Goal: Contribute content: Contribute content

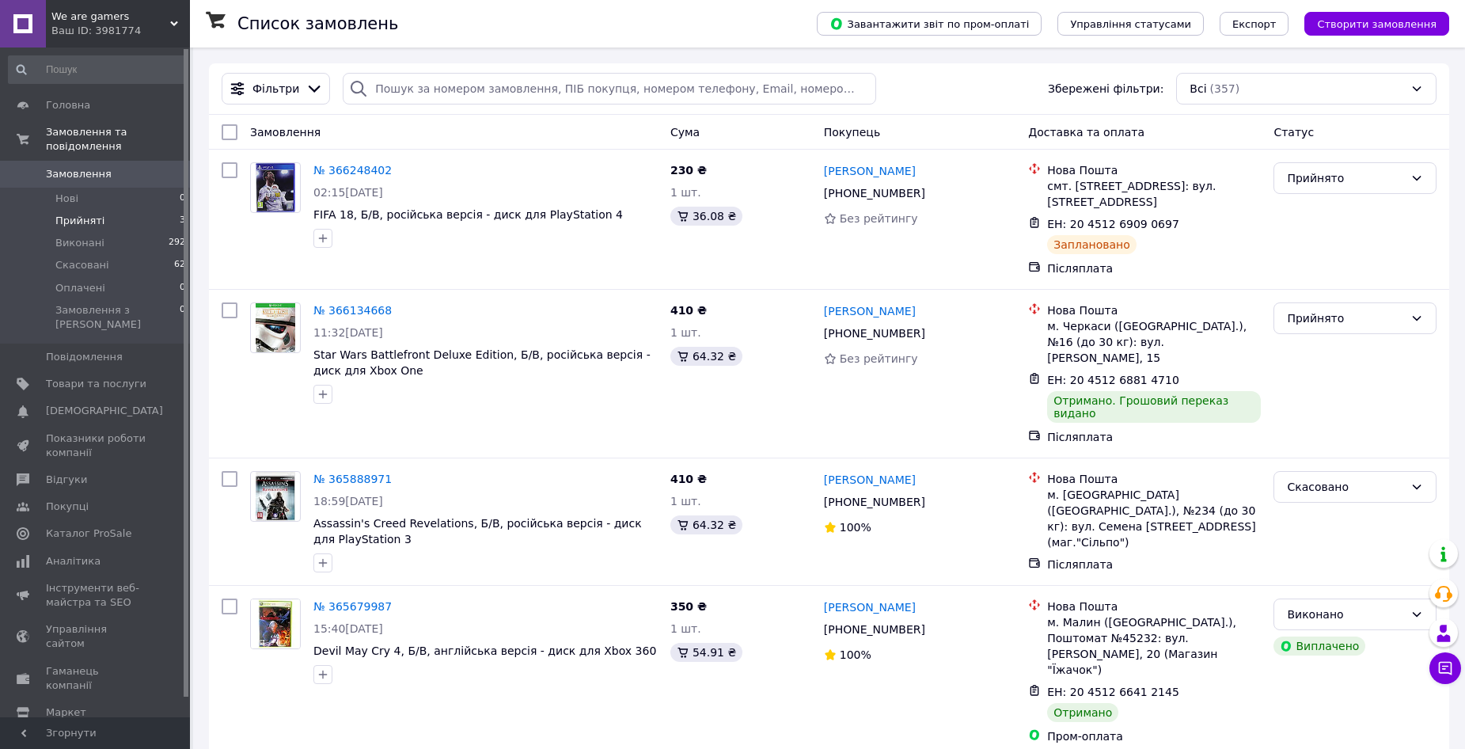
click at [74, 214] on span "Прийняті" at bounding box center [79, 221] width 49 height 14
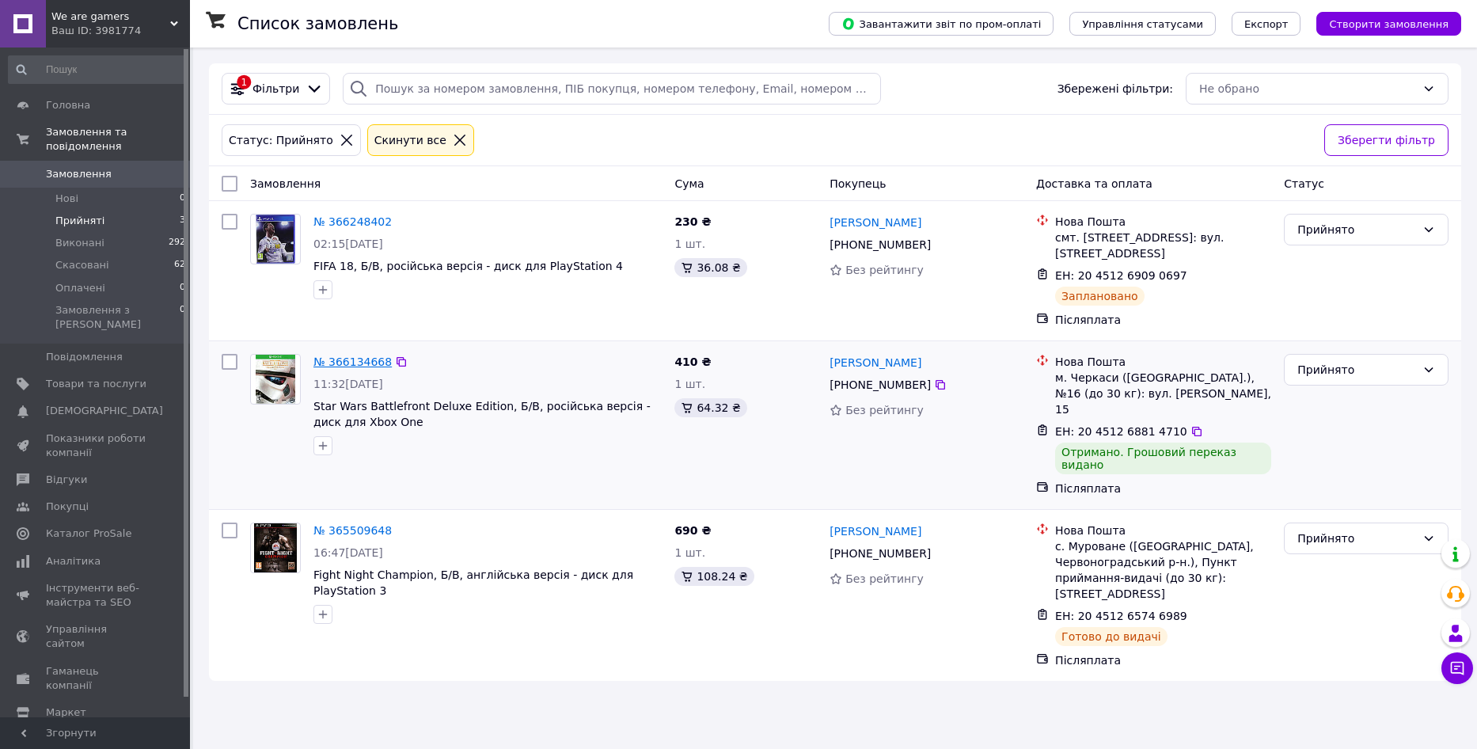
click at [352, 367] on link "№ 366134668" at bounding box center [353, 361] width 78 height 13
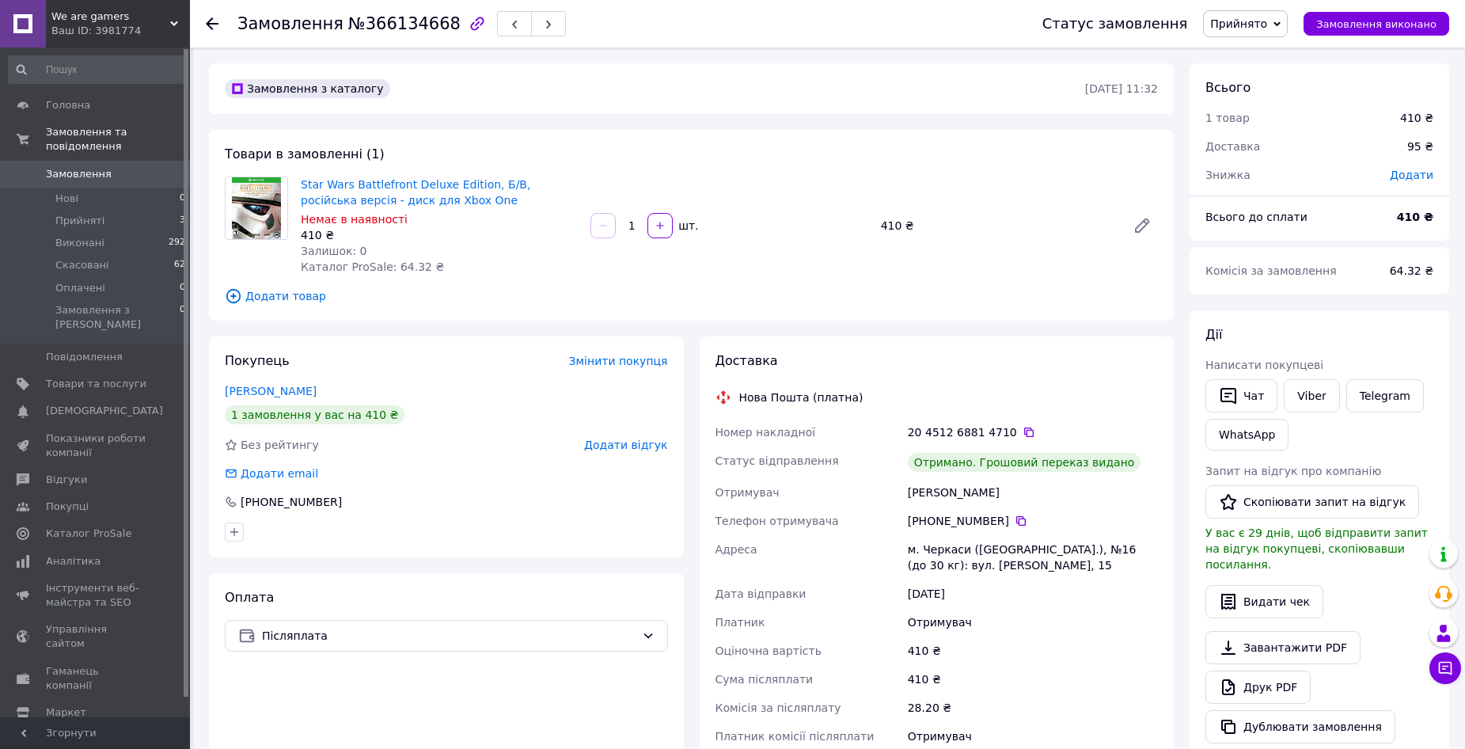
click at [1268, 24] on span "Прийнято" at bounding box center [1239, 23] width 57 height 13
click at [1253, 56] on li "Виконано" at bounding box center [1245, 56] width 83 height 24
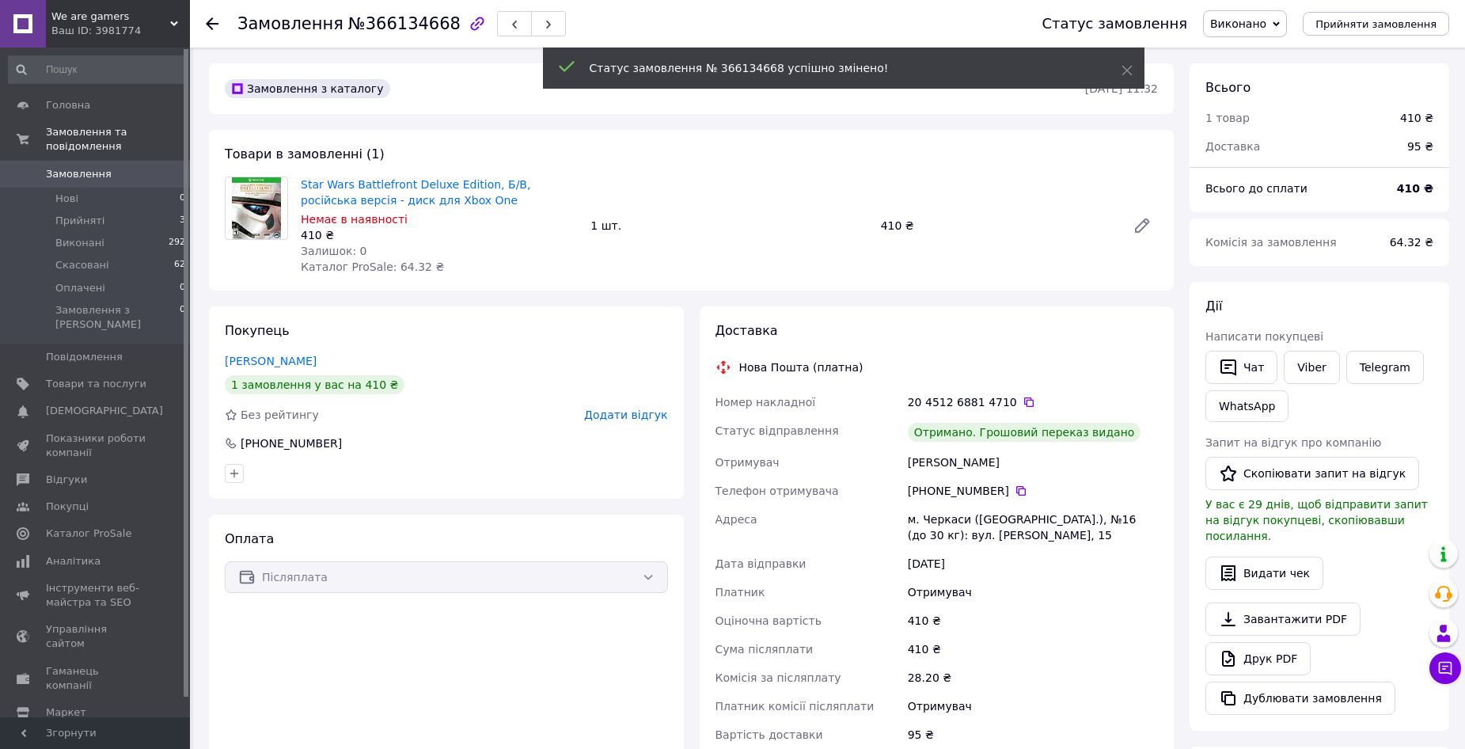
click at [621, 415] on span "Додати відгук" at bounding box center [625, 415] width 83 height 13
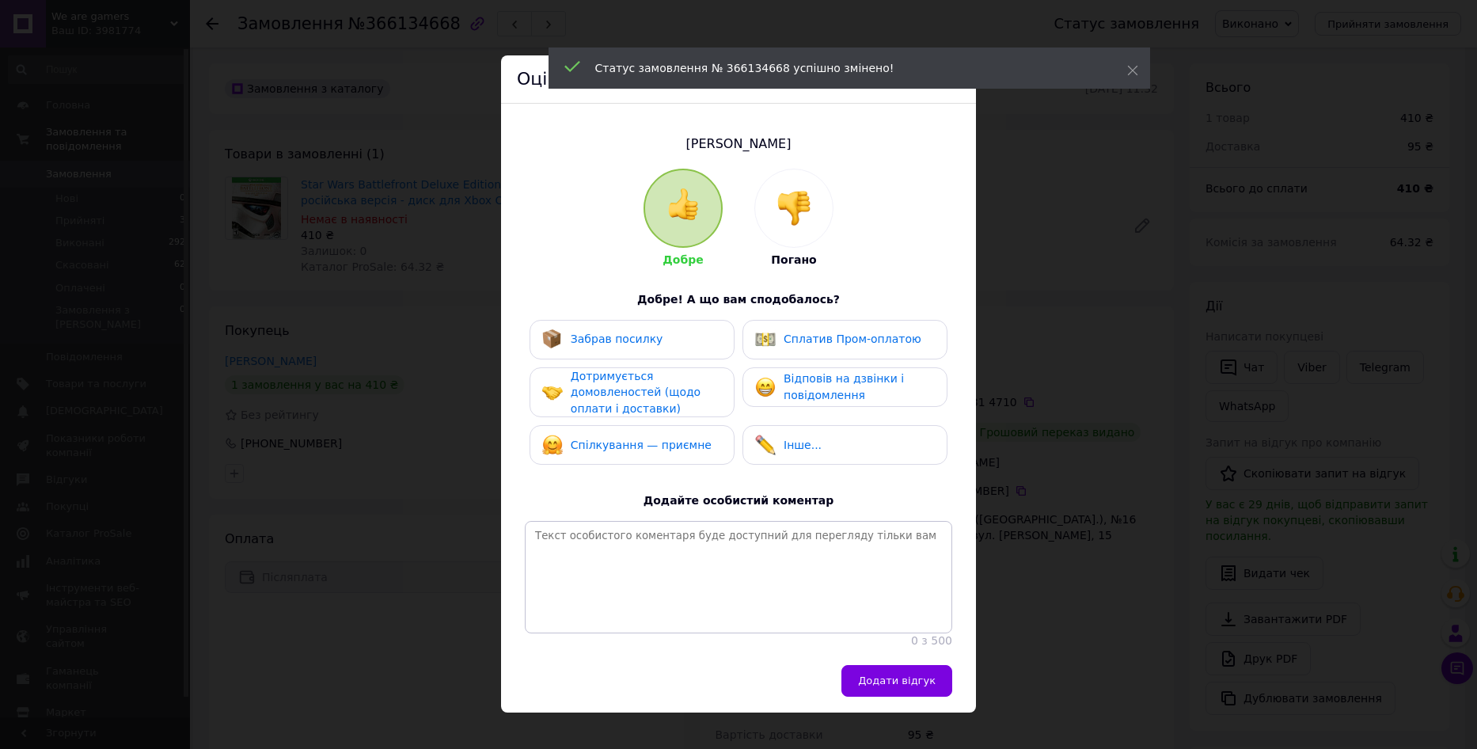
click at [611, 340] on span "Забрав посилку" at bounding box center [617, 339] width 93 height 13
click at [618, 411] on span "Дотримується домовленостей (щодо оплати і доставки)" at bounding box center [636, 392] width 130 height 45
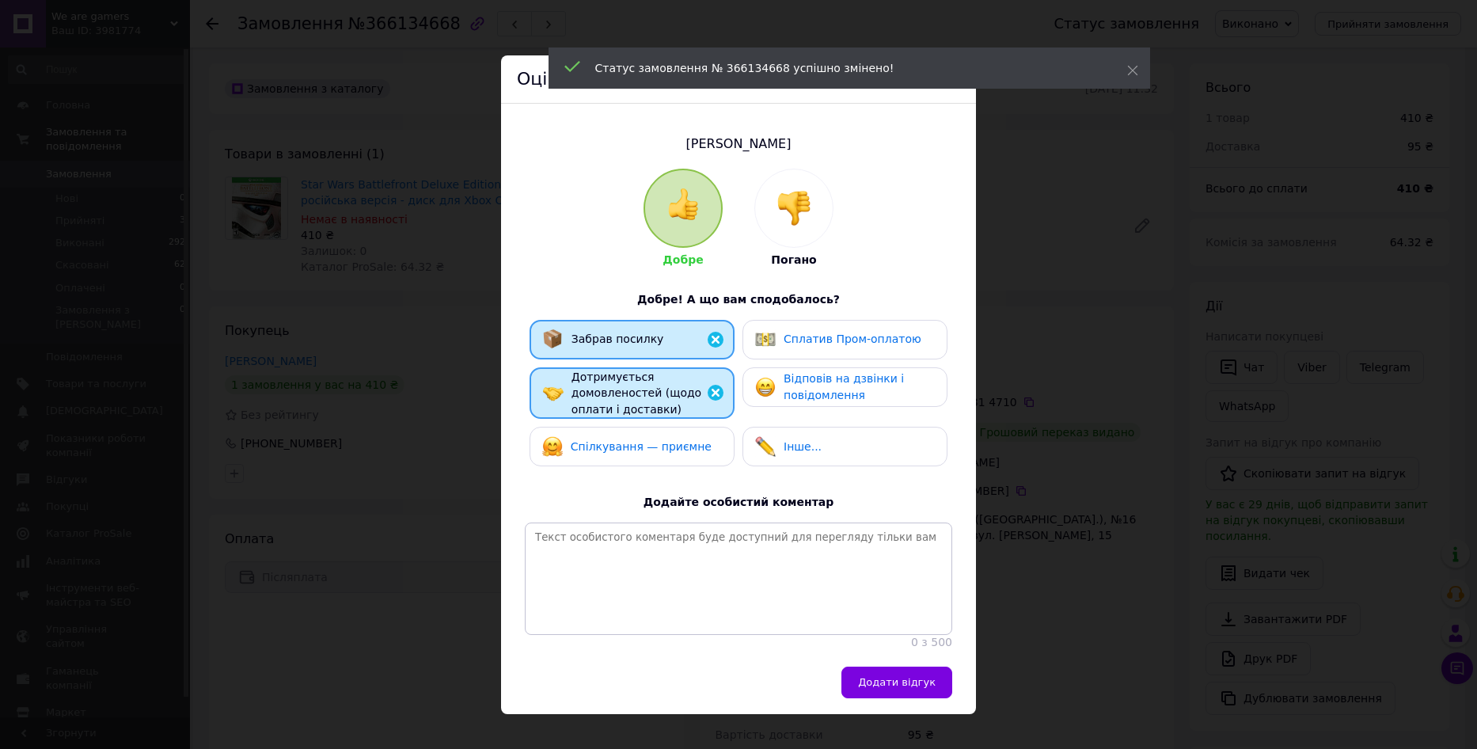
drag, startPoint x: 614, startPoint y: 445, endPoint x: 709, endPoint y: 427, distance: 96.7
click at [614, 445] on span "Спілкування — приємне" at bounding box center [641, 446] width 141 height 13
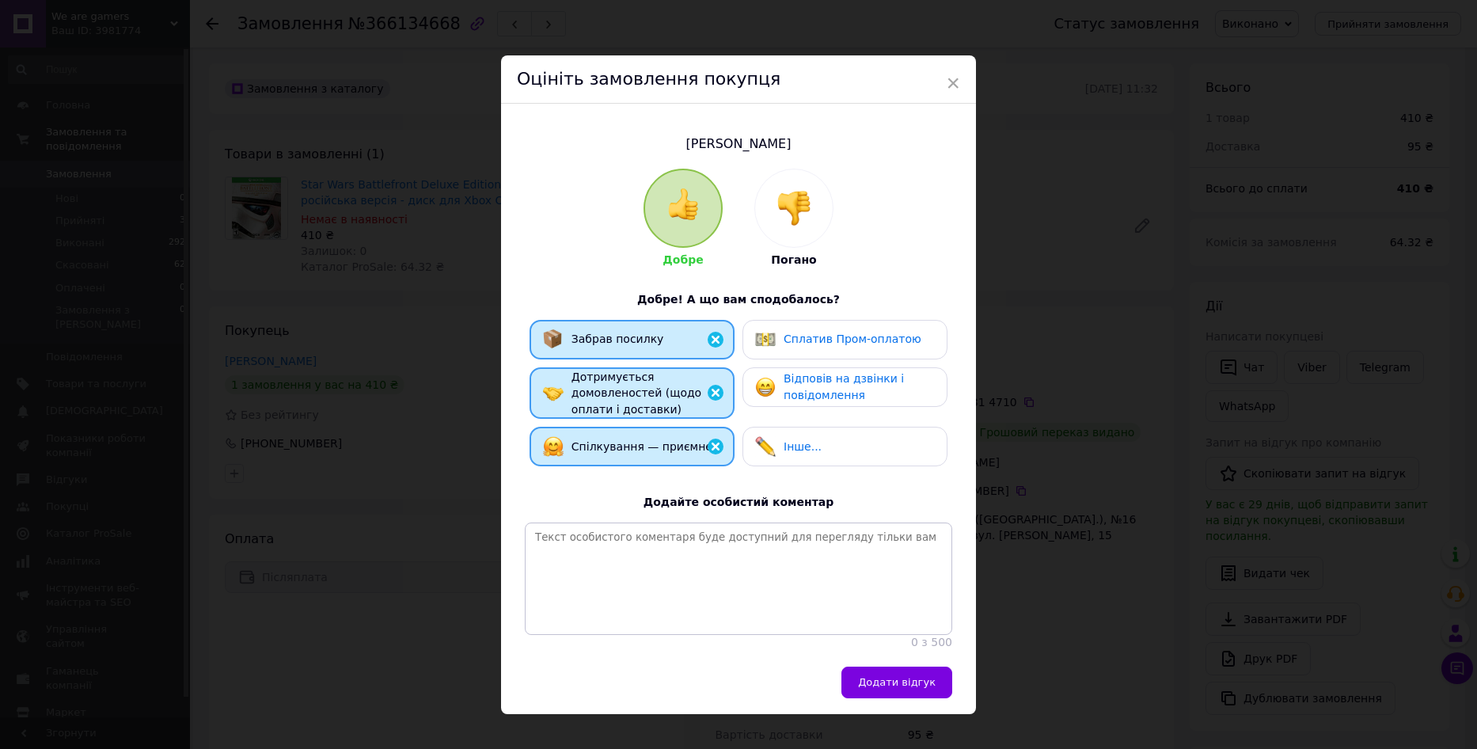
click at [802, 378] on span "Відповів на дзвінки і повідомлення" at bounding box center [844, 386] width 120 height 29
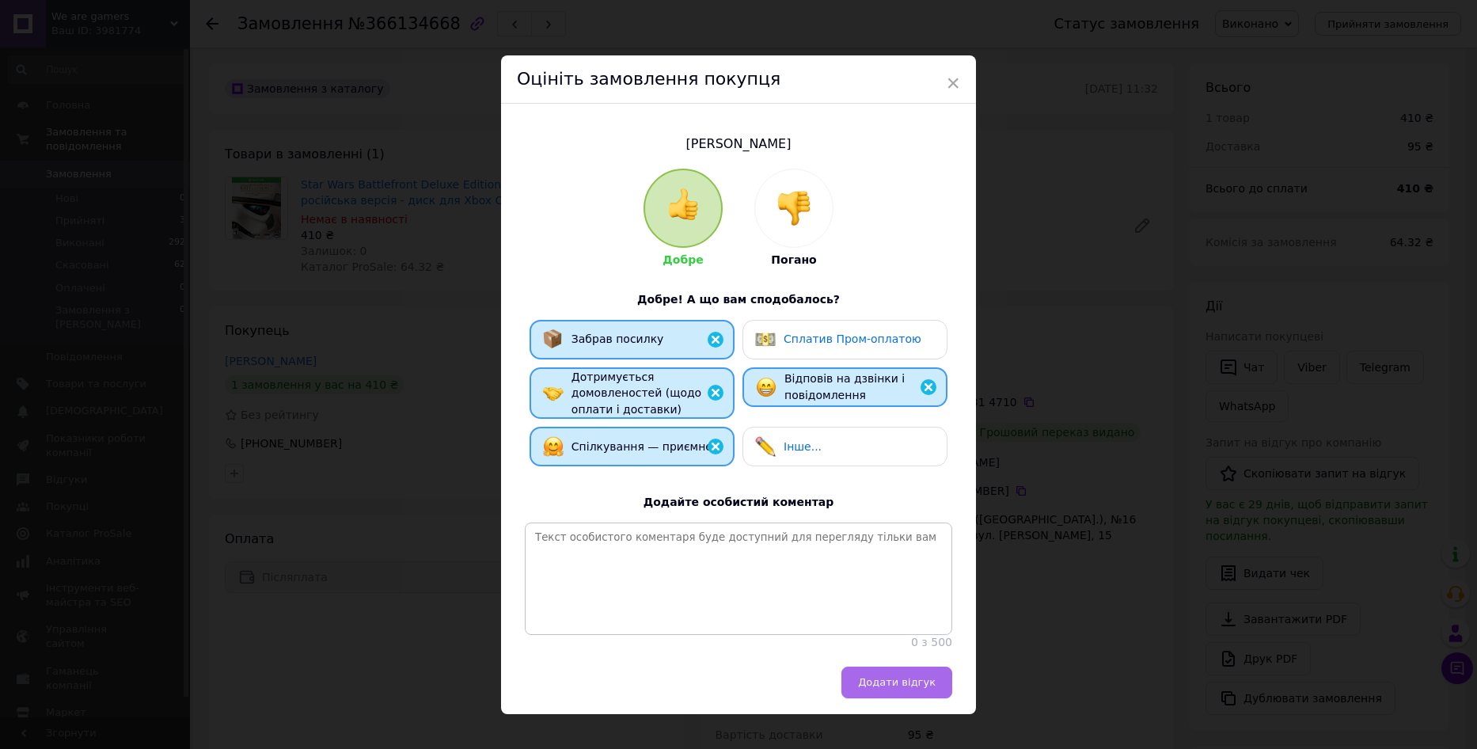
click at [890, 698] on button "Додати відгук" at bounding box center [897, 683] width 111 height 32
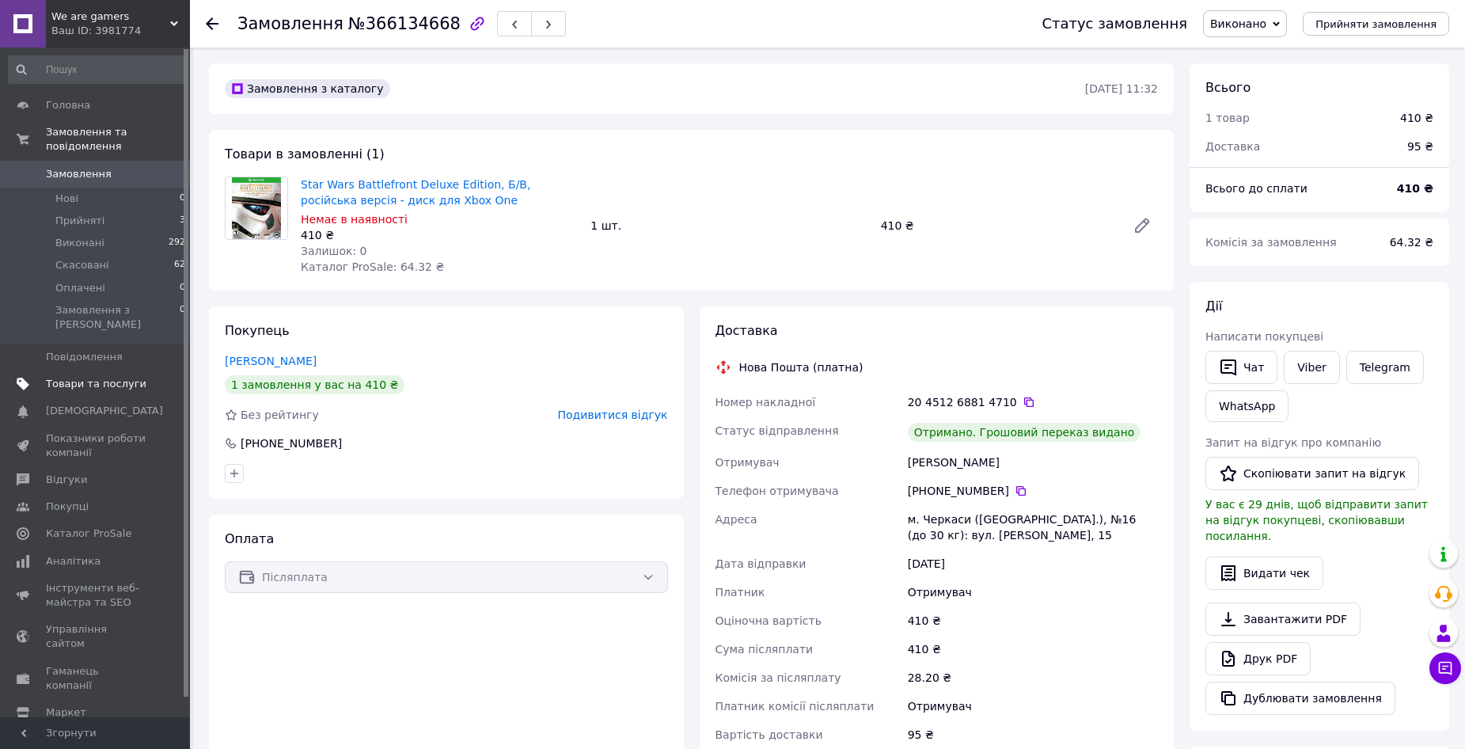
click at [74, 377] on span "Товари та послуги" at bounding box center [96, 384] width 101 height 14
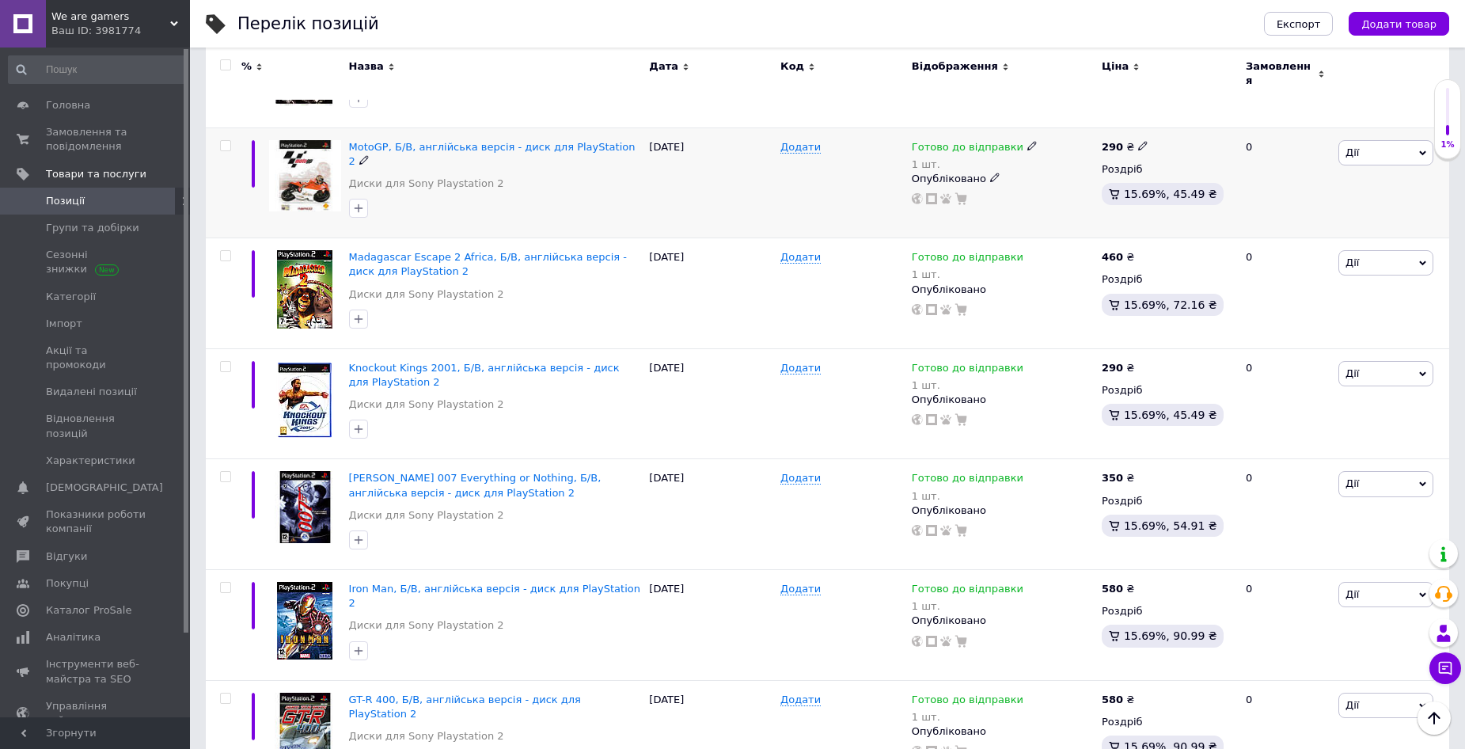
scroll to position [1750, 0]
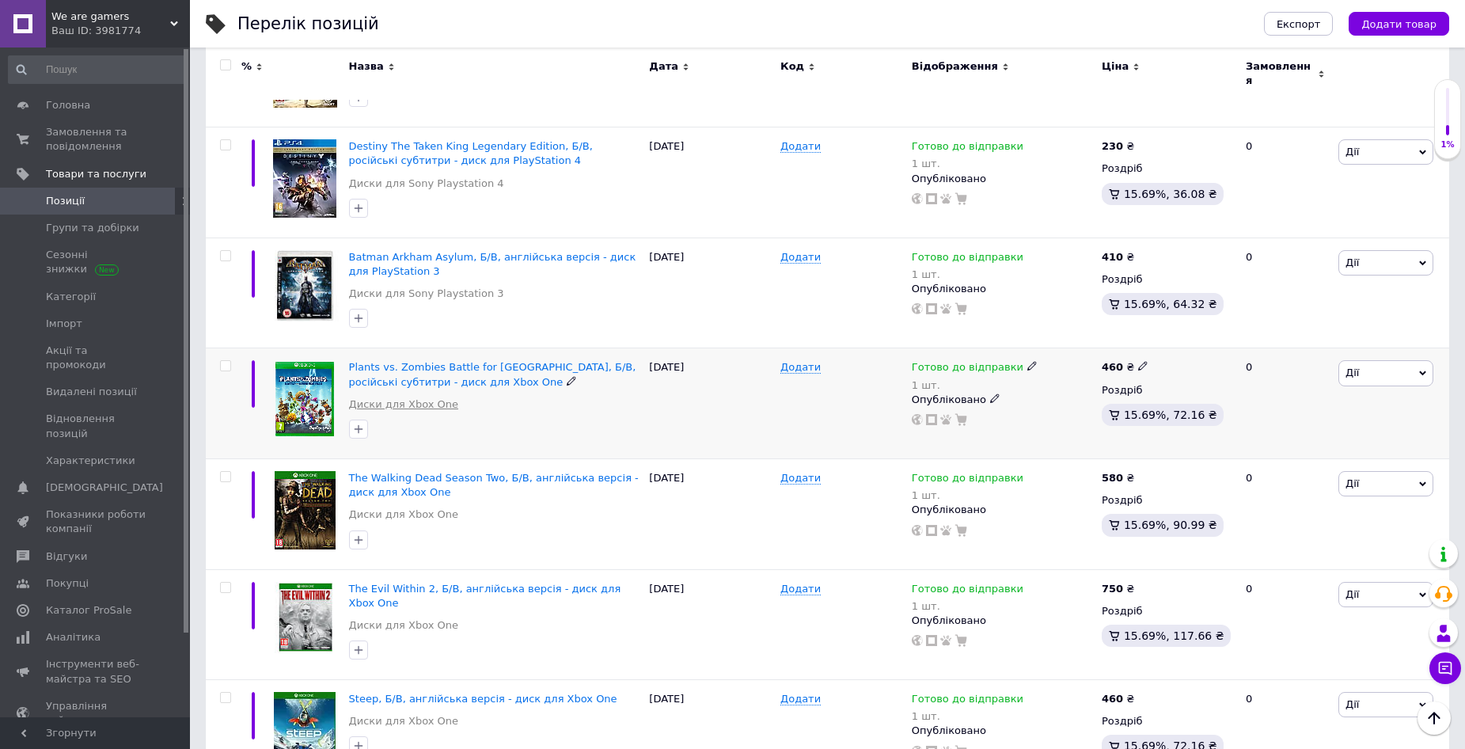
scroll to position [1780, 0]
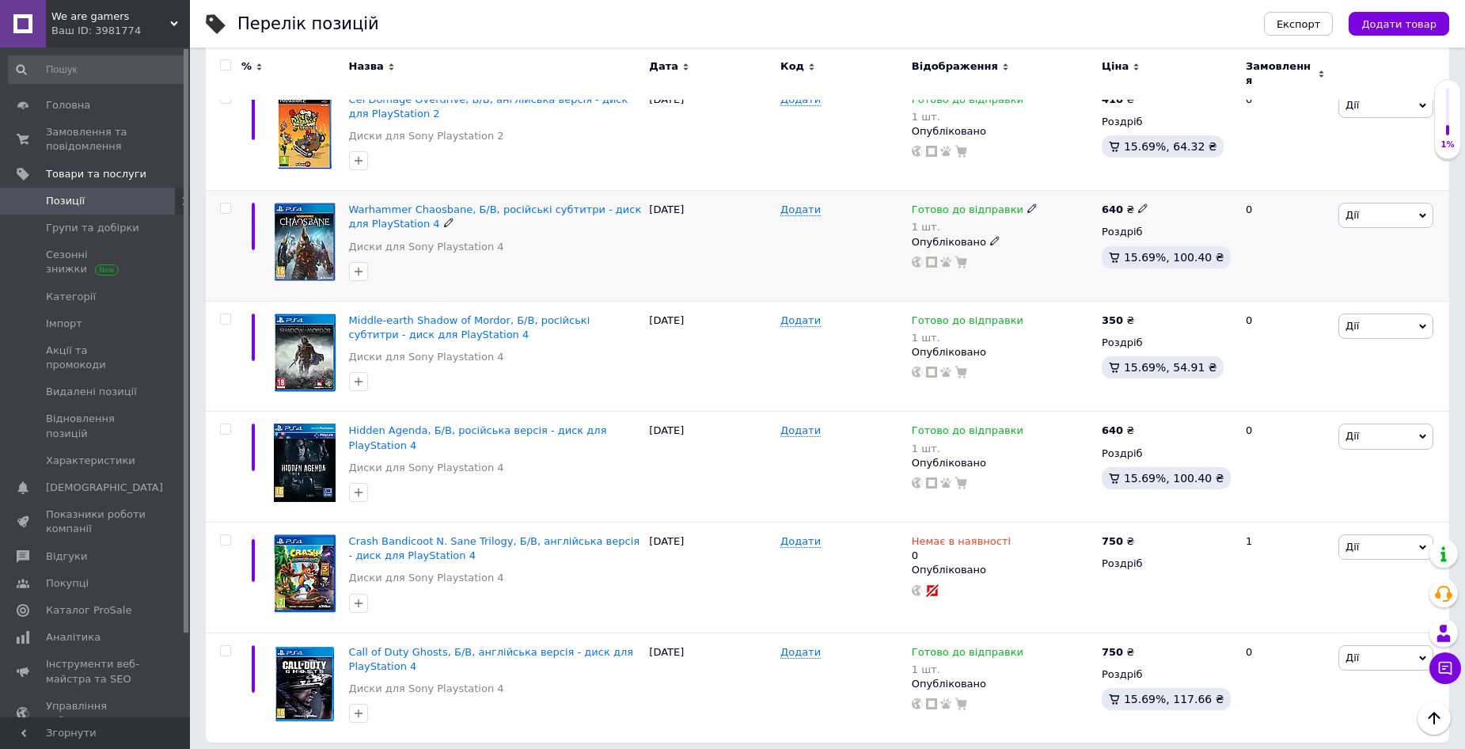
scroll to position [1802, 0]
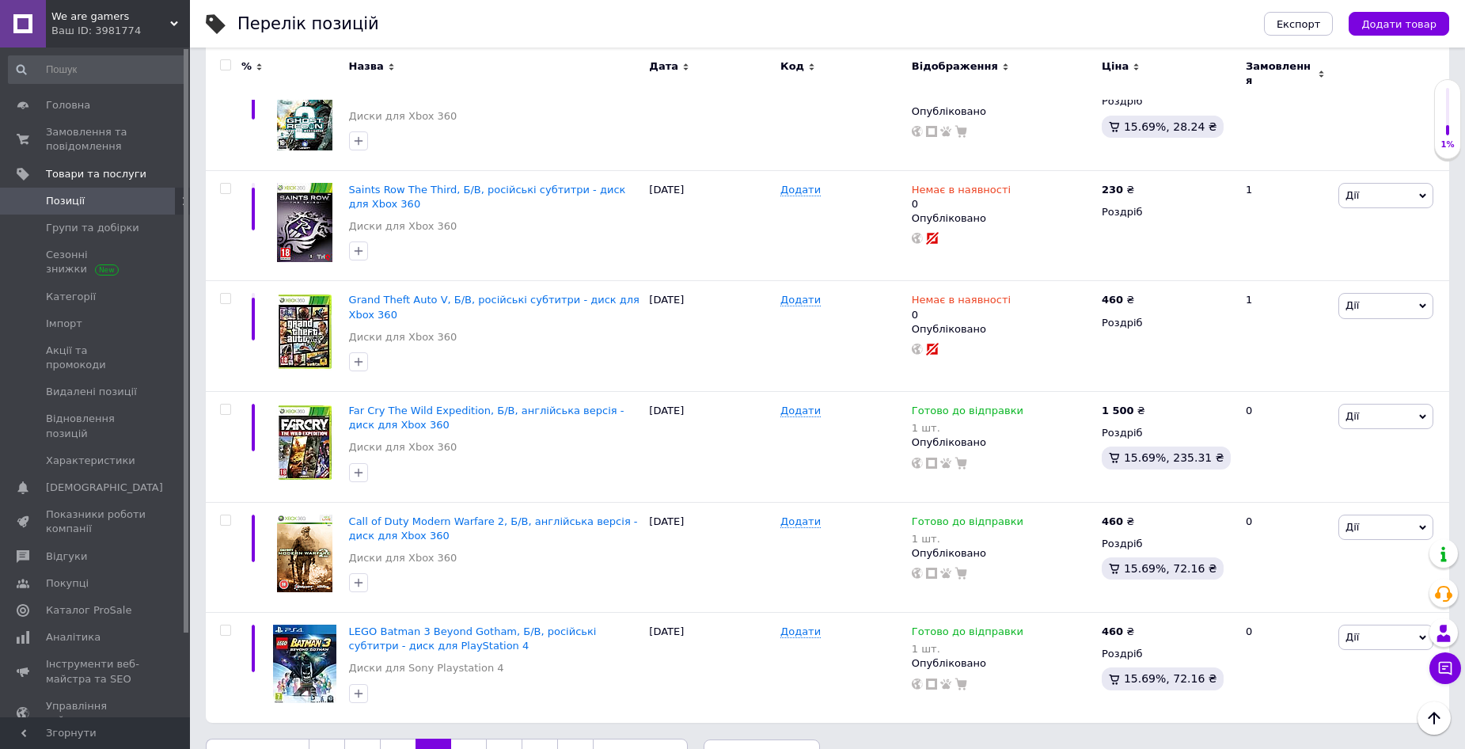
scroll to position [1818, 0]
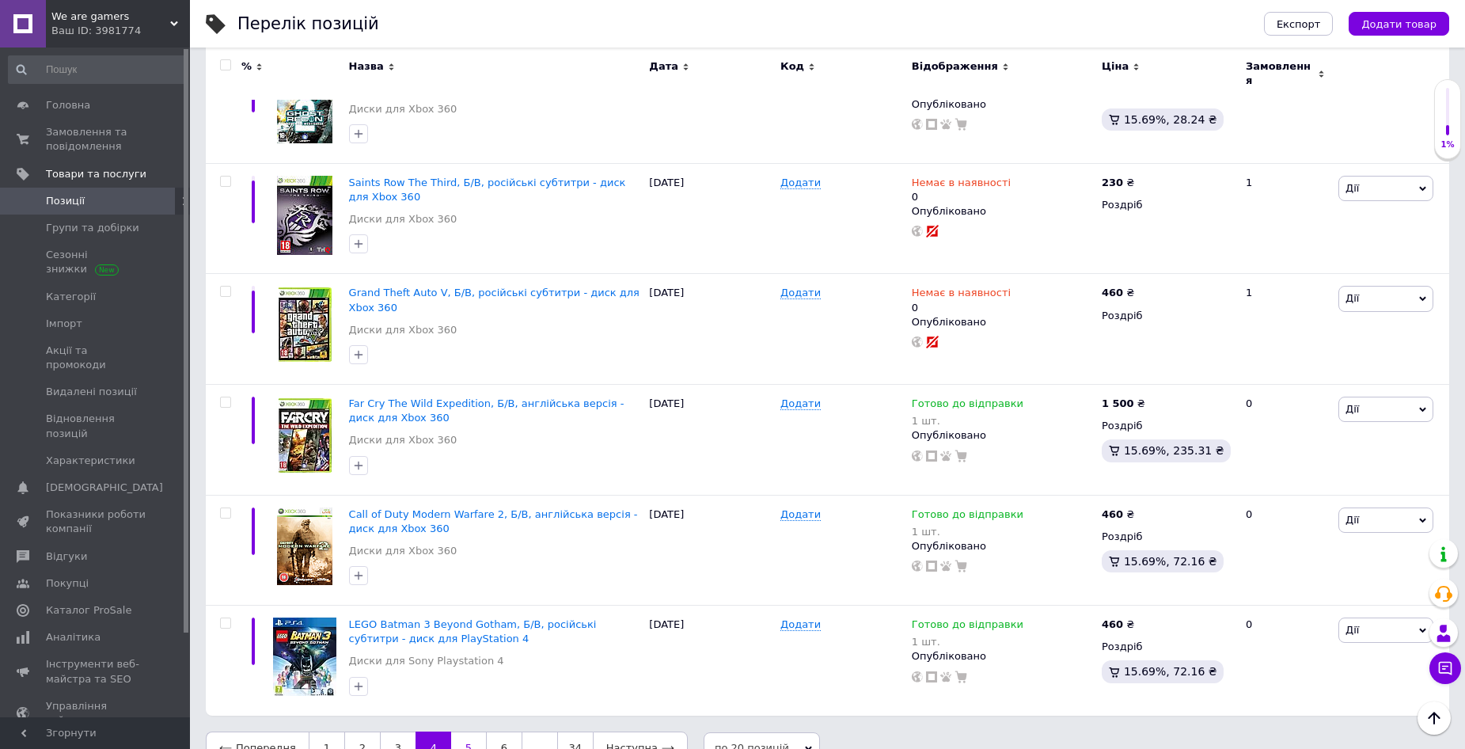
click at [465, 732] on link "5" at bounding box center [468, 748] width 35 height 33
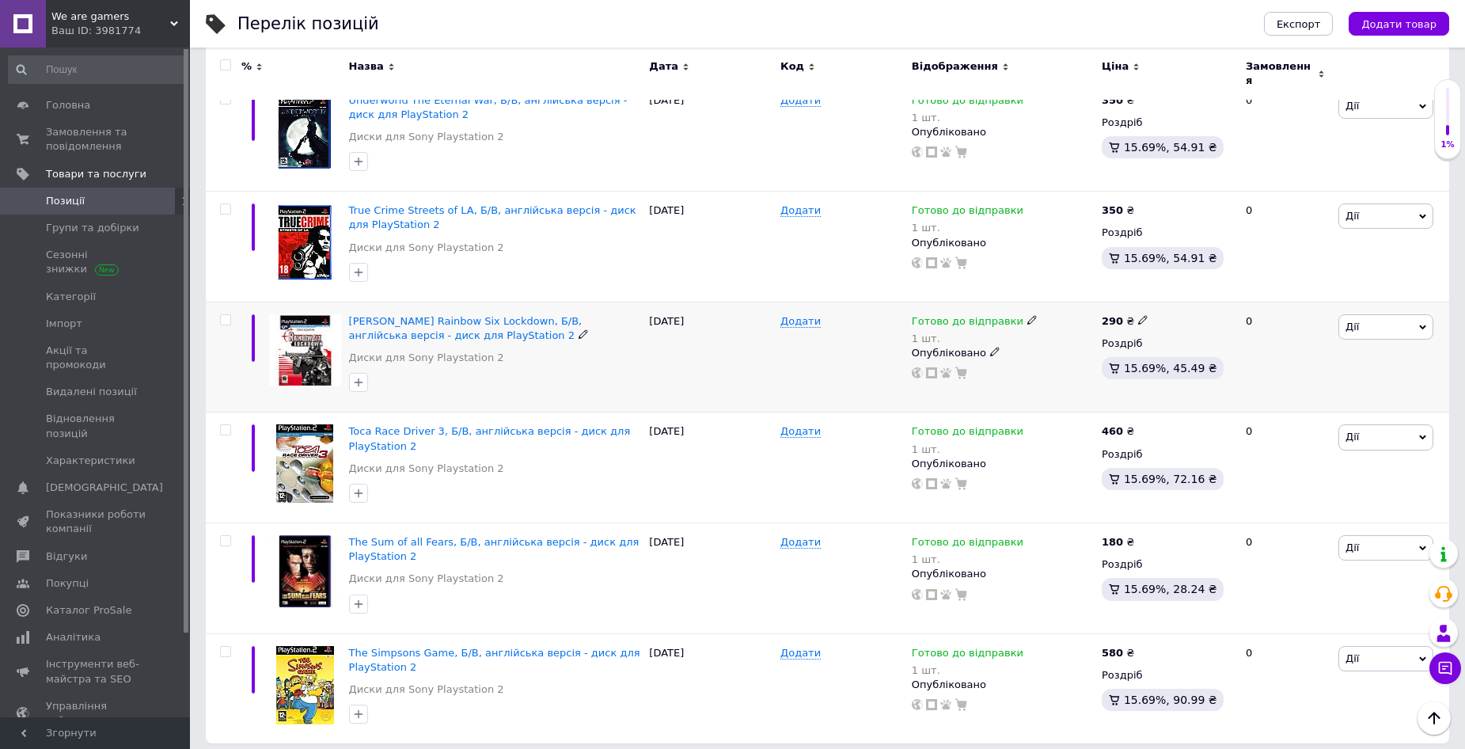
scroll to position [1788, 0]
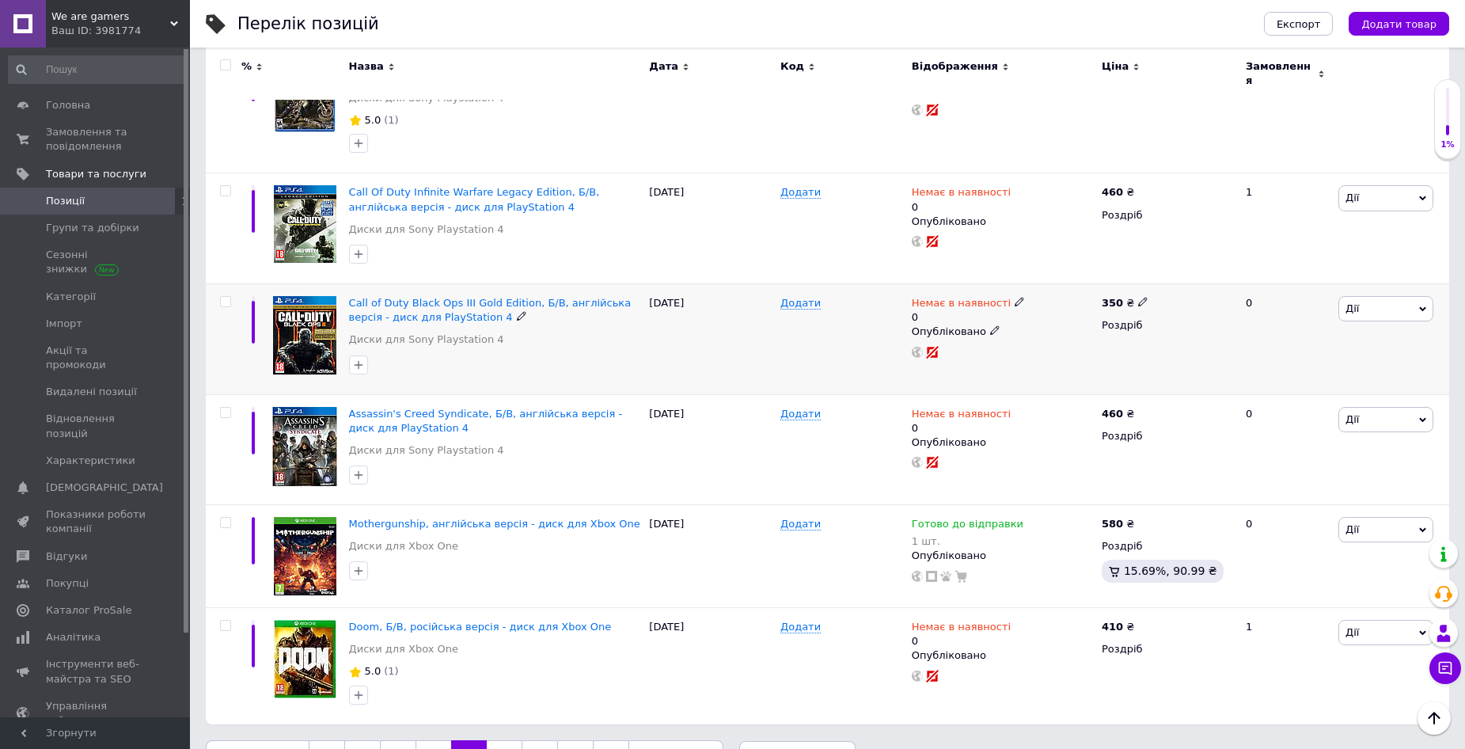
scroll to position [1845, 0]
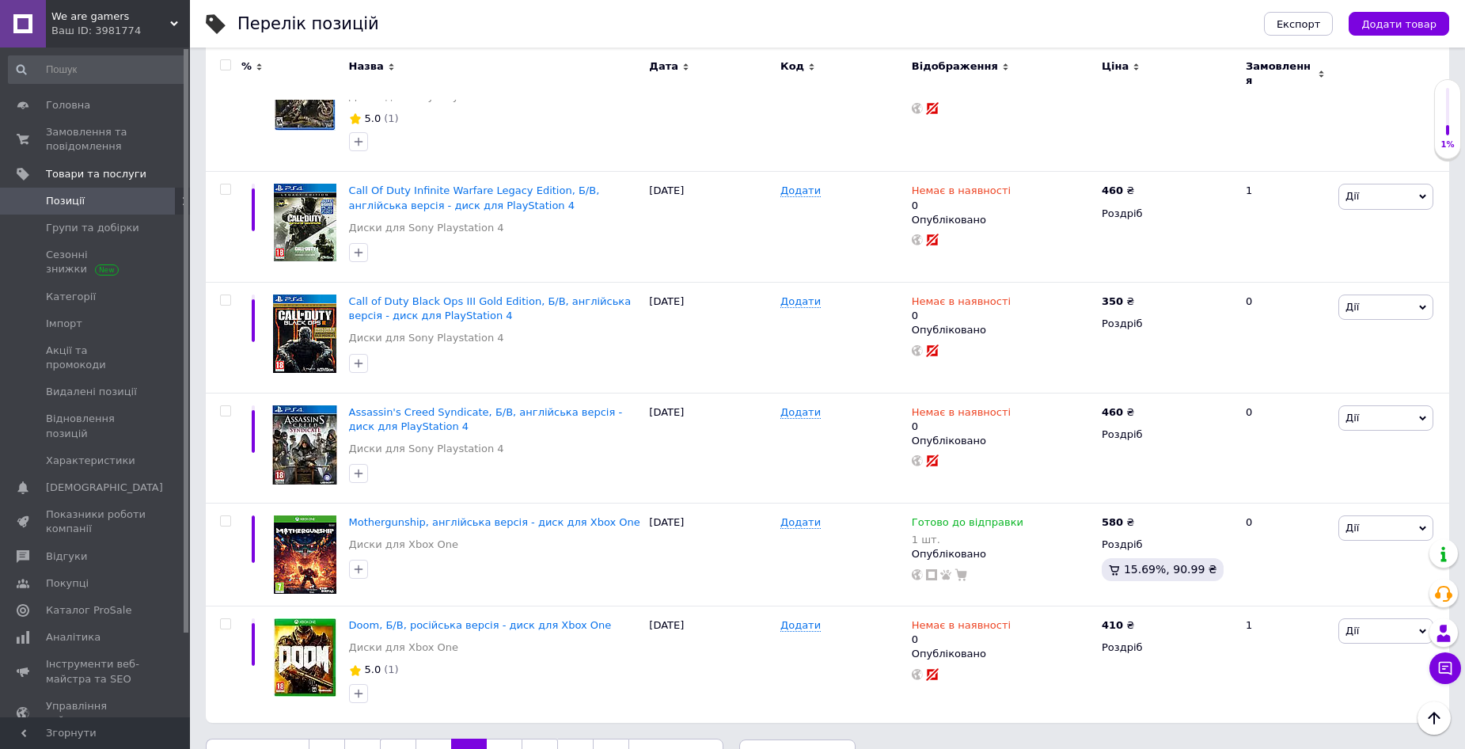
click at [496, 739] on link "7" at bounding box center [504, 755] width 35 height 33
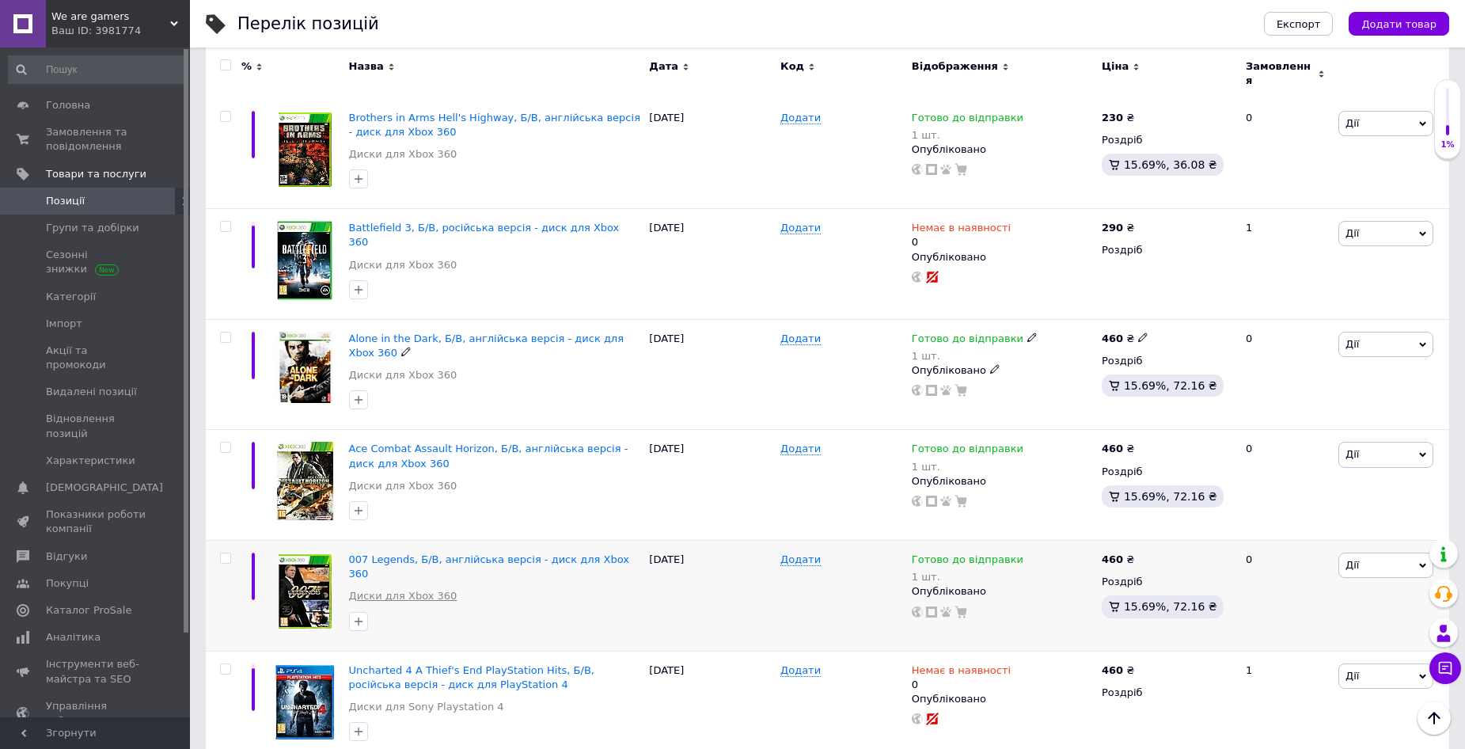
scroll to position [1750, 0]
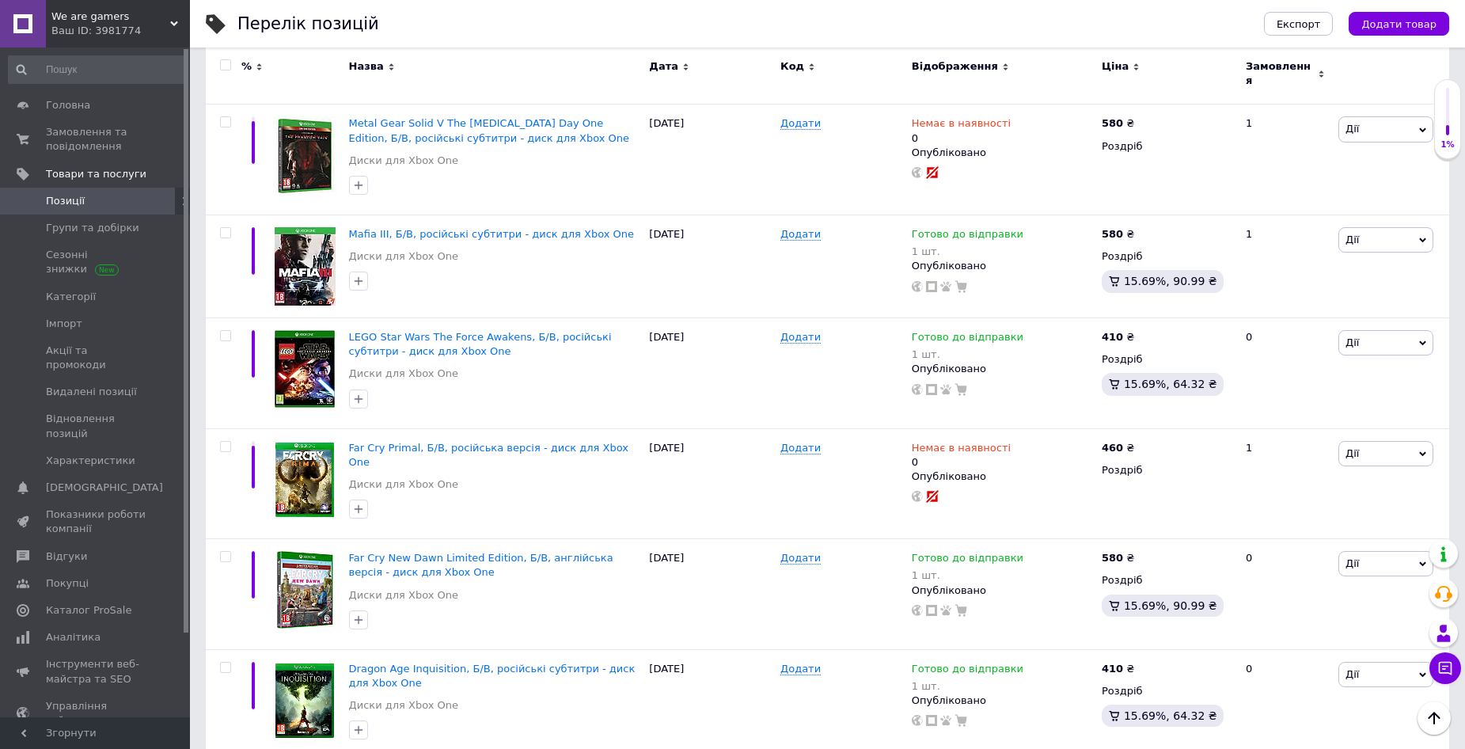
scroll to position [1830, 0]
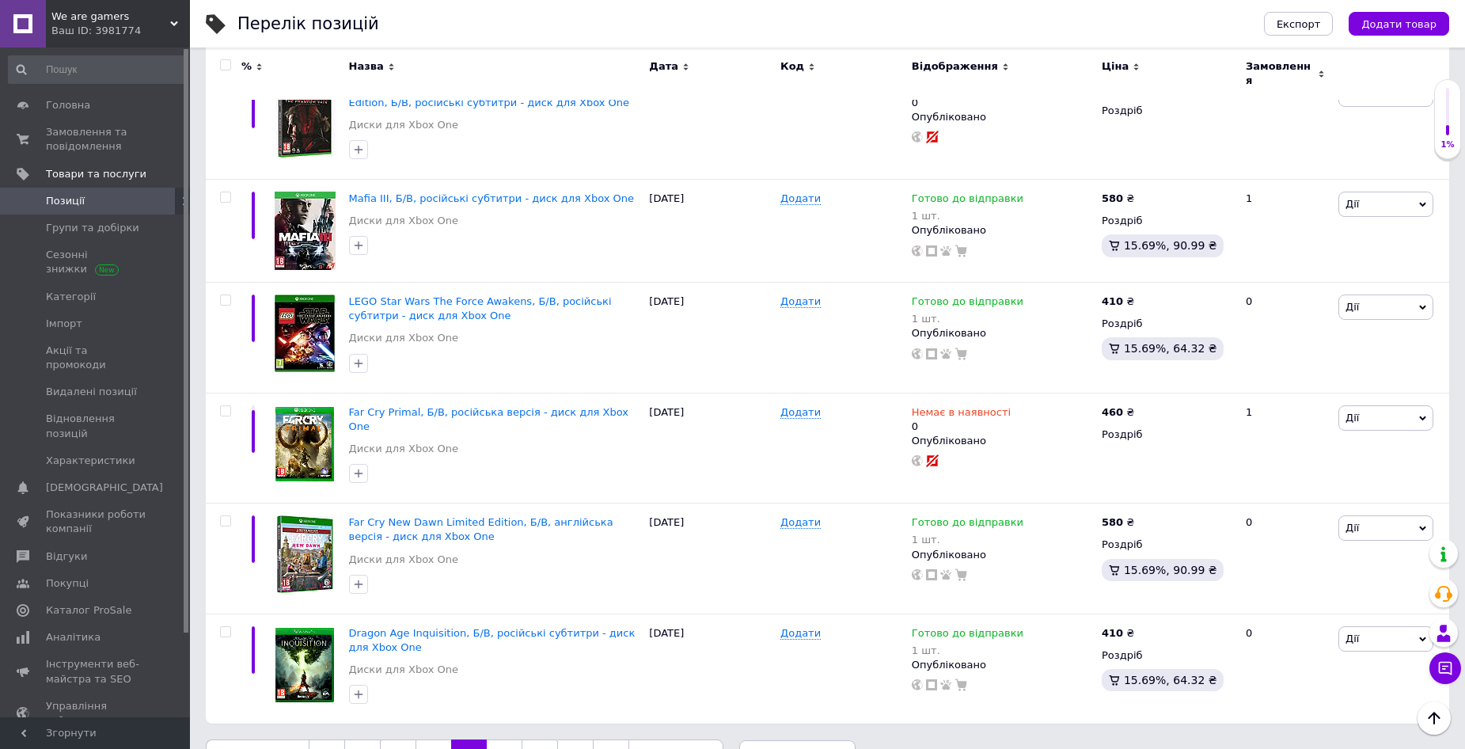
click at [500, 739] on link "9" at bounding box center [504, 755] width 35 height 33
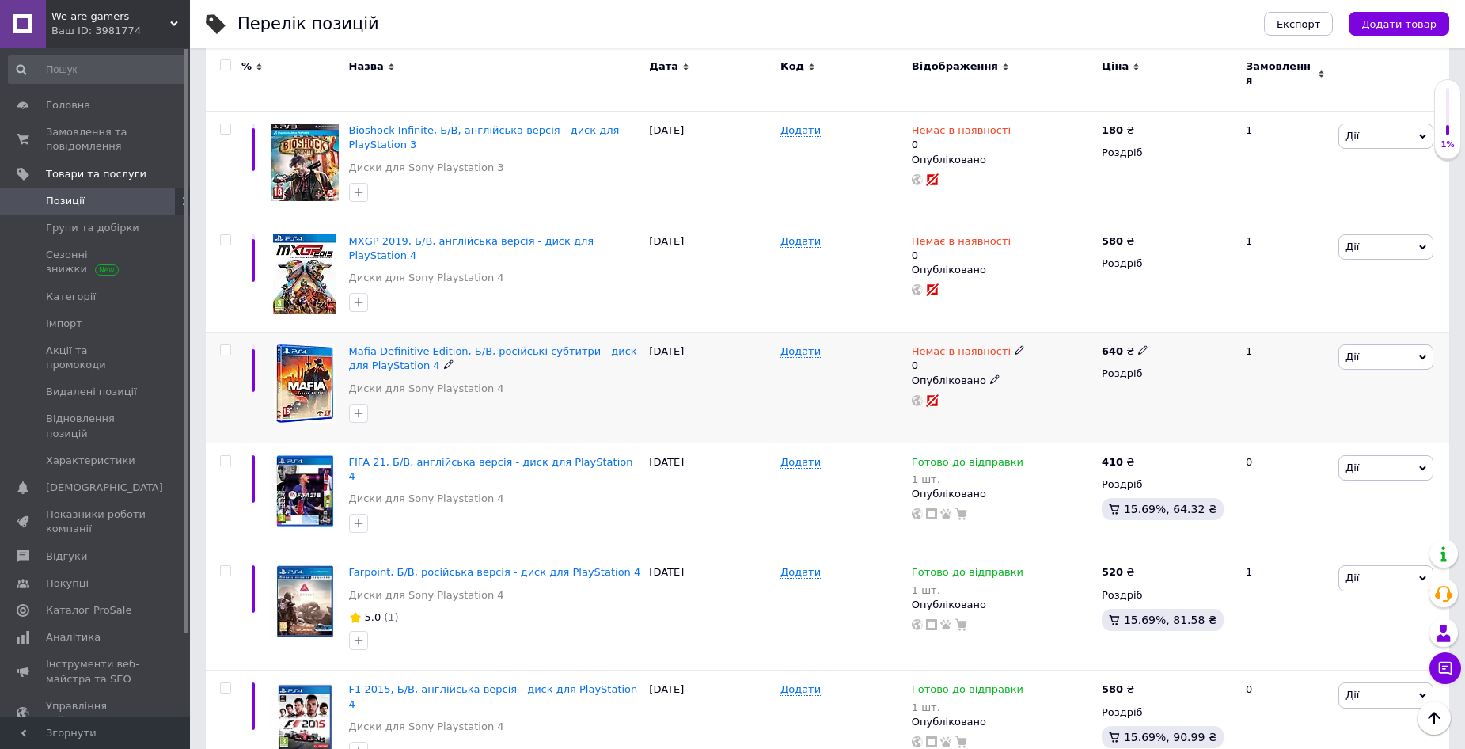
scroll to position [1745, 0]
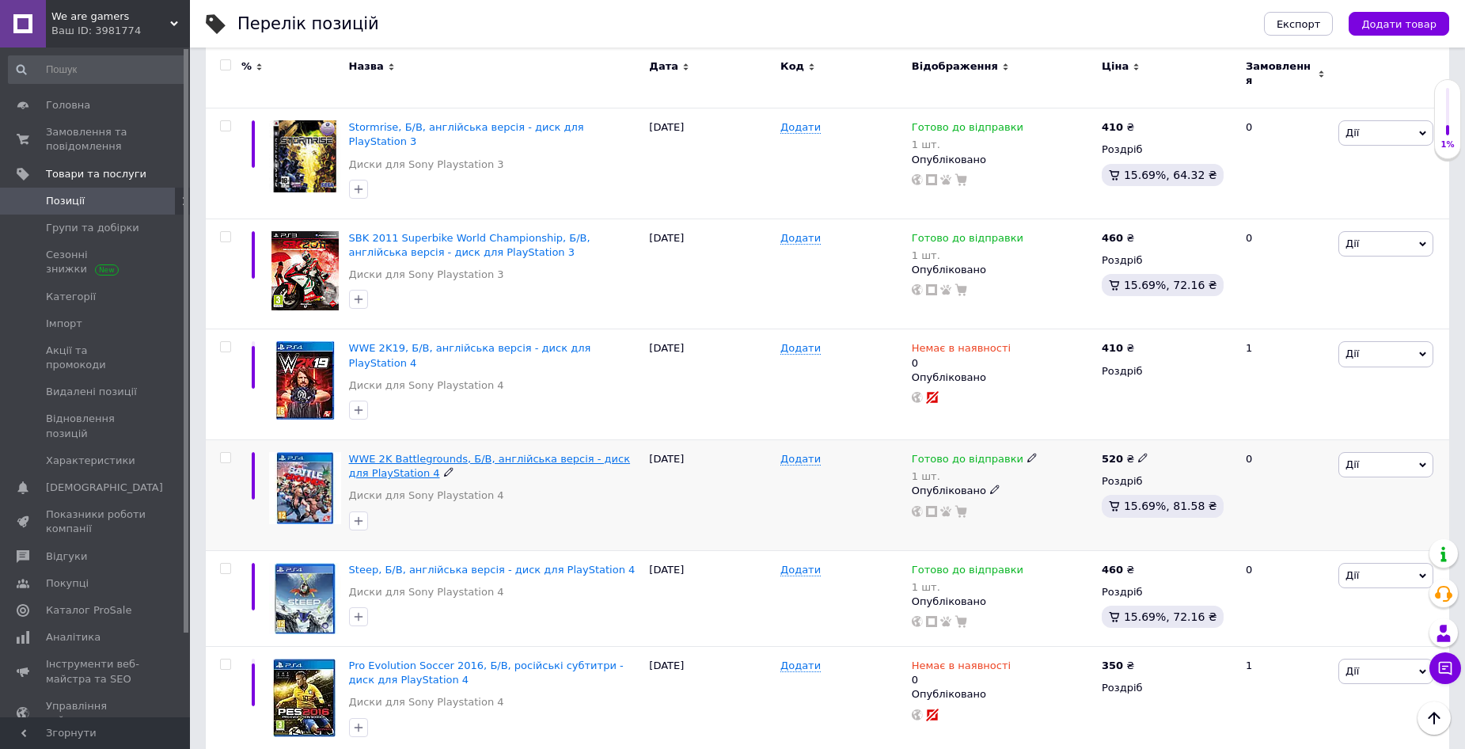
scroll to position [1765, 0]
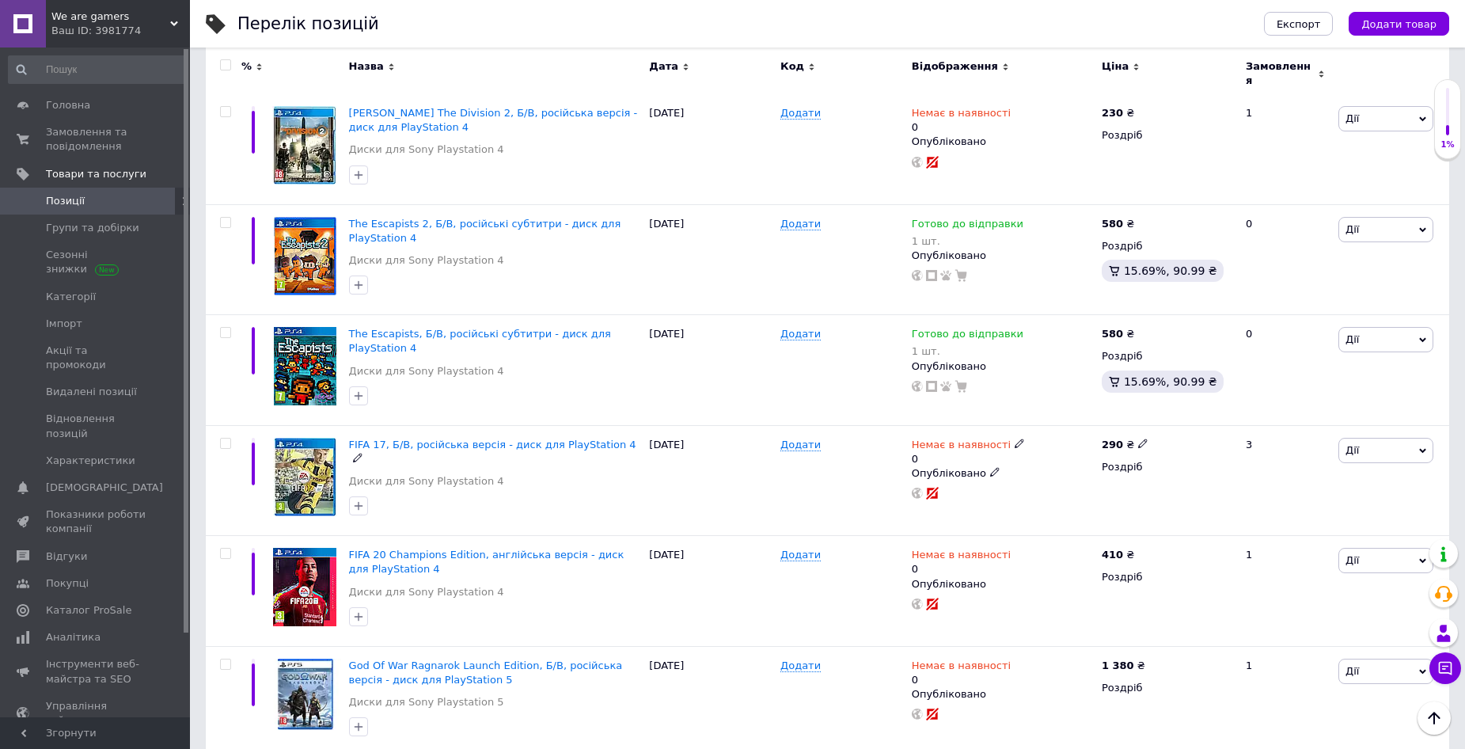
scroll to position [1425, 0]
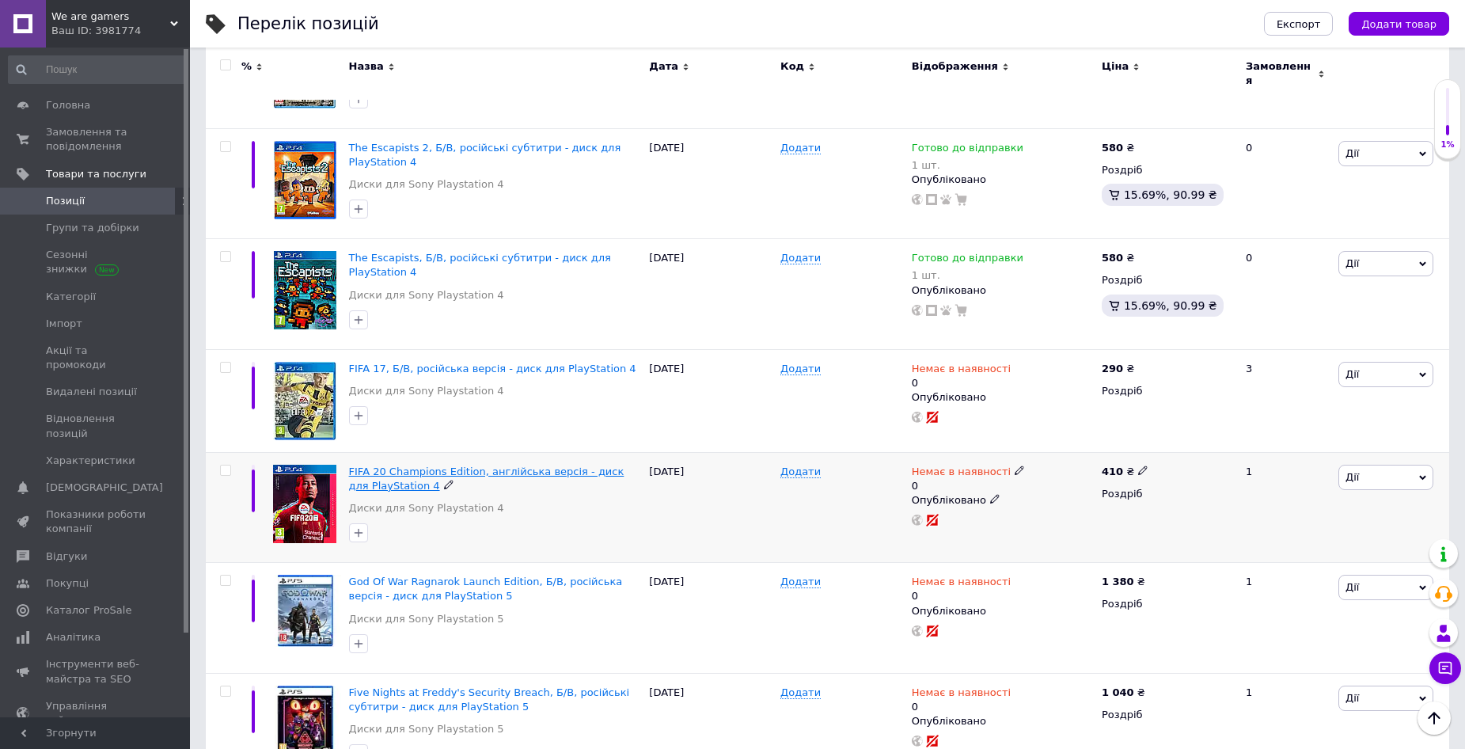
click at [461, 466] on span "FIFA 20 Champions Edition, англійська версія - диск для PlayStation 4" at bounding box center [487, 479] width 276 height 26
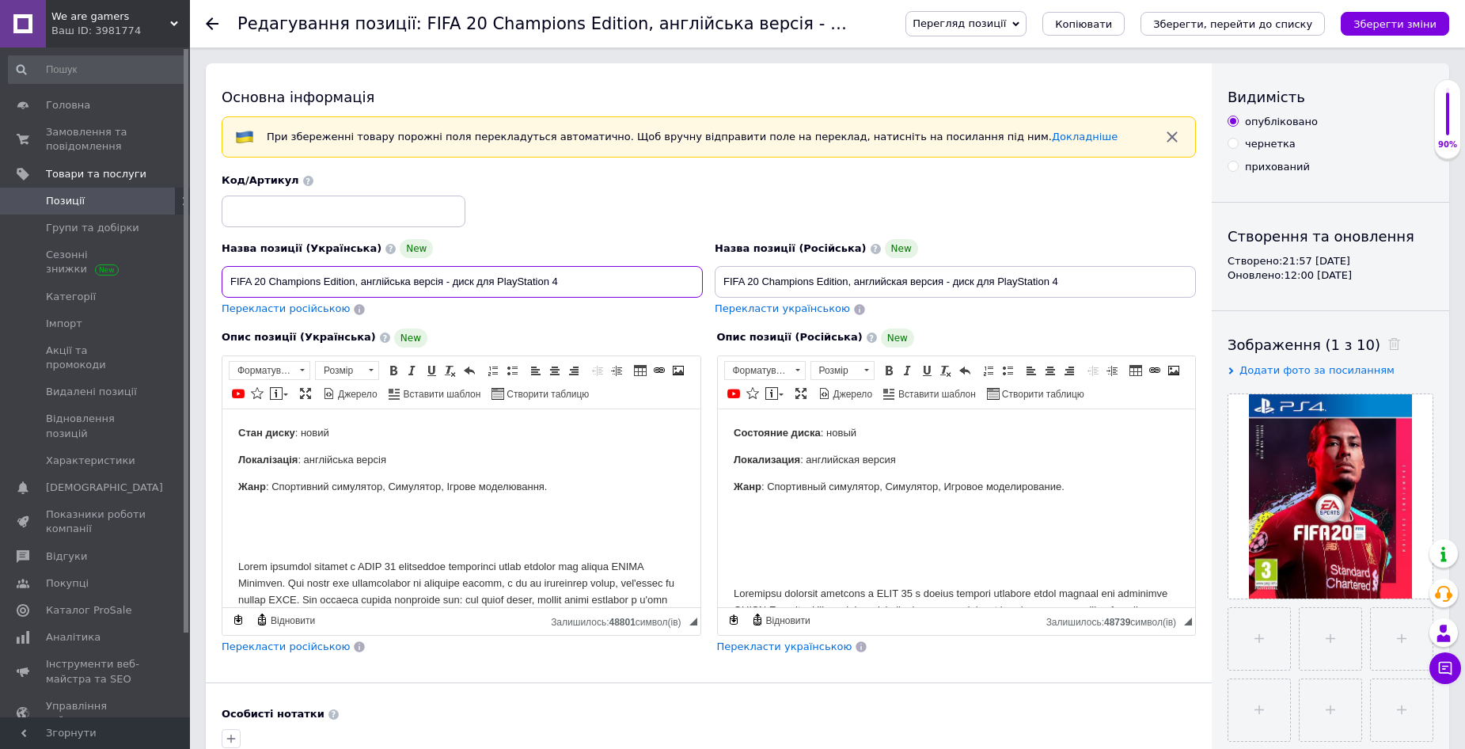
drag, startPoint x: 523, startPoint y: 287, endPoint x: 355, endPoint y: 288, distance: 167.1
click at [355, 288] on input "FIFA 20 Champions Edition, англійська версія - диск для PlayStation 4" at bounding box center [462, 282] width 481 height 32
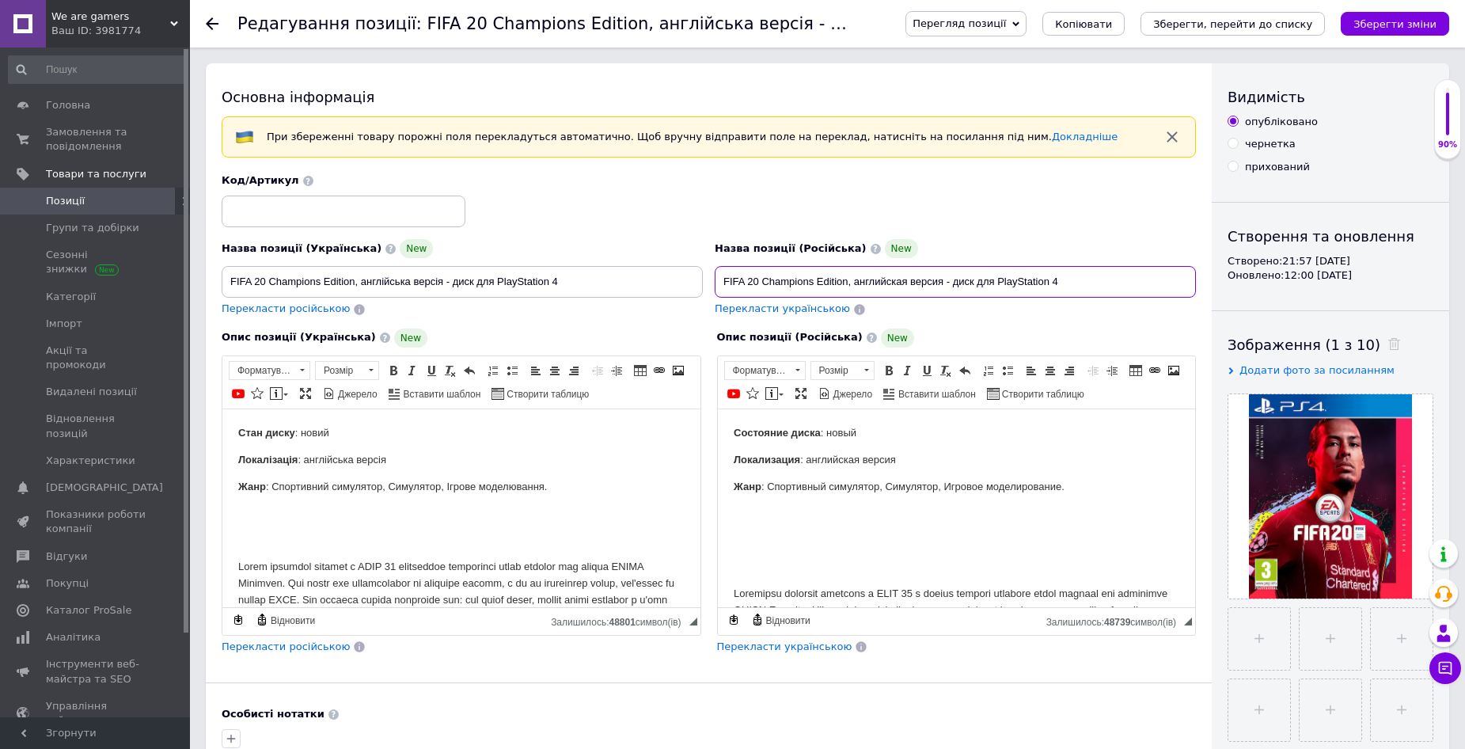
drag, startPoint x: 1062, startPoint y: 283, endPoint x: 850, endPoint y: 289, distance: 212.3
click at [850, 289] on input "FIFA 20 Champions Edition, английская версия - диск для PlayStation 4" at bounding box center [955, 282] width 481 height 32
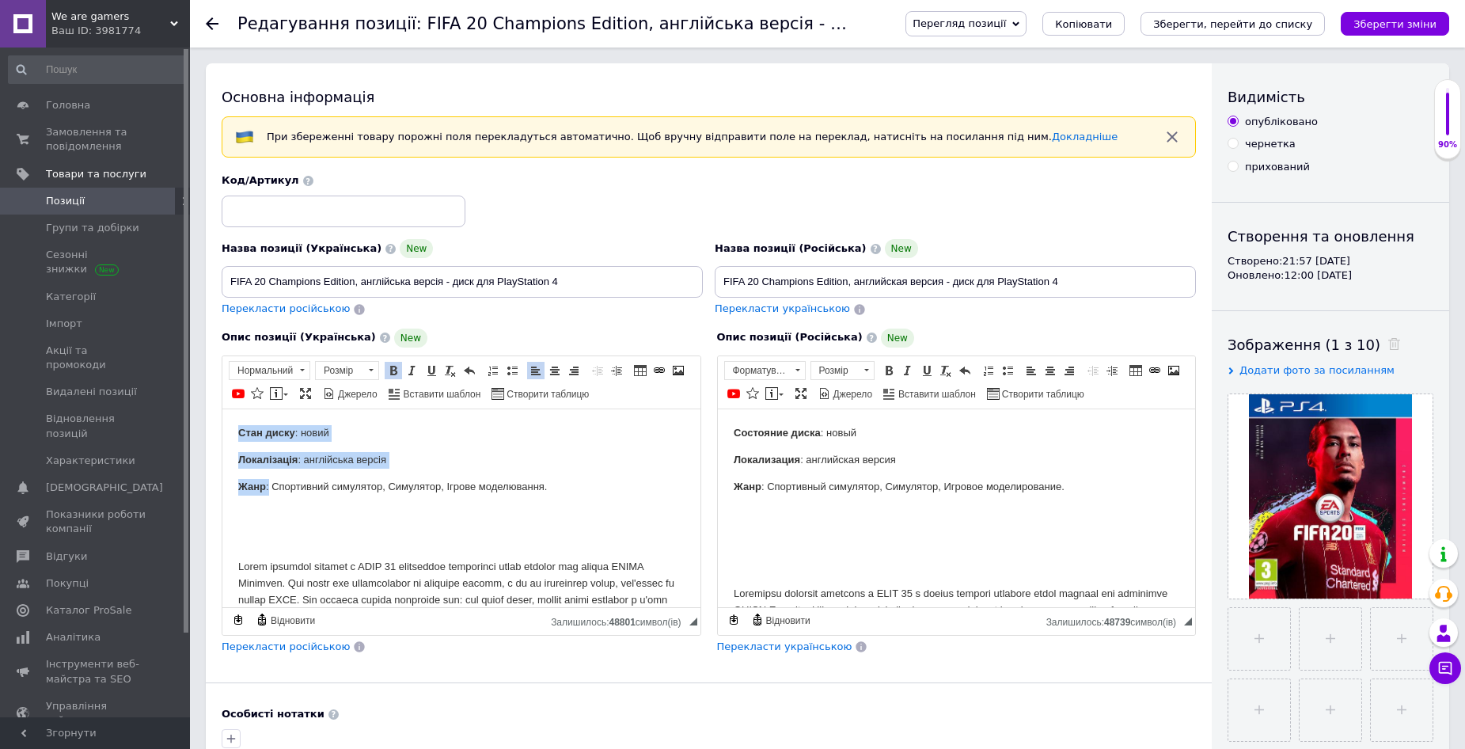
drag, startPoint x: 240, startPoint y: 426, endPoint x: 268, endPoint y: 482, distance: 62.7
click at [268, 482] on body "Стан диску : новий Локалізація : англійська версія Жанр : Спортивний симулятор,…" at bounding box center [461, 590] width 447 height 332
copy body "Стан диску : новий Локалізація : англійська версія Жанр :"
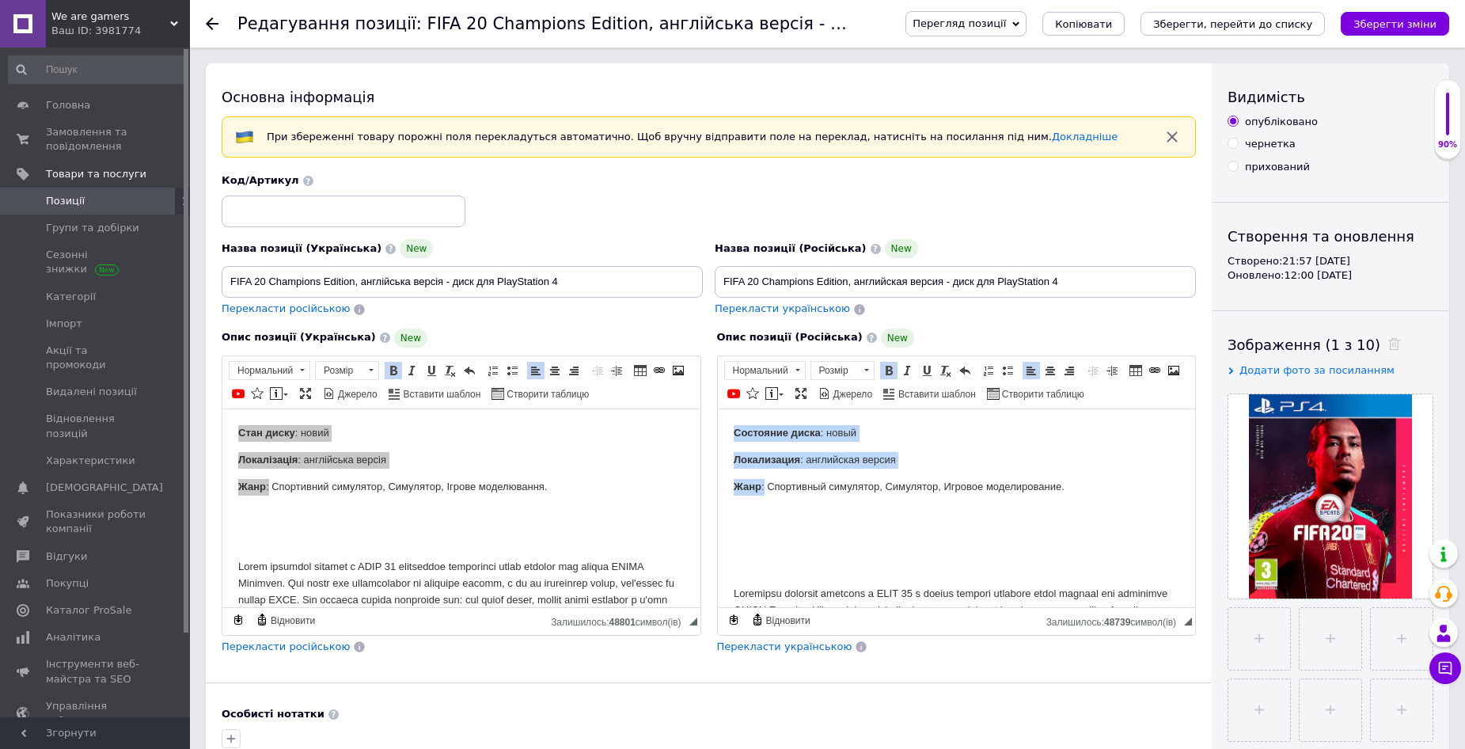
drag, startPoint x: 732, startPoint y: 429, endPoint x: 763, endPoint y: 487, distance: 65.9
click at [763, 487] on html "Состояние диска : новый Локализация : английская версия Жанр : Спортивный симул…" at bounding box center [956, 655] width 478 height 492
copy body "Состояние диска : новый Локализация : английская версия Жанр :"
click at [837, 534] on p "Редактор, 8C3617C8-E56A-40FC-AC60-2D9FF7A3B347" at bounding box center [956, 539] width 447 height 17
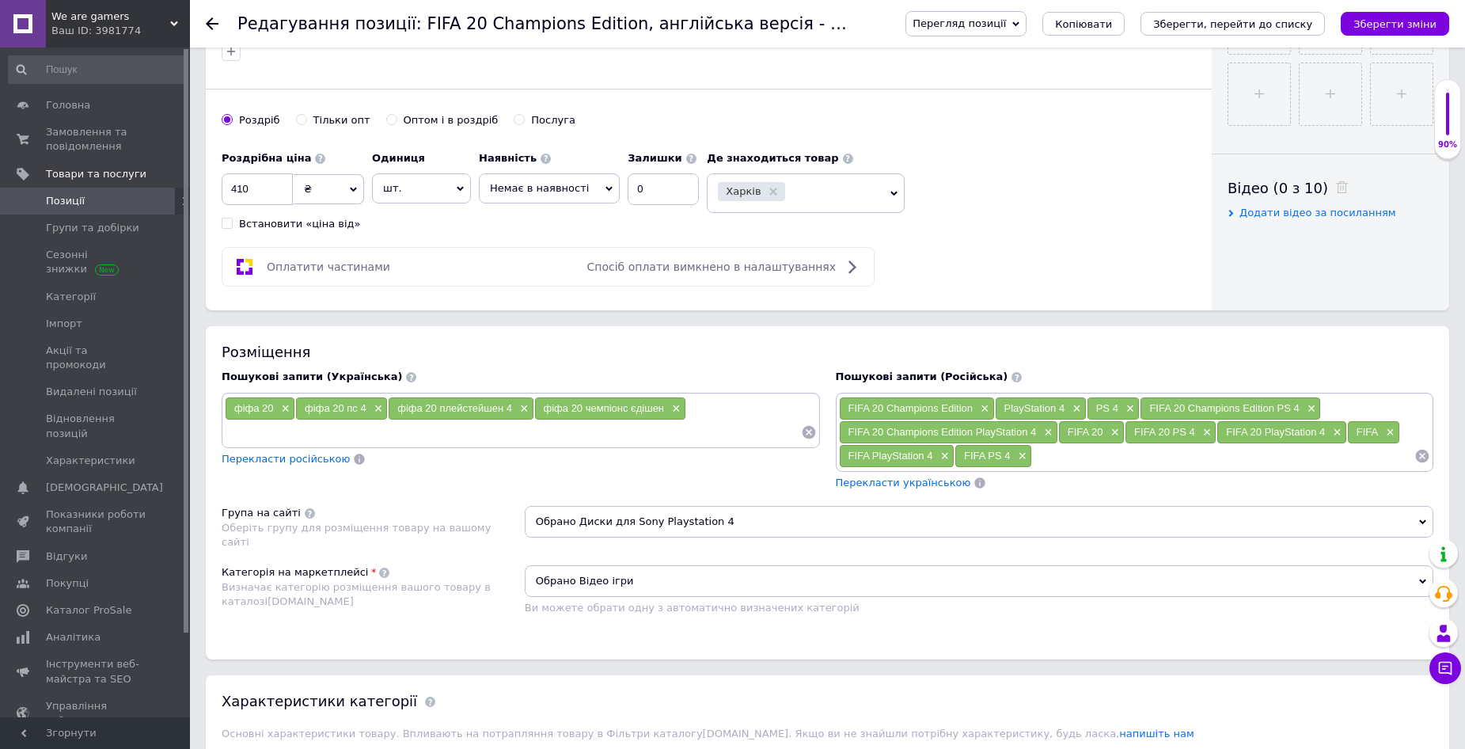
scroll to position [713, 0]
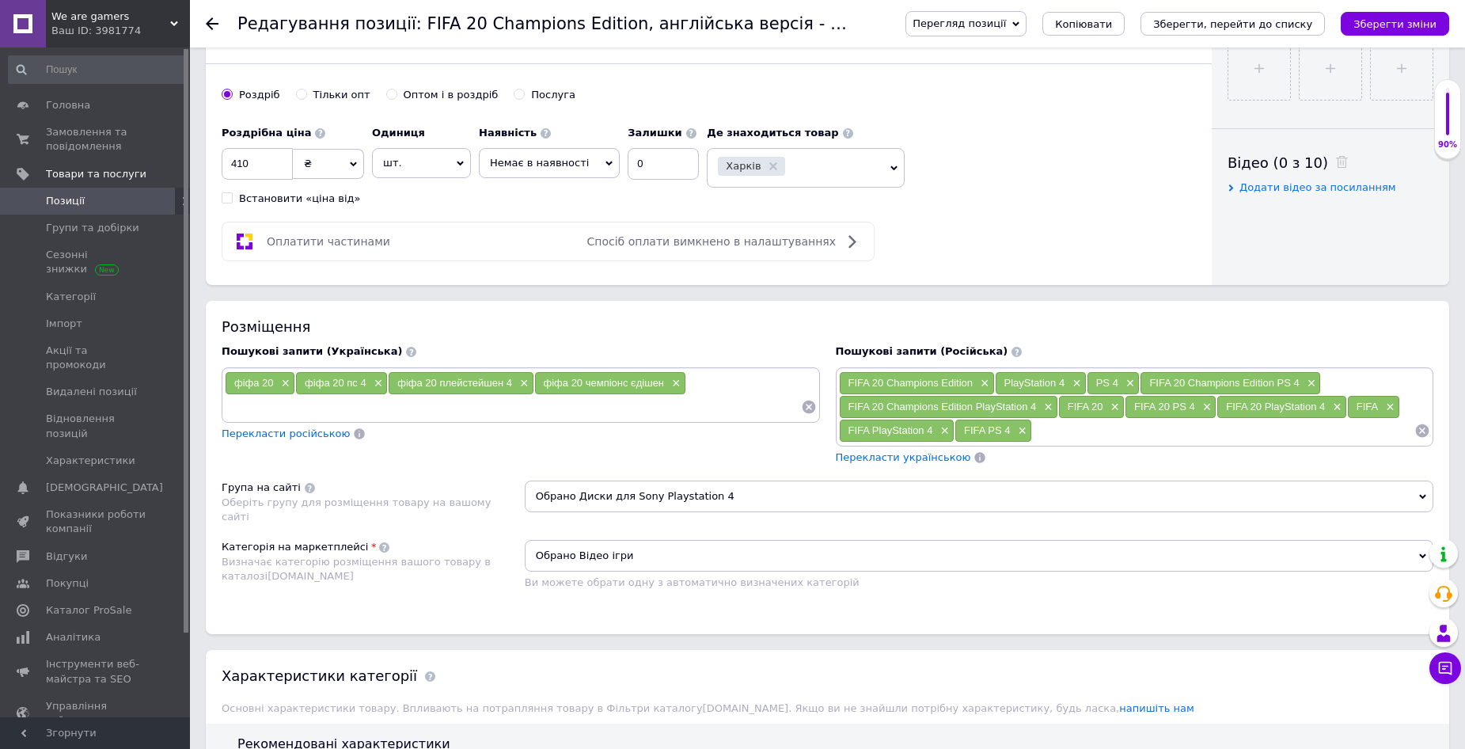
drag, startPoint x: 1005, startPoint y: 382, endPoint x: 1063, endPoint y: 385, distance: 58.7
click at [1063, 385] on span "PlayStation 4" at bounding box center [1035, 383] width 61 height 12
copy span "PlayStation 4"
drag, startPoint x: 1110, startPoint y: 383, endPoint x: 1119, endPoint y: 384, distance: 8.7
click at [1119, 384] on div "PS 4 ×" at bounding box center [1114, 383] width 52 height 22
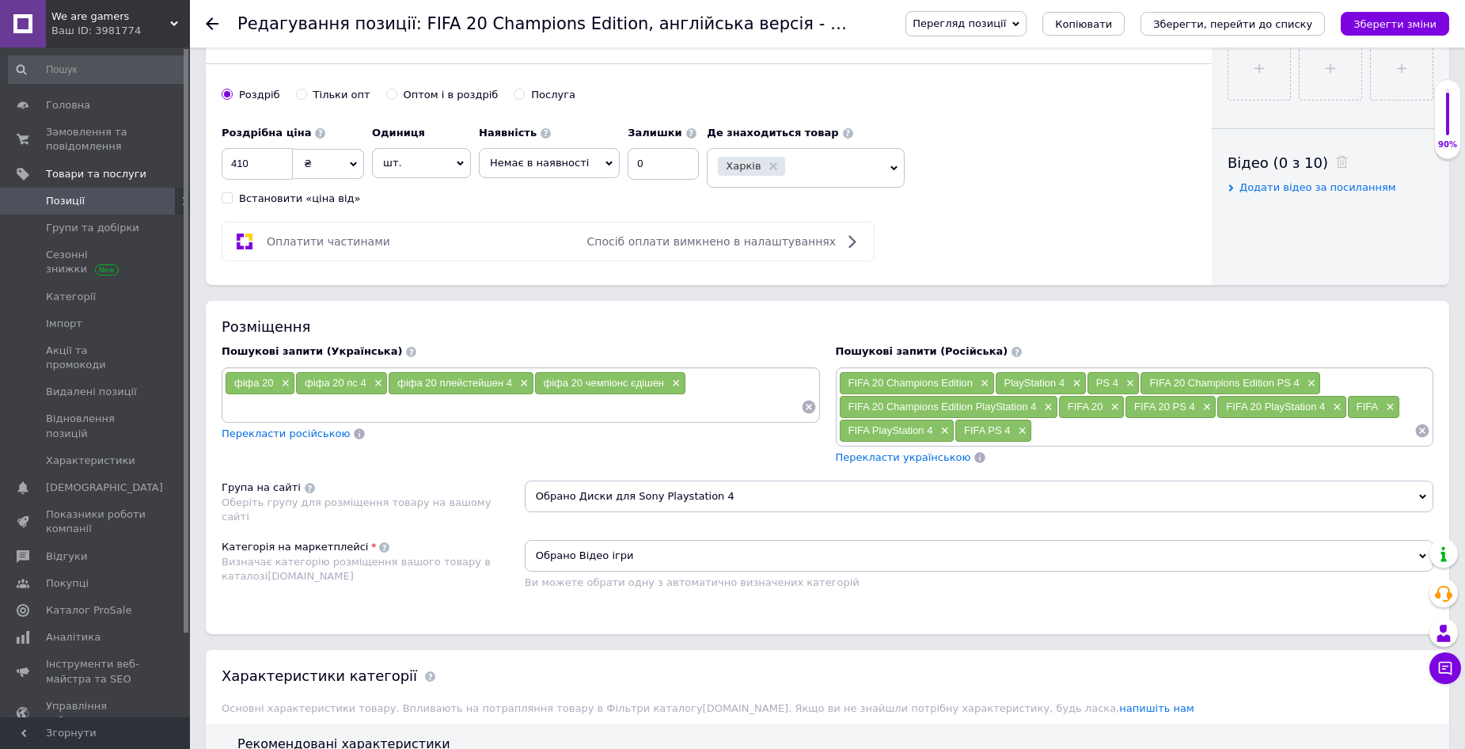
copy span "PS 4"
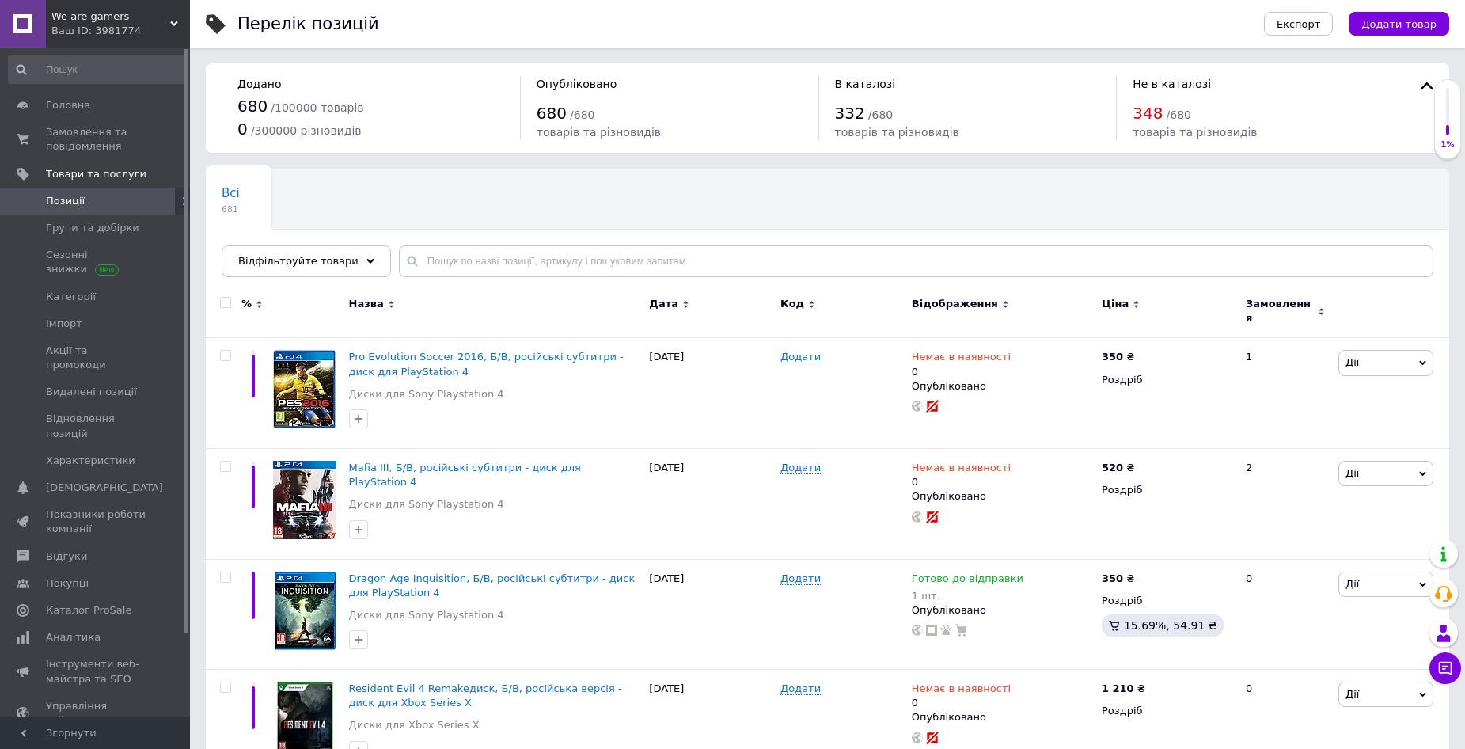
click at [63, 203] on span "Позиції" at bounding box center [65, 201] width 39 height 14
click at [64, 195] on span "Позиції" at bounding box center [65, 201] width 39 height 14
click at [55, 108] on span "Головна" at bounding box center [68, 105] width 44 height 14
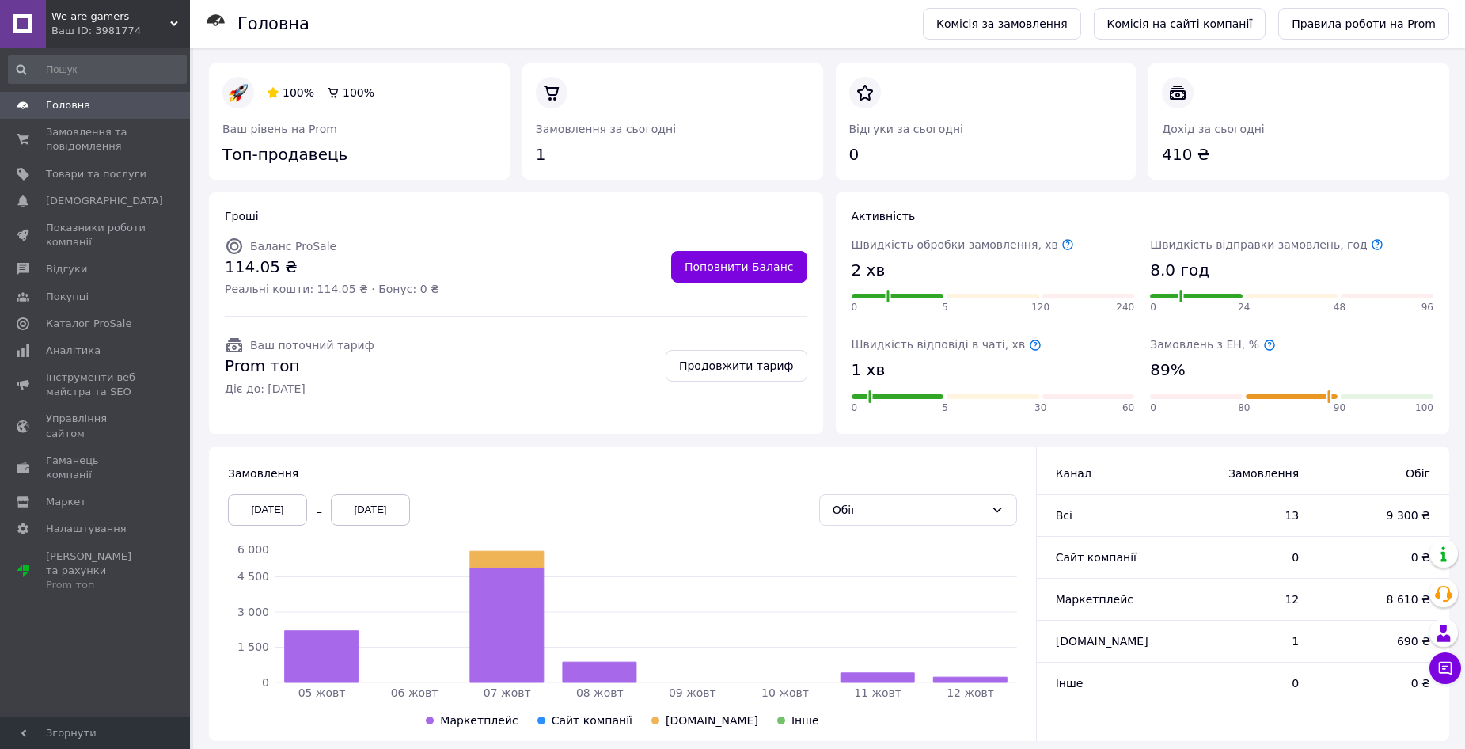
click at [1264, 343] on icon at bounding box center [1269, 345] width 10 height 10
drag, startPoint x: 1149, startPoint y: 329, endPoint x: 1290, endPoint y: 392, distance: 154.9
click at [1290, 392] on div "Замовлень з ЕН, % 89% 0 80 90 100" at bounding box center [1291, 377] width 299 height 101
click at [1081, 352] on div "Швидкість відповіді в чаті, хв 1 хв 0 5 30 60" at bounding box center [993, 377] width 283 height 82
click at [67, 175] on span "Товари та послуги" at bounding box center [96, 174] width 101 height 14
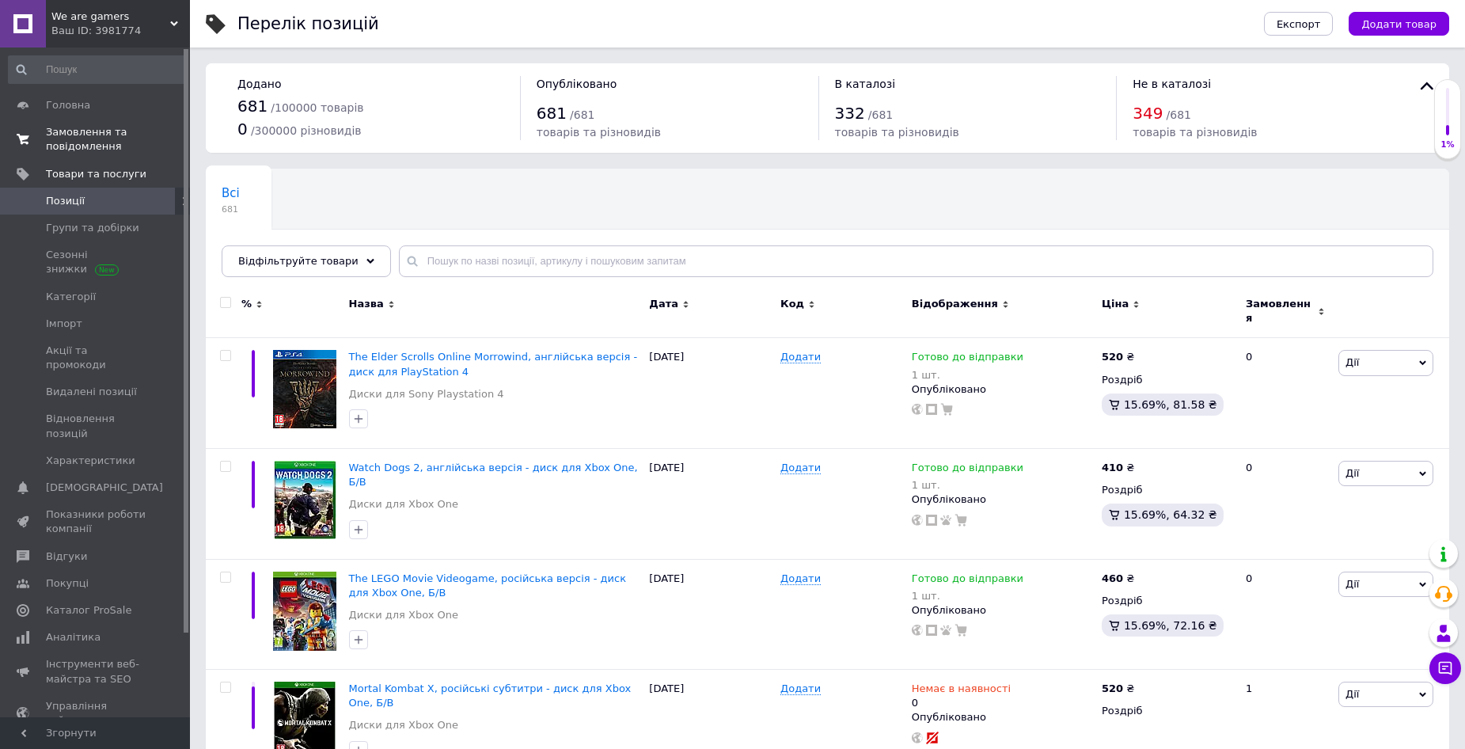
click at [69, 131] on span "Замовлення та повідомлення" at bounding box center [96, 139] width 101 height 29
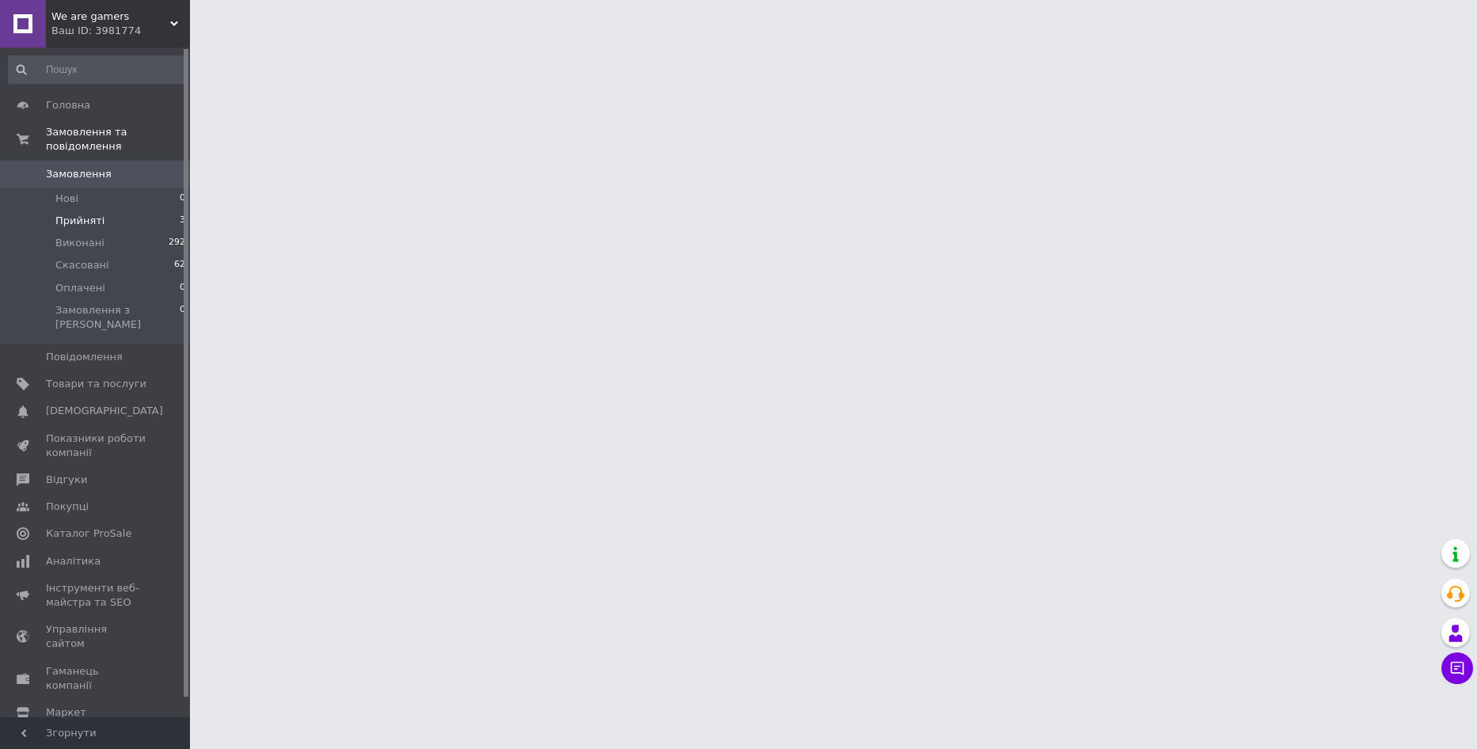
click at [78, 214] on span "Прийняті" at bounding box center [79, 221] width 49 height 14
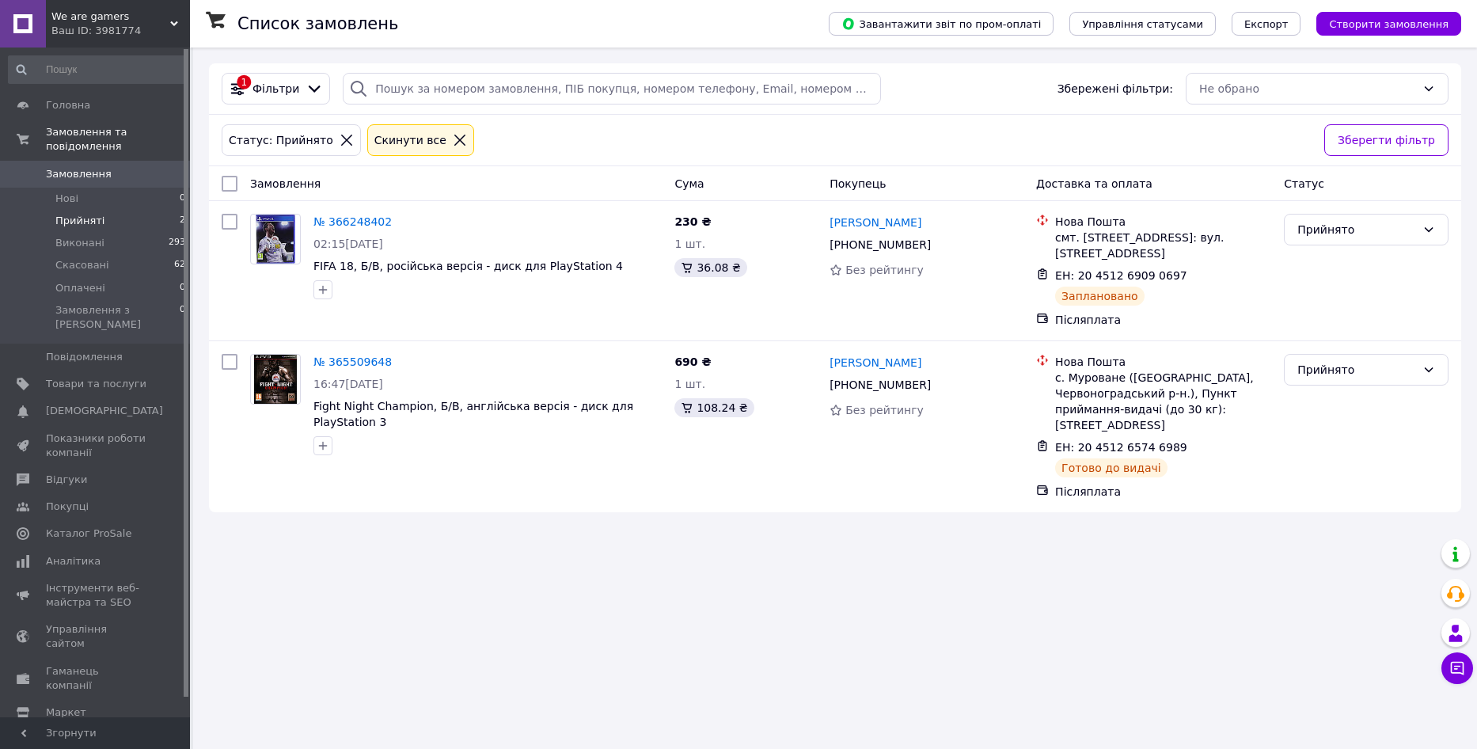
click at [65, 214] on span "Прийняті" at bounding box center [79, 221] width 49 height 14
click at [70, 377] on span "Товари та послуги" at bounding box center [96, 384] width 101 height 14
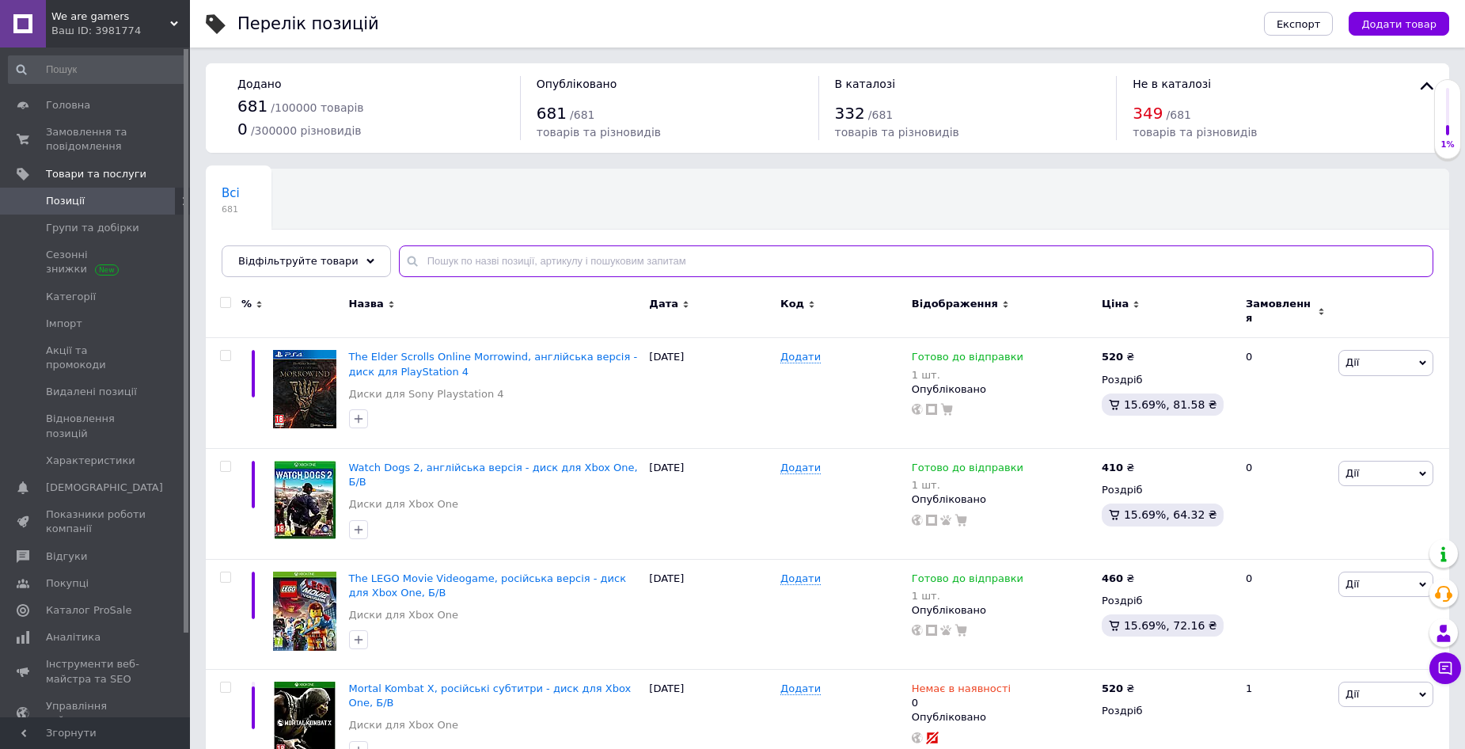
click at [438, 264] on input "text" at bounding box center [916, 261] width 1035 height 32
paste input "ARK Survival Evolved"
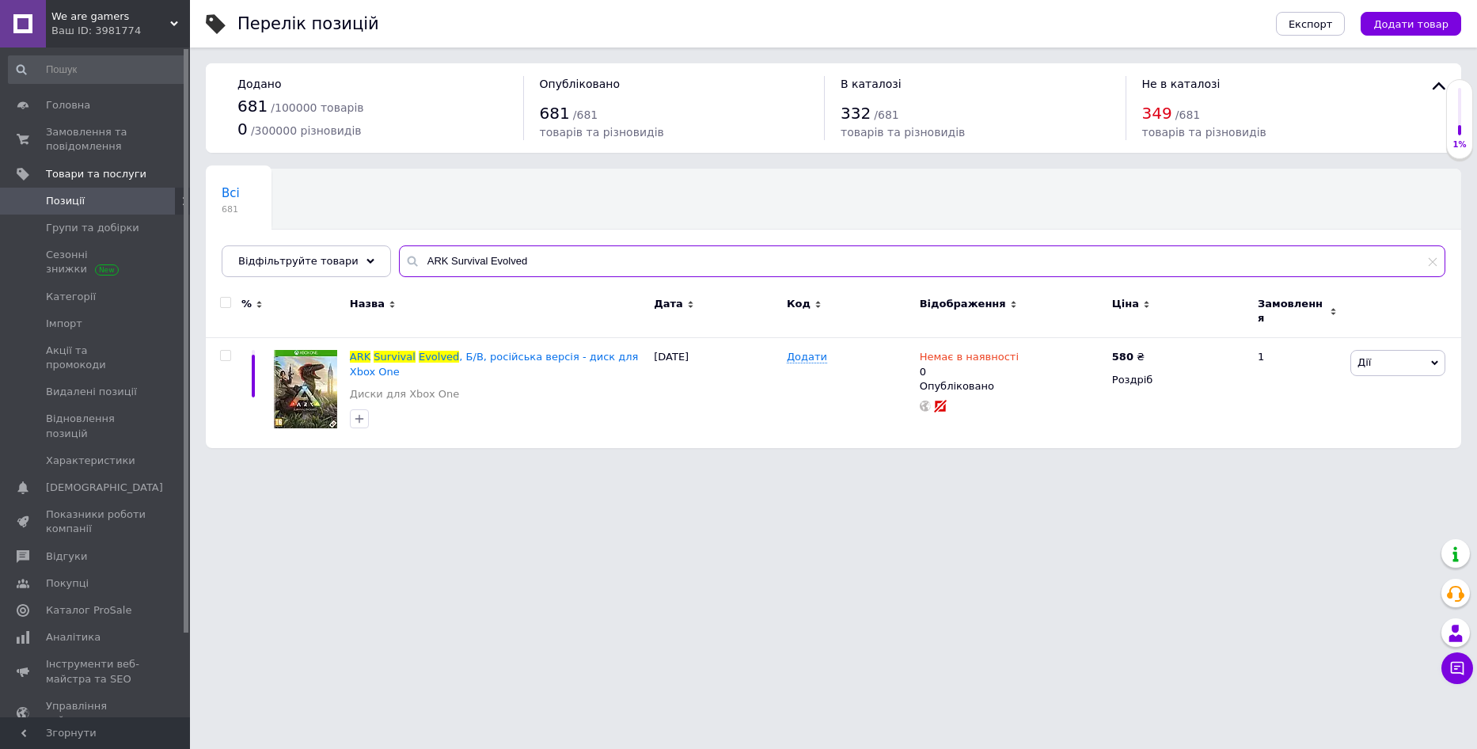
type input "ARK Survival Evolved"
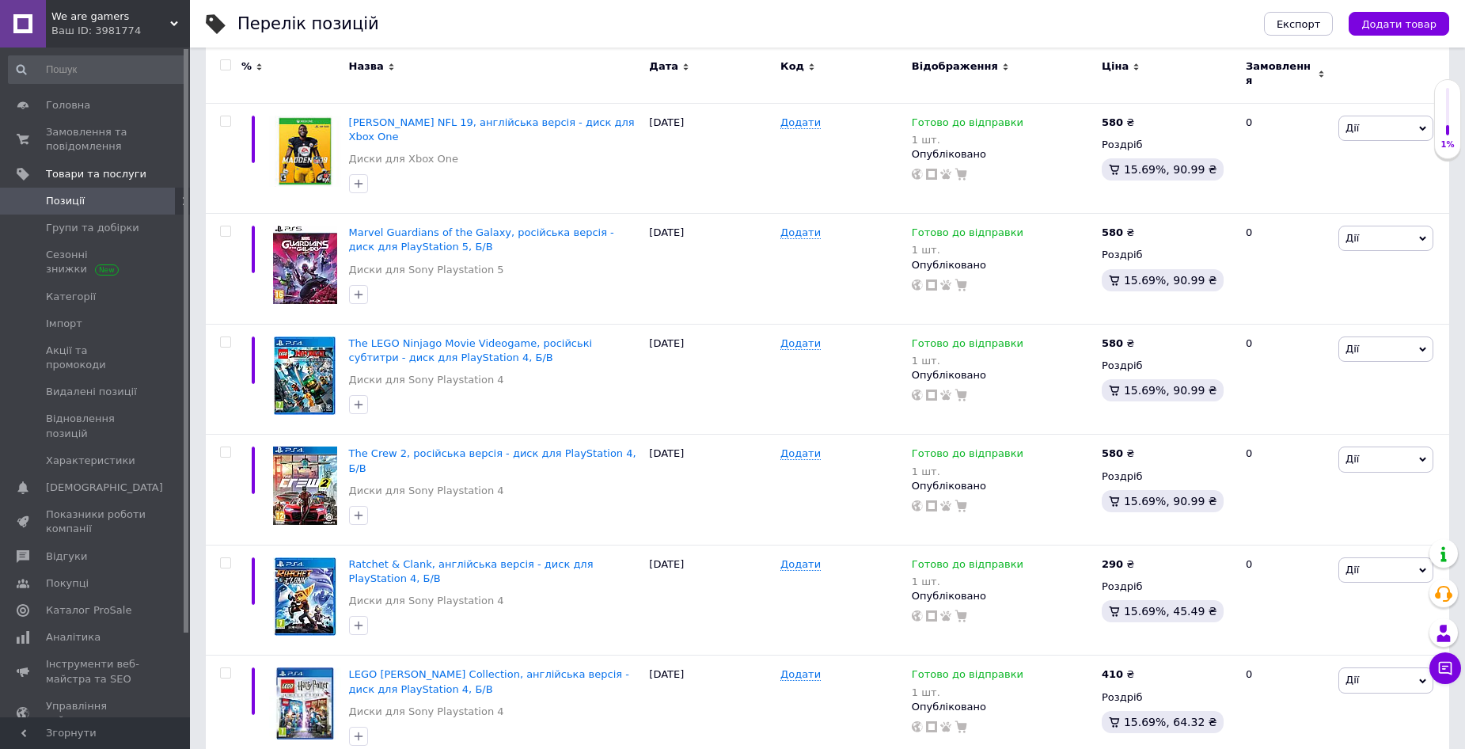
scroll to position [792, 0]
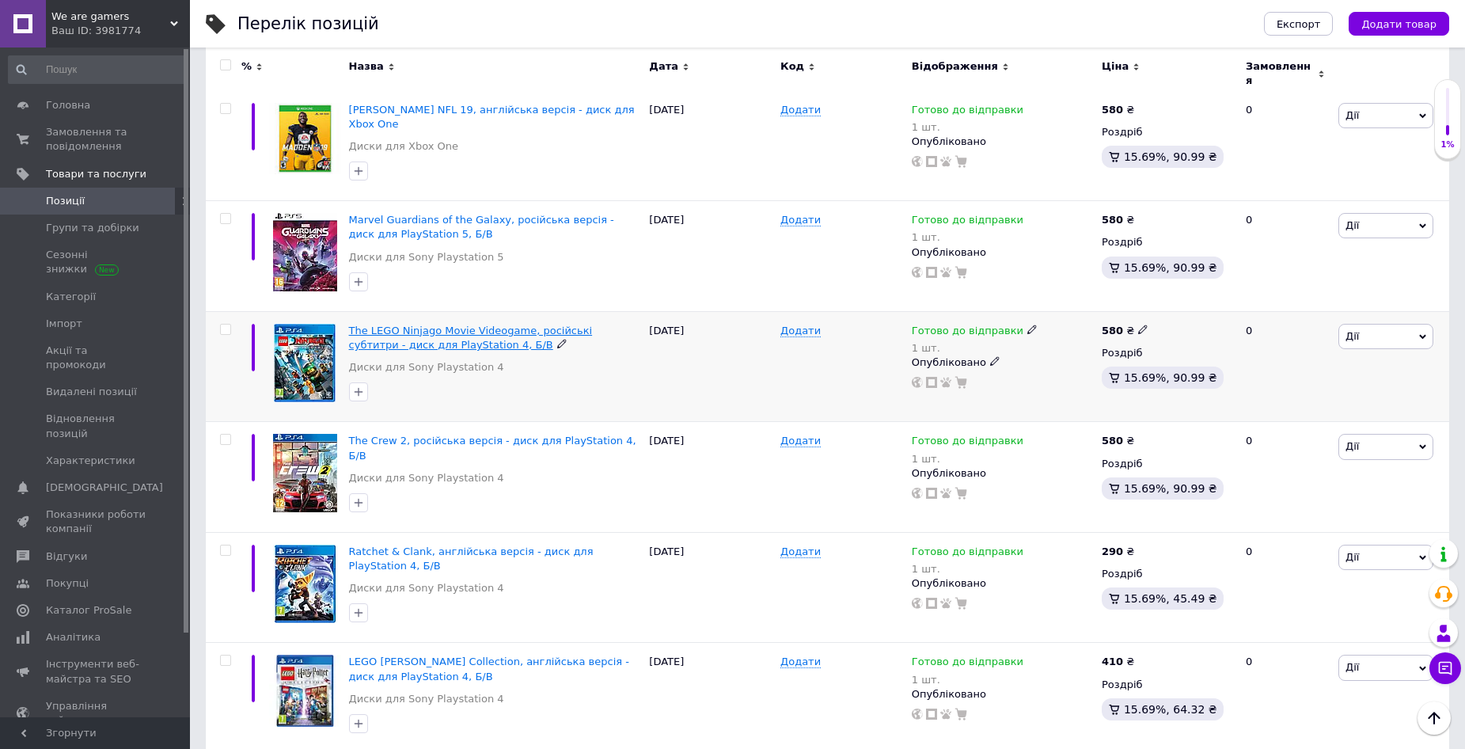
click at [454, 325] on span "The LEGO Ninjago Movie Videogame, російські субтитри - диск для PlayStation 4, …" at bounding box center [471, 338] width 244 height 26
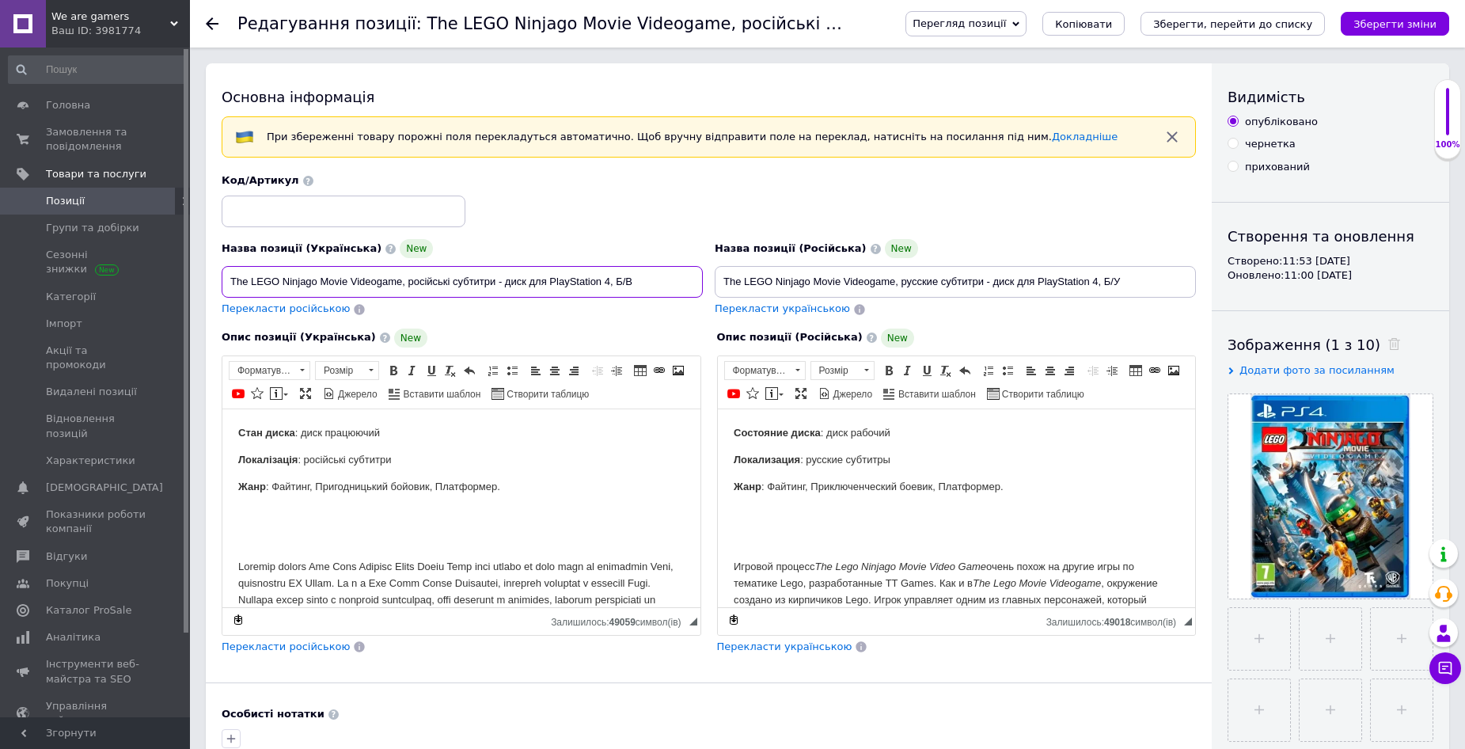
drag, startPoint x: 626, startPoint y: 282, endPoint x: 403, endPoint y: 282, distance: 223.3
click at [403, 282] on input "The LEGO Ninjago Movie Videogame, російські субтитри - диск для PlayStation 4, …" at bounding box center [462, 282] width 481 height 32
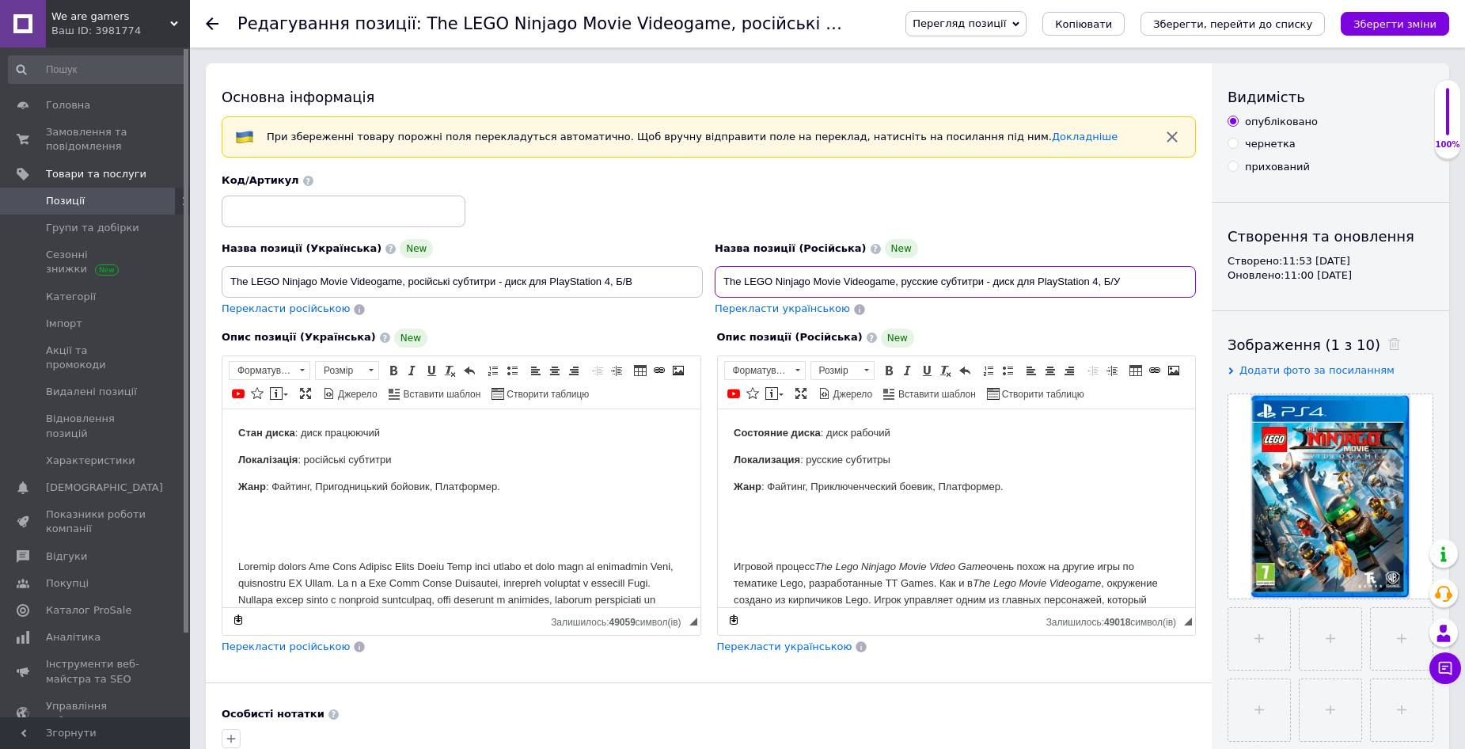
drag, startPoint x: 1123, startPoint y: 284, endPoint x: 895, endPoint y: 286, distance: 228.0
click at [895, 286] on input "The LEGO Ninjago Movie Videogame, русские субтитри - диск для PlayStation 4, Б/У" at bounding box center [955, 282] width 481 height 32
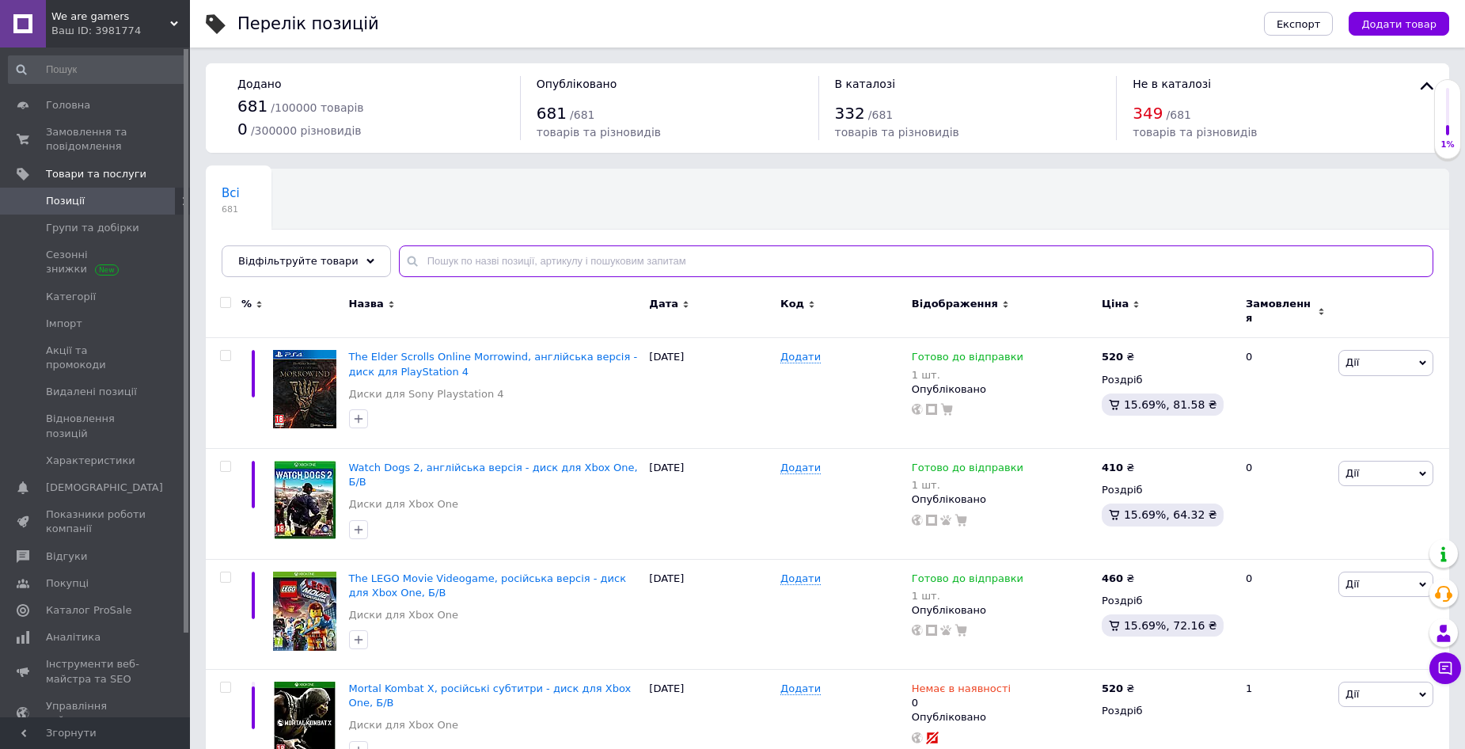
click at [416, 255] on input "text" at bounding box center [916, 261] width 1035 height 32
paste input "ARK Survival Evolved"
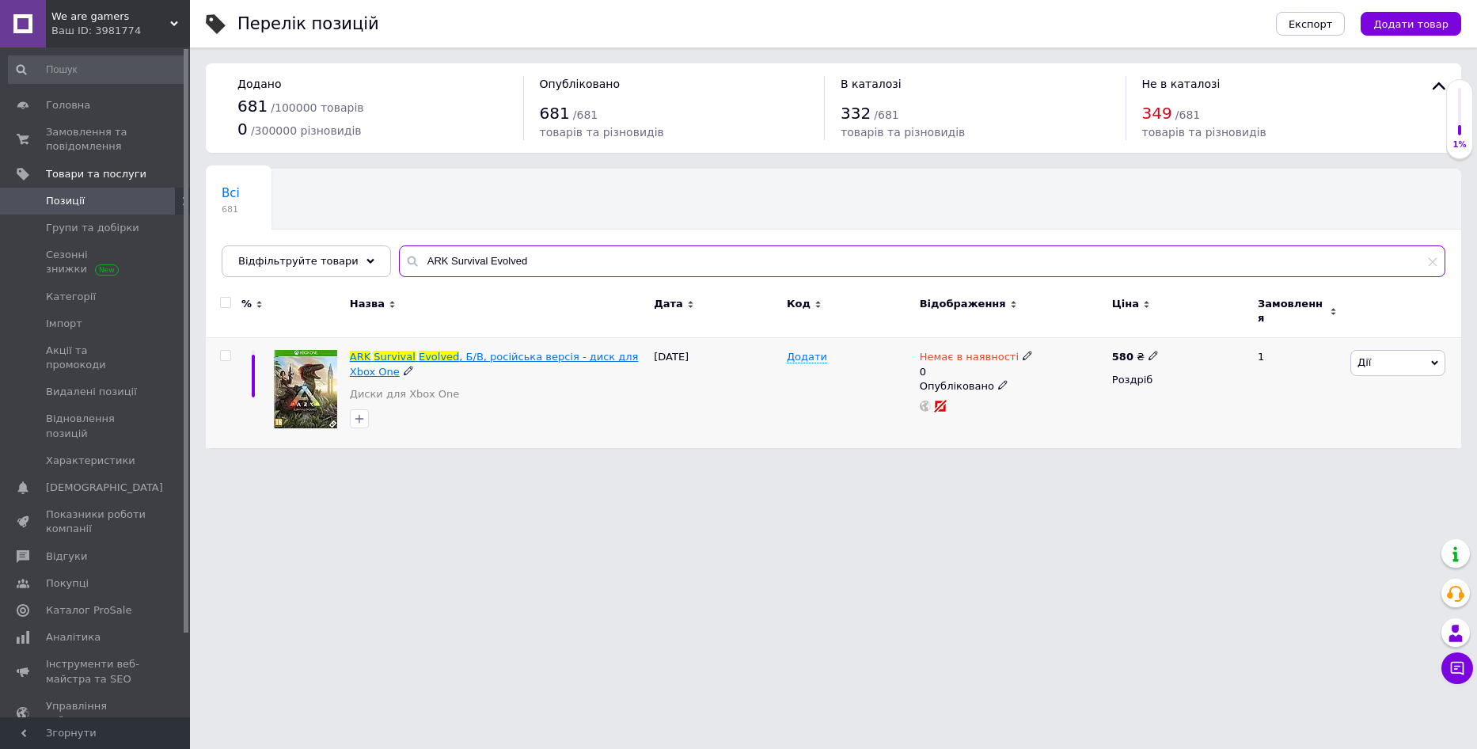
type input "ARK Survival Evolved"
click at [485, 351] on span ", Б/В, російська версія - диск для Xbox One" at bounding box center [494, 364] width 289 height 26
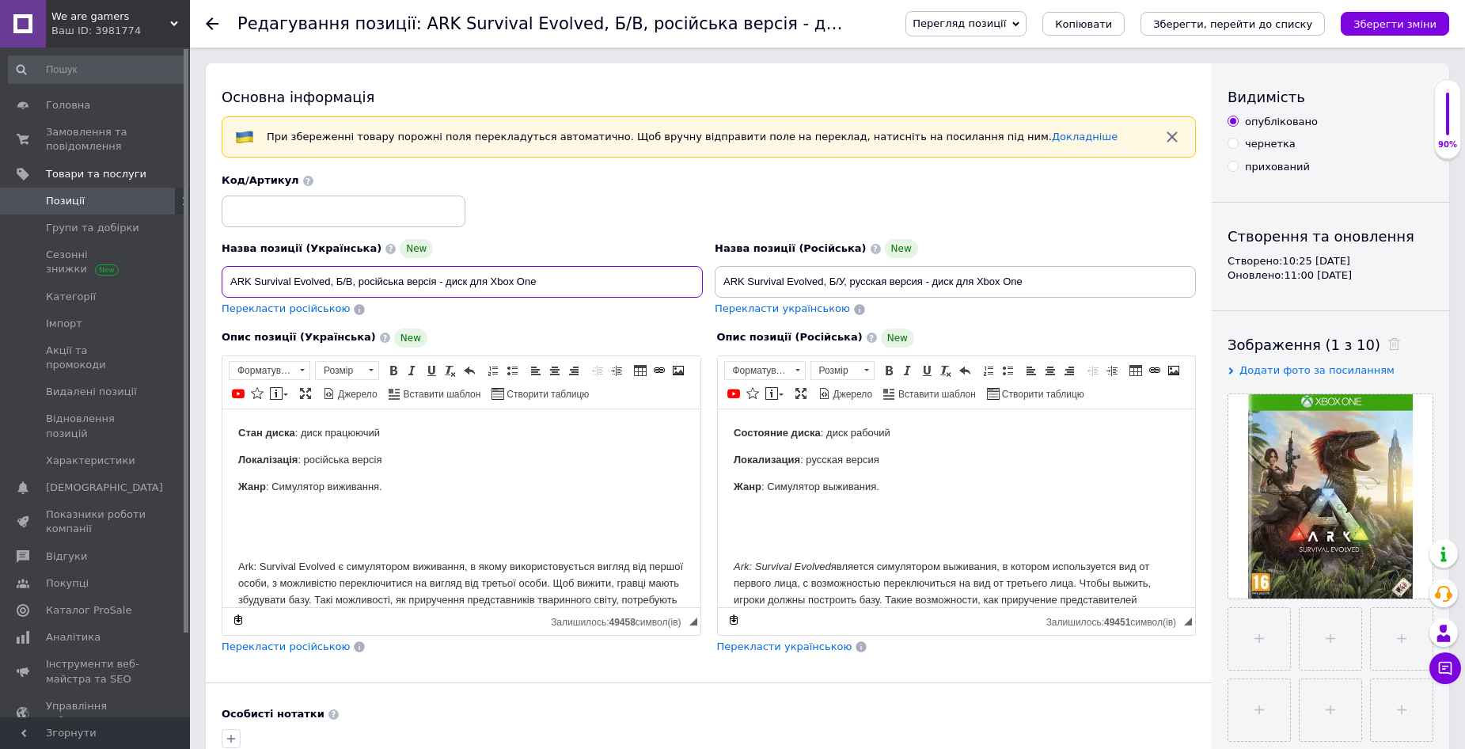
drag, startPoint x: 353, startPoint y: 283, endPoint x: 330, endPoint y: 284, distance: 23.0
click at [330, 284] on input "ARK Survival Evolved, Б/В, російська версія - диск для Xbox One" at bounding box center [462, 282] width 481 height 32
click at [526, 283] on input "ARK Survival Evolved, російська версія - диск для Xbox One" at bounding box center [462, 282] width 481 height 32
paste input ", Б/В"
type input "ARK Survival Evolved, російська версія - диск для Xbox One, Б/В"
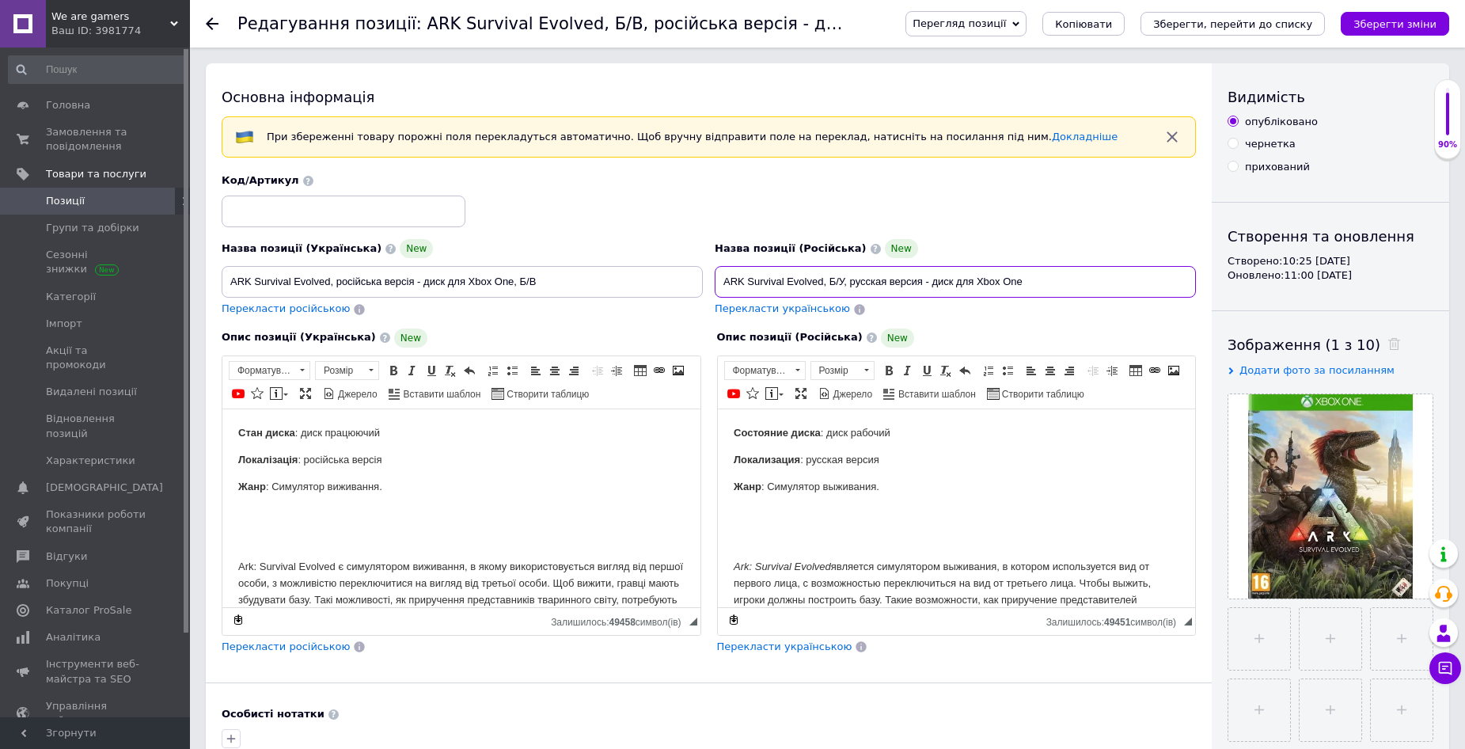
drag, startPoint x: 846, startPoint y: 283, endPoint x: 825, endPoint y: 286, distance: 20.7
click at [825, 286] on input "ARK Survival Evolved, Б/У, русская версия - диск для Xbox One" at bounding box center [955, 282] width 481 height 32
click at [1021, 280] on input "ARK Survival Evolved, русская версия - диск для Xbox One" at bounding box center [955, 282] width 481 height 32
paste input ", Б/У"
type input "ARK Survival Evolved, русская версия - диск для Xbox One, Б/У"
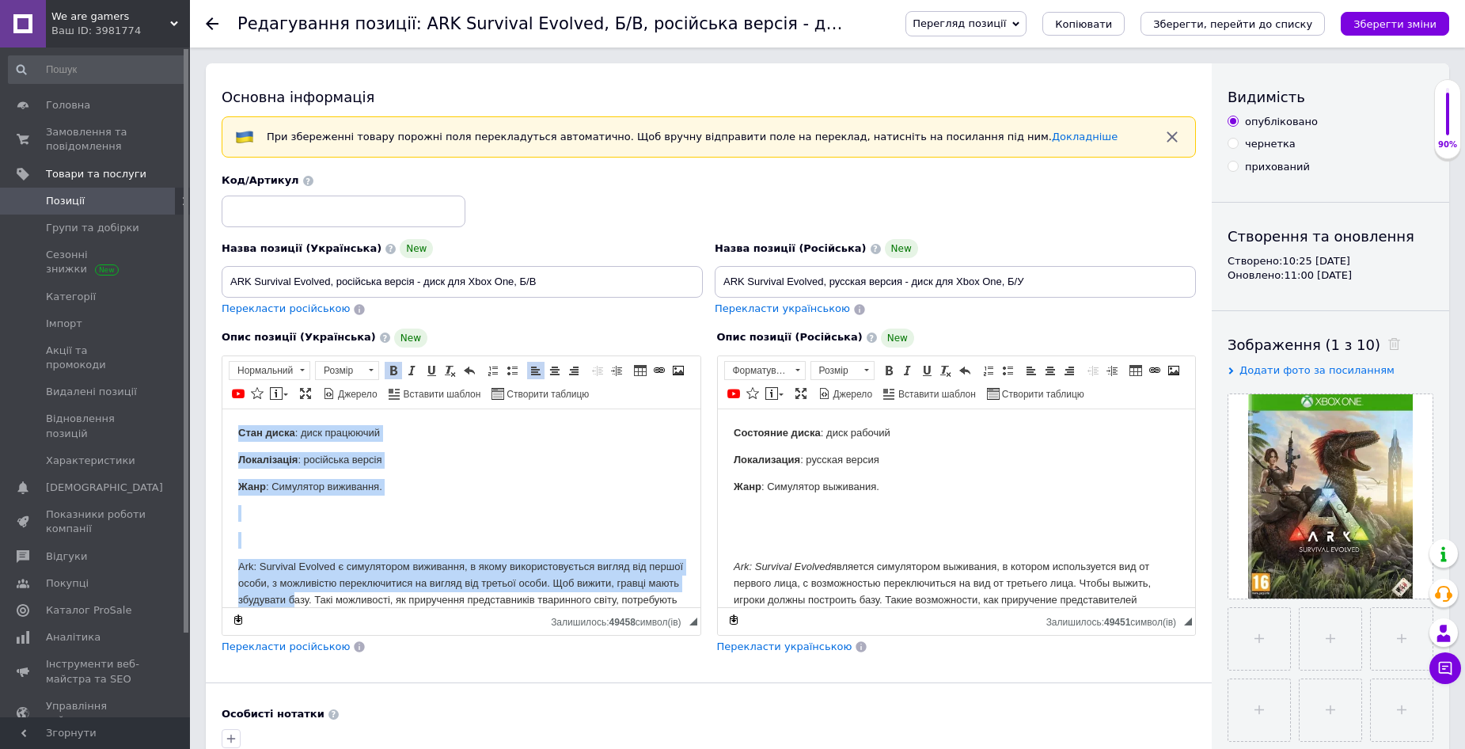
scroll to position [67, 0]
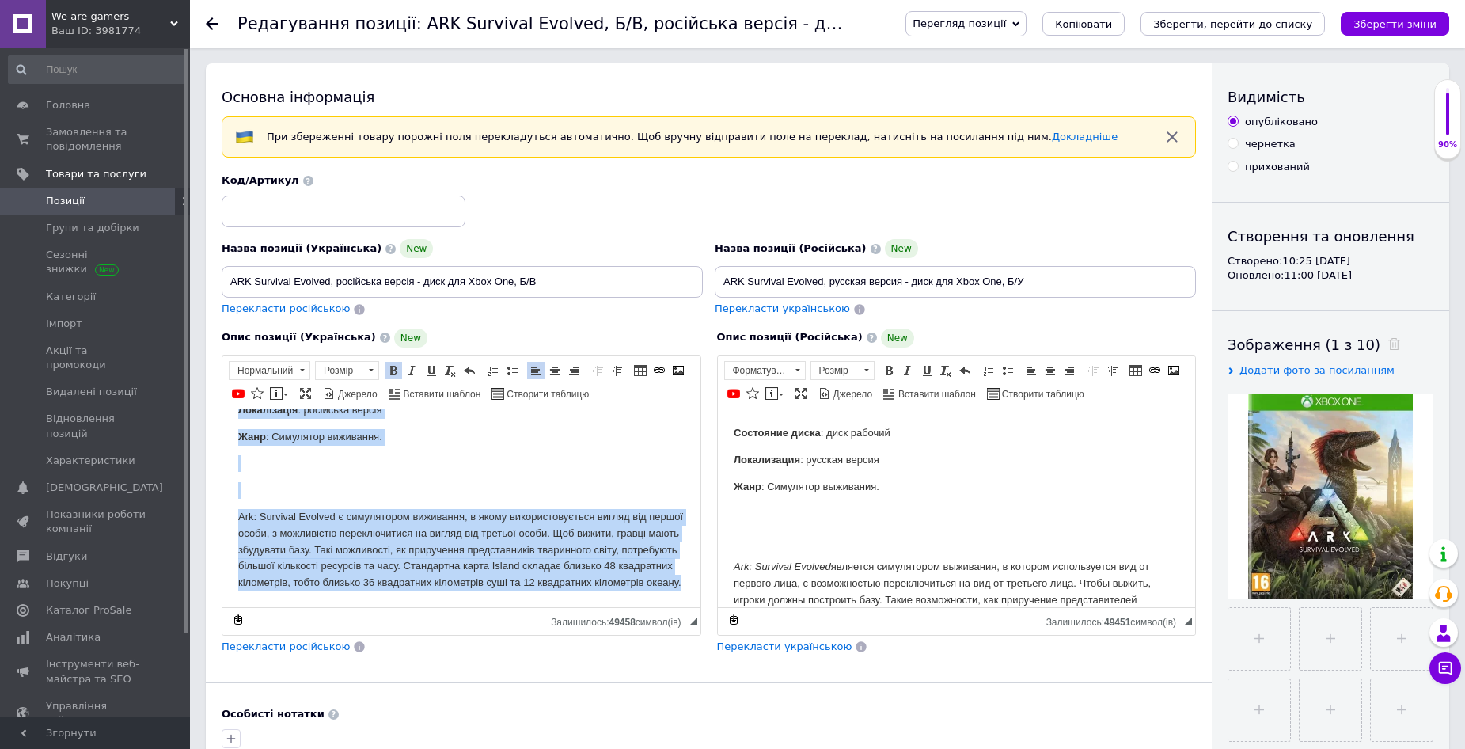
drag, startPoint x: 238, startPoint y: 424, endPoint x: 815, endPoint y: 1036, distance: 840.1
click at [592, 606] on html "Стан диска : диск працюючий Локалізація : російська версія Жанр : Симулятор виж…" at bounding box center [461, 483] width 478 height 248
copy body "Стан диска : диск працюючий Локалізація : російська версія Жанр : Симулятор виж…"
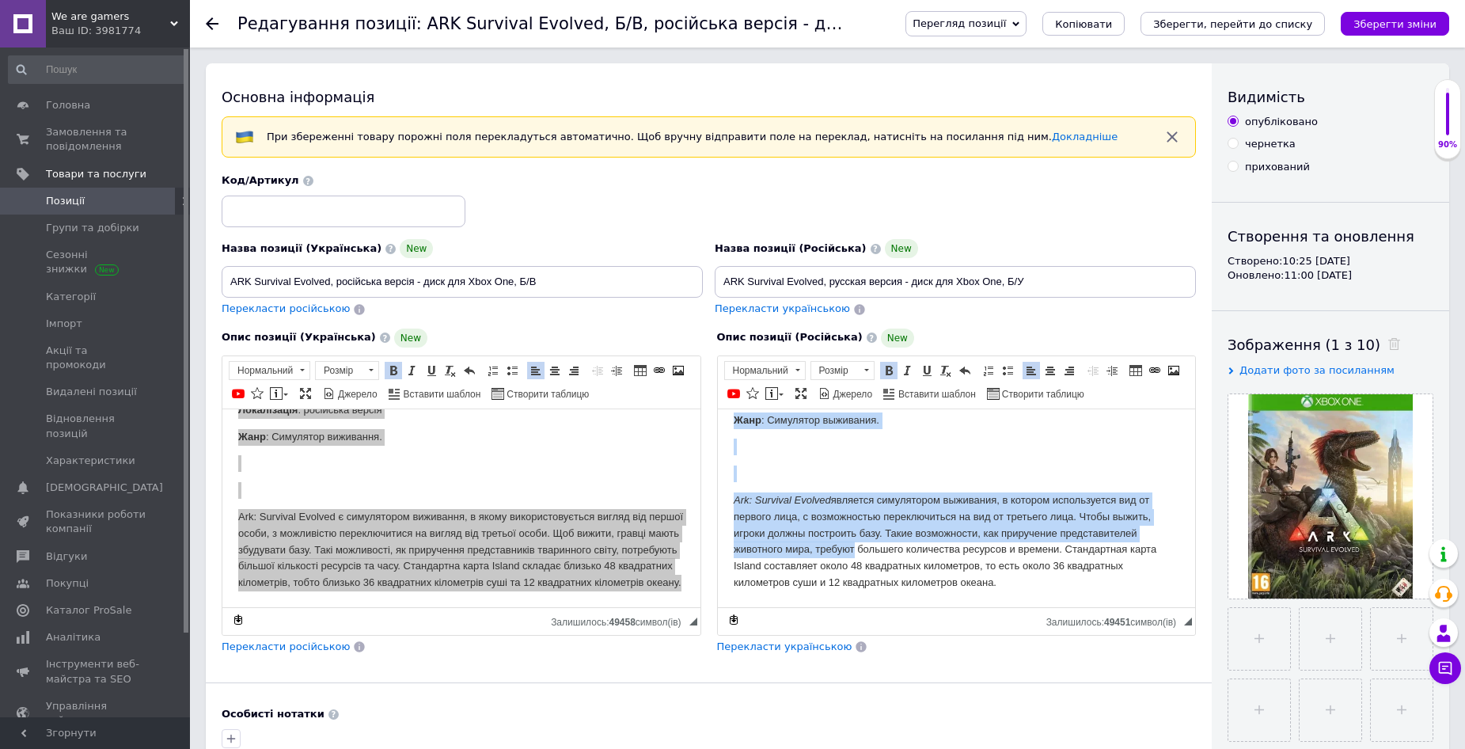
drag, startPoint x: 731, startPoint y: 431, endPoint x: 1104, endPoint y: 635, distance: 425.2
click at [1104, 606] on html "Состояние диска : диск рабочий Локализация : русская версия Жанр : Симулятор вы…" at bounding box center [956, 474] width 478 height 264
copy body "Состояние диска : диск рабочий Локализация : русская версия Жанр : Симулятор вы…"
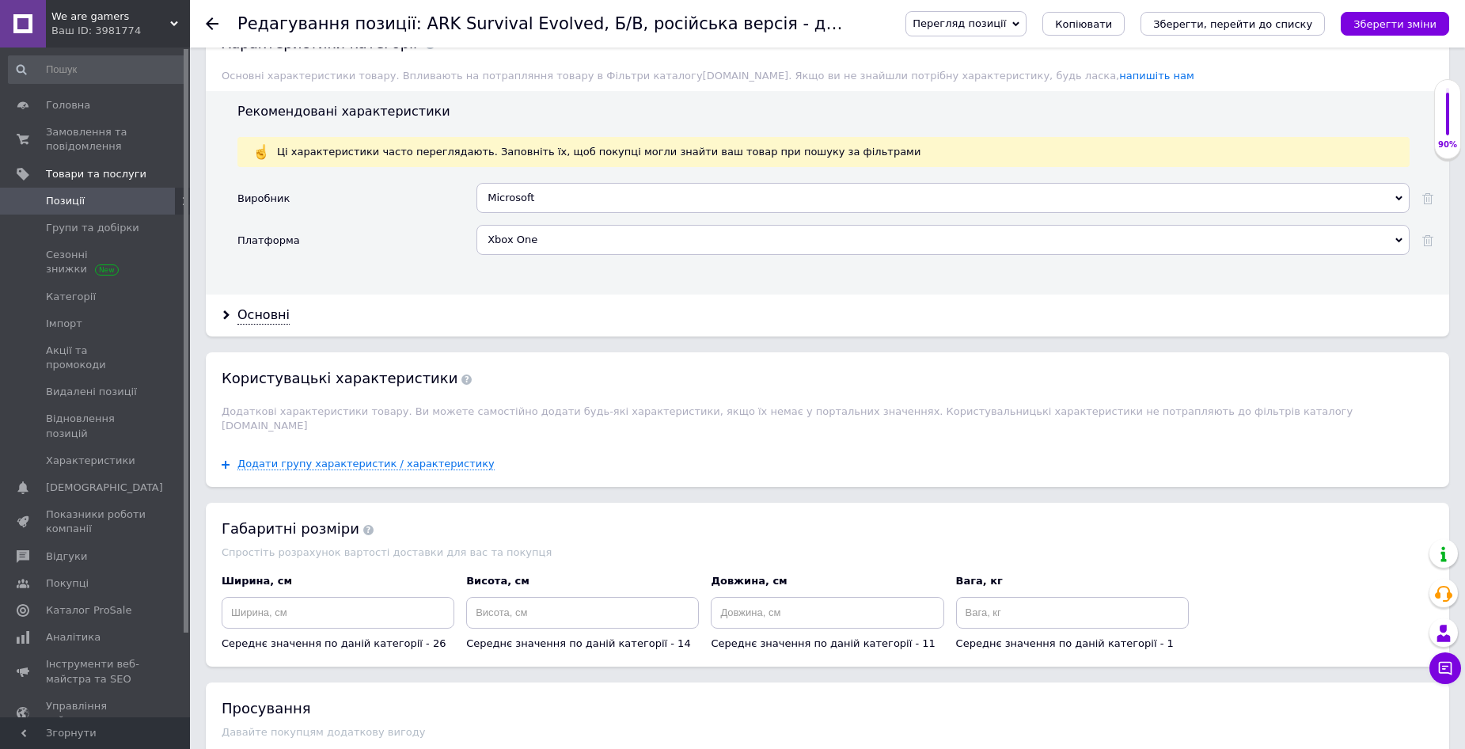
scroll to position [1346, 0]
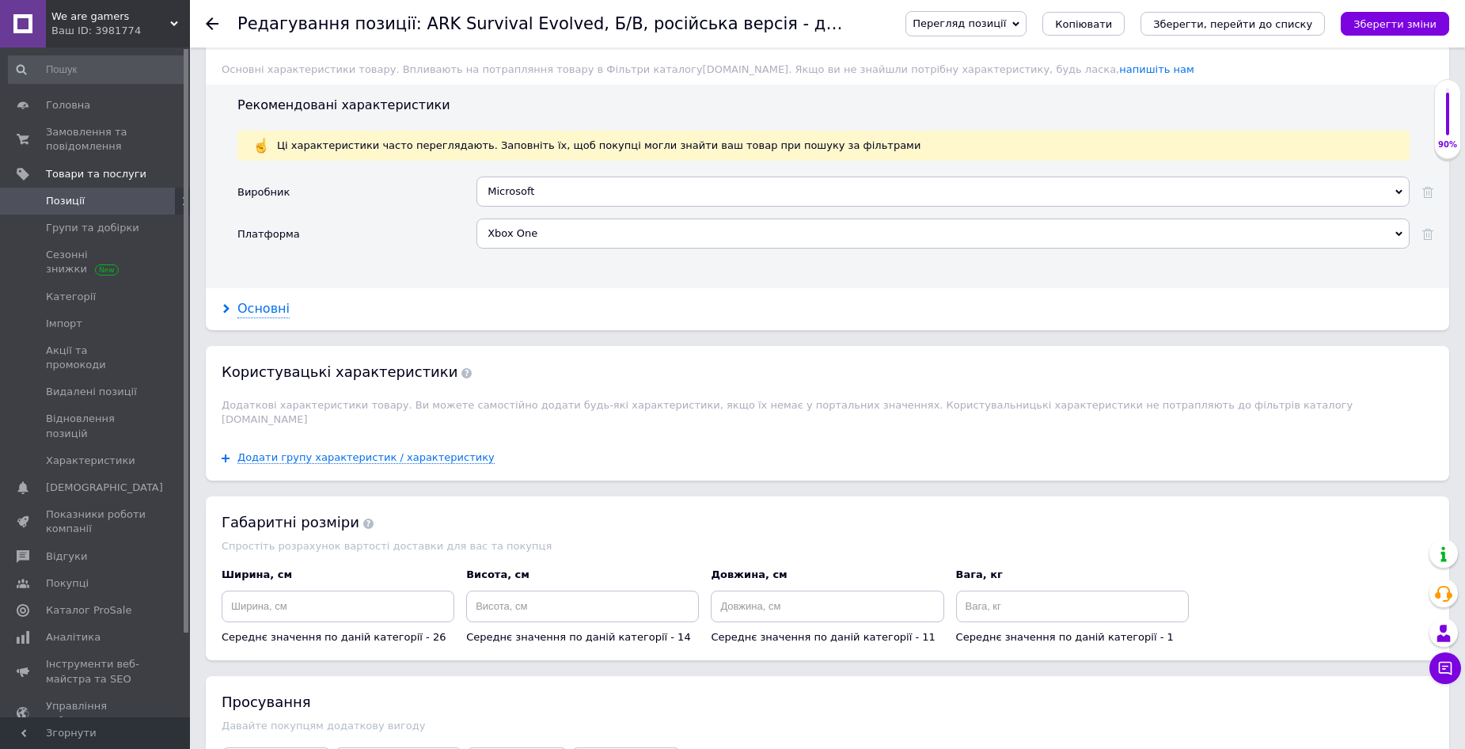
click at [266, 308] on div "Основні" at bounding box center [264, 309] width 52 height 18
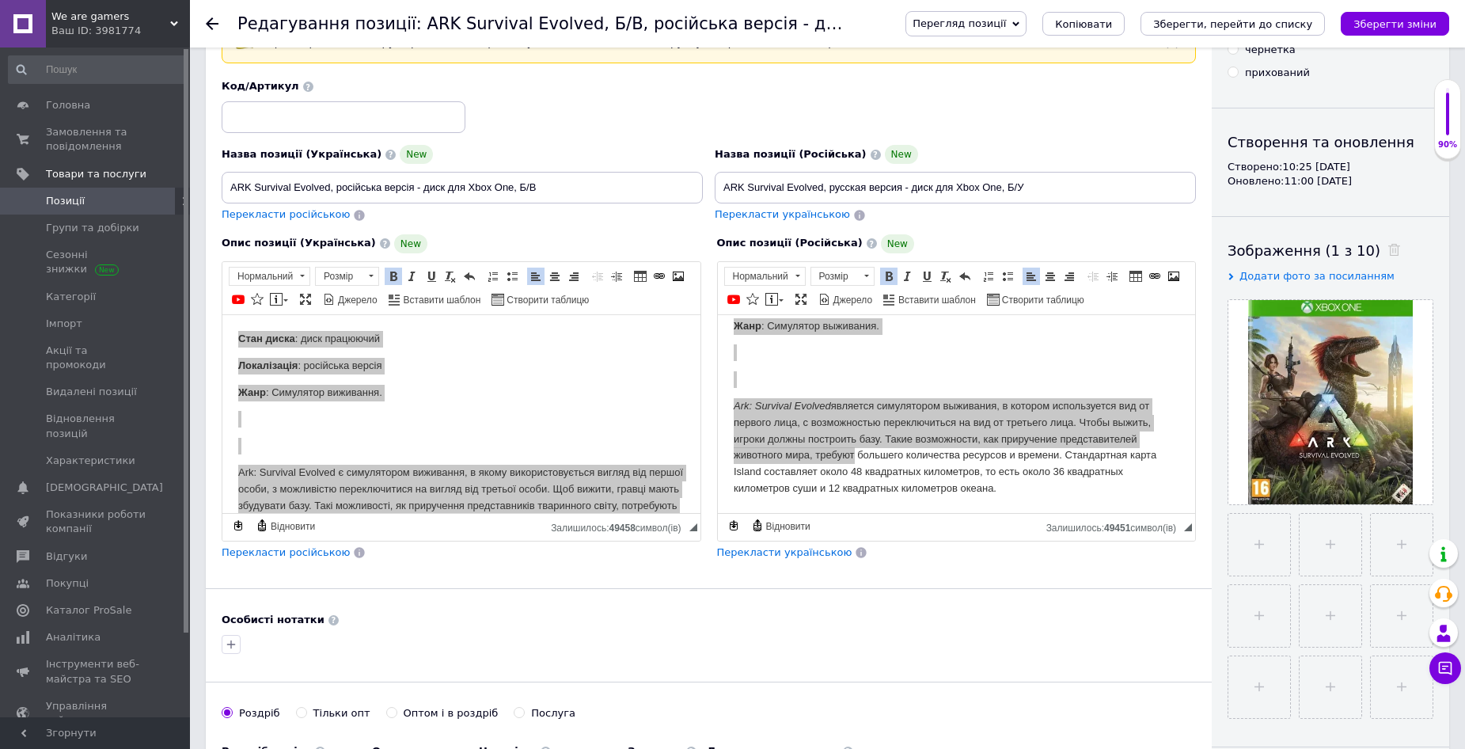
scroll to position [0, 0]
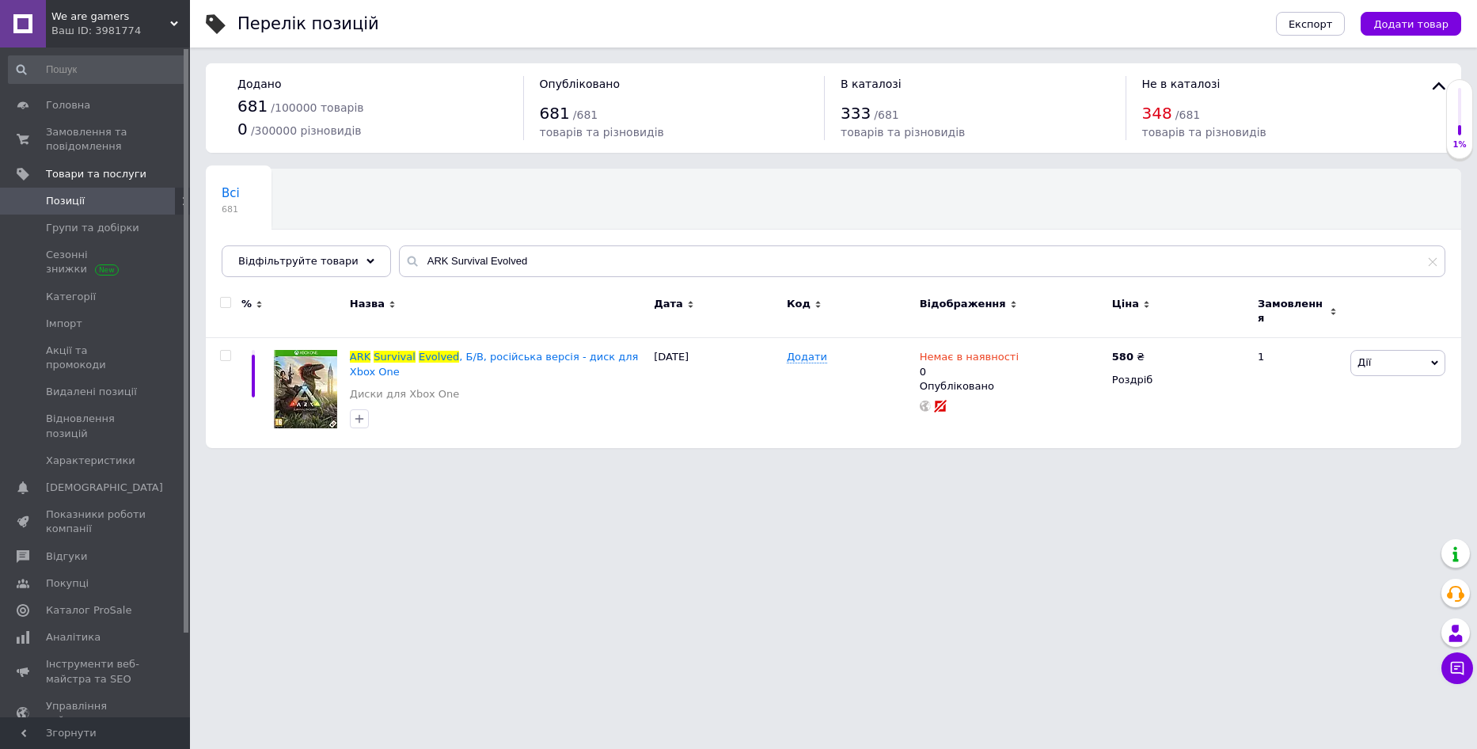
drag, startPoint x: 457, startPoint y: 481, endPoint x: 468, endPoint y: 489, distance: 14.1
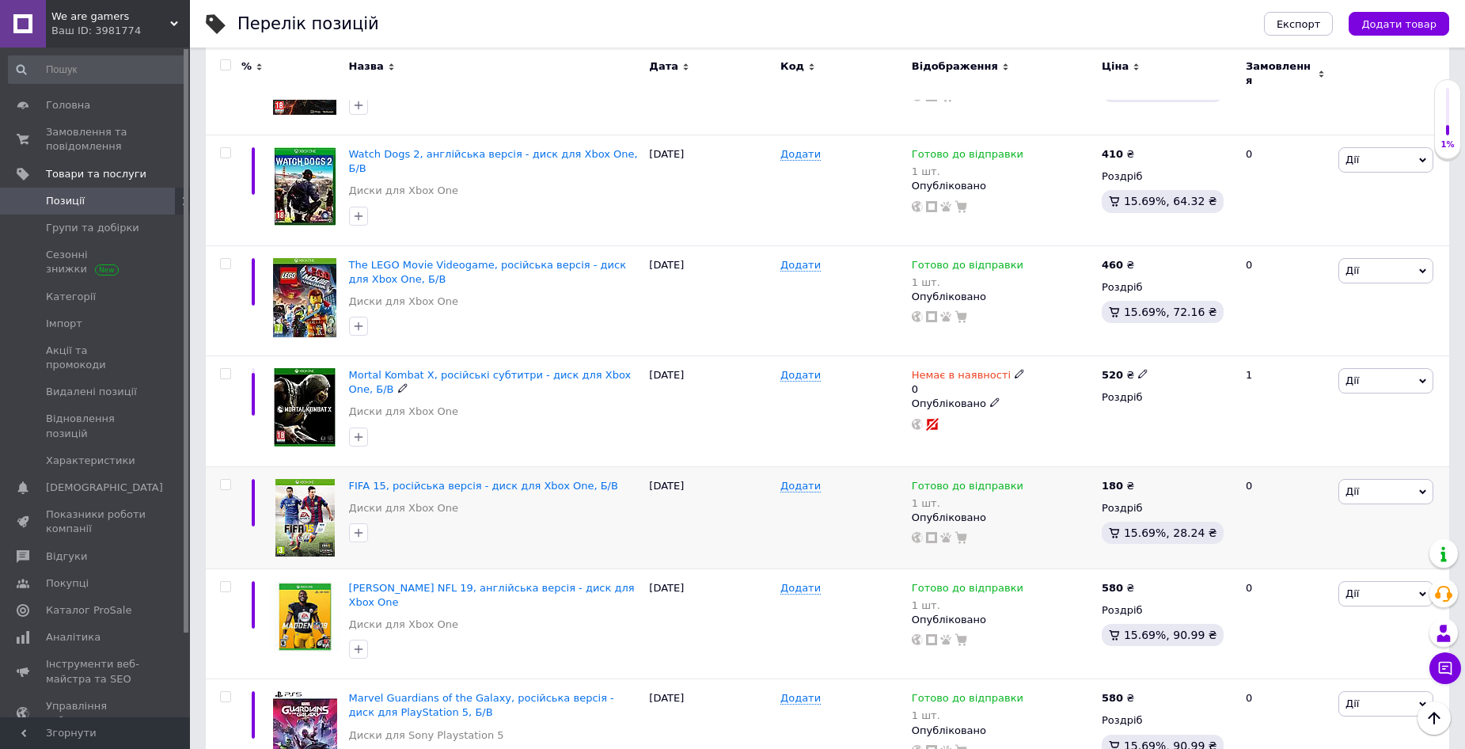
scroll to position [317, 0]
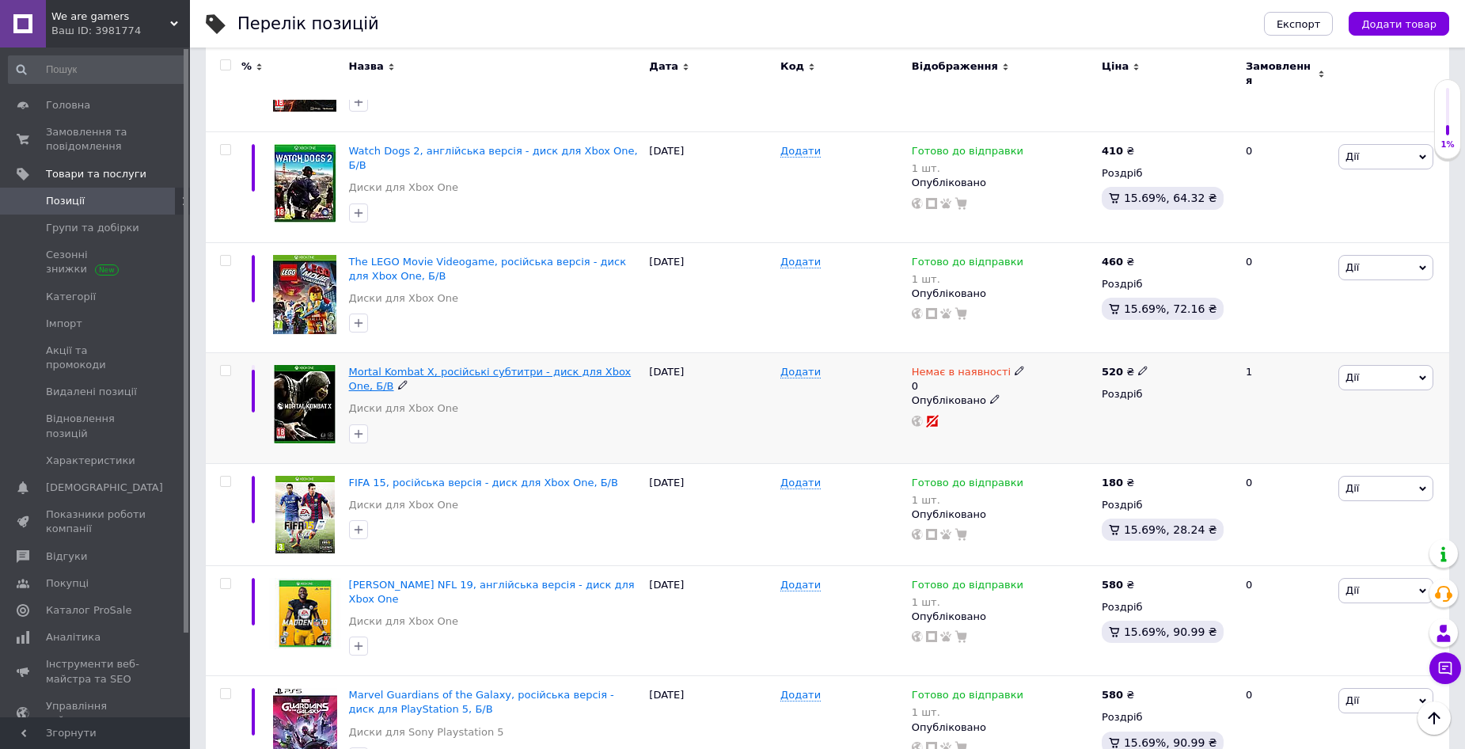
click at [494, 366] on span "Mortal Kombat X, російські субтитри - диск для Xbox One, Б/В" at bounding box center [490, 379] width 283 height 26
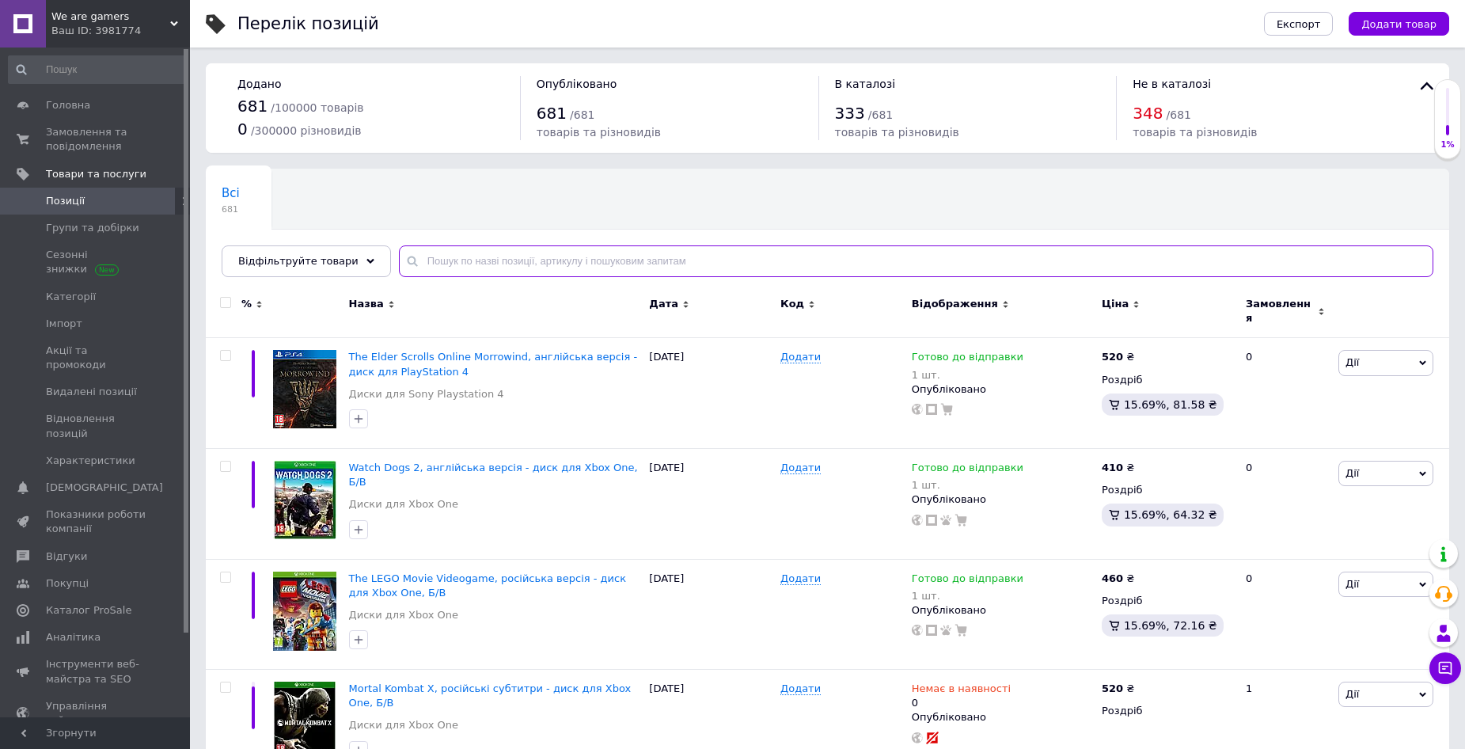
click at [423, 260] on input "text" at bounding box center [916, 261] width 1035 height 32
paste input "русские субтитри"
type input "русские субтитри"
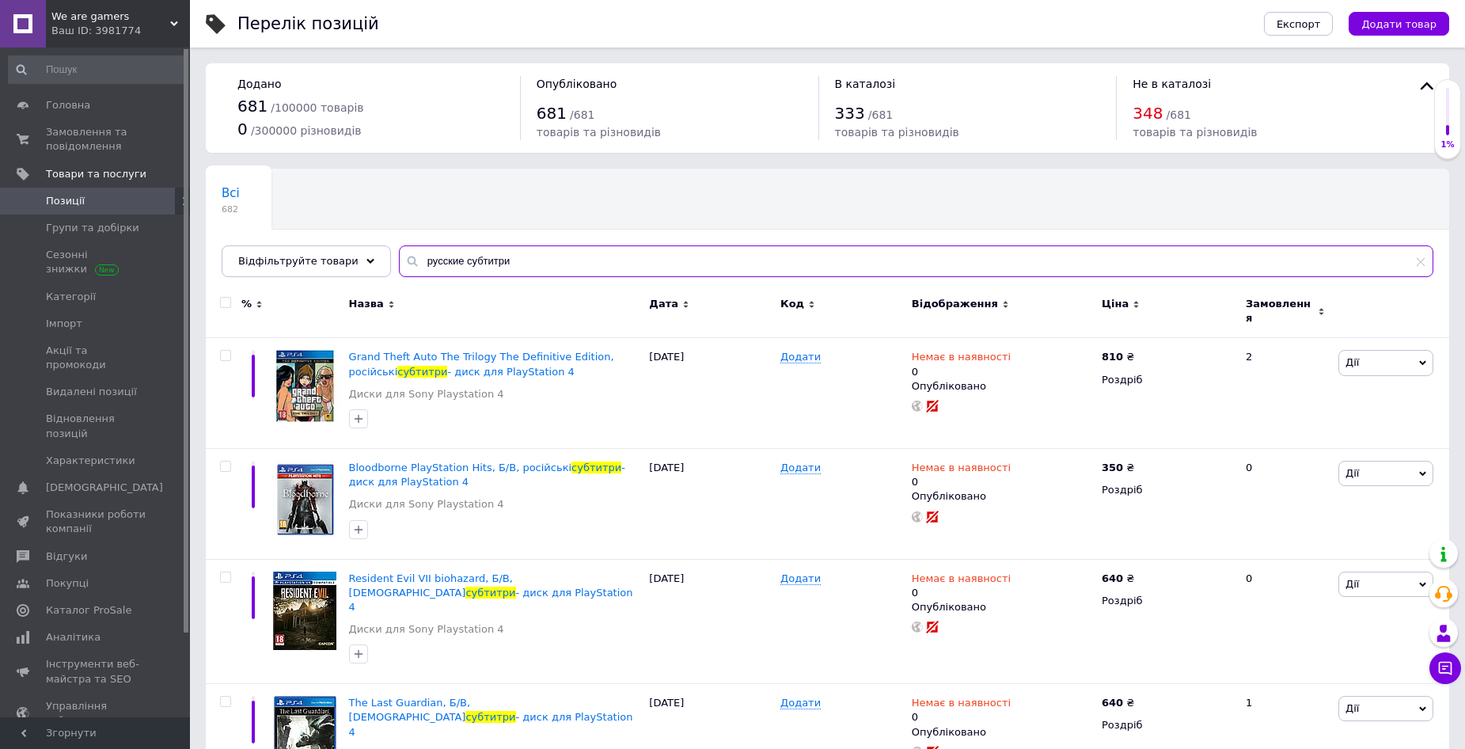
drag, startPoint x: 515, startPoint y: 255, endPoint x: 388, endPoint y: 265, distance: 127.1
click at [399, 265] on div "русские субтитри" at bounding box center [916, 261] width 1035 height 32
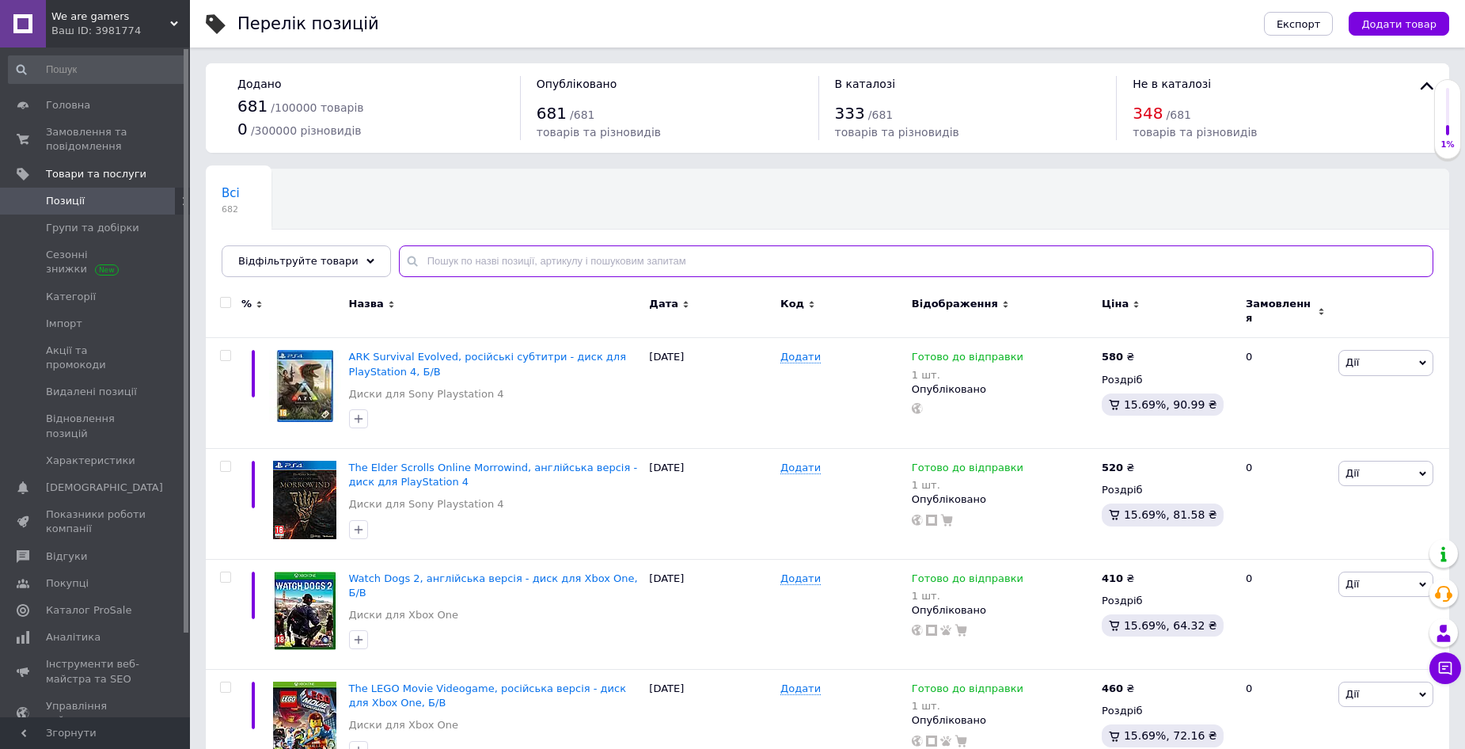
click at [427, 261] on input "text" at bounding box center [916, 261] width 1035 height 32
paste input "ARK Survival Evolved"
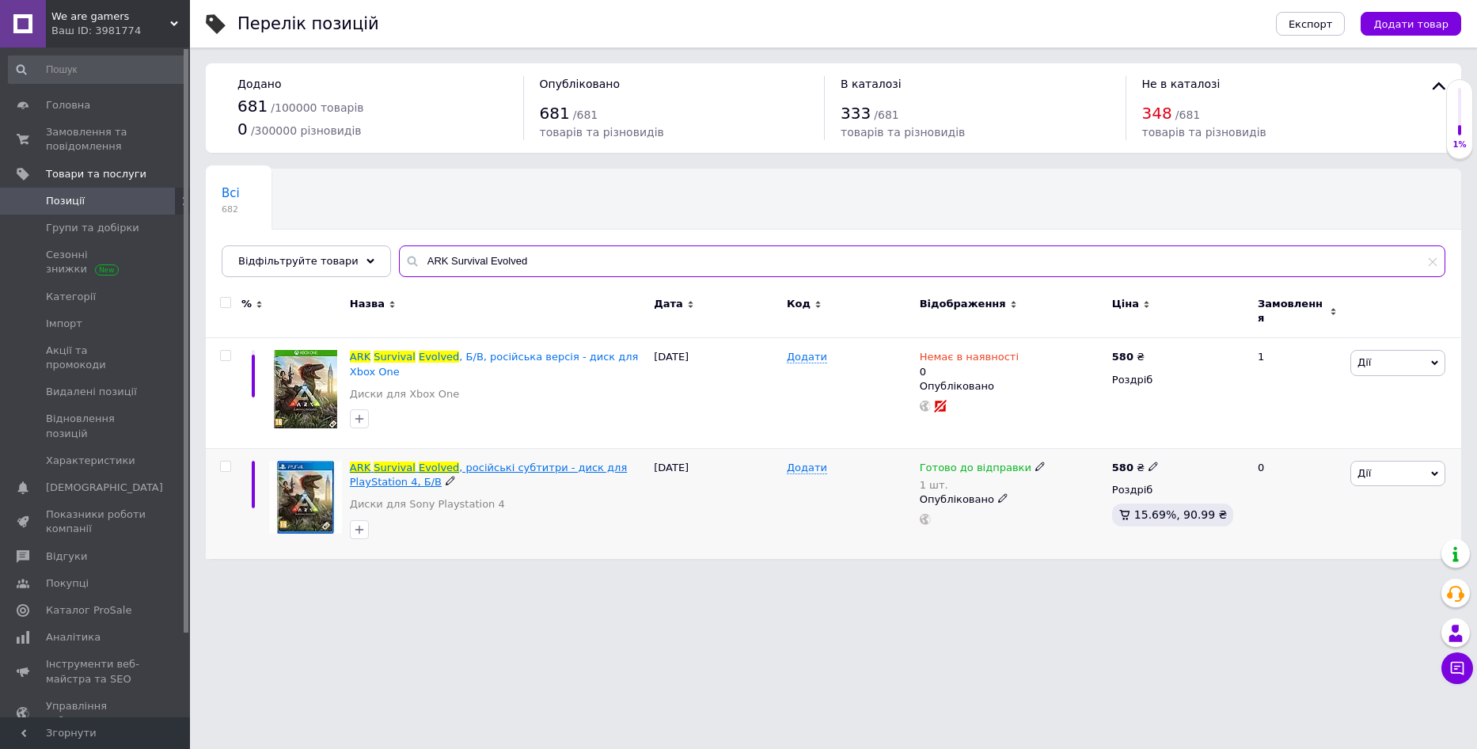
type input "ARK Survival Evolved"
click at [472, 462] on span ", російські субтитри - диск для PlayStation 4, Б/В" at bounding box center [488, 475] width 277 height 26
click at [510, 394] on div "ARK Survival Evolved , Б/В, російська версія - диск для Xbox One Диски для Xbox…" at bounding box center [498, 379] width 296 height 59
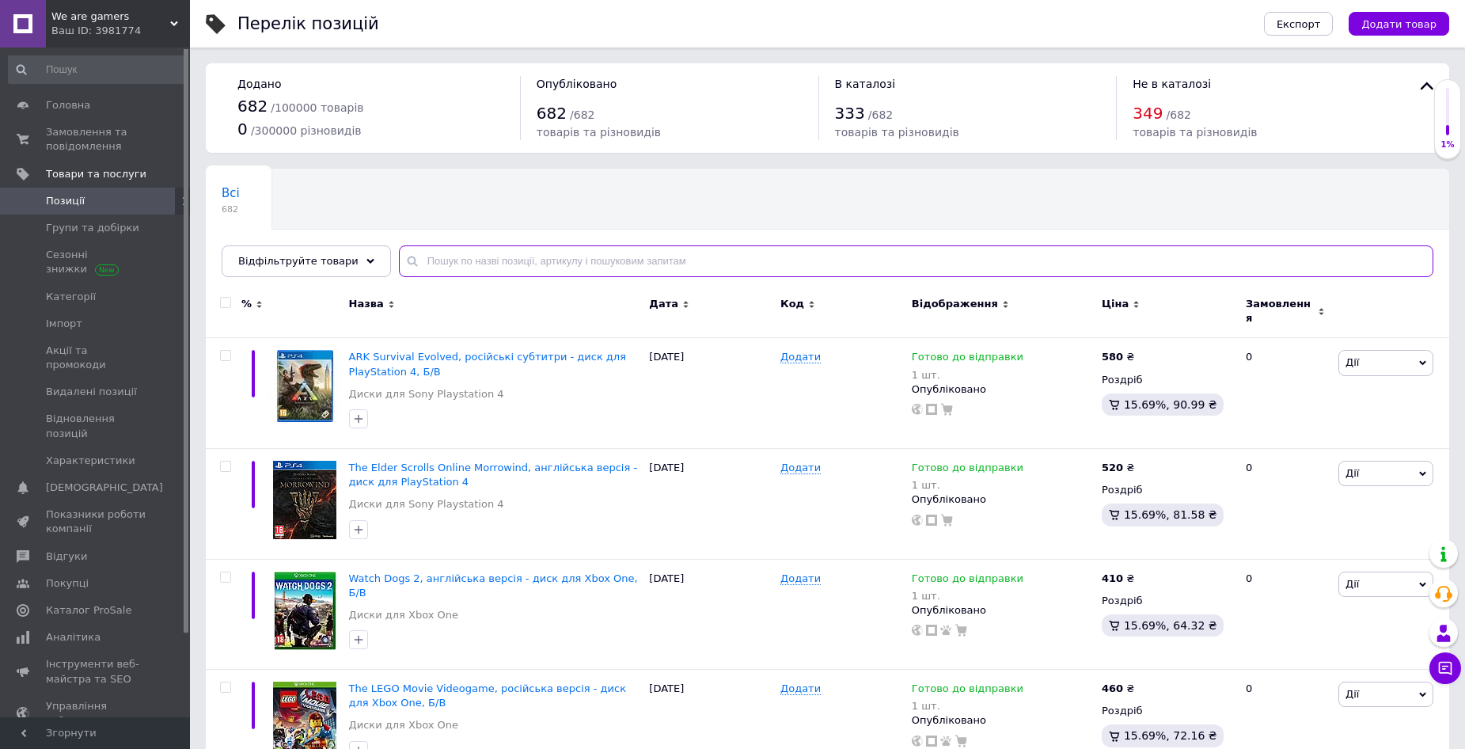
click at [455, 264] on input "text" at bounding box center [916, 261] width 1035 height 32
paste input "Borderlands 3"
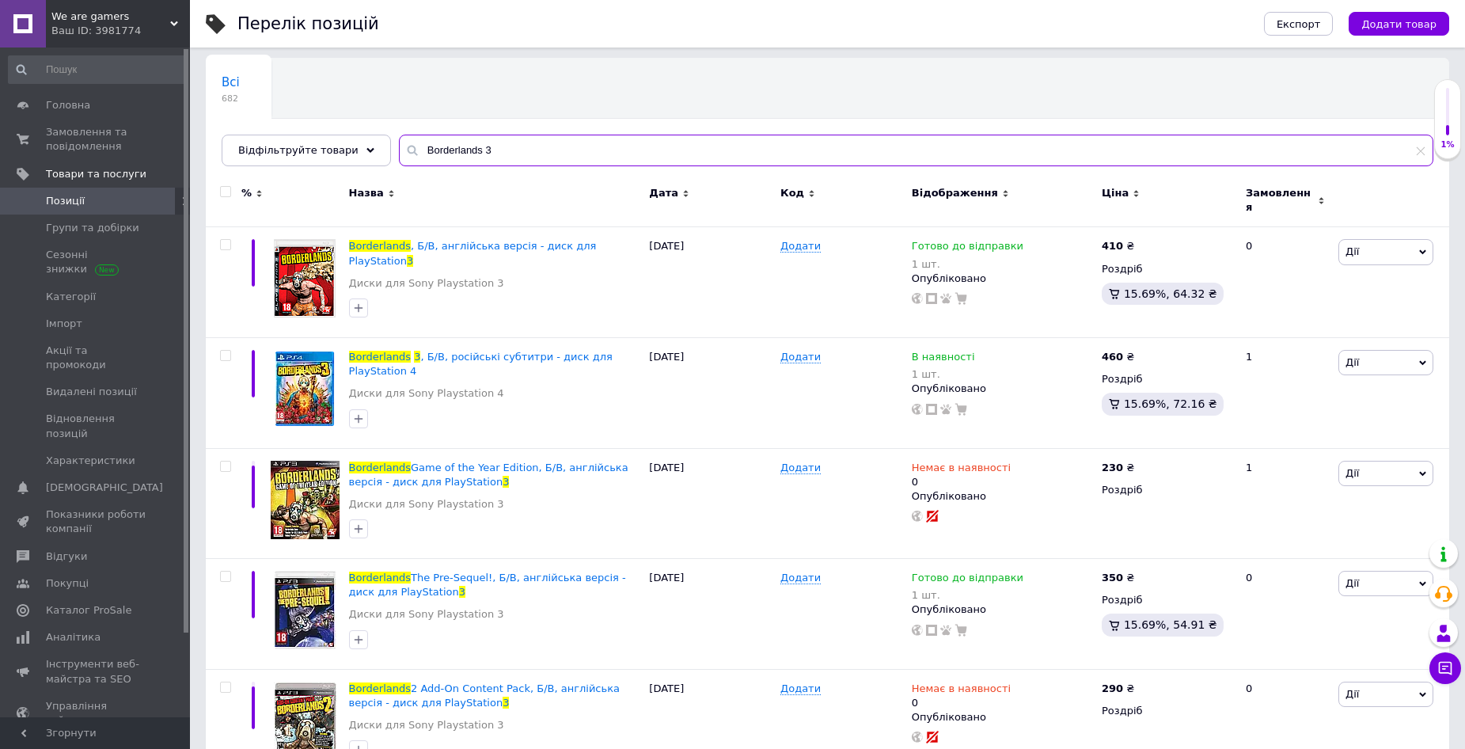
scroll to position [131, 0]
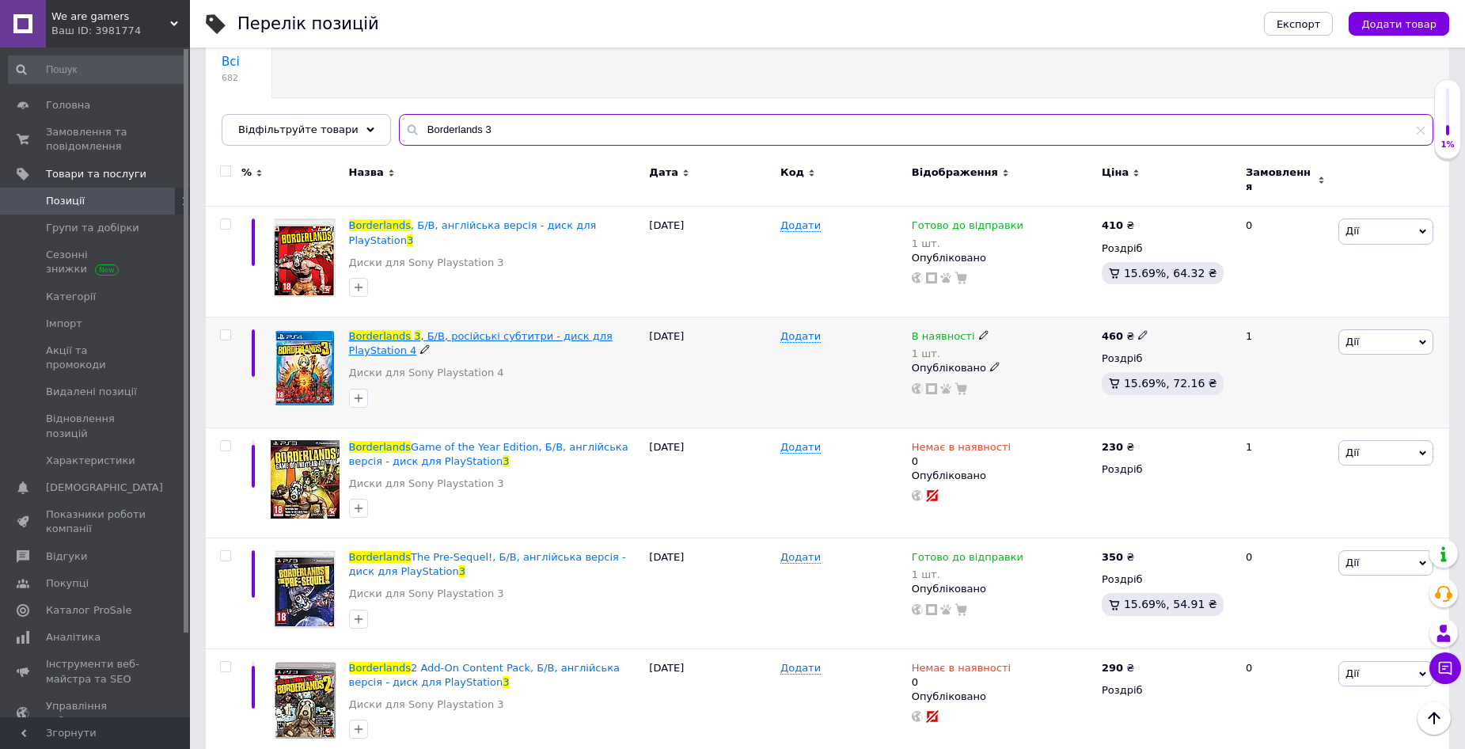
type input "Borderlands 3"
click at [574, 330] on span ", Б/В, російські субтитри - диск для PlayStation 4" at bounding box center [481, 343] width 264 height 26
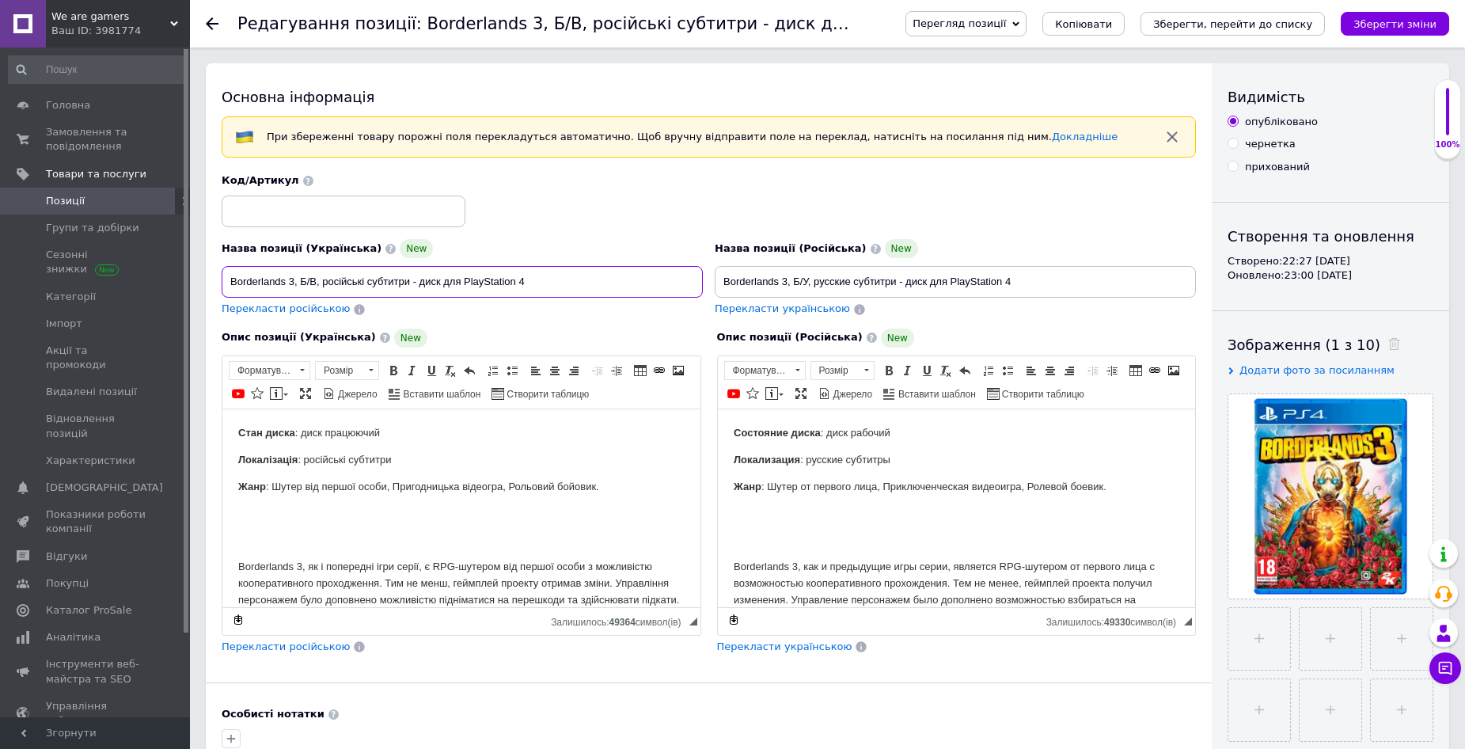
drag, startPoint x: 316, startPoint y: 278, endPoint x: 295, endPoint y: 280, distance: 21.5
click at [295, 280] on input "Borderlands 3, Б/В, російські субтитри - диск для PlayStation 4" at bounding box center [462, 282] width 481 height 32
click at [528, 282] on input "Borderlands 3, російські субтитри - диск для PlayStation 4" at bounding box center [462, 282] width 481 height 32
paste input ", Б/В"
type input "Borderlands 3, російські субтитри - диск для PlayStation 4, Б/В"
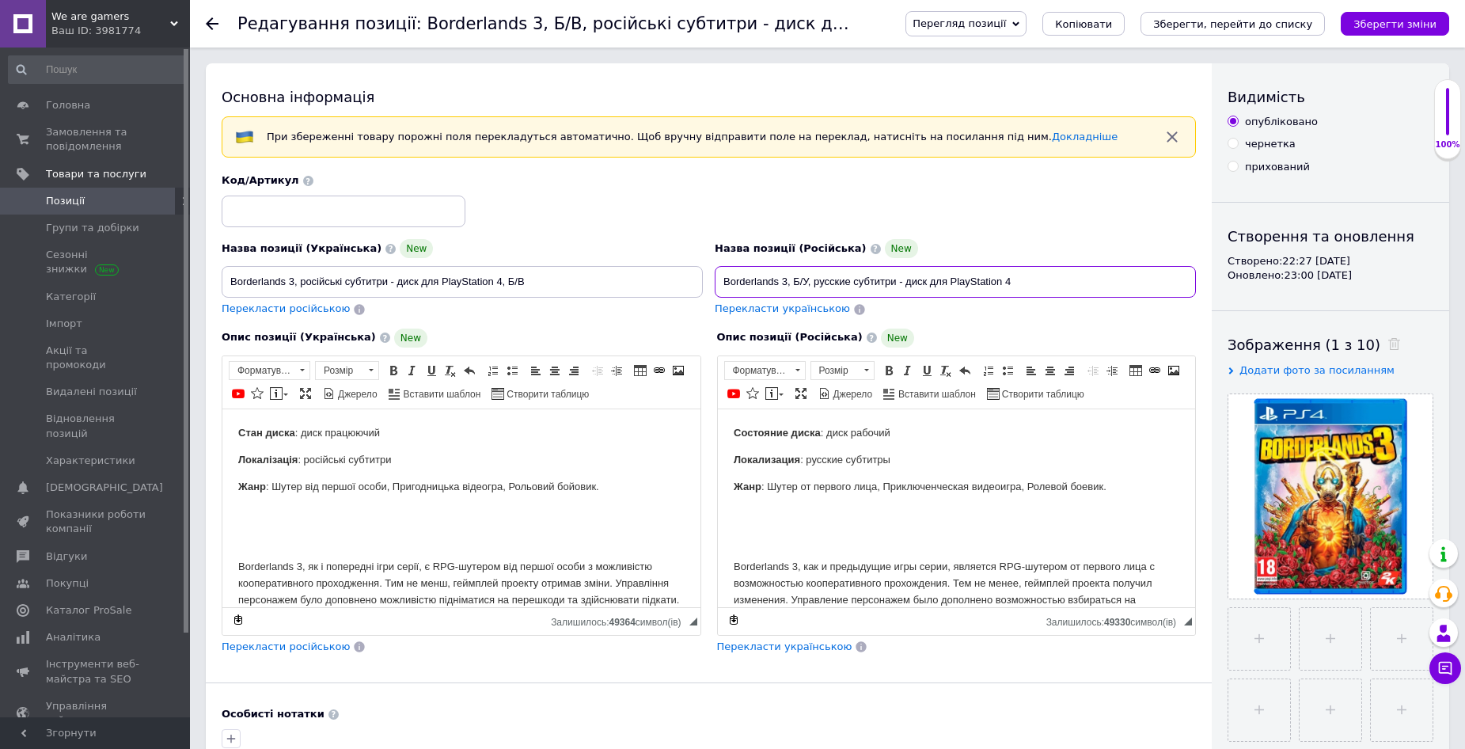
drag, startPoint x: 809, startPoint y: 278, endPoint x: 786, endPoint y: 284, distance: 23.8
click at [786, 284] on input "Borderlands 3, Б/У, русские субтитри - диск для PlayStation 4" at bounding box center [955, 282] width 481 height 32
click at [1017, 284] on input "Borderlands 3, русские субтитри - диск для PlayStation 4" at bounding box center [955, 282] width 481 height 32
paste input ", Б/У"
type input "Borderlands 3, русские субтитри - диск для PlayStation 4, Б/У"
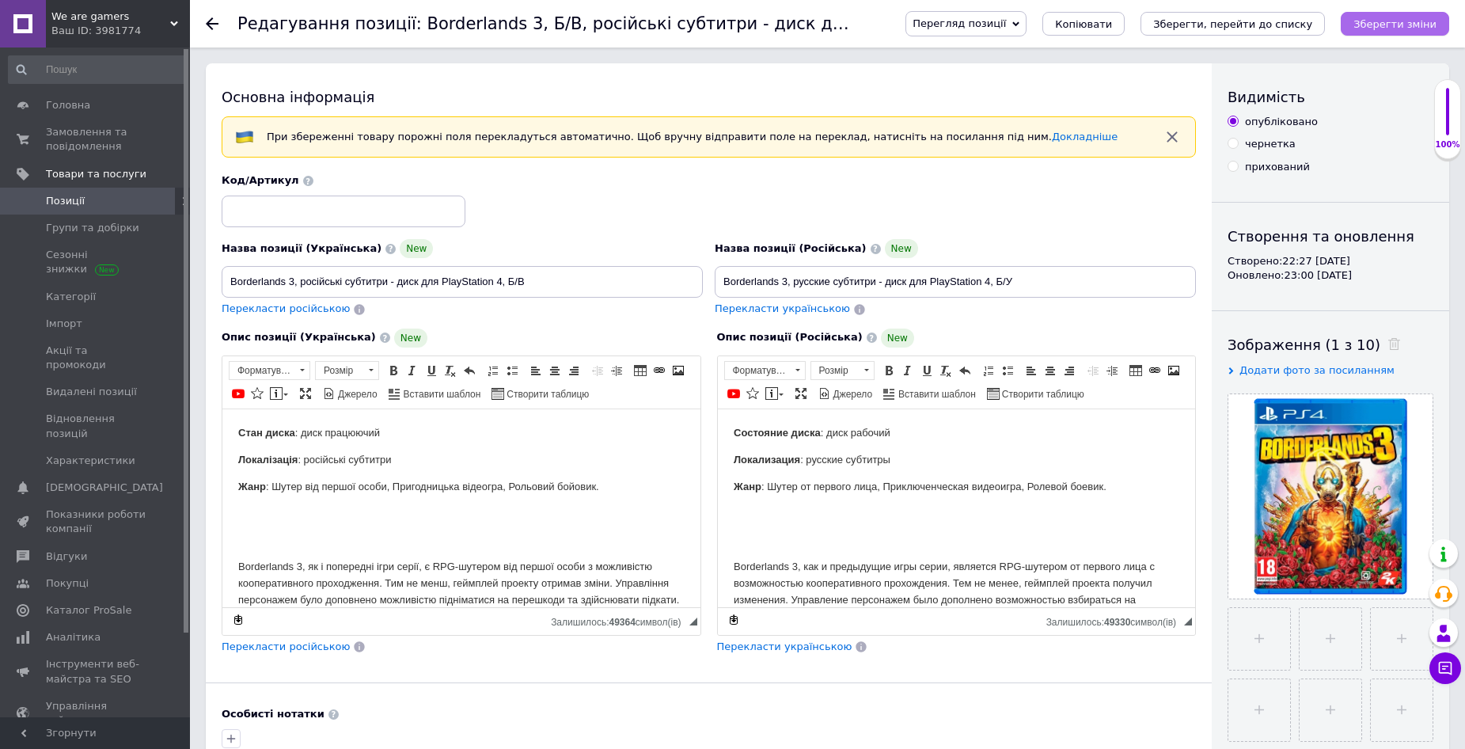
click at [1411, 19] on icon "Зберегти зміни" at bounding box center [1395, 24] width 83 height 12
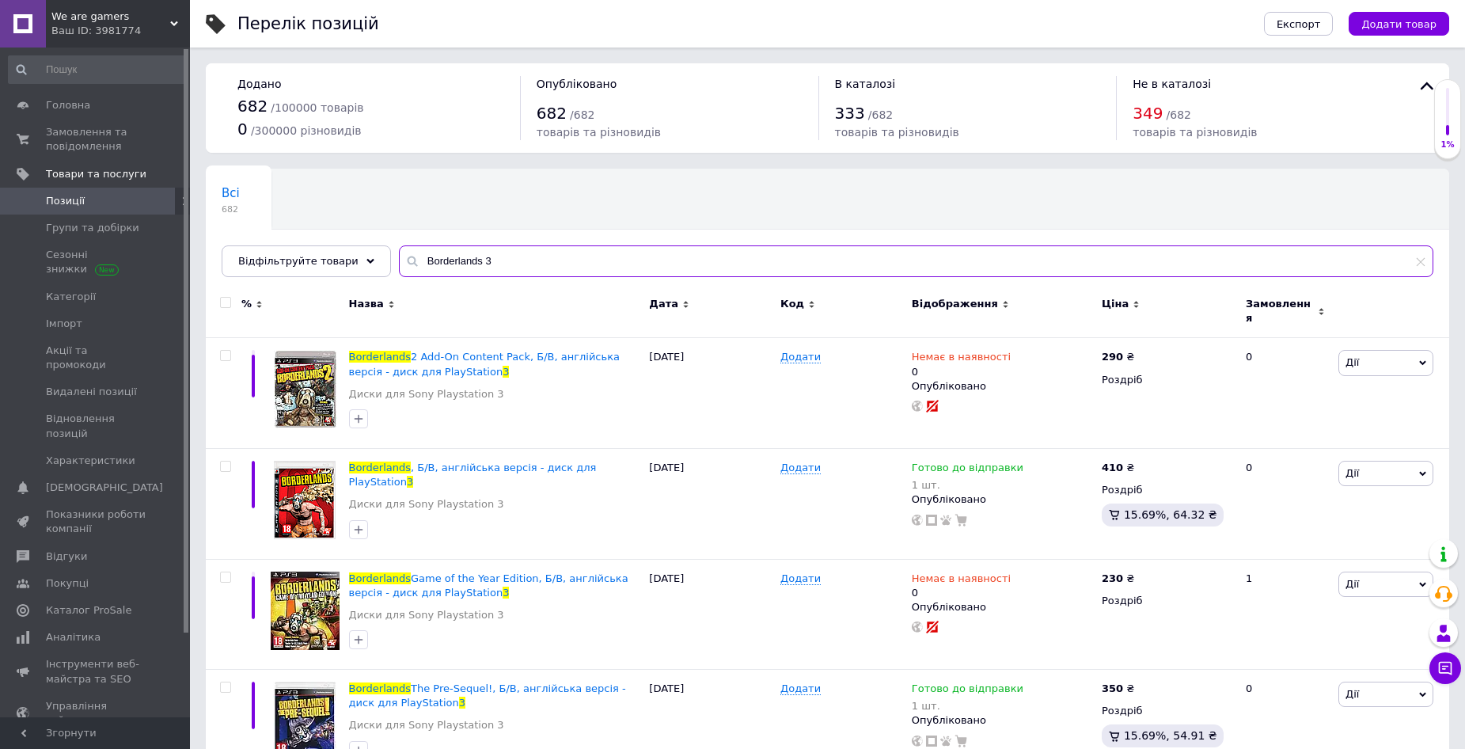
drag, startPoint x: 498, startPoint y: 258, endPoint x: 383, endPoint y: 264, distance: 114.9
click at [399, 264] on input "Borderlands 3" at bounding box center [916, 261] width 1035 height 32
paste input "Detroit Become Human"
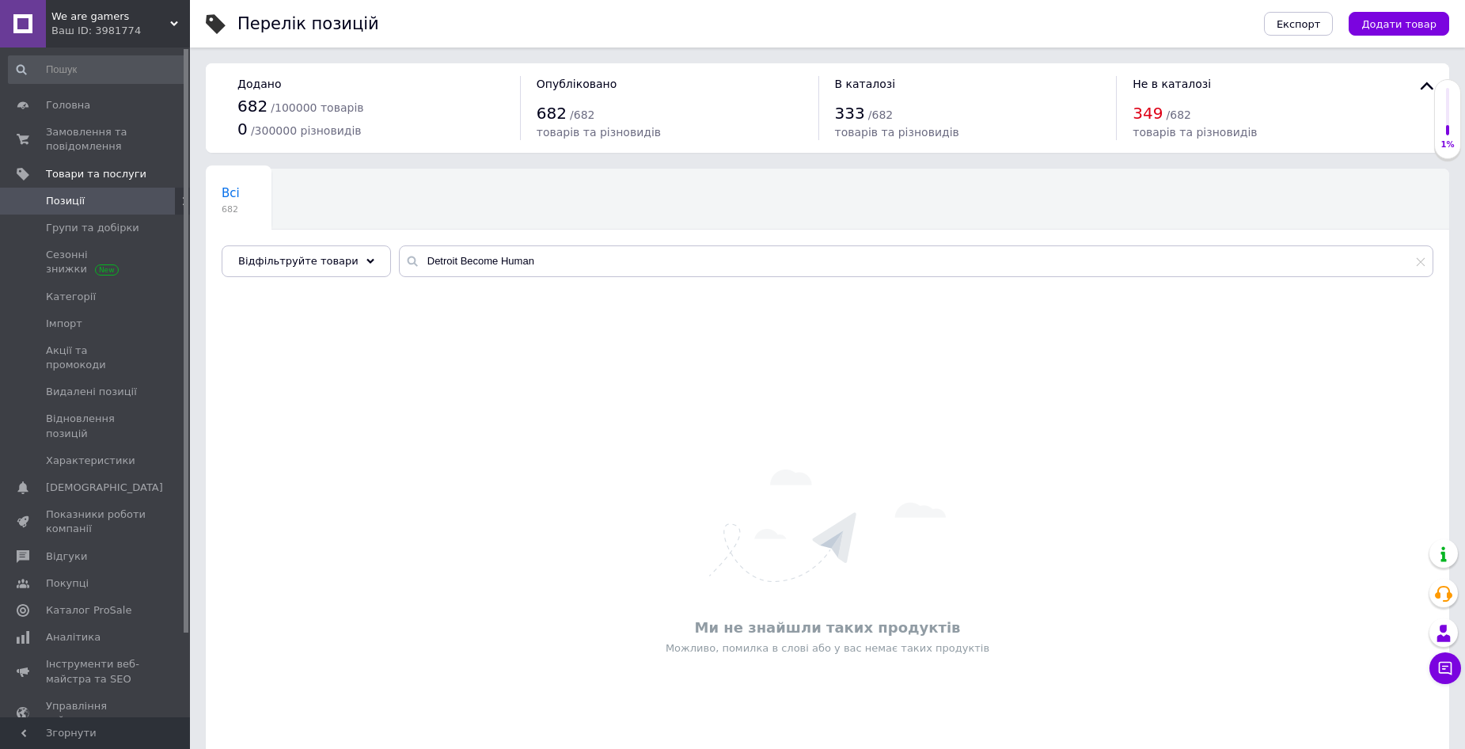
drag, startPoint x: 536, startPoint y: 443, endPoint x: 526, endPoint y: 438, distance: 11.3
type input "Borderlands 3"
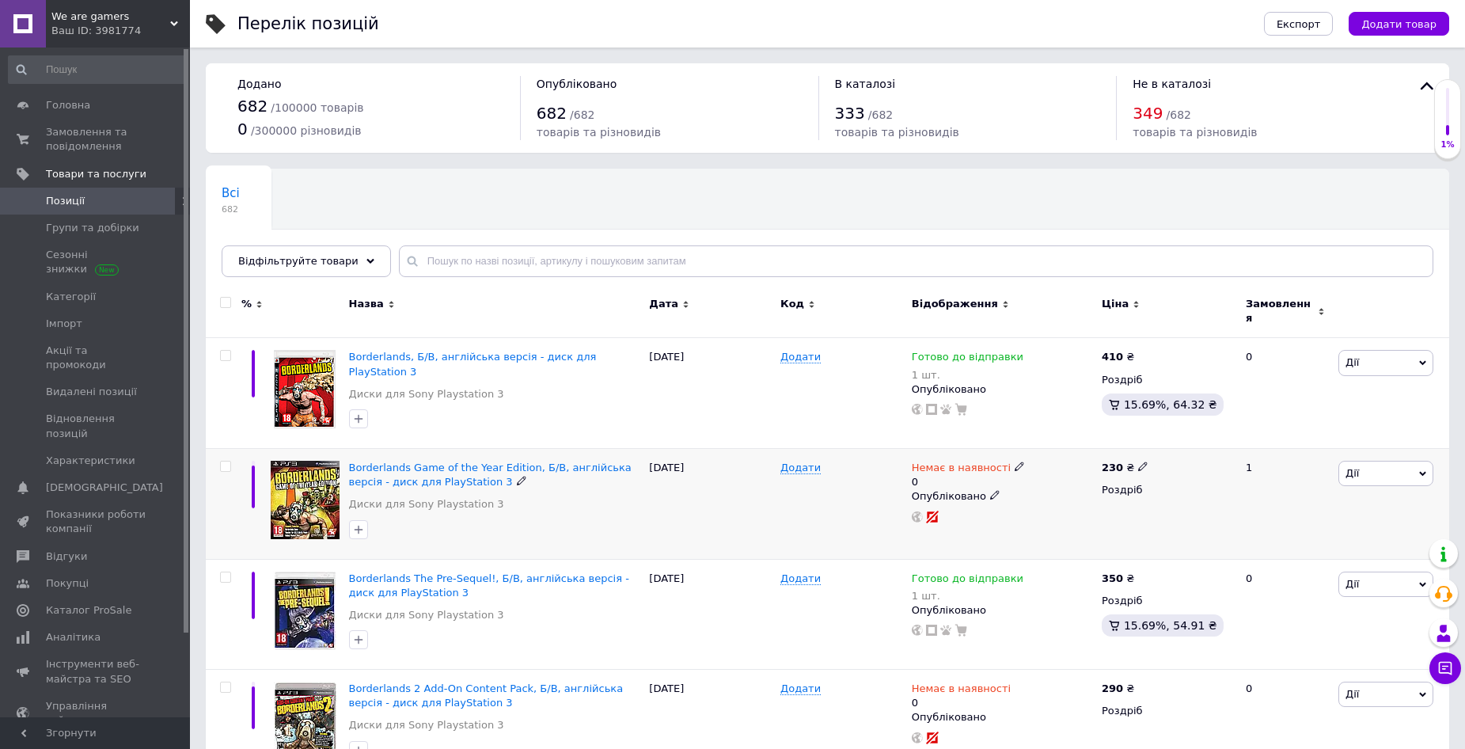
type input "русские субтитри"
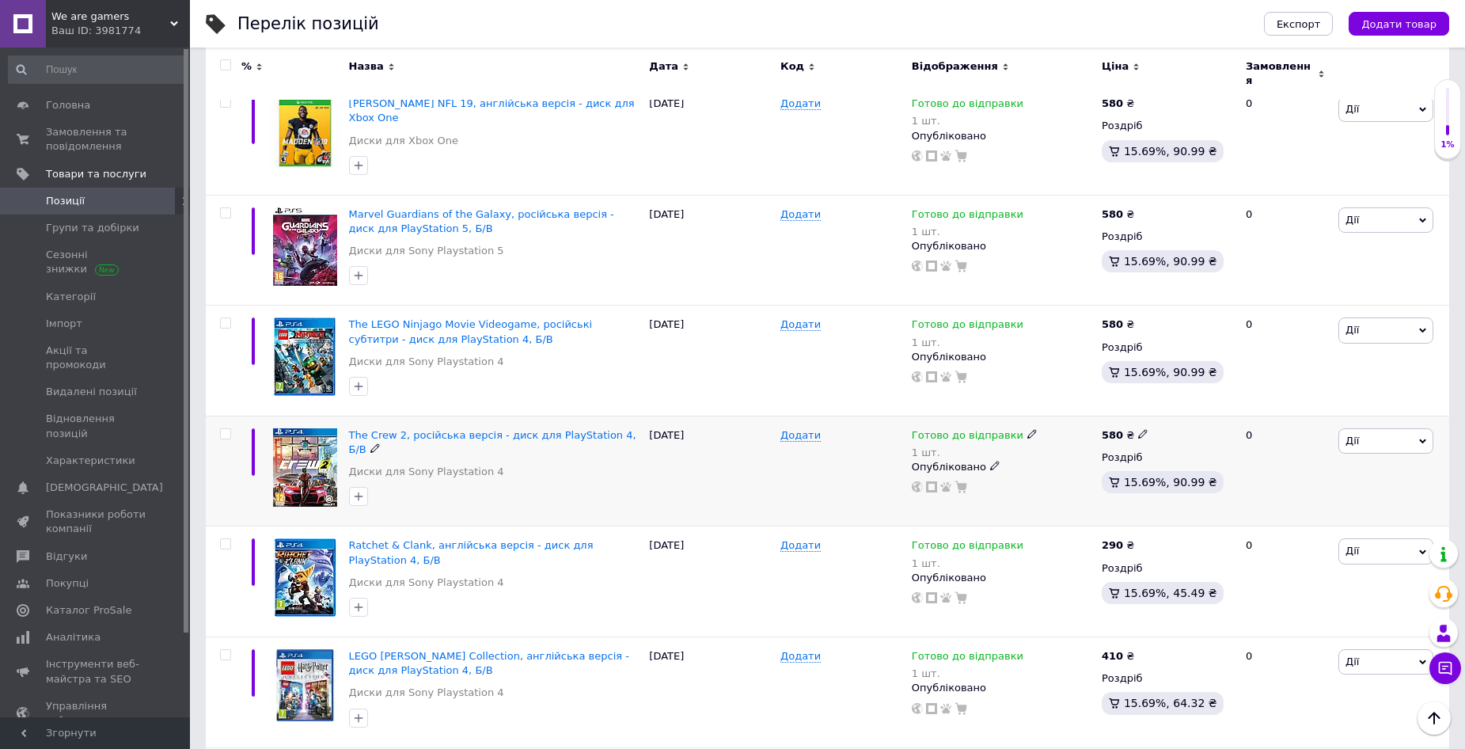
scroll to position [950, 0]
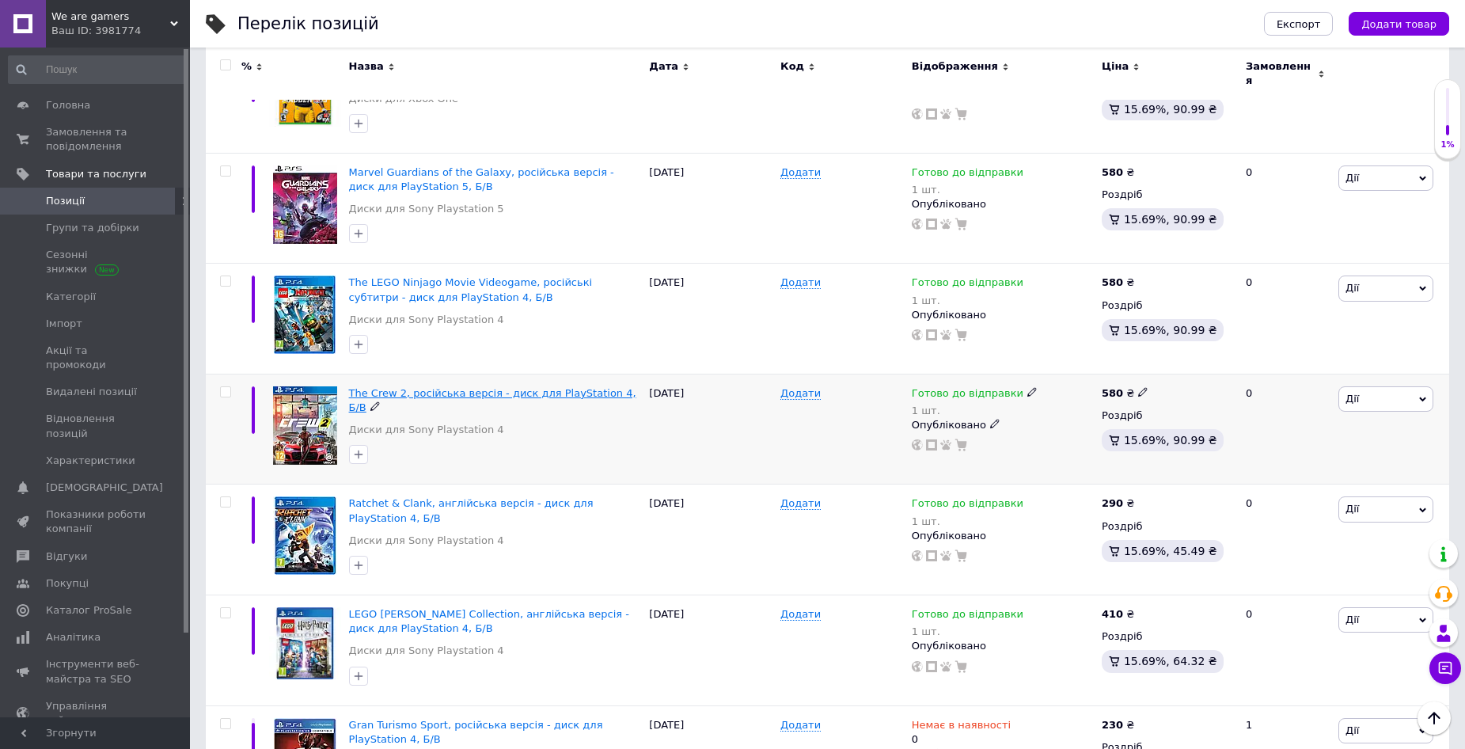
click at [544, 387] on span "The Crew 2, російська версія - диск для PlayStation 4, Б/В" at bounding box center [492, 400] width 287 height 26
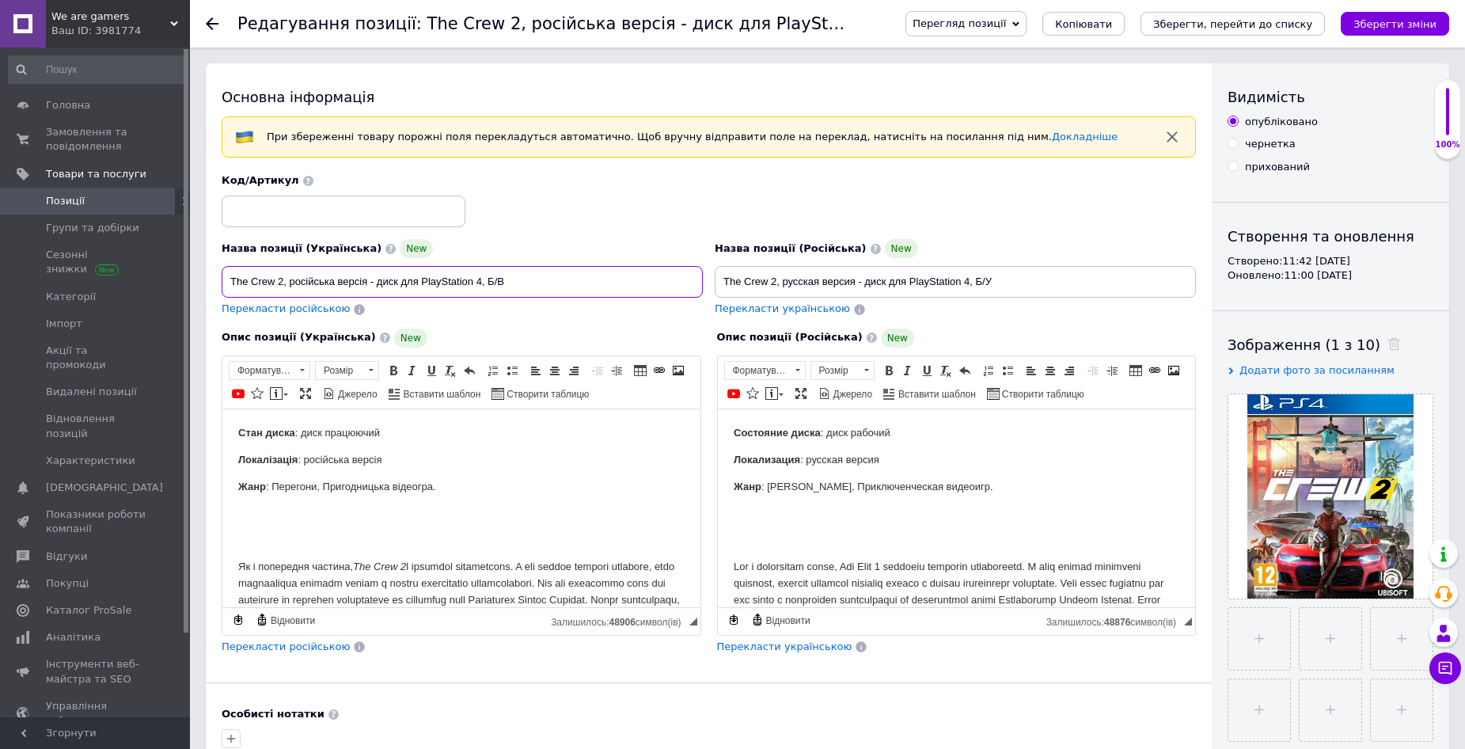
click at [527, 280] on input "The Crew 2, російська версія - диск для PlayStation 4, Б/В" at bounding box center [462, 282] width 481 height 32
drag, startPoint x: 530, startPoint y: 280, endPoint x: 283, endPoint y: 281, distance: 247.0
click at [283, 281] on input "The Crew 2, російська версія - диск для PlayStation 4, Б/В" at bounding box center [462, 282] width 481 height 32
drag, startPoint x: 1014, startPoint y: 280, endPoint x: 777, endPoint y: 287, distance: 237.6
click at [777, 287] on input "The Crew 2, русская версия - диск для PlayStation 4, Б/У" at bounding box center [955, 282] width 481 height 32
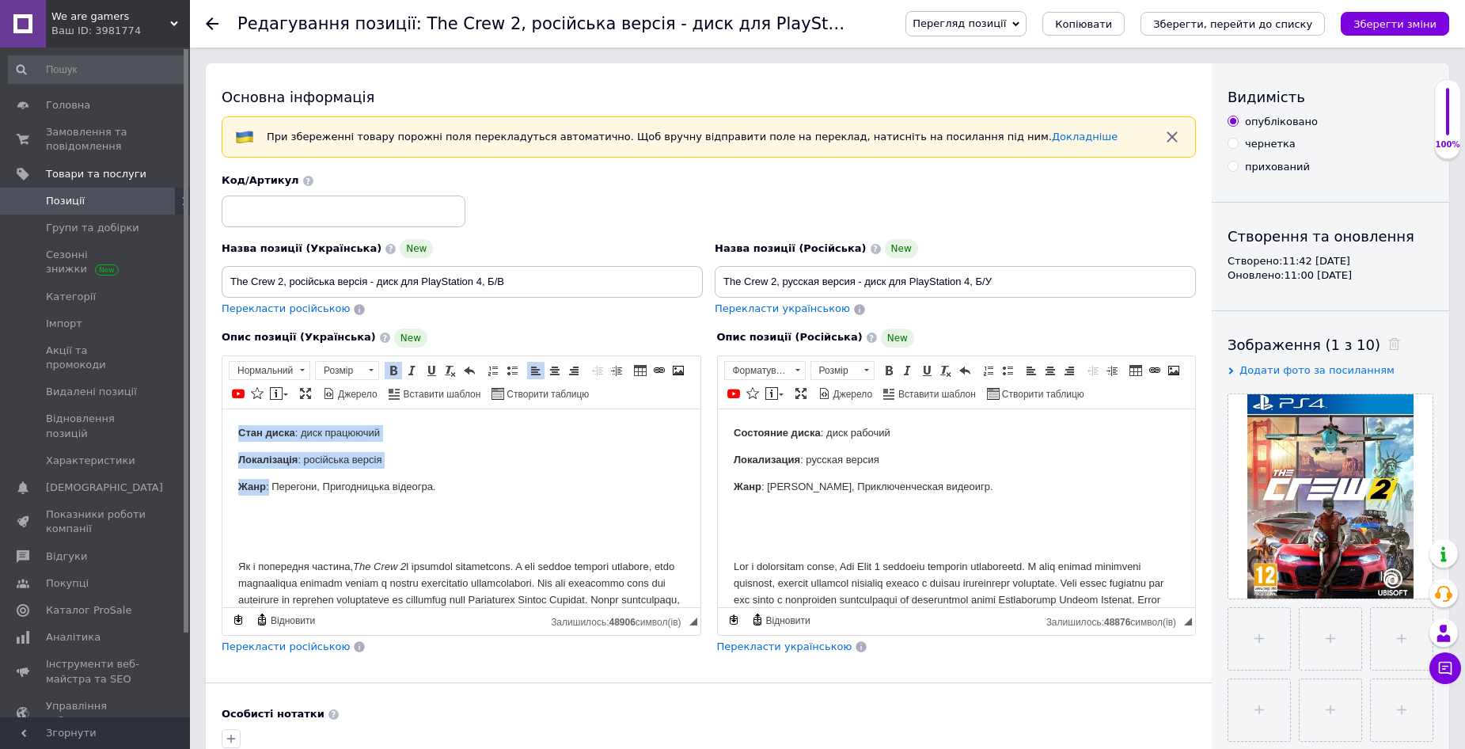
drag, startPoint x: 238, startPoint y: 427, endPoint x: 268, endPoint y: 477, distance: 58.9
click at [268, 477] on html "Стан диска : диск працюючий Локалізація : російська версія Жанр : Перегони, При…" at bounding box center [461, 582] width 478 height 347
copy body "Стан диска : диск працюючий Локалізація : російська версія Жанр :"
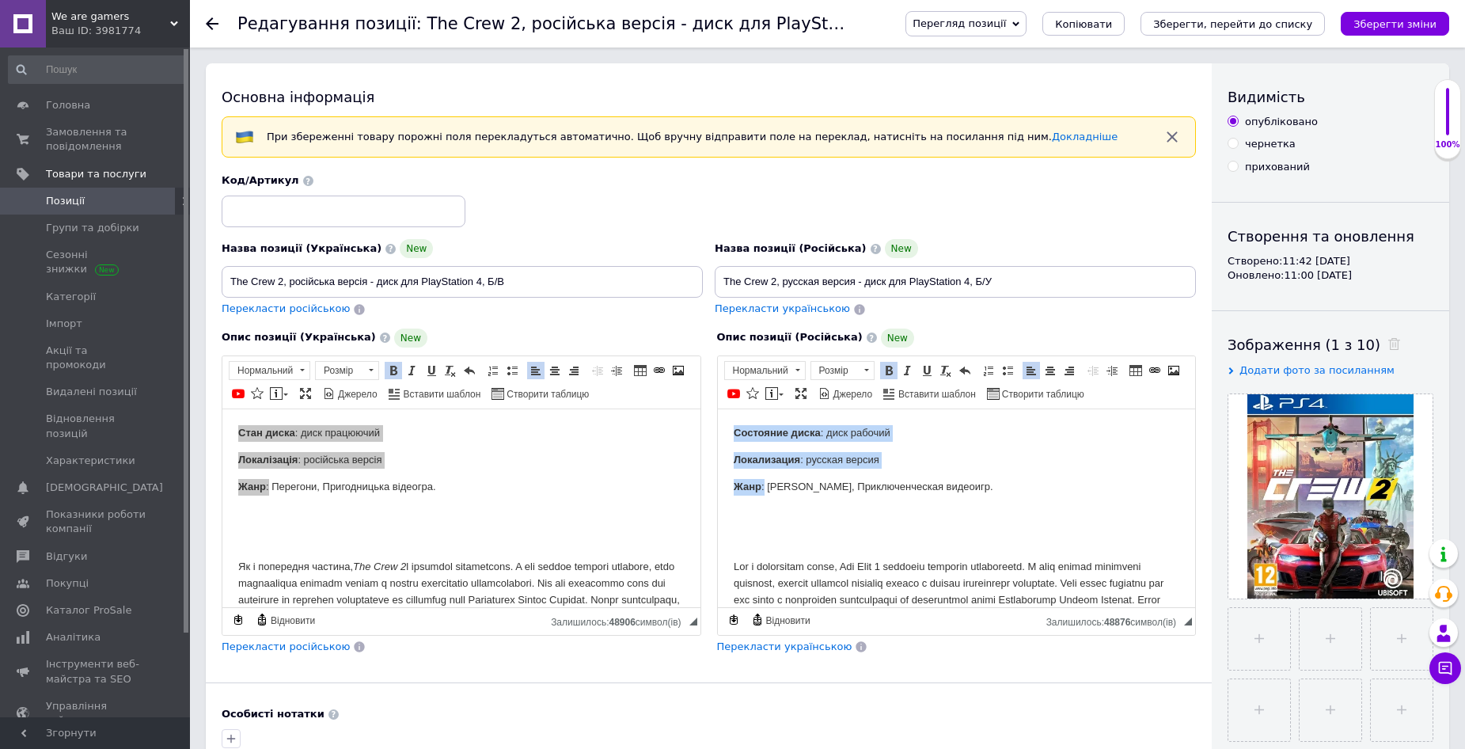
drag, startPoint x: 741, startPoint y: 447, endPoint x: 762, endPoint y: 476, distance: 36.3
click at [762, 476] on html "Состояние диска : диск рабочий Локализация : русская версия Жанр : [PERSON_NAME…" at bounding box center [956, 590] width 478 height 363
copy body "Состояние диска : диск рабочий Локализация : русская версия Жанр :"
click at [903, 652] on div "Перекласти українською" at bounding box center [957, 647] width 480 height 15
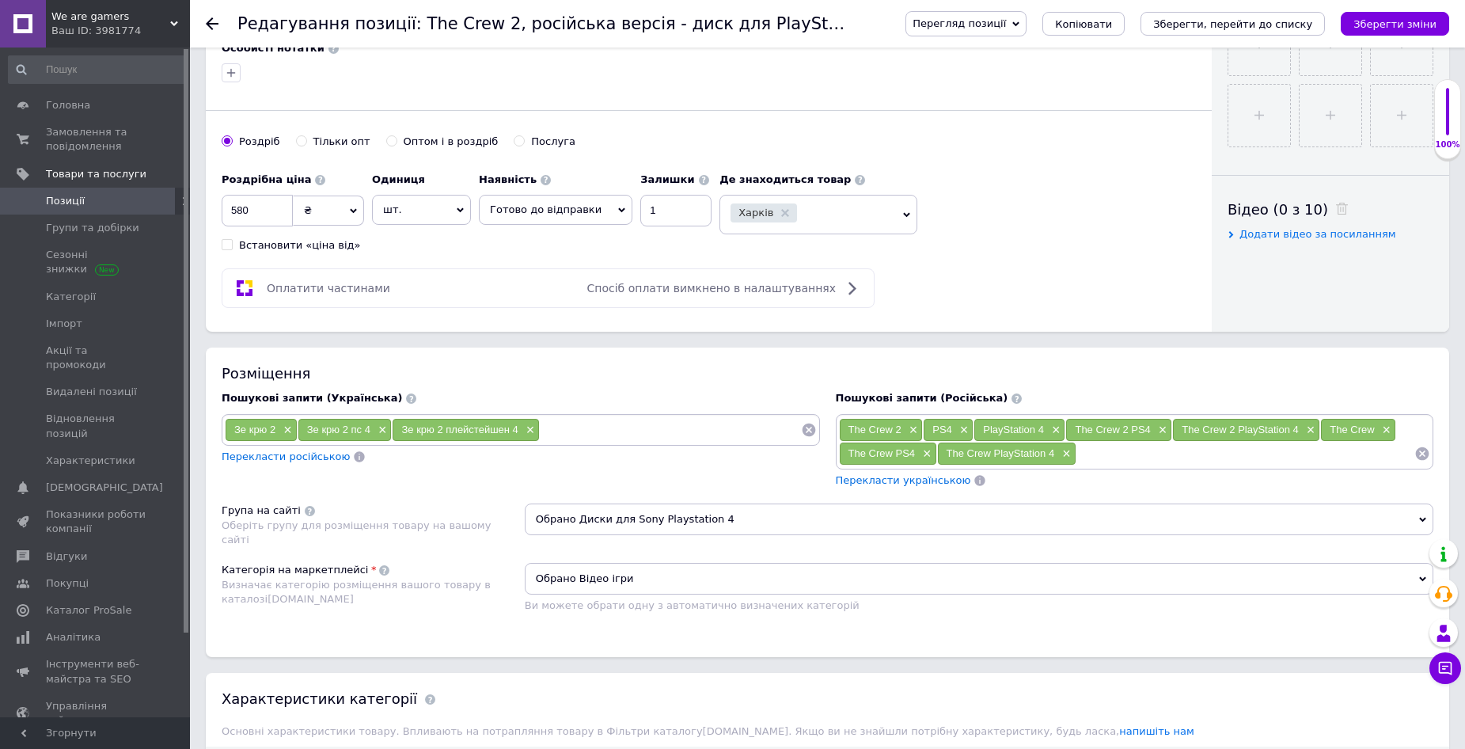
scroll to position [713, 0]
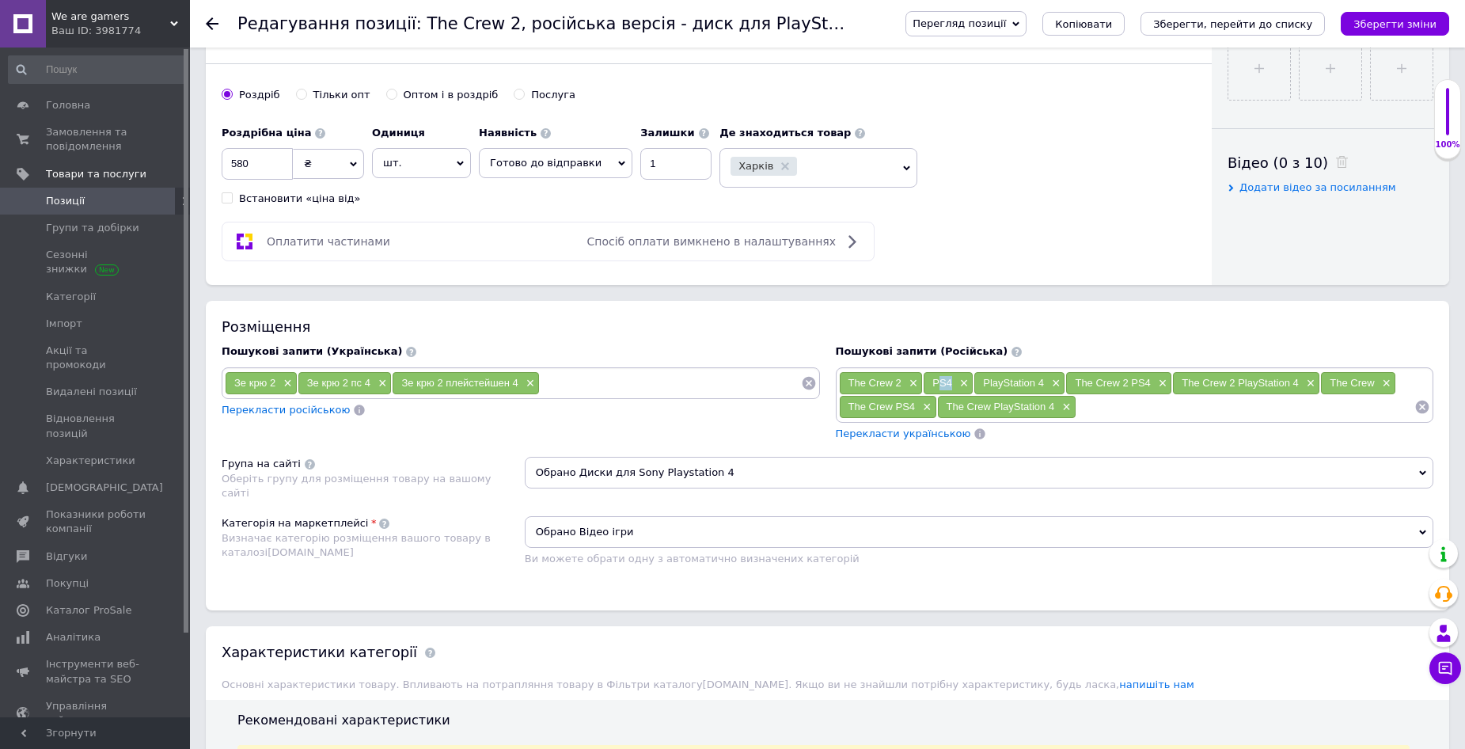
drag, startPoint x: 934, startPoint y: 378, endPoint x: 949, endPoint y: 382, distance: 15.6
click at [949, 382] on span "PS4" at bounding box center [943, 383] width 20 height 12
click at [937, 382] on span "PS4" at bounding box center [943, 383] width 20 height 12
click at [933, 381] on span "PS4" at bounding box center [943, 383] width 20 height 12
drag, startPoint x: 928, startPoint y: 381, endPoint x: 955, endPoint y: 384, distance: 27.1
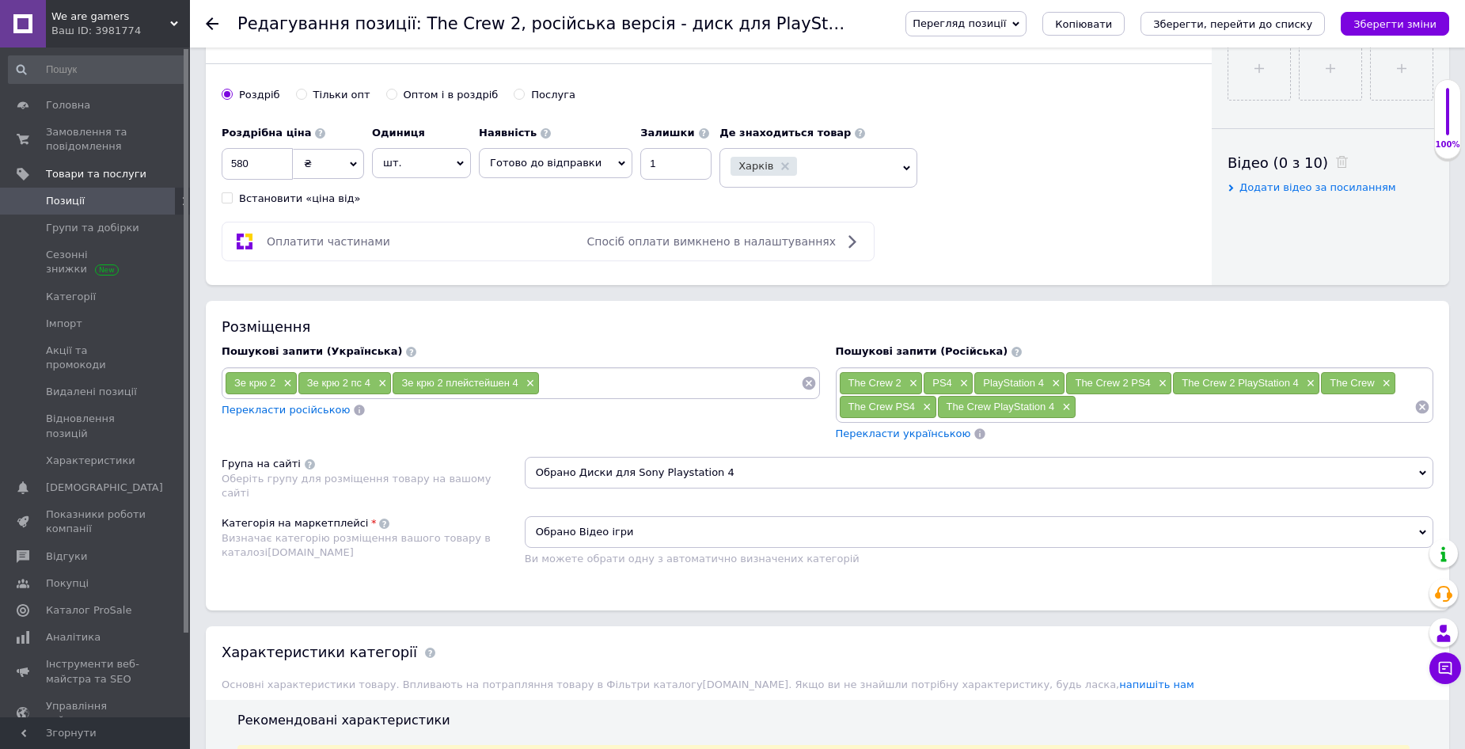
click at [955, 384] on div "PS4 ×" at bounding box center [948, 383] width 49 height 22
copy span "PS4"
drag, startPoint x: 985, startPoint y: 377, endPoint x: 1043, endPoint y: 380, distance: 58.7
click at [1043, 380] on span "PlayStation 4" at bounding box center [1013, 383] width 61 height 12
copy span "PlayStation 4"
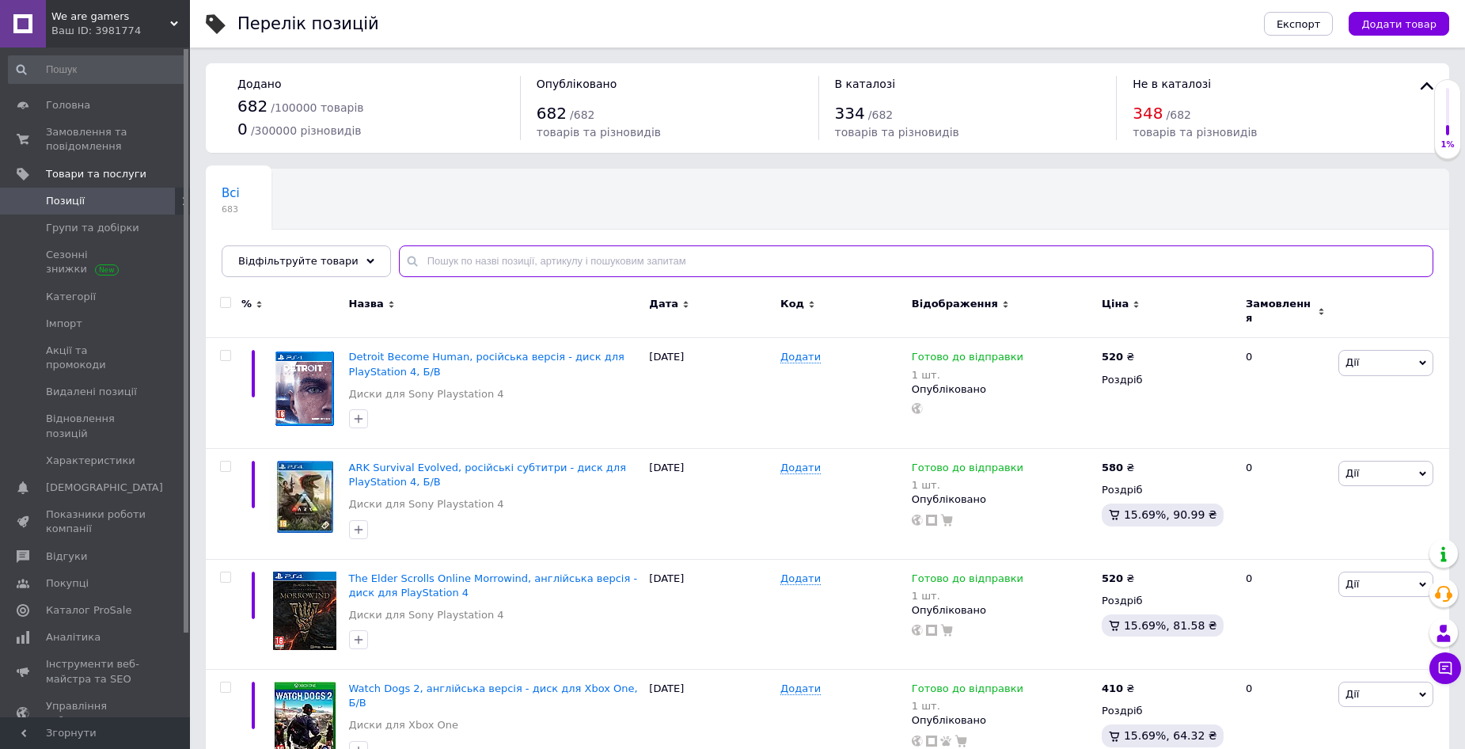
click at [430, 264] on input "text" at bounding box center [916, 261] width 1035 height 32
paste input "Back 4 Blood"
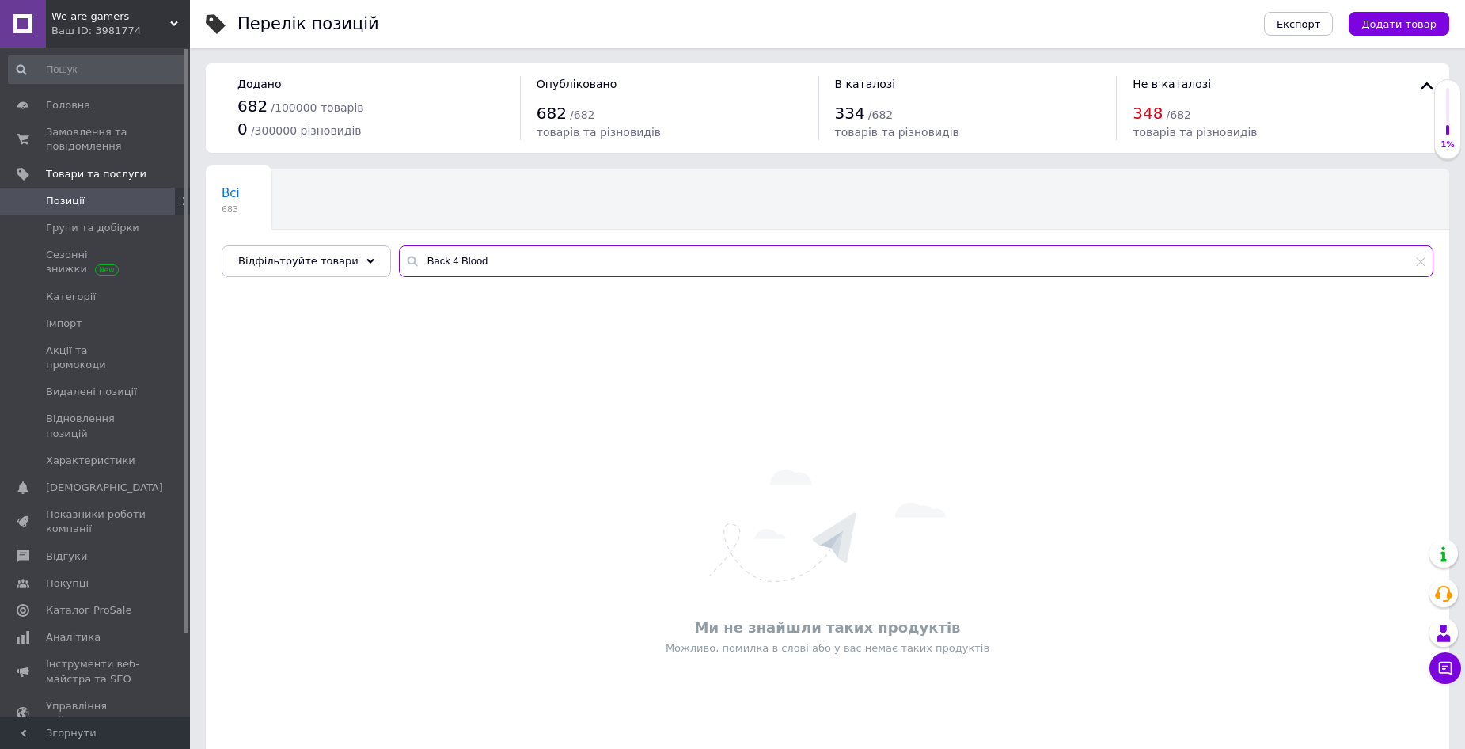
type input "Back 4 Blood"
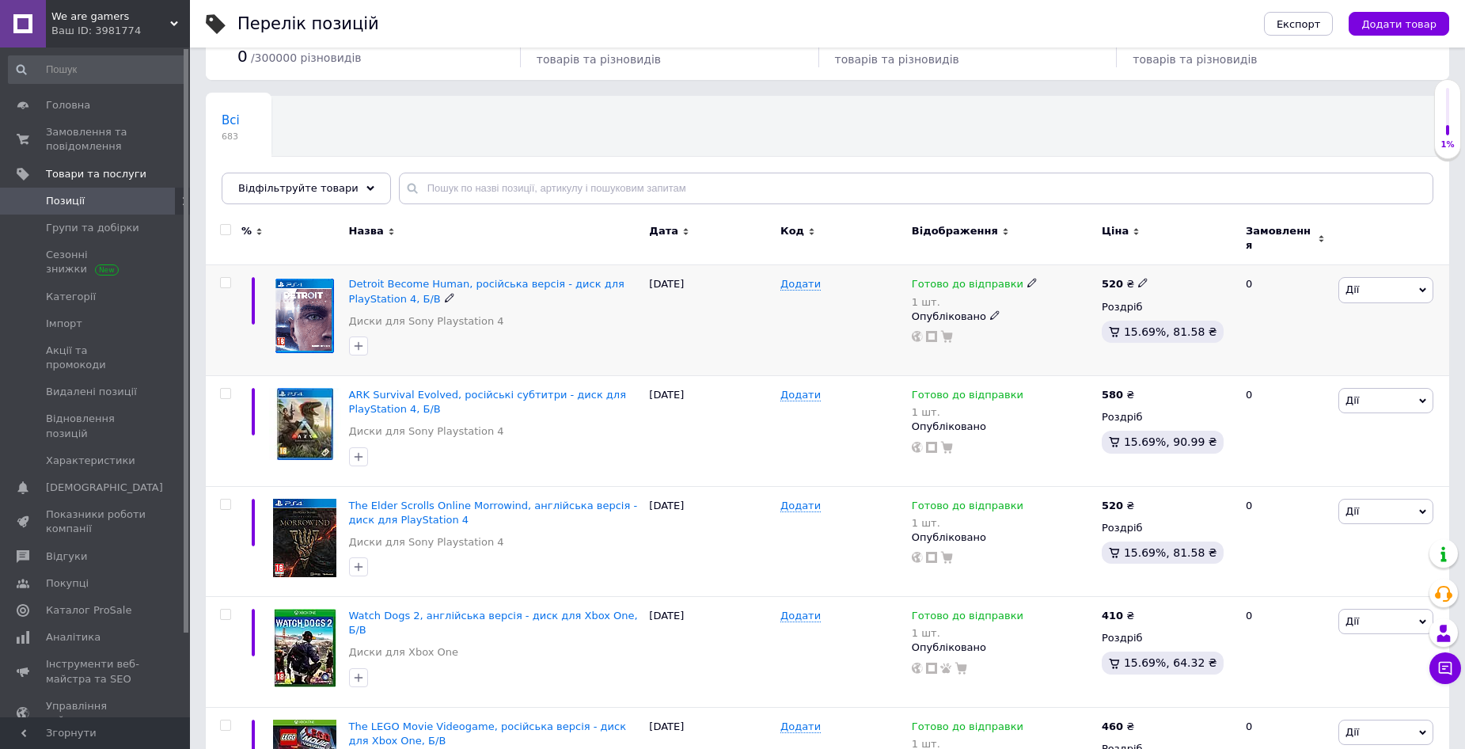
scroll to position [79, 0]
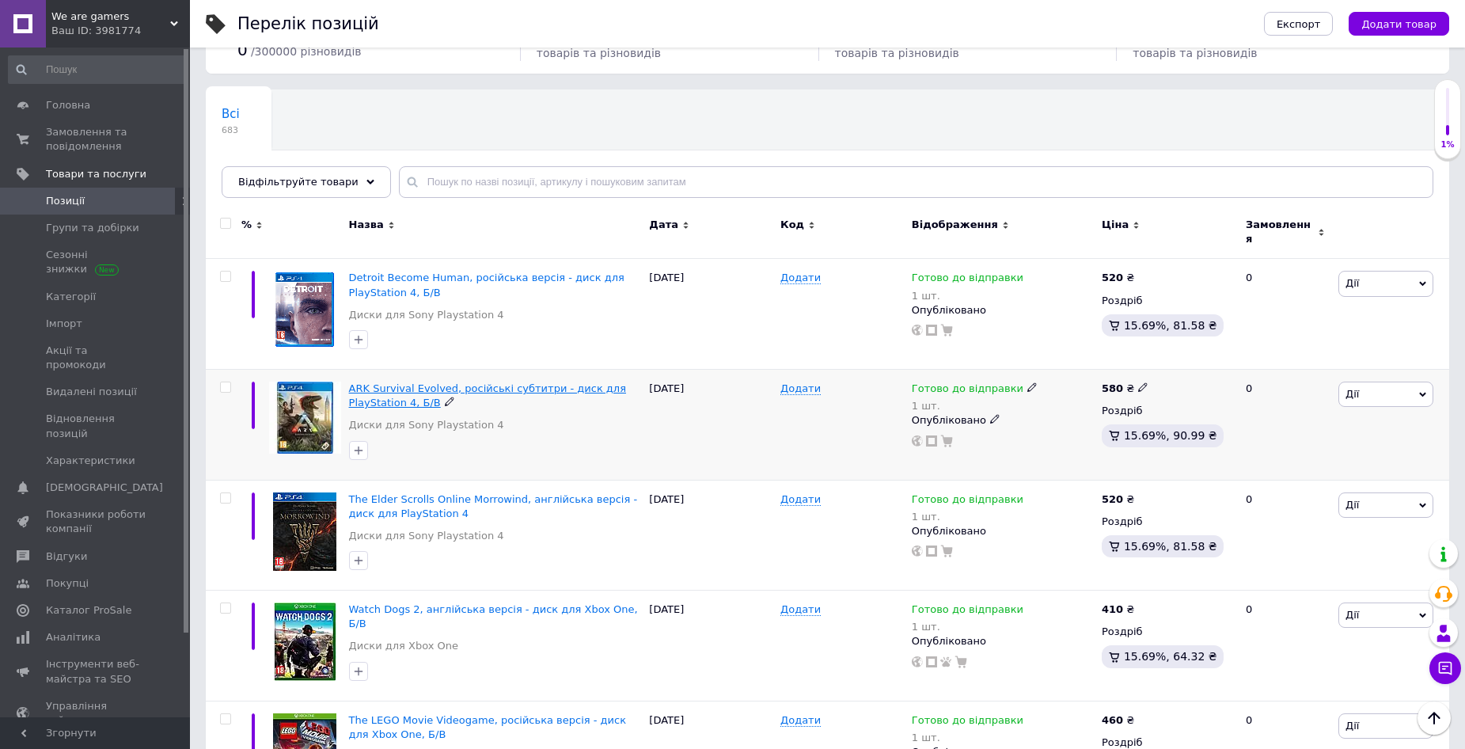
click at [504, 382] on span "ARK Survival Evolved, російські субтитри - диск для PlayStation 4, Б/В" at bounding box center [487, 395] width 277 height 26
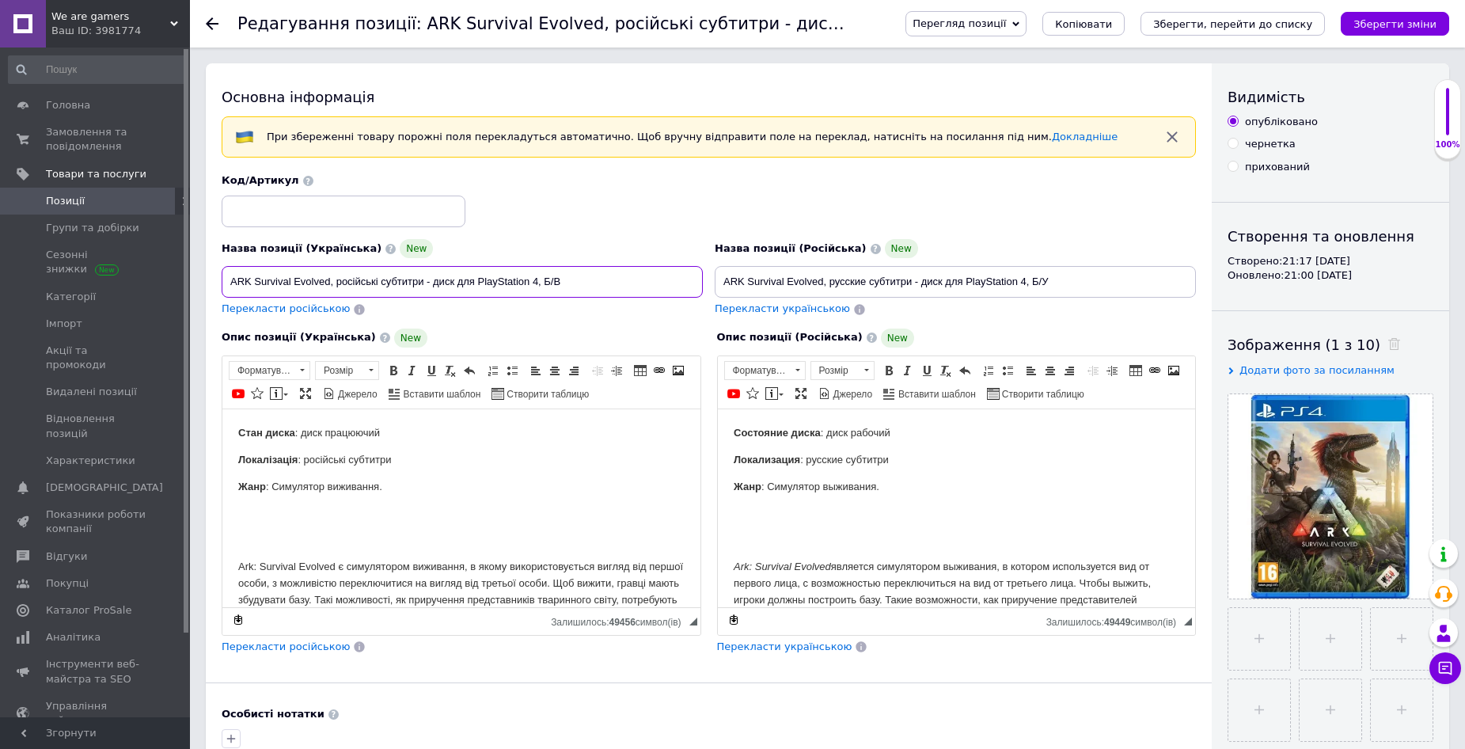
drag, startPoint x: 571, startPoint y: 280, endPoint x: 329, endPoint y: 286, distance: 241.5
click at [329, 286] on input "ARK Survival Evolved, російські субтитри - диск для PlayStation 4, Б/В" at bounding box center [462, 282] width 481 height 32
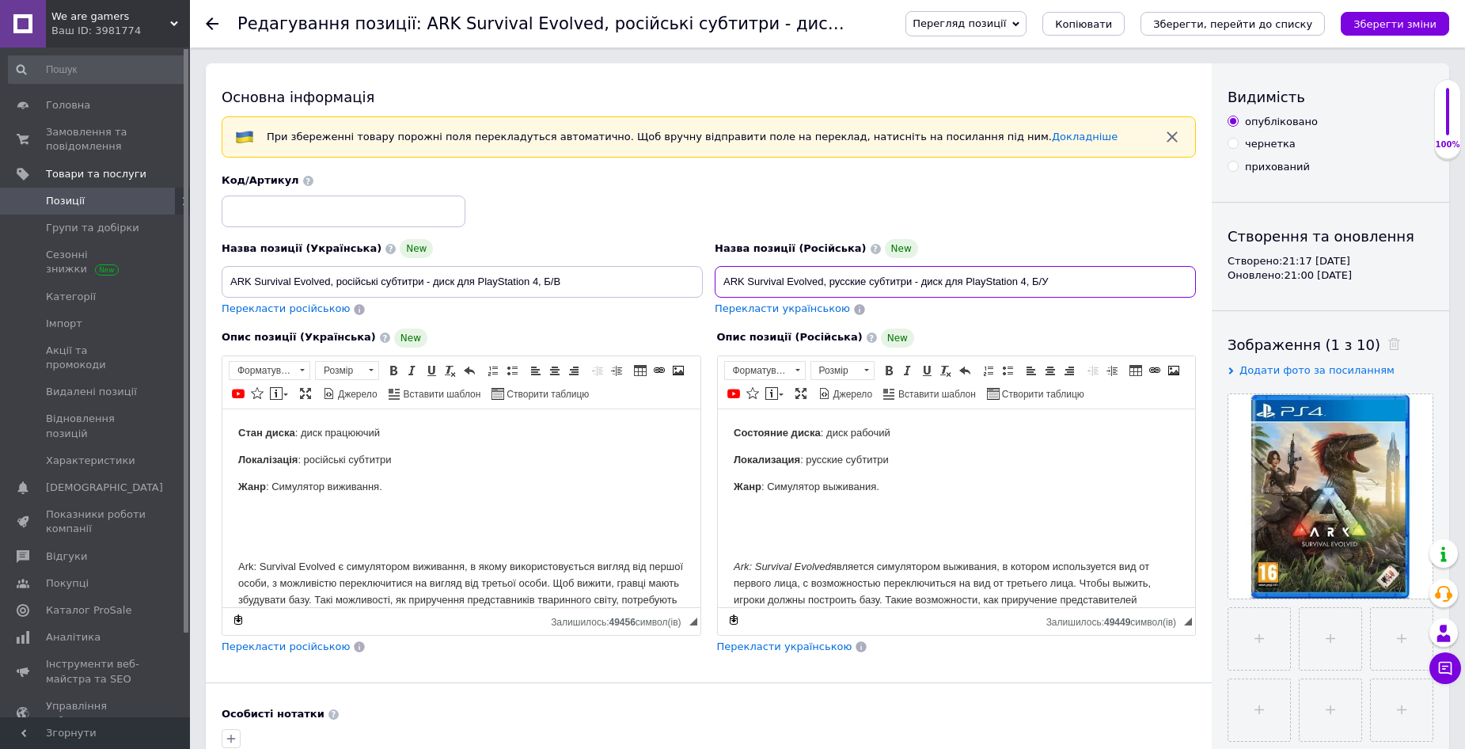
drag, startPoint x: 1057, startPoint y: 281, endPoint x: 824, endPoint y: 282, distance: 232.8
click at [824, 282] on input "ARK Survival Evolved, русские субтитри - диск для PlayStation 4, Б/У" at bounding box center [955, 282] width 481 height 32
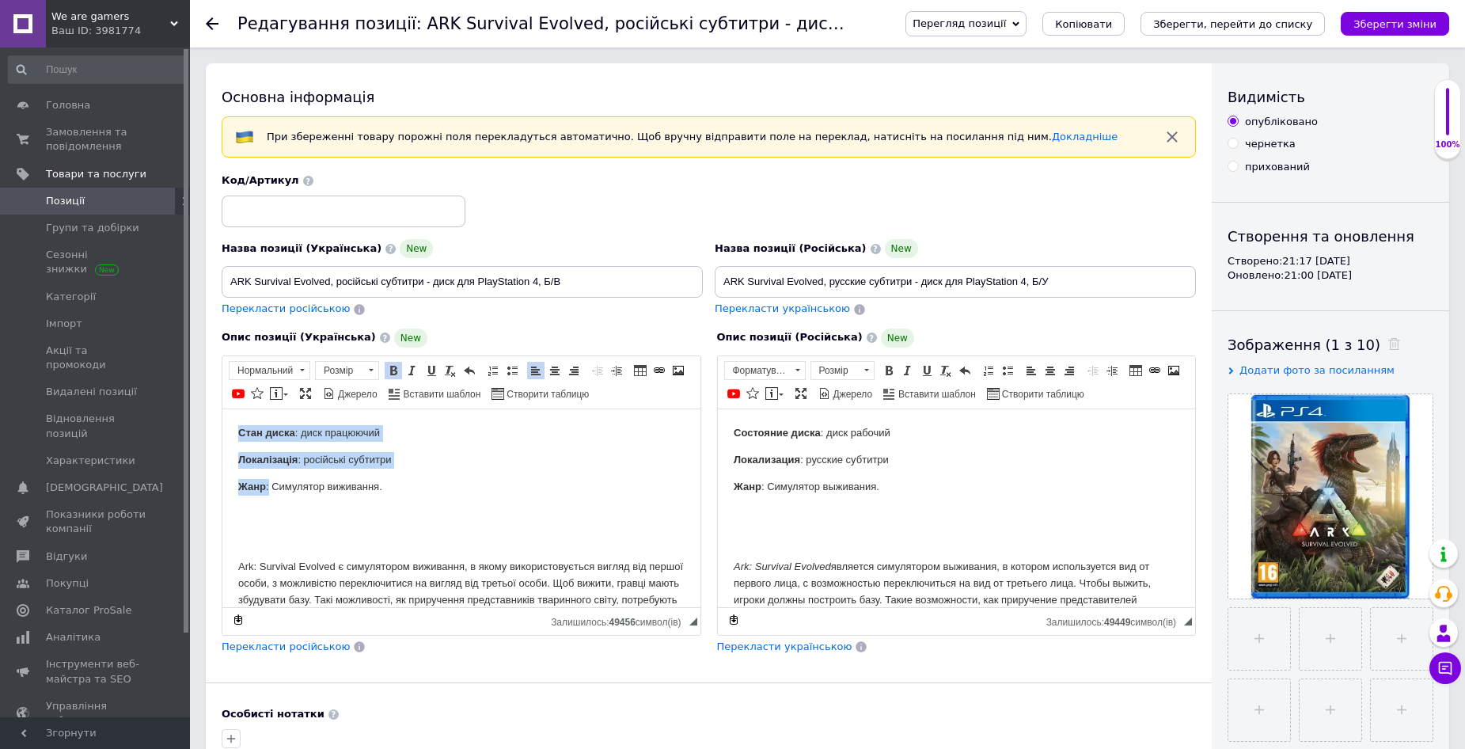
drag, startPoint x: 234, startPoint y: 427, endPoint x: 259, endPoint y: 482, distance: 60.9
click at [268, 482] on html "Стан диска : диск працюючий Локалізація : російські субтитри Жанр : Симулятор в…" at bounding box center [461, 533] width 478 height 248
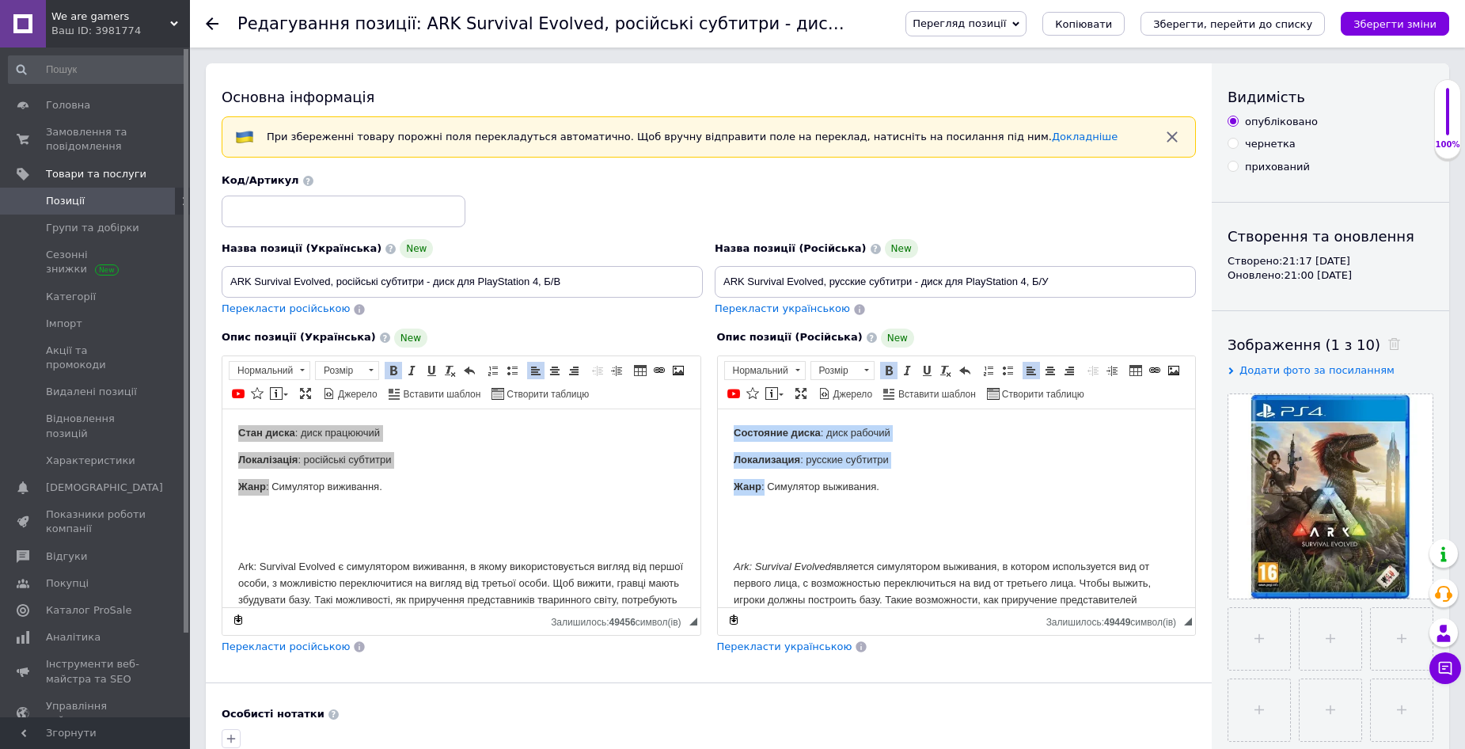
drag, startPoint x: 732, startPoint y: 428, endPoint x: 763, endPoint y: 481, distance: 62.1
click at [763, 481] on body "Состояние диска : диск рабочий Локализация : [DEMOGRAPHIC_DATA] субтитри Жанр :…" at bounding box center [956, 540] width 447 height 233
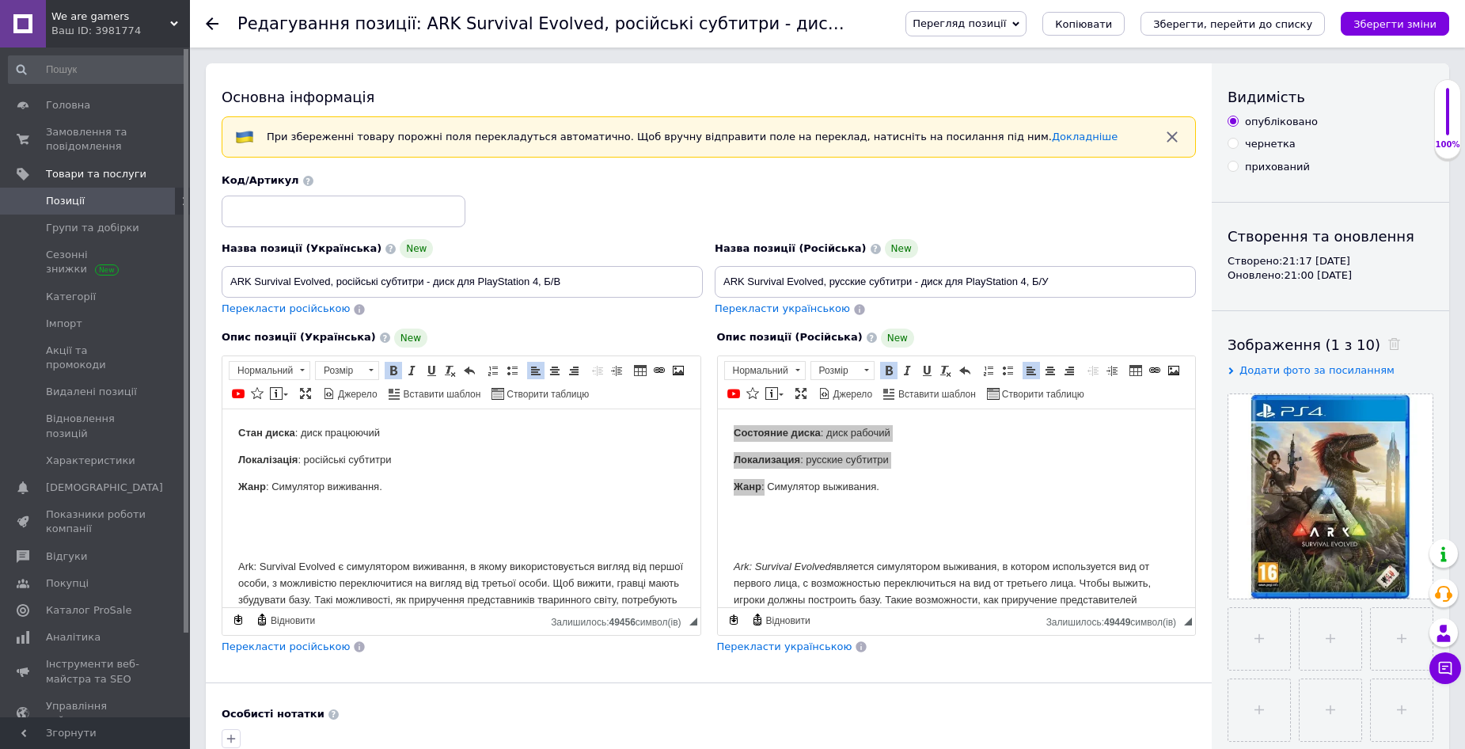
click at [420, 496] on body "Стан диска : диск працюючий Локалізація : російські субтитри Жанр : Симулятор в…" at bounding box center [461, 532] width 447 height 216
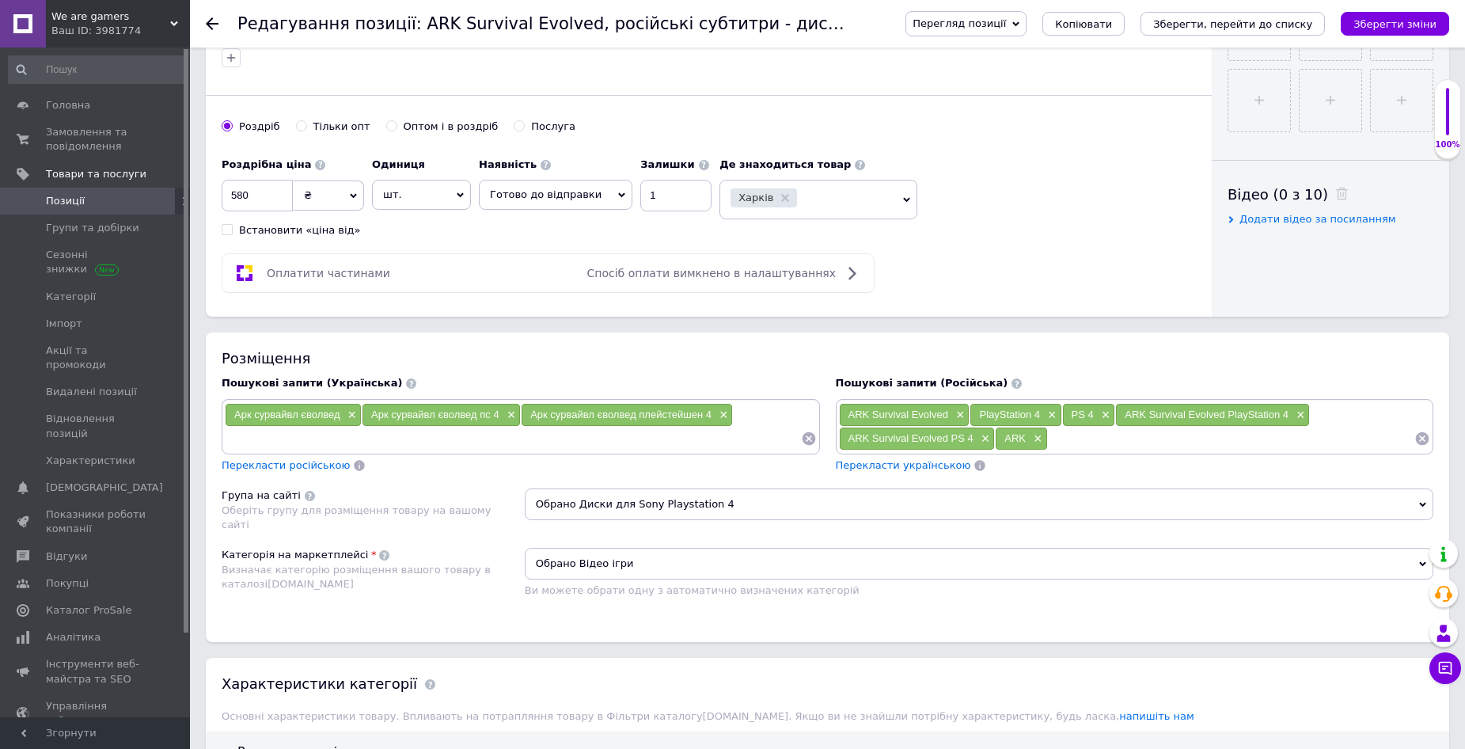
scroll to position [713, 0]
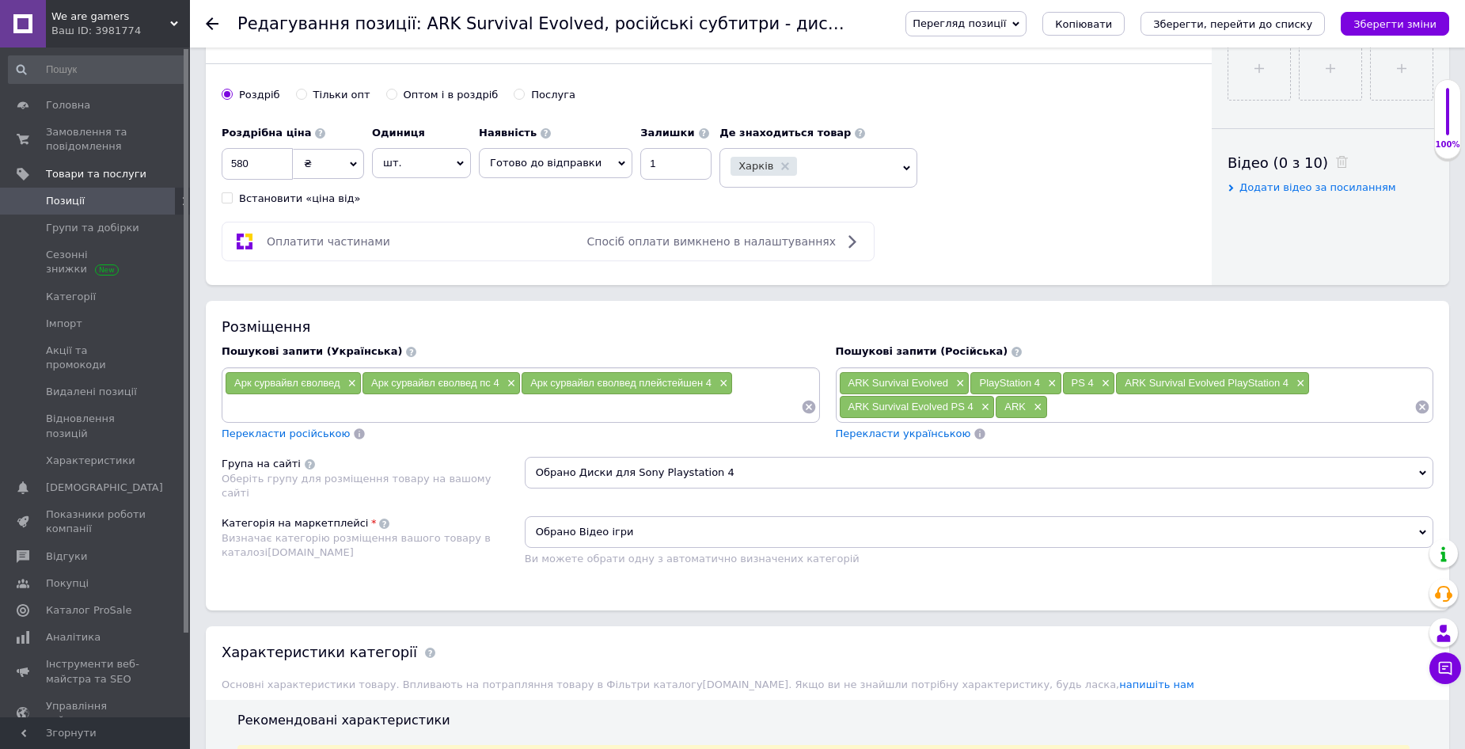
drag, startPoint x: 983, startPoint y: 383, endPoint x: 1037, endPoint y: 390, distance: 54.3
click at [1040, 390] on div "PlayStation 4 ×" at bounding box center [1016, 383] width 90 height 22
drag, startPoint x: 1074, startPoint y: 380, endPoint x: 1093, endPoint y: 383, distance: 19.3
click at [1093, 383] on span "PS 4" at bounding box center [1083, 383] width 22 height 12
drag, startPoint x: 510, startPoint y: 290, endPoint x: 507, endPoint y: 281, distance: 9.0
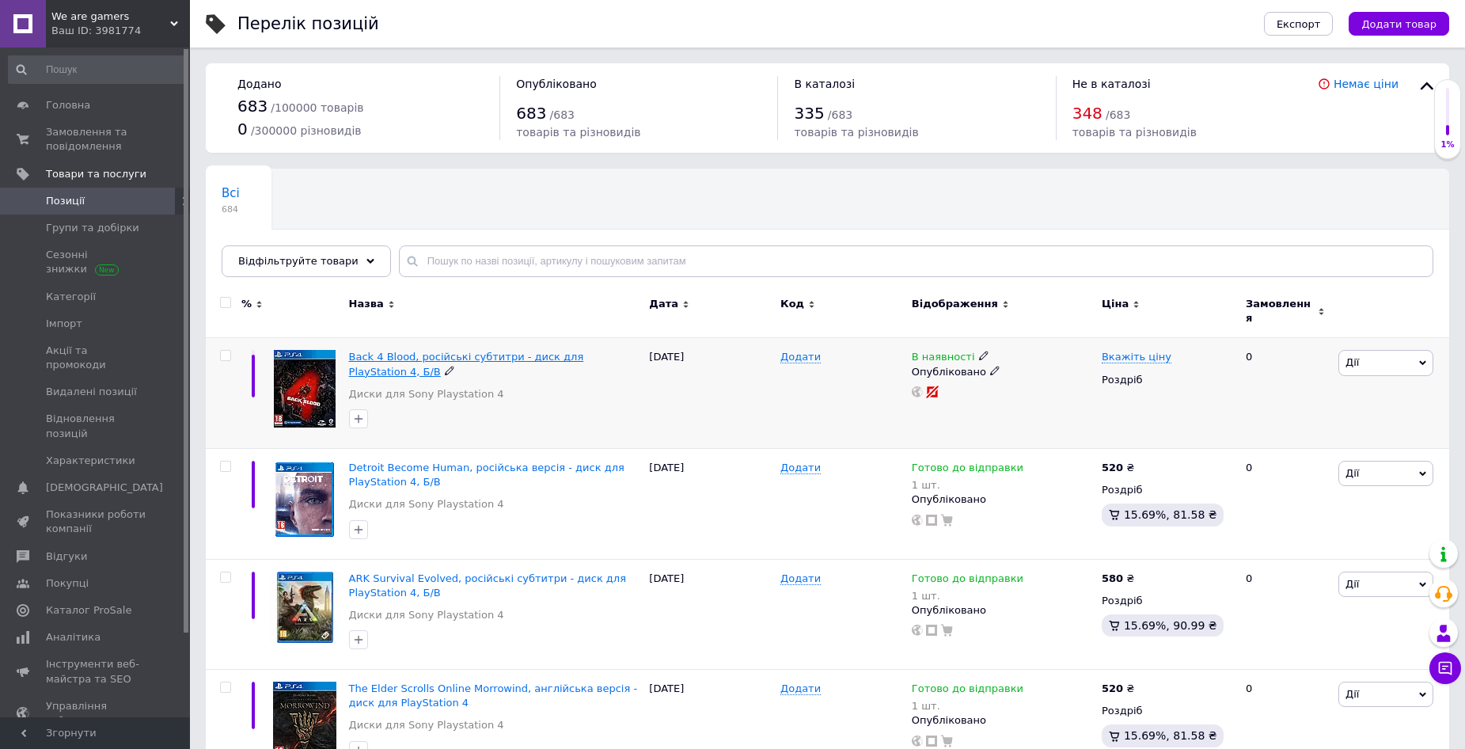
click at [555, 351] on span "Back 4 Blood, російські субтитри - диск для PlayStation 4, Б/В" at bounding box center [466, 364] width 235 height 26
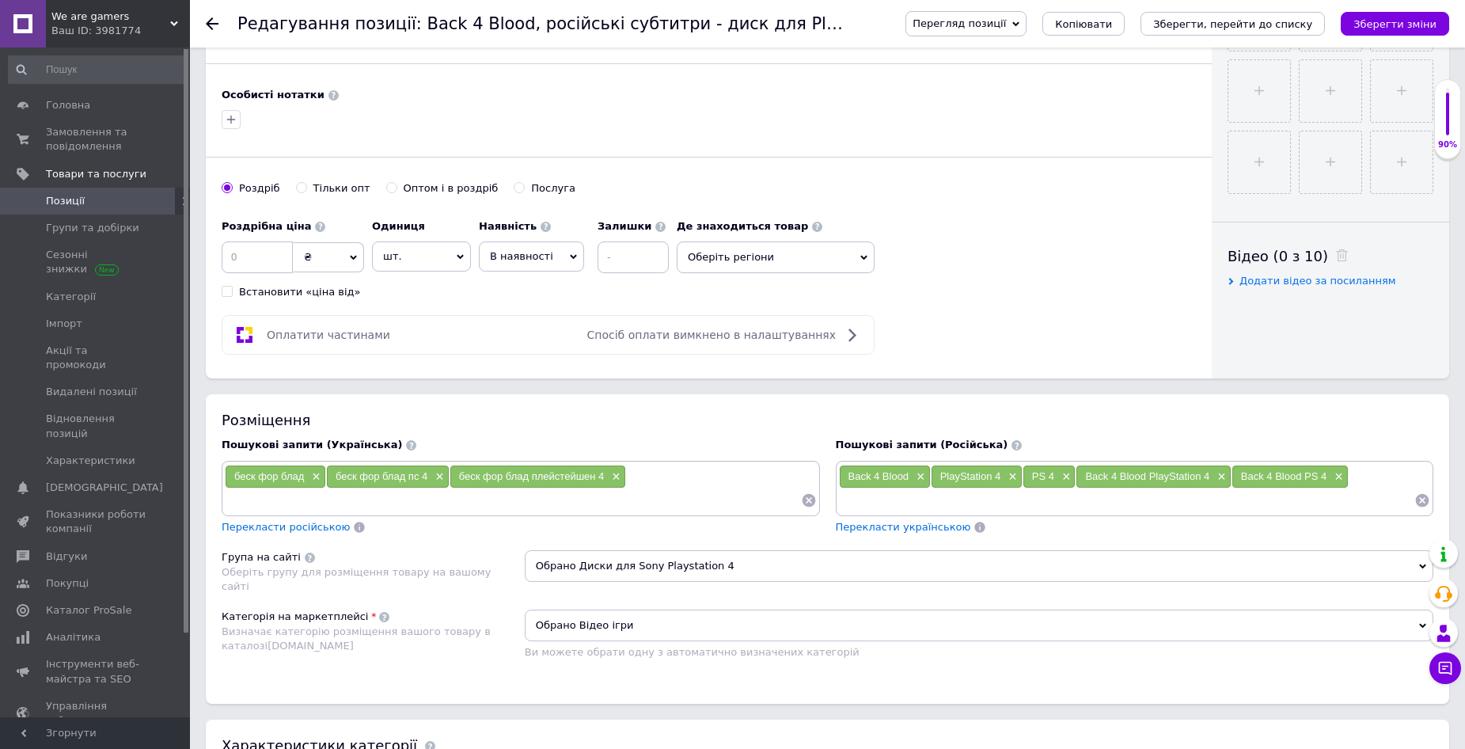
scroll to position [633, 0]
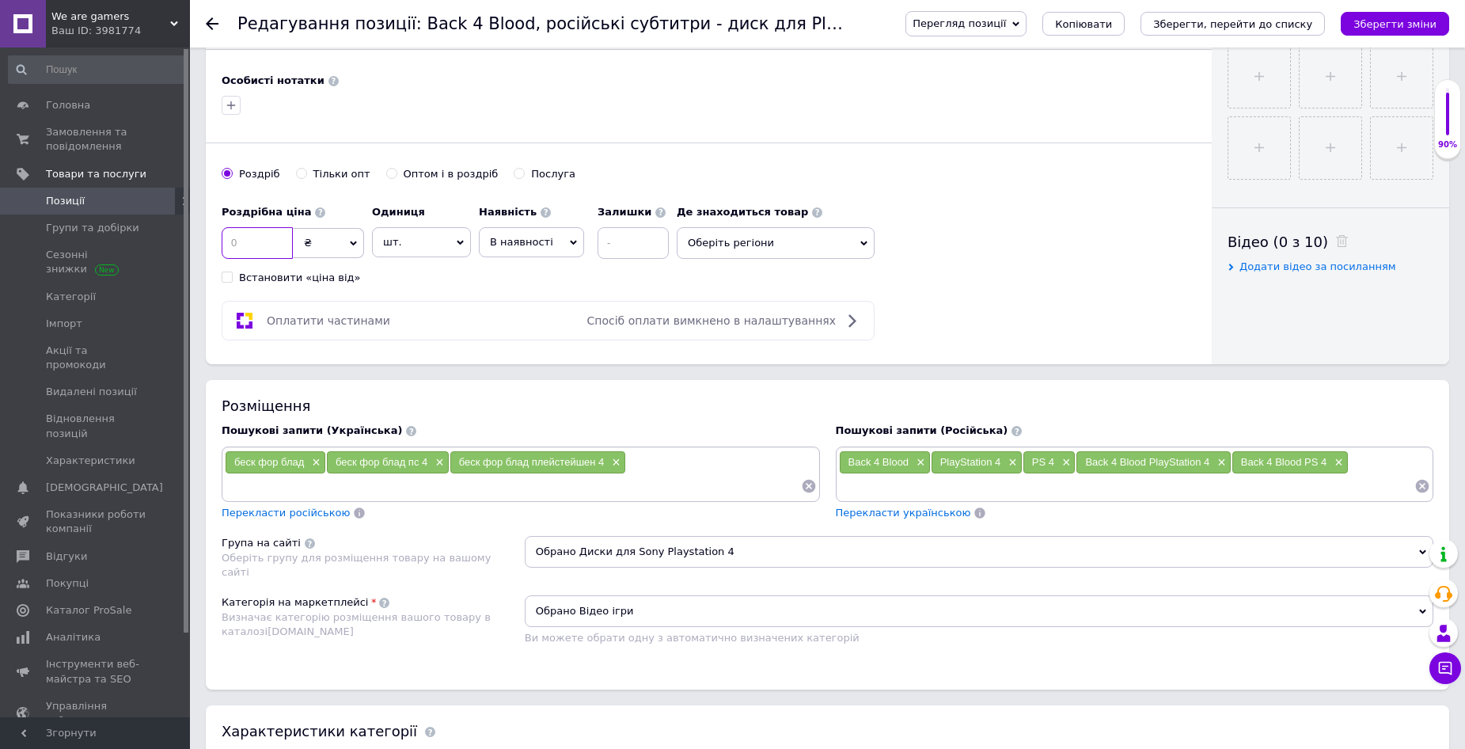
click at [269, 241] on input at bounding box center [257, 243] width 71 height 32
type input "520"
click at [557, 242] on span "В наявності" at bounding box center [531, 242] width 105 height 30
click at [541, 337] on li "Готово до відправки" at bounding box center [532, 341] width 104 height 36
click at [658, 245] on input at bounding box center [675, 243] width 71 height 32
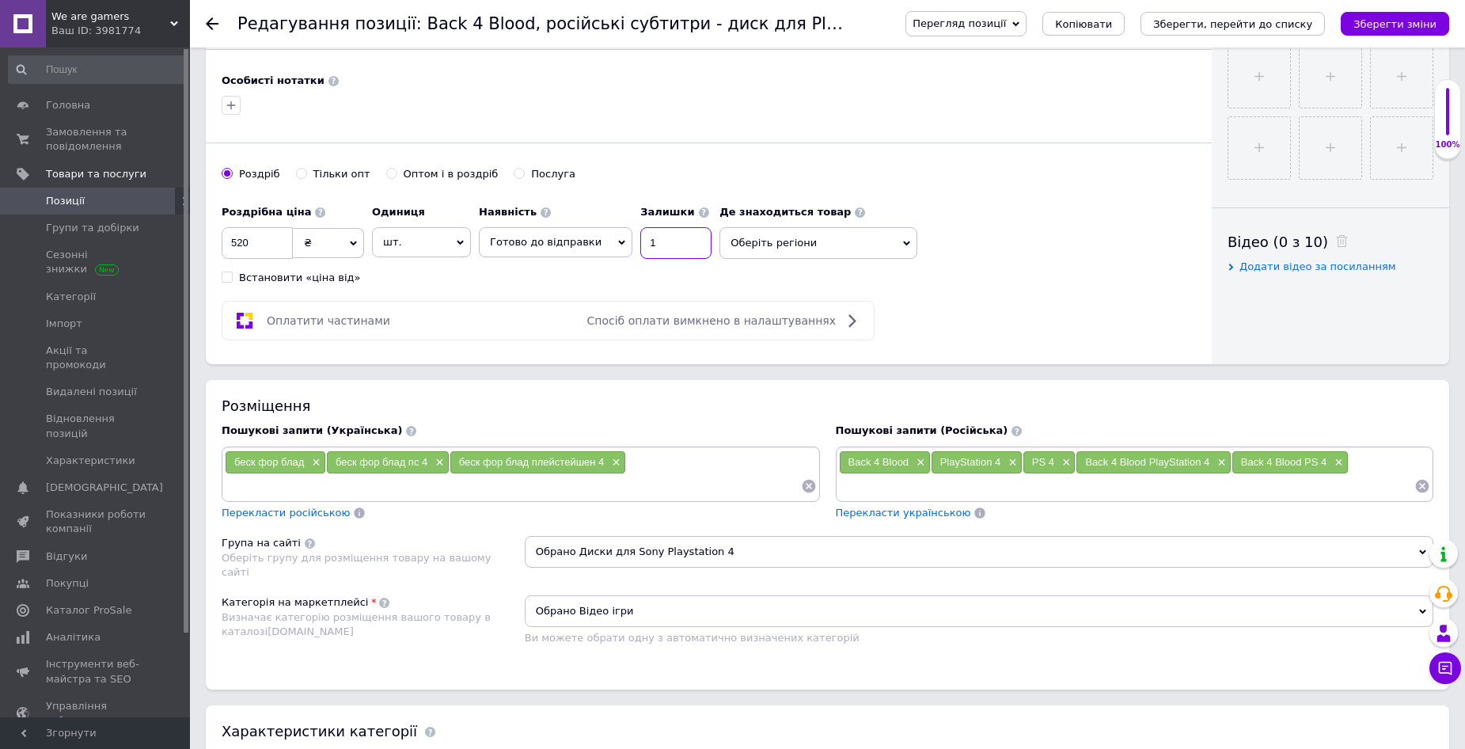
type input "1"
click at [903, 240] on icon at bounding box center [906, 243] width 7 height 7
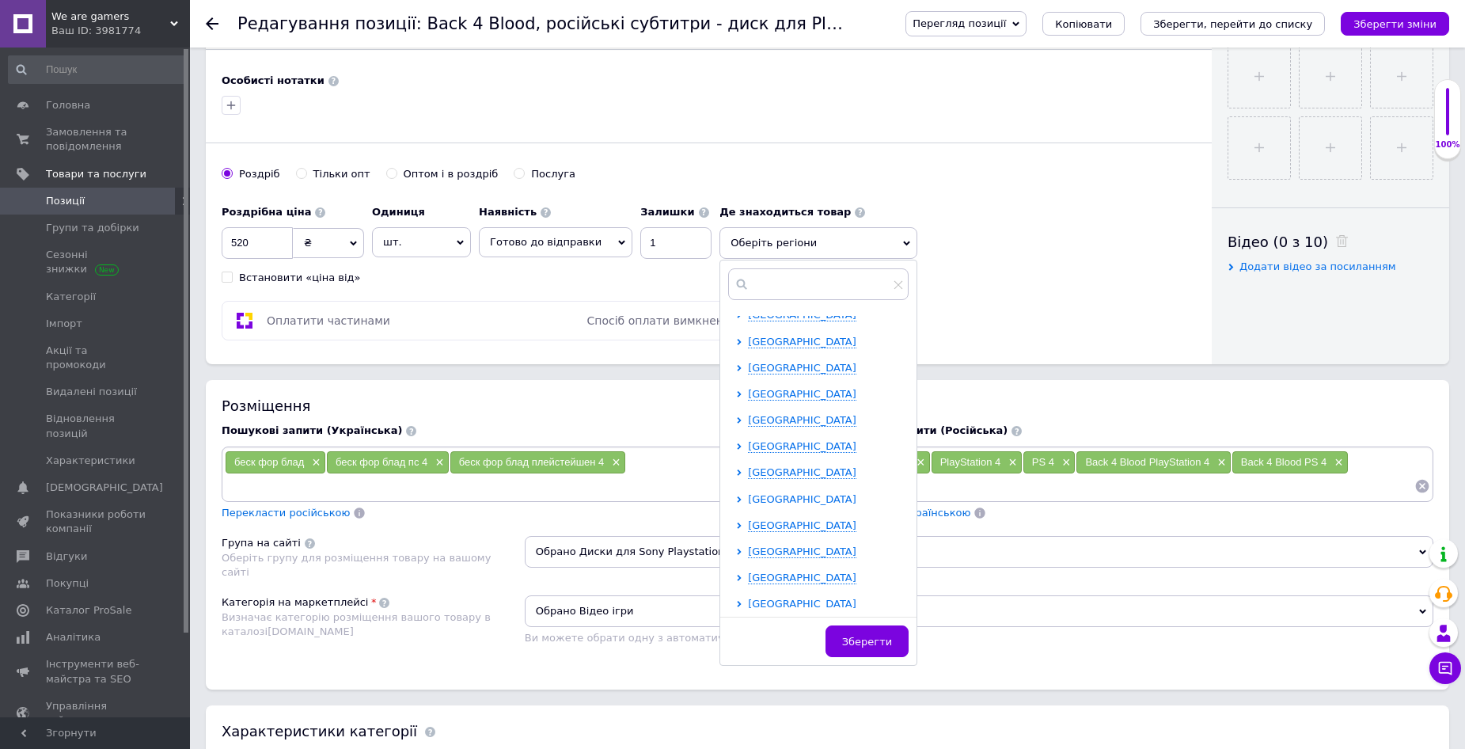
scroll to position [326, 0]
click at [768, 495] on span "[GEOGRAPHIC_DATA]" at bounding box center [802, 496] width 108 height 12
click at [768, 463] on span "[GEOGRAPHIC_DATA]" at bounding box center [802, 469] width 108 height 12
click at [748, 576] on input "checkbox" at bounding box center [753, 573] width 10 height 10
checkbox input "true"
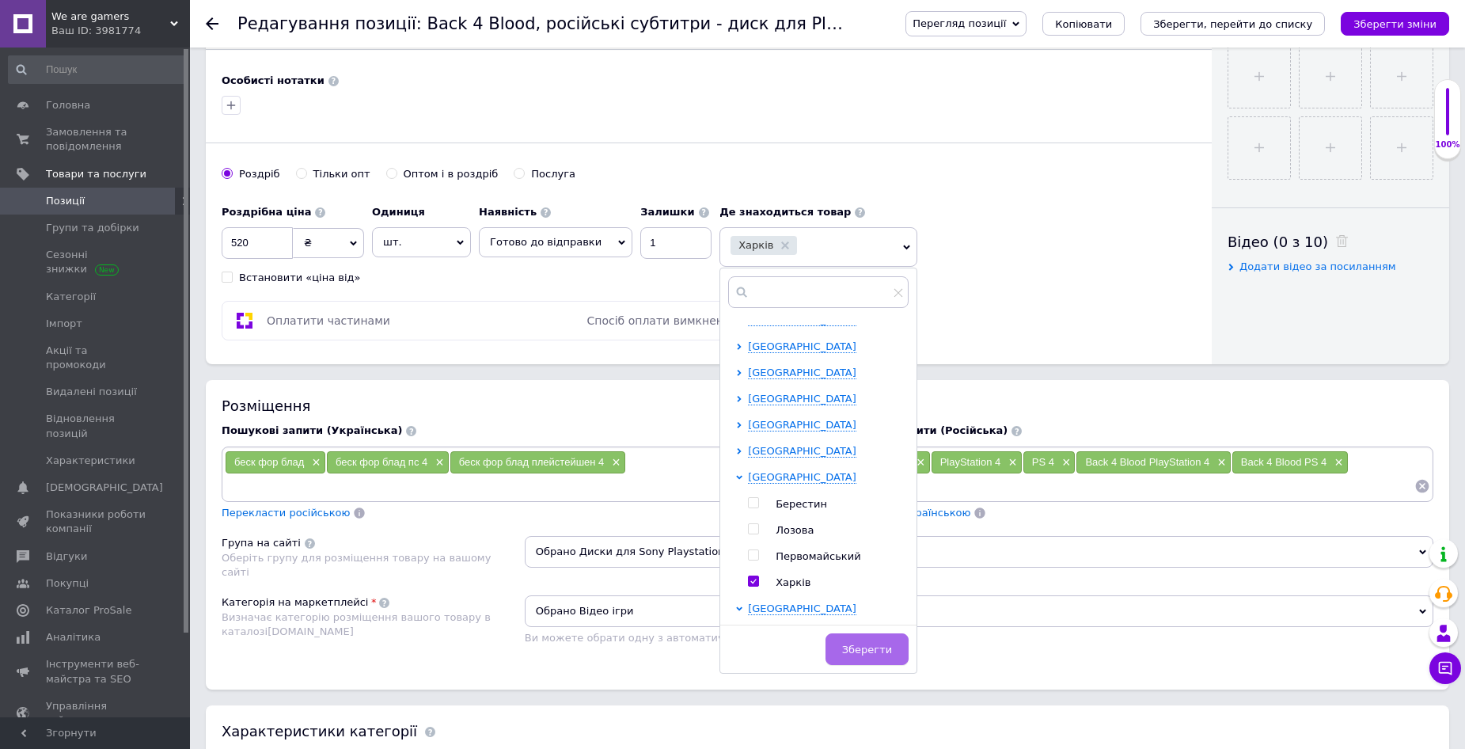
click at [860, 646] on span "Зберегти" at bounding box center [867, 650] width 50 height 12
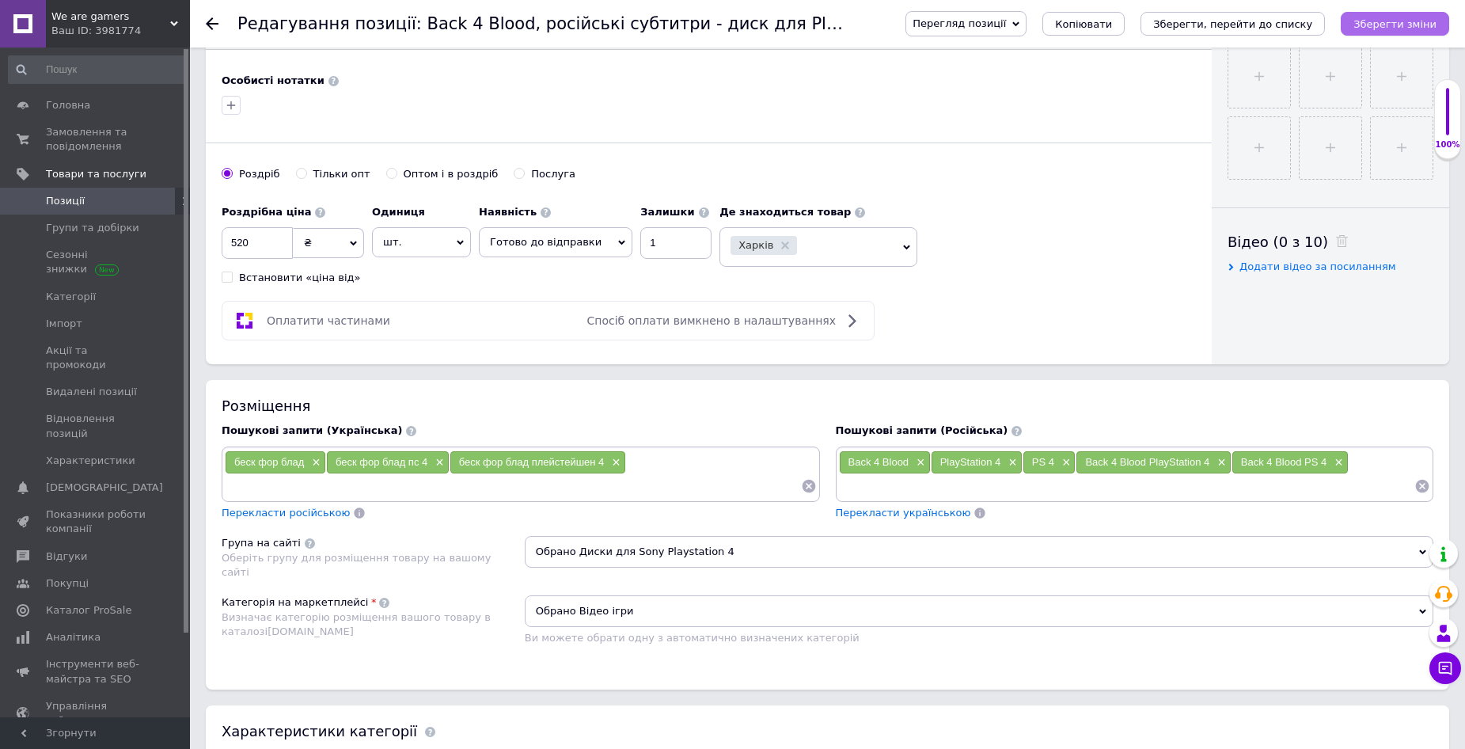
click at [1412, 15] on button "Зберегти зміни" at bounding box center [1395, 24] width 108 height 24
click at [70, 175] on span "Товари та послуги" at bounding box center [96, 174] width 101 height 14
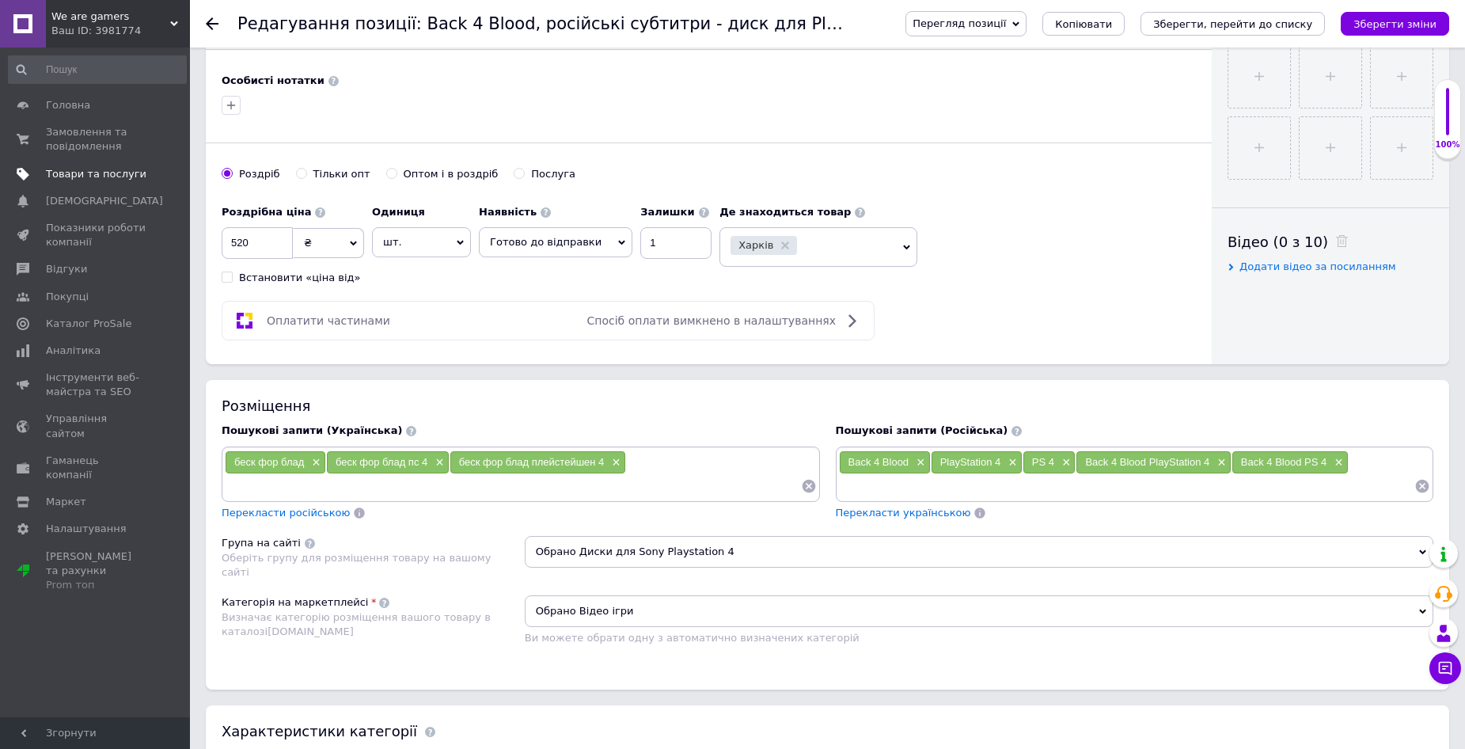
click at [73, 172] on span "Товари та послуги" at bounding box center [96, 174] width 101 height 14
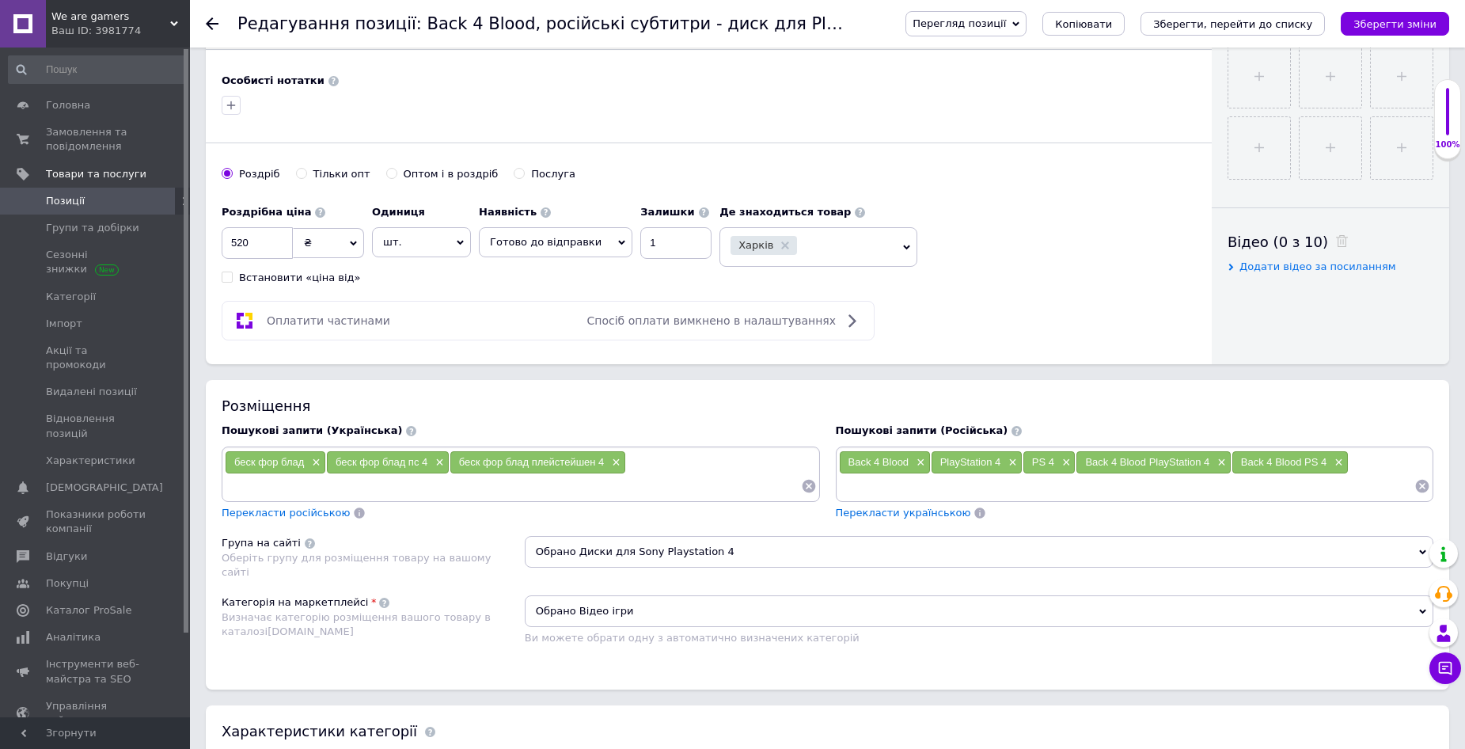
click at [68, 198] on span "Позиції" at bounding box center [65, 201] width 39 height 14
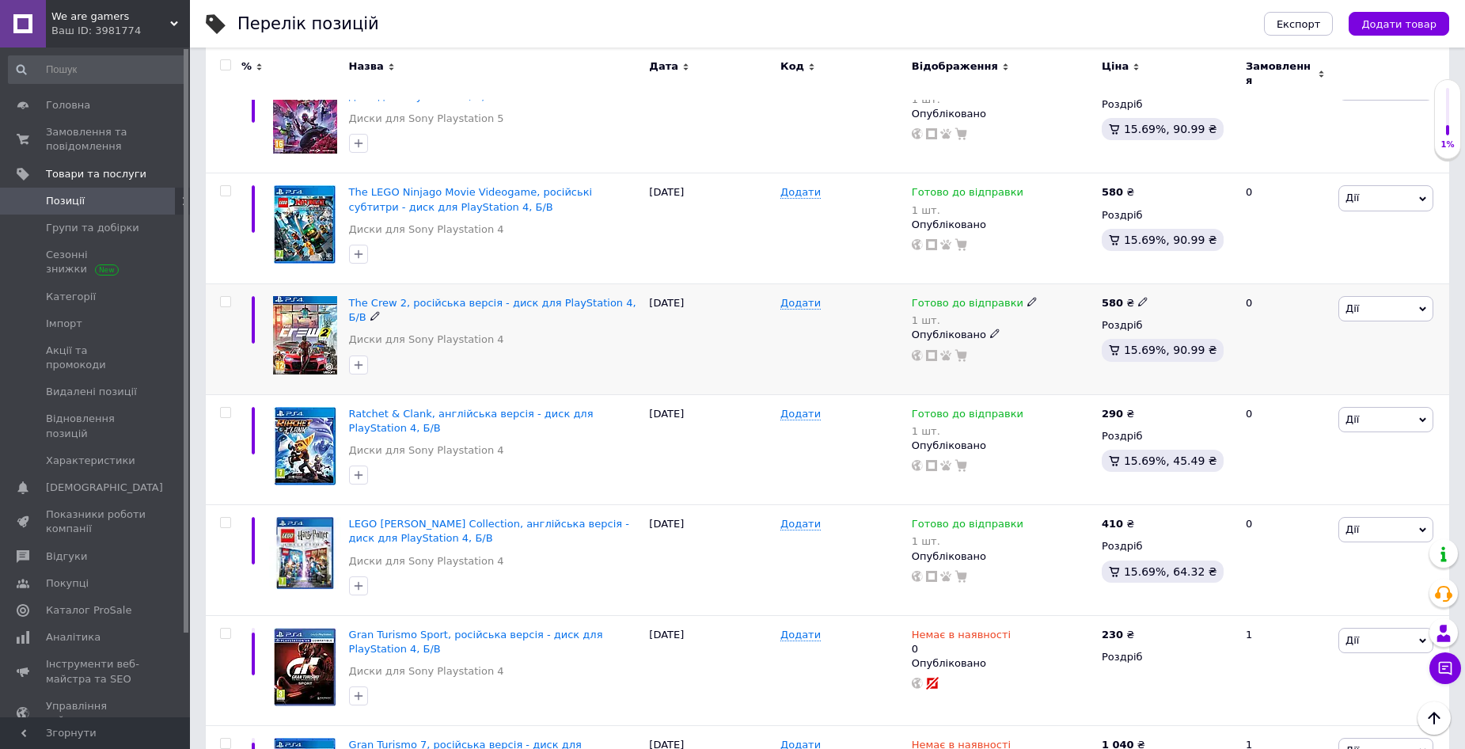
scroll to position [1267, 0]
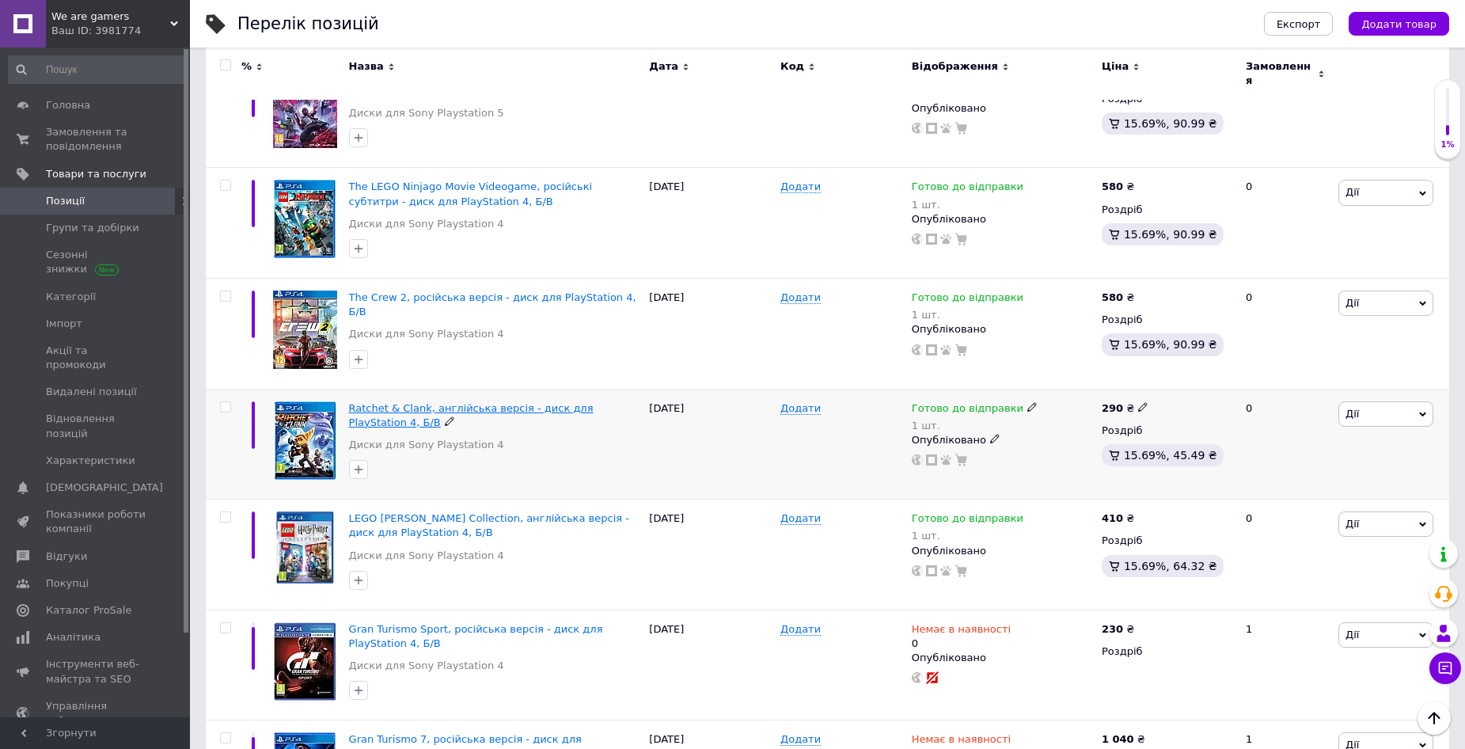
click at [534, 402] on span "Ratchet & Clank, англійська версія - диск для PlayStation 4, Б/В" at bounding box center [471, 415] width 245 height 26
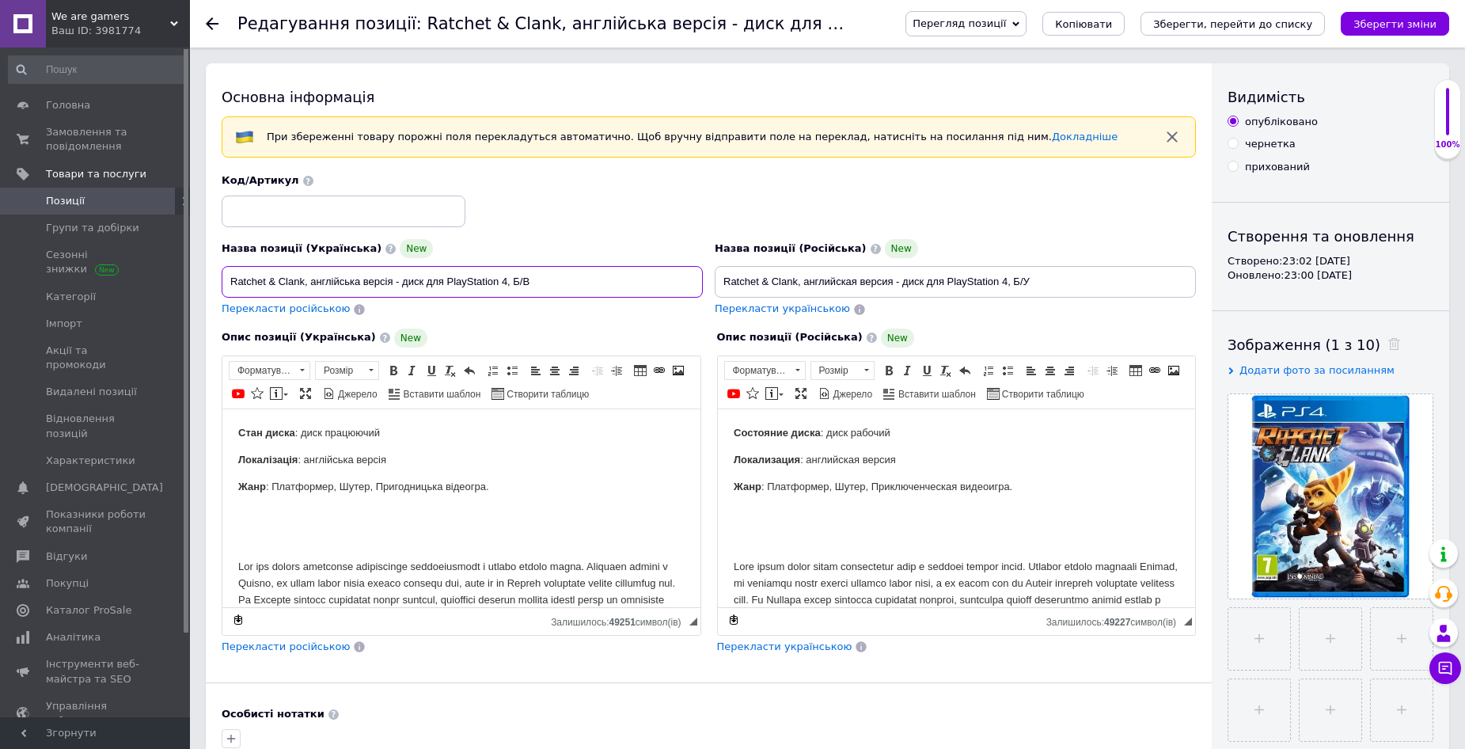
drag, startPoint x: 534, startPoint y: 282, endPoint x: 306, endPoint y: 287, distance: 228.1
click at [306, 287] on input "Ratchet & Clank, англійська версія - диск для PlayStation 4, Б/В" at bounding box center [462, 282] width 481 height 32
drag, startPoint x: 999, startPoint y: 283, endPoint x: 797, endPoint y: 285, distance: 201.9
click at [797, 285] on input "Ratchet & Clank, английская версия - диск для PlayStation 4, Б/У" at bounding box center [955, 282] width 481 height 32
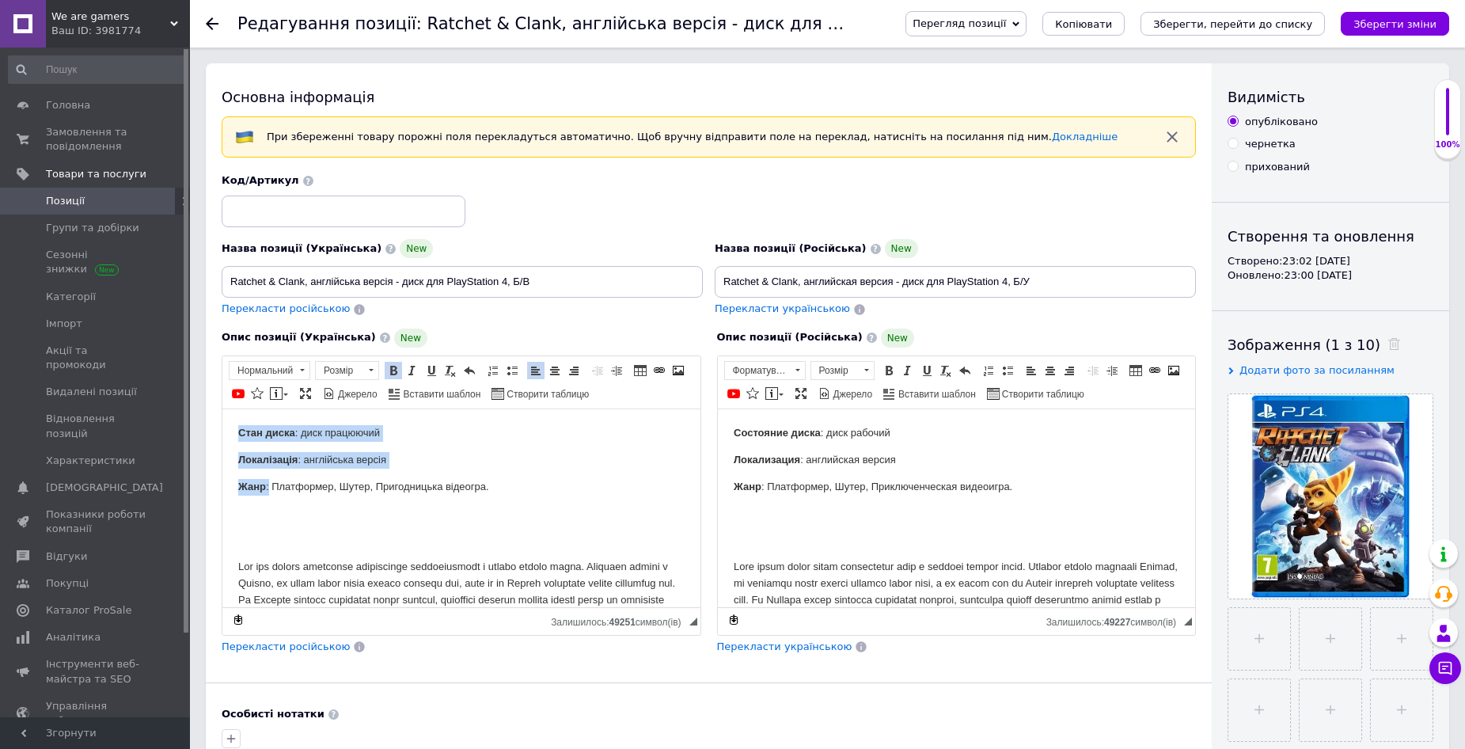
drag, startPoint x: 237, startPoint y: 431, endPoint x: 268, endPoint y: 470, distance: 50.7
click at [268, 470] on html "Стан диска : диск працюючий Локалізація : англійська версія Жанр : Платформер, …" at bounding box center [461, 549] width 478 height 281
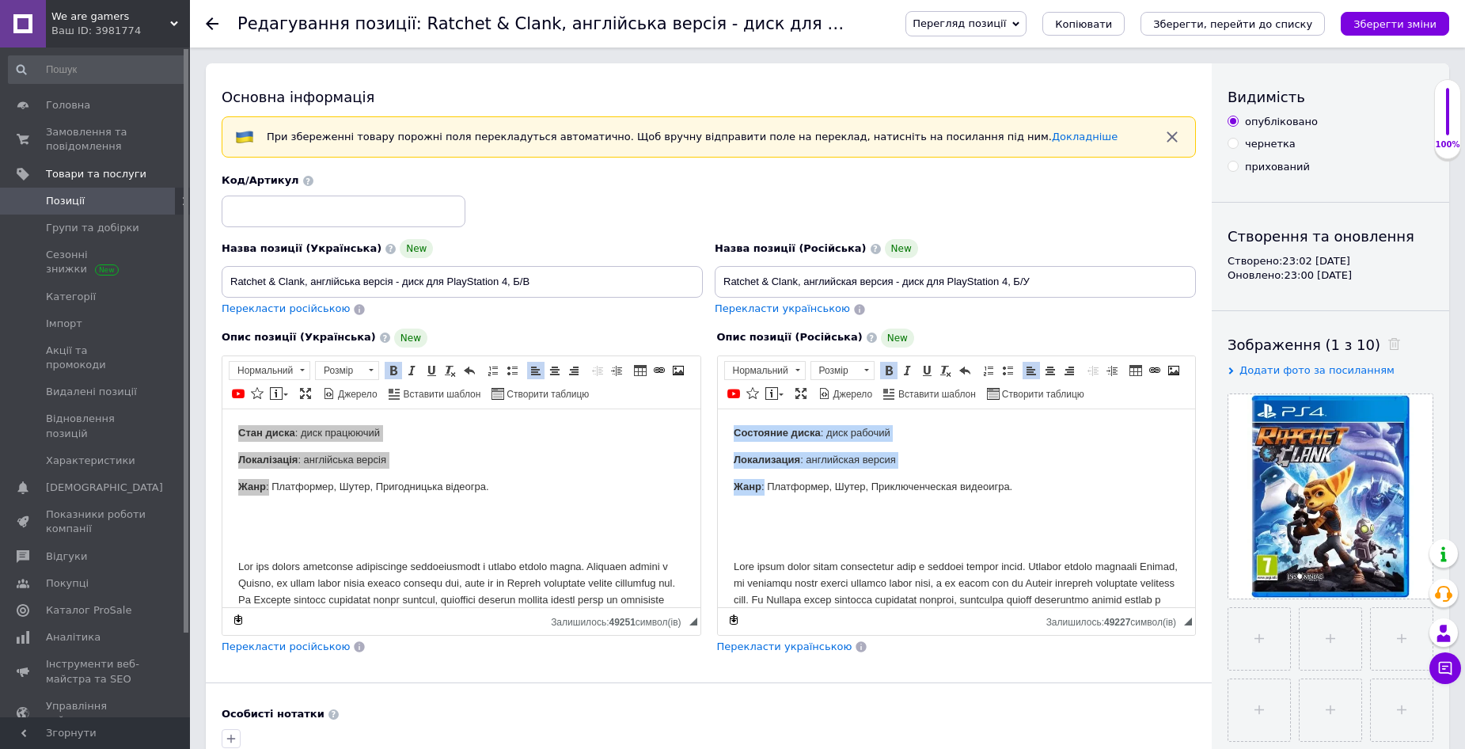
drag, startPoint x: 739, startPoint y: 446, endPoint x: 763, endPoint y: 480, distance: 42.0
click at [763, 480] on html "Состояние диска : диск рабочий Локализация : английская версия Жанр : Платформе…" at bounding box center [956, 549] width 478 height 281
click at [939, 538] on p "Редактор, 966F1ABD-85A7-4CB3-AB65-3A42883E6CA4" at bounding box center [956, 539] width 447 height 17
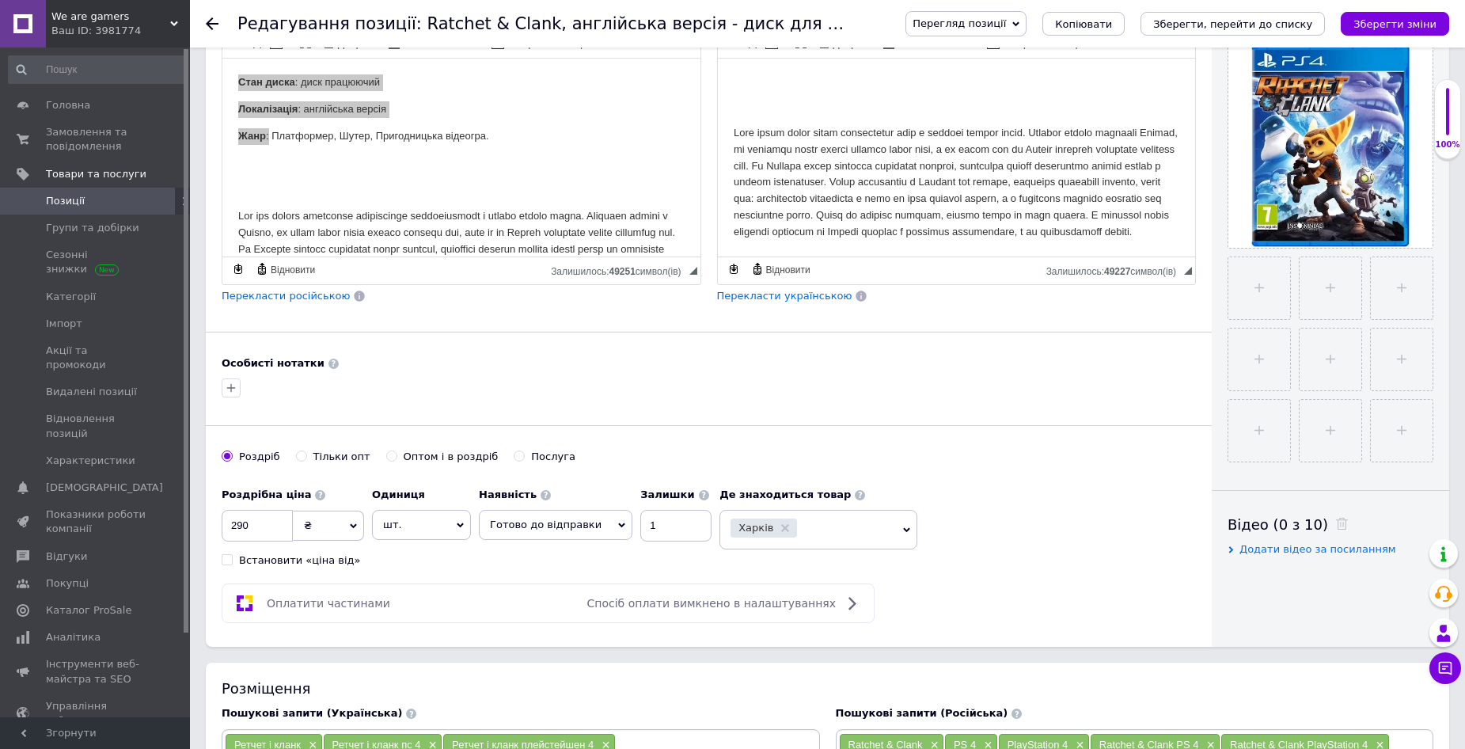
scroll to position [554, 0]
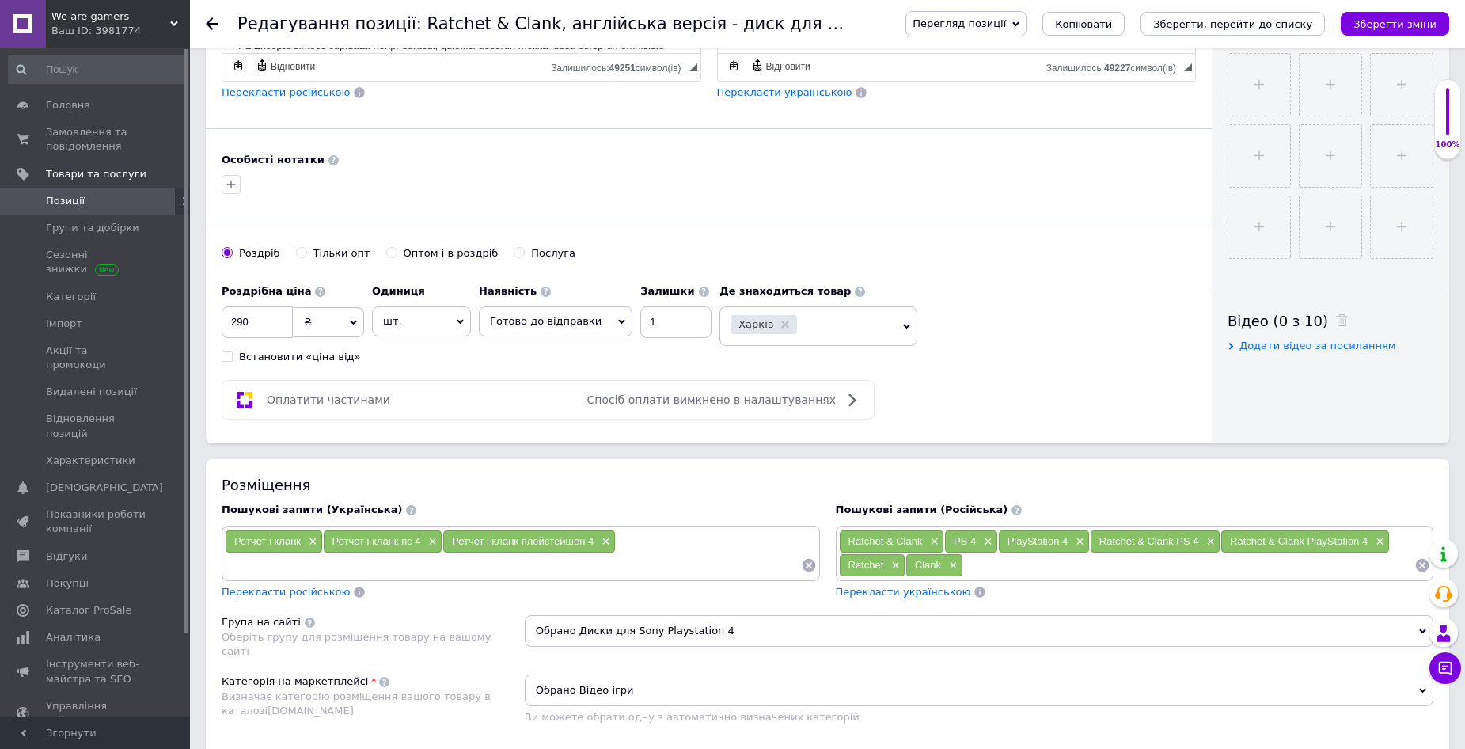
drag, startPoint x: 956, startPoint y: 538, endPoint x: 976, endPoint y: 542, distance: 20.0
click at [976, 542] on div "PS 4 ×" at bounding box center [971, 541] width 52 height 22
drag, startPoint x: 1015, startPoint y: 541, endPoint x: 1066, endPoint y: 541, distance: 51.5
click at [1066, 541] on div "PlayStation 4 ×" at bounding box center [1044, 541] width 90 height 22
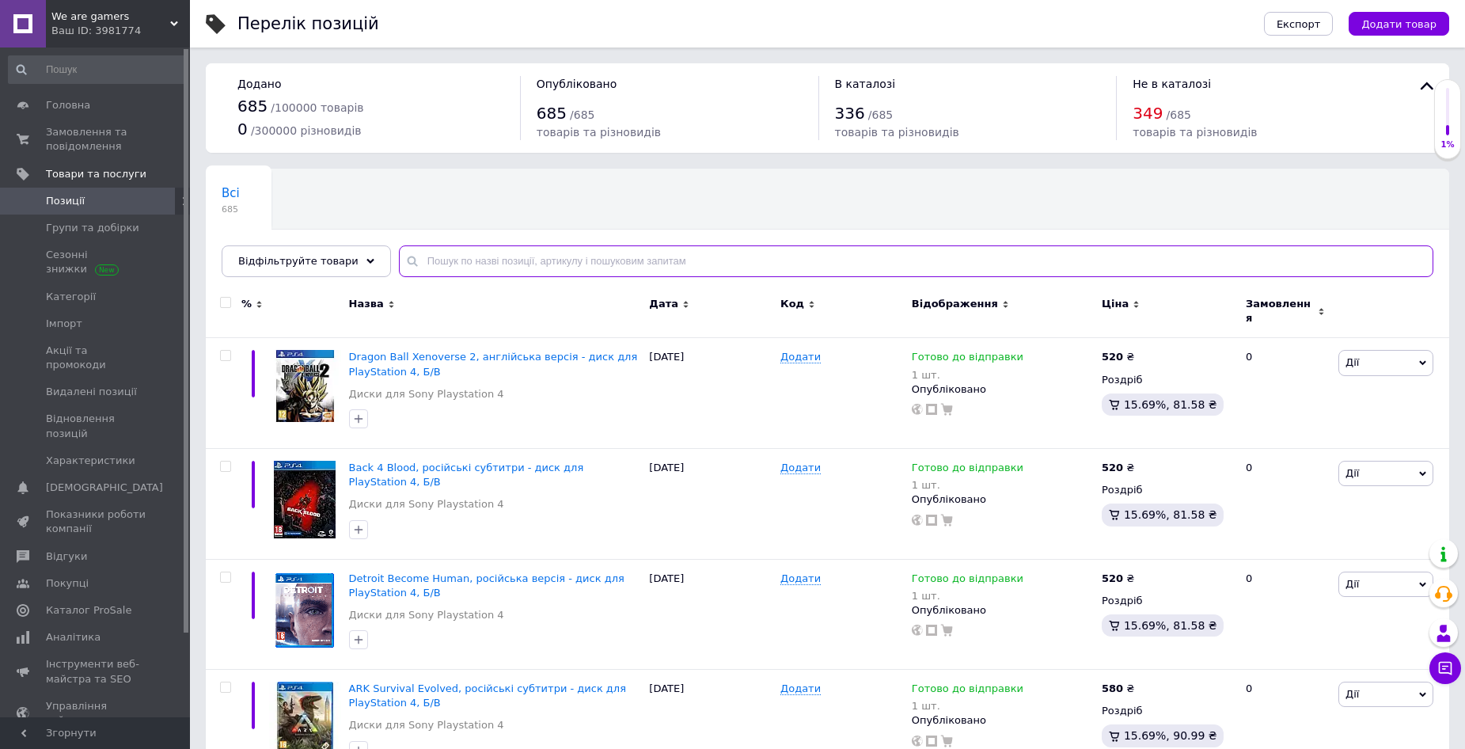
click at [455, 261] on input "text" at bounding box center [916, 261] width 1035 height 32
paste input "Far Cry 5"
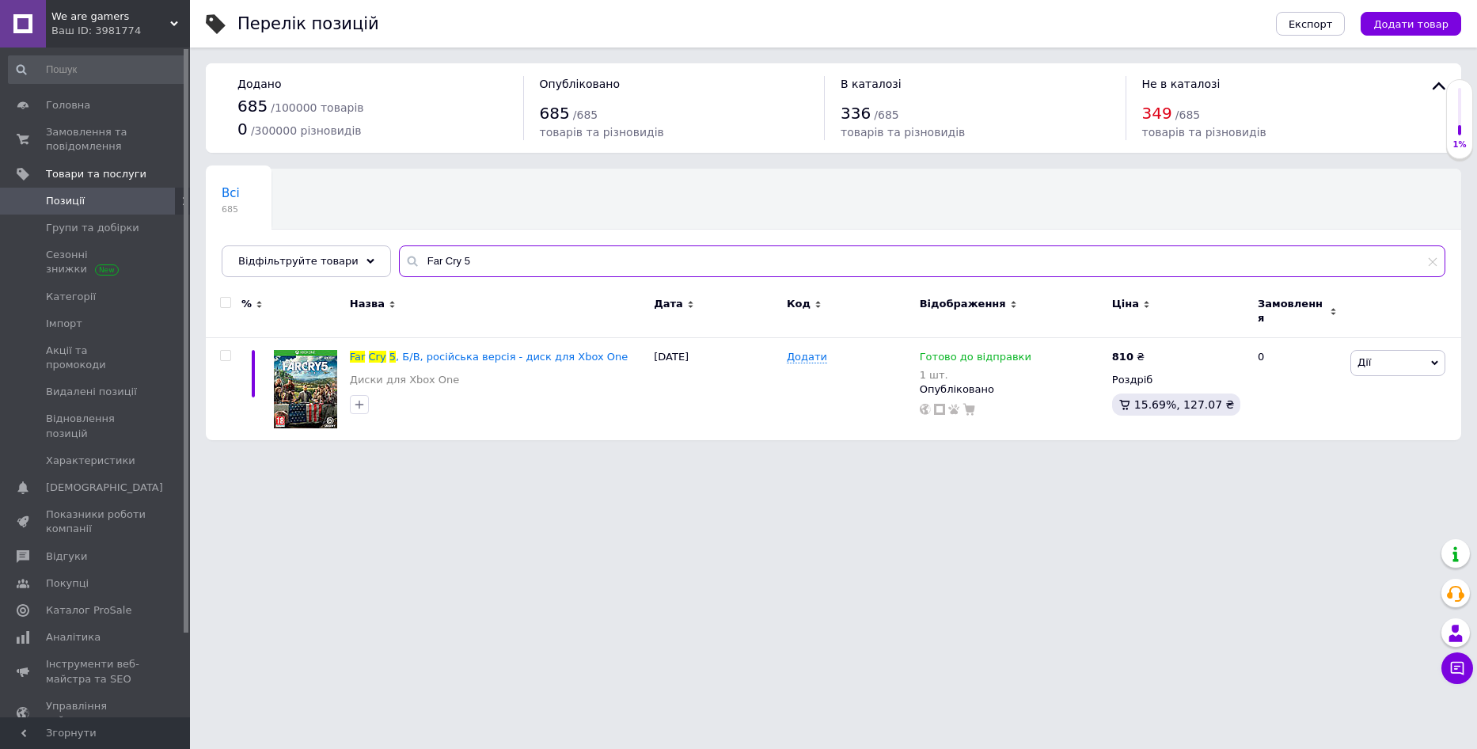
type input "Far Cry 5"
click at [409, 351] on span ", Б/В, російська версія - диск для Xbox One" at bounding box center [512, 357] width 232 height 12
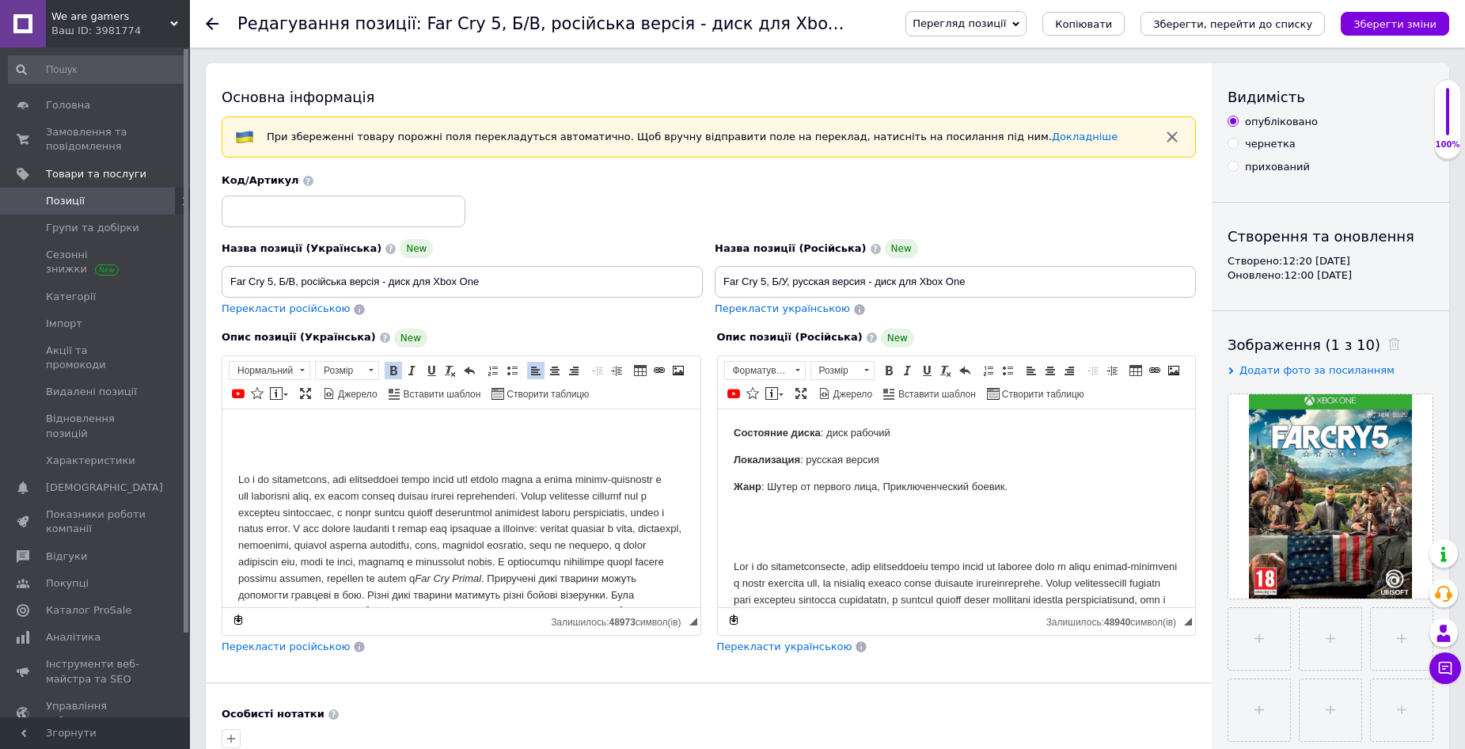
scroll to position [165, 0]
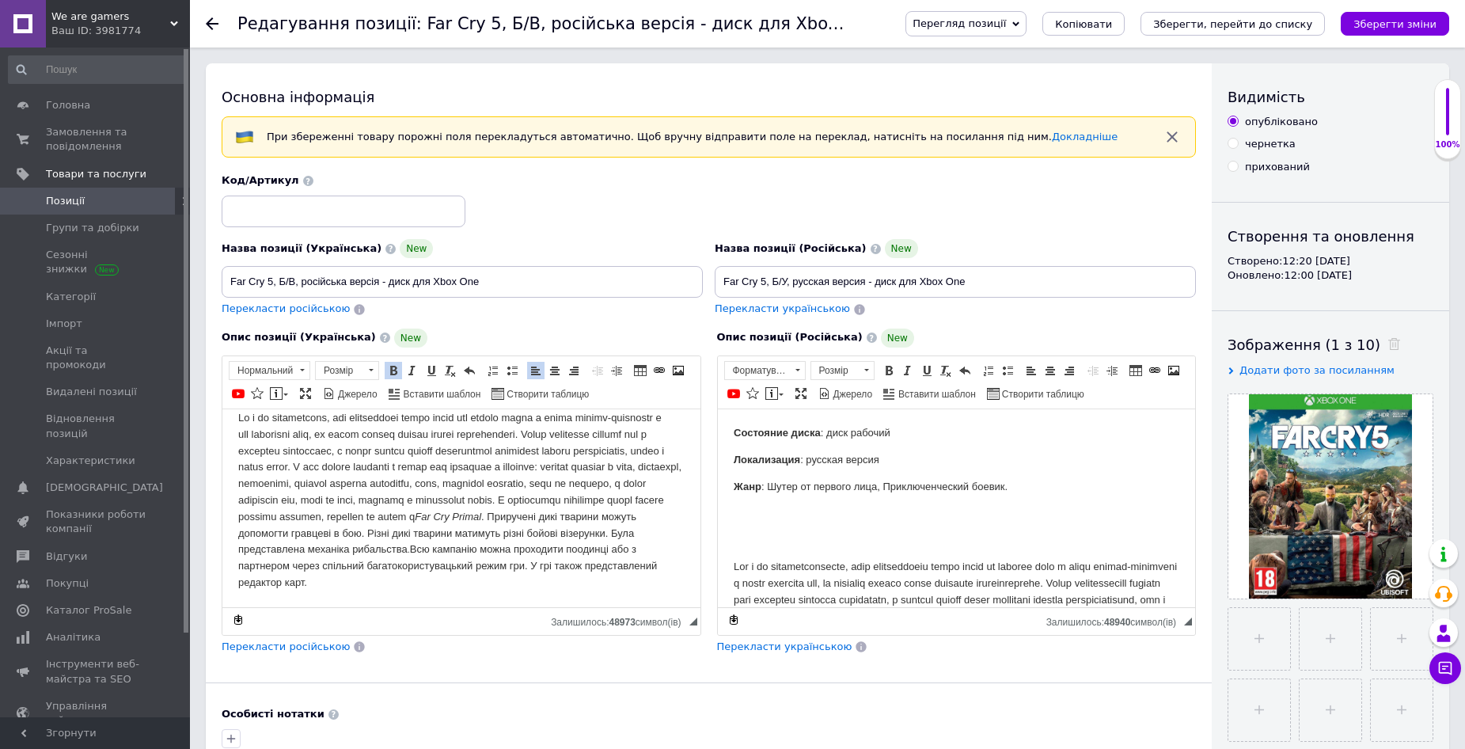
drag, startPoint x: 237, startPoint y: 428, endPoint x: 757, endPoint y: 1025, distance: 791.8
click at [534, 606] on html "Стан диска : диск працюючий Локалізація : російська версія Жанр : Шутер від пер…" at bounding box center [461, 433] width 478 height 347
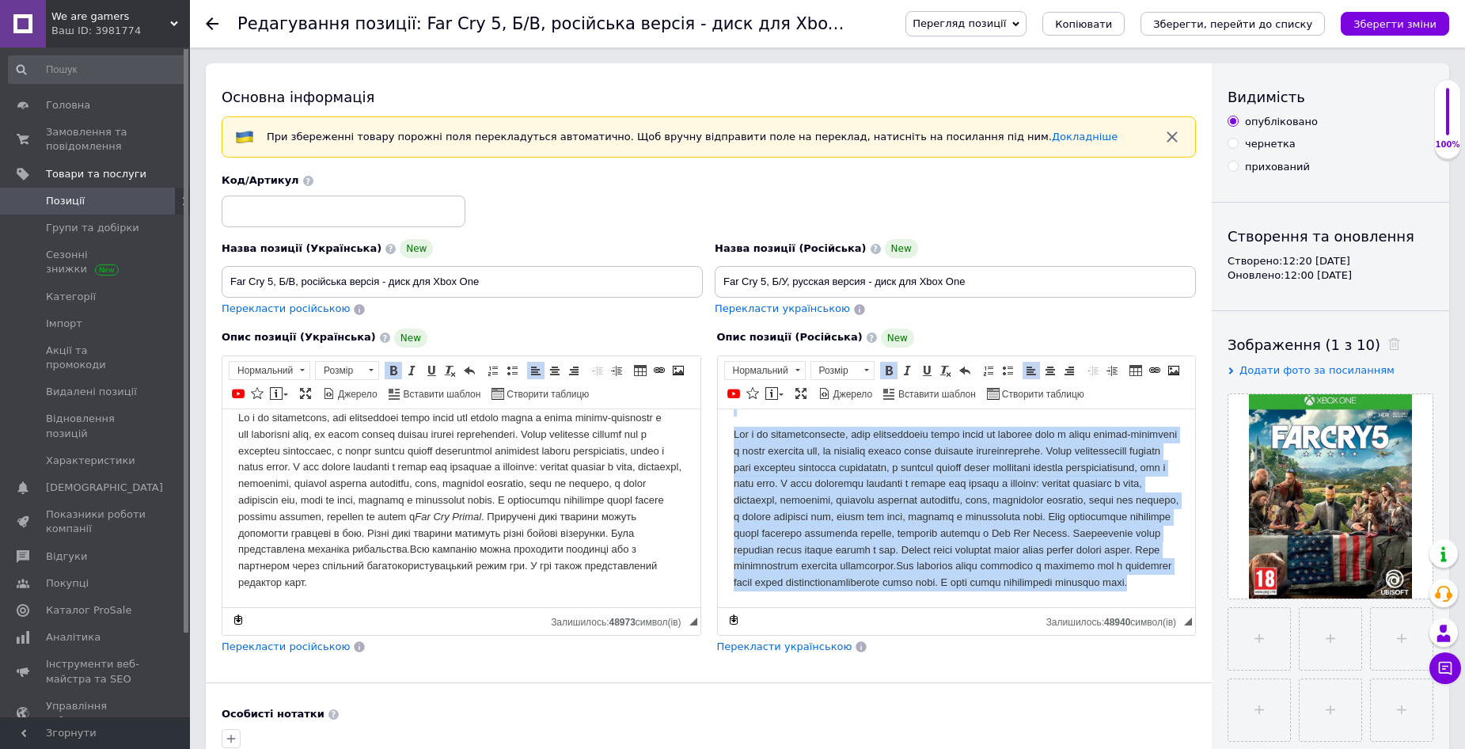
drag, startPoint x: 729, startPoint y: 435, endPoint x: 1182, endPoint y: 640, distance: 497.4
click at [1182, 606] on html "Состояние диска : диск рабочий Локализация : русская версия Жанр : [PERSON_NAME…" at bounding box center [956, 441] width 478 height 330
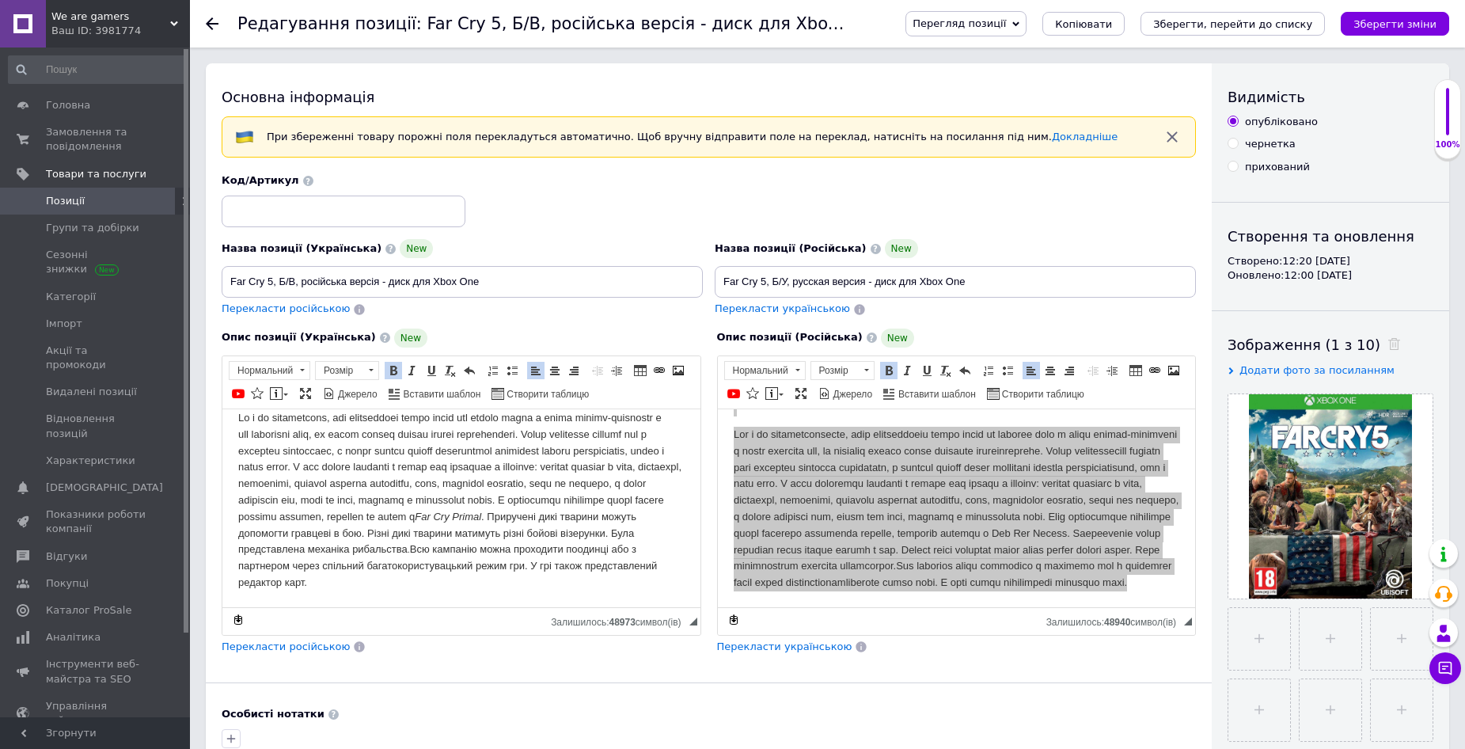
click at [655, 558] on p "Far Cry Primal . Приручені дикі тварини можуть допомогти гравцеві в бою. Різні …" at bounding box center [461, 499] width 447 height 181
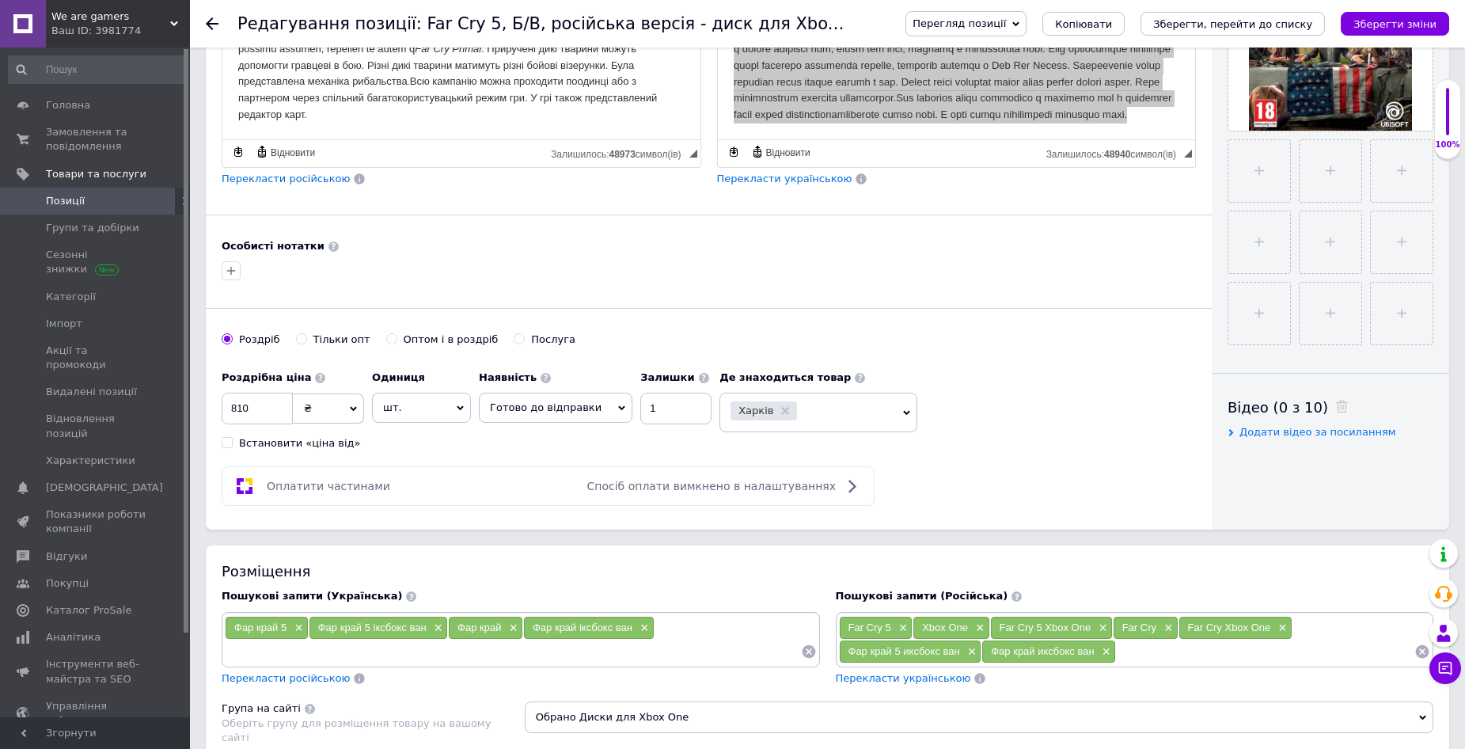
scroll to position [475, 0]
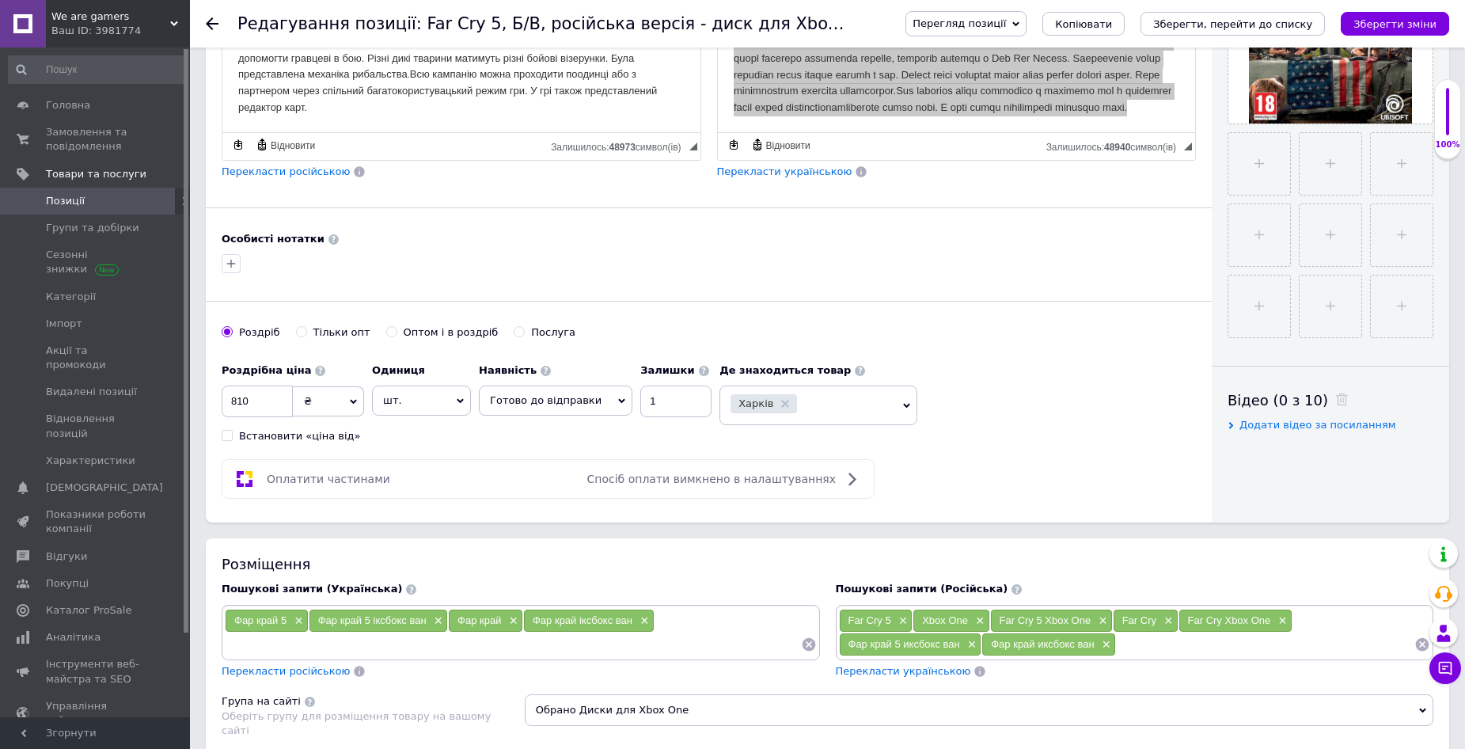
drag, startPoint x: 446, startPoint y: 266, endPoint x: 437, endPoint y: 263, distance: 9.3
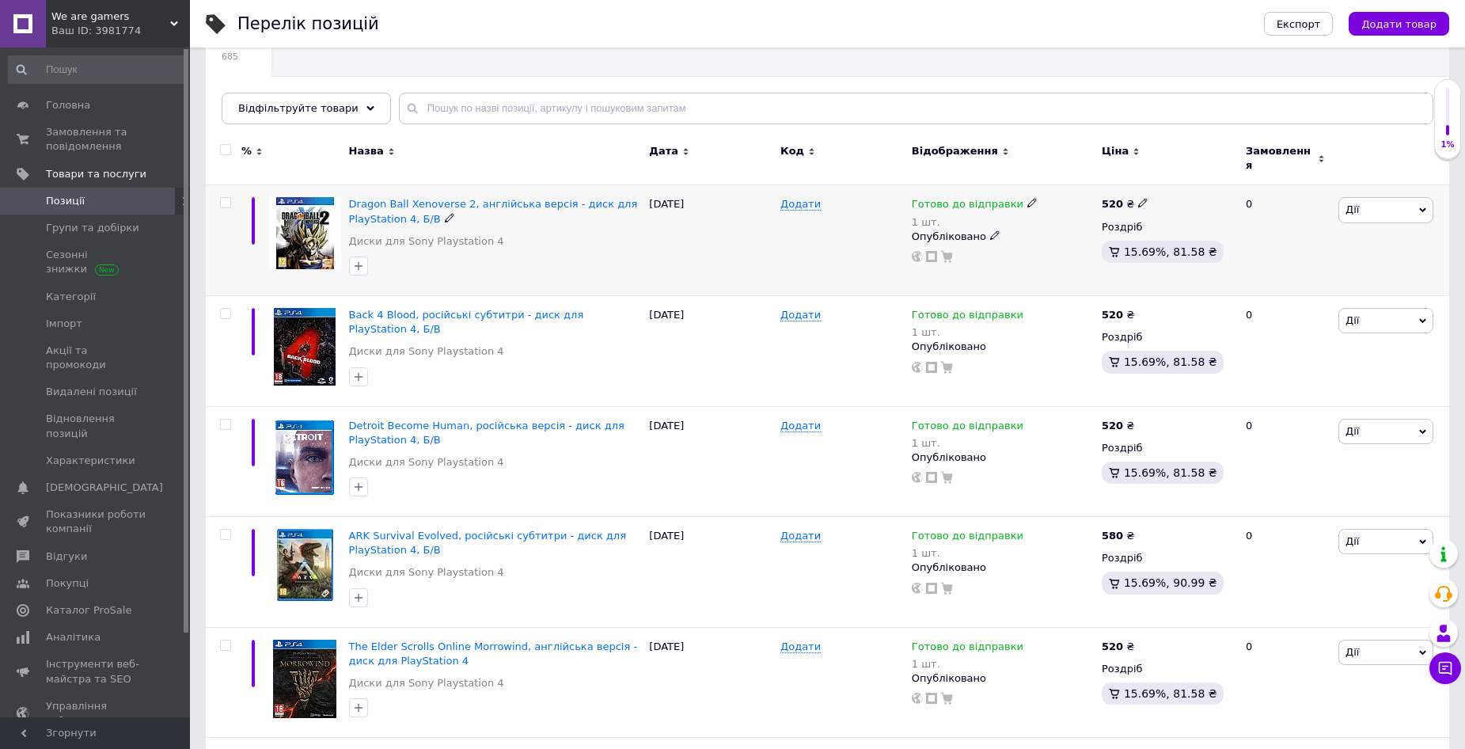
scroll to position [158, 0]
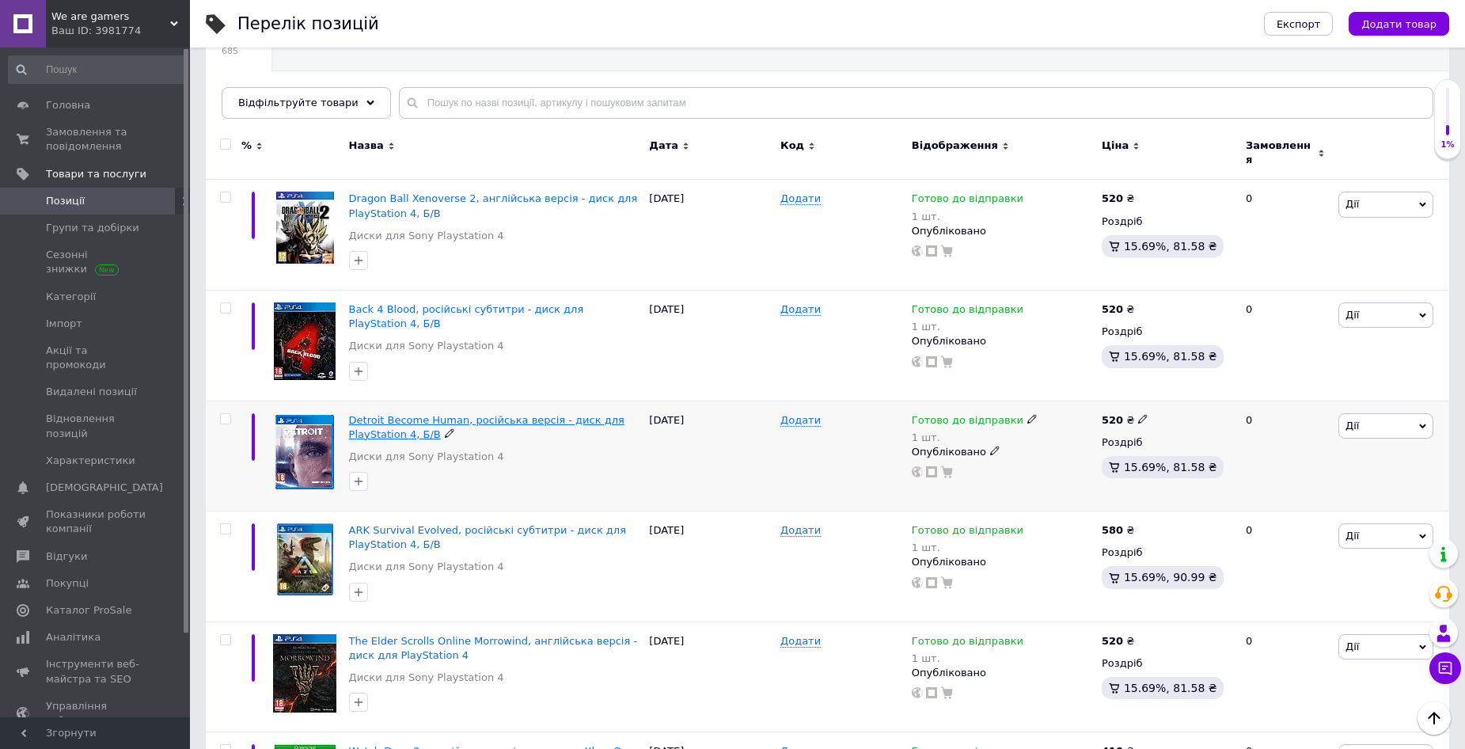
click at [515, 414] on span "Detroit Become Human, російська версія - диск для PlayStation 4, Б/В" at bounding box center [487, 427] width 276 height 26
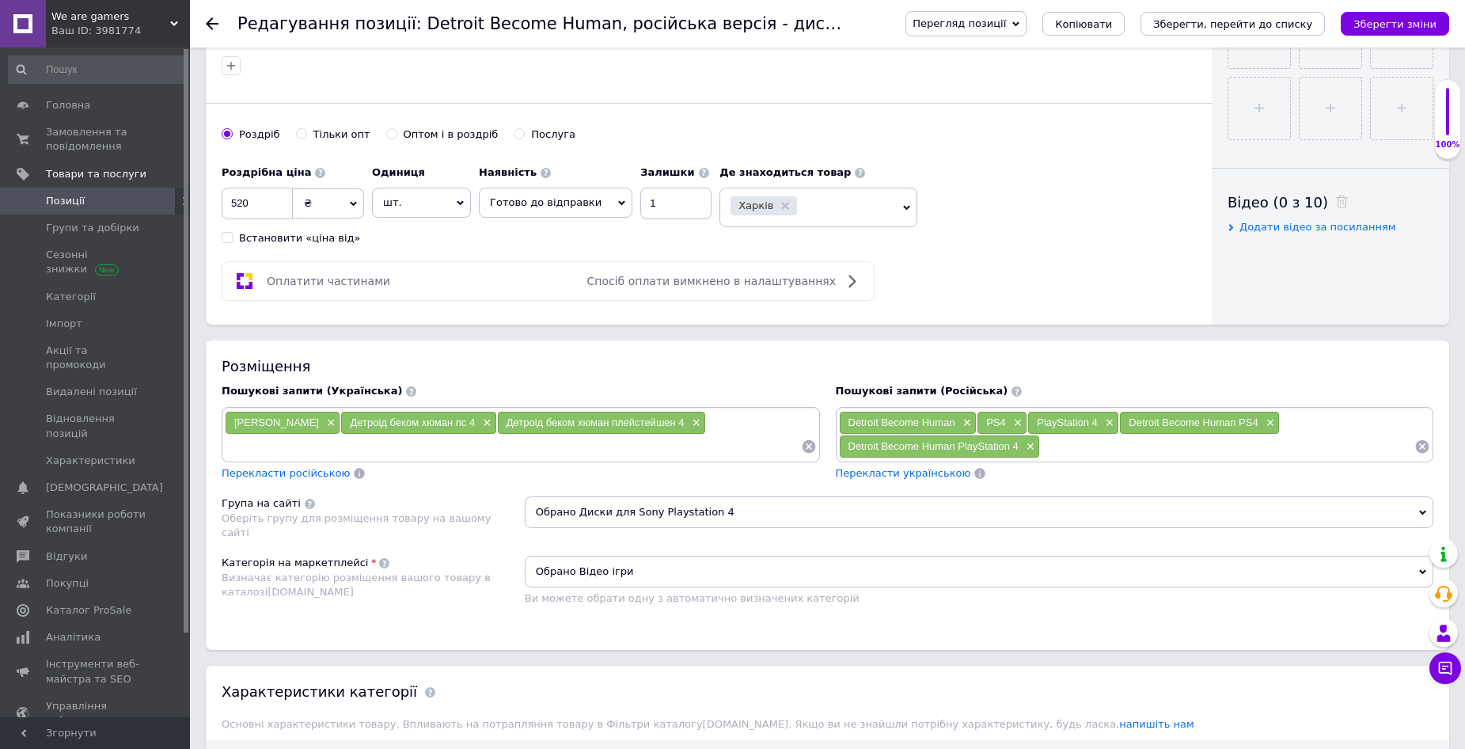
scroll to position [713, 0]
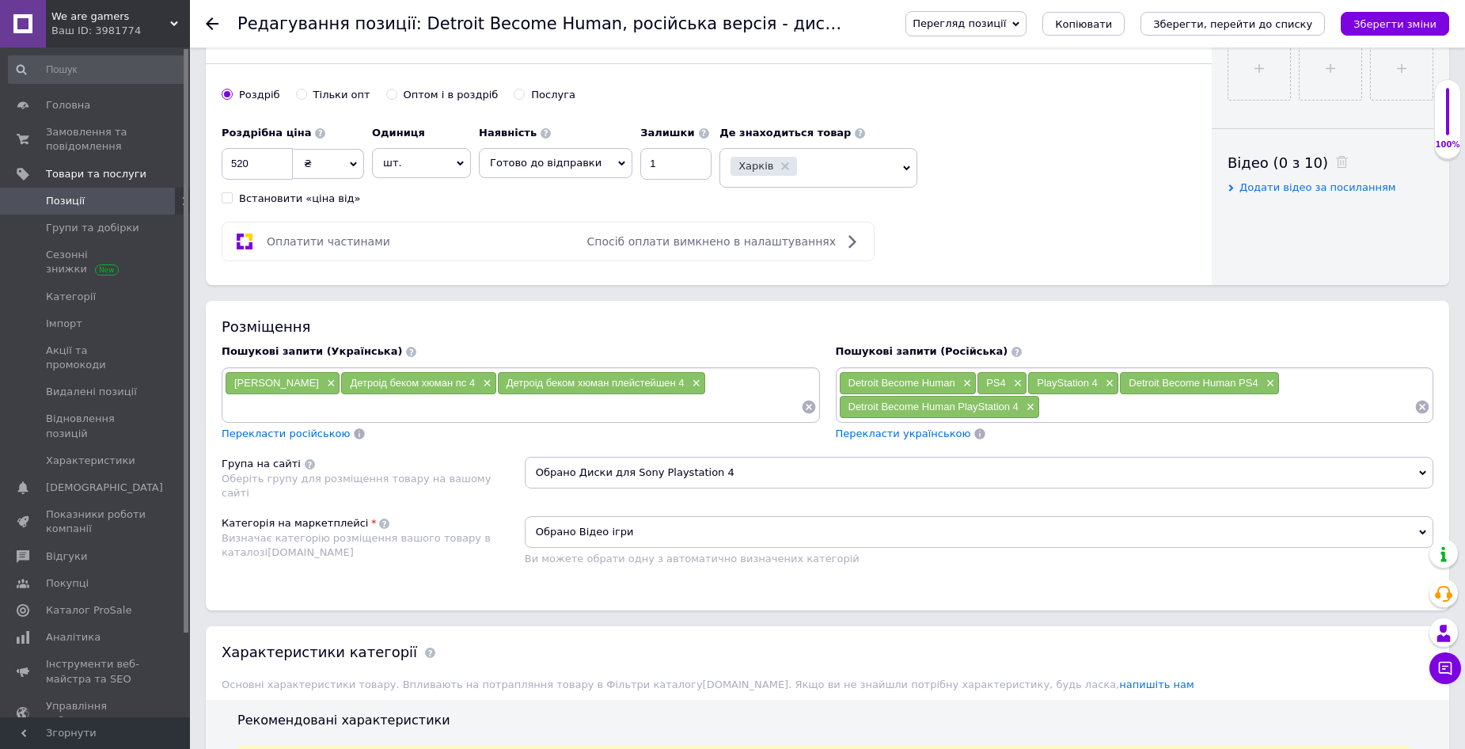
drag, startPoint x: 985, startPoint y: 379, endPoint x: 1005, endPoint y: 386, distance: 20.8
click at [1005, 386] on div "PS4 ×" at bounding box center [1002, 383] width 49 height 22
drag, startPoint x: 1038, startPoint y: 380, endPoint x: 1097, endPoint y: 386, distance: 59.6
click at [1097, 386] on span "PlayStation 4" at bounding box center [1067, 383] width 61 height 12
drag, startPoint x: 563, startPoint y: 278, endPoint x: 554, endPoint y: 270, distance: 11.8
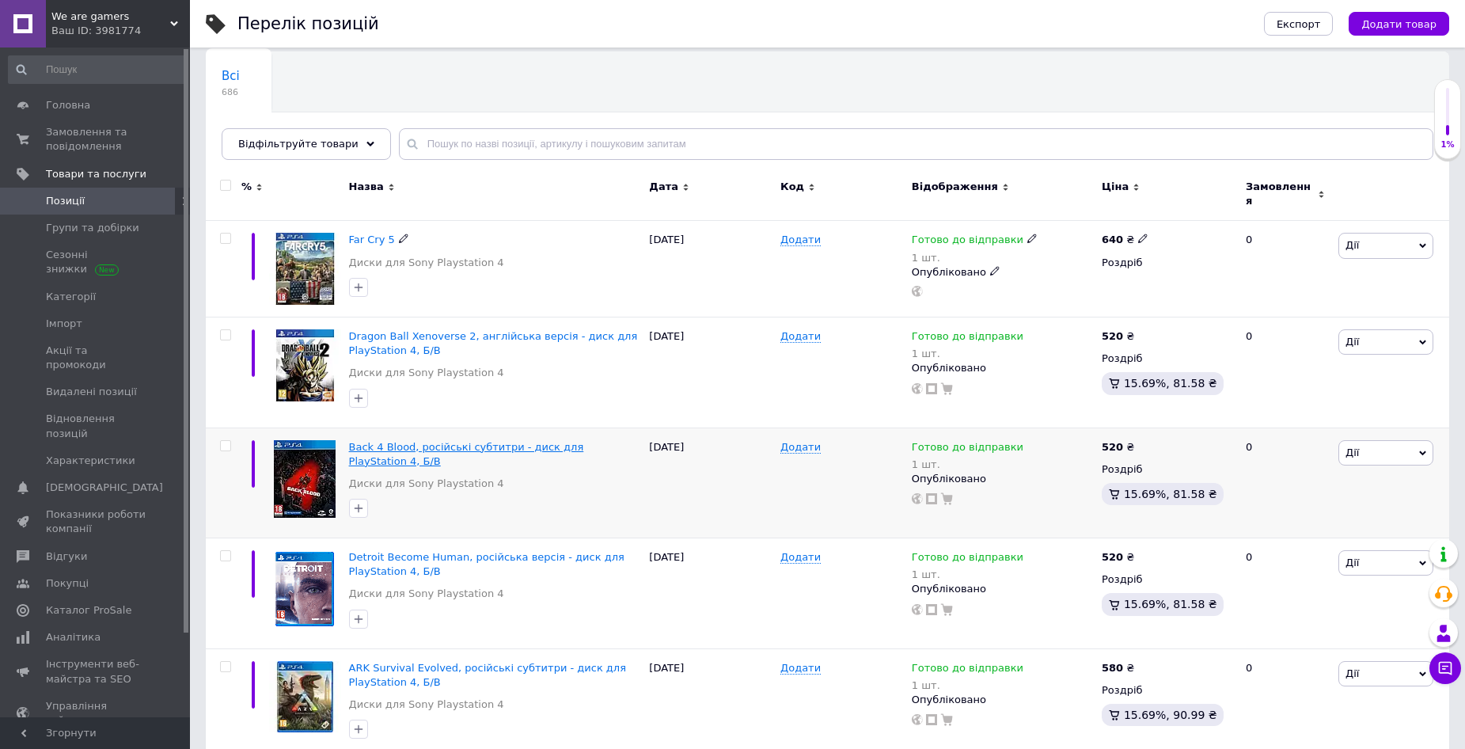
scroll to position [158, 0]
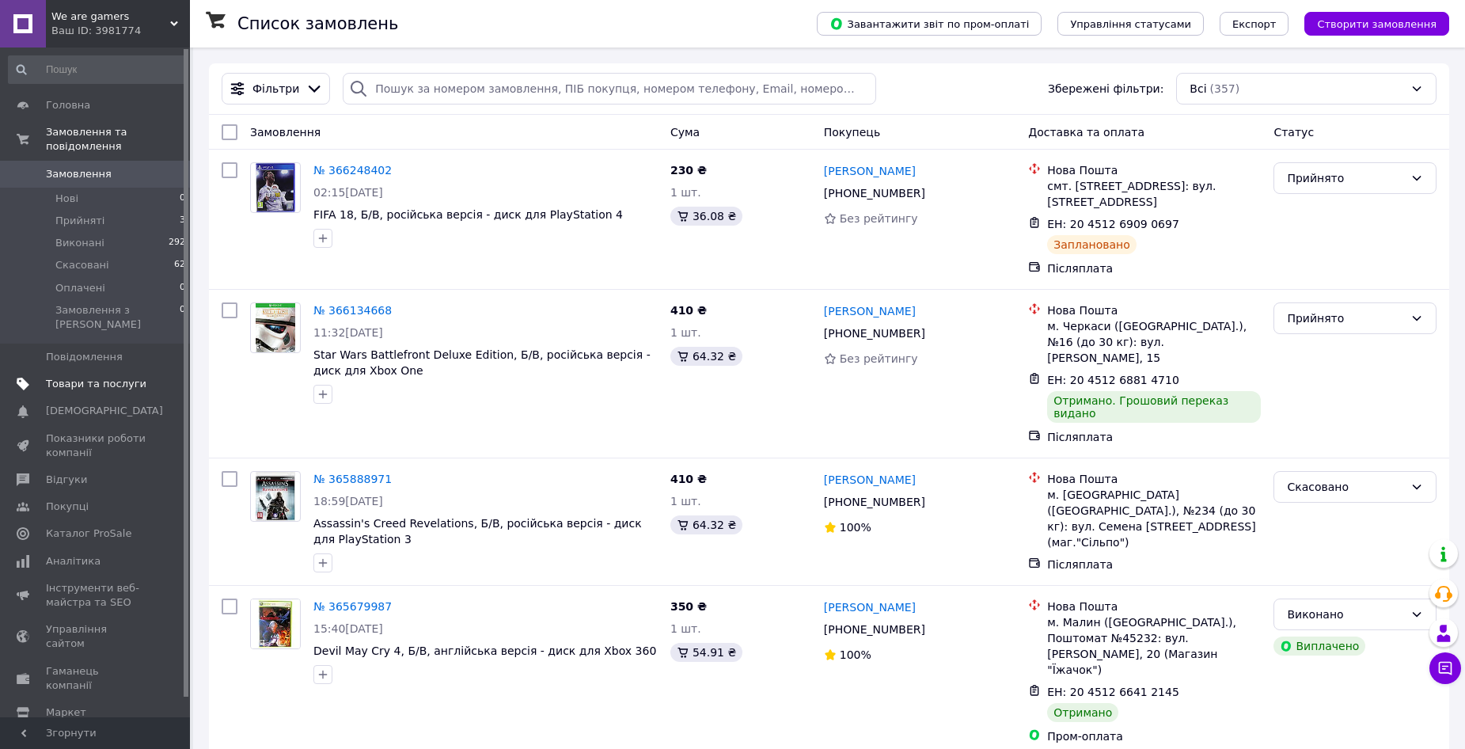
click at [88, 377] on span "Товари та послуги" at bounding box center [96, 384] width 101 height 14
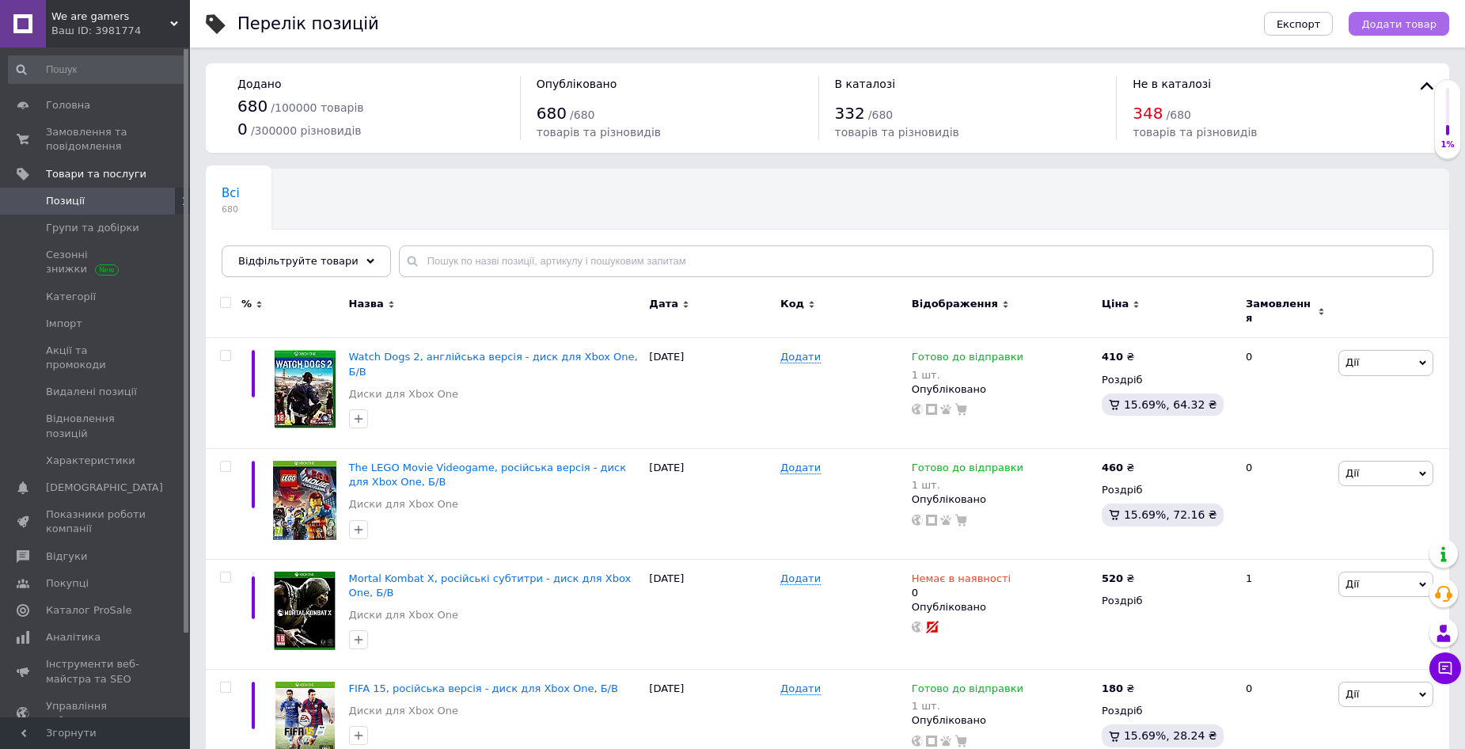
click at [1391, 29] on span "Додати товар" at bounding box center [1399, 24] width 75 height 12
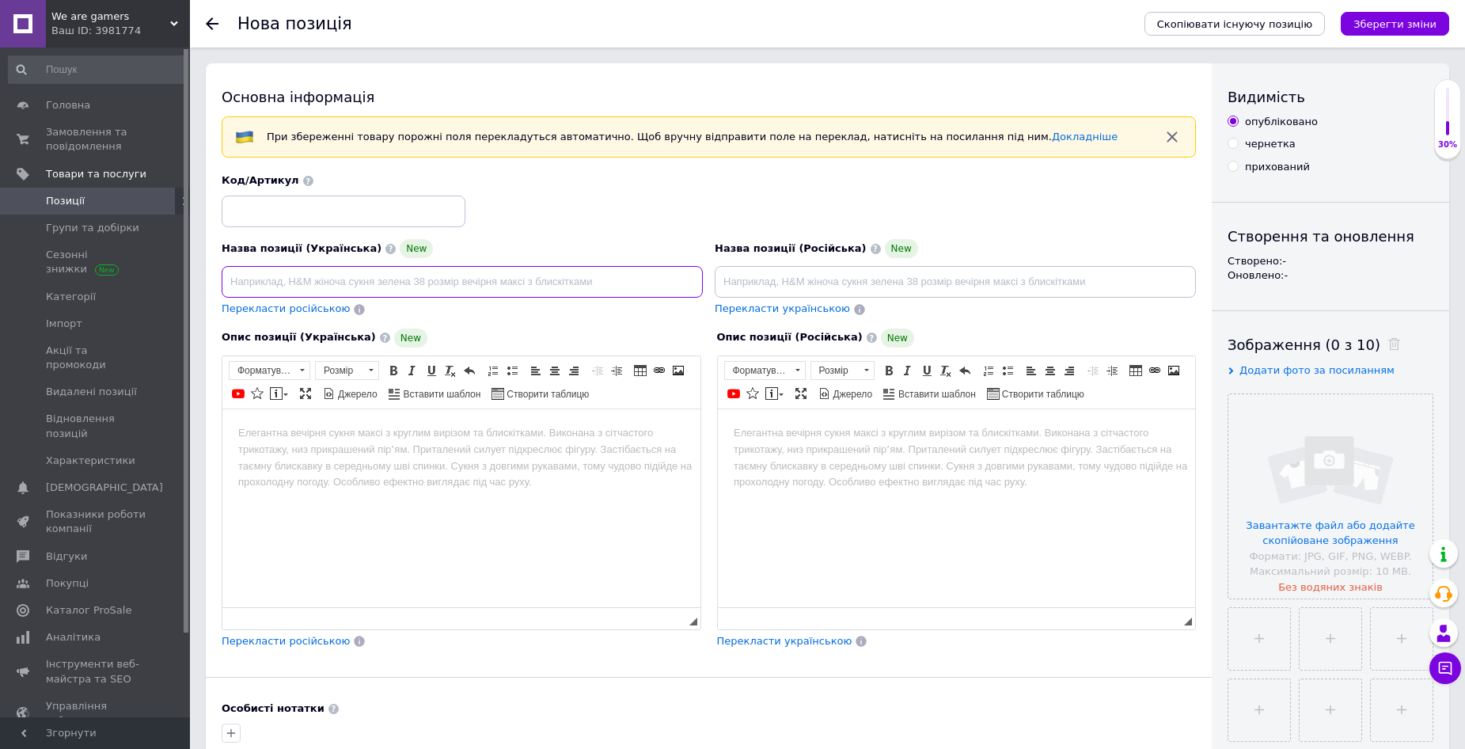
click at [319, 283] on input at bounding box center [462, 282] width 481 height 32
paste input "The Elder Scrolls Online Morrowind"
type input "The Elder Scrolls Online Morrowind"
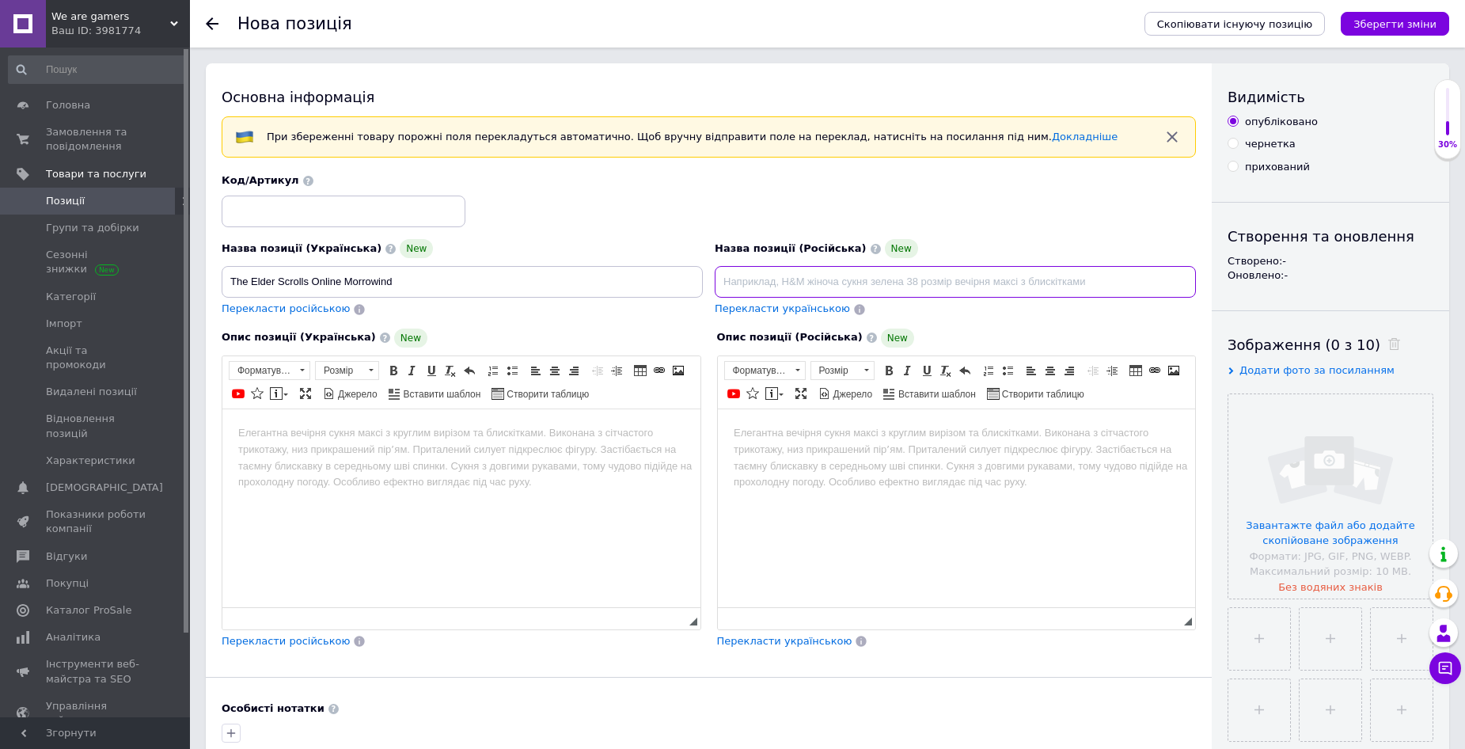
drag, startPoint x: 758, startPoint y: 284, endPoint x: 812, endPoint y: 291, distance: 54.2
click at [760, 284] on input at bounding box center [955, 282] width 481 height 32
paste input "The Elder Scrolls Online Morrowind"
type input "The Elder Scrolls Online Morrowind"
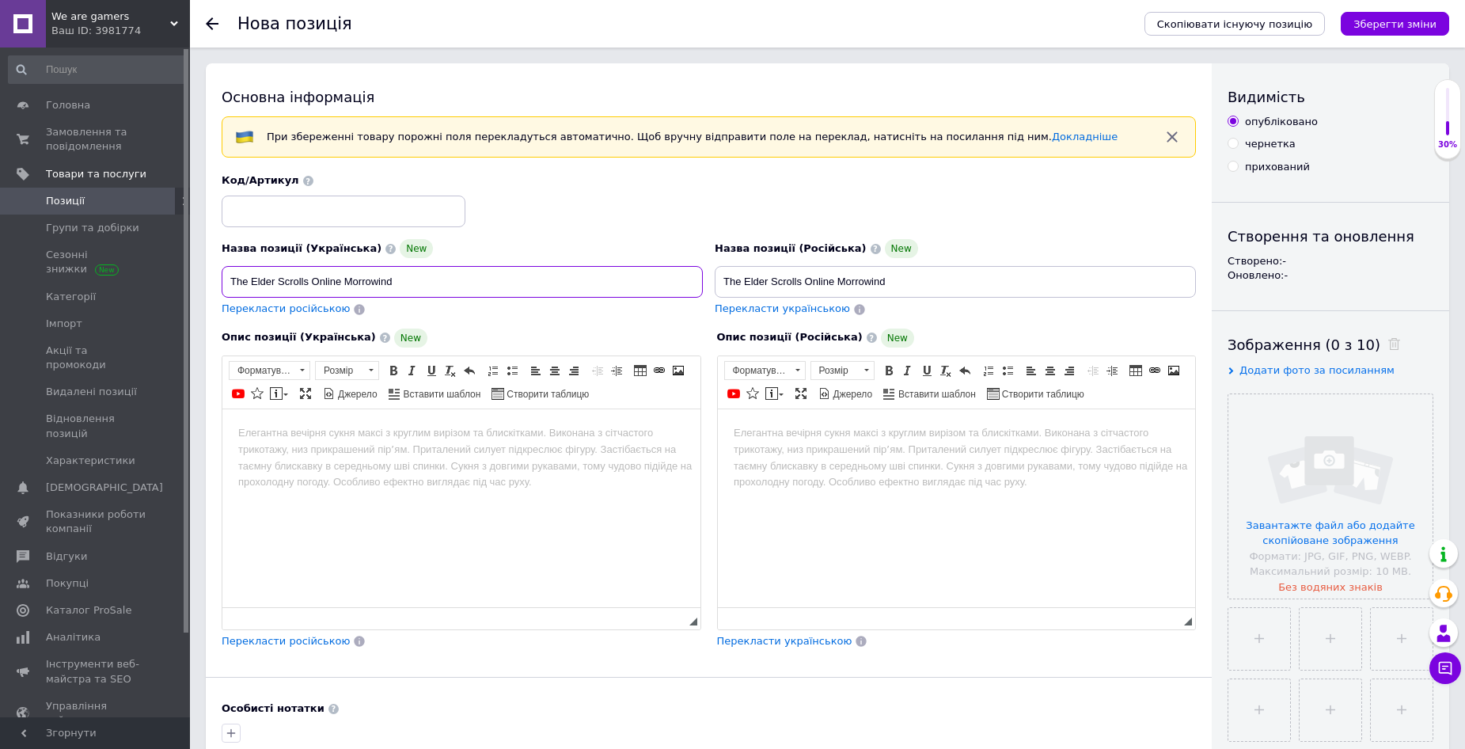
click at [415, 279] on input "The Elder Scrolls Online Morrowind" at bounding box center [462, 282] width 481 height 32
paste input ", англійська версія - диск для PlayStation 4"
type input "The Elder Scrolls Online Morrowind, англійська версія - диск для PlayStation 4"
click at [903, 283] on input "The Elder Scrolls Online Morrowind" at bounding box center [955, 282] width 481 height 32
paste input ", английская версия - диск для PlayStation 4"
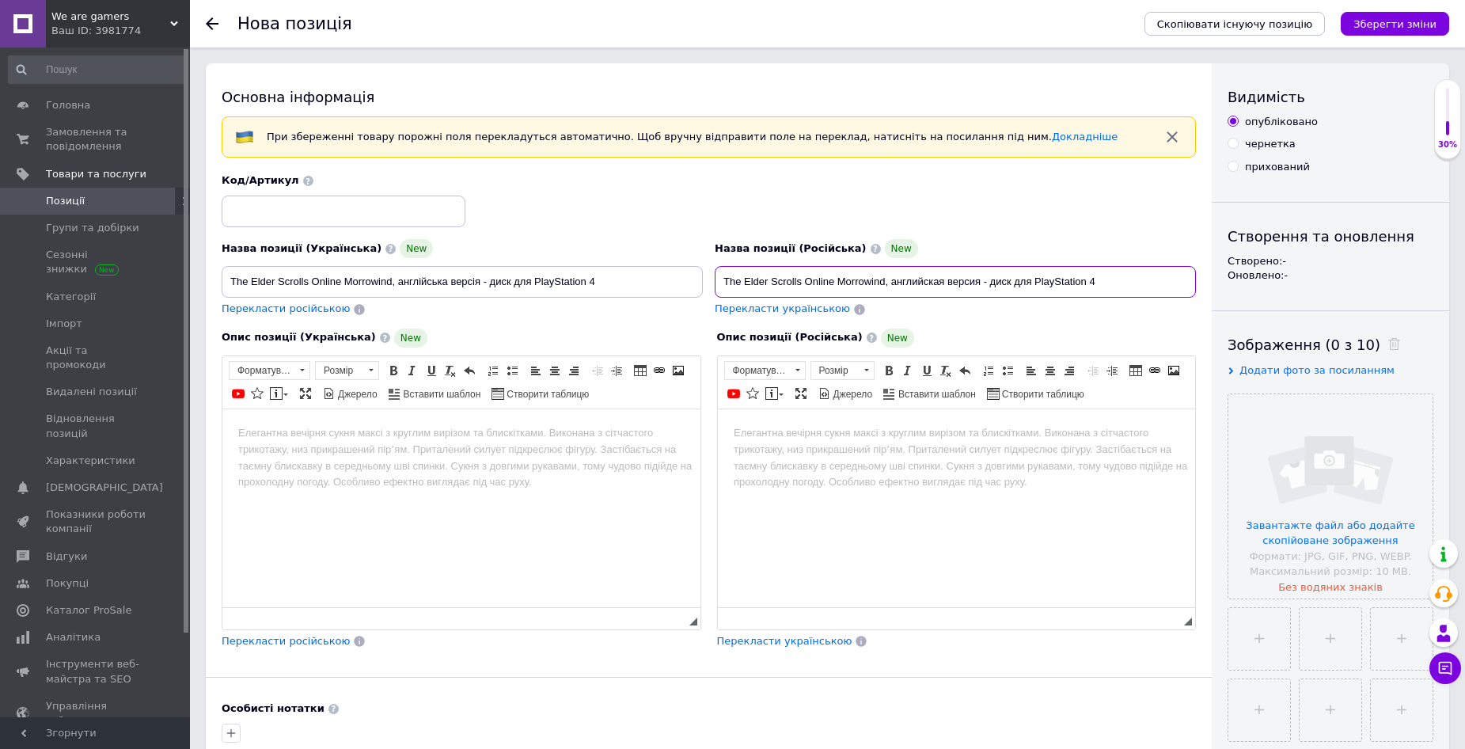
type input "The Elder Scrolls Online Morrowind, английская версия - диск для PlayStation 4"
click at [280, 436] on body "Редактор, 26219594-41C2-4726-9A67-706C704FB763" at bounding box center [461, 432] width 447 height 17
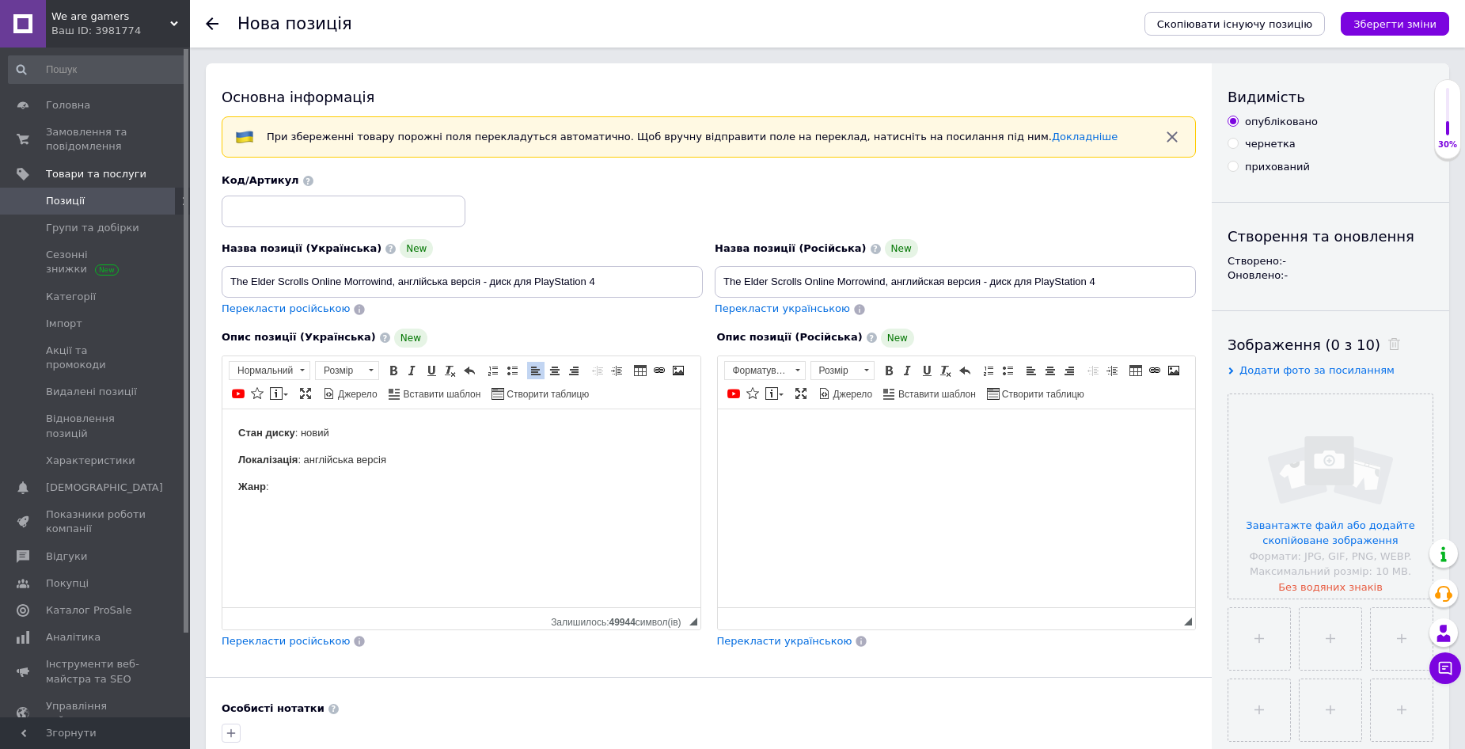
click at [737, 424] on body "Редактор, A15EF5CC-38B6-4DC2-A875-74200F3D862F" at bounding box center [956, 432] width 447 height 17
click at [334, 490] on p "Жанр :" at bounding box center [461, 486] width 447 height 17
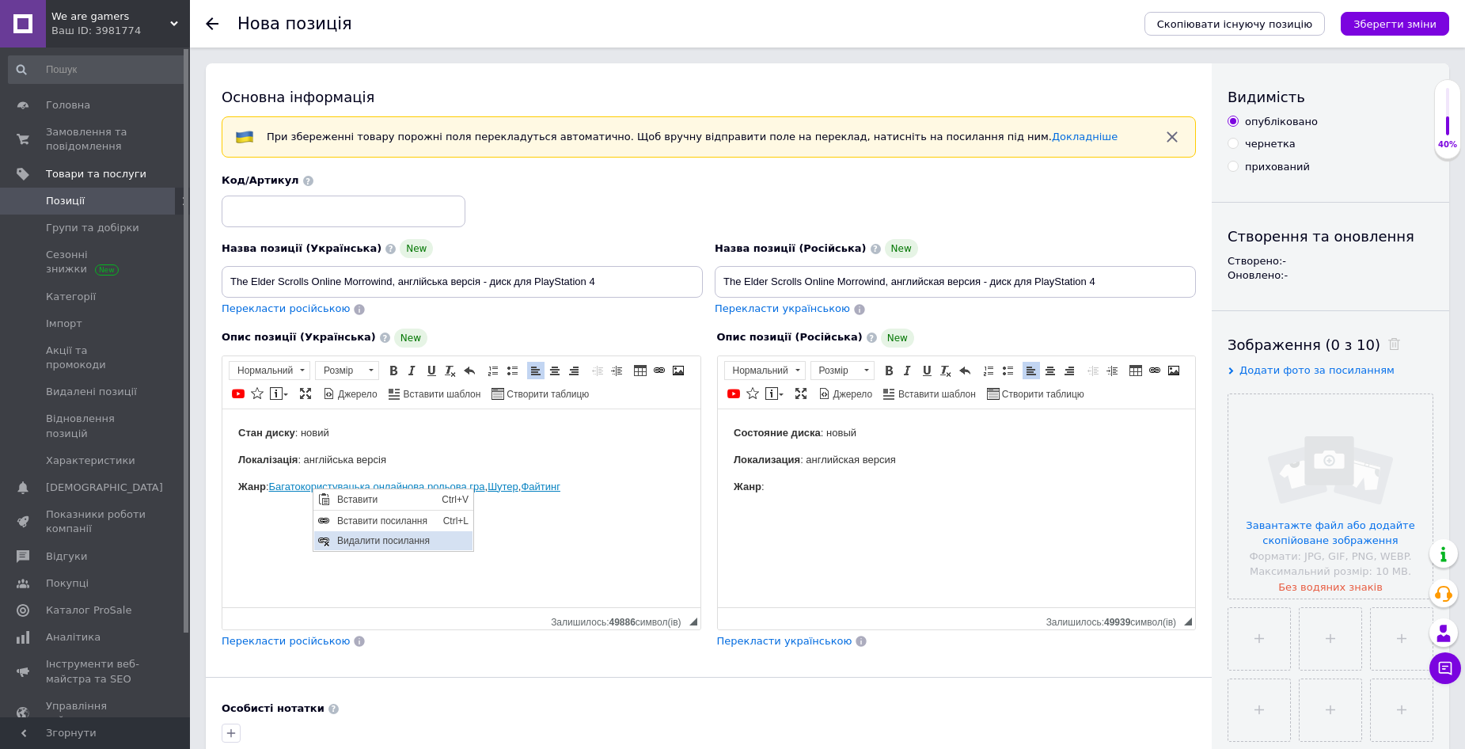
click at [389, 539] on span "Видалити посилання" at bounding box center [402, 539] width 139 height 19
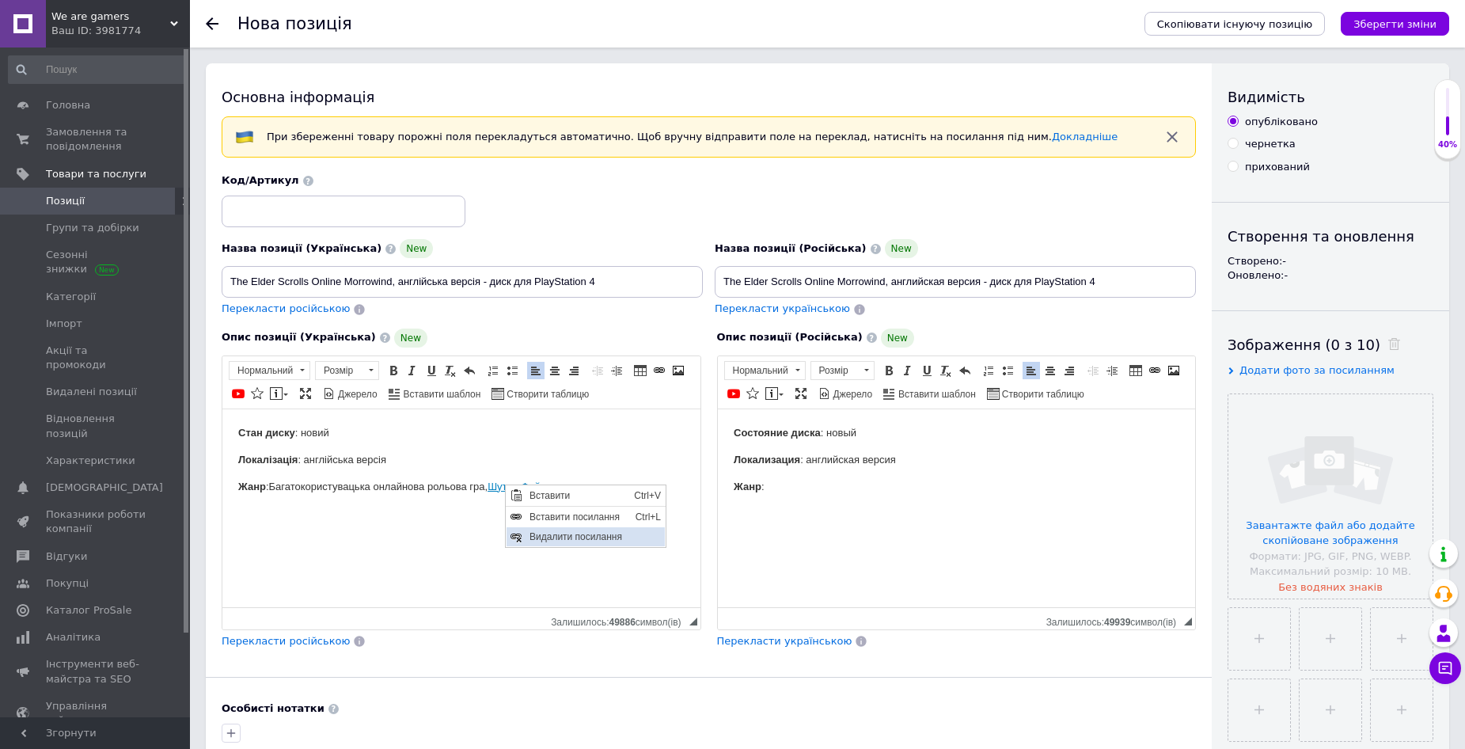
click at [548, 534] on span "Видалити посилання" at bounding box center [595, 535] width 139 height 19
click at [591, 542] on span "Видалити посилання" at bounding box center [641, 543] width 139 height 19
click at [587, 481] on p "Жанр : Багатоко ристувацька онлайнова рольова гра , Ш утер , Фай тинг" at bounding box center [461, 486] width 447 height 17
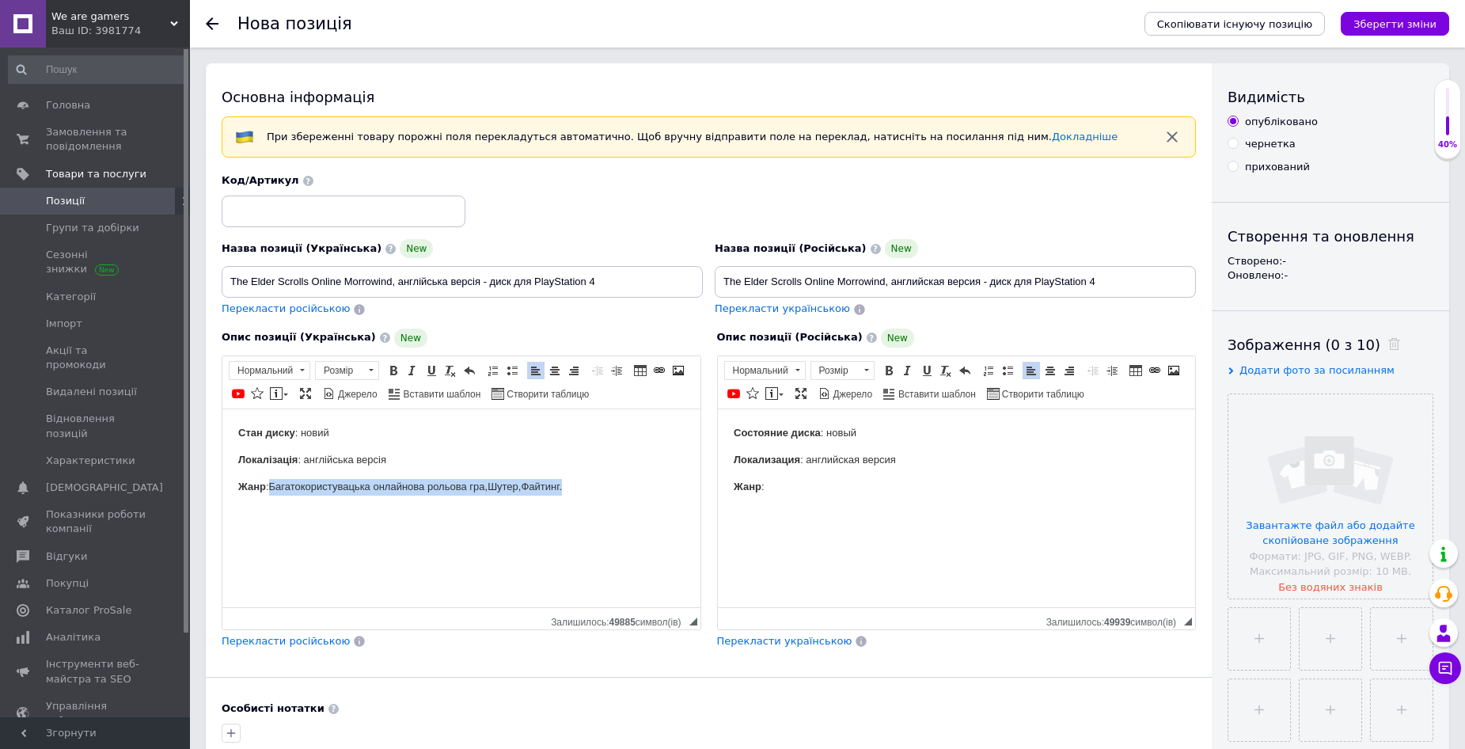
drag, startPoint x: 587, startPoint y: 481, endPoint x: 275, endPoint y: 480, distance: 312.7
click at [275, 480] on p "Жанр : Багатоко ристувацька онлайнова рольова гра , Ш утер , Фай тинг." at bounding box center [461, 486] width 447 height 17
copy p "Багатоко ристувацька онлайнова рольова гра , Ш утер , Фай тинг."
click at [815, 494] on p "Жанр :" at bounding box center [956, 486] width 447 height 17
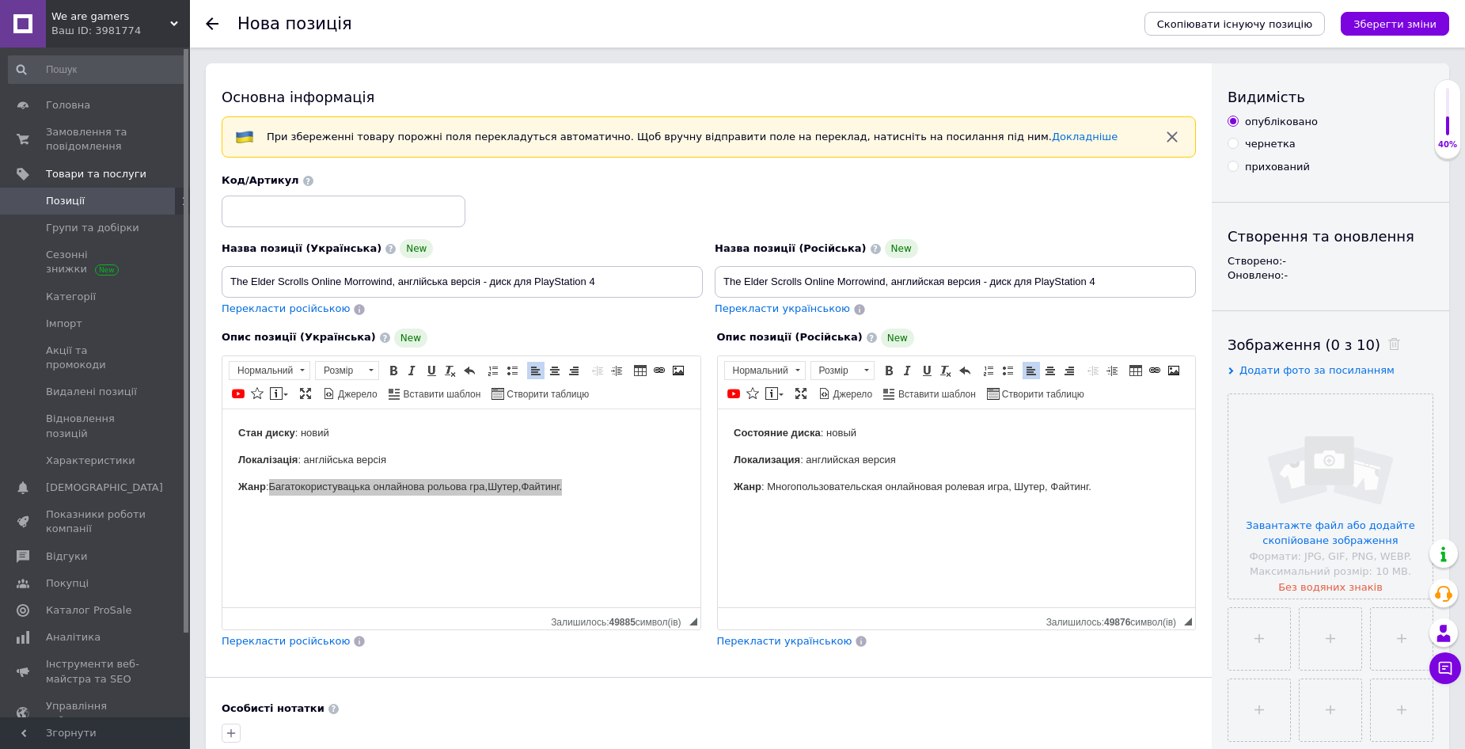
click at [1103, 505] on html "Состояние диска : новый Локализация : английская версия Жанр : Многопользовател…" at bounding box center [956, 459] width 478 height 101
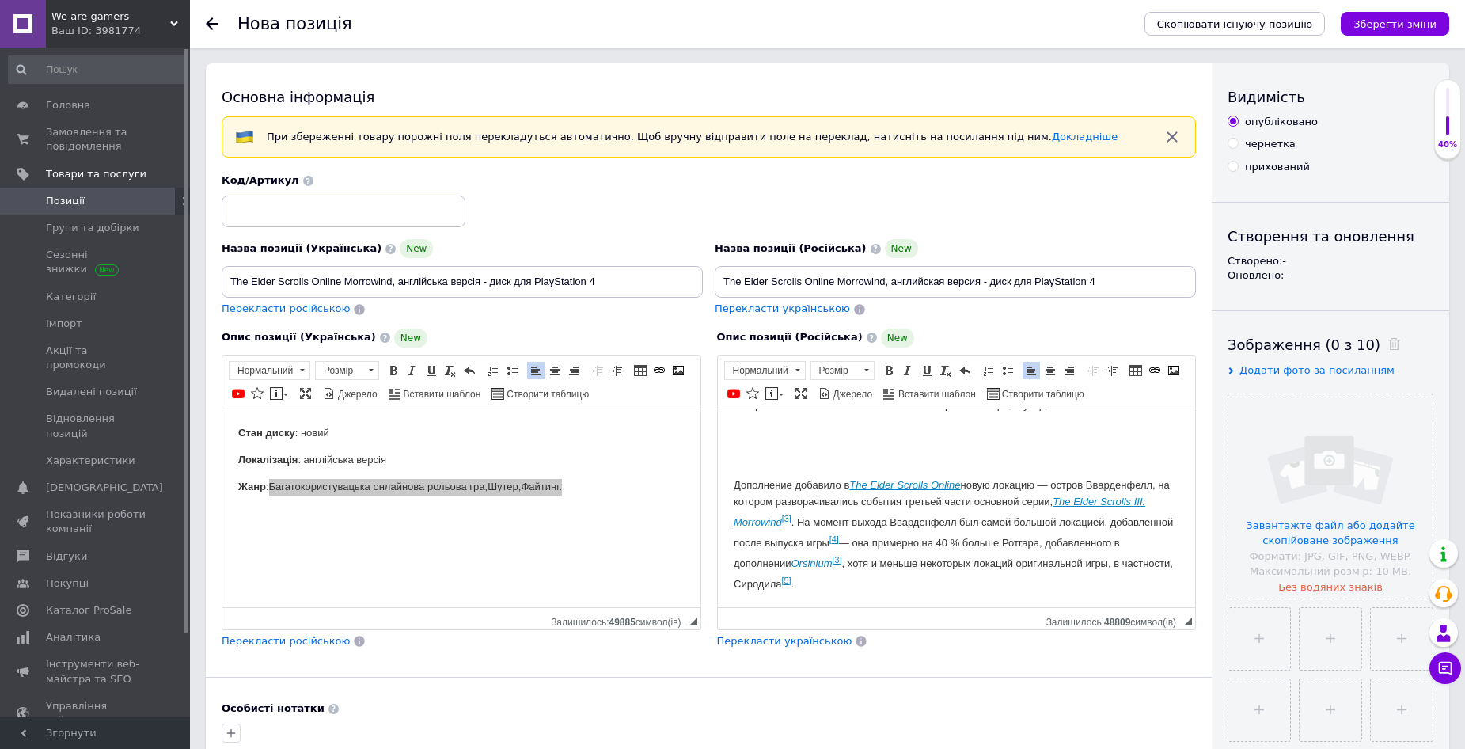
scroll to position [75, 0]
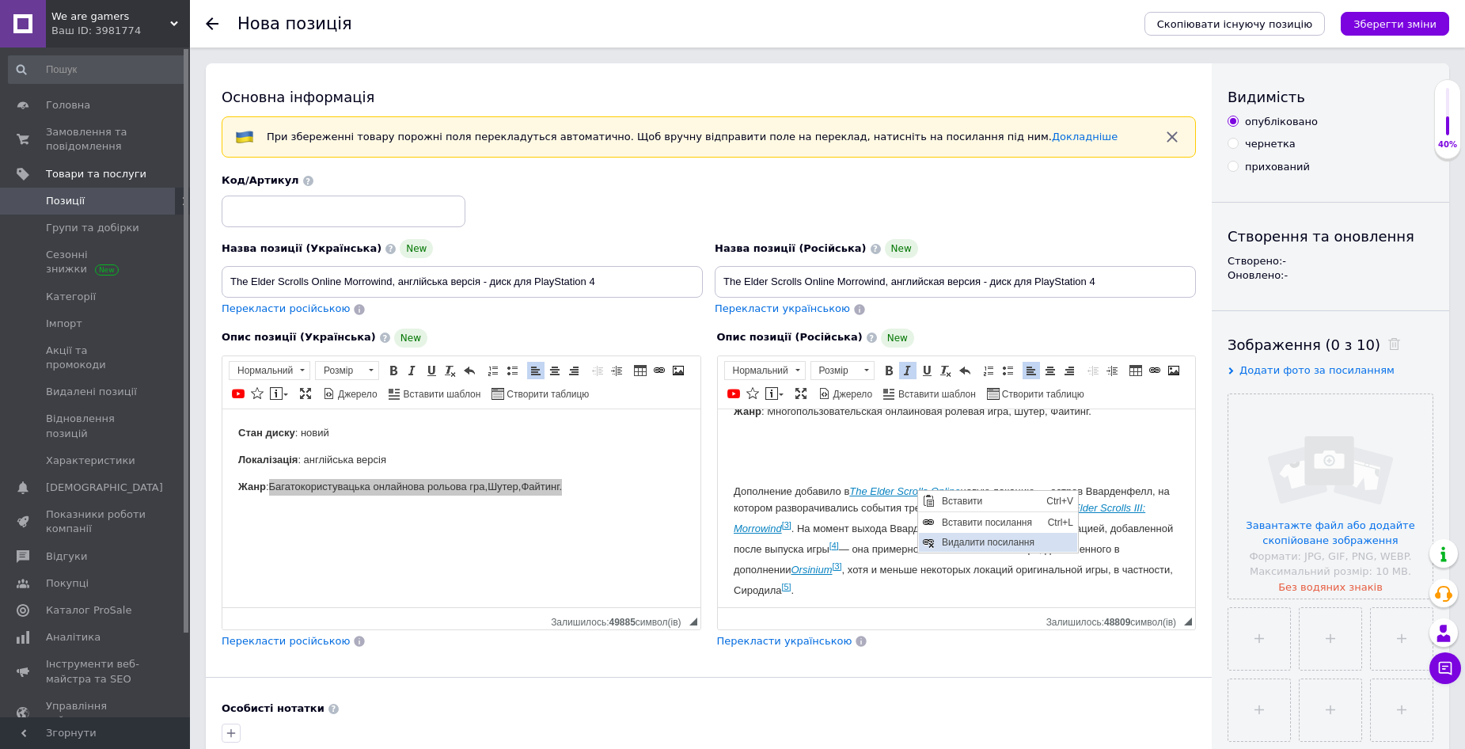
click at [990, 539] on span "Видалити посилання" at bounding box center [1006, 541] width 139 height 19
click at [1143, 564] on span "Видалити посилання" at bounding box center [1188, 560] width 139 height 19
click at [789, 528] on link "[3]" at bounding box center [786, 524] width 10 height 10
click at [837, 541] on link "[4]" at bounding box center [834, 540] width 10 height 10
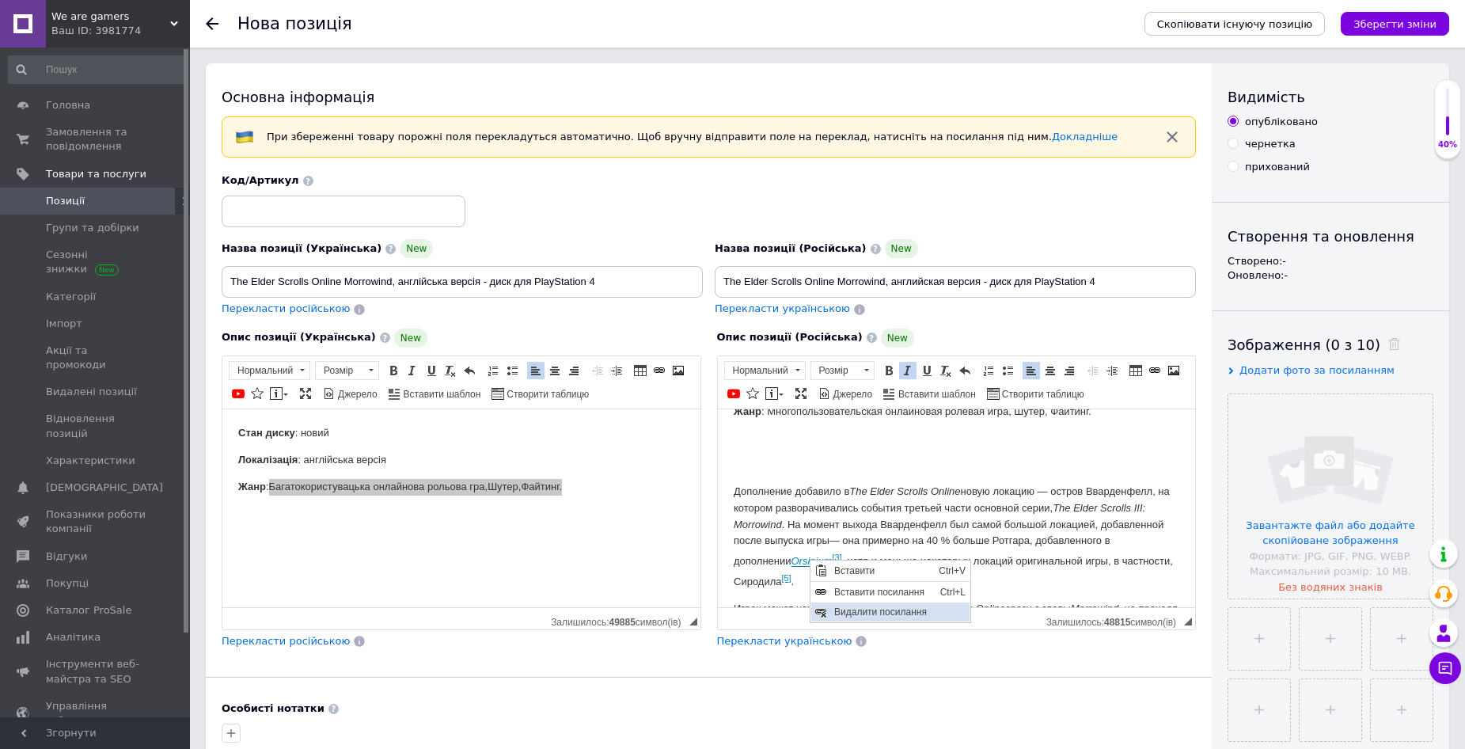
click at [844, 604] on span "Видалити посилання" at bounding box center [899, 611] width 139 height 19
click at [844, 558] on p "Дополнение добавило в The Elder Scr olls Online новую локацию — остров Вварденф…" at bounding box center [956, 536] width 447 height 107
click at [789, 576] on link "[5]" at bounding box center [786, 573] width 10 height 10
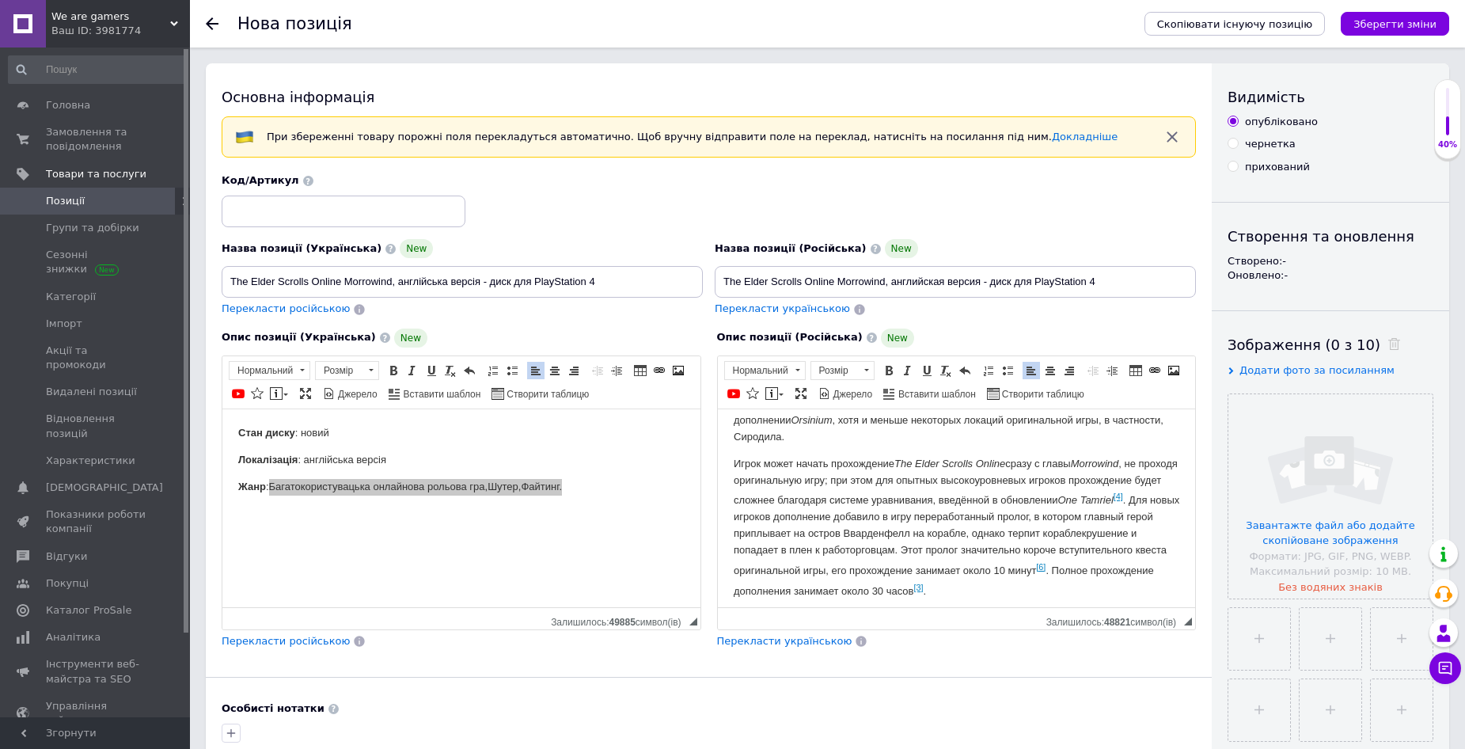
scroll to position [217, 0]
click at [857, 509] on p "Игрок может начать прохождение The Elder Scrolls Online сразу с главы Morrowind…" at bounding box center [956, 522] width 447 height 144
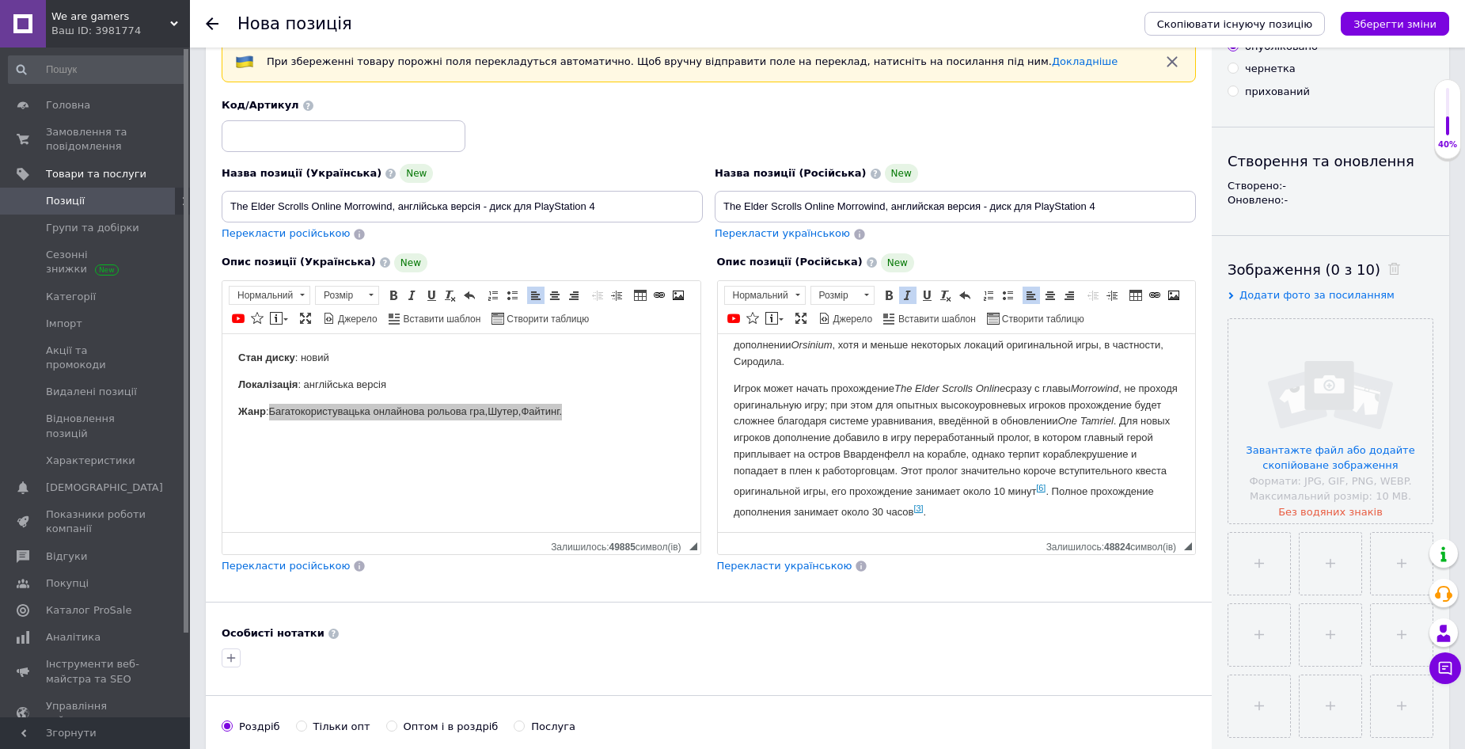
scroll to position [79, 0]
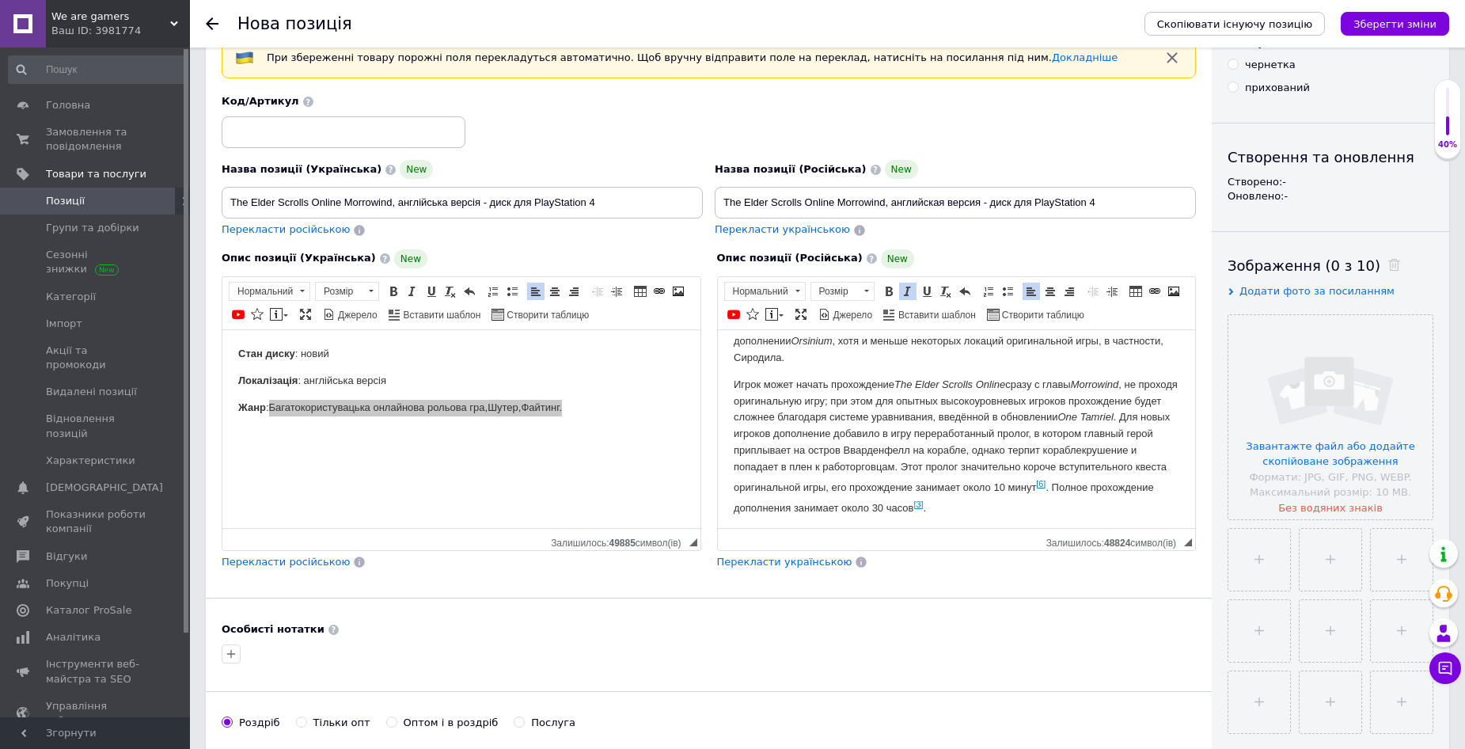
click at [1036, 488] on link "[6]" at bounding box center [1041, 483] width 10 height 10
click at [888, 506] on p "Игрок может начать прохождение The Elder Scrolls Online сразу с главы Morrowind…" at bounding box center [956, 444] width 447 height 136
click at [1154, 499] on p "Игрок может начать прохождение The Elder Scrolls Online сразу с главы Morrowind…" at bounding box center [956, 444] width 447 height 136
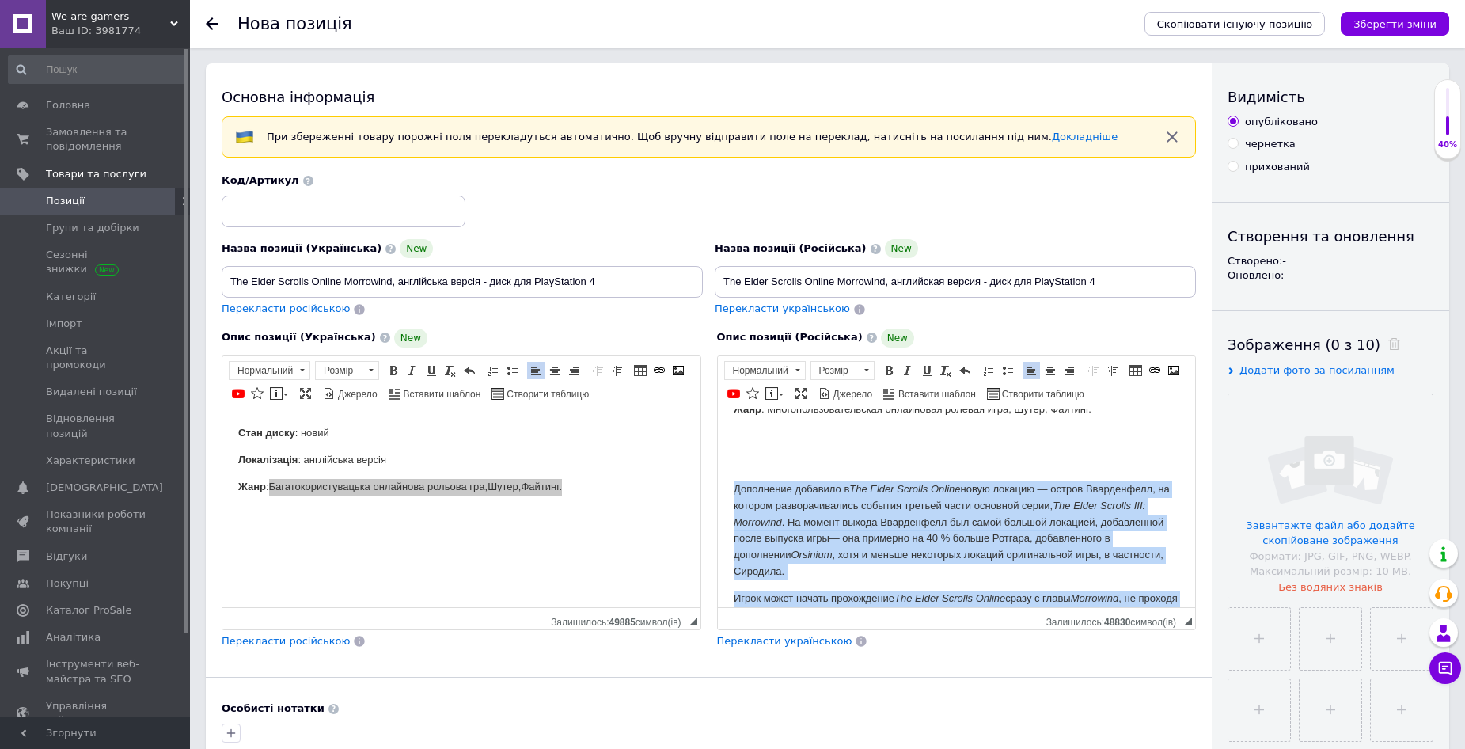
scroll to position [208, 0]
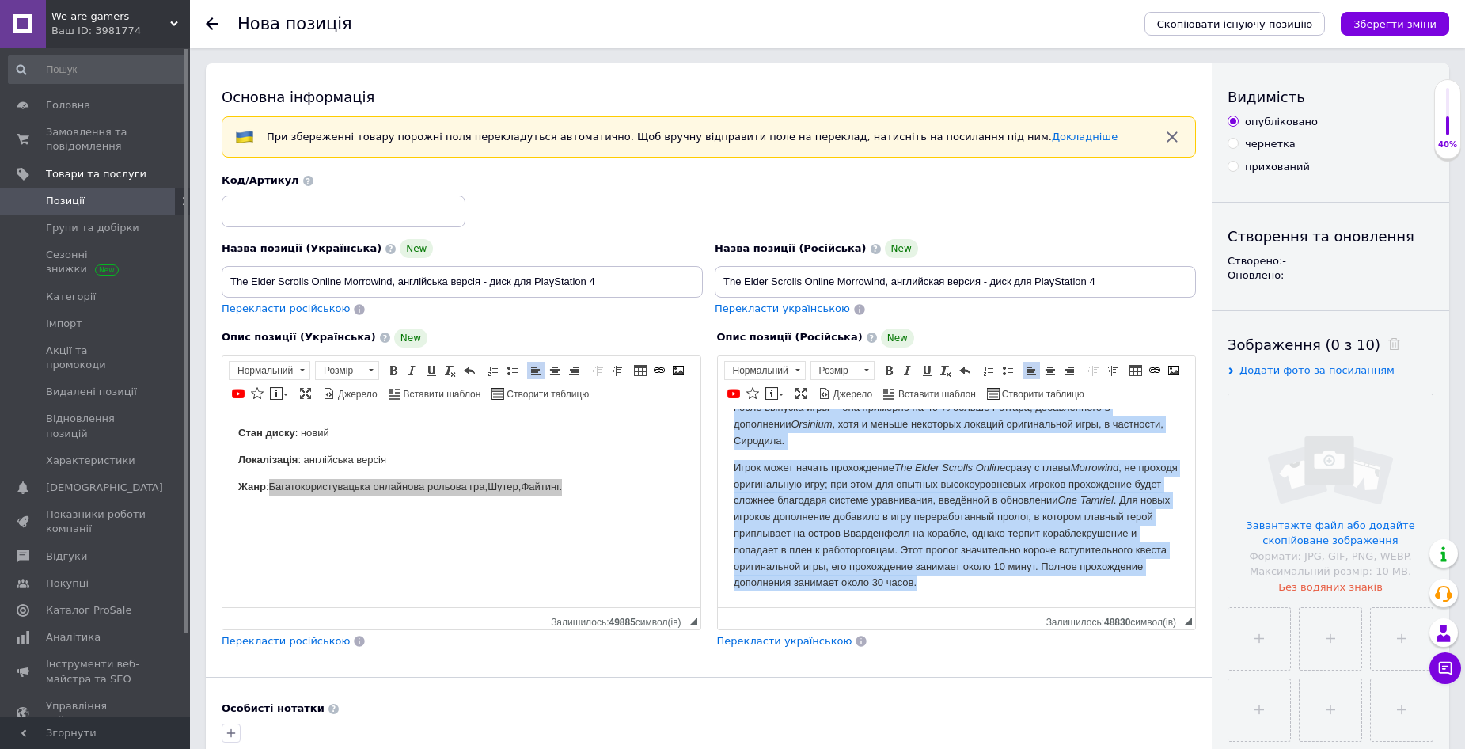
drag, startPoint x: 735, startPoint y: 557, endPoint x: 1873, endPoint y: 1021, distance: 1229.1
click at [1174, 606] on html "Состояние диска : новый Локализация : английская версия Жанр : Многопользовател…" at bounding box center [956, 403] width 478 height 406
copy body "Дополнение добавило в The Elder Scr olls Online новую локацию — остров Вварденф…"
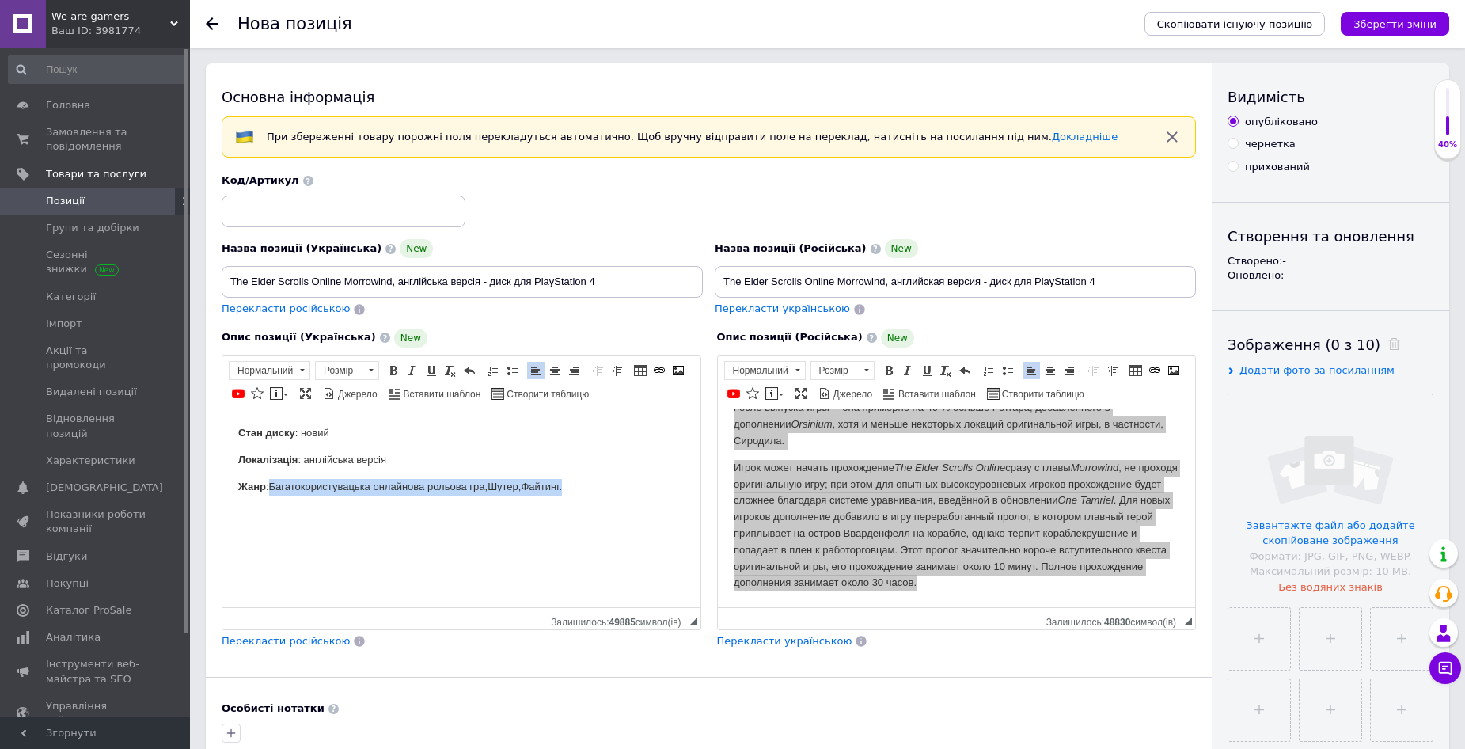
click at [615, 481] on p "Жанр : Багатоко ристувацька онлайнова рольова гра , Ш утер , Фай тинг." at bounding box center [461, 486] width 447 height 17
click at [598, 492] on p "Жанр : Багатоко ристувацька онлайнова рольова гра , Ш утер , Фай тинг." at bounding box center [461, 486] width 447 height 17
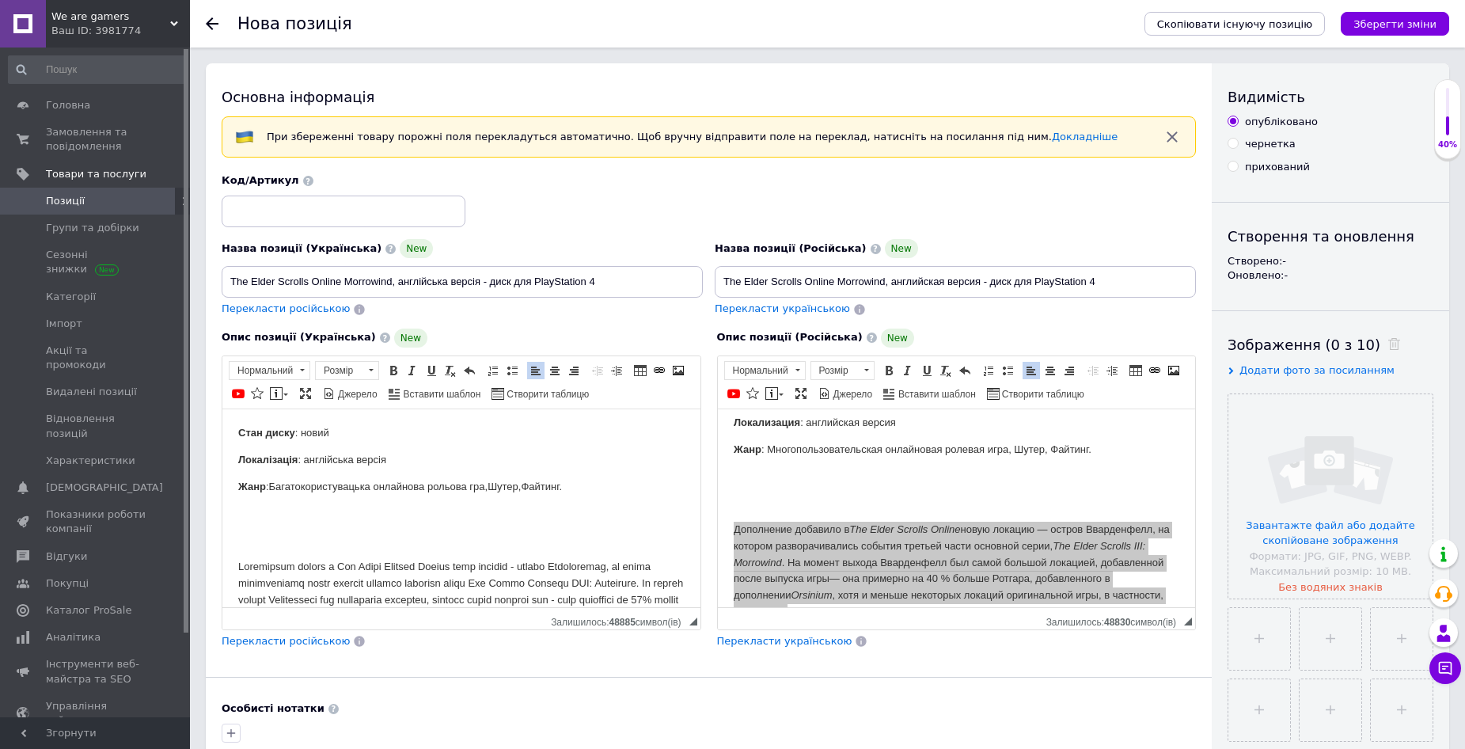
scroll to position [0, 0]
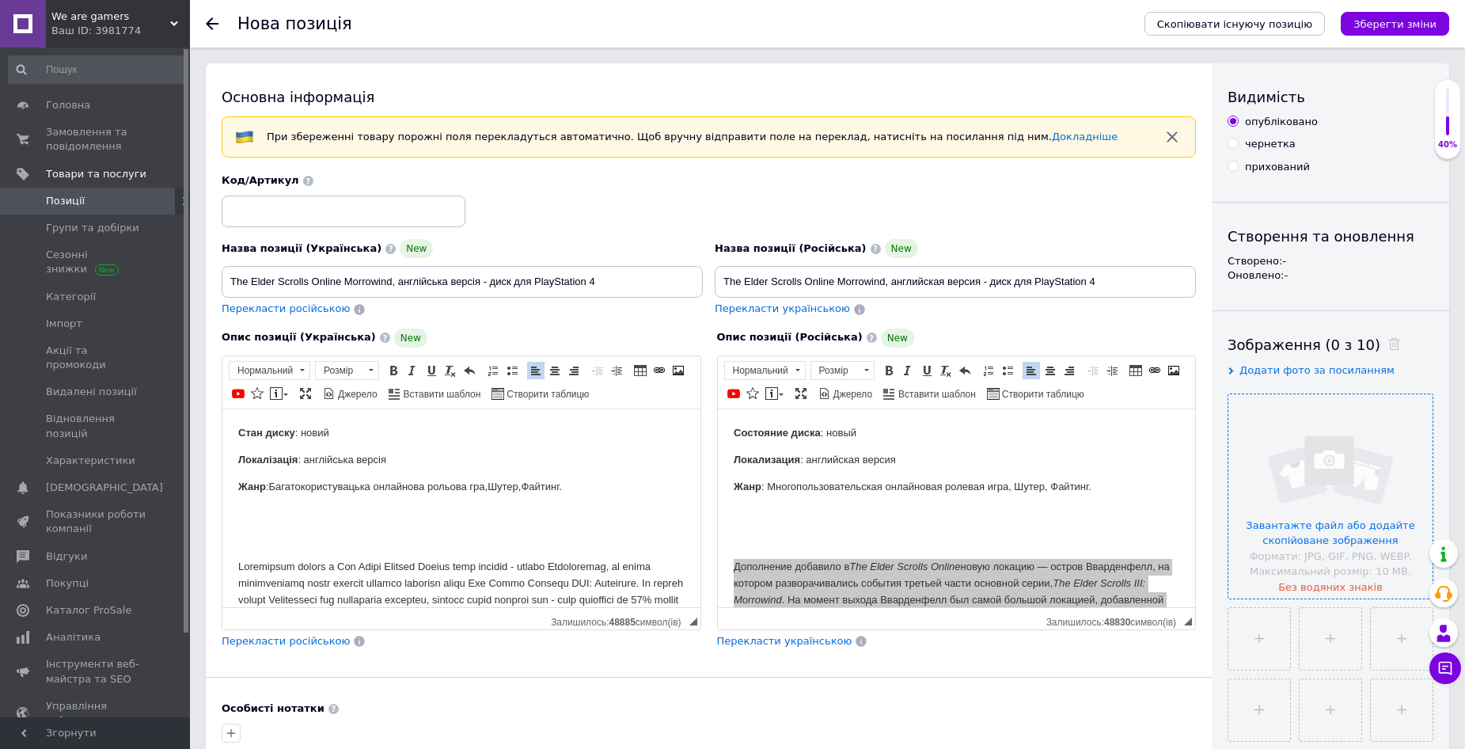
click at [1294, 487] on input "file" at bounding box center [1331, 496] width 204 height 204
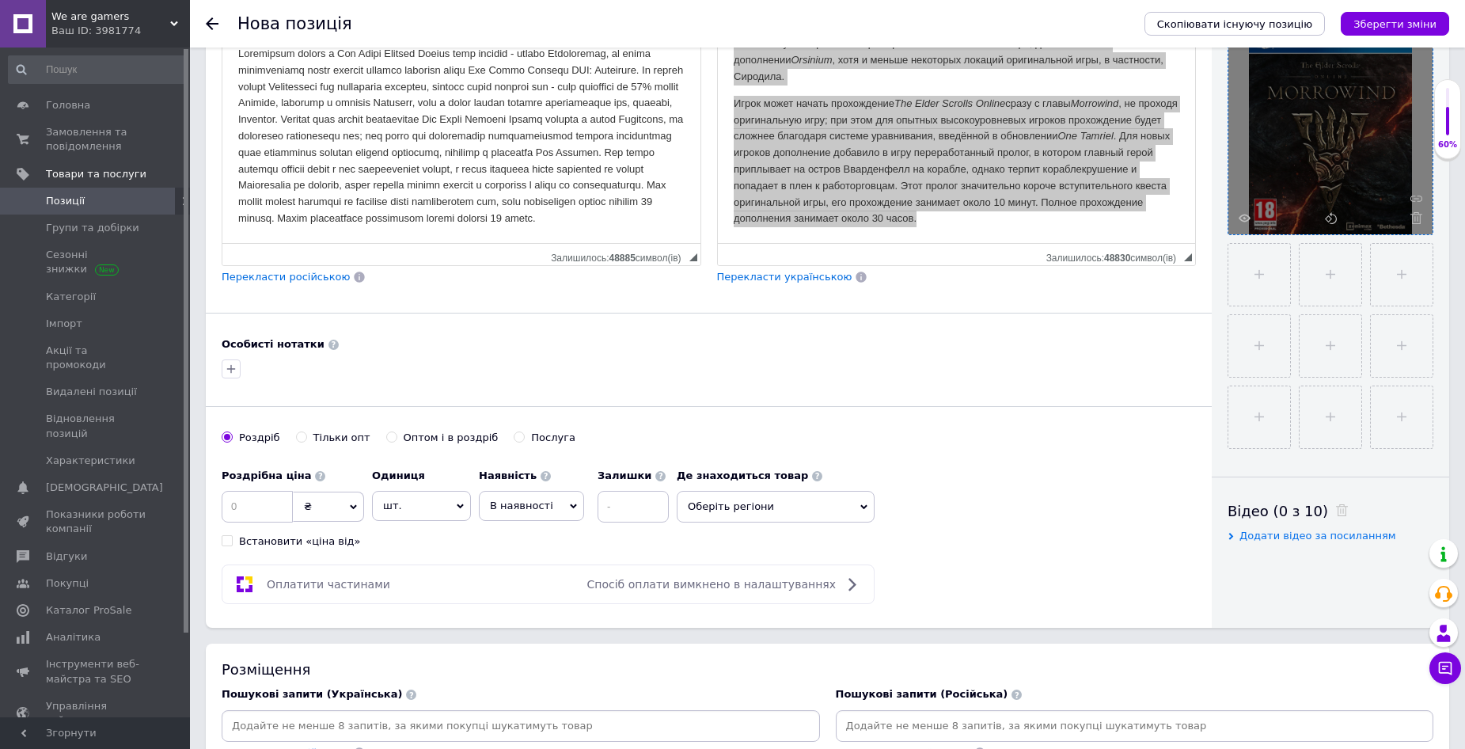
scroll to position [396, 0]
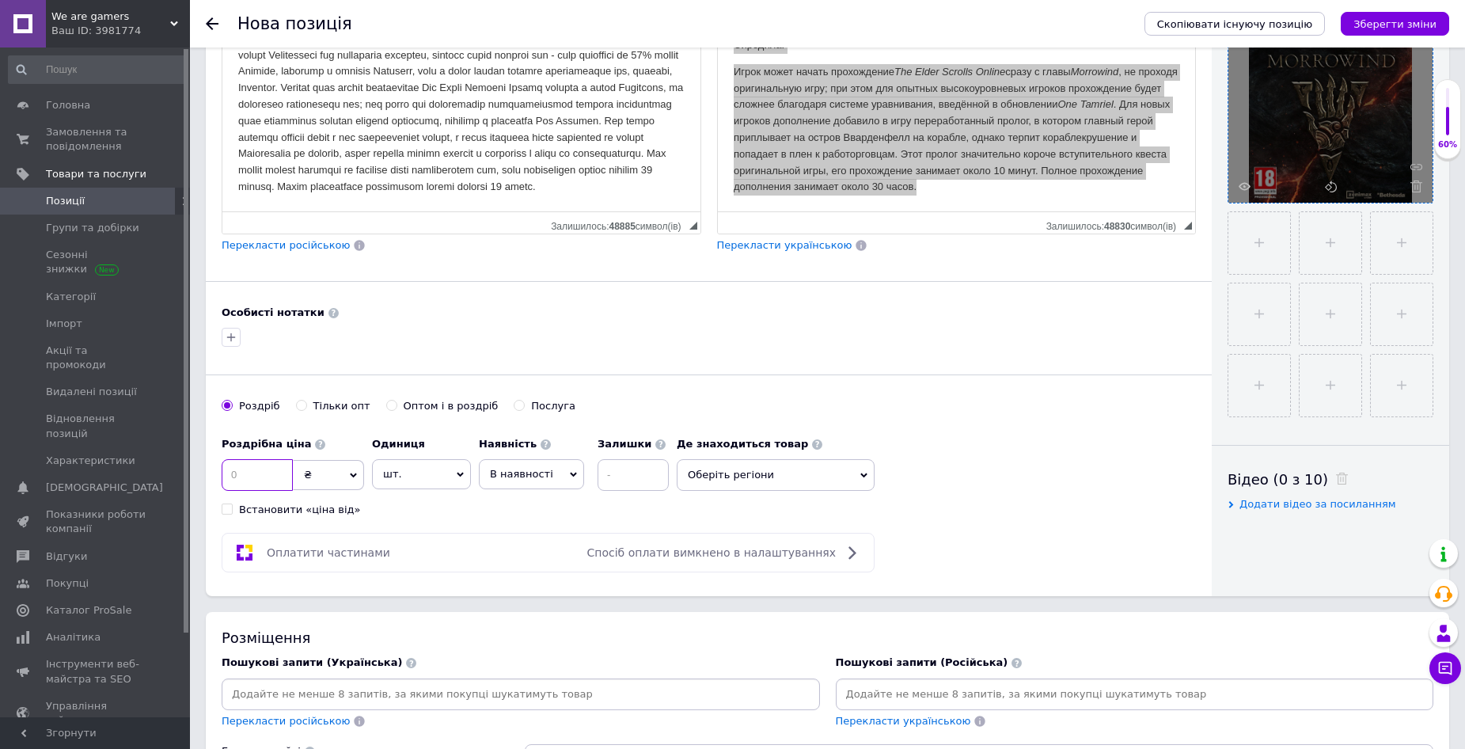
click at [253, 480] on input at bounding box center [257, 475] width 71 height 32
type input "520"
click at [570, 474] on icon at bounding box center [573, 475] width 7 height 5
click at [530, 570] on li "Готово до відправки" at bounding box center [532, 573] width 104 height 36
click at [656, 477] on input at bounding box center [675, 475] width 71 height 32
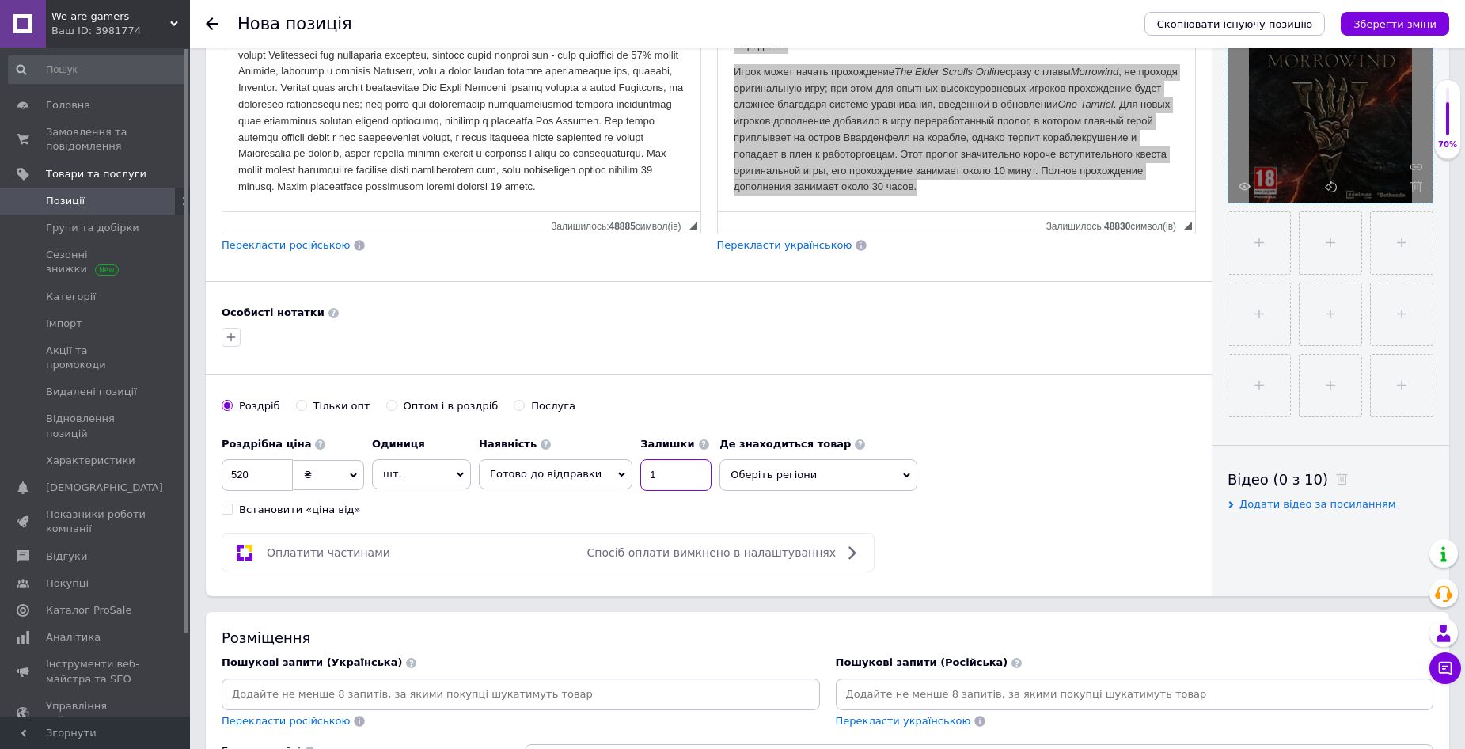
type input "1"
click at [903, 473] on icon at bounding box center [906, 475] width 7 height 7
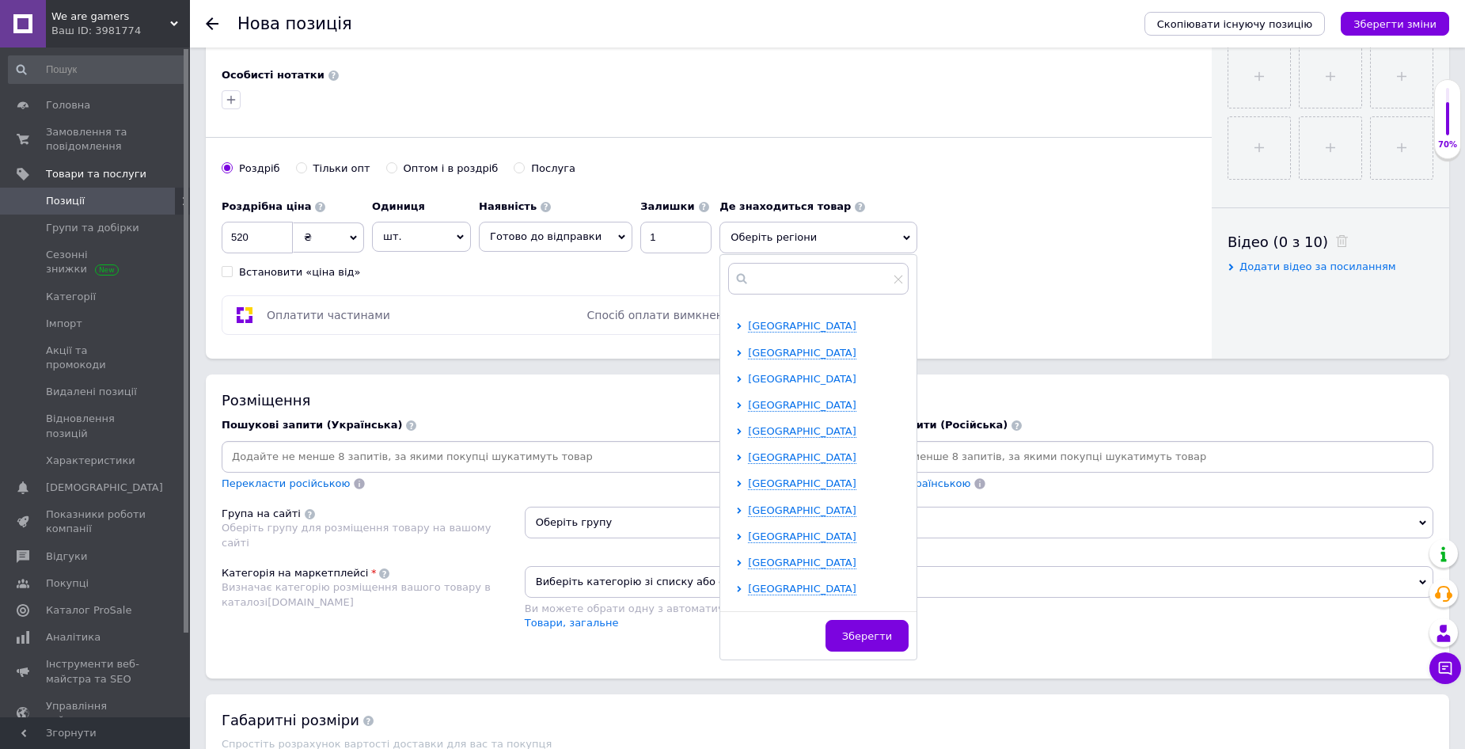
scroll to position [326, 0]
click at [759, 463] on span "[GEOGRAPHIC_DATA]" at bounding box center [802, 464] width 108 height 12
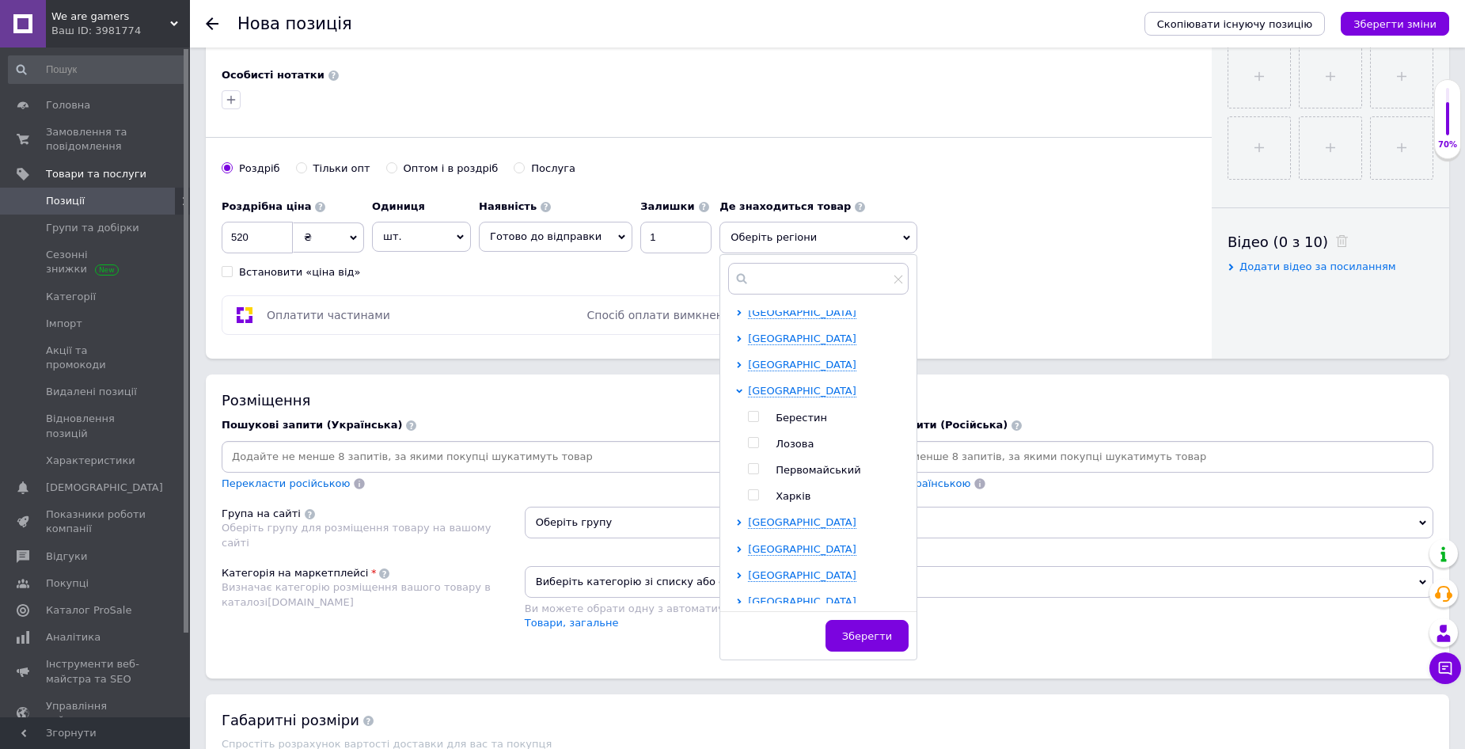
scroll to position [405, 0]
click at [748, 485] on input "checkbox" at bounding box center [753, 489] width 10 height 10
checkbox input "true"
click at [839, 652] on button "Зберегти" at bounding box center [867, 644] width 83 height 32
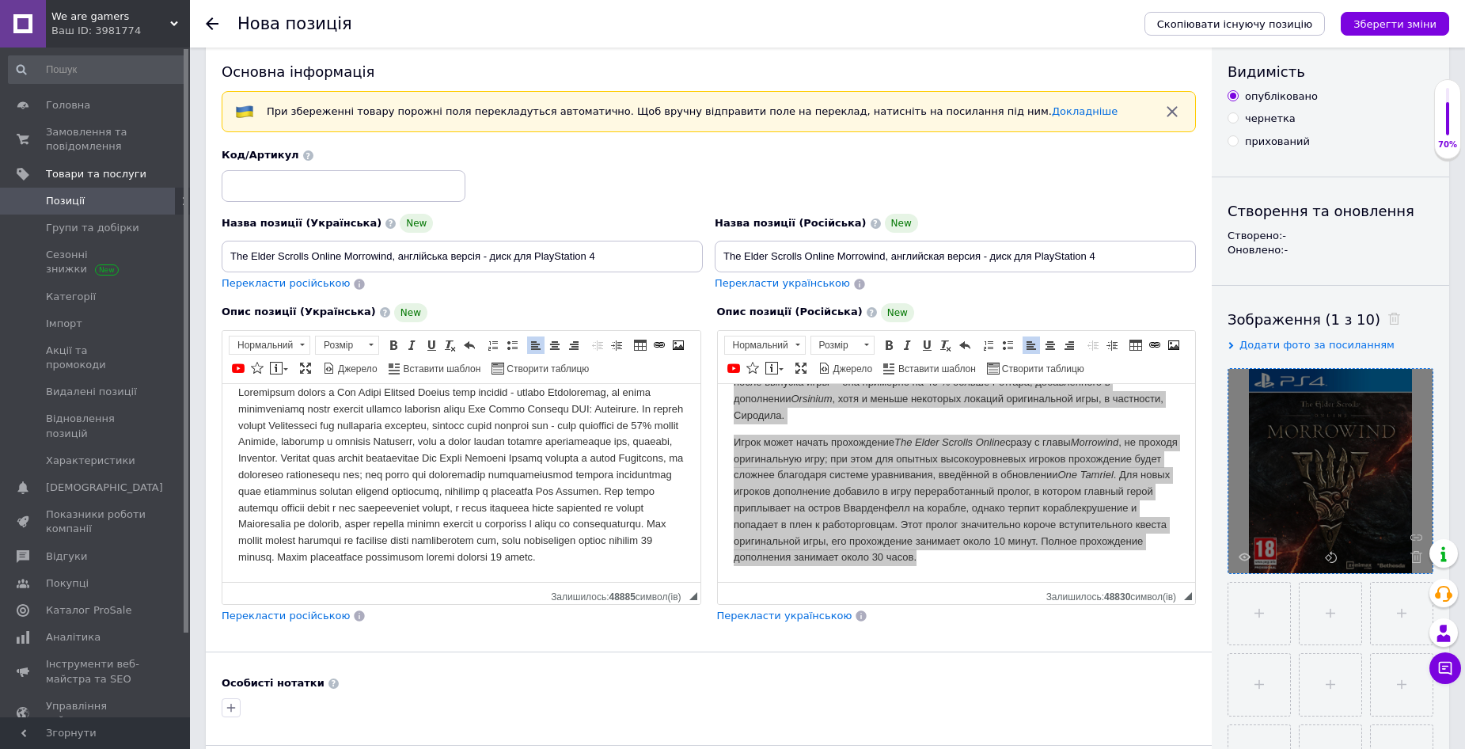
scroll to position [0, 0]
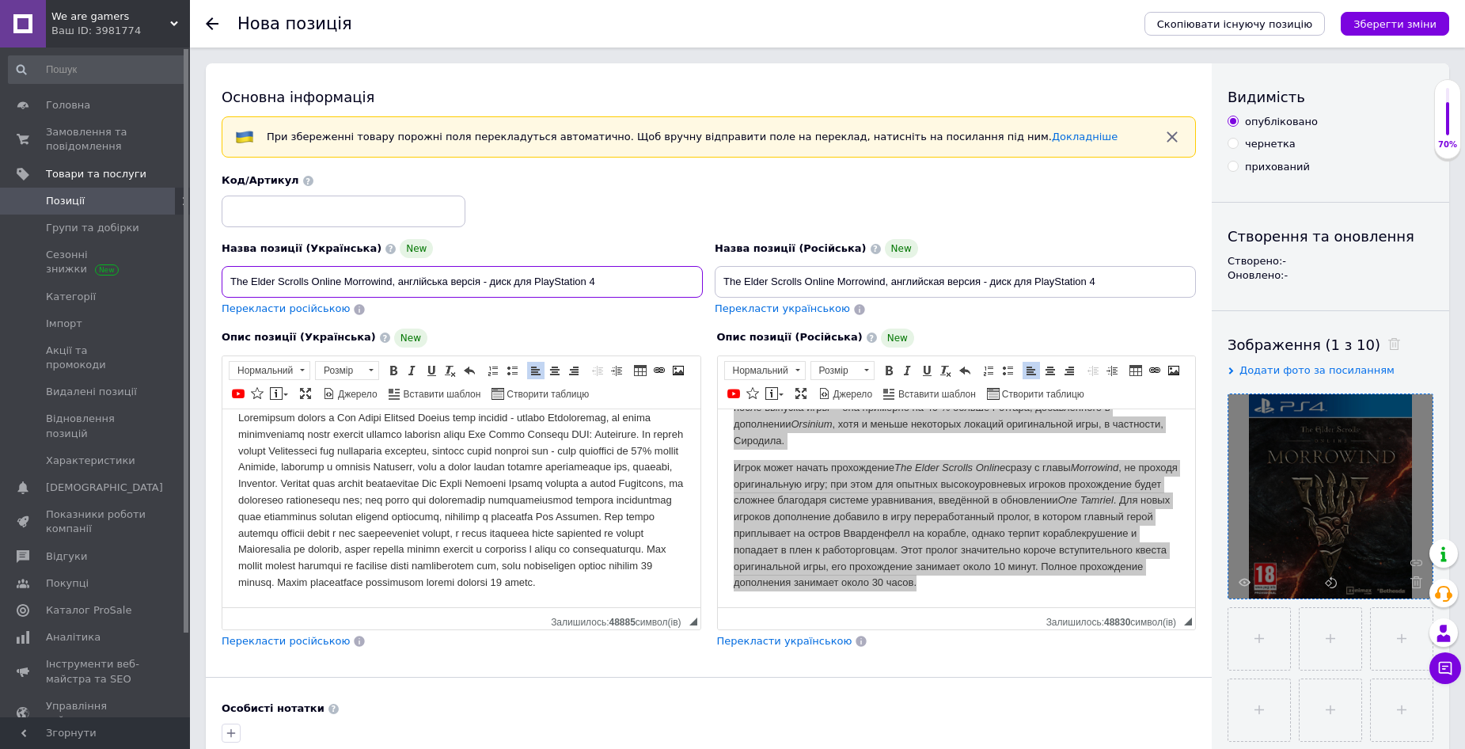
drag, startPoint x: 393, startPoint y: 280, endPoint x: 230, endPoint y: 281, distance: 163.1
click at [230, 281] on input "The Elder Scrolls Online Morrowind, англійська версія - диск для PlayStation 4" at bounding box center [462, 282] width 481 height 32
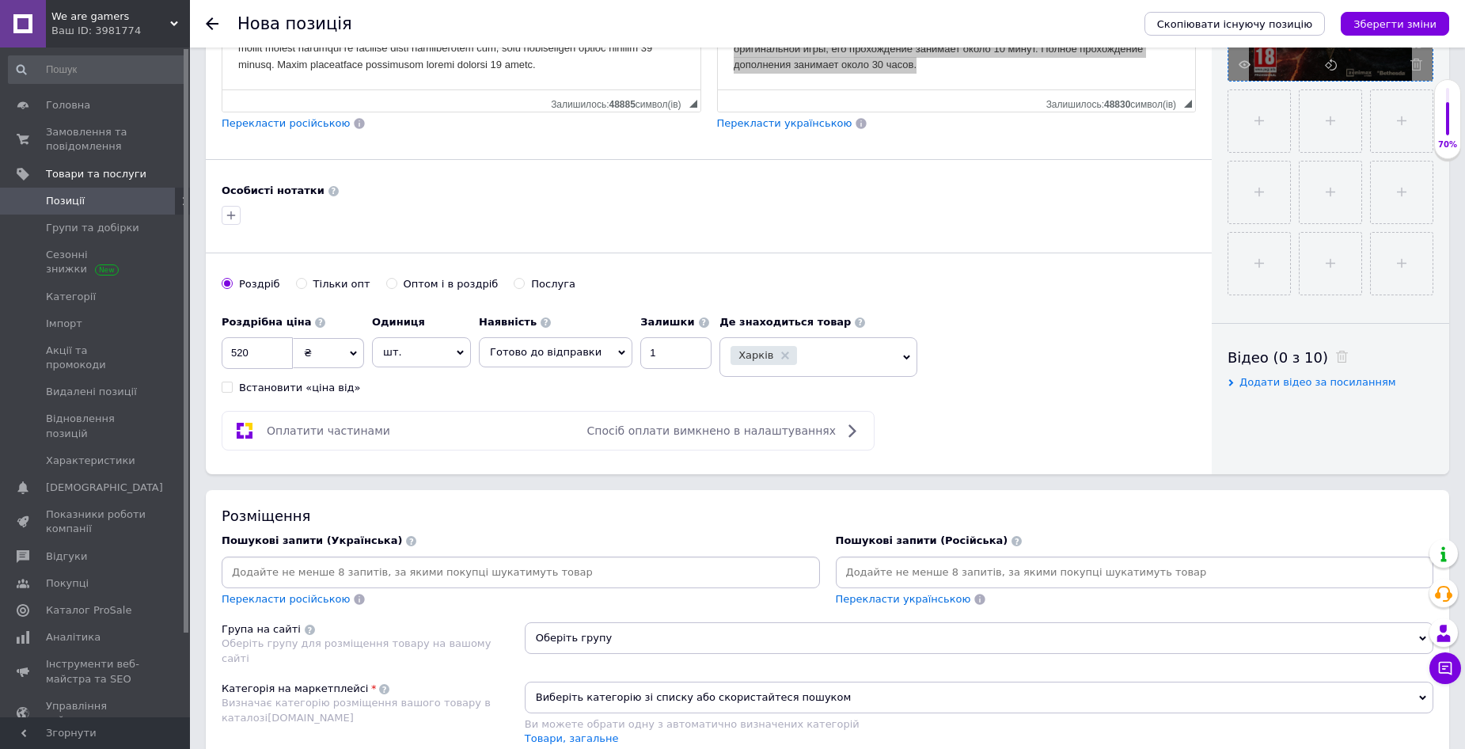
scroll to position [554, 0]
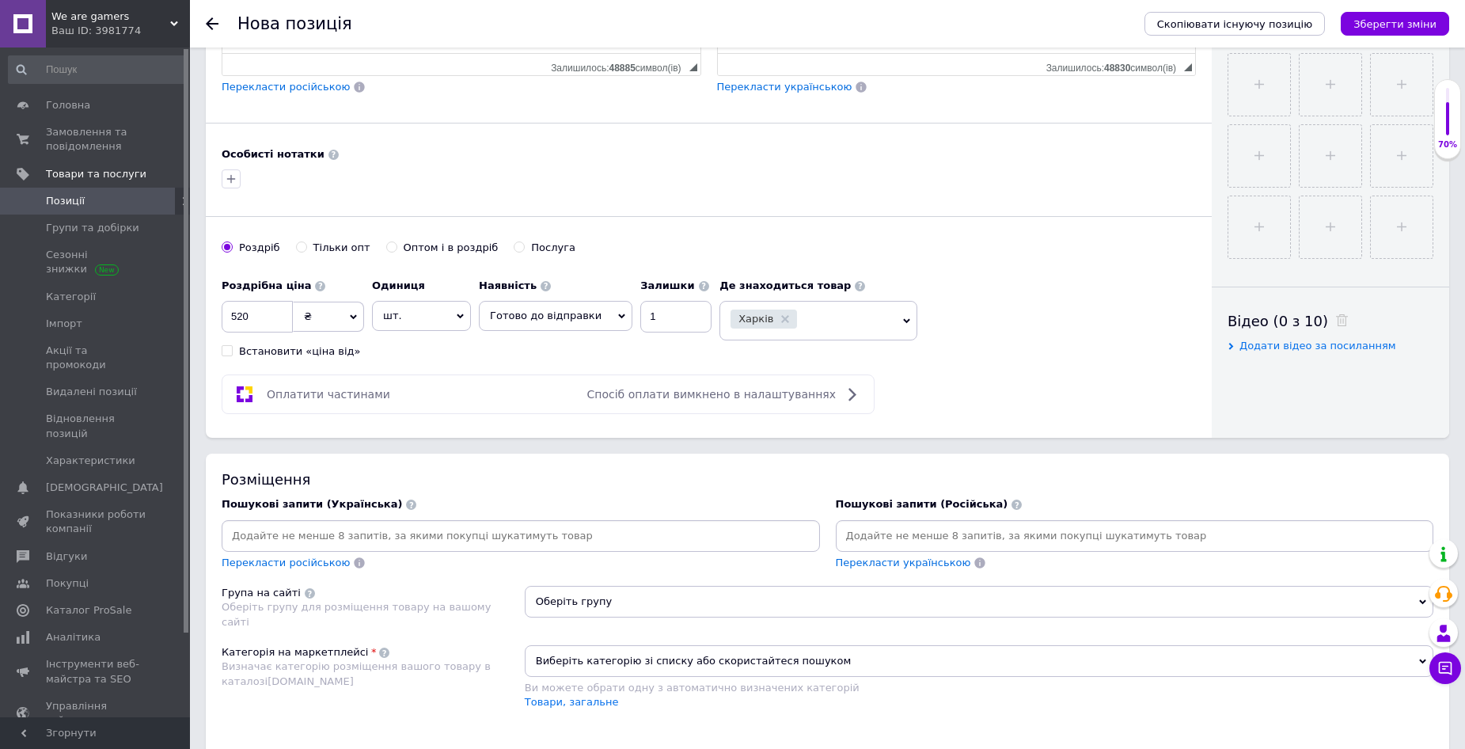
click at [462, 536] on input at bounding box center [521, 536] width 592 height 24
paste input "The Elder Scrolls Online Morrowind"
type input "The Elder Scrolls Online Morrowind"
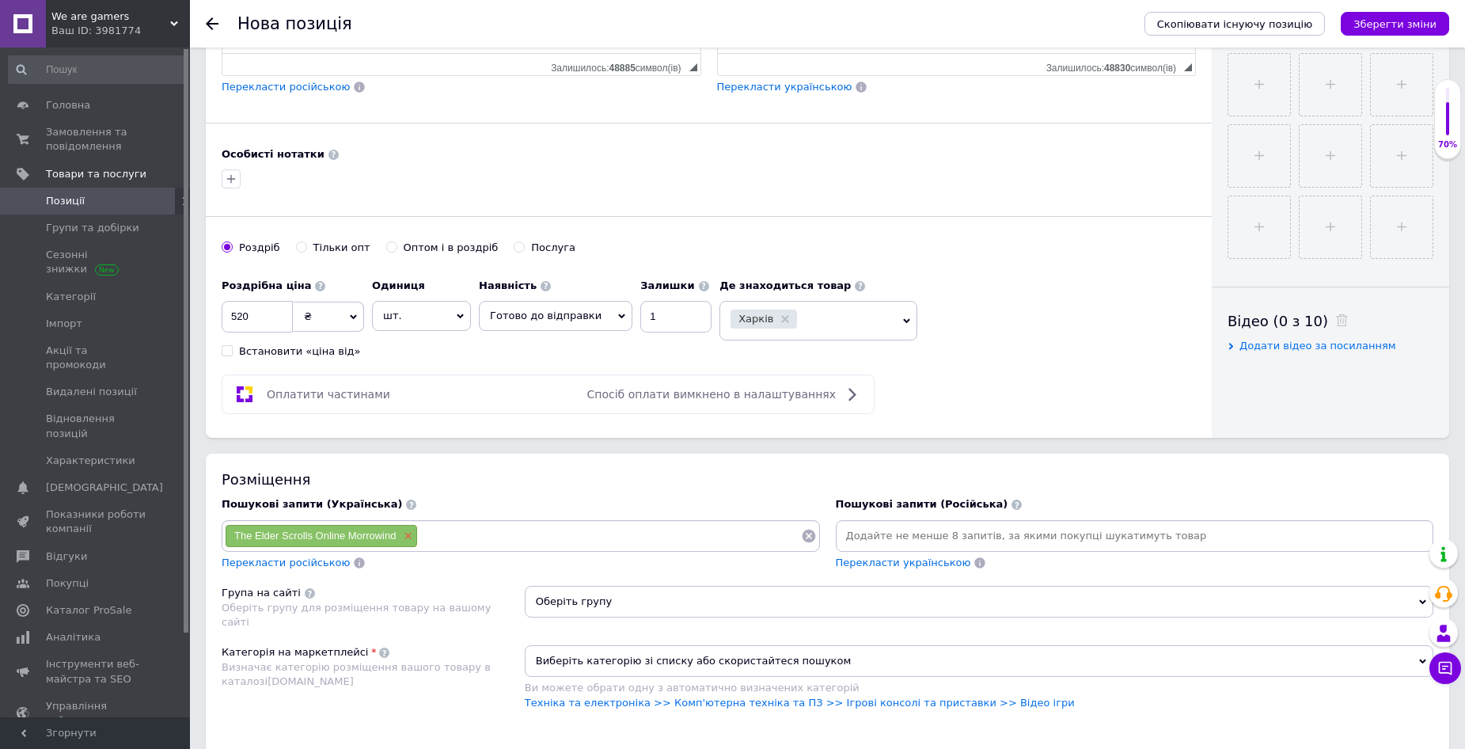
click at [407, 538] on span "×" at bounding box center [406, 536] width 13 height 13
click at [911, 530] on input at bounding box center [1135, 536] width 592 height 24
paste input "The Elder Scrolls Online Morrowind"
type input "The Elder Scrolls Online Morrowind"
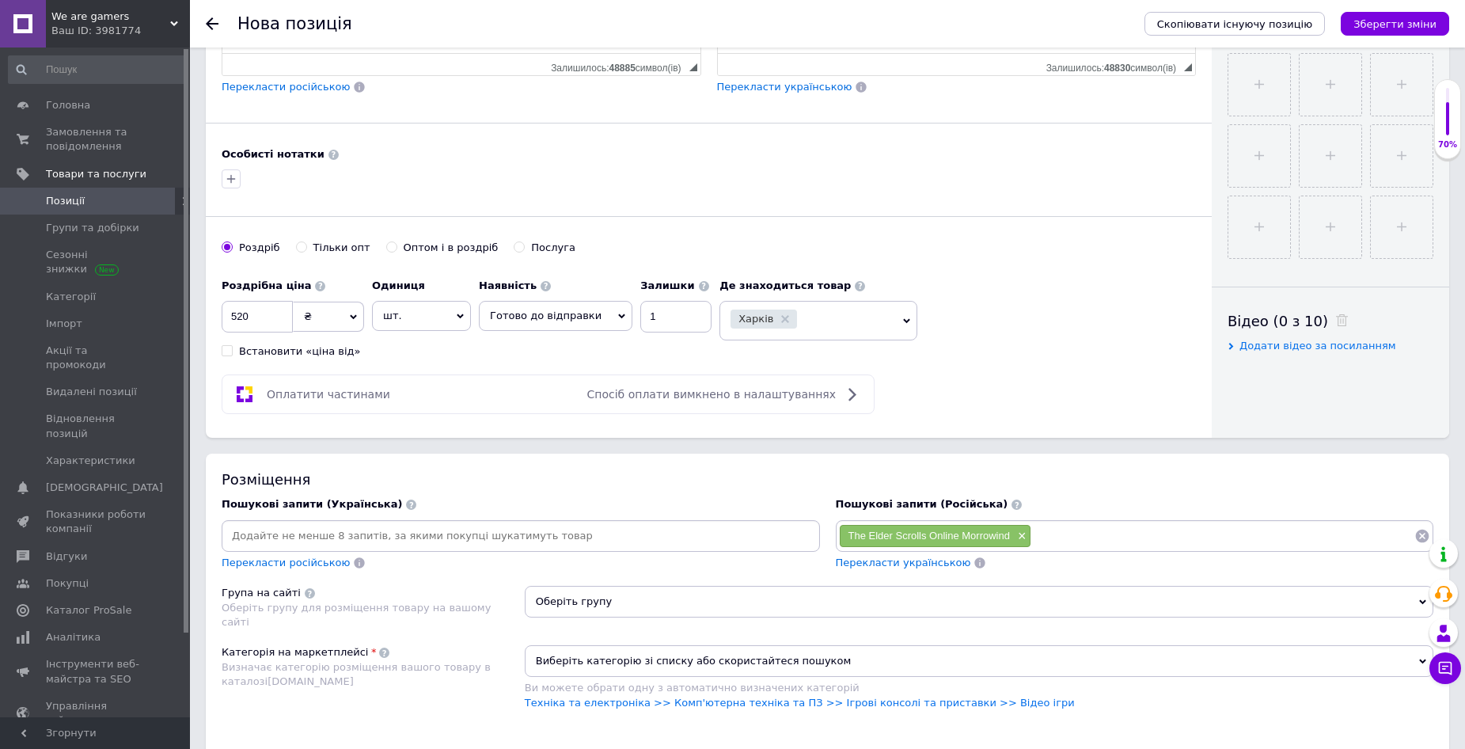
click at [1072, 533] on input at bounding box center [1223, 536] width 383 height 24
paste input "PlayStation 4"
type input "PlayStation 4"
click at [1146, 530] on input at bounding box center [1269, 536] width 291 height 24
paste input "PS 4"
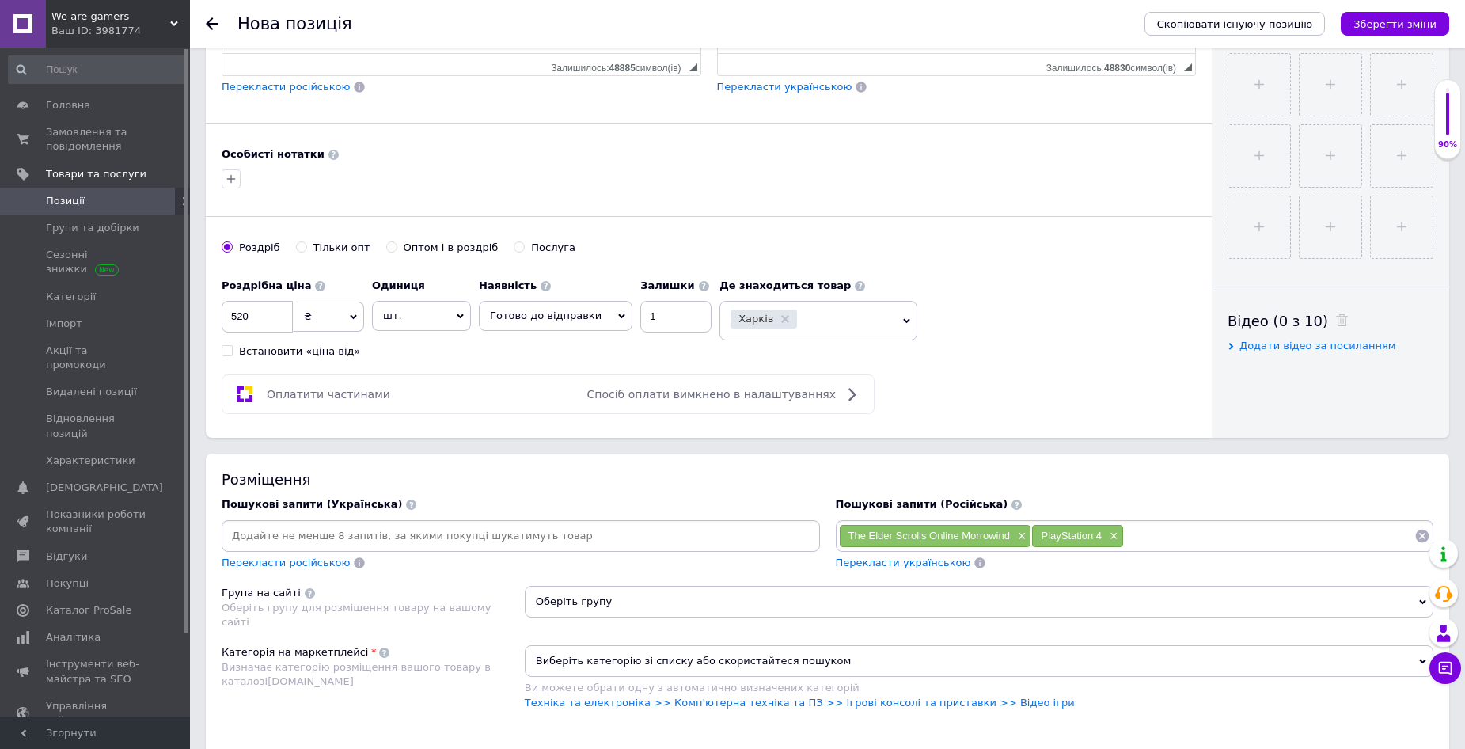
type input "PS 4"
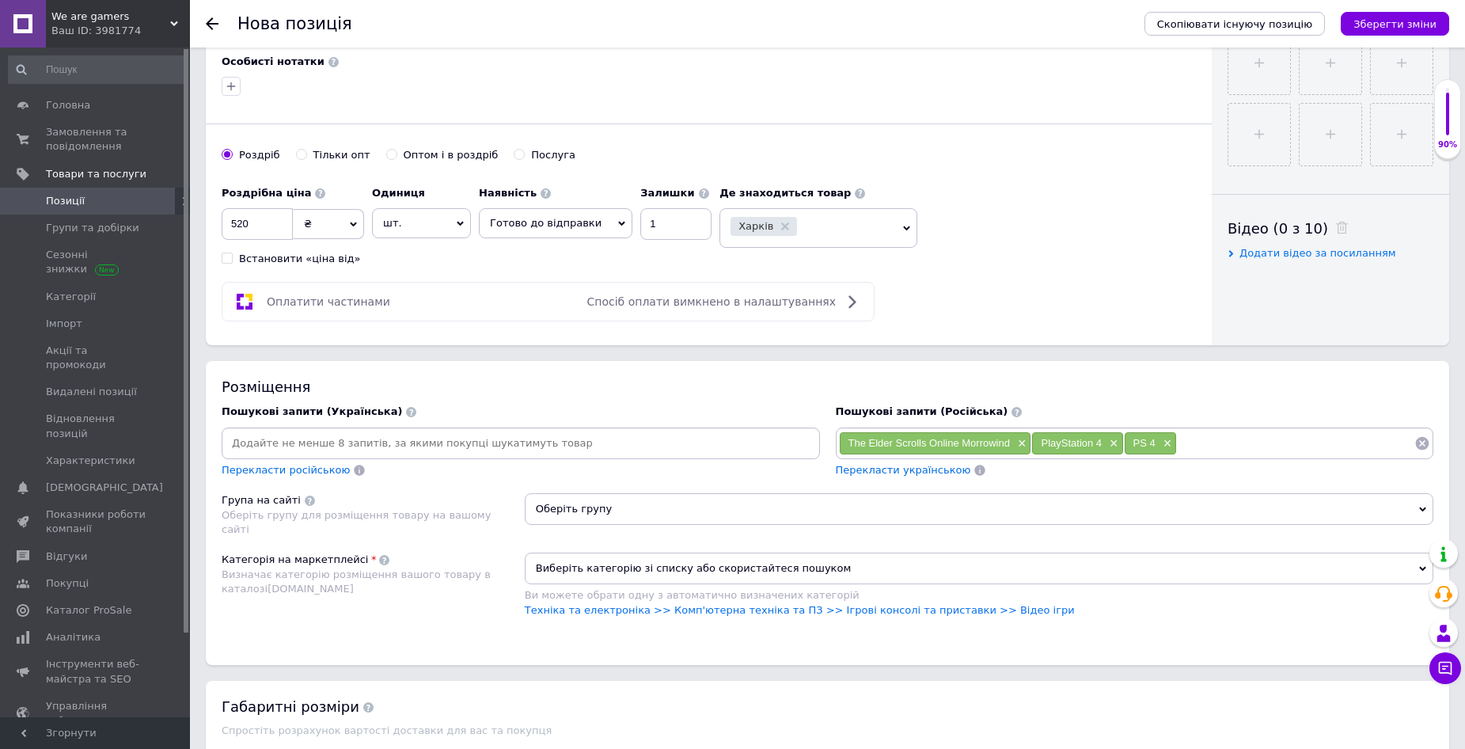
scroll to position [713, 0]
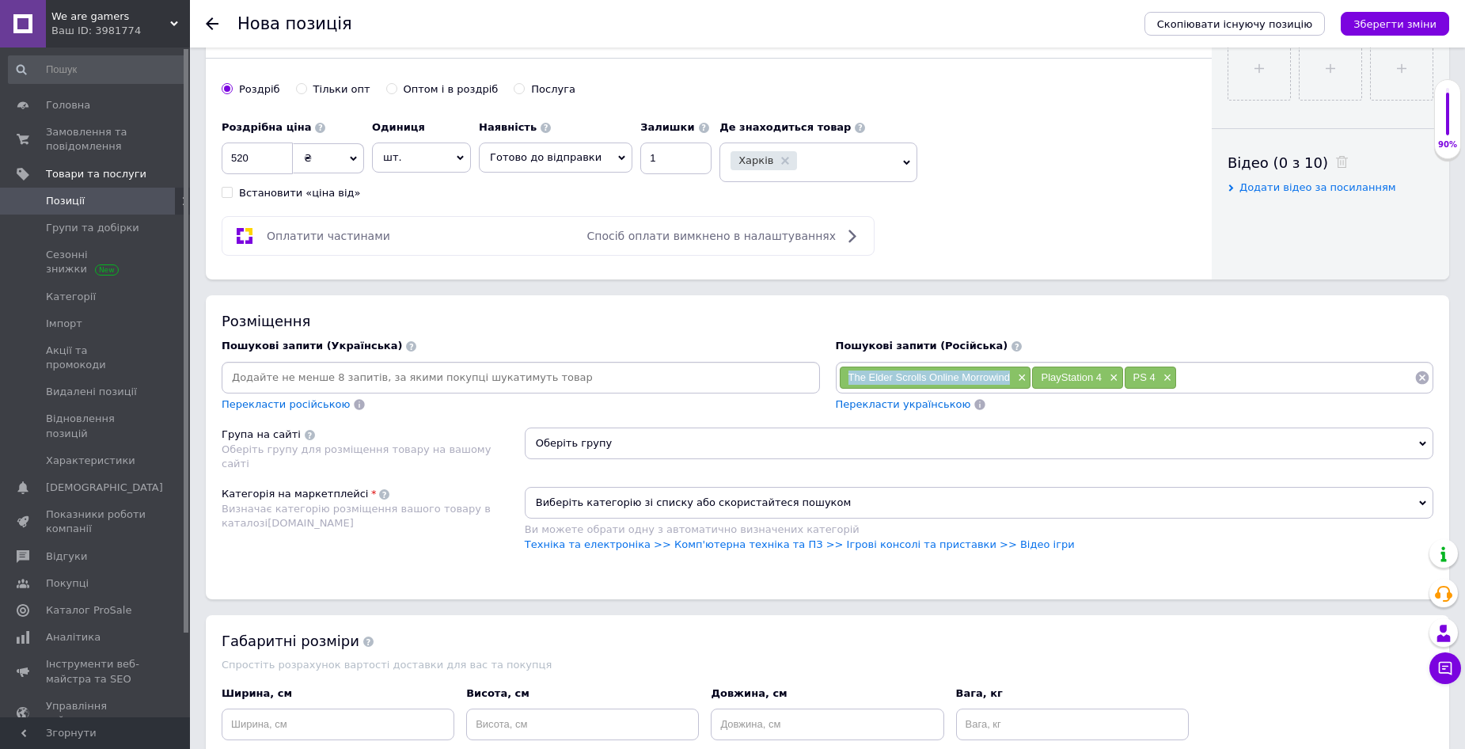
drag, startPoint x: 849, startPoint y: 374, endPoint x: 1009, endPoint y: 378, distance: 160.0
click at [1009, 378] on span "The Elder Scrolls Online Morrowind" at bounding box center [930, 377] width 162 height 12
copy span "The Elder Scrolls Online Morrowind"
click at [1237, 376] on input at bounding box center [1296, 378] width 238 height 24
paste input "The Elder Scrolls Online Morrowind"
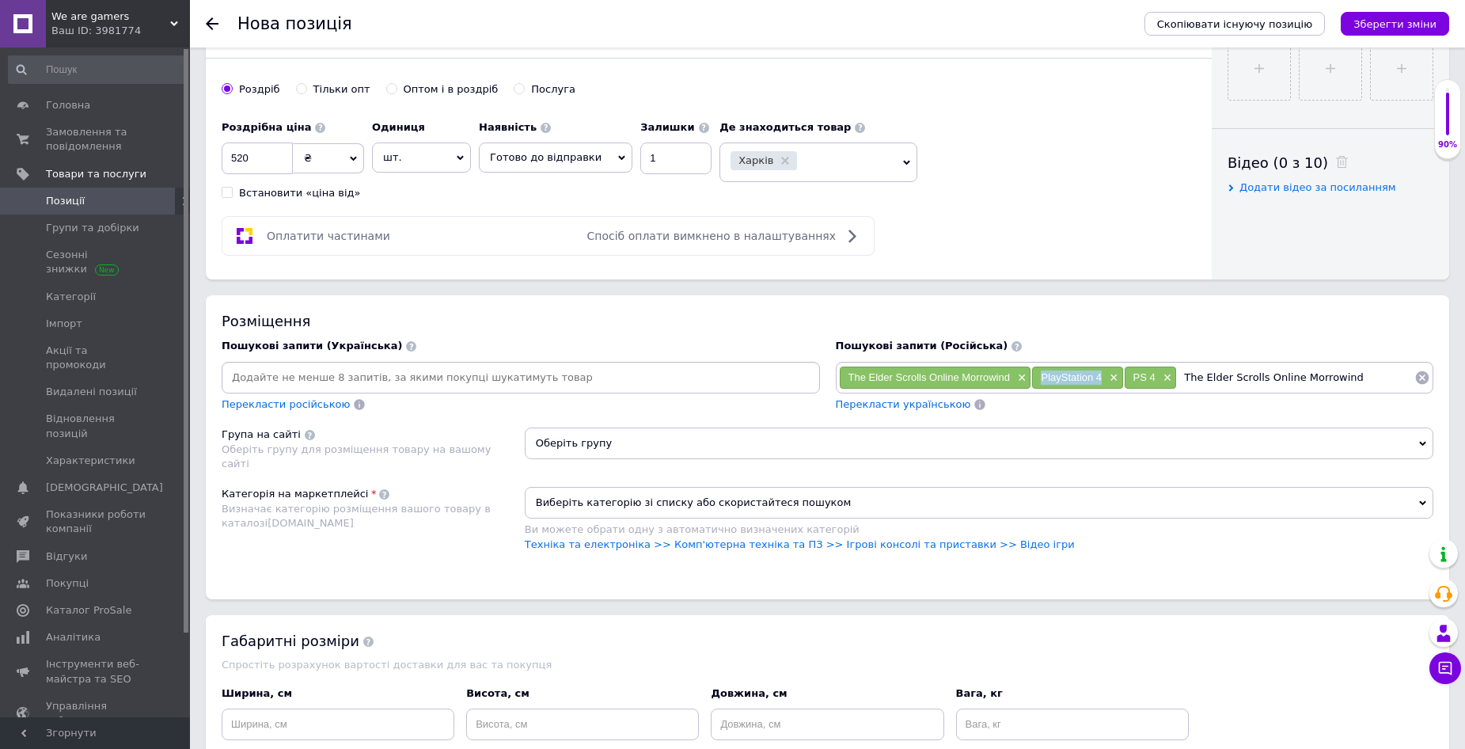
drag, startPoint x: 1040, startPoint y: 375, endPoint x: 1100, endPoint y: 376, distance: 61.0
click at [1100, 376] on div "PlayStation 4 ×" at bounding box center [1077, 378] width 90 height 22
copy span "PlayStation 4"
click at [1363, 378] on input "The Elder Scrolls Online Morrowind" at bounding box center [1296, 378] width 238 height 24
paste input "PlayStation 4"
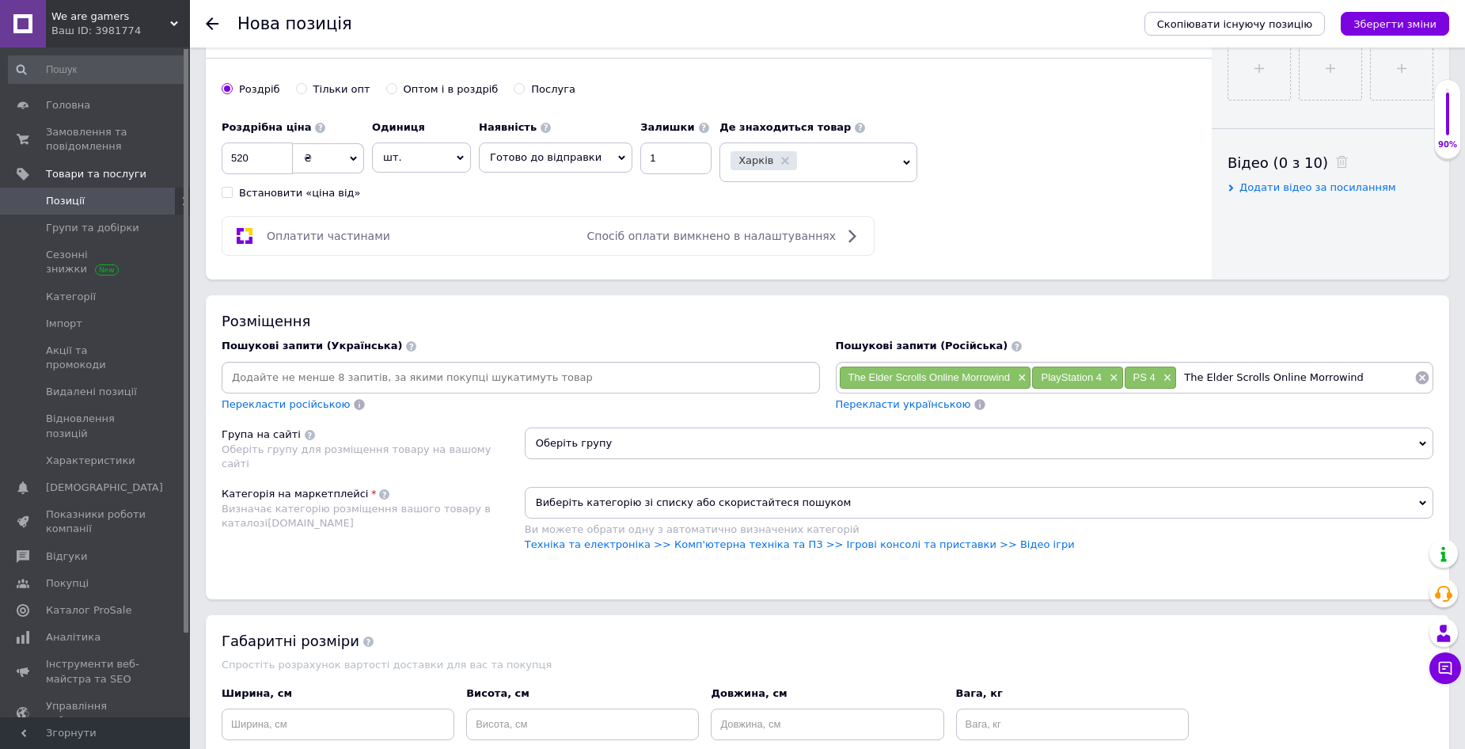
type input "The Elder Scrolls Online Morrowind PlayStation 4"
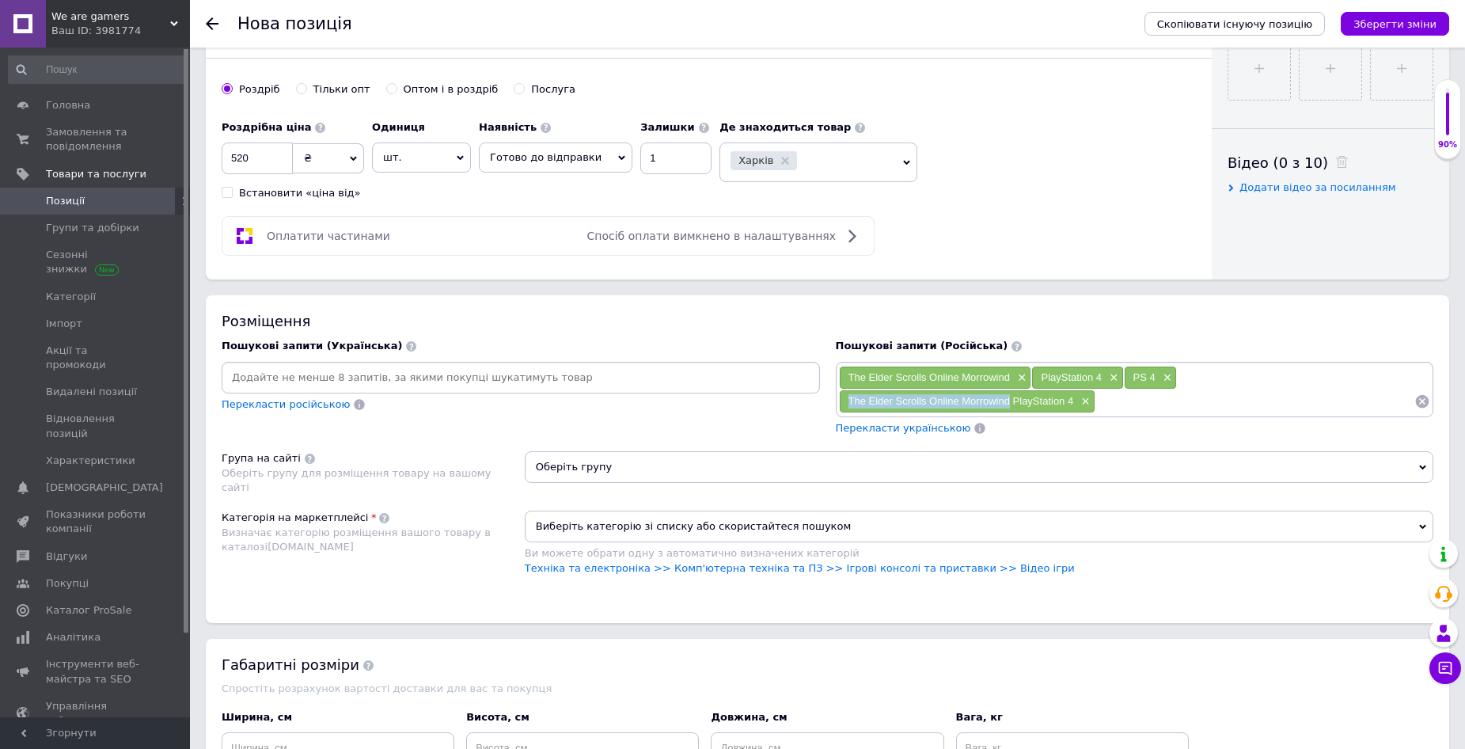
drag, startPoint x: 872, startPoint y: 401, endPoint x: 1009, endPoint y: 404, distance: 137.8
click at [1009, 404] on div "The Elder Scrolls Online Morrowind PlayStation 4 ×" at bounding box center [967, 401] width 255 height 22
copy span "The Elder Scrolls Online Morrowind"
click at [1143, 398] on input at bounding box center [1255, 402] width 319 height 24
paste input "The Elder Scrolls Online Morrowind"
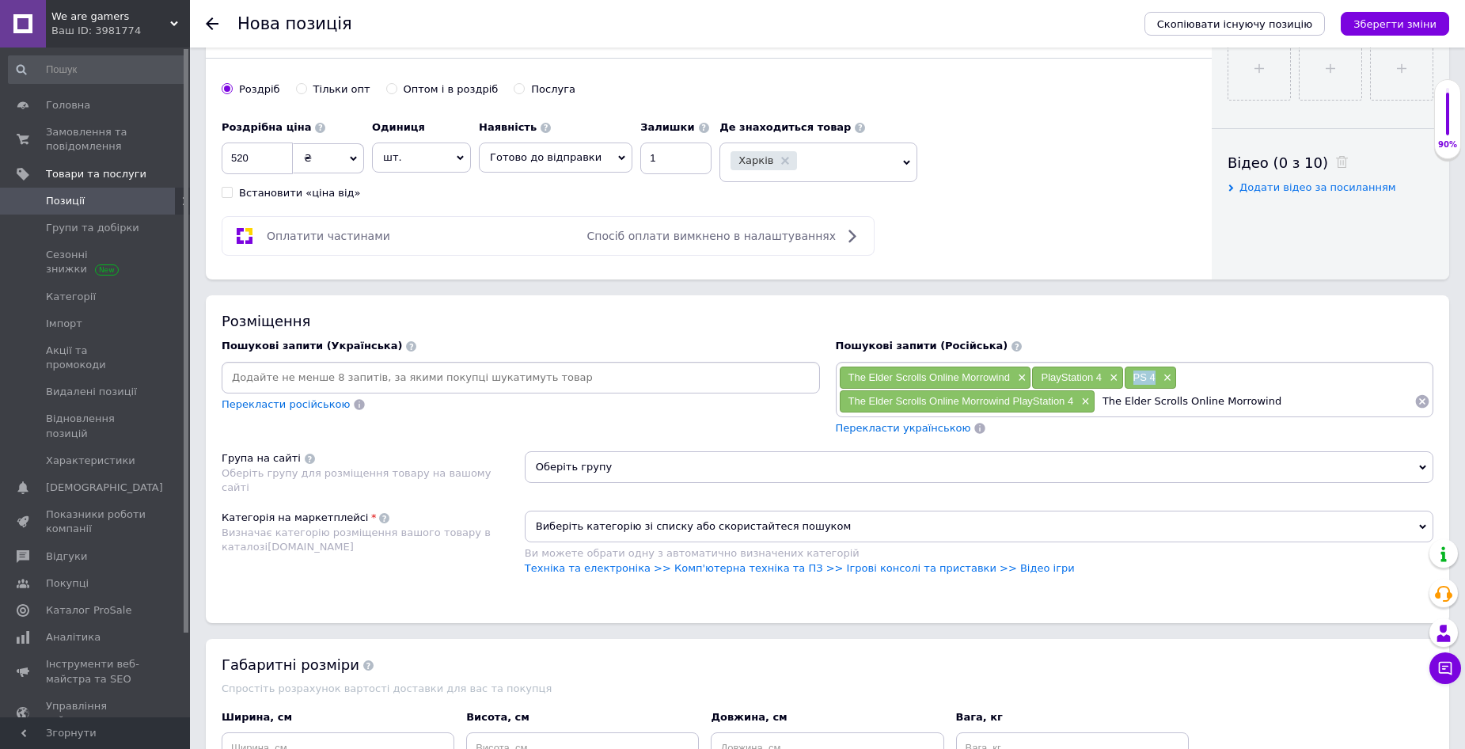
drag, startPoint x: 1141, startPoint y: 375, endPoint x: 1155, endPoint y: 377, distance: 14.3
click at [1155, 377] on div "PS 4 ×" at bounding box center [1151, 378] width 52 height 22
copy span "PS 4"
click at [1289, 401] on input "The Elder Scrolls Online Morrowind" at bounding box center [1255, 402] width 319 height 24
paste input "PS 4"
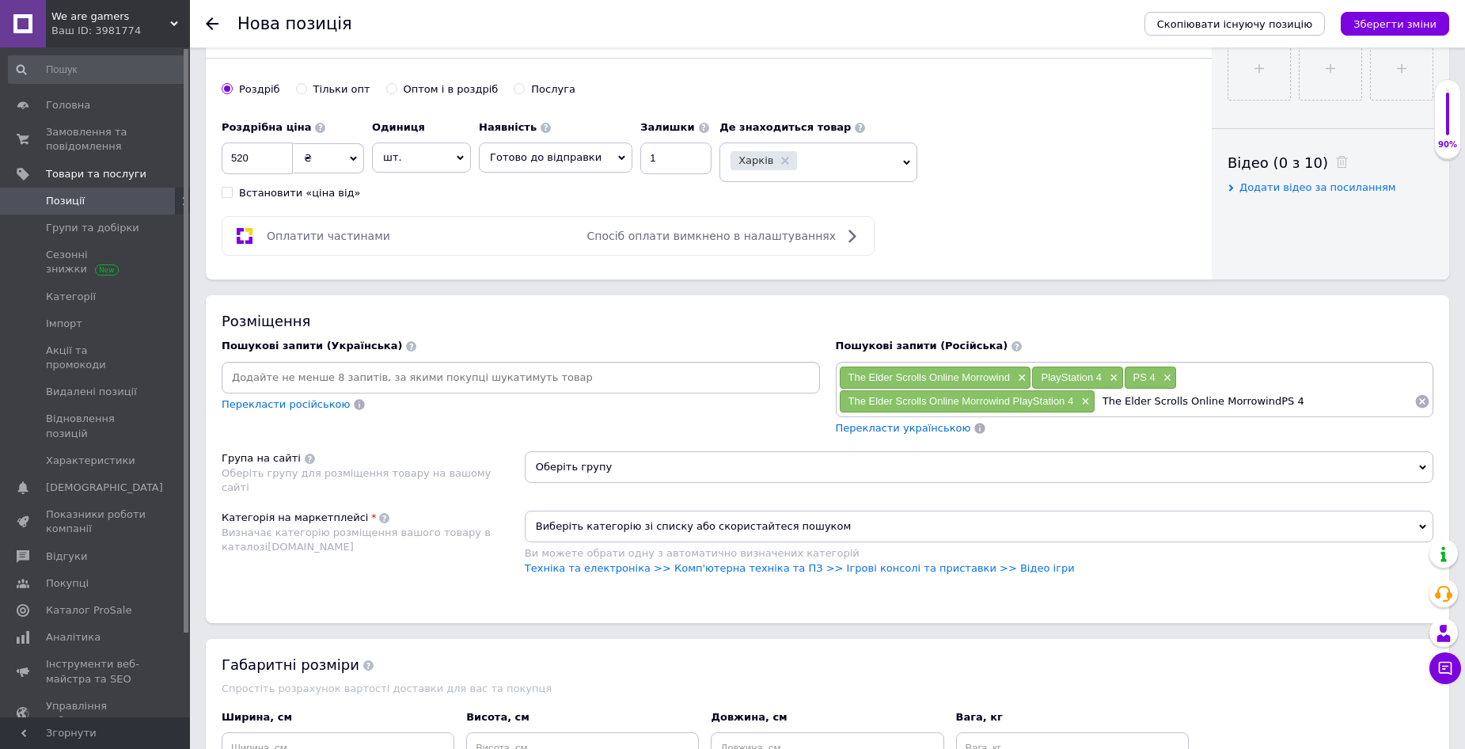
click at [1263, 401] on input "The Elder Scrolls Online MorrowindPS 4" at bounding box center [1255, 402] width 319 height 24
type input "The Elder Scrolls Online Morrowind PS 4"
click at [1298, 401] on input "The Elder Scrolls Online Morrowind PS 4" at bounding box center [1255, 402] width 319 height 24
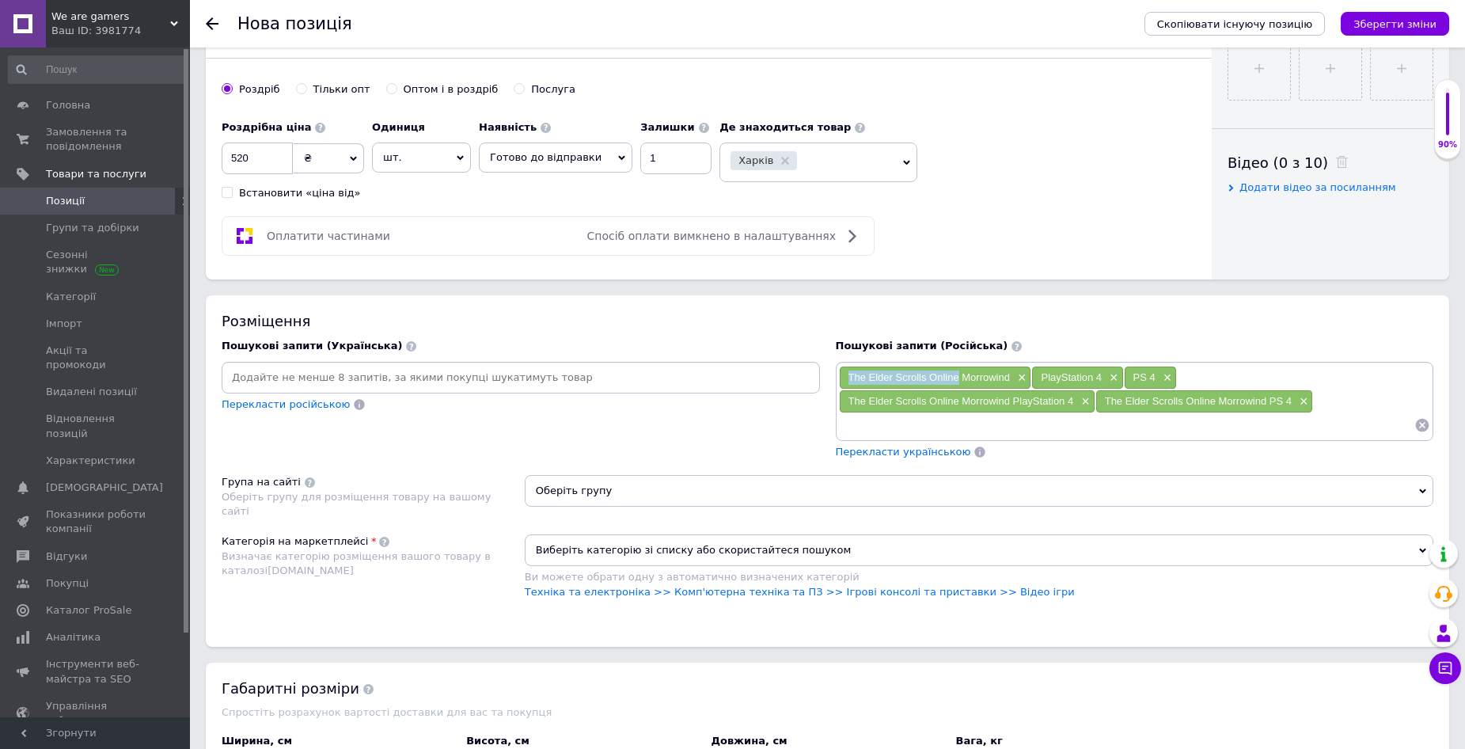
drag, startPoint x: 849, startPoint y: 372, endPoint x: 960, endPoint y: 378, distance: 111.0
click at [960, 378] on span "The Elder Scrolls Online Morrowind" at bounding box center [930, 377] width 162 height 12
copy span "The Elder Scrolls Online"
drag, startPoint x: 893, startPoint y: 428, endPoint x: 923, endPoint y: 430, distance: 30.1
click at [895, 428] on input at bounding box center [1127, 425] width 576 height 24
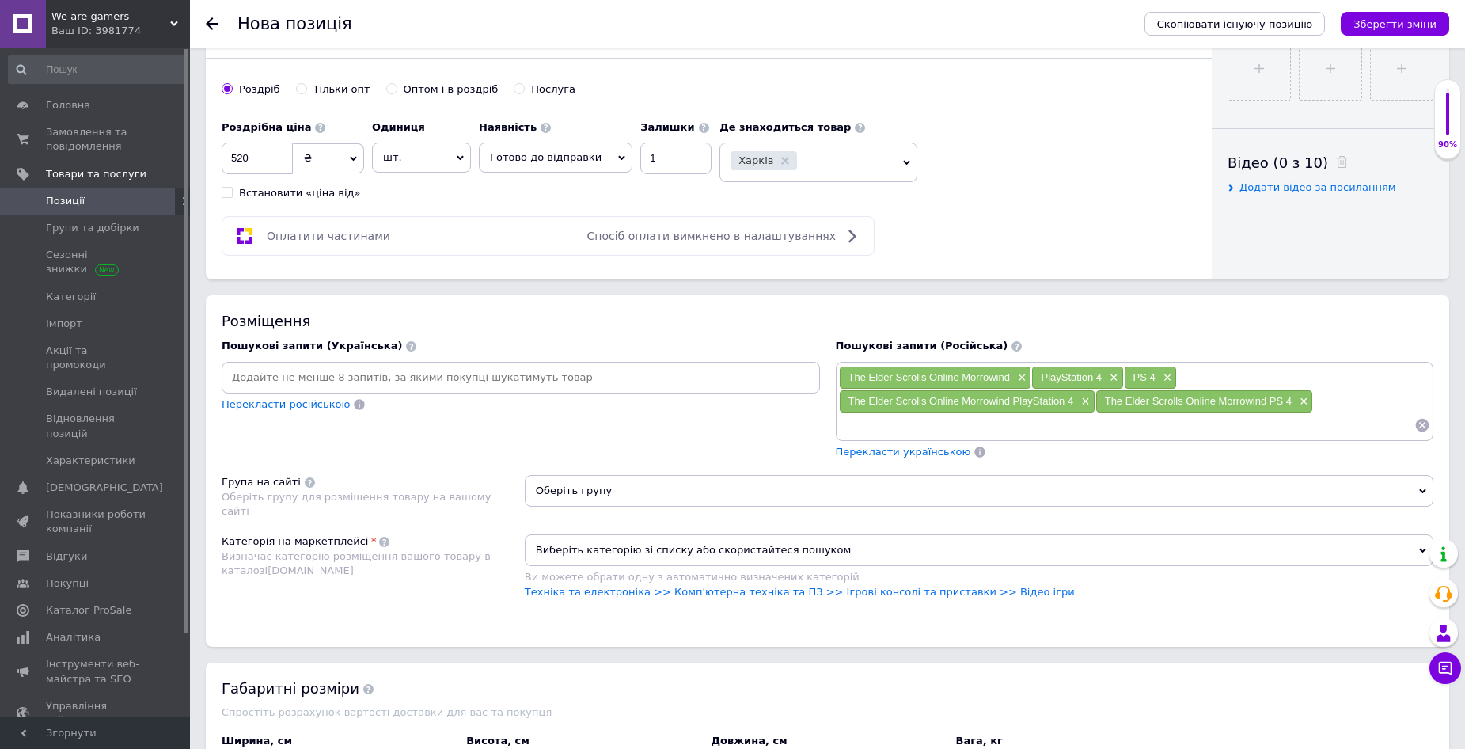
paste input "The Elder Scrolls Online"
type input "The Elder Scrolls Online"
paste input "The Elder Scrolls Online"
drag, startPoint x: 1040, startPoint y: 373, endPoint x: 1102, endPoint y: 376, distance: 61.8
click at [1102, 376] on div "PlayStation 4 ×" at bounding box center [1077, 378] width 90 height 22
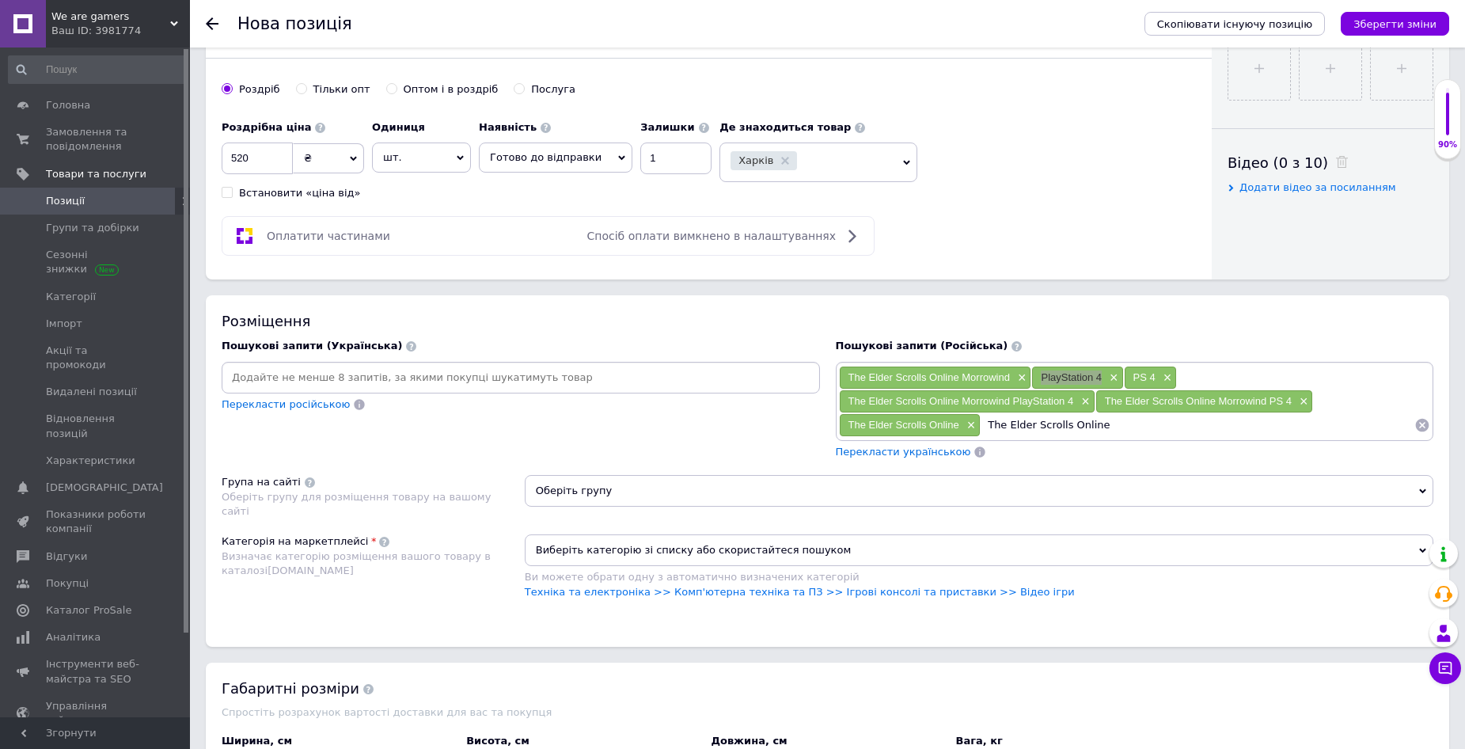
copy span "PlayStation 4"
click at [1116, 427] on input "The Elder Scrolls Online" at bounding box center [1198, 425] width 434 height 24
paste input "PlayStation 4"
click at [1097, 426] on input "The Elder Scrolls OnlinePlayStation 4" at bounding box center [1198, 425] width 434 height 24
type input "The Elder Scrolls Online PlayStation 4"
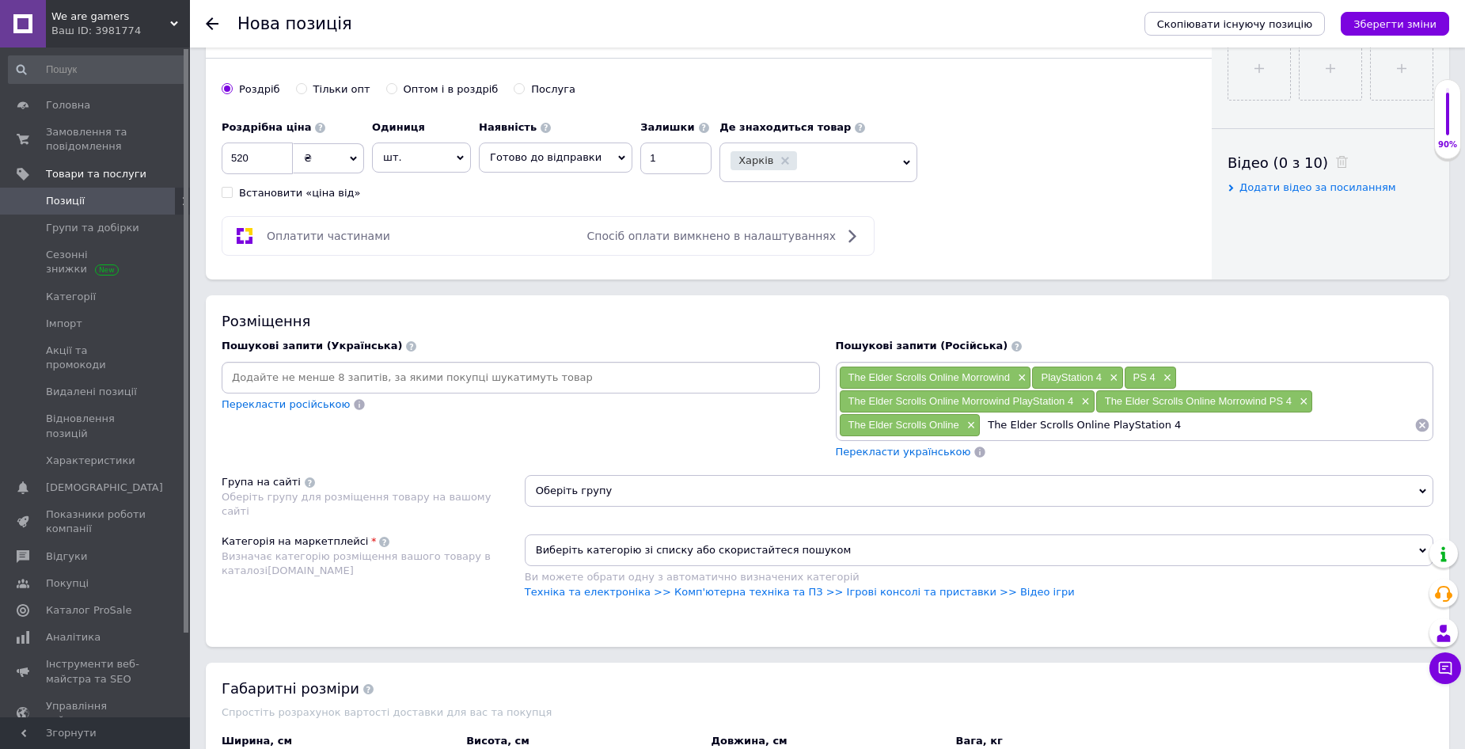
click at [1173, 426] on input "The Elder Scrolls Online PlayStation 4" at bounding box center [1198, 425] width 434 height 24
drag, startPoint x: 846, startPoint y: 373, endPoint x: 957, endPoint y: 380, distance: 111.1
click at [957, 380] on div "The Elder Scrolls Online Morrowind ×" at bounding box center [936, 378] width 192 height 22
copy span "The Elder Scrolls Online"
click at [1244, 431] on input at bounding box center [1301, 425] width 228 height 24
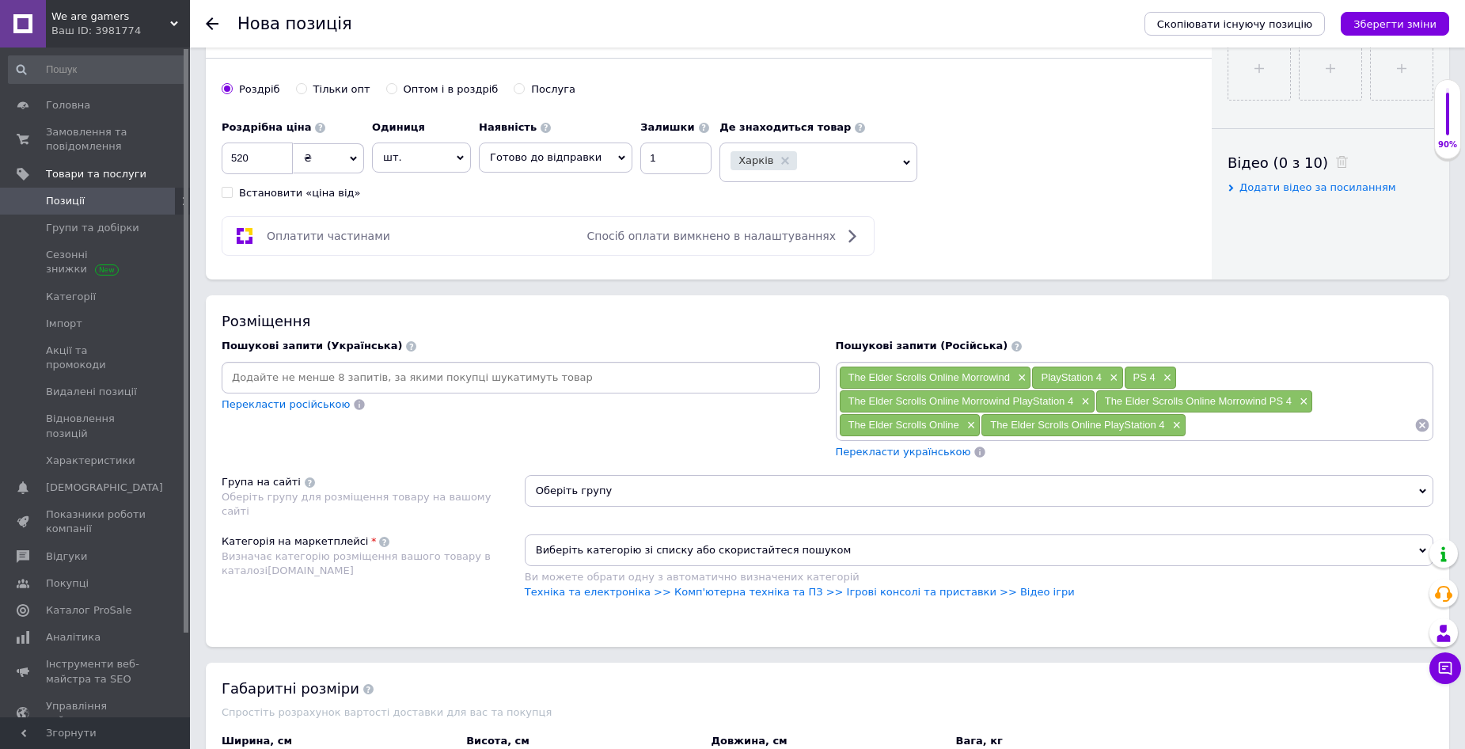
paste input "The Elder Scrolls Online"
drag, startPoint x: 1131, startPoint y: 373, endPoint x: 1154, endPoint y: 378, distance: 23.4
click at [1154, 378] on div "PS 4 ×" at bounding box center [1151, 378] width 52 height 22
copy span "PS 4"
click at [1325, 428] on input "The Elder Scrolls Online" at bounding box center [1301, 425] width 228 height 24
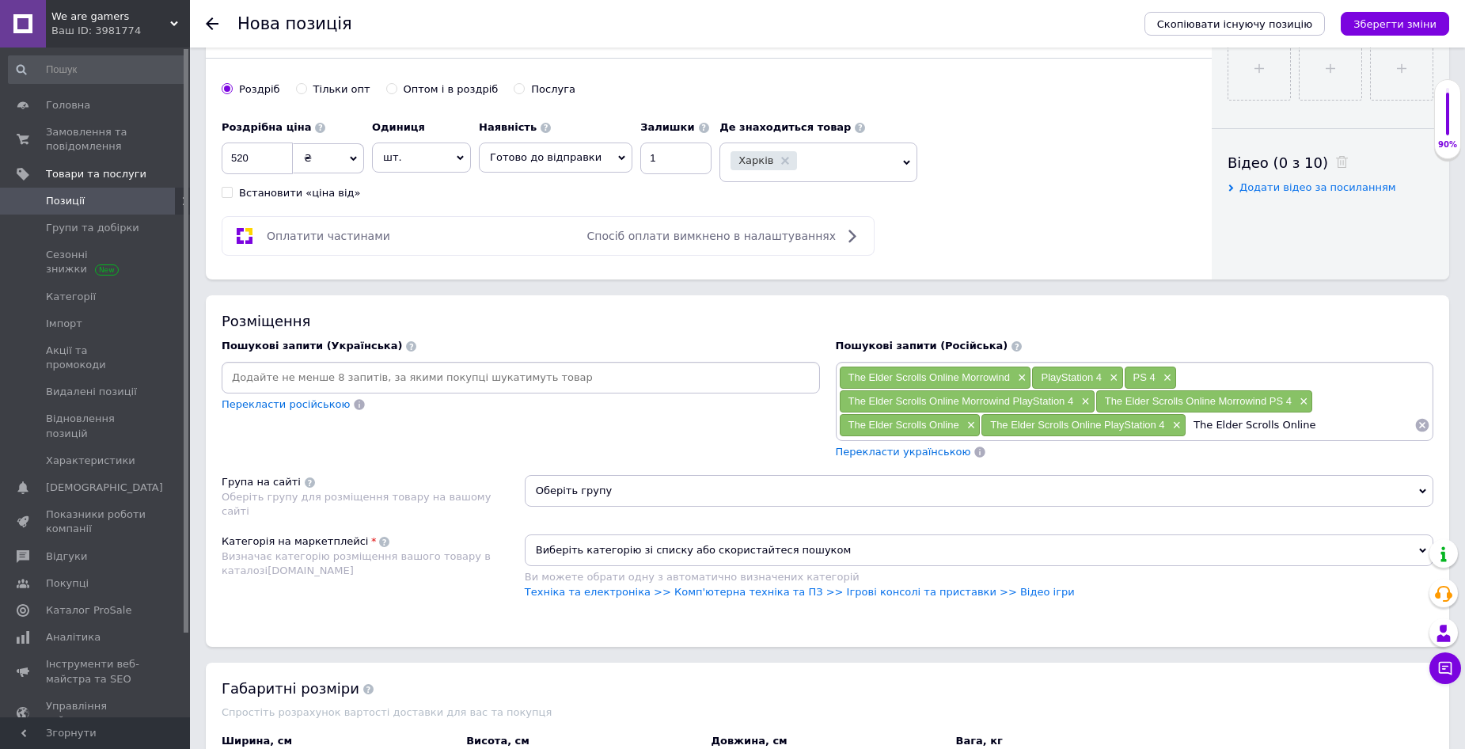
paste input "PS 4"
type input "The Elder Scrolls Online PS 4"
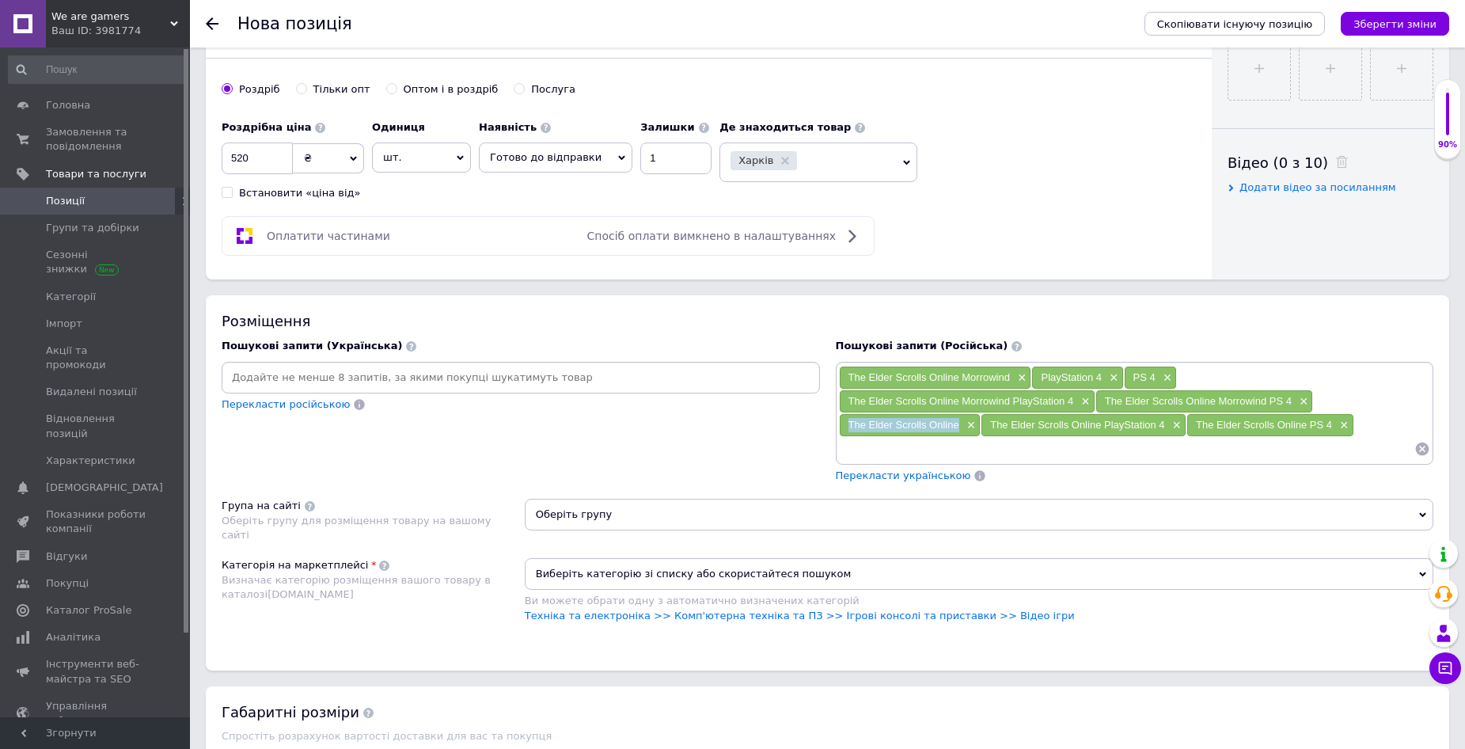
drag, startPoint x: 850, startPoint y: 421, endPoint x: 957, endPoint y: 424, distance: 106.9
click at [957, 424] on div "The Elder Scrolls Online ×" at bounding box center [910, 425] width 141 height 22
click at [899, 447] on input at bounding box center [1127, 449] width 576 height 24
paste input "The Elder Scrolls Online"
drag, startPoint x: 920, startPoint y: 450, endPoint x: 895, endPoint y: 452, distance: 24.6
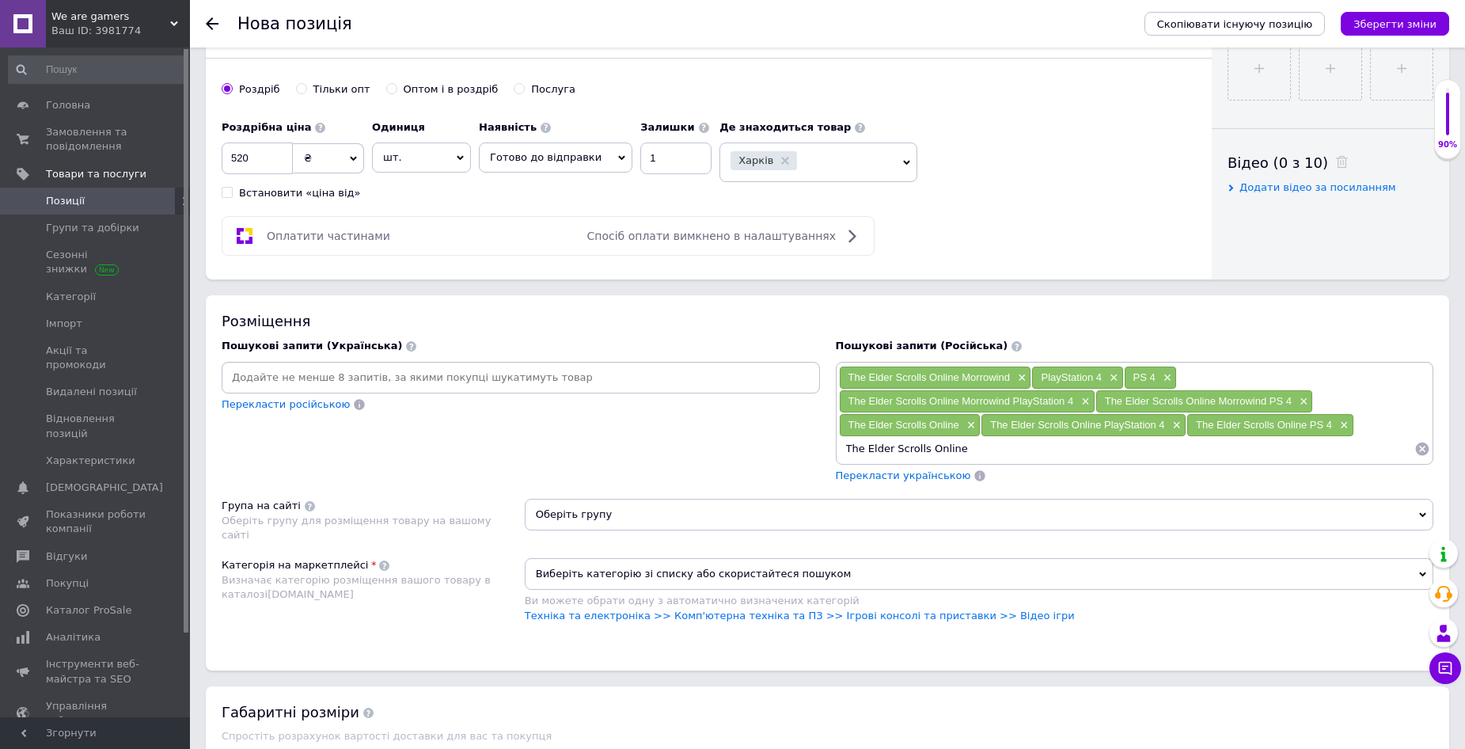
click at [895, 452] on input "The Elder Scrolls Online" at bounding box center [1127, 449] width 576 height 24
drag, startPoint x: 888, startPoint y: 449, endPoint x: 869, endPoint y: 449, distance: 19.0
click at [869, 449] on input "The Elder S Online" at bounding box center [1127, 449] width 576 height 24
click at [873, 450] on input "The E S Online" at bounding box center [1127, 449] width 576 height 24
drag, startPoint x: 866, startPoint y: 450, endPoint x: 853, endPoint y: 450, distance: 13.5
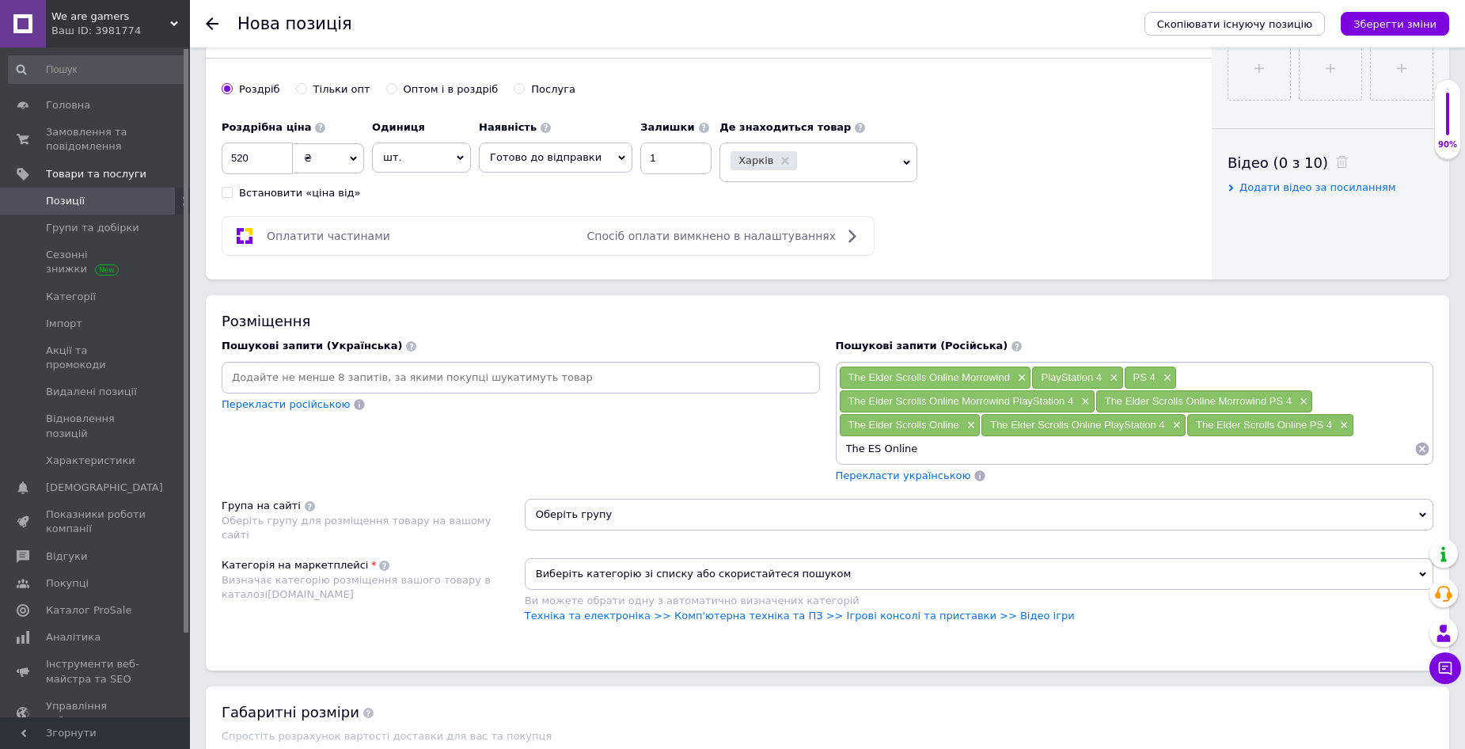
click at [853, 450] on input "The ES Online" at bounding box center [1127, 449] width 576 height 24
type input "TES Online"
click at [908, 450] on input "TES Online" at bounding box center [1127, 449] width 576 height 24
drag, startPoint x: 842, startPoint y: 448, endPoint x: 909, endPoint y: 449, distance: 66.5
click at [909, 449] on div "TES Online ×" at bounding box center [881, 449] width 82 height 22
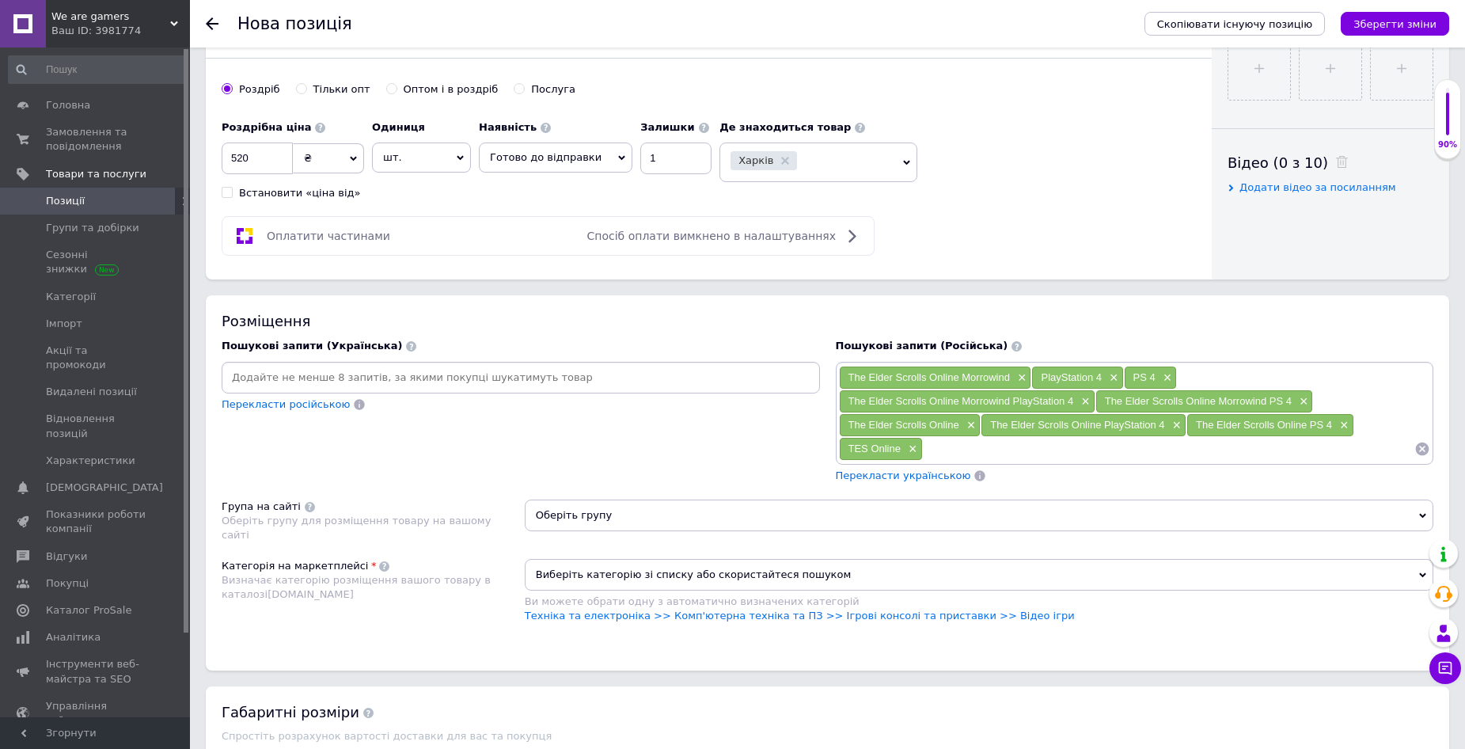
click at [966, 450] on input at bounding box center [1169, 449] width 492 height 24
paste input "TES Online"
drag, startPoint x: 1040, startPoint y: 376, endPoint x: 1108, endPoint y: 376, distance: 68.9
click at [1108, 376] on div "PlayStation 4 ×" at bounding box center [1077, 378] width 90 height 22
click at [1005, 451] on input "TES Online" at bounding box center [1169, 449] width 492 height 24
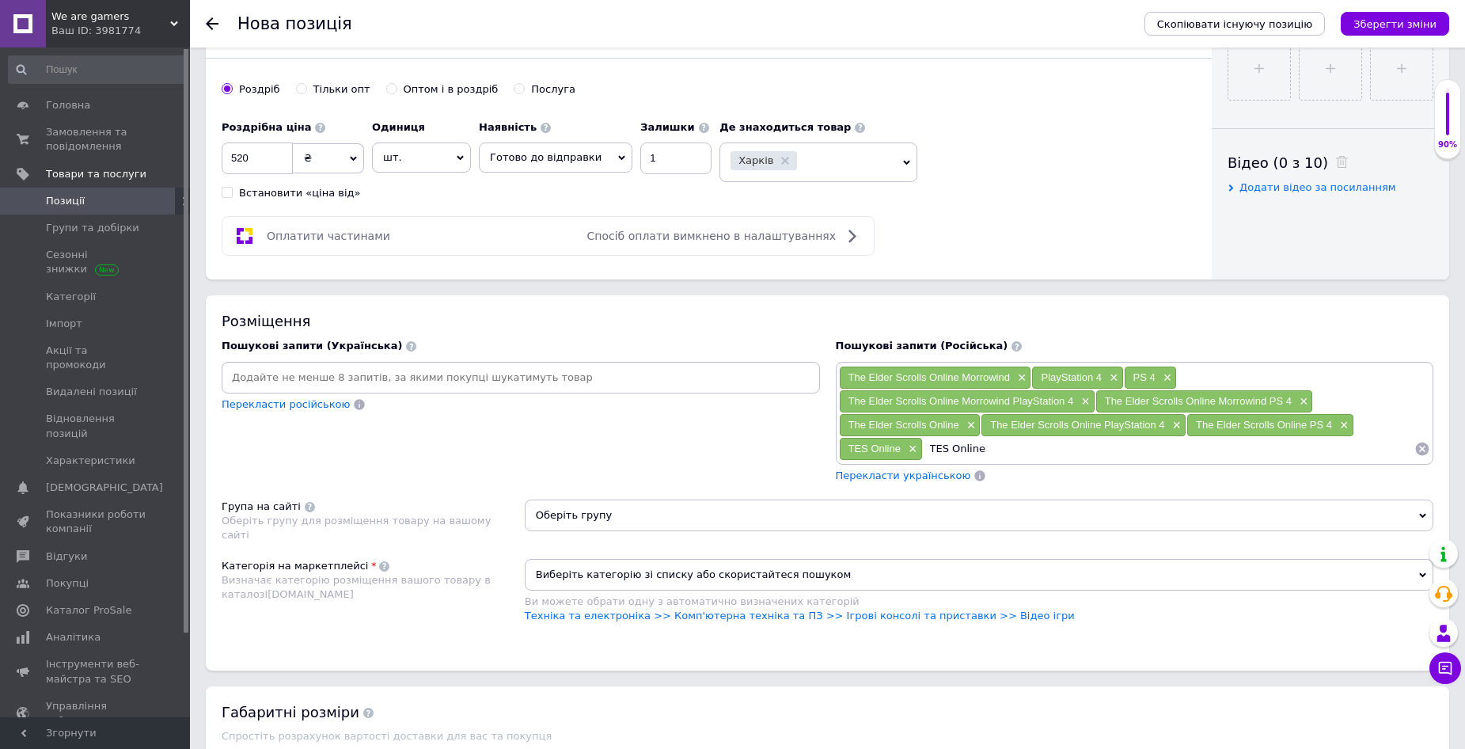
paste input "PlayStation 4"
type input "TES Online PlayStation 4"
drag, startPoint x: 933, startPoint y: 445, endPoint x: 983, endPoint y: 448, distance: 49.2
click at [983, 448] on span "TES Online PlayStation 4" at bounding box center [991, 449] width 116 height 12
click at [1127, 454] on input at bounding box center [1242, 449] width 344 height 24
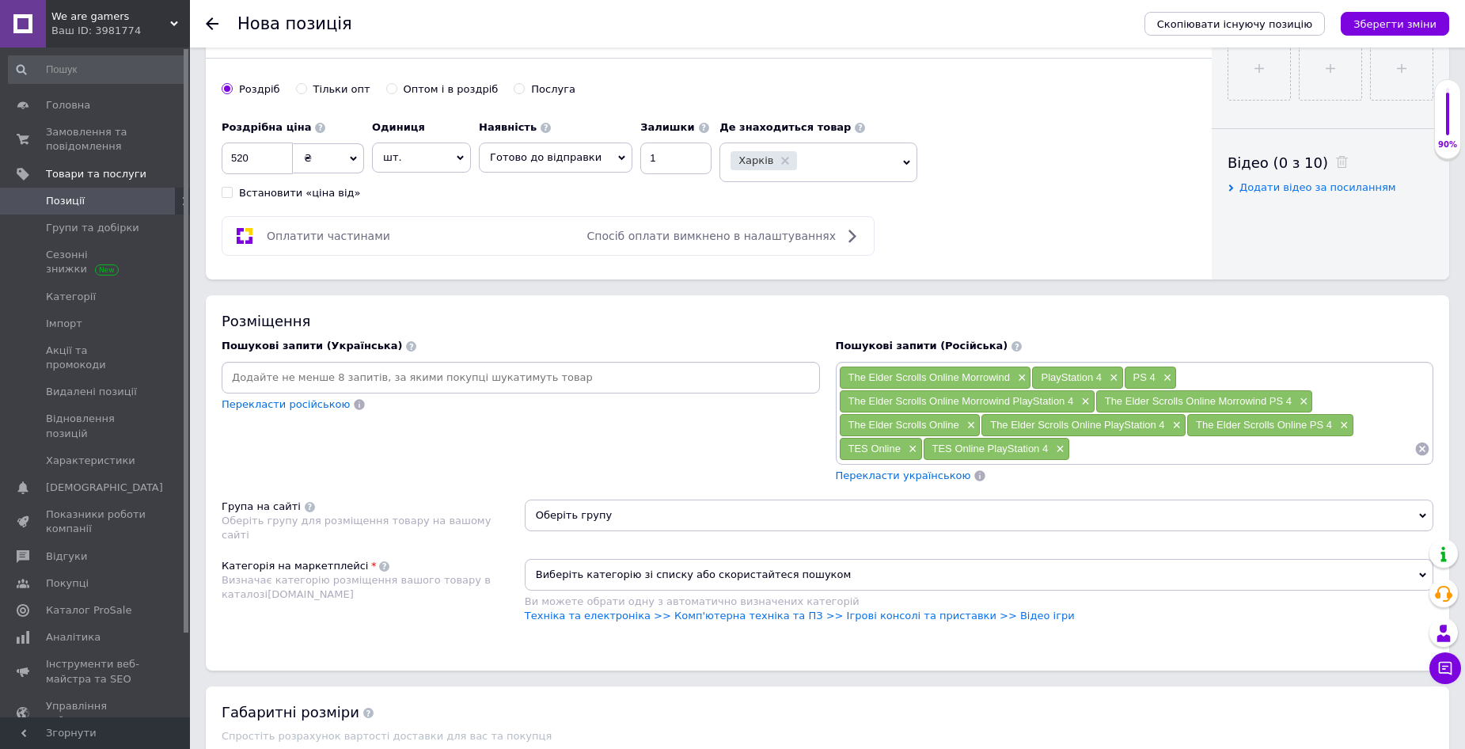
paste input "TES Online"
drag, startPoint x: 1133, startPoint y: 373, endPoint x: 1154, endPoint y: 374, distance: 21.4
click at [1154, 374] on div "PS 4 ×" at bounding box center [1151, 378] width 52 height 22
click at [1149, 443] on input "TES Online" at bounding box center [1242, 449] width 344 height 24
paste input "PS 4"
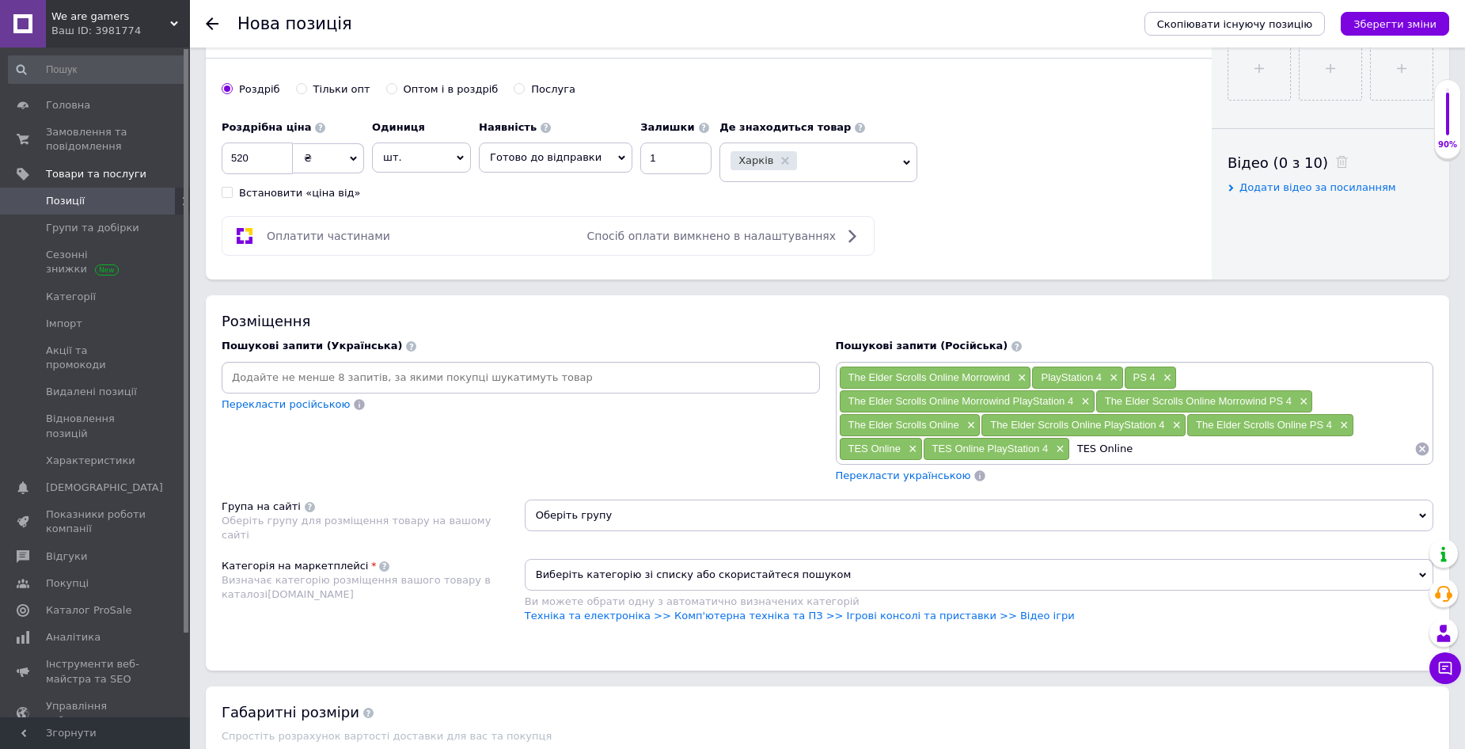
type input "TES Online PS 4"
drag, startPoint x: 856, startPoint y: 375, endPoint x: 925, endPoint y: 380, distance: 69.0
click at [926, 380] on div "The Elder Scrolls Online Morrowind ×" at bounding box center [936, 378] width 192 height 22
click at [1214, 445] on input at bounding box center [1297, 449] width 235 height 24
paste input "The Elder Scrolls"
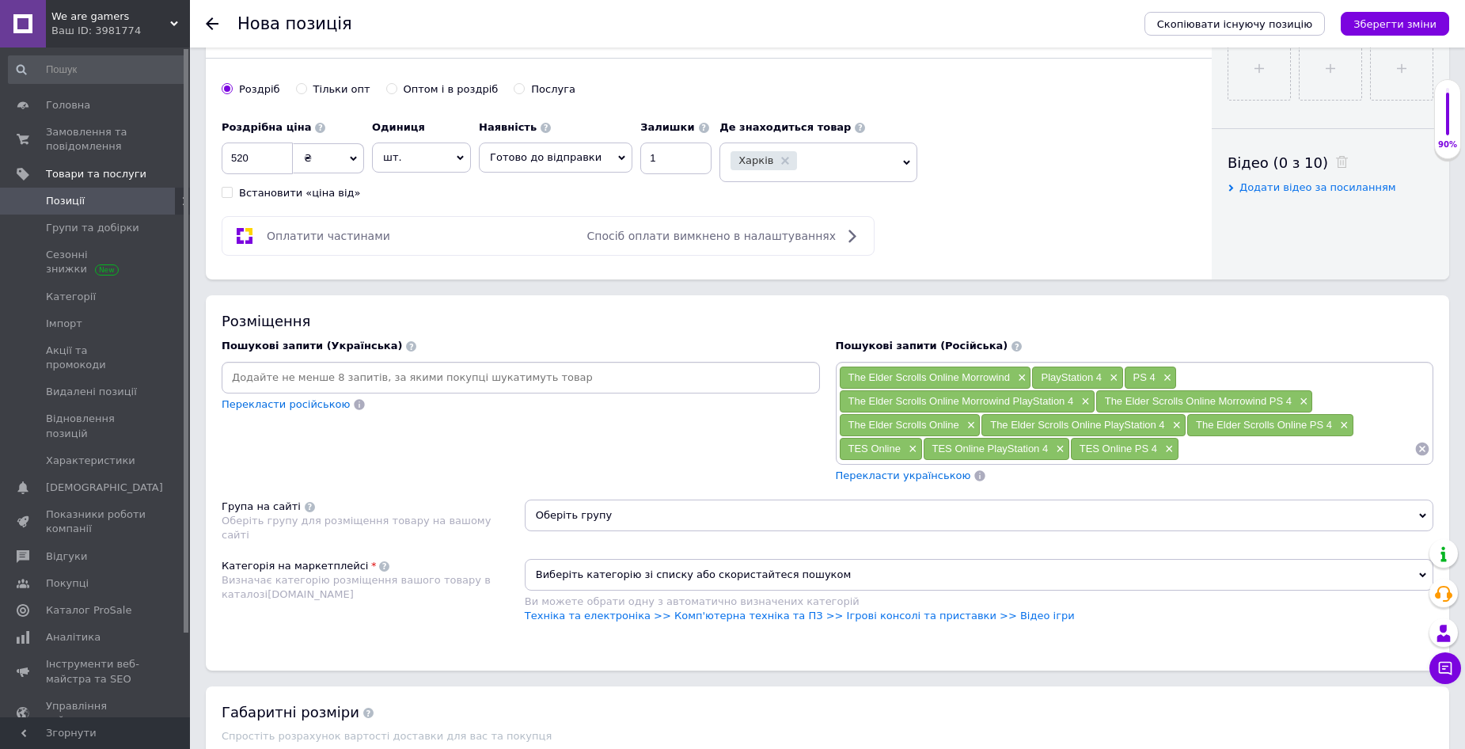
type input "The Elder Scrolls"
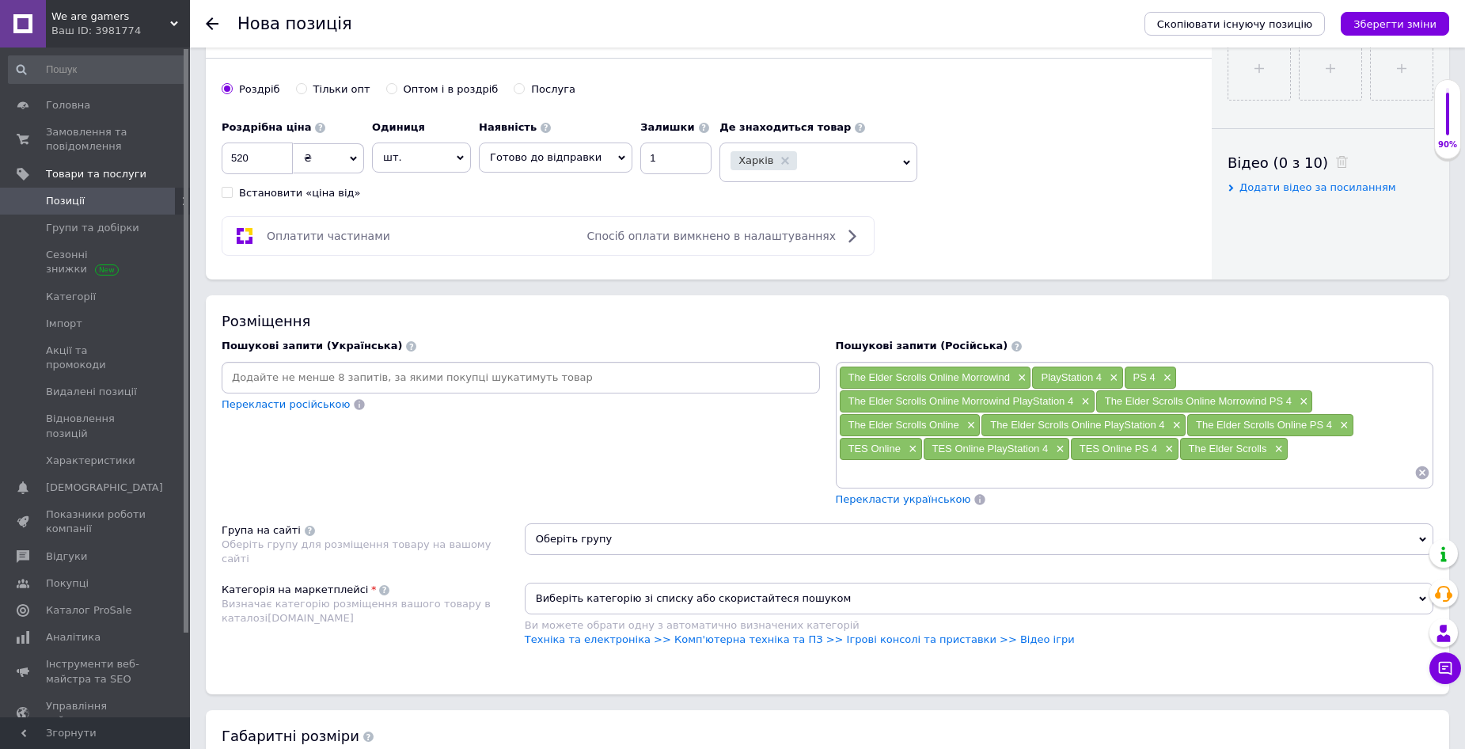
paste input "The Elder Scrolls"
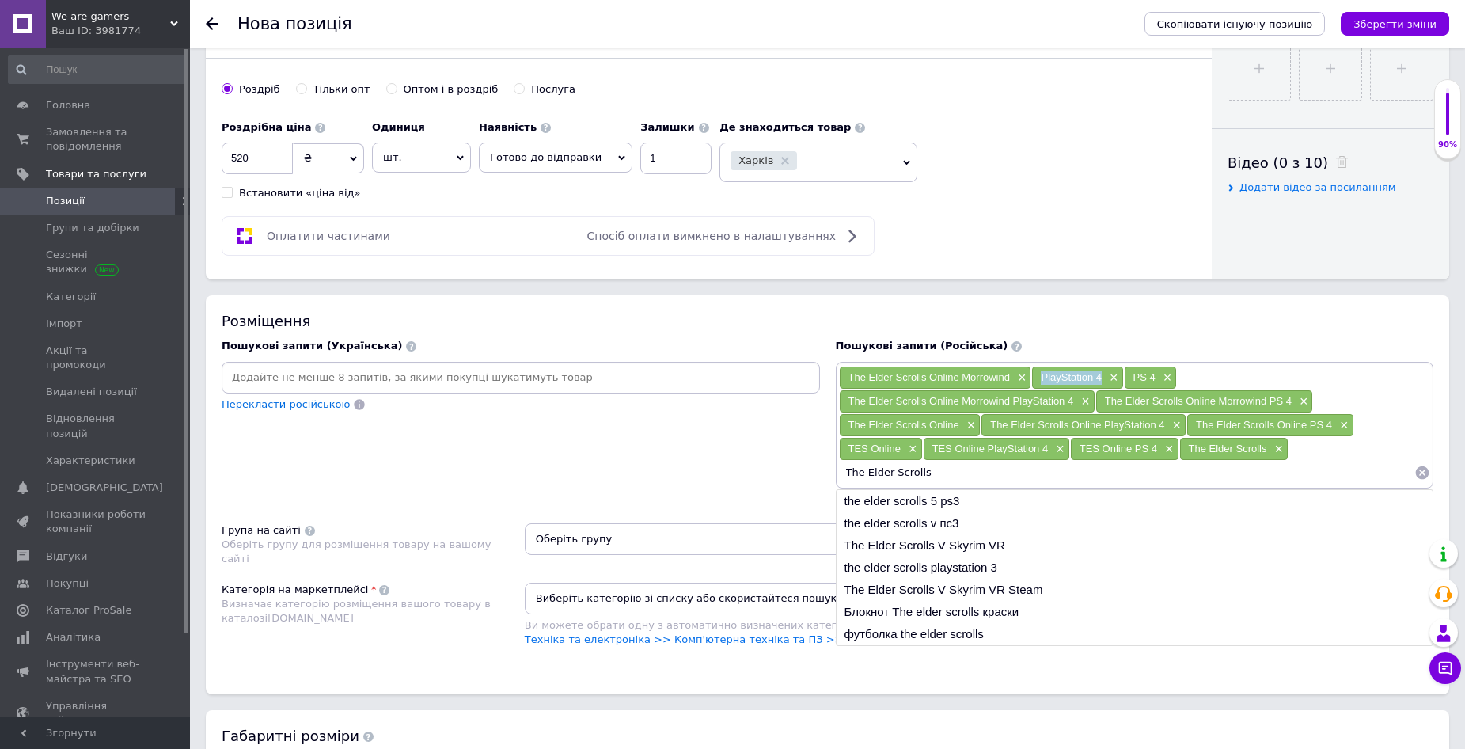
drag, startPoint x: 1041, startPoint y: 374, endPoint x: 1101, endPoint y: 378, distance: 60.3
click at [1101, 378] on span "PlayStation 4" at bounding box center [1071, 377] width 61 height 12
click at [945, 474] on input "The Elder Scrolls" at bounding box center [1127, 473] width 576 height 24
paste input "PlayStation 4"
type input "The Elder Scrolls PlayStation 4"
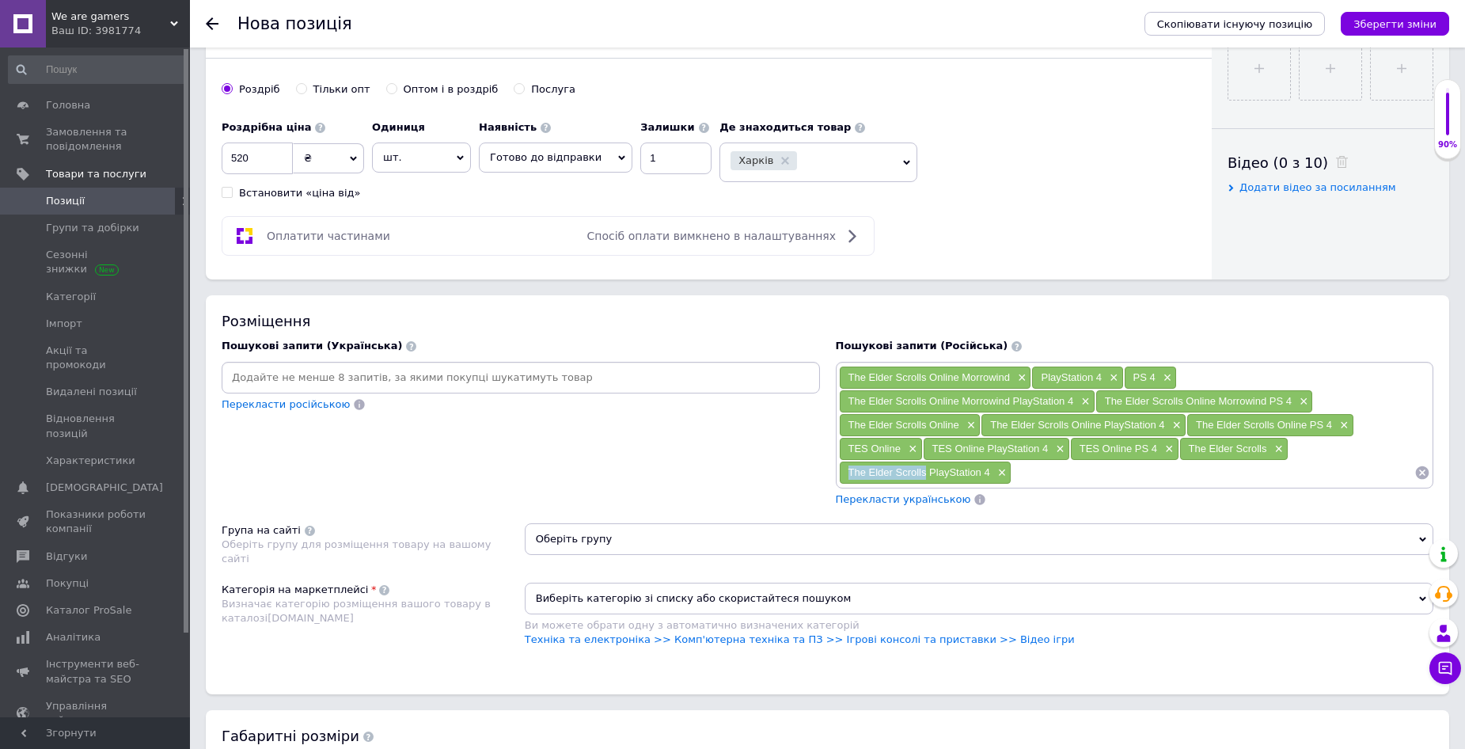
drag, startPoint x: 843, startPoint y: 469, endPoint x: 926, endPoint y: 473, distance: 83.2
click at [926, 473] on div "The Elder Scrolls PlayStation 4 ×" at bounding box center [926, 473] width 172 height 22
click at [1058, 473] on input at bounding box center [1213, 473] width 403 height 24
paste input "The Elder Scrolls"
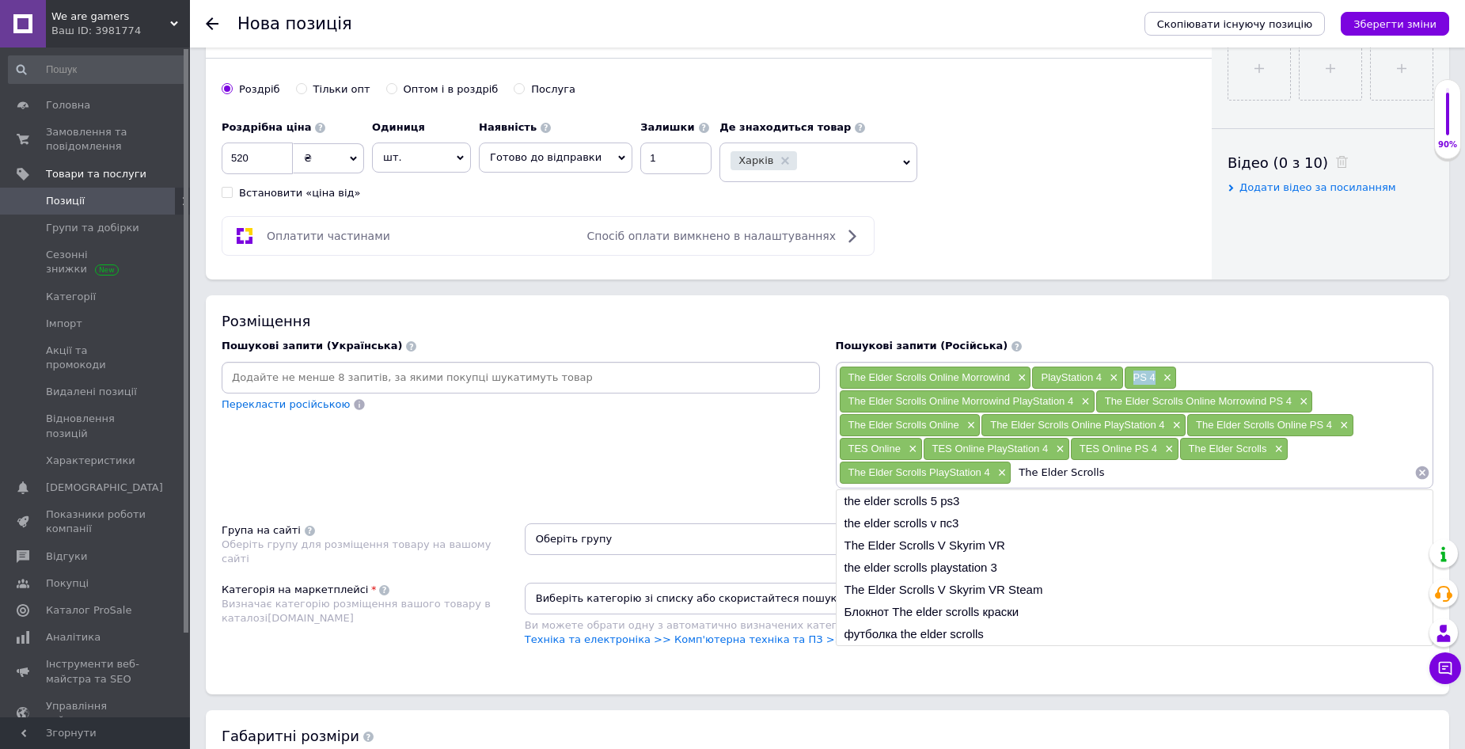
drag, startPoint x: 1133, startPoint y: 375, endPoint x: 1156, endPoint y: 378, distance: 23.1
click at [1156, 378] on div "PS 4 ×" at bounding box center [1151, 378] width 52 height 22
click at [1107, 471] on input "The Elder Scrolls" at bounding box center [1213, 473] width 403 height 24
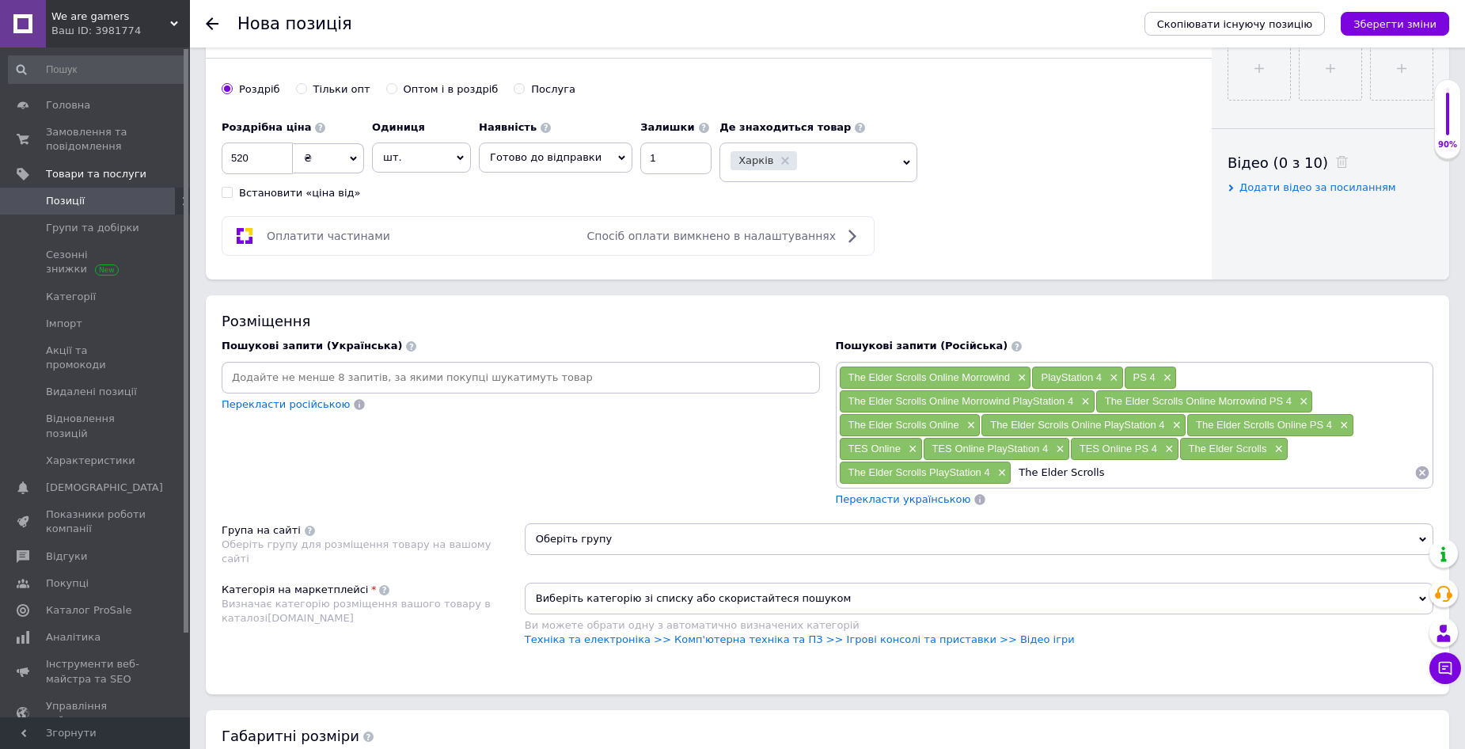
paste input "PS 4"
type input "The Elder Scrolls PS 4"
click at [430, 378] on input at bounding box center [521, 378] width 592 height 24
type input "Зе елдер скролс онлайн морровінд"
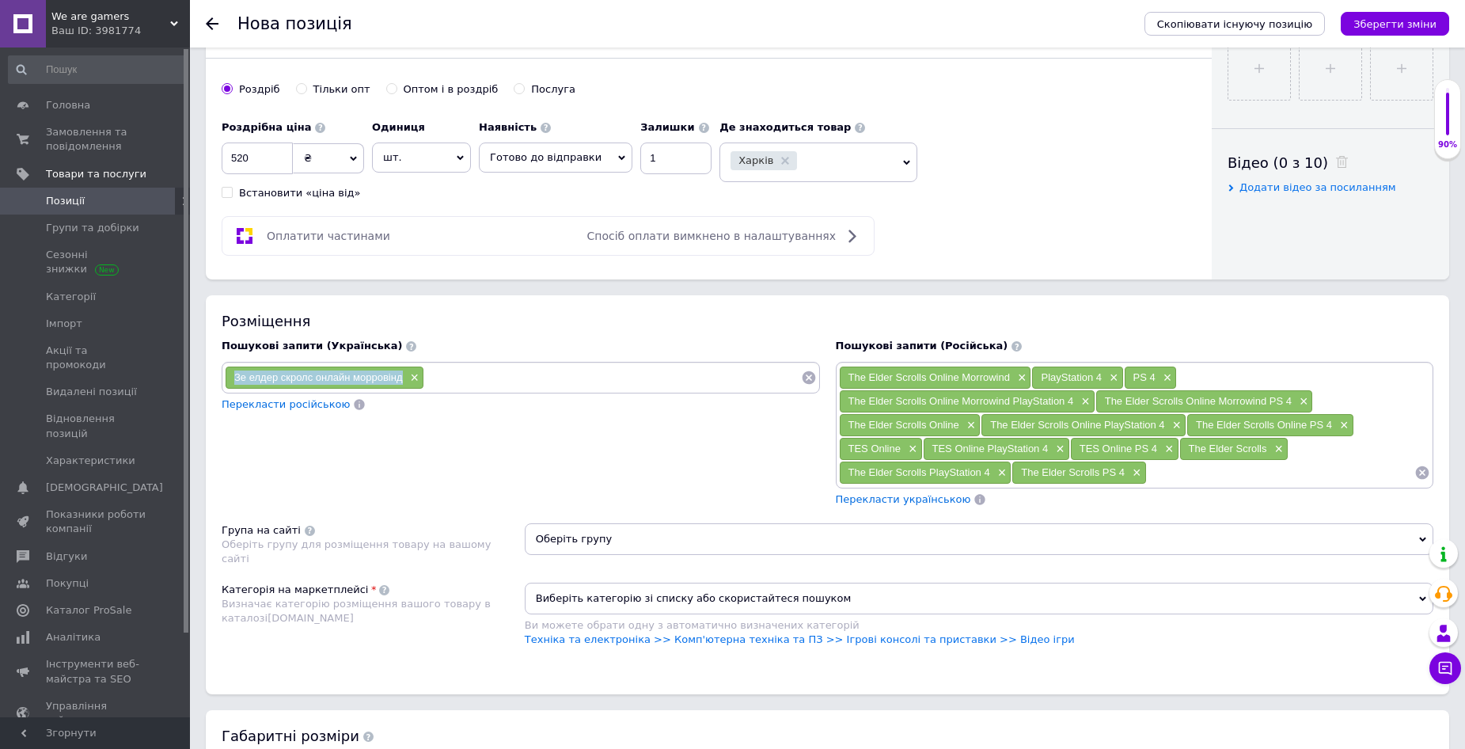
drag, startPoint x: 234, startPoint y: 372, endPoint x: 403, endPoint y: 382, distance: 169.7
click at [403, 382] on div "Зе елдер скролс онлайн морровінд ×" at bounding box center [325, 378] width 198 height 22
click at [472, 378] on input at bounding box center [612, 378] width 376 height 24
paste input "Зе елдер скролс онлайн морровінд"
type input "Зе елдер скролс онлайн морровінд пс 4"
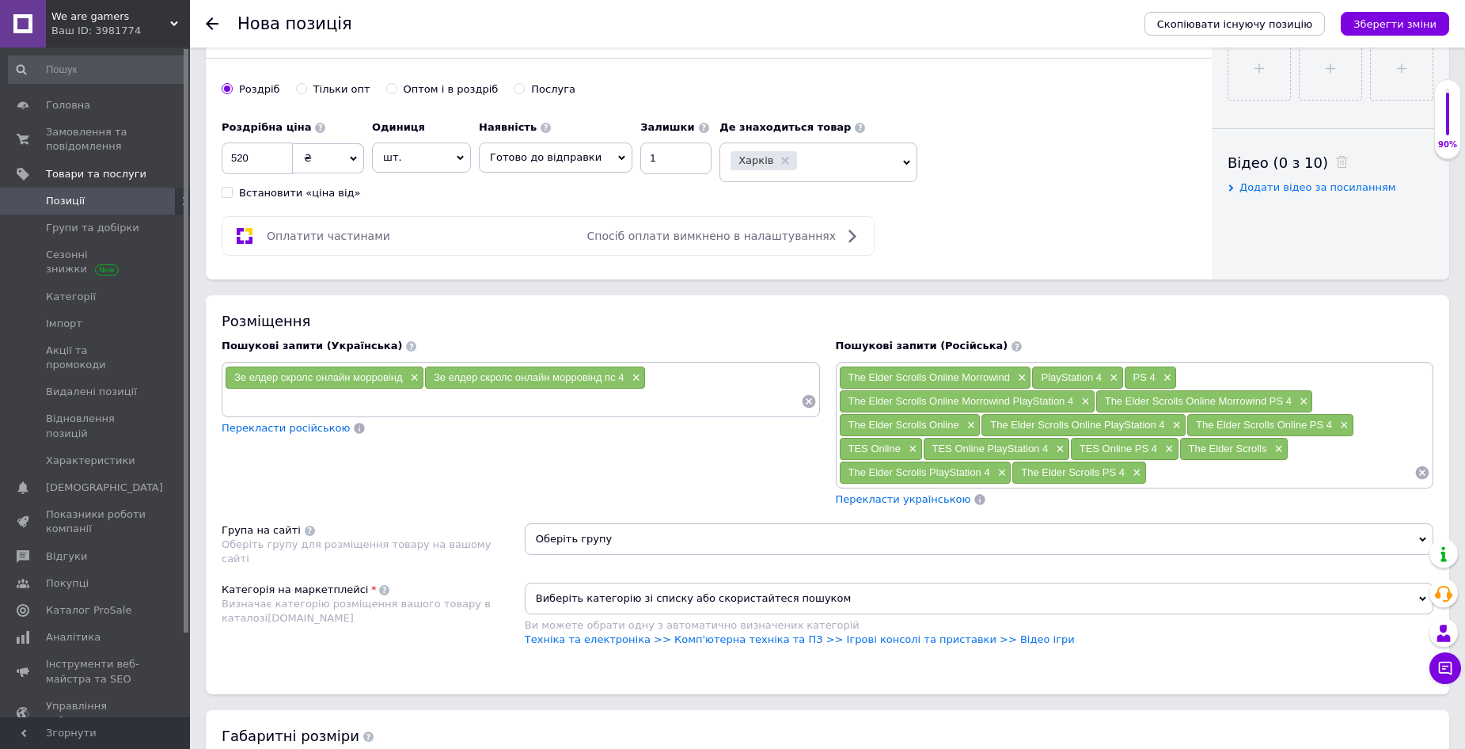
paste input "Зе елдер скролс онлайн морровінд"
type input "Зе елдер скролс онлайн морровінд плейстейшен 4"
drag, startPoint x: 234, startPoint y: 373, endPoint x: 348, endPoint y: 378, distance: 114.9
click at [348, 378] on div "Зе елдер скролс онлайн морровінд ×" at bounding box center [325, 378] width 198 height 22
click at [536, 399] on input at bounding box center [650, 402] width 301 height 24
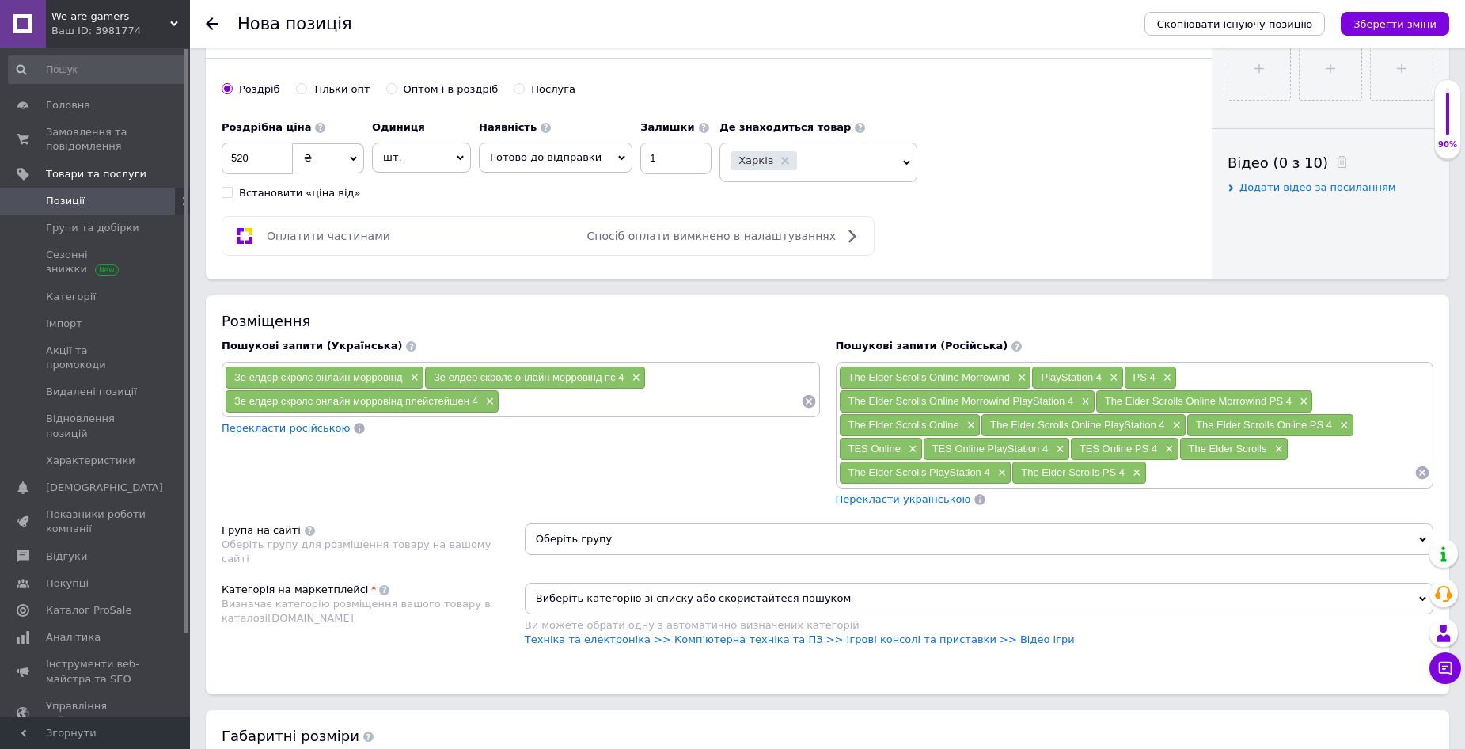
paste input "Зе елдер скролс онлайн"
type input "Зе елдер скролс онлайн"
paste input "Зе елдер скролс онлайн"
type input "Зе елдер скролс онлайн пс 4"
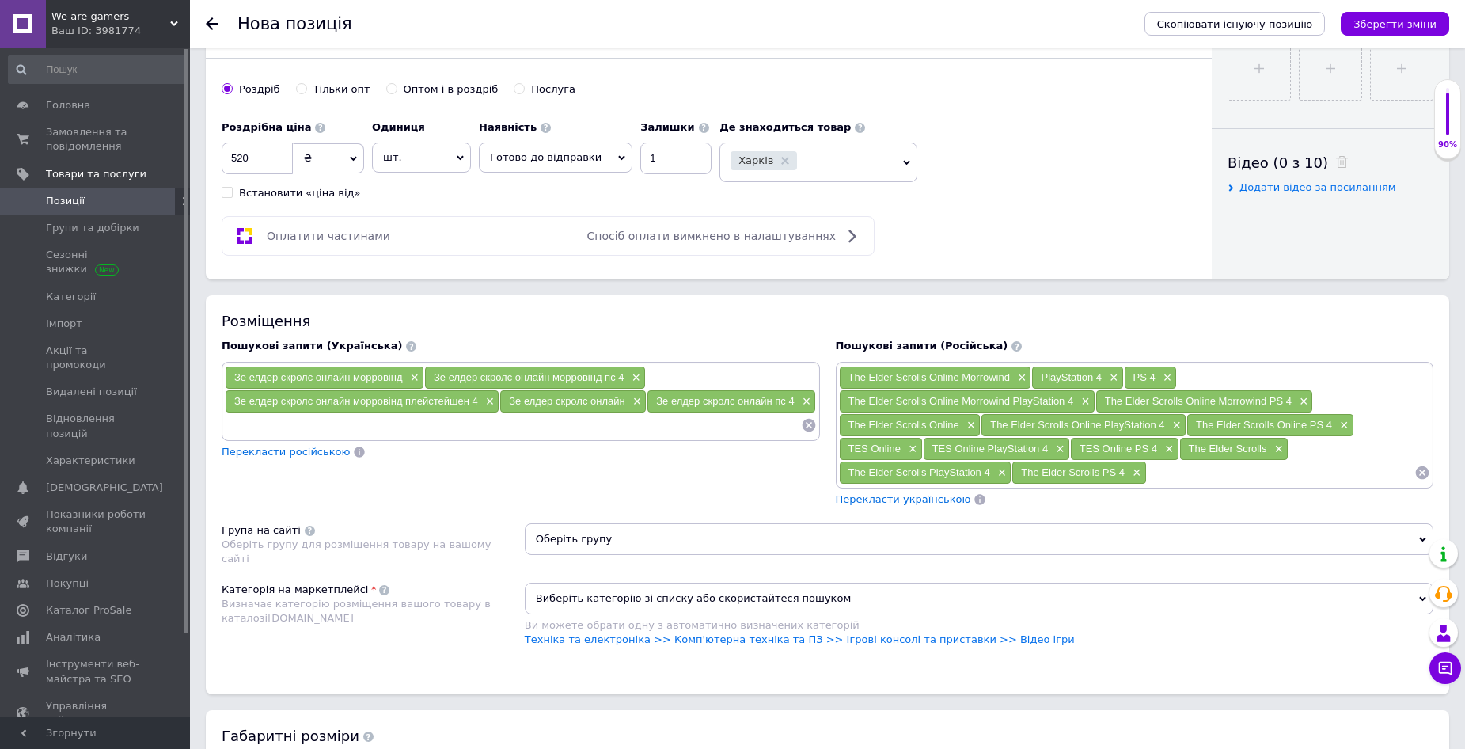
paste input "Зе елдер скролс онлайн"
type input "Зе елдер скролс онлайн плейстейшен 4"
drag, startPoint x: 233, startPoint y: 371, endPoint x: 313, endPoint y: 382, distance: 80.7
click at [313, 382] on div "Зе елдер скролс онлайн морровінд ×" at bounding box center [325, 378] width 198 height 22
click at [485, 418] on input at bounding box center [623, 425] width 353 height 24
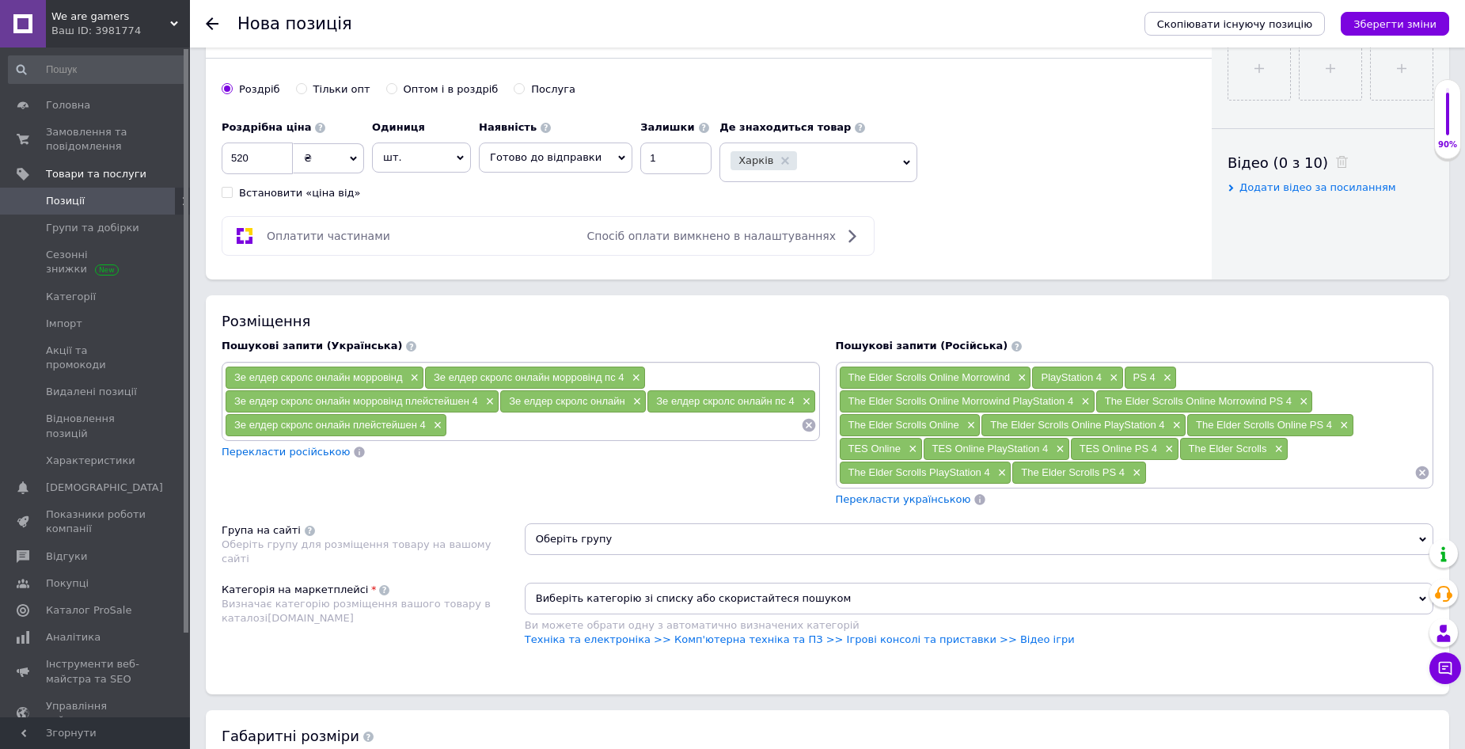
paste input "Зе елдер скролс"
type input "Зе елдер скролс"
paste input "Зе елдер скролс"
type input "Зе елдер скролс пс 4"
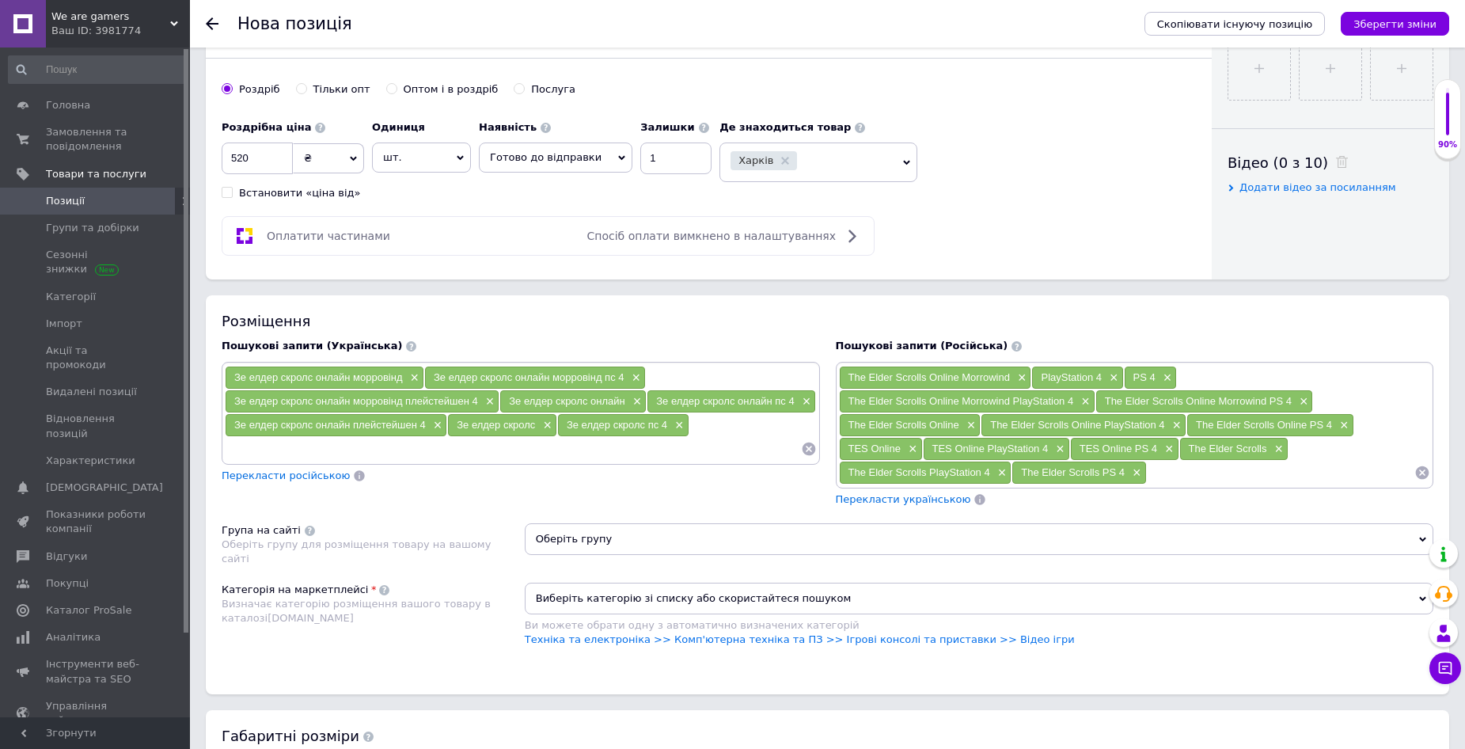
paste input "Зе елдер скролс"
type input "Зе елдер скролс плейстейшен 4"
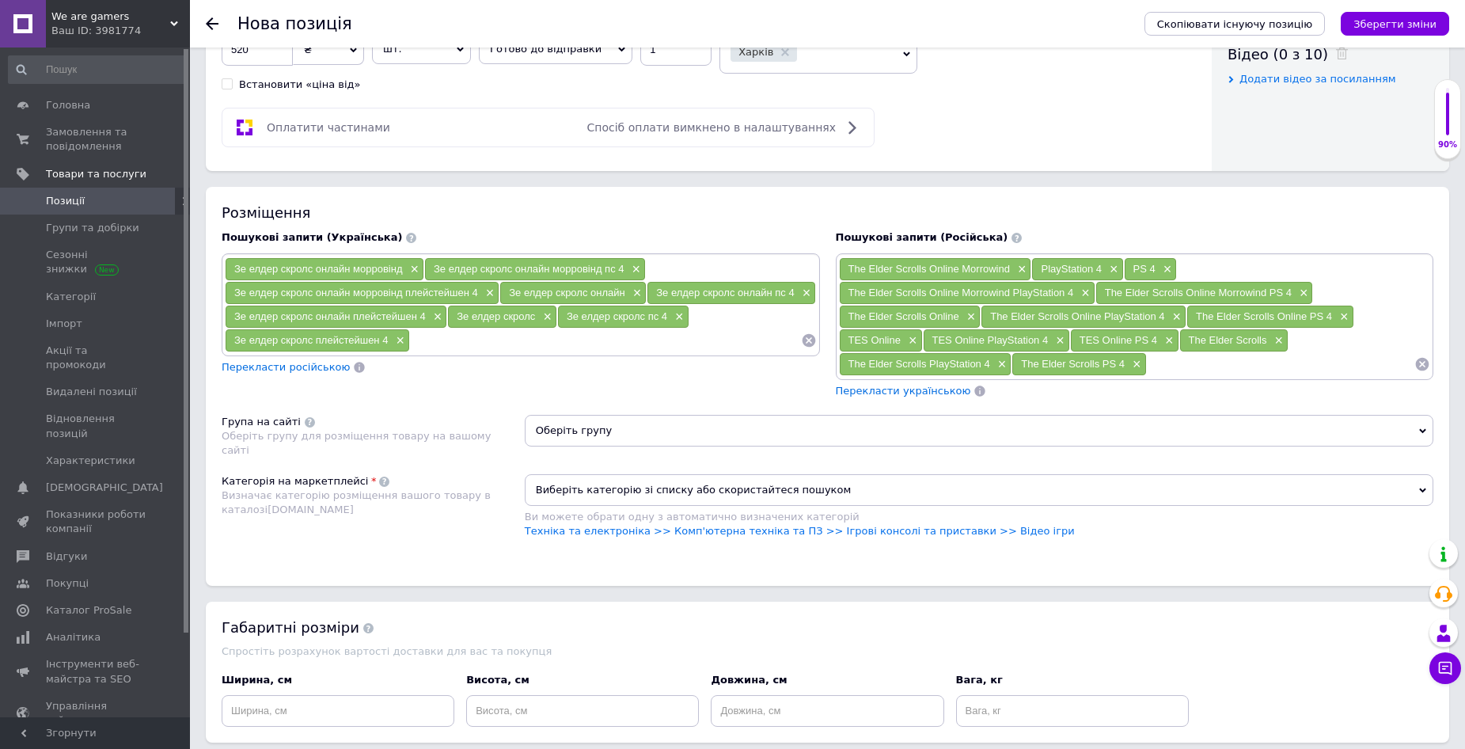
scroll to position [871, 0]
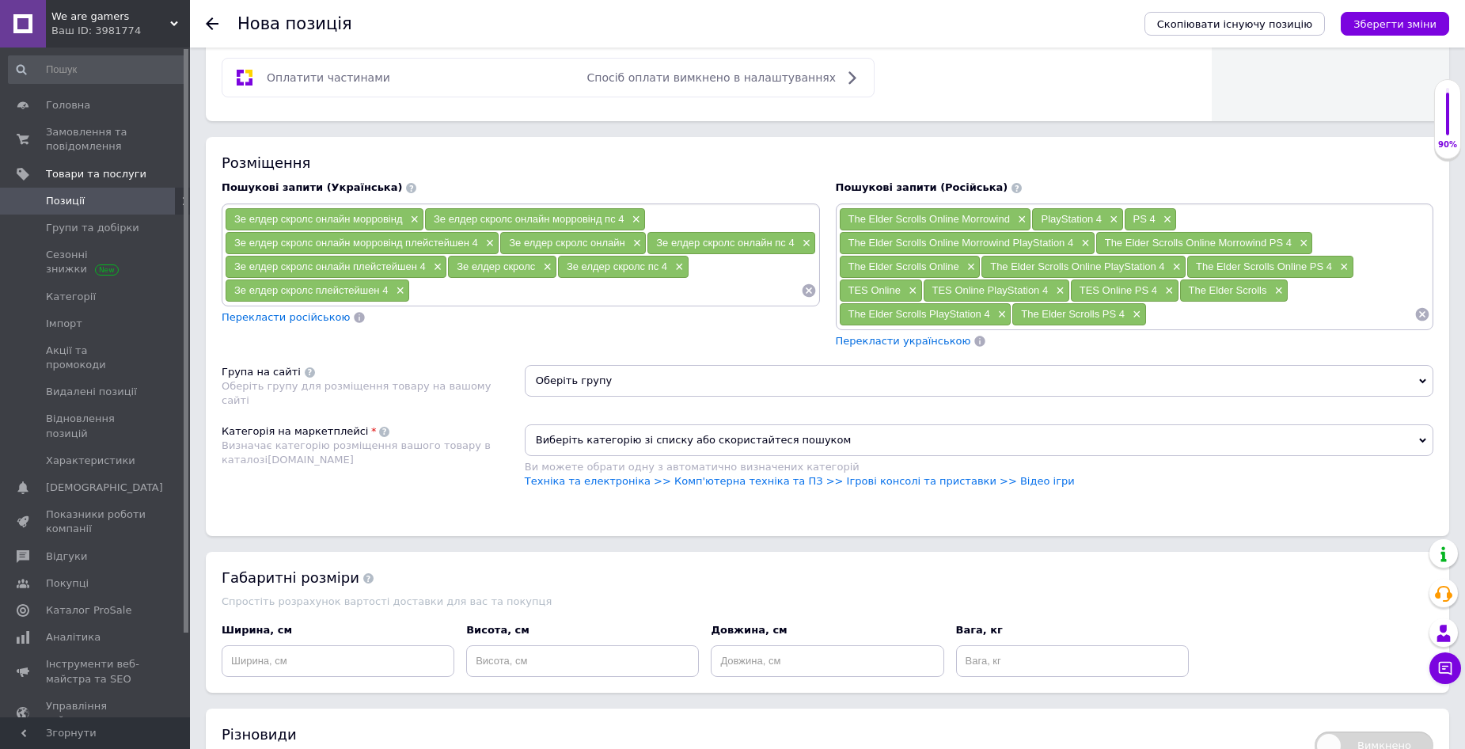
click at [605, 375] on span "Оберіть групу" at bounding box center [979, 381] width 909 height 32
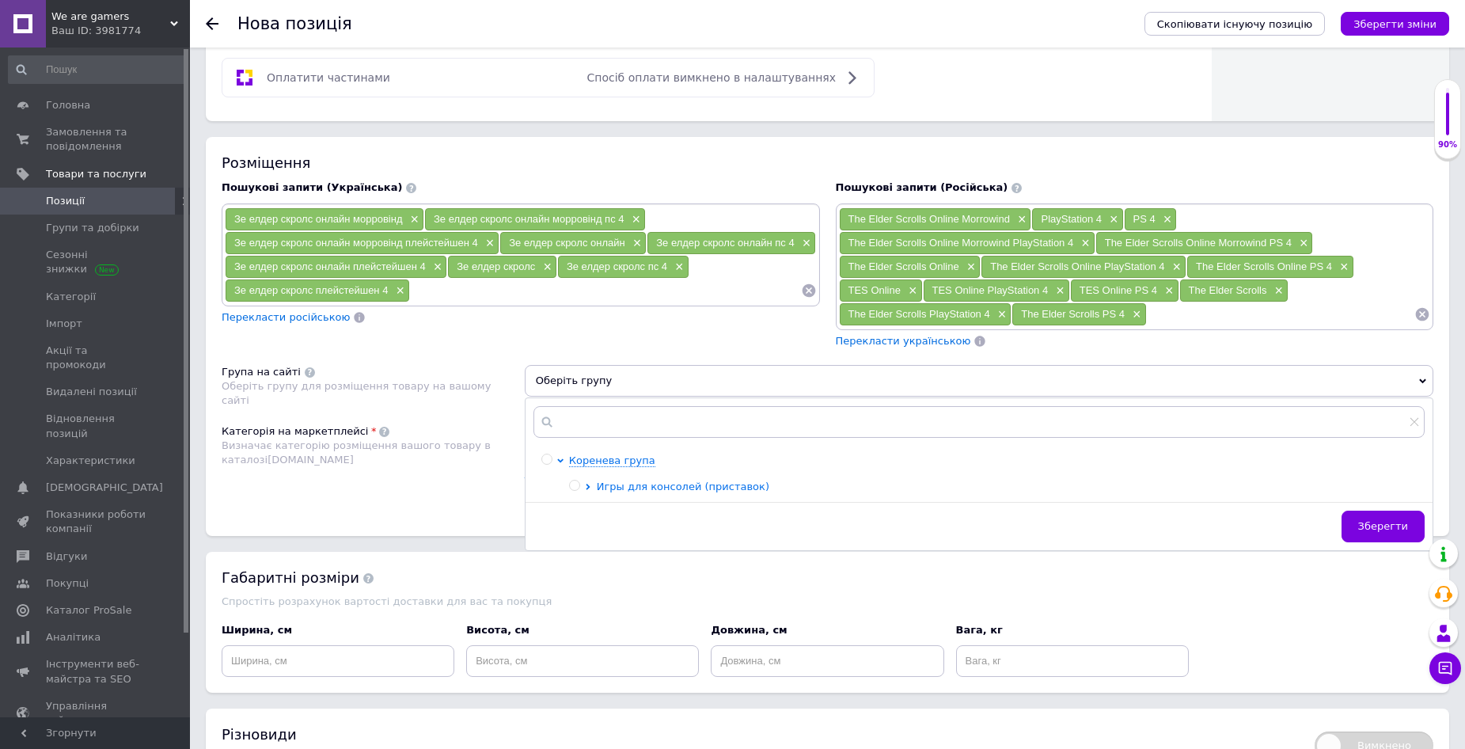
click at [624, 486] on span "Игры для консолей (приставок)" at bounding box center [683, 487] width 173 height 12
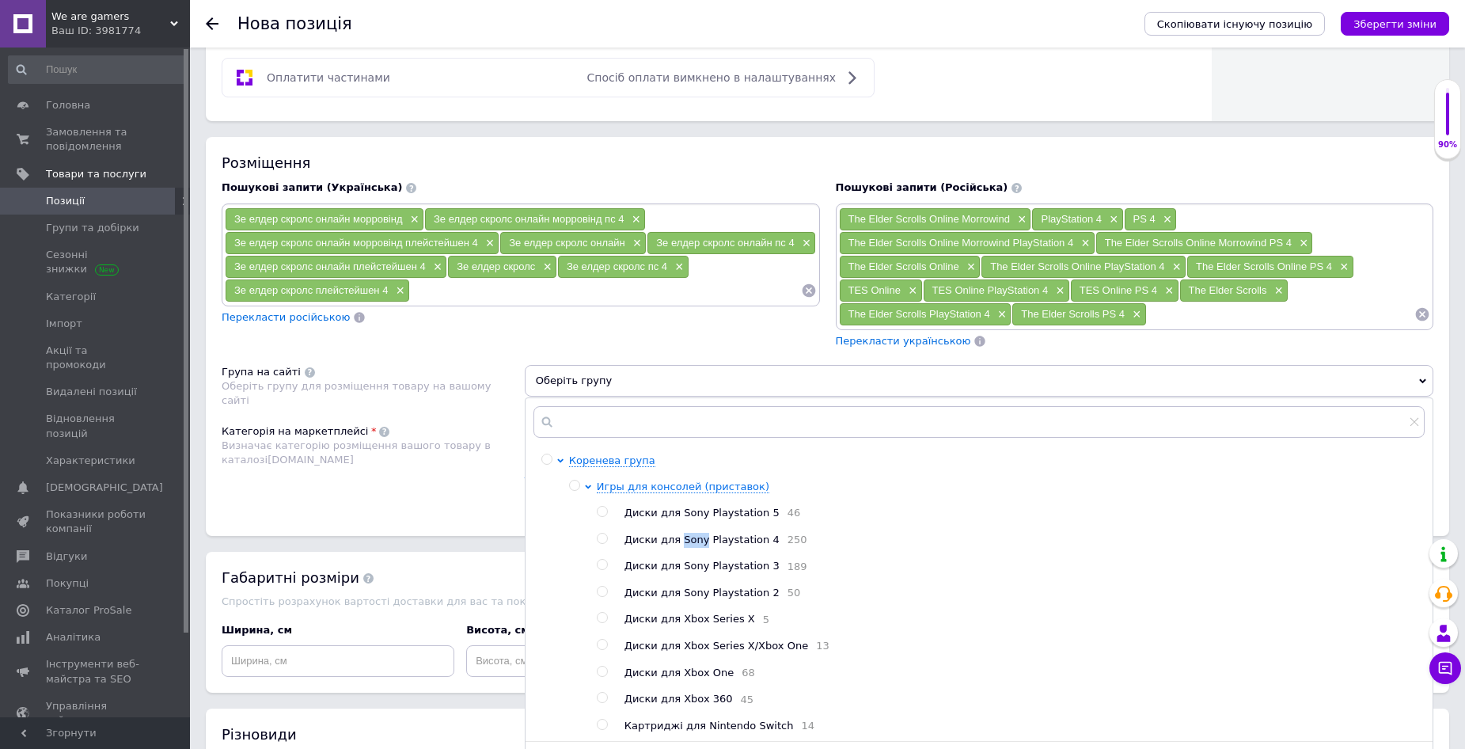
drag, startPoint x: 677, startPoint y: 542, endPoint x: 696, endPoint y: 543, distance: 19.0
click at [696, 543] on span "Диски для Sony Playstation 4" at bounding box center [702, 540] width 155 height 12
radio input "true"
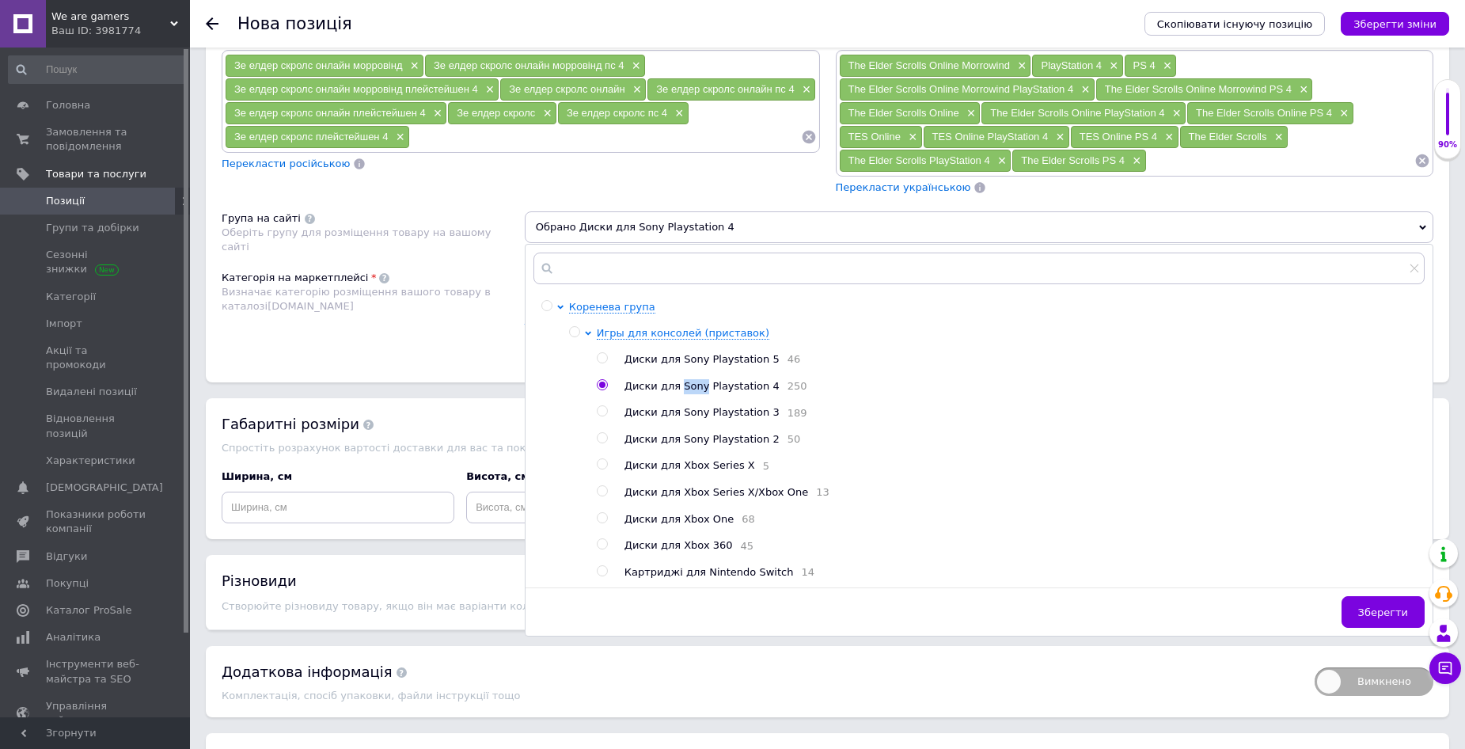
scroll to position [1029, 0]
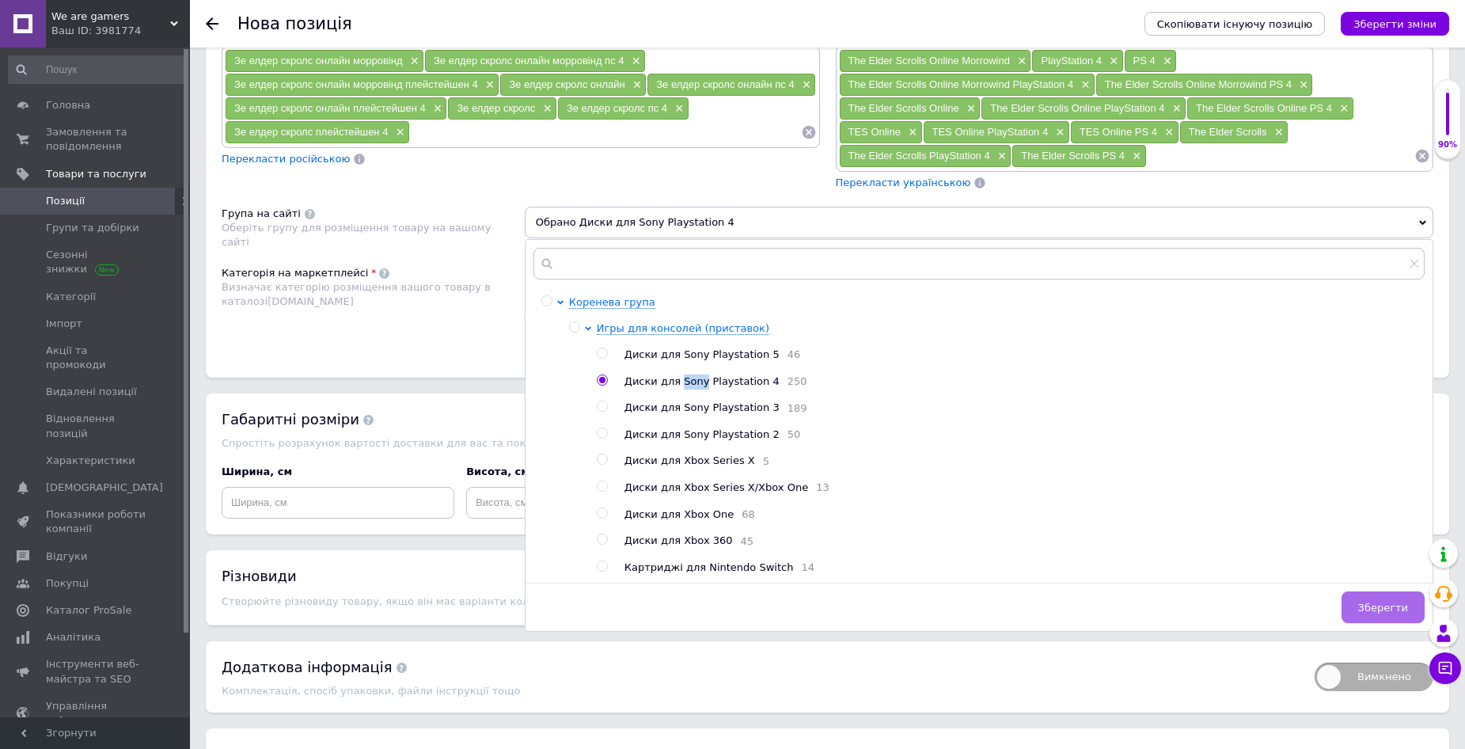
click at [1368, 613] on span "Зберегти" at bounding box center [1384, 608] width 50 height 12
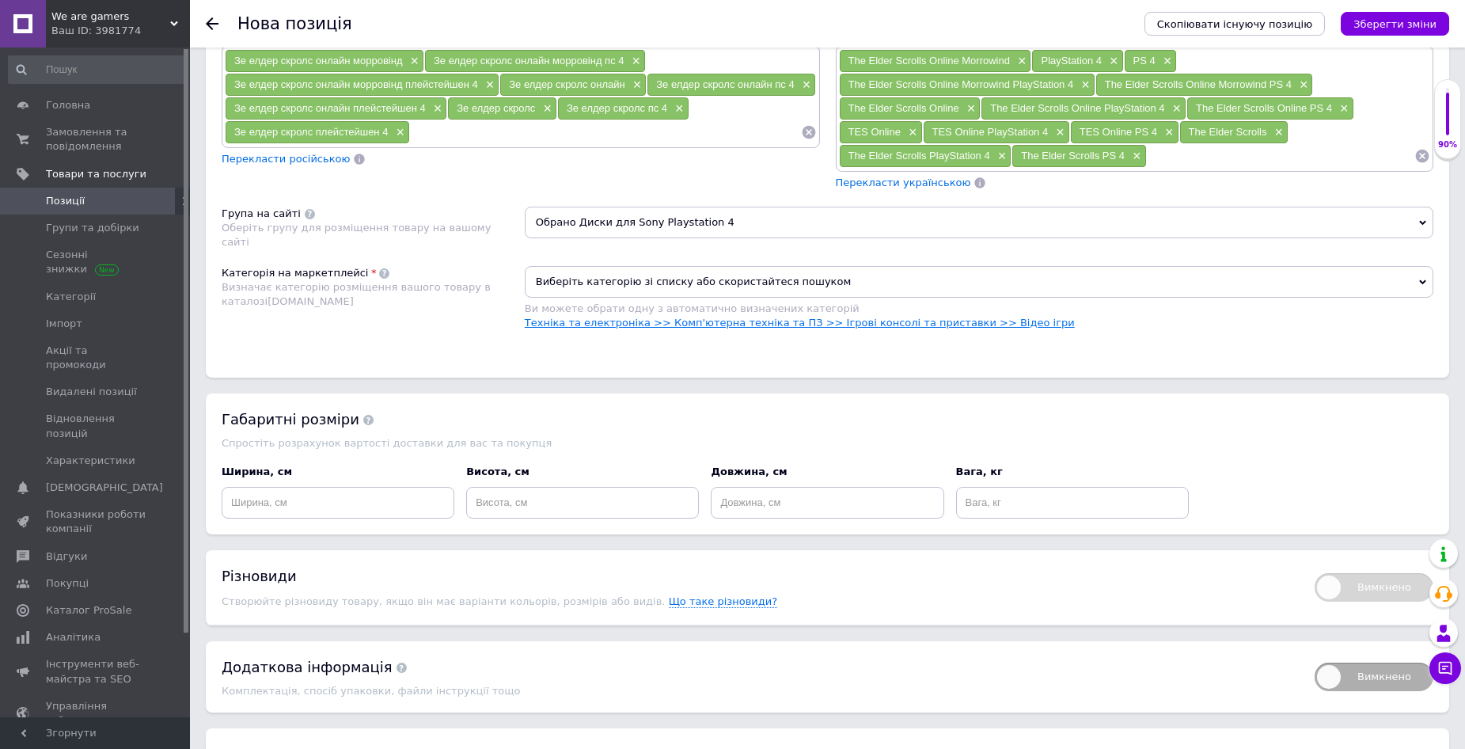
click at [608, 320] on link "Техніка та електроніка >> Комп'ютерна техніка та ПЗ >> Ігрові консолі та приста…" at bounding box center [800, 323] width 550 height 12
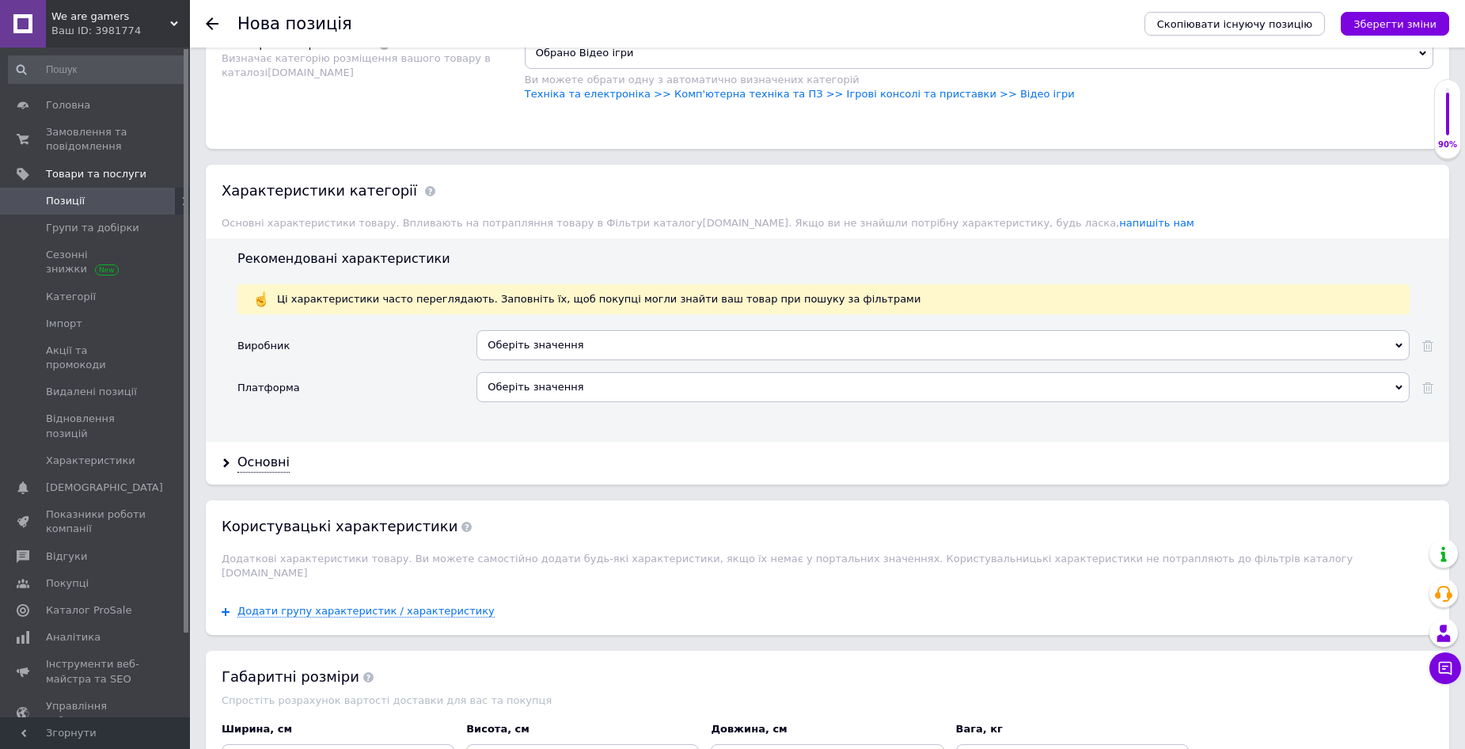
scroll to position [1267, 0]
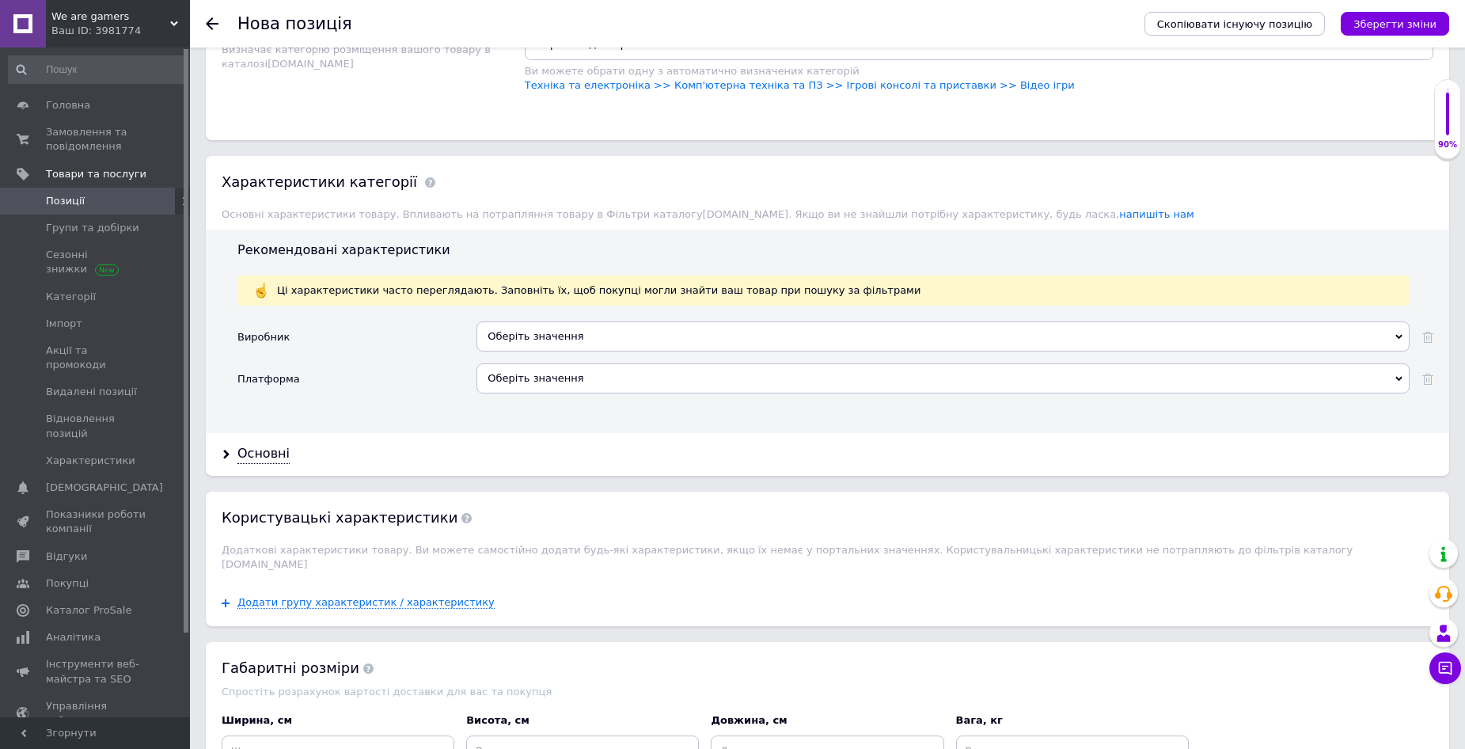
click at [543, 334] on div "Оберіть значення" at bounding box center [943, 336] width 933 height 30
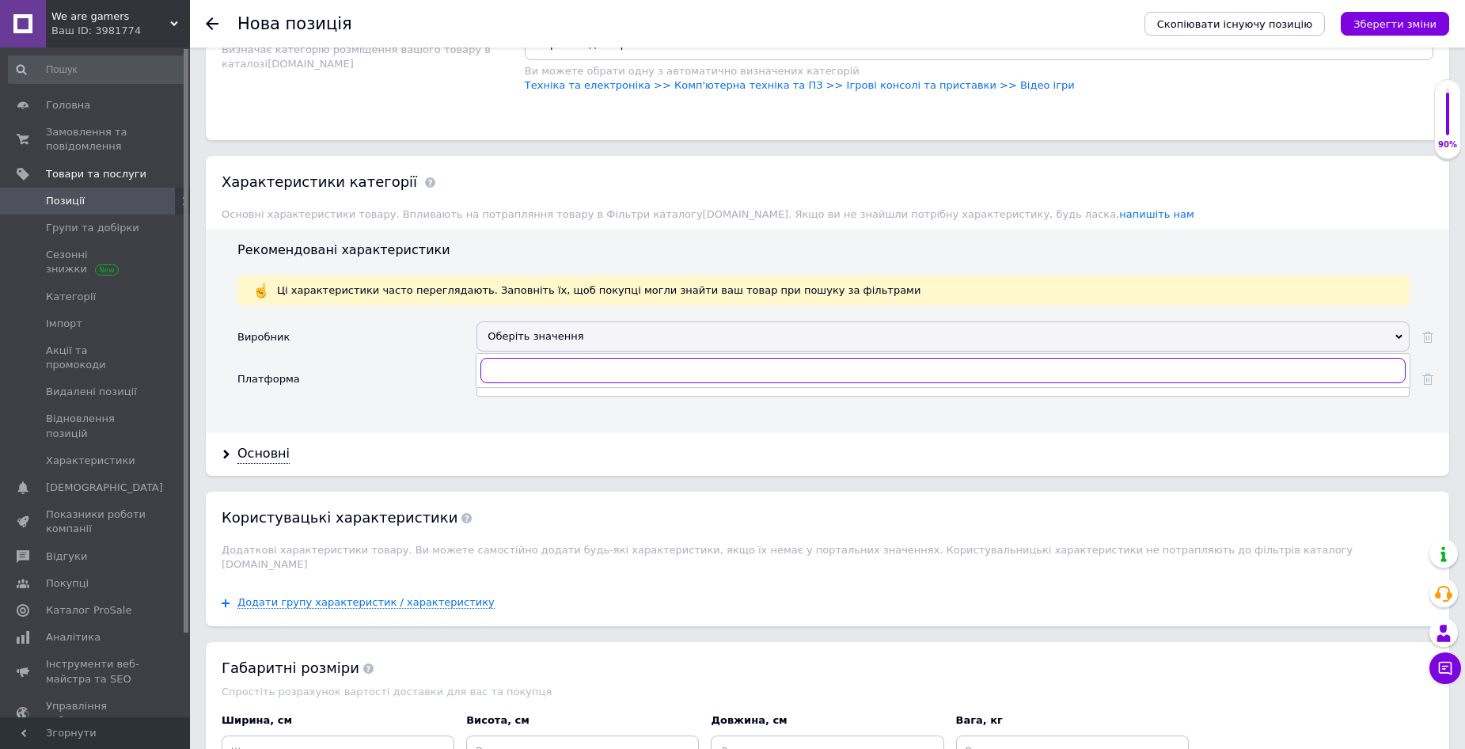
paste input "Sony"
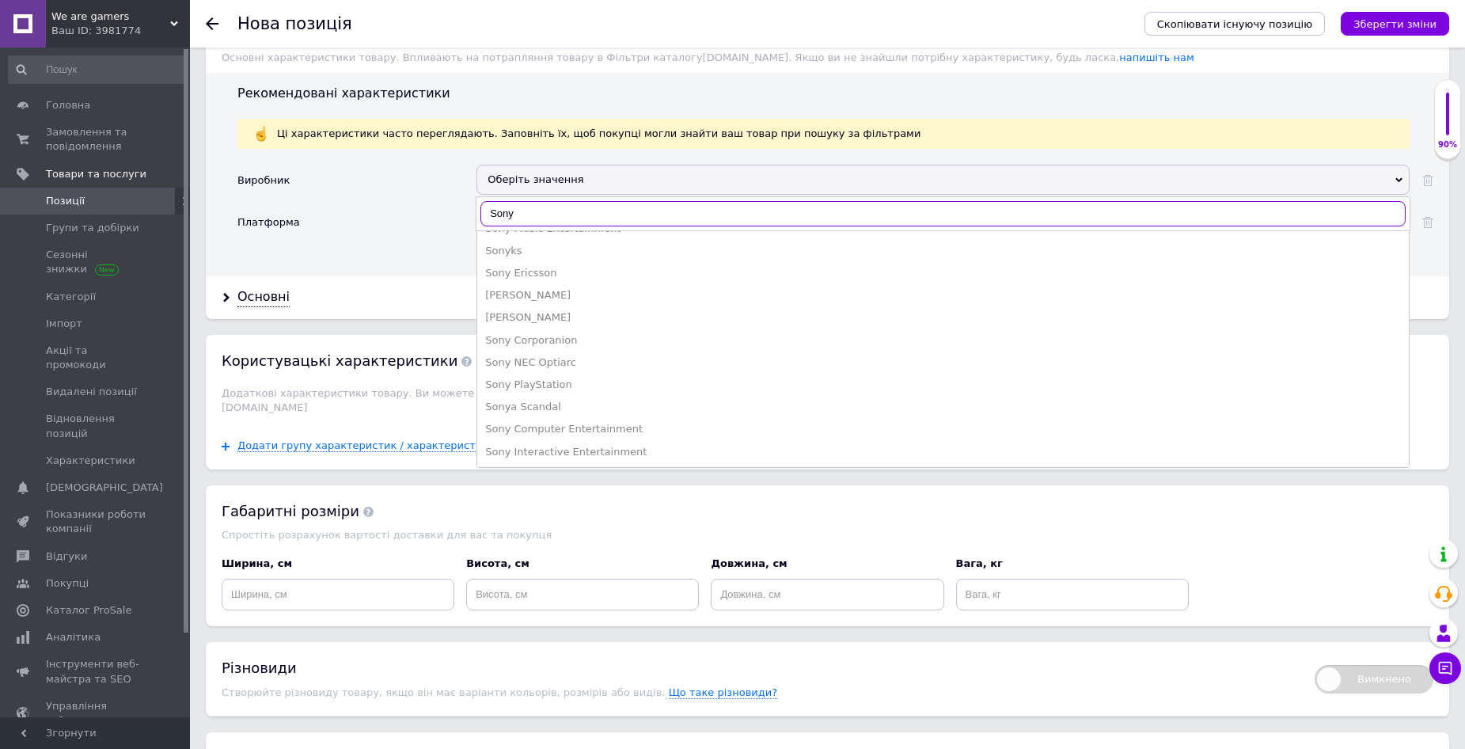
scroll to position [1504, 0]
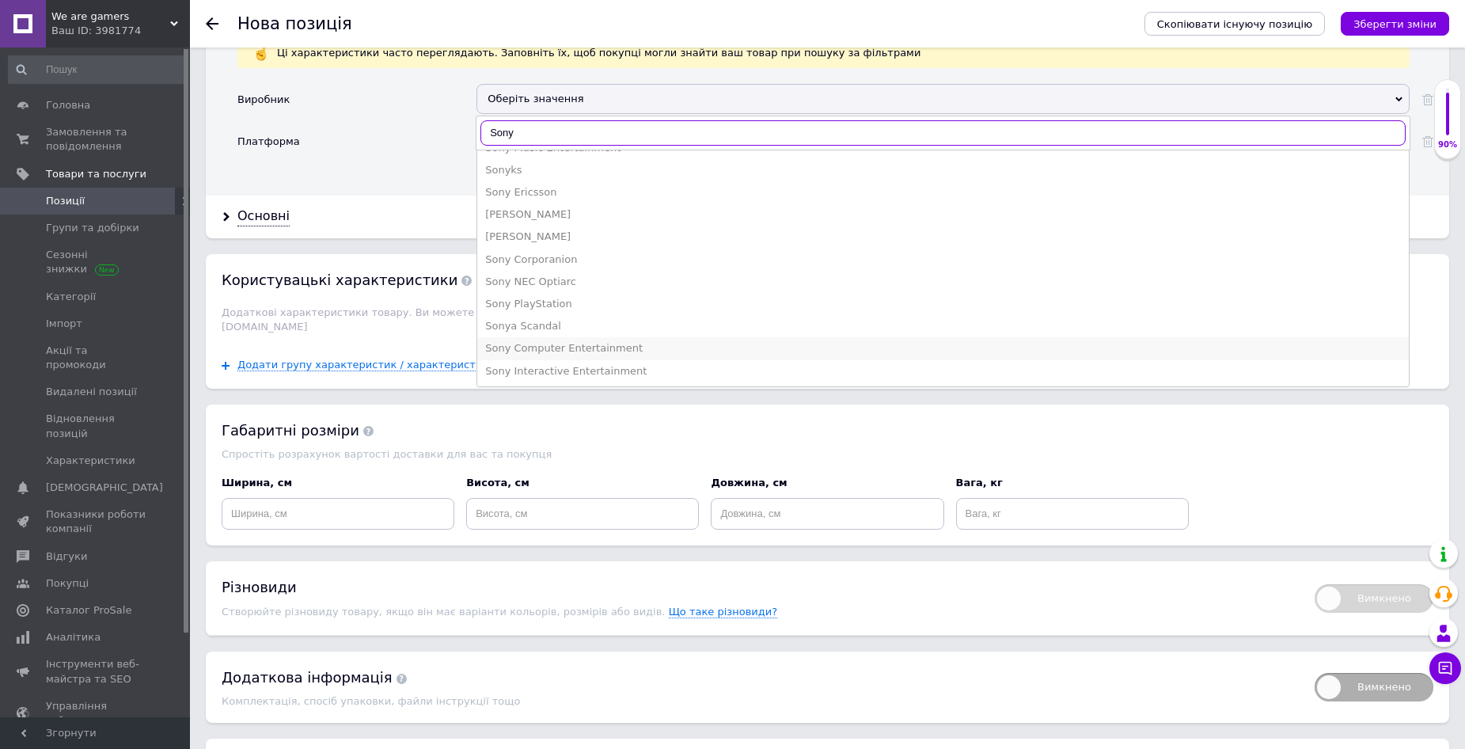
type input "Sony"
click at [565, 348] on div "Sony Computer Entertainment" at bounding box center [943, 348] width 916 height 14
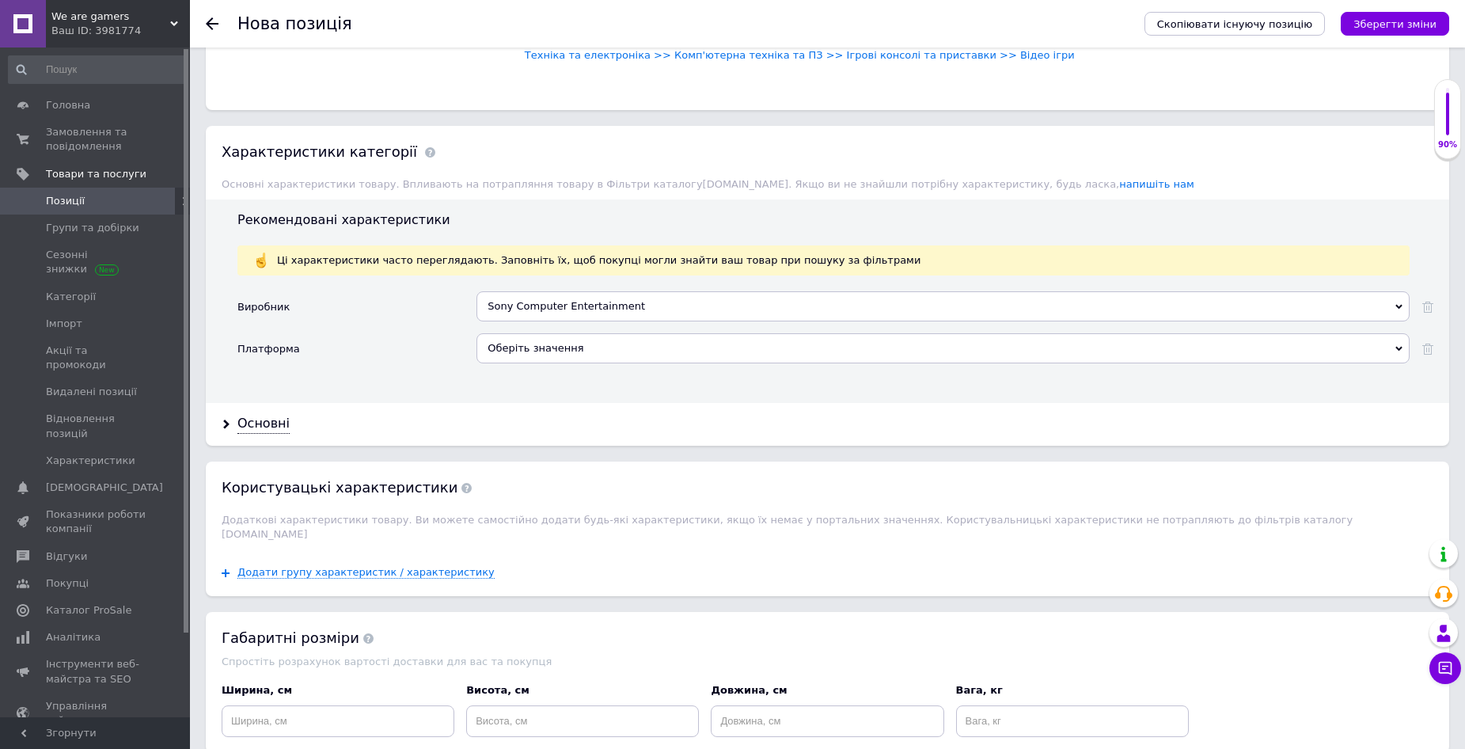
scroll to position [1267, 0]
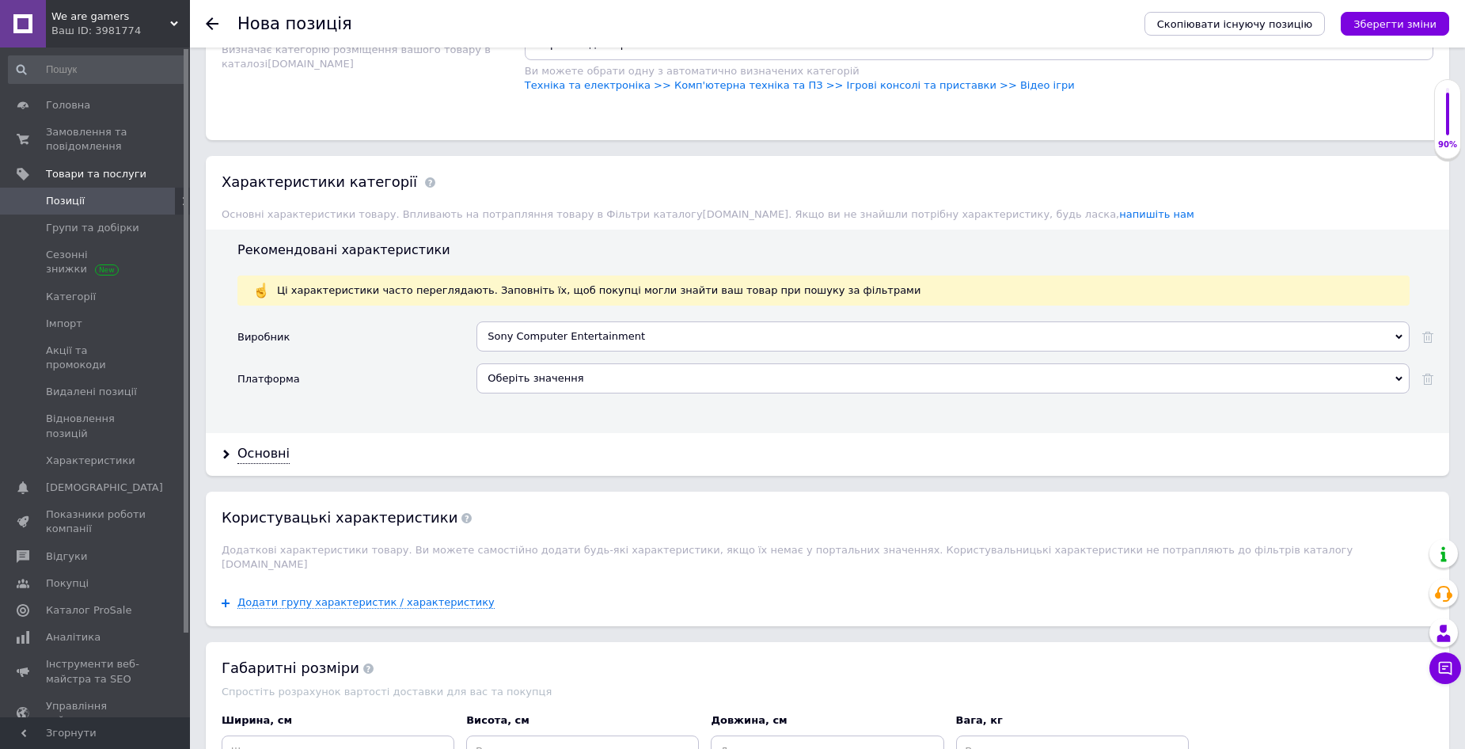
click at [558, 379] on div "Оберіть значення" at bounding box center [943, 378] width 933 height 30
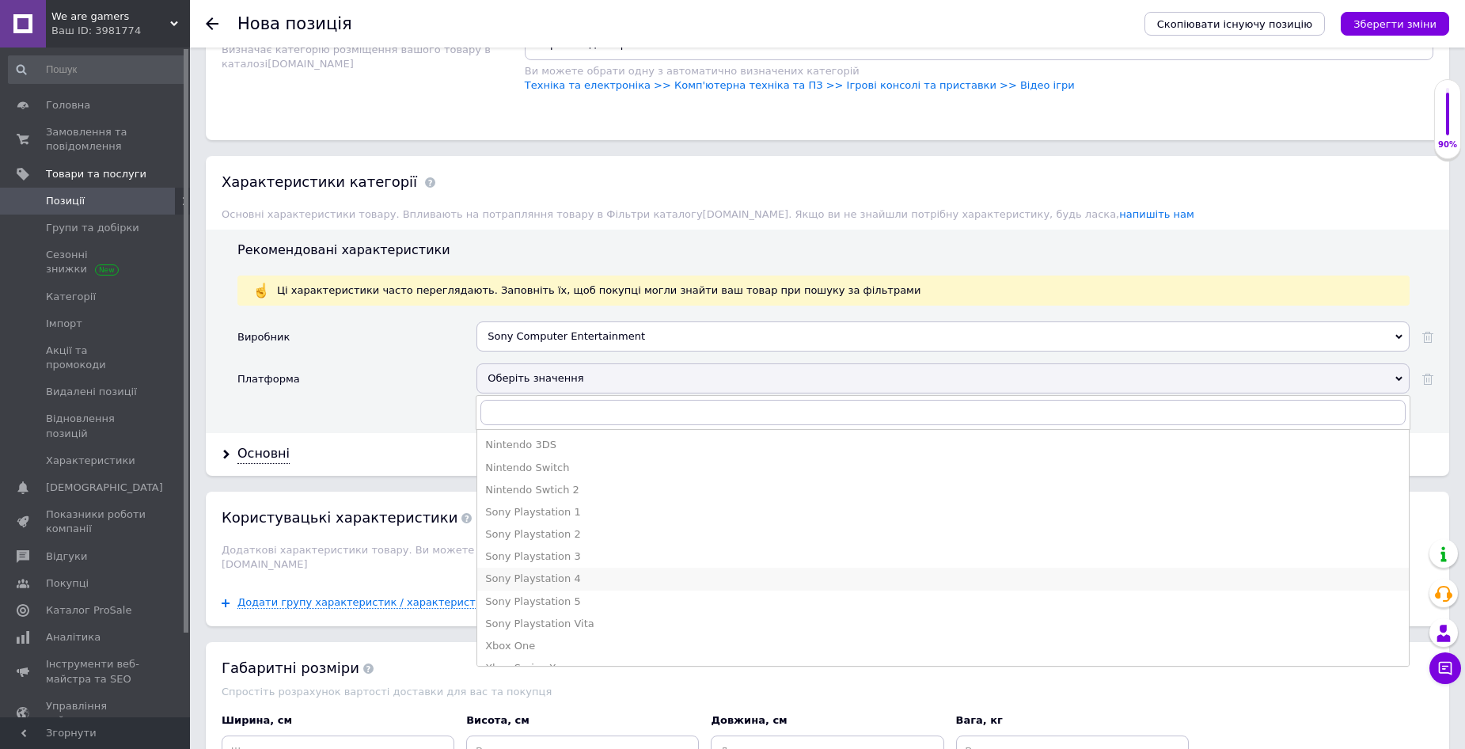
click at [596, 568] on li "Sony Playstation 4" at bounding box center [943, 579] width 932 height 22
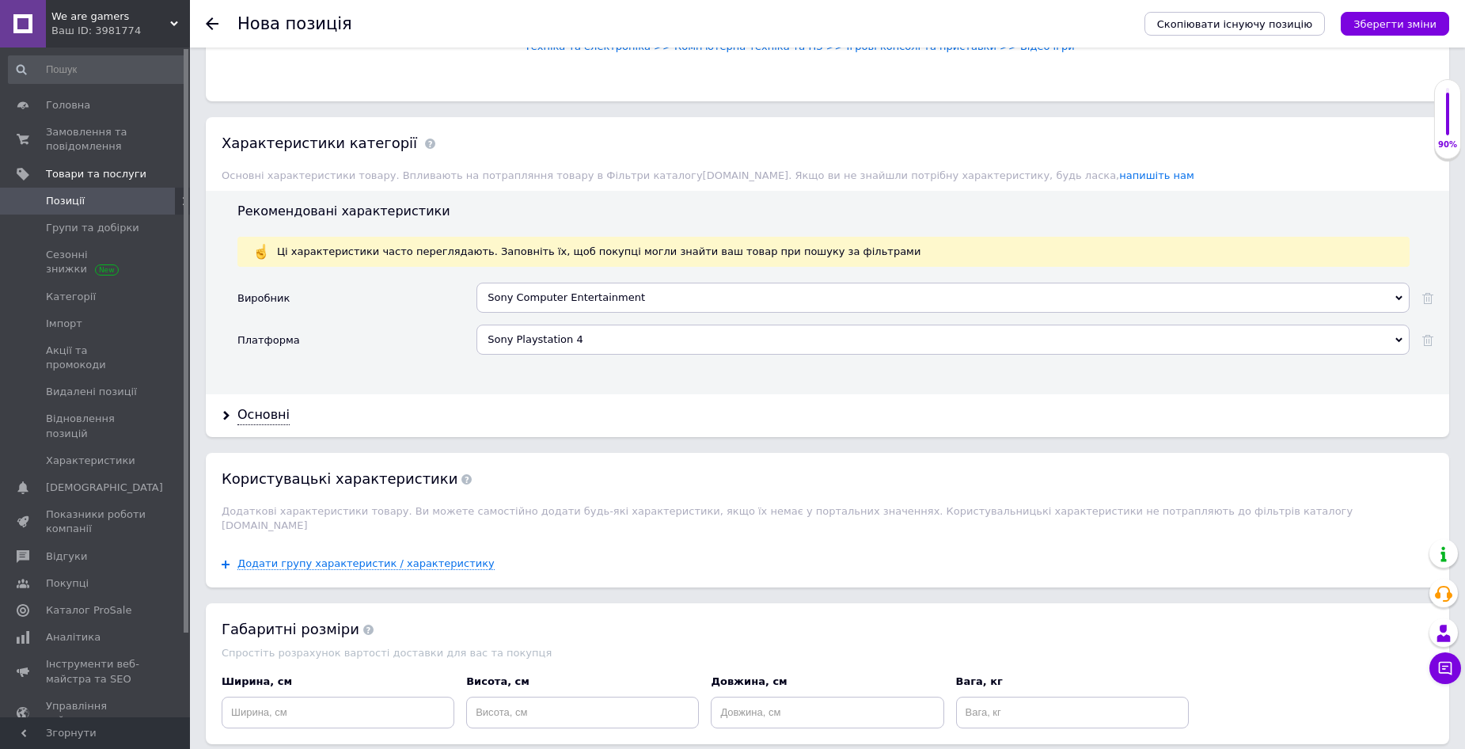
scroll to position [1425, 0]
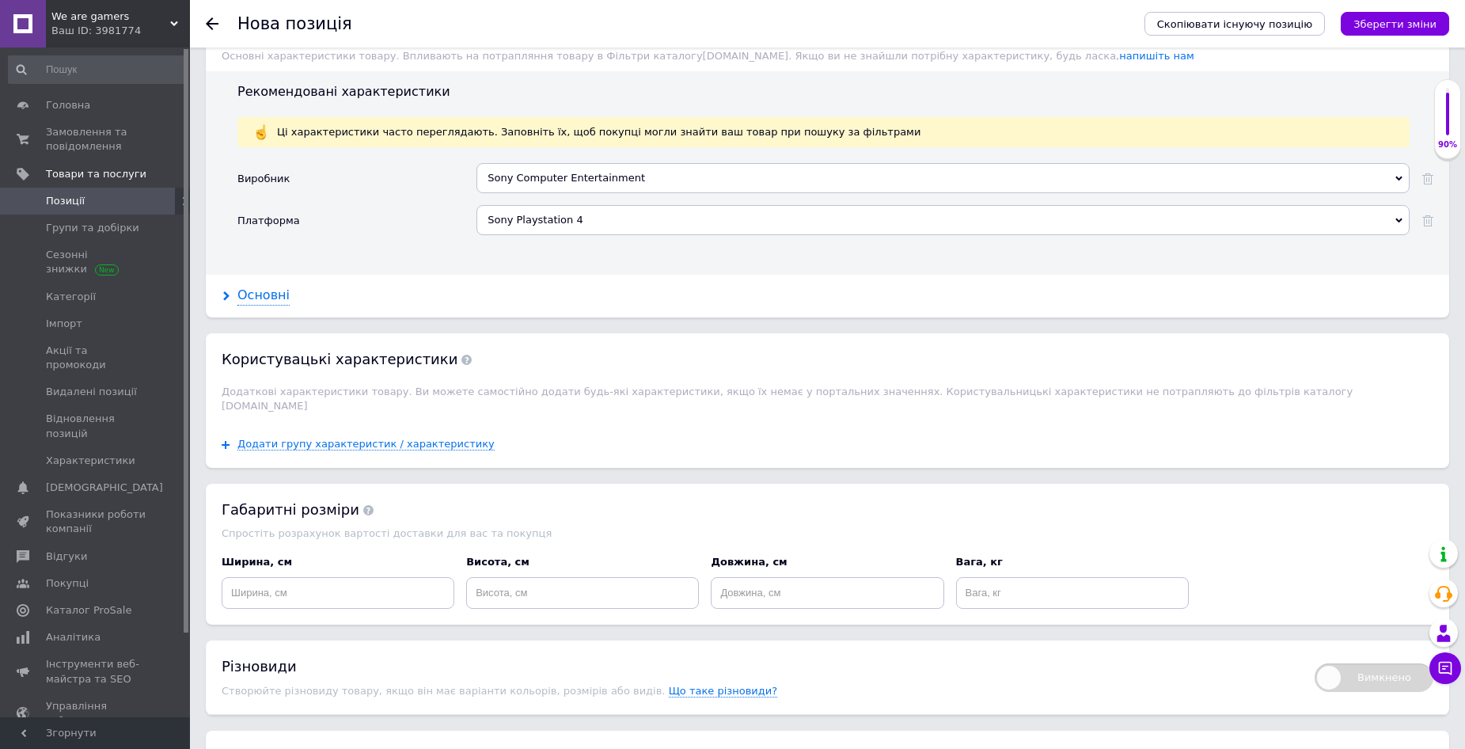
click at [268, 295] on div "Основні" at bounding box center [264, 296] width 52 height 18
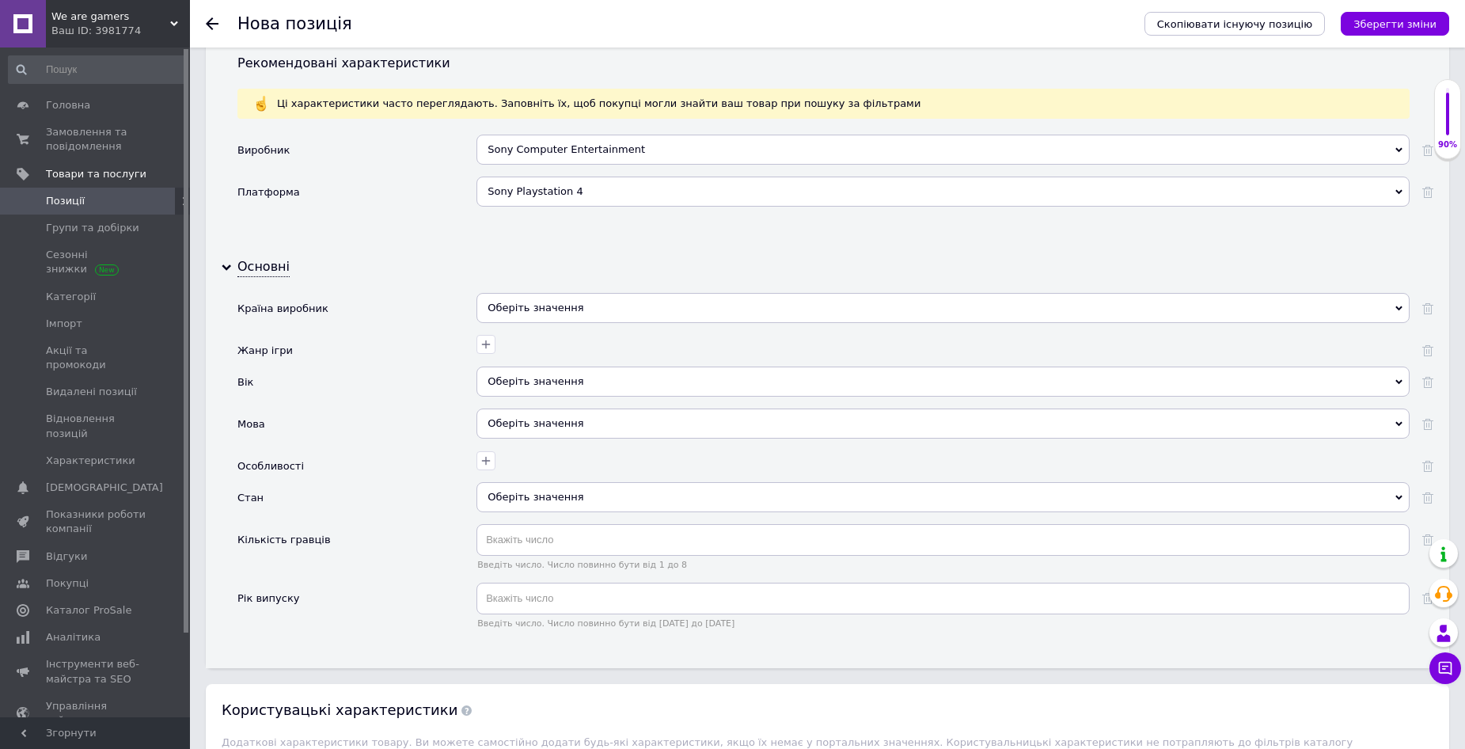
scroll to position [1504, 0]
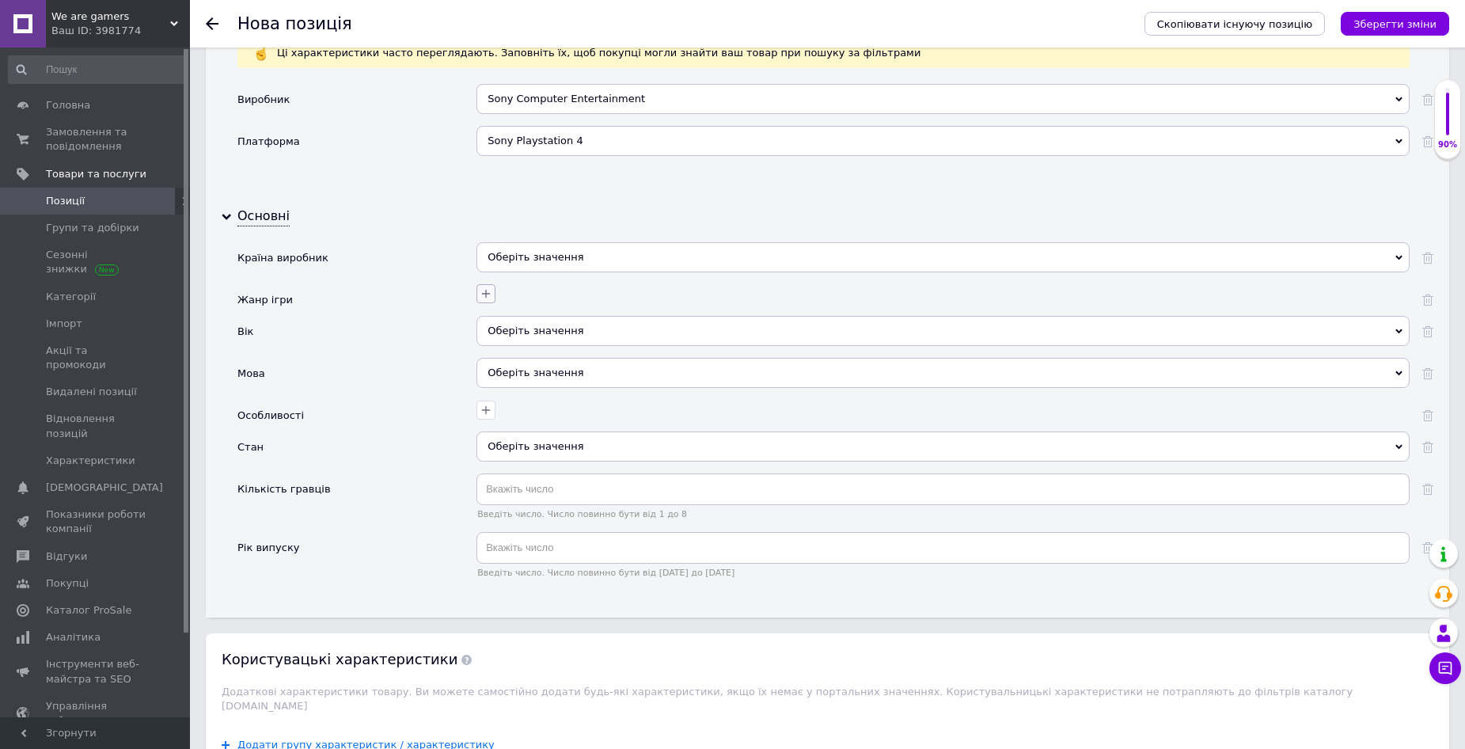
click at [485, 295] on icon "button" at bounding box center [486, 294] width 9 height 9
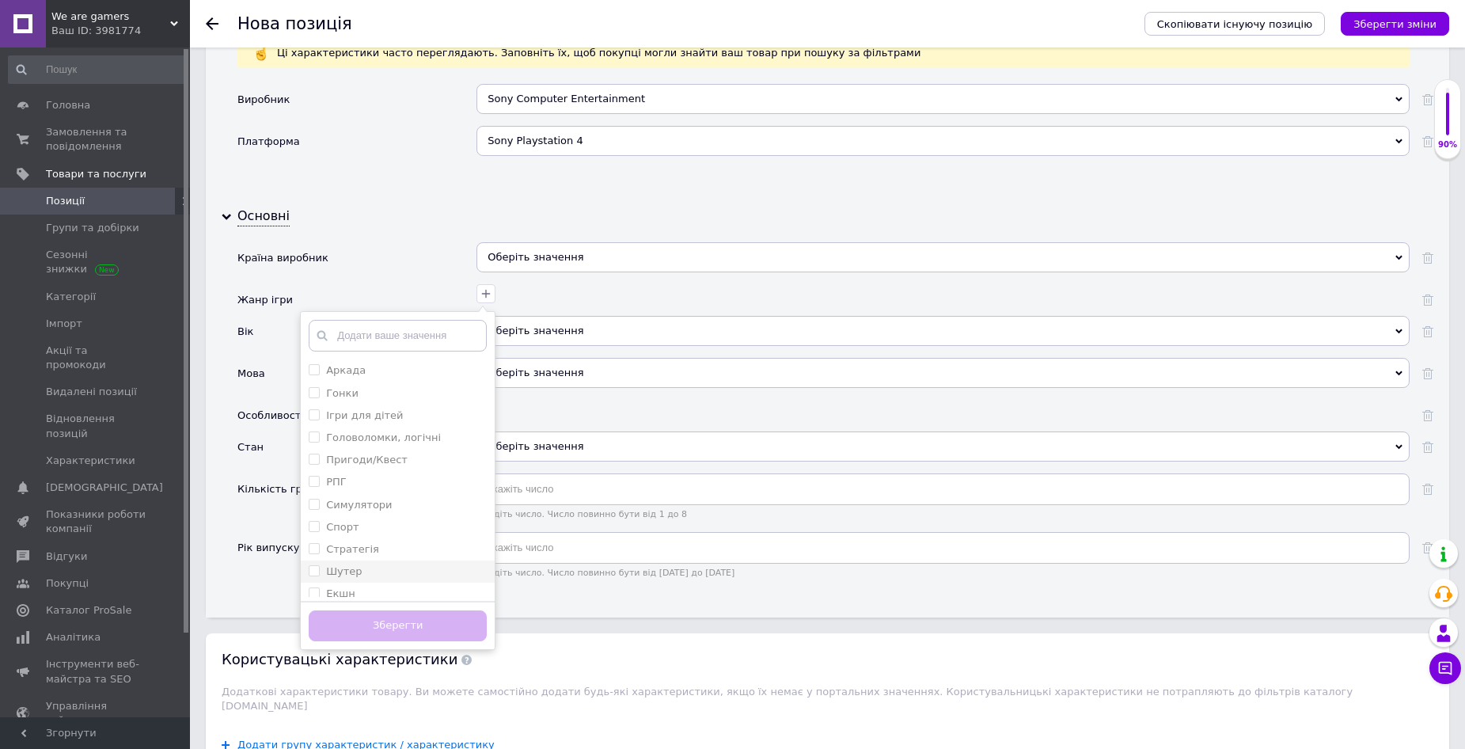
click at [390, 571] on div "Шутер" at bounding box center [398, 571] width 178 height 14
checkbox input "true"
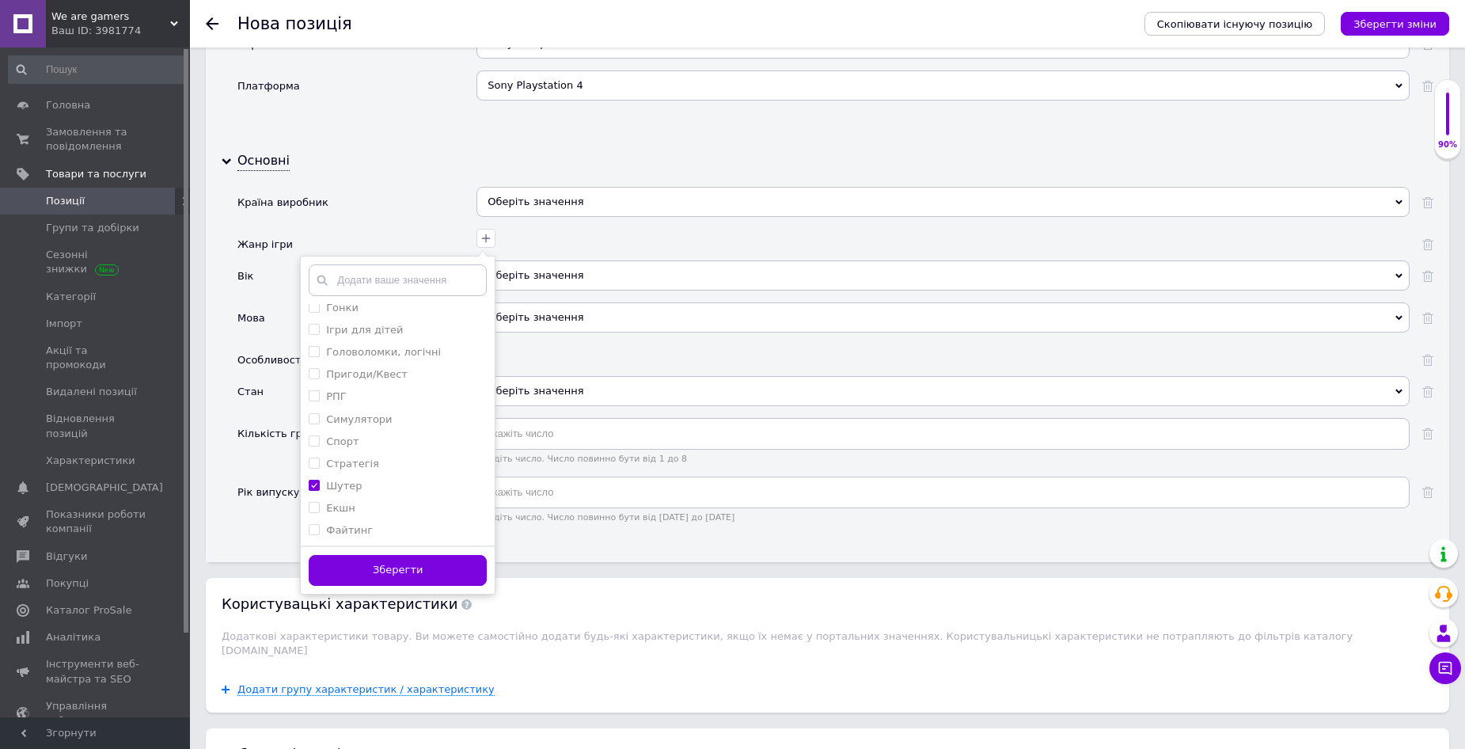
scroll to position [1742, 0]
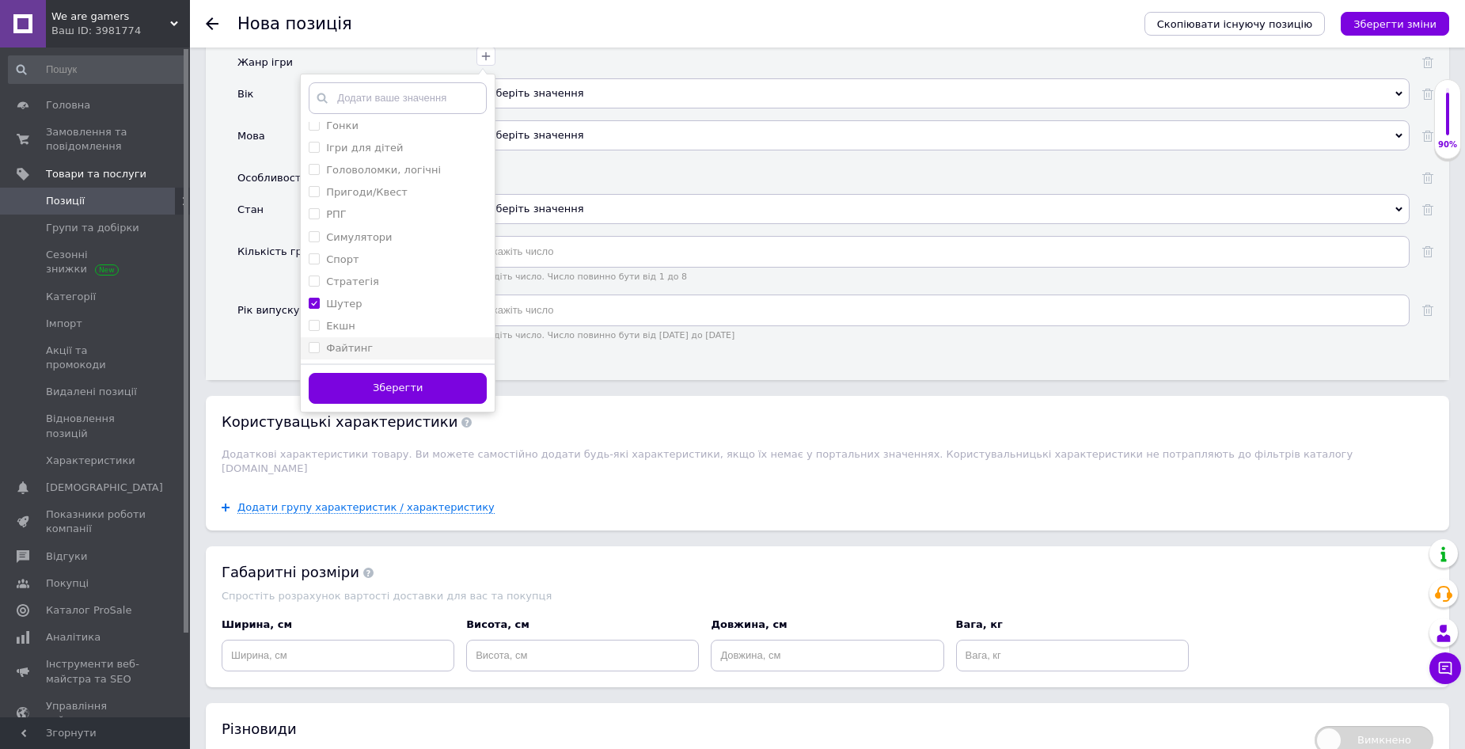
click at [382, 350] on div "Файтинг" at bounding box center [398, 348] width 178 height 14
checkbox input "true"
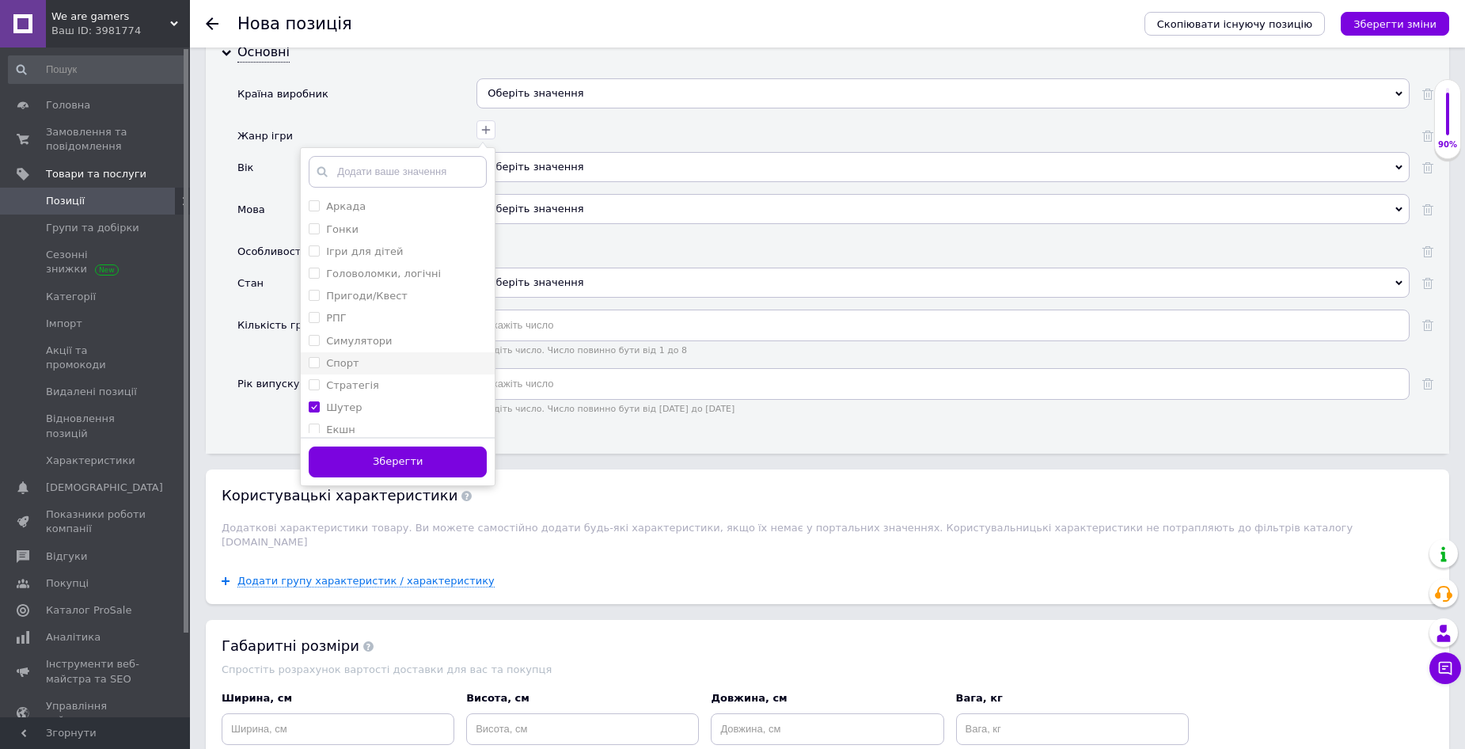
scroll to position [1663, 0]
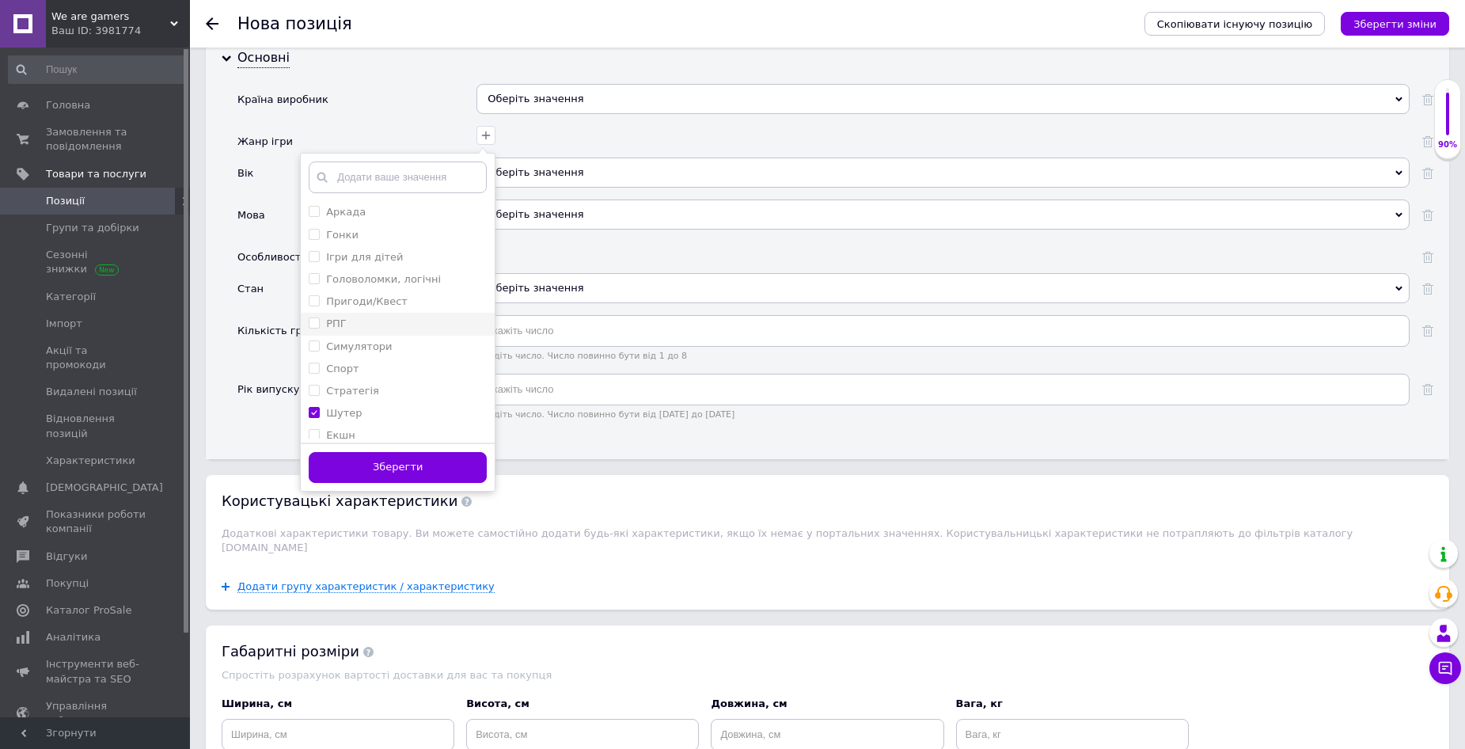
click at [355, 324] on div "РПГ" at bounding box center [398, 324] width 178 height 14
checkbox input "true"
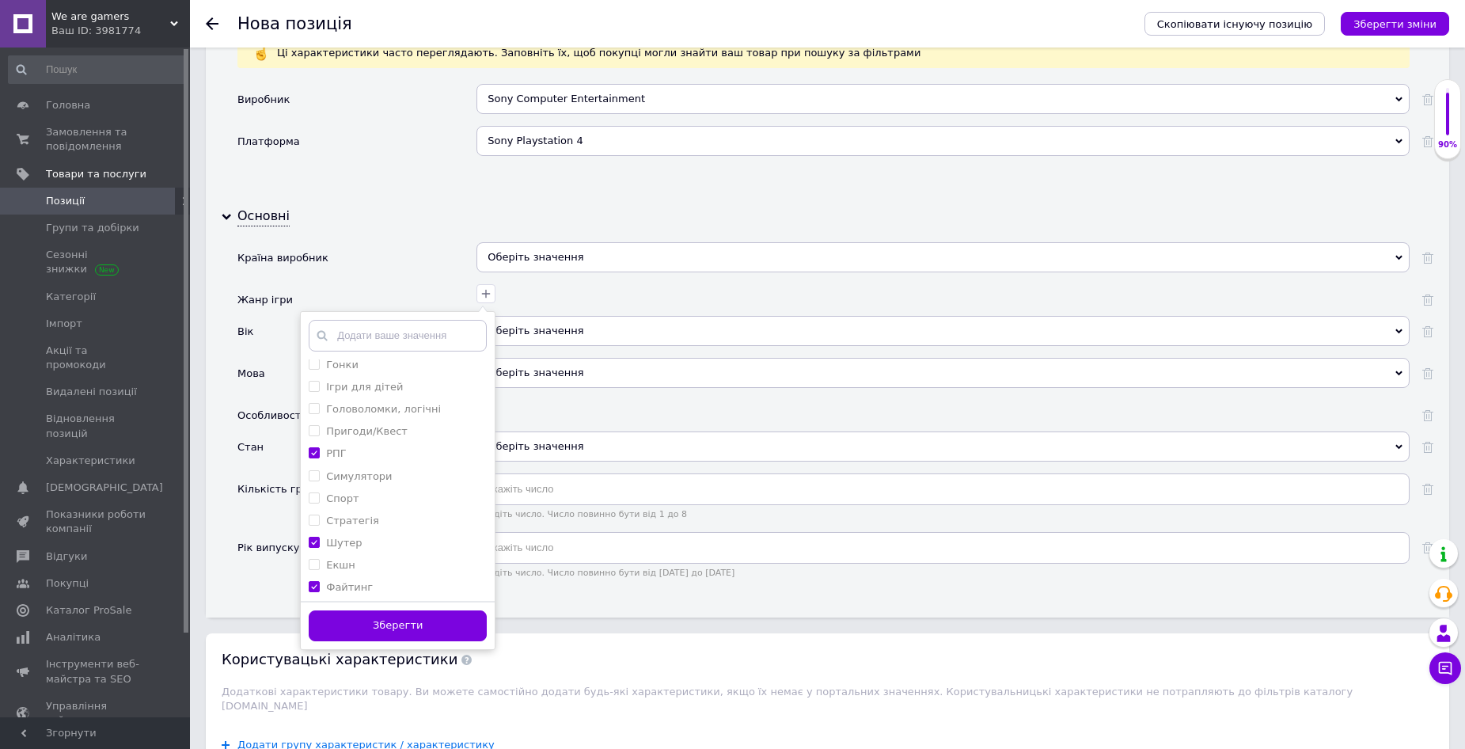
scroll to position [30, 0]
click at [412, 618] on button "Зберегти" at bounding box center [398, 625] width 178 height 31
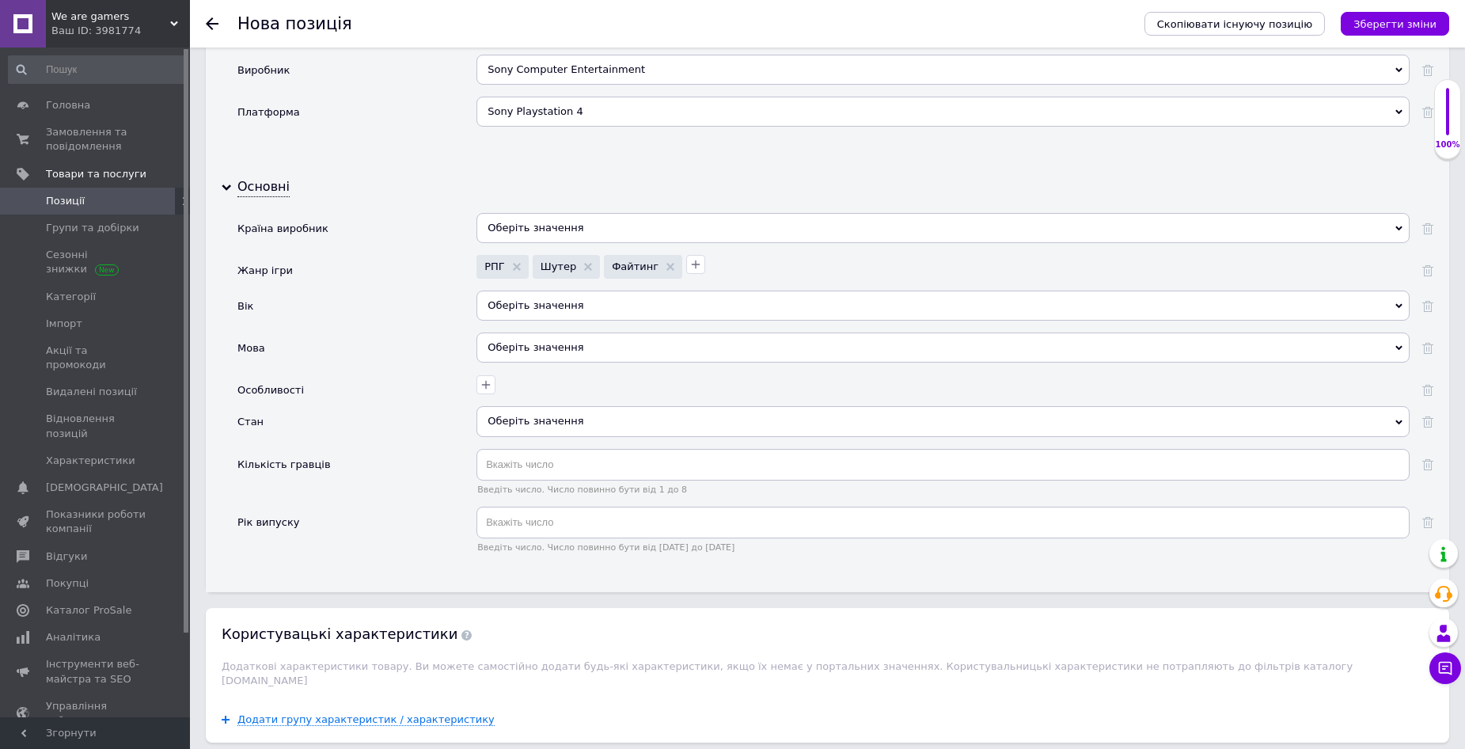
scroll to position [1583, 0]
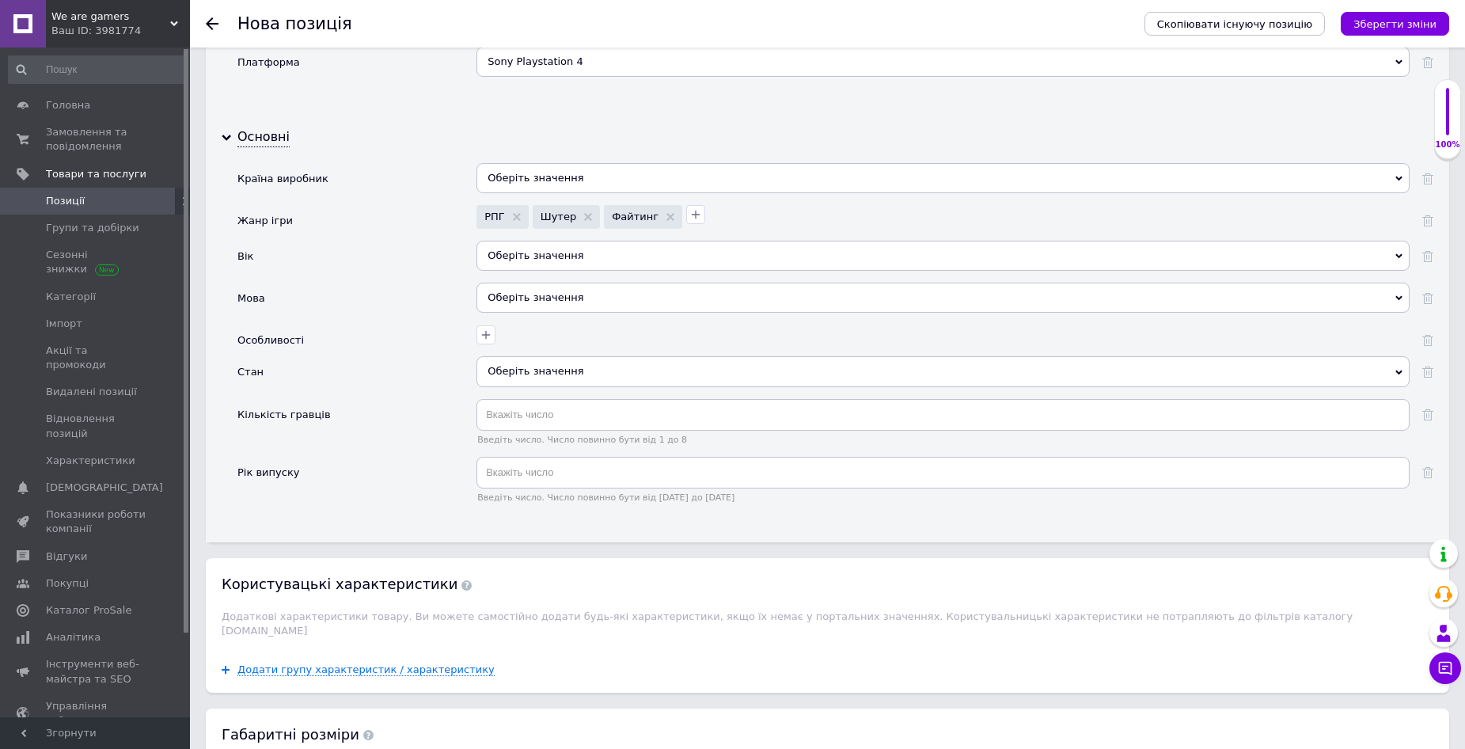
click at [618, 250] on div "Оберіть значення" at bounding box center [943, 256] width 933 height 30
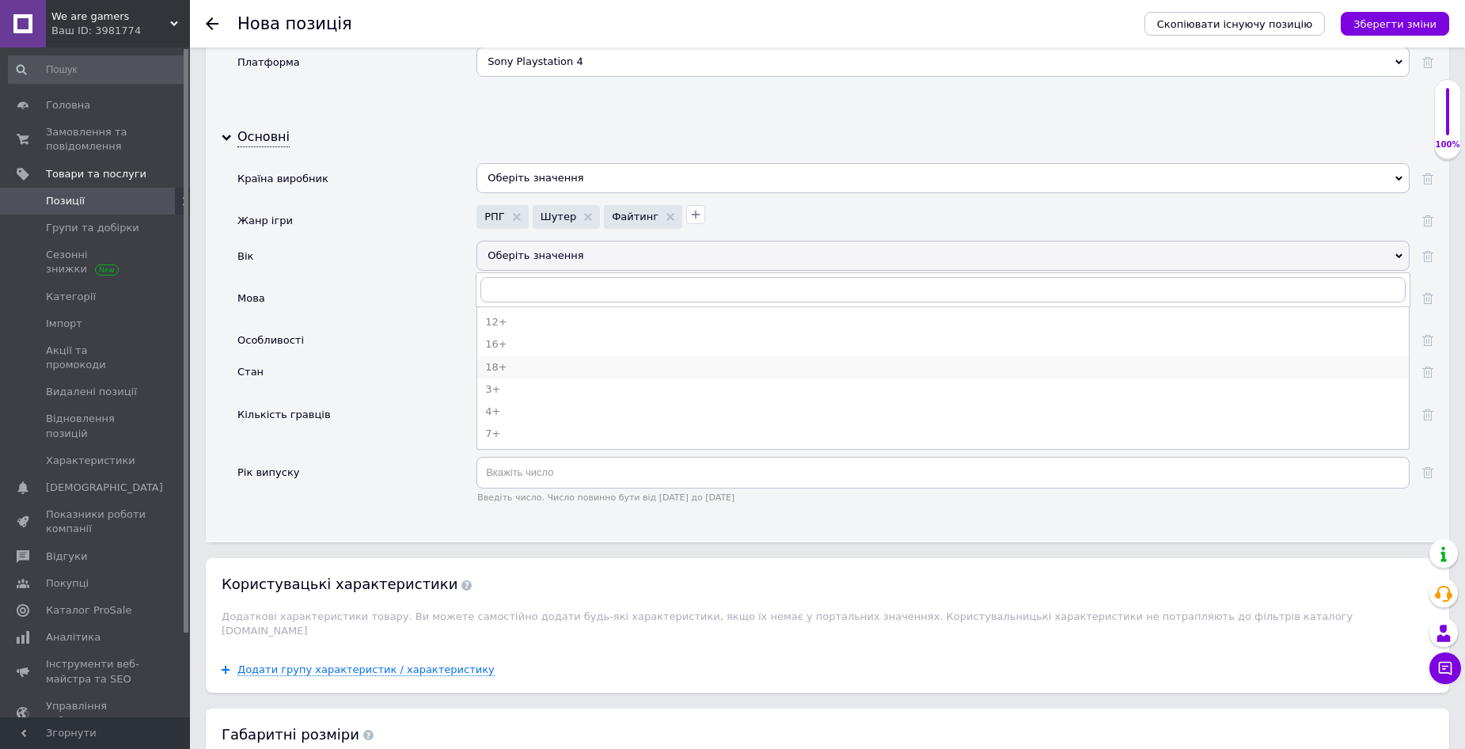
click at [560, 372] on div "18+" at bounding box center [943, 367] width 916 height 14
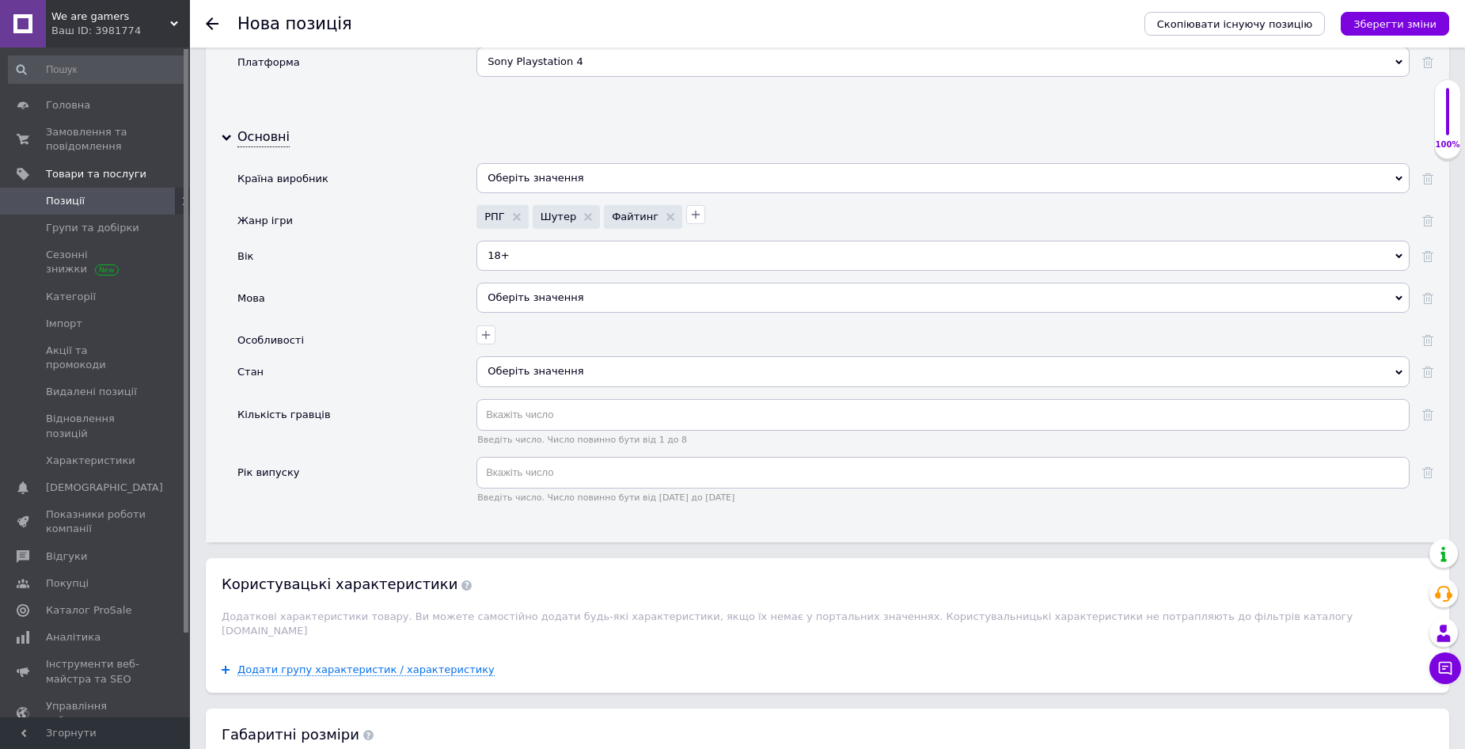
click at [507, 298] on div "Оберіть значення" at bounding box center [943, 298] width 933 height 30
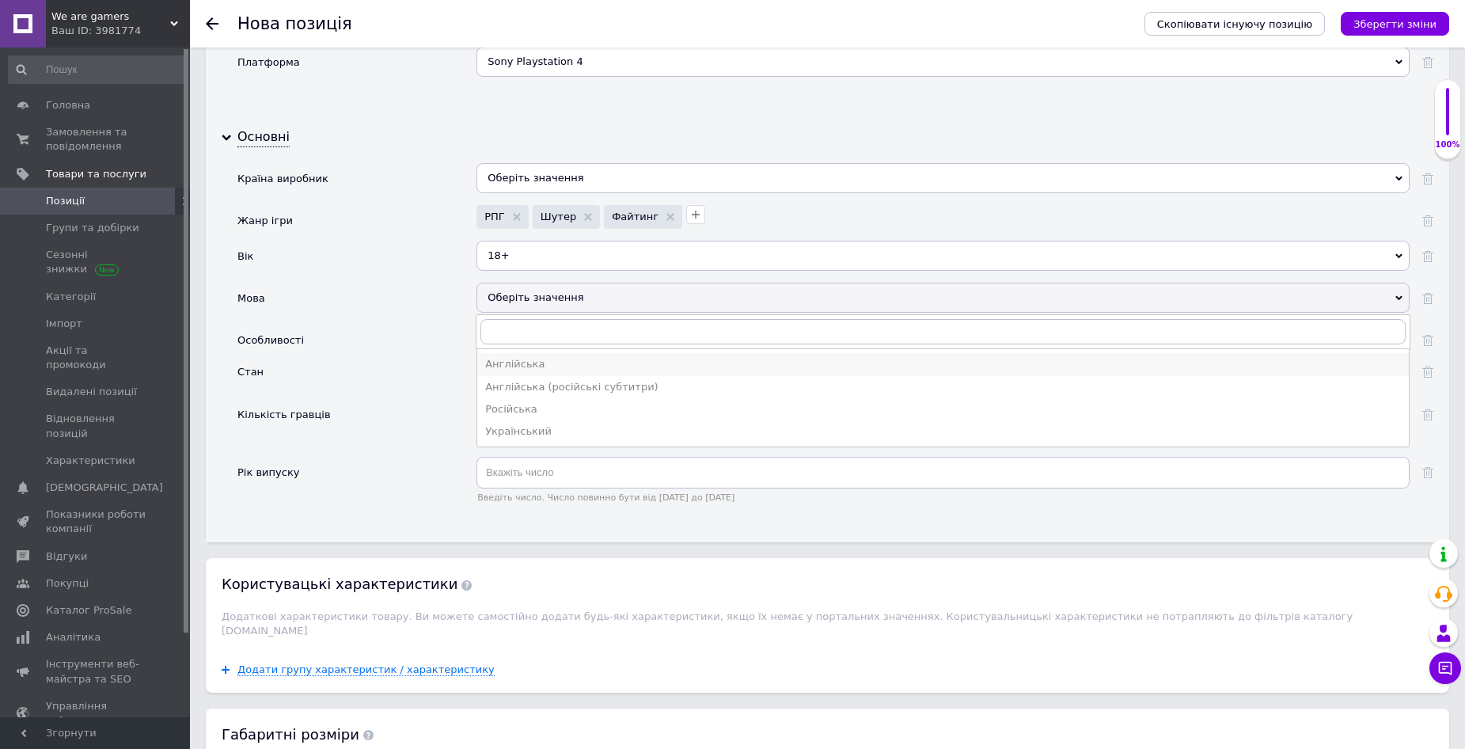
click at [514, 362] on div "Англійська" at bounding box center [943, 364] width 916 height 14
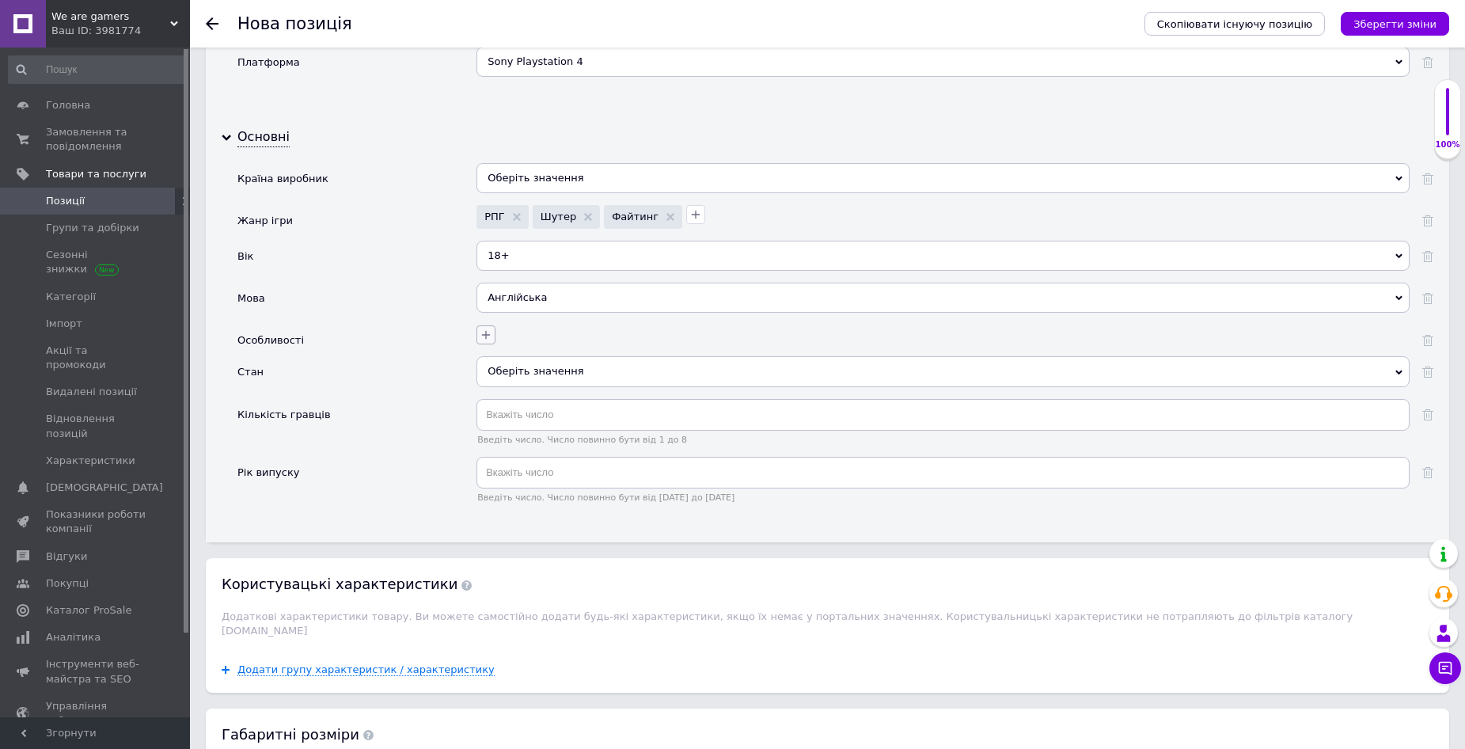
click at [477, 335] on button "button" at bounding box center [486, 334] width 19 height 19
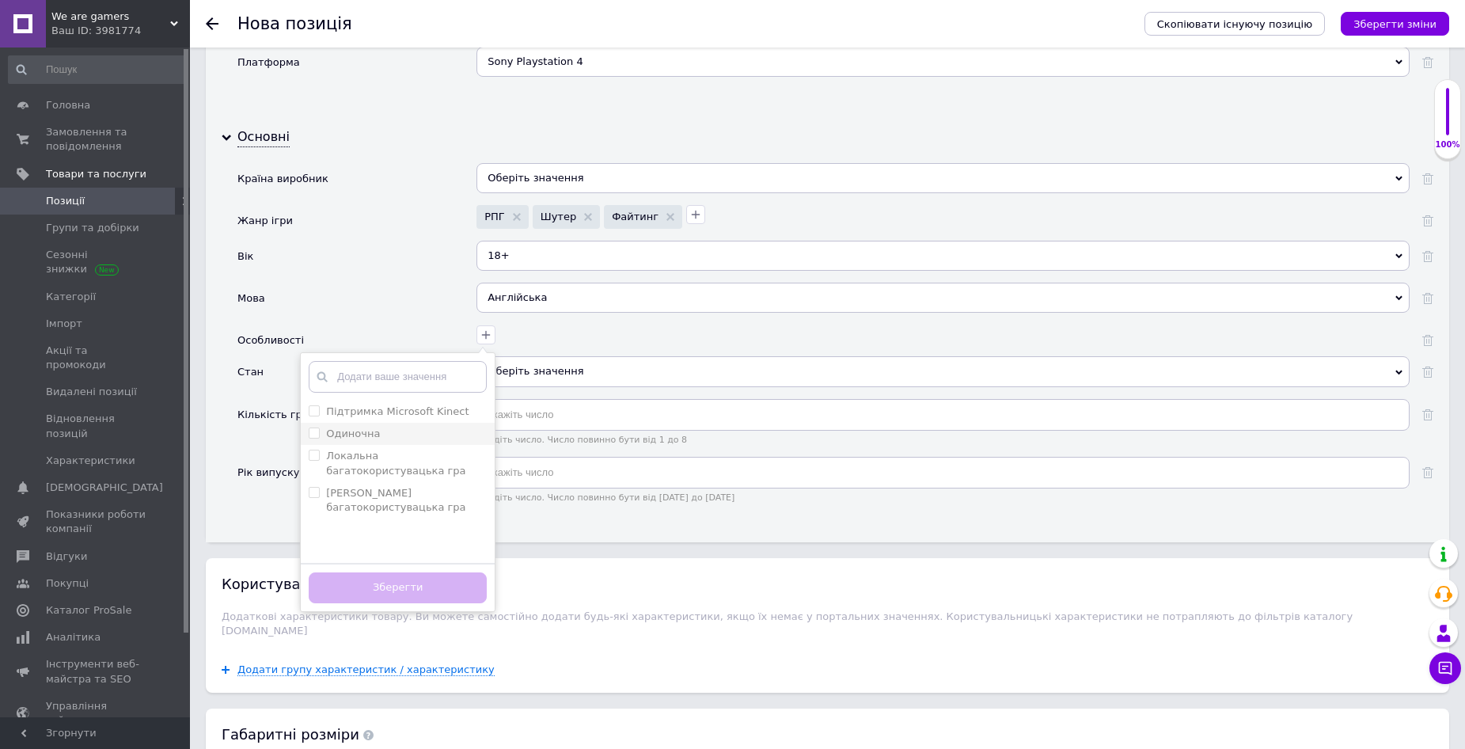
click at [392, 438] on div "Одиночна" at bounding box center [398, 434] width 178 height 14
checkbox input "true"
click at [321, 488] on label "[PERSON_NAME] багатокористувацька гра" at bounding box center [398, 500] width 178 height 29
click at [319, 488] on гра "[PERSON_NAME] багатокористувацька гра" at bounding box center [314, 492] width 10 height 10
click at [317, 492] on гра "[PERSON_NAME] багатокористувацька гра" at bounding box center [314, 492] width 10 height 10
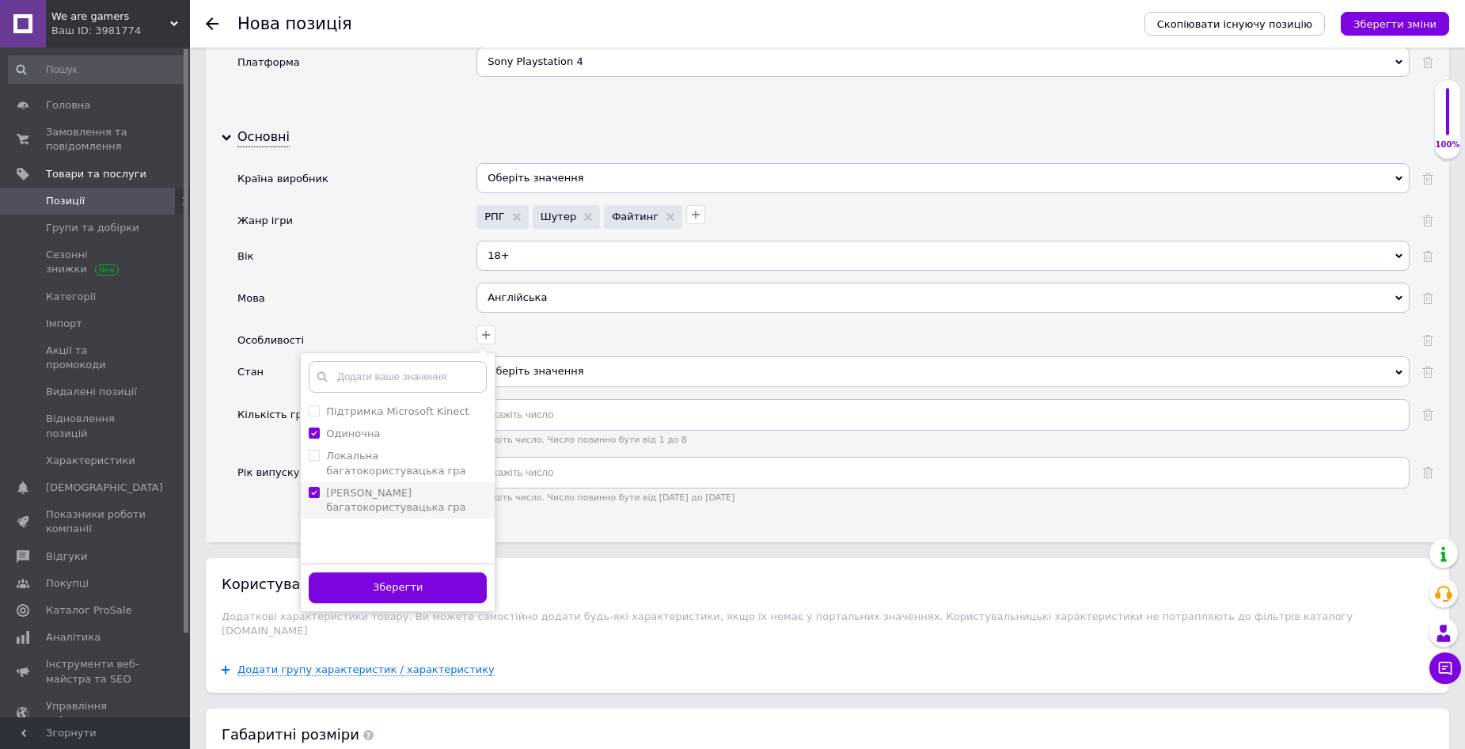
checkbox гра "true"
click at [375, 589] on button "Зберегти" at bounding box center [398, 587] width 178 height 31
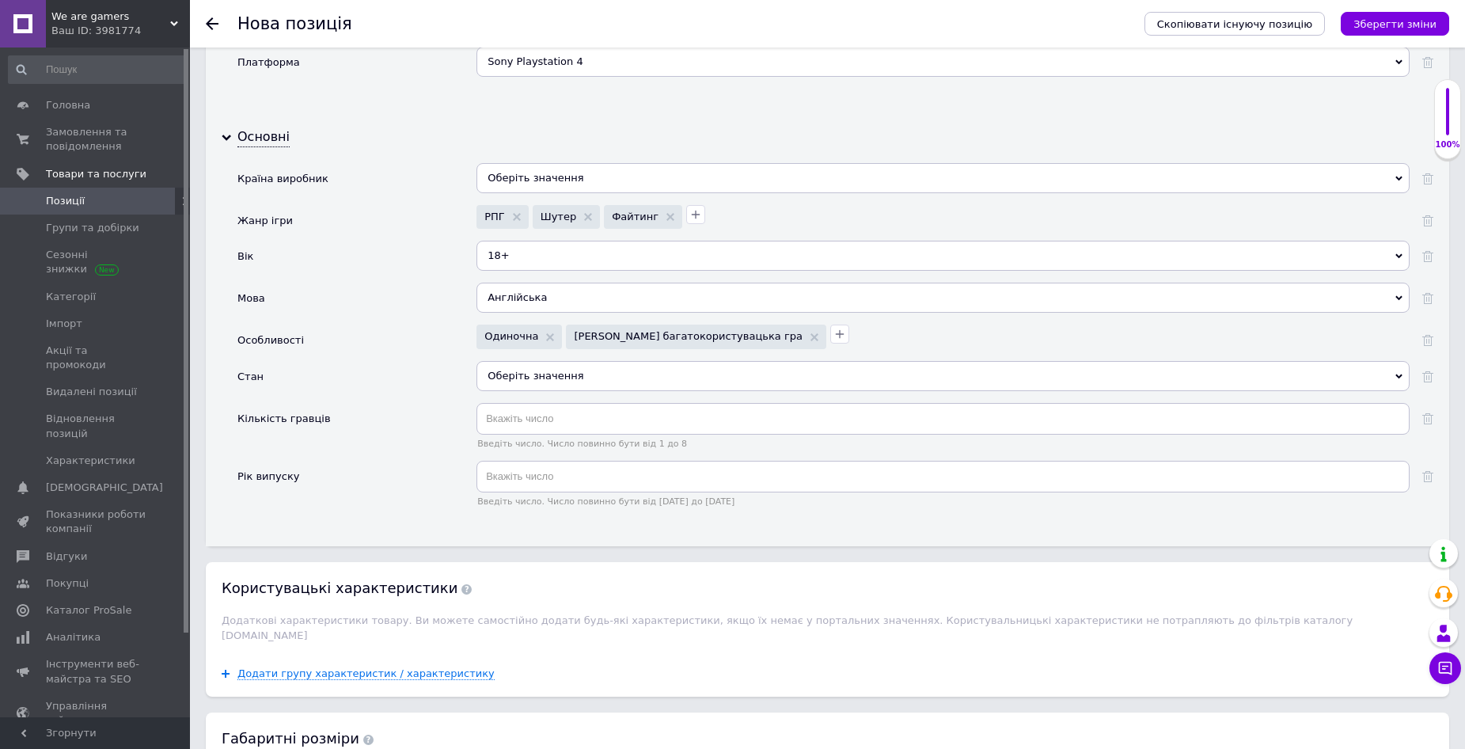
click at [570, 375] on div "Оберіть значення" at bounding box center [943, 376] width 933 height 30
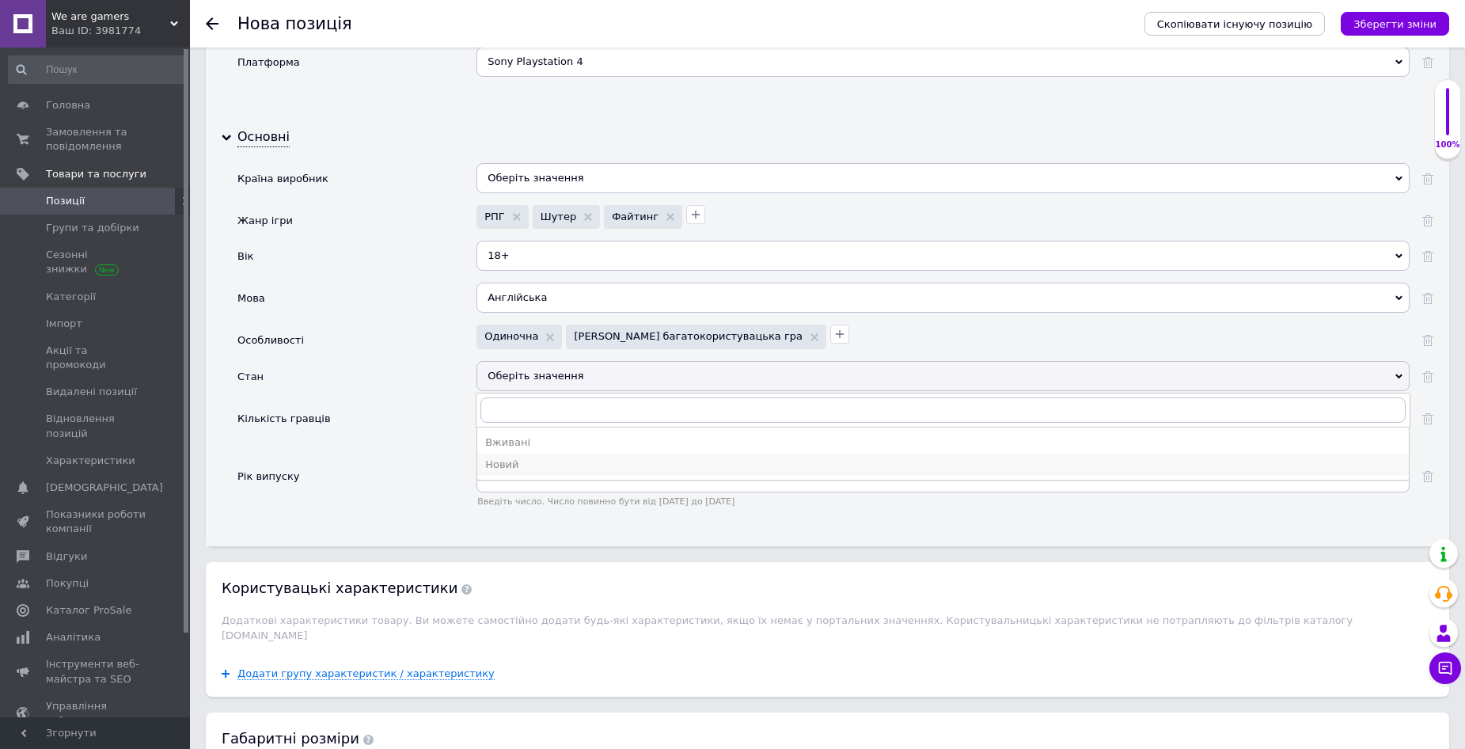
click at [515, 468] on div "Новий" at bounding box center [943, 465] width 916 height 14
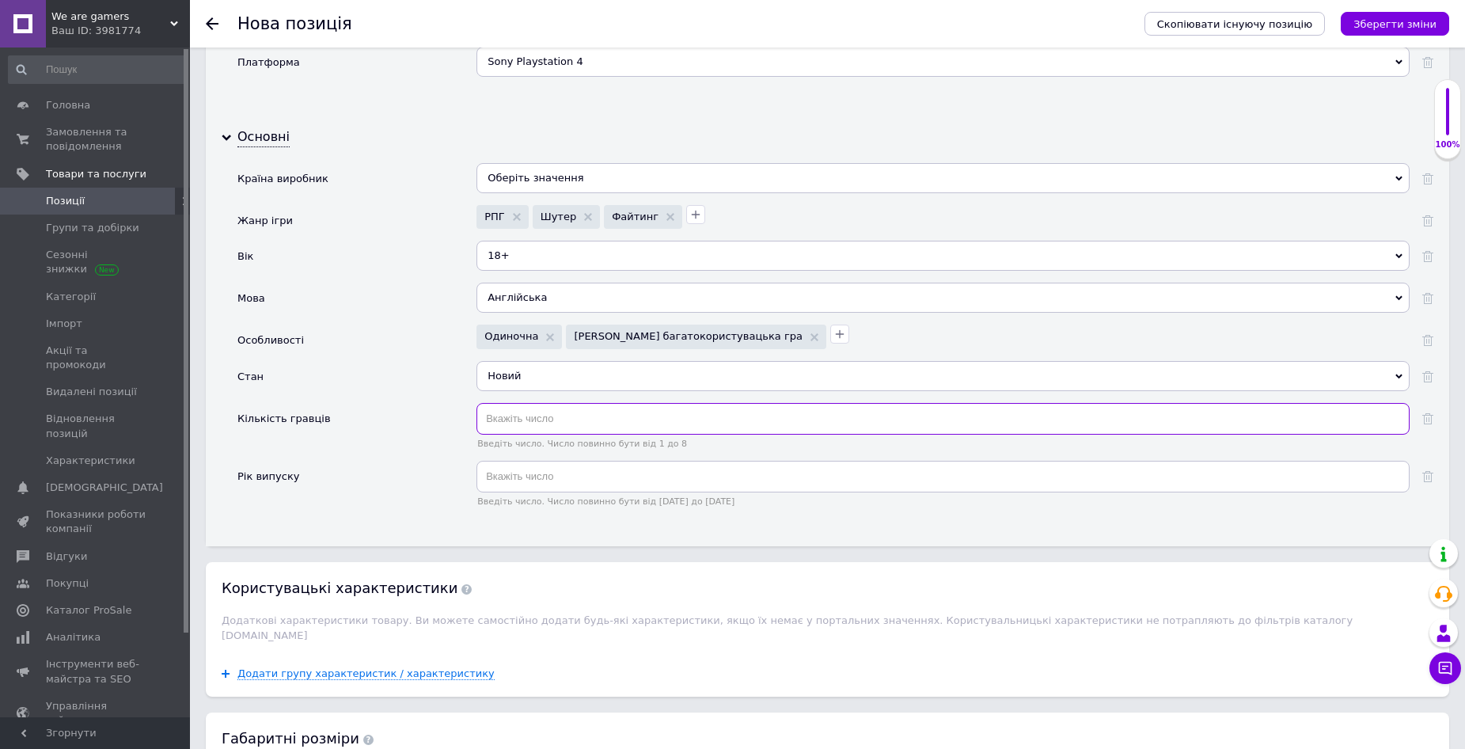
click at [526, 413] on input "text" at bounding box center [943, 419] width 933 height 32
type input "1"
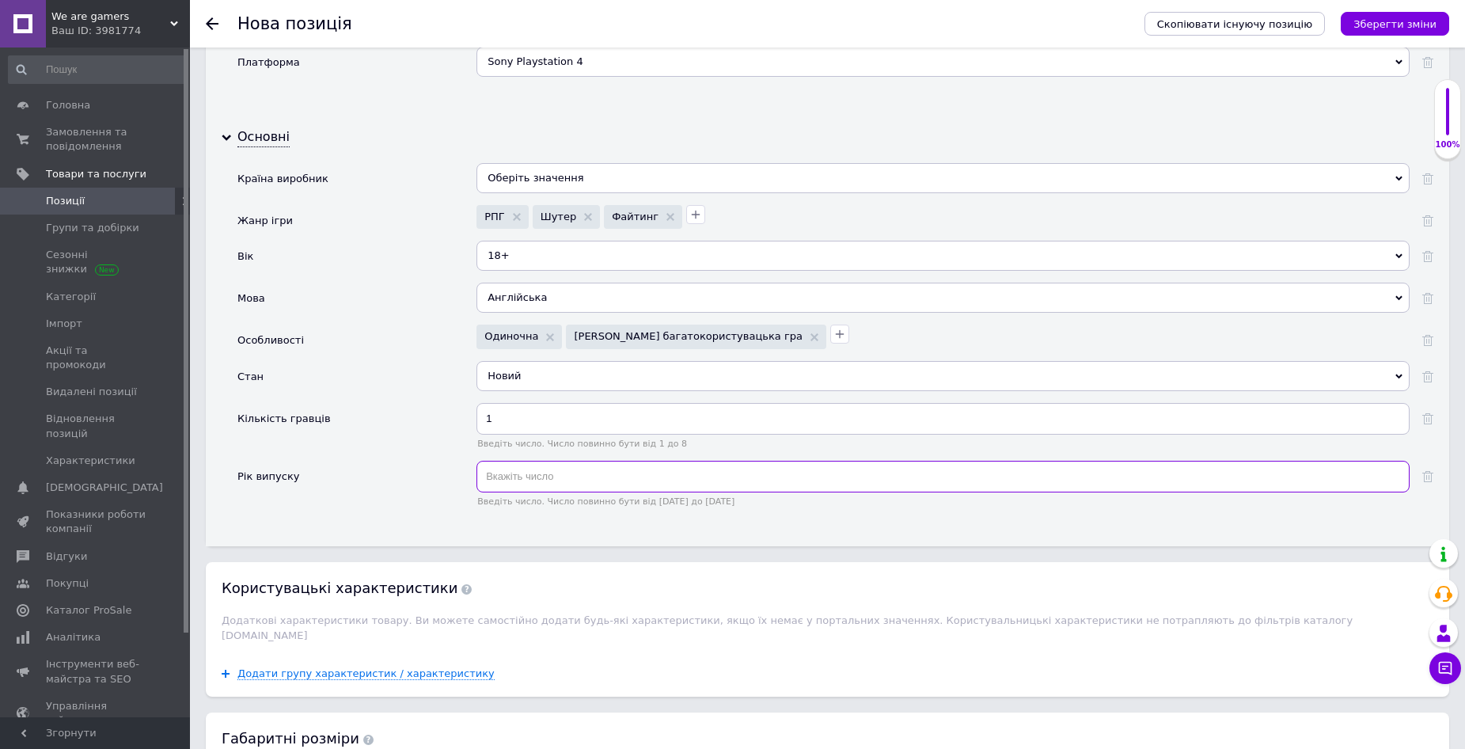
click at [534, 484] on input "text" at bounding box center [943, 477] width 933 height 32
type input "2017"
click at [431, 337] on div "Особливості" at bounding box center [357, 343] width 239 height 36
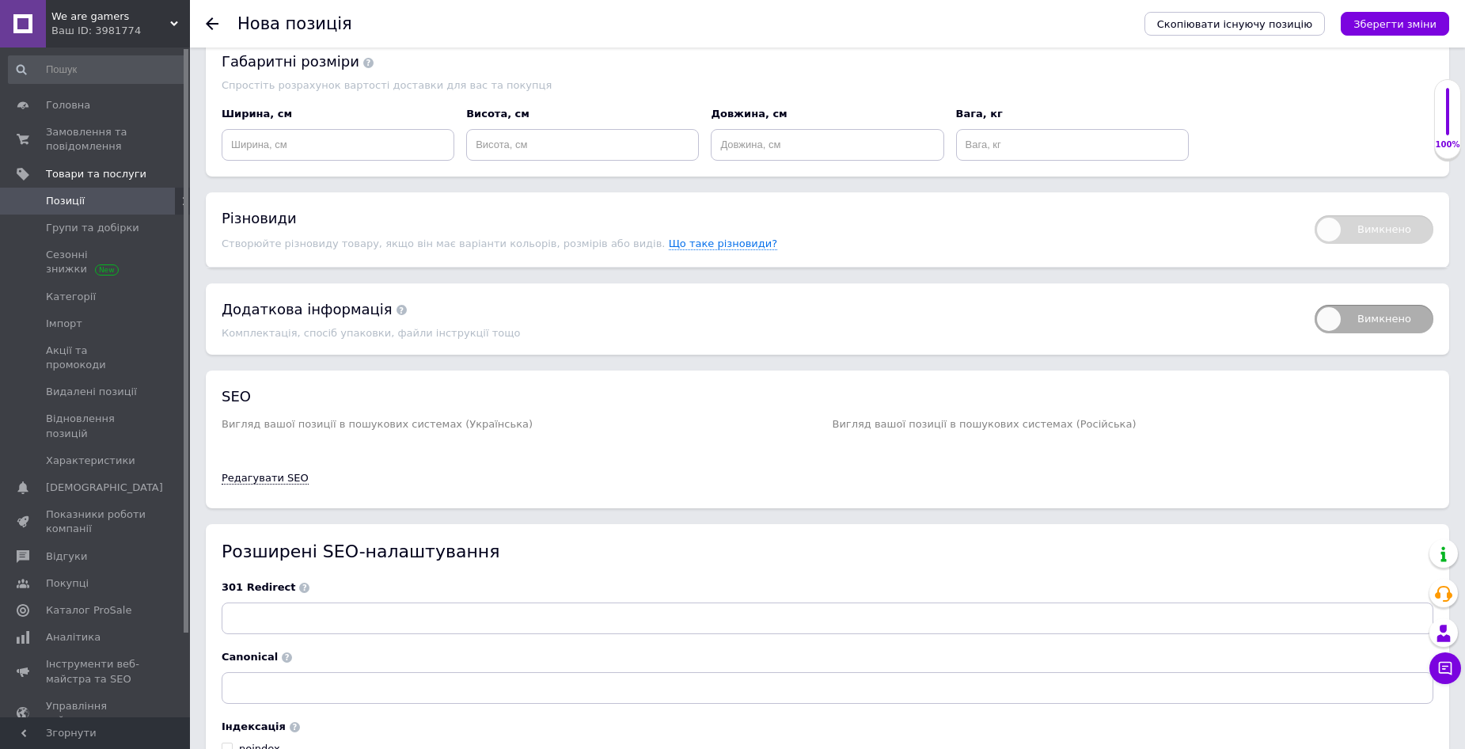
scroll to position [2376, 0]
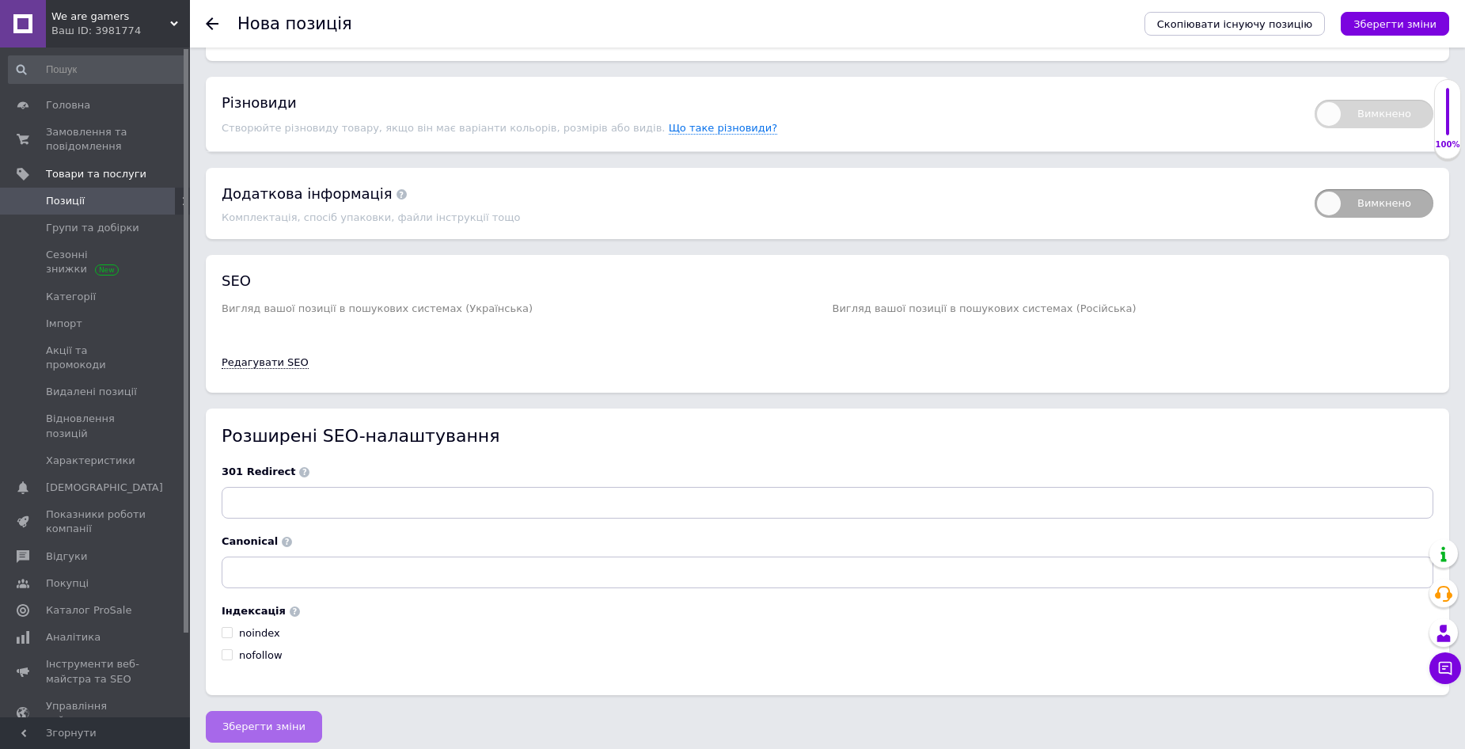
click at [276, 720] on span "Зберегти зміни" at bounding box center [263, 726] width 83 height 12
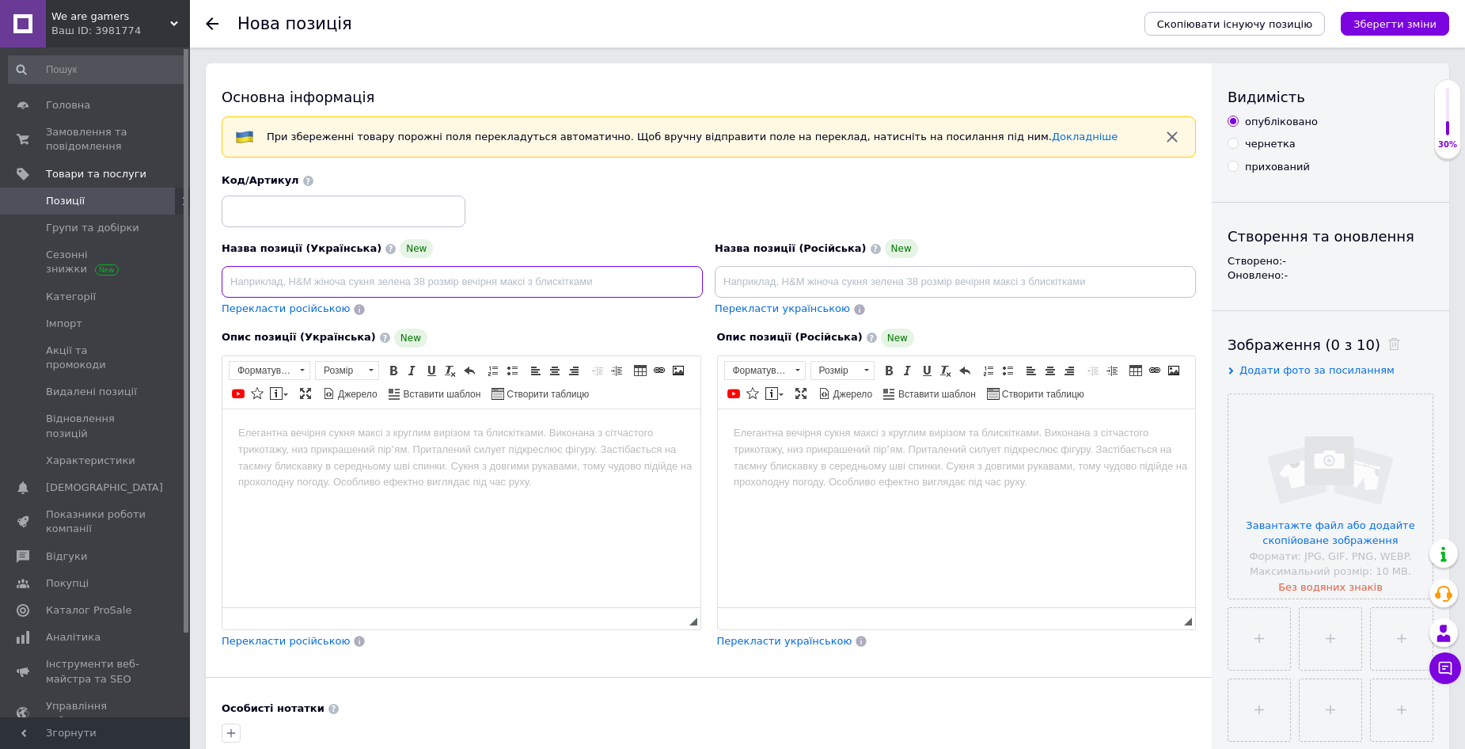
click at [404, 273] on input at bounding box center [462, 282] width 481 height 32
paste input "ARK Survival Evolved"
type input "ARK Survival Evolved"
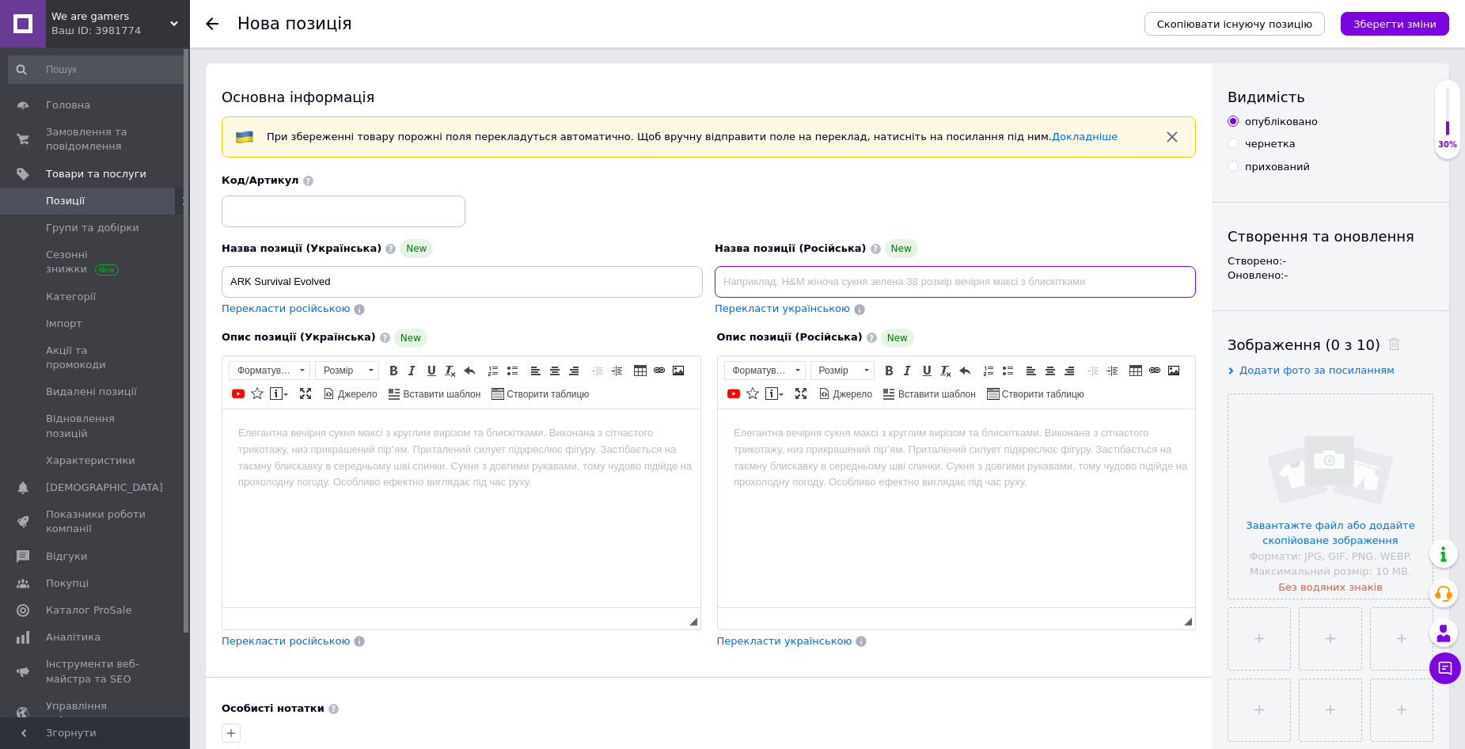
drag, startPoint x: 755, startPoint y: 282, endPoint x: 856, endPoint y: 285, distance: 100.6
click at [756, 282] on input at bounding box center [955, 282] width 481 height 32
paste input "ARK Survival Evolved"
type input "ARK Survival Evolved"
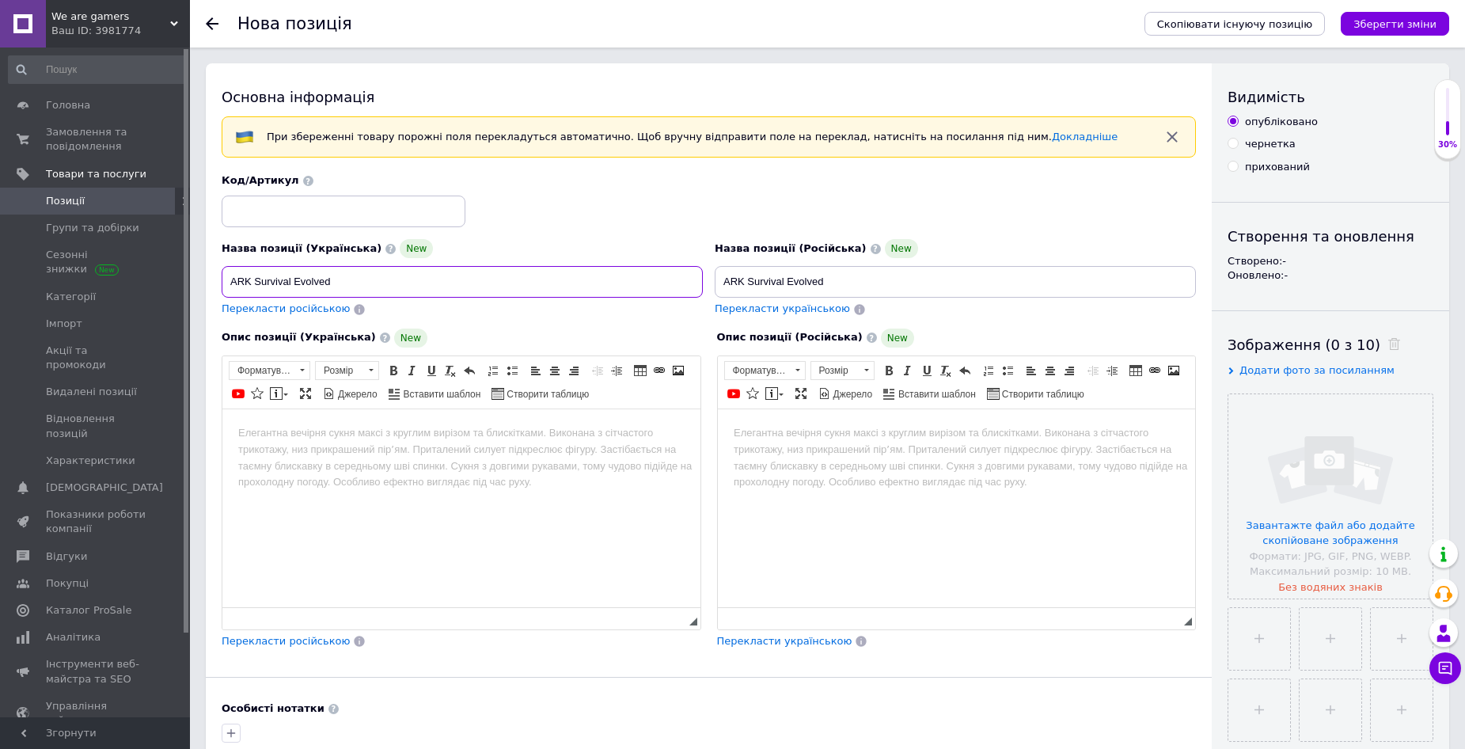
click at [363, 287] on input "ARK Survival Evolved" at bounding box center [462, 282] width 481 height 32
paste input ", російські субтитри - диск для PlayStation 4, Б/В"
type input "ARK Survival Evolved, російські субтитри - диск для PlayStation 4, Б/В"
click at [869, 283] on input "ARK Survival Evolved" at bounding box center [955, 282] width 481 height 32
paste input ", русские субтитри - диск для PlayStation 4, Б/У"
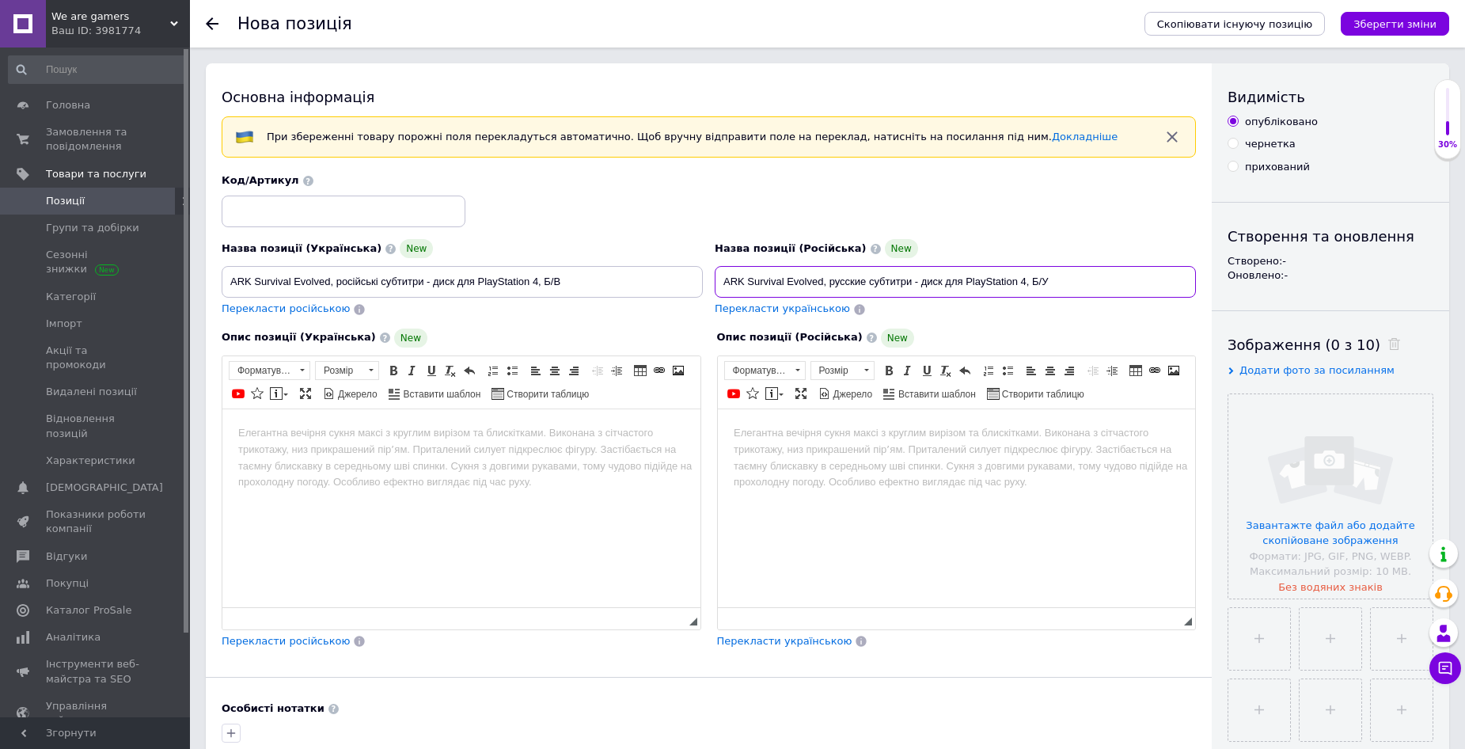
type input "ARK Survival Evolved, русские субтитри - диск для PlayStation 4, Б/У"
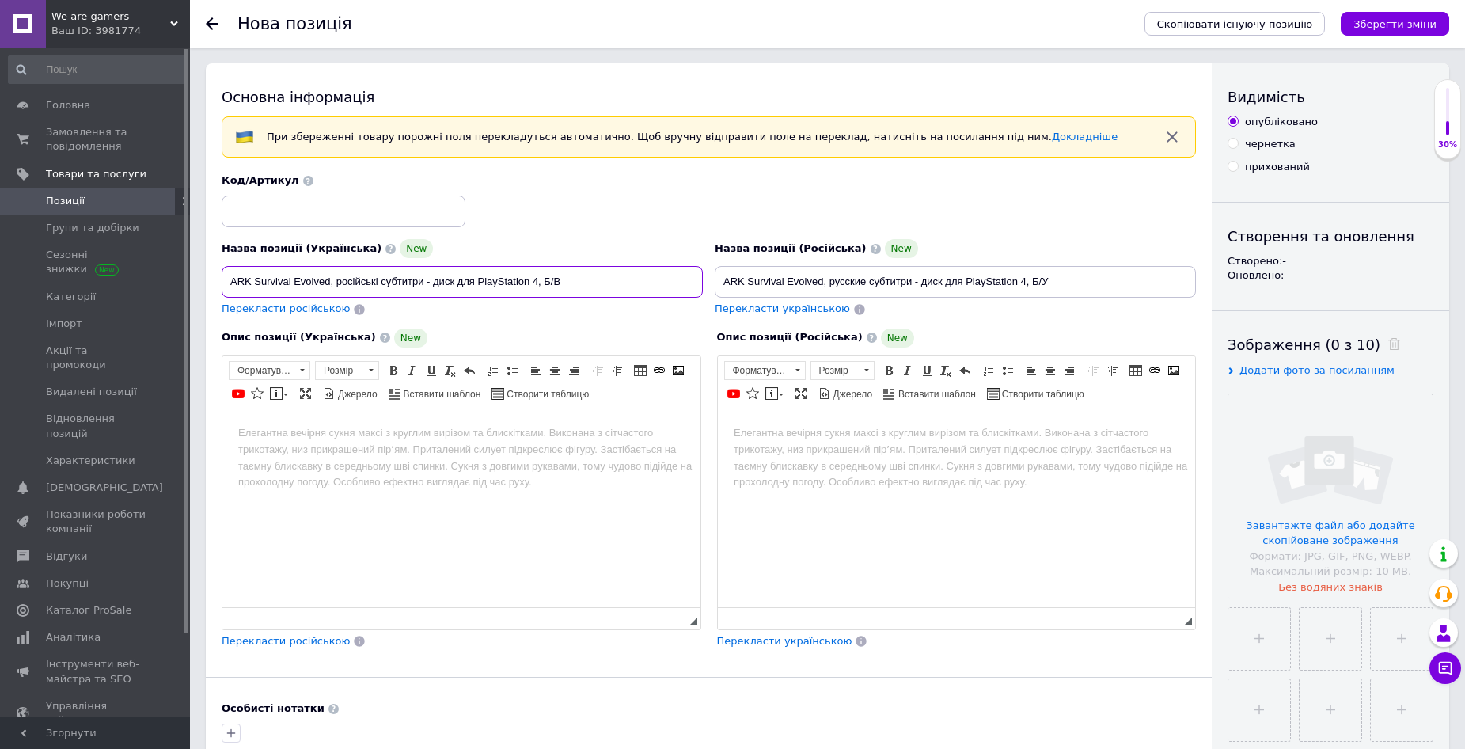
drag, startPoint x: 331, startPoint y: 281, endPoint x: 224, endPoint y: 282, distance: 106.9
click at [224, 282] on input "ARK Survival Evolved, російські субтитри - диск для PlayStation 4, Б/В" at bounding box center [462, 282] width 481 height 32
click at [306, 435] on body "Редактор, 45F7147F-C98D-4597-8597-8597B1C99828" at bounding box center [461, 432] width 447 height 17
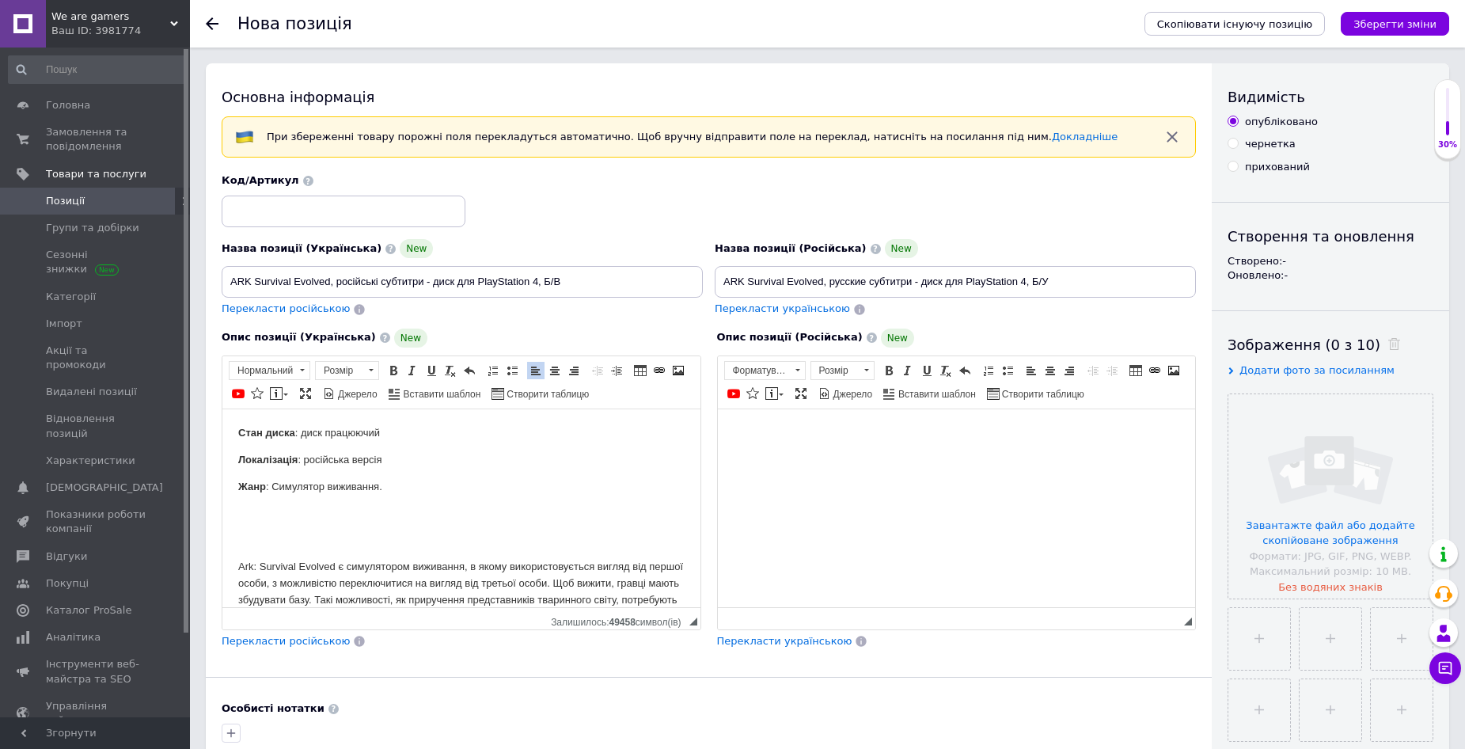
click at [758, 430] on body "Редактор, B53741B7-C649-4EFB-9E48-86D6F23A5794" at bounding box center [956, 432] width 447 height 17
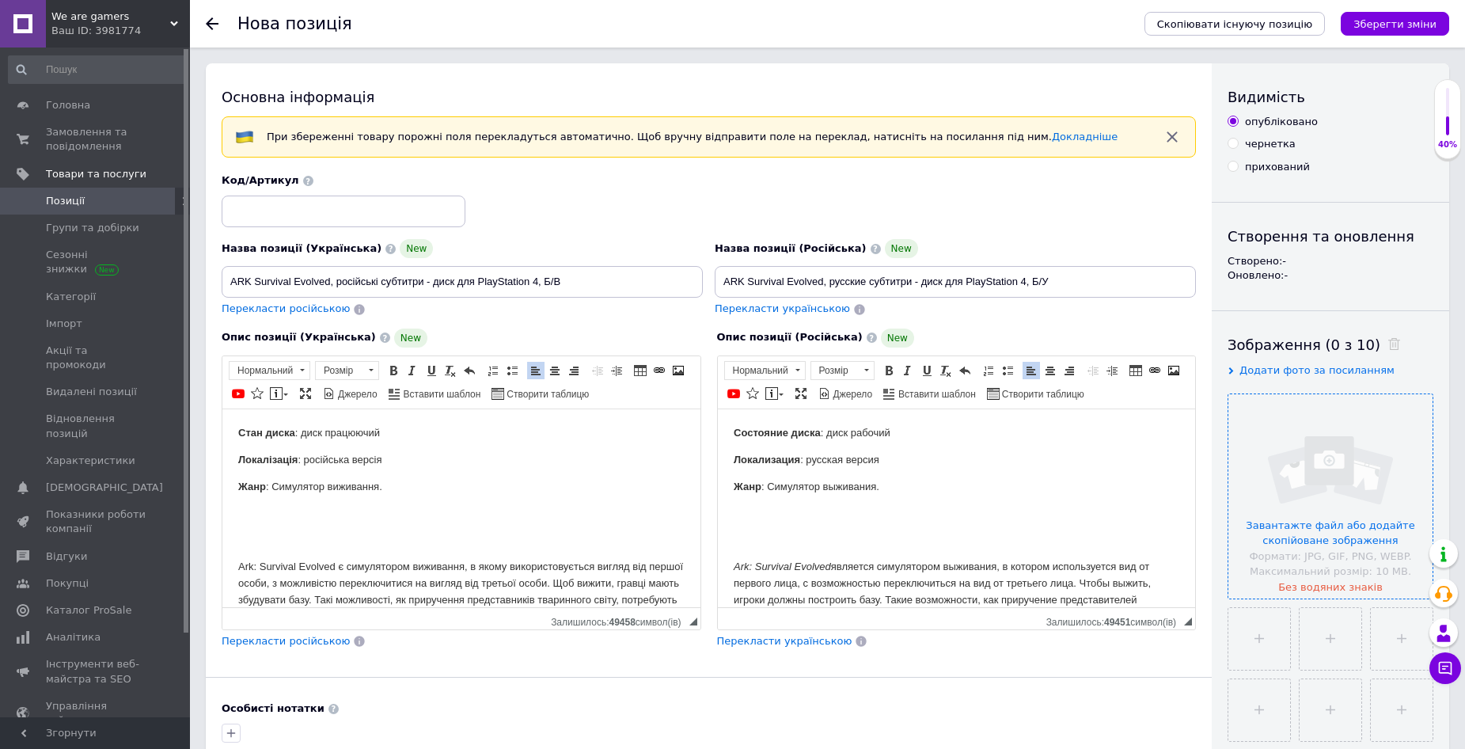
click at [1333, 493] on input "file" at bounding box center [1331, 496] width 204 height 204
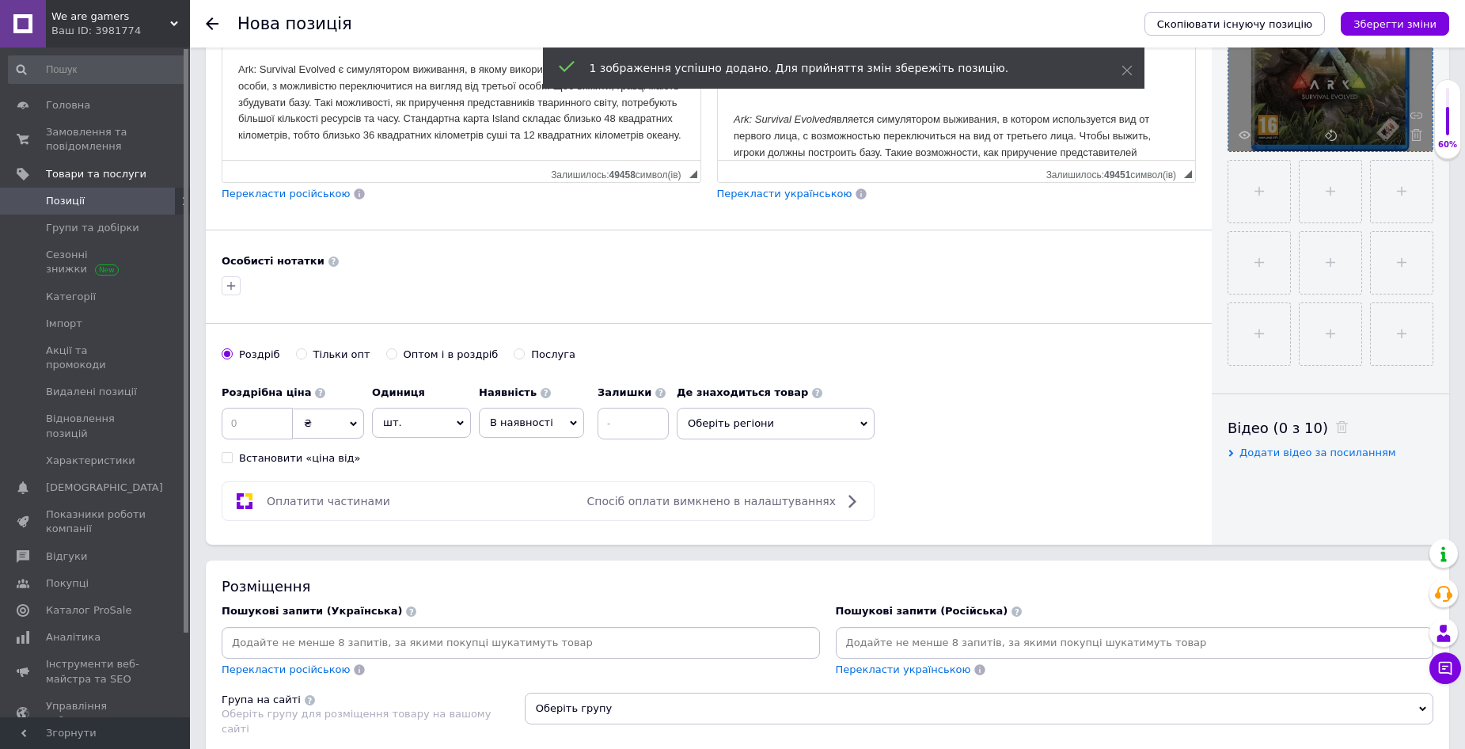
scroll to position [475, 0]
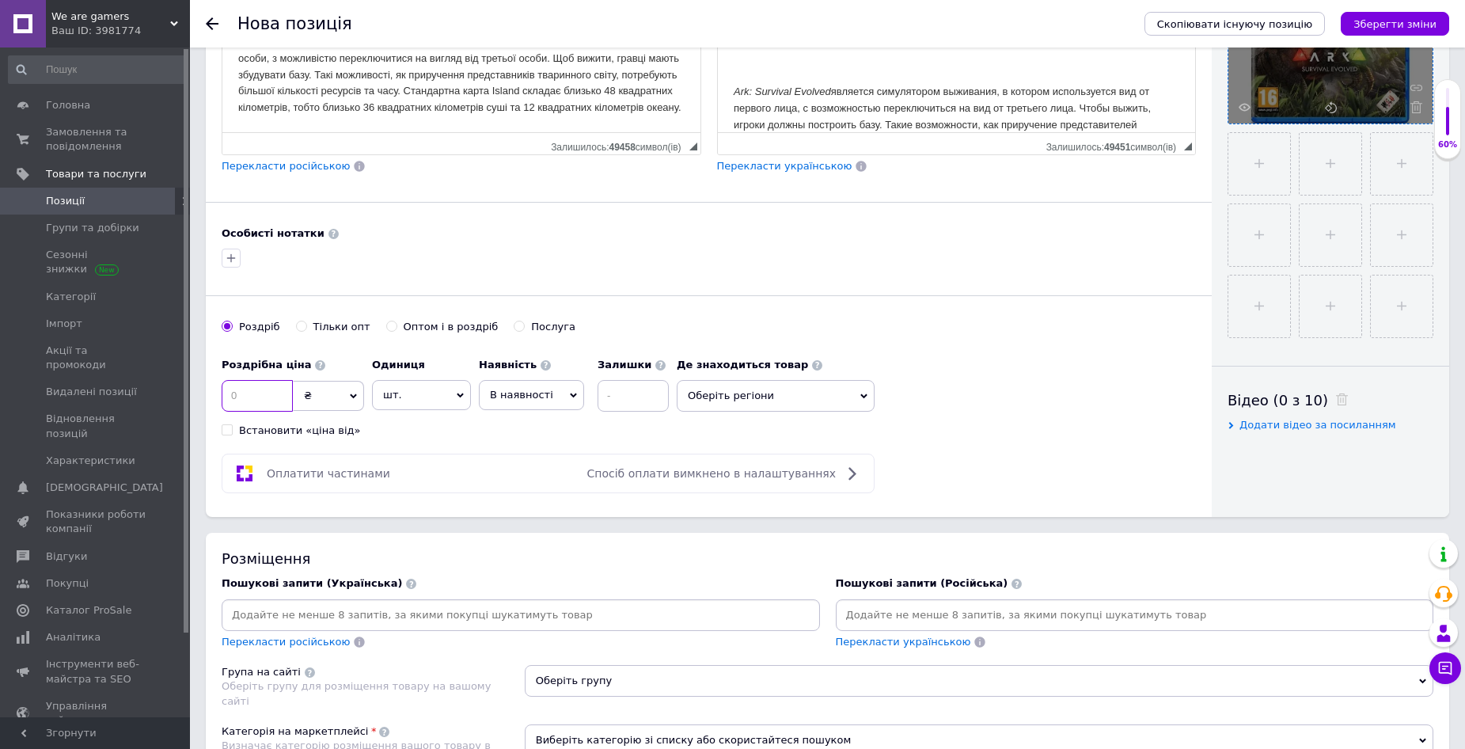
click at [256, 394] on input at bounding box center [257, 396] width 71 height 32
type input "580"
click at [547, 391] on span "В наявності" at bounding box center [531, 395] width 105 height 30
drag, startPoint x: 531, startPoint y: 483, endPoint x: 564, endPoint y: 468, distance: 36.5
click at [533, 483] on li "Готово до відправки" at bounding box center [532, 494] width 104 height 36
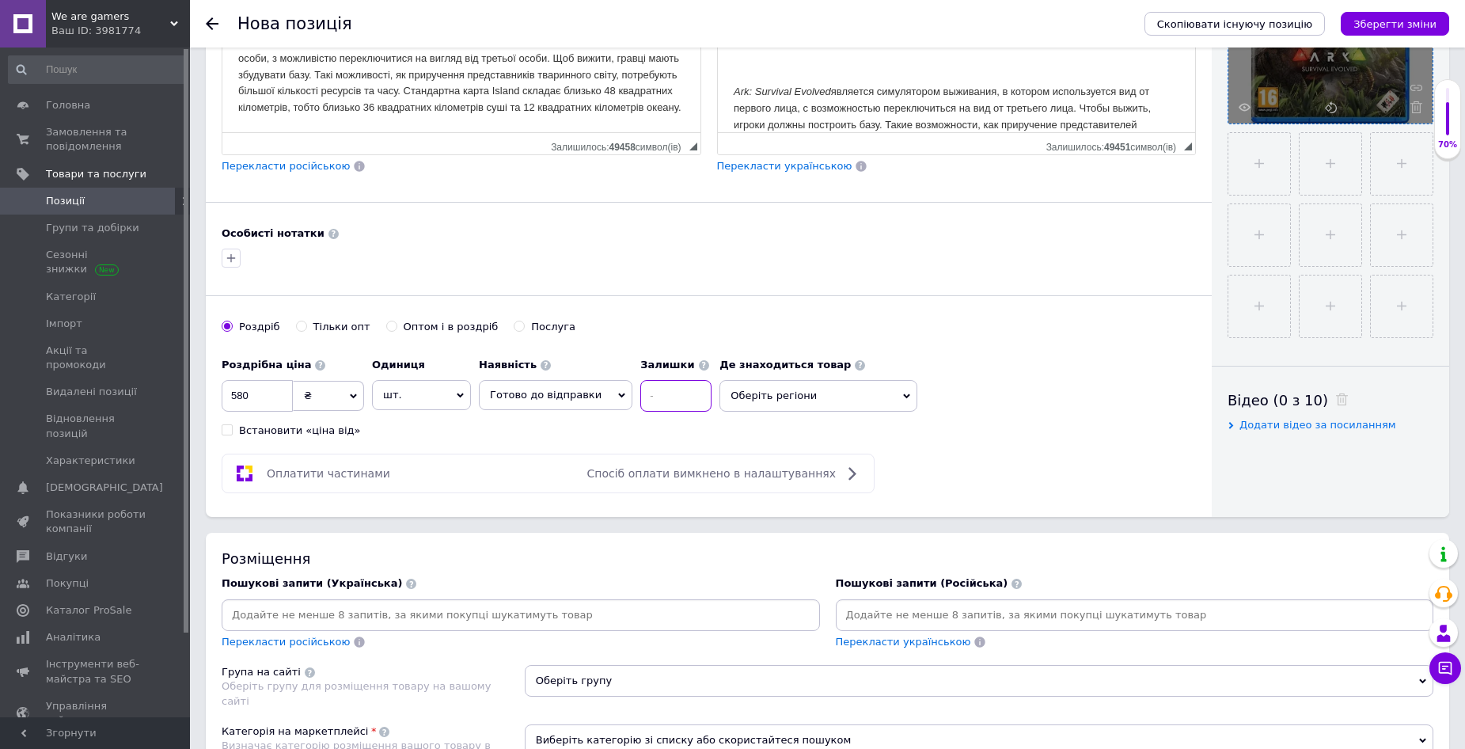
click at [677, 395] on input at bounding box center [675, 396] width 71 height 32
type input "1"
click at [885, 396] on span "Оберіть регіони" at bounding box center [819, 396] width 198 height 32
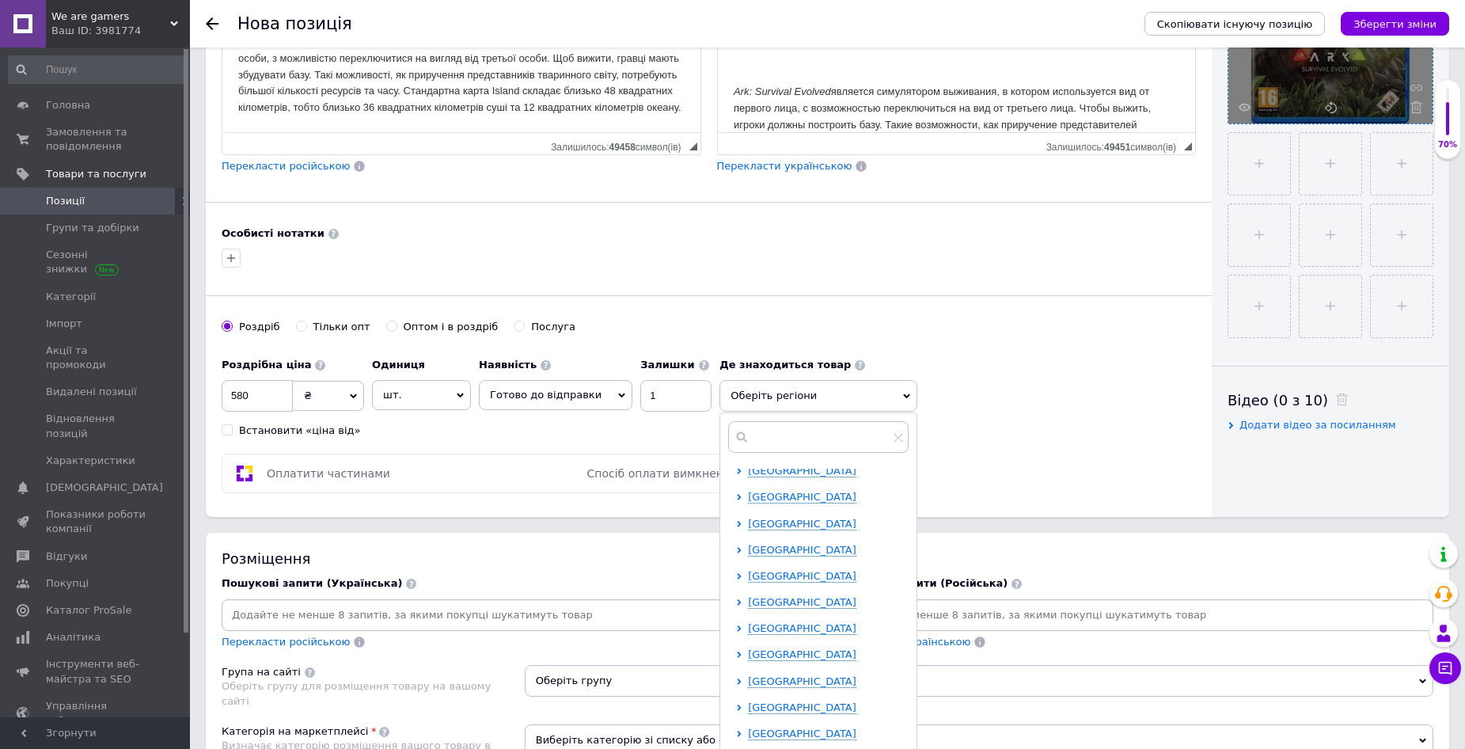
scroll to position [326, 0]
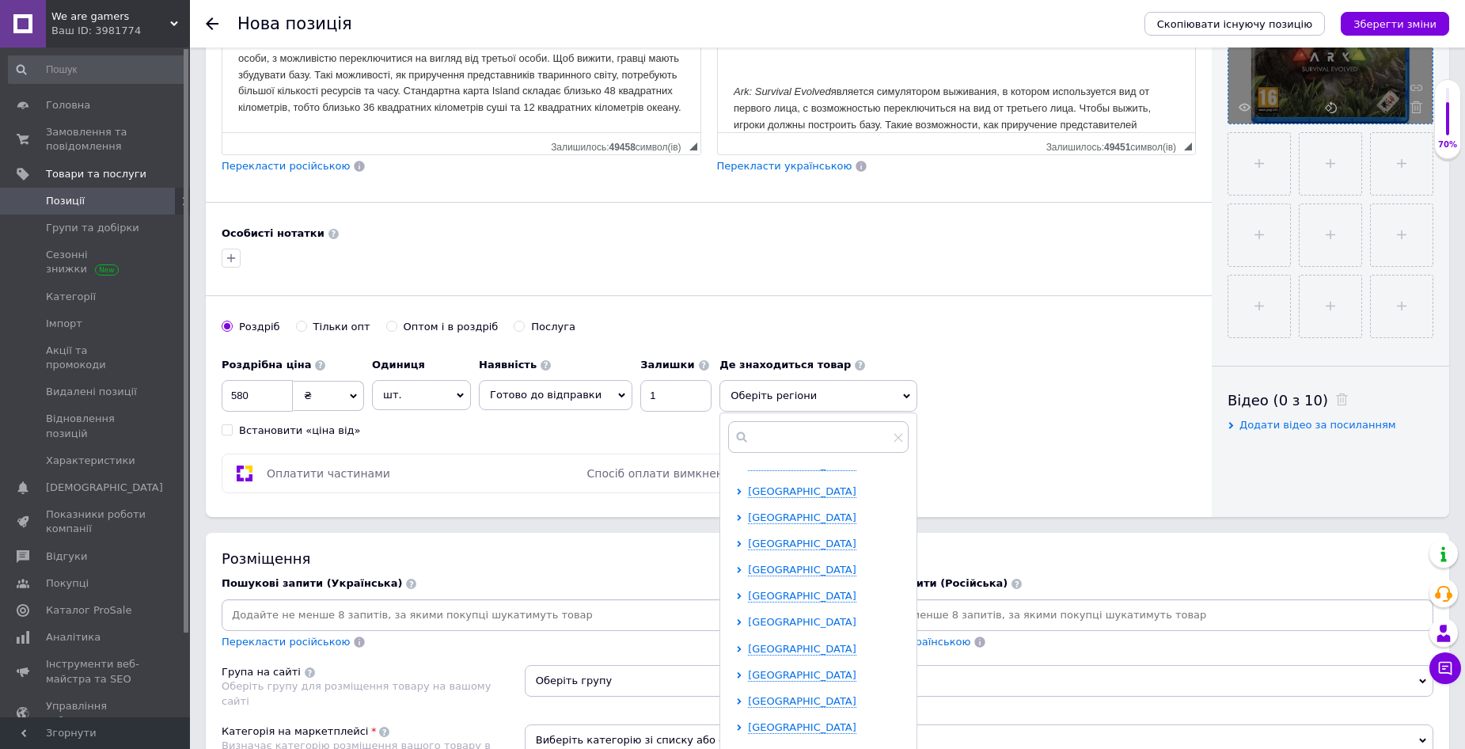
click at [773, 625] on span "[GEOGRAPHIC_DATA]" at bounding box center [802, 622] width 108 height 12
click at [748, 616] on span at bounding box center [753, 621] width 11 height 11
click at [748, 617] on input "checkbox" at bounding box center [753, 622] width 10 height 10
checkbox input "true"
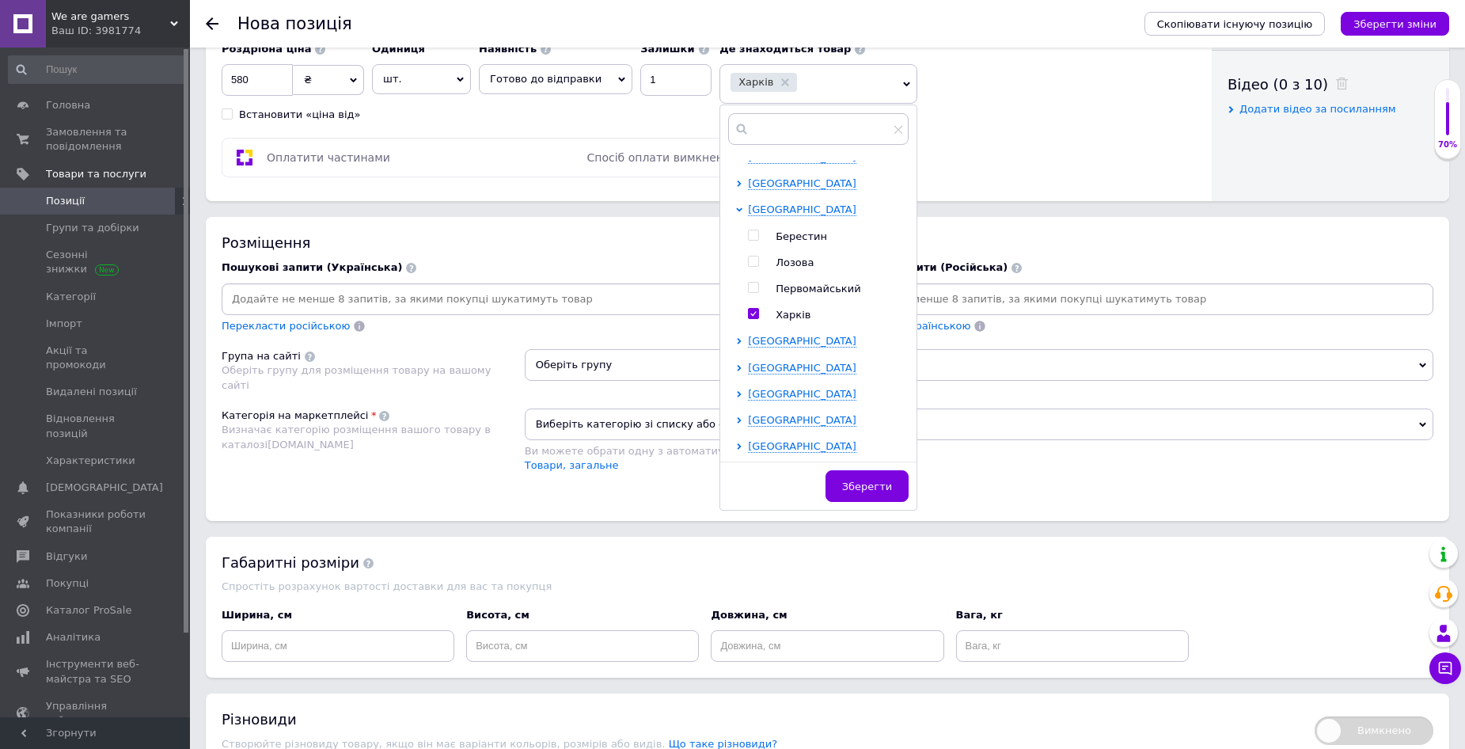
scroll to position [792, 0]
click at [863, 485] on span "Зберегти" at bounding box center [867, 486] width 50 height 12
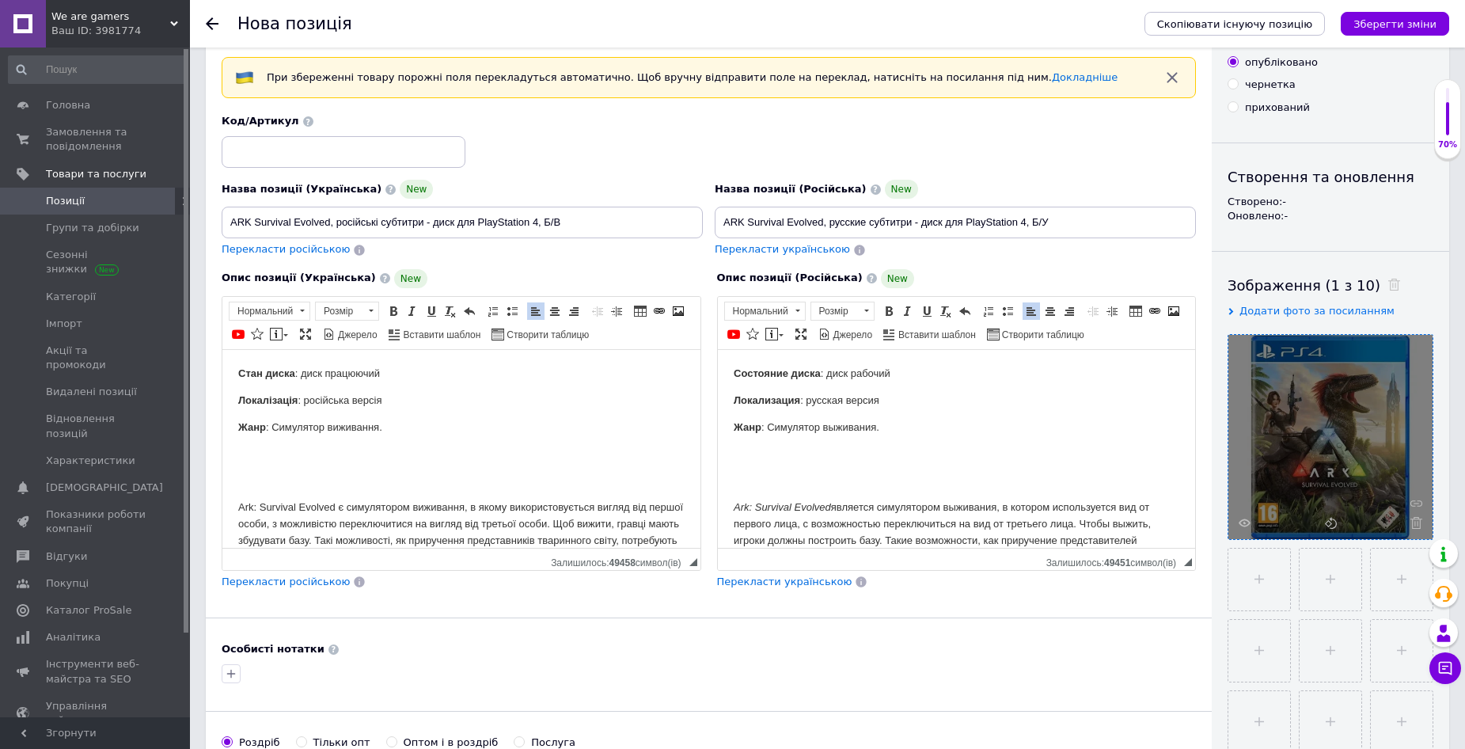
scroll to position [0, 0]
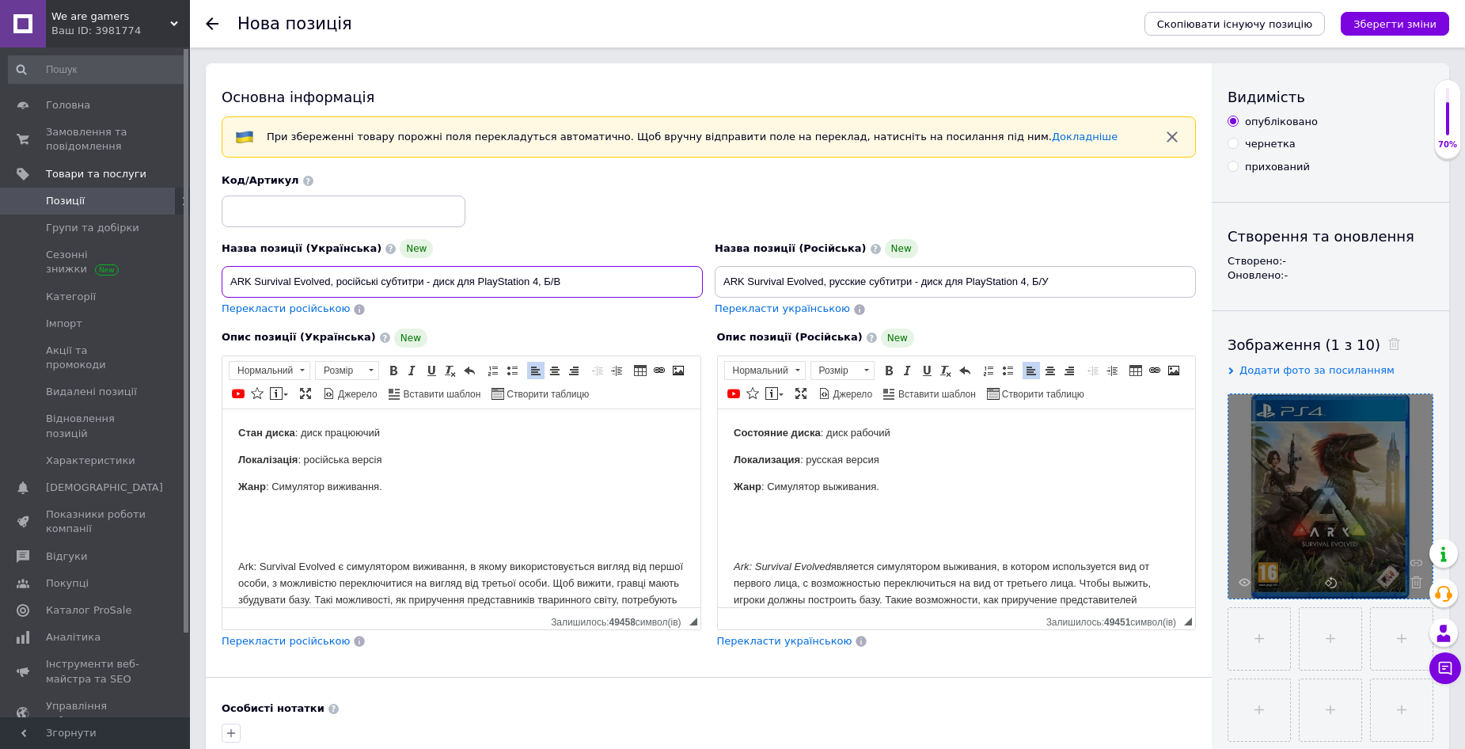
drag, startPoint x: 330, startPoint y: 281, endPoint x: 211, endPoint y: 286, distance: 118.9
click at [211, 286] on div "Основна інформація При збереженні товару порожні поля перекладуться автоматично…" at bounding box center [709, 527] width 1006 height 929
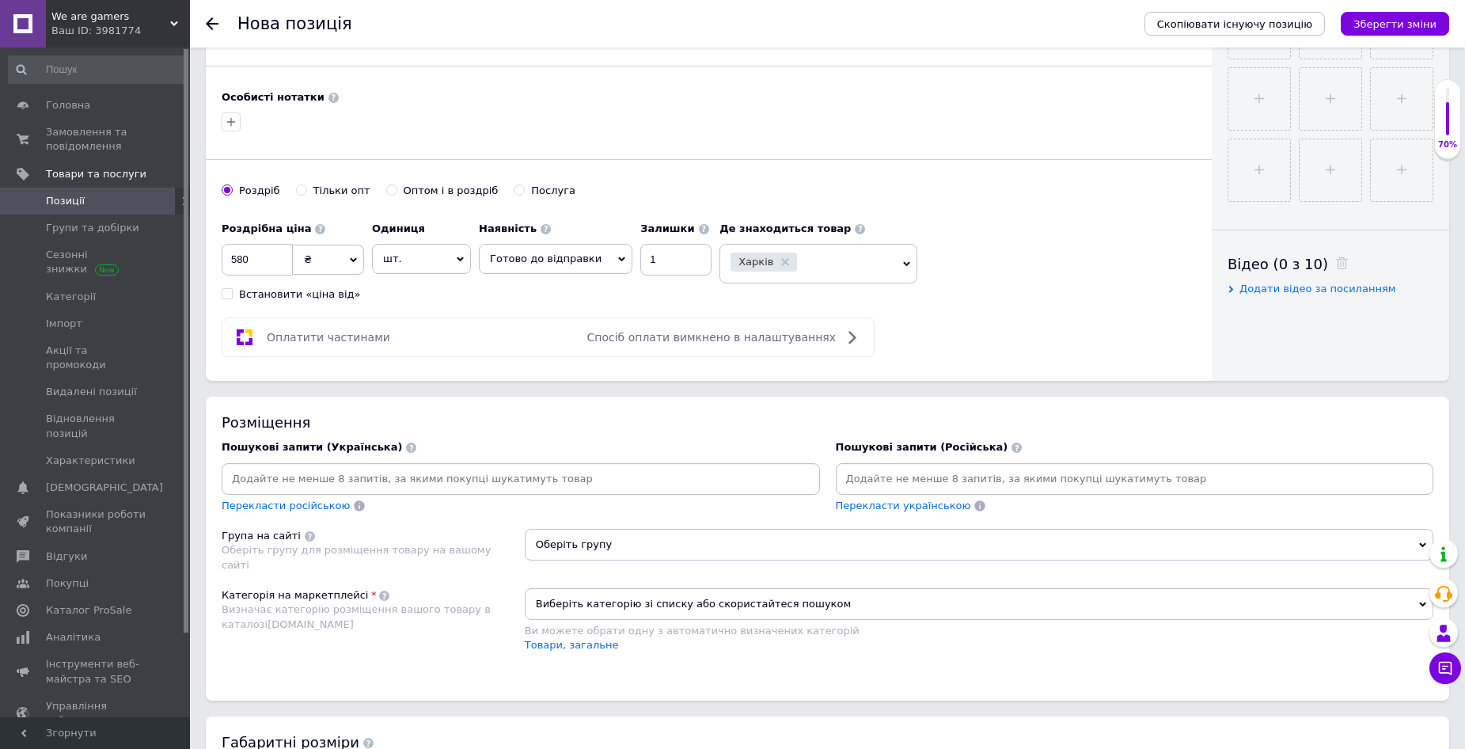
scroll to position [713, 0]
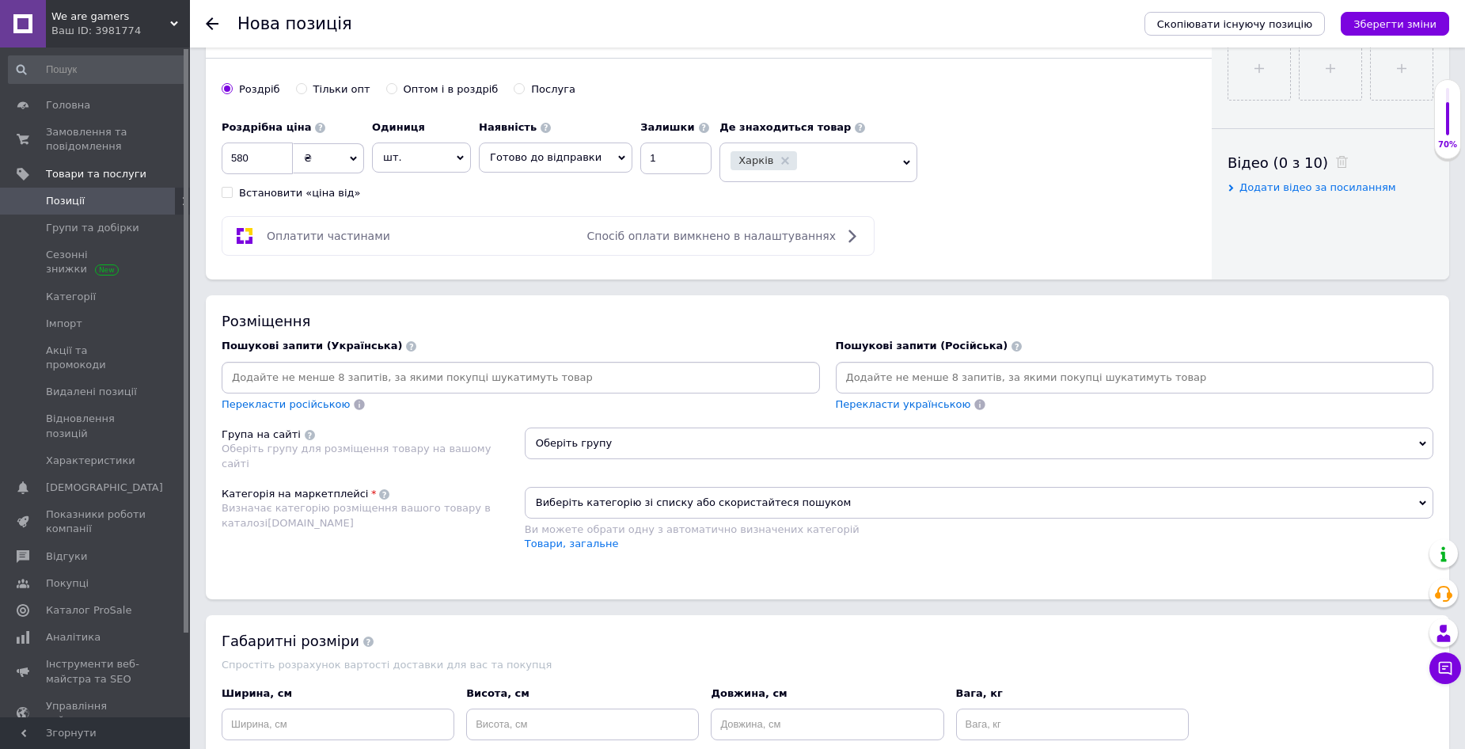
click at [886, 371] on input at bounding box center [1135, 378] width 592 height 24
paste input "ARK Survival Evolved"
type input "ARK Survival Evolved"
click at [899, 554] on div "Виберіть категорію зі списку або скористайтеся пошуком Ви можете обрати одну з …" at bounding box center [979, 527] width 909 height 80
click at [985, 245] on div "Оплатити частинами Спосіб оплати вимкнено в налаштуваннях" at bounding box center [709, 236] width 975 height 40
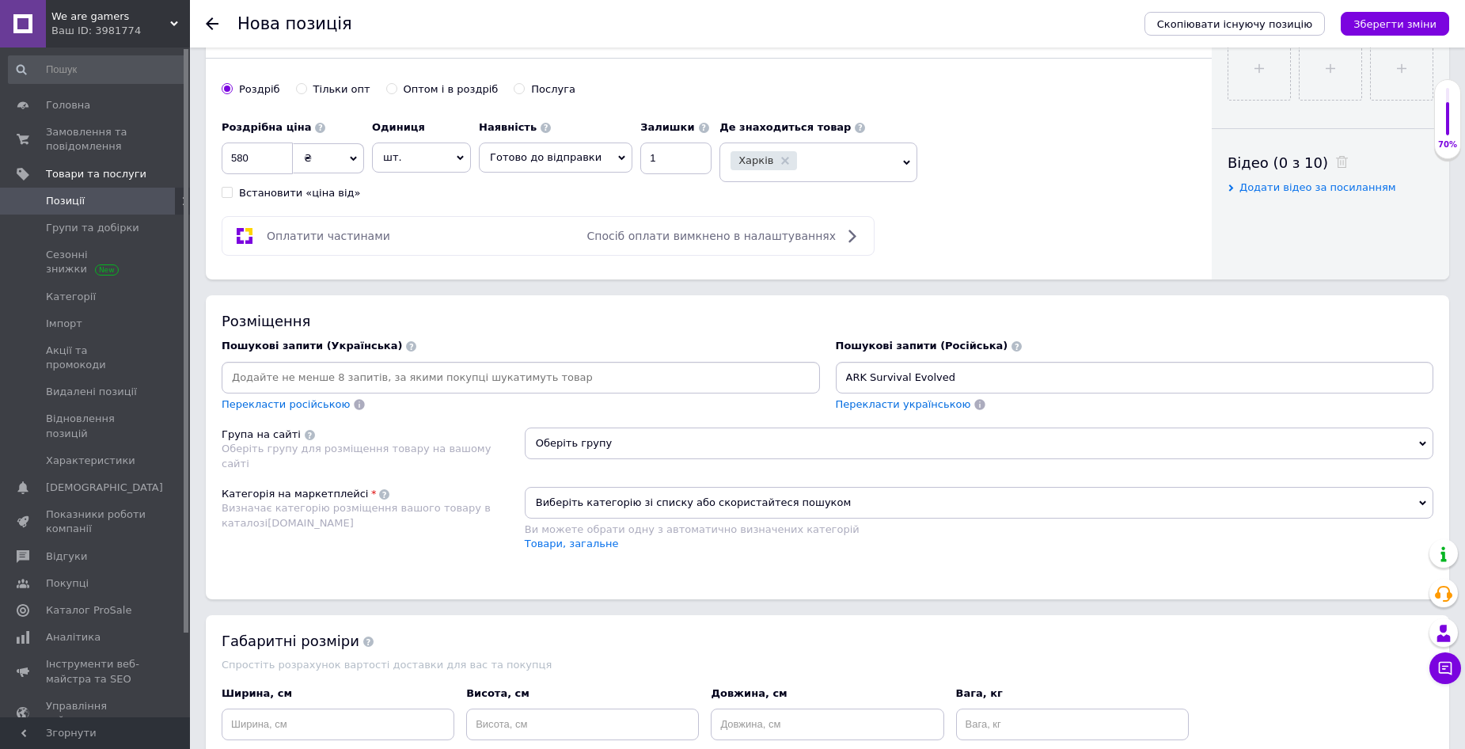
click at [959, 377] on input "ARK Survival Evolved" at bounding box center [1135, 378] width 592 height 24
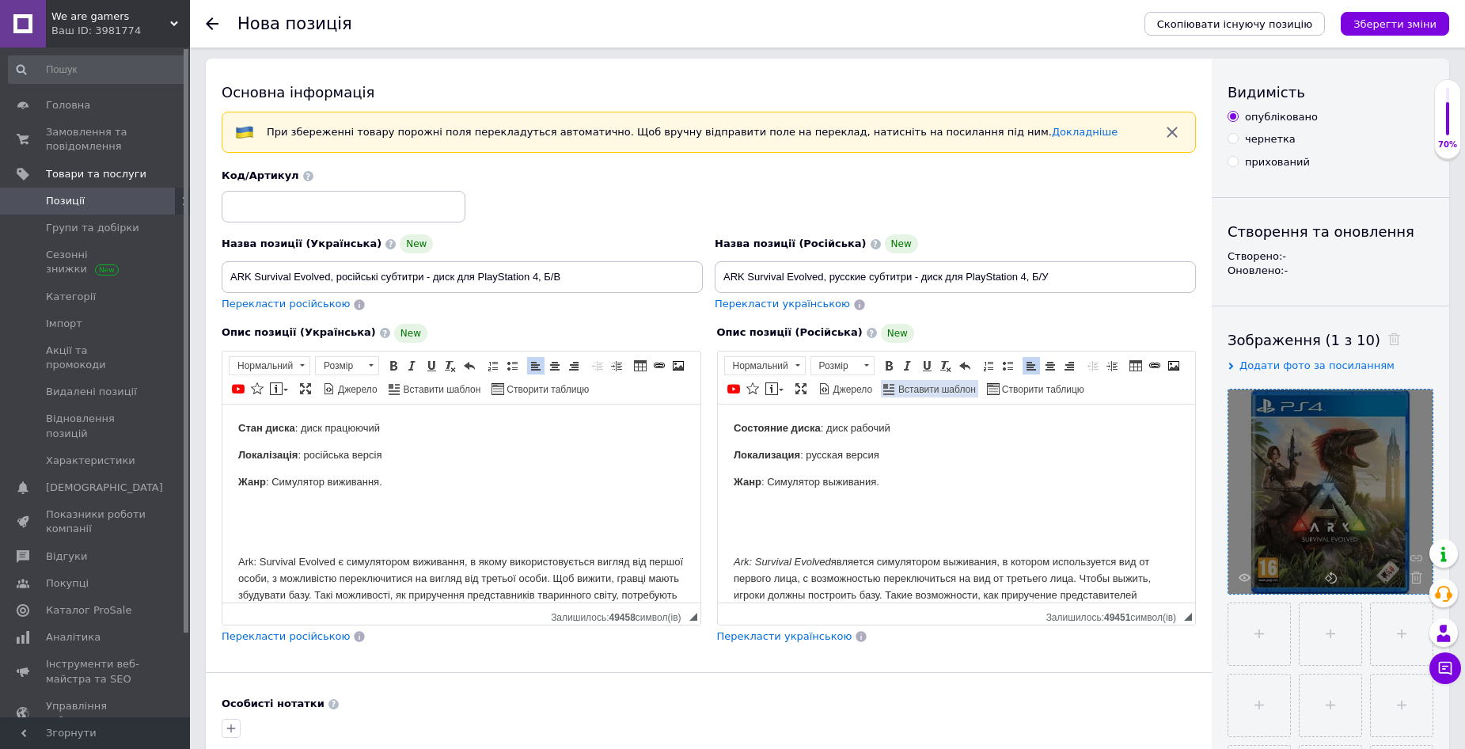
scroll to position [0, 0]
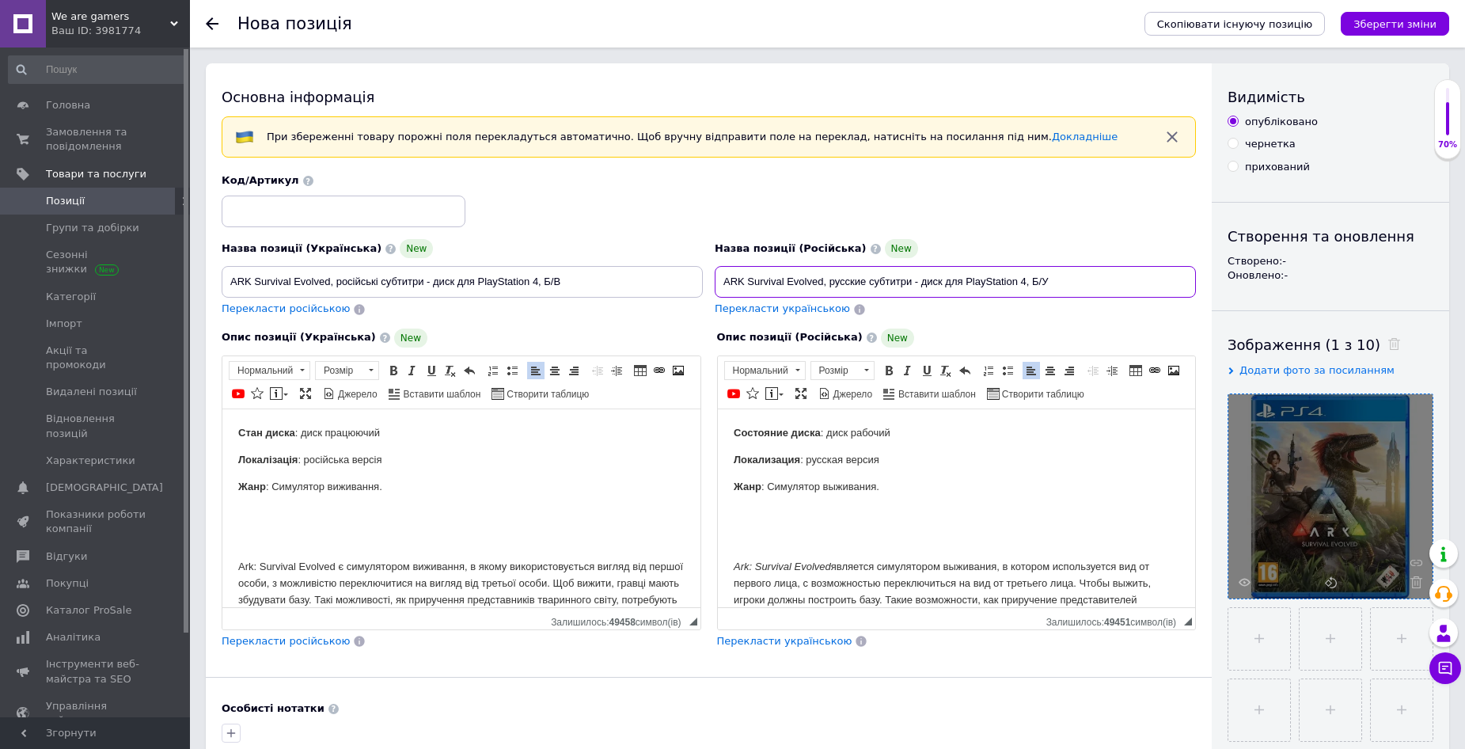
drag, startPoint x: 1027, startPoint y: 279, endPoint x: 967, endPoint y: 283, distance: 60.3
click at [967, 283] on input "ARK Survival Evolved, русские субтитри - диск для PlayStation 4, Б/У" at bounding box center [955, 282] width 481 height 32
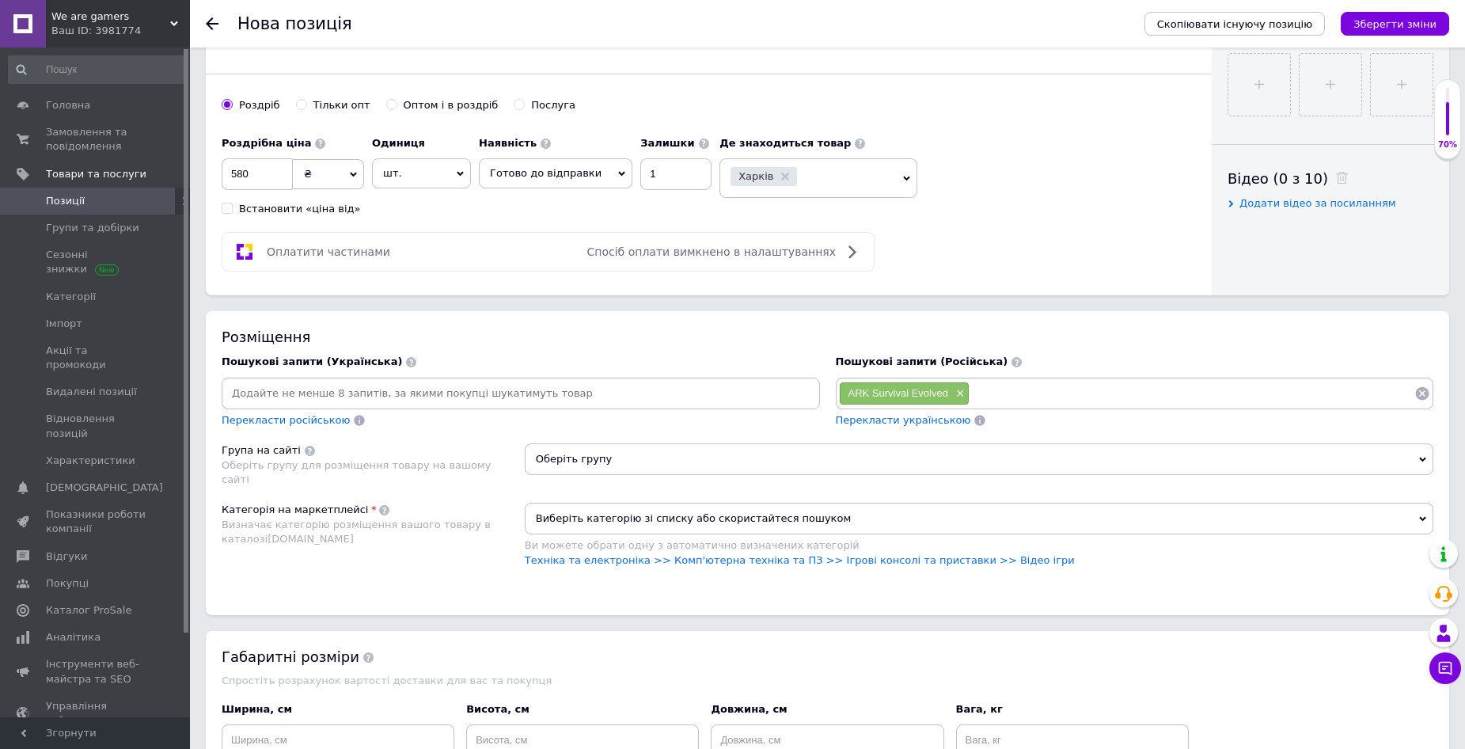
scroll to position [713, 0]
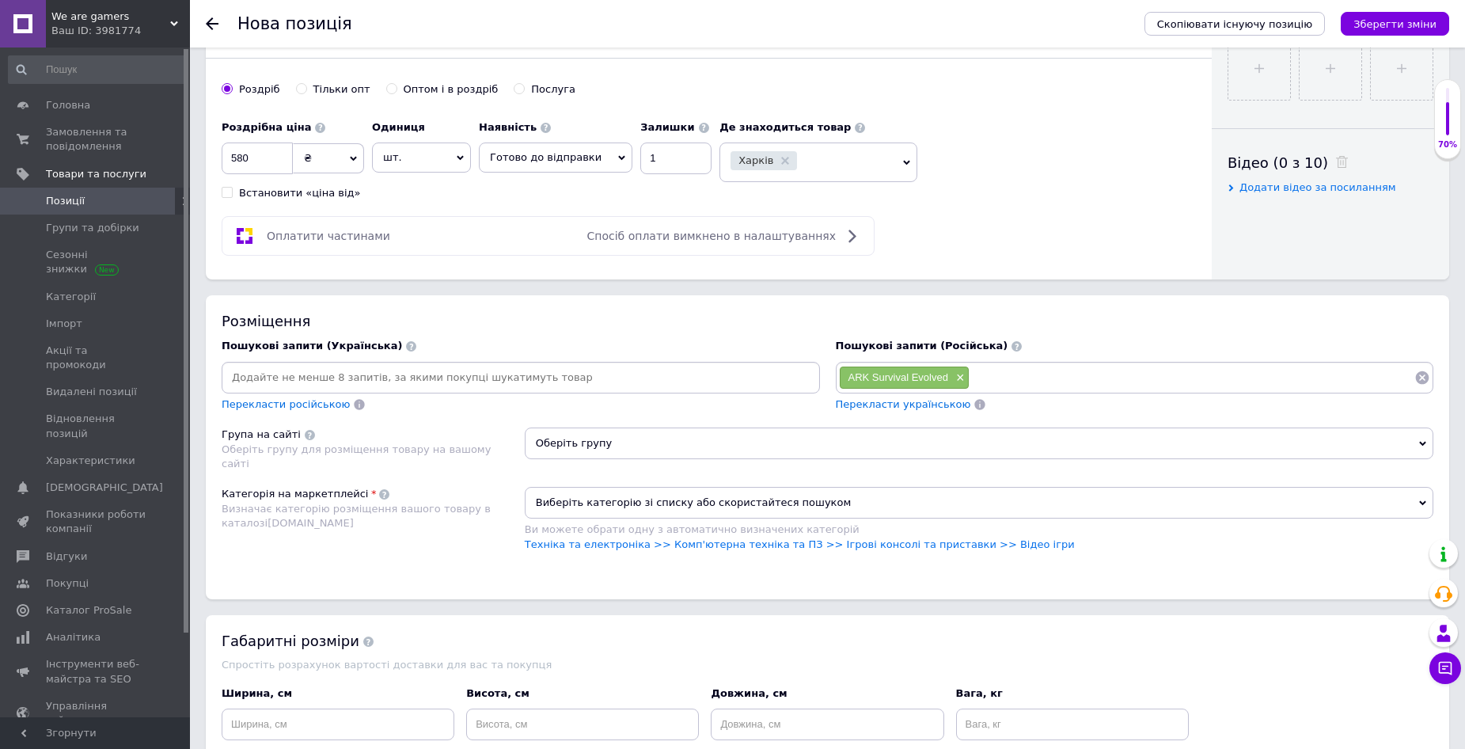
click at [1007, 375] on input at bounding box center [1192, 378] width 445 height 24
paste input "PlayStation 4"
type input "PlayStation 4"
click at [979, 374] on div "PlayStation 4 ×" at bounding box center [1016, 378] width 90 height 22
click at [1122, 385] on input at bounding box center [1238, 378] width 352 height 24
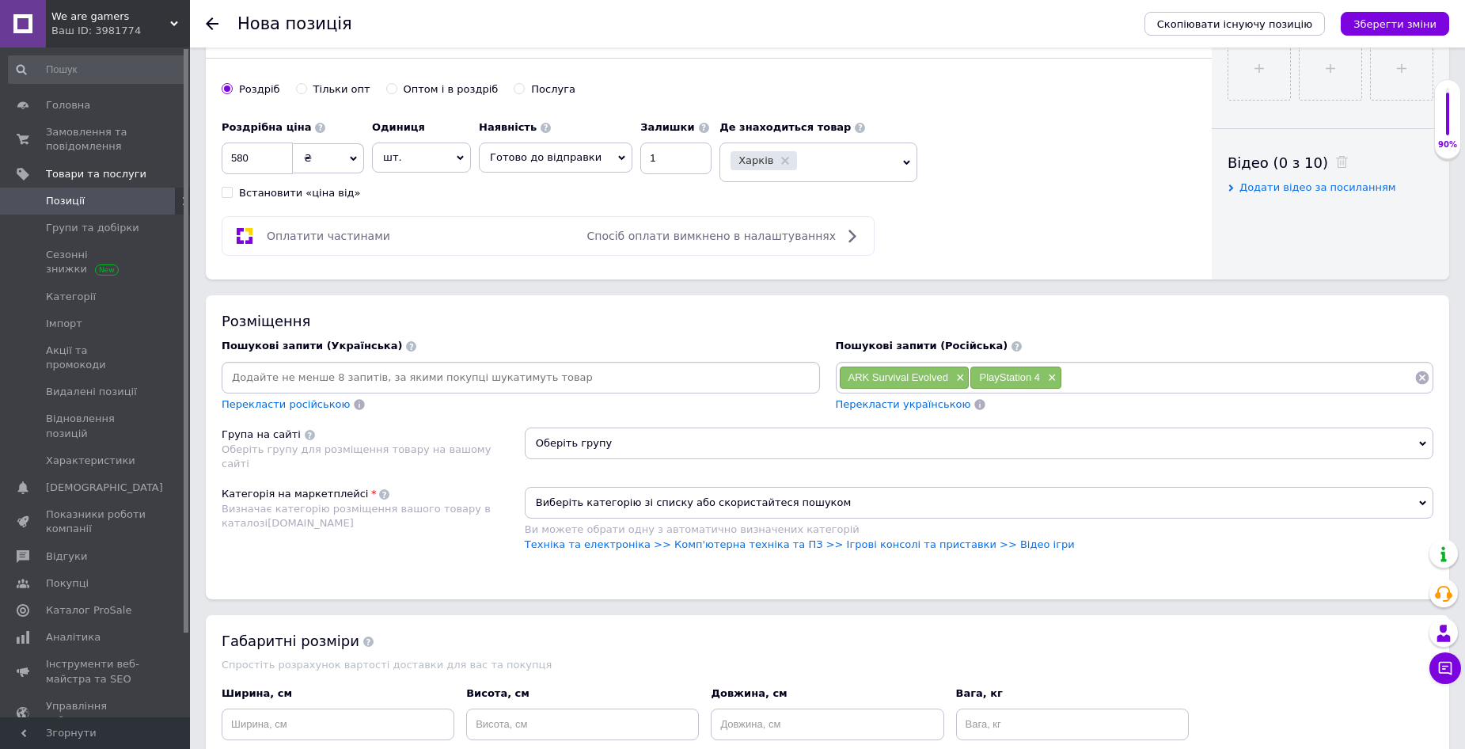
paste input "PlayStation 4"
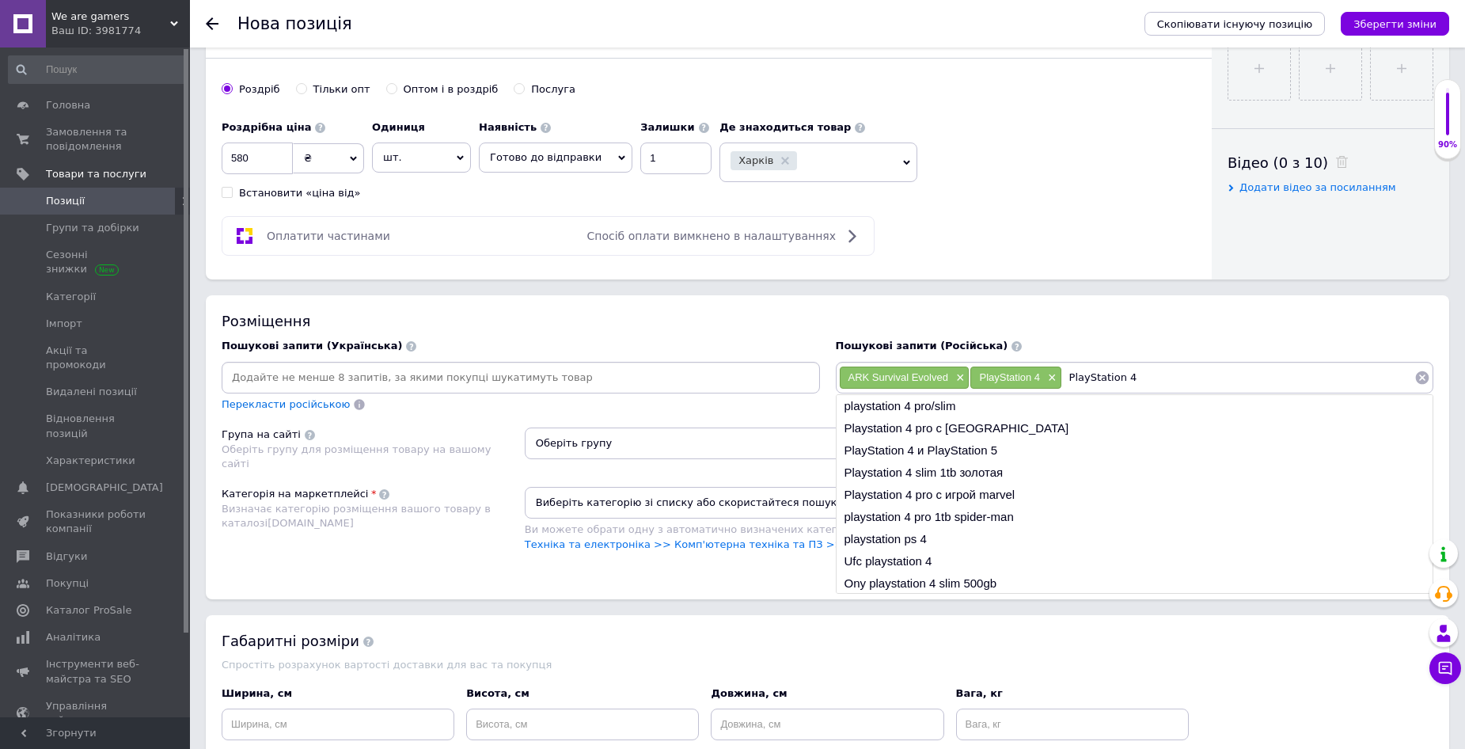
drag, startPoint x: 1118, startPoint y: 378, endPoint x: 1093, endPoint y: 382, distance: 24.7
click at [1093, 382] on input "PlayStation 4" at bounding box center [1238, 378] width 352 height 24
drag, startPoint x: 1085, startPoint y: 379, endPoint x: 1076, endPoint y: 380, distance: 9.5
click at [1076, 380] on input "PlayS 4" at bounding box center [1238, 378] width 352 height 24
type input "PS 4"
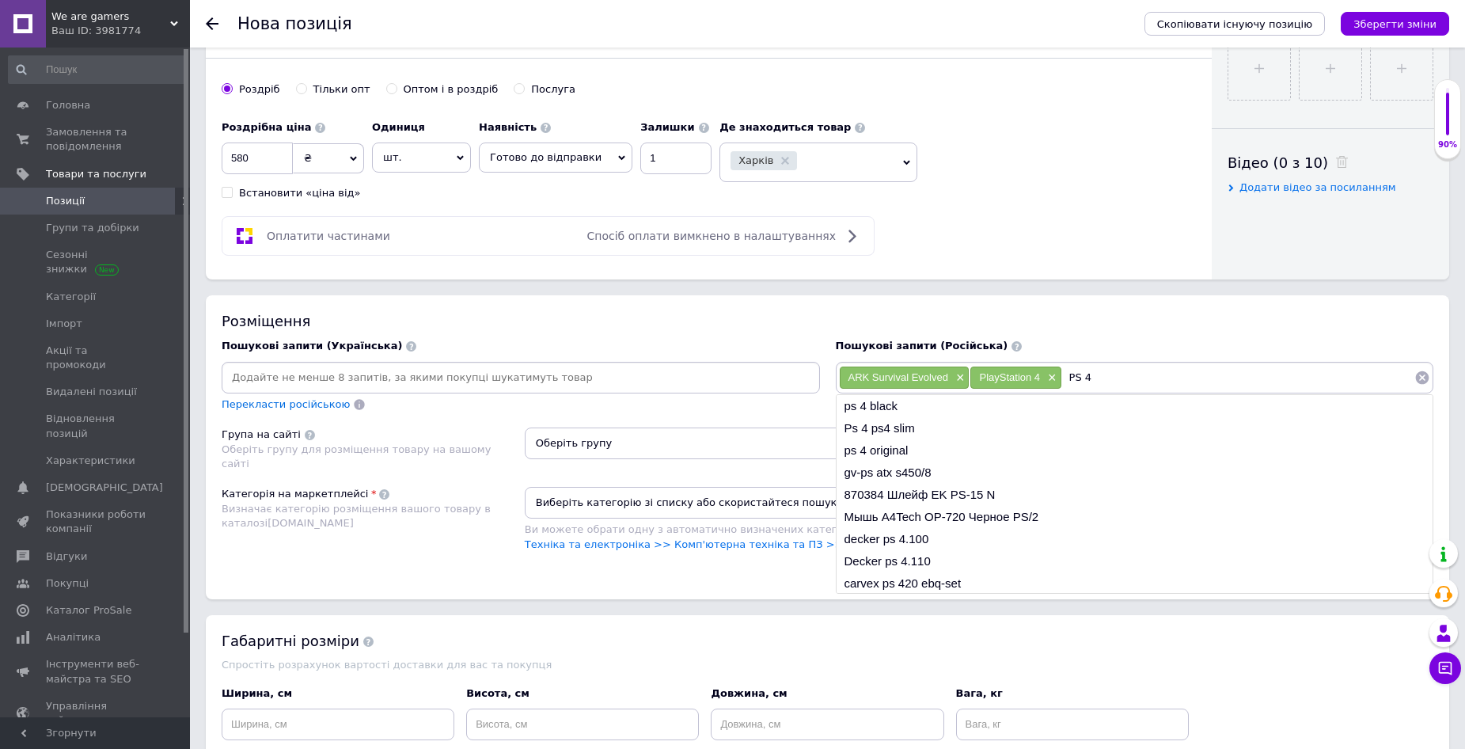
click at [1115, 382] on input "PS 4" at bounding box center [1238, 378] width 352 height 24
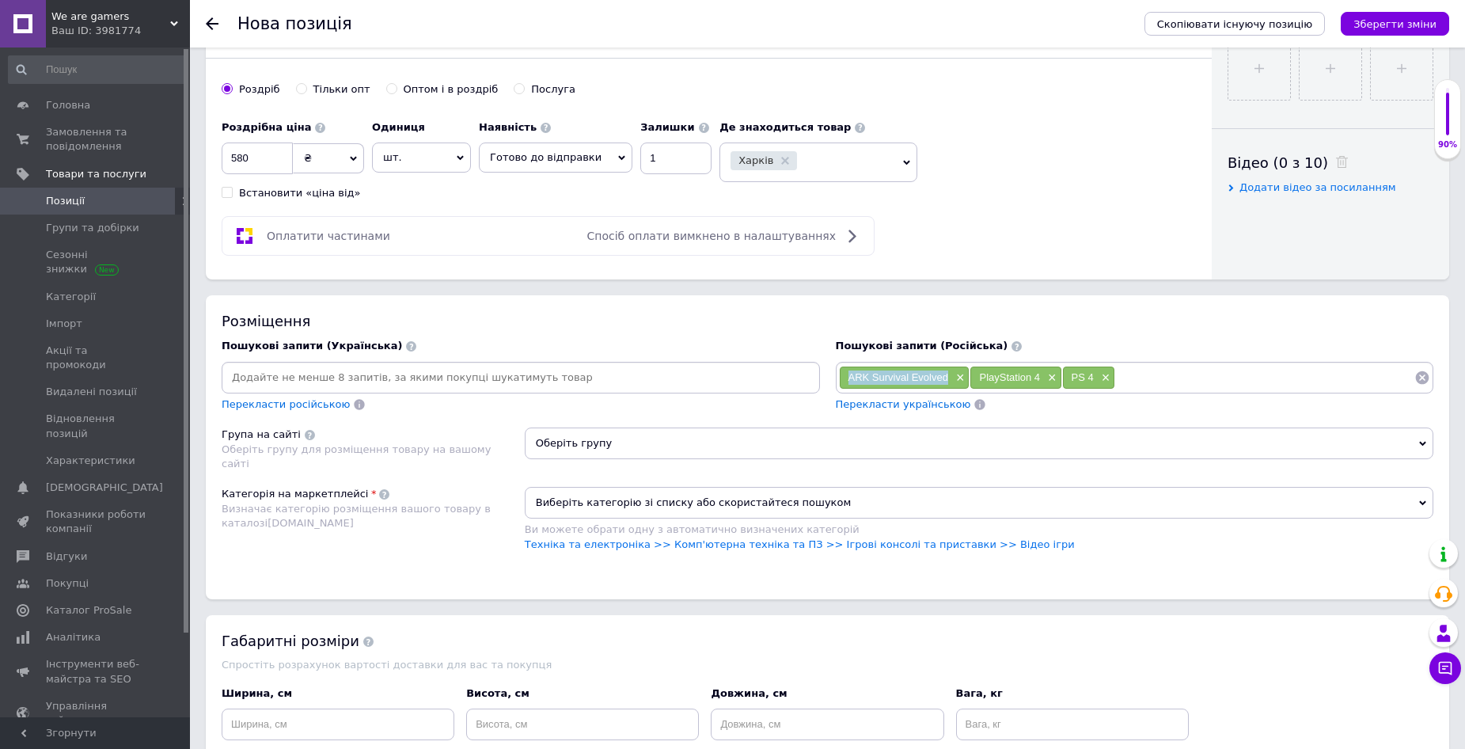
drag, startPoint x: 849, startPoint y: 375, endPoint x: 947, endPoint y: 378, distance: 98.2
click at [947, 378] on span "ARK Survival Evolved" at bounding box center [899, 377] width 100 height 12
click at [1143, 380] on input at bounding box center [1265, 378] width 299 height 24
paste input "ARK Survival Evolved"
drag, startPoint x: 1004, startPoint y: 379, endPoint x: 1040, endPoint y: 379, distance: 36.4
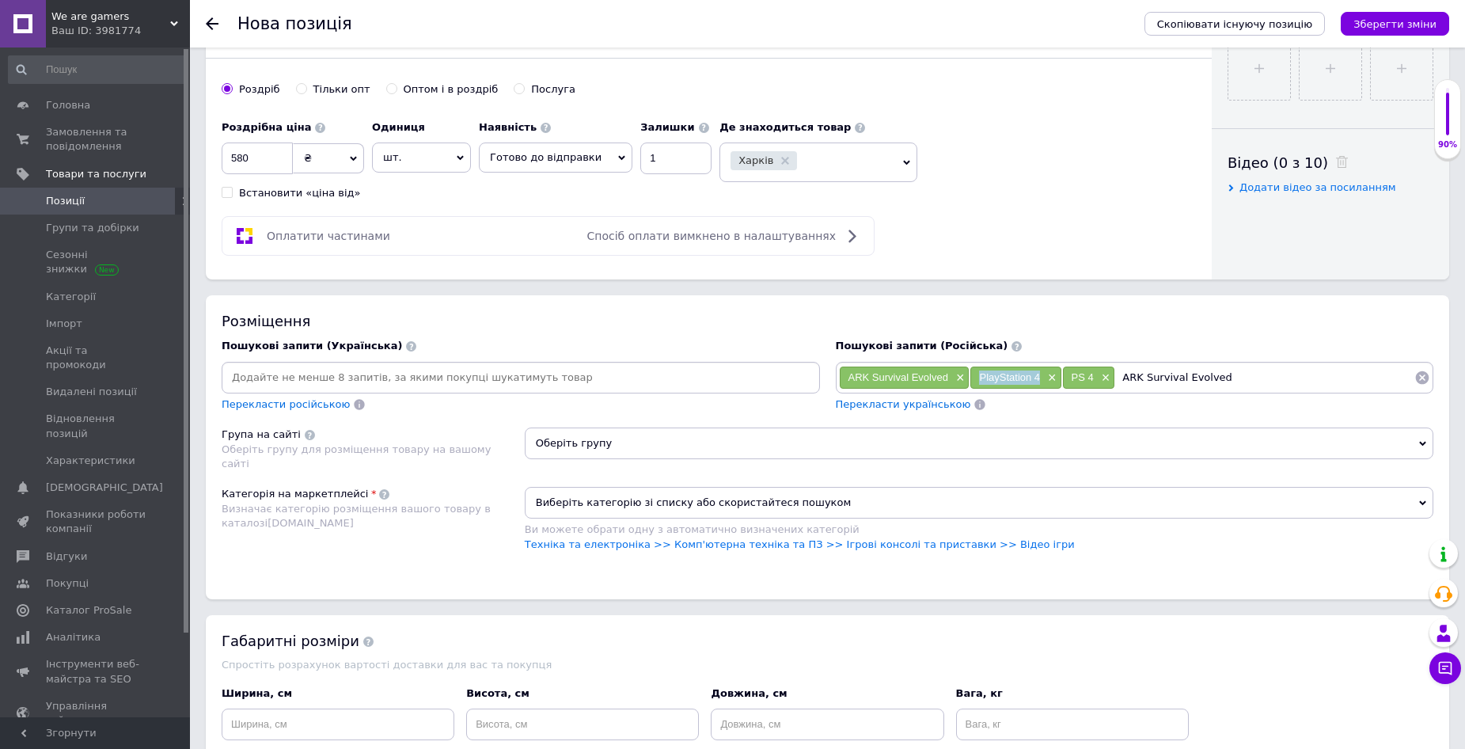
click at [1040, 379] on div "PlayStation 4 ×" at bounding box center [1016, 378] width 90 height 22
click at [1245, 377] on input "ARK Survival Evolved" at bounding box center [1265, 378] width 299 height 24
paste input "PlayStation 4"
type input "ARK Survival Evolved PlayStation 4"
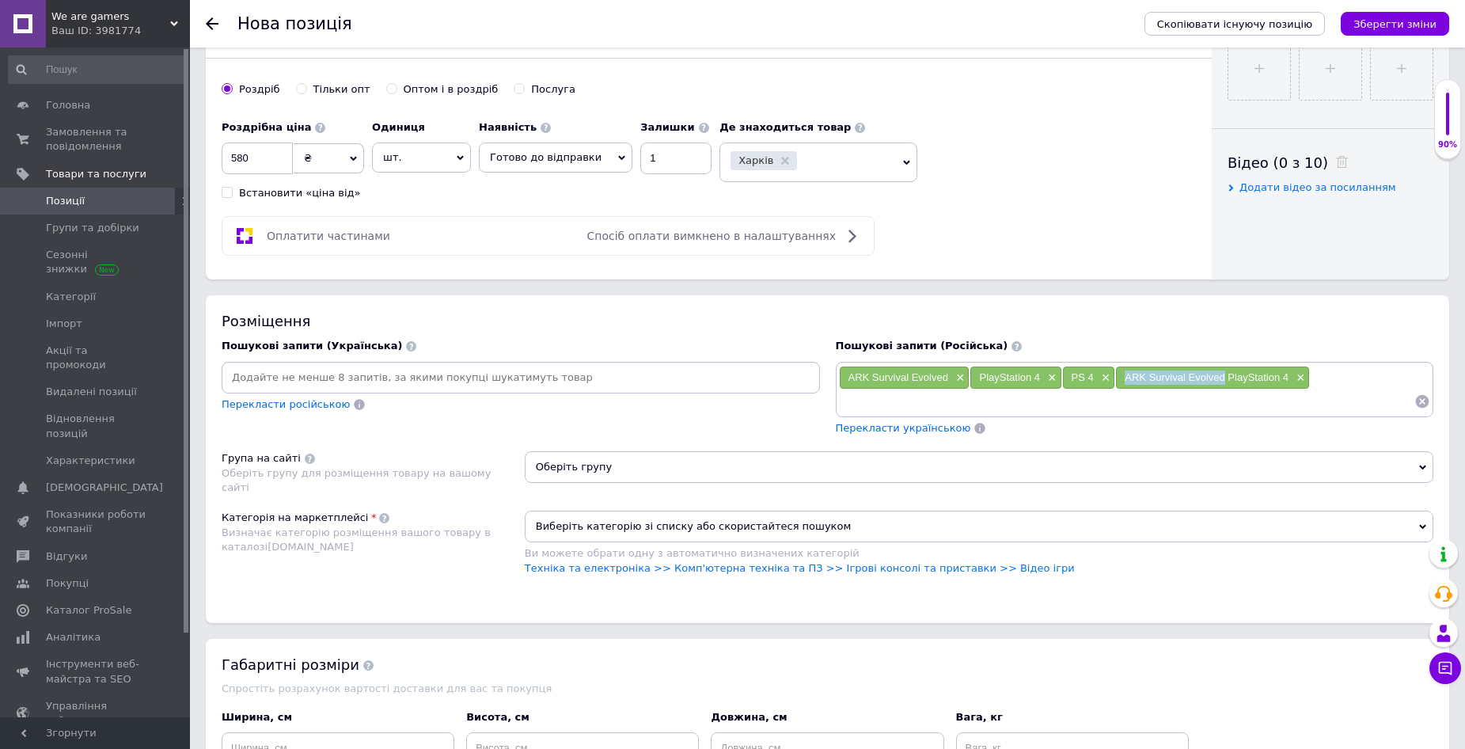
drag, startPoint x: 1123, startPoint y: 378, endPoint x: 1225, endPoint y: 380, distance: 102.2
click at [1225, 380] on div "ARK Survival Evolved PlayStation 4 ×" at bounding box center [1212, 378] width 193 height 22
click at [941, 399] on input at bounding box center [1127, 402] width 576 height 24
paste input "ARK Survival Evolved"
drag, startPoint x: 1074, startPoint y: 378, endPoint x: 1092, endPoint y: 379, distance: 18.3
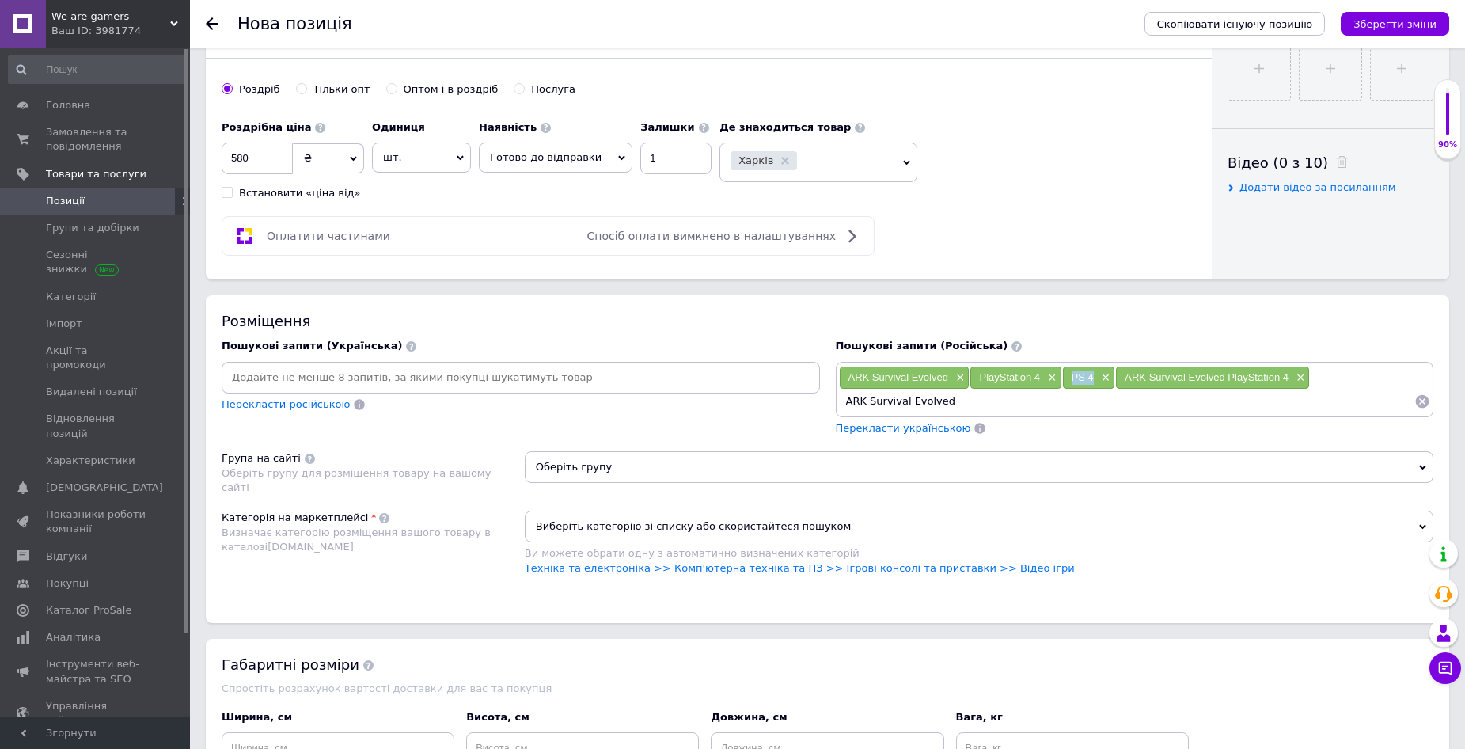
click at [1092, 379] on span "PS 4" at bounding box center [1083, 377] width 22 height 12
drag, startPoint x: 955, startPoint y: 405, endPoint x: 990, endPoint y: 405, distance: 35.6
click at [957, 405] on input "ARK Survival Evolved" at bounding box center [1127, 402] width 576 height 24
paste input "PS 4"
type input "ARK Survival Evolved PS 4"
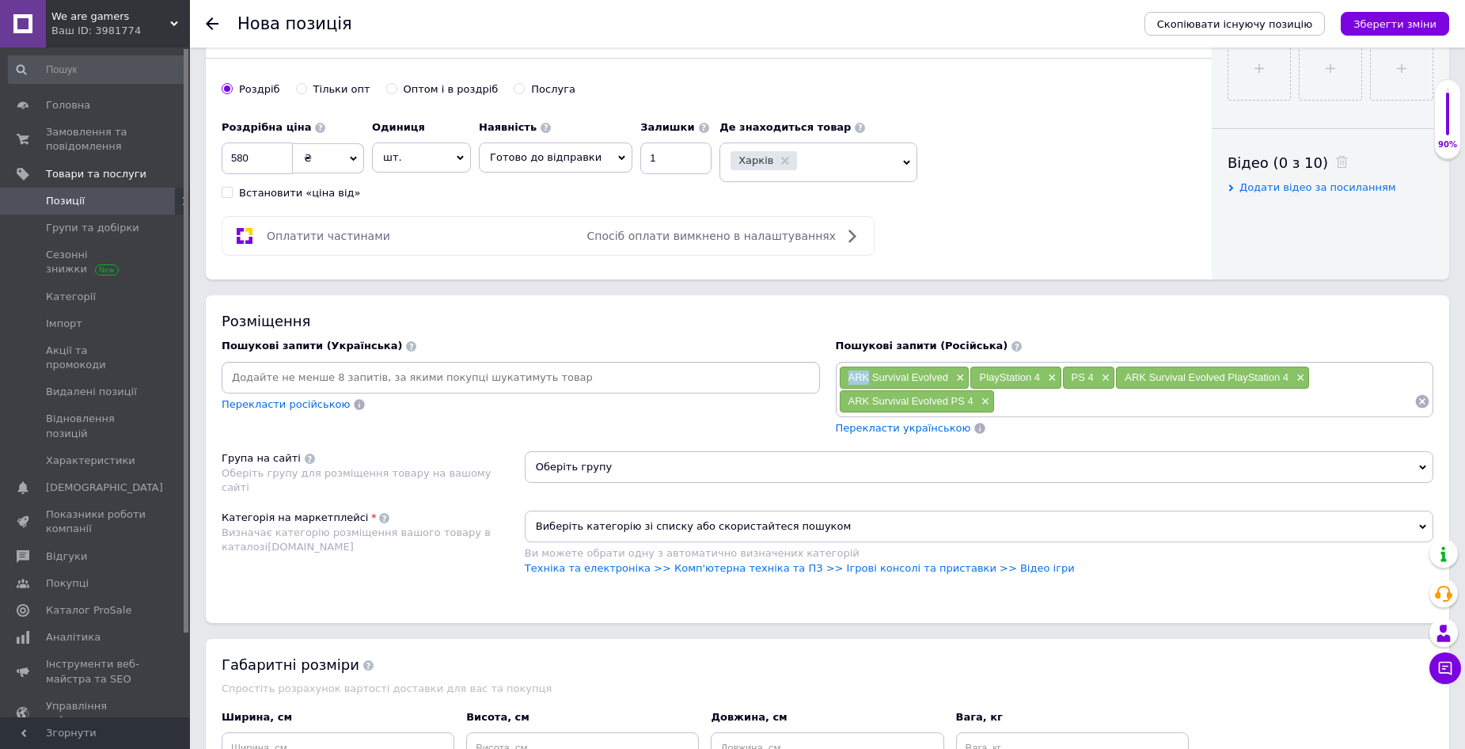
drag, startPoint x: 855, startPoint y: 377, endPoint x: 866, endPoint y: 377, distance: 11.1
click at [866, 377] on div "ARK Survival Evolved ×" at bounding box center [905, 378] width 130 height 22
click at [1045, 403] on input at bounding box center [1205, 402] width 420 height 24
paste input "ARK"
type input "ARK"
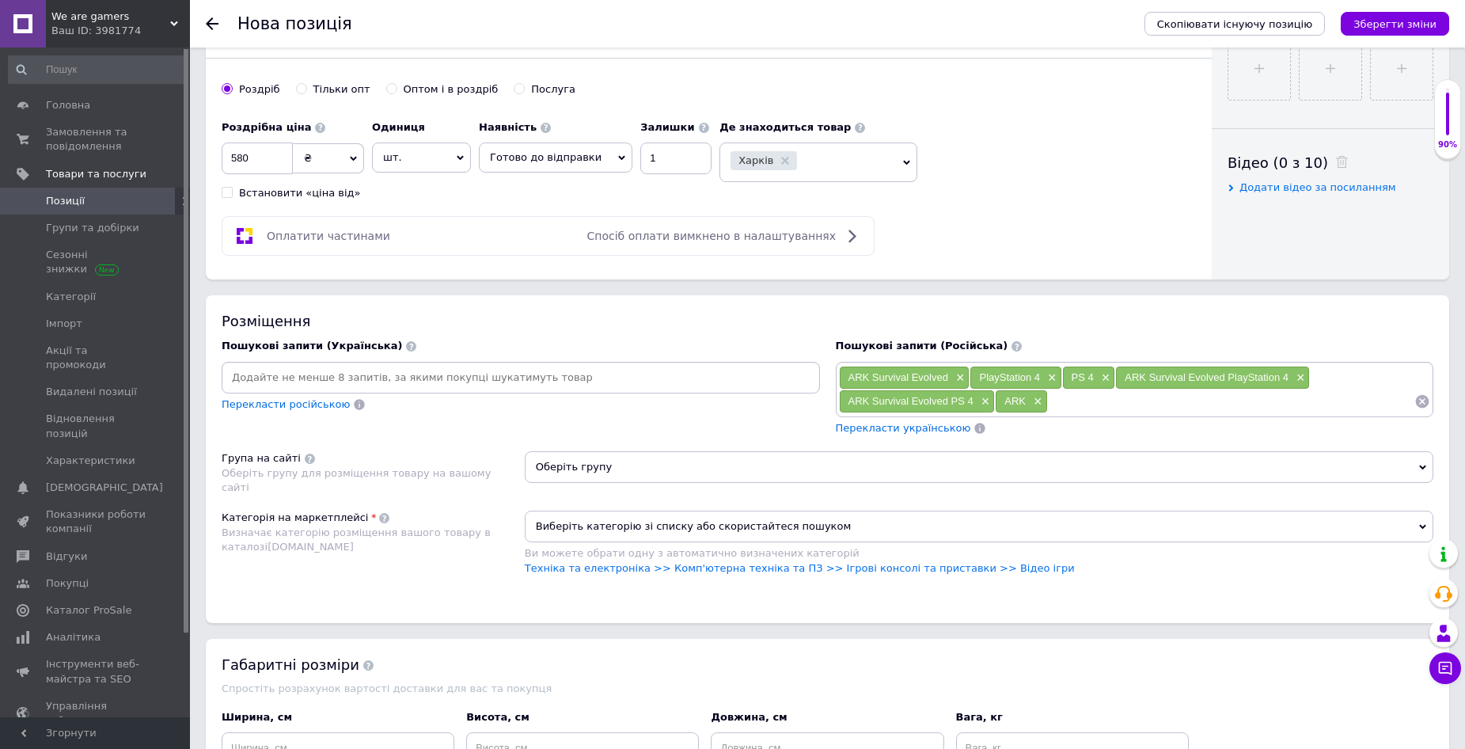
click at [423, 374] on input at bounding box center [521, 378] width 592 height 24
type input "Арк сурвайвл єволвед"
drag, startPoint x: 249, startPoint y: 377, endPoint x: 341, endPoint y: 380, distance: 92.7
click at [341, 380] on div "Арк сурвайвл єволвед ×" at bounding box center [293, 378] width 135 height 22
click at [425, 379] on input at bounding box center [581, 378] width 439 height 24
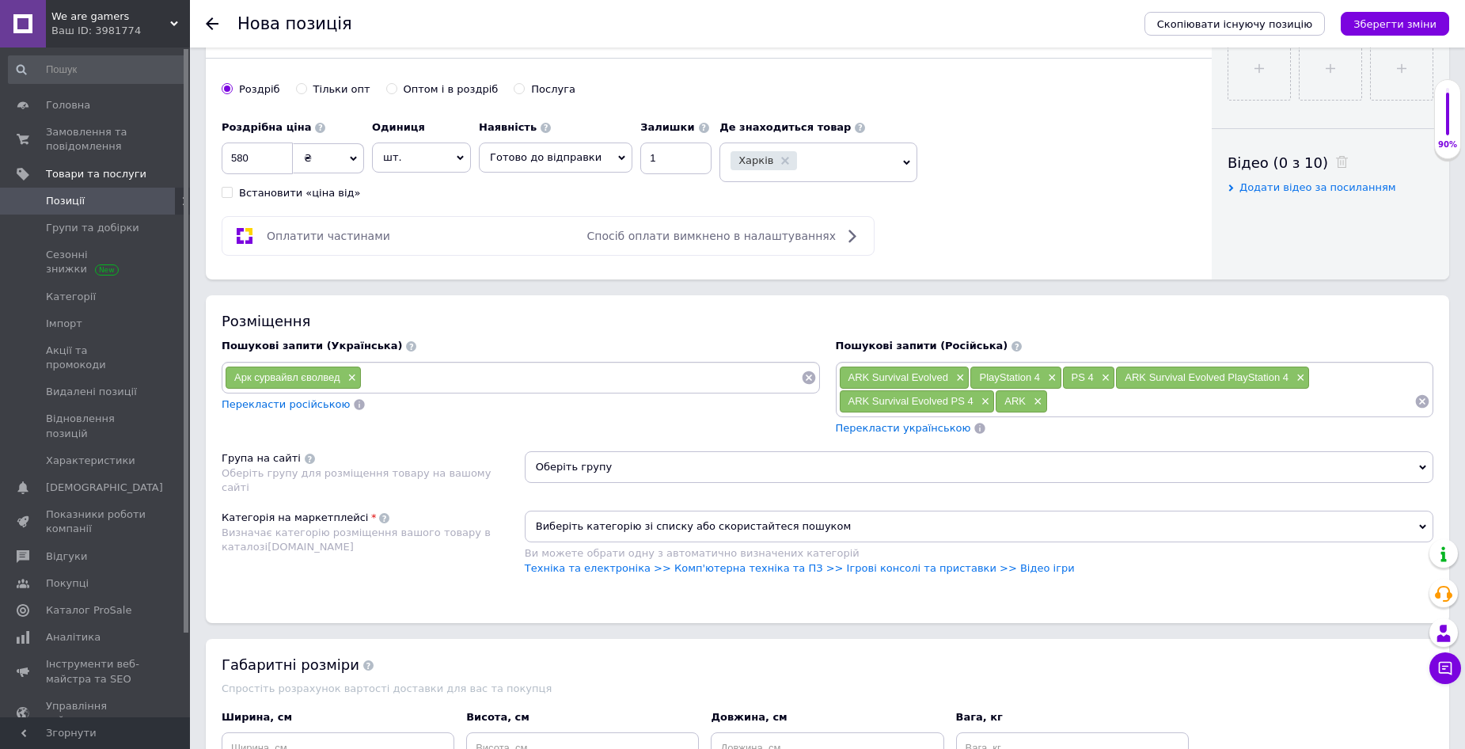
paste input "Арк сурвайвл єволвед"
type input "Арк сурвайвл єволвед пс 4"
paste input "Арк сурвайвл єволвед"
type input "Арк сурвайвл єволвед плейстейшен 4"
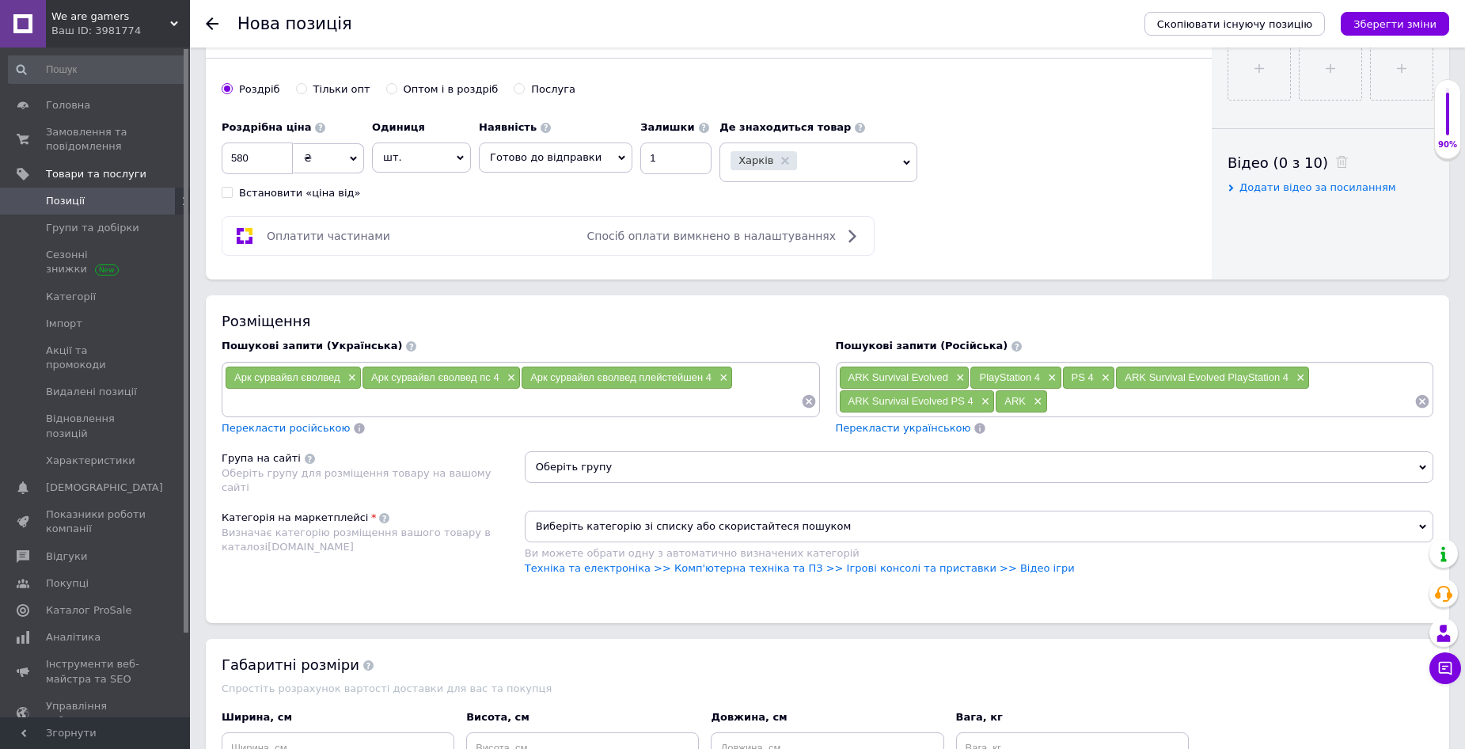
click at [408, 407] on input at bounding box center [513, 402] width 576 height 24
click at [671, 472] on span "Оберіть групу" at bounding box center [979, 467] width 909 height 32
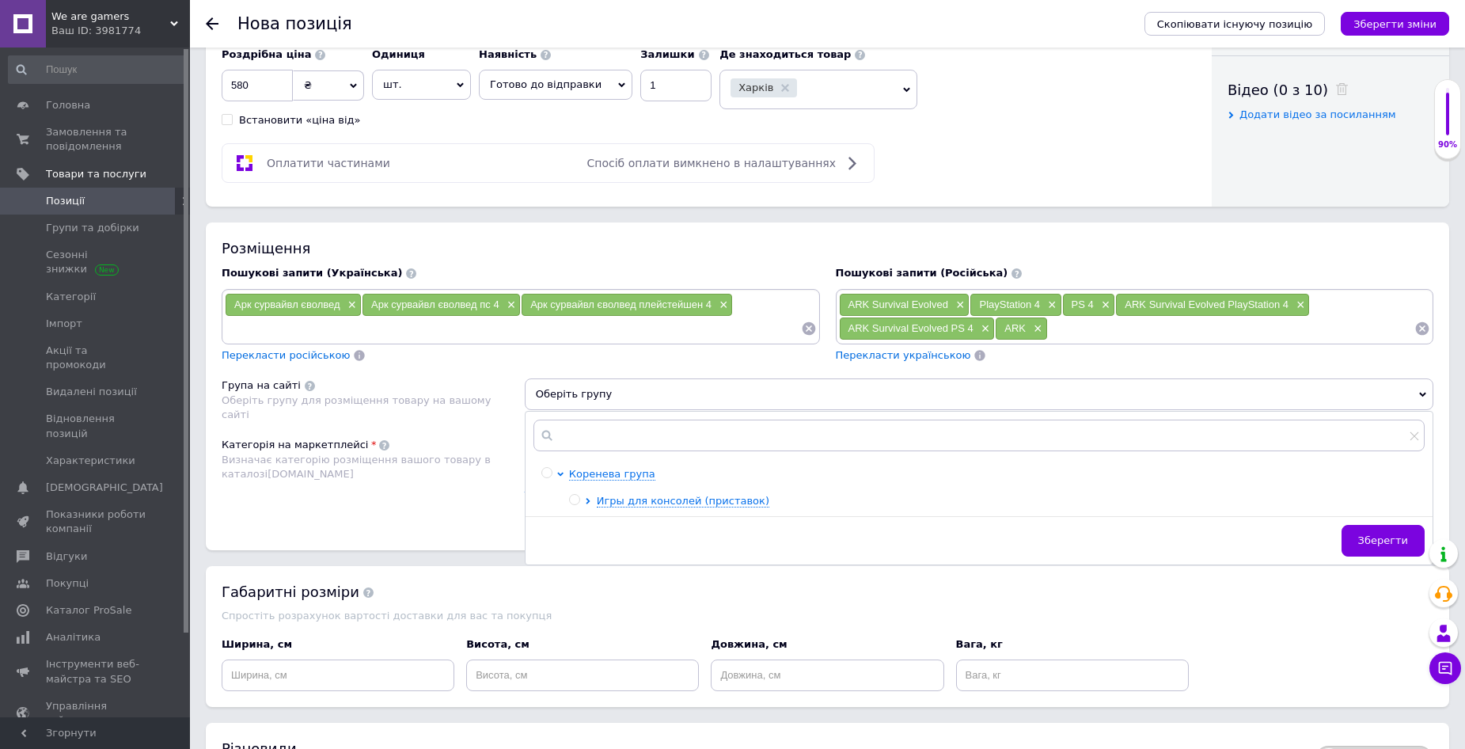
scroll to position [792, 0]
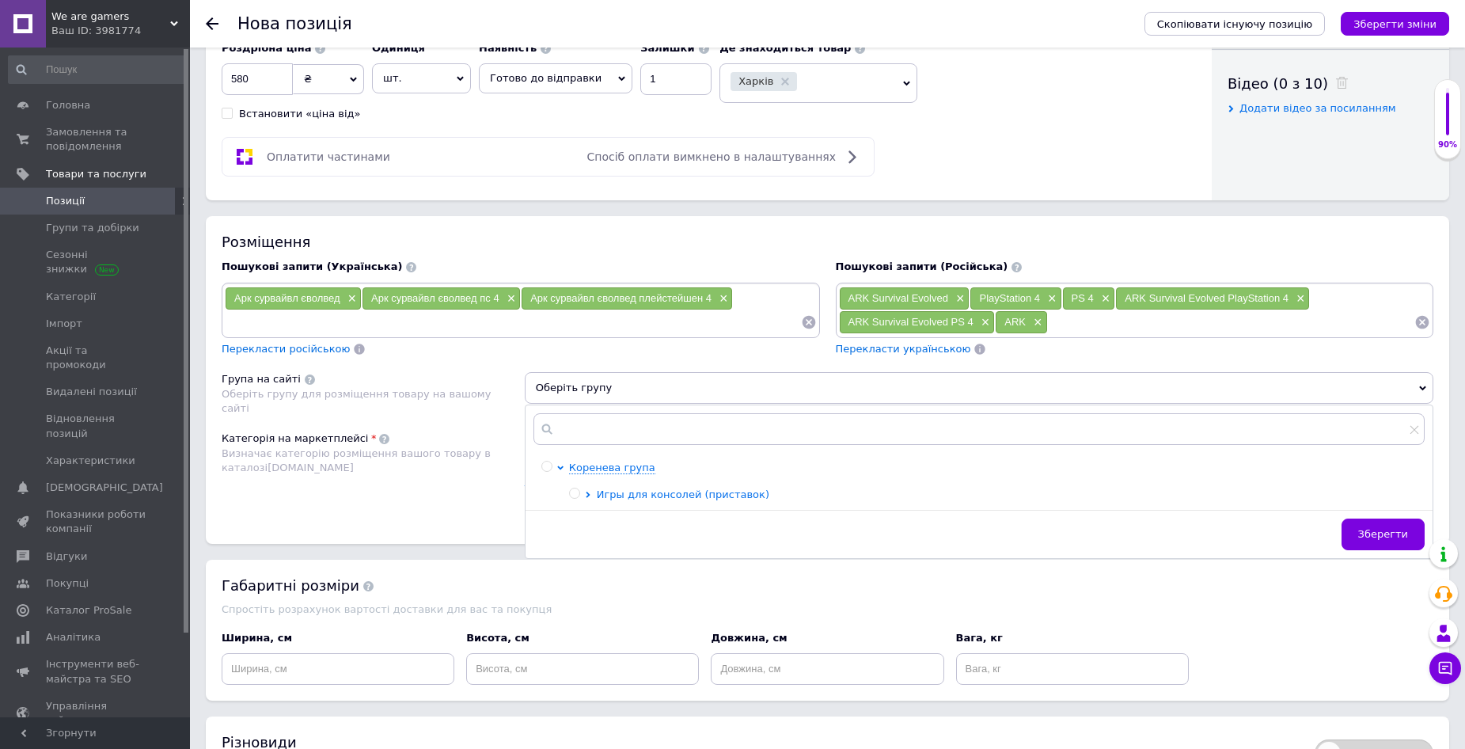
click at [650, 496] on span "Игры для консолей (приставок)" at bounding box center [683, 494] width 173 height 12
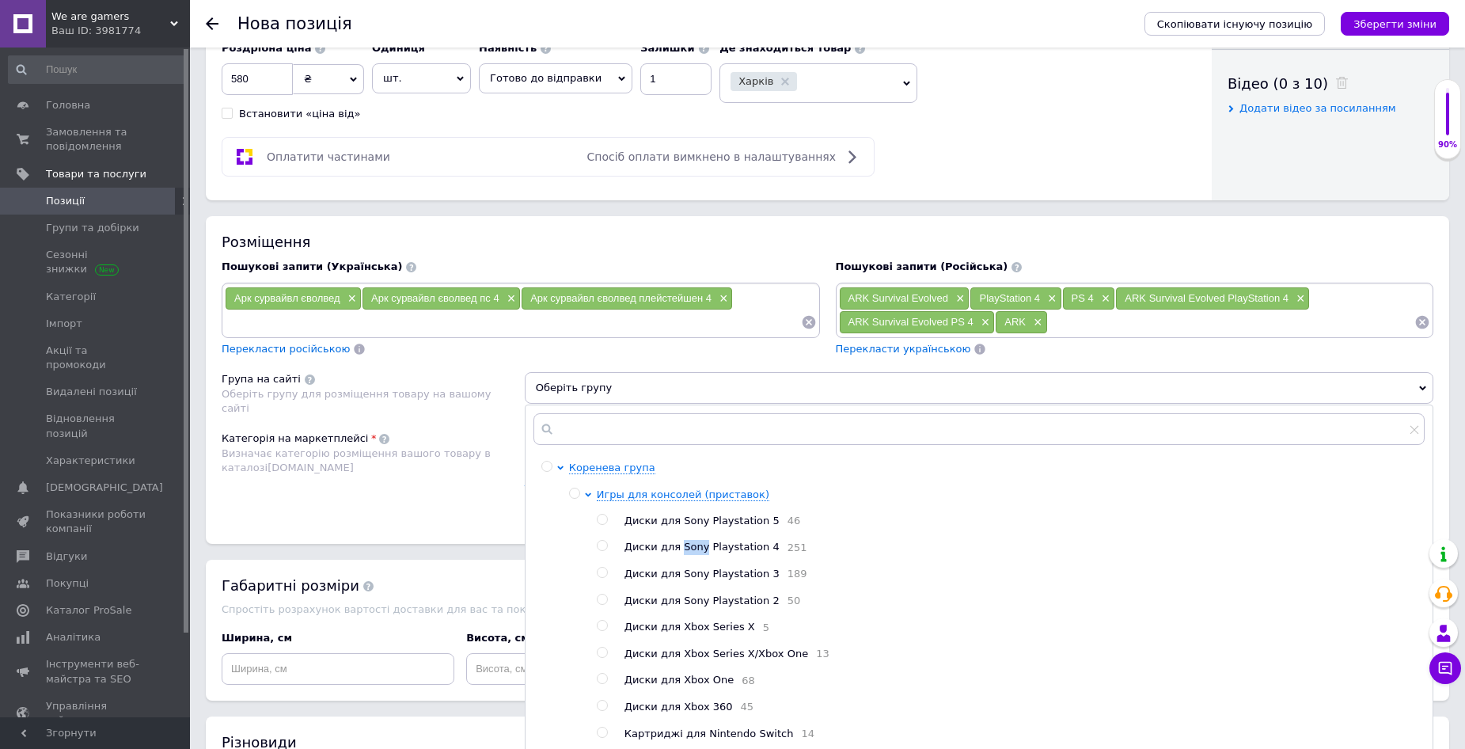
drag, startPoint x: 675, startPoint y: 545, endPoint x: 696, endPoint y: 549, distance: 21.7
click at [696, 549] on span "Диски для Sony Playstation 4" at bounding box center [702, 547] width 155 height 12
radio input "true"
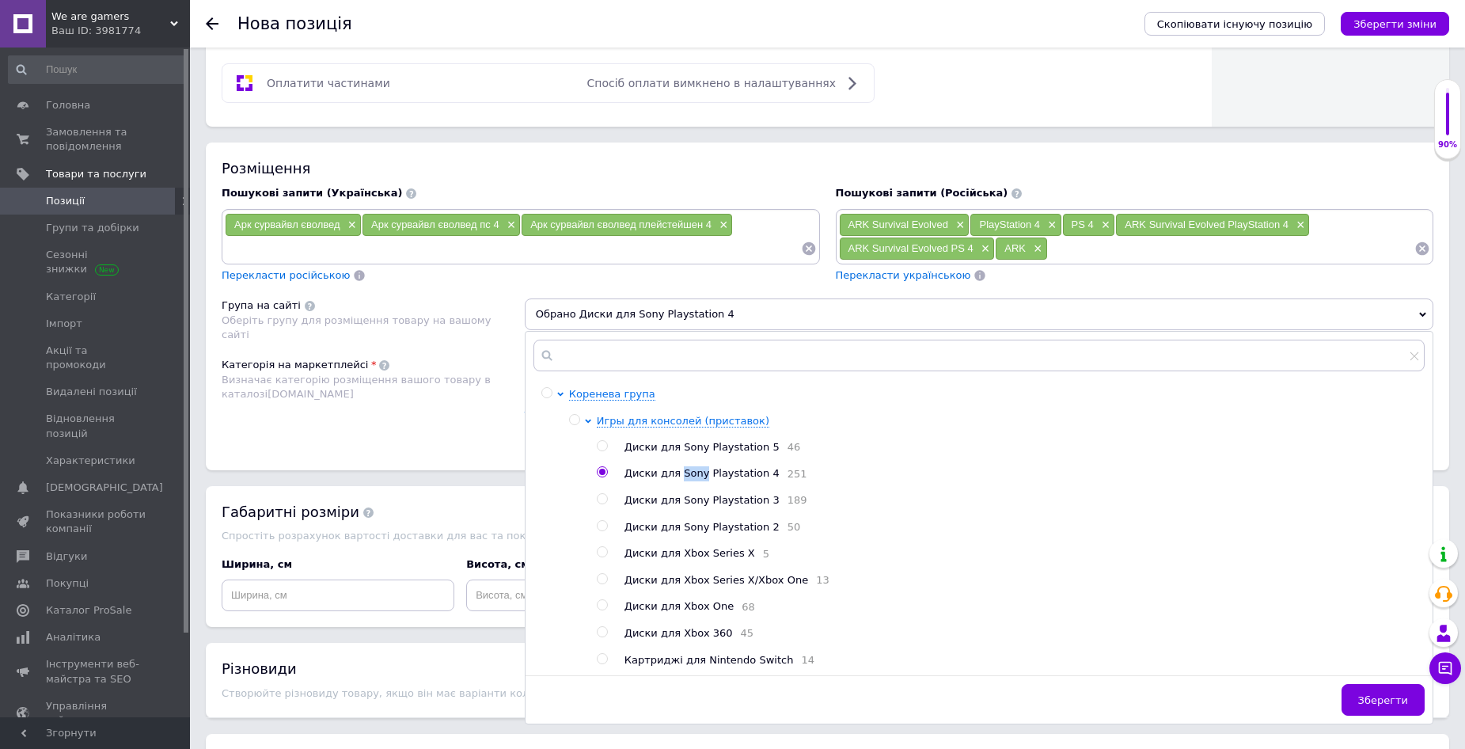
scroll to position [871, 0]
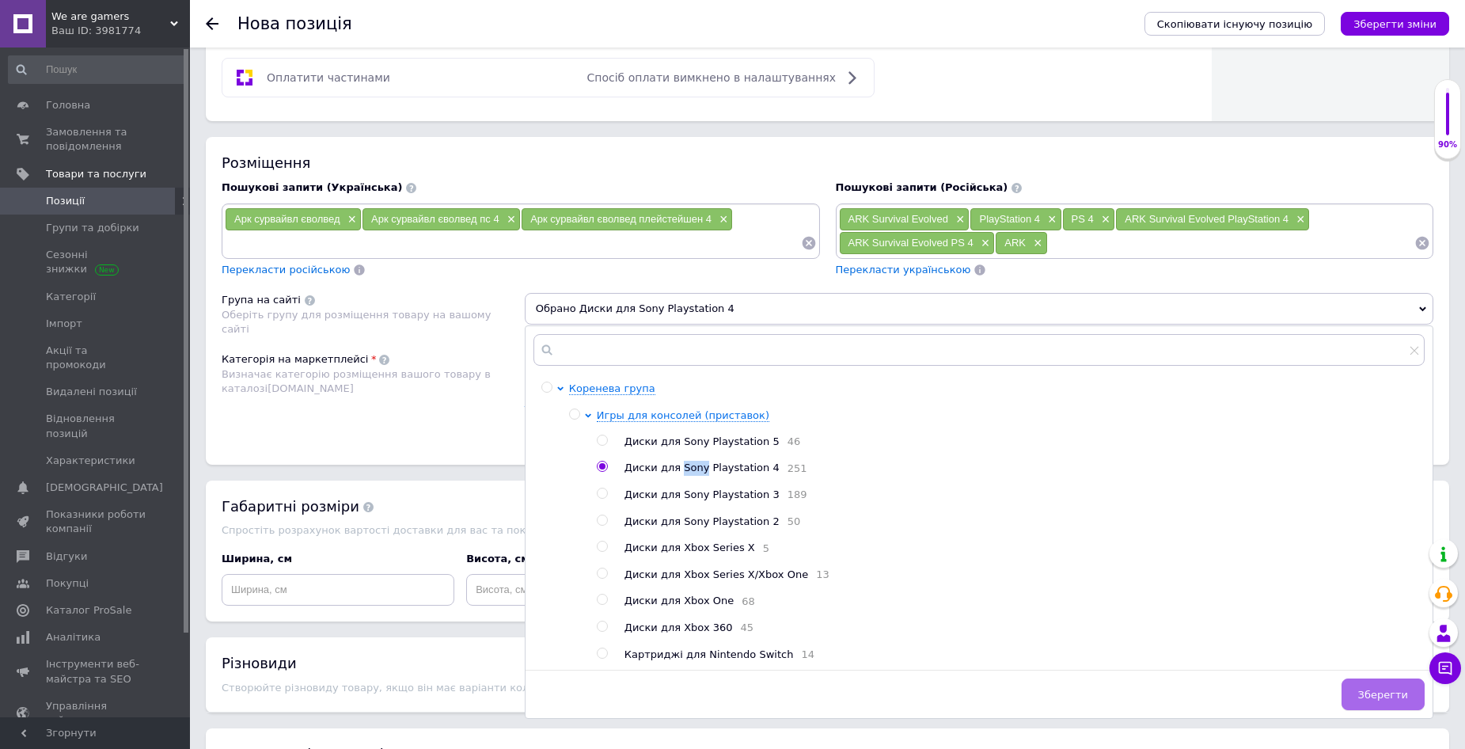
click at [1393, 701] on span "Зберегти" at bounding box center [1384, 695] width 50 height 12
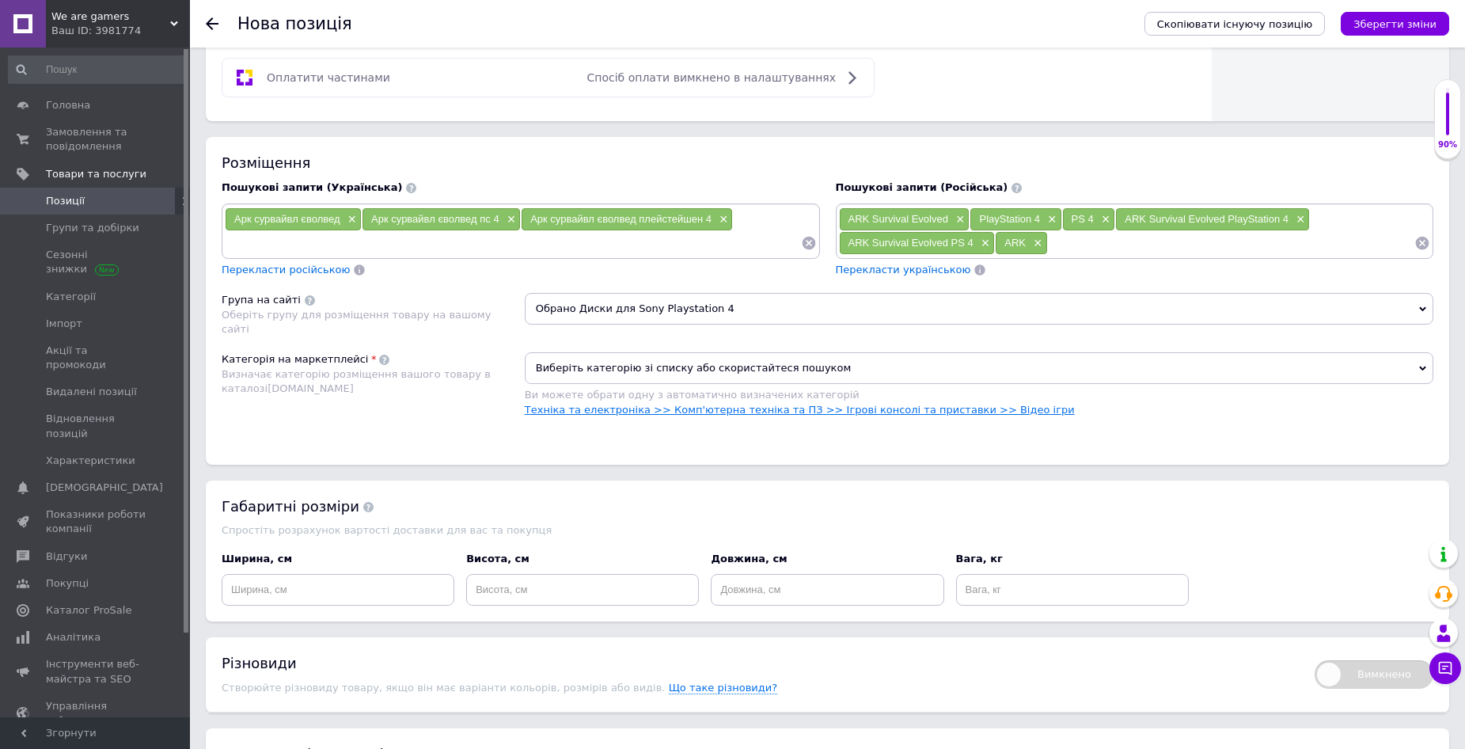
click at [678, 411] on link "Техніка та електроніка >> Комп'ютерна техніка та ПЗ >> Ігрові консолі та приста…" at bounding box center [800, 410] width 550 height 12
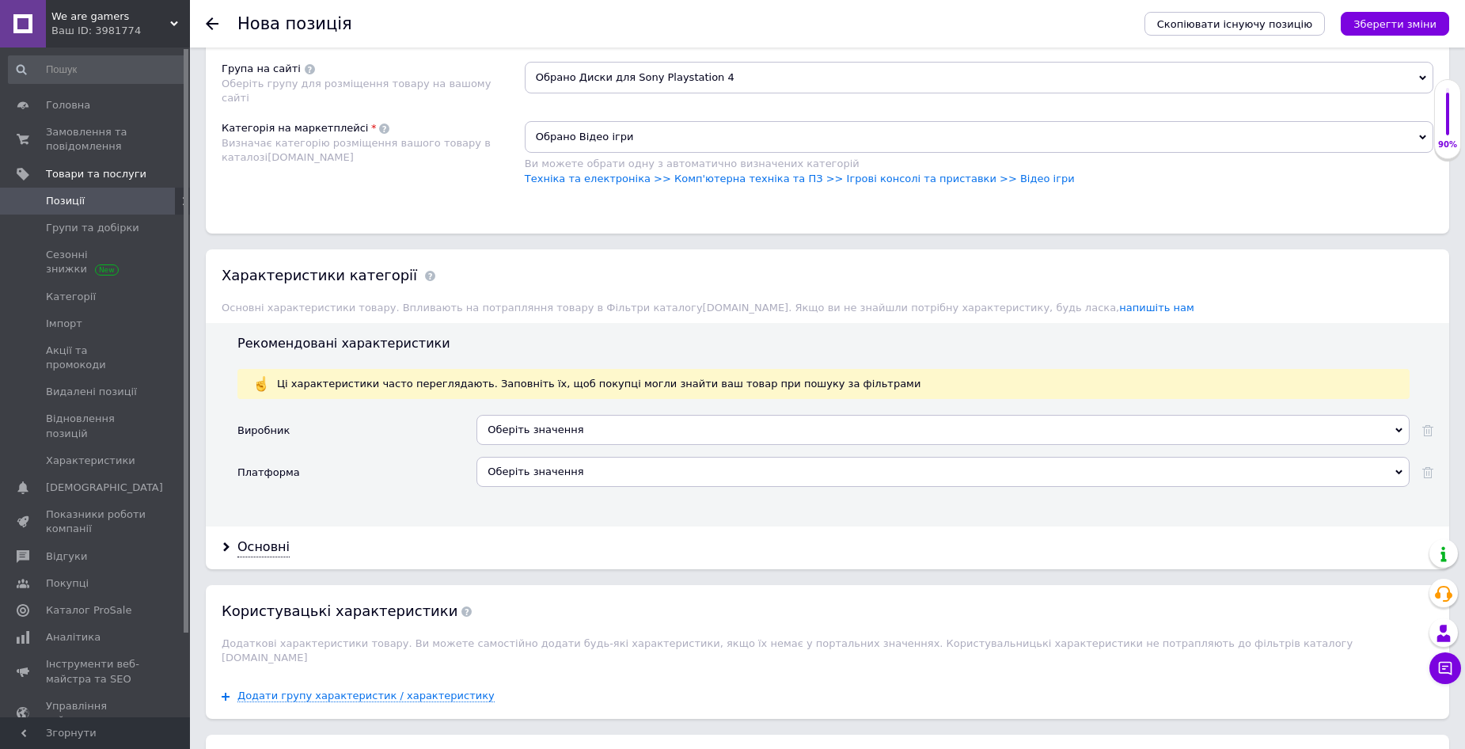
scroll to position [1108, 0]
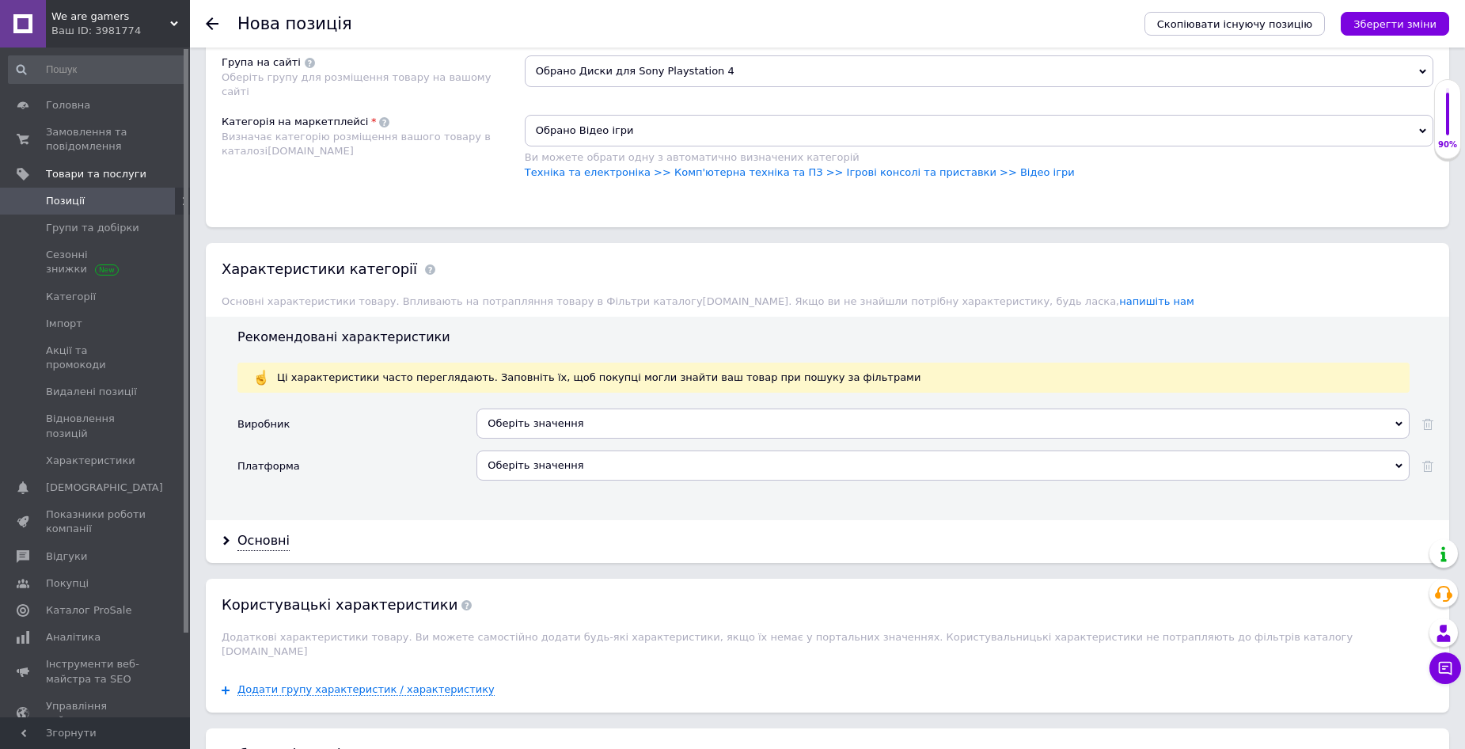
click at [541, 423] on div "Оберіть значення" at bounding box center [943, 424] width 933 height 30
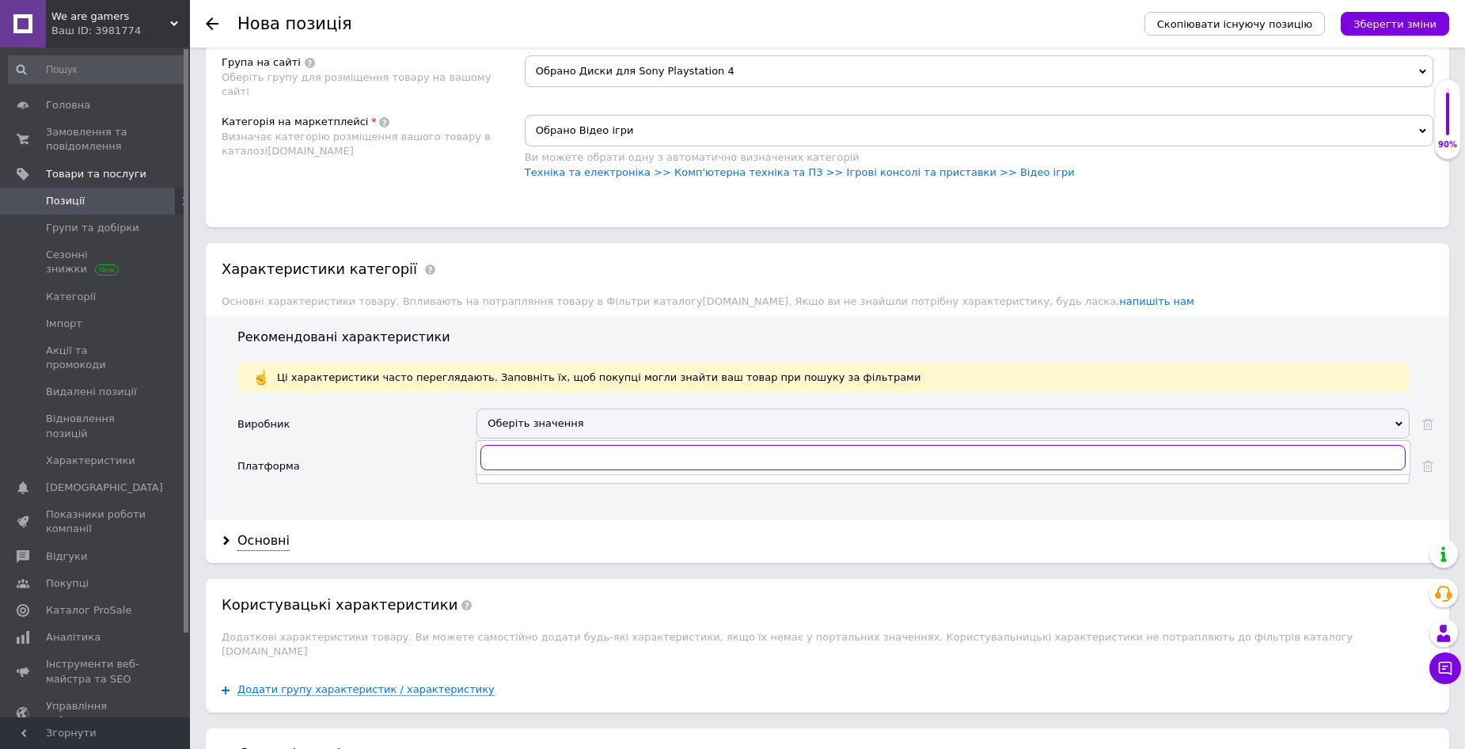
paste input "Sony"
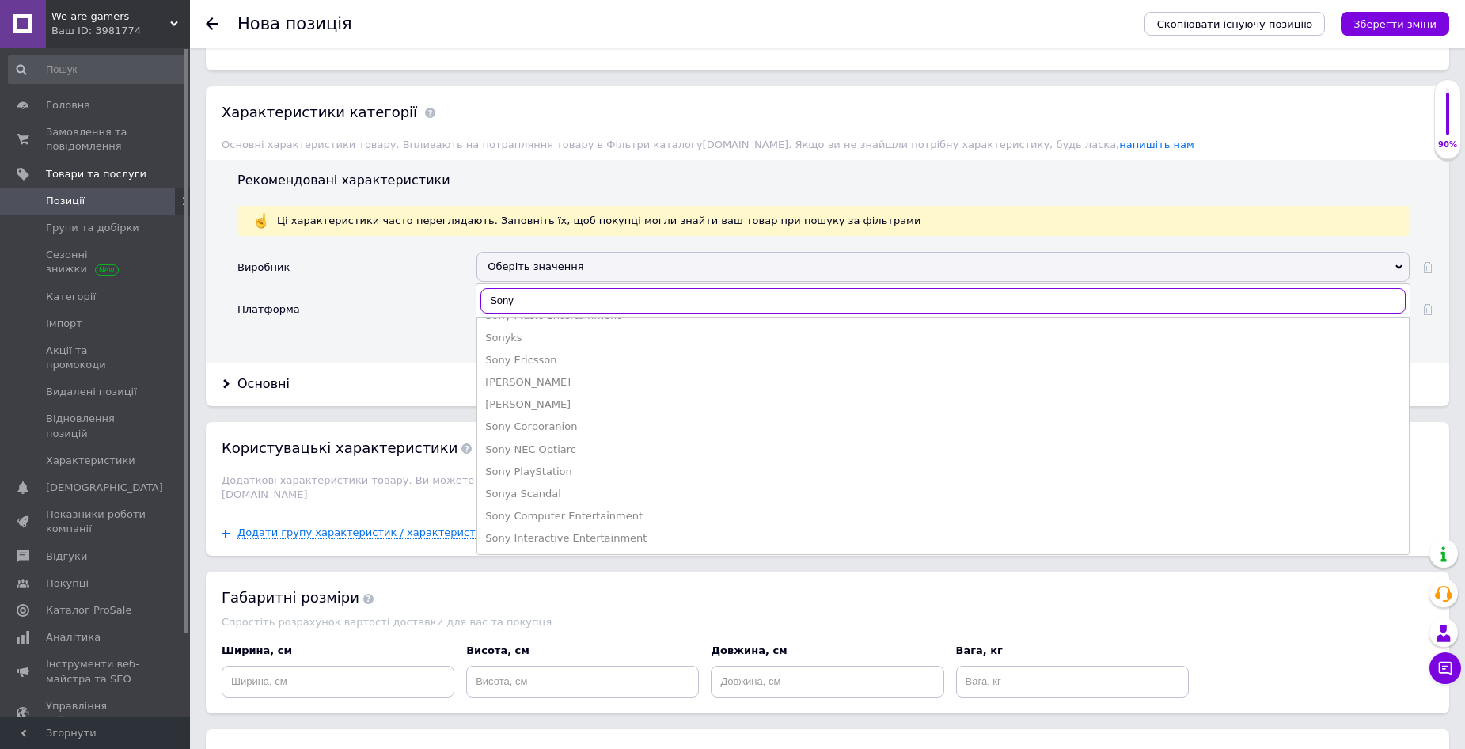
scroll to position [1267, 0]
type input "Sony"
click at [558, 516] on div "Sony Computer Entertainment" at bounding box center [943, 514] width 916 height 14
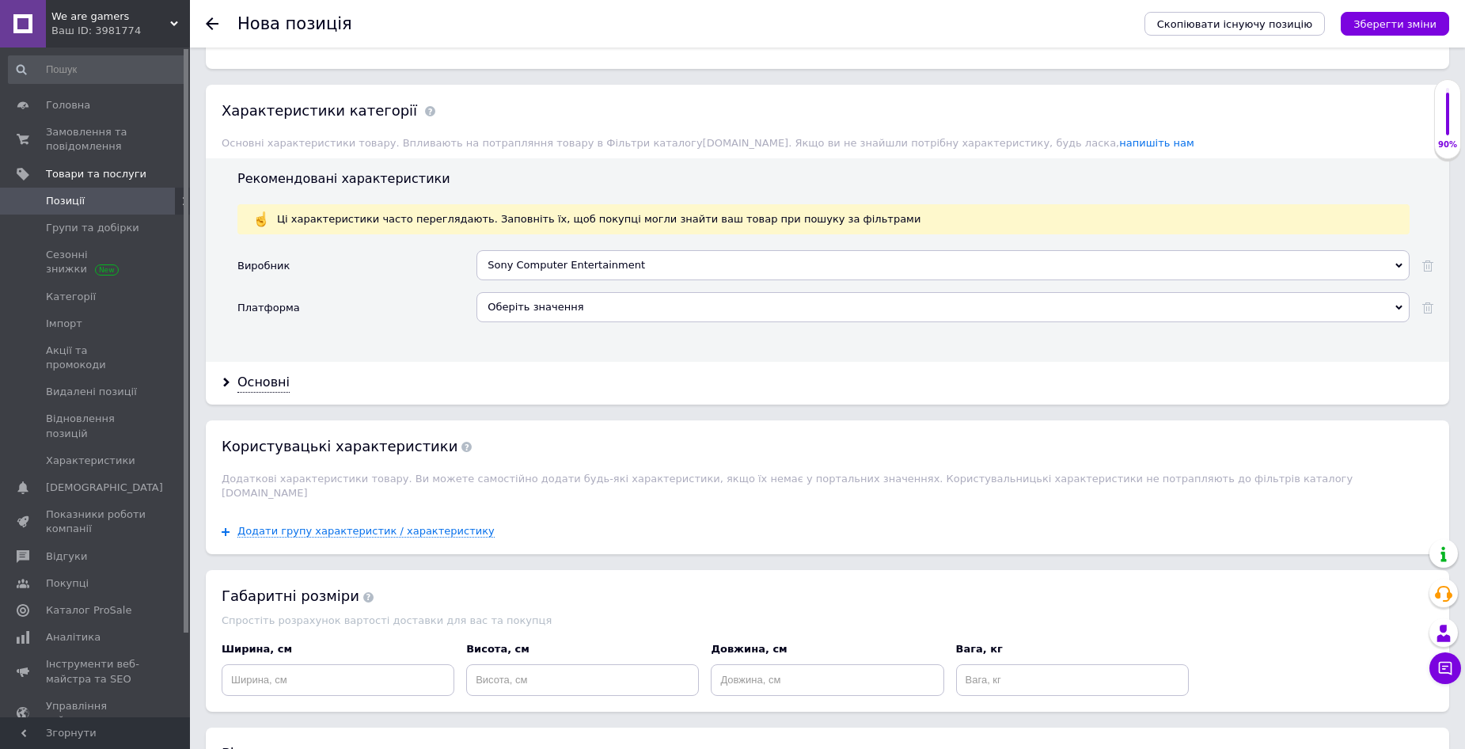
click at [530, 308] on div "Оберіть значення" at bounding box center [943, 307] width 933 height 30
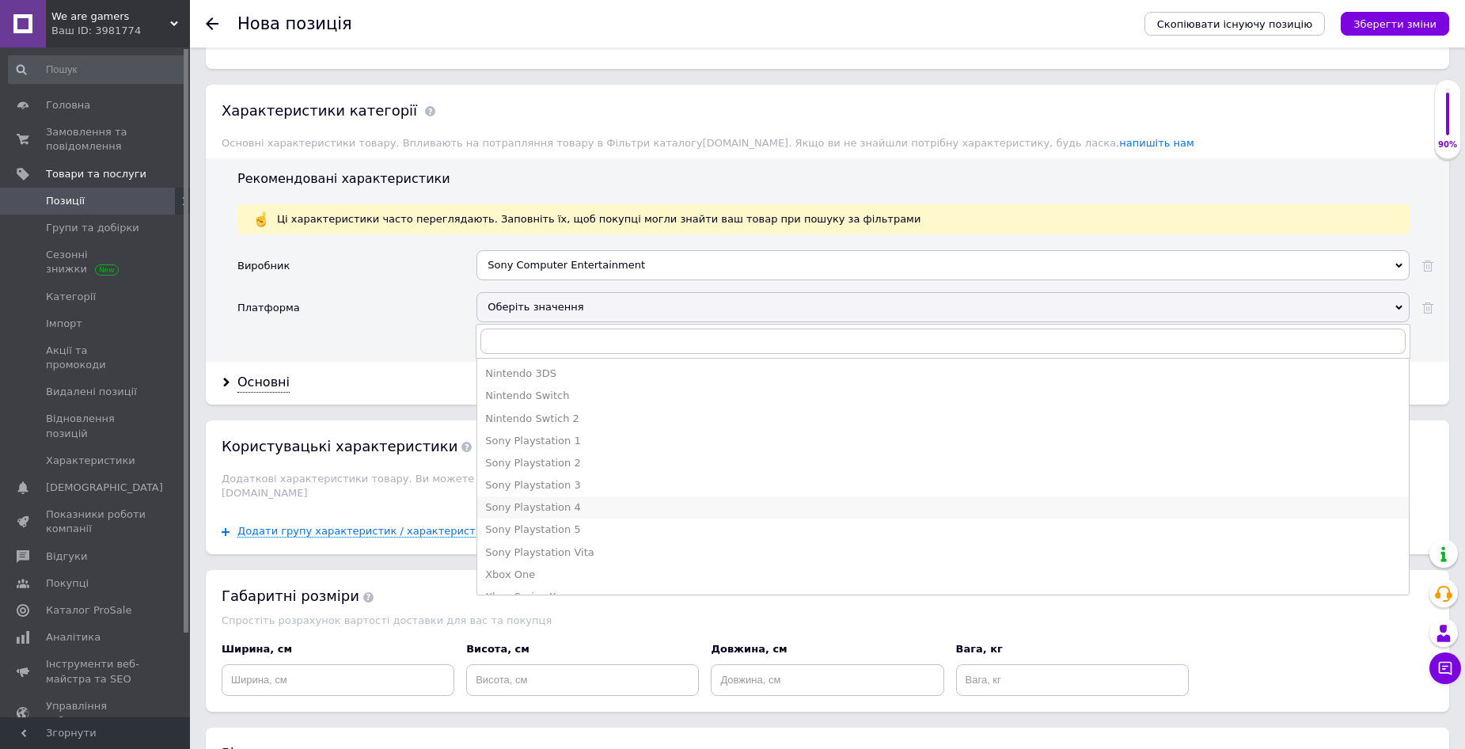
click at [564, 501] on div "Sony Playstation 4" at bounding box center [943, 507] width 916 height 14
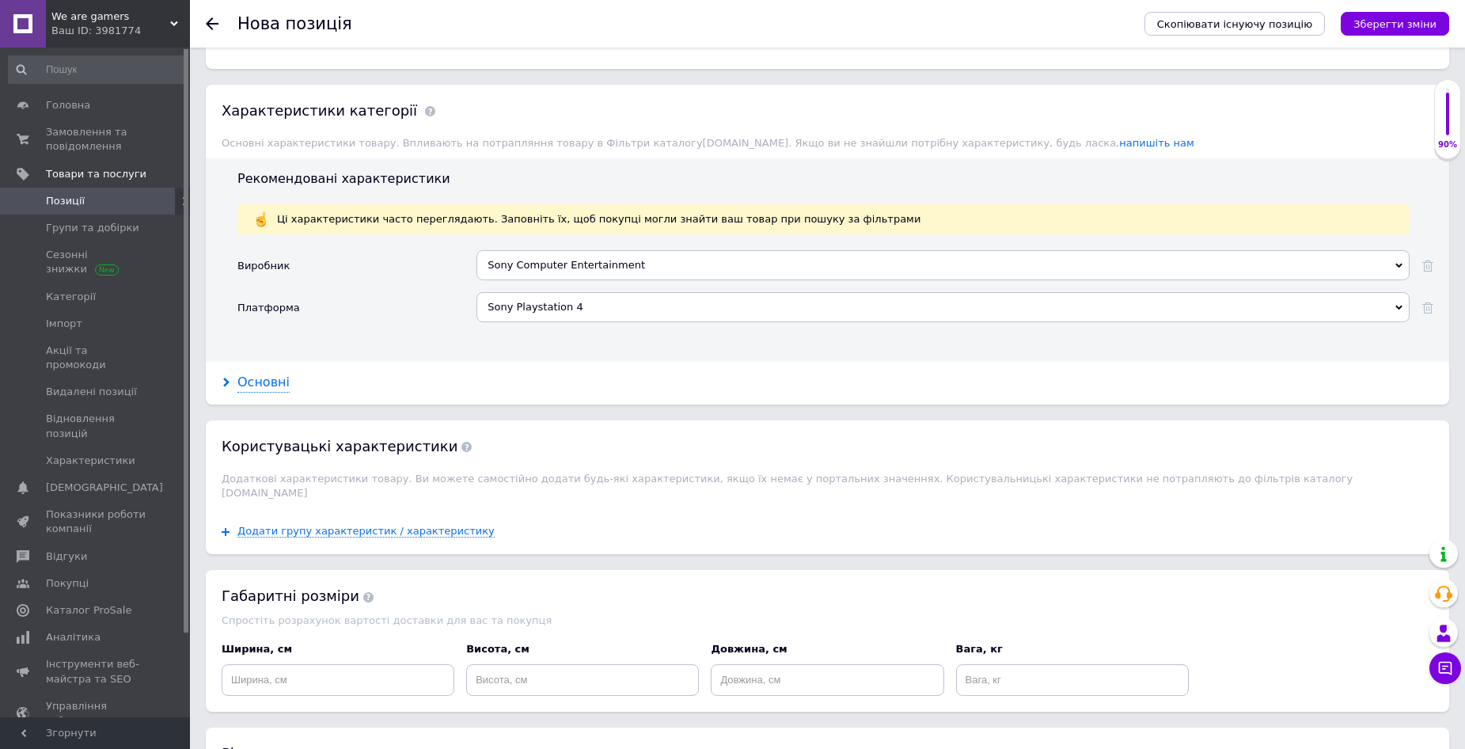
click at [268, 379] on div "Основні" at bounding box center [264, 383] width 52 height 18
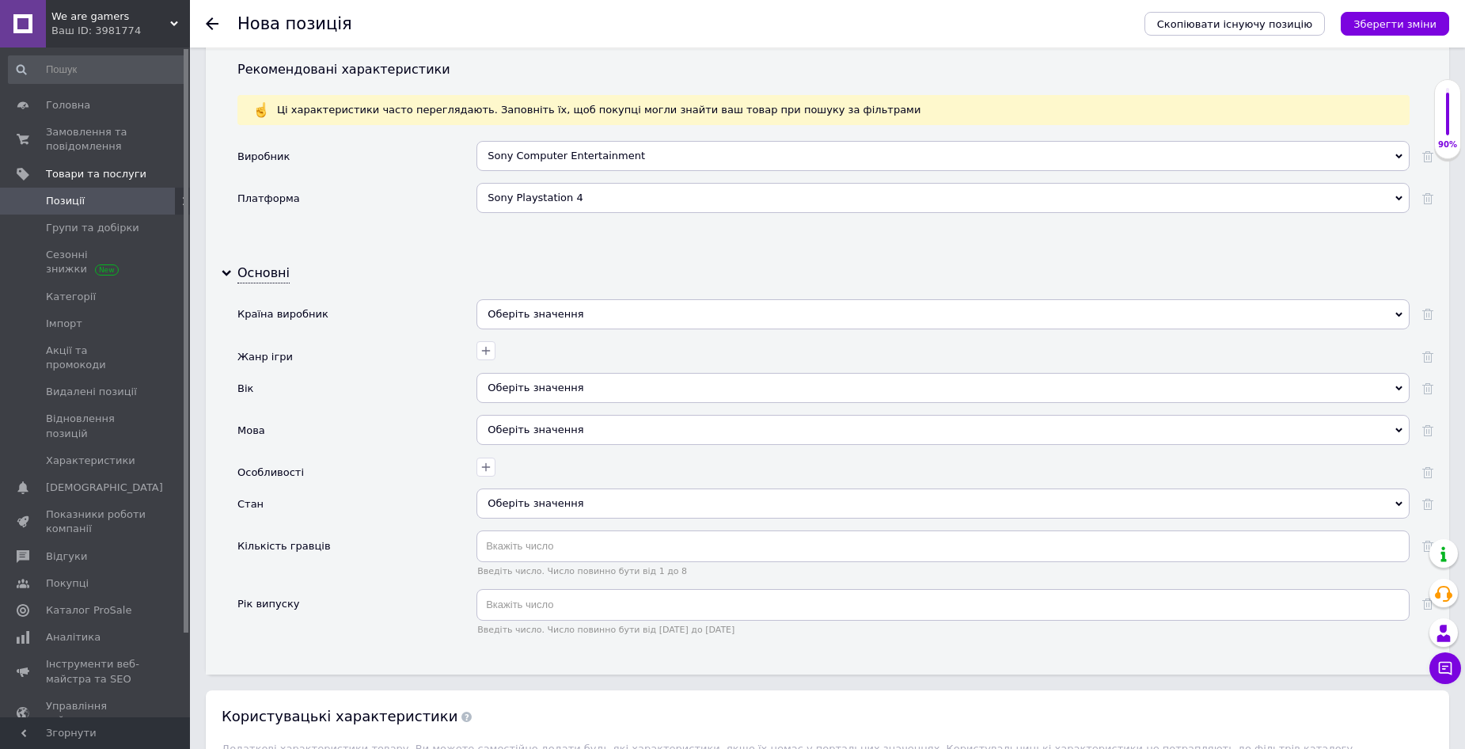
scroll to position [1425, 0]
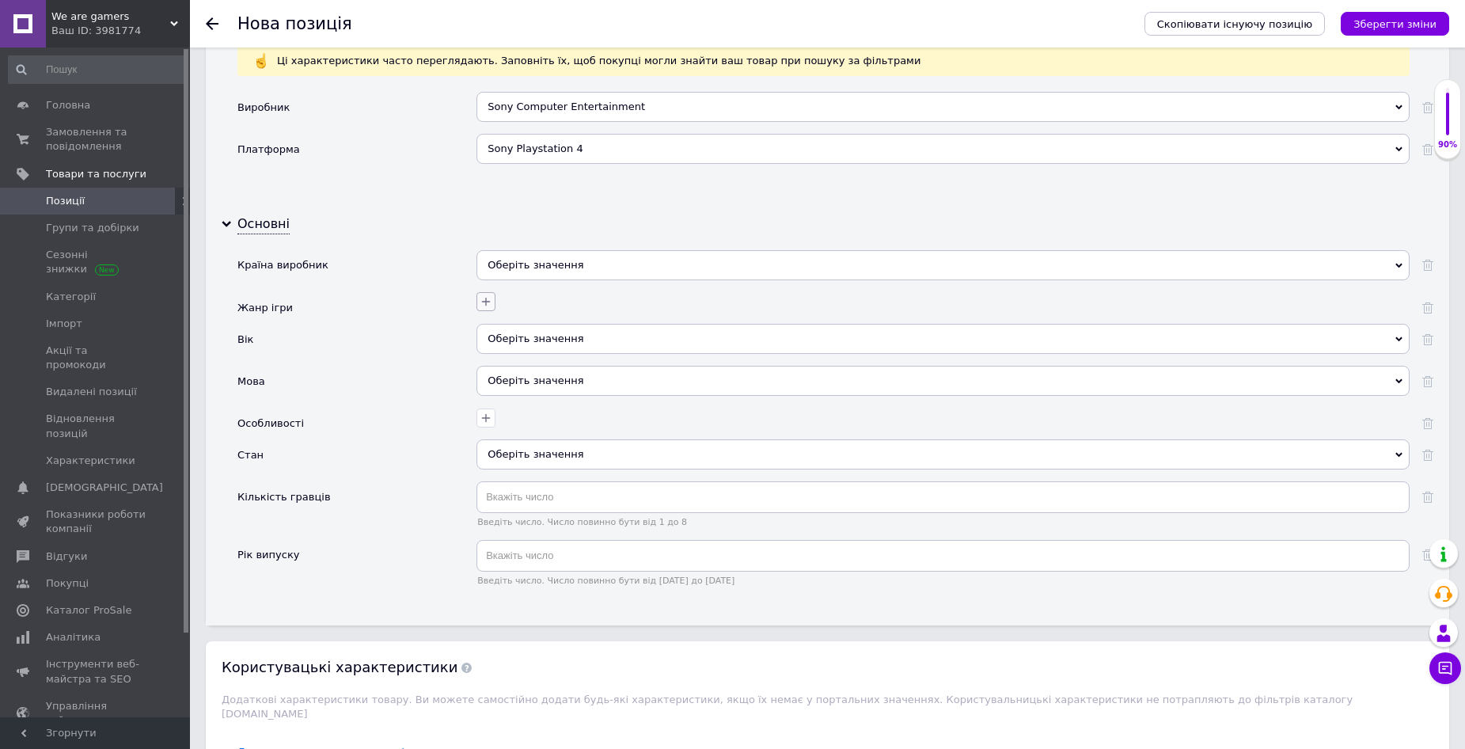
click at [489, 300] on icon "button" at bounding box center [486, 301] width 13 height 13
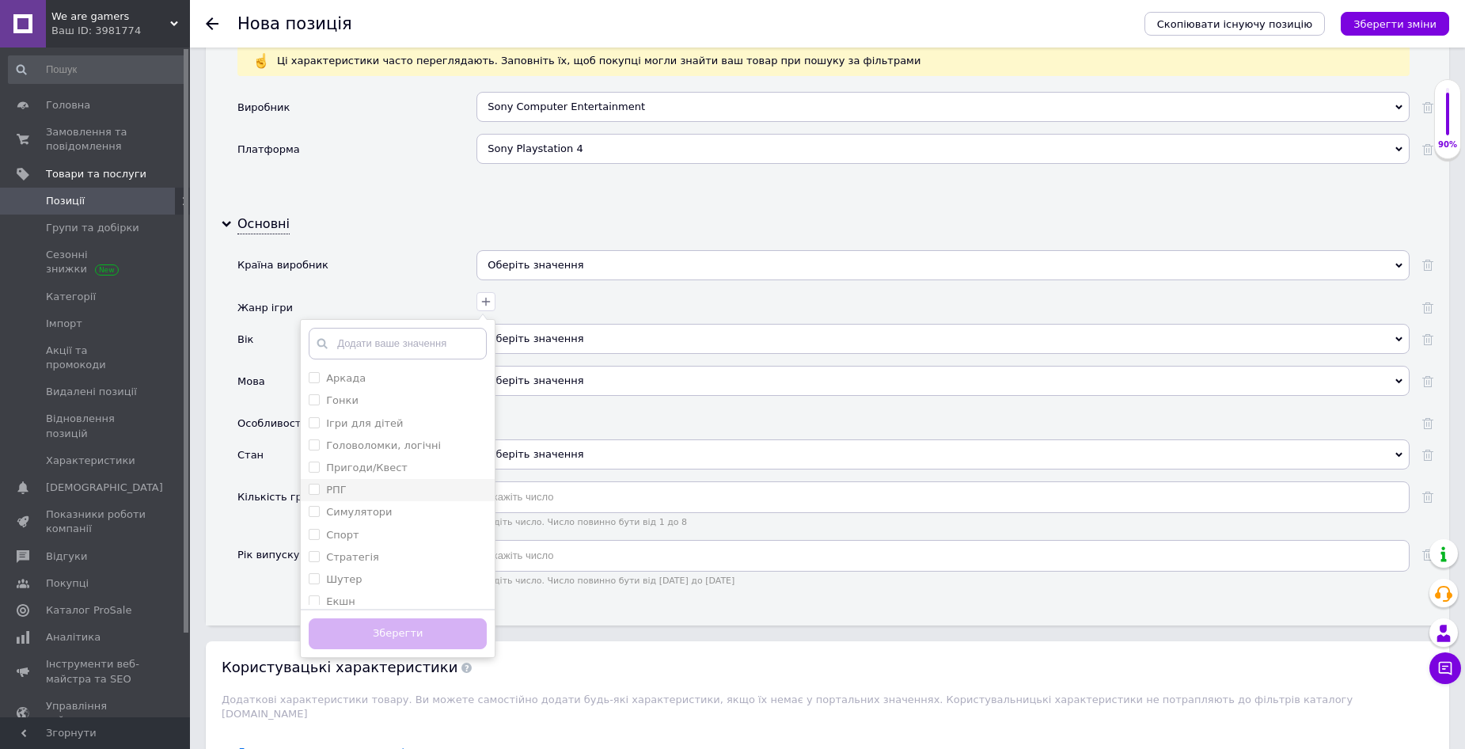
click at [393, 481] on li "РПГ" at bounding box center [398, 490] width 194 height 22
checkbox input "true"
click at [397, 485] on div "Симулятори" at bounding box center [398, 482] width 178 height 14
checkbox input "true"
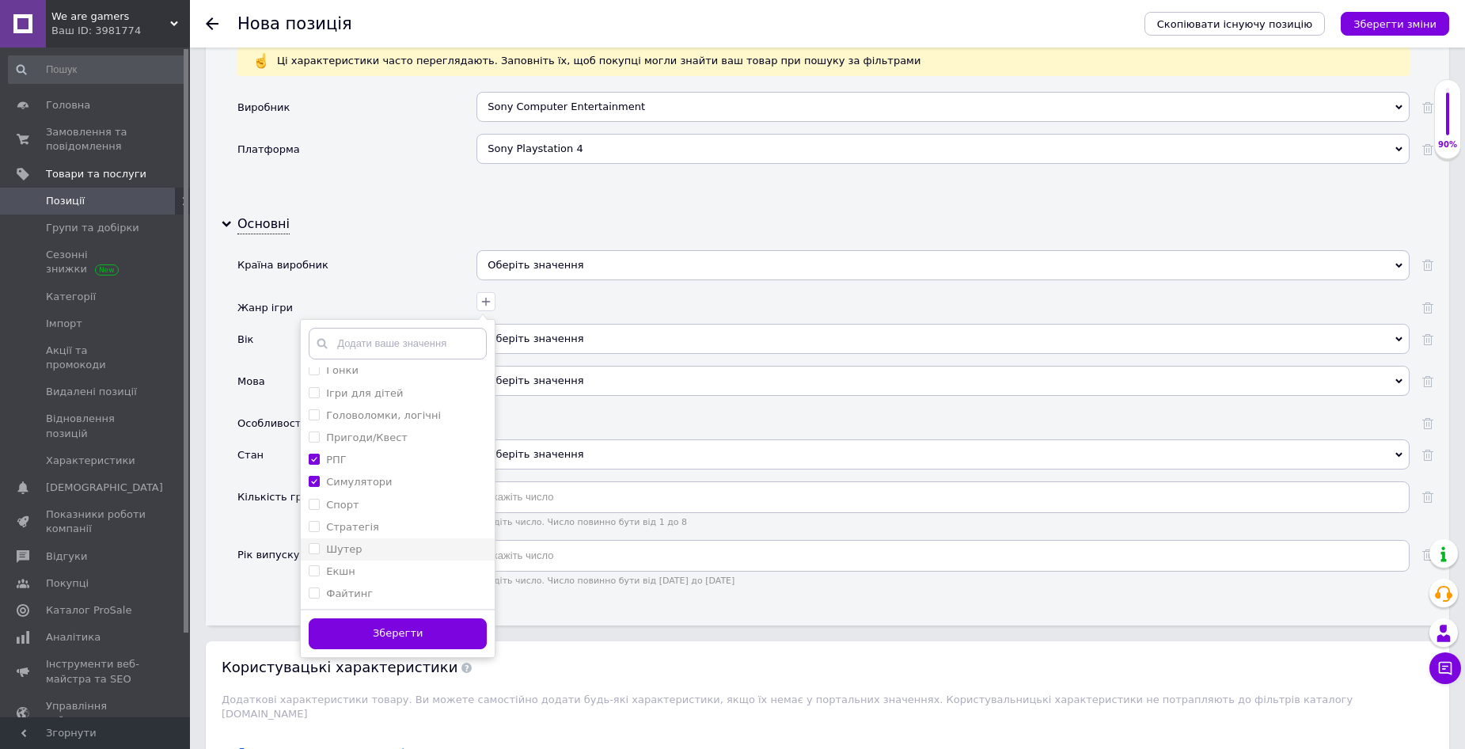
click at [363, 542] on div "Шутер" at bounding box center [398, 549] width 178 height 14
checkbox input "true"
click at [401, 637] on button "Зберегти" at bounding box center [398, 633] width 178 height 31
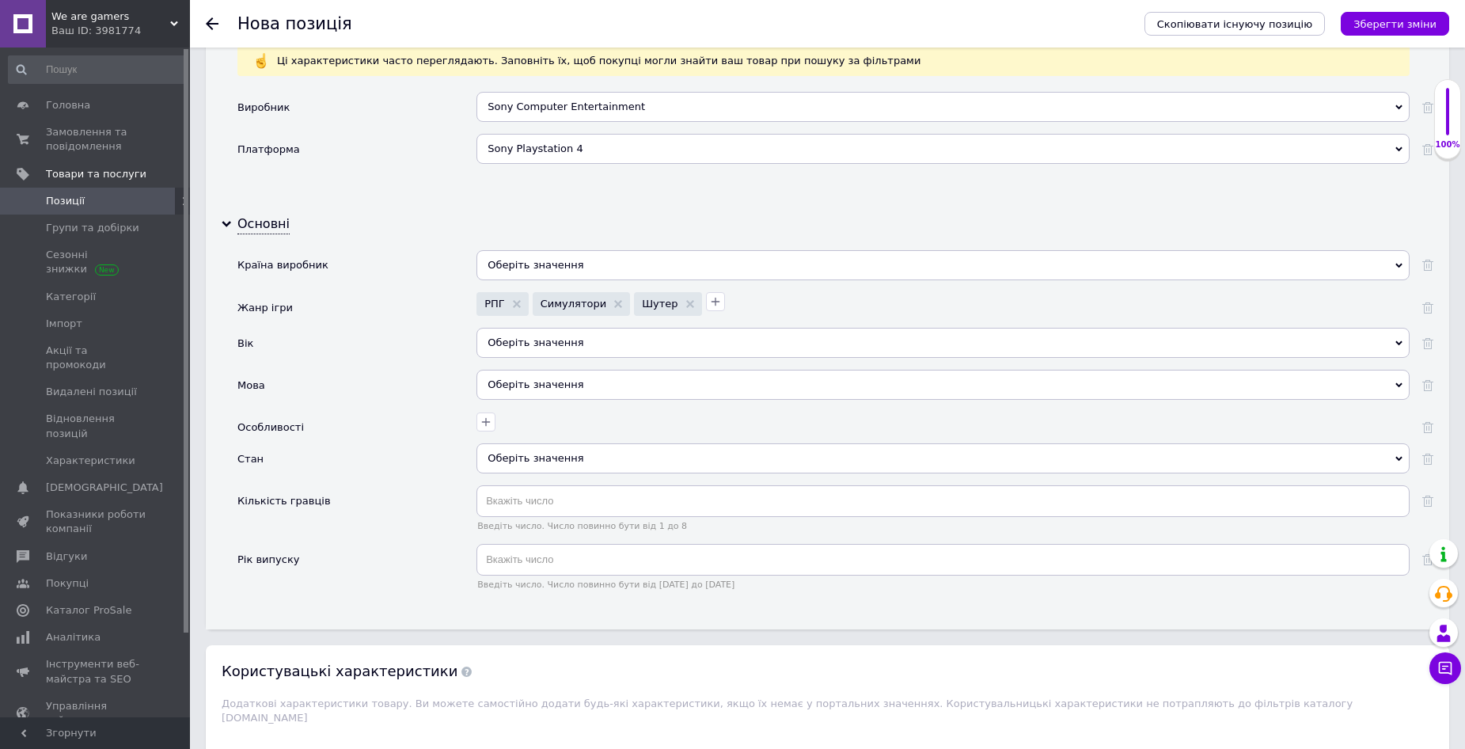
click at [557, 341] on div "Оберіть значення" at bounding box center [943, 343] width 933 height 30
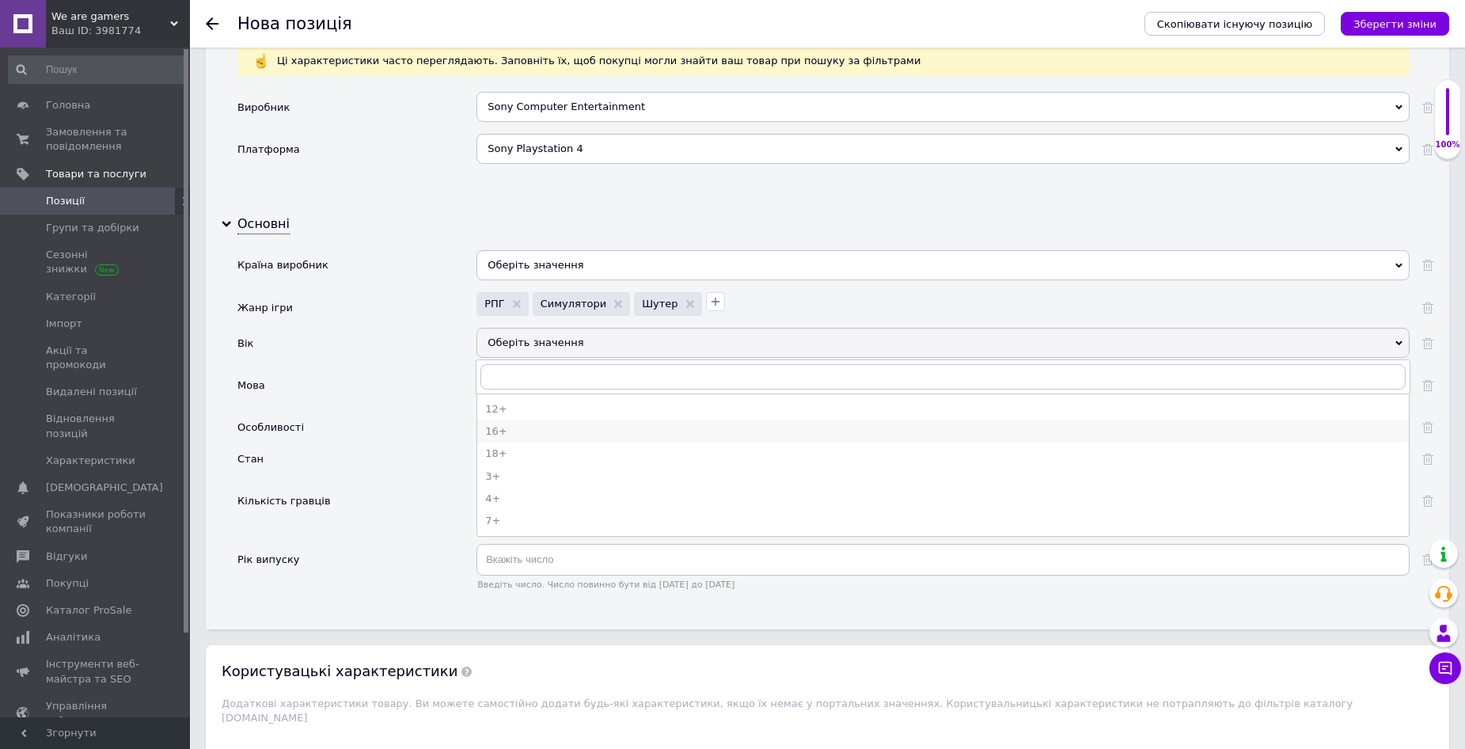
click at [515, 438] on div "16+" at bounding box center [943, 431] width 916 height 14
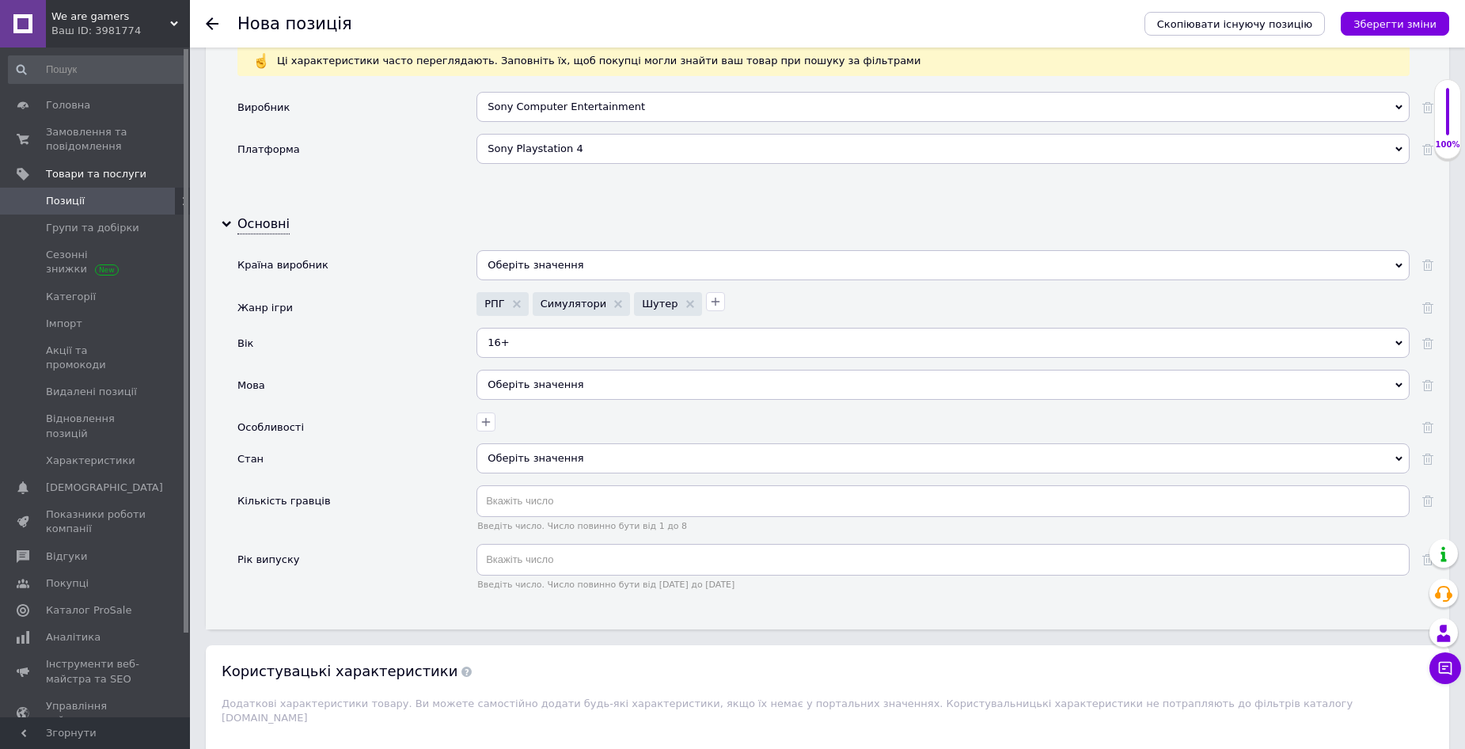
click at [530, 388] on div "Оберіть значення" at bounding box center [943, 385] width 933 height 30
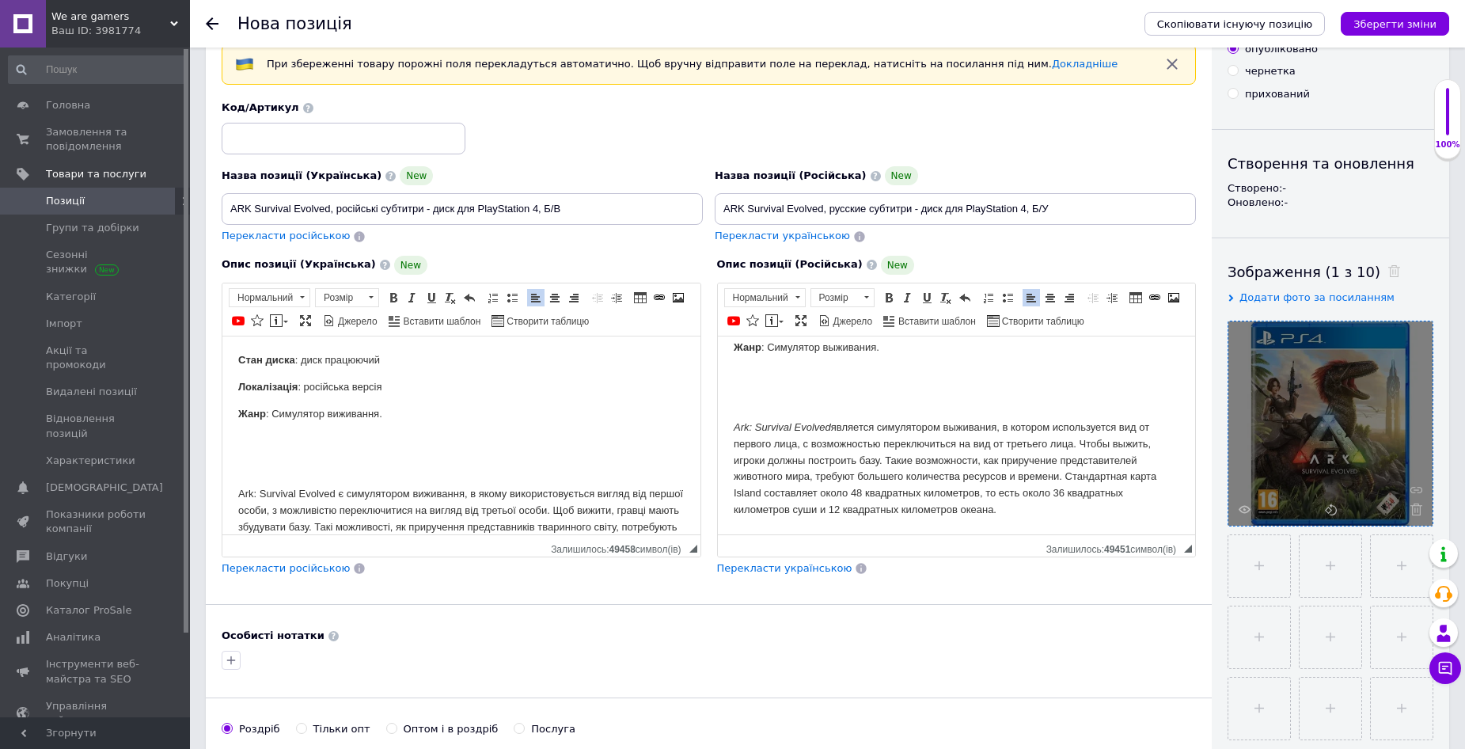
scroll to position [79, 0]
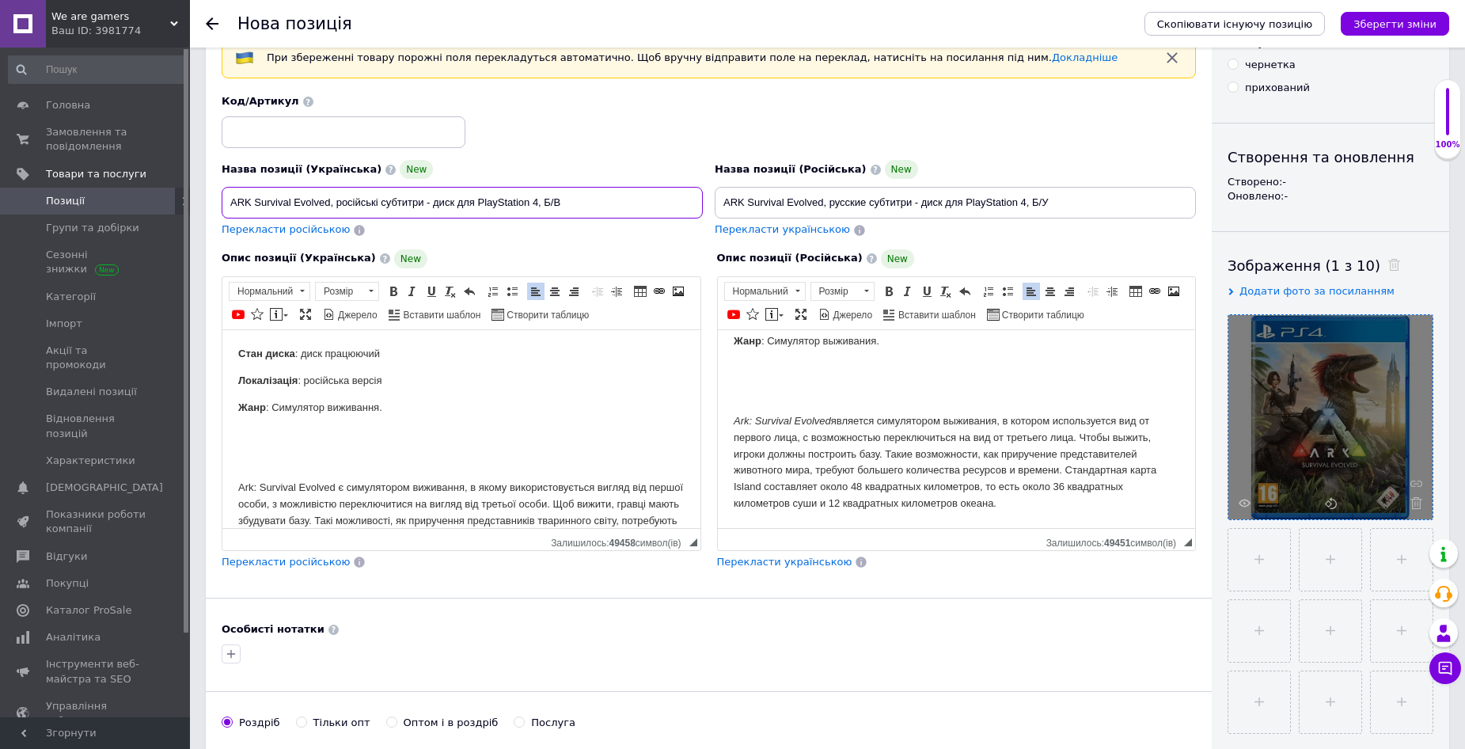
drag, startPoint x: 423, startPoint y: 201, endPoint x: 336, endPoint y: 201, distance: 86.3
click at [336, 201] on input "ARK Survival Evolved, російські субтитри - диск для PlayStation 4, Б/В" at bounding box center [462, 203] width 481 height 32
drag, startPoint x: 382, startPoint y: 382, endPoint x: 302, endPoint y: 385, distance: 79.2
click at [302, 385] on p "Локалізація : російська версія" at bounding box center [461, 380] width 447 height 17
drag, startPoint x: 912, startPoint y: 203, endPoint x: 831, endPoint y: 204, distance: 81.6
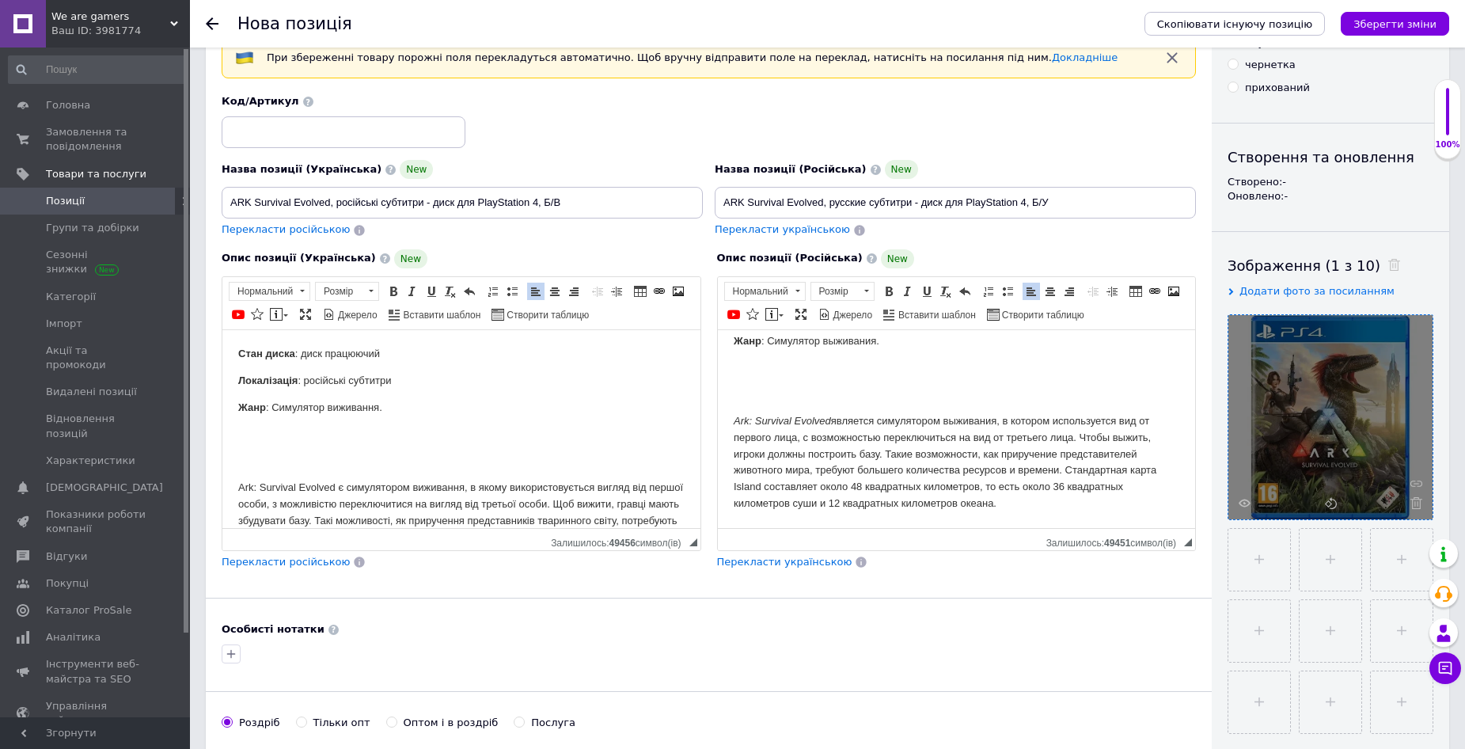
click at [831, 204] on input "ARK Survival Evolved, русские субтитри - диск для PlayStation 4, Б/У" at bounding box center [955, 203] width 481 height 32
click at [878, 408] on body "Состояние диска : диск рабочий Локализация : русская версия Жанр : Симулятор вы…" at bounding box center [956, 395] width 447 height 233
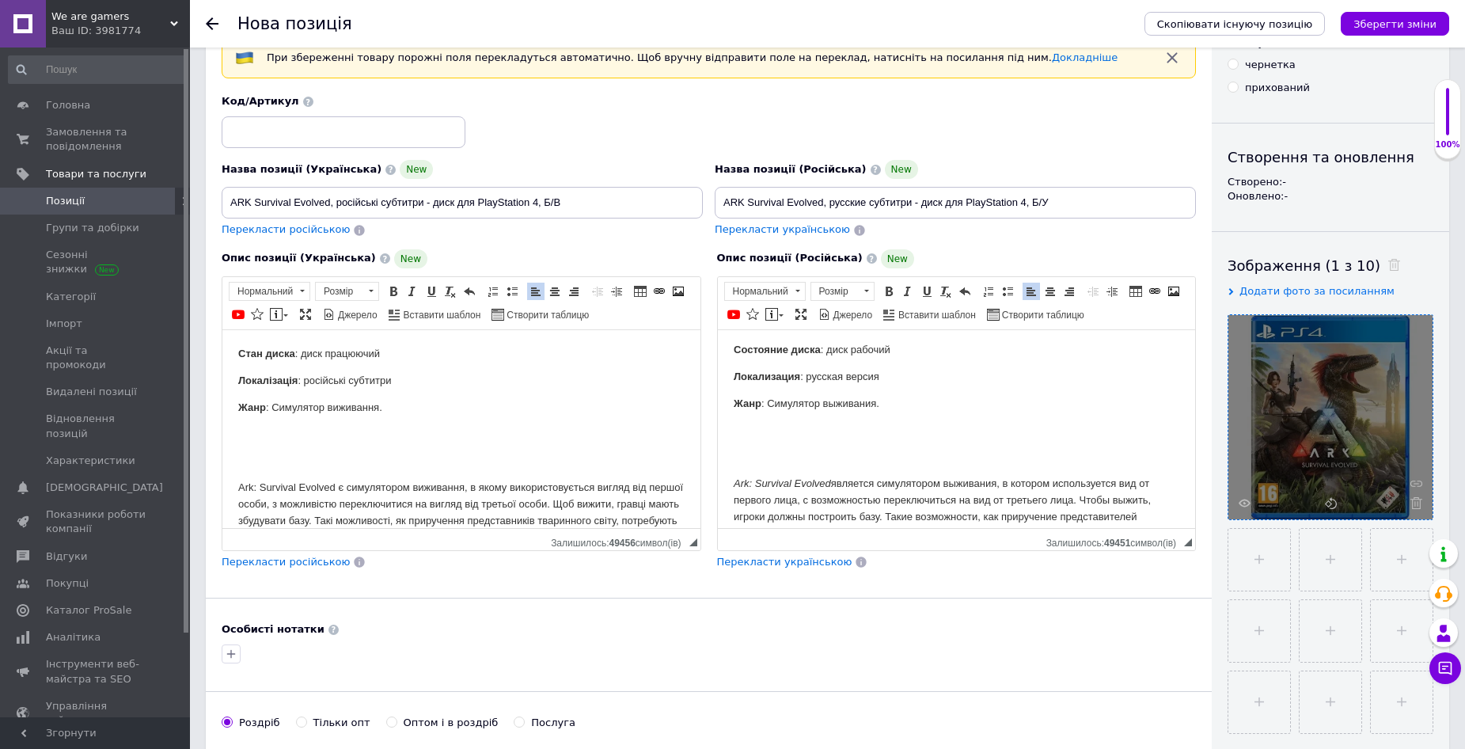
scroll to position [0, 0]
drag, startPoint x: 879, startPoint y: 381, endPoint x: 808, endPoint y: 383, distance: 71.3
click at [808, 383] on p "Локализация : русская версия" at bounding box center [956, 380] width 447 height 17
click at [950, 417] on body "Состояние диска : диск рабочий Локализация : [DEMOGRAPHIC_DATA] субтитри Жанр :…" at bounding box center [956, 461] width 447 height 233
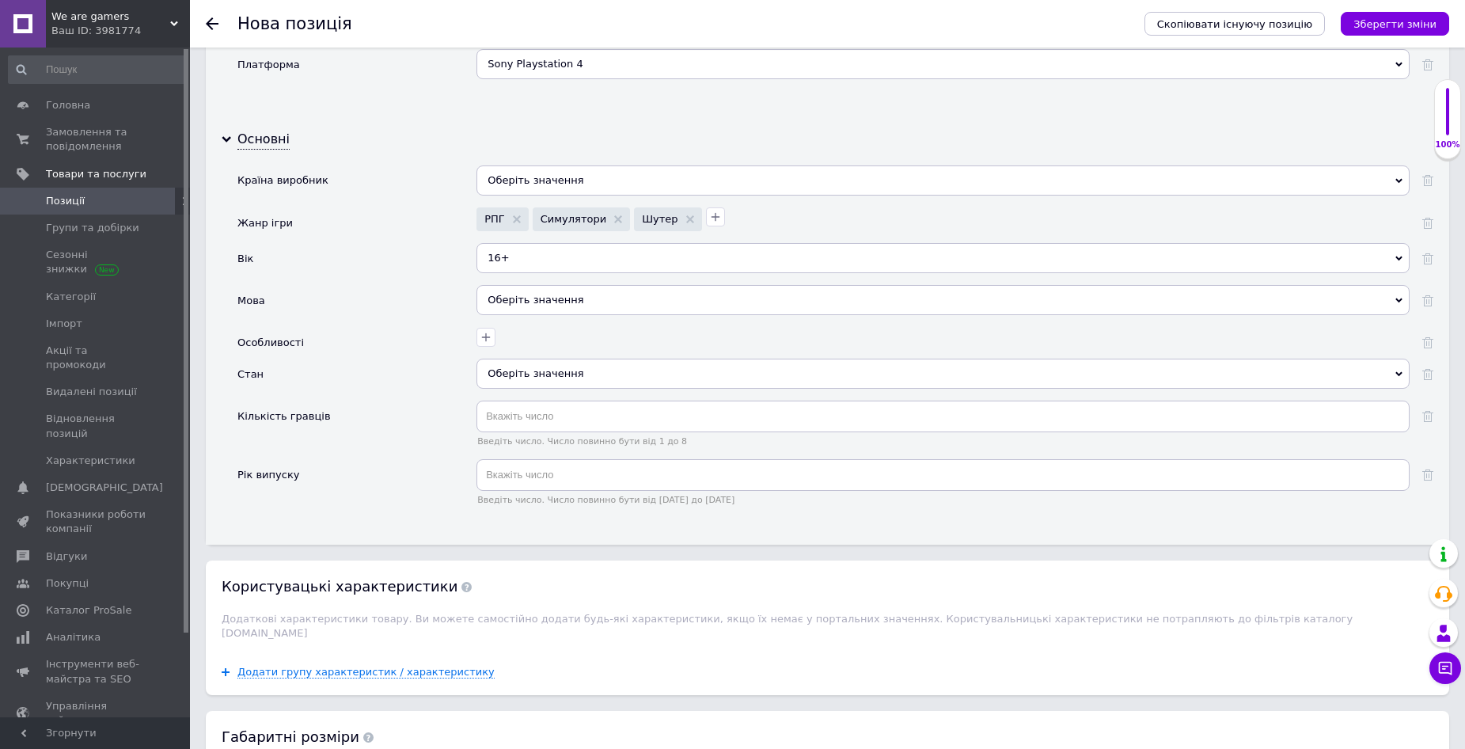
scroll to position [1504, 0]
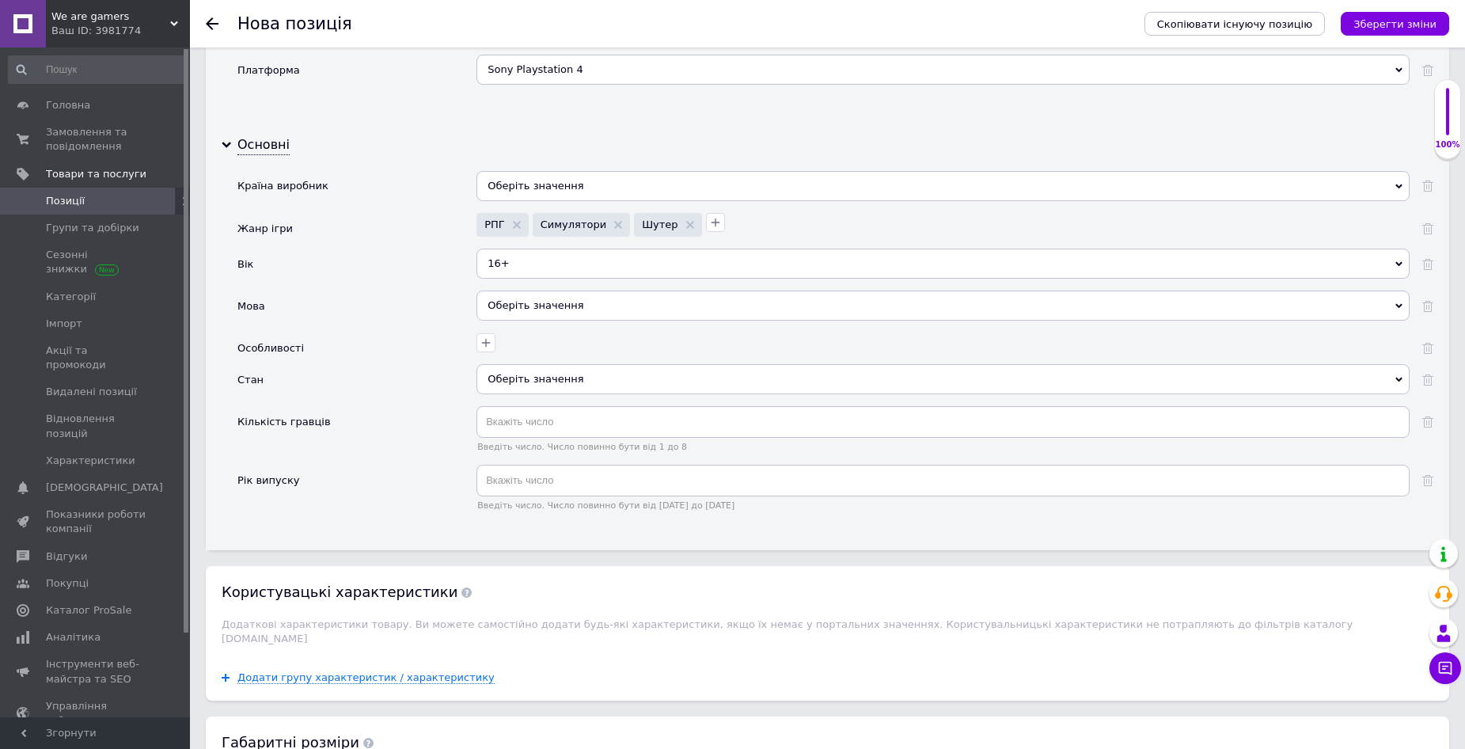
click at [515, 306] on div "Оберіть значення" at bounding box center [943, 306] width 933 height 30
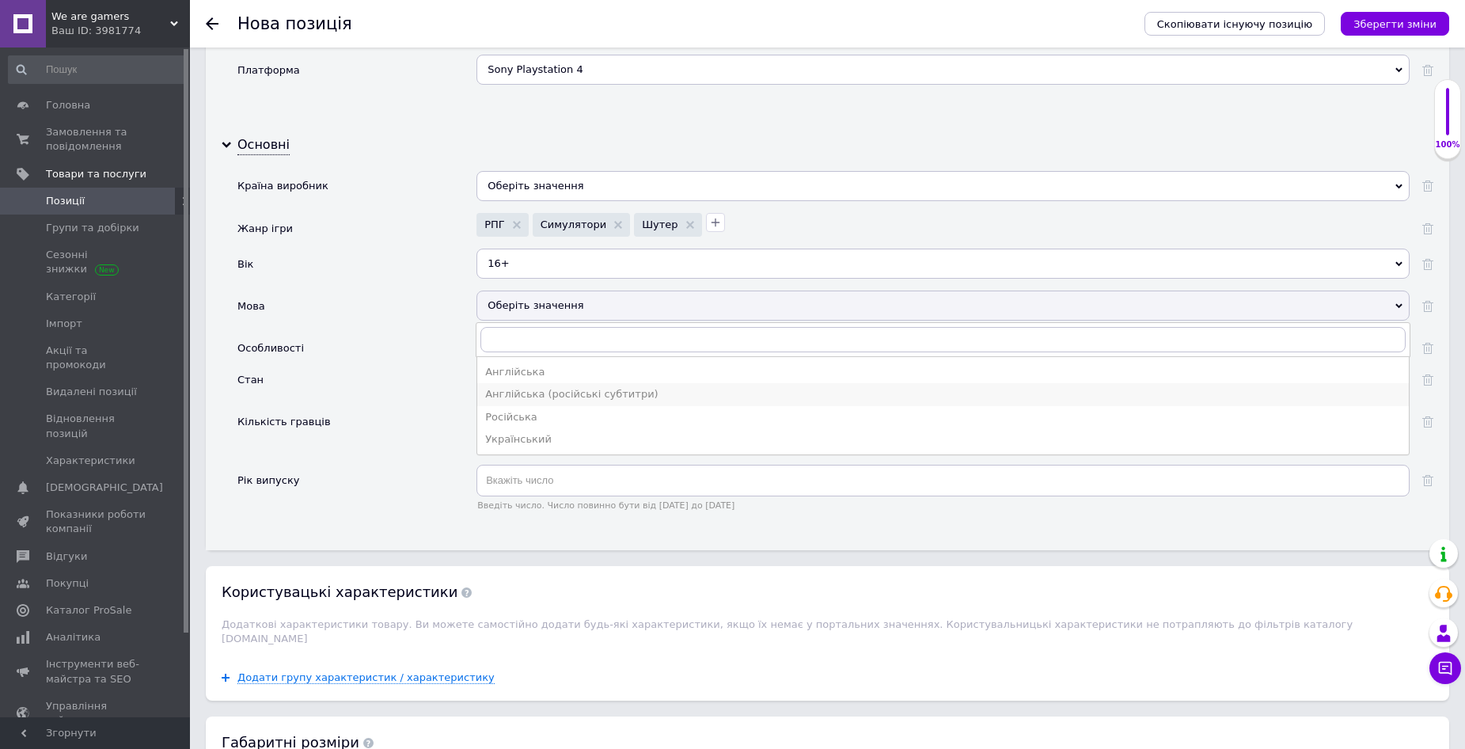
click at [529, 387] on div "Англійська (російські субтитри)" at bounding box center [943, 394] width 916 height 14
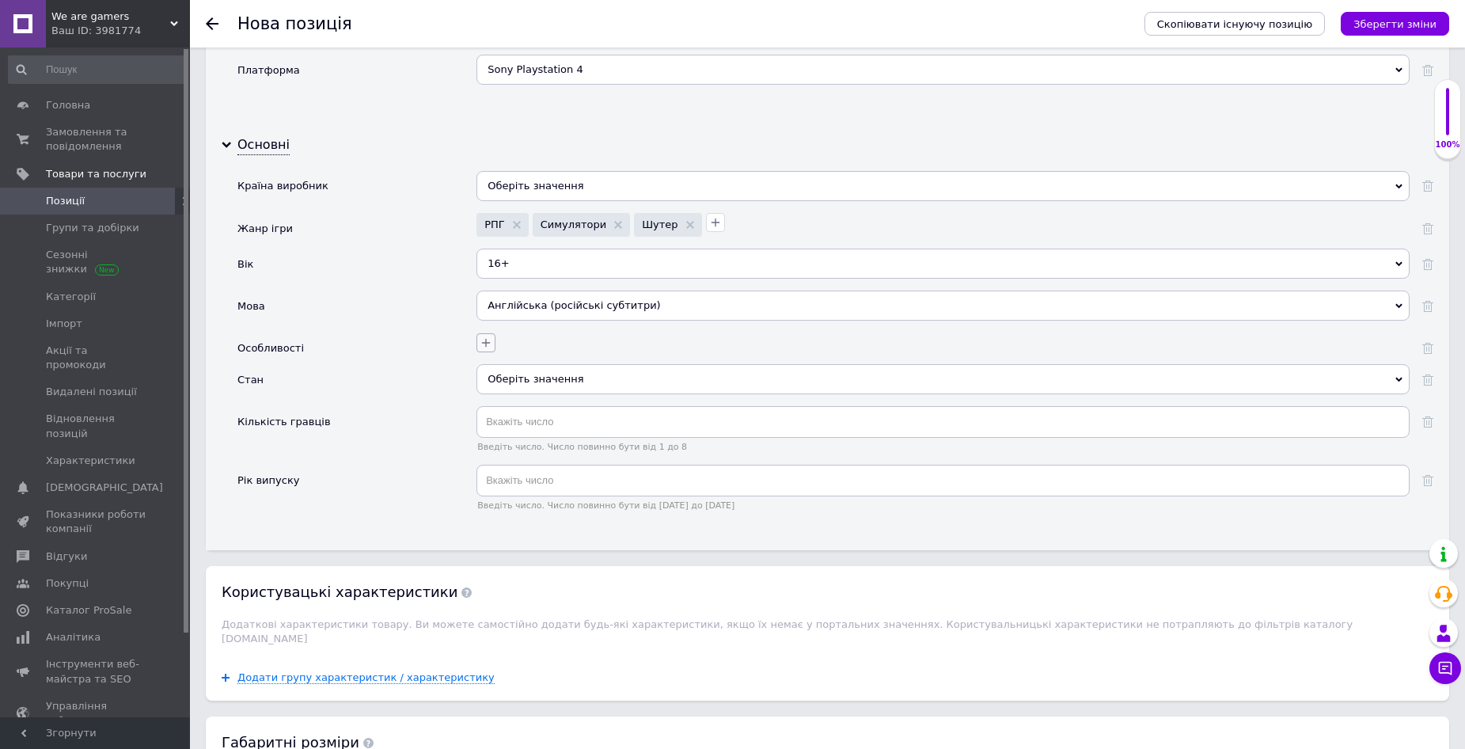
click at [481, 344] on icon "button" at bounding box center [486, 342] width 13 height 13
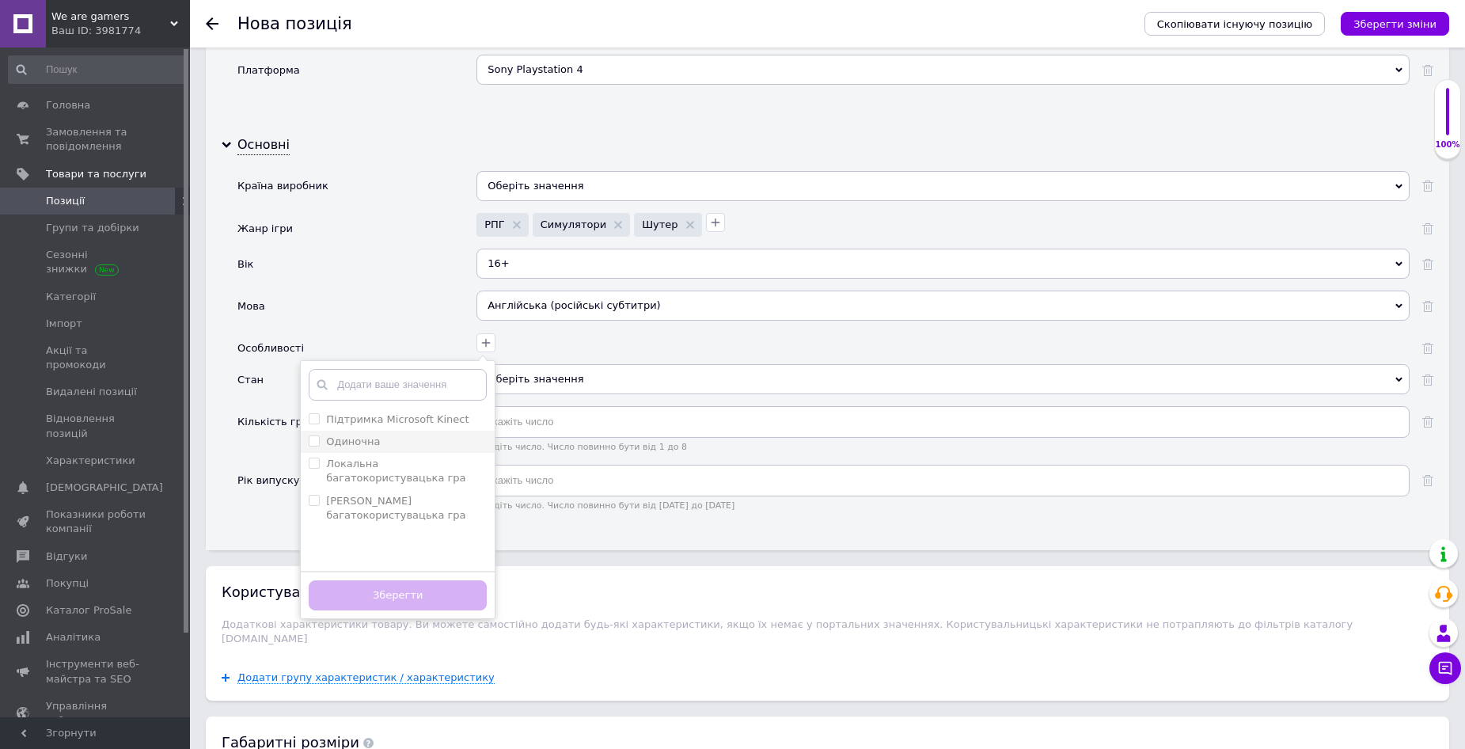
click at [411, 440] on div "Одиночна" at bounding box center [398, 442] width 178 height 14
checkbox input "true"
click at [314, 465] on гра "Локальна багатокористувацька гра" at bounding box center [314, 463] width 10 height 10
checkbox гра "true"
click at [316, 501] on гра "[PERSON_NAME] багатокористувацька гра" at bounding box center [314, 500] width 10 height 10
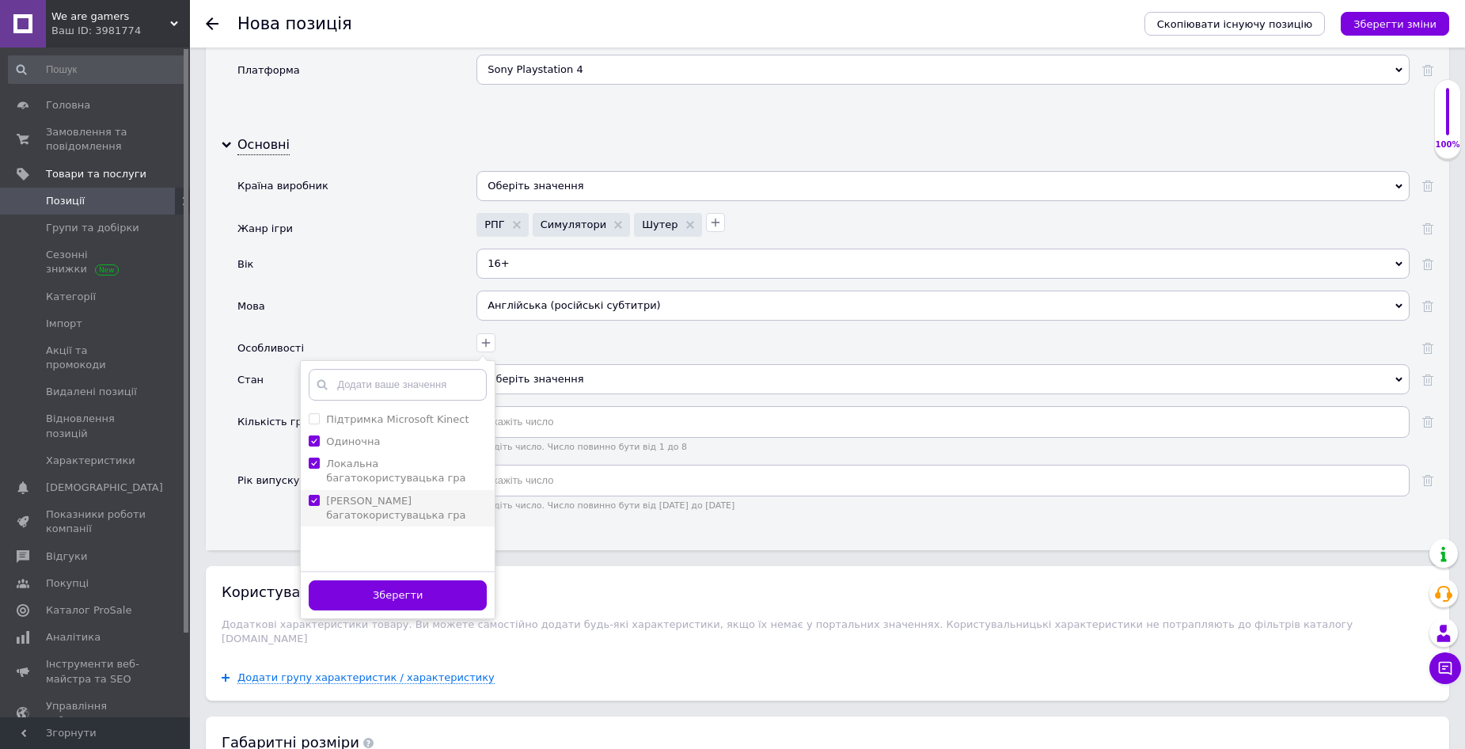
checkbox гра "true"
click at [389, 598] on button "Зберегти" at bounding box center [398, 595] width 178 height 31
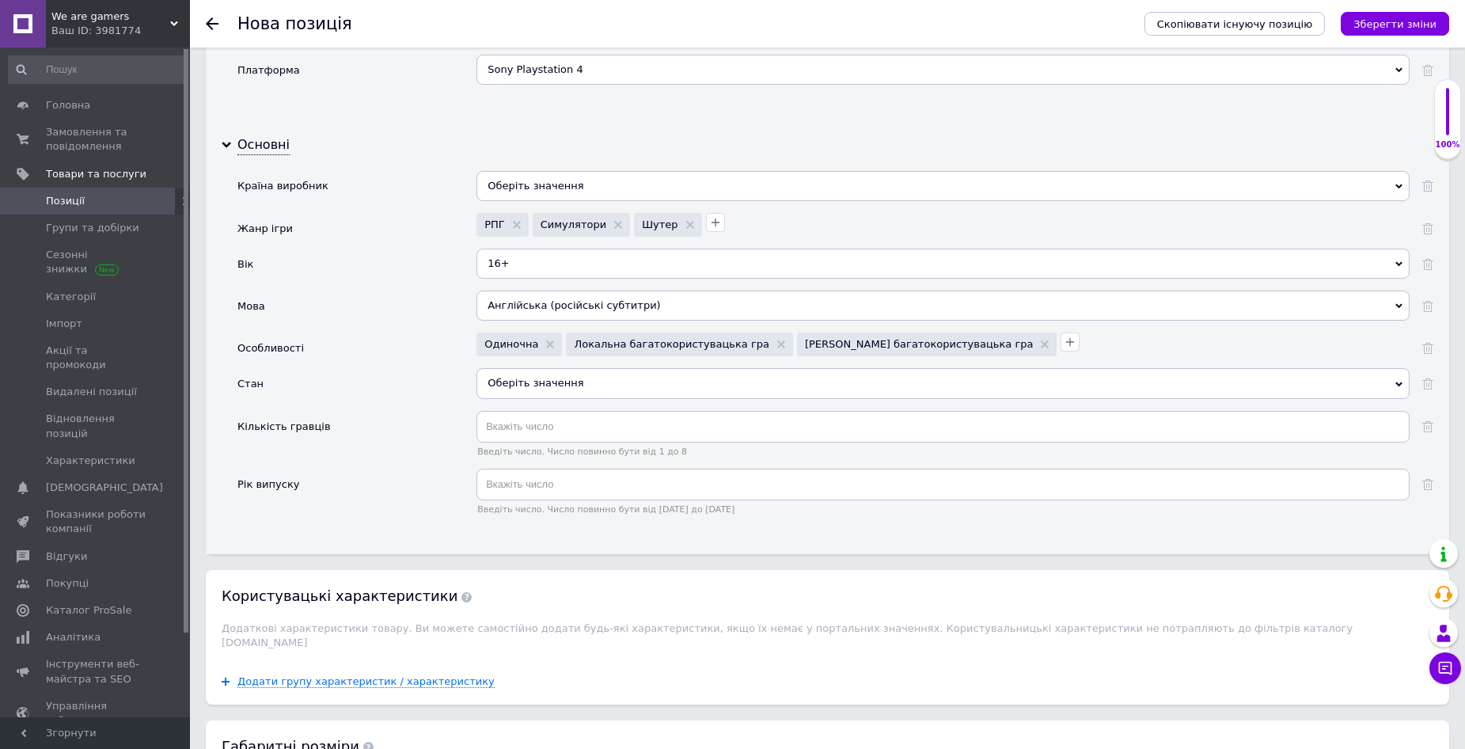
click at [579, 387] on div "Оберіть значення" at bounding box center [943, 383] width 933 height 30
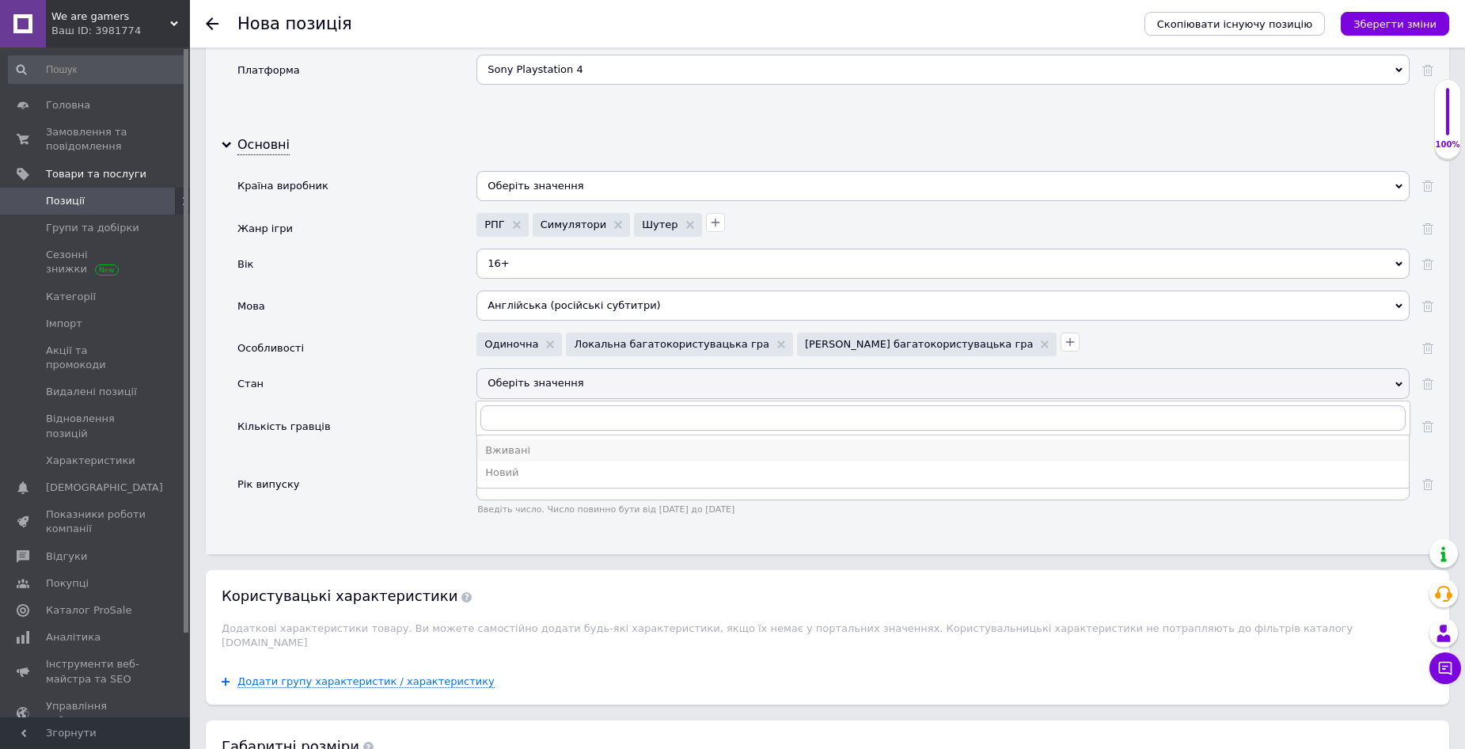
click at [544, 452] on div "Вживані" at bounding box center [943, 450] width 916 height 14
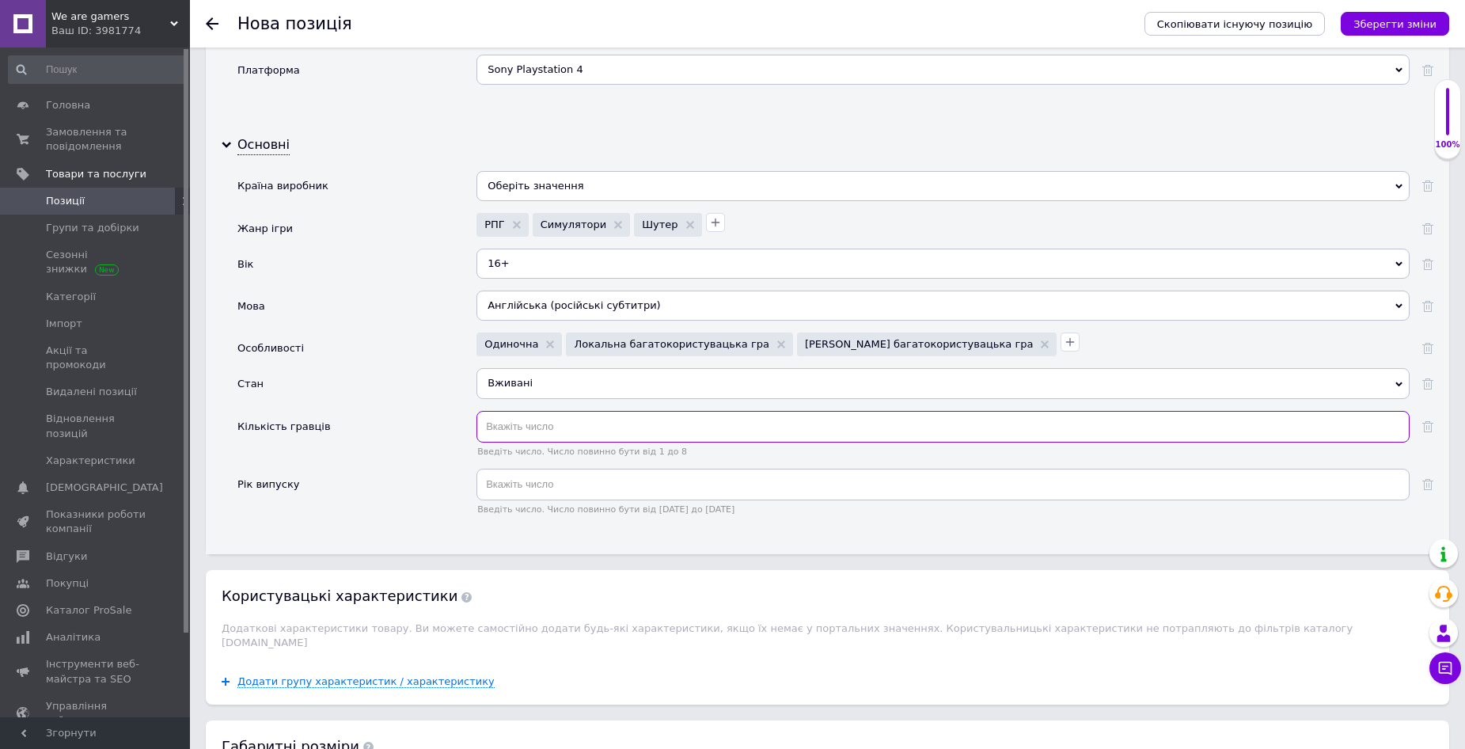
click at [514, 427] on input "text" at bounding box center [943, 427] width 933 height 32
type input "2"
click at [563, 488] on input "text" at bounding box center [943, 485] width 933 height 32
type input "2017"
click at [386, 363] on div "Особливості" at bounding box center [357, 351] width 239 height 36
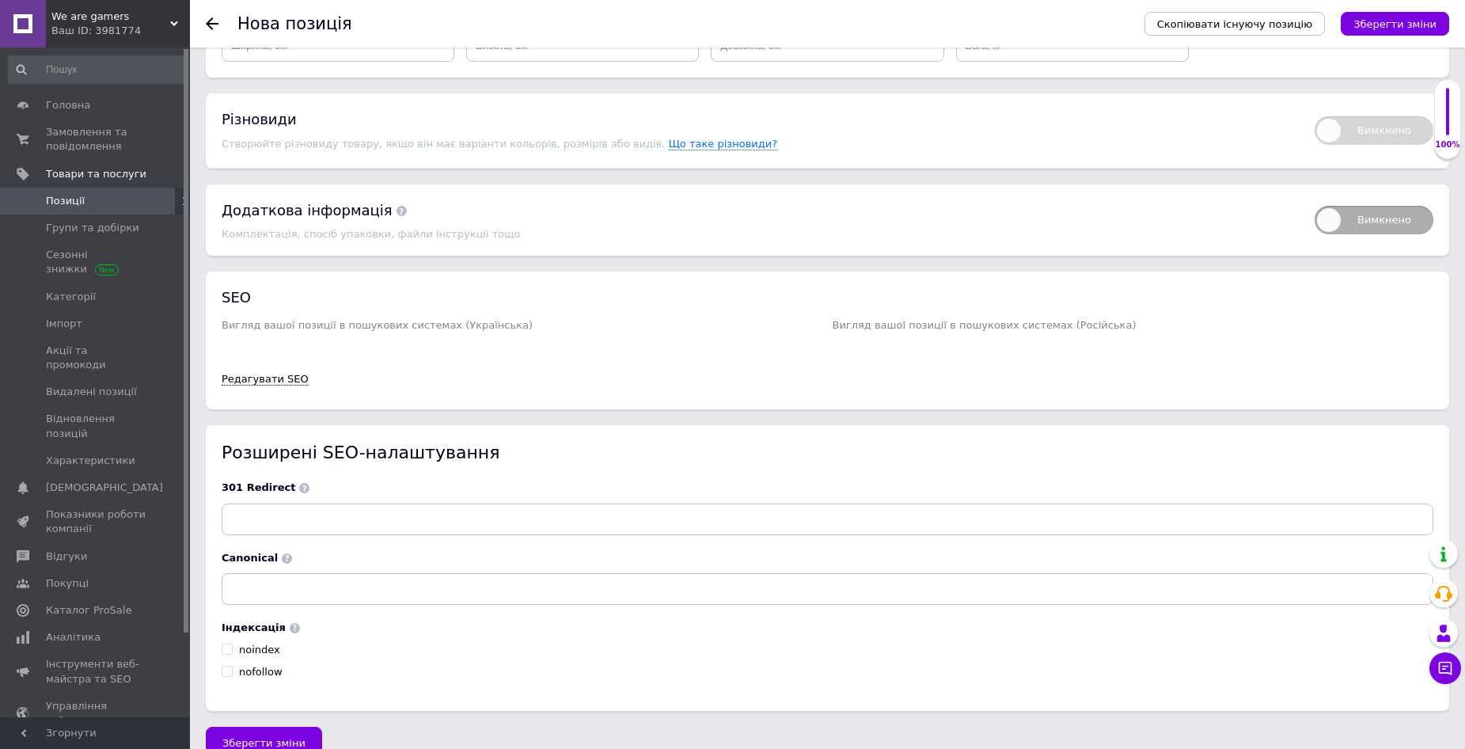
scroll to position [2304, 0]
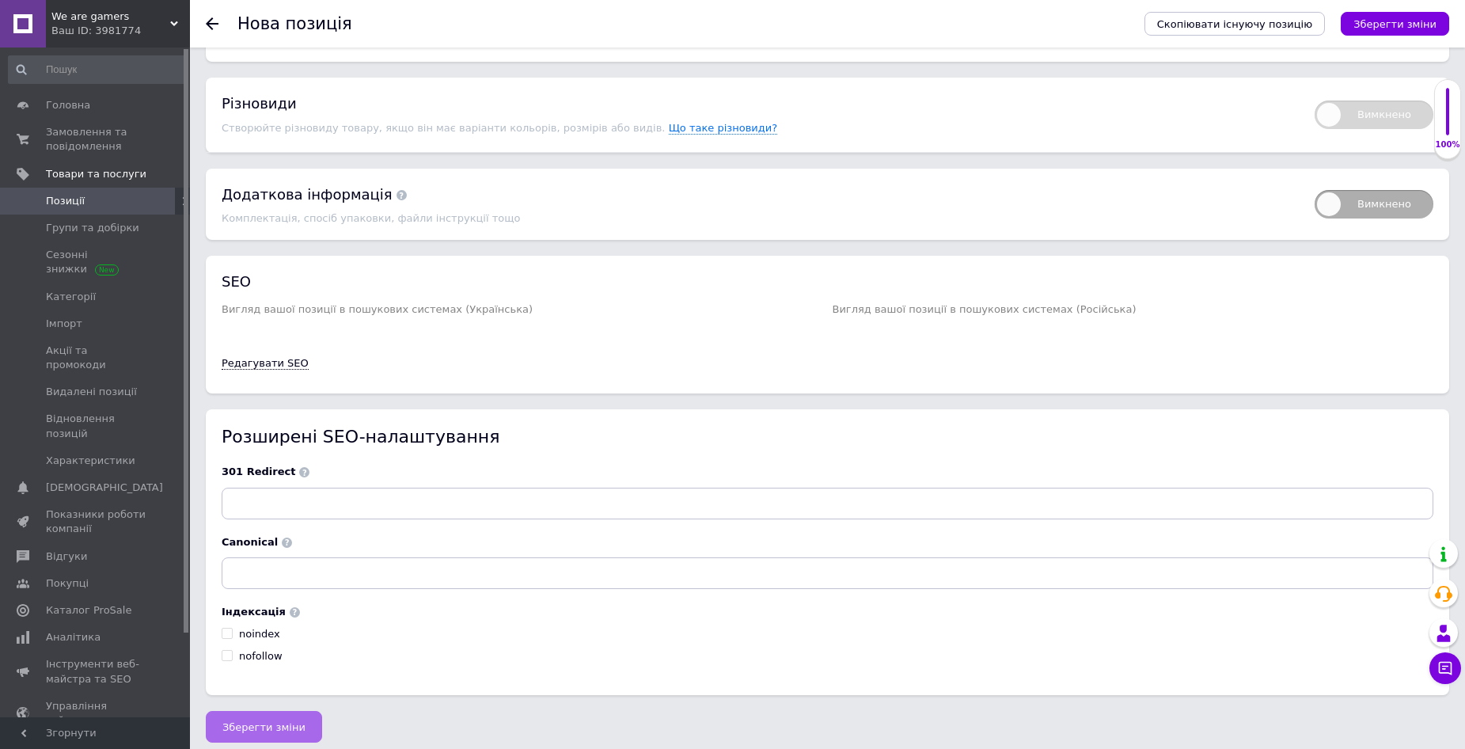
click at [241, 728] on button "Зберегти зміни" at bounding box center [264, 727] width 116 height 32
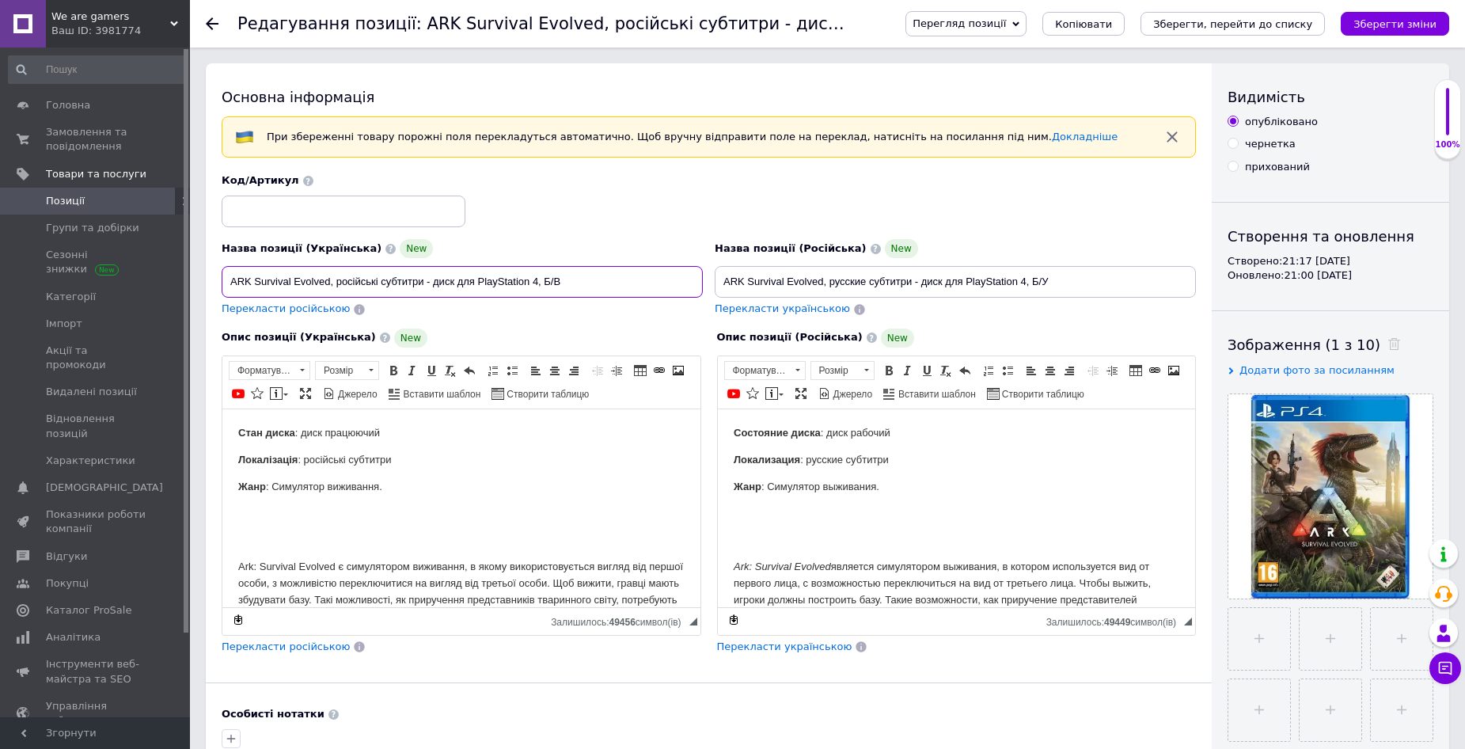
drag, startPoint x: 331, startPoint y: 283, endPoint x: 229, endPoint y: 277, distance: 102.3
click at [229, 277] on input "ARK Survival Evolved, російські субтитри - диск для PlayStation 4, Б/В" at bounding box center [462, 282] width 481 height 32
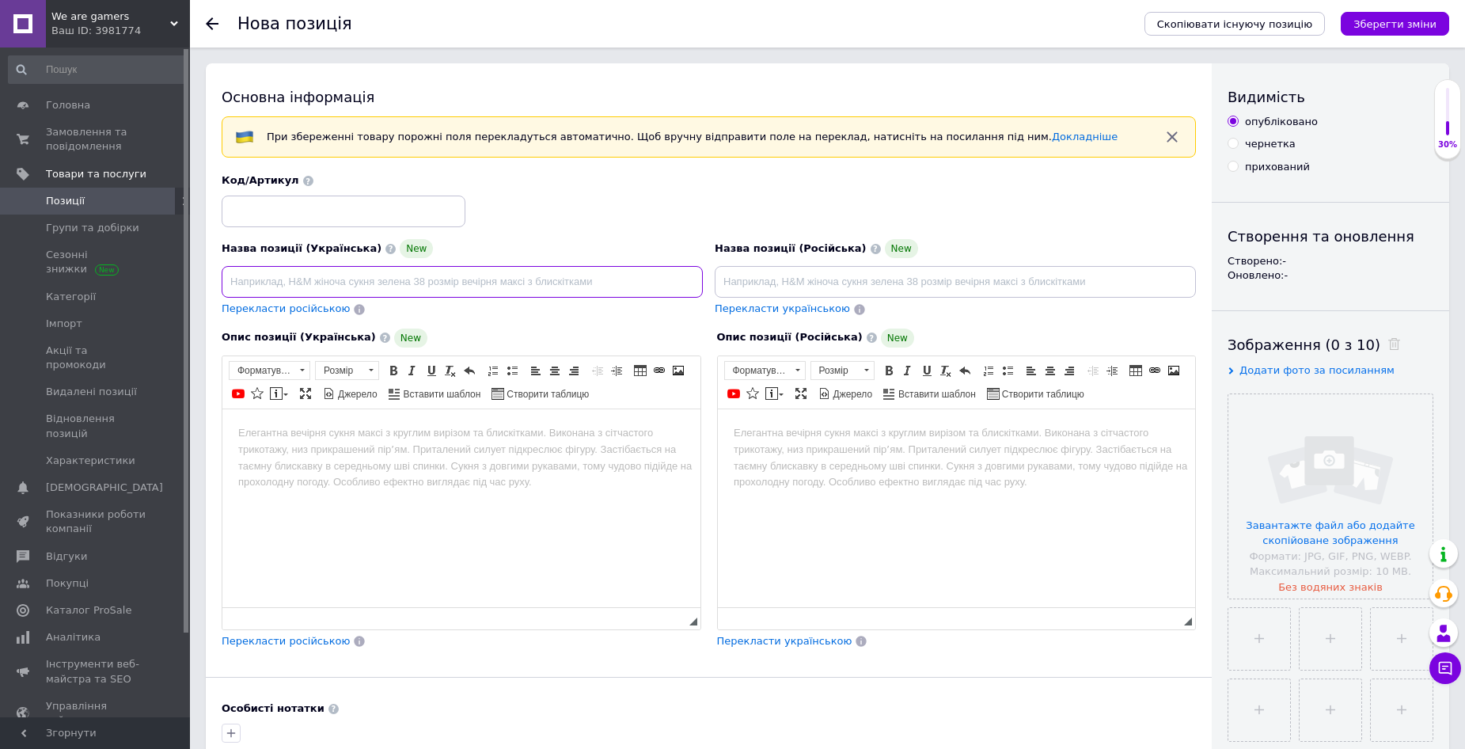
click at [317, 279] on input at bounding box center [462, 282] width 481 height 32
paste input "Detroit Become Human"
type input "Detroit Become Human"
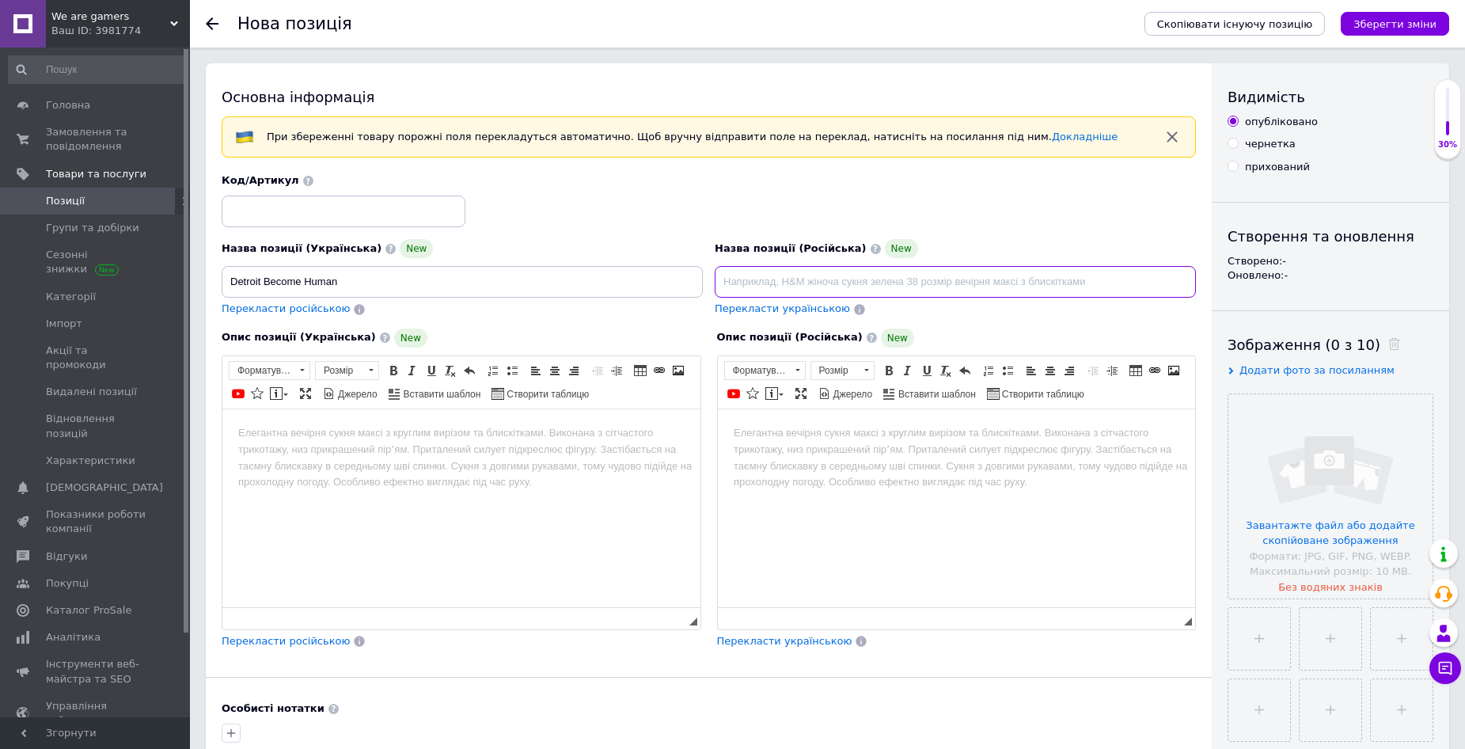
drag, startPoint x: 743, startPoint y: 283, endPoint x: 835, endPoint y: 287, distance: 92.7
click at [746, 283] on input at bounding box center [955, 282] width 481 height 32
paste input "Detroit Become Human"
type input "Detroit Become Human"
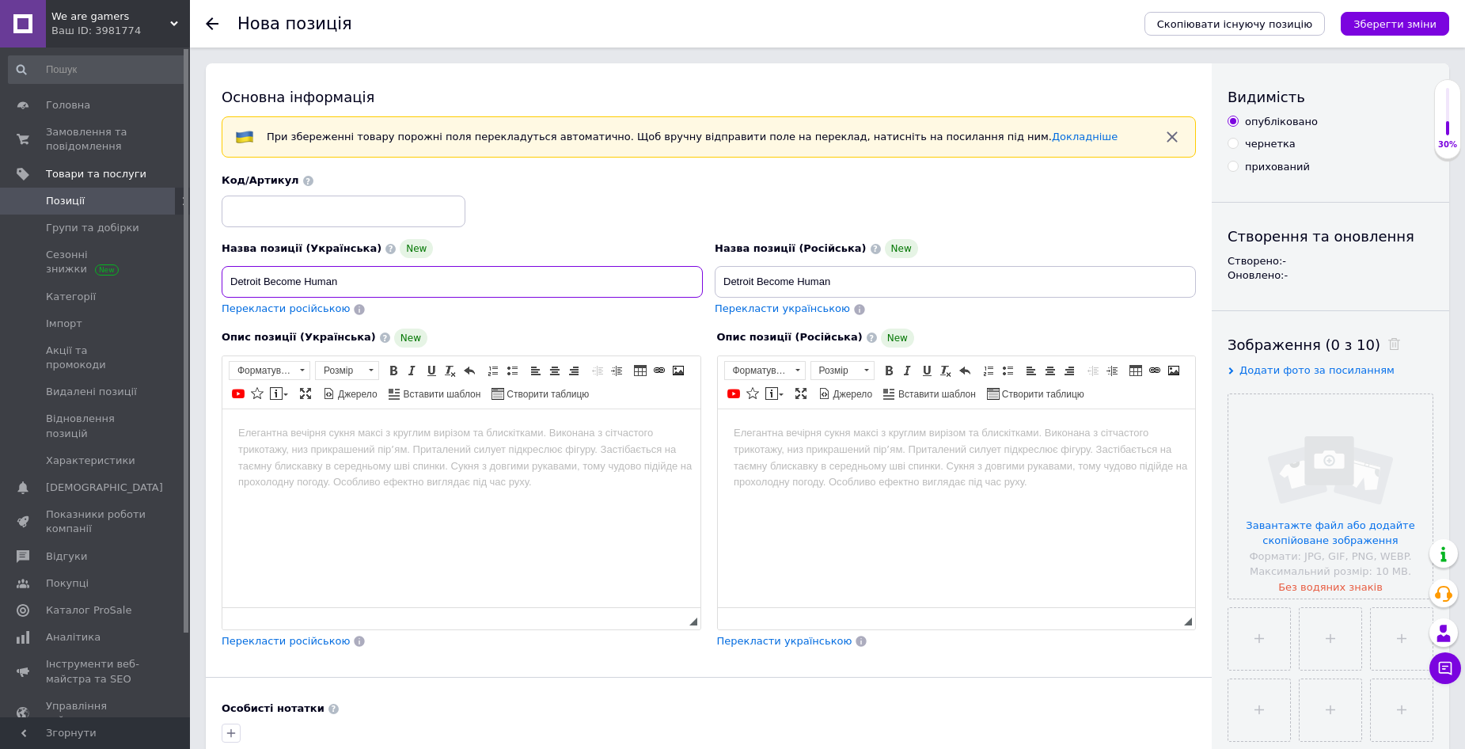
click at [390, 287] on input "Detroit Become Human" at bounding box center [462, 282] width 481 height 32
click at [356, 280] on input "Detroit Become Human" at bounding box center [462, 282] width 481 height 32
paste input ", російська версія - диск для PlayStation 4, Б/В"
type input "Detroit Become Human, російська версія - диск для PlayStation 4, Б/В"
click at [857, 286] on input "Detroit Become Human" at bounding box center [955, 282] width 481 height 32
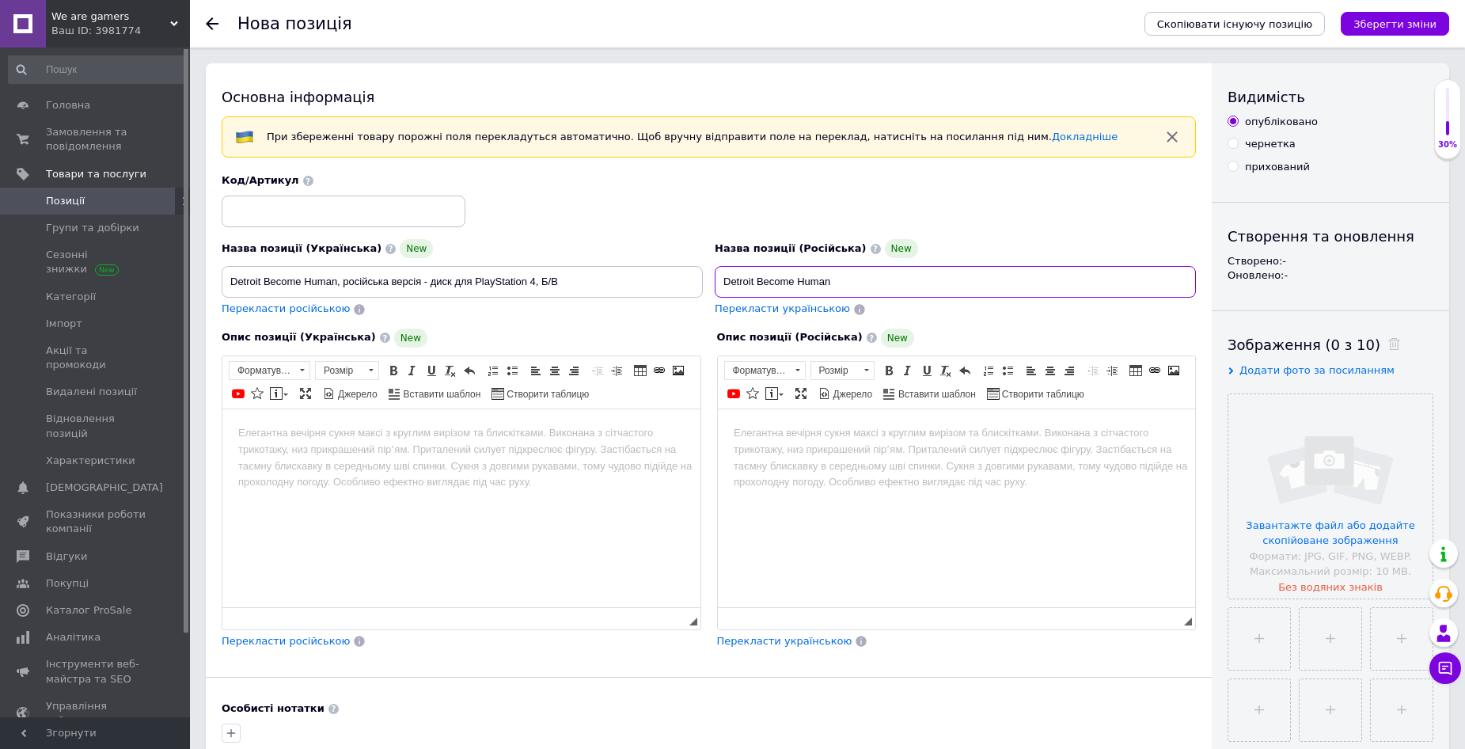
paste input ", русская версия - диск для PlayStation 4, Б/У"
type input "Detroit Become Human, русская версия - диск для PlayStation 4, Б/У"
click at [310, 420] on html at bounding box center [461, 433] width 478 height 48
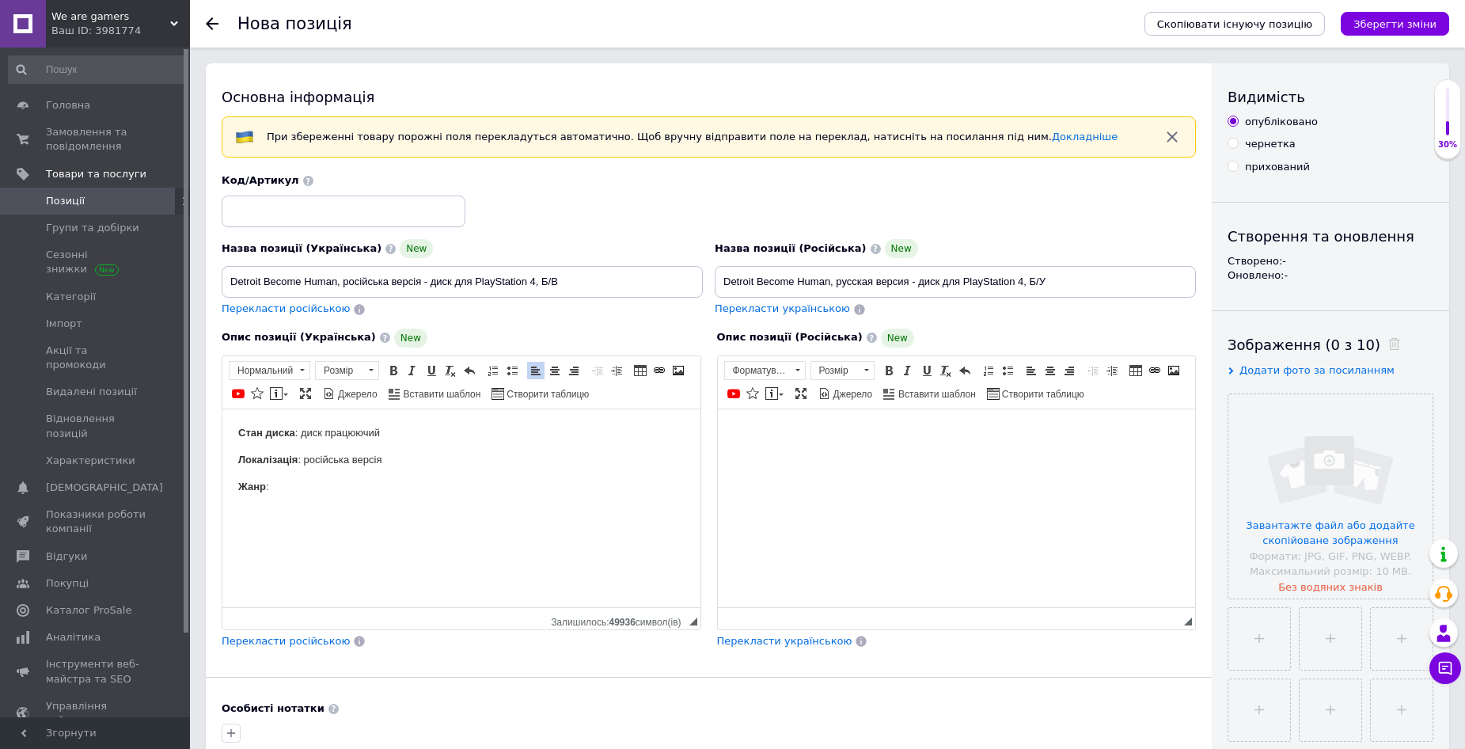
click at [751, 427] on body "Редактор, F0701889-C7EE-4457-A41A-89313F756A85" at bounding box center [956, 432] width 447 height 17
click at [1313, 489] on input "file" at bounding box center [1331, 496] width 204 height 204
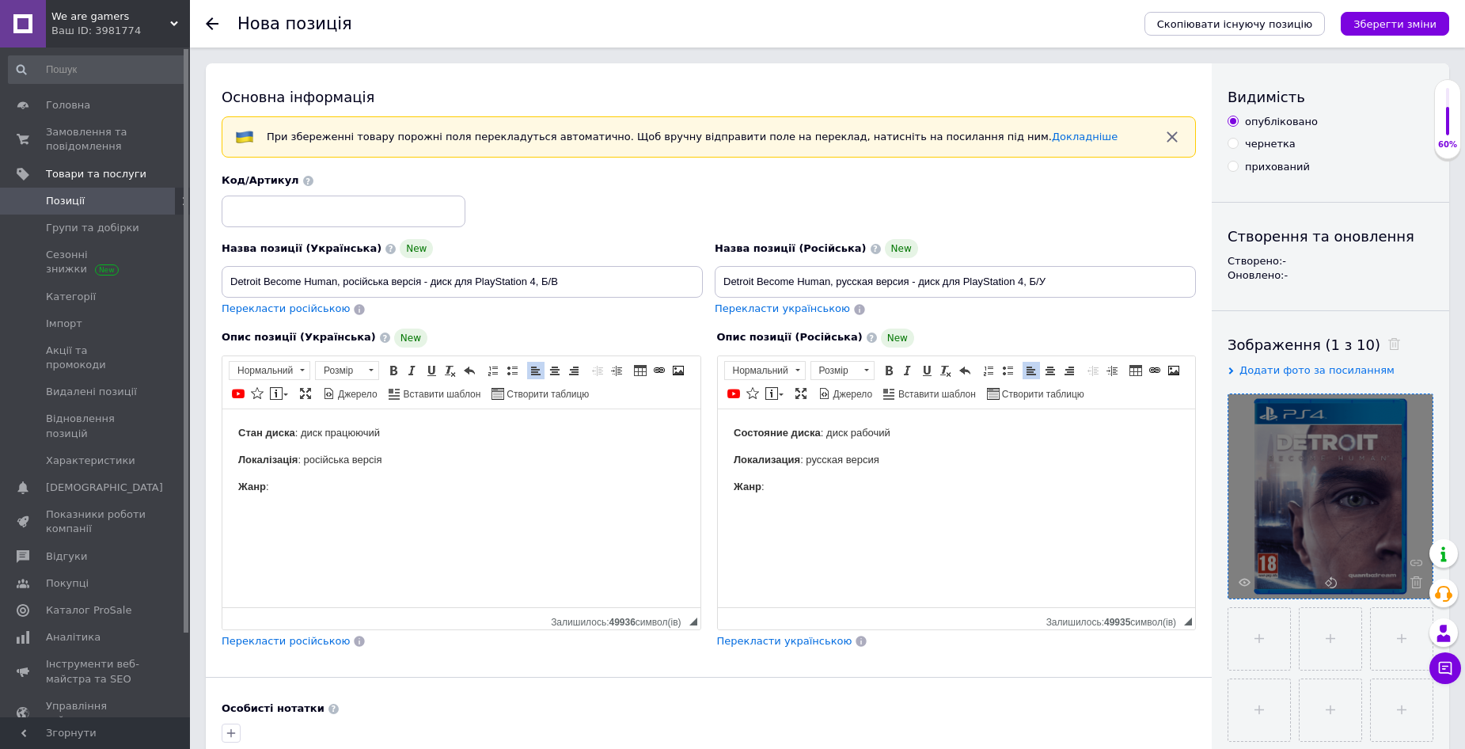
click at [327, 481] on p "Жанр :" at bounding box center [461, 486] width 447 height 17
click at [416, 535] on span "Видалити посилання" at bounding box center [464, 540] width 139 height 19
click at [404, 483] on p "Жанр : Пригодницький бойов ик" at bounding box center [461, 486] width 447 height 17
drag, startPoint x: 406, startPoint y: 483, endPoint x: 274, endPoint y: 492, distance: 132.6
click at [274, 492] on p "Жанр : Пригодницький бойов ик." at bounding box center [461, 486] width 447 height 17
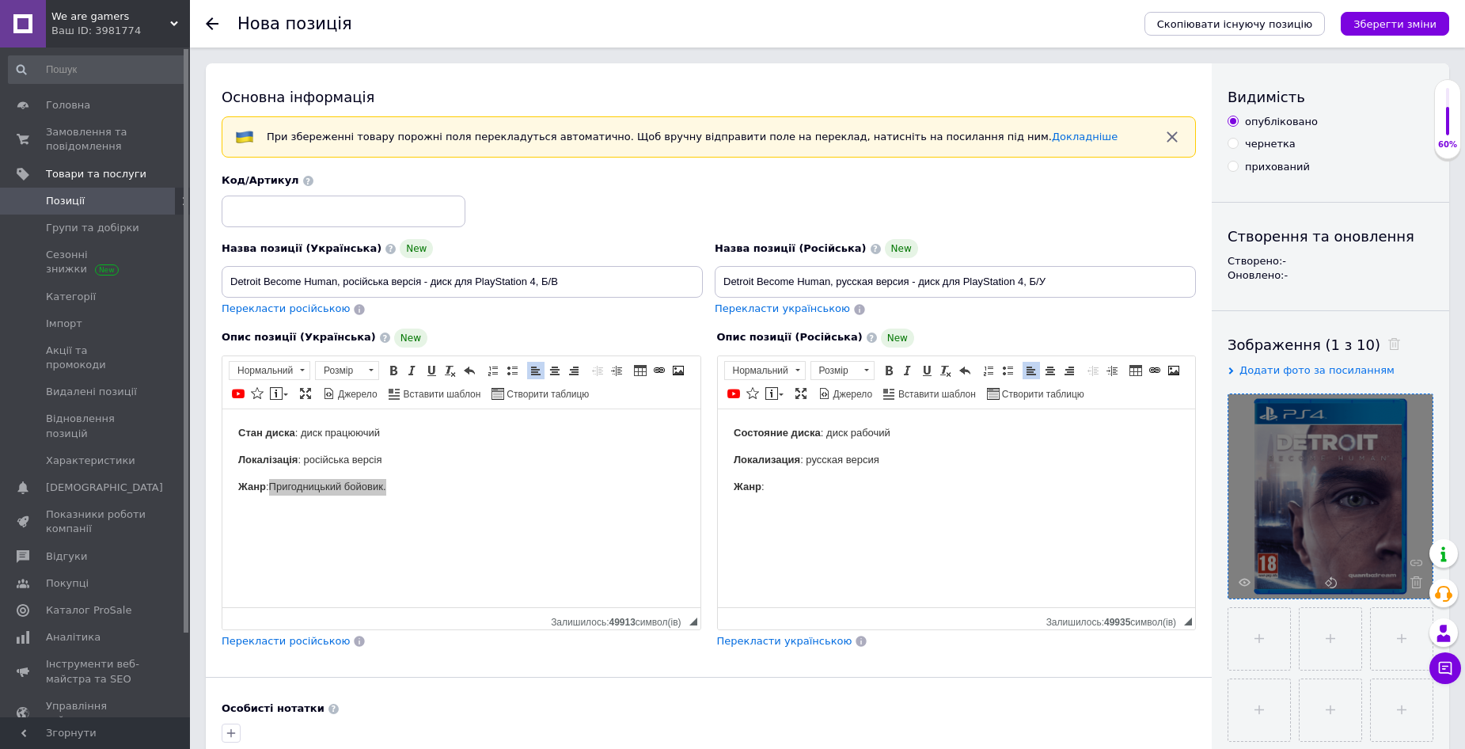
click at [805, 496] on html "Состояние диска : диск рабочий Локализация : русская версия Жанр :" at bounding box center [956, 459] width 478 height 101
click at [426, 506] on html "Стан диска : диск працюючий Локалізація : російська версія Жанр : Пригодницький…" at bounding box center [461, 459] width 478 height 101
click at [916, 499] on html "Состояние диска : диск рабочий Локализация : русская версия Жанр : Приключенчес…" at bounding box center [956, 459] width 478 height 101
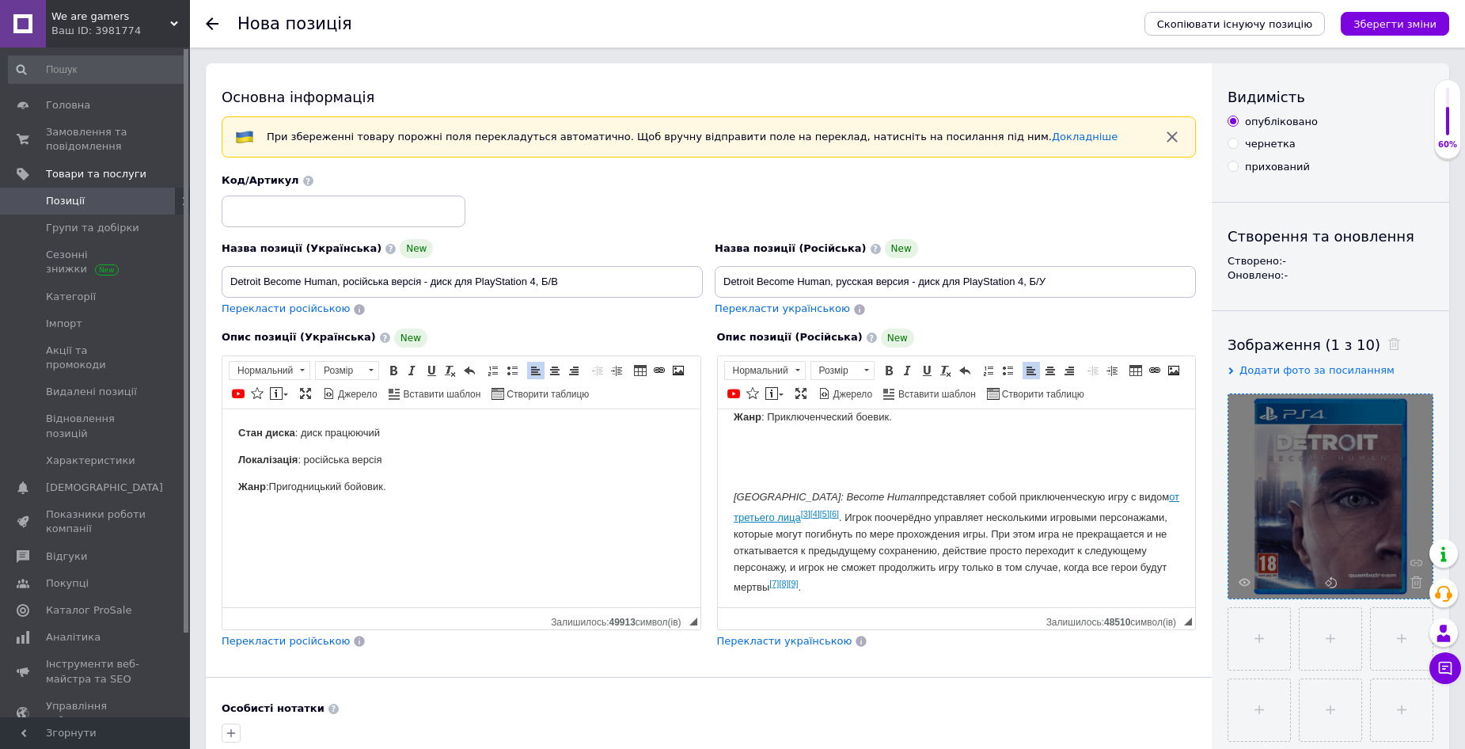
scroll to position [64, 0]
drag, startPoint x: 1127, startPoint y: 505, endPoint x: 1848, endPoint y: 914, distance: 828.6
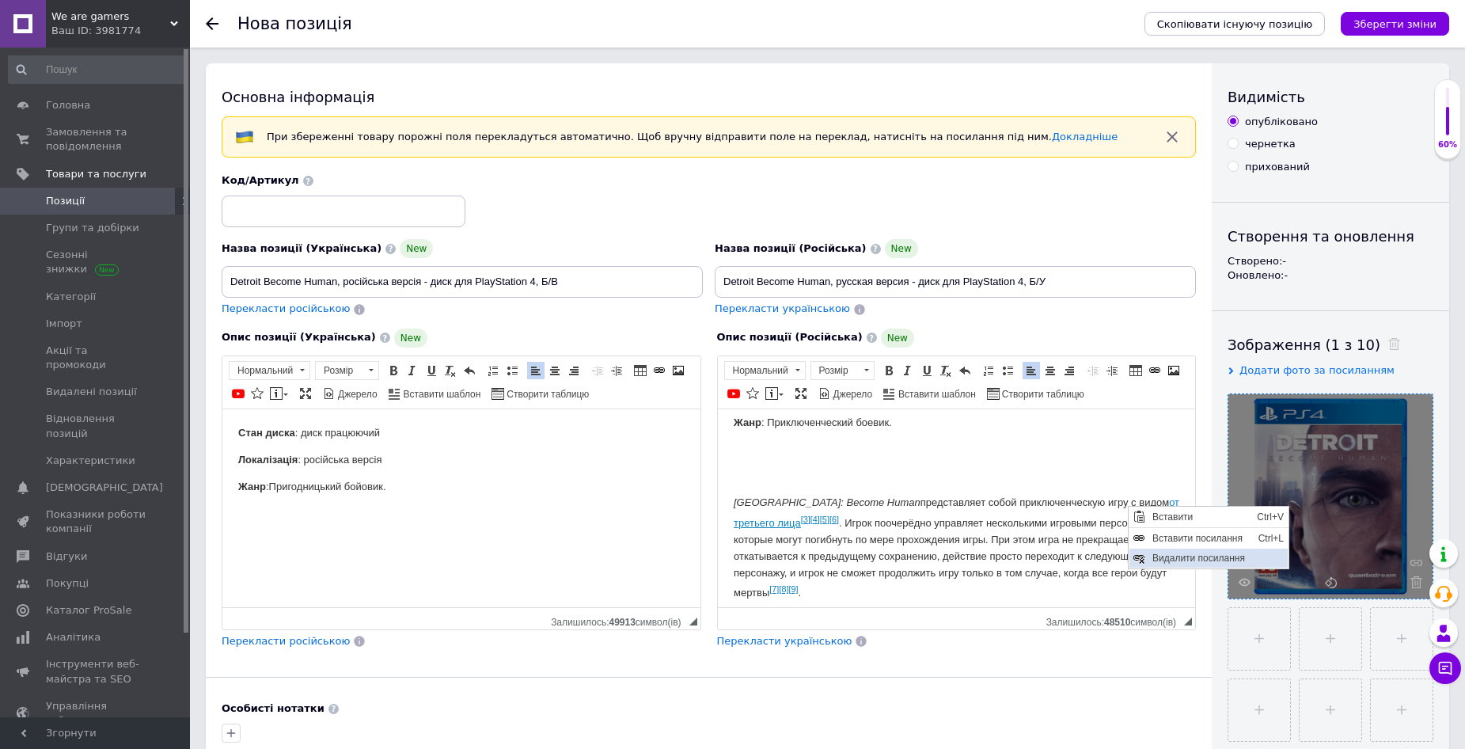
click at [1174, 564] on span "Видалити посилання" at bounding box center [1217, 557] width 139 height 19
drag, startPoint x: 794, startPoint y: 519, endPoint x: 800, endPoint y: 554, distance: 36.1
click at [794, 519] on p "Detroit: Become Human представляет собой приключенческую игру с видом от тре ть…" at bounding box center [956, 547] width 447 height 107
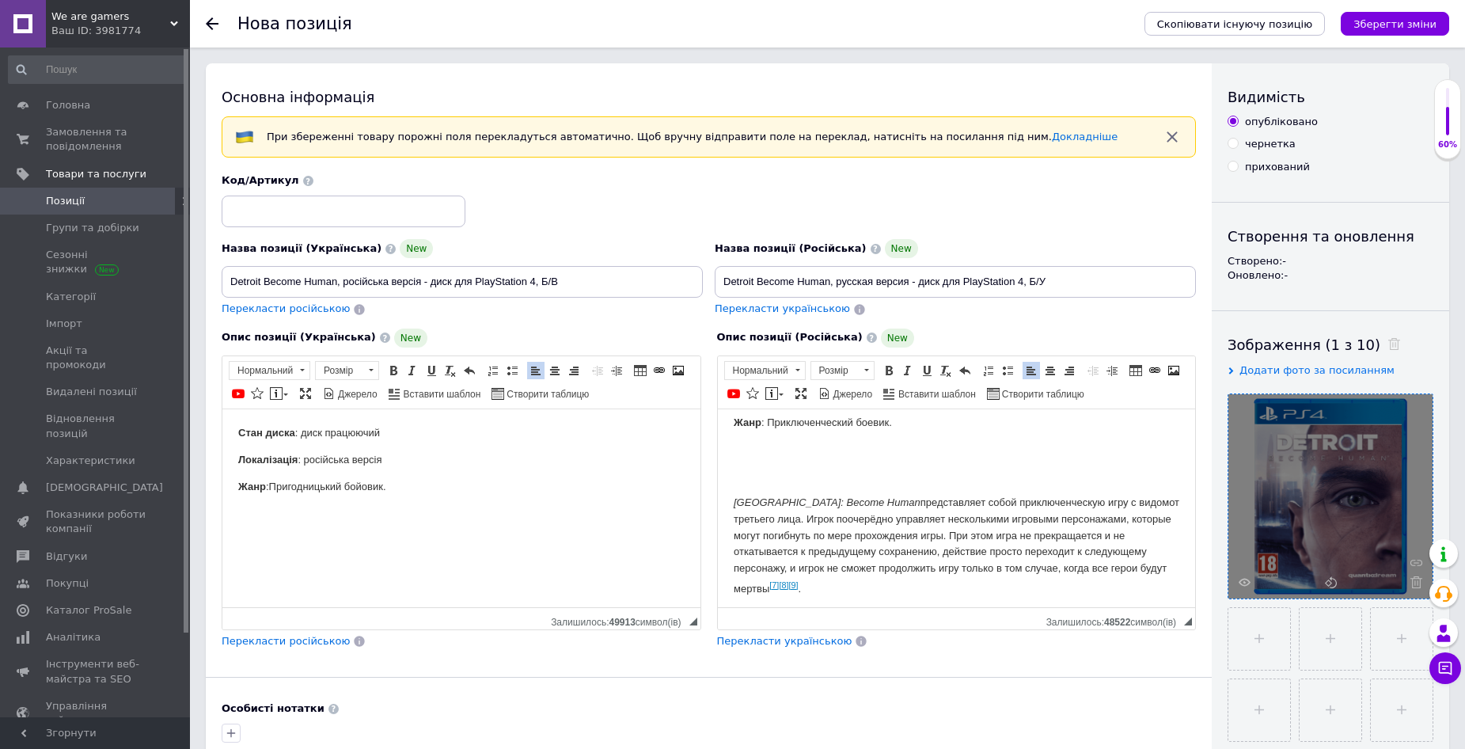
click at [743, 590] on p "Detroit: Become Human представляет собой приключенческую игру с видом от тре ть…" at bounding box center [956, 545] width 447 height 103
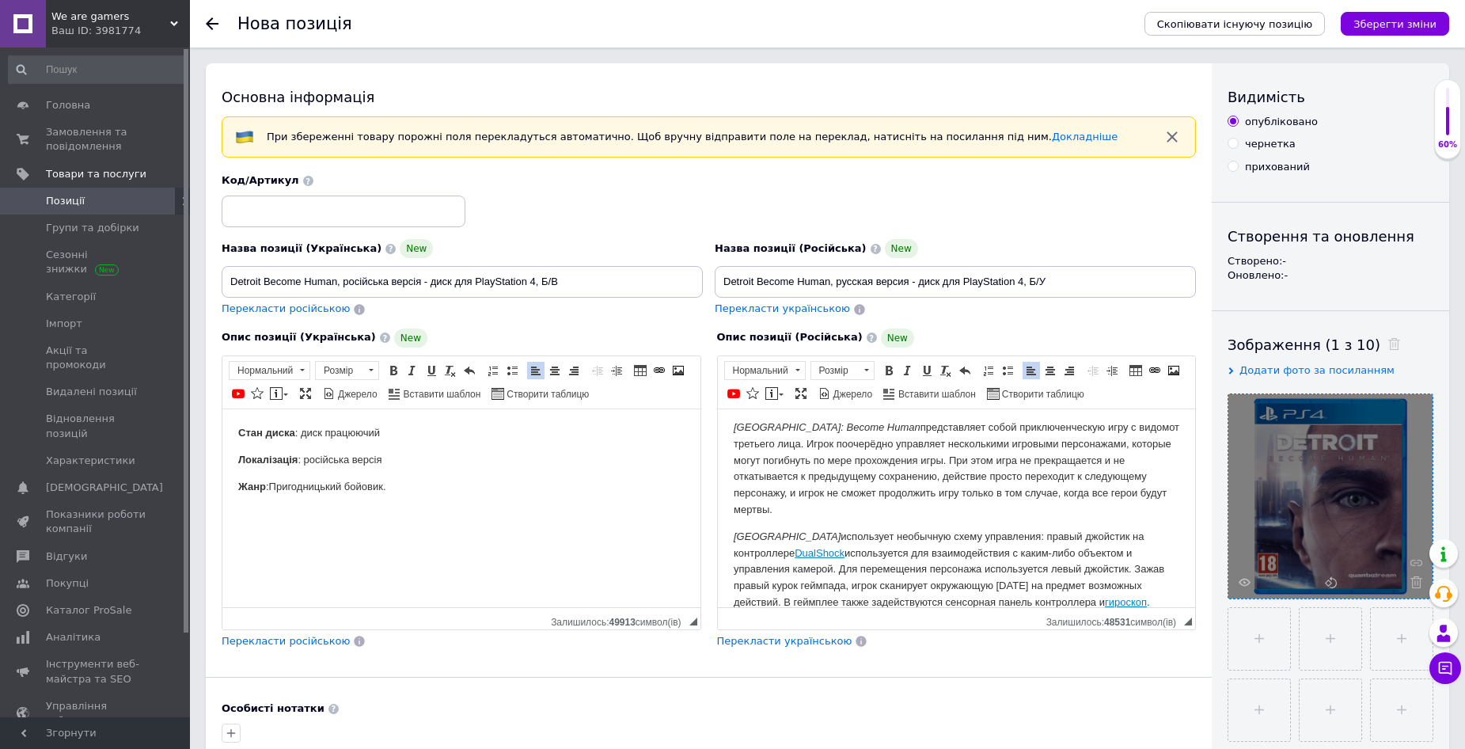
scroll to position [143, 0]
click at [862, 583] on span "Видалити посилання" at bounding box center [903, 585] width 139 height 19
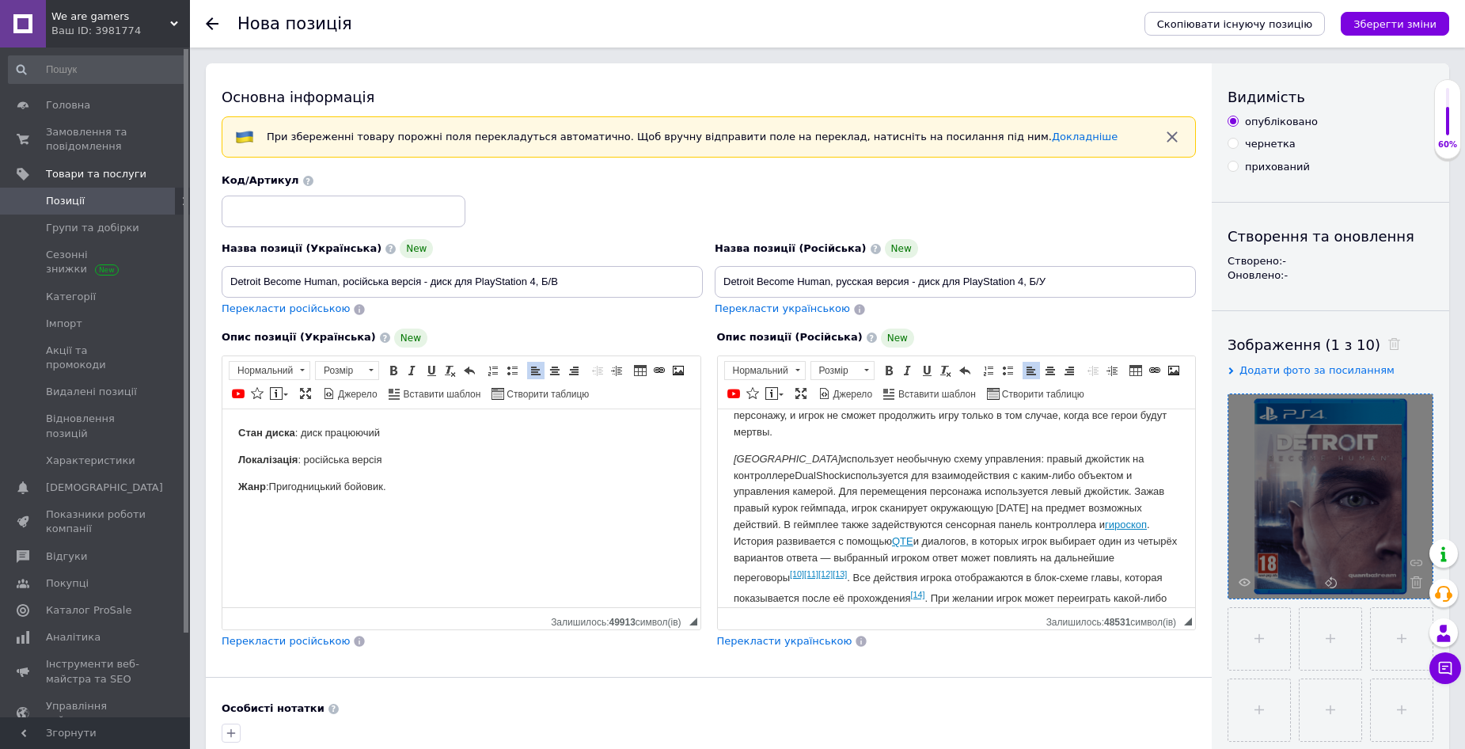
scroll to position [222, 0]
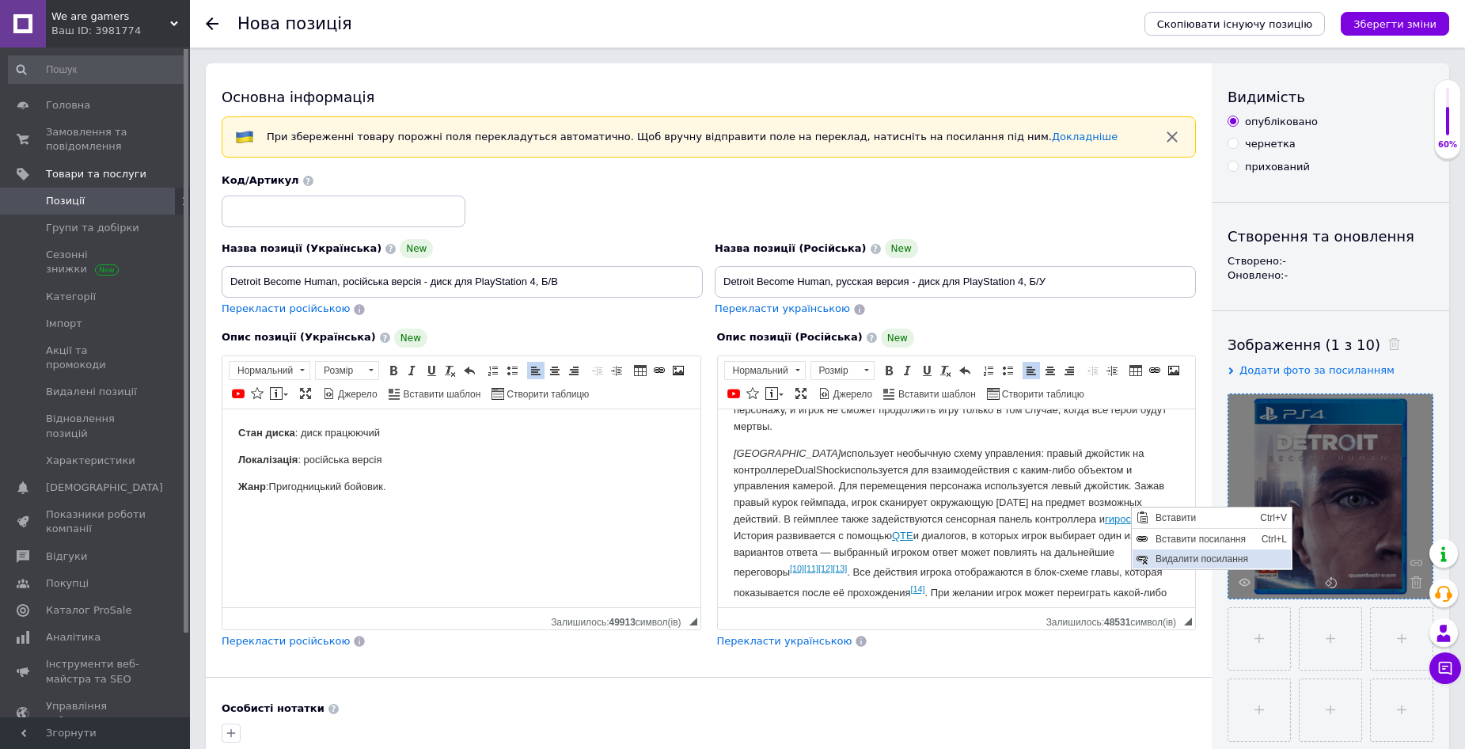
click at [1166, 556] on span "Видалити посилання" at bounding box center [1220, 558] width 139 height 19
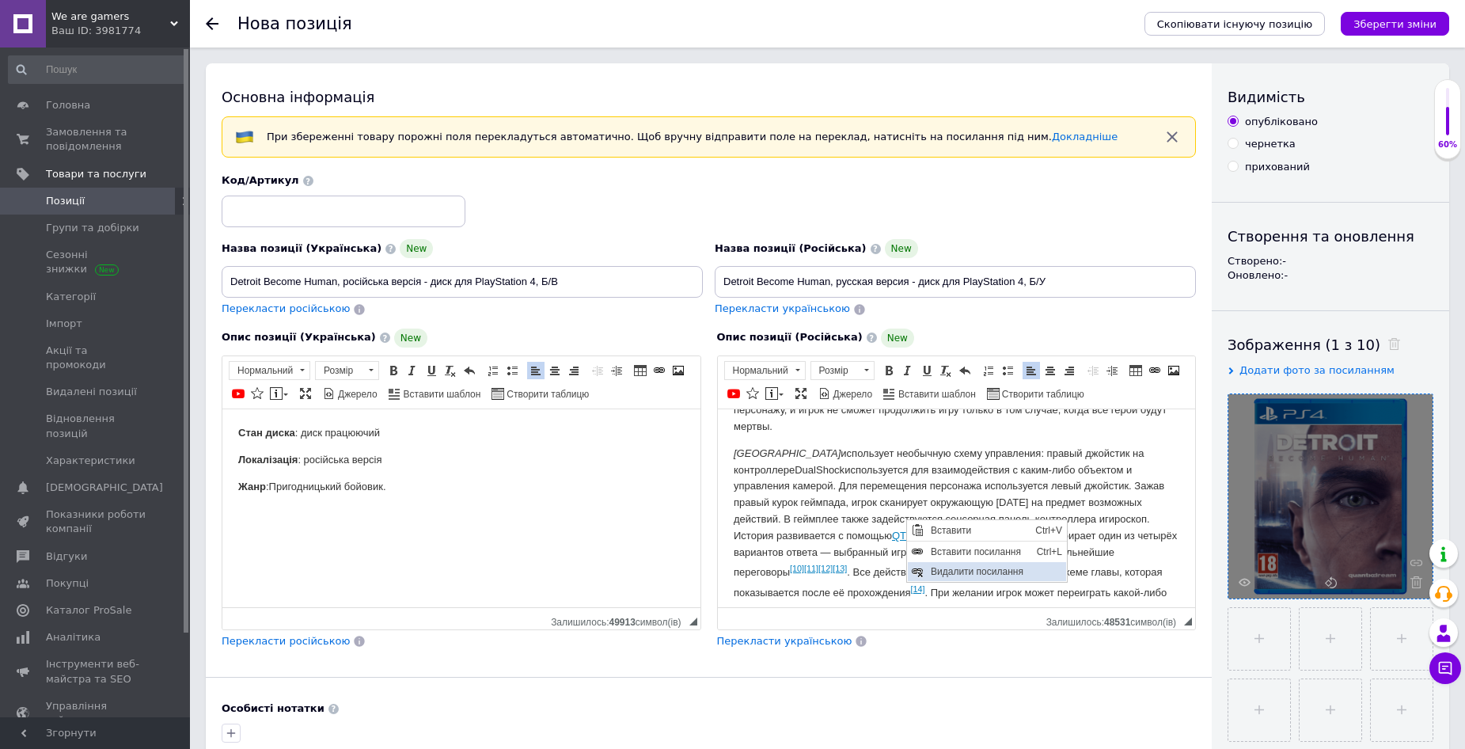
click at [961, 565] on span "Видалити посилання" at bounding box center [995, 570] width 139 height 19
click at [845, 553] on p "Detroit использует необычную схему управления: правый джойстик на контроллере D…" at bounding box center [956, 554] width 447 height 219
click at [926, 567] on p "Detroit использует необычную схему управления: правый джойстик на контроллере D…" at bounding box center [956, 552] width 447 height 215
click at [925, 571] on p "Detroit использует необычную схему управления: правый джойстик на контроллере D…" at bounding box center [956, 552] width 447 height 215
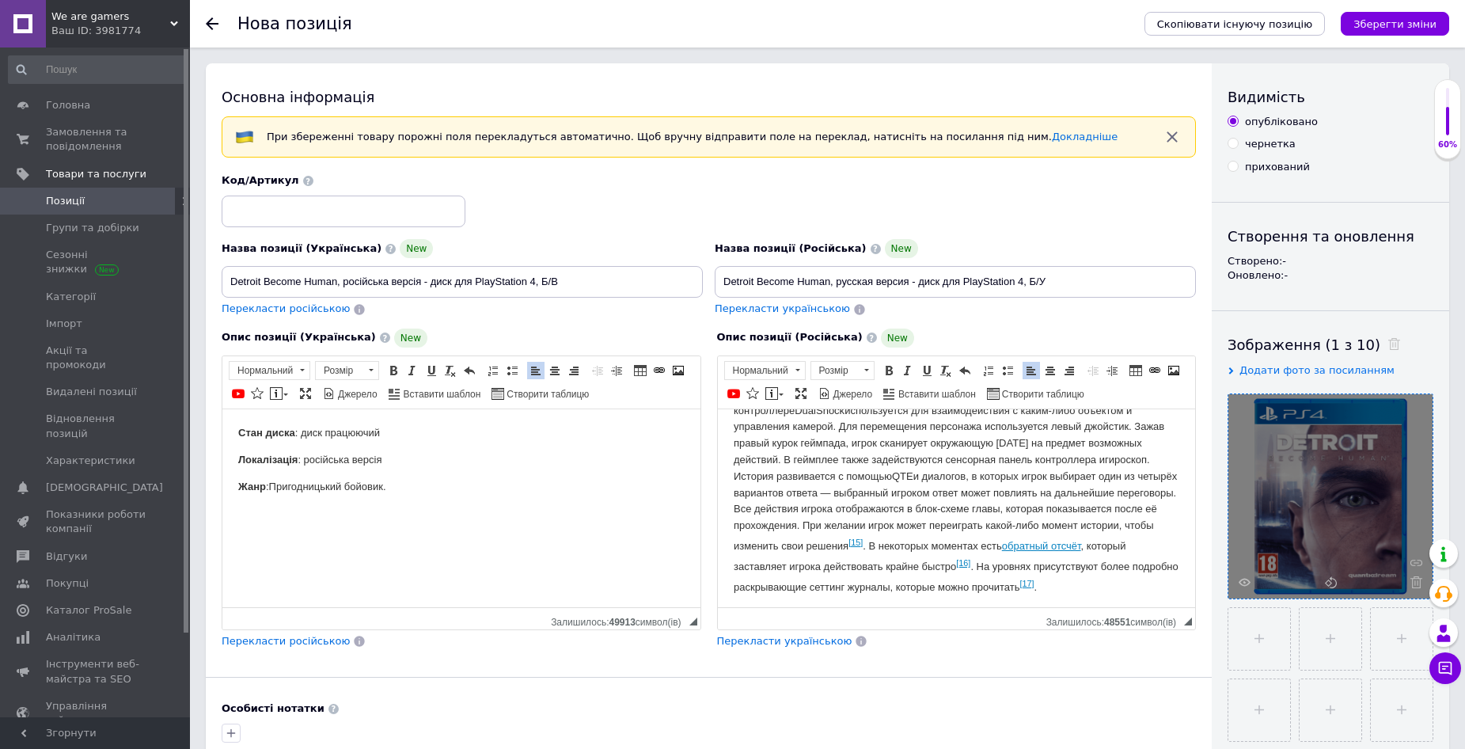
scroll to position [287, 0]
click at [976, 523] on p "Detroit использует необычную схему управления: правый джойстик на контроллере D…" at bounding box center [956, 486] width 447 height 211
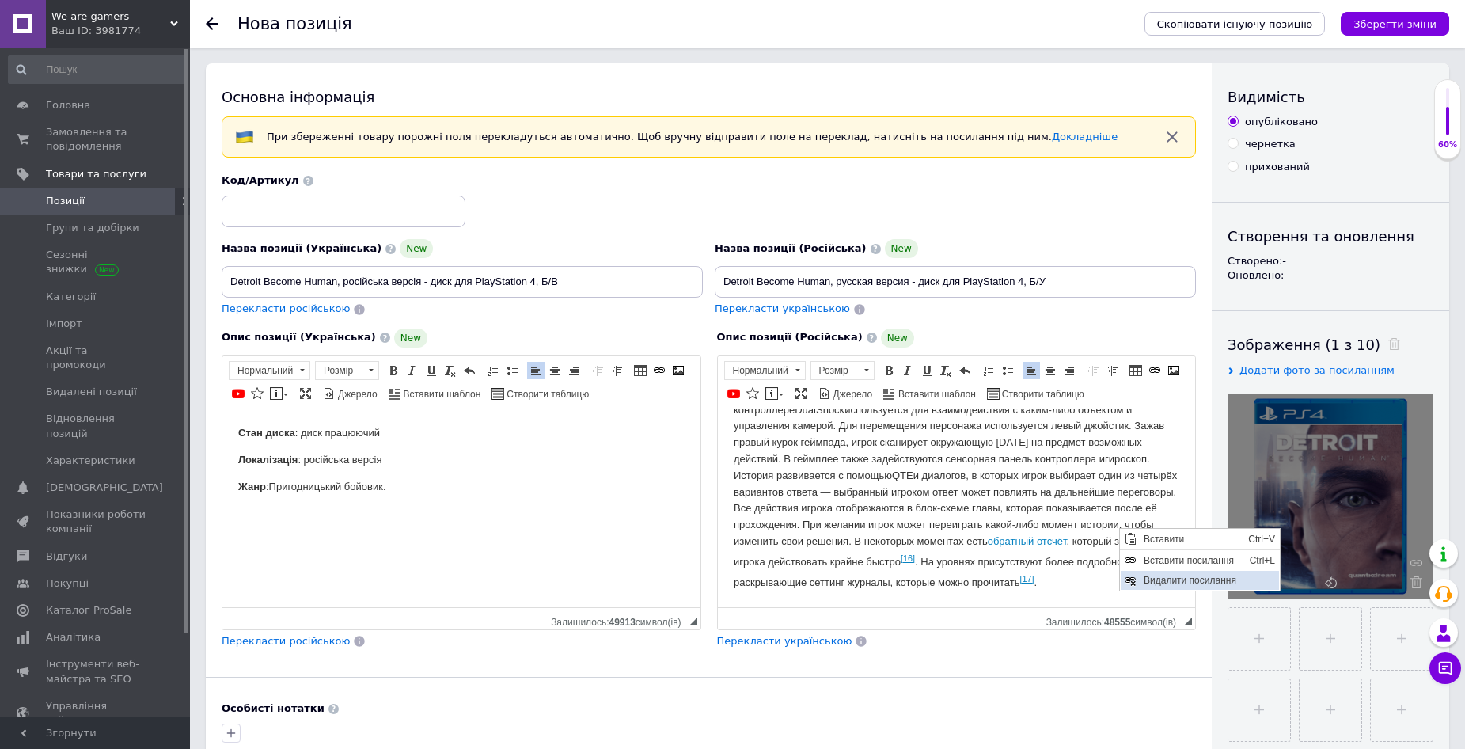
click at [1150, 576] on span "Видалити посилання" at bounding box center [1208, 579] width 139 height 19
click at [1048, 544] on p "Detroit использует необычную схему управления: правый джойстик на контроллере D…" at bounding box center [956, 488] width 447 height 206
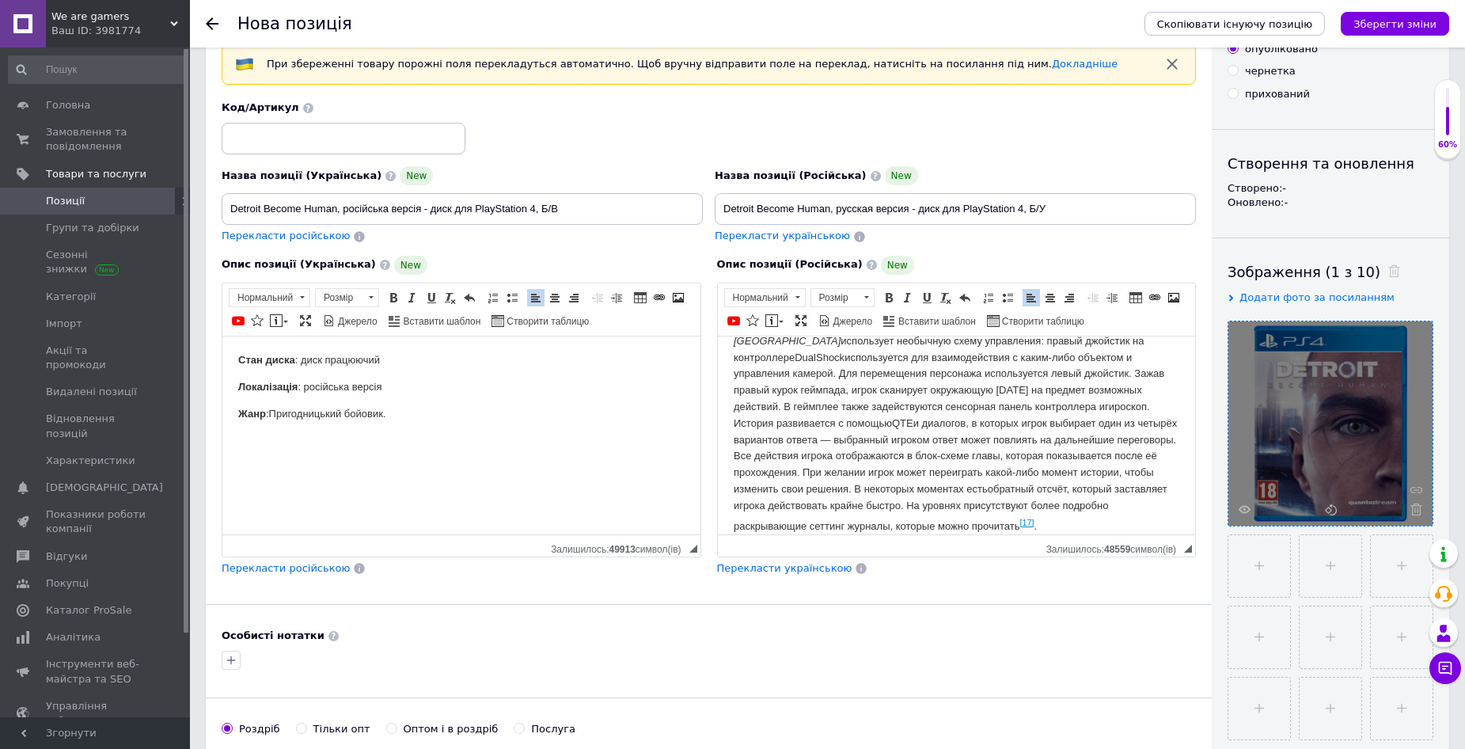
scroll to position [79, 0]
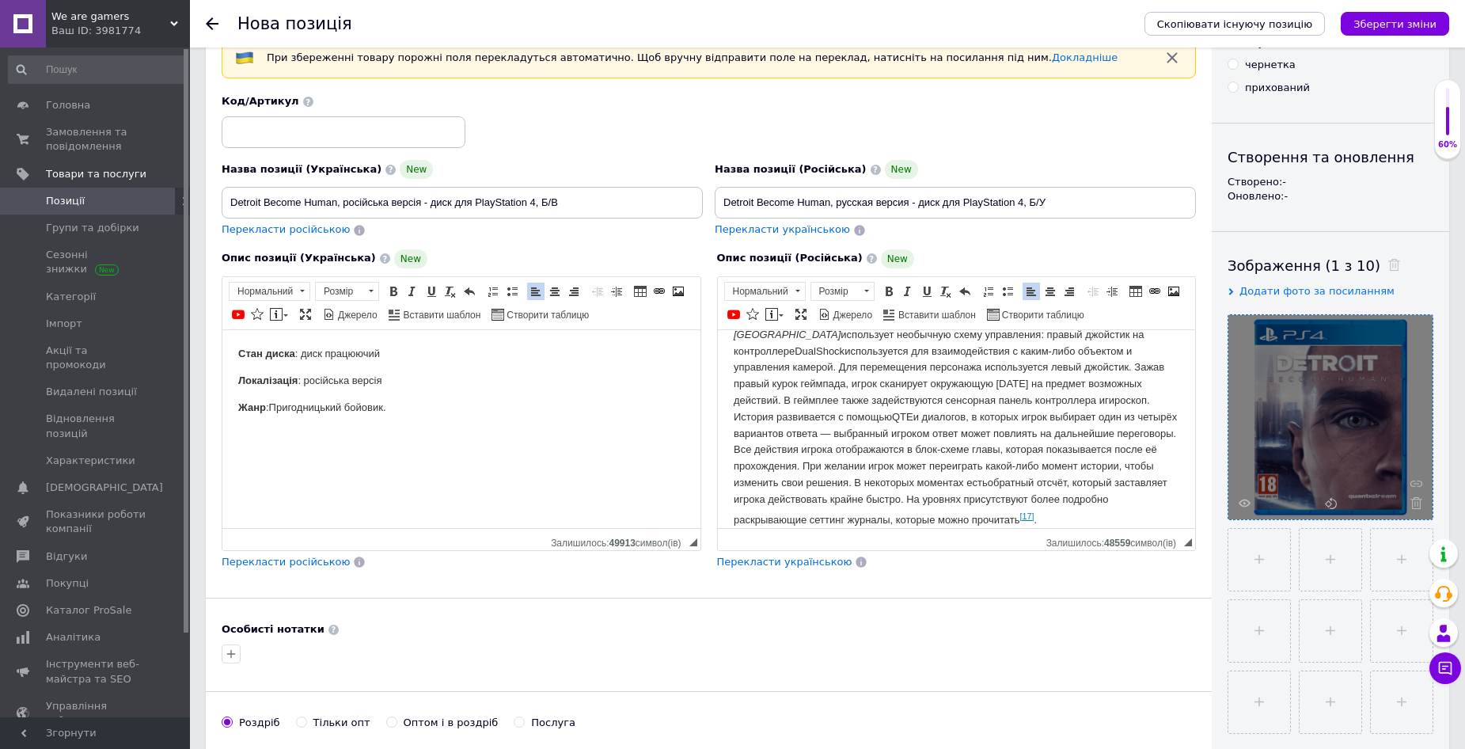
click at [1114, 502] on p "Detroit использует необычную схему управления: правый джойстик на контроллере D…" at bounding box center [956, 427] width 447 height 202
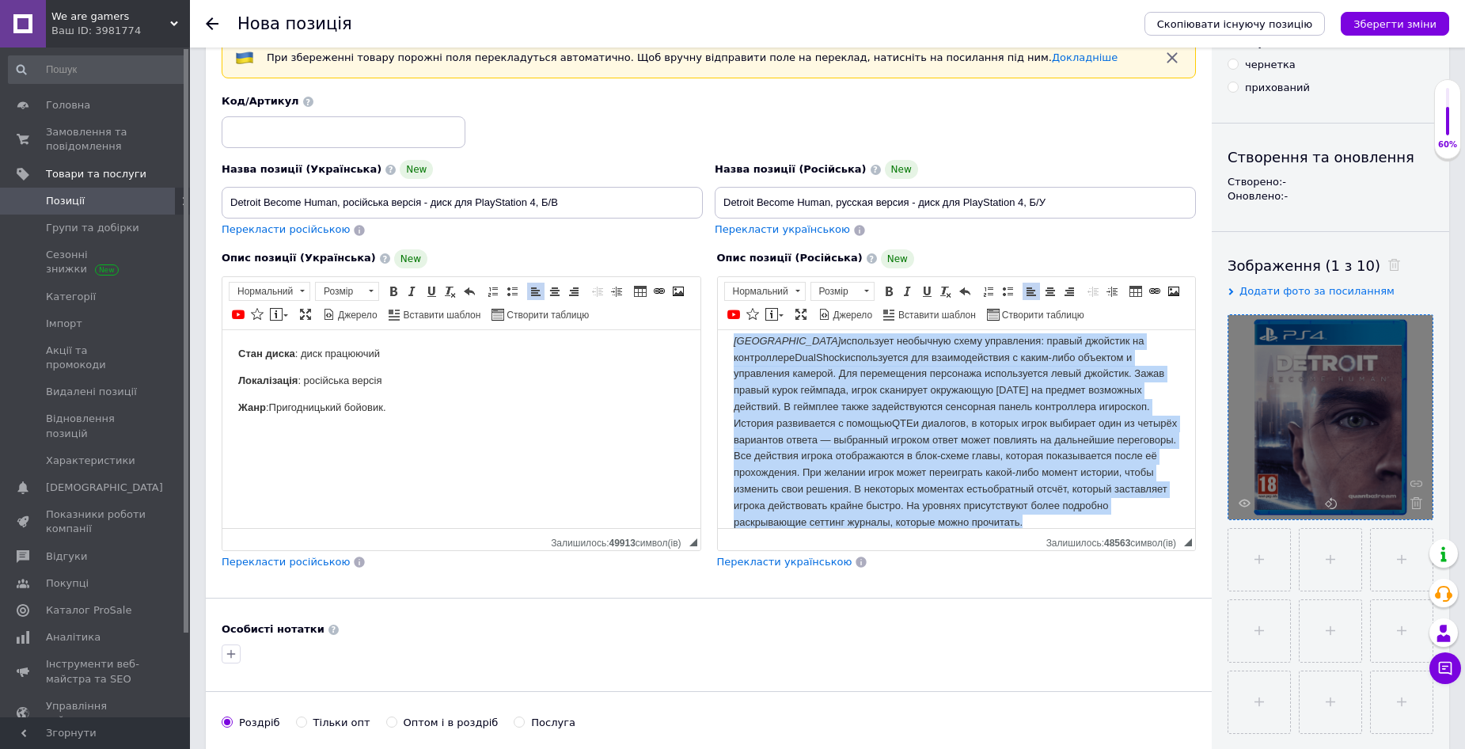
scroll to position [0, 0]
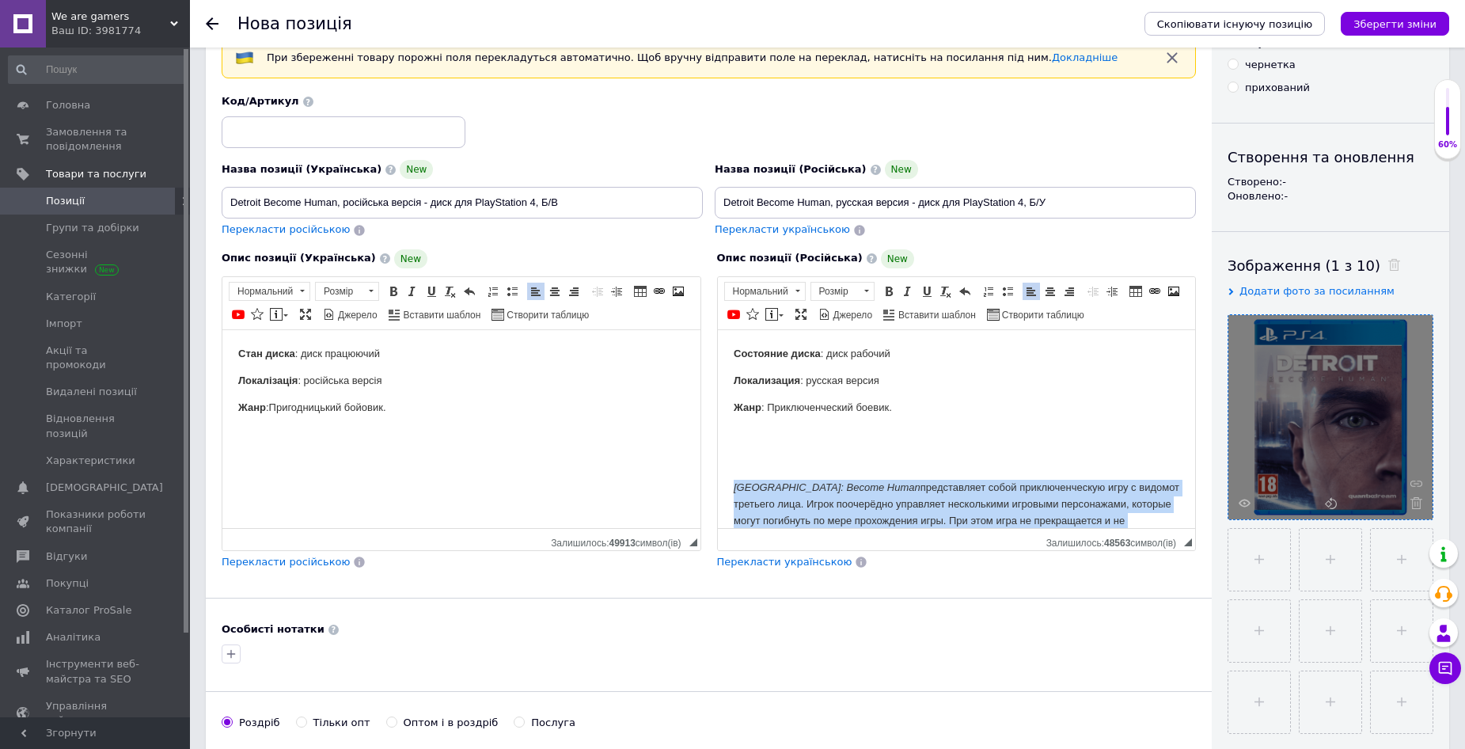
drag, startPoint x: 1104, startPoint y: 509, endPoint x: 733, endPoint y: 487, distance: 371.2
click at [733, 487] on body "Состояние диска : диск рабочий Локализация : русская версия Жанр : Приключенчес…" at bounding box center [956, 565] width 447 height 440
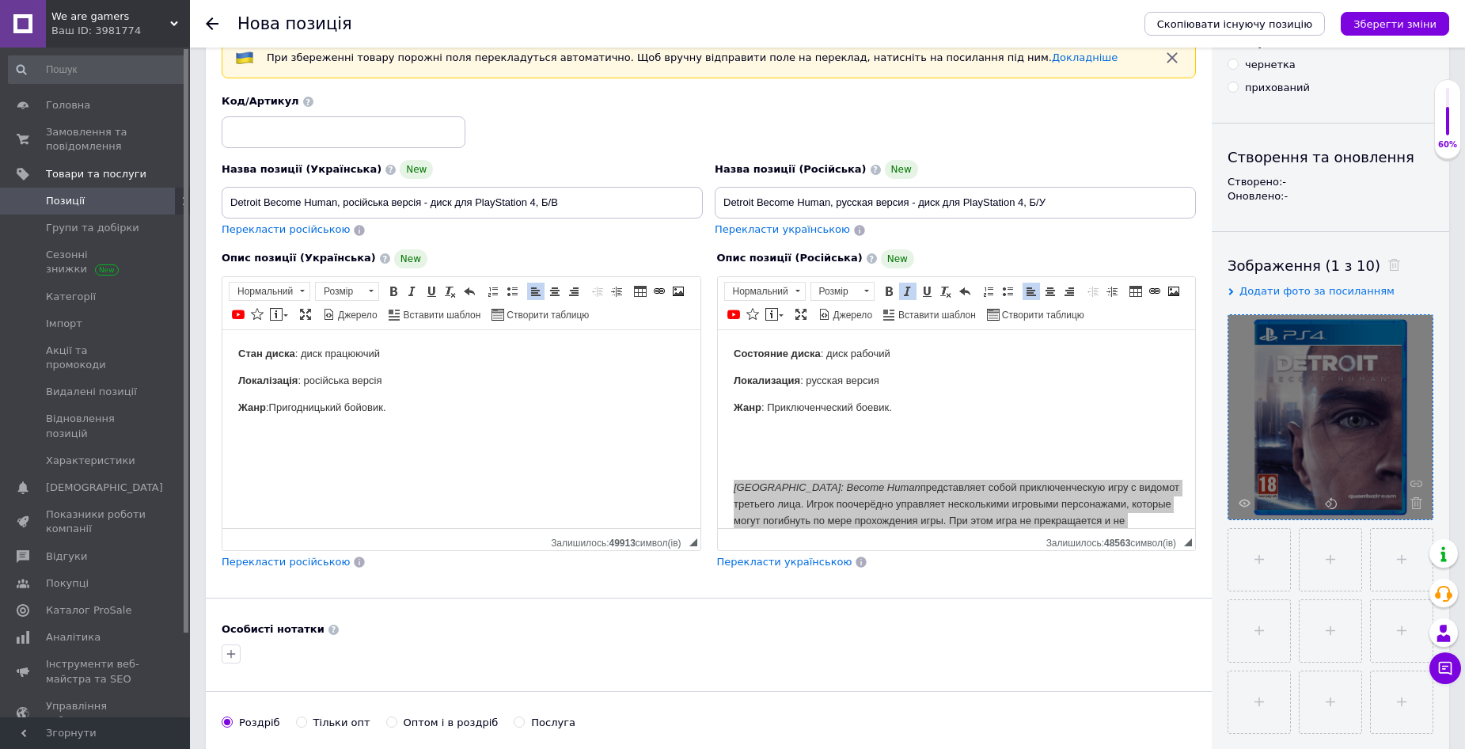
click at [410, 421] on html "Стан диска : диск працюючий Локалізація : російська версія Жанр : Пригодницький…" at bounding box center [461, 379] width 478 height 101
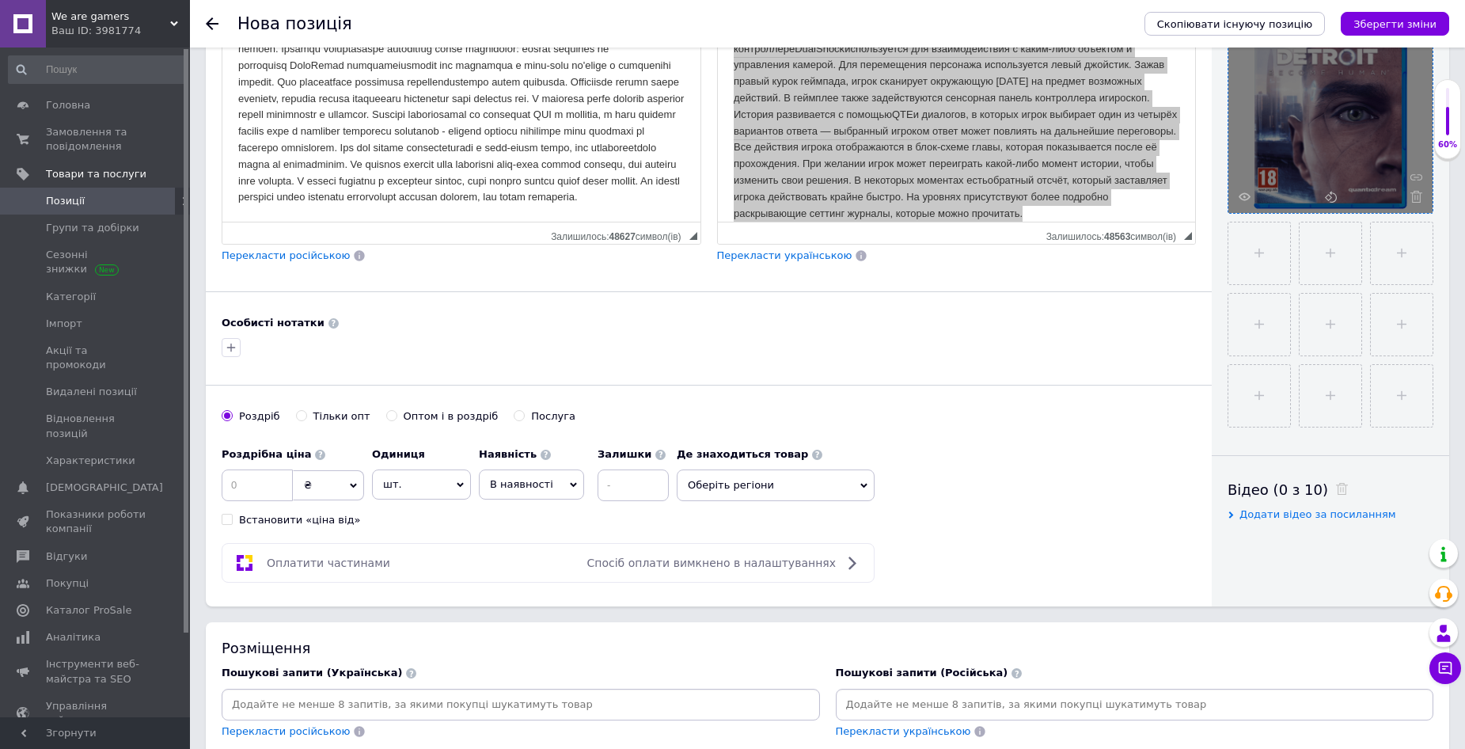
scroll to position [396, 0]
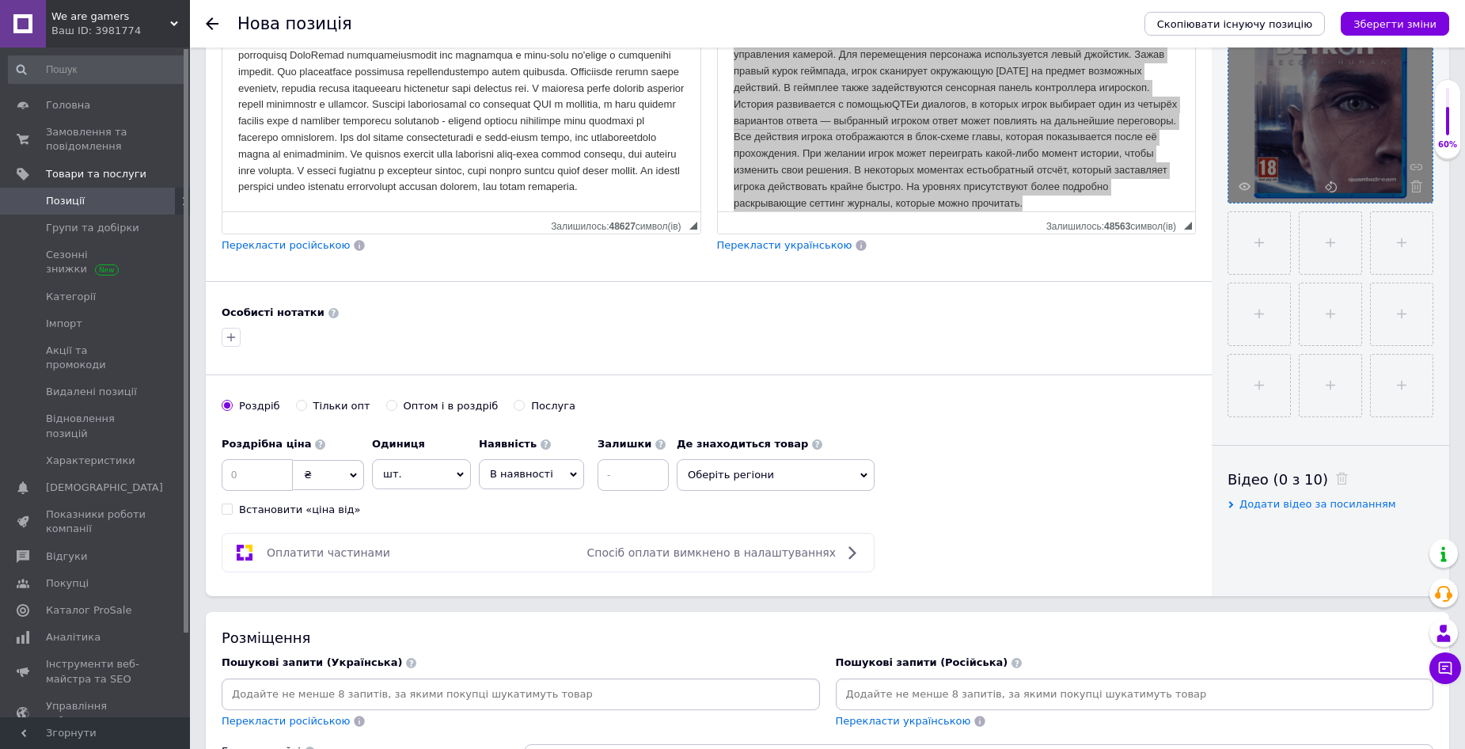
click at [271, 477] on input at bounding box center [257, 475] width 71 height 32
type input "520"
click at [555, 473] on span "В наявності" at bounding box center [531, 474] width 105 height 30
click at [535, 571] on li "Готово до відправки" at bounding box center [532, 573] width 104 height 36
click at [654, 475] on input at bounding box center [675, 475] width 71 height 32
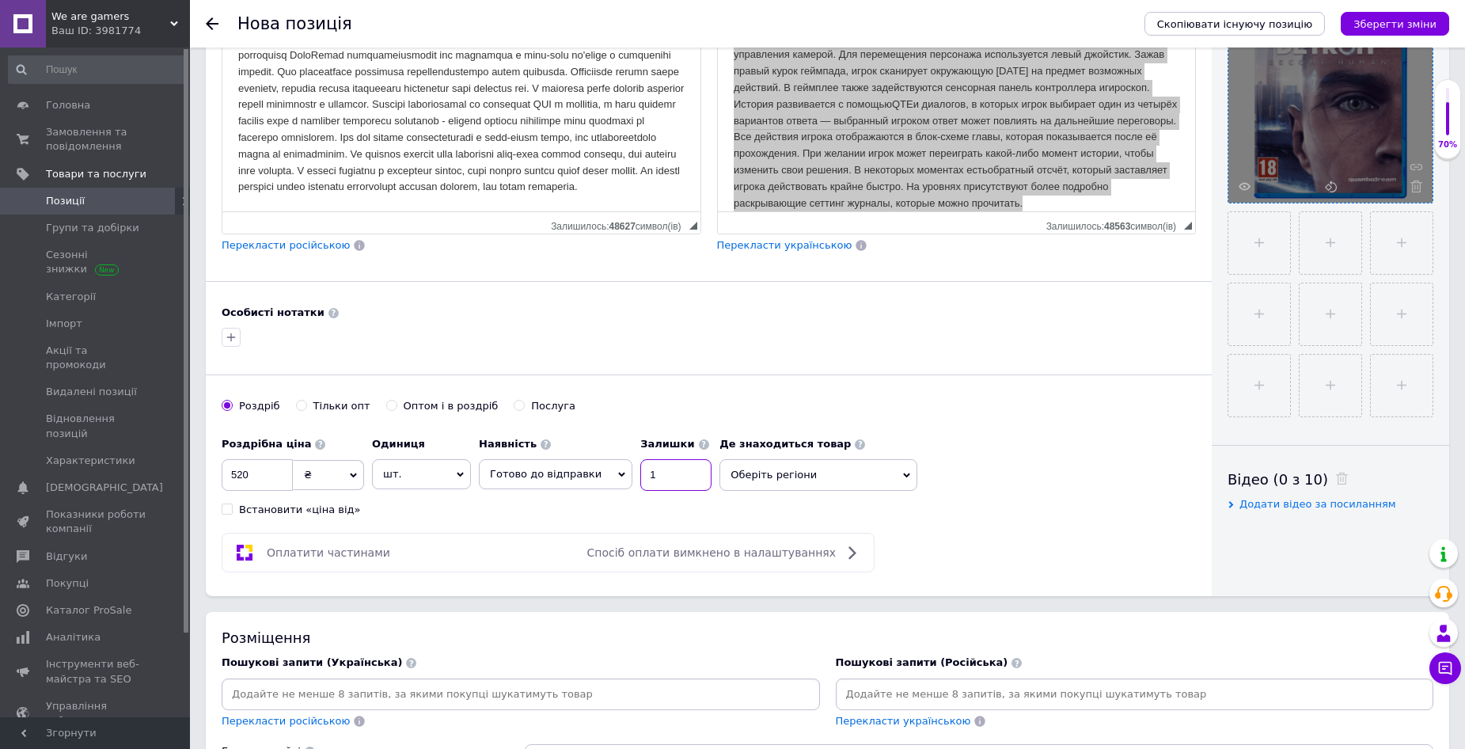
type input "1"
click at [903, 473] on icon at bounding box center [906, 475] width 7 height 7
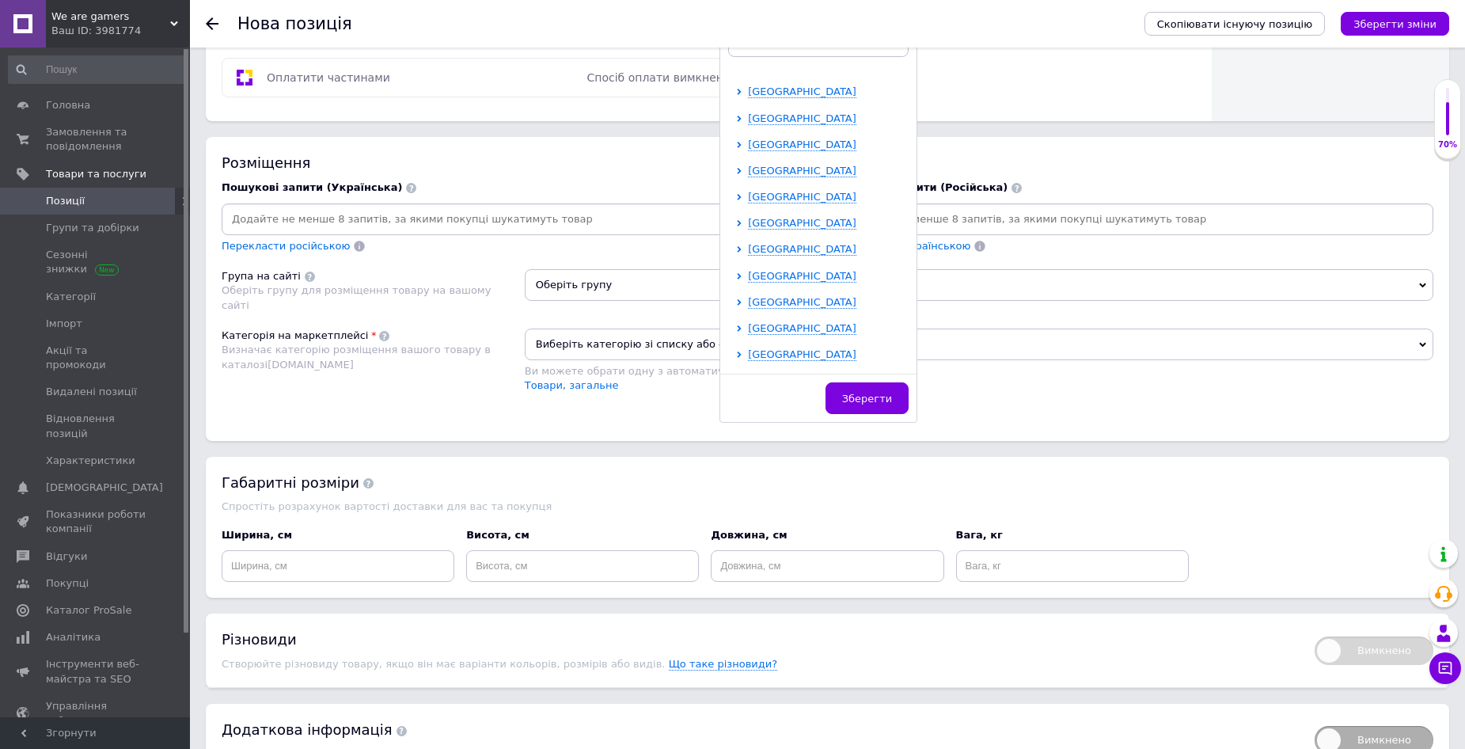
scroll to position [317, 0]
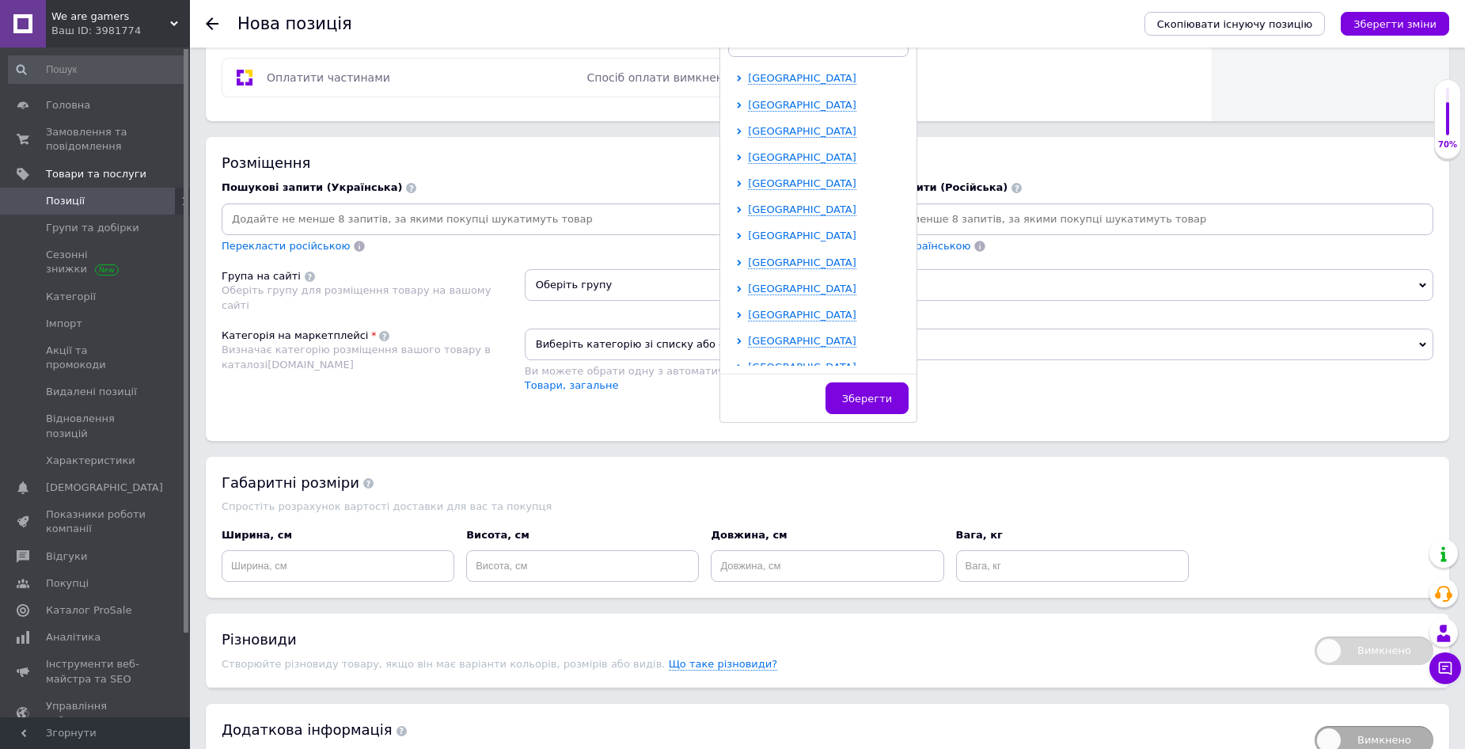
click at [762, 232] on span "[GEOGRAPHIC_DATA]" at bounding box center [802, 236] width 108 height 12
click at [748, 339] on input "checkbox" at bounding box center [753, 340] width 10 height 10
checkbox input "true"
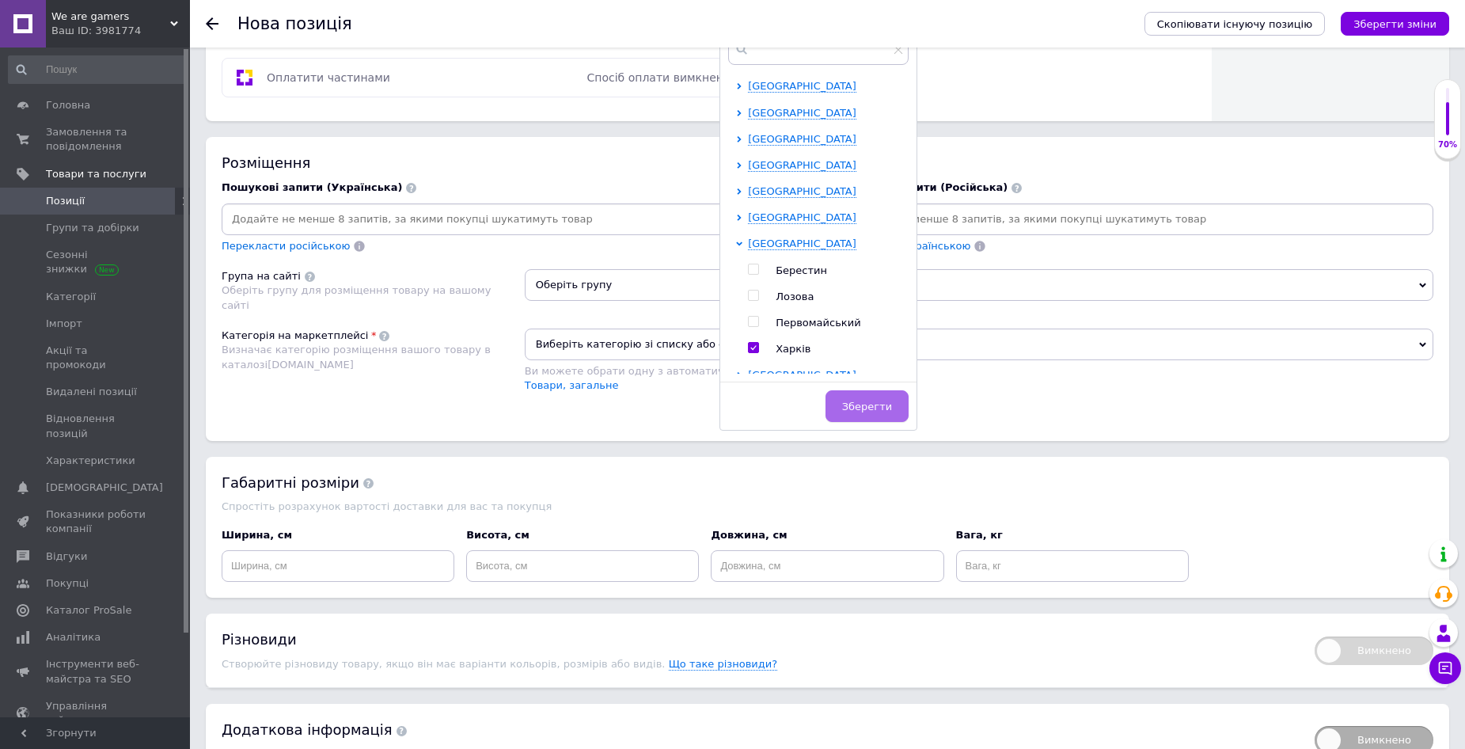
click at [843, 404] on span "Зберегти" at bounding box center [867, 407] width 50 height 12
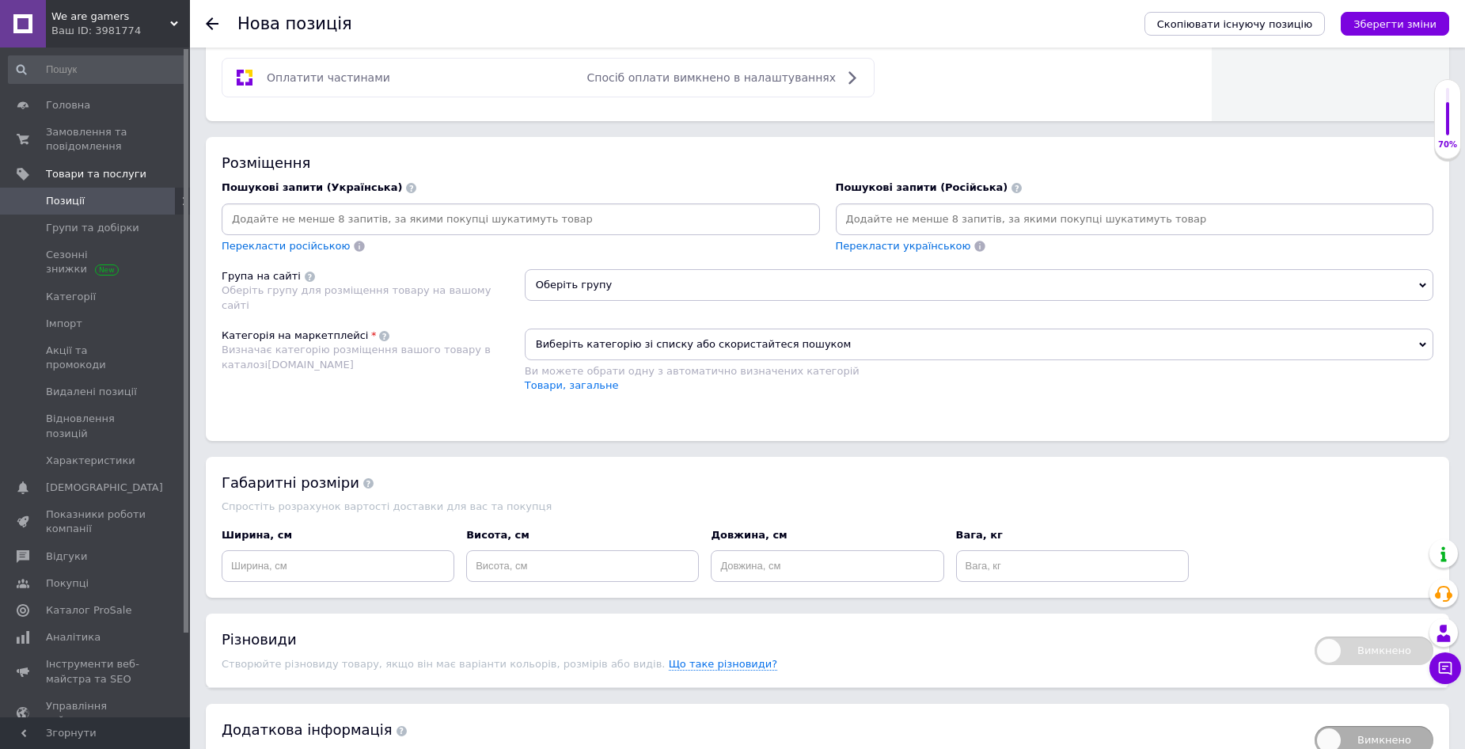
click at [862, 215] on input at bounding box center [1135, 219] width 592 height 24
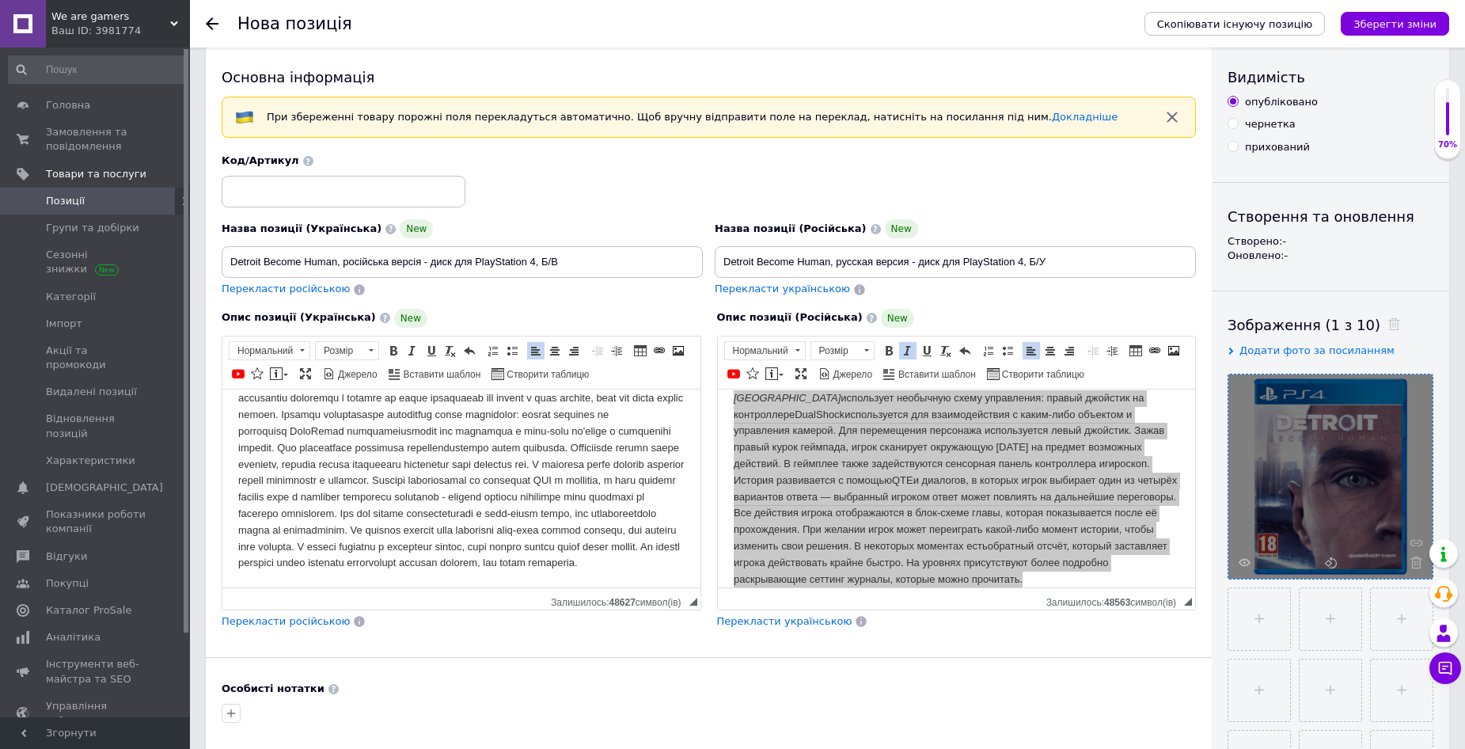
scroll to position [0, 0]
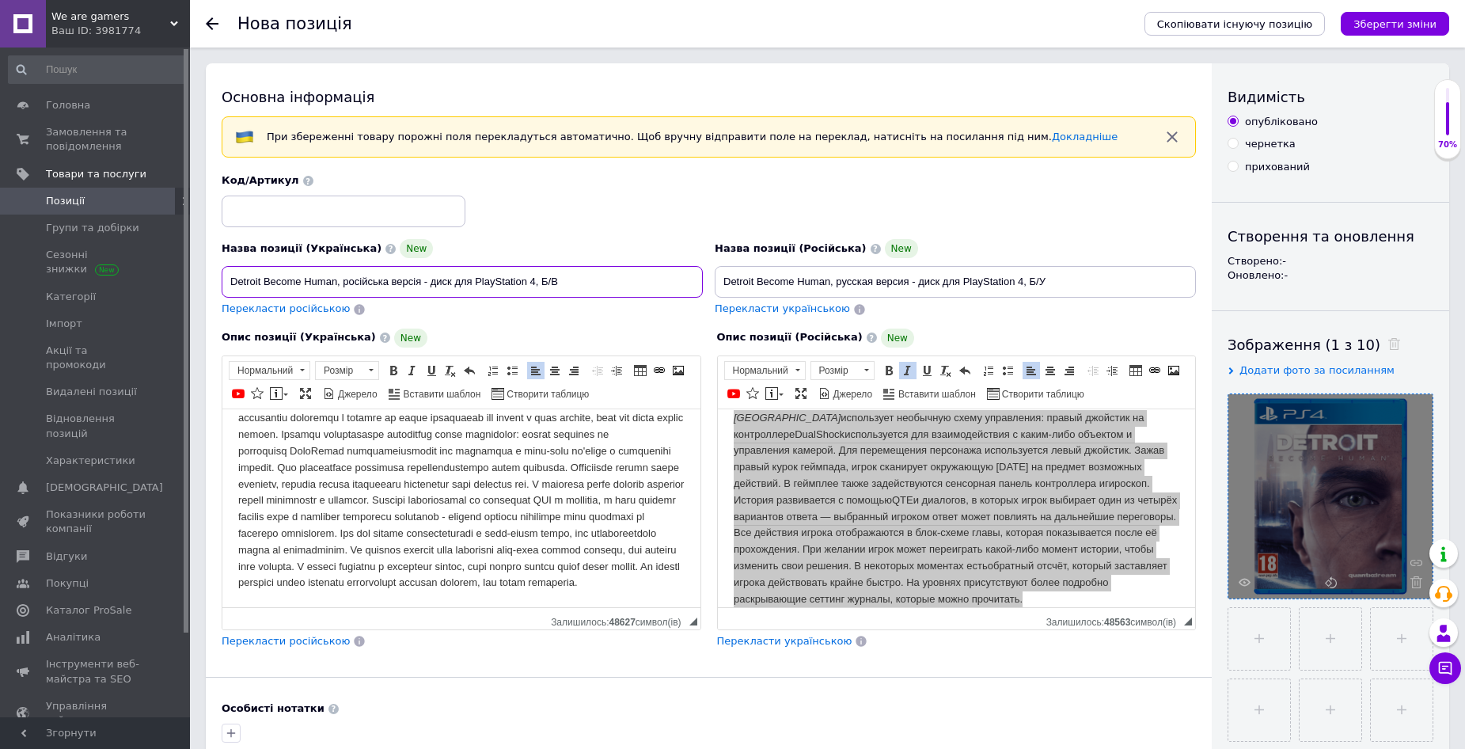
drag, startPoint x: 336, startPoint y: 283, endPoint x: 221, endPoint y: 283, distance: 114.8
click at [221, 283] on div "Назва позиції (Українська) New Detroit Become Human, російська версія - диск дл…" at bounding box center [462, 278] width 493 height 89
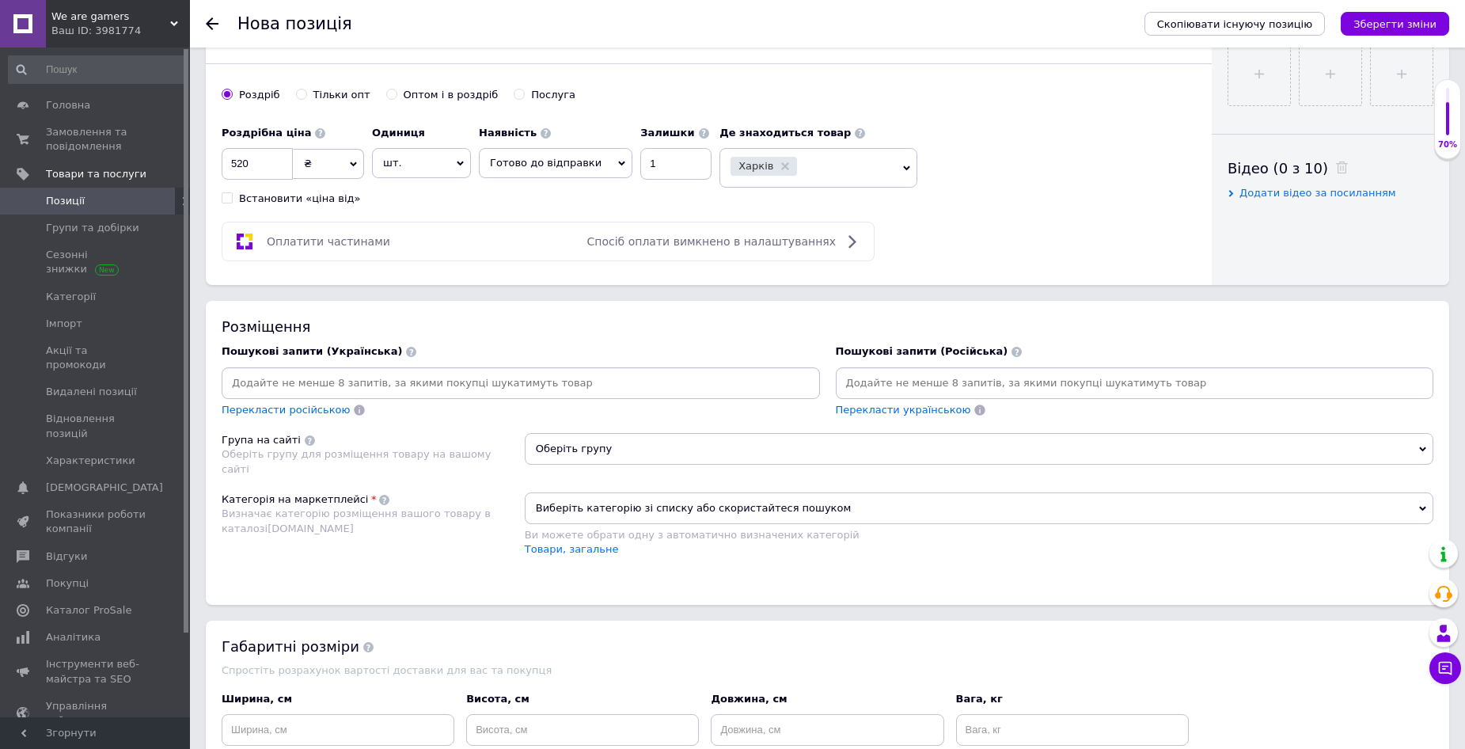
scroll to position [713, 0]
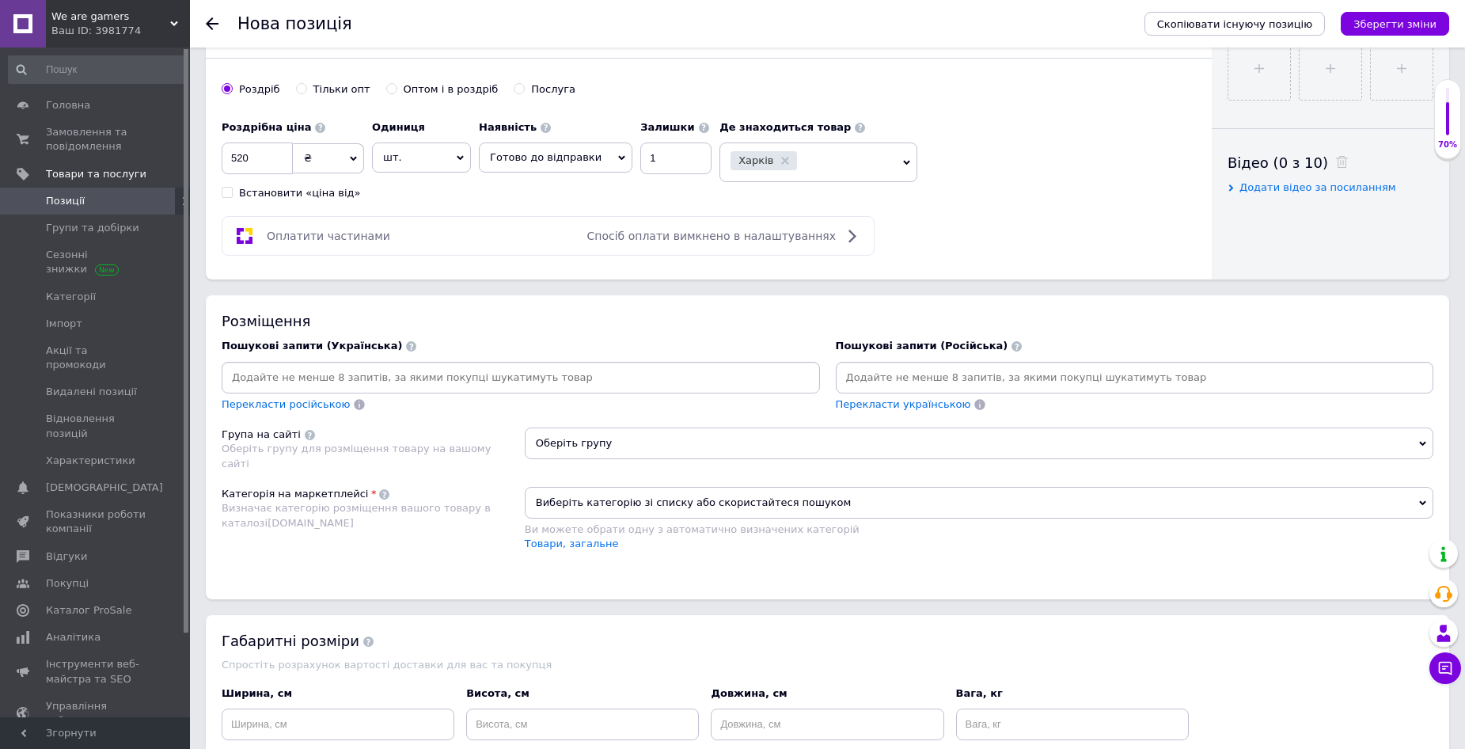
click at [925, 378] on input at bounding box center [1135, 378] width 592 height 24
paste input "Detroit Become Human"
type input "Detroit Become Human"
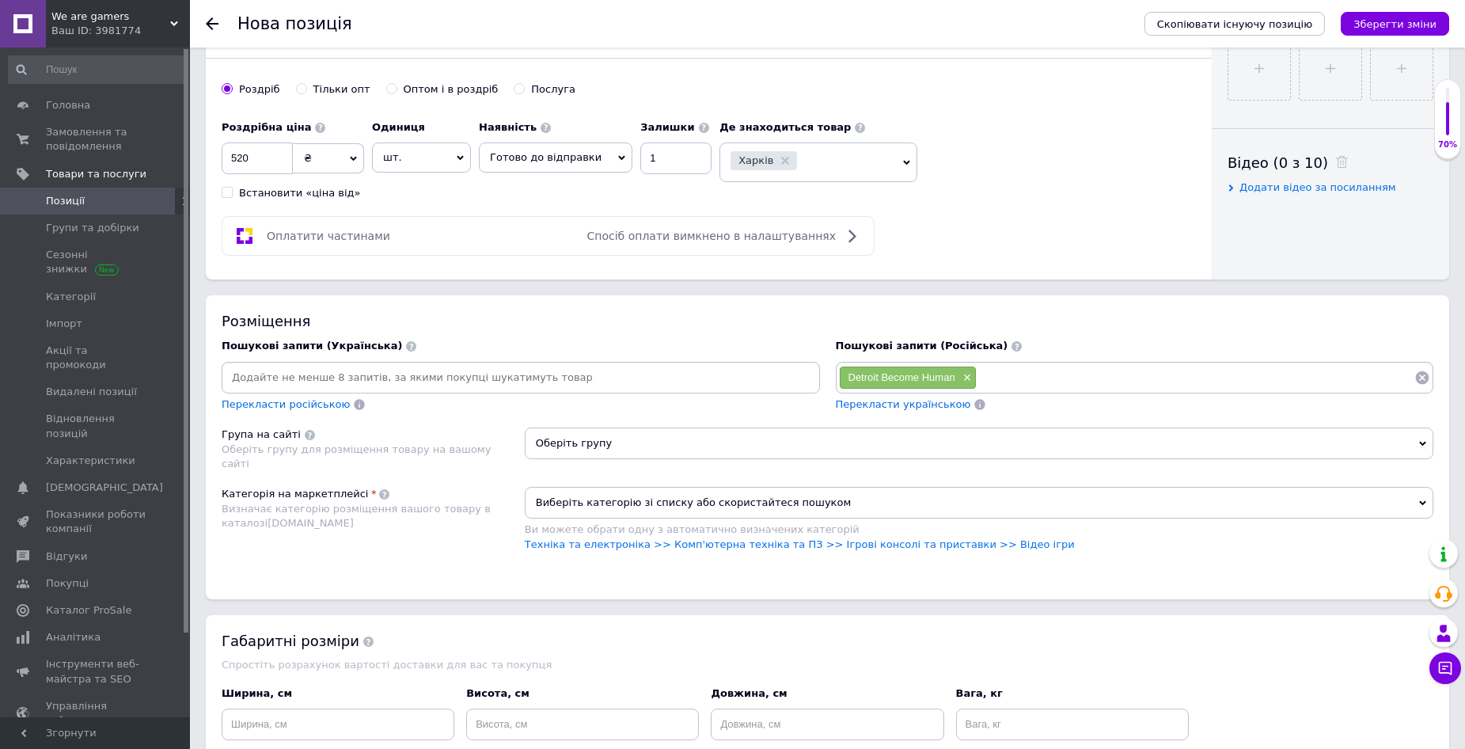
paste input "PS4"
type input "PS4"
paste input "PlayStation 4"
type input "PlayStation 4"
drag, startPoint x: 849, startPoint y: 375, endPoint x: 954, endPoint y: 379, distance: 105.4
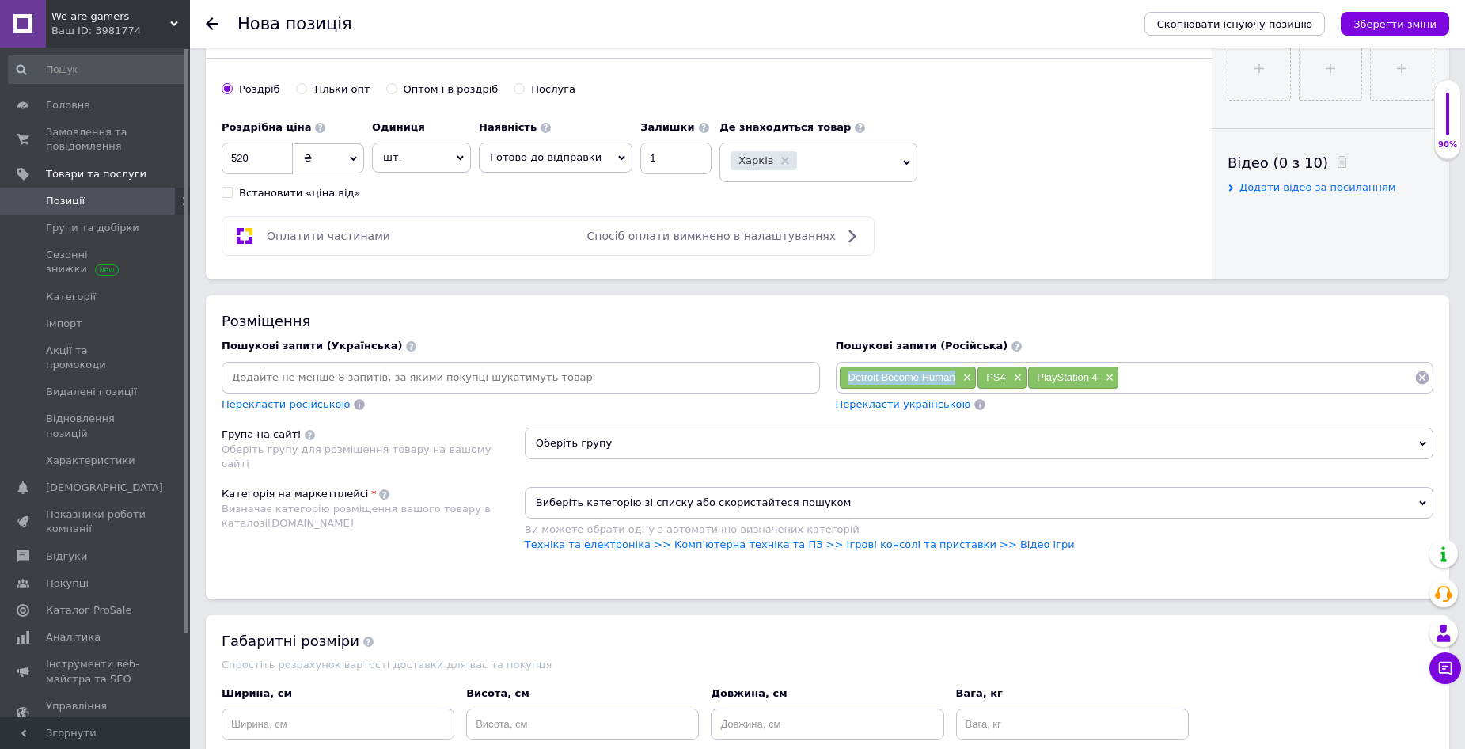
click at [954, 379] on span "Detroit Become Human" at bounding box center [902, 377] width 107 height 12
click at [1186, 376] on input at bounding box center [1266, 378] width 295 height 24
paste input "Detroit Become Human"
drag, startPoint x: 995, startPoint y: 377, endPoint x: 1007, endPoint y: 378, distance: 11.9
click at [1007, 378] on div "PS4 ×" at bounding box center [1002, 378] width 49 height 22
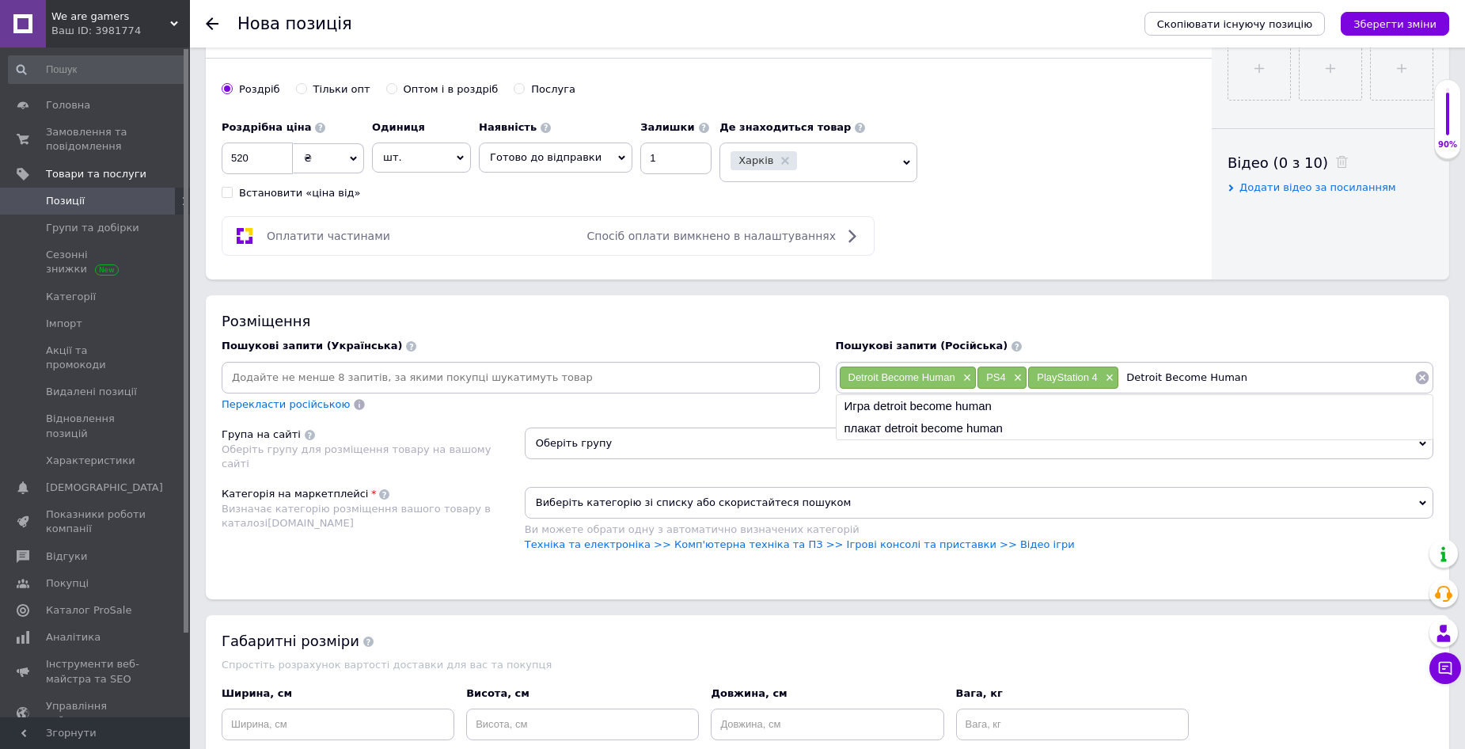
click at [1263, 382] on input "Detroit Become Human" at bounding box center [1266, 378] width 295 height 24
paste input "PS4"
type input "Detroit Become Human PS4"
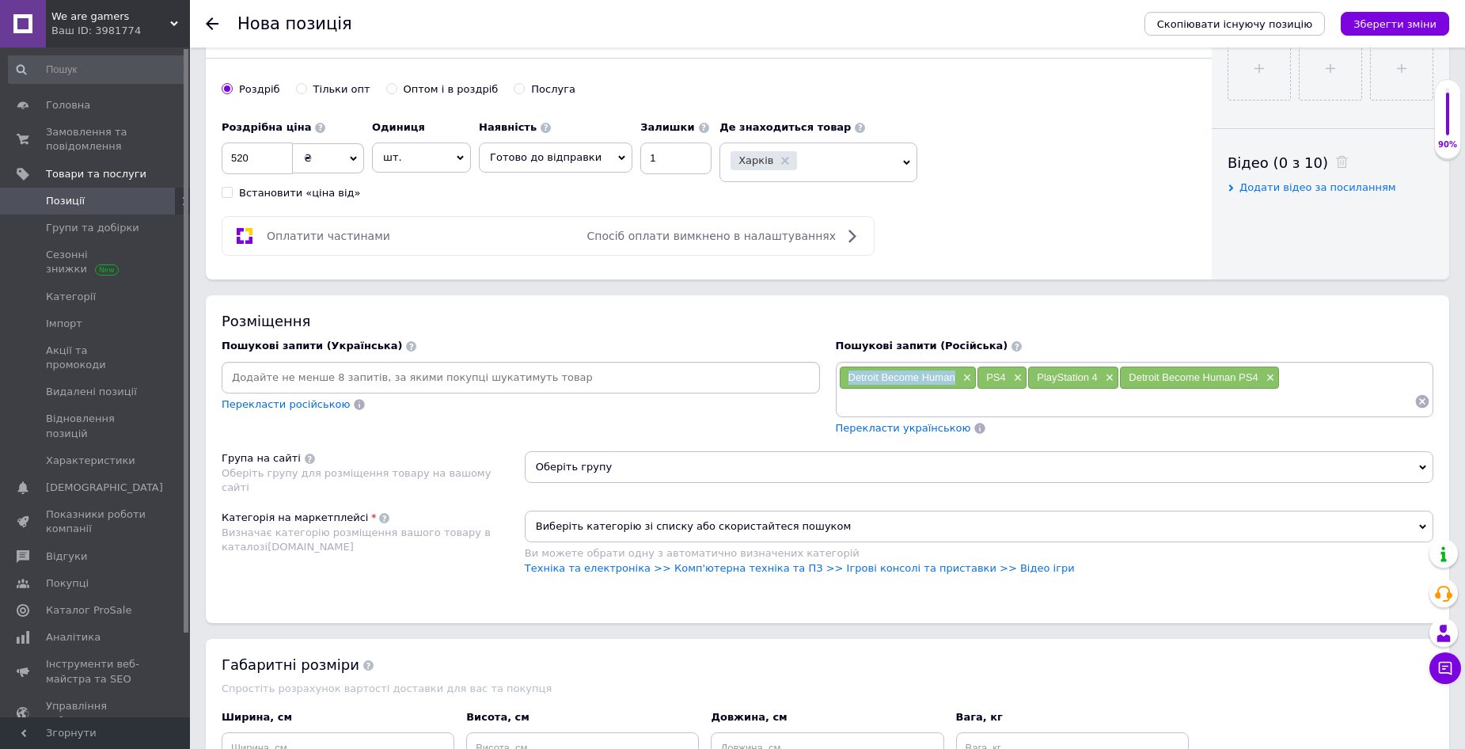
drag, startPoint x: 851, startPoint y: 380, endPoint x: 952, endPoint y: 379, distance: 101.3
click at [952, 379] on div "Detroit Become Human ×" at bounding box center [908, 378] width 137 height 22
click at [878, 402] on input at bounding box center [1127, 402] width 576 height 24
paste input "Detroit Become Human"
click at [988, 377] on div "PS4 ×" at bounding box center [1002, 378] width 49 height 22
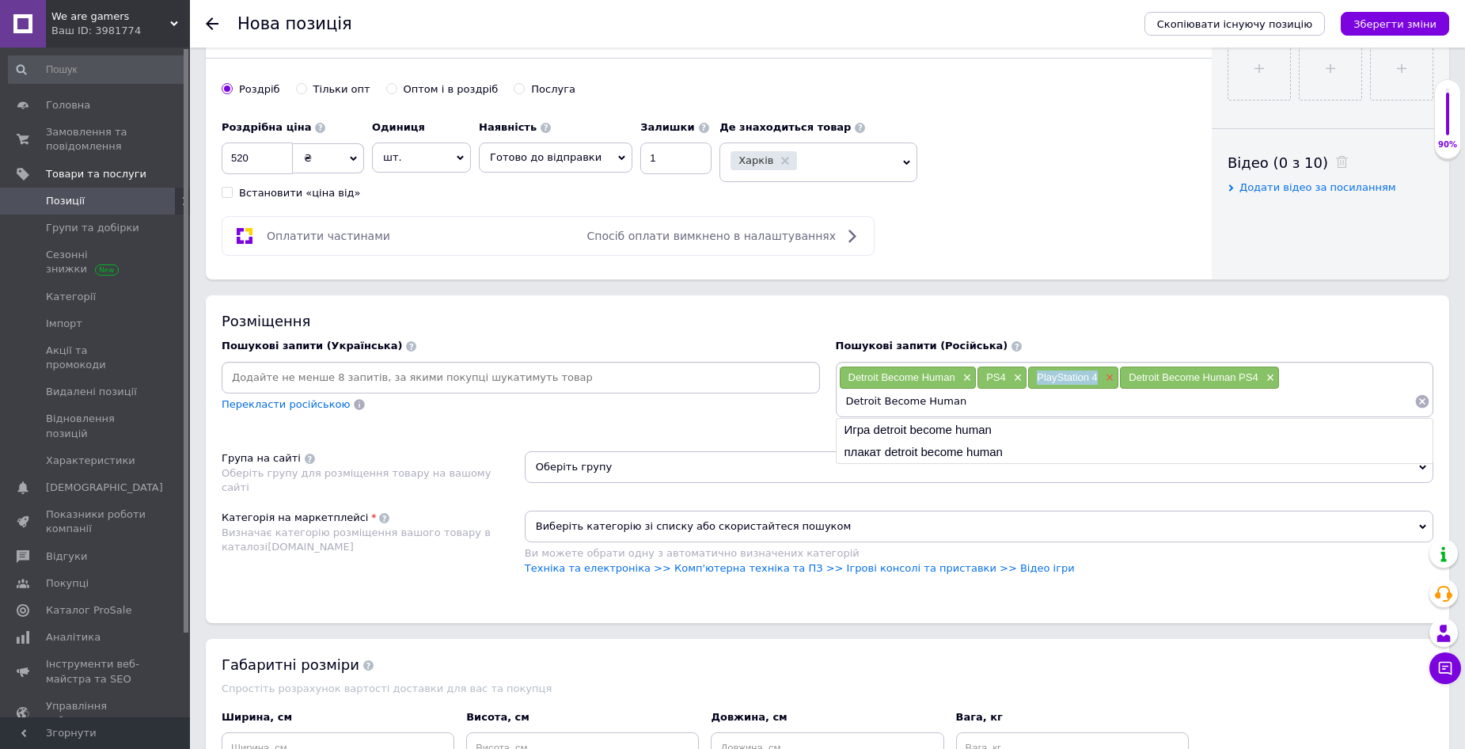
drag, startPoint x: 1039, startPoint y: 375, endPoint x: 1101, endPoint y: 378, distance: 62.6
click at [1101, 378] on div "PlayStation 4 ×" at bounding box center [1073, 378] width 90 height 22
click at [990, 400] on input "Detroit Become Human" at bounding box center [1127, 402] width 576 height 24
paste input "PlayStation 4"
type input "Detroit Become Human PlayStation 4"
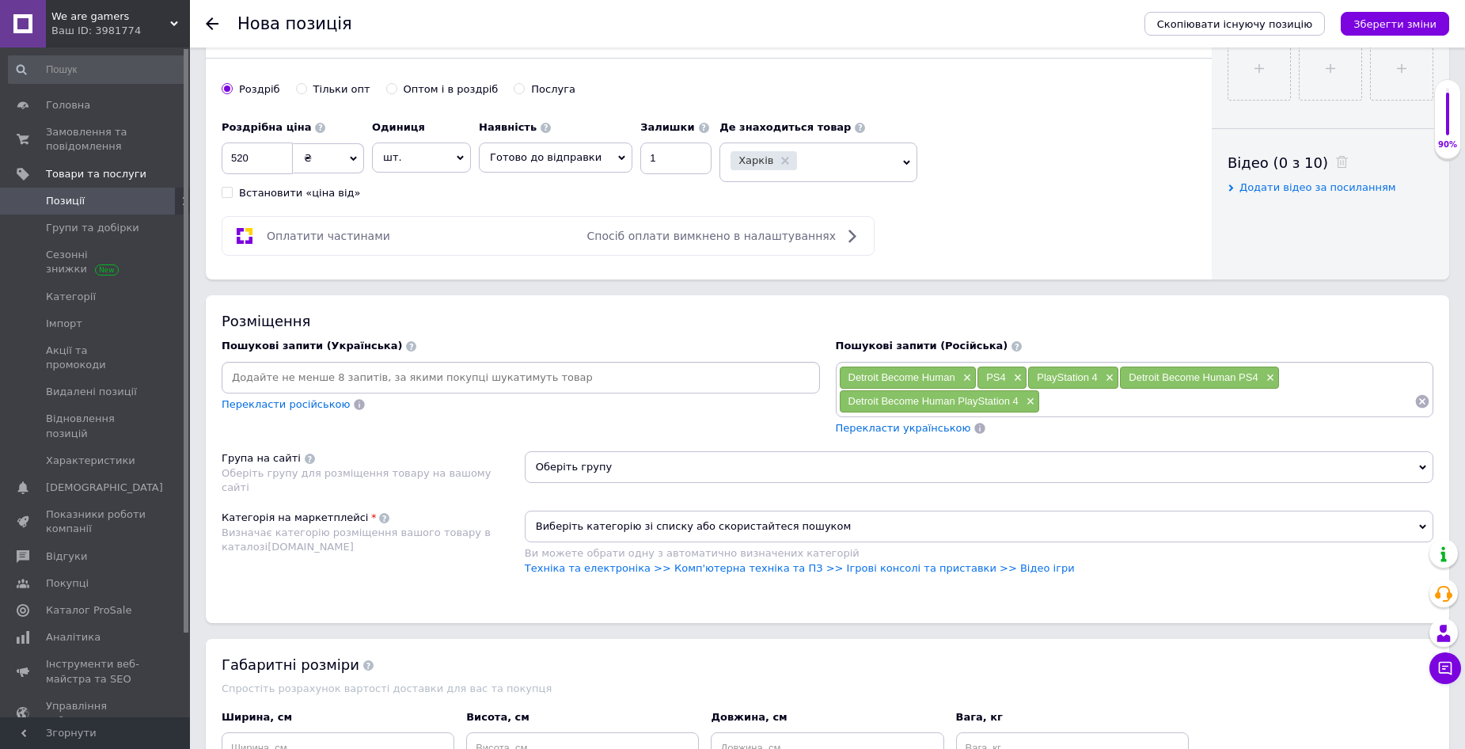
click at [638, 386] on input at bounding box center [521, 378] width 592 height 24
type input "[PERSON_NAME]"
drag, startPoint x: 229, startPoint y: 373, endPoint x: 338, endPoint y: 378, distance: 109.4
click at [338, 378] on div "Детроід беком хюман ×" at bounding box center [283, 378] width 114 height 22
click at [401, 380] on input at bounding box center [570, 378] width 460 height 24
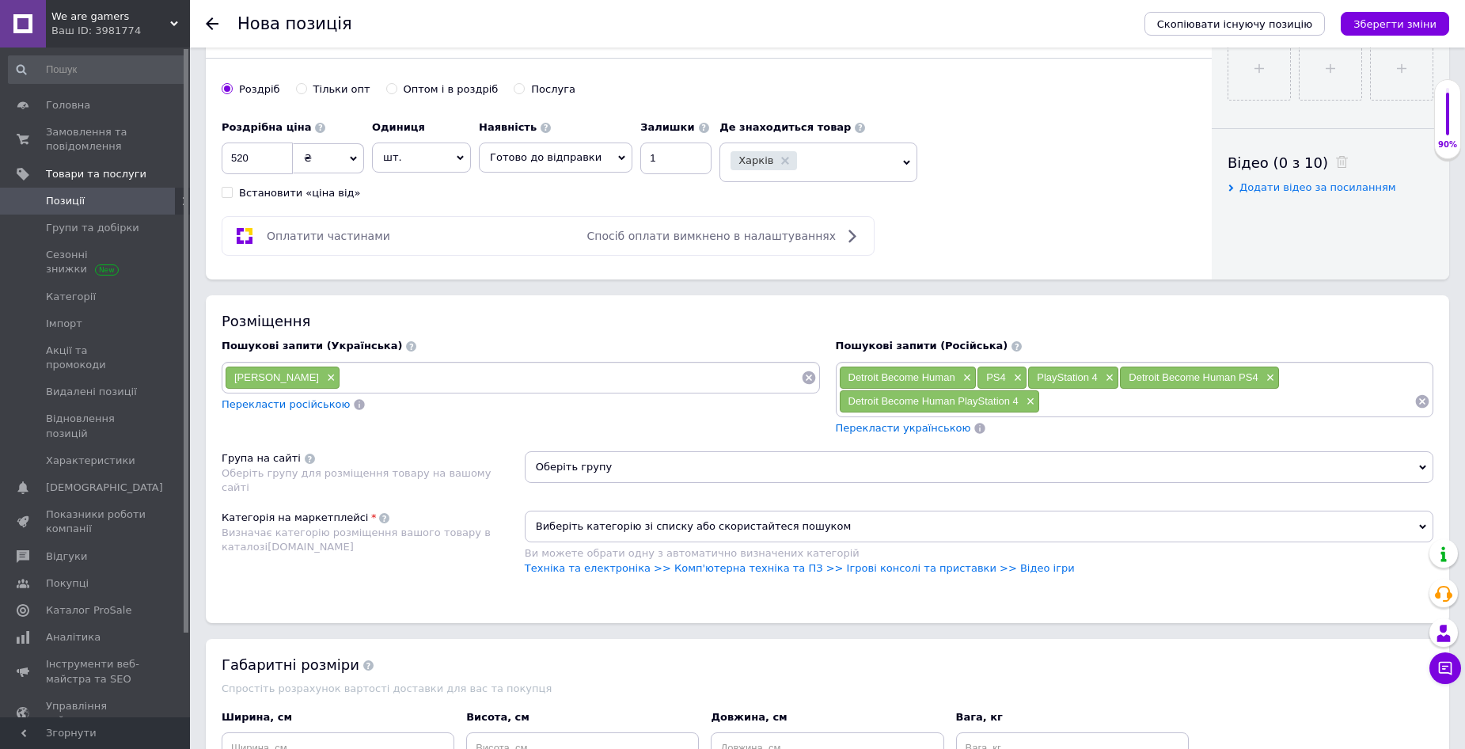
paste input "[PERSON_NAME]"
type input "Детроід беком хюман пс 4"
paste input "[PERSON_NAME]"
type input "Детроід беком хюман плейстейшен 4"
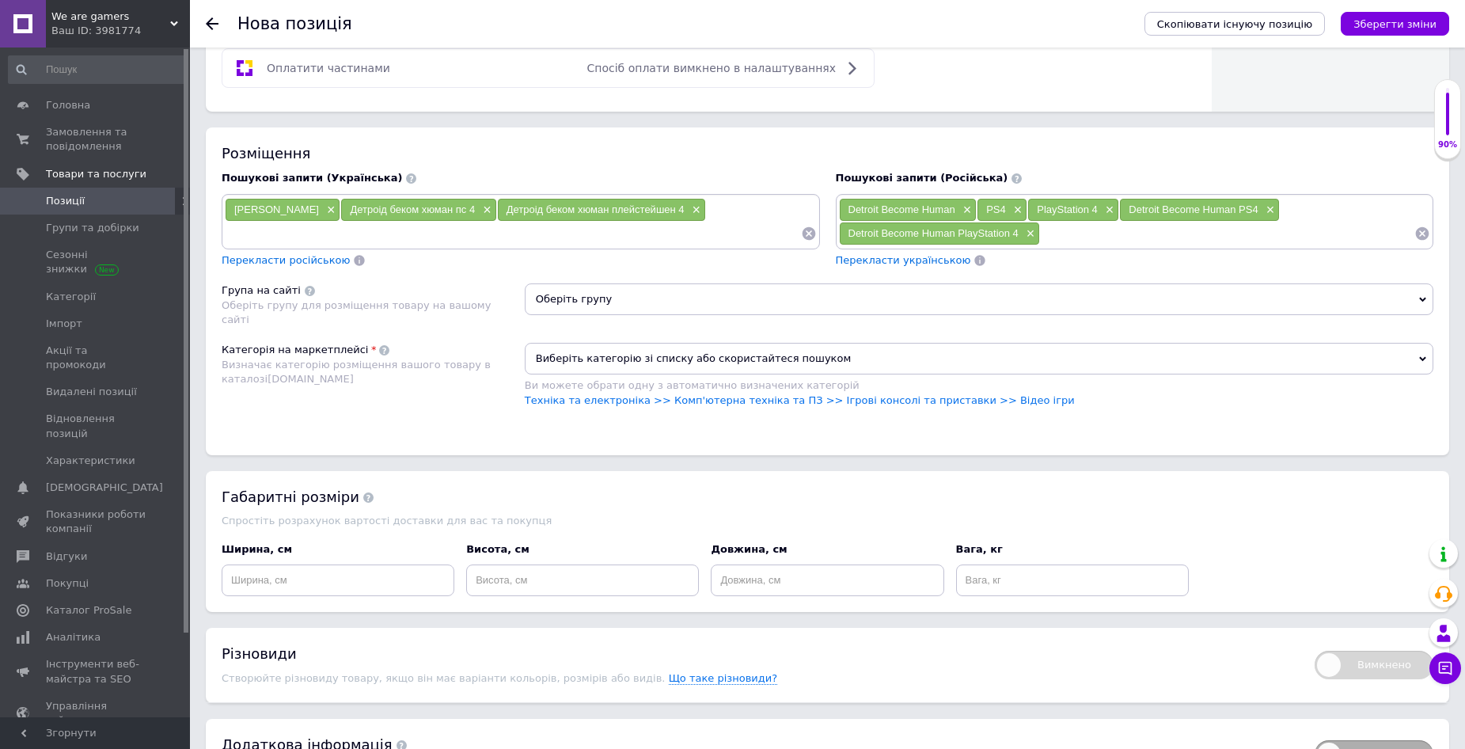
scroll to position [950, 0]
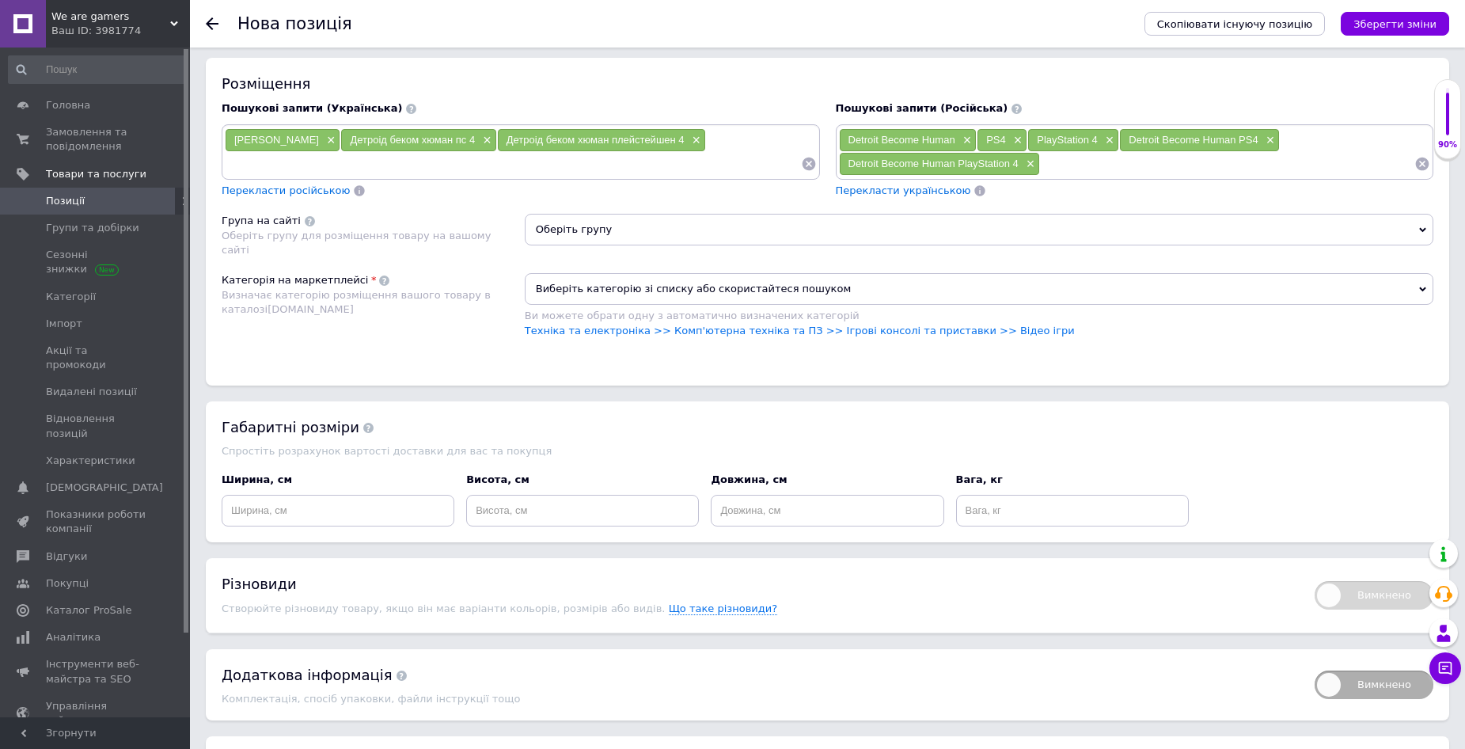
click at [629, 230] on span "Оберіть групу" at bounding box center [979, 230] width 909 height 32
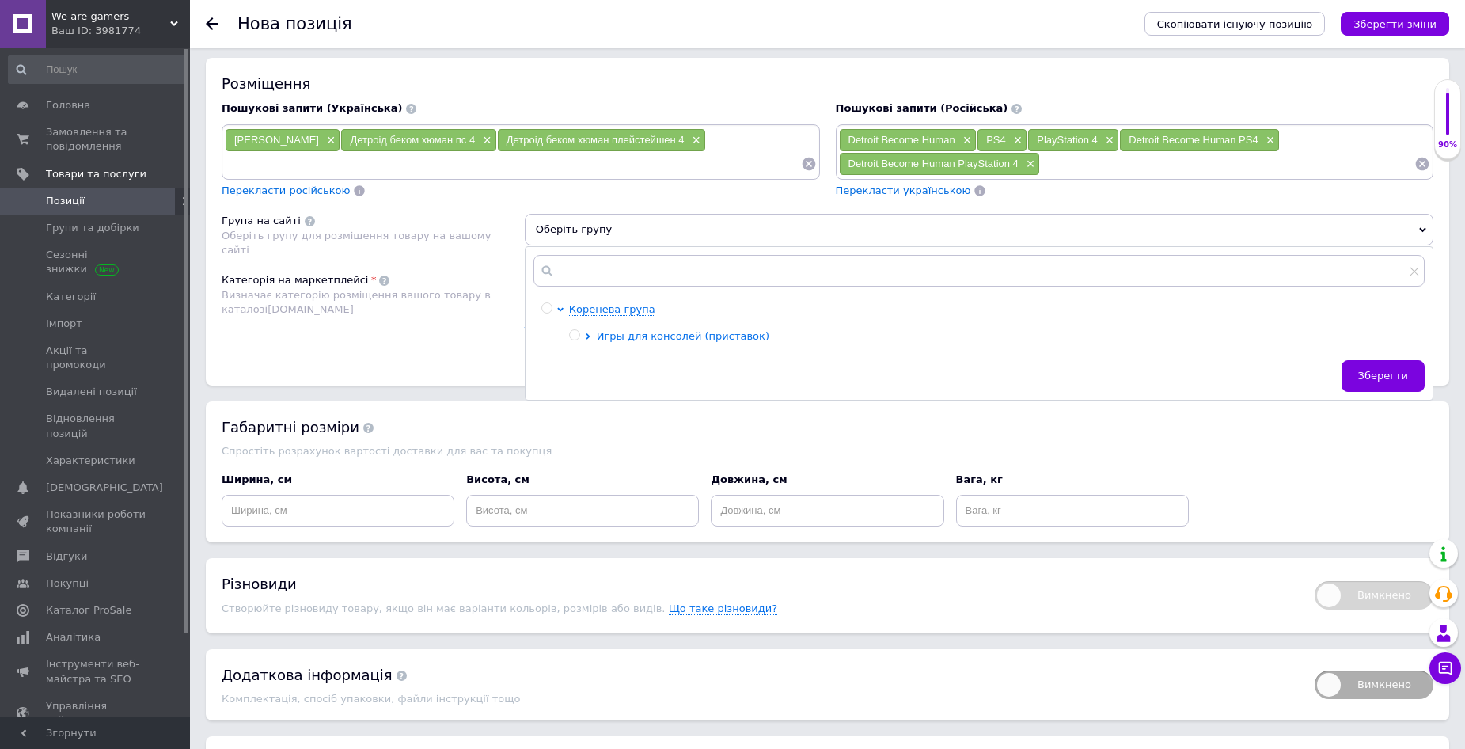
click at [667, 335] on span "Игры для консолей (приставок)" at bounding box center [683, 336] width 173 height 12
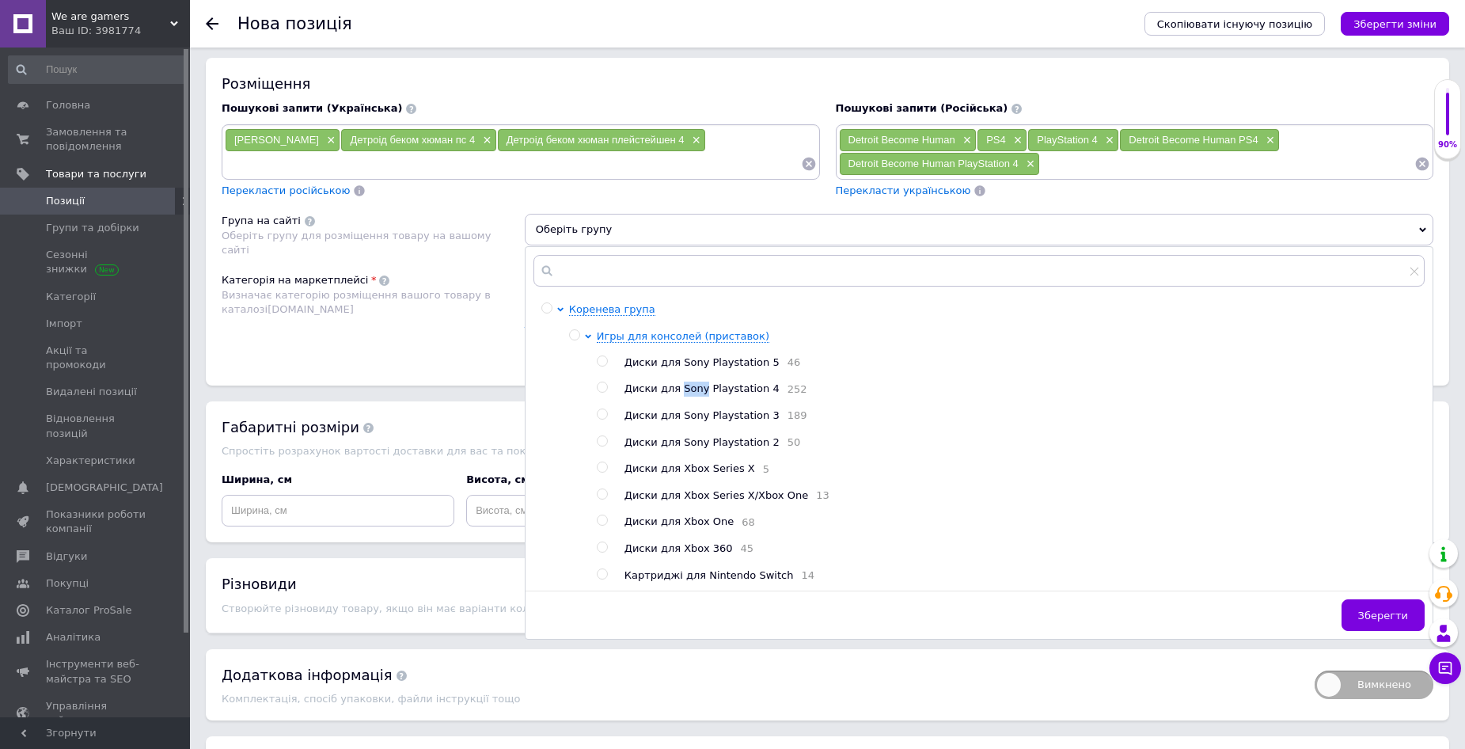
drag, startPoint x: 678, startPoint y: 390, endPoint x: 698, endPoint y: 390, distance: 20.6
click at [698, 390] on span "Диски для Sony Playstation 4" at bounding box center [702, 388] width 155 height 12
radio input "true"
drag, startPoint x: 1372, startPoint y: 621, endPoint x: 1066, endPoint y: 499, distance: 329.8
click at [1373, 621] on span "Зберегти" at bounding box center [1384, 616] width 50 height 12
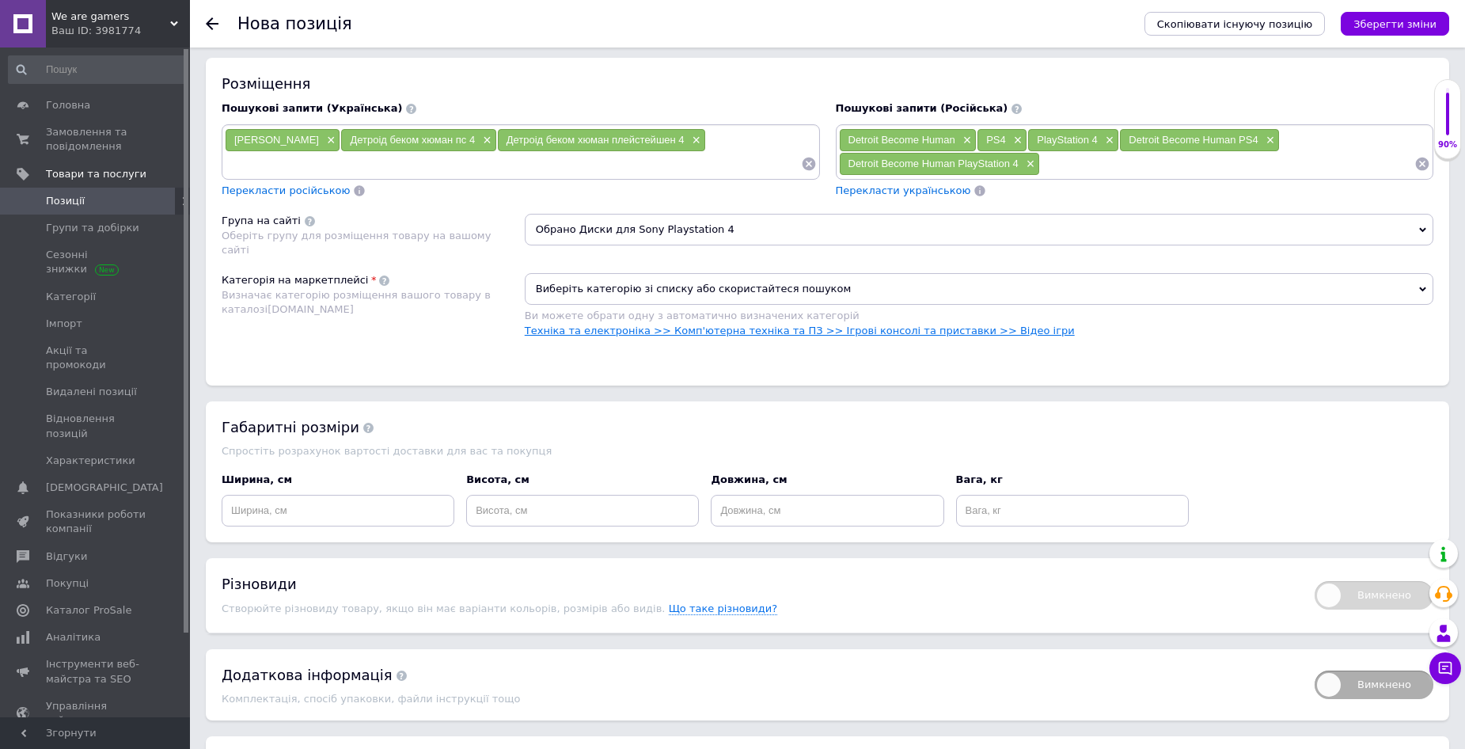
click at [694, 328] on link "Техніка та електроніка >> Комп'ютерна техніка та ПЗ >> Ігрові консолі та приста…" at bounding box center [800, 331] width 550 height 12
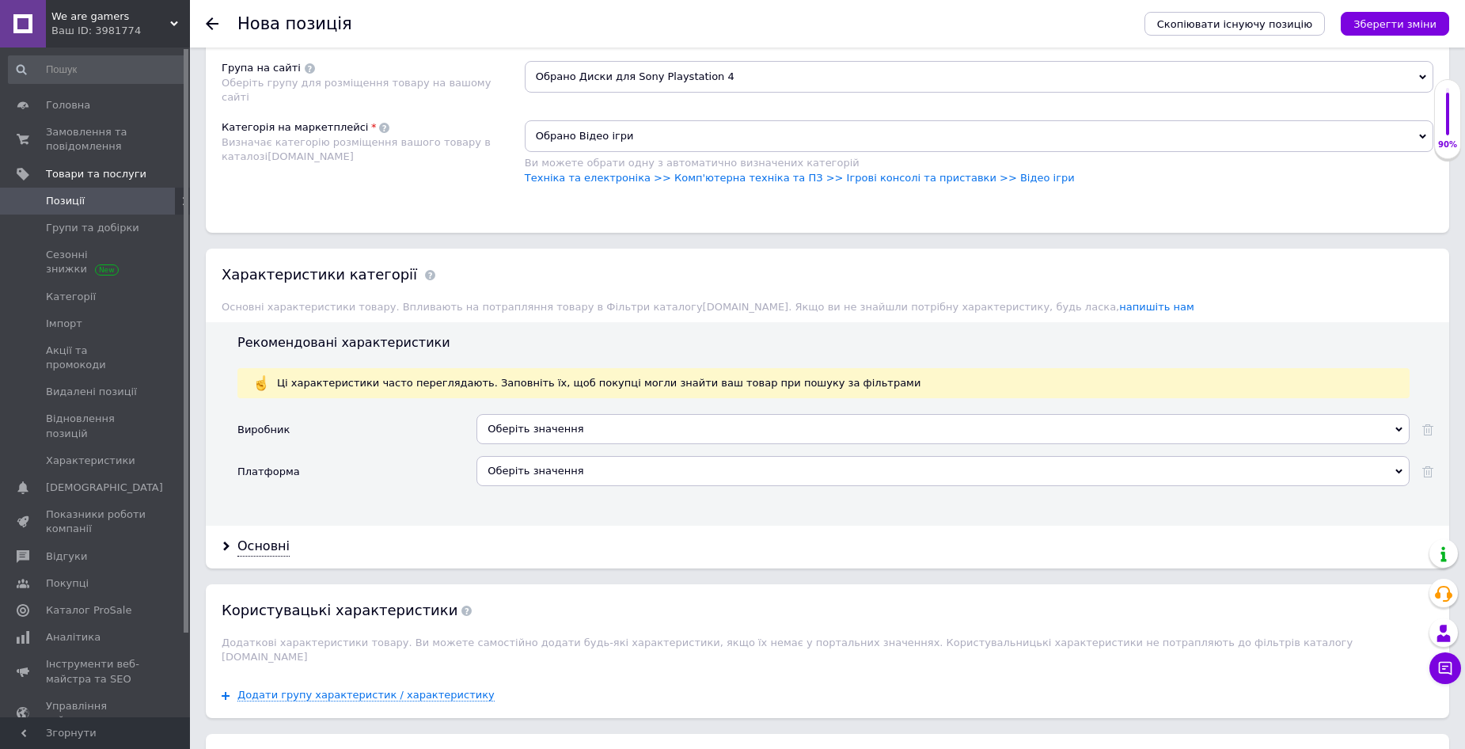
scroll to position [1188, 0]
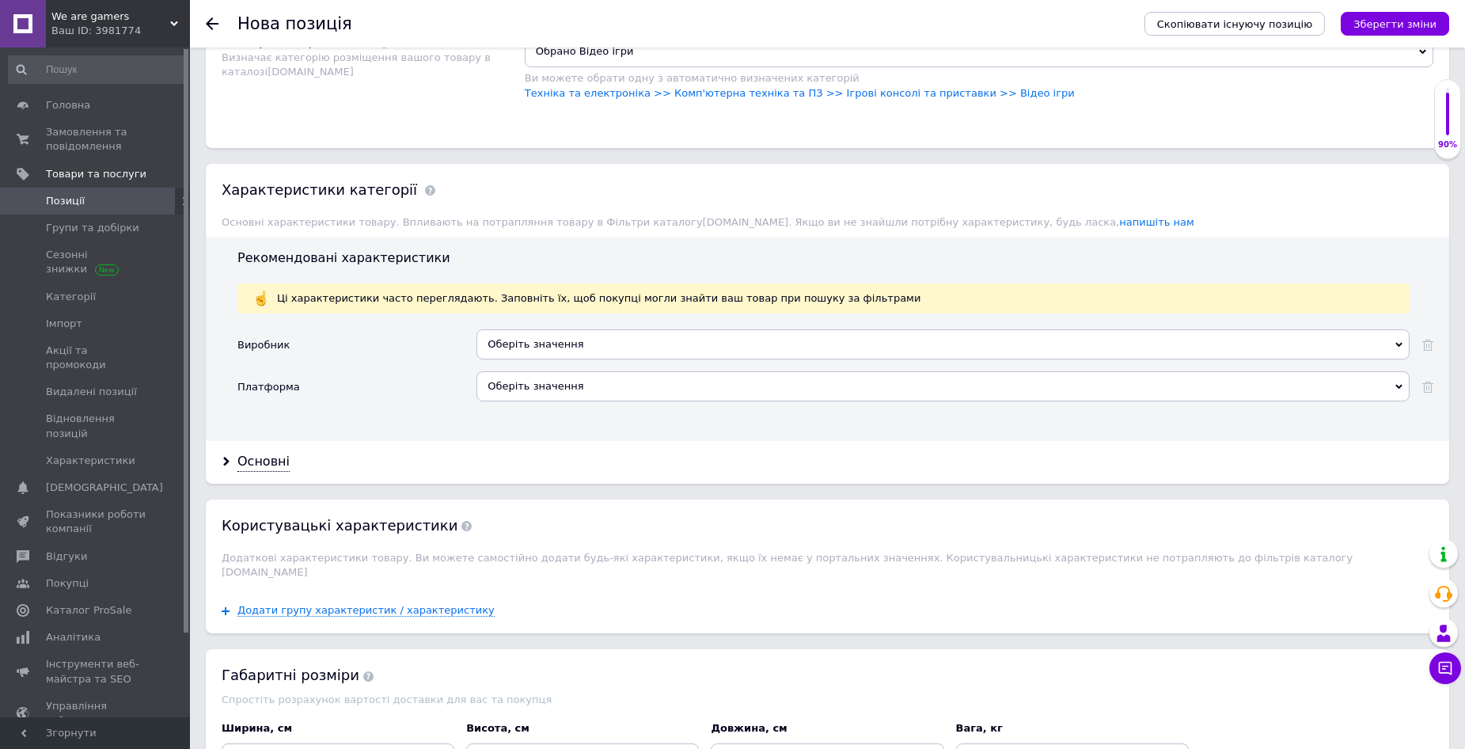
click at [561, 344] on div "Оберіть значення" at bounding box center [943, 344] width 933 height 30
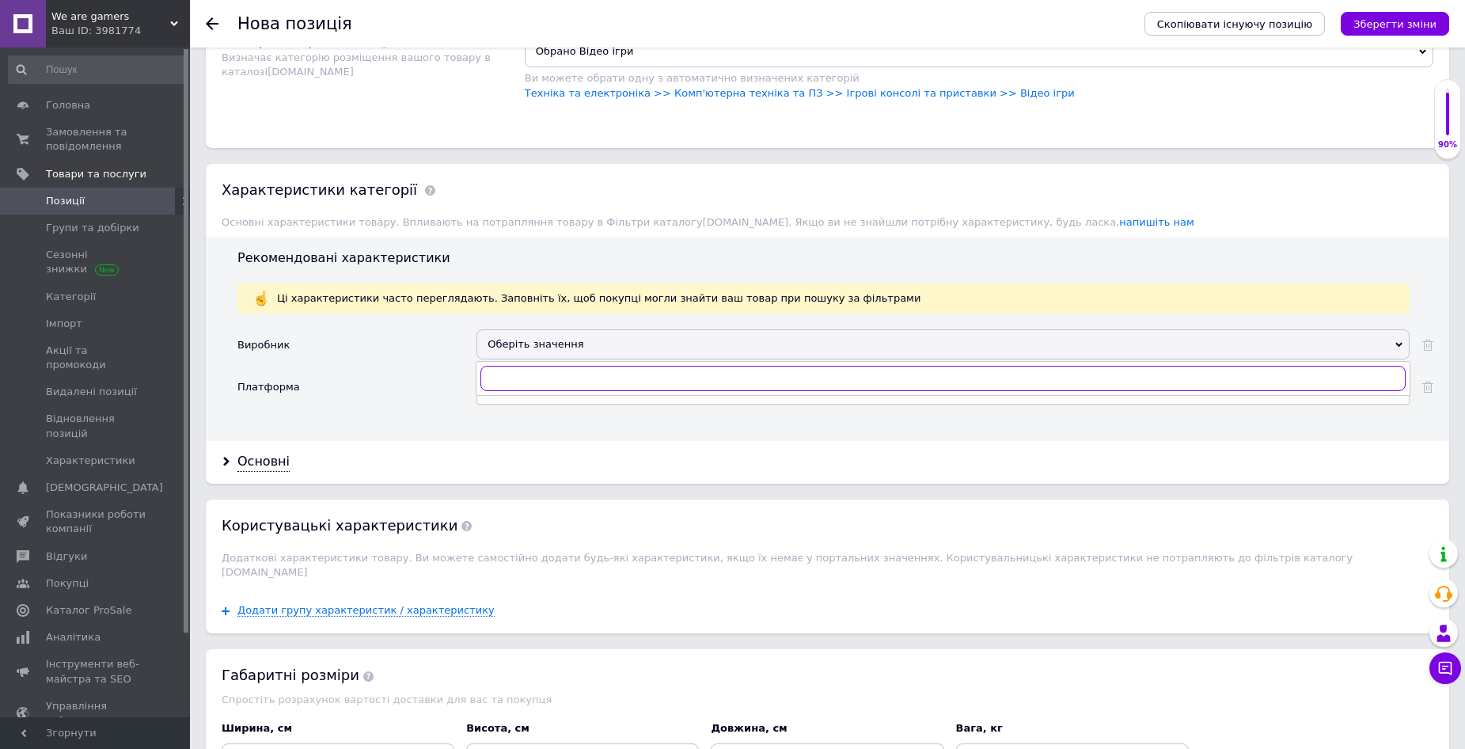
paste input "Sony"
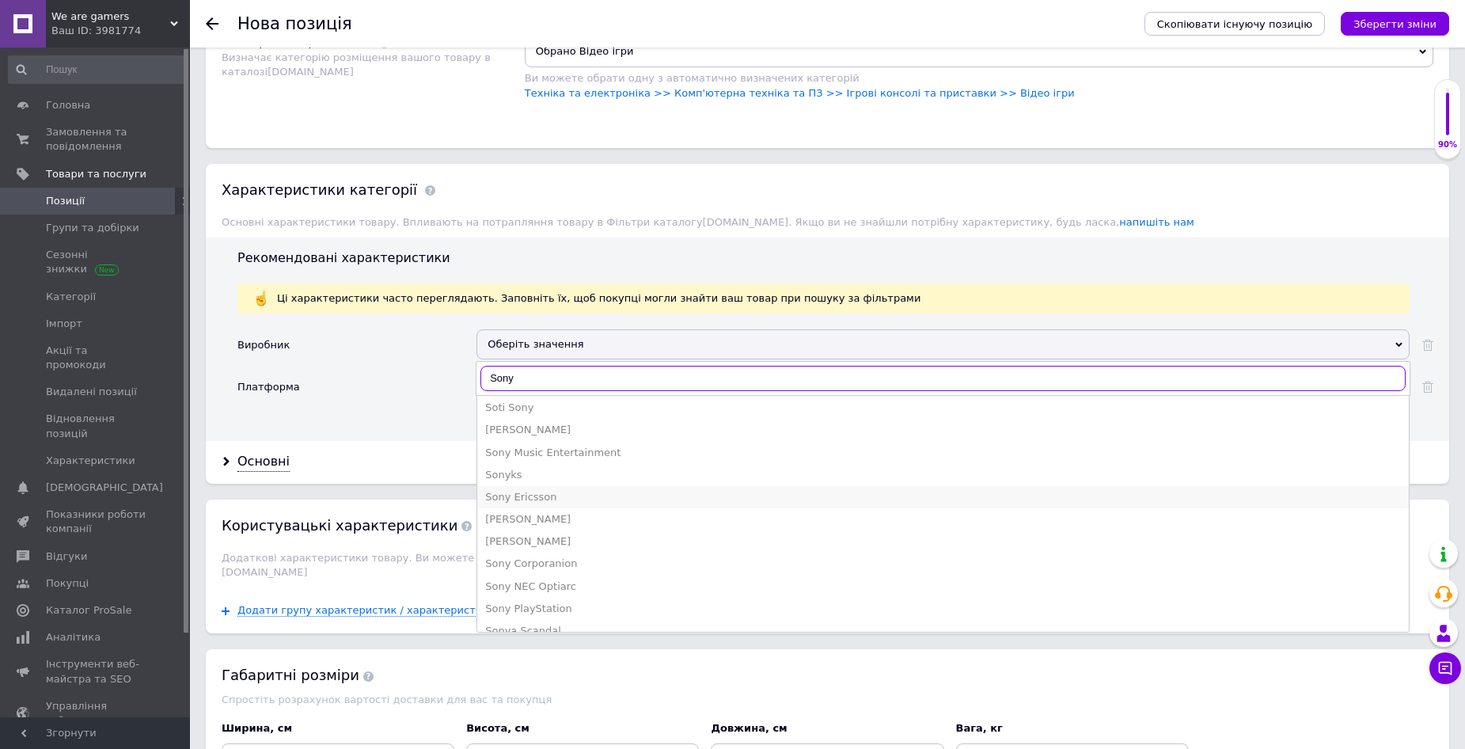
scroll to position [85, 0]
type input "Sony"
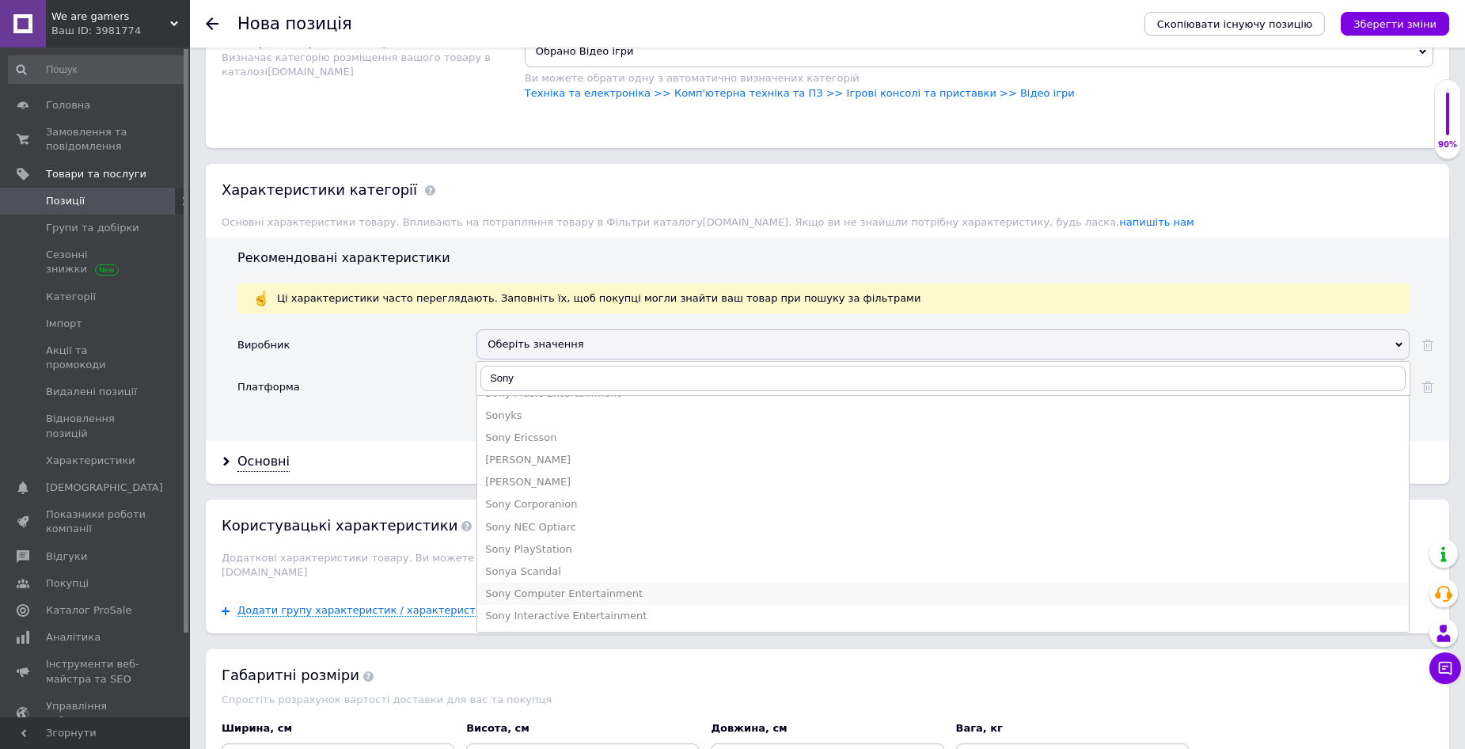
click at [545, 591] on div "Sony Computer Entertainment" at bounding box center [943, 594] width 916 height 14
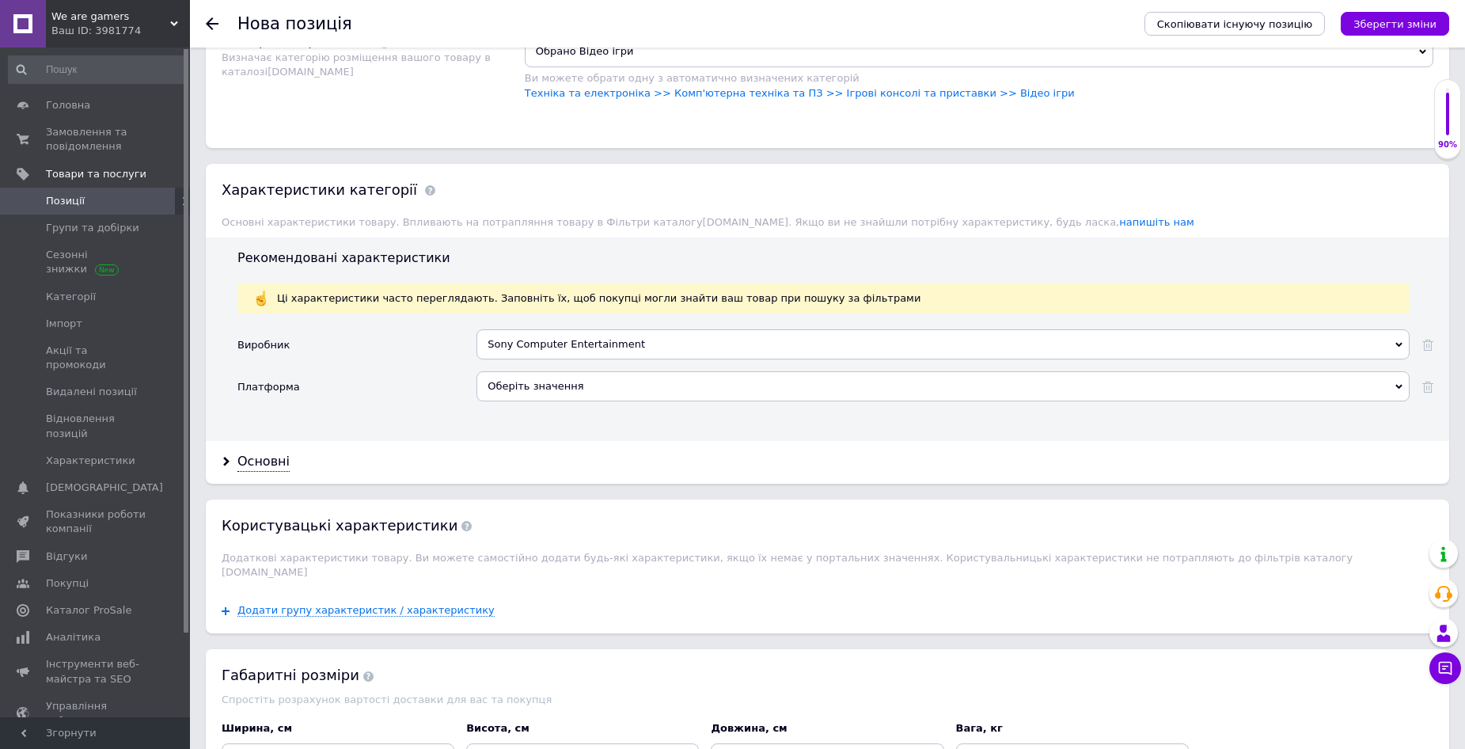
click at [533, 382] on div "Оберіть значення" at bounding box center [943, 386] width 933 height 30
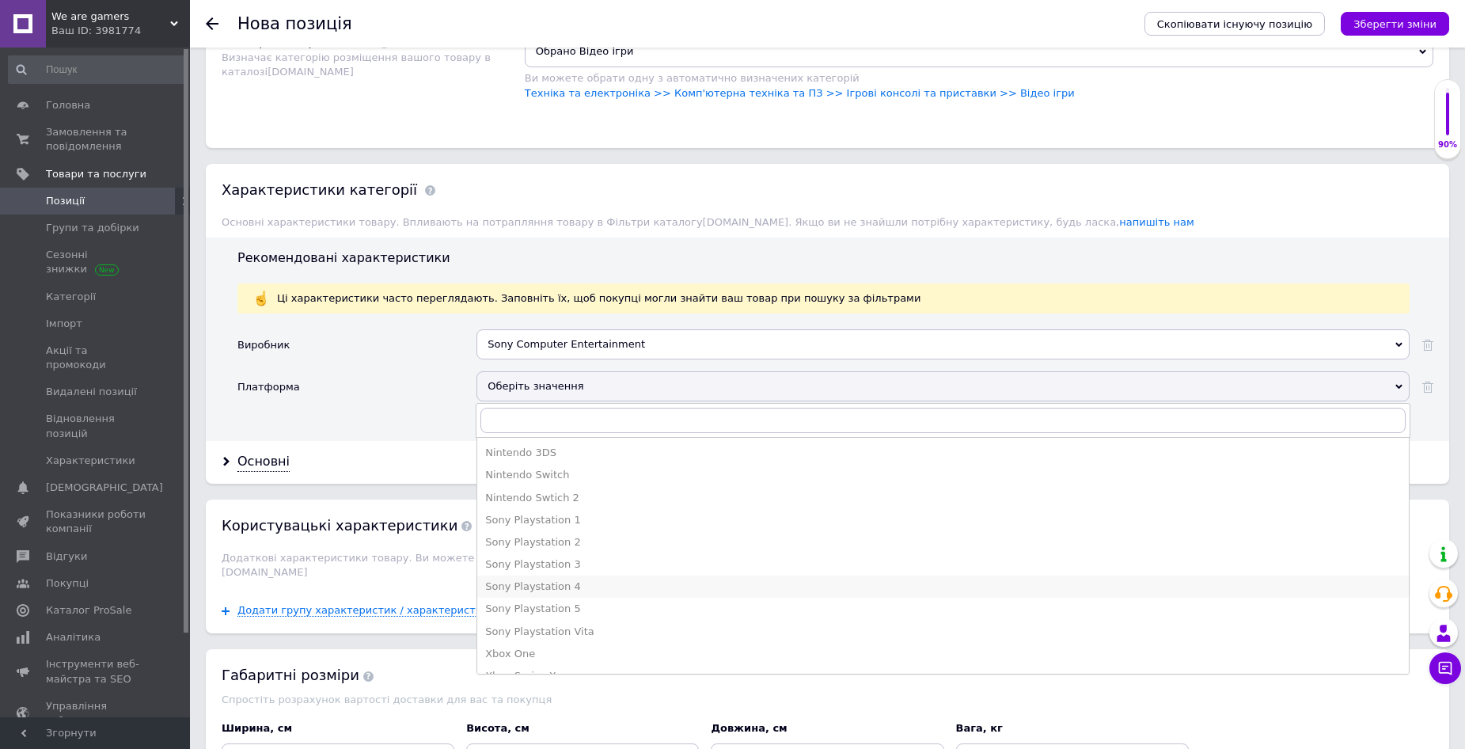
click at [554, 586] on div "Sony Playstation 4" at bounding box center [943, 587] width 916 height 14
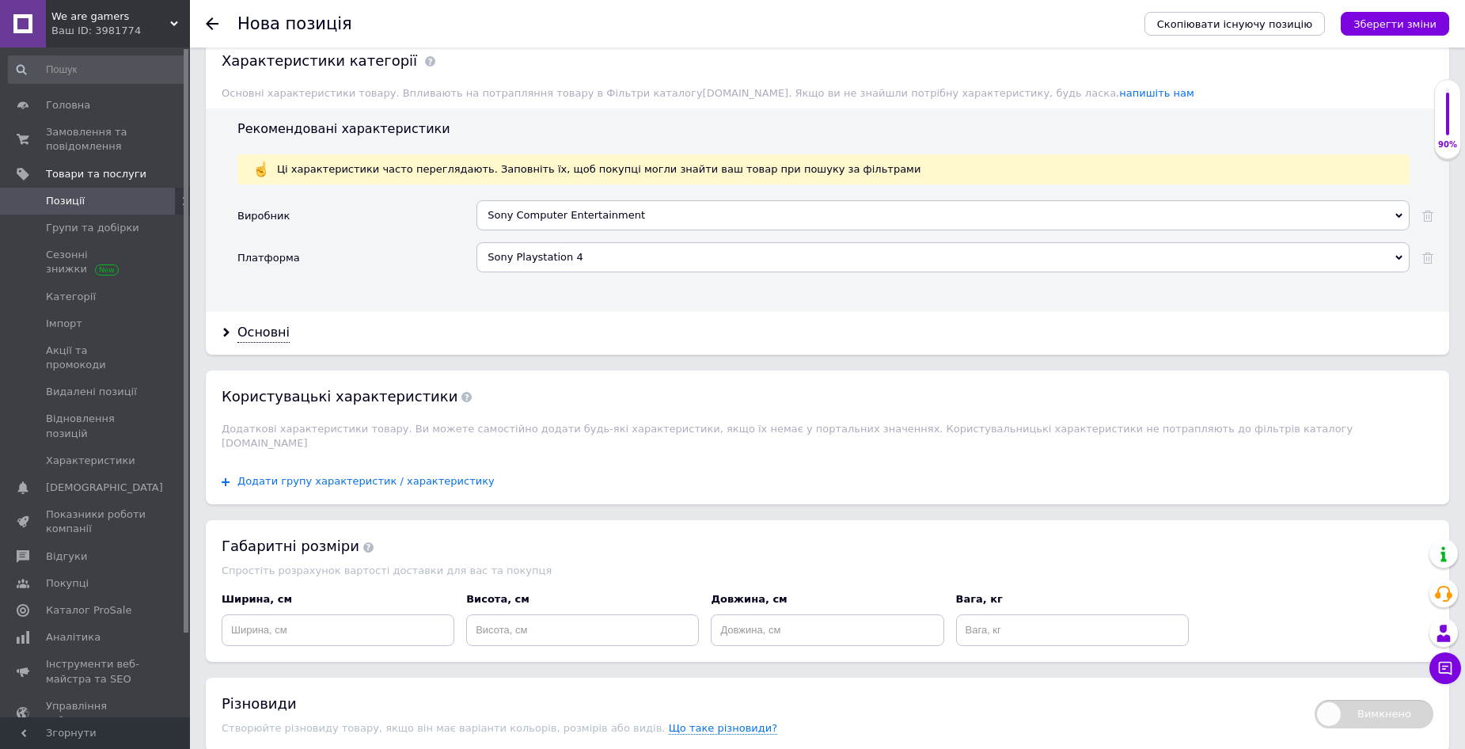
scroll to position [1346, 0]
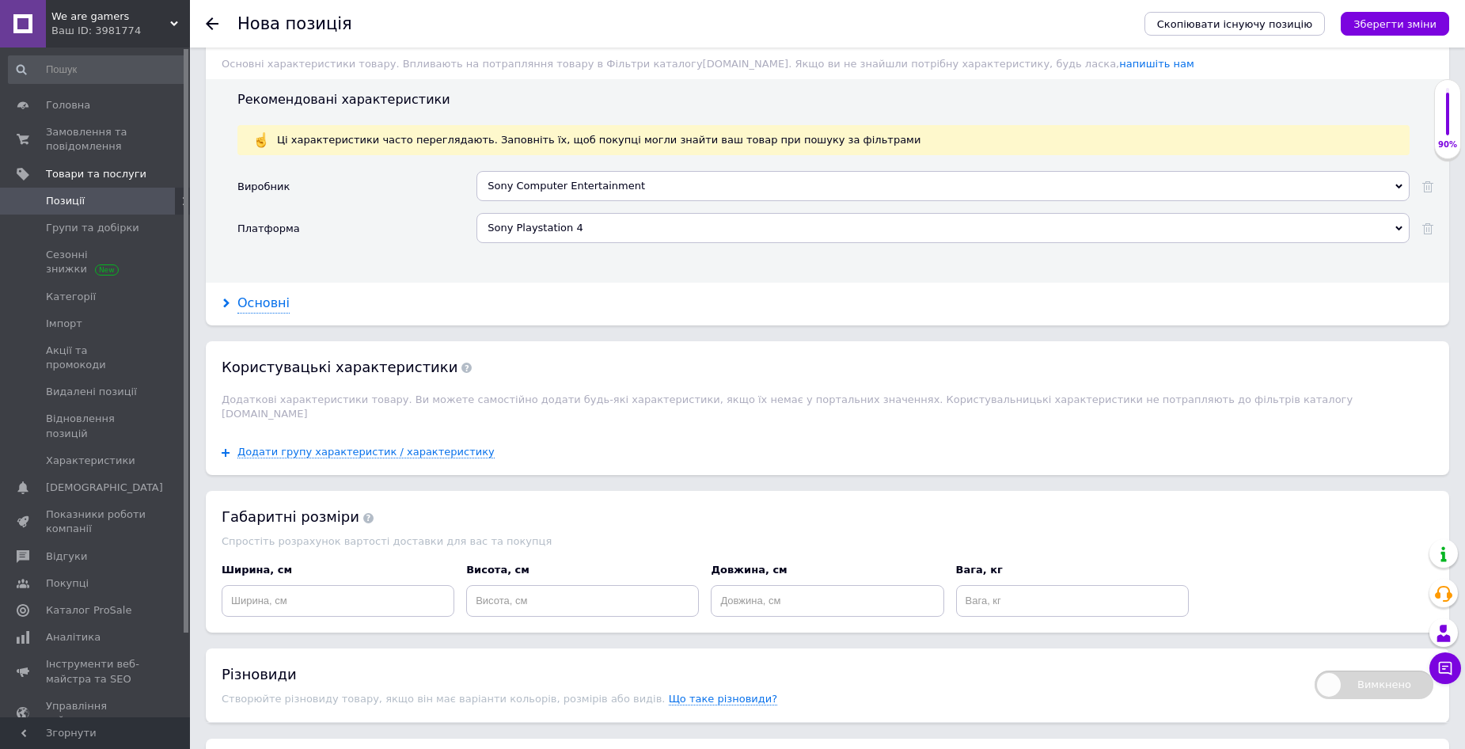
click at [270, 306] on div "Основні" at bounding box center [264, 304] width 52 height 18
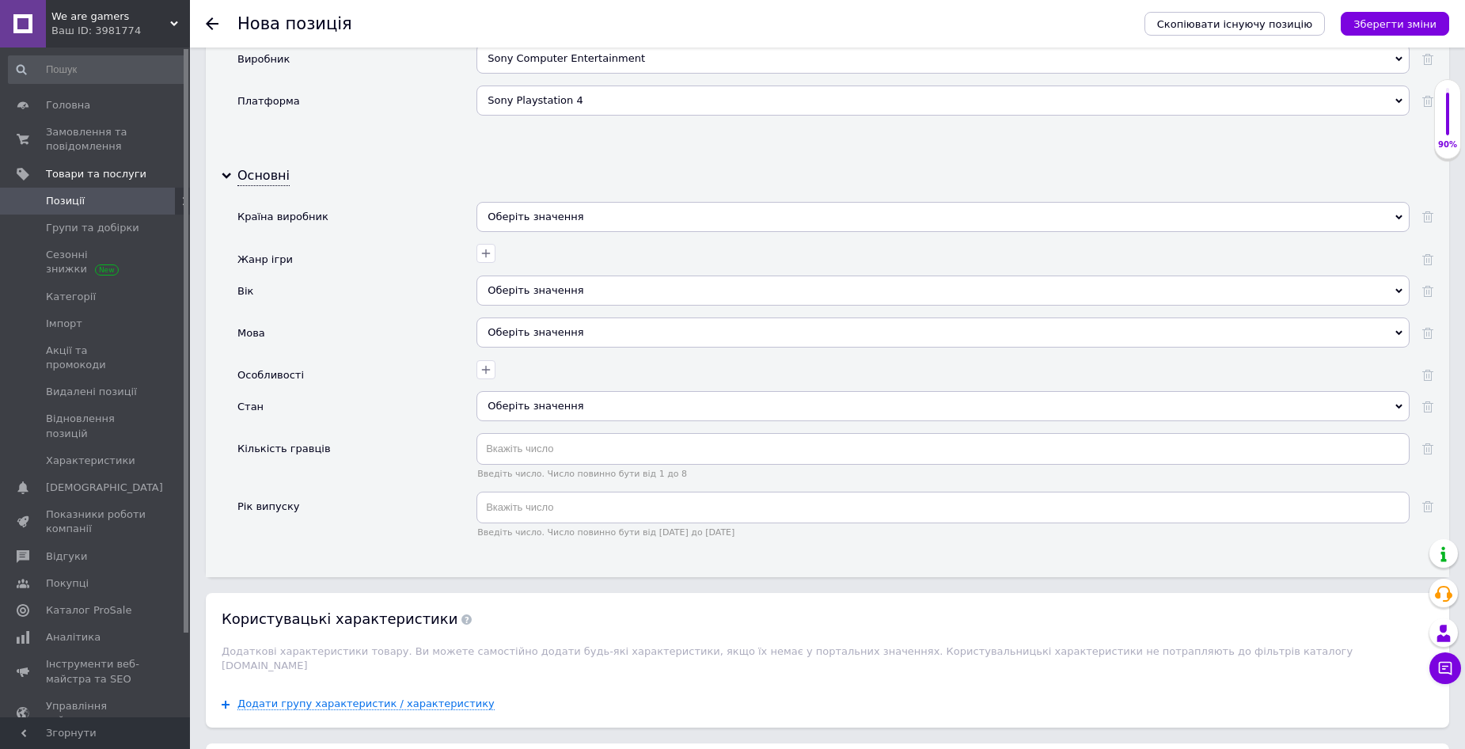
scroll to position [1504, 0]
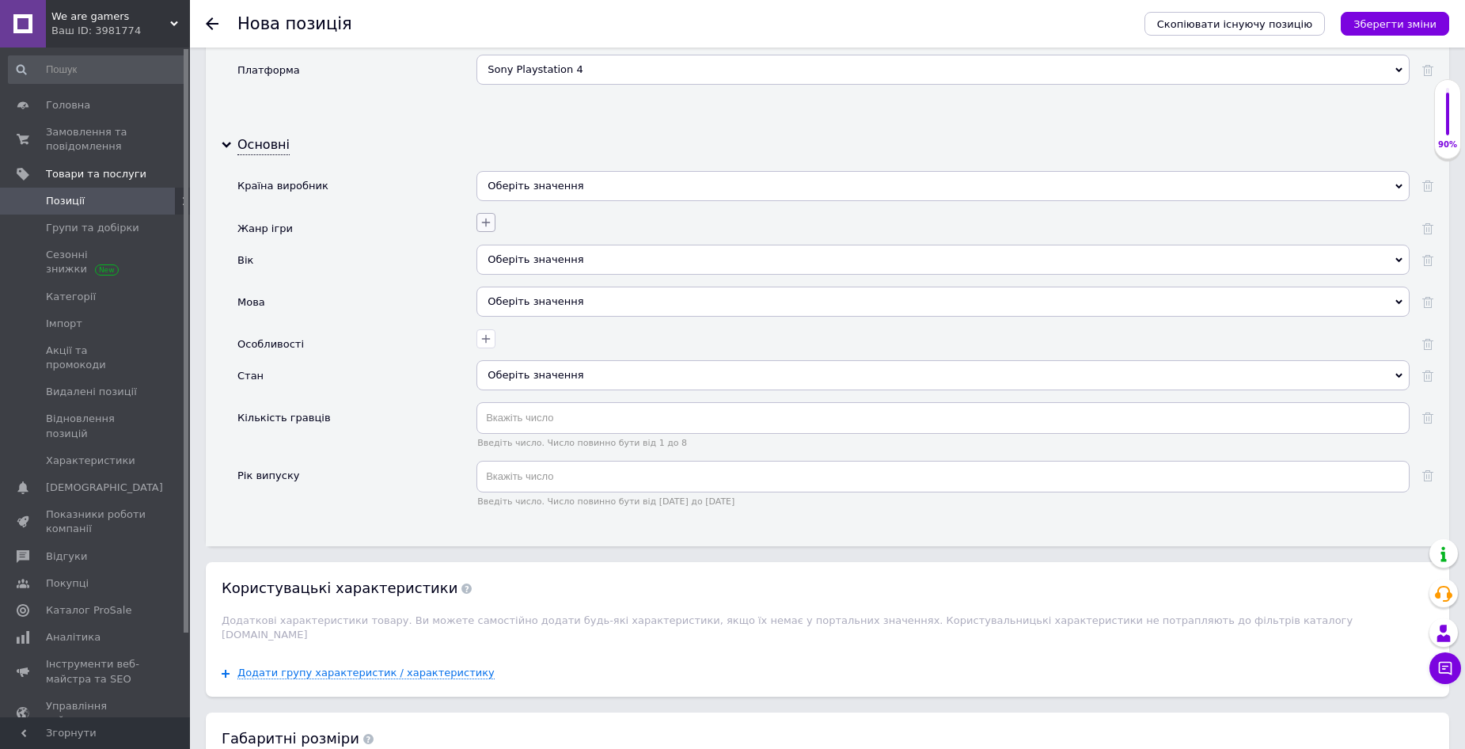
click at [485, 225] on icon "button" at bounding box center [486, 222] width 13 height 13
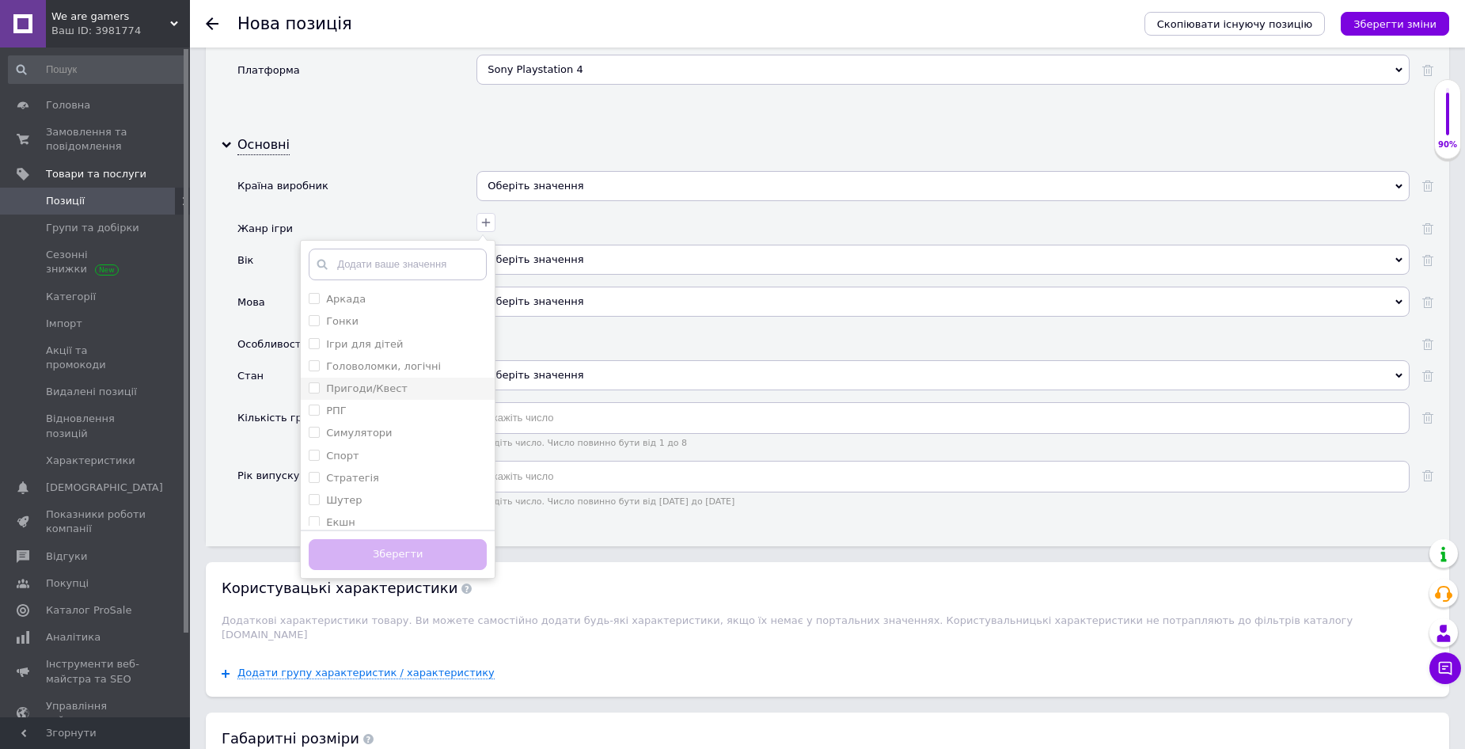
click at [396, 391] on label "Пригоди/Квест" at bounding box center [367, 388] width 82 height 12
checkbox input "true"
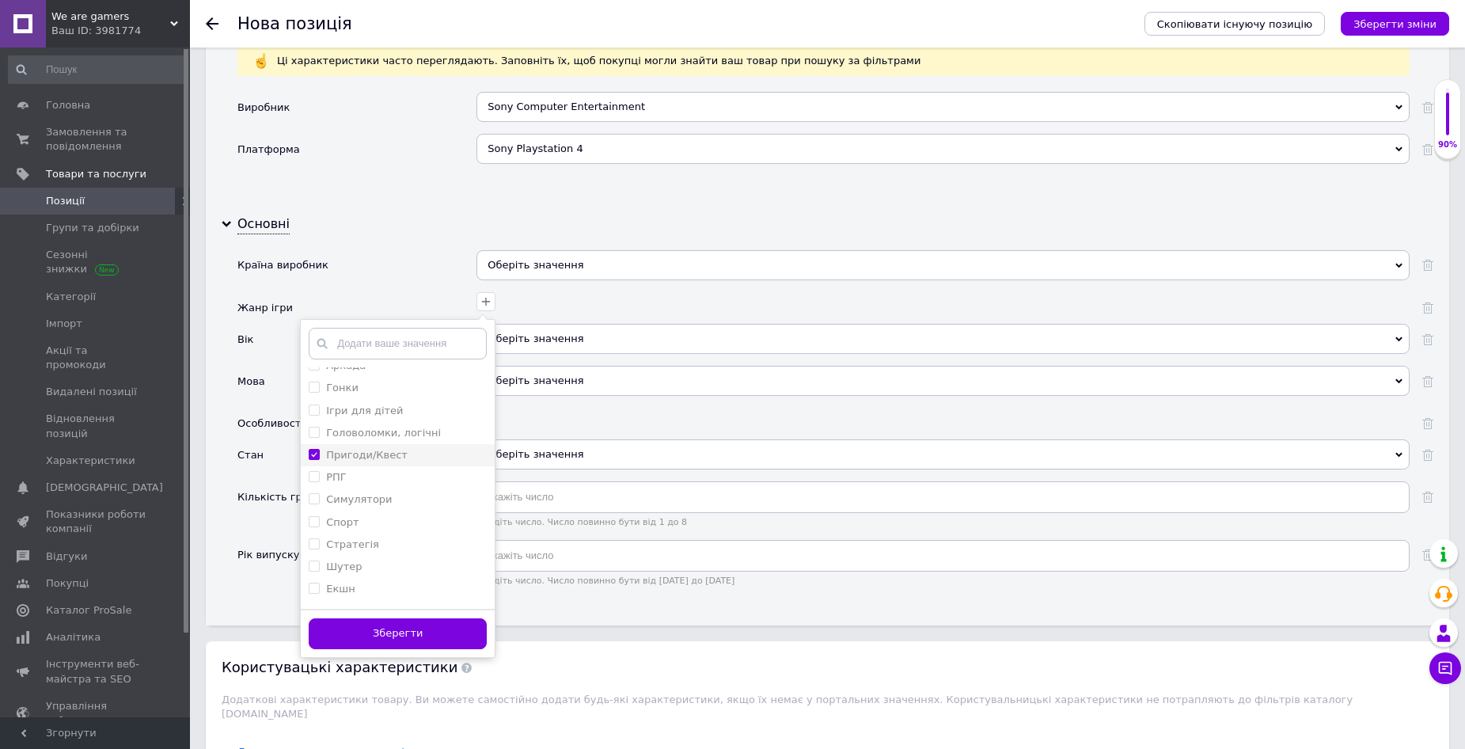
scroll to position [30, 0]
click at [386, 629] on button "Зберегти" at bounding box center [398, 633] width 178 height 31
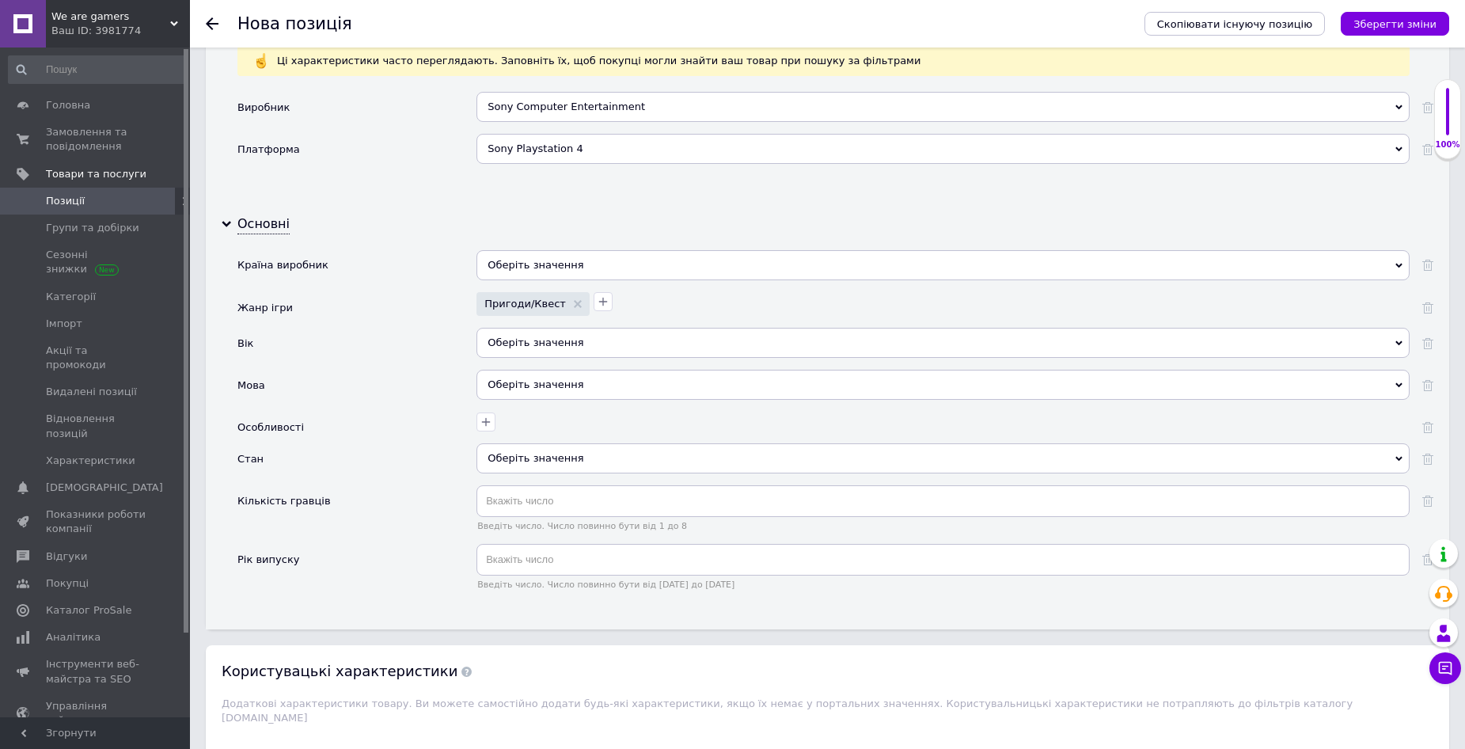
click at [551, 341] on div "Оберіть значення" at bounding box center [943, 343] width 933 height 30
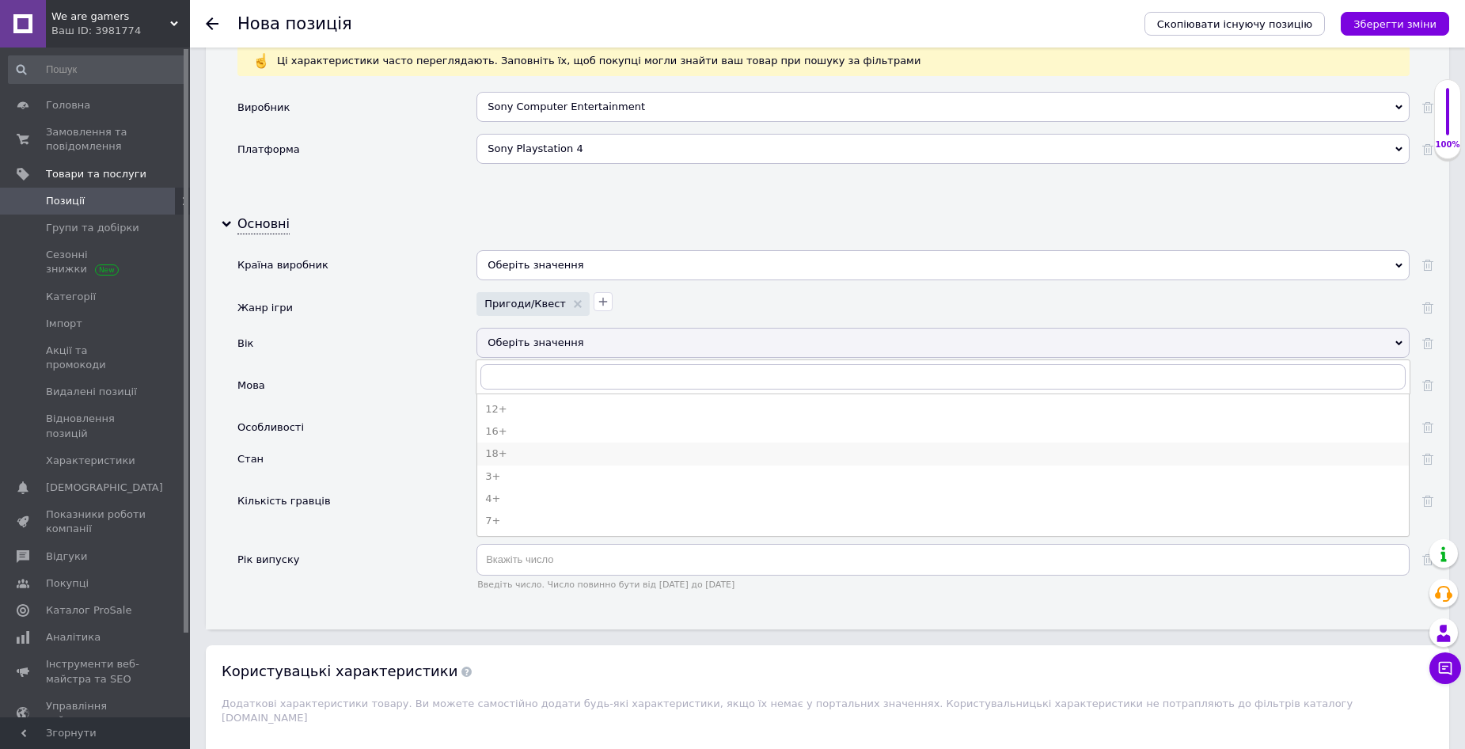
click at [524, 454] on div "18+" at bounding box center [943, 454] width 916 height 14
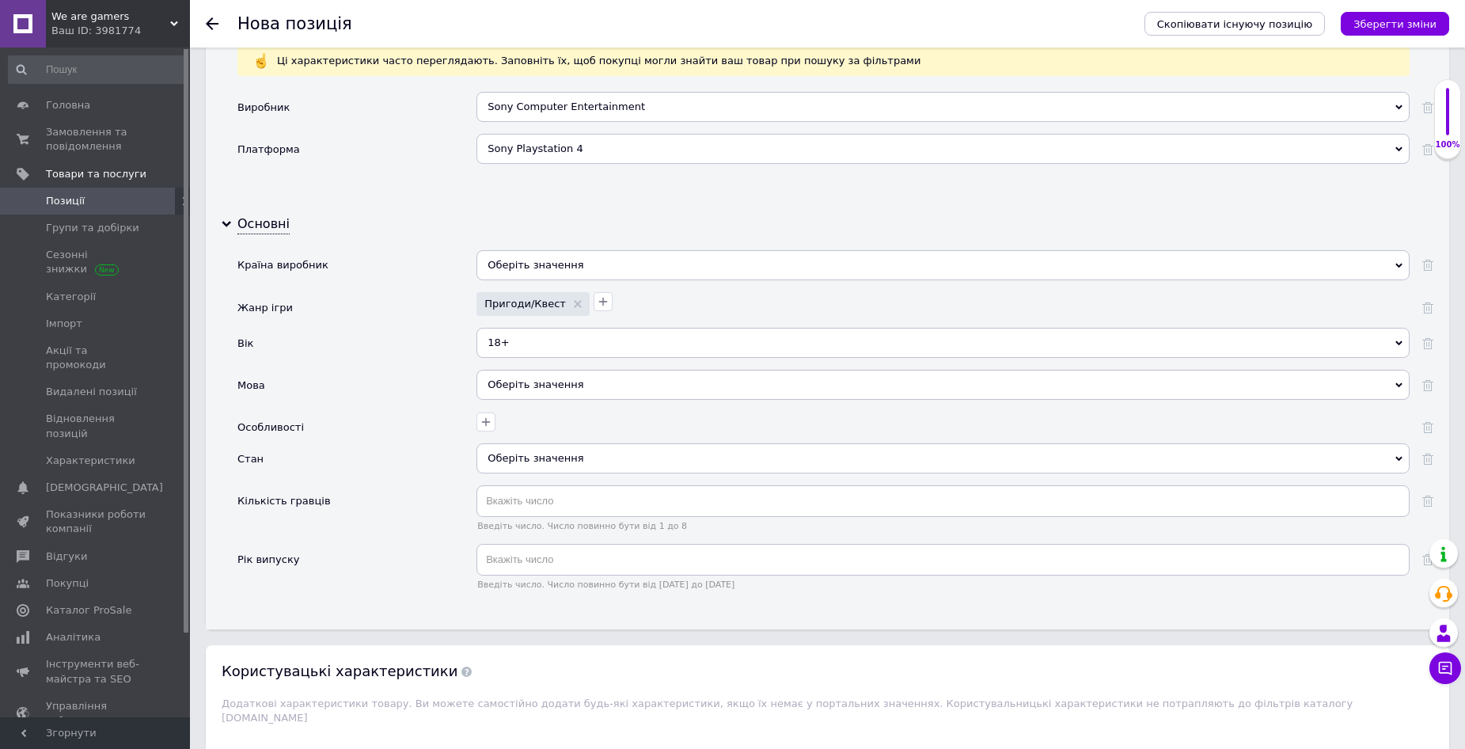
click at [514, 379] on div "Оберіть значення" at bounding box center [943, 385] width 933 height 30
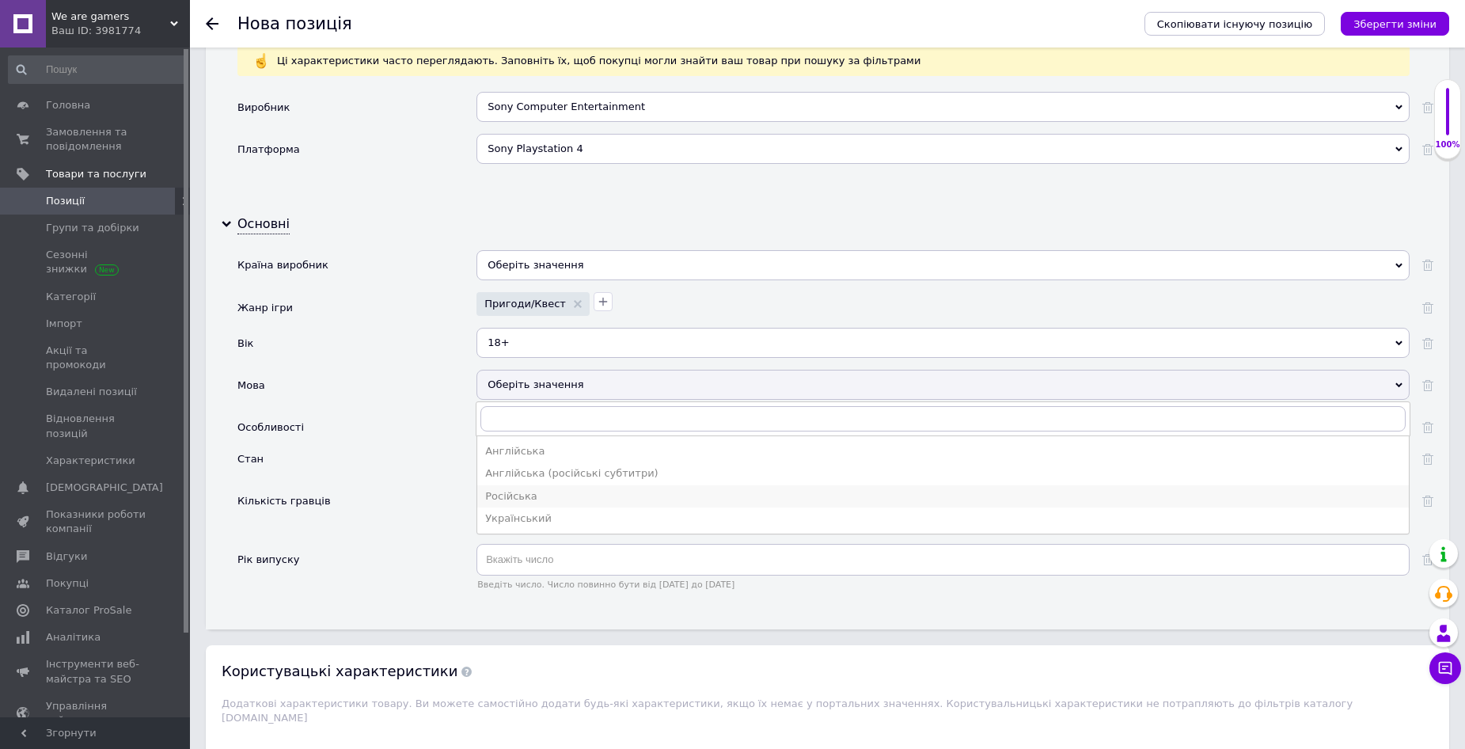
click at [525, 492] on div "Російська" at bounding box center [943, 496] width 916 height 14
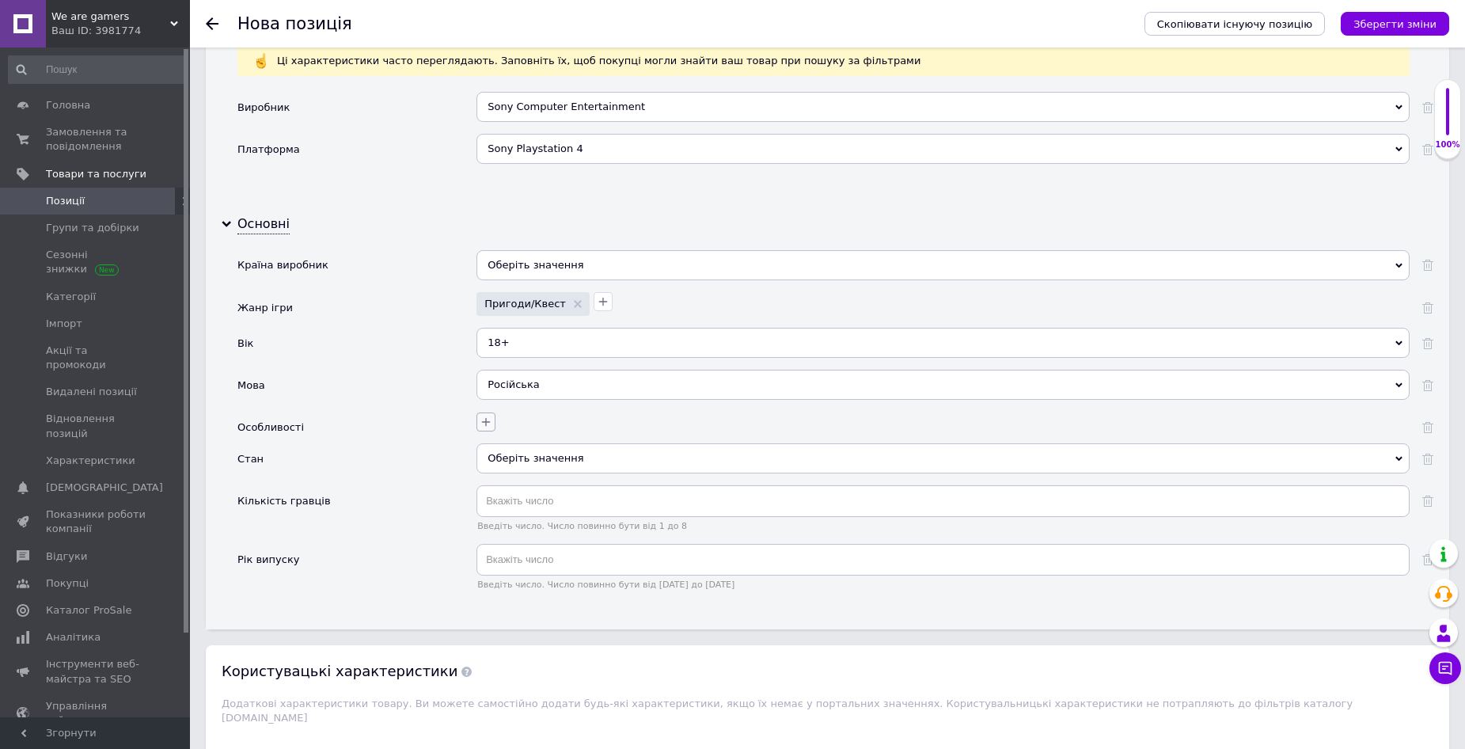
click at [492, 418] on button "button" at bounding box center [486, 421] width 19 height 19
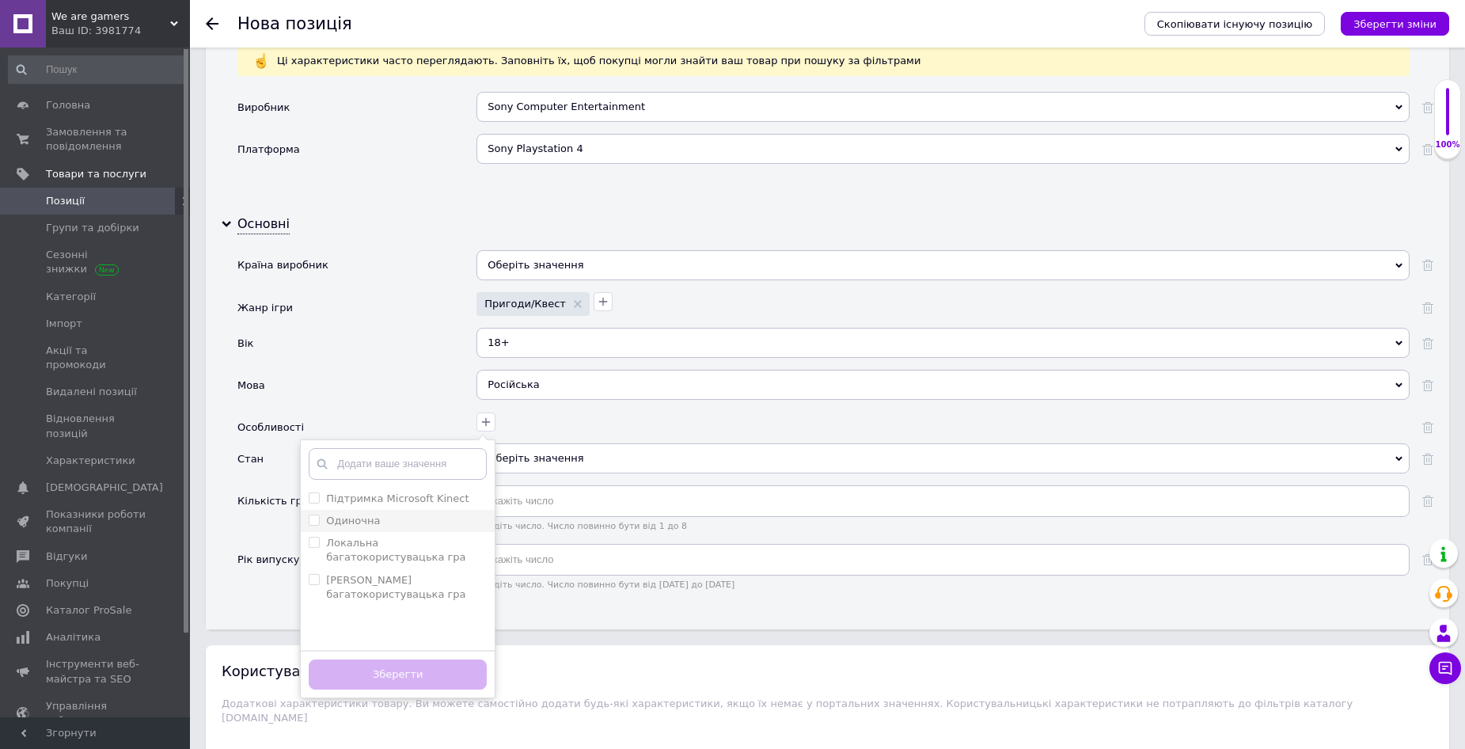
click at [410, 524] on div "Одиночна" at bounding box center [398, 521] width 178 height 14
checkbox input "true"
click at [375, 668] on button "Зберегти" at bounding box center [398, 674] width 178 height 31
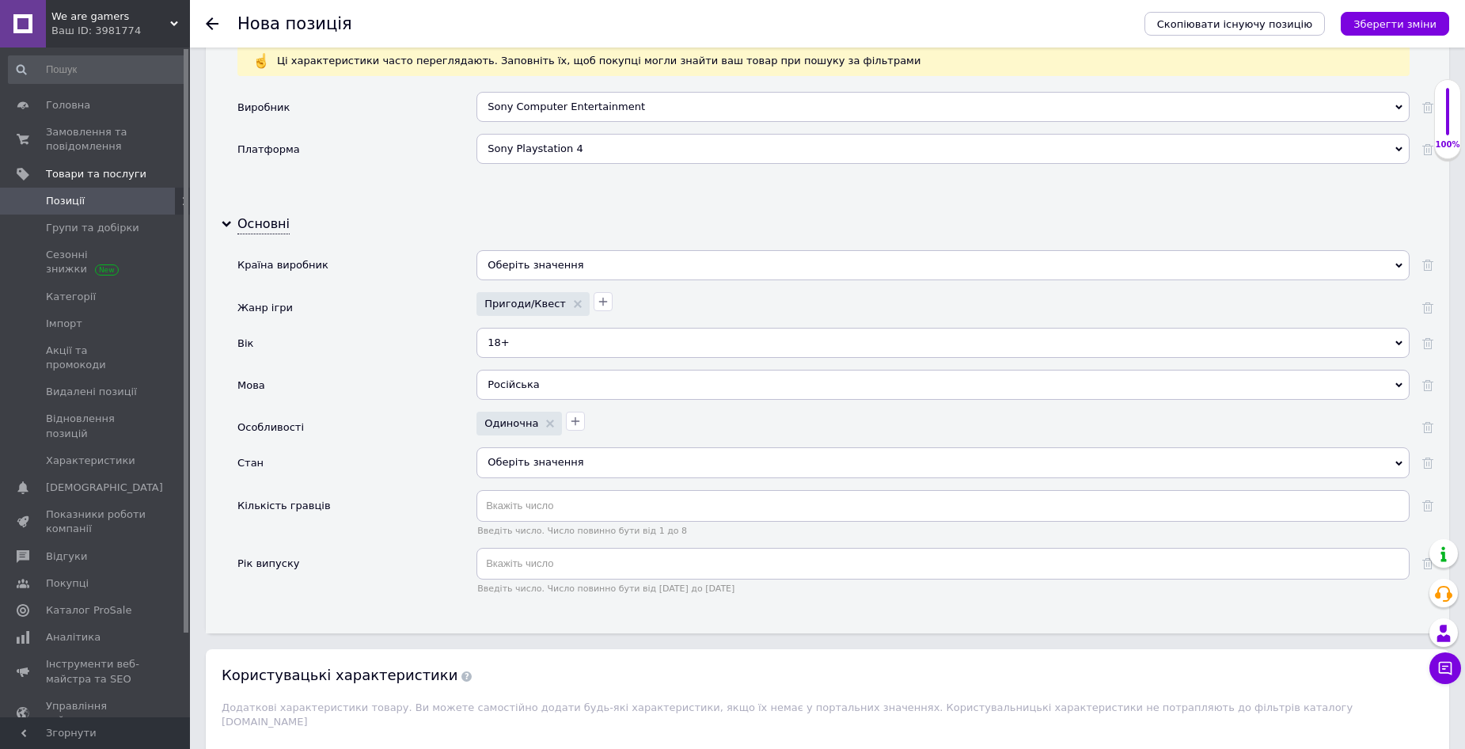
click at [538, 458] on div "Оберіть значення" at bounding box center [943, 462] width 933 height 30
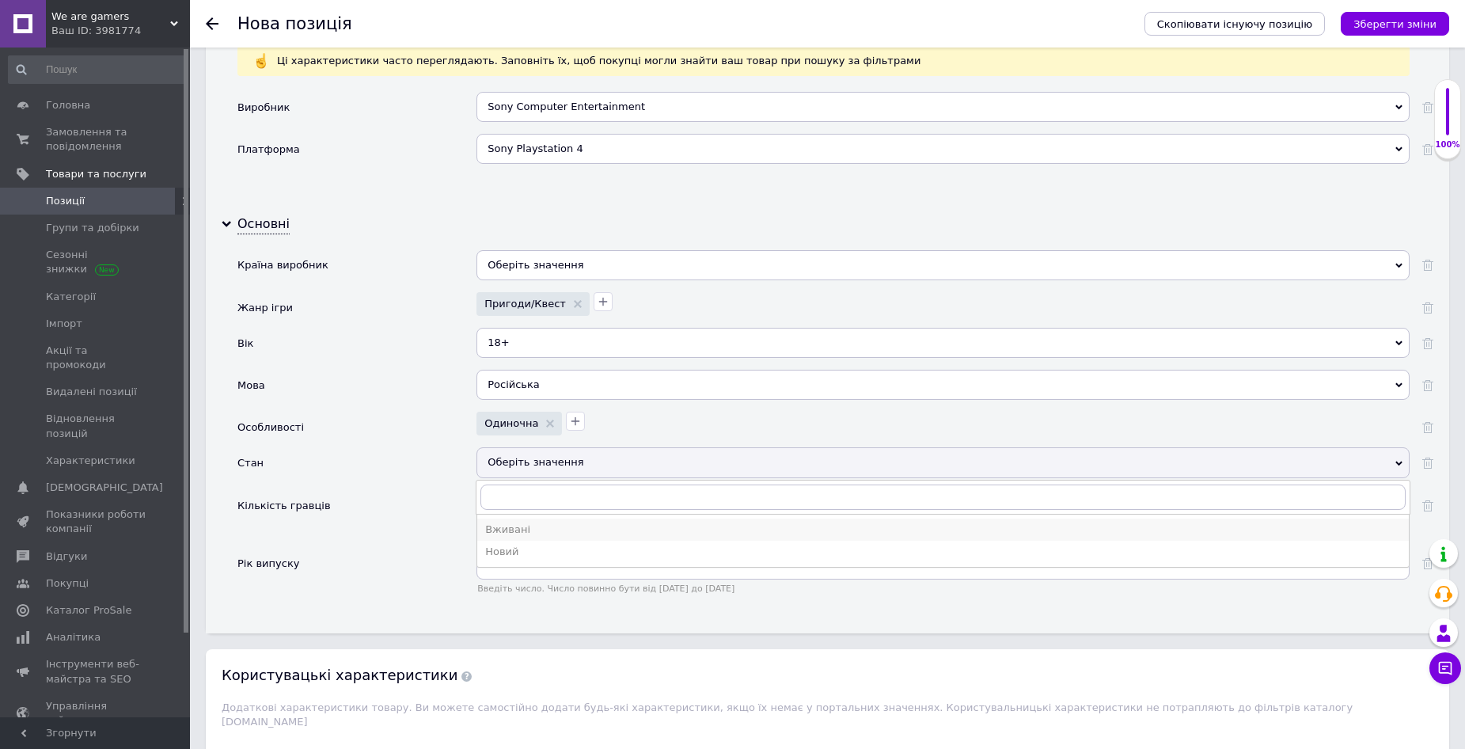
click at [509, 530] on div "Вживані" at bounding box center [943, 530] width 916 height 14
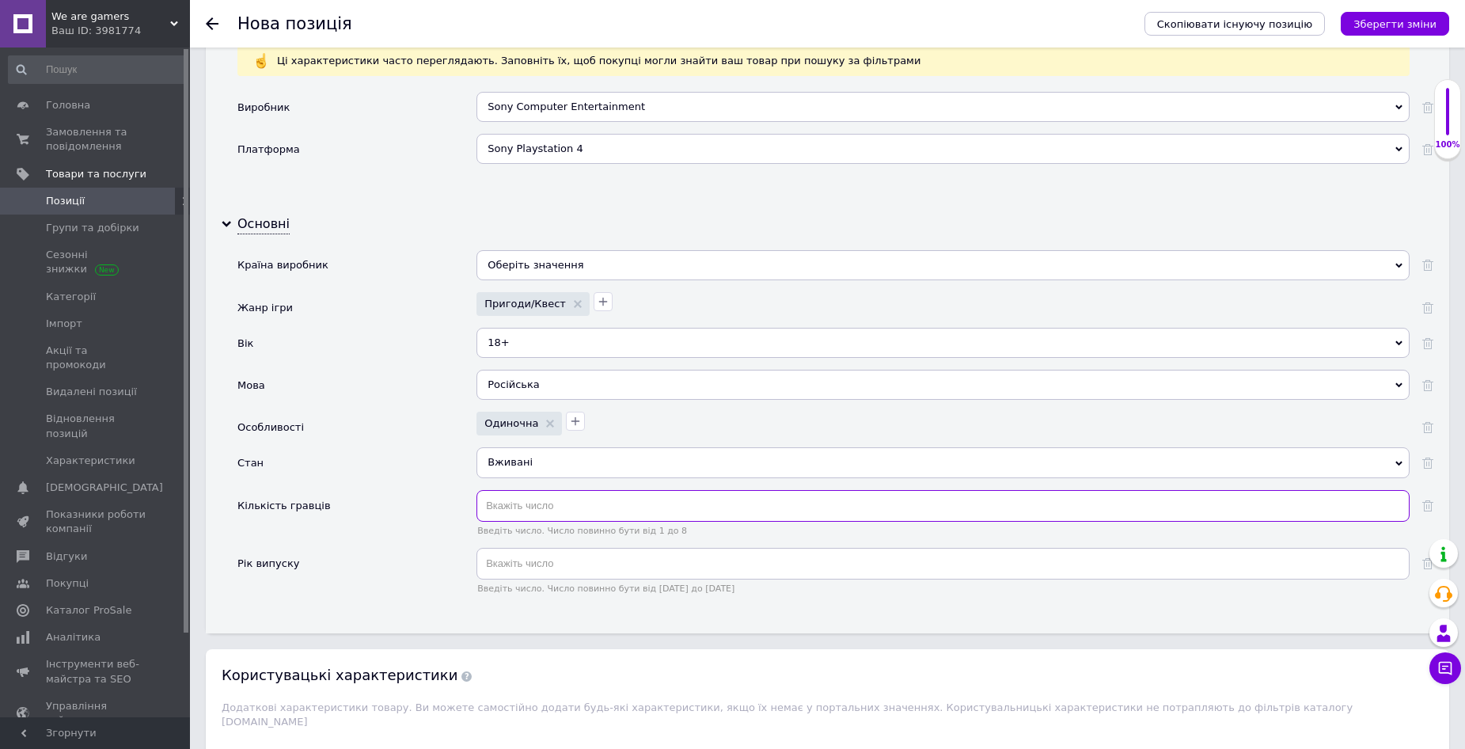
click at [508, 504] on input "text" at bounding box center [943, 506] width 933 height 32
type input "1"
click at [535, 559] on input "text" at bounding box center [943, 564] width 933 height 32
type input "2018"
click at [401, 364] on div "Вік" at bounding box center [357, 349] width 239 height 42
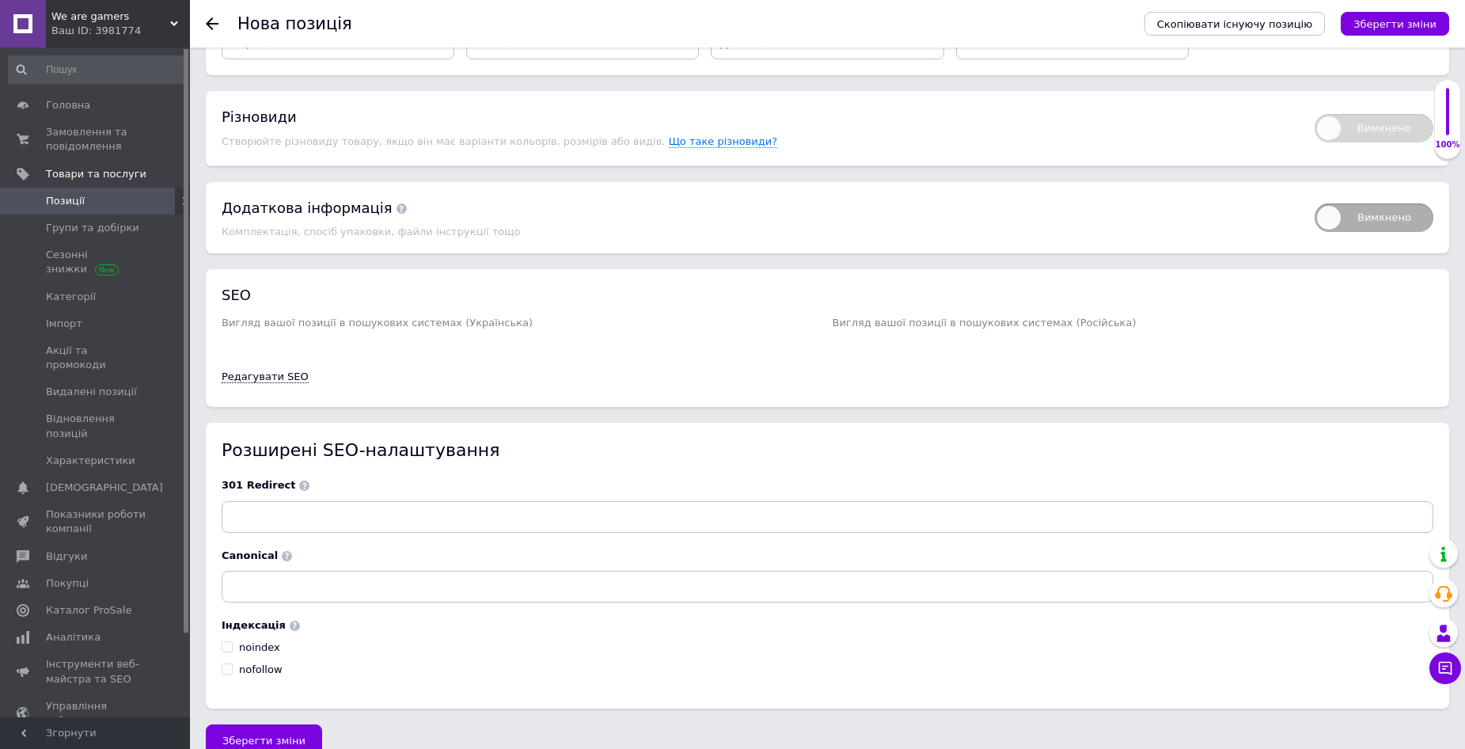
scroll to position [2304, 0]
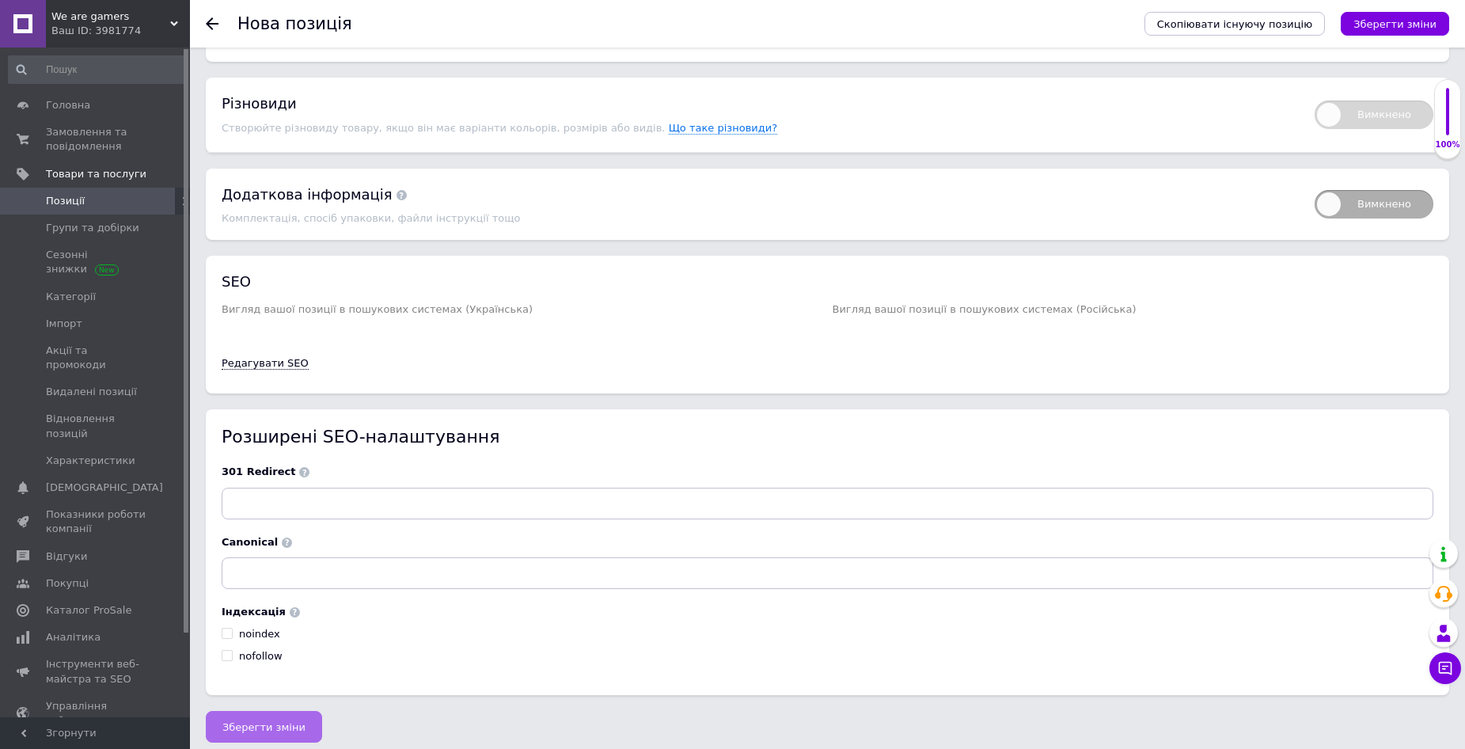
click at [264, 723] on span "Зберегти зміни" at bounding box center [263, 727] width 83 height 12
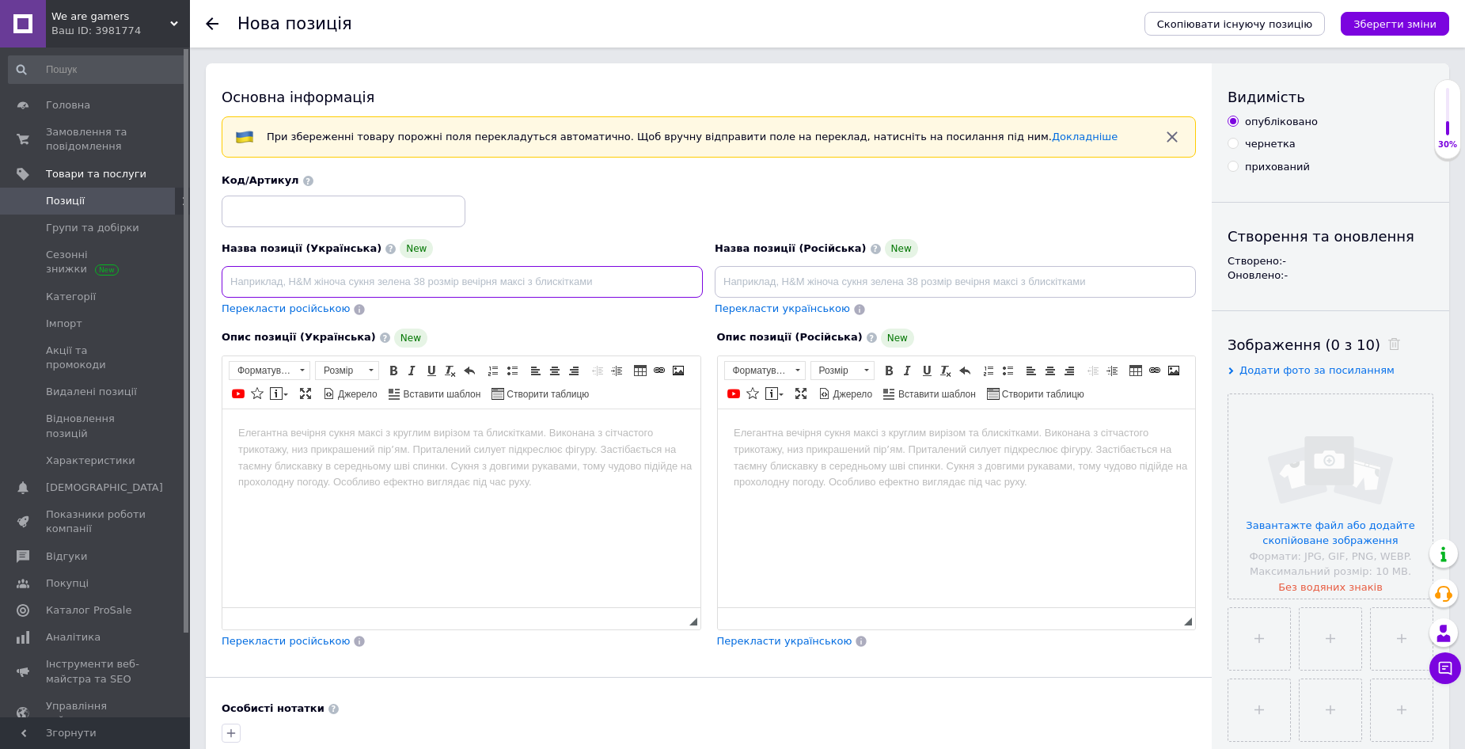
click at [304, 280] on input at bounding box center [462, 282] width 481 height 32
paste input "Back 4 Blood"
type input "Back 4 Blood"
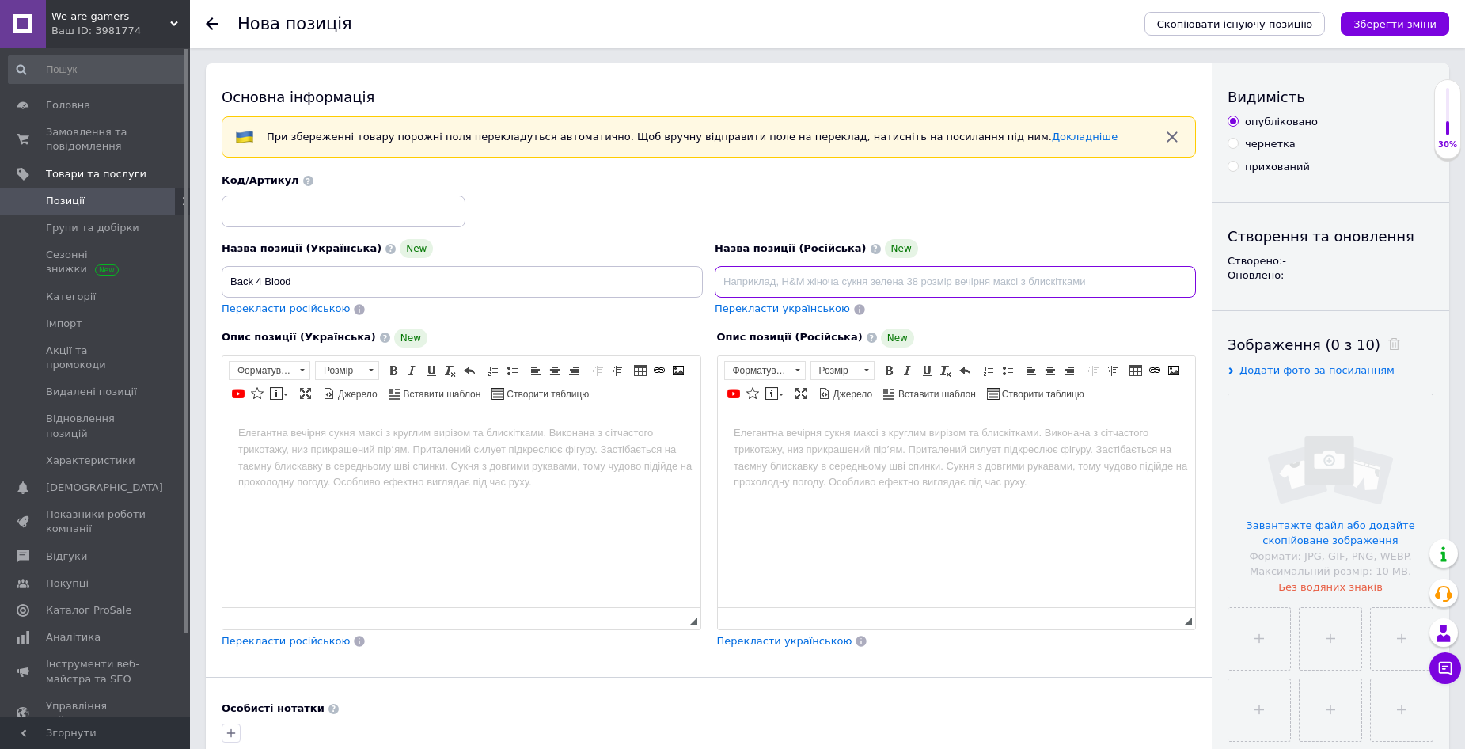
click at [743, 284] on input at bounding box center [955, 282] width 481 height 32
paste input "Back 4 Blood"
type input "Back 4 Blood"
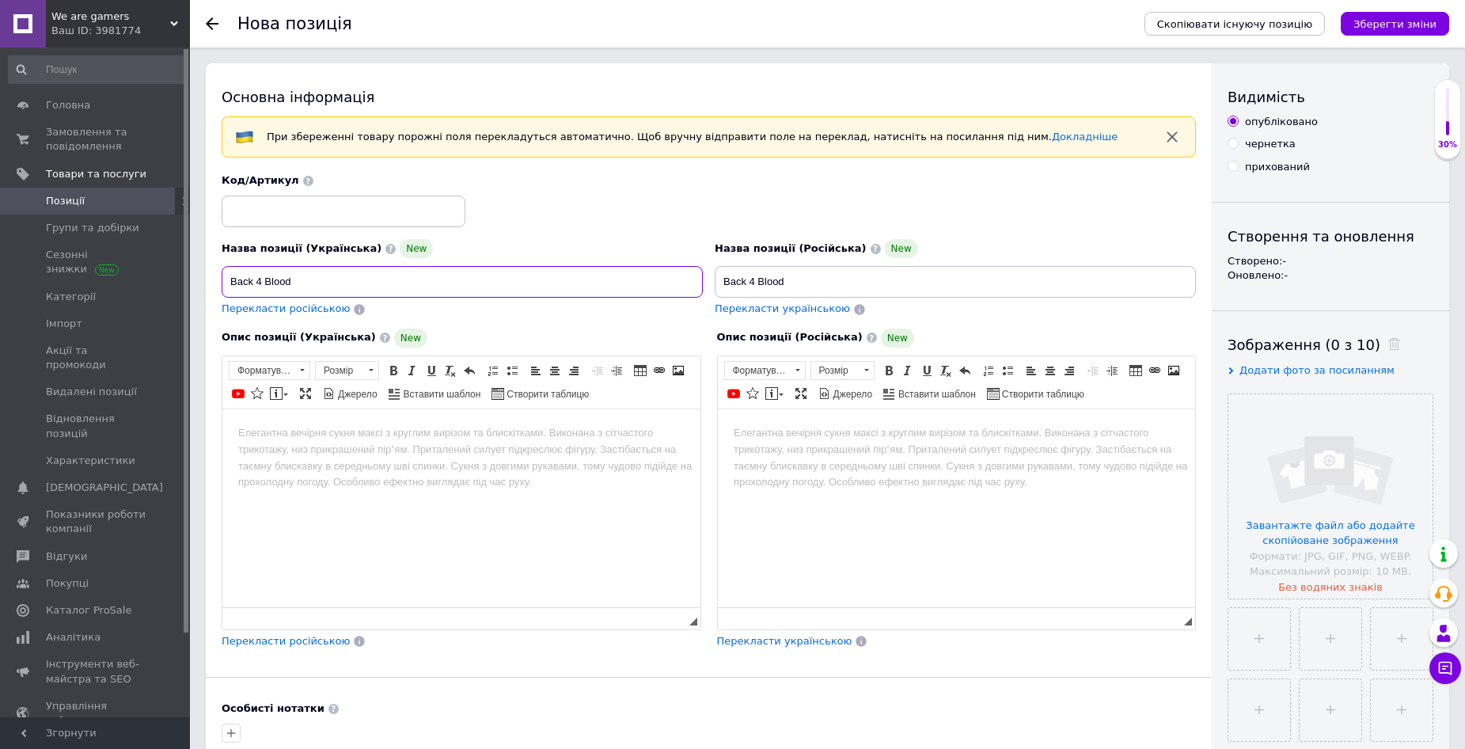
drag, startPoint x: 350, startPoint y: 286, endPoint x: 366, endPoint y: 286, distance: 15.8
click at [352, 286] on input "Back 4 Blood" at bounding box center [462, 282] width 481 height 32
paste input ", російські субтитри - диск для PlayStation 4, Б/В"
type input "Back 4 Blood, російські субтитри - диск для PlayStation 4, Б/В"
click at [834, 284] on input "Back 4 Blood" at bounding box center [955, 282] width 481 height 32
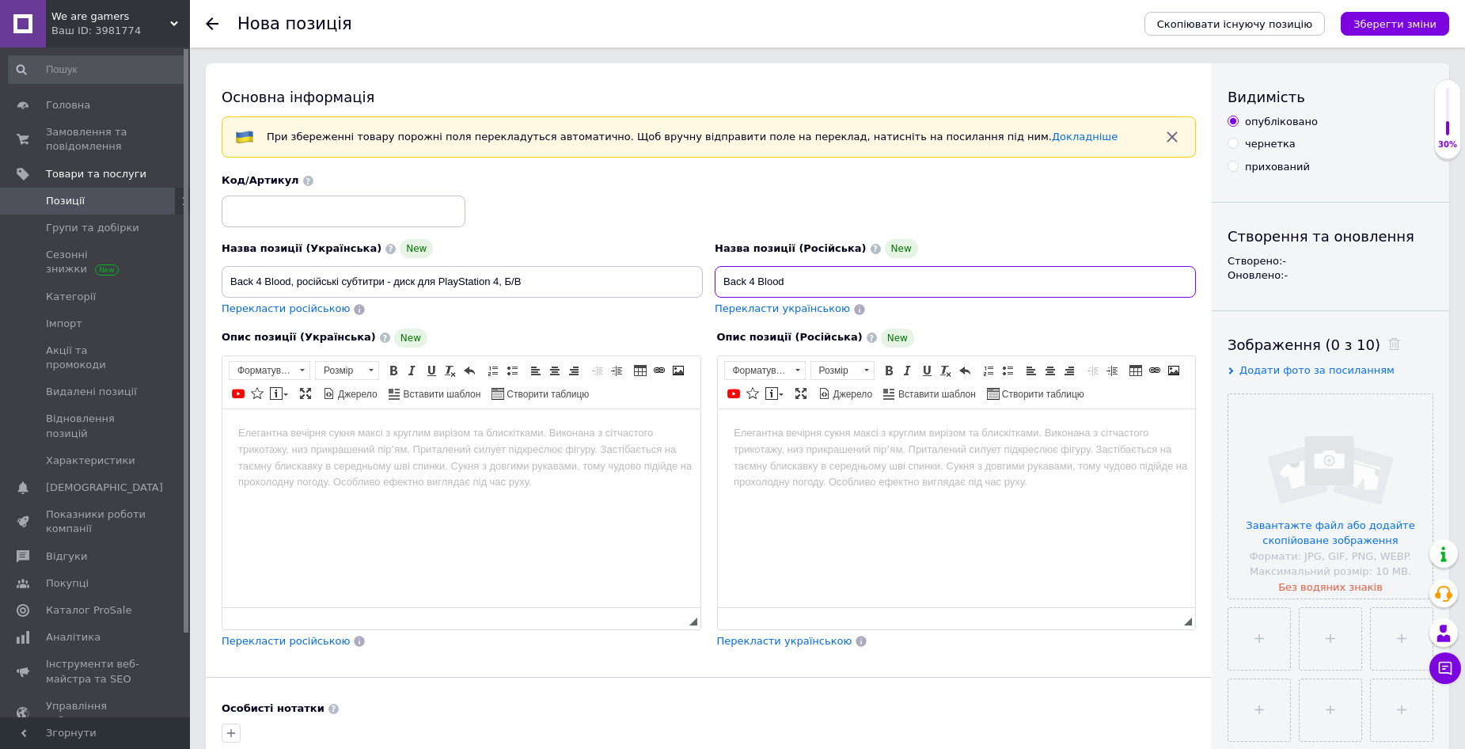
paste input ", русские субтитри - диск для PlayStation 4, Б/У"
type input "Back 4 Blood, русские субтитри - диск для PlayStation 4, Б/У"
click at [276, 413] on html at bounding box center [461, 433] width 478 height 48
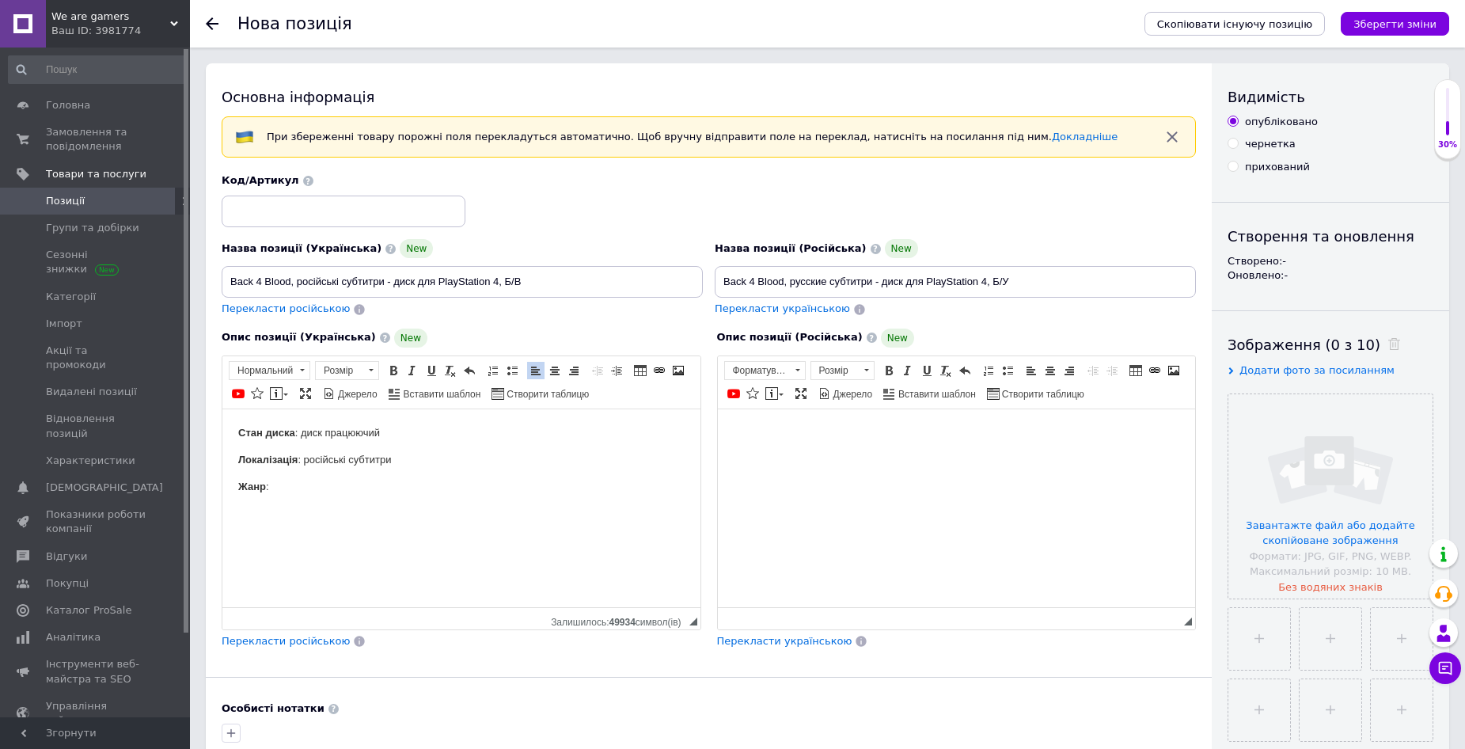
click at [737, 422] on html at bounding box center [956, 433] width 478 height 48
click at [1313, 488] on input "file" at bounding box center [1331, 496] width 204 height 204
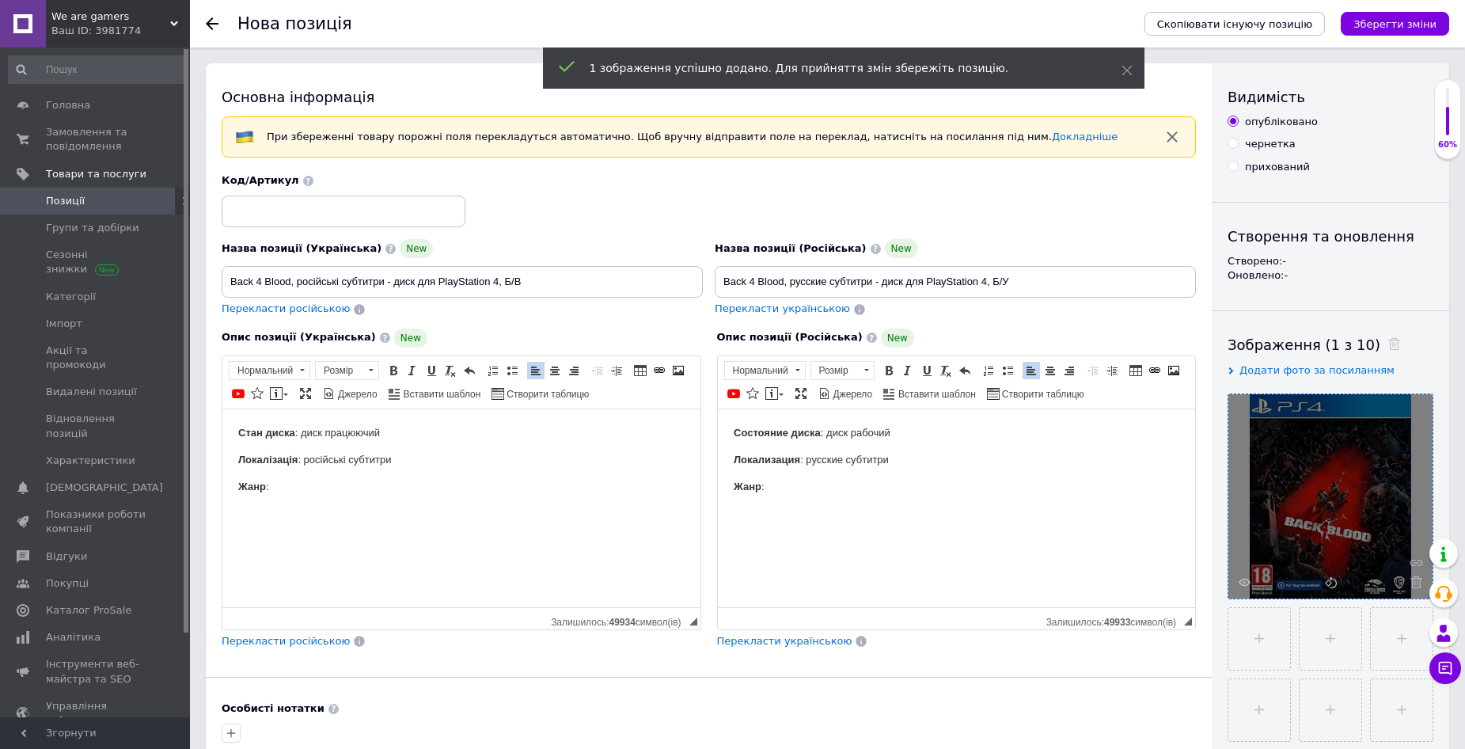
click at [311, 483] on p "Жанр :" at bounding box center [461, 486] width 447 height 17
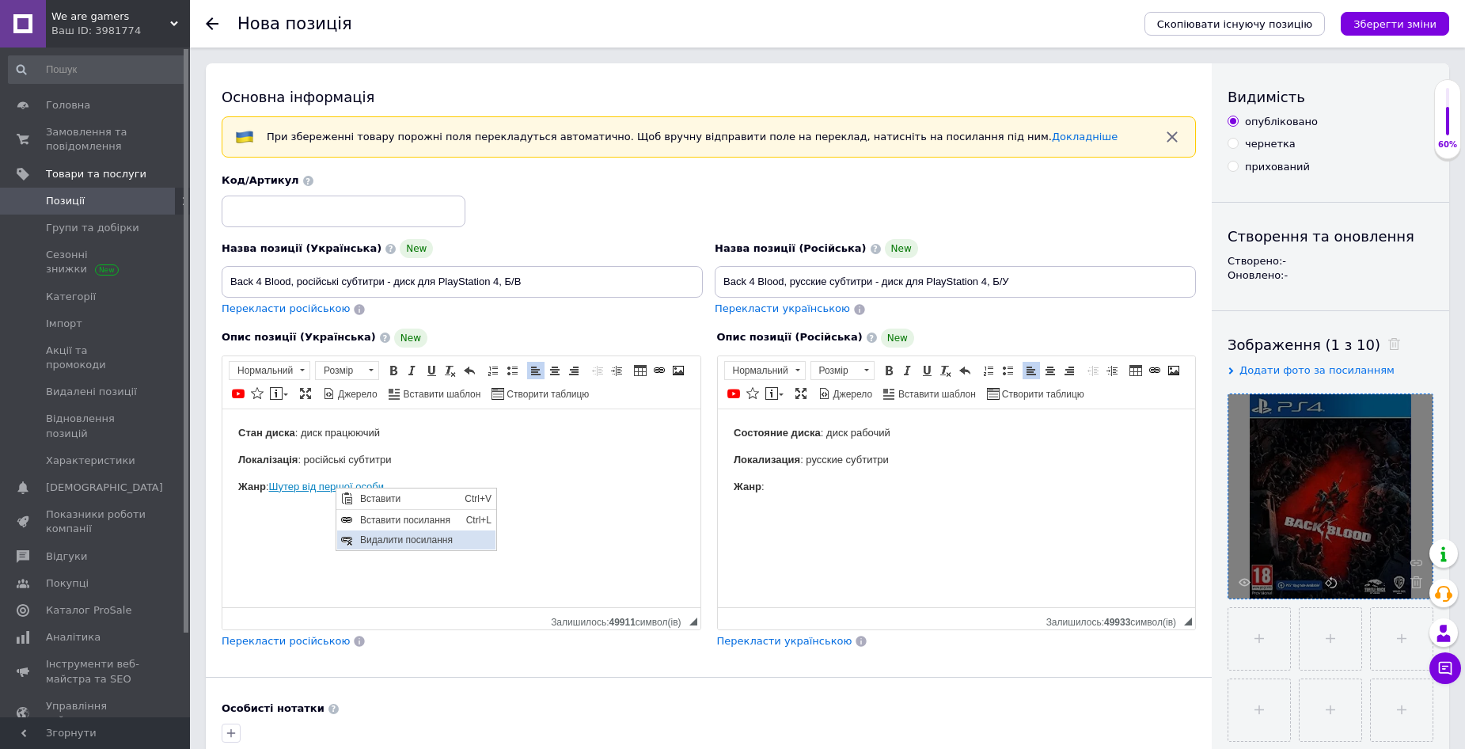
click at [388, 536] on span "Видалити посилання" at bounding box center [425, 539] width 139 height 19
click at [402, 480] on p "Жанр : Шутер від пе ршої особи" at bounding box center [461, 486] width 447 height 17
drag, startPoint x: 403, startPoint y: 488, endPoint x: 275, endPoint y: 488, distance: 128.3
click at [275, 488] on p "Жанр : Шутер від пе ршої особи." at bounding box center [461, 486] width 447 height 17
click at [789, 486] on p "Жанр :" at bounding box center [956, 486] width 447 height 17
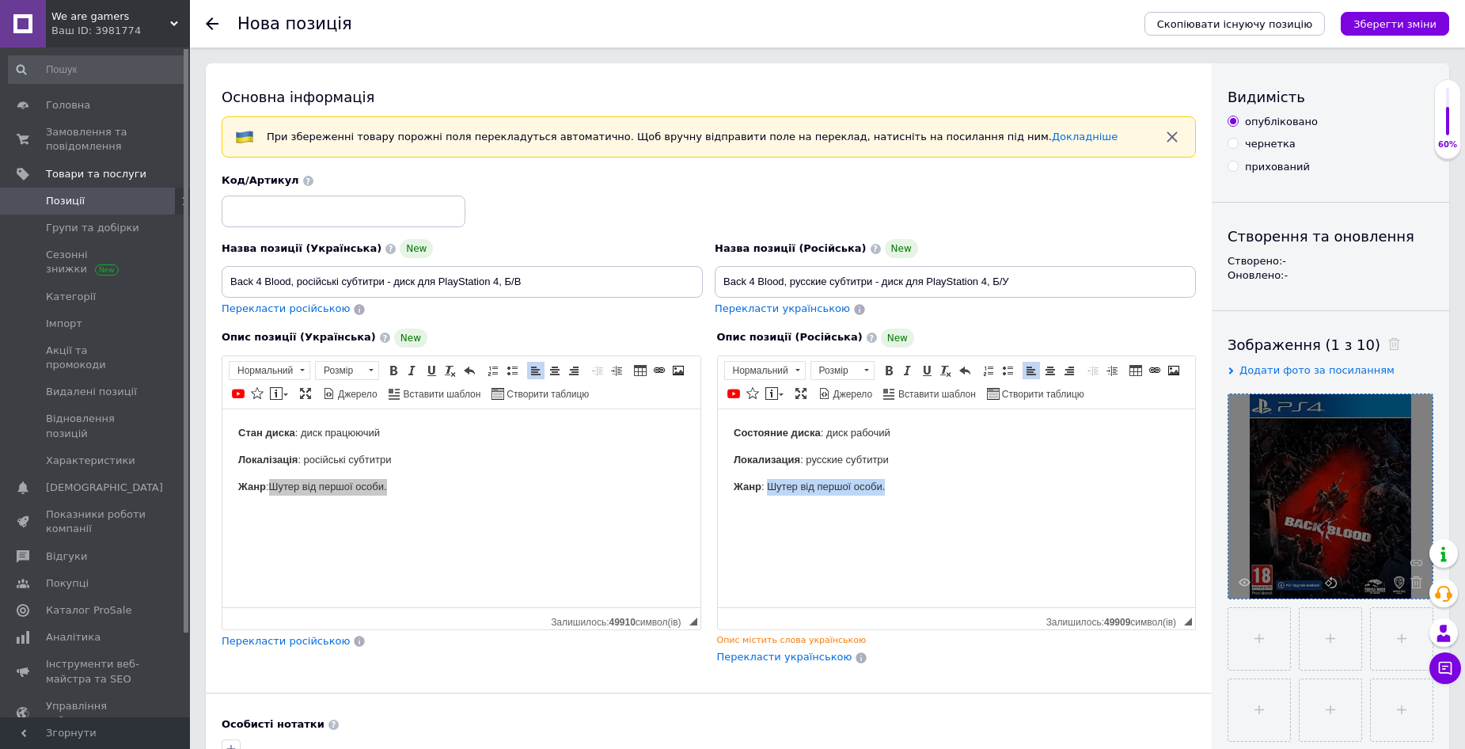
drag, startPoint x: 880, startPoint y: 494, endPoint x: 770, endPoint y: 495, distance: 110.8
click at [770, 495] on html "Состояние диска : диск рабочий Локализация : русские субтитри Жанр : Шутер від …" at bounding box center [956, 459] width 478 height 101
drag, startPoint x: 945, startPoint y: 494, endPoint x: 879, endPoint y: 494, distance: 66.5
click at [946, 494] on p "Жанр : Шутер от первого лица." at bounding box center [956, 486] width 447 height 17
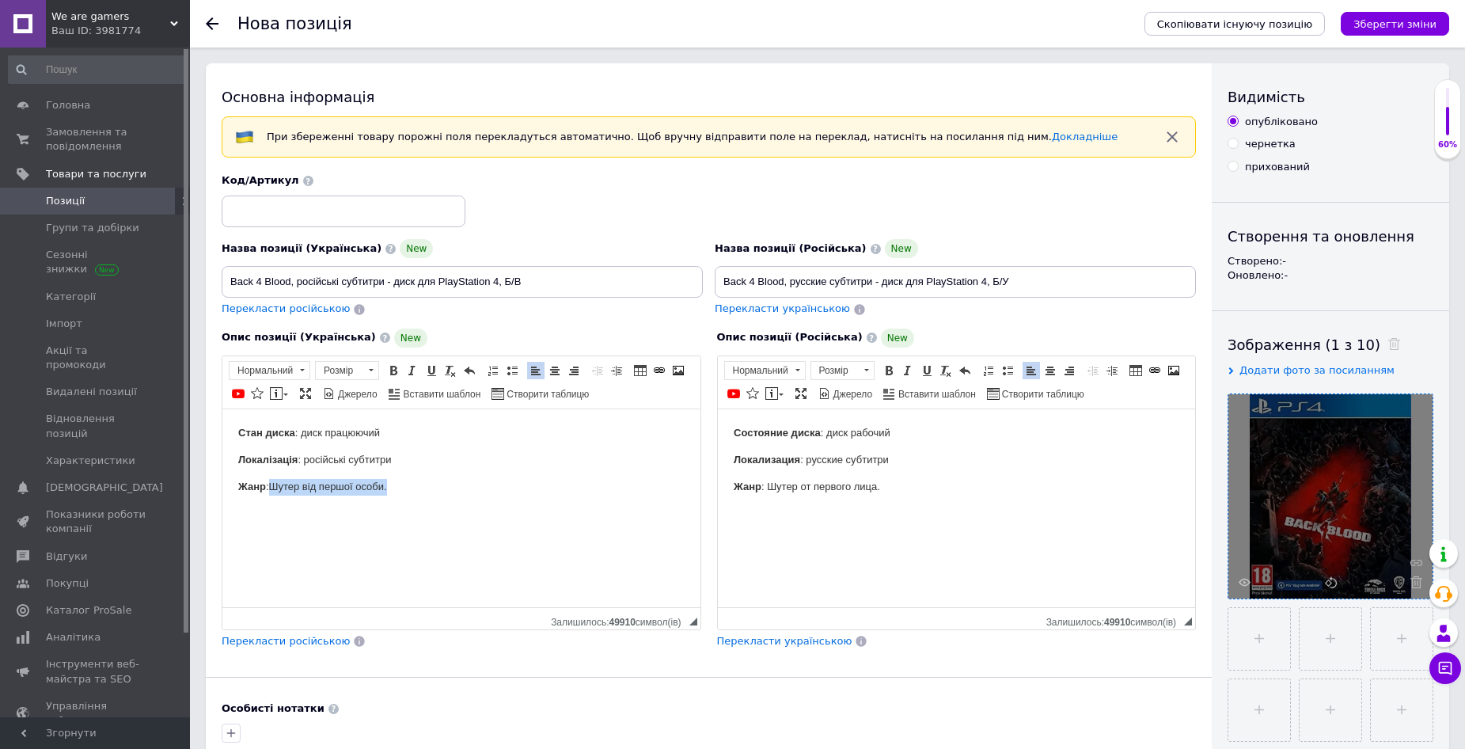
click at [447, 489] on p "Жанр : Шутер від пе ршої особи." at bounding box center [461, 486] width 447 height 17
click at [424, 484] on p "Жанр : Шутер від пе ршої особи." at bounding box center [461, 486] width 447 height 17
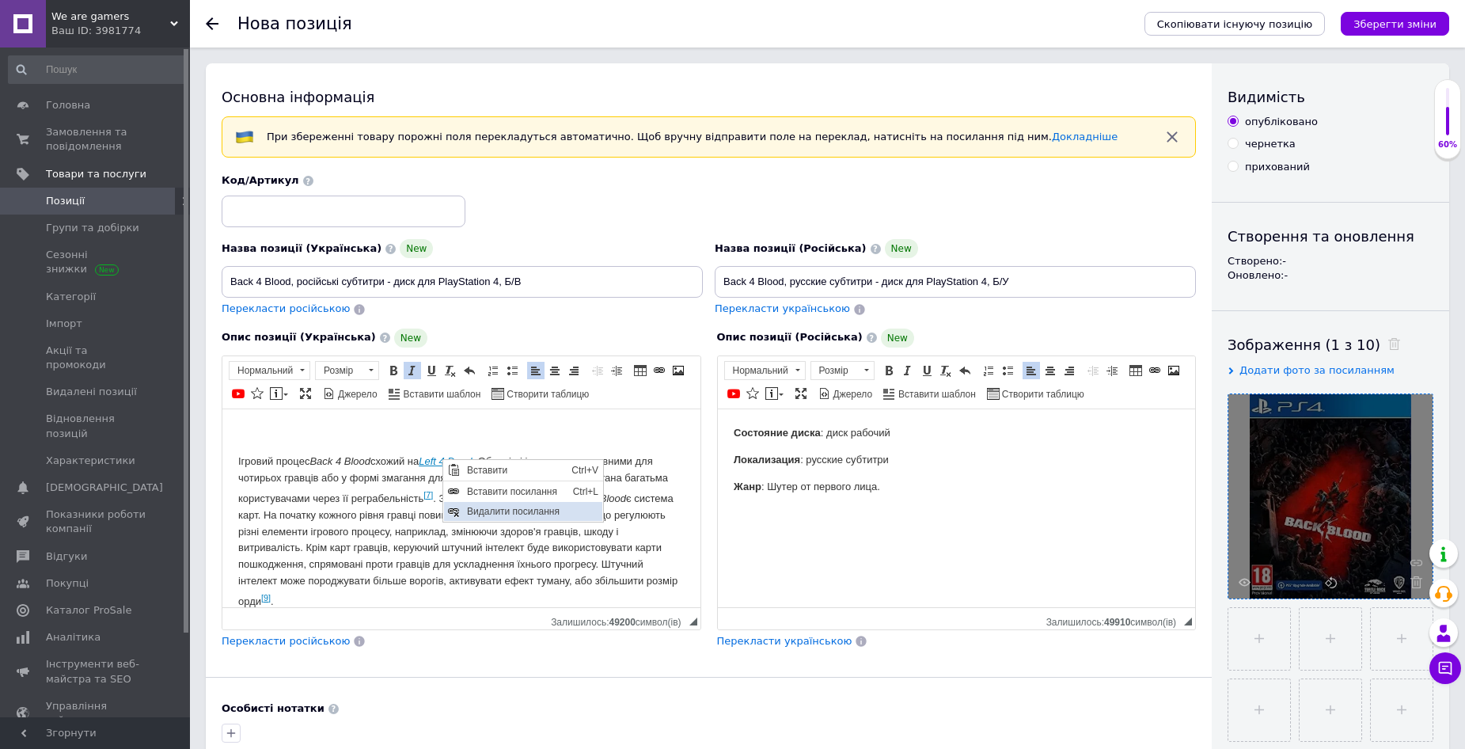
click at [483, 514] on span "Видалити посилання" at bounding box center [532, 510] width 139 height 19
click at [433, 496] on p "Ігровий процес Back 4 Blood схожий на Lef t 4 Dead . Обидві ці ігри є кооперати…" at bounding box center [461, 531] width 447 height 157
click at [428, 496] on p "Ігровий процес Back 4 Blood схожий на Lef t 4 Dead . Обидві ці ігри є кооперати…" at bounding box center [461, 529] width 447 height 153
click at [306, 595] on p "Ігровий процес Back 4 Blood схожий на Lef t 4 Dead . Обидві ці ігри є кооперати…" at bounding box center [461, 529] width 447 height 153
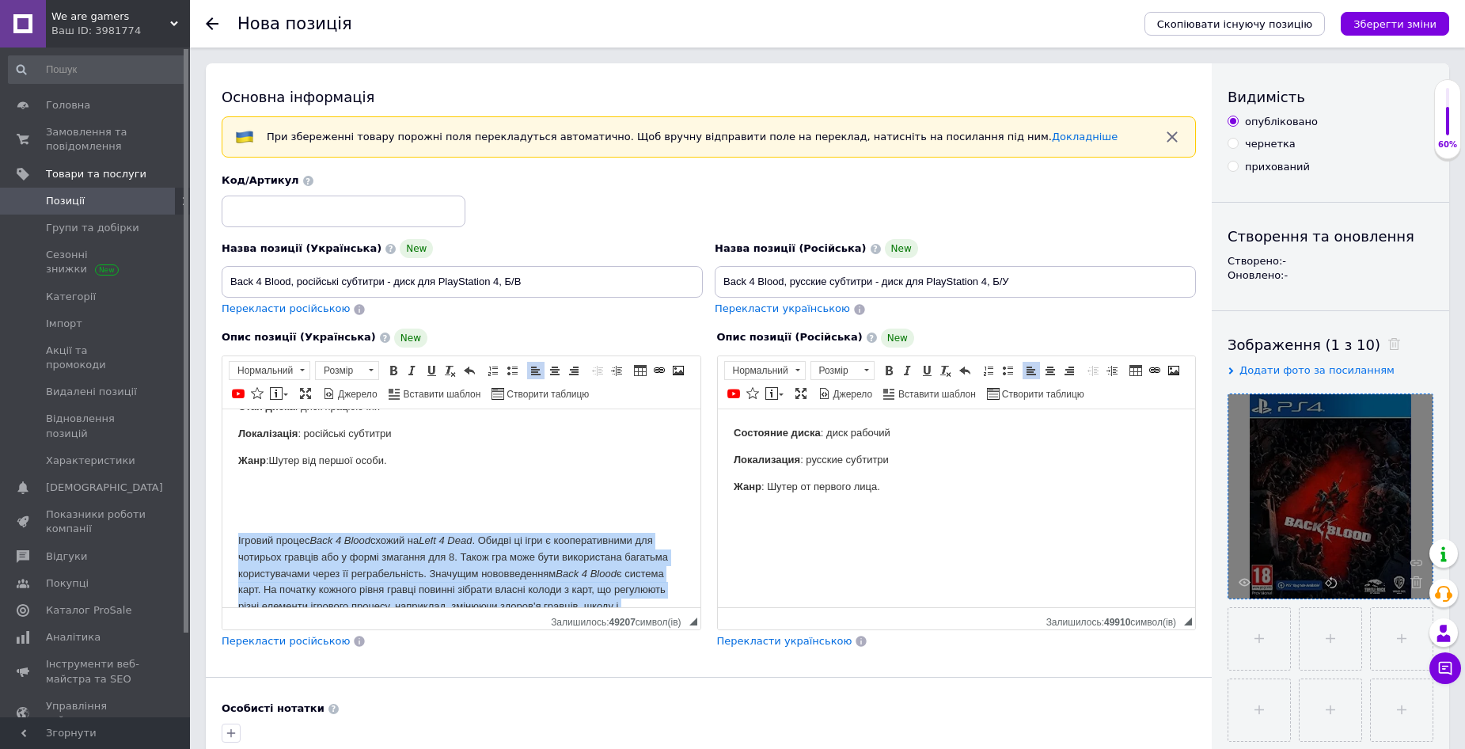
scroll to position [196, 0]
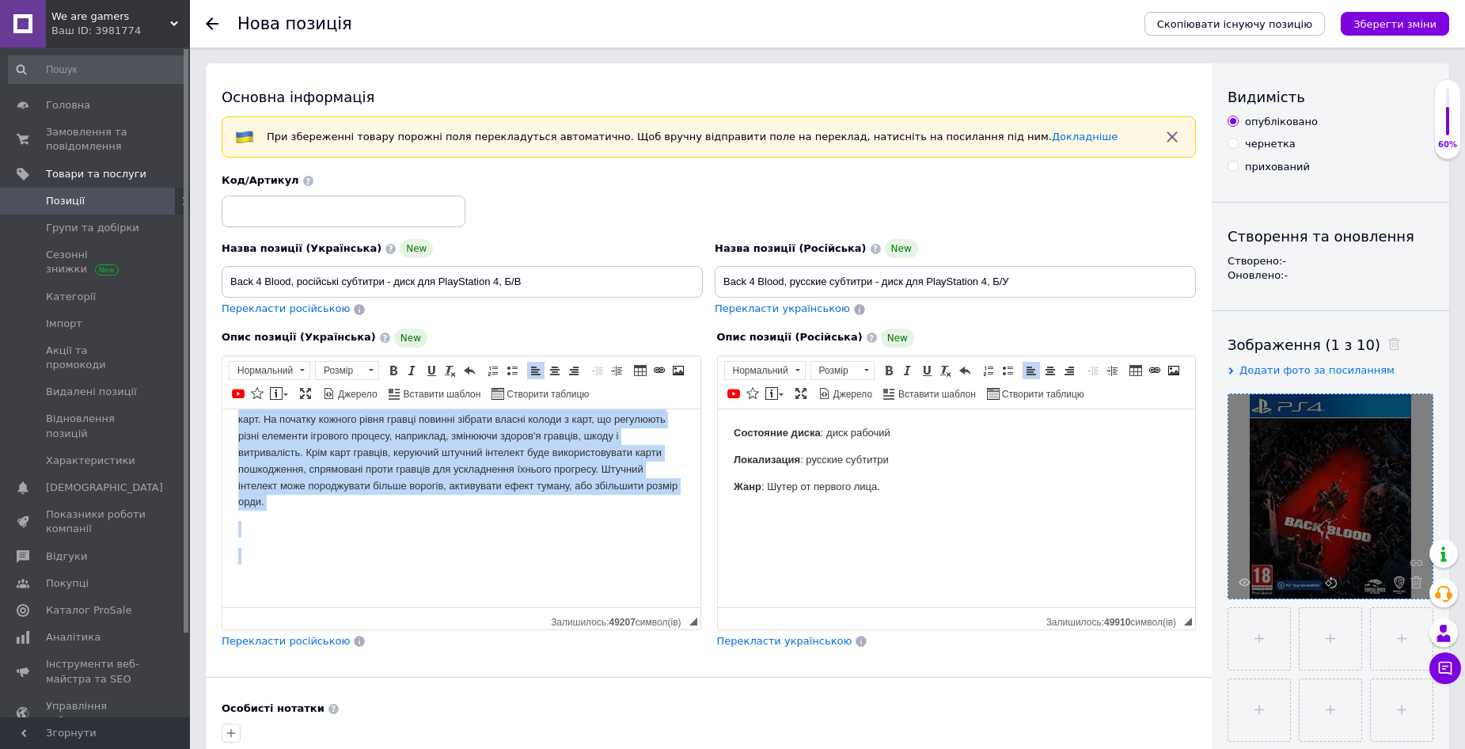
drag, startPoint x: 236, startPoint y: 537, endPoint x: 669, endPoint y: 1017, distance: 646.3
click at [447, 606] on html "Стан диска : диск працюючий Локалізація : російські субтитри Жанр : Шутер від п…" at bounding box center [461, 409] width 478 height 394
click at [269, 572] on body "Стан диска : диск працюючий Локалізація : російські субтитри Жанр : Шутер від п…" at bounding box center [461, 409] width 447 height 363
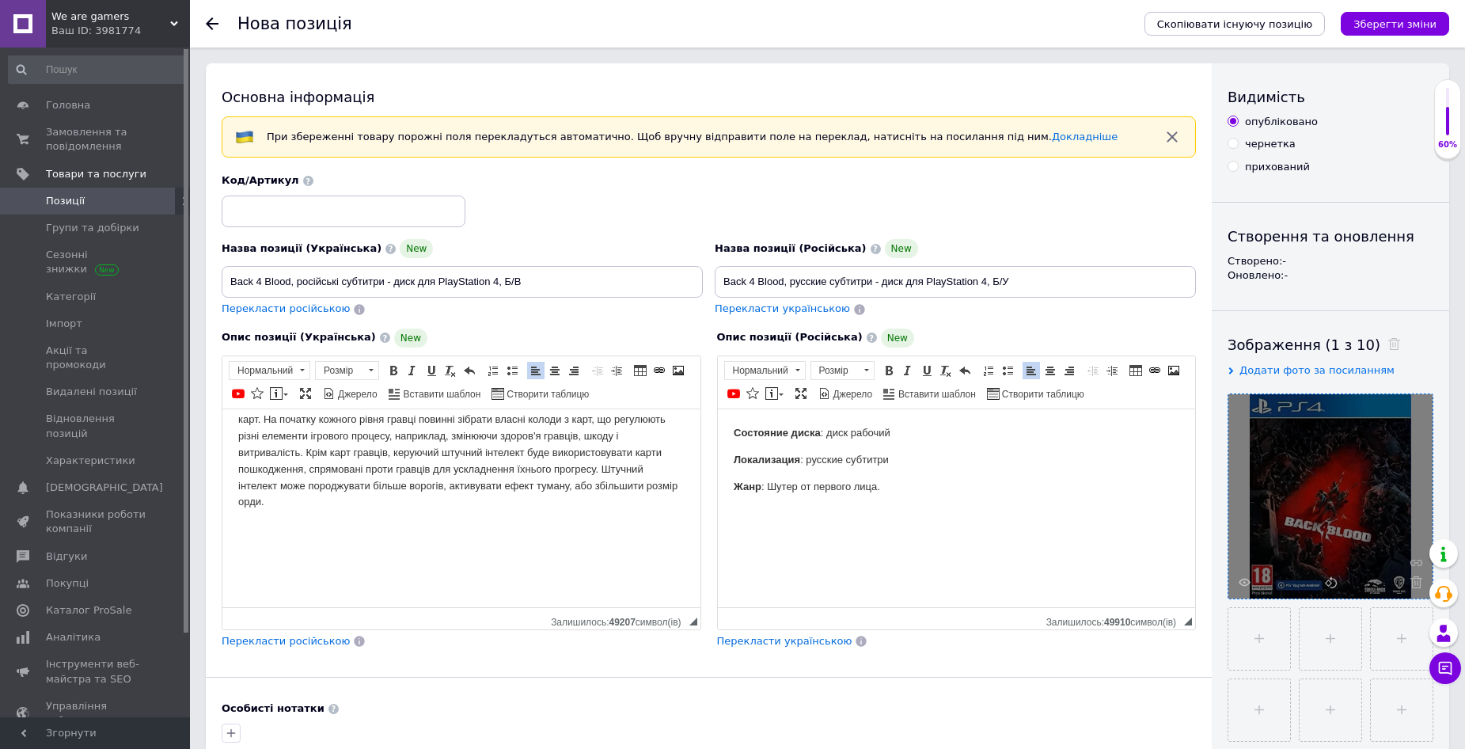
click at [266, 588] on p "Редактор, 234913A6-6181-406F-BFB9-2ACDD82EDE1D" at bounding box center [461, 582] width 447 height 17
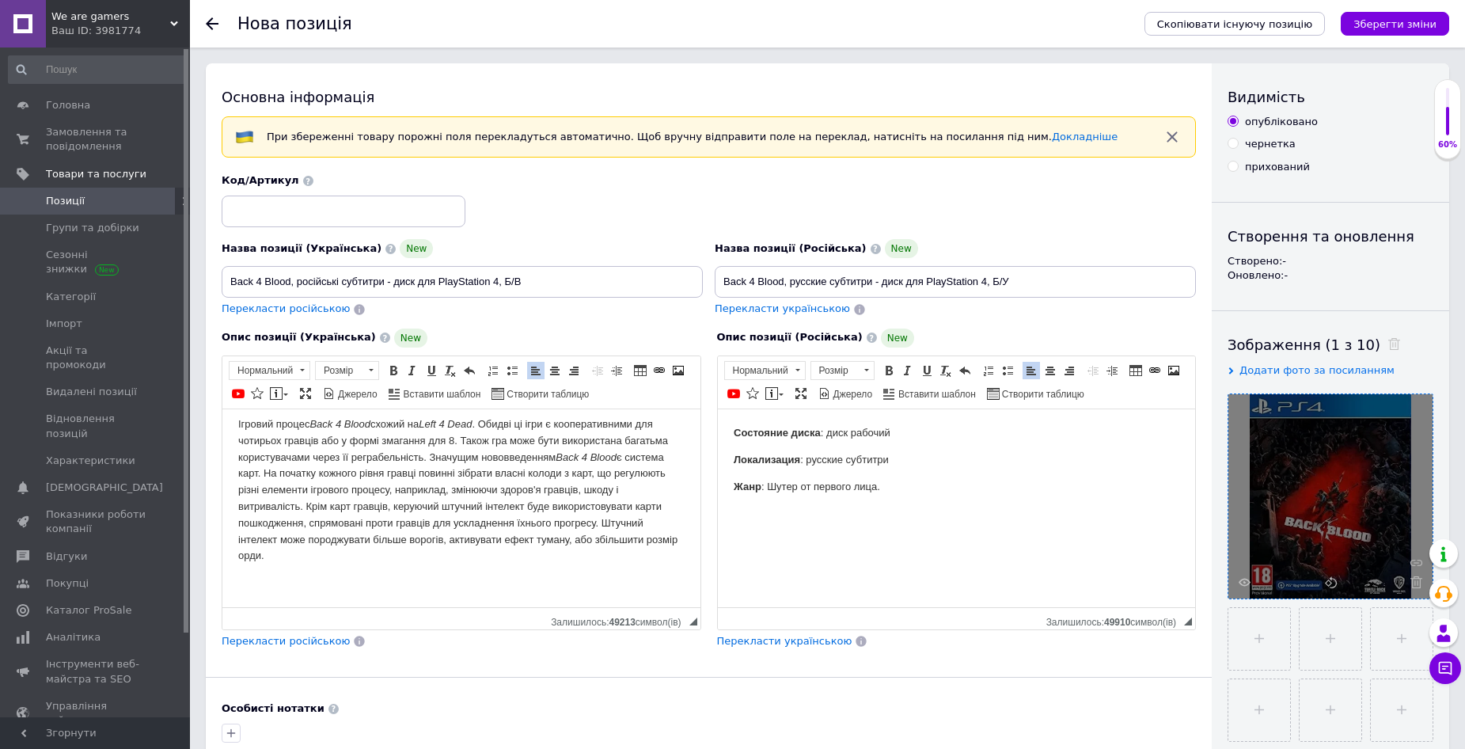
scroll to position [116, 0]
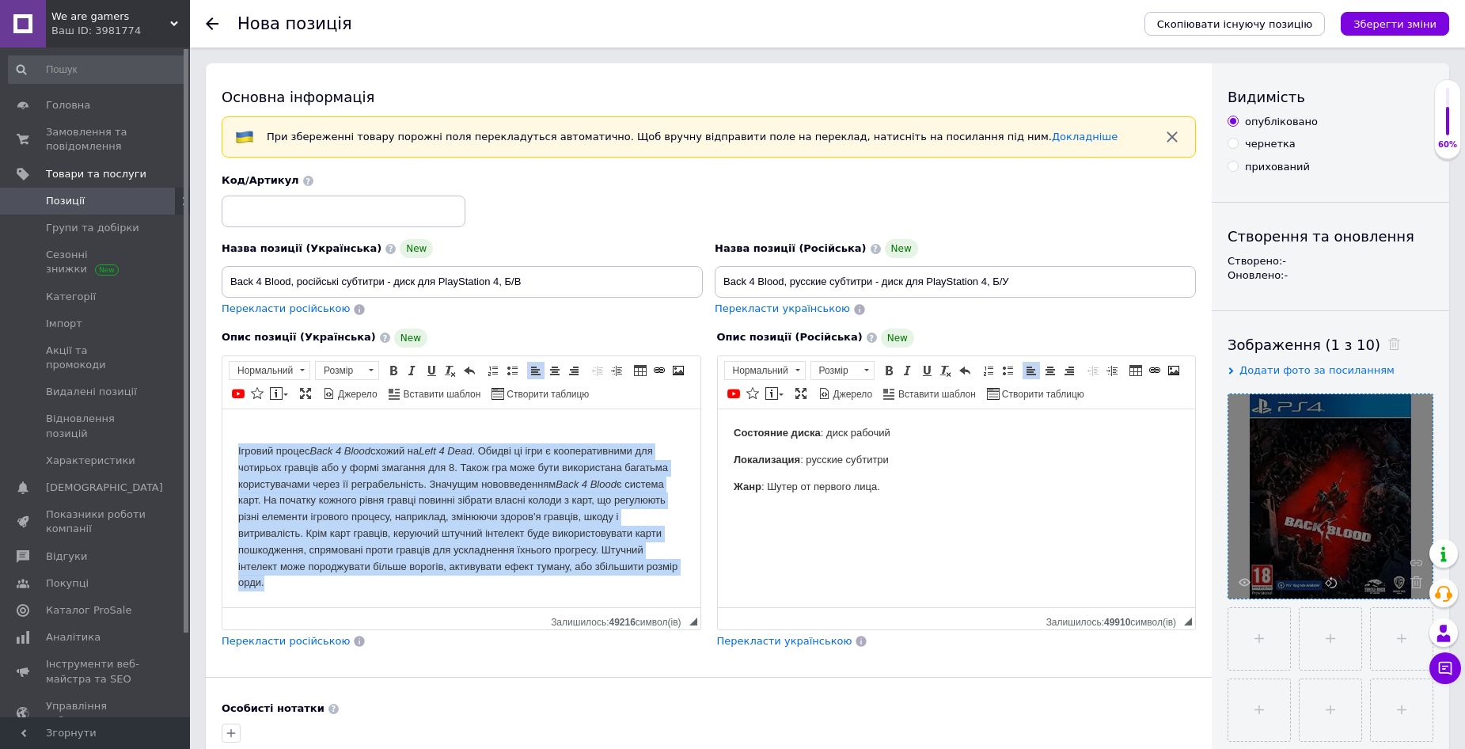
drag, startPoint x: 304, startPoint y: 591, endPoint x: 236, endPoint y: 453, distance: 153.7
click at [236, 453] on html "Стан диска : диск працюючий Локалізація : російські субтитри Жанр : Шутер від п…" at bounding box center [461, 450] width 478 height 314
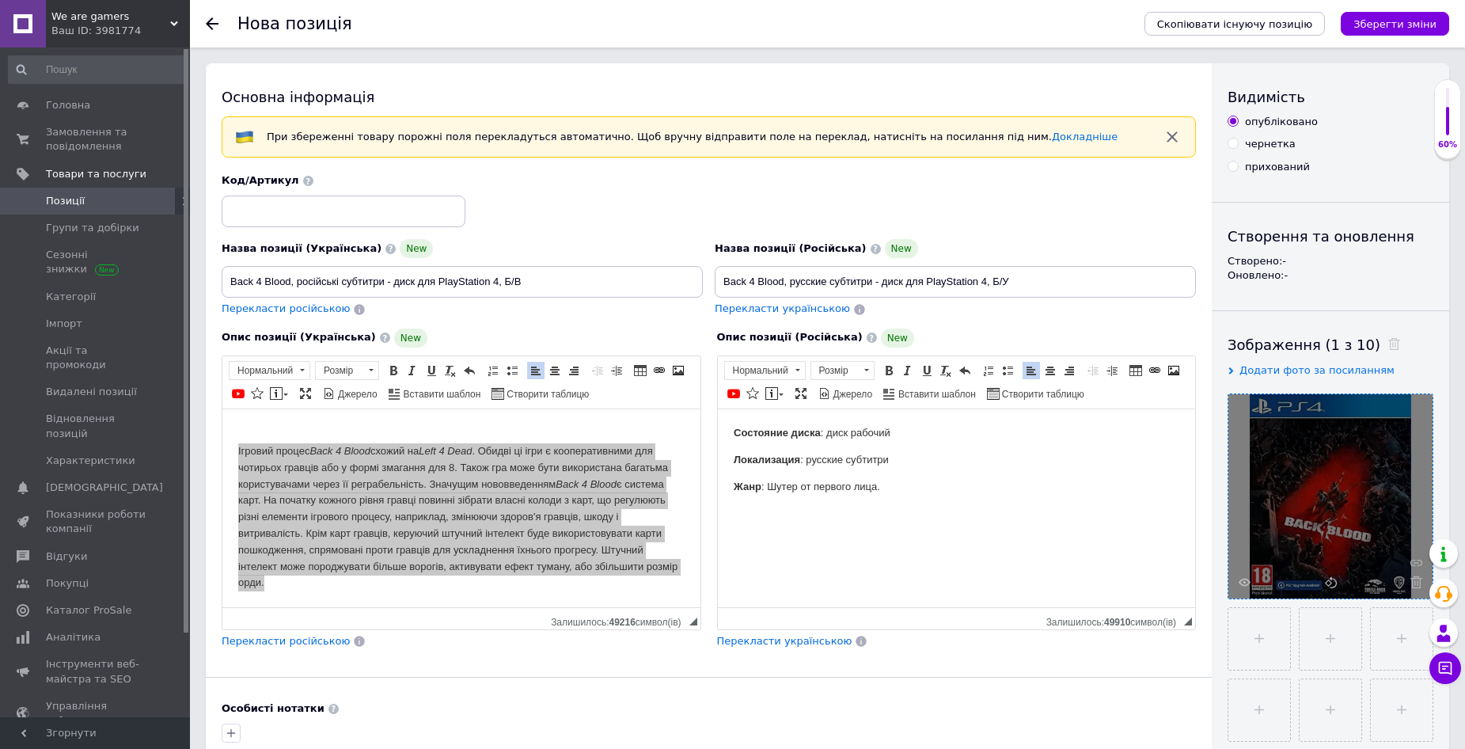
click at [910, 493] on p "Жанр : Шутер от первого лица." at bounding box center [956, 486] width 447 height 17
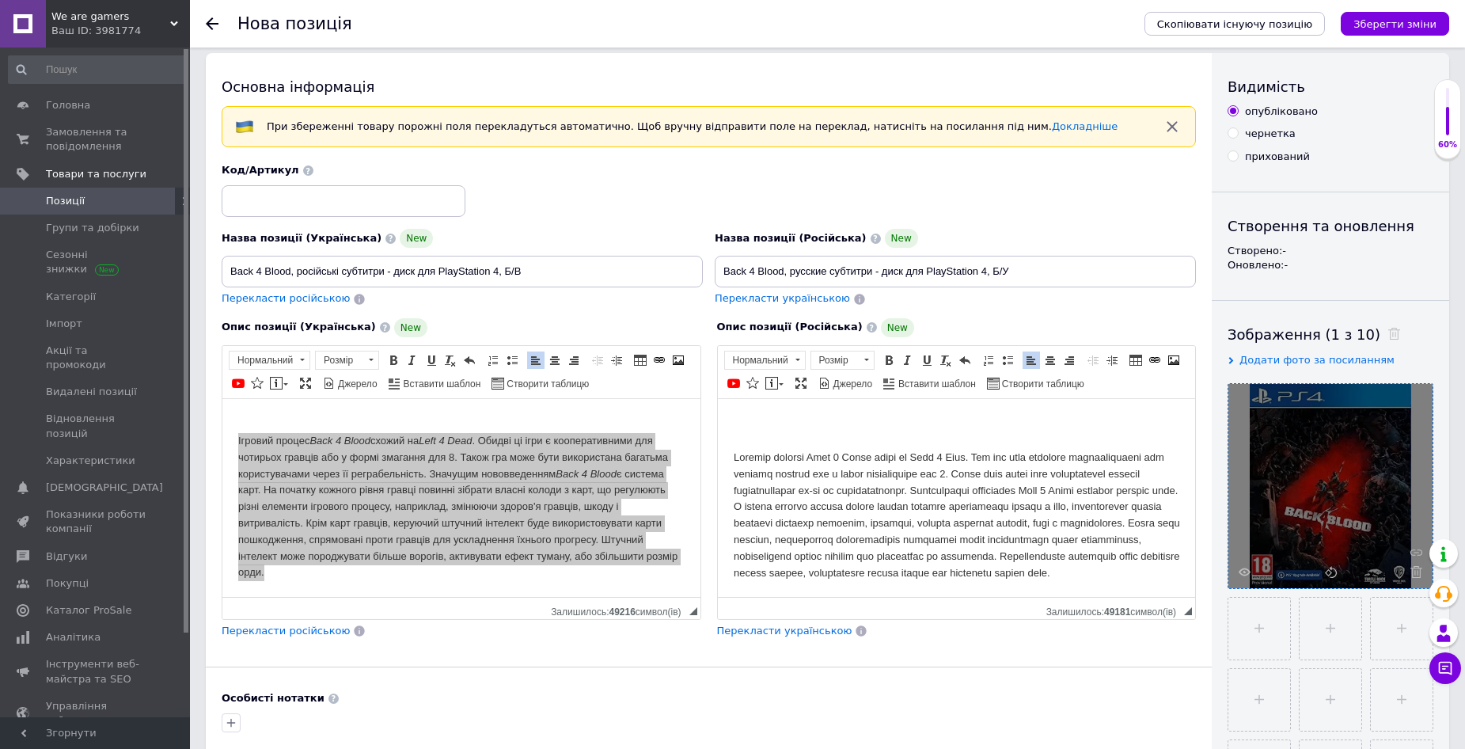
scroll to position [0, 0]
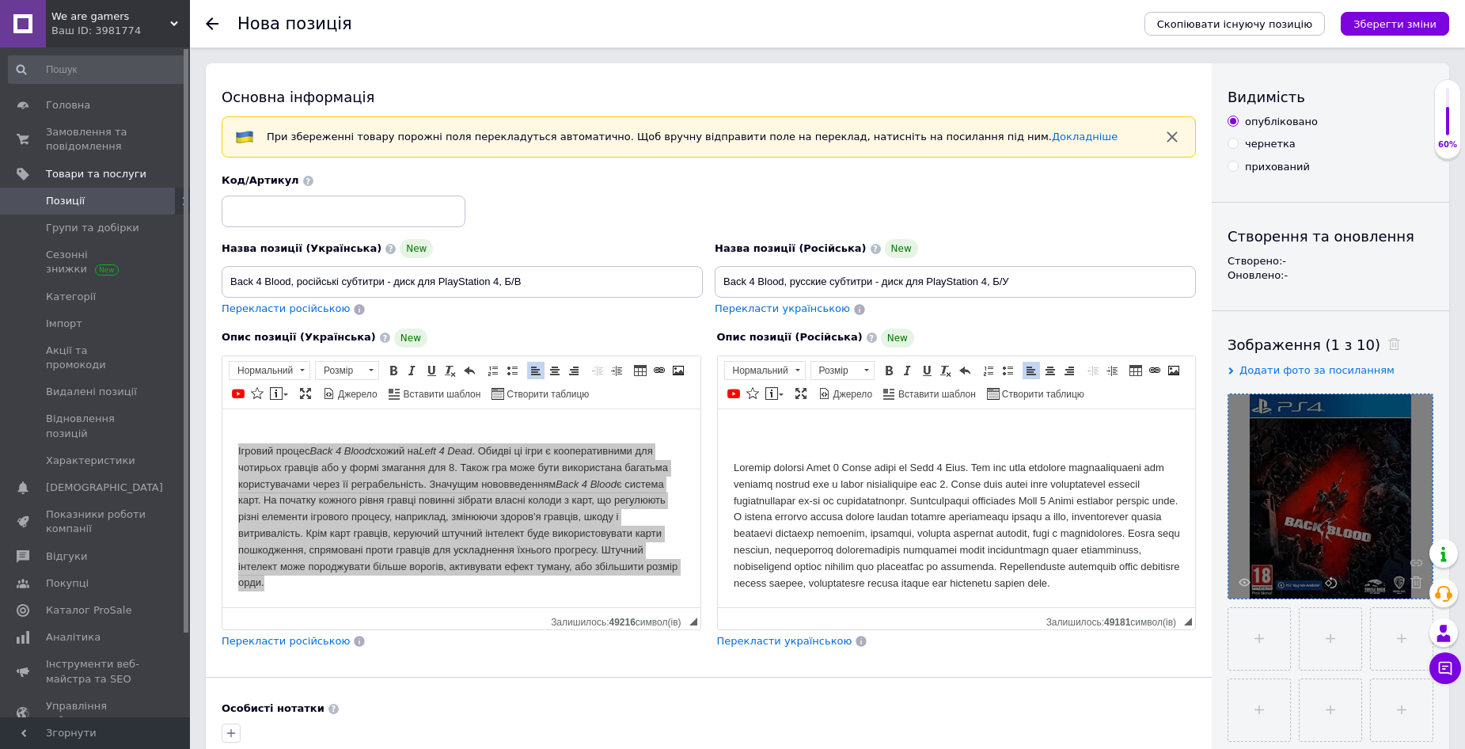
drag, startPoint x: 290, startPoint y: 281, endPoint x: 222, endPoint y: 284, distance: 68.2
click at [222, 283] on input "Back 4 Blood, російські субтитри - диск для PlayStation 4, Б/В" at bounding box center [462, 282] width 481 height 32
click at [927, 696] on div "Основна інформація При збереженні товару порожні поля перекладуться автоматично…" at bounding box center [709, 527] width 1006 height 929
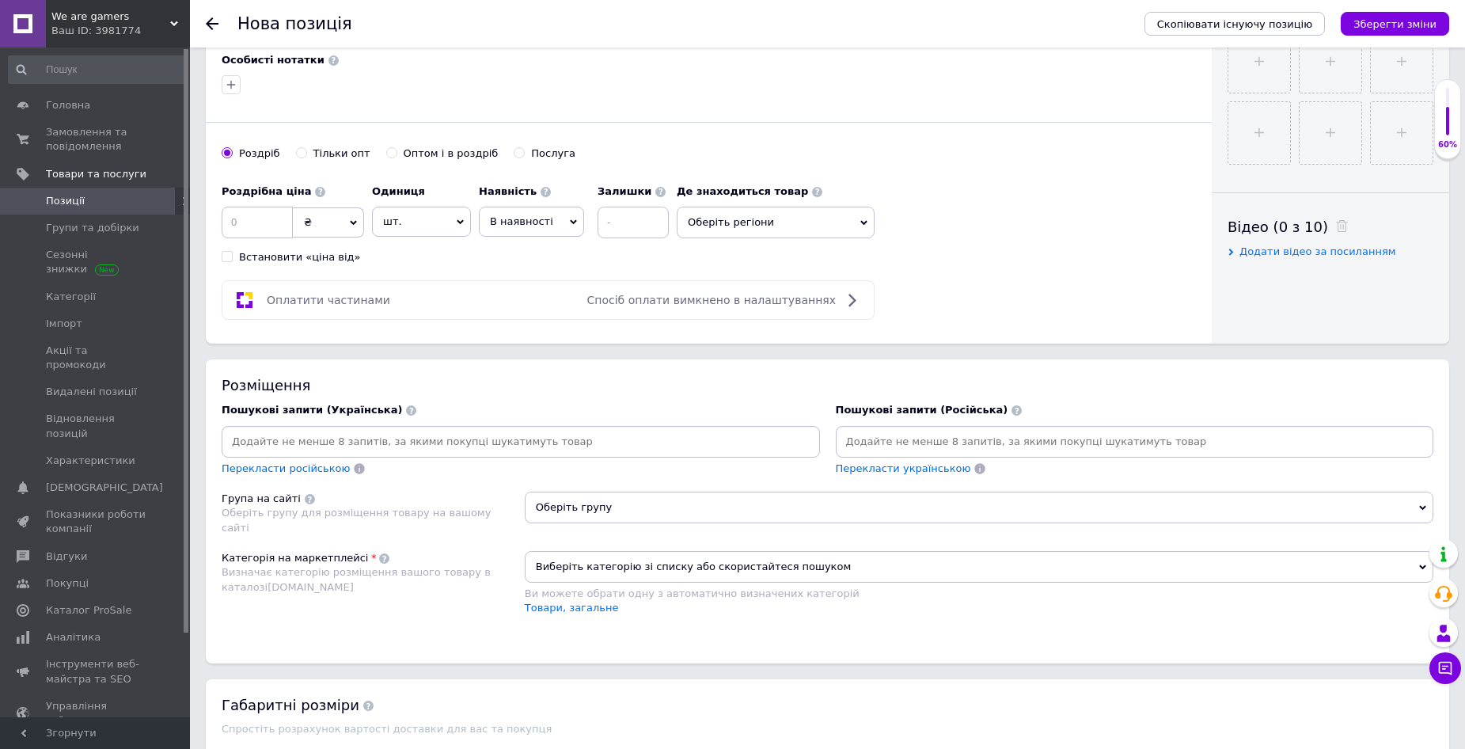
scroll to position [713, 0]
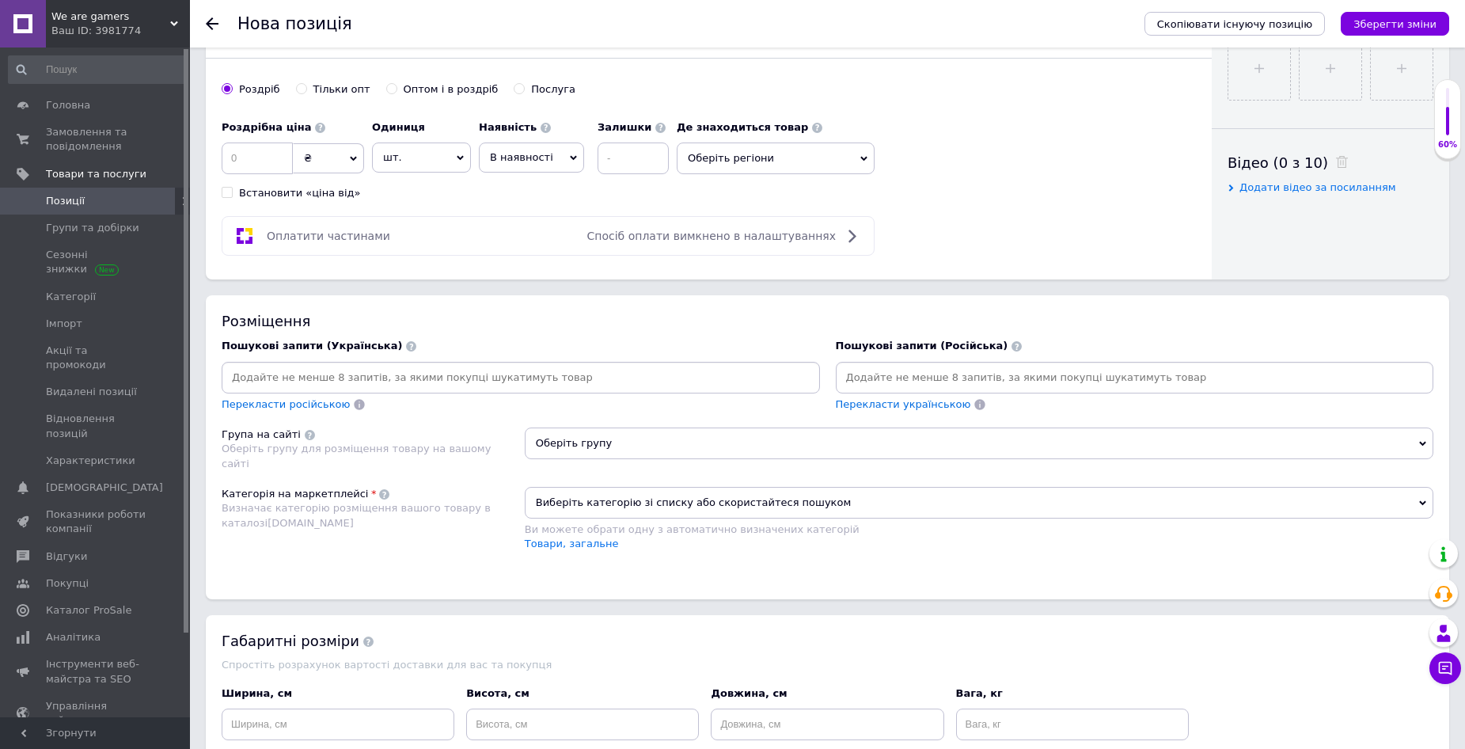
drag, startPoint x: 865, startPoint y: 379, endPoint x: 892, endPoint y: 378, distance: 27.7
click at [865, 378] on input at bounding box center [1135, 378] width 592 height 24
paste input "Back 4 Blood"
type input "Back 4 Blood"
paste input "PlayStation 4"
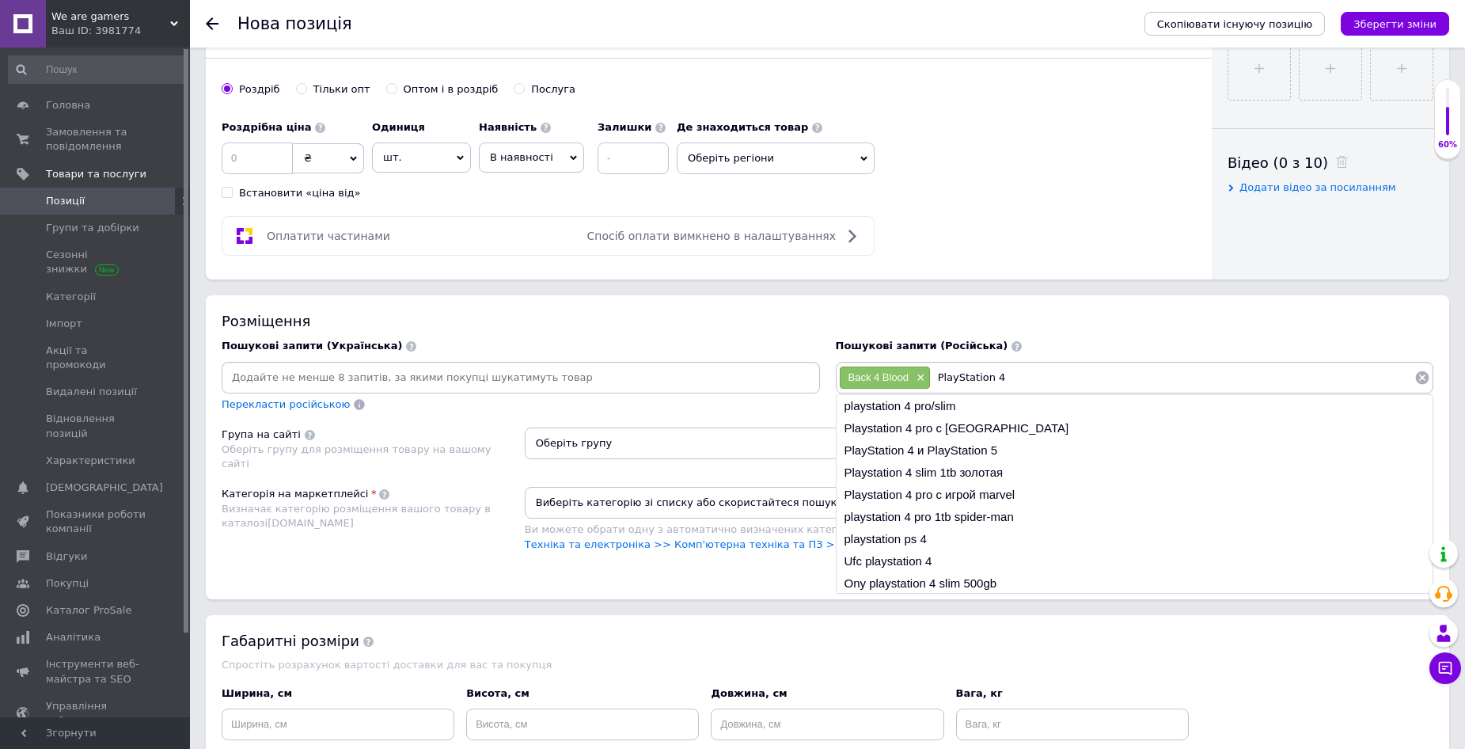
type input "PlayStation 4"
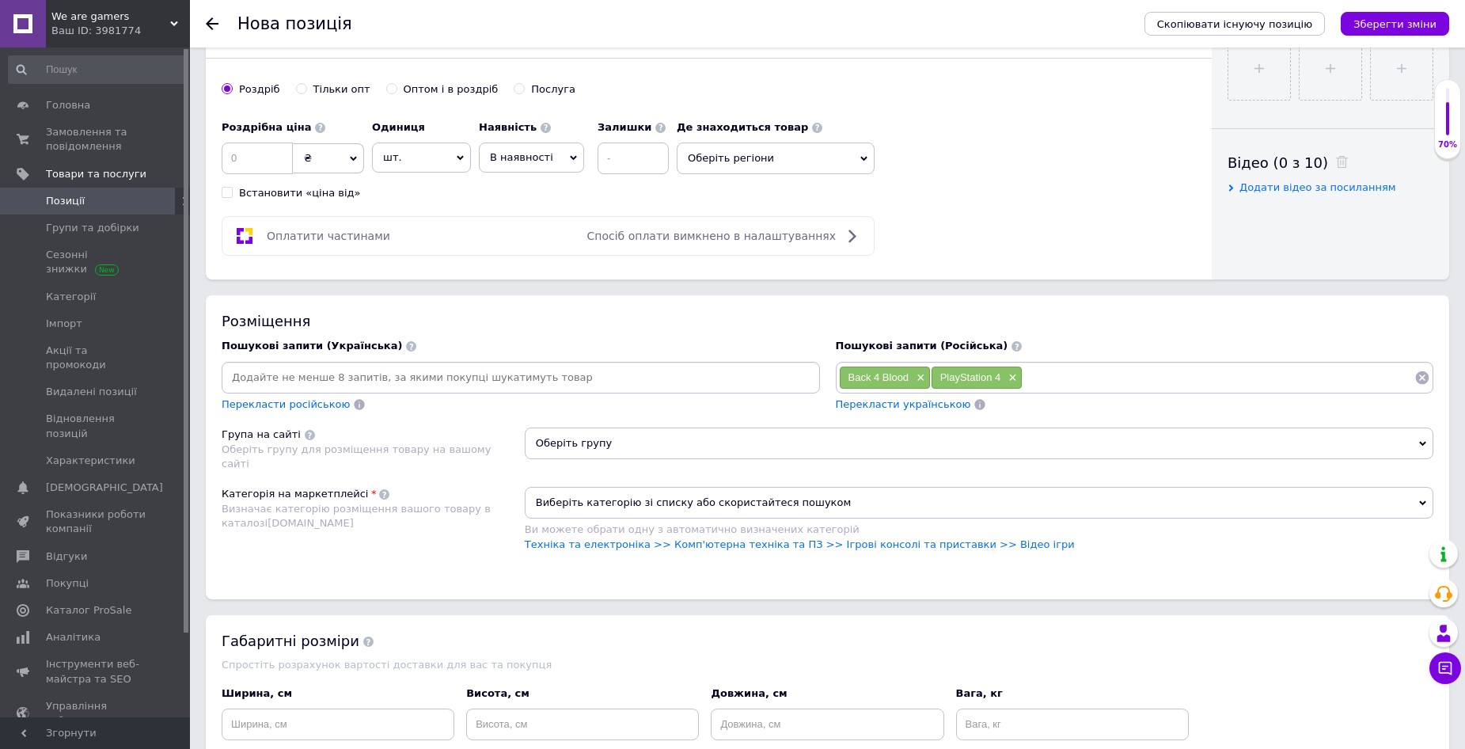
paste input "PS 4"
type input "PS 4"
drag, startPoint x: 842, startPoint y: 375, endPoint x: 907, endPoint y: 383, distance: 64.6
click at [907, 385] on div "Back 4 Blood ×" at bounding box center [885, 378] width 90 height 22
click at [1146, 379] on input at bounding box center [1245, 378] width 339 height 24
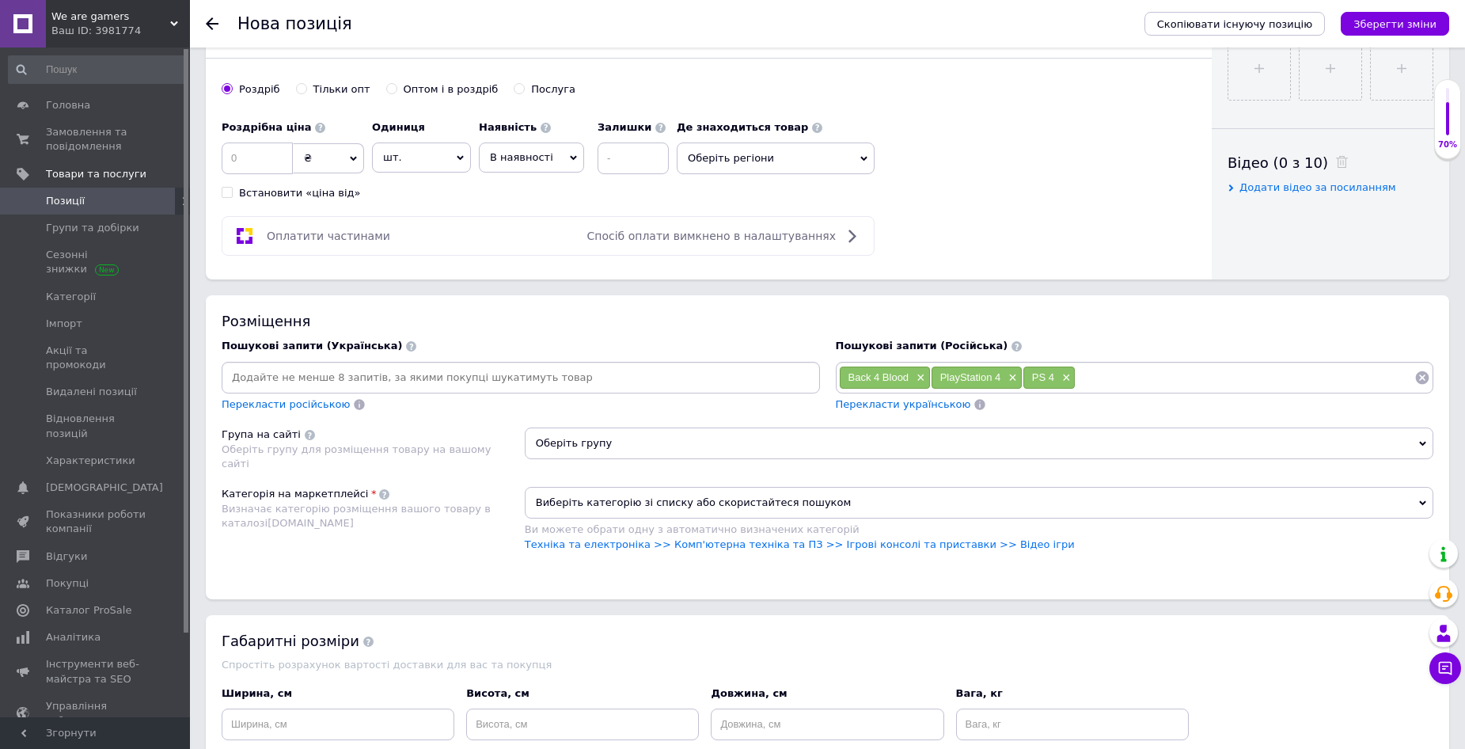
paste input "Back 4 Blood"
drag, startPoint x: 946, startPoint y: 378, endPoint x: 998, endPoint y: 383, distance: 52.5
click at [998, 383] on div "PlayStation 4 ×" at bounding box center [977, 378] width 90 height 22
click at [1180, 382] on input "Back 4 Blood" at bounding box center [1245, 378] width 339 height 24
paste input "PlayStation 4"
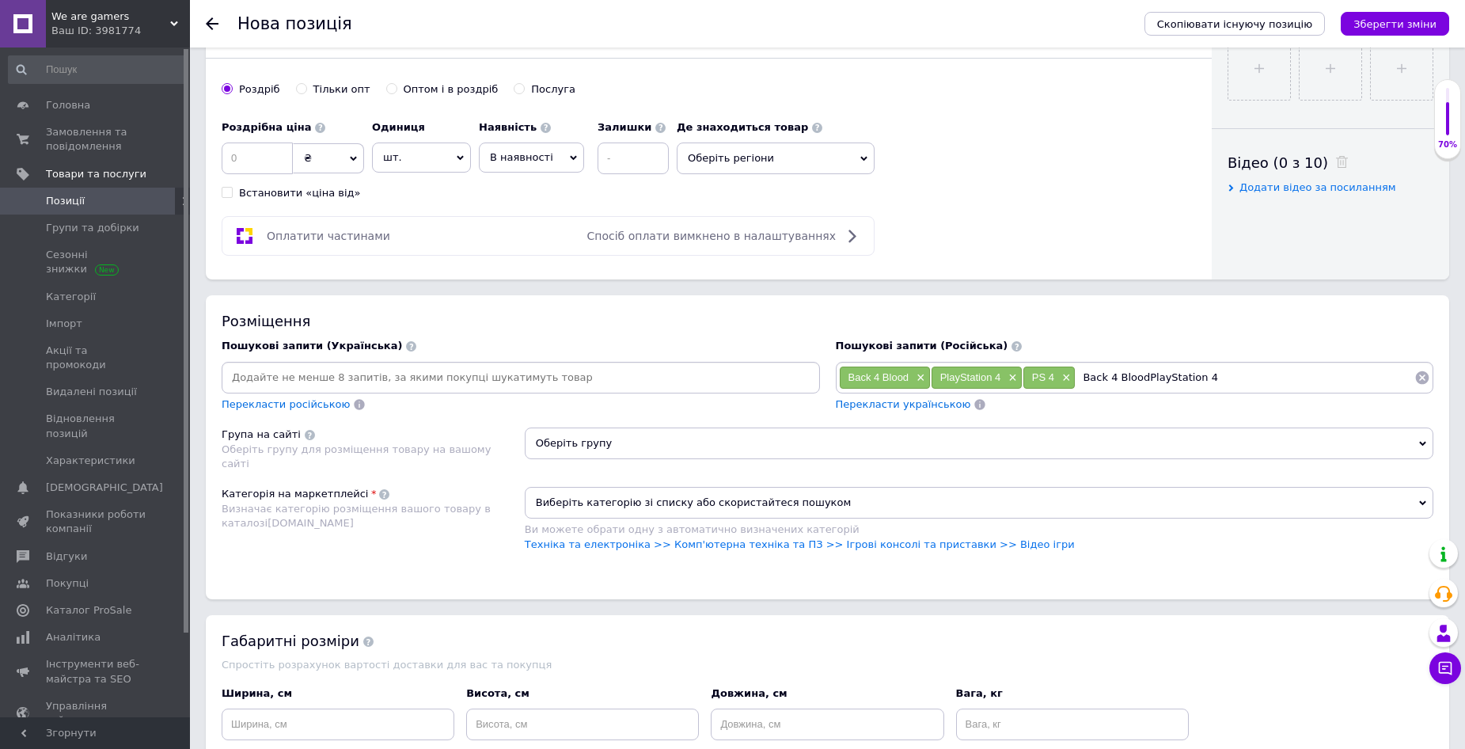
drag, startPoint x: 1142, startPoint y: 378, endPoint x: 1187, endPoint y: 379, distance: 45.1
click at [1142, 378] on input "Back 4 BloodPlayStation 4" at bounding box center [1245, 378] width 339 height 24
type input "Back 4 Blood PlayStation 4"
click at [1220, 379] on input "Back 4 Blood PlayStation 4" at bounding box center [1245, 378] width 339 height 24
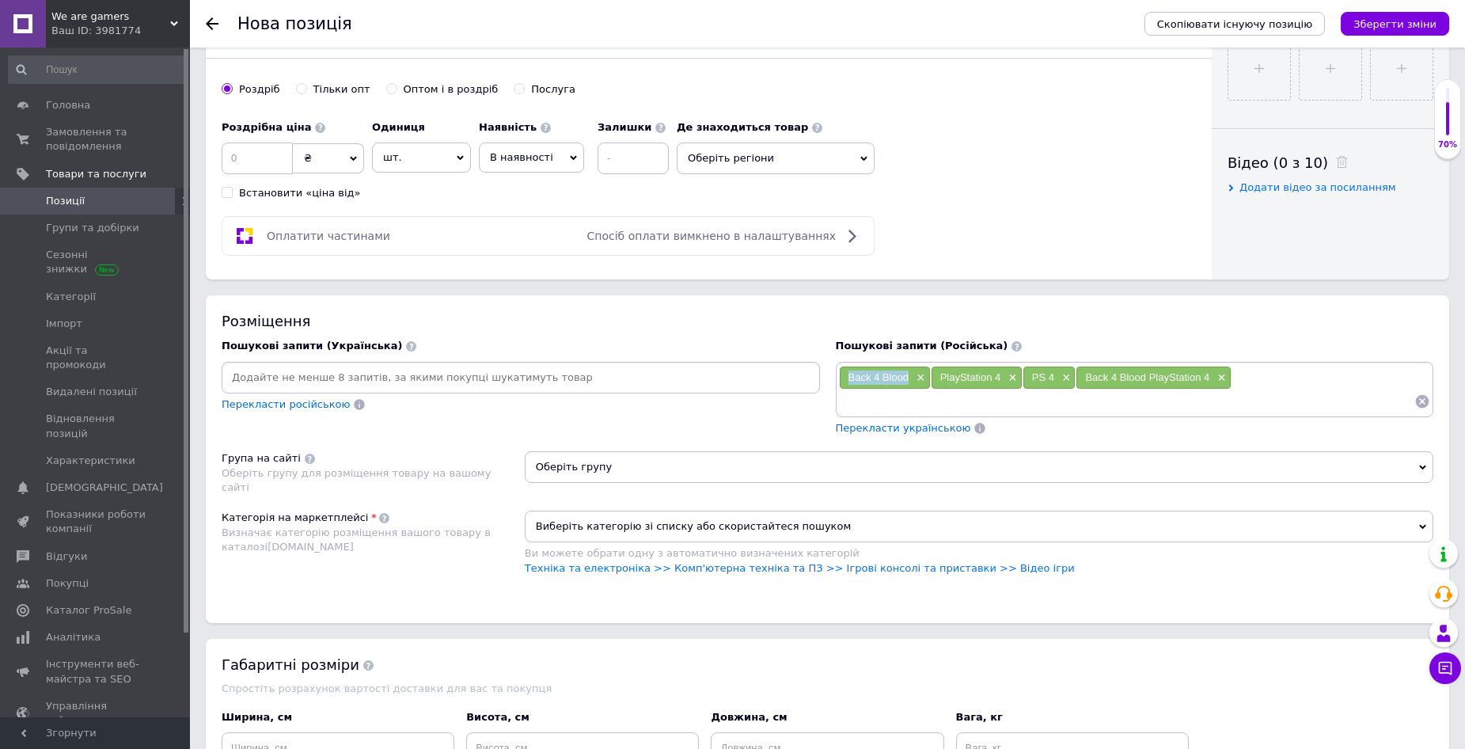
drag, startPoint x: 868, startPoint y: 381, endPoint x: 908, endPoint y: 383, distance: 40.4
click at [908, 383] on div "Back 4 Blood ×" at bounding box center [885, 378] width 90 height 22
drag, startPoint x: 877, startPoint y: 407, endPoint x: 885, endPoint y: 406, distance: 8.0
click at [885, 406] on input at bounding box center [1127, 402] width 576 height 24
paste input "Back 4 Blood"
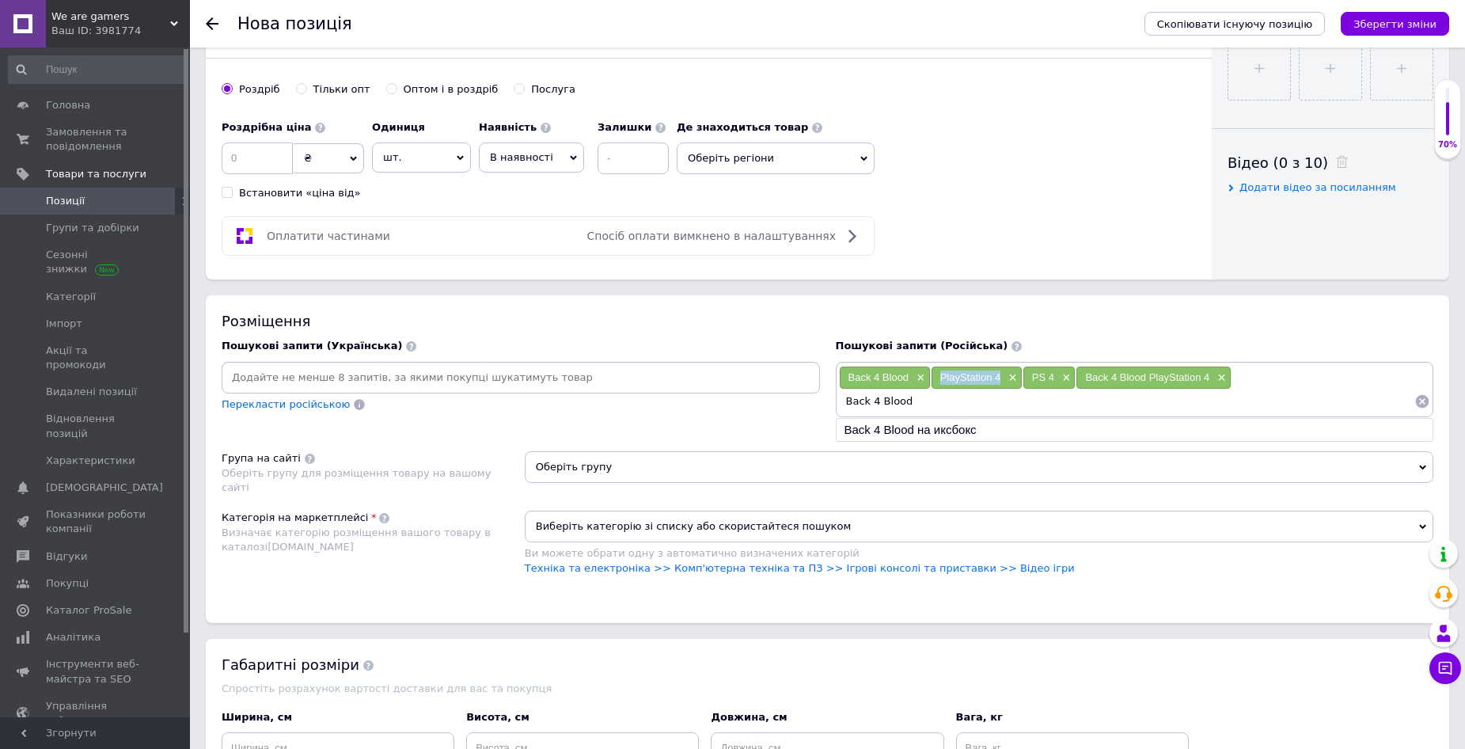
drag, startPoint x: 942, startPoint y: 374, endPoint x: 1001, endPoint y: 383, distance: 59.2
click at [1001, 383] on div "PlayStation 4 ×" at bounding box center [977, 378] width 90 height 22
drag, startPoint x: 912, startPoint y: 405, endPoint x: 948, endPoint y: 405, distance: 35.6
click at [913, 405] on input "Back 4 Blood" at bounding box center [1127, 402] width 576 height 24
paste input "PlayStation 4"
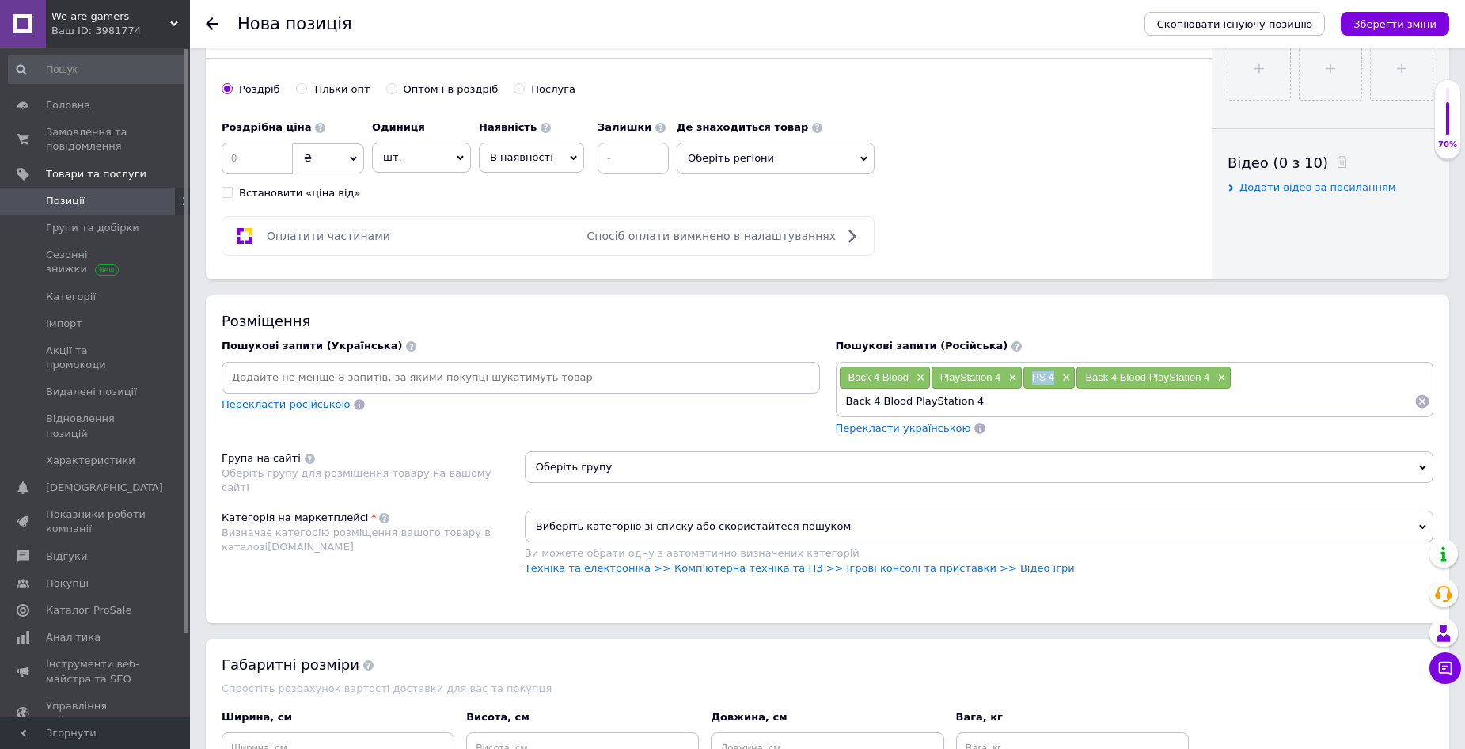
drag, startPoint x: 1031, startPoint y: 381, endPoint x: 1055, endPoint y: 380, distance: 24.6
click at [1055, 380] on div "PS 4 ×" at bounding box center [1050, 378] width 52 height 22
drag, startPoint x: 964, startPoint y: 405, endPoint x: 910, endPoint y: 405, distance: 53.8
click at [910, 405] on input "Back 4 Blood PlayStation 4" at bounding box center [1127, 402] width 576 height 24
paste input "S"
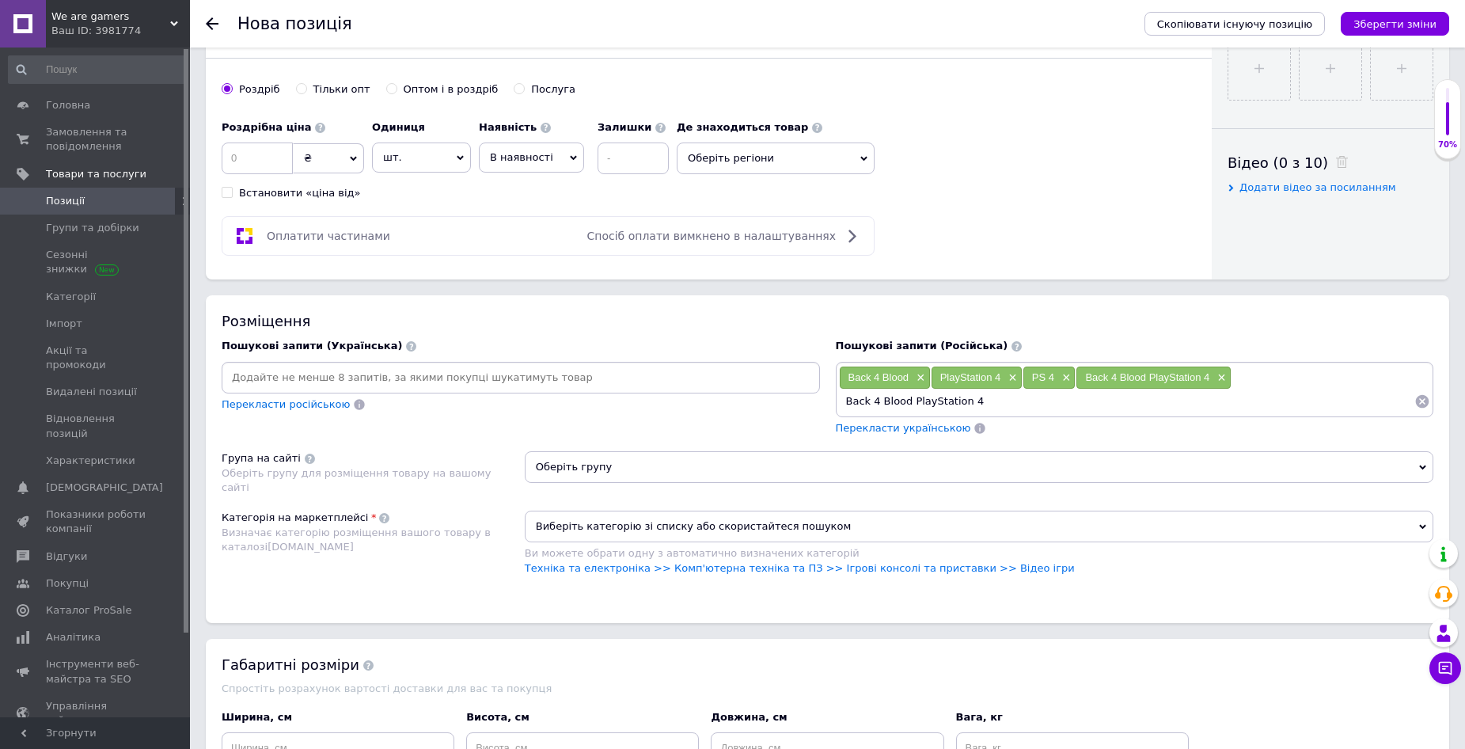
type input "Back 4 Blood PS 4"
click at [371, 382] on input at bounding box center [521, 378] width 592 height 24
type input "беск фор блад"
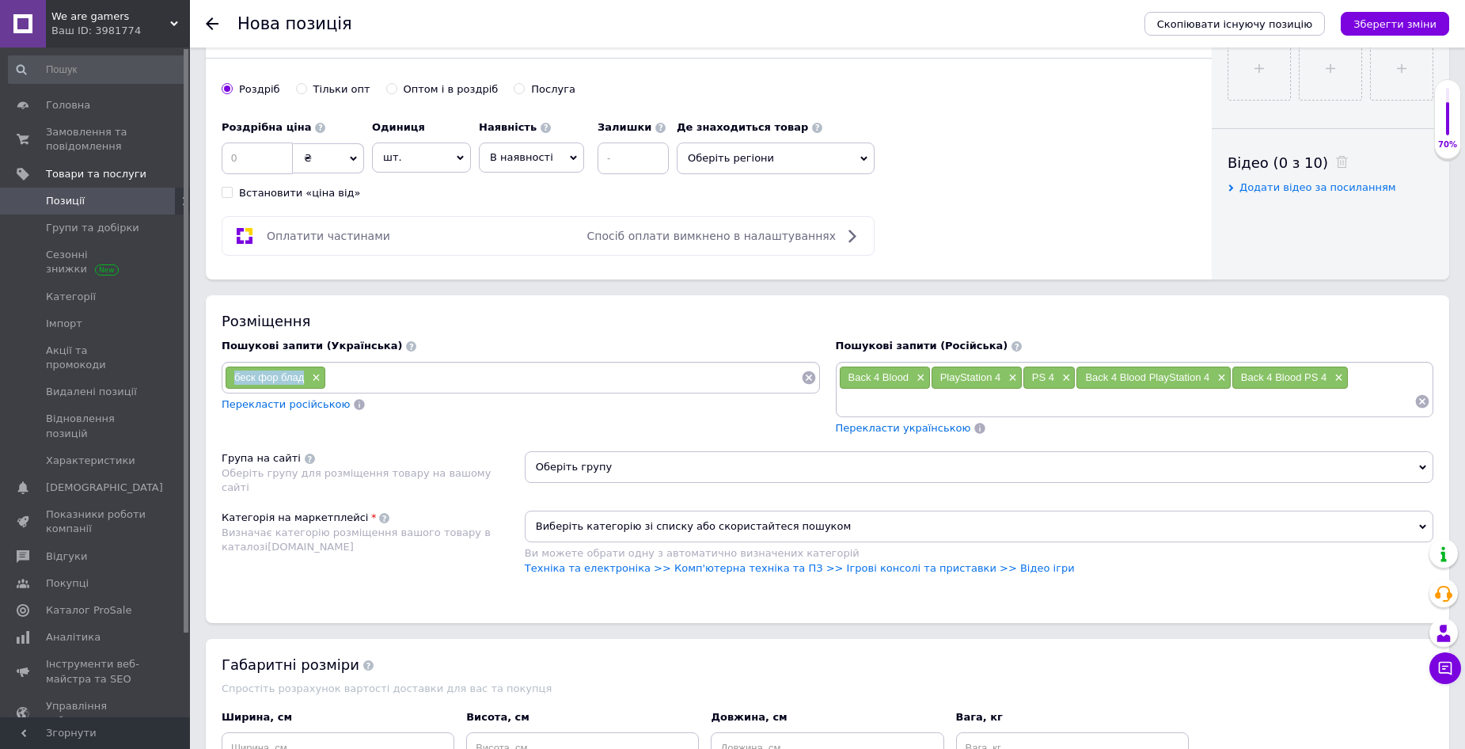
drag, startPoint x: 232, startPoint y: 374, endPoint x: 292, endPoint y: 374, distance: 60.2
click at [304, 380] on div "беск фор блад ×" at bounding box center [276, 378] width 100 height 22
click at [376, 375] on input at bounding box center [563, 378] width 475 height 24
paste input "беск фор блад"
type input "беск фор блад пс 4"
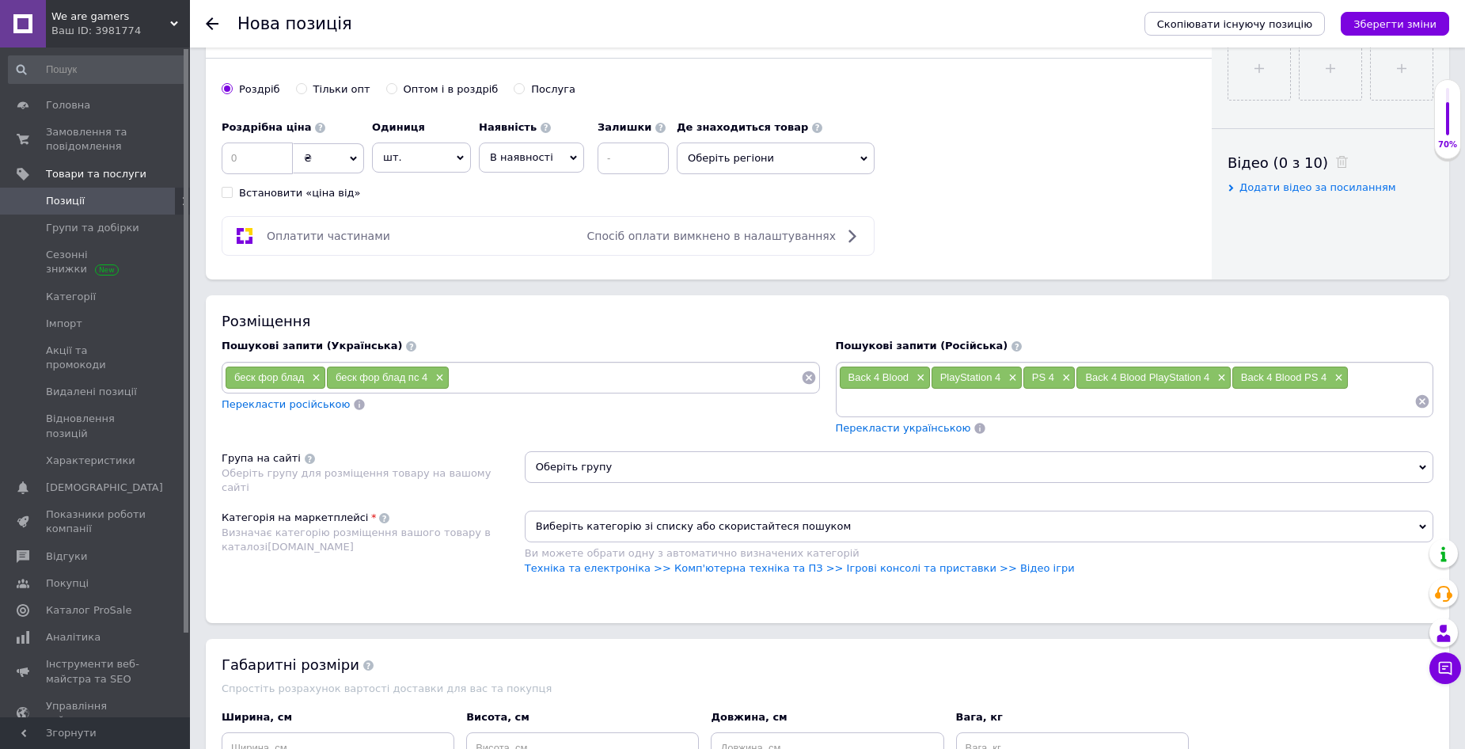
paste input "беск фор блад"
type input "беск фор блад плейстейшен 4"
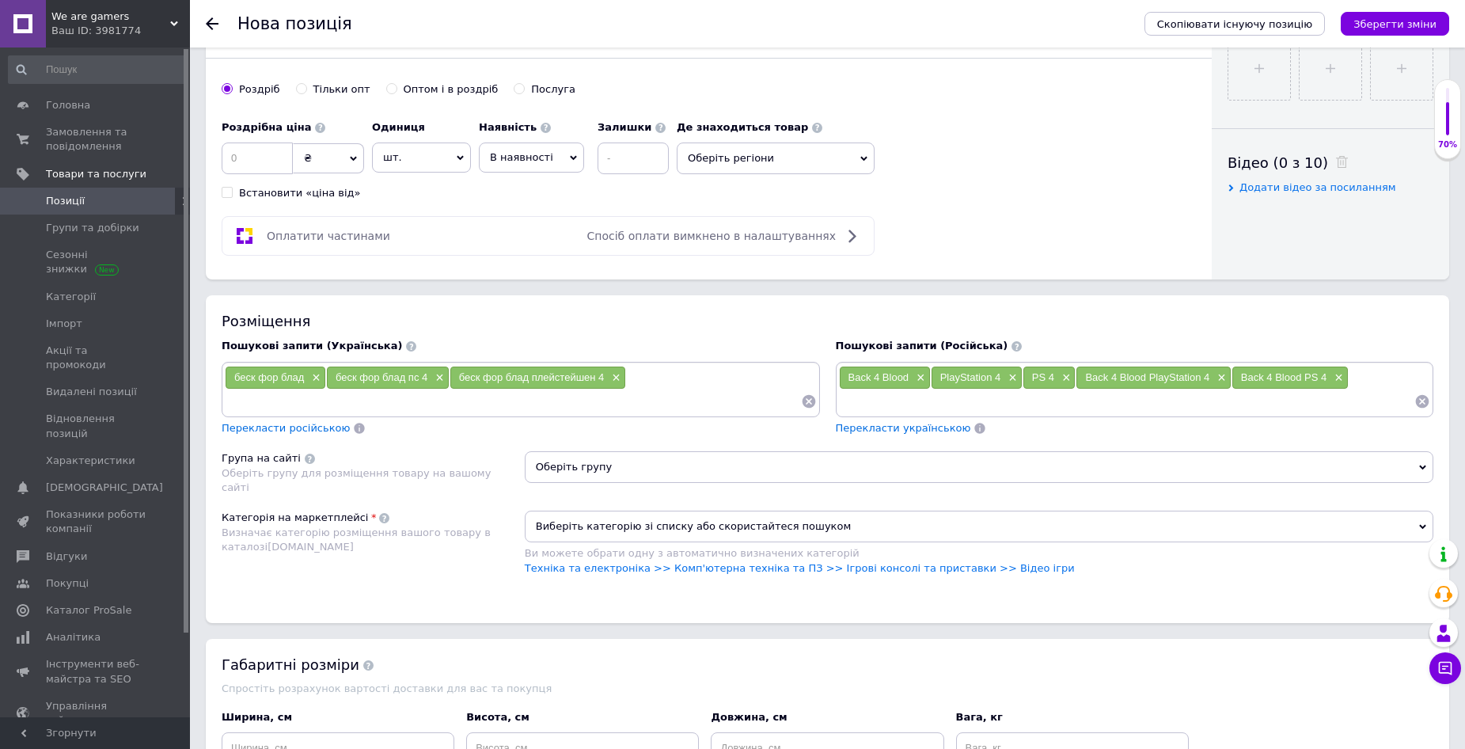
click at [606, 461] on span "Оберіть групу" at bounding box center [979, 467] width 909 height 32
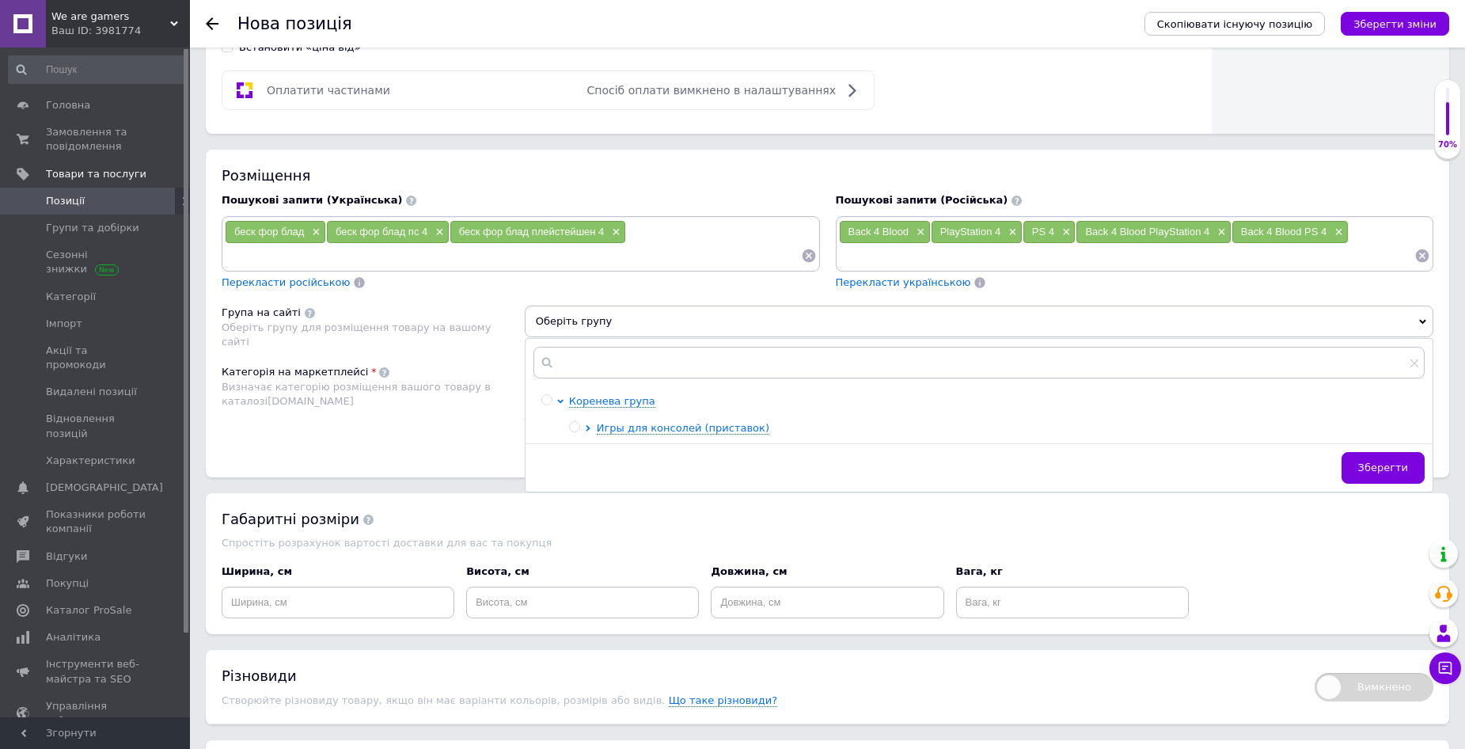
scroll to position [950, 0]
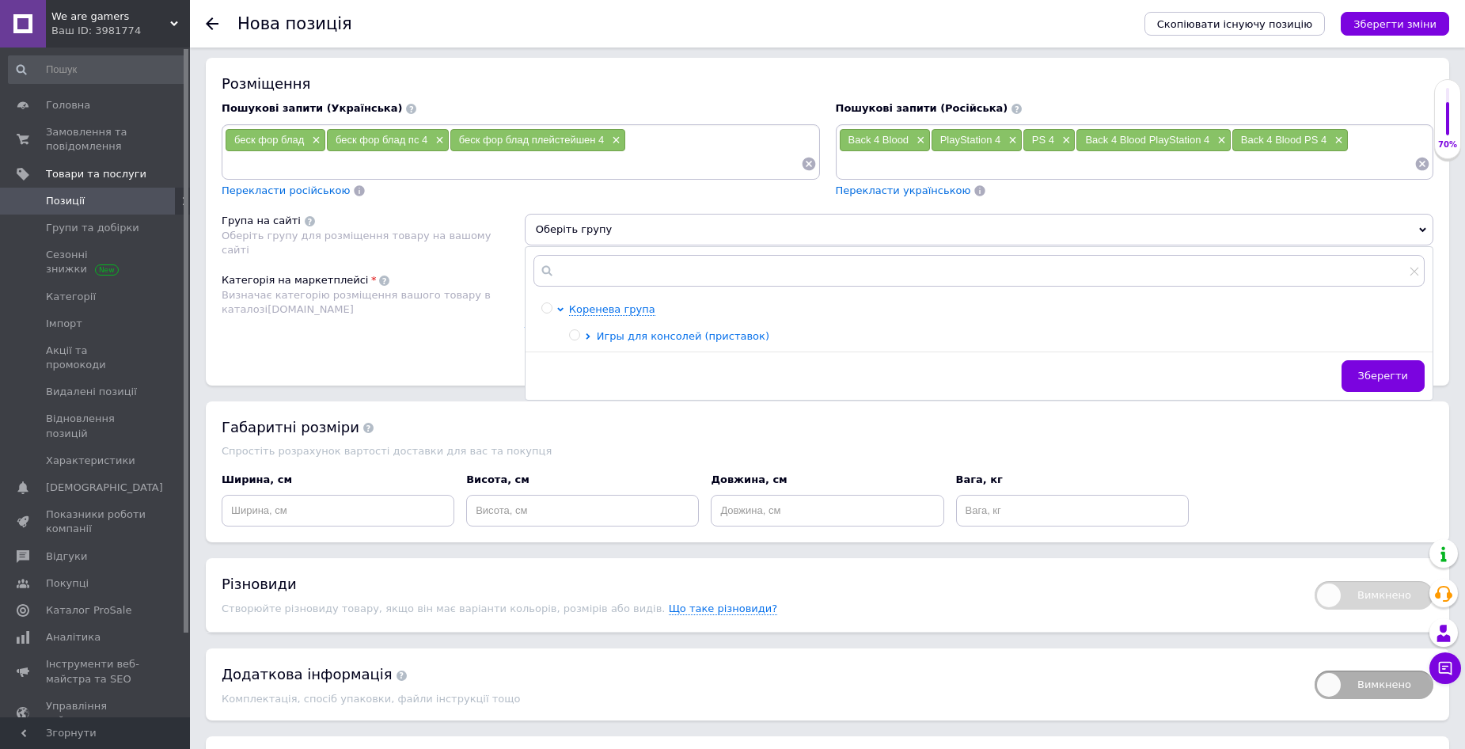
click at [652, 336] on span "Игры для консолей (приставок)" at bounding box center [683, 336] width 173 height 12
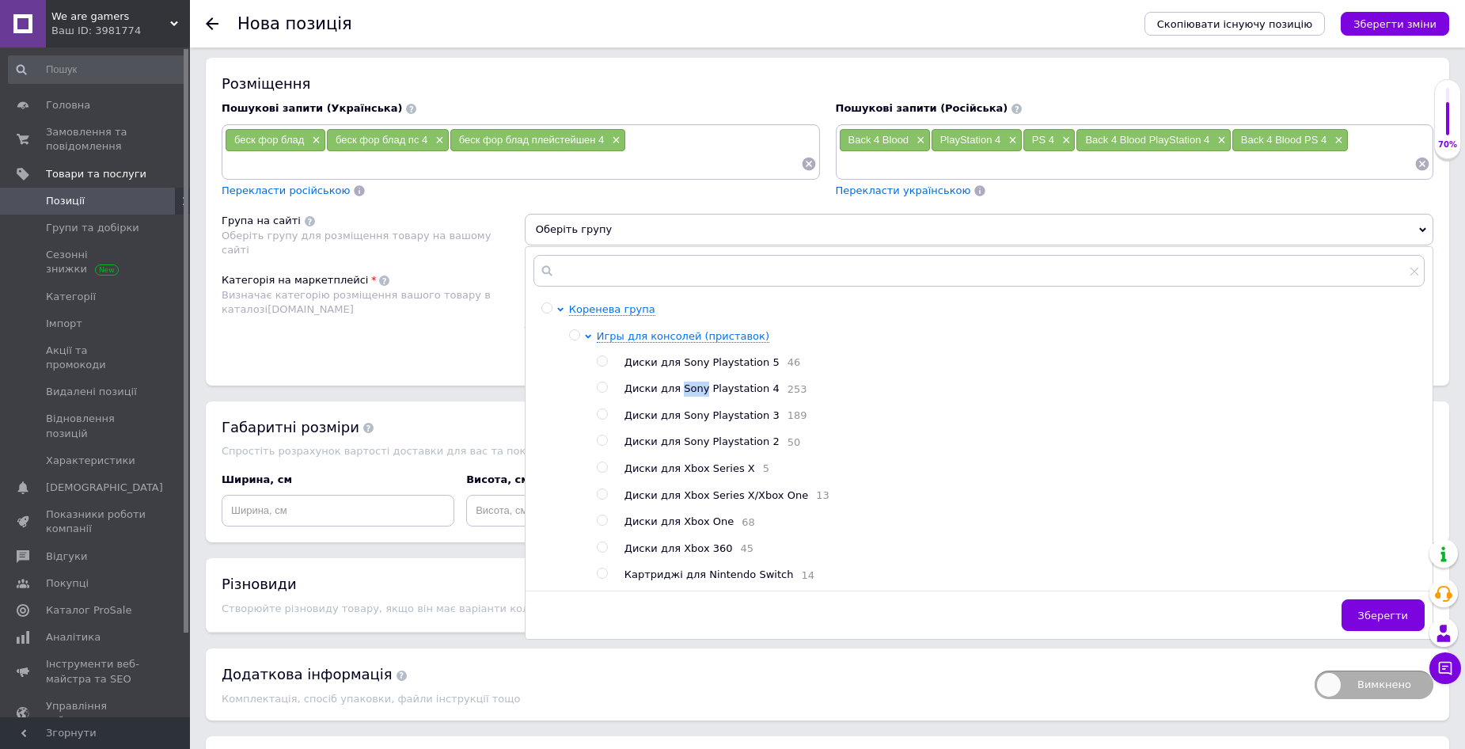
drag, startPoint x: 677, startPoint y: 393, endPoint x: 695, endPoint y: 393, distance: 18.2
click at [695, 393] on span "Диски для Sony Playstation 4" at bounding box center [702, 388] width 155 height 12
radio input "true"
click at [1357, 624] on button "Зберегти" at bounding box center [1383, 615] width 83 height 32
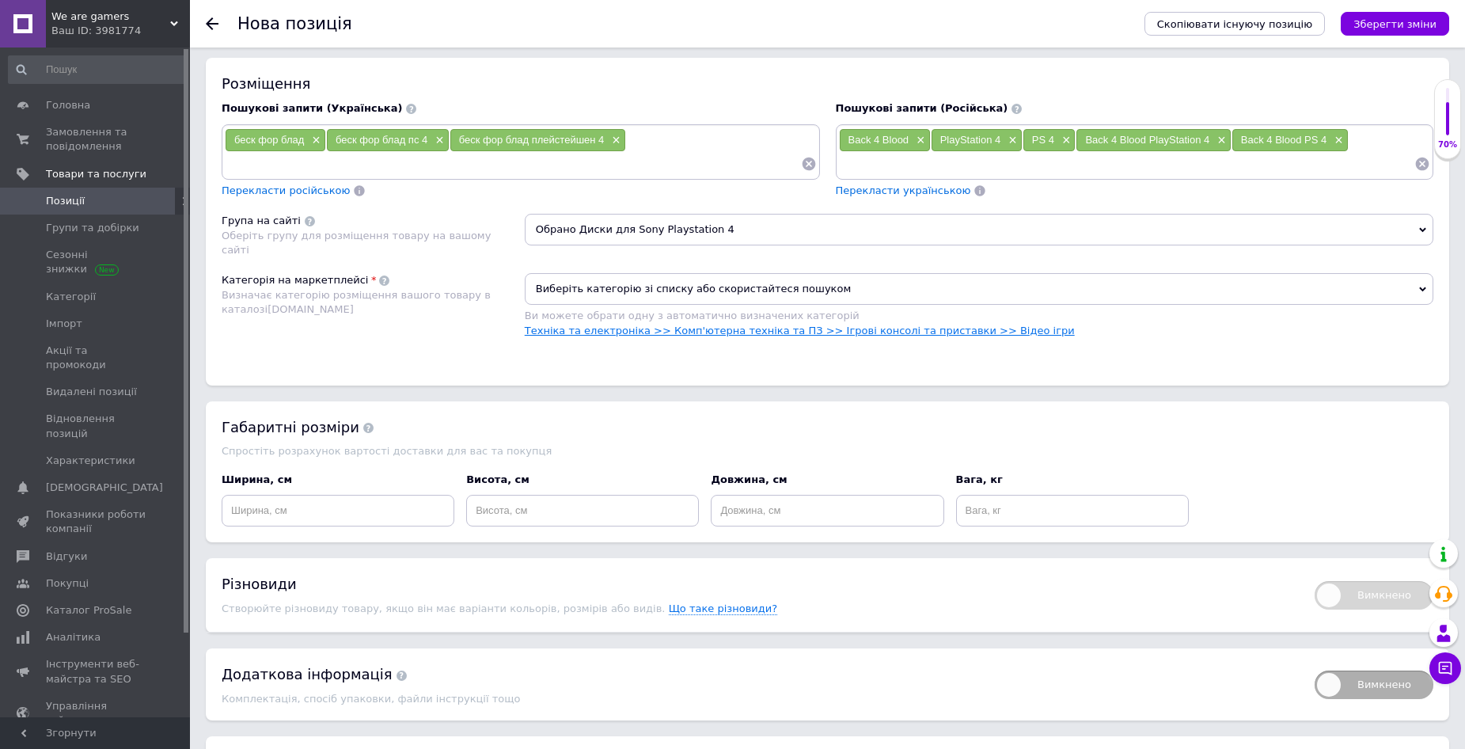
click at [615, 329] on link "Техніка та електроніка >> Комп'ютерна техніка та ПЗ >> Ігрові консолі та приста…" at bounding box center [800, 331] width 550 height 12
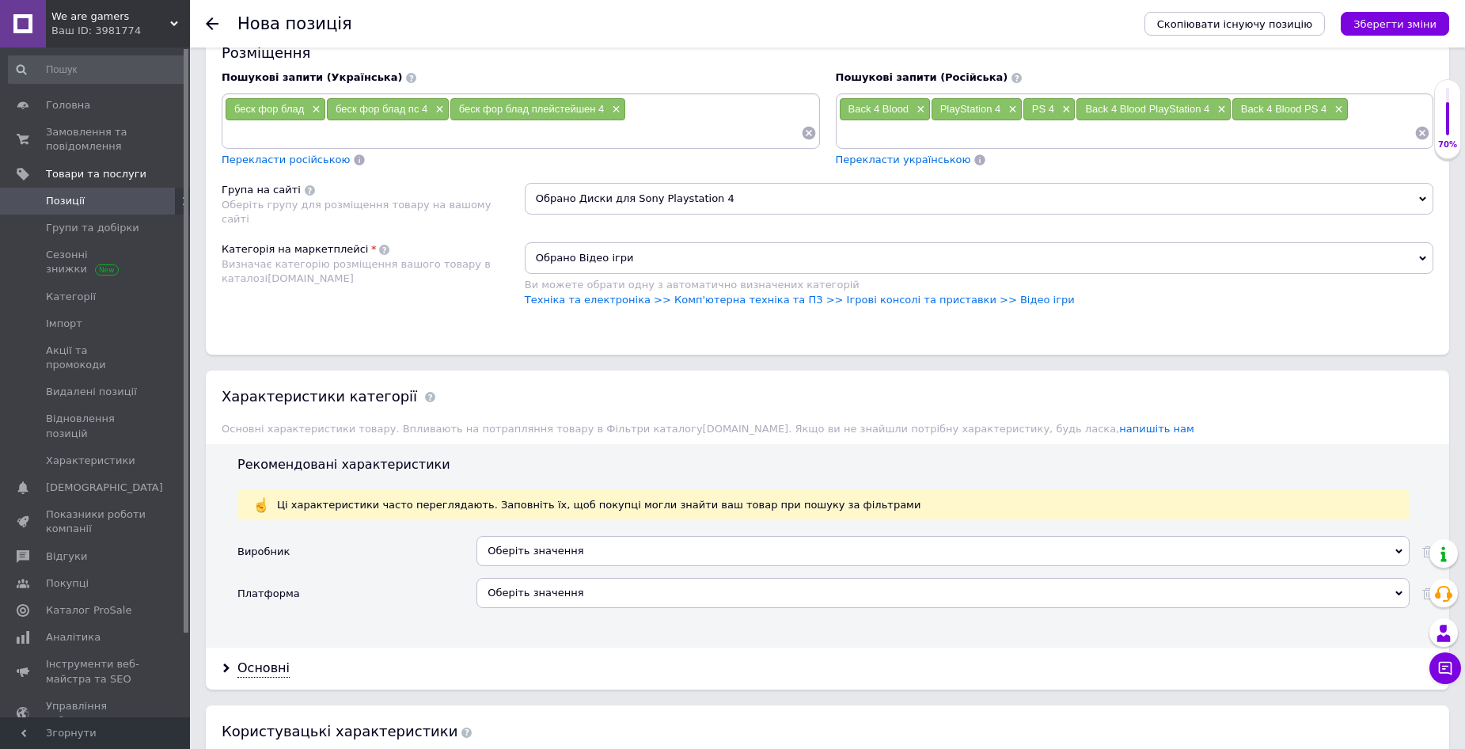
scroll to position [1108, 0]
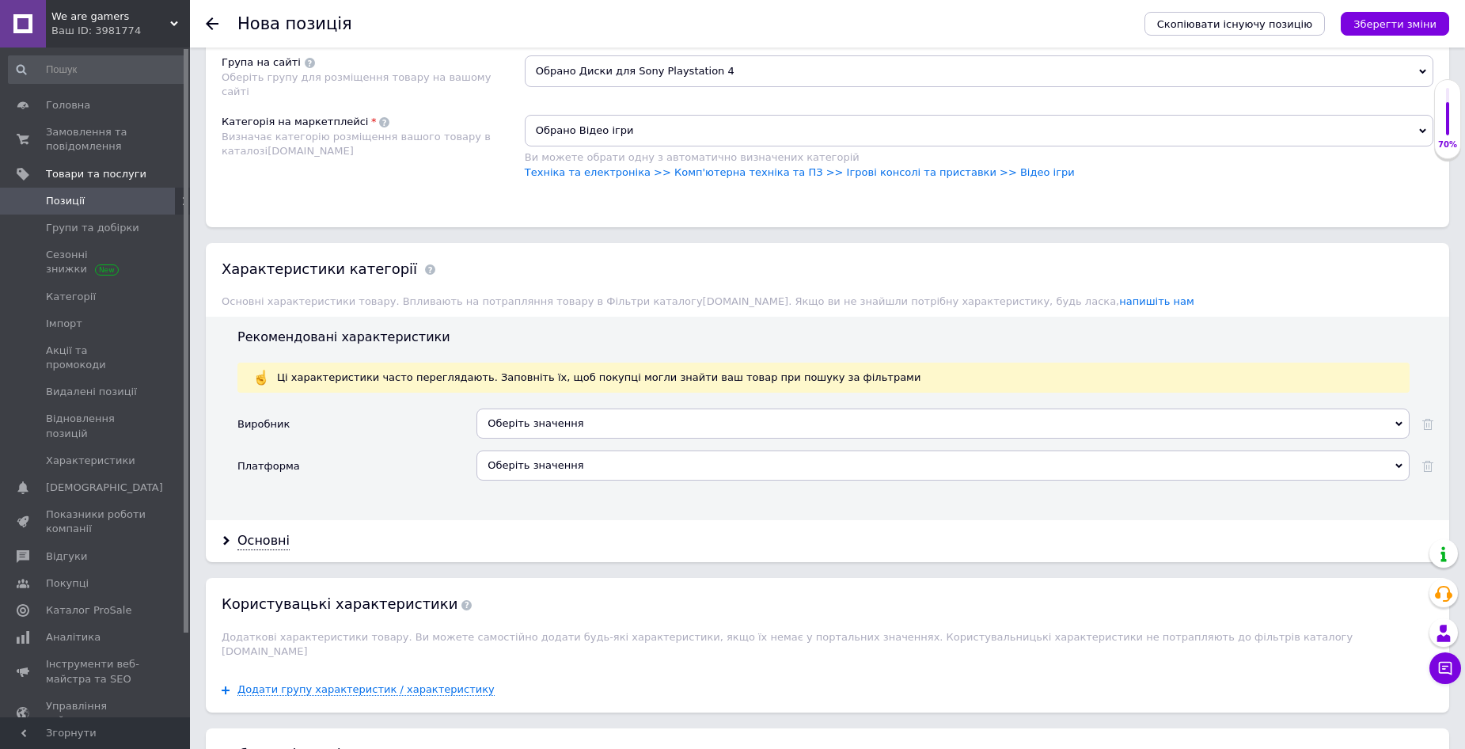
click at [546, 419] on div "Оберіть значення" at bounding box center [943, 424] width 933 height 30
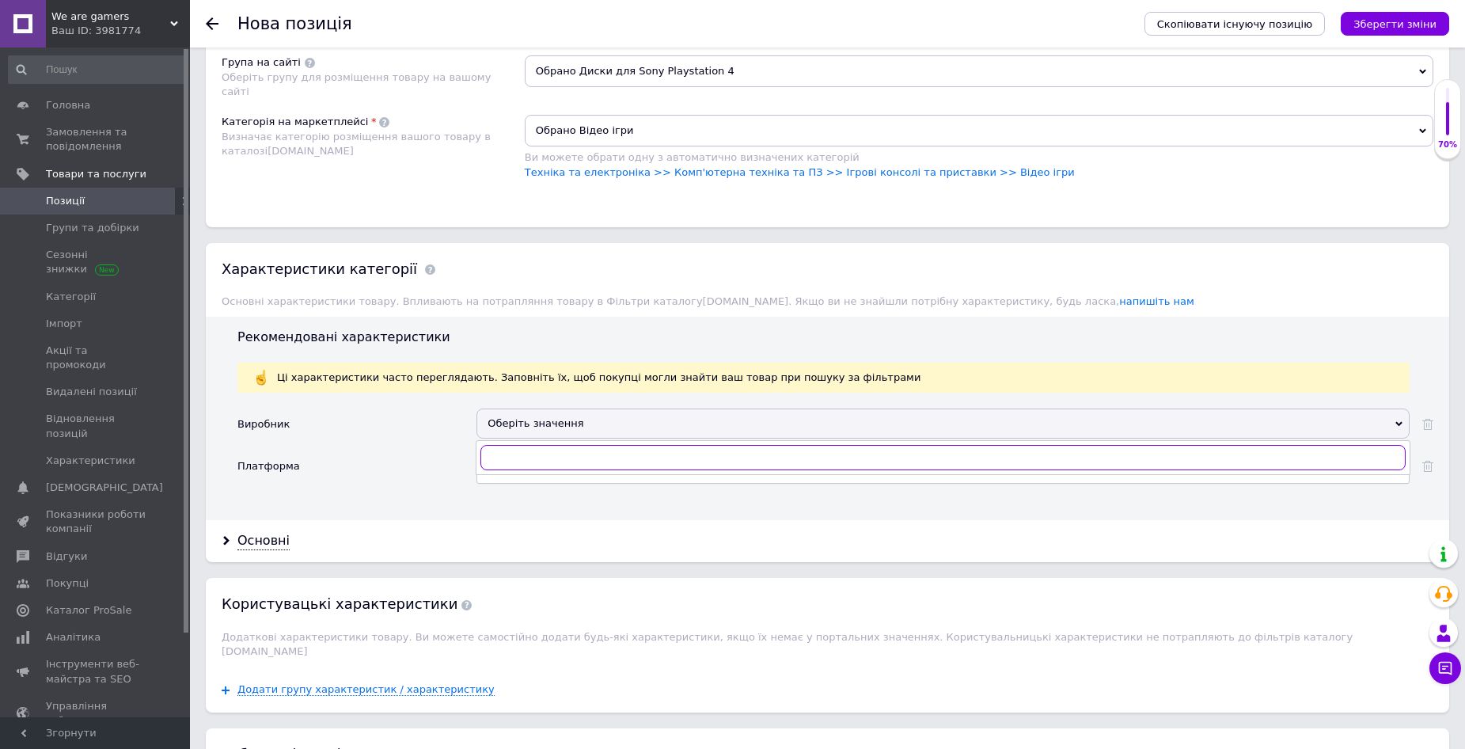
paste input "Sony"
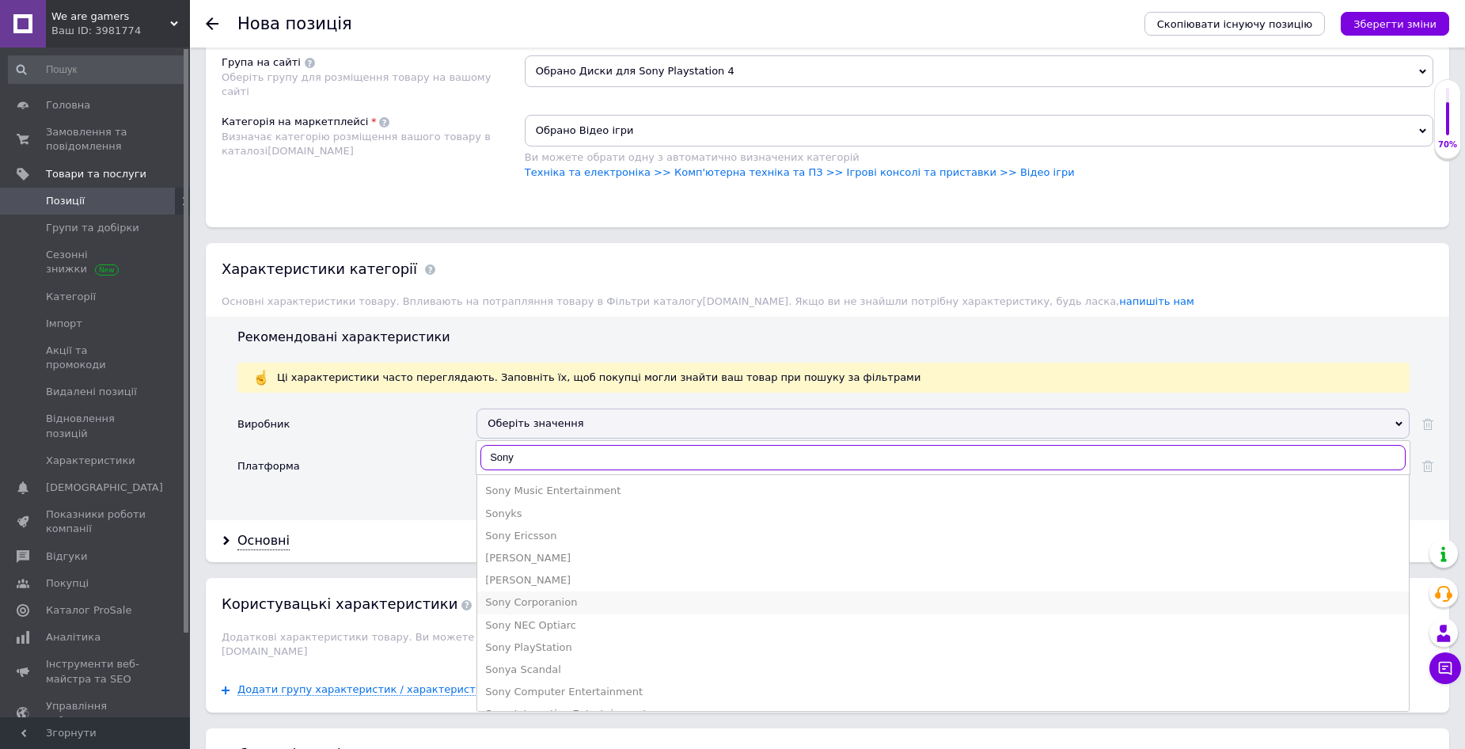
scroll to position [85, 0]
type input "Sony"
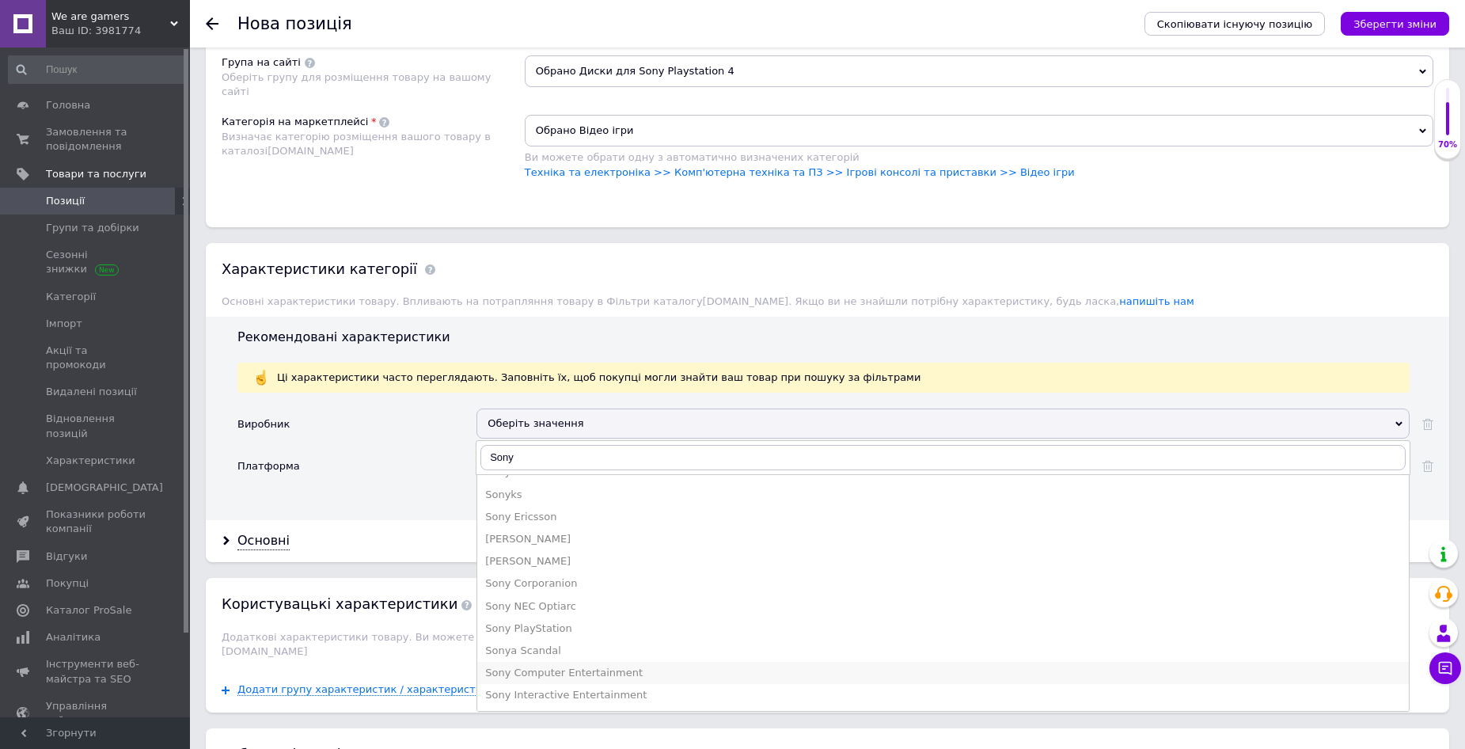
click at [571, 668] on div "Sony Computer Entertainment" at bounding box center [943, 673] width 916 height 14
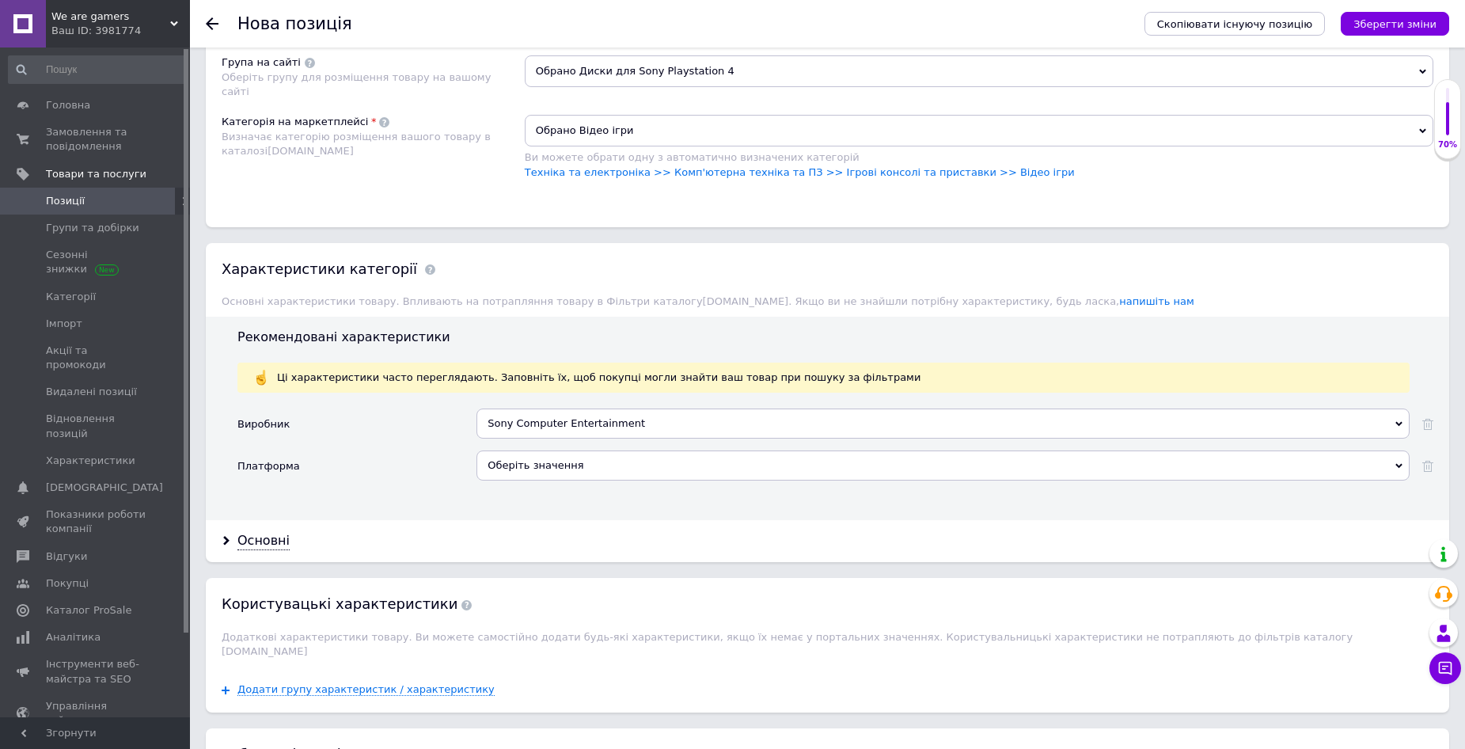
click at [498, 454] on div "Оберіть значення" at bounding box center [943, 465] width 933 height 30
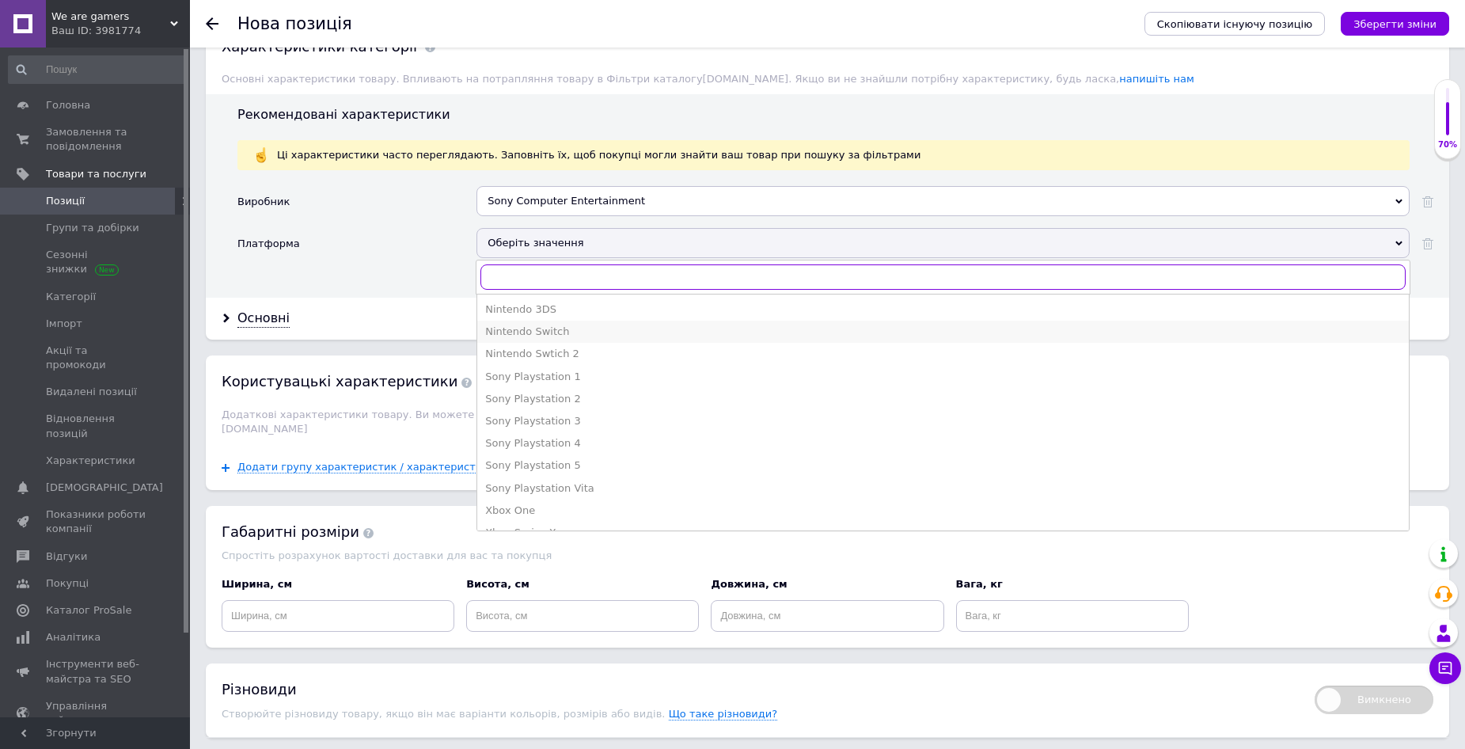
scroll to position [1346, 0]
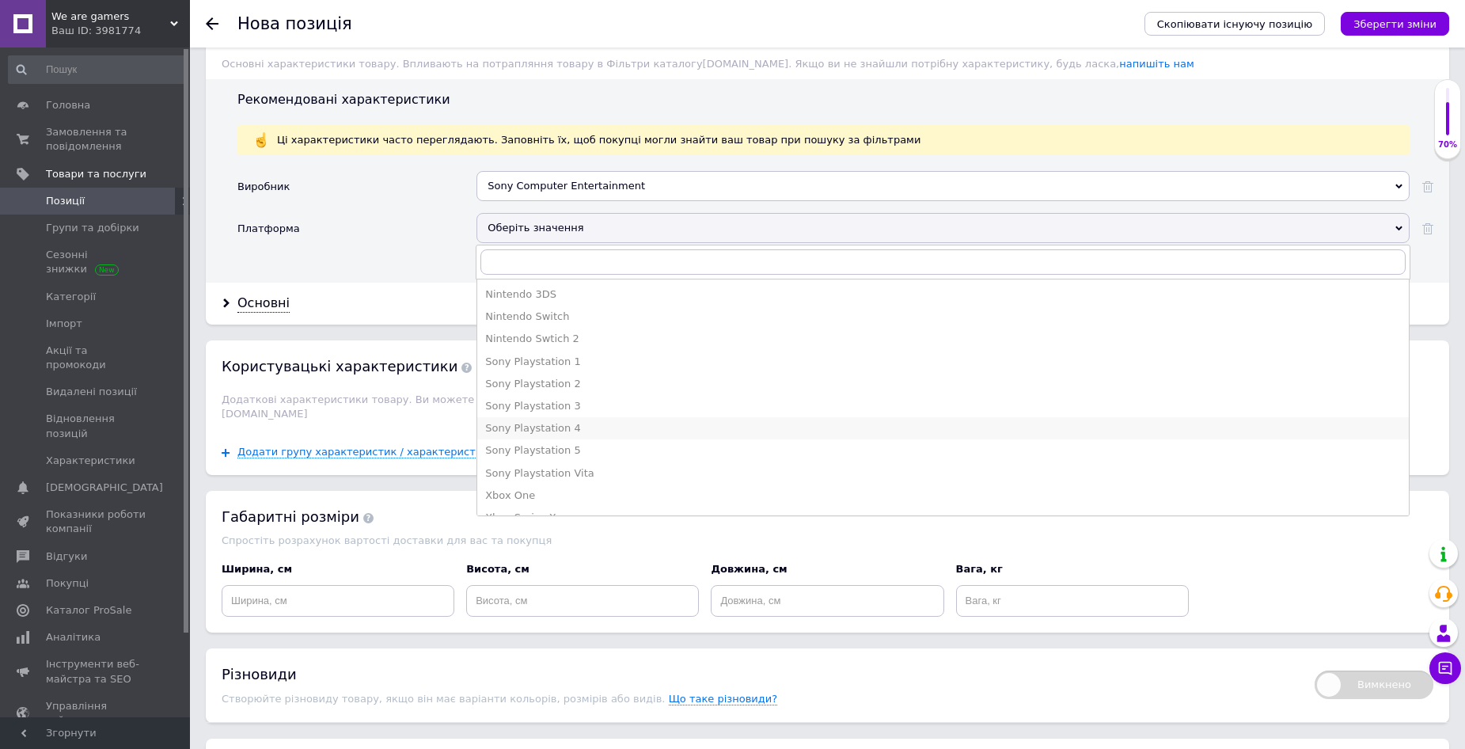
click at [541, 433] on div "Sony Playstation 4" at bounding box center [943, 428] width 916 height 14
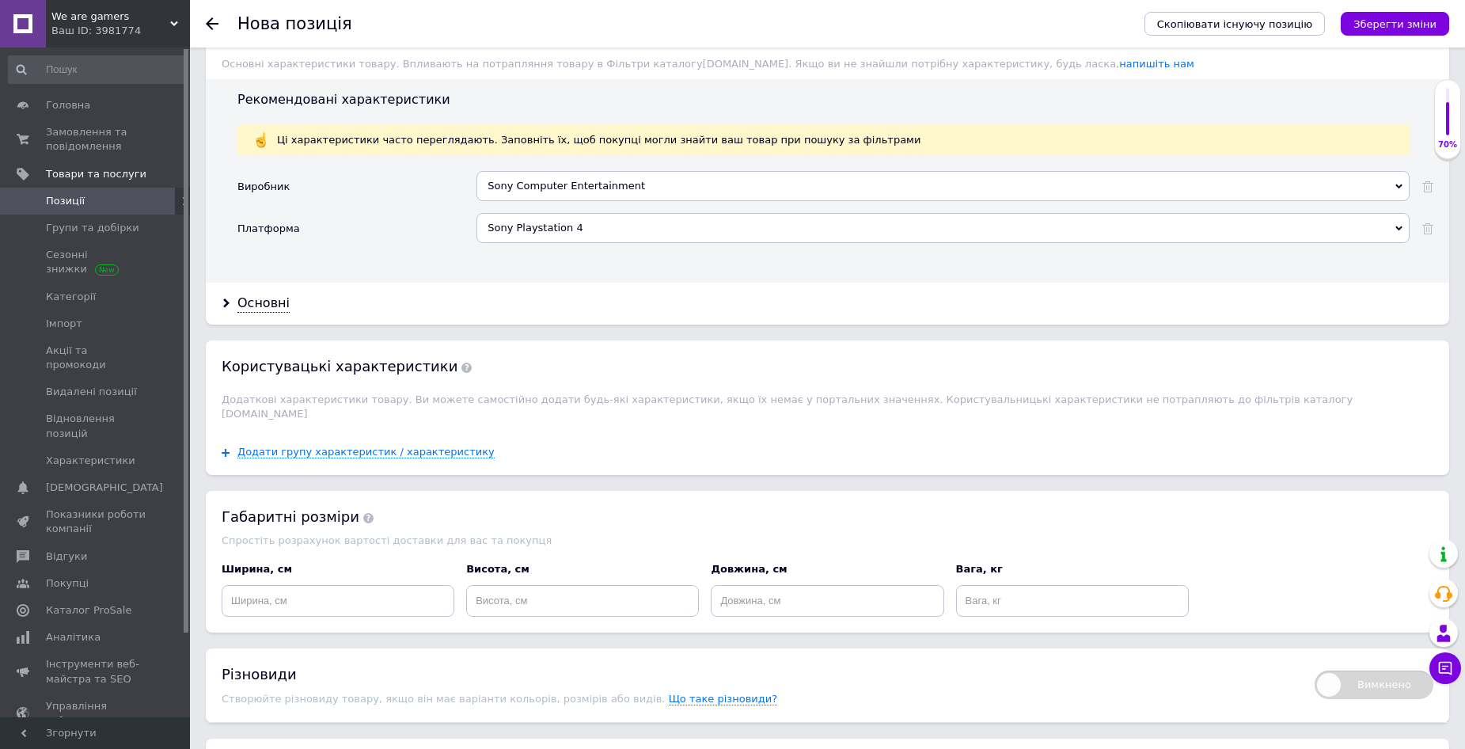
drag, startPoint x: 253, startPoint y: 306, endPoint x: 285, endPoint y: 306, distance: 32.5
click at [253, 306] on div "Основні" at bounding box center [264, 304] width 52 height 18
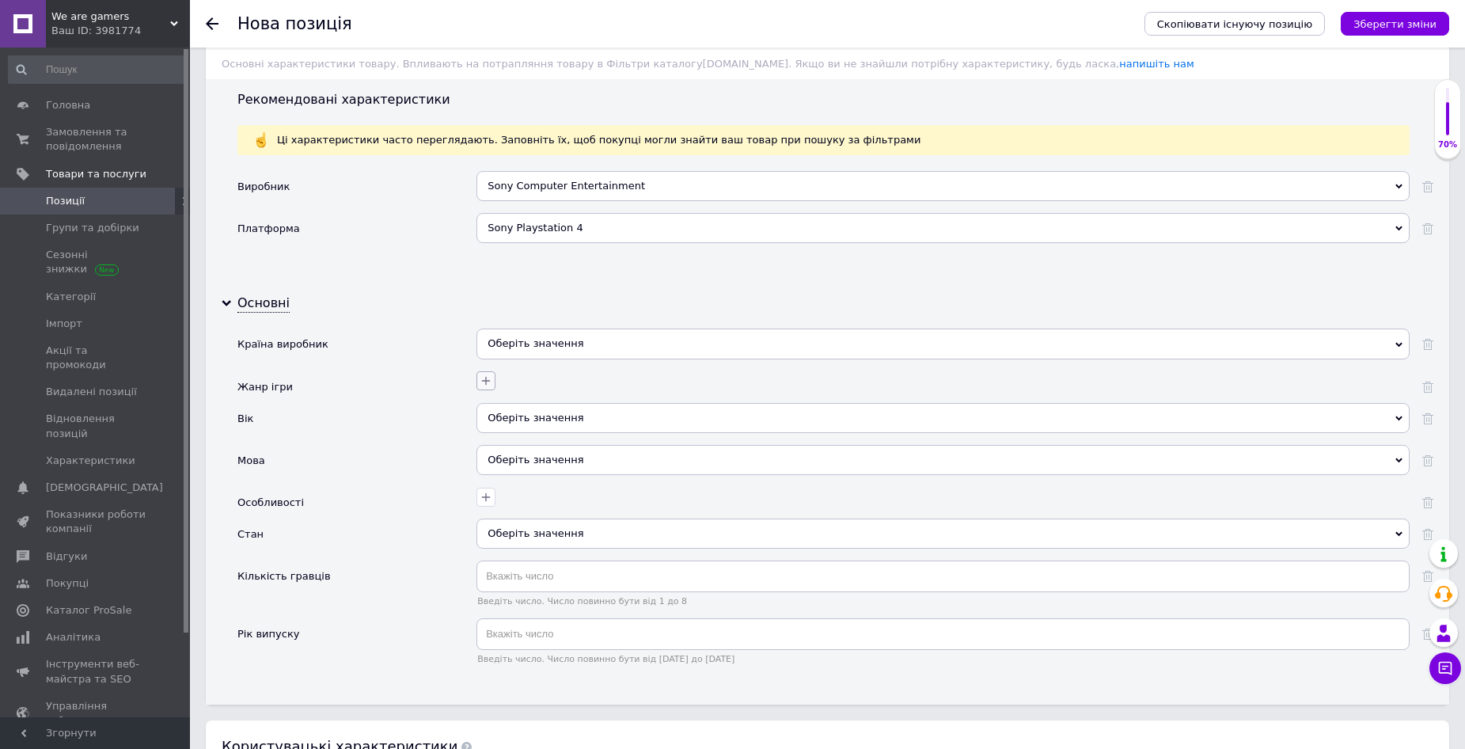
click at [488, 382] on icon "button" at bounding box center [486, 380] width 13 height 13
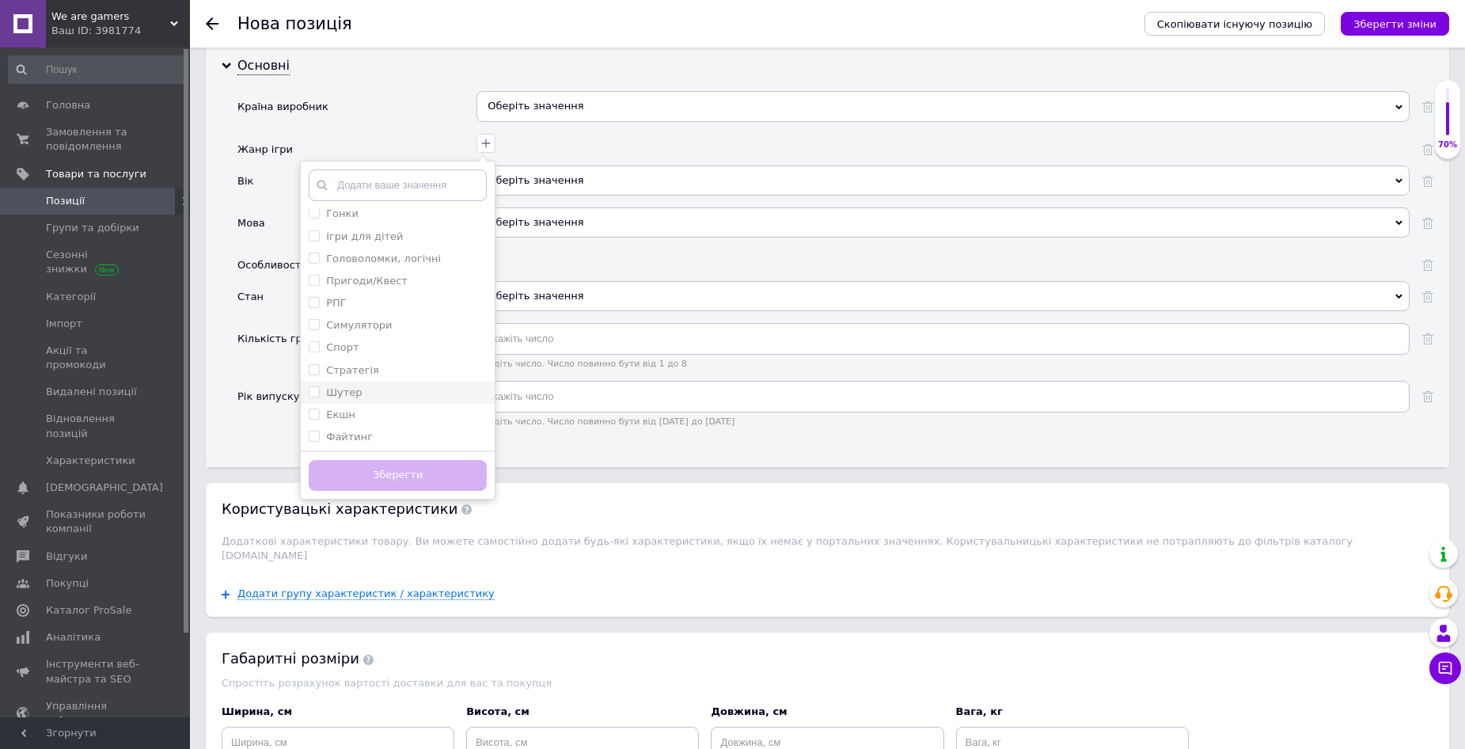
scroll to position [30, 0]
click at [386, 390] on div "Шутер" at bounding box center [398, 391] width 178 height 14
checkbox input "true"
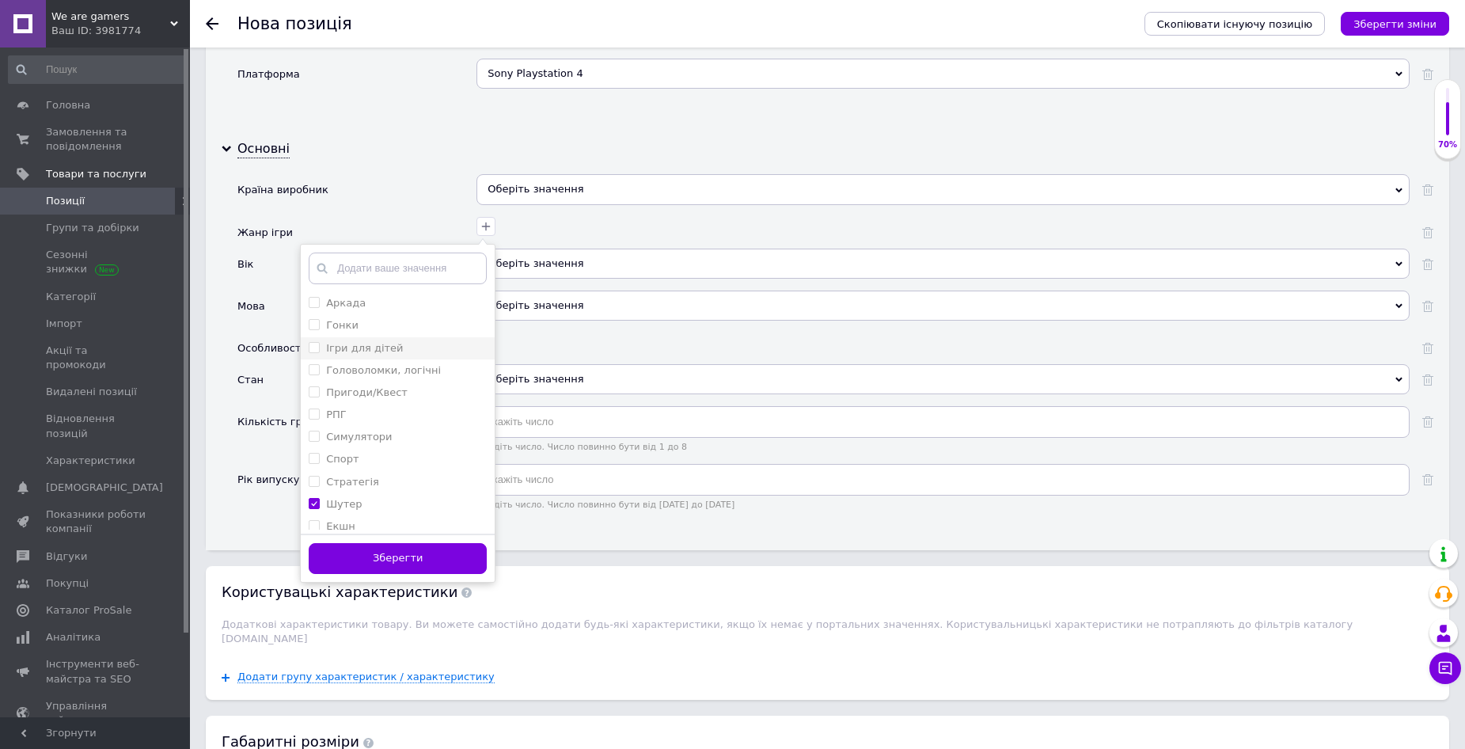
scroll to position [1663, 0]
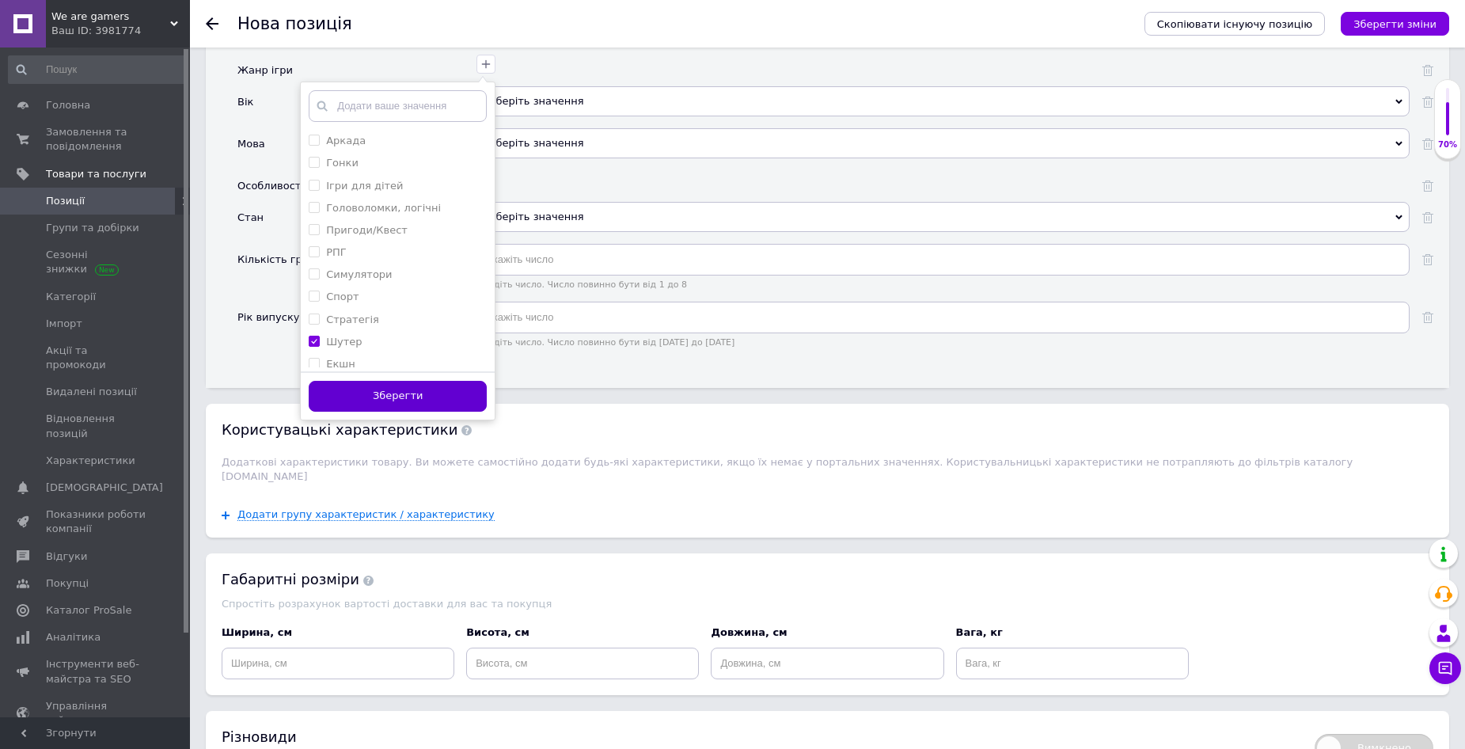
click at [392, 395] on button "Зберегти" at bounding box center [398, 396] width 178 height 31
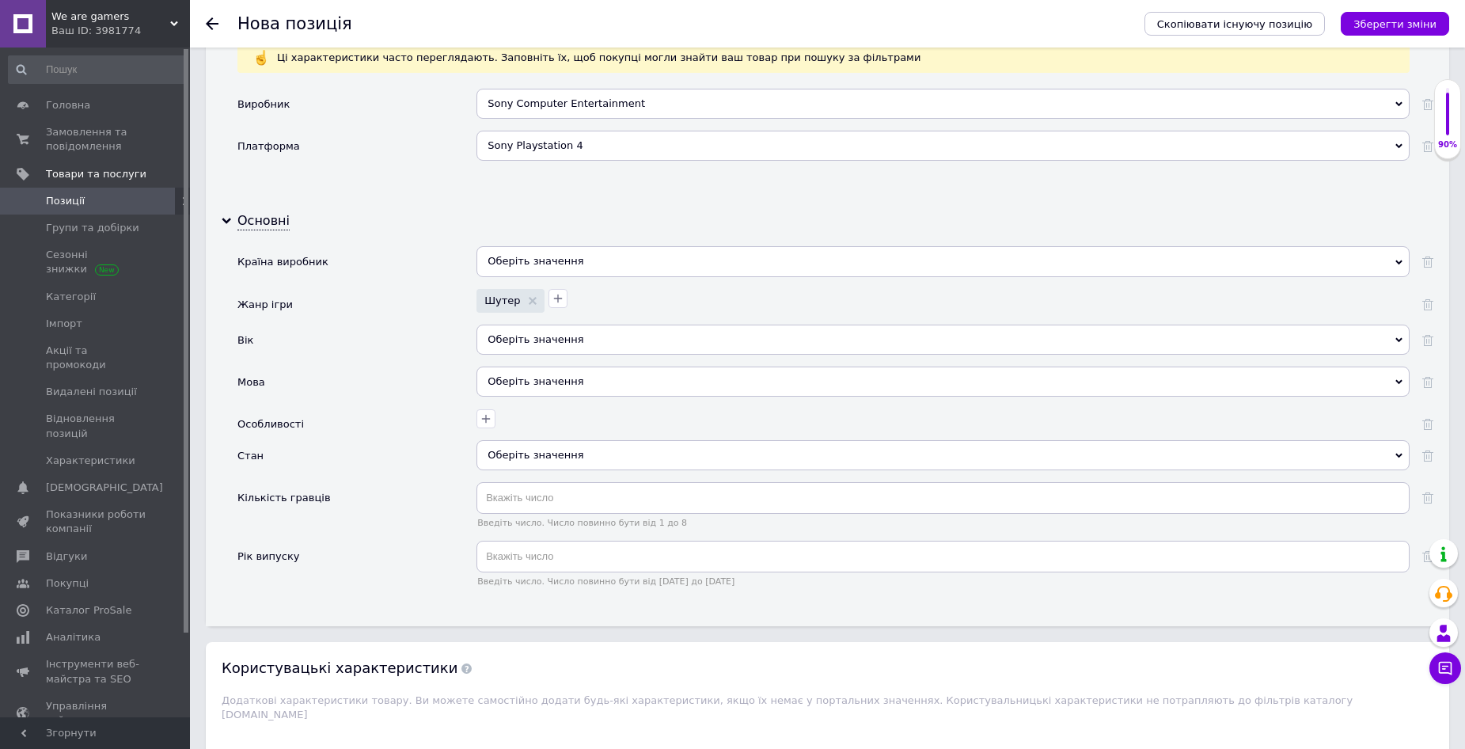
scroll to position [1425, 0]
click at [564, 341] on div "Оберіть значення" at bounding box center [943, 343] width 933 height 30
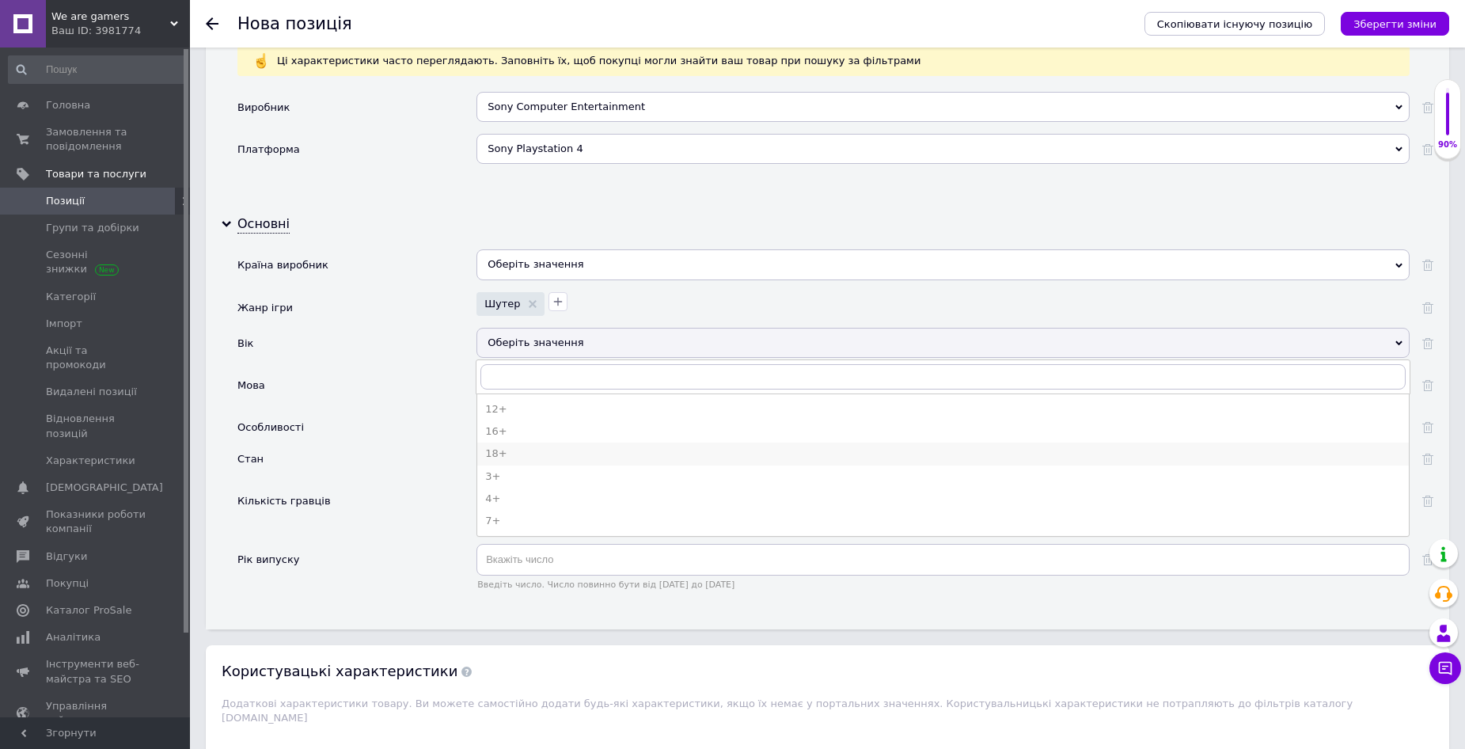
click at [541, 448] on div "18+" at bounding box center [943, 454] width 916 height 14
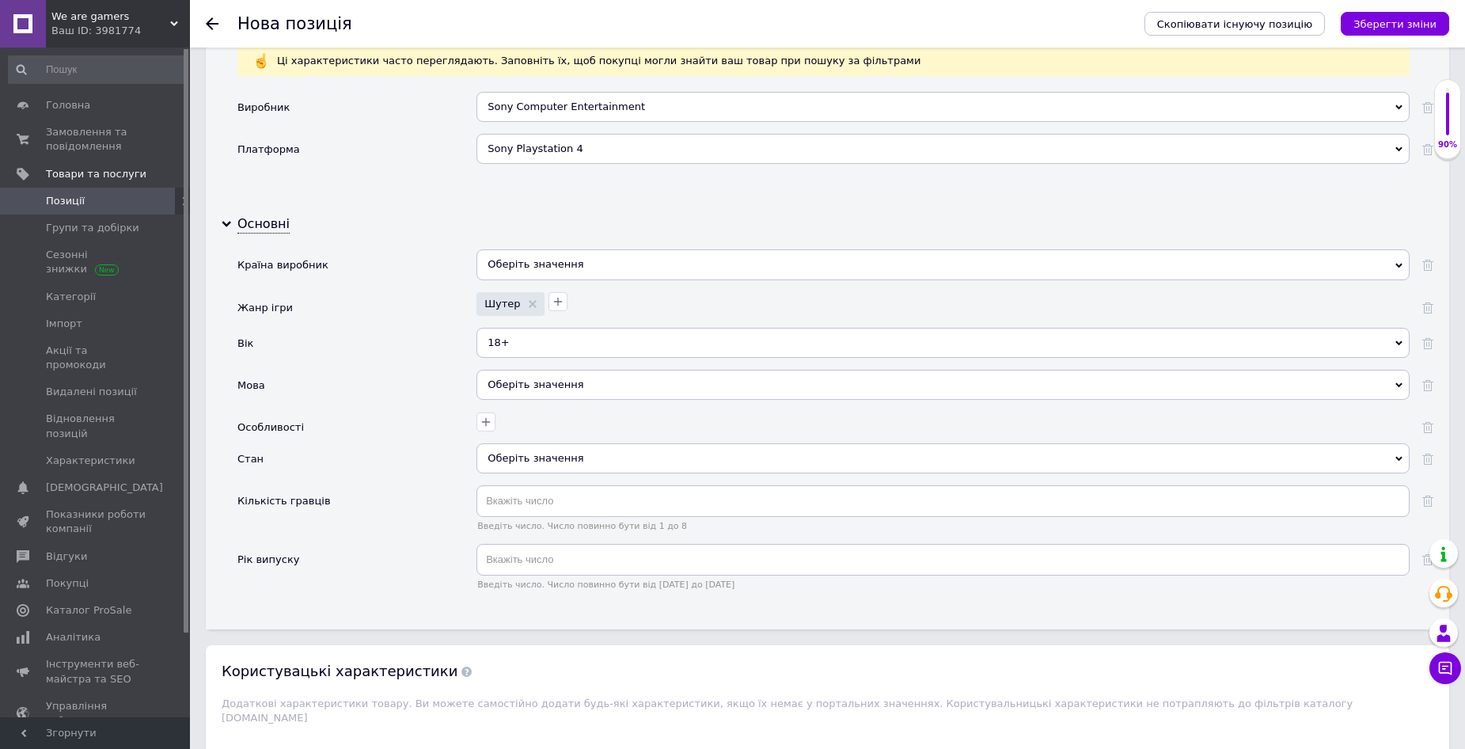
click at [572, 381] on div "Оберіть значення" at bounding box center [943, 385] width 933 height 30
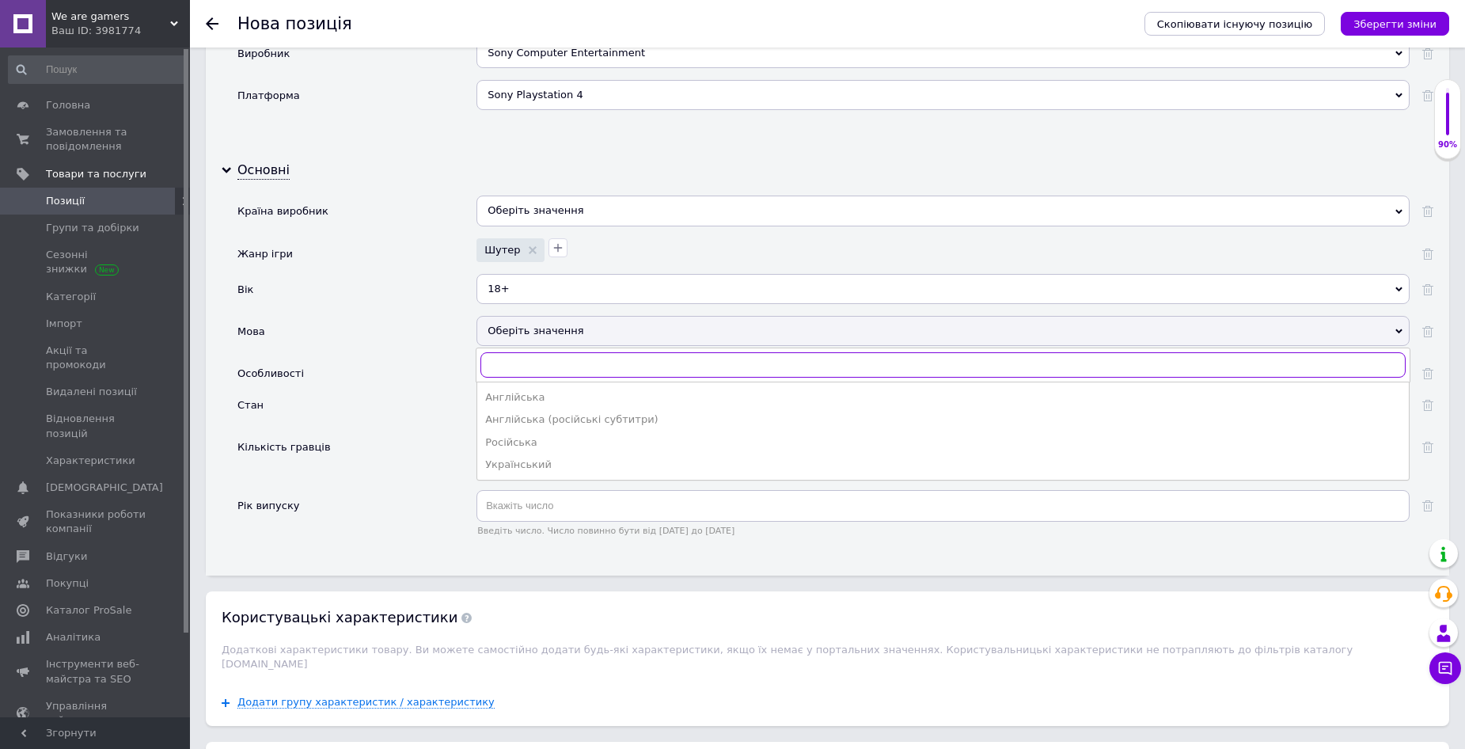
scroll to position [1504, 0]
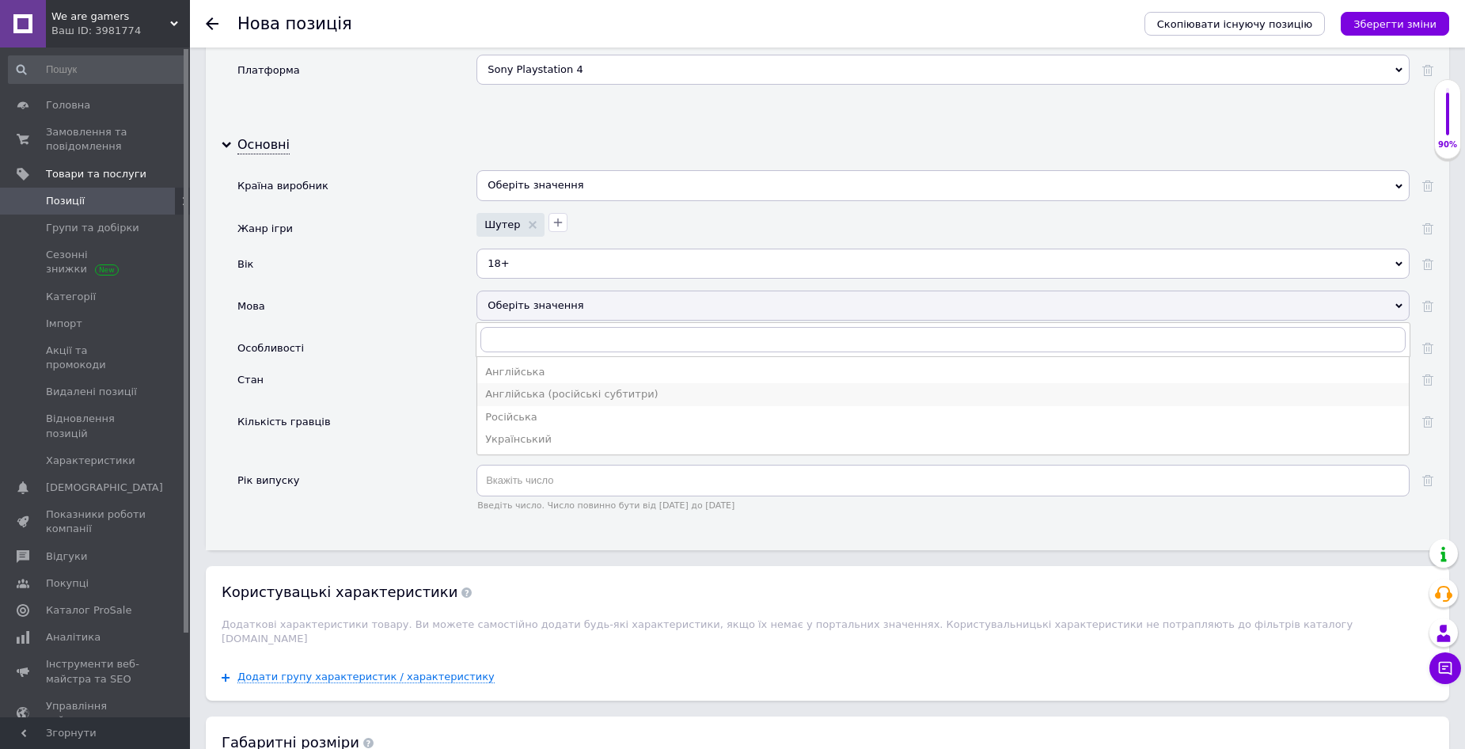
click at [597, 395] on div "Англійська (російські субтитри)" at bounding box center [943, 394] width 916 height 14
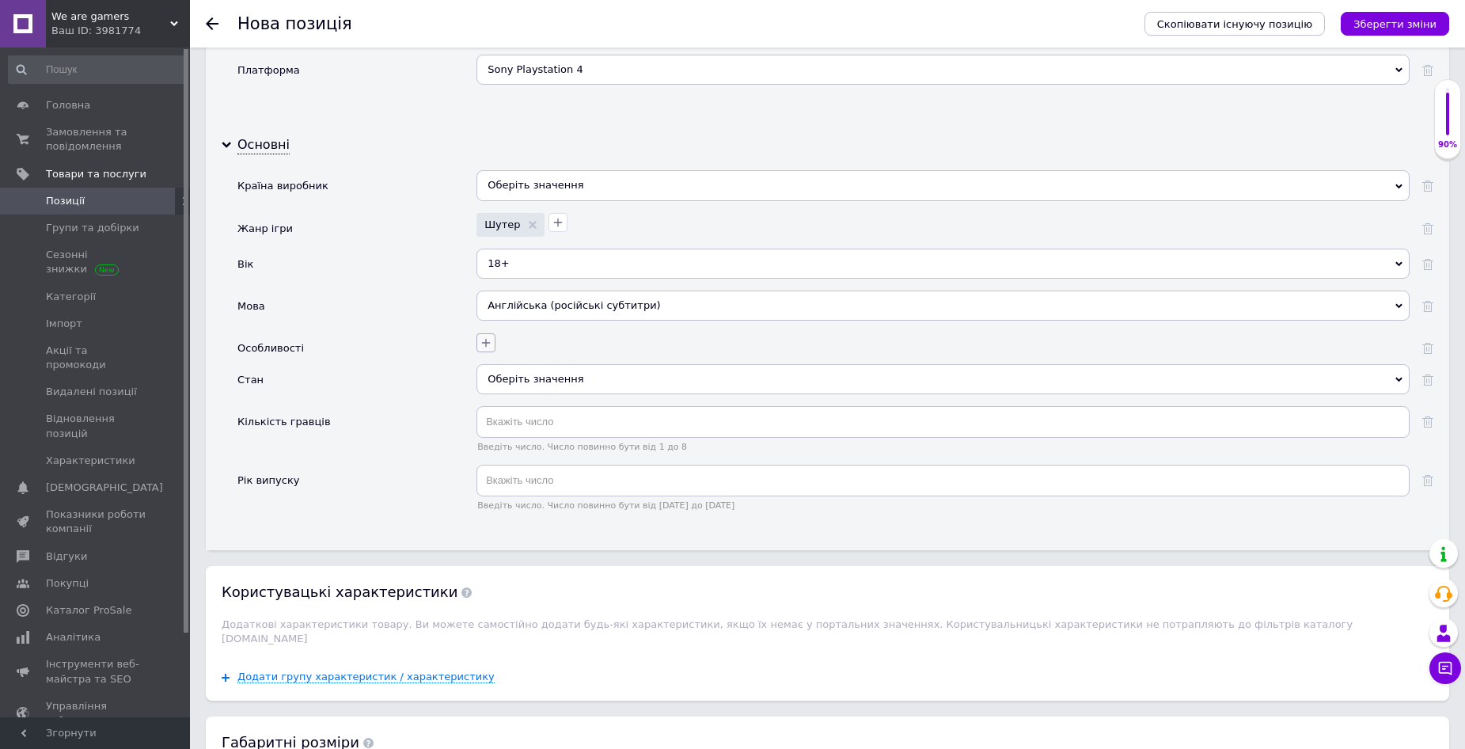
click at [486, 341] on icon "button" at bounding box center [486, 342] width 9 height 9
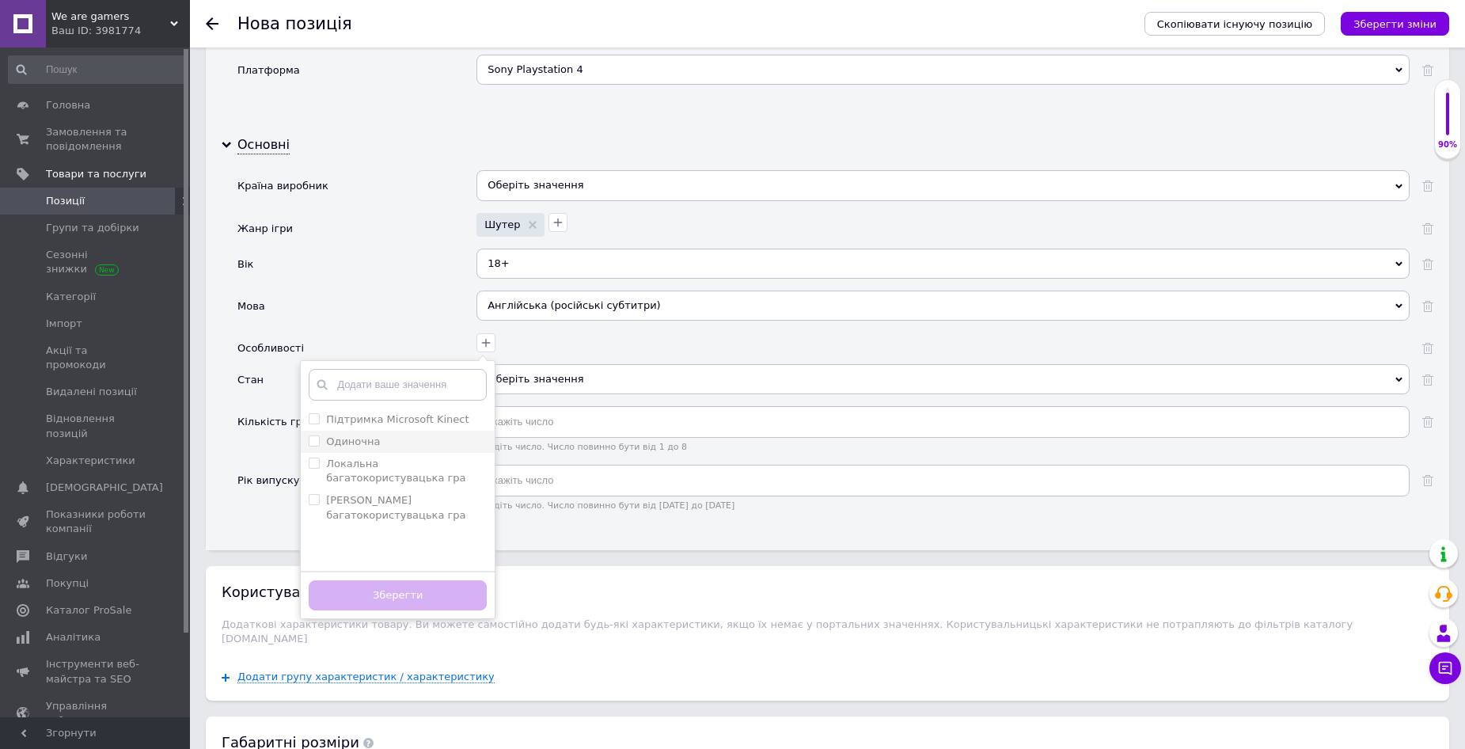
click at [392, 435] on div "Одиночна" at bounding box center [398, 442] width 178 height 14
checkbox input "true"
click at [320, 501] on span at bounding box center [314, 499] width 11 height 11
click at [319, 501] on гра "[PERSON_NAME] багатокористувацька гра" at bounding box center [314, 499] width 10 height 10
click at [314, 500] on гра "[PERSON_NAME] багатокористувацька гра" at bounding box center [314, 499] width 10 height 10
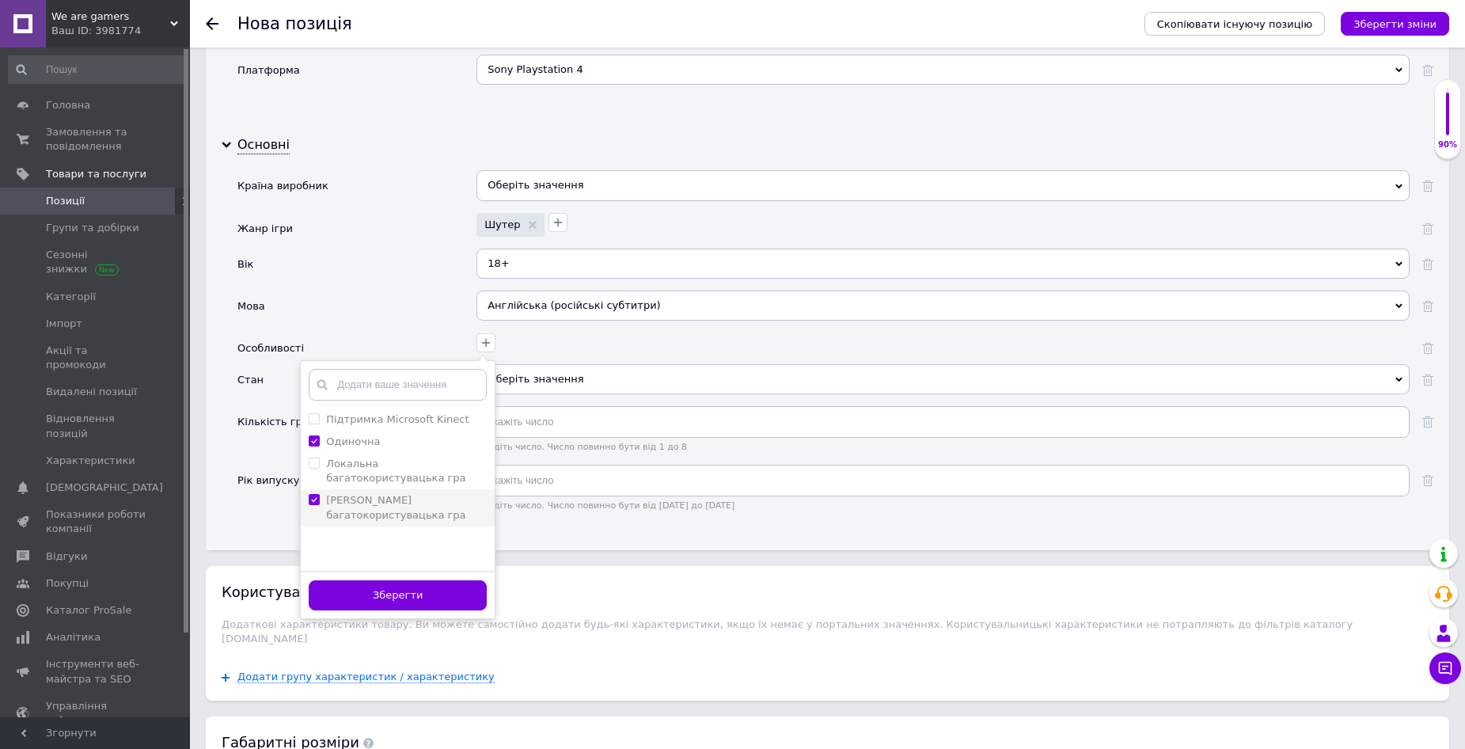
checkbox гра "true"
click at [315, 442] on input "Одиночна" at bounding box center [314, 440] width 10 height 10
click at [314, 439] on input "Одиночна" at bounding box center [314, 440] width 10 height 10
checkbox input "true"
click at [371, 587] on button "Зберегти" at bounding box center [398, 595] width 178 height 31
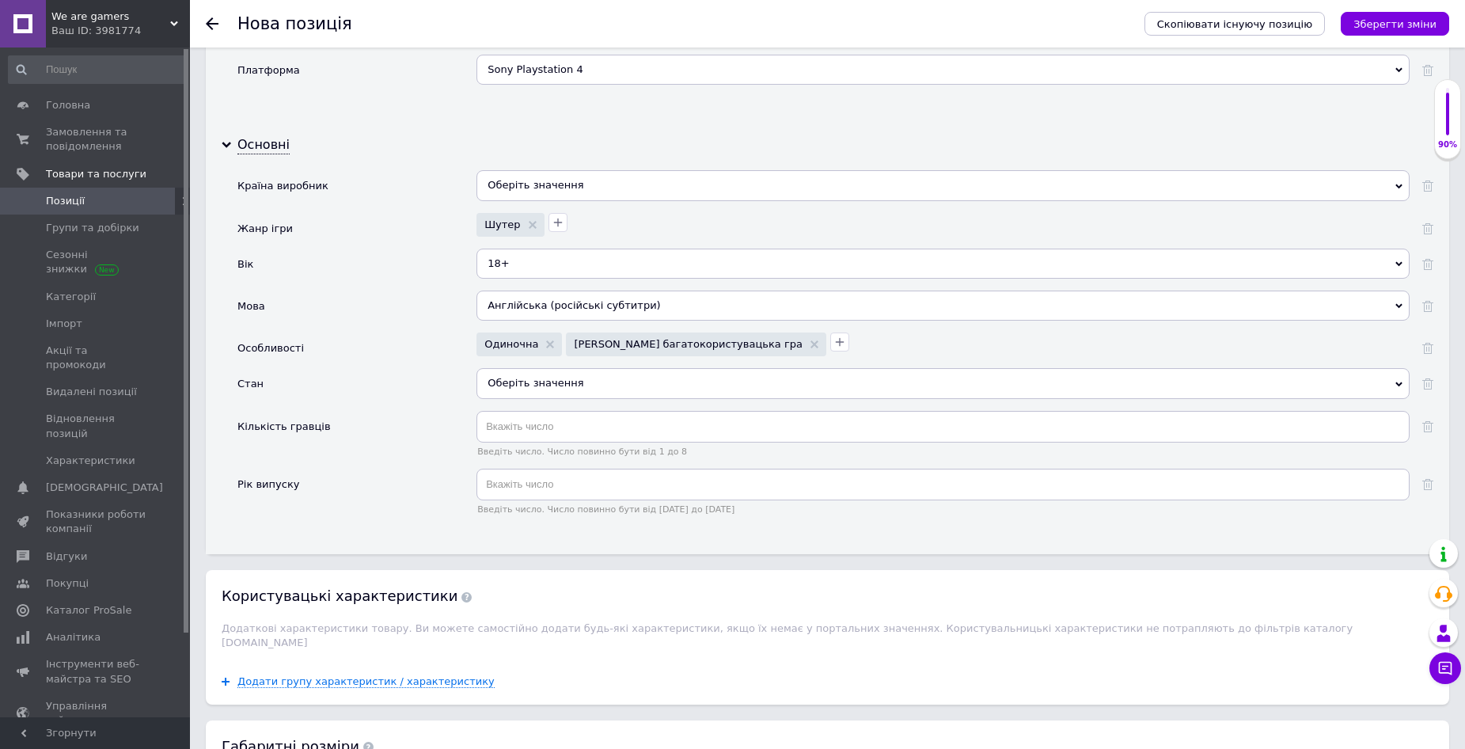
click at [574, 378] on div "Оберіть значення" at bounding box center [943, 383] width 933 height 30
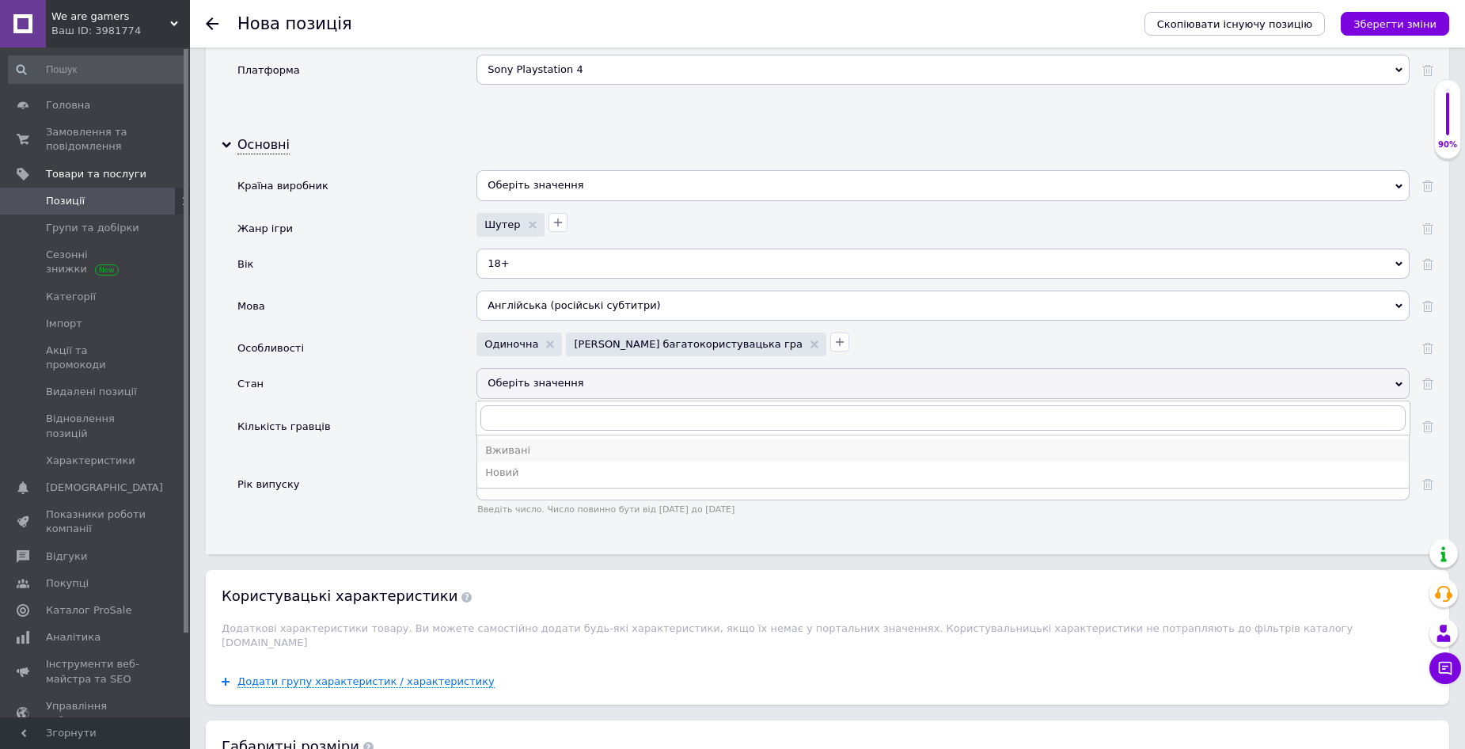
click at [533, 447] on div "Вживані" at bounding box center [943, 450] width 916 height 14
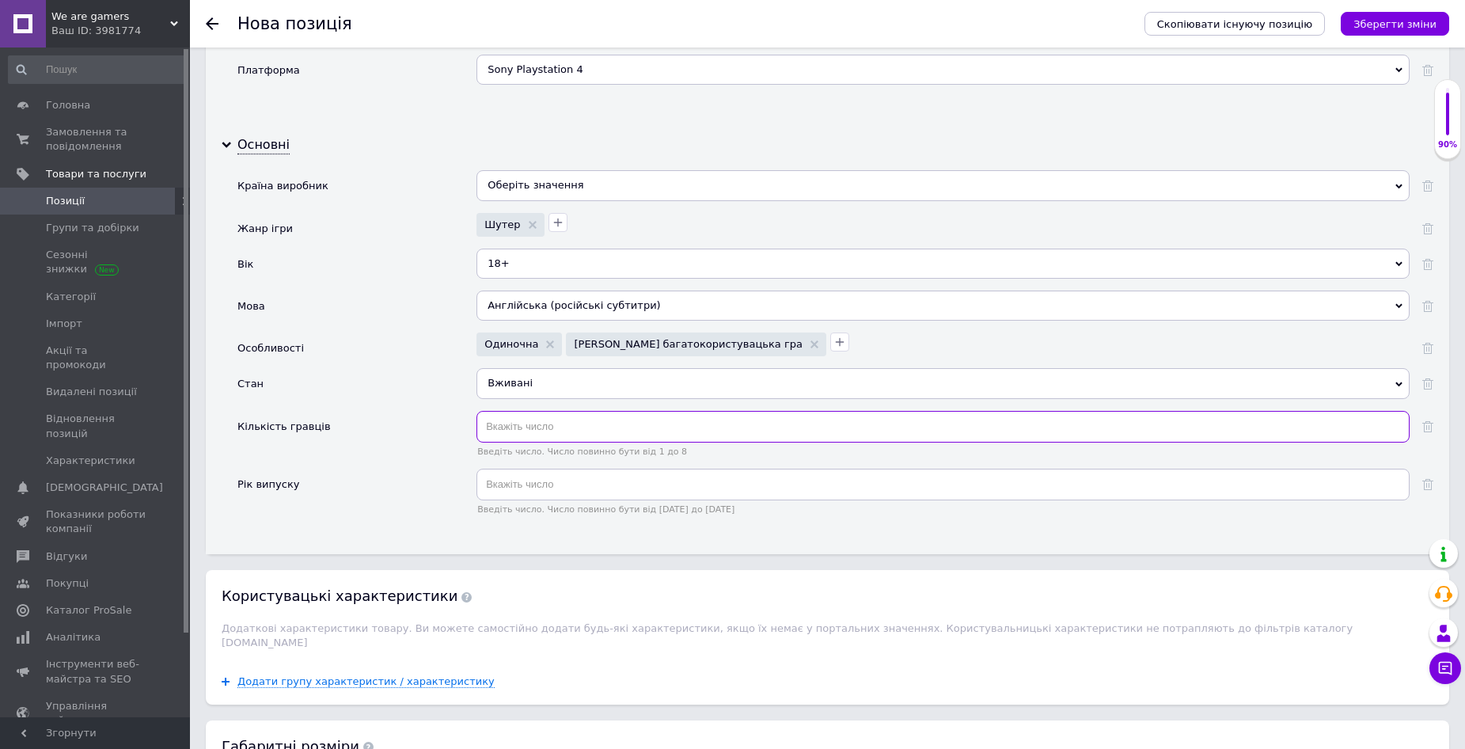
click at [500, 431] on input "text" at bounding box center [943, 427] width 933 height 32
type input "1"
click at [525, 480] on input "text" at bounding box center [943, 485] width 933 height 32
type input "2021"
click at [439, 307] on div "Мова" at bounding box center [357, 312] width 239 height 42
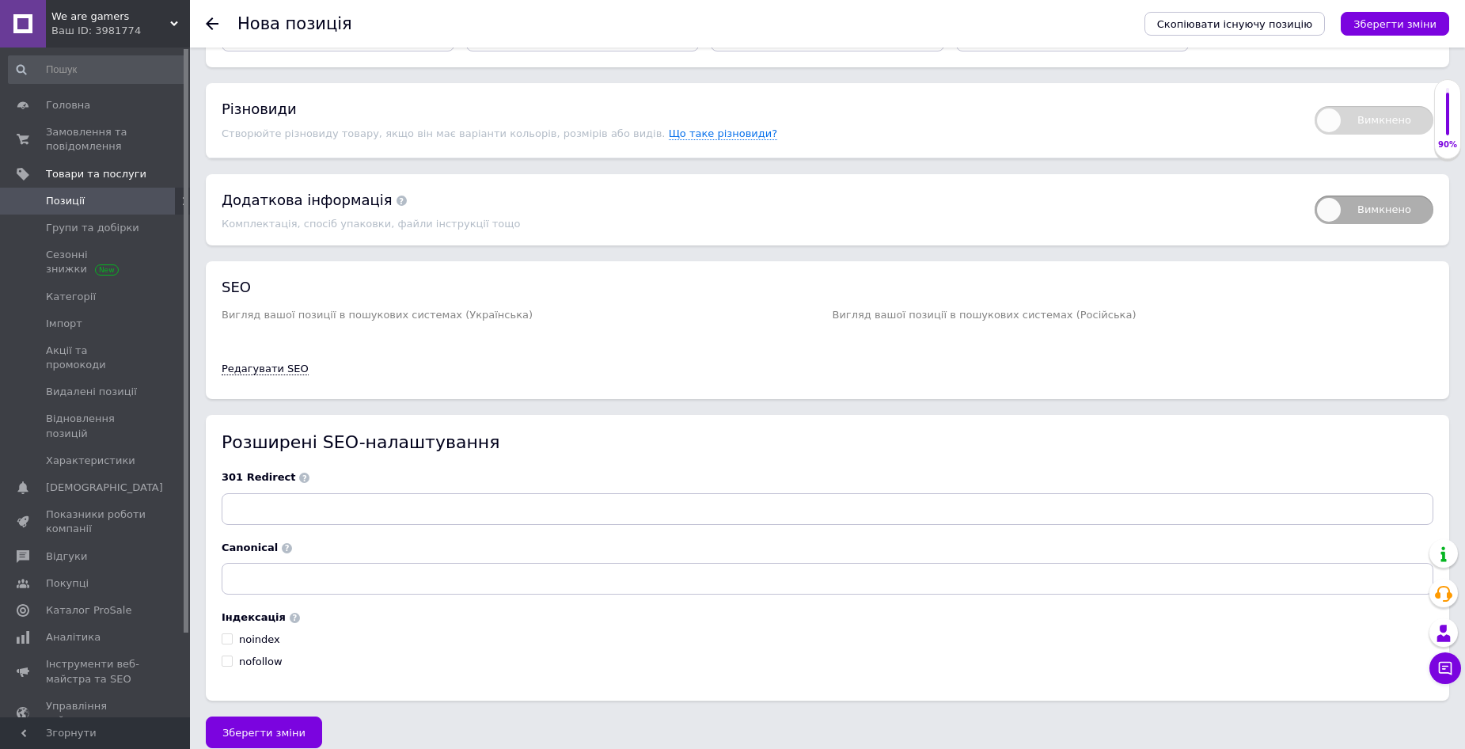
scroll to position [2304, 0]
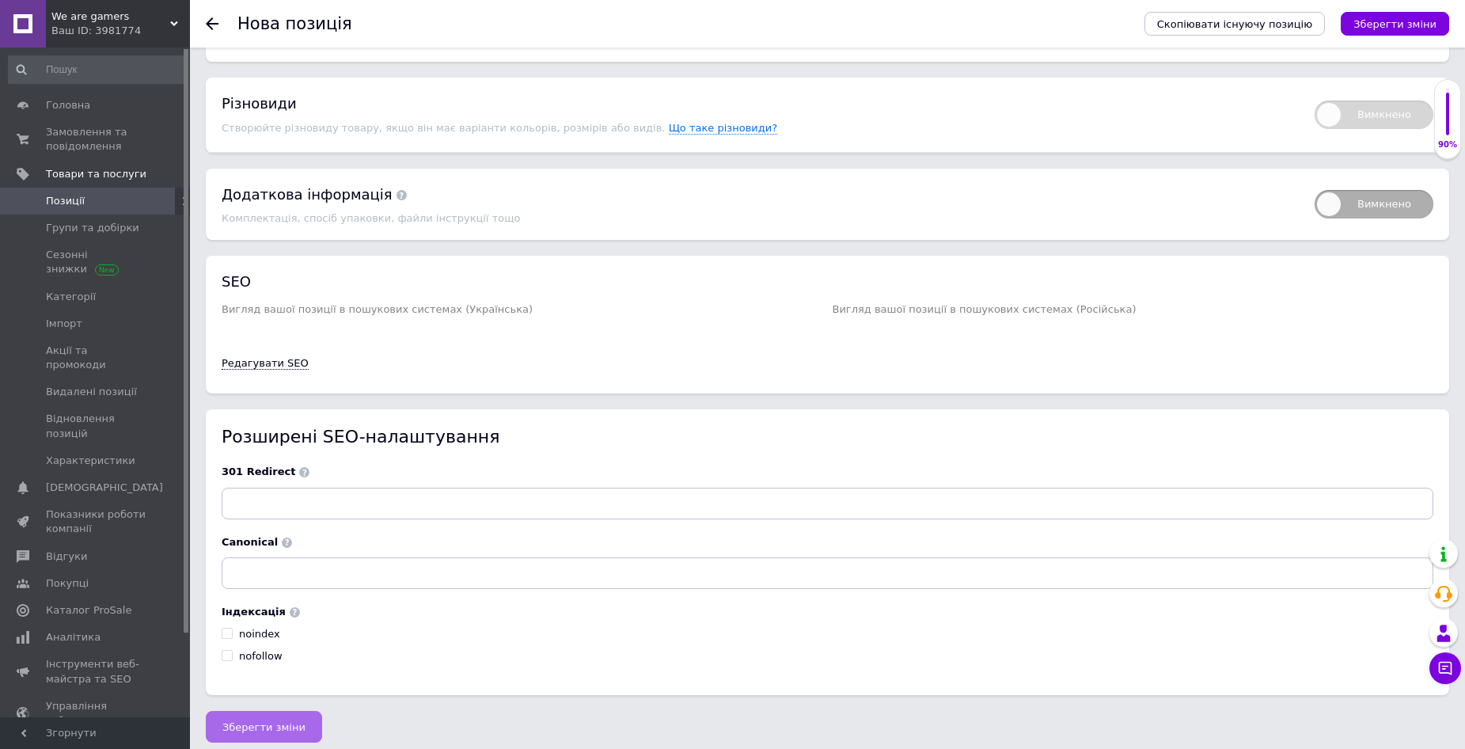
click at [253, 721] on span "Зберегти зміни" at bounding box center [263, 727] width 83 height 12
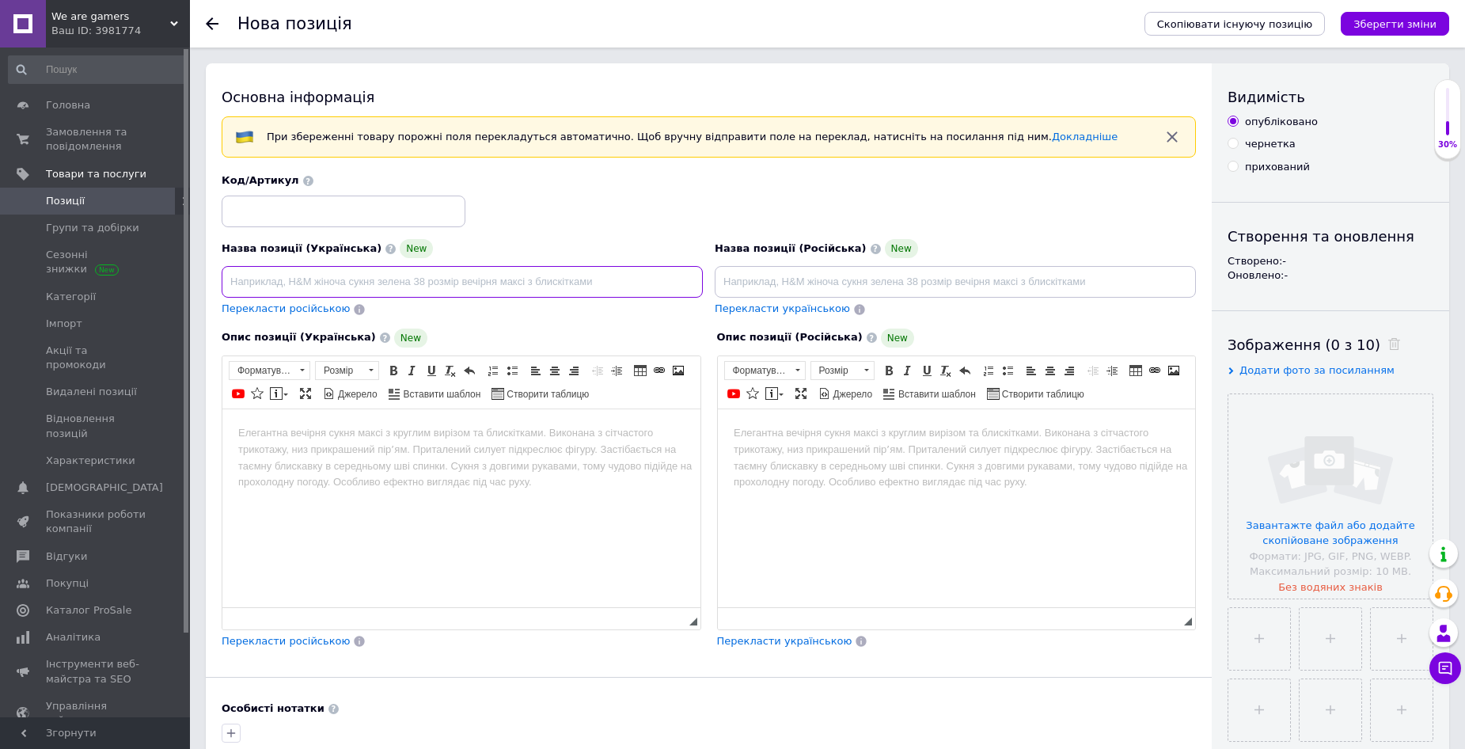
click at [283, 279] on input at bounding box center [462, 282] width 481 height 32
paste input "Dragon Ball Xenoverse 2"
type input "Dragon Ball Xenoverse 2"
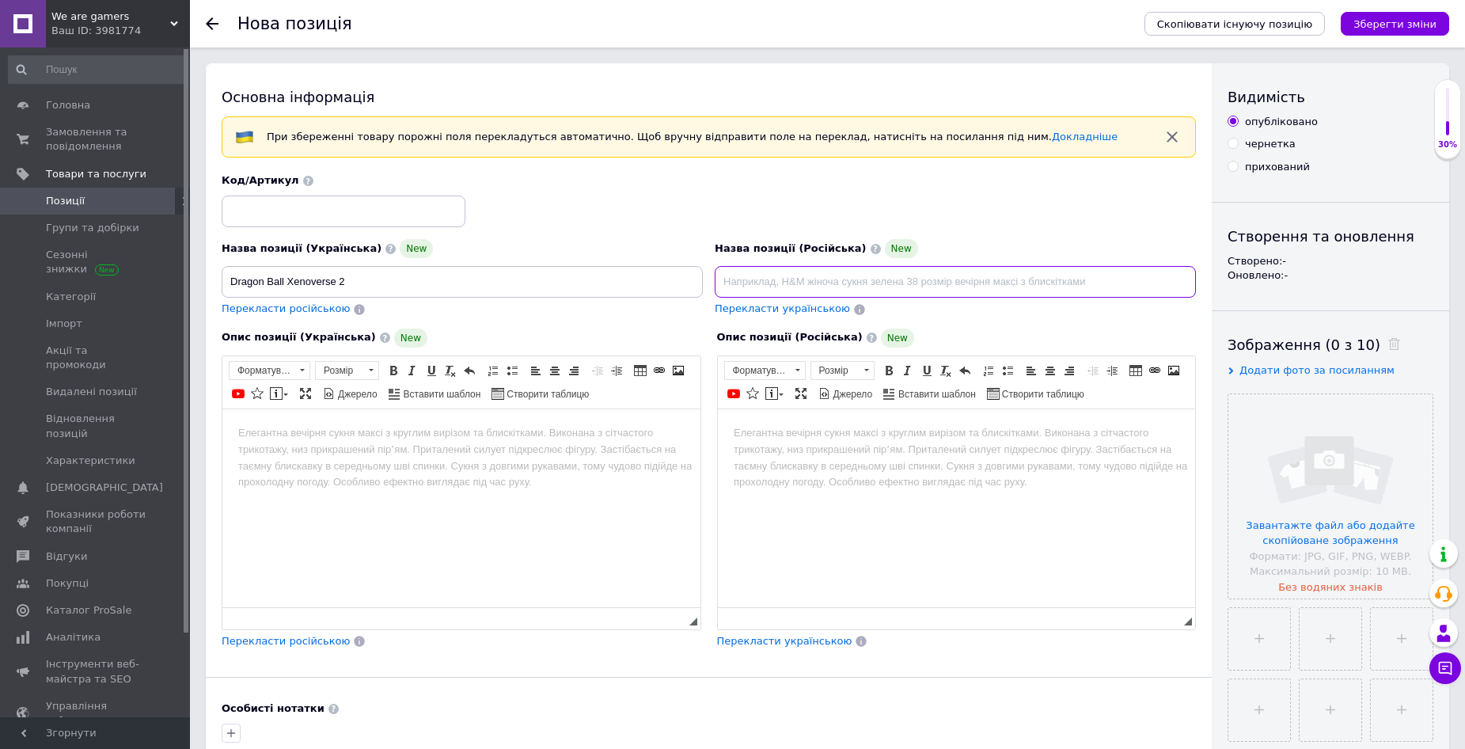
click at [755, 284] on input at bounding box center [955, 282] width 481 height 32
paste input "Dragon Ball Xenoverse 2"
type input "Dragon Ball Xenoverse 2"
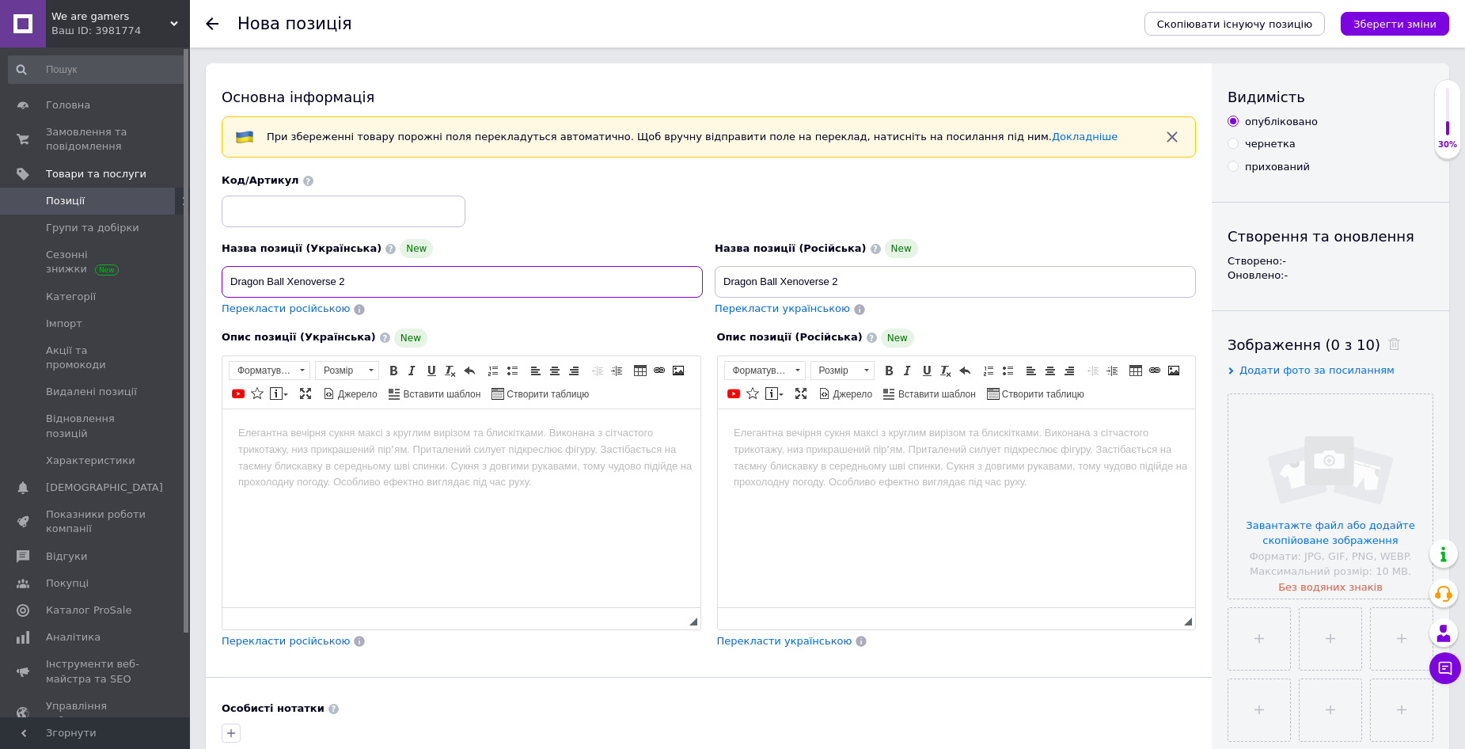
drag, startPoint x: 360, startPoint y: 275, endPoint x: 374, endPoint y: 280, distance: 15.3
click at [360, 276] on input "Dragon Ball Xenoverse 2" at bounding box center [462, 282] width 481 height 32
paste input ", англійська версія - диск для PlayStation 4, Б/В"
type input "Dragon Ball Xenoverse 2, англійська версія - диск для PlayStation 4, Б/В"
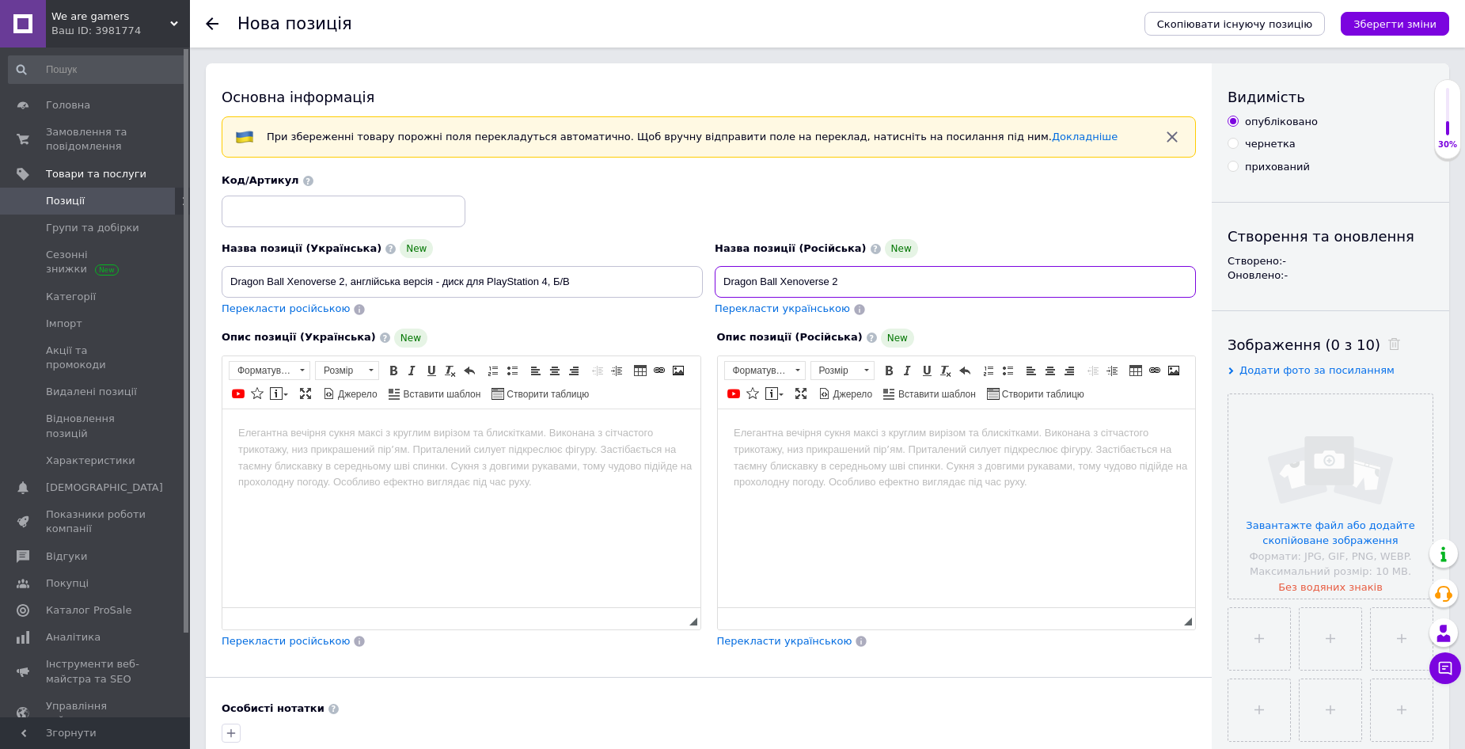
drag, startPoint x: 869, startPoint y: 278, endPoint x: 947, endPoint y: 295, distance: 80.1
click at [869, 278] on input "Dragon Ball Xenoverse 2" at bounding box center [955, 282] width 481 height 32
paste input ", английская версия - диск для PlayStation 4, Б/У"
type input "Dragon Ball Xenoverse 2, английская версия - диск для PlayStation 4, Б/У"
click at [593, 457] on html at bounding box center [461, 433] width 478 height 48
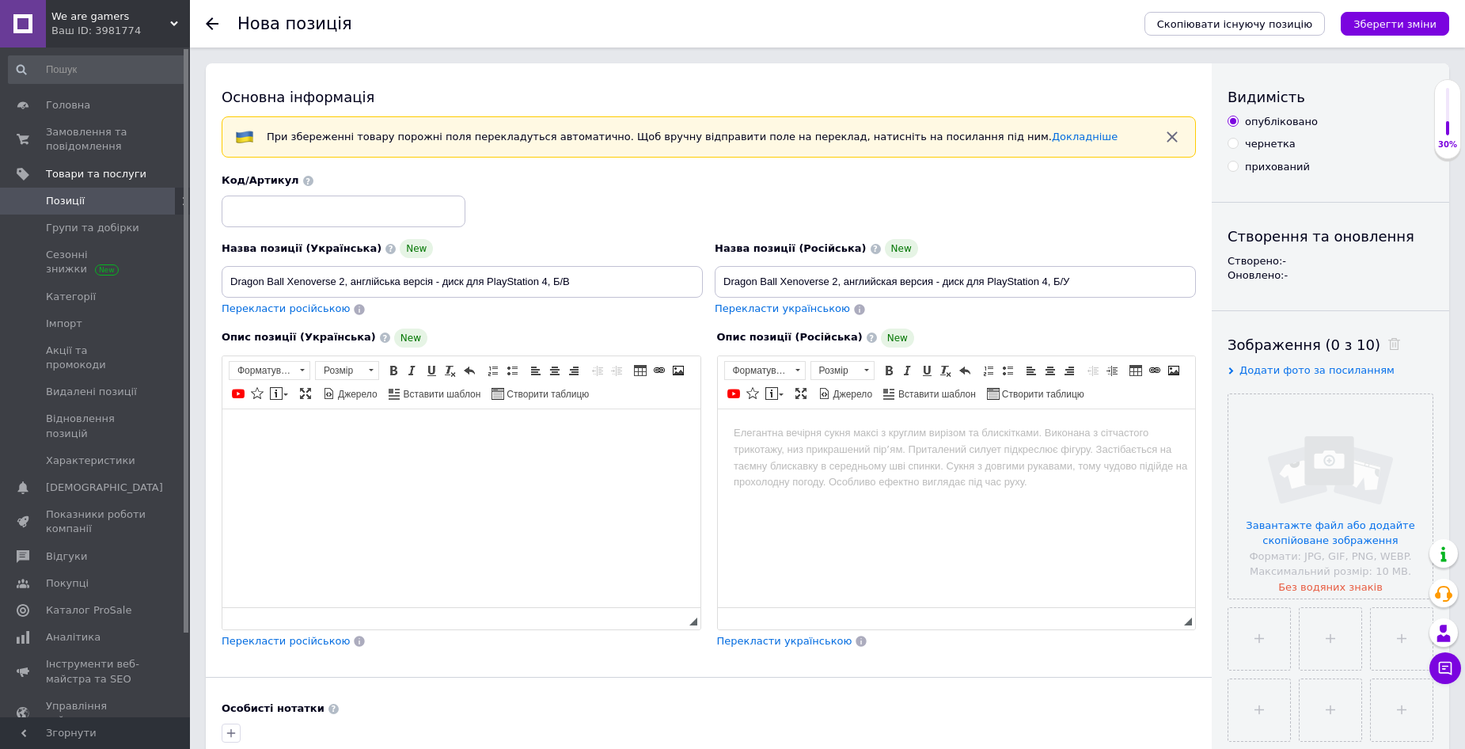
click at [278, 434] on body "Редактор, EA9C8A1C-37A1-4573-85C2-C82CA17E2334" at bounding box center [461, 432] width 447 height 17
click at [737, 423] on html at bounding box center [956, 433] width 478 height 48
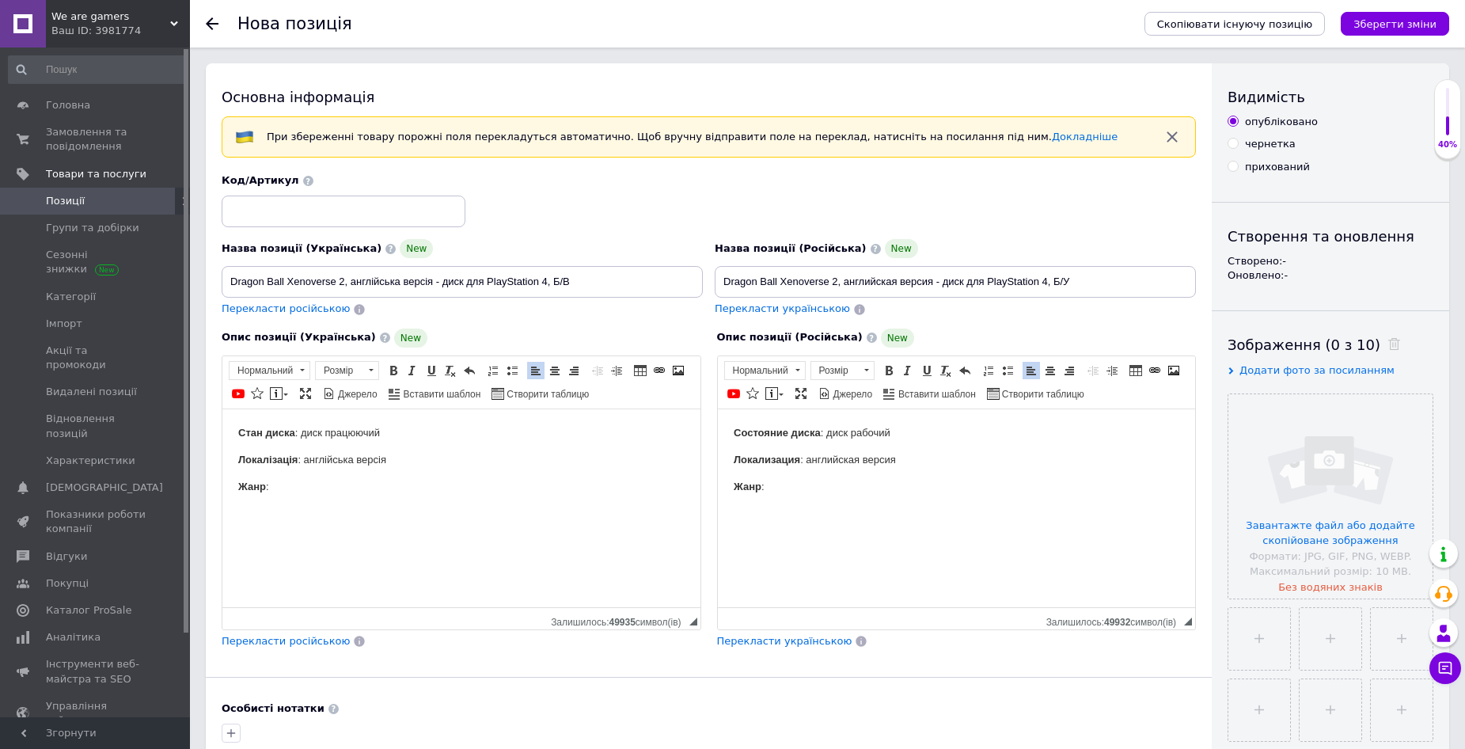
click at [429, 481] on p "Жанр :" at bounding box center [461, 486] width 447 height 17
click at [1278, 519] on input "file" at bounding box center [1331, 496] width 204 height 204
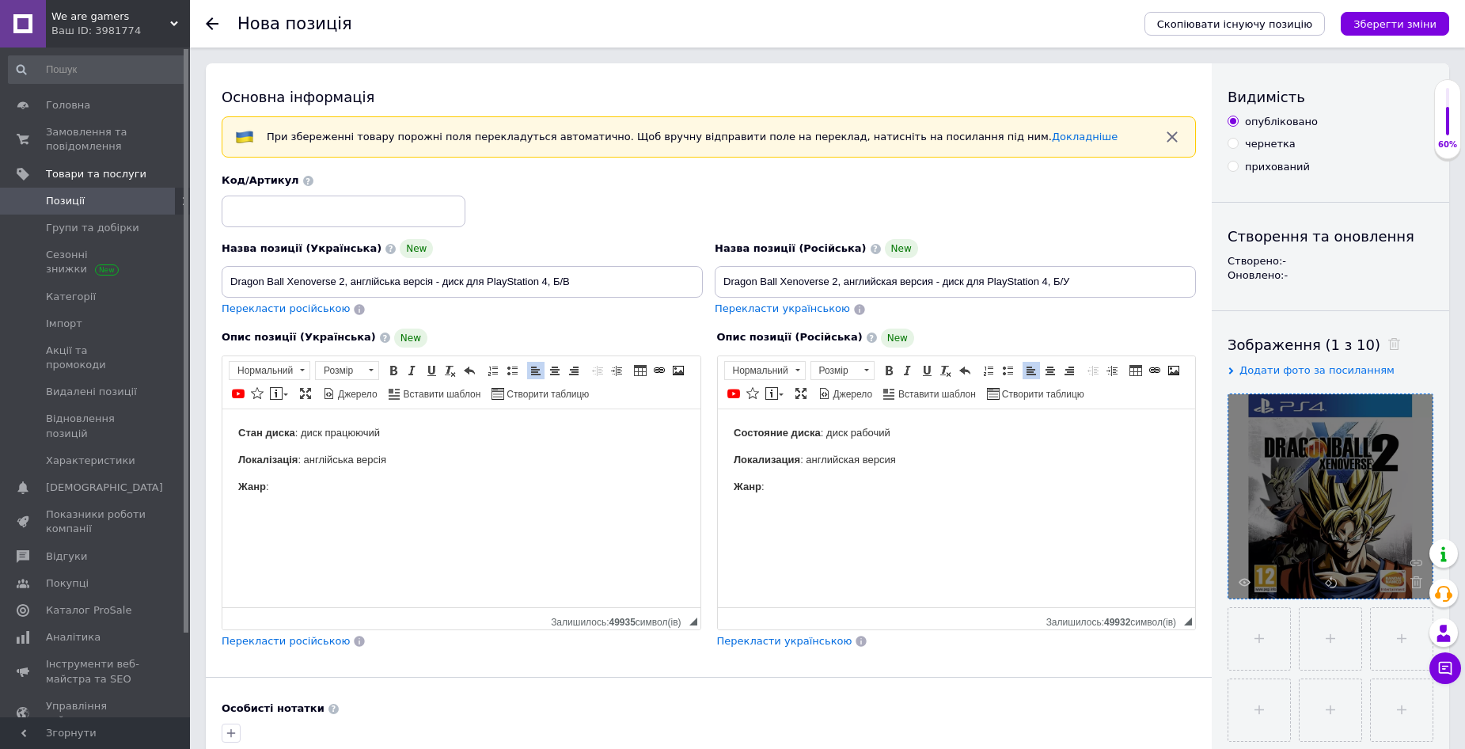
click at [360, 491] on p "Жанр :" at bounding box center [461, 486] width 447 height 17
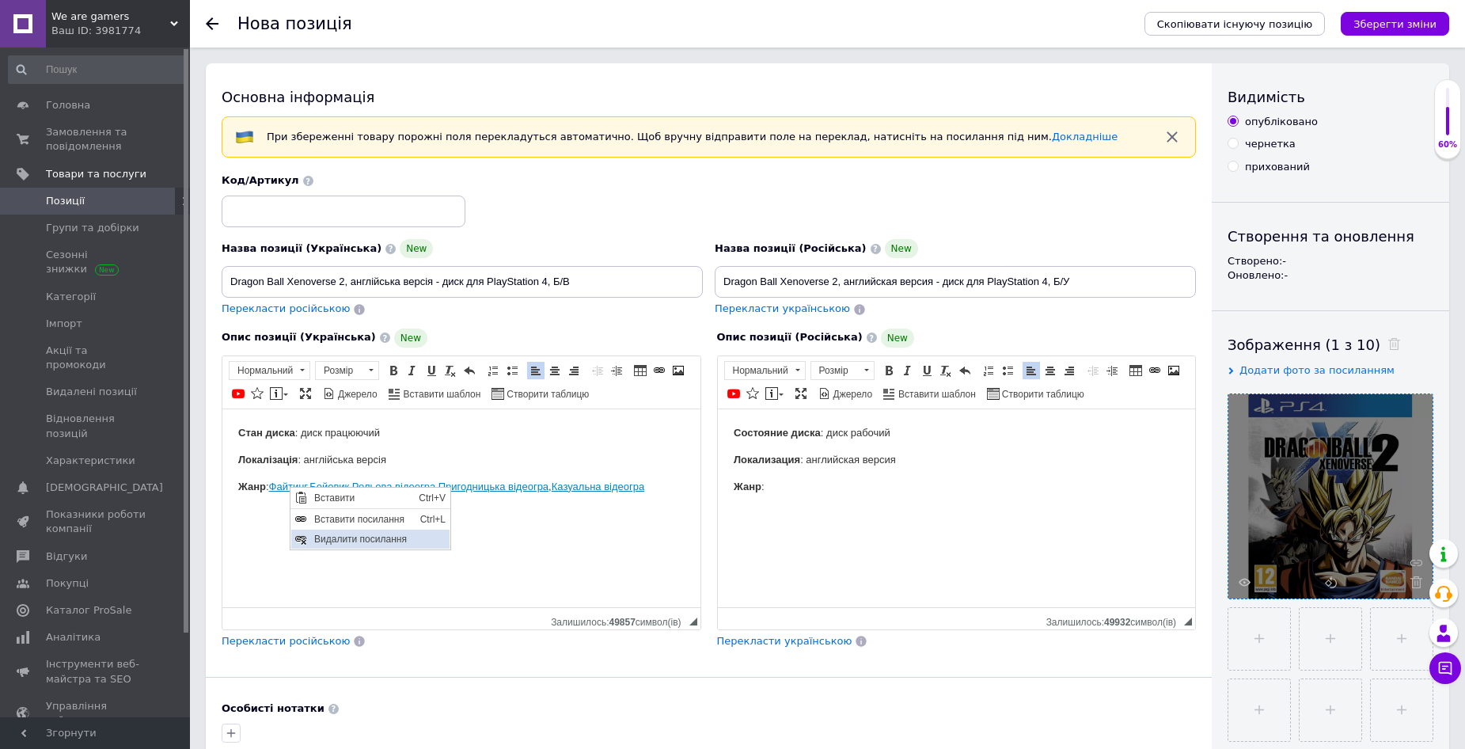
click at [367, 539] on span "Видалити посилання" at bounding box center [379, 538] width 139 height 19
click at [389, 535] on span "Видалити посилання" at bounding box center [427, 541] width 139 height 19
click at [436, 538] on span "Видалити посилання" at bounding box center [470, 540] width 139 height 19
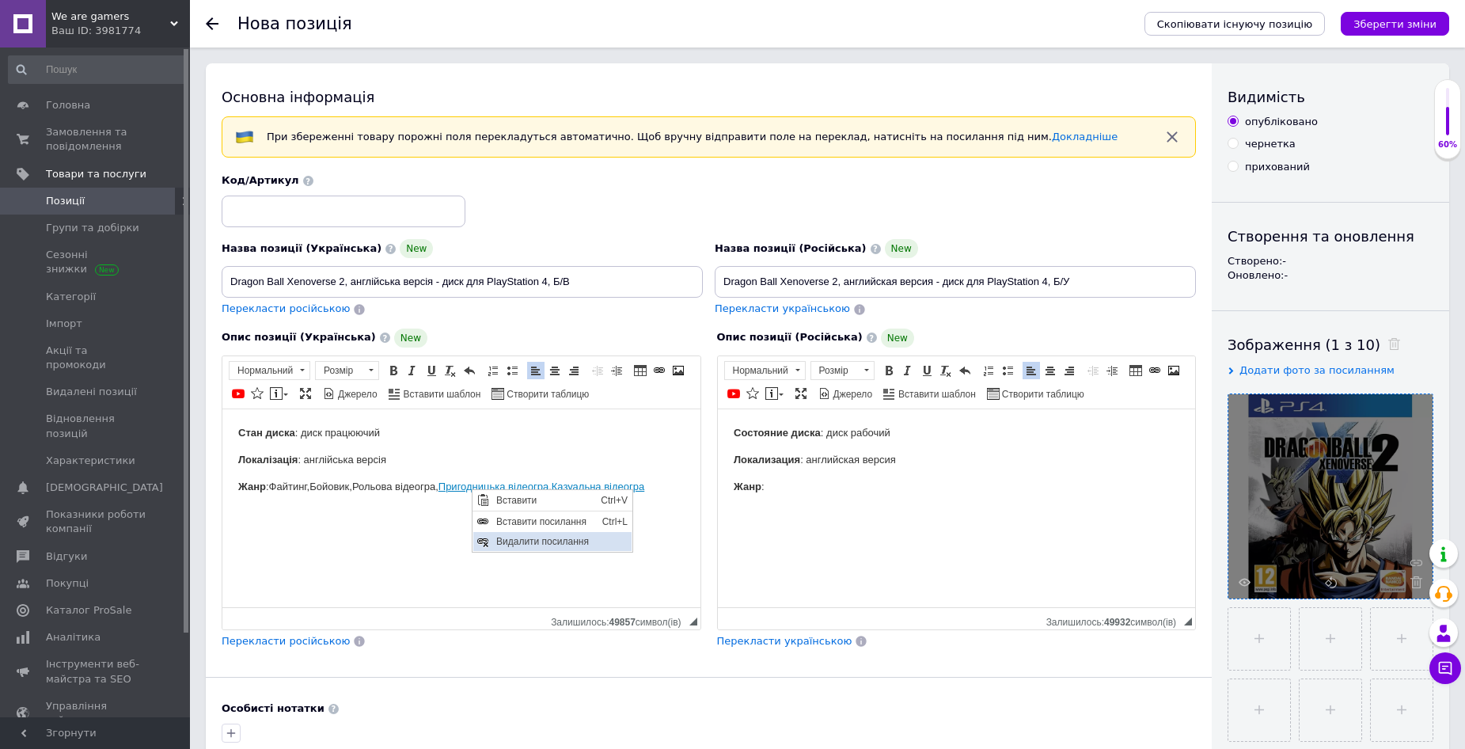
click at [530, 538] on span "Видалити посилання" at bounding box center [561, 540] width 139 height 19
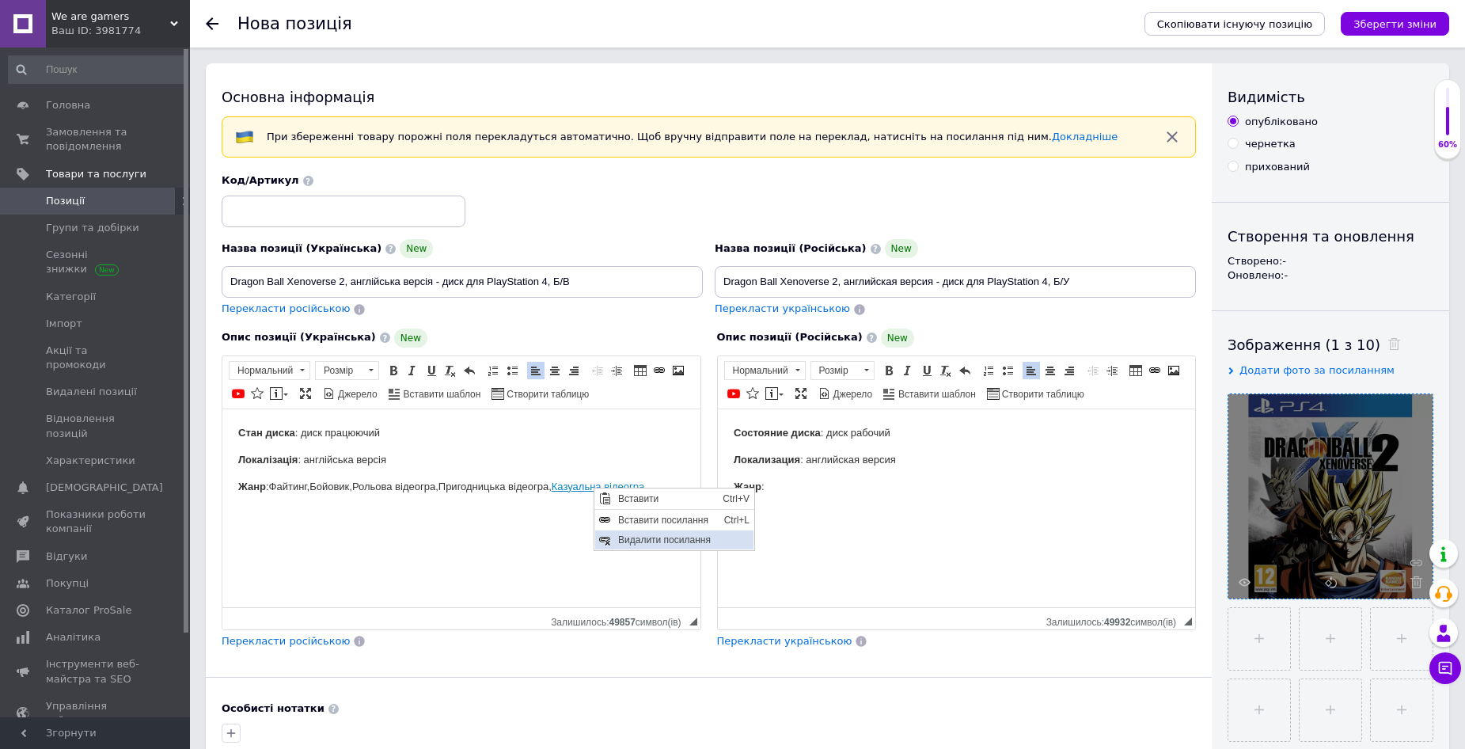
click at [632, 538] on span "Видалити посилання" at bounding box center [683, 539] width 139 height 19
click at [669, 486] on p "Жанр : Фай тинг , Бойо вик , Рол ьова відеогра , Приг одницька відеогра , Казуа…" at bounding box center [461, 486] width 447 height 17
click at [669, 490] on p "Жанр : Фай тинг , Бойо вик , Рол ьова відеогра , Приг одницька відеогра , Казуа…" at bounding box center [461, 486] width 447 height 17
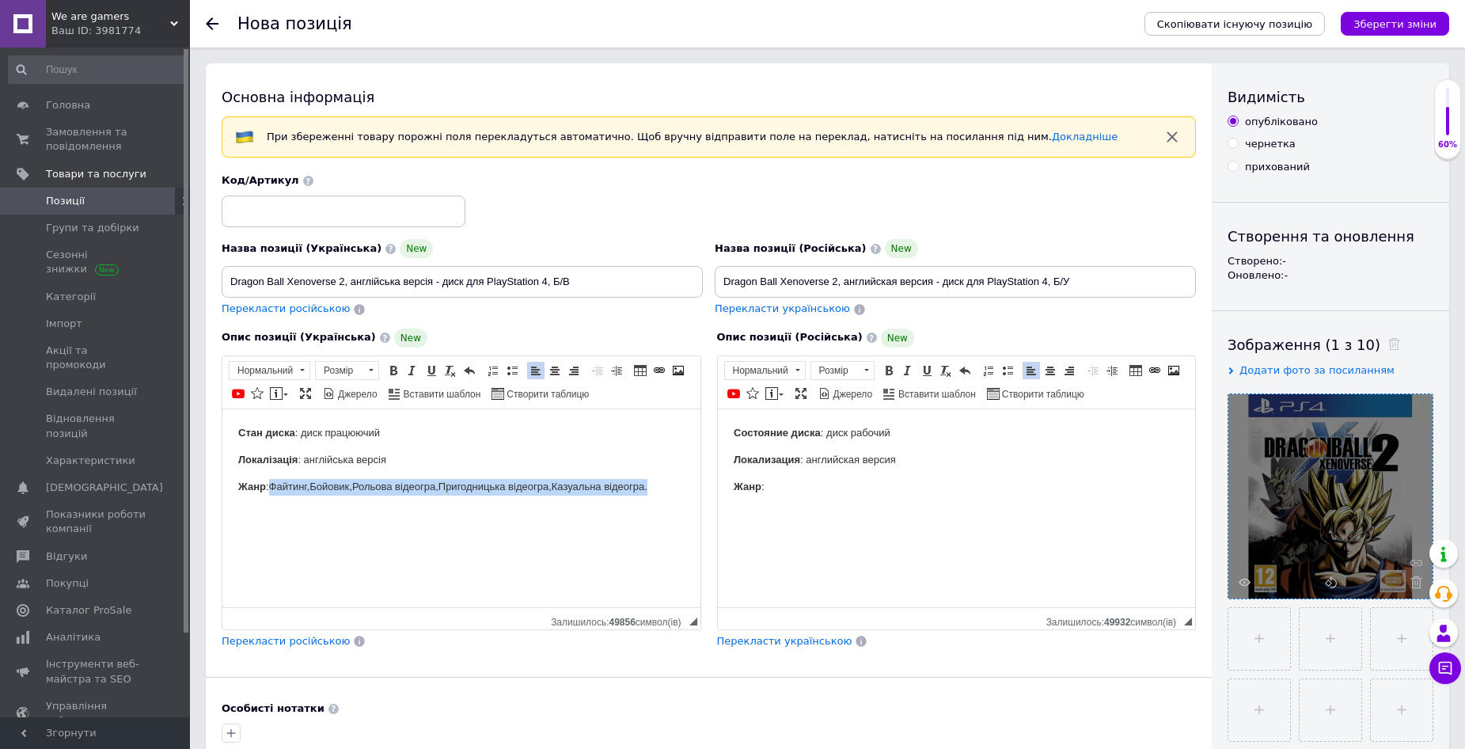
drag, startPoint x: 629, startPoint y: 492, endPoint x: 273, endPoint y: 498, distance: 356.3
click at [273, 498] on html "Стан диска : диск працюючий Локалізація : англійська версія Жанр : Фай тинг , Б…" at bounding box center [461, 459] width 478 height 101
click at [793, 486] on p "Жанр :" at bounding box center [956, 486] width 447 height 17
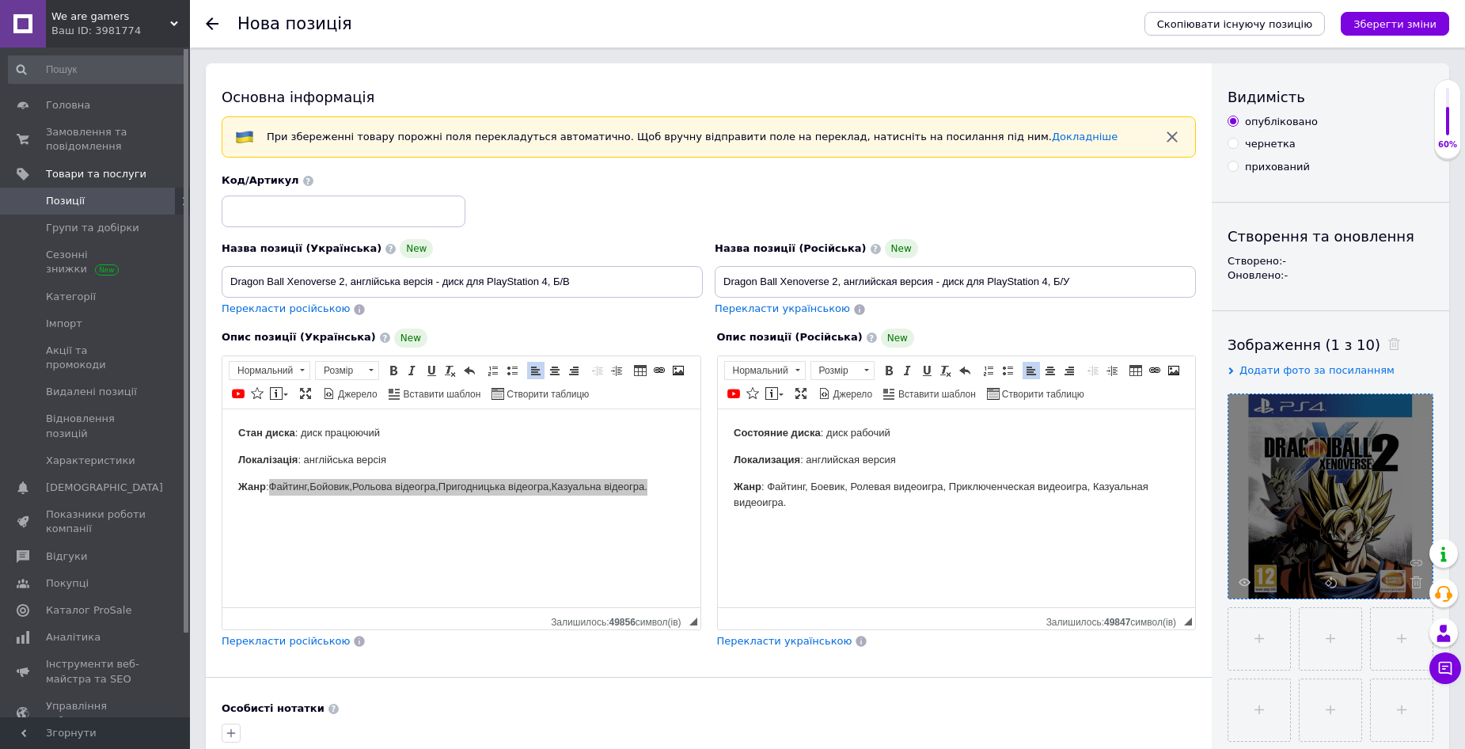
click at [838, 504] on p "Жанр : Файтинг, Боевик, Ролевая видеоигра, Приключенческая видеоигра, Казуальна…" at bounding box center [956, 494] width 447 height 33
click at [686, 478] on html "Стан диска : диск працюючий Локалізація : англійська версія Жанр : Фай тинг , Б…" at bounding box center [461, 459] width 478 height 101
click at [670, 490] on p "Жанр : Фай тинг , Бойо вик , Рол ьова відеогра , Приг одницька відеогра , Казуа…" at bounding box center [461, 486] width 447 height 17
click at [800, 519] on html "Состояние диска : диск рабочий Локализация : английская версия Жанр : Файтинг, …" at bounding box center [956, 468] width 478 height 118
click at [751, 519] on body "Состояние диска : диск рабочий Локализация : английская версия Жанр : Файтинг, …" at bounding box center [956, 507] width 447 height 167
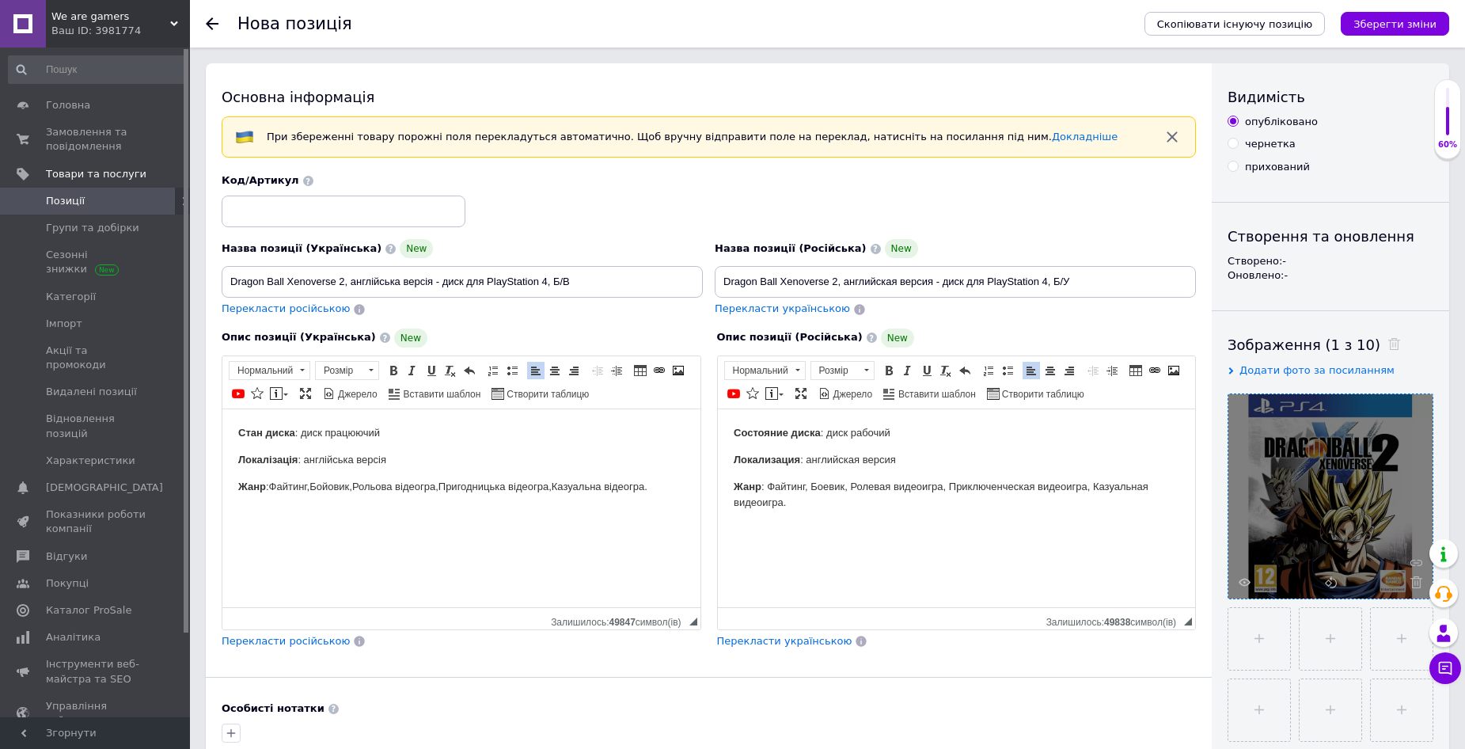
click at [735, 544] on body "Состояние диска : диск рабочий Локализация : английская версия Жанр : Файтинг, …" at bounding box center [956, 507] width 447 height 167
click at [735, 572] on body "Состояние диска : диск рабочий Локализация : английская версия Жанр : Файтинг, …" at bounding box center [956, 507] width 447 height 167
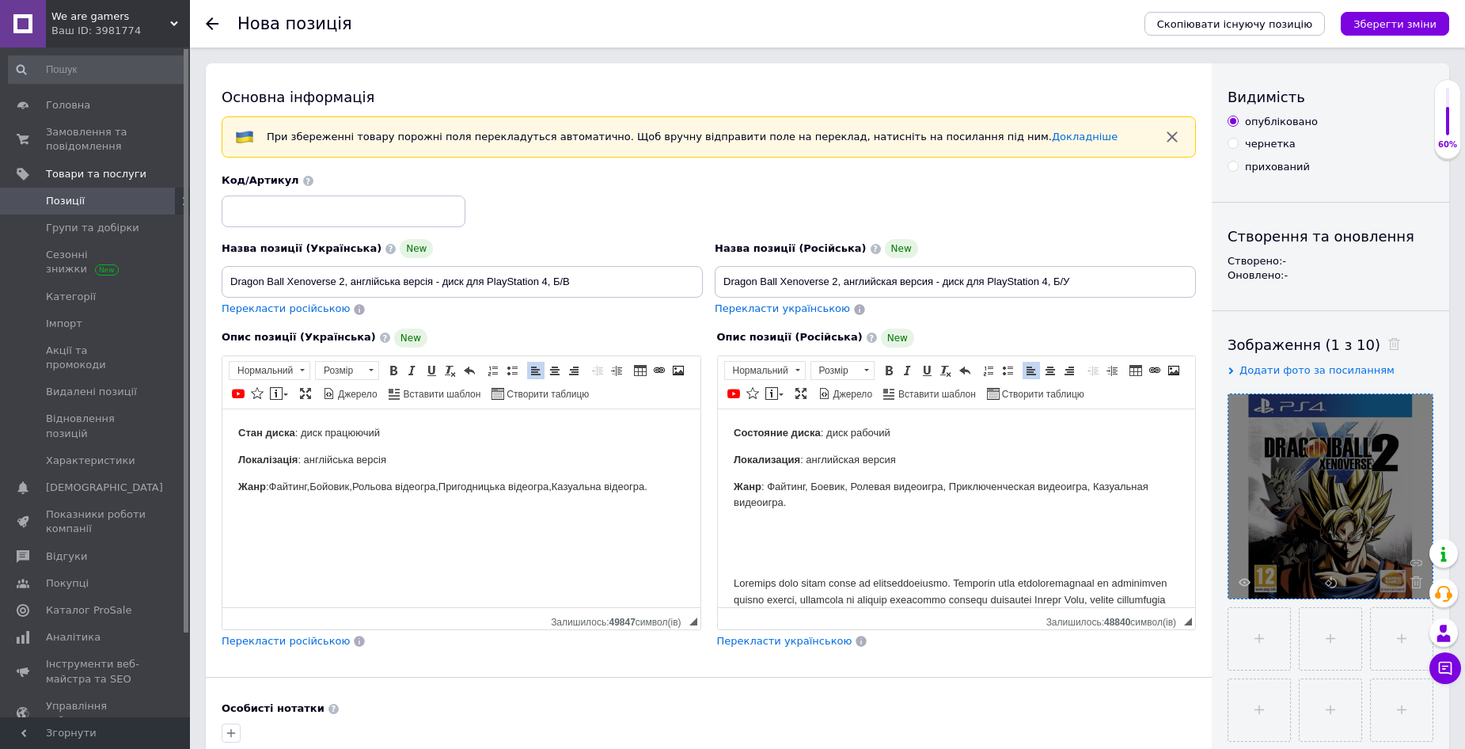
click at [671, 485] on p "Жанр : Фай тинг , Бойо вик , Рол ьова відеогра , Приг одницька відеогра , Казуа…" at bounding box center [461, 486] width 447 height 17
click at [358, 566] on p "Редактор, EA9C8A1C-37A1-4573-85C2-C82CA17E2334" at bounding box center [461, 566] width 447 height 17
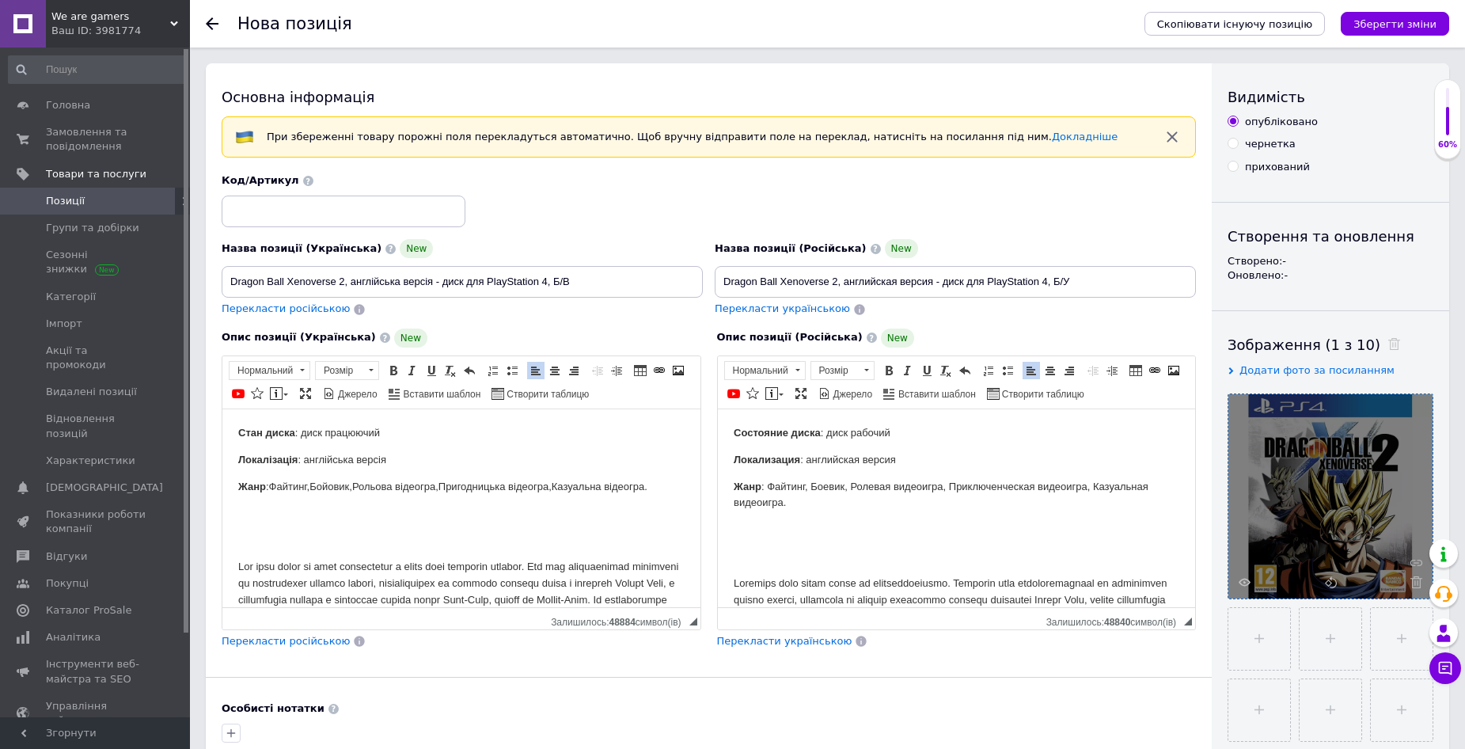
click at [238, 495] on html "Стан диска : диск працюючий Локалізація : англійська версія Жанр : Фай тинг , Б…" at bounding box center [461, 582] width 478 height 347
click at [242, 535] on p "Редактор, EA9C8A1C-37A1-4573-85C2-C82CA17E2334" at bounding box center [461, 539] width 447 height 17
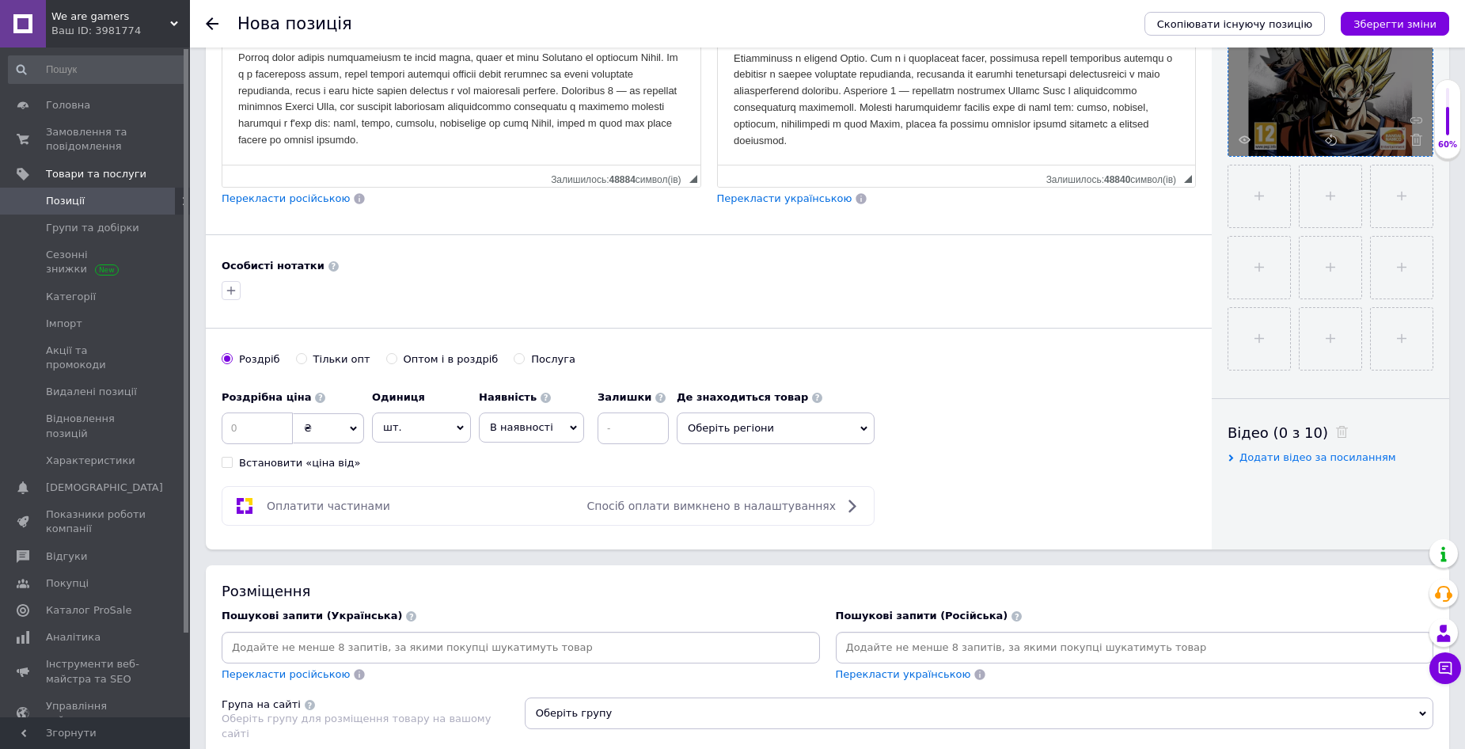
scroll to position [554, 0]
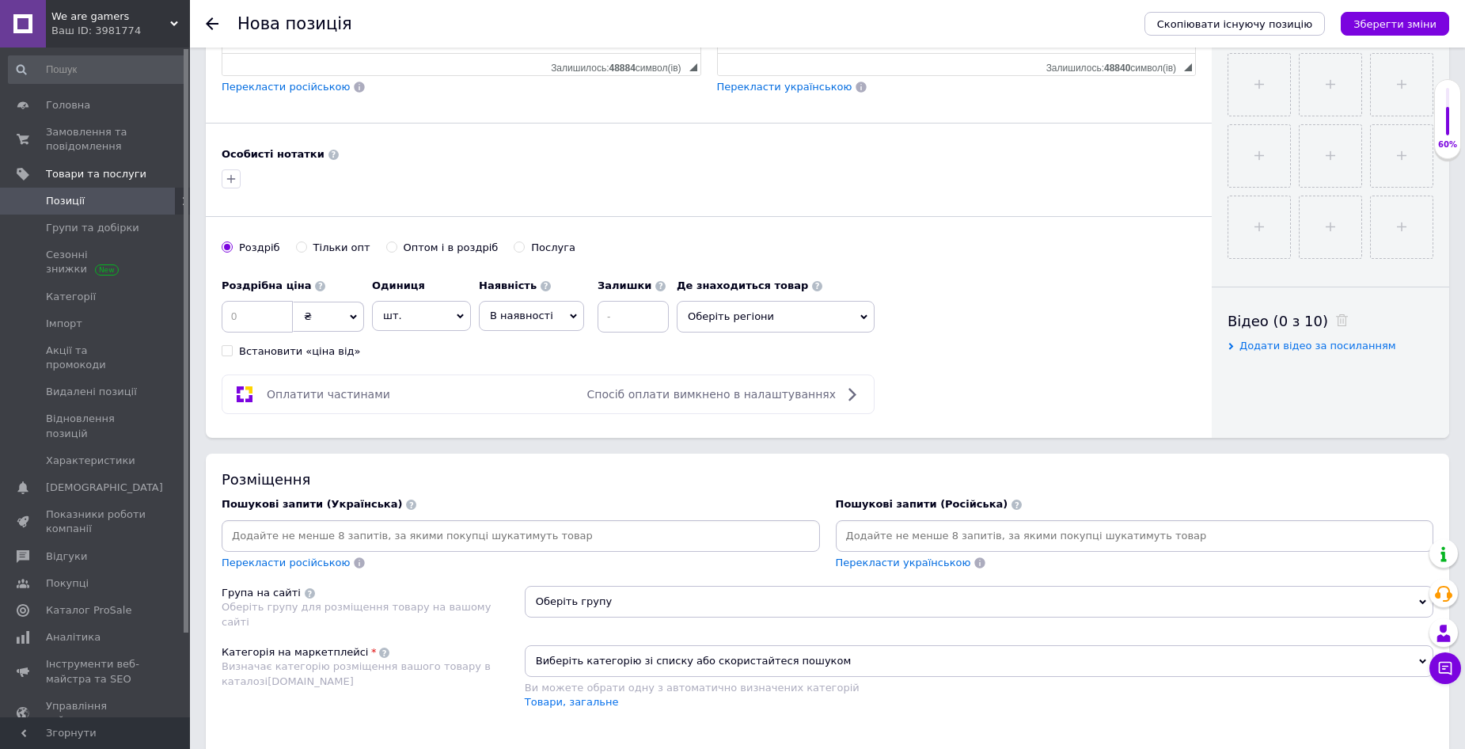
click at [245, 314] on input at bounding box center [257, 317] width 71 height 32
type input "520"
click at [570, 313] on icon at bounding box center [573, 316] width 7 height 7
click at [513, 416] on li "Готово до відправки" at bounding box center [532, 415] width 104 height 36
click at [652, 314] on input at bounding box center [675, 317] width 71 height 32
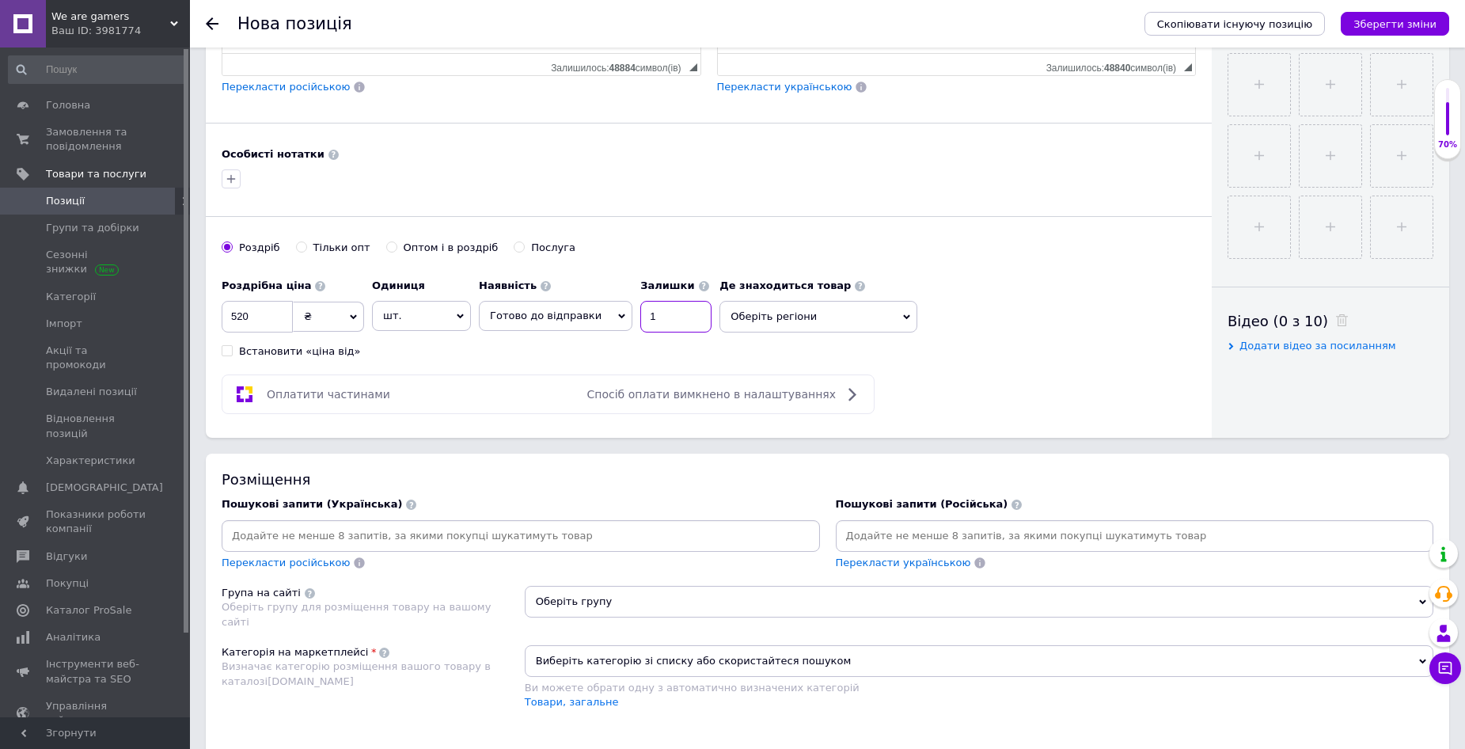
type input "1"
click at [885, 317] on span "Оберіть регіони" at bounding box center [819, 317] width 198 height 32
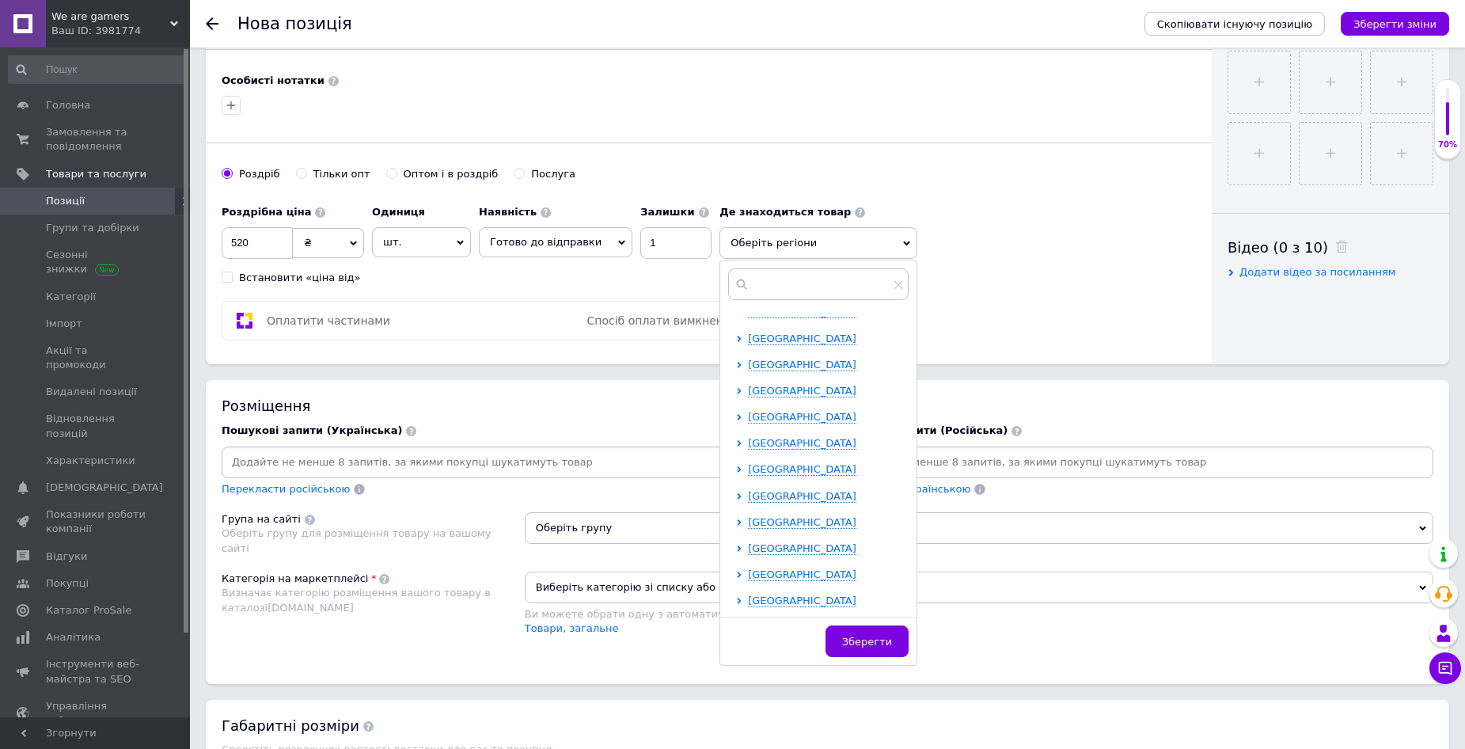
scroll to position [633, 0]
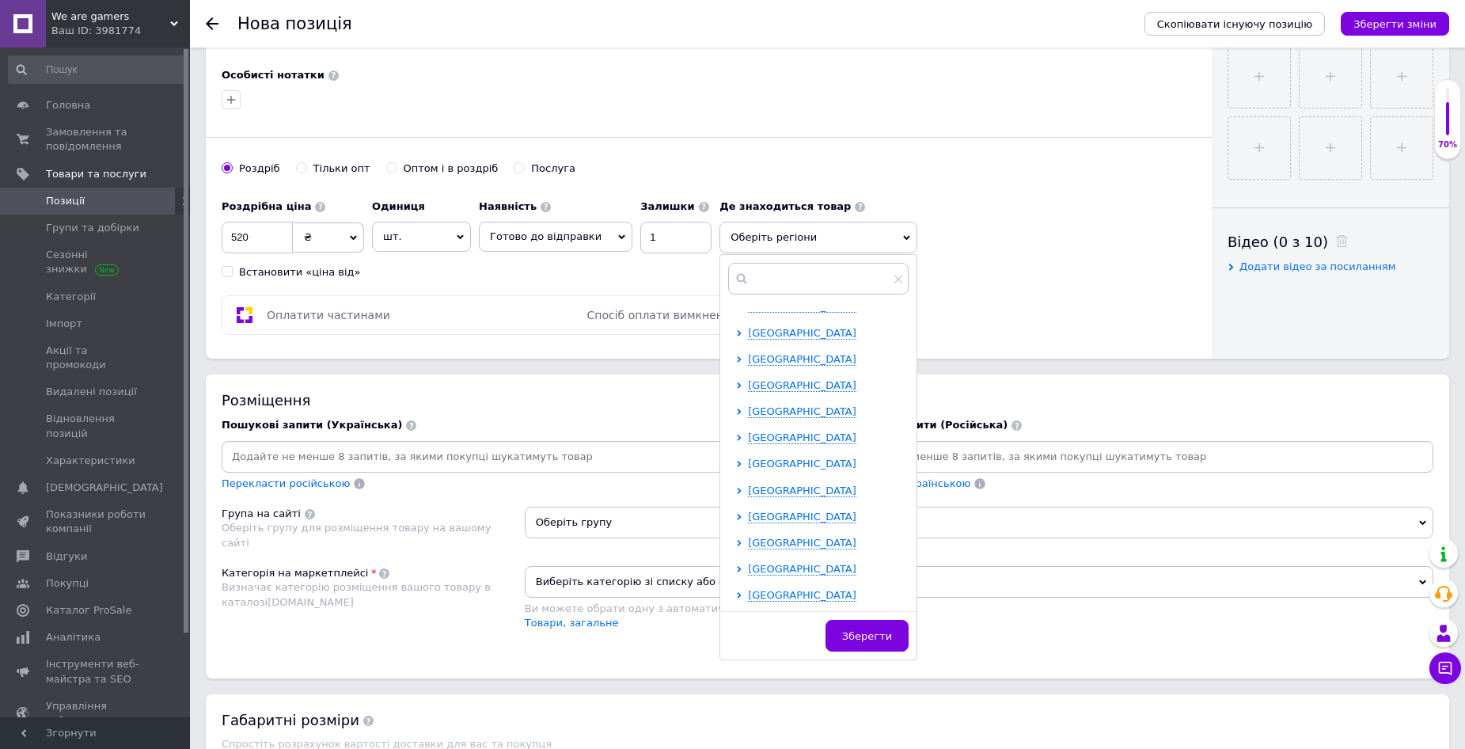
click at [773, 462] on span "[GEOGRAPHIC_DATA]" at bounding box center [802, 464] width 108 height 12
click at [748, 572] on input "checkbox" at bounding box center [753, 568] width 10 height 10
checkbox input "true"
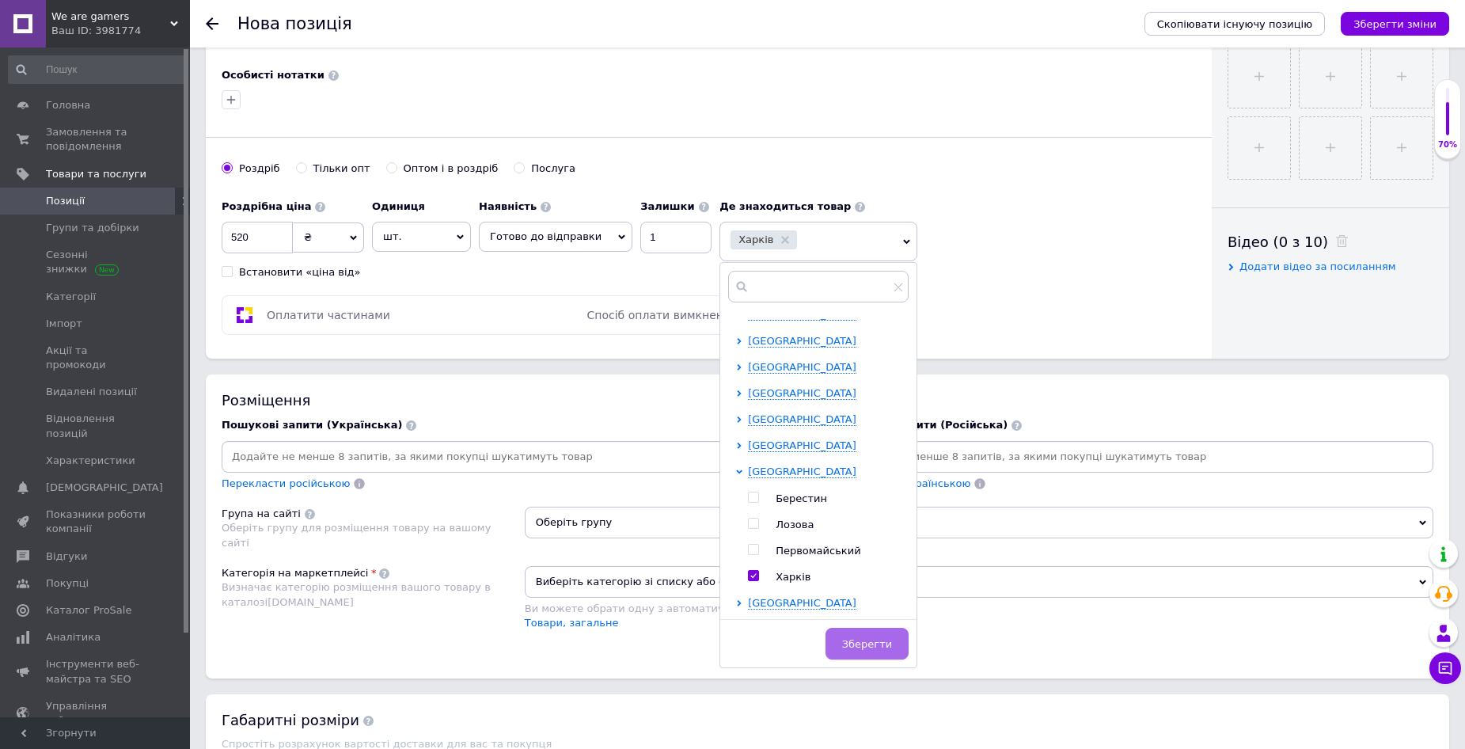
click at [854, 643] on span "Зберегти" at bounding box center [867, 644] width 50 height 12
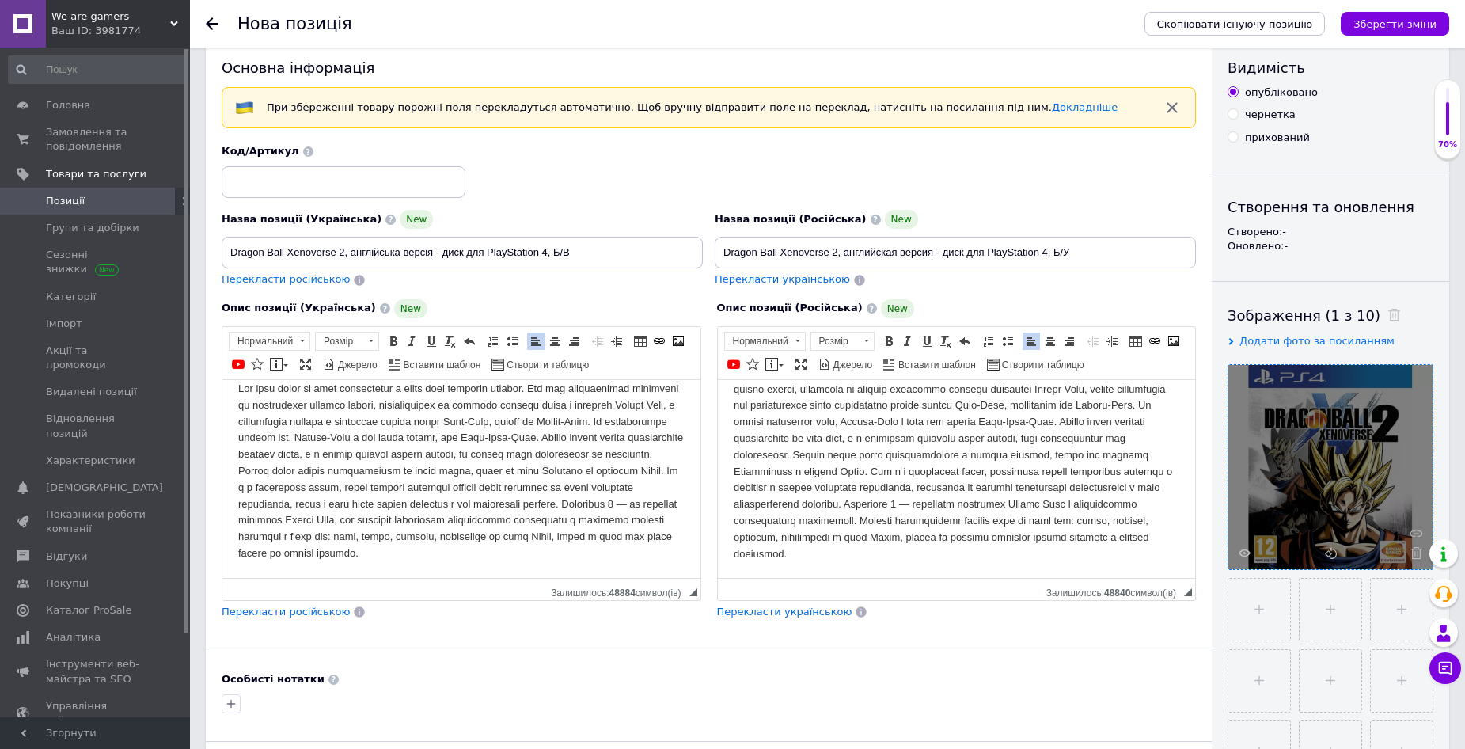
scroll to position [0, 0]
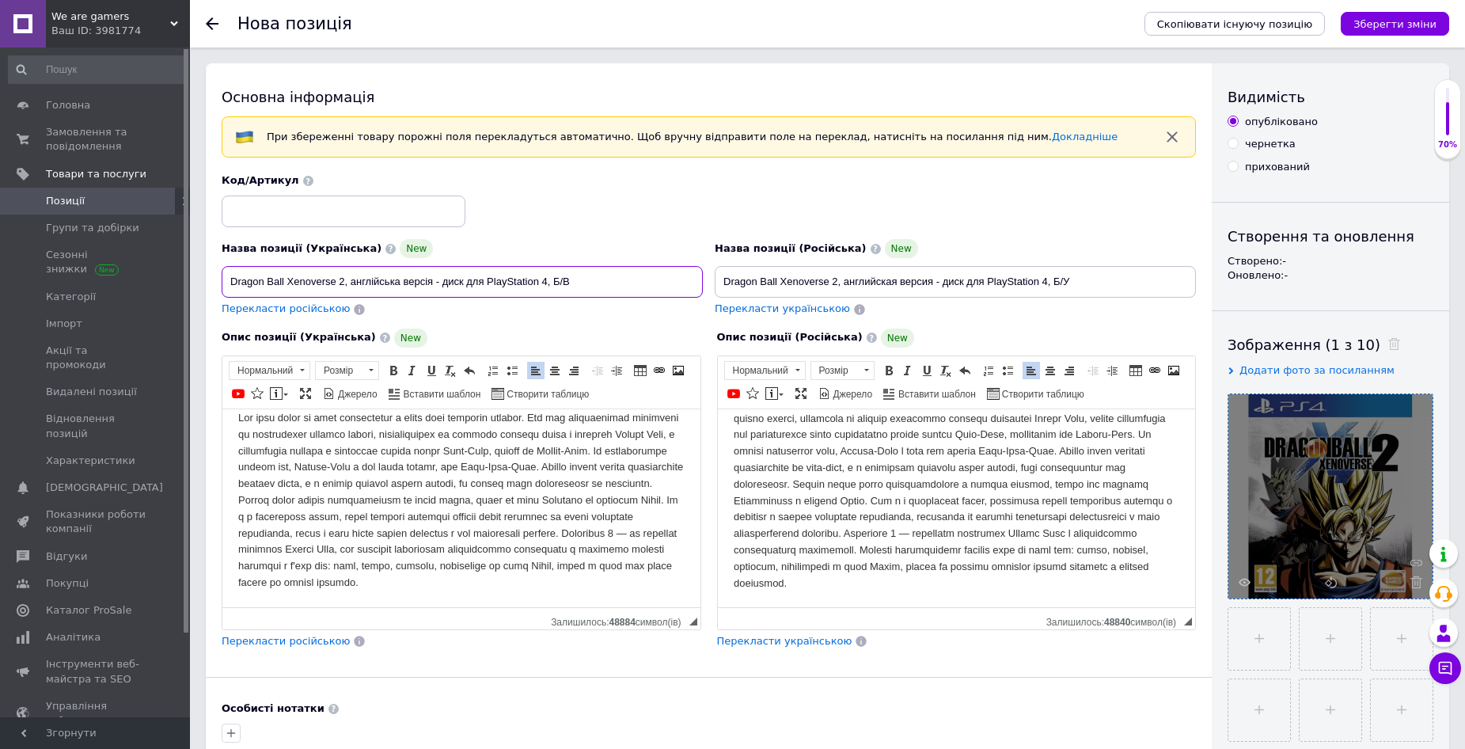
drag, startPoint x: 231, startPoint y: 281, endPoint x: 343, endPoint y: 284, distance: 111.7
click at [343, 284] on input "Dragon Ball Xenoverse 2, англійська версія - диск для PlayStation 4, Б/В" at bounding box center [462, 282] width 481 height 32
click at [1079, 702] on div "Особисті нотатки" at bounding box center [709, 708] width 975 height 14
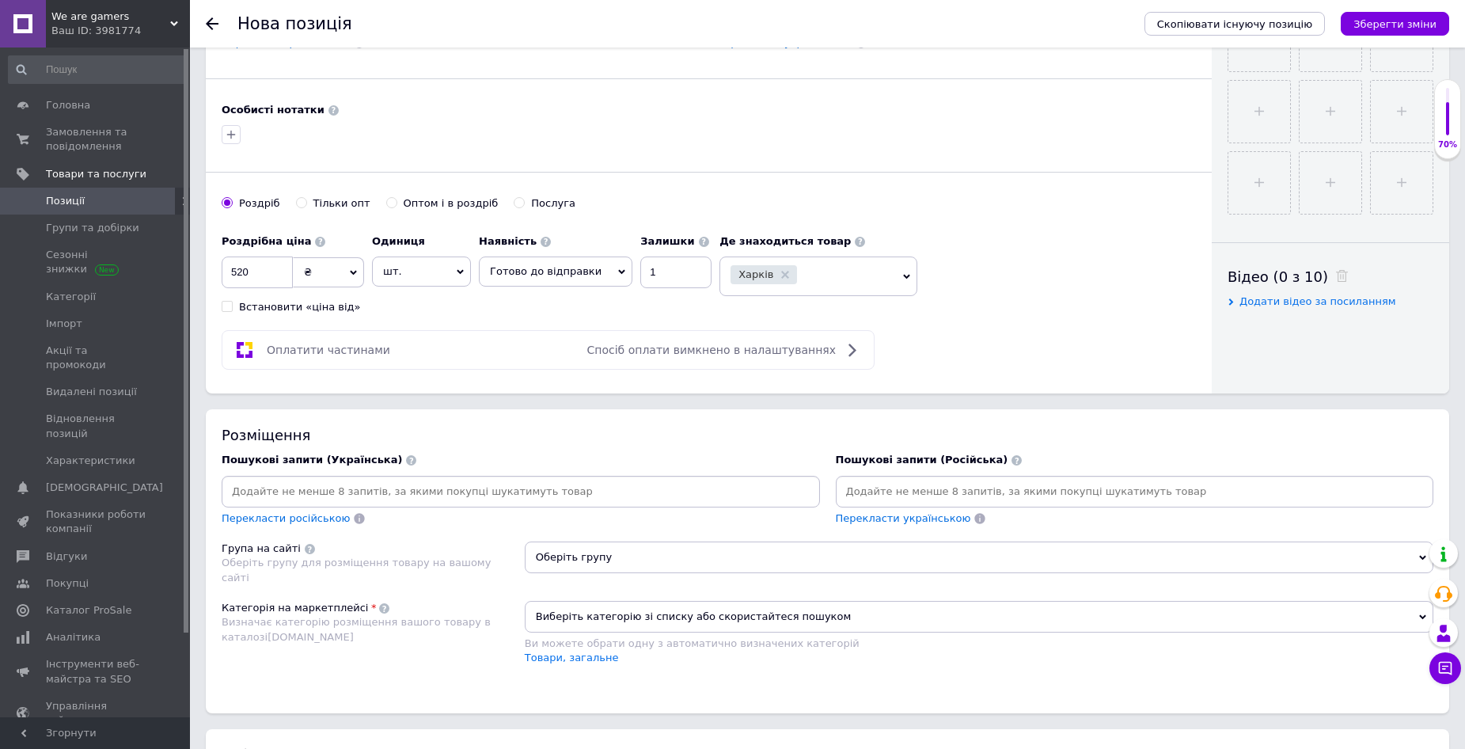
scroll to position [792, 0]
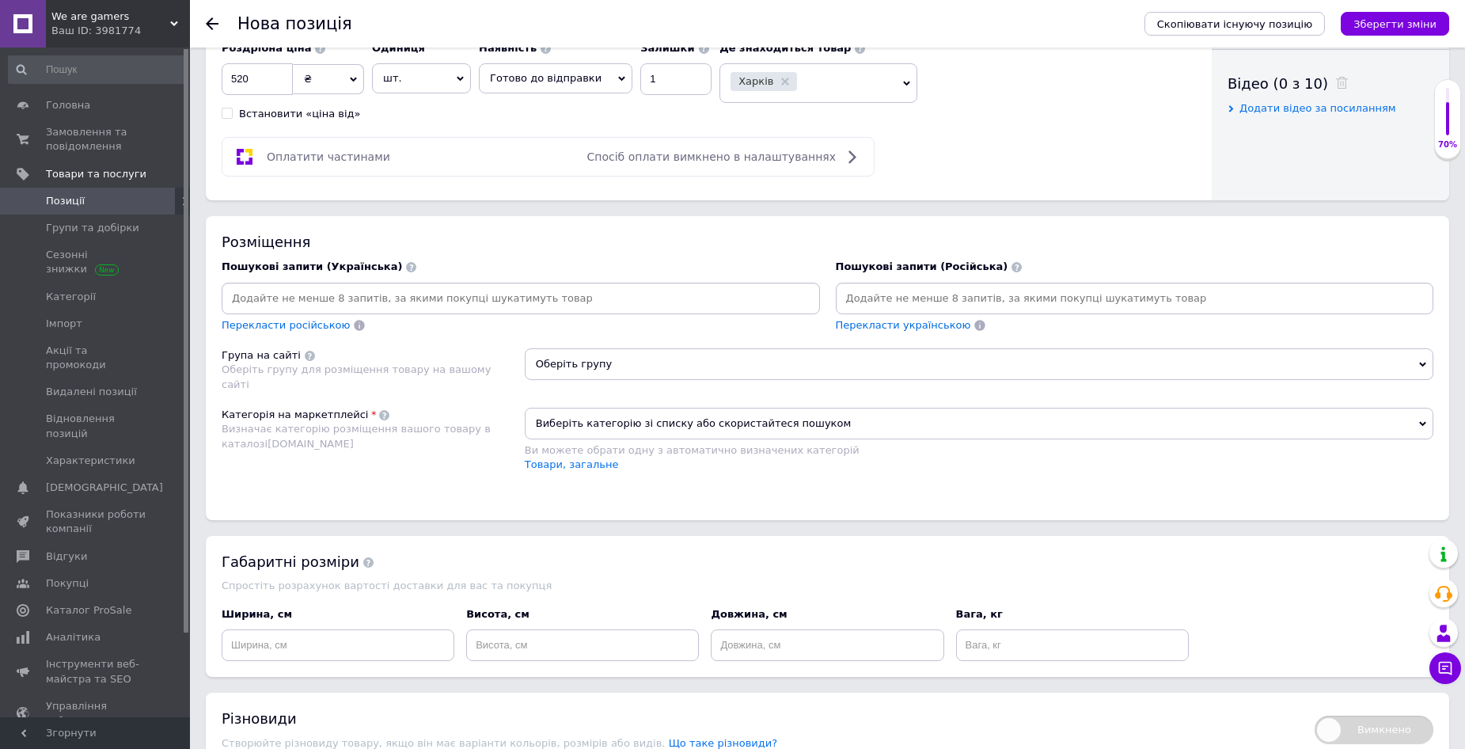
click at [881, 298] on input at bounding box center [1135, 299] width 592 height 24
paste input "Dragon Ball Xenoverse 2"
type input "Dragon Ball Xenoverse 2"
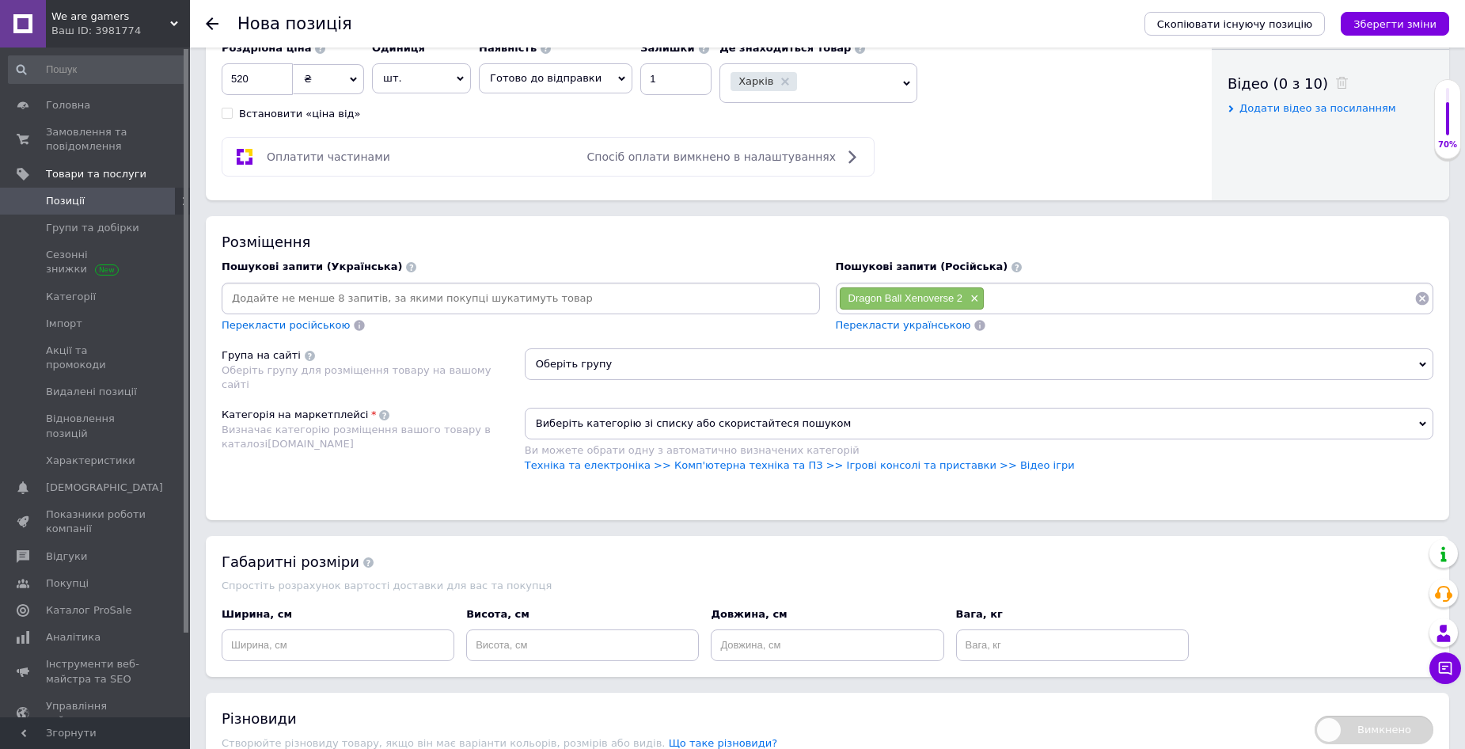
click at [843, 300] on div "Dragon Ball Xenoverse 2 ×" at bounding box center [912, 298] width 144 height 22
click at [1044, 294] on input at bounding box center [1200, 299] width 430 height 24
paste input "PS 4"
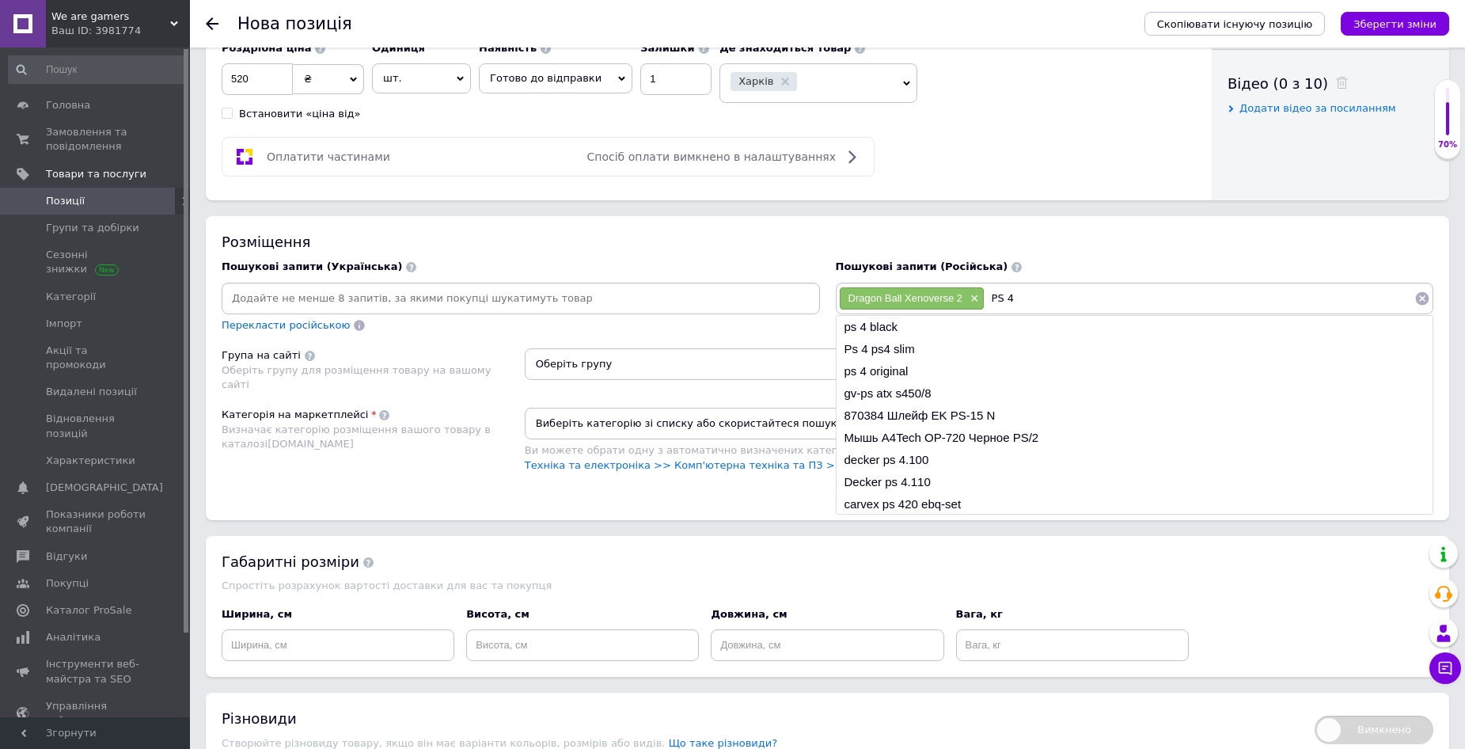
type input "PS 4"
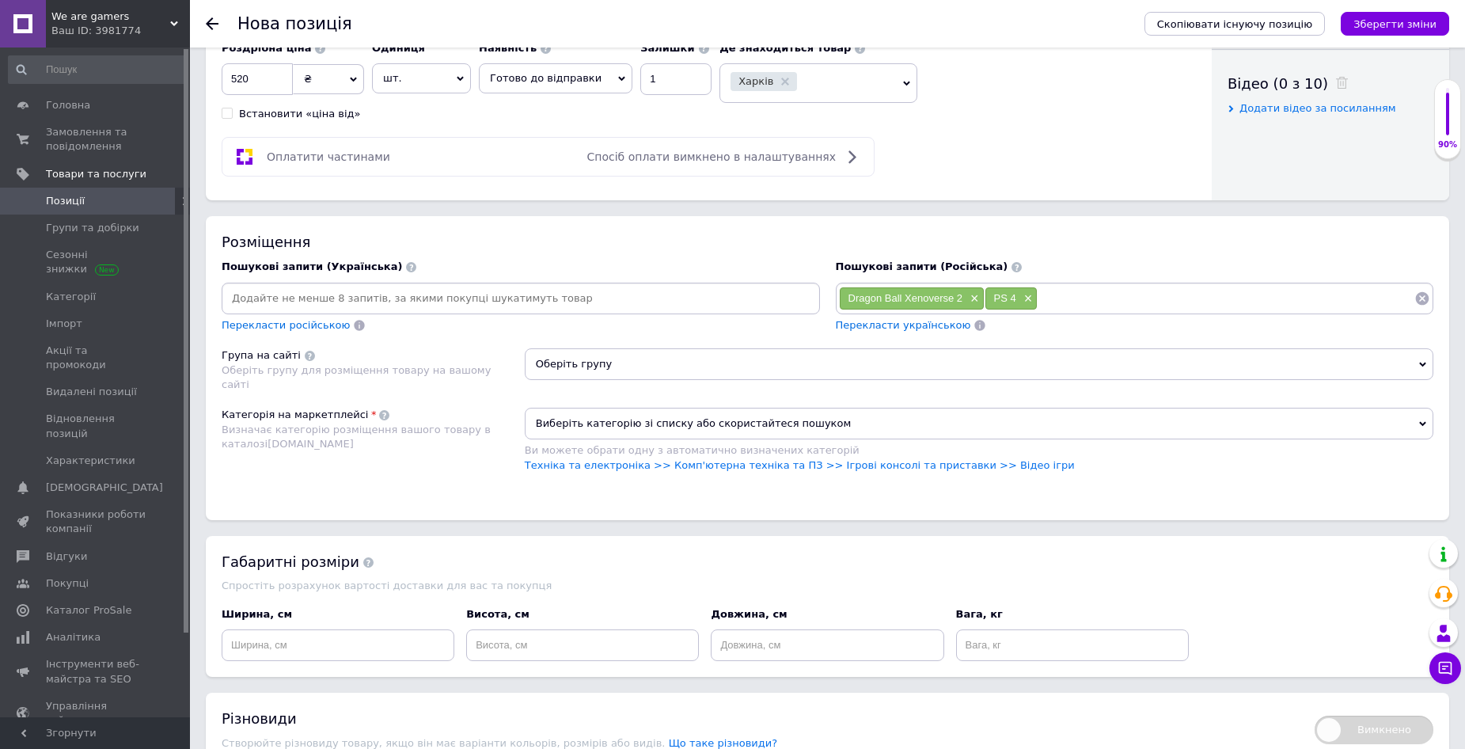
paste input "PlayStation 4"
type input "PlayStation 4"
drag, startPoint x: 846, startPoint y: 295, endPoint x: 961, endPoint y: 300, distance: 114.9
click at [961, 300] on div "Dragon Ball Xenoverse 2 ×" at bounding box center [912, 298] width 144 height 22
click at [1191, 300] on input at bounding box center [1272, 299] width 285 height 24
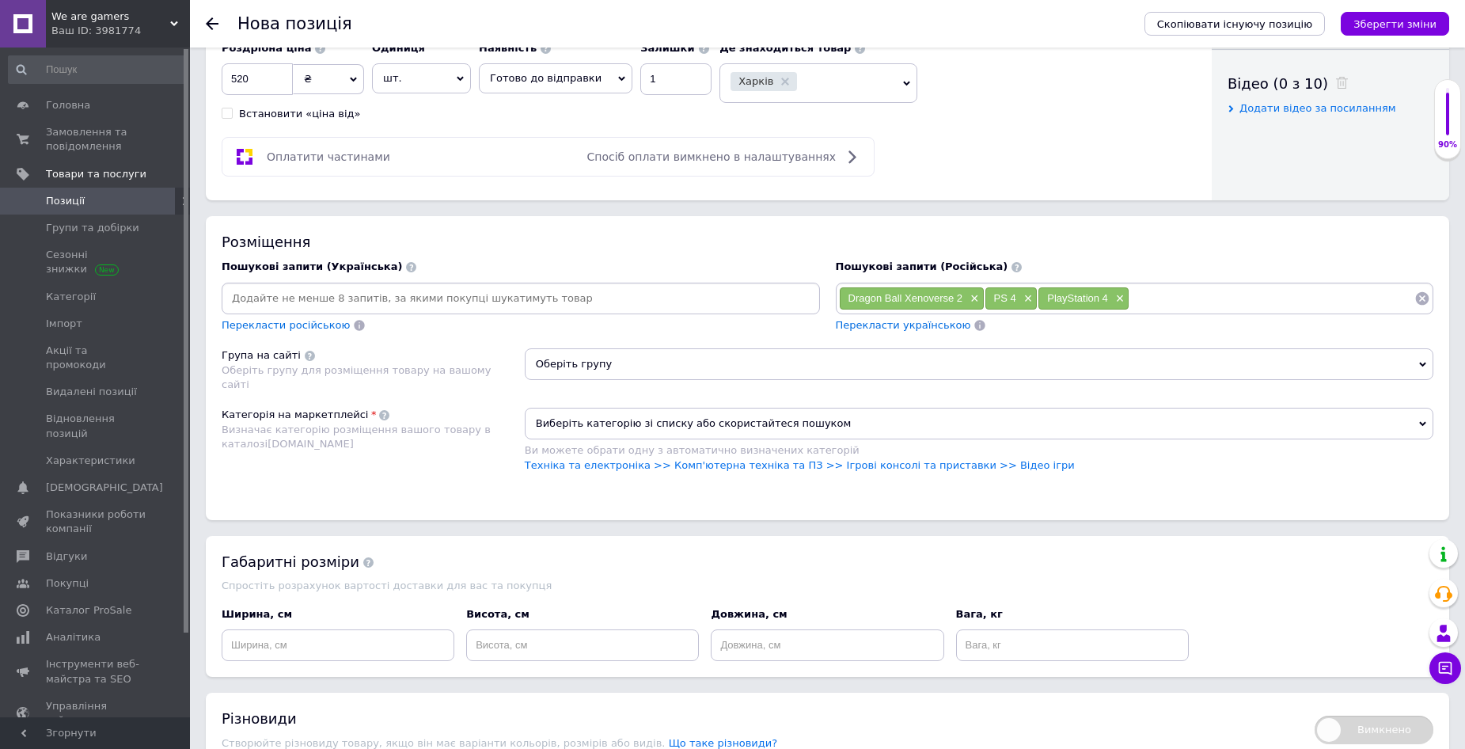
paste input "Dragon Ball Xenoverse 2"
drag, startPoint x: 994, startPoint y: 295, endPoint x: 1017, endPoint y: 300, distance: 24.4
click at [1017, 300] on div "PS 4 ×" at bounding box center [1012, 298] width 52 height 22
click at [1282, 300] on input "Dragon Ball Xenoverse 2" at bounding box center [1272, 299] width 285 height 24
paste input "PS 4"
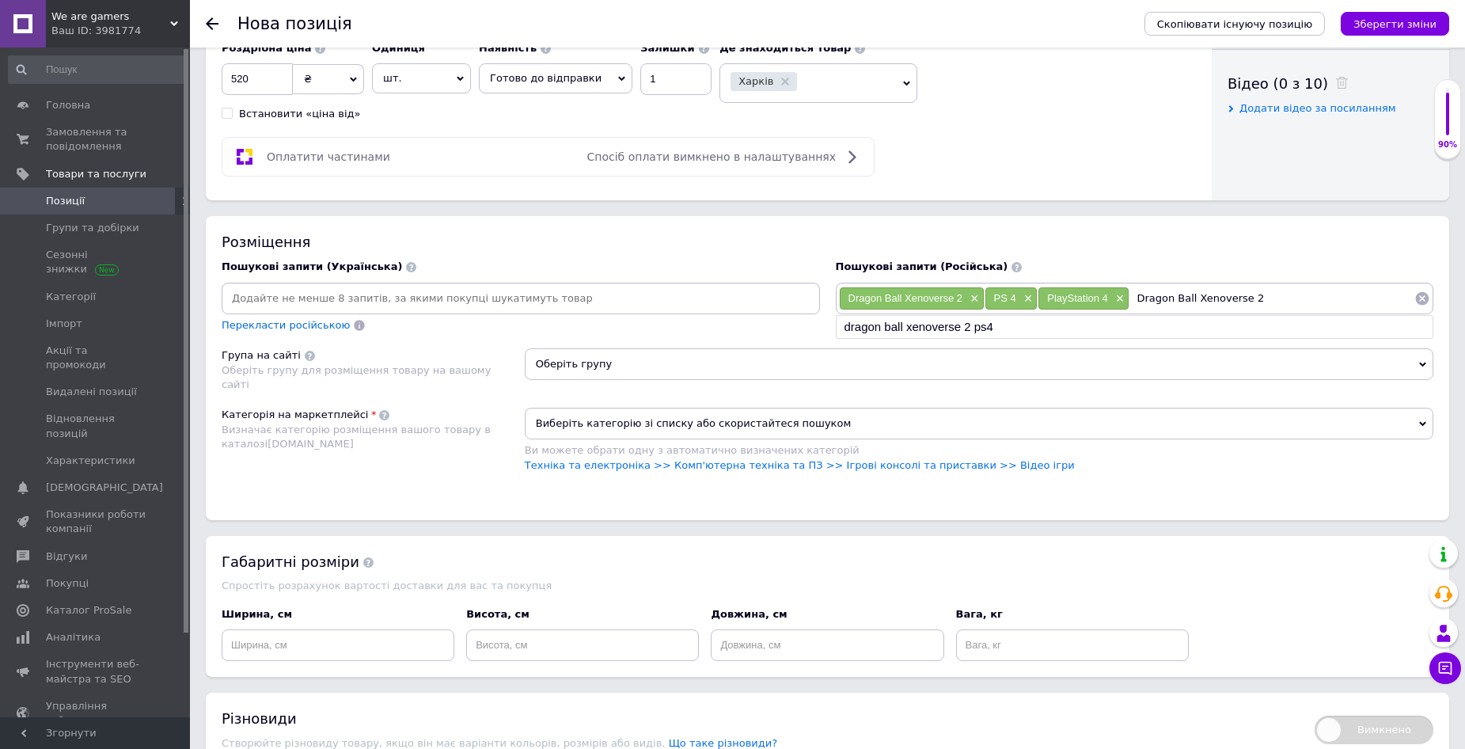
type input "Dragon Ball Xenoverse 2 PS 4"
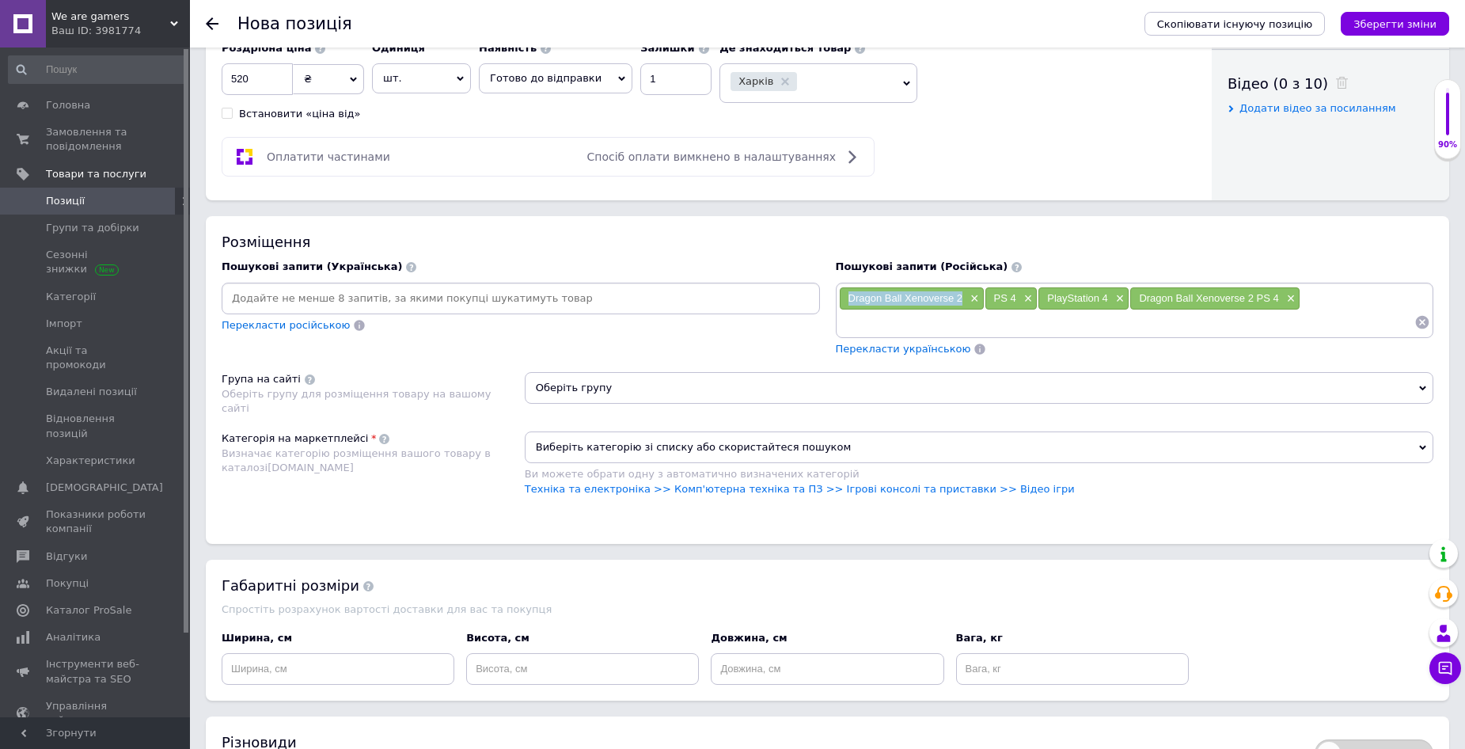
drag, startPoint x: 850, startPoint y: 295, endPoint x: 962, endPoint y: 298, distance: 112.5
click at [962, 298] on span "Dragon Ball Xenoverse 2" at bounding box center [906, 298] width 115 height 12
drag, startPoint x: 891, startPoint y: 322, endPoint x: 905, endPoint y: 323, distance: 14.3
click at [899, 323] on input at bounding box center [1127, 322] width 576 height 24
paste input "Dragon Ball Xenoverse 2"
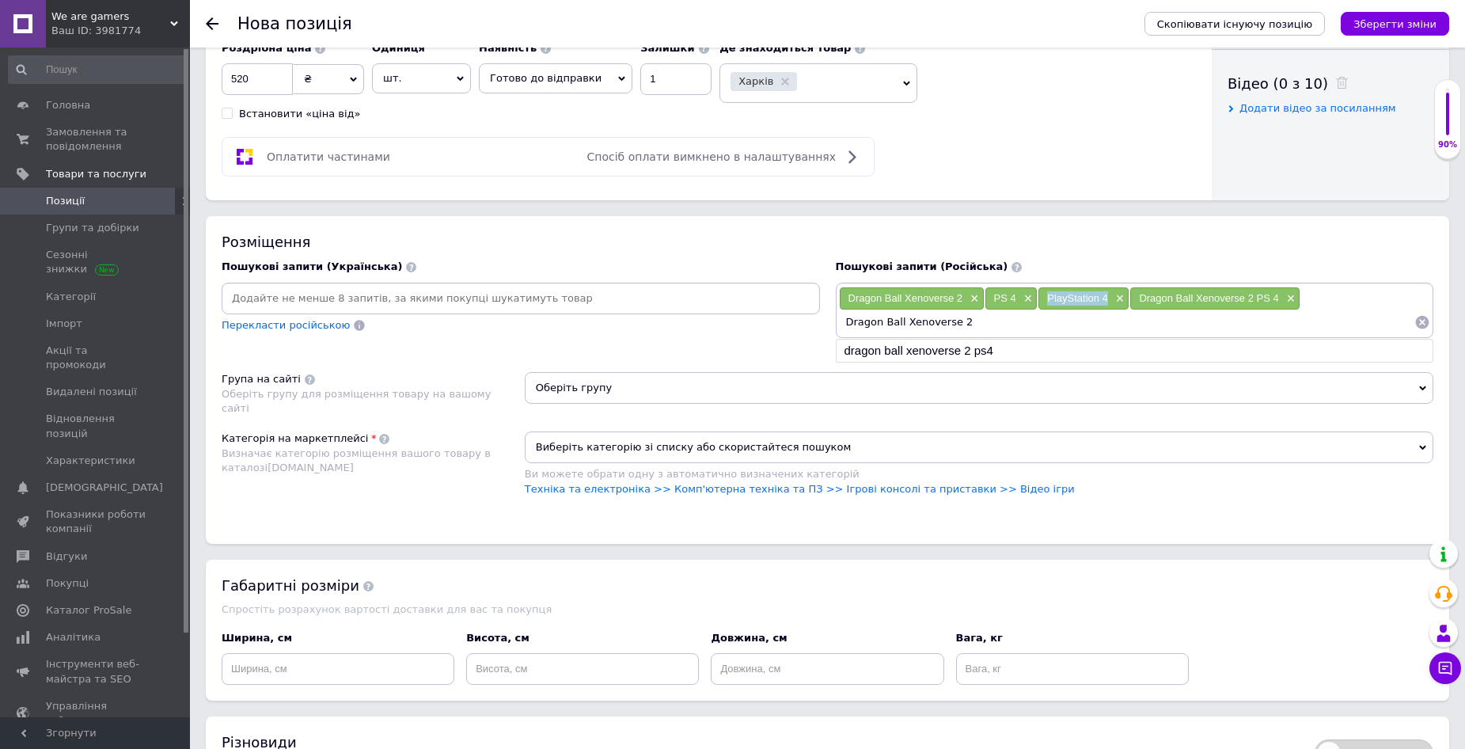
drag, startPoint x: 1051, startPoint y: 297, endPoint x: 1107, endPoint y: 299, distance: 55.5
click at [1107, 299] on div "PlayStation 4 ×" at bounding box center [1084, 298] width 90 height 22
drag, startPoint x: 975, startPoint y: 317, endPoint x: 1013, endPoint y: 323, distance: 38.4
click at [995, 321] on input "Dragon Ball Xenoverse 2" at bounding box center [1127, 322] width 576 height 24
paste input "PlayStation 4"
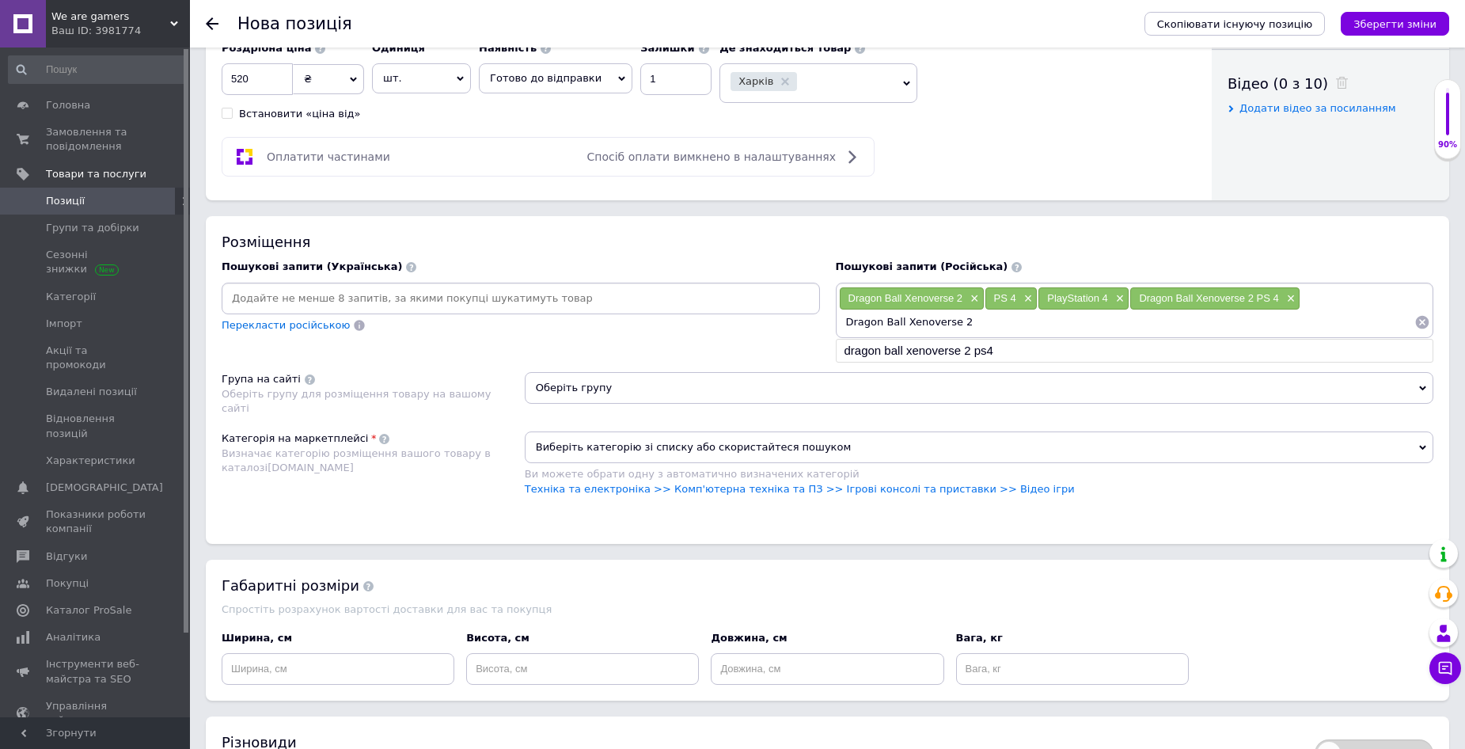
type input "Dragon Ball Xenoverse 2 PlayStation 4"
drag, startPoint x: 858, startPoint y: 298, endPoint x: 953, endPoint y: 301, distance: 95.0
click at [953, 301] on span "Dragon Ball Xenoverse 2" at bounding box center [906, 298] width 115 height 12
drag, startPoint x: 1069, startPoint y: 321, endPoint x: 1091, endPoint y: 325, distance: 22.5
click at [1076, 323] on input at bounding box center [1231, 322] width 367 height 24
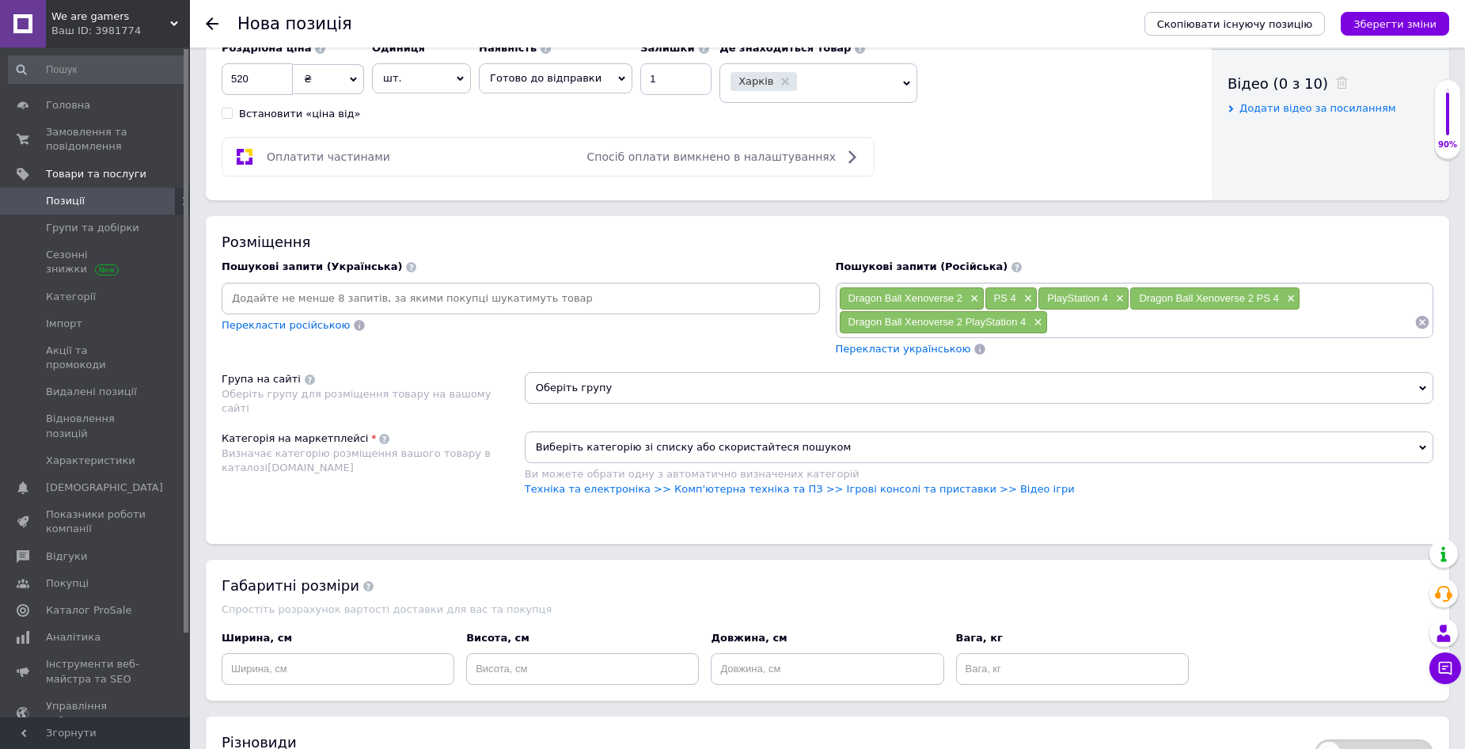
paste input "Dragon Ball Xenoverse"
type input "Dragon Ball Xenoverse"
paste input "Dragon Ball Xenoverse"
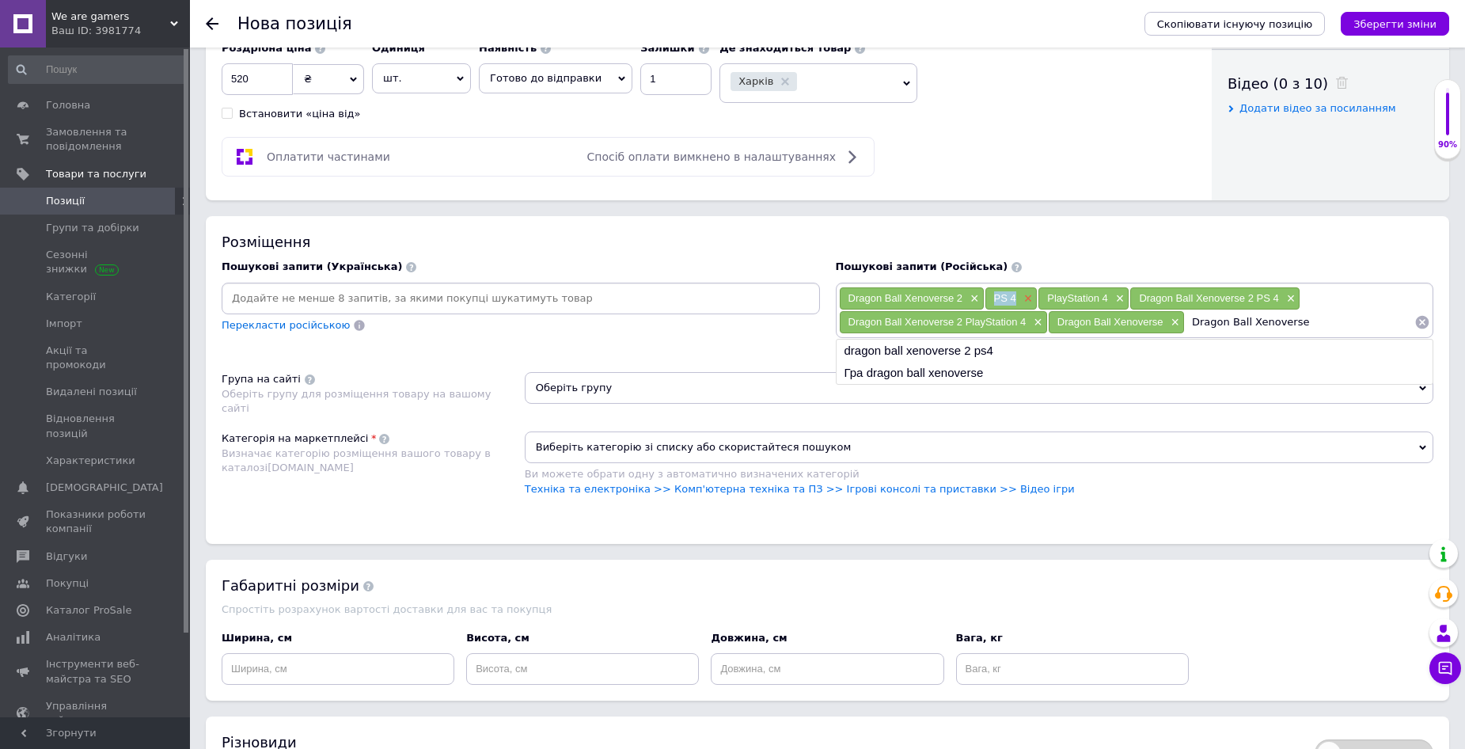
drag, startPoint x: 992, startPoint y: 294, endPoint x: 1020, endPoint y: 298, distance: 28.0
click at [1020, 298] on div "PS 4 ×" at bounding box center [1012, 298] width 52 height 22
click at [1329, 321] on input "Dragon Ball Xenoverse" at bounding box center [1300, 322] width 230 height 24
paste input "PS 4"
type input "Dragon Ball Xenoverse PS 4"
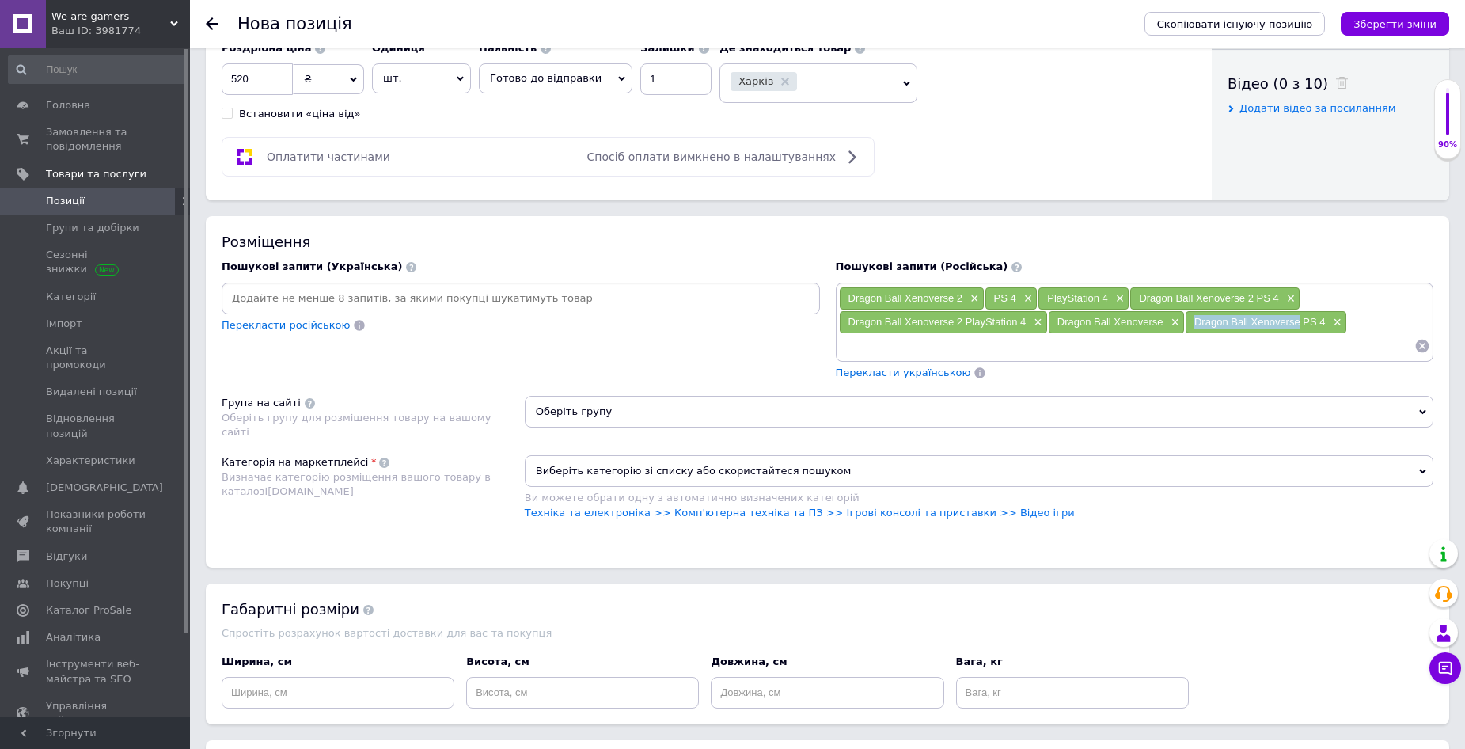
drag, startPoint x: 1203, startPoint y: 320, endPoint x: 1298, endPoint y: 325, distance: 95.9
click at [1298, 325] on span "Dragon Ball Xenoverse PS 4" at bounding box center [1260, 322] width 131 height 12
click at [891, 347] on input at bounding box center [1127, 346] width 576 height 24
paste input "Dragon Ball Xenoverse"
drag, startPoint x: 1049, startPoint y: 297, endPoint x: 1108, endPoint y: 298, distance: 59.4
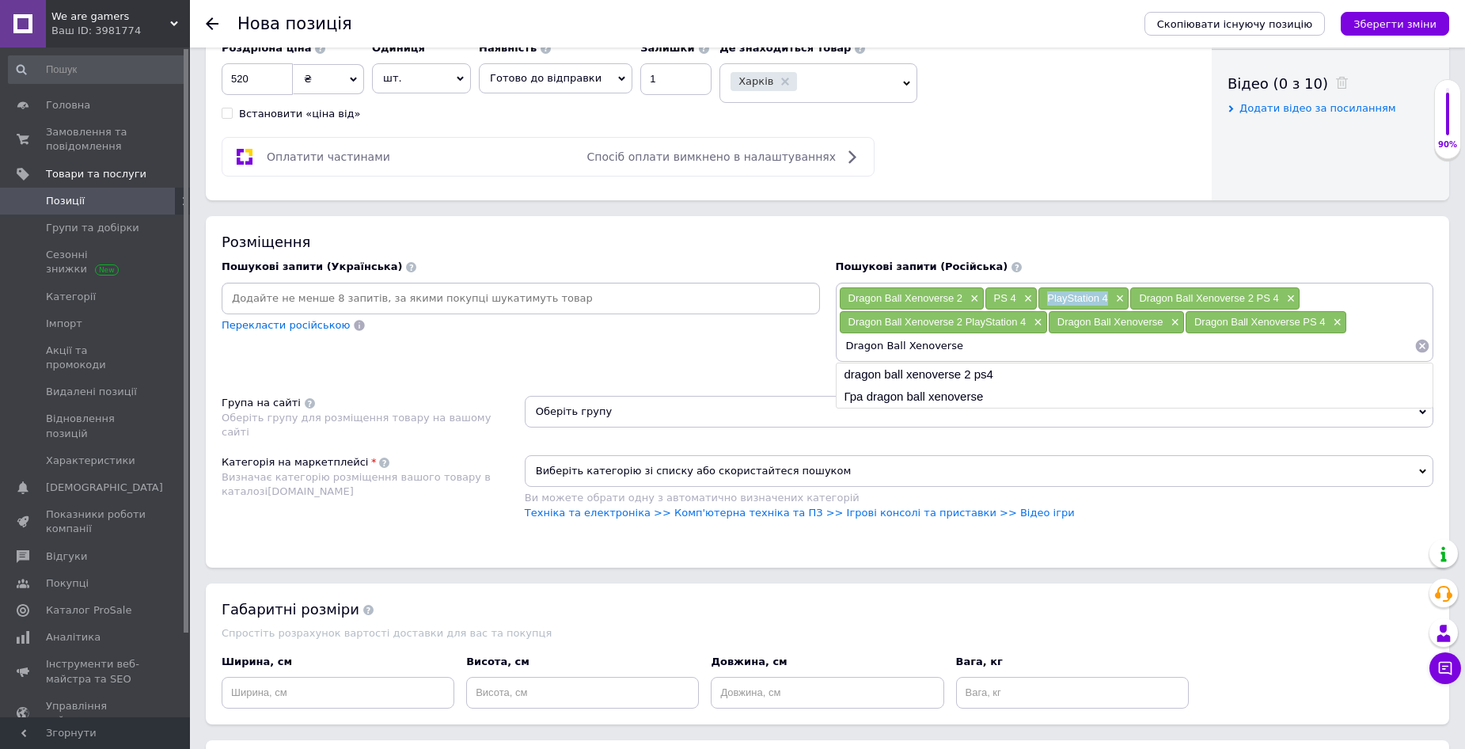
click at [1108, 298] on div "PlayStation 4 ×" at bounding box center [1084, 298] width 90 height 22
drag, startPoint x: 967, startPoint y: 340, endPoint x: 984, endPoint y: 346, distance: 18.3
click at [969, 342] on input "Dragon Ball Xenoverse" at bounding box center [1127, 346] width 576 height 24
paste input "PlayStation 4"
type input "Dragon Ball Xenoverse PlayStation 4"
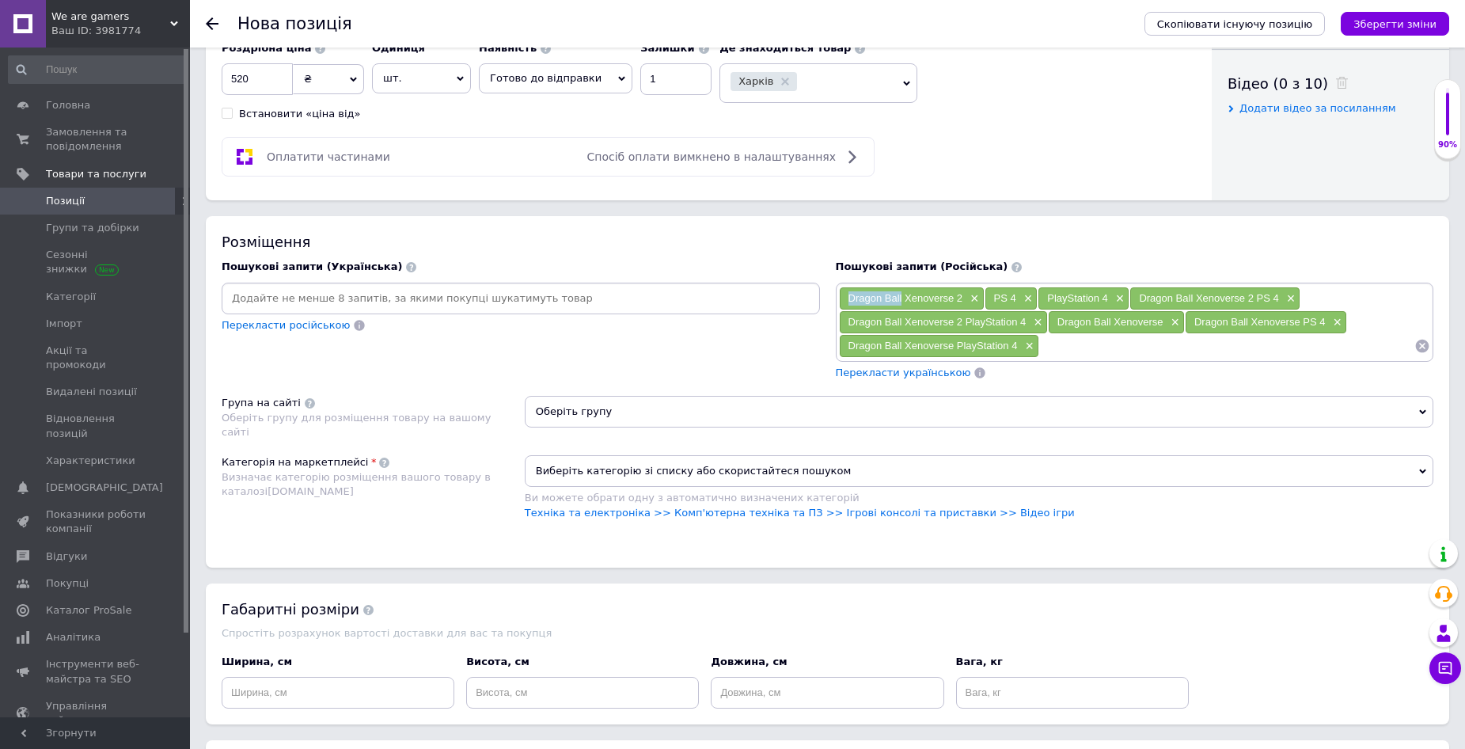
drag, startPoint x: 848, startPoint y: 293, endPoint x: 903, endPoint y: 299, distance: 55.0
click at [903, 299] on div "Dragon Ball Xenoverse 2 ×" at bounding box center [912, 298] width 144 height 22
drag, startPoint x: 1073, startPoint y: 346, endPoint x: 1131, endPoint y: 352, distance: 58.9
click at [1076, 347] on input at bounding box center [1227, 346] width 375 height 24
paste input "Dragon Ball"
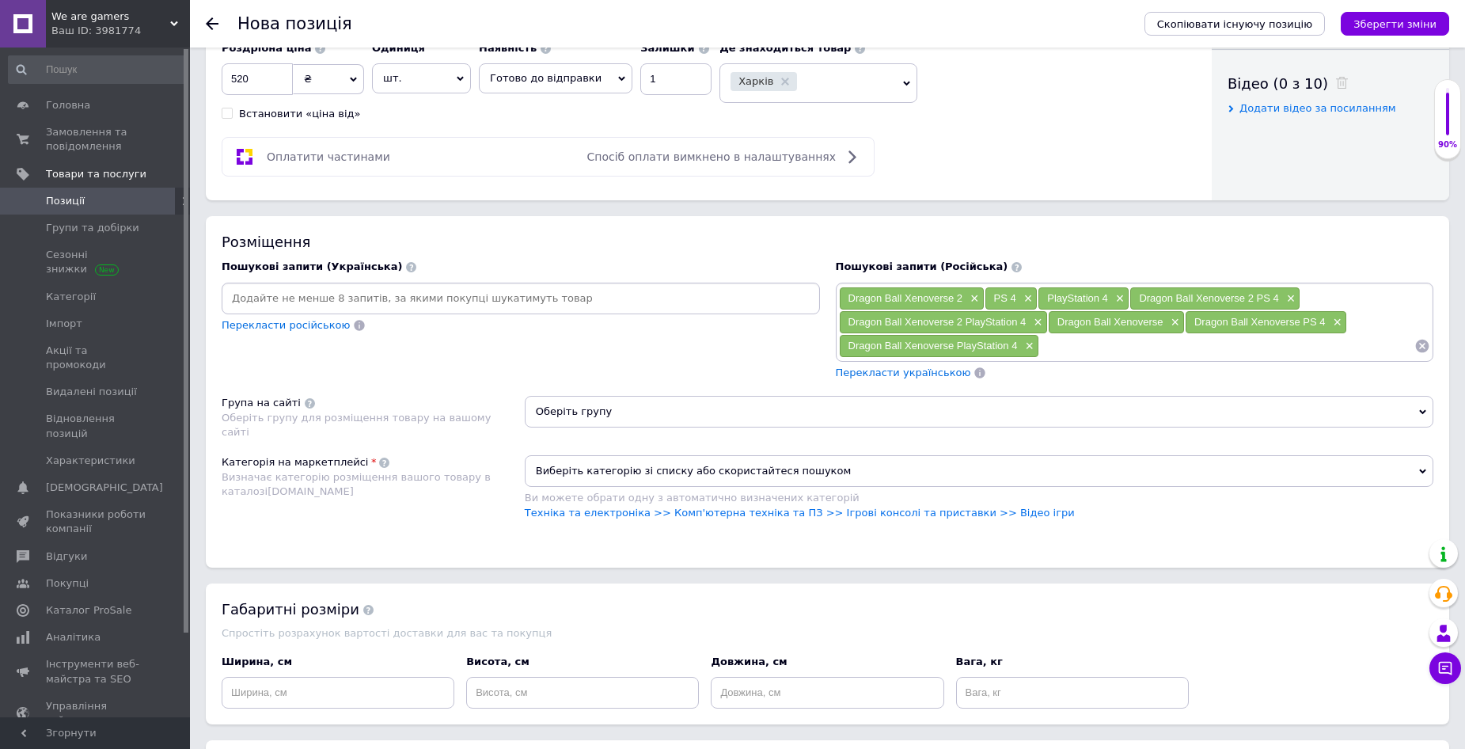
type input "Dragon Ball"
paste input "Dragon Ball"
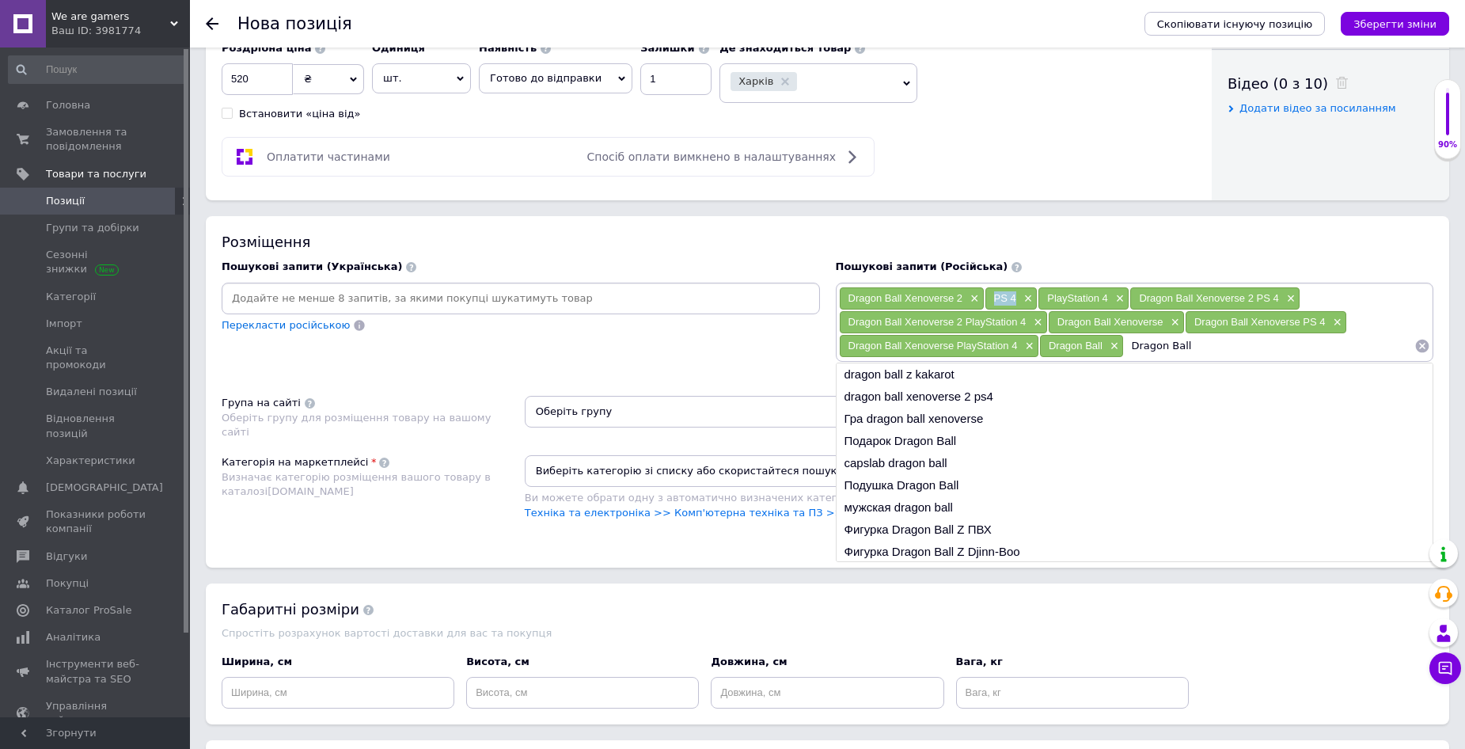
drag, startPoint x: 995, startPoint y: 295, endPoint x: 1017, endPoint y: 299, distance: 21.9
click at [1017, 299] on div "PS 4 ×" at bounding box center [1012, 298] width 52 height 22
click at [1203, 348] on input "Dragon Ball" at bounding box center [1269, 346] width 291 height 24
paste input "PS 4"
type input "Dragon Ball PS 4"
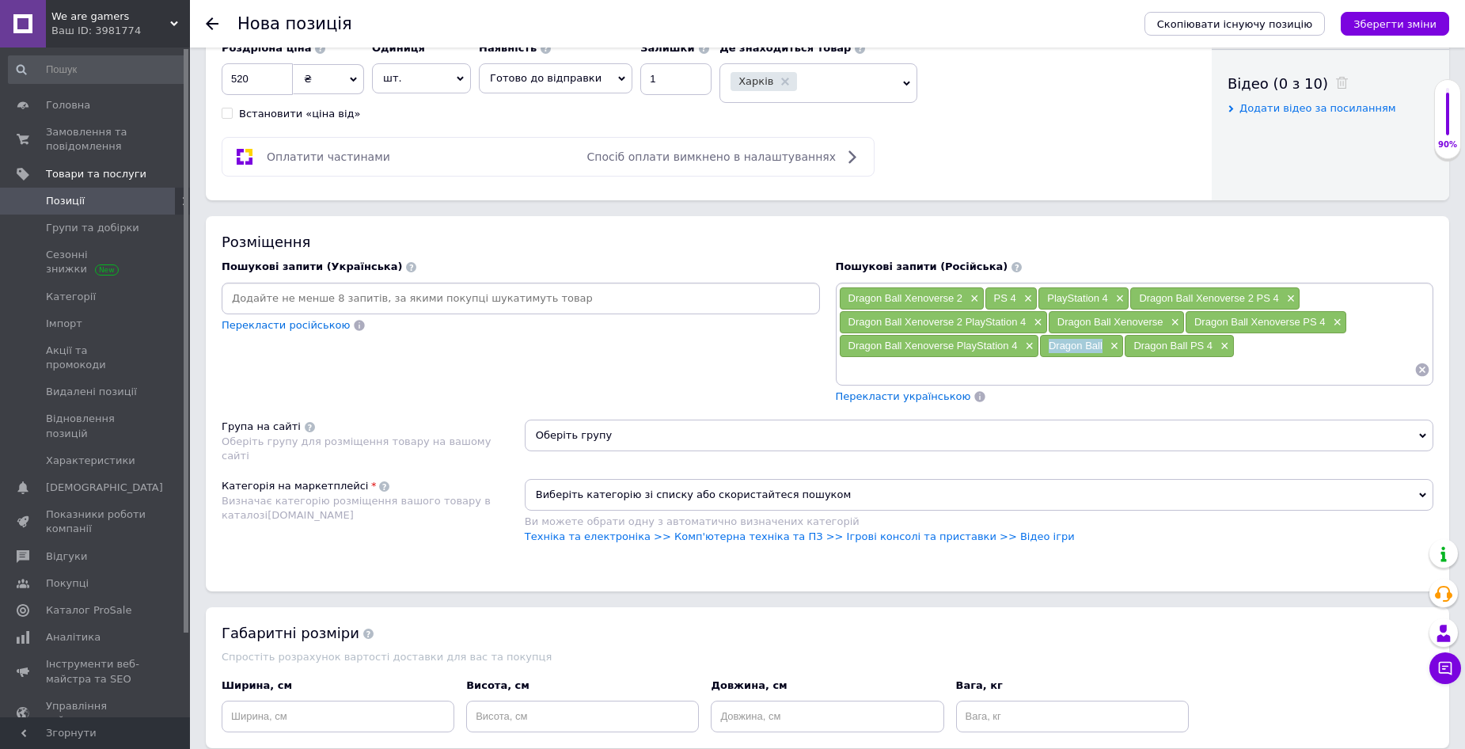
drag, startPoint x: 1050, startPoint y: 344, endPoint x: 1105, endPoint y: 344, distance: 55.4
click at [1105, 344] on div "Dragon Ball ×" at bounding box center [1081, 346] width 83 height 22
drag, startPoint x: 1258, startPoint y: 344, endPoint x: 1299, endPoint y: 346, distance: 41.2
click at [1259, 344] on div "Dragon Ball Xenoverse 2 × PS 4 × PlayStation 4 × Dragon Ball Xenoverse 2 PS 4 ×…" at bounding box center [1135, 334] width 592 height 95
drag, startPoint x: 912, startPoint y: 370, endPoint x: 947, endPoint y: 369, distance: 34.8
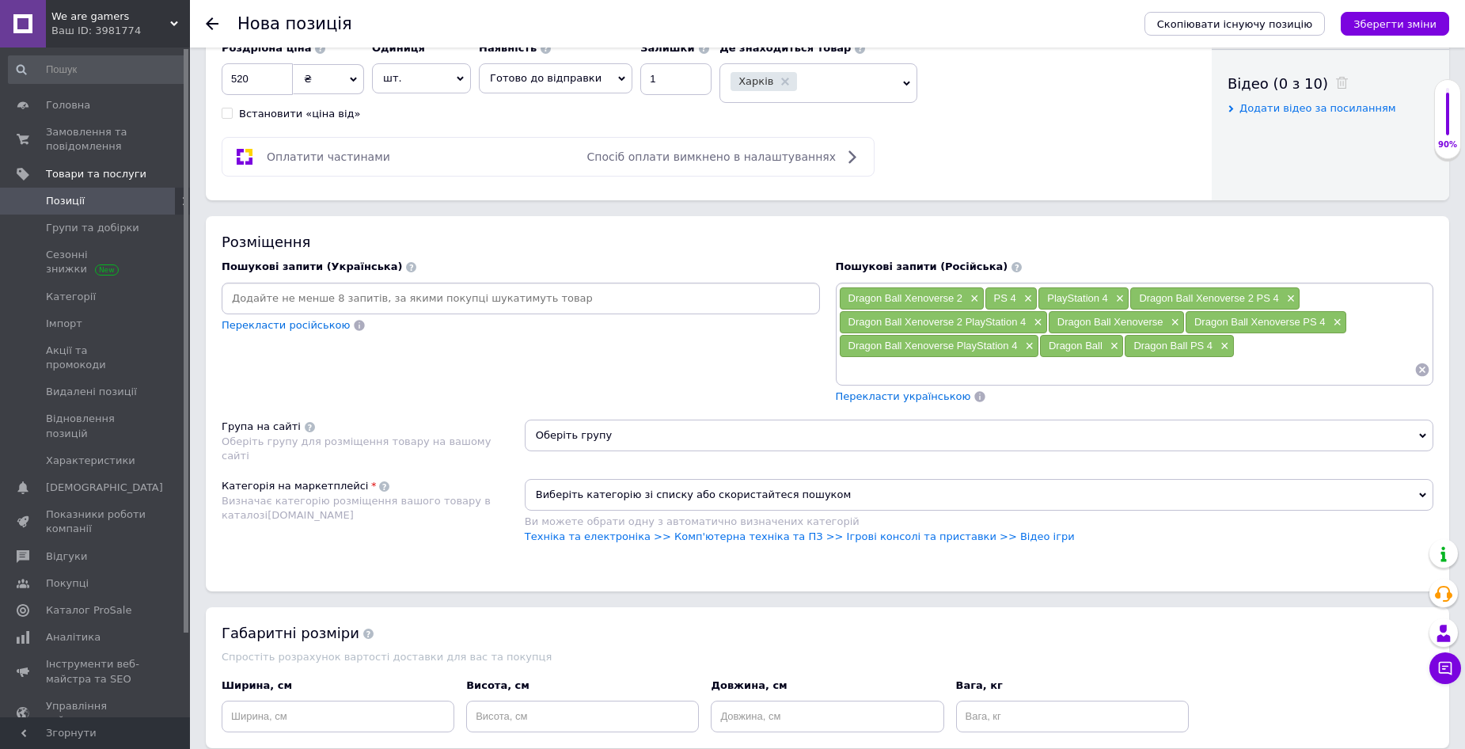
click at [913, 369] on input at bounding box center [1127, 370] width 576 height 24
paste input "Dragon Ball"
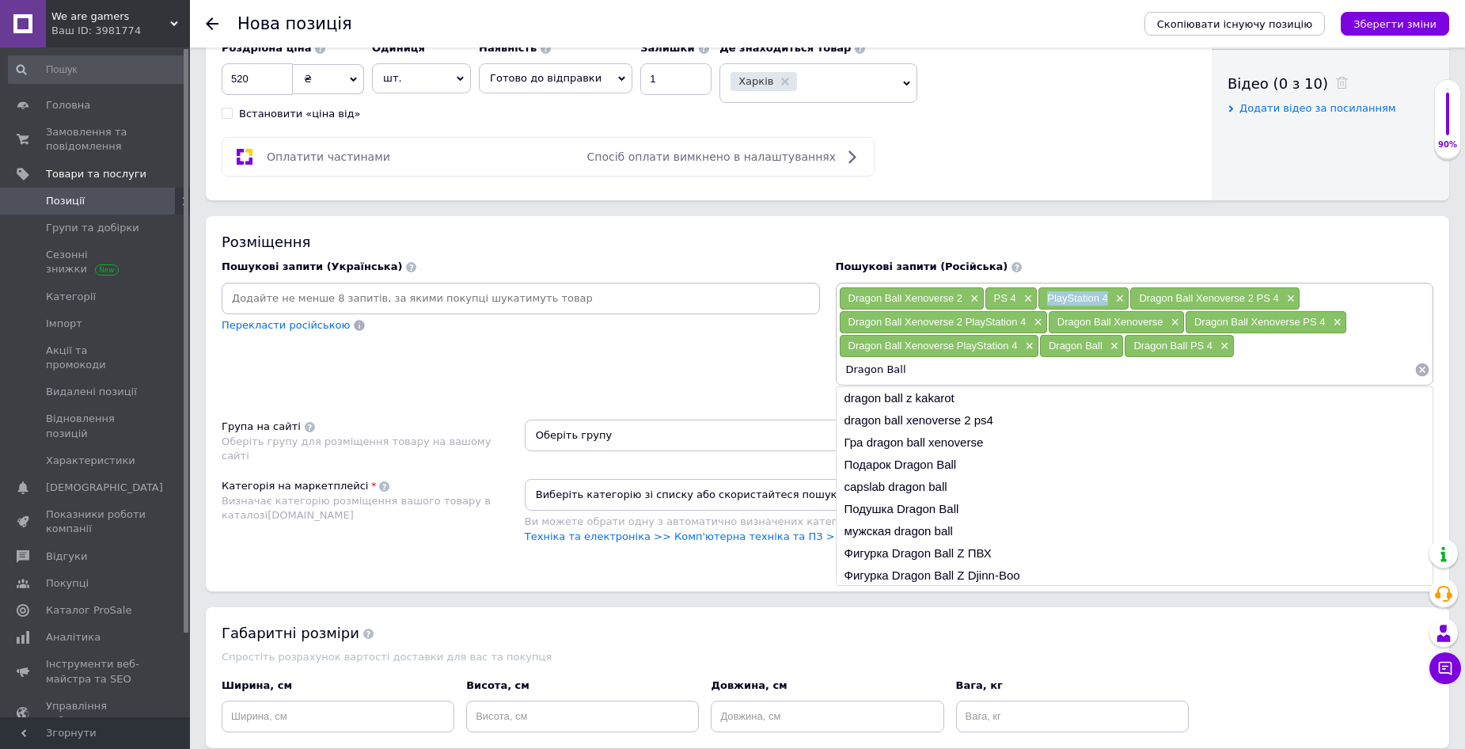
drag, startPoint x: 1047, startPoint y: 295, endPoint x: 1108, endPoint y: 298, distance: 60.3
click at [1108, 298] on span "PlayStation 4" at bounding box center [1077, 298] width 61 height 12
drag, startPoint x: 914, startPoint y: 369, endPoint x: 981, endPoint y: 369, distance: 66.5
click at [919, 369] on input "Dragon Ball" at bounding box center [1127, 370] width 576 height 24
paste
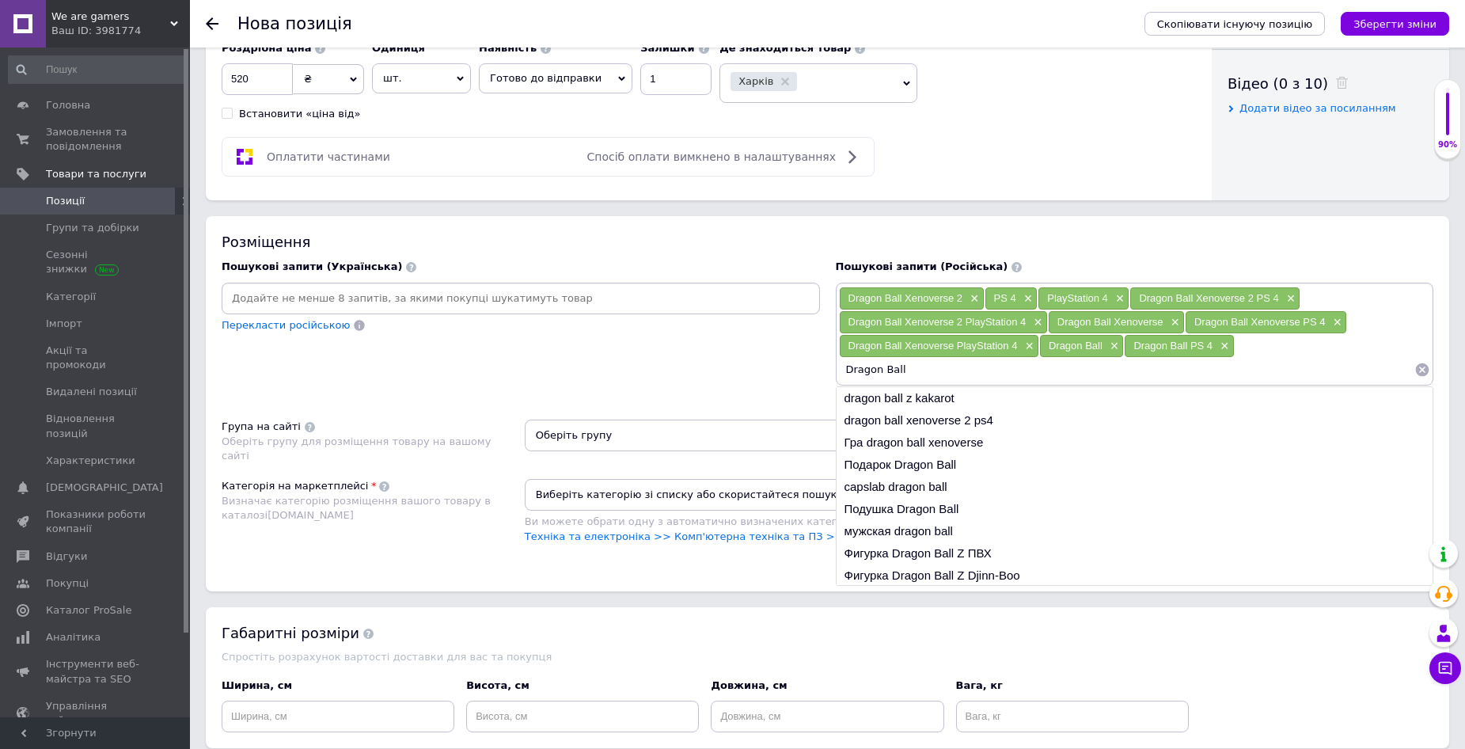
type input "Dragon Ball PlayStation 4"
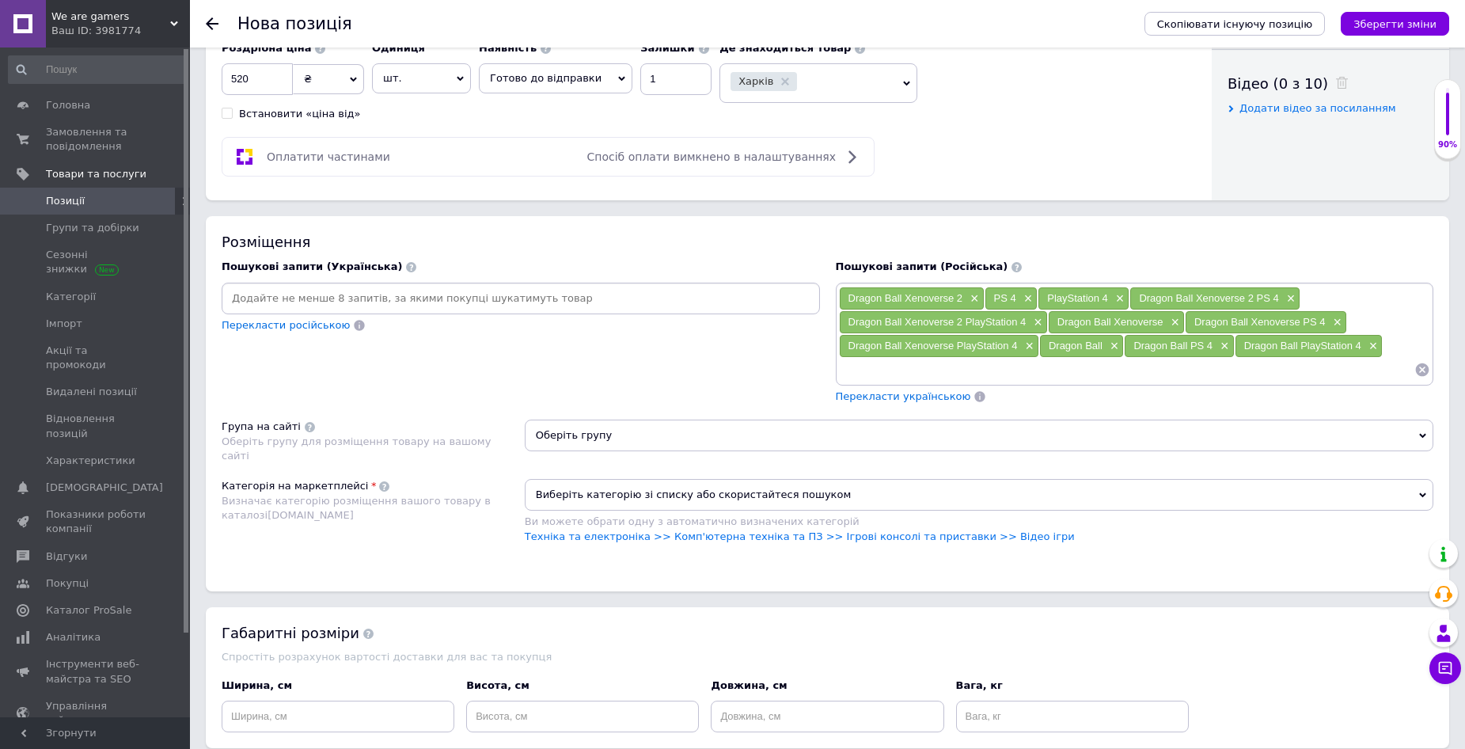
click at [334, 297] on input at bounding box center [521, 299] width 592 height 24
type input "Драгон балл ксеноверс 2"
drag, startPoint x: 234, startPoint y: 297, endPoint x: 354, endPoint y: 298, distance: 120.4
click at [354, 298] on div "Драгон балл ксеноверс 2 ×" at bounding box center [301, 298] width 150 height 22
click at [467, 299] on input at bounding box center [588, 299] width 425 height 24
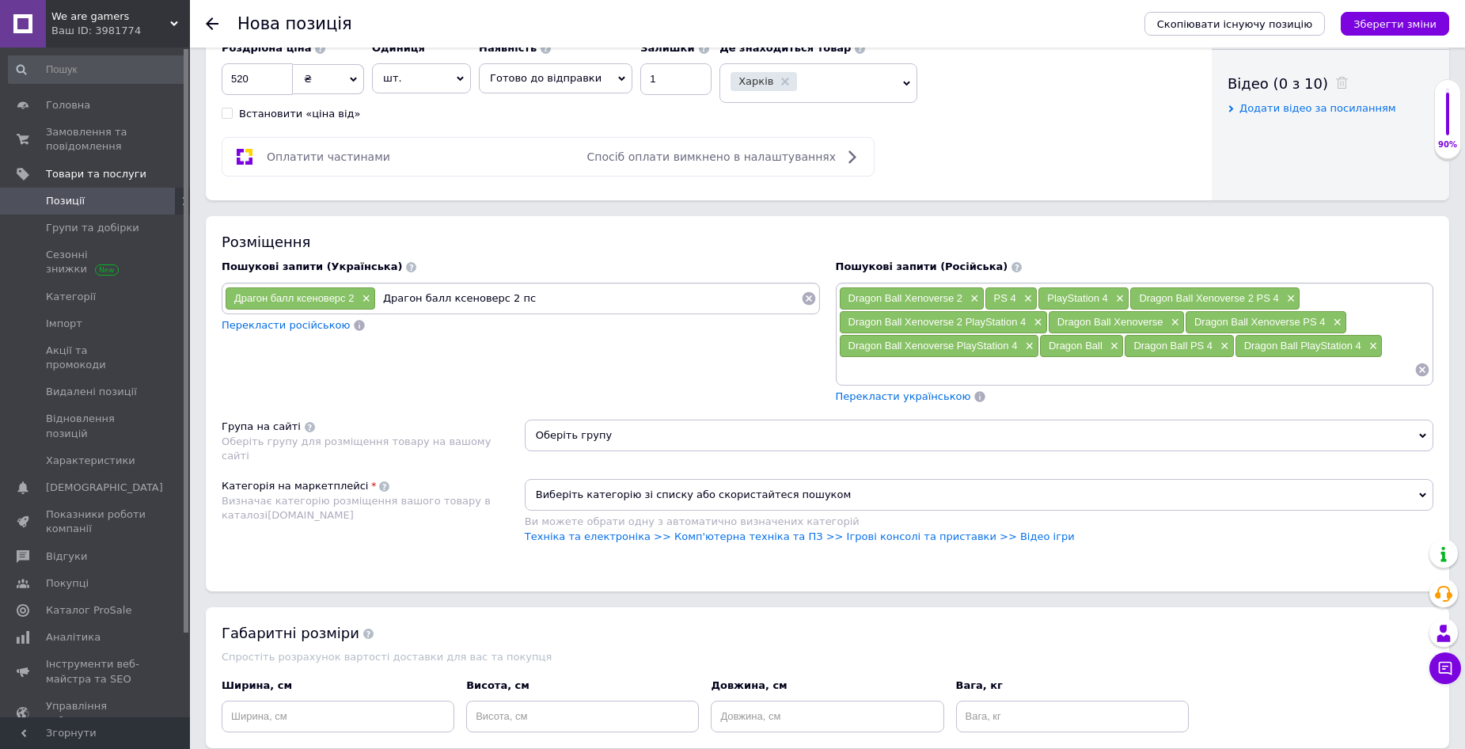
type input "Драгон балл ксеноверс 2 пс 4"
type input "Драгон балл ксеноверс 2 плейстейшне 4"
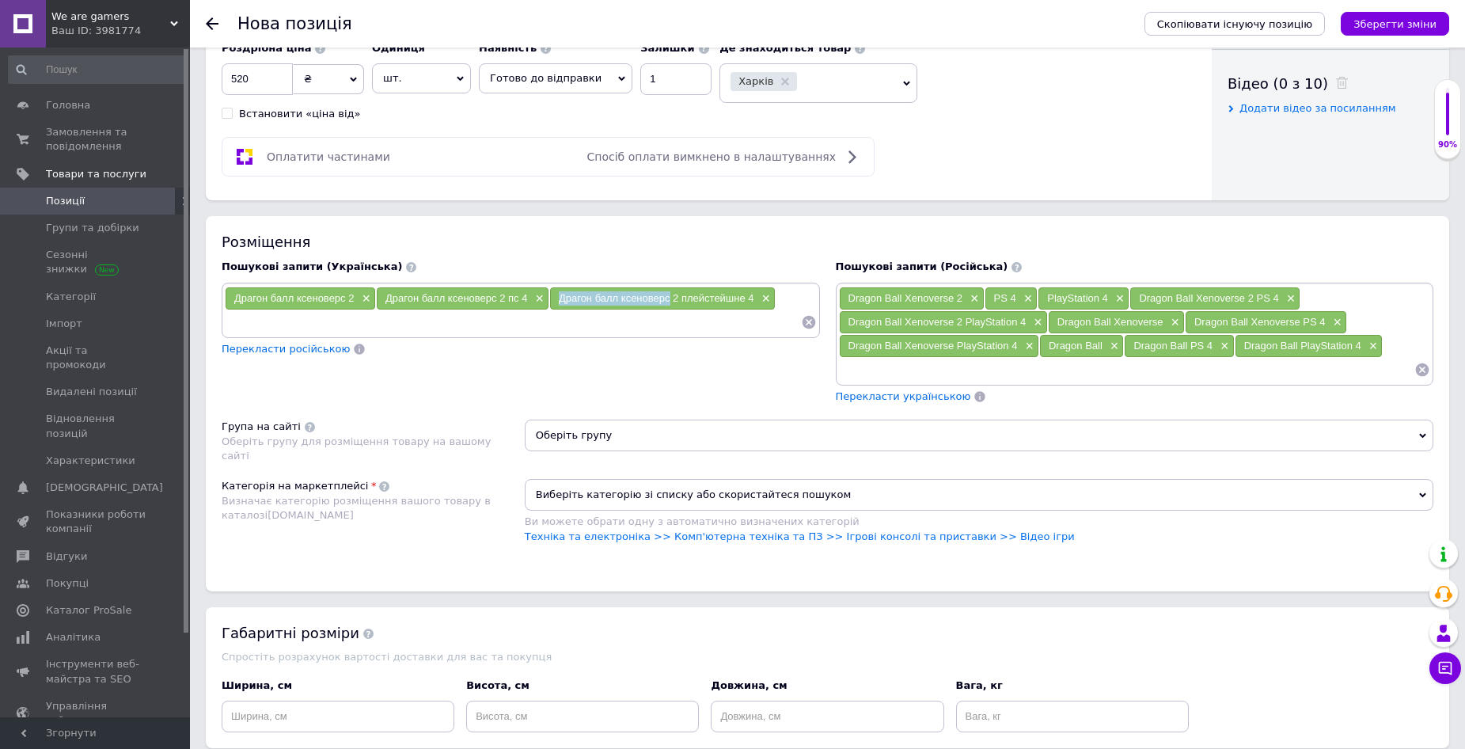
drag, startPoint x: 560, startPoint y: 296, endPoint x: 668, endPoint y: 300, distance: 108.5
click at [668, 300] on span "Драгон балл ксеноверс 2 плейстейшне 4" at bounding box center [657, 298] width 196 height 12
click at [380, 332] on input at bounding box center [513, 322] width 576 height 24
type input "Драгон балл ксеноверс"
type input "Драгон балл ксеноверс пс 4"
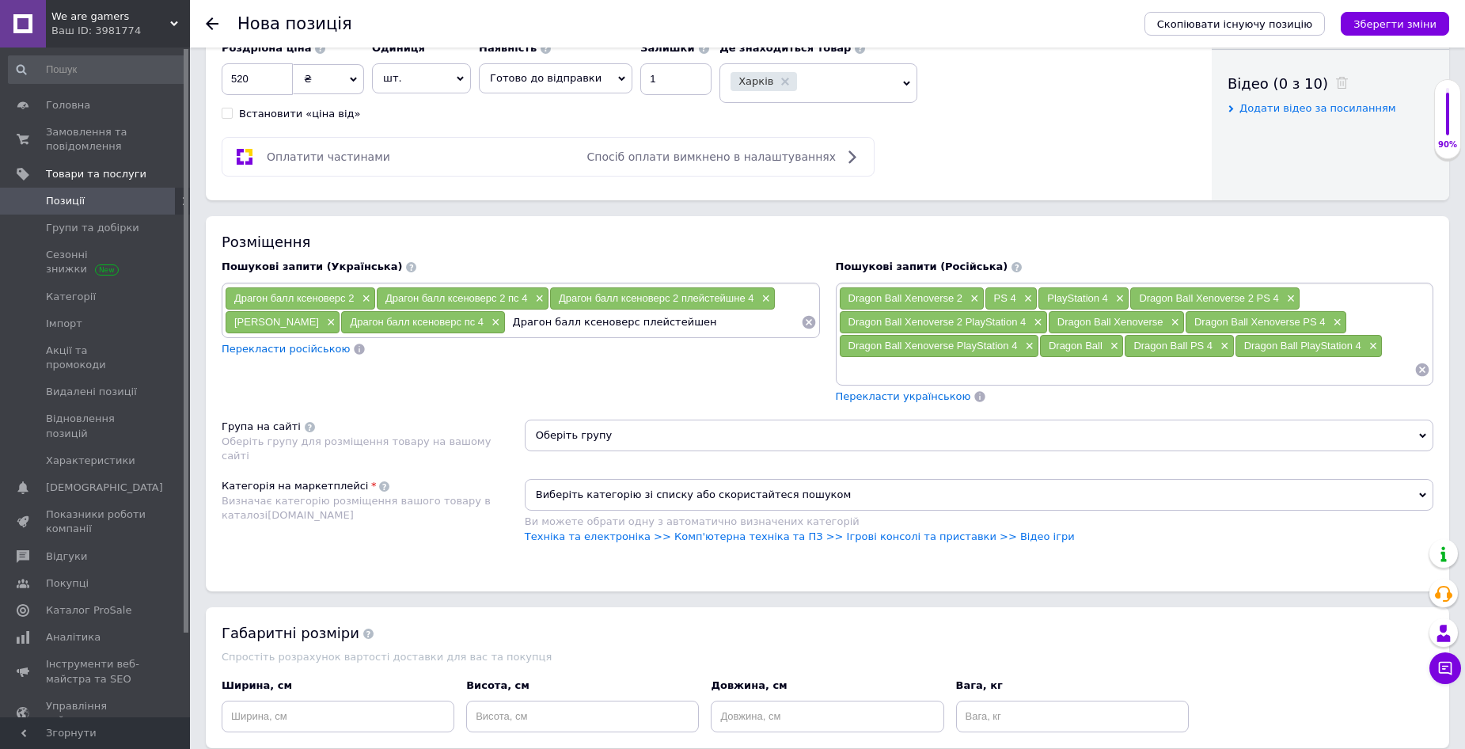
type input "Драгон балл ксеноверс плейстейшен 4"
drag, startPoint x: 379, startPoint y: 320, endPoint x: 435, endPoint y: 323, distance: 55.5
click at [435, 323] on span "Драгон балл ксеноверс пс 4" at bounding box center [417, 322] width 134 height 12
click at [360, 346] on input at bounding box center [513, 346] width 576 height 24
type input "Драгон балл пс 4"
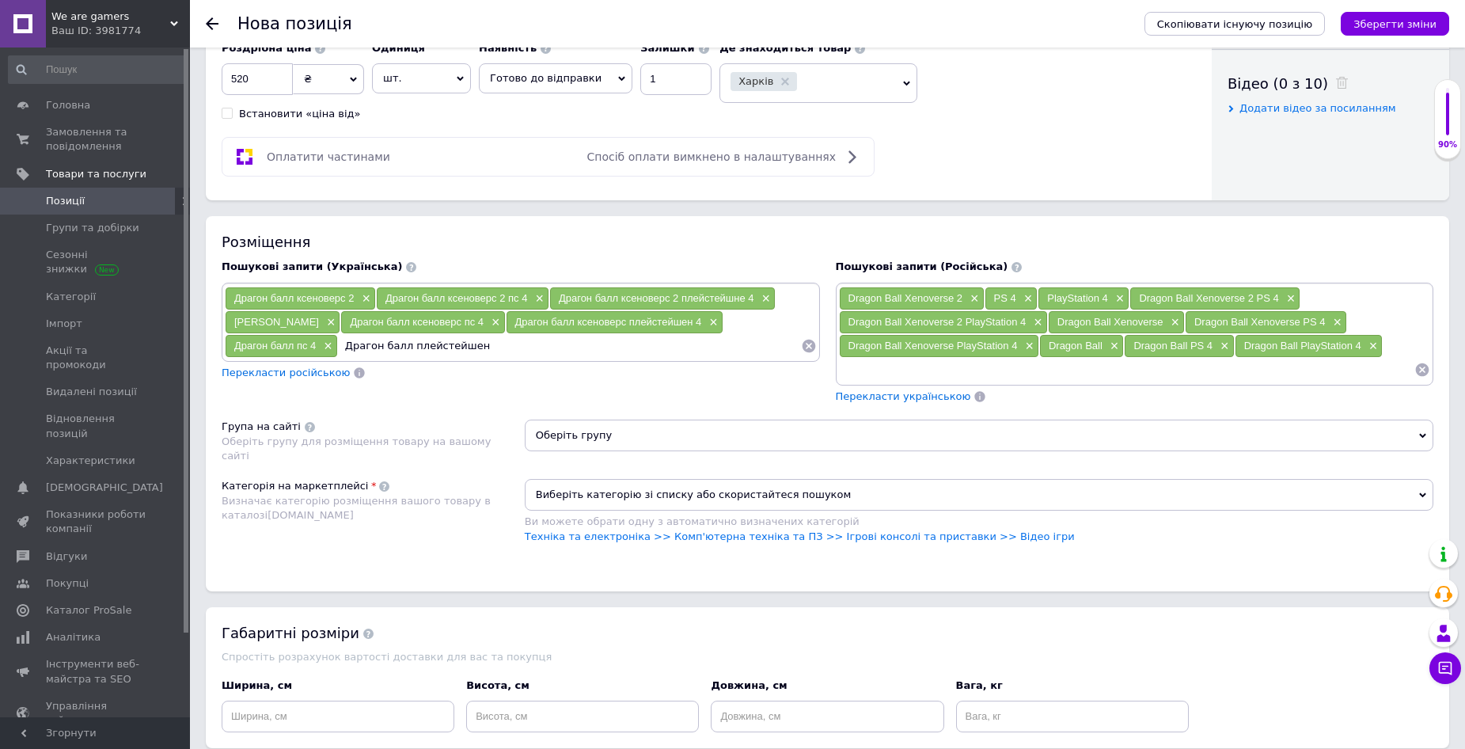
type input "Драгон балл плейстейшен 4"
click at [740, 431] on span "Оберіть групу" at bounding box center [979, 436] width 909 height 32
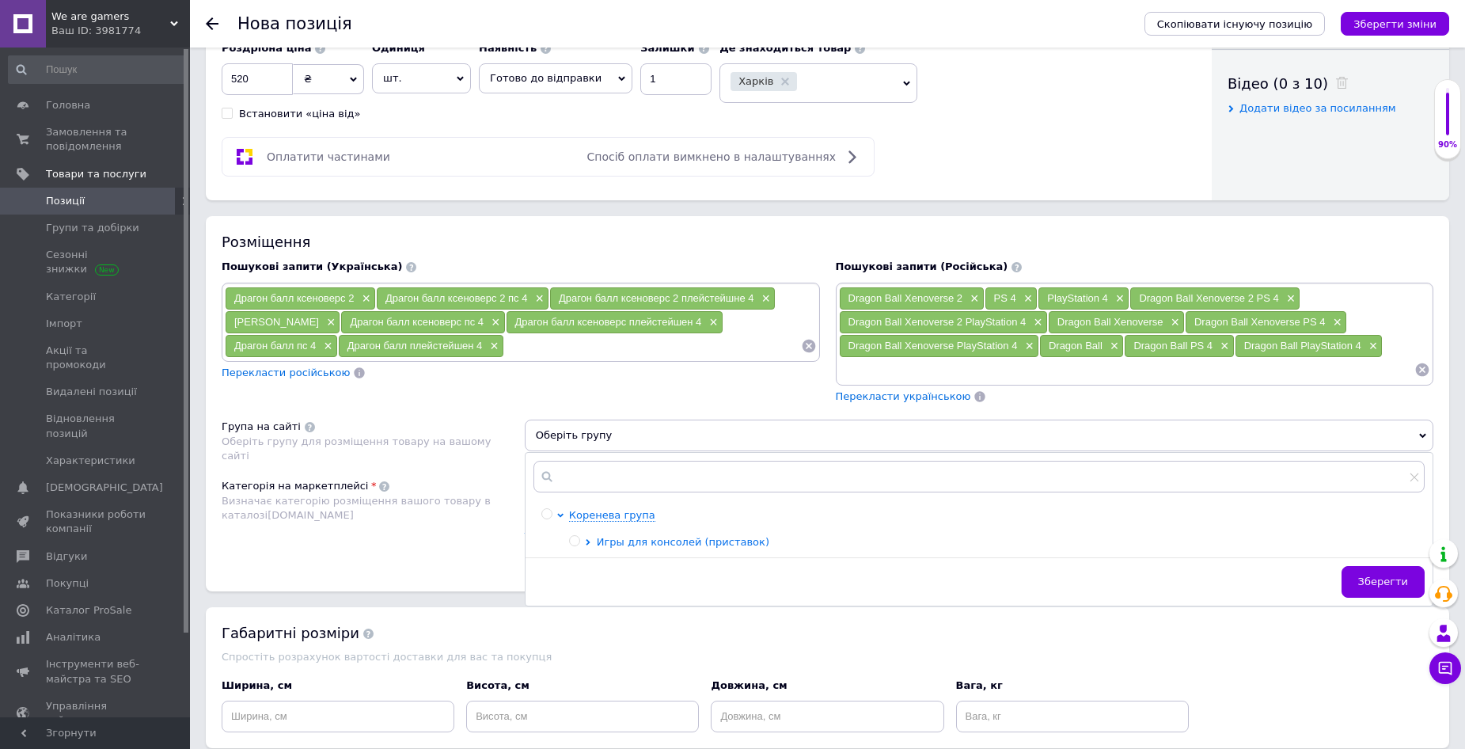
click at [659, 543] on span "Игры для консолей (приставок)" at bounding box center [683, 542] width 173 height 12
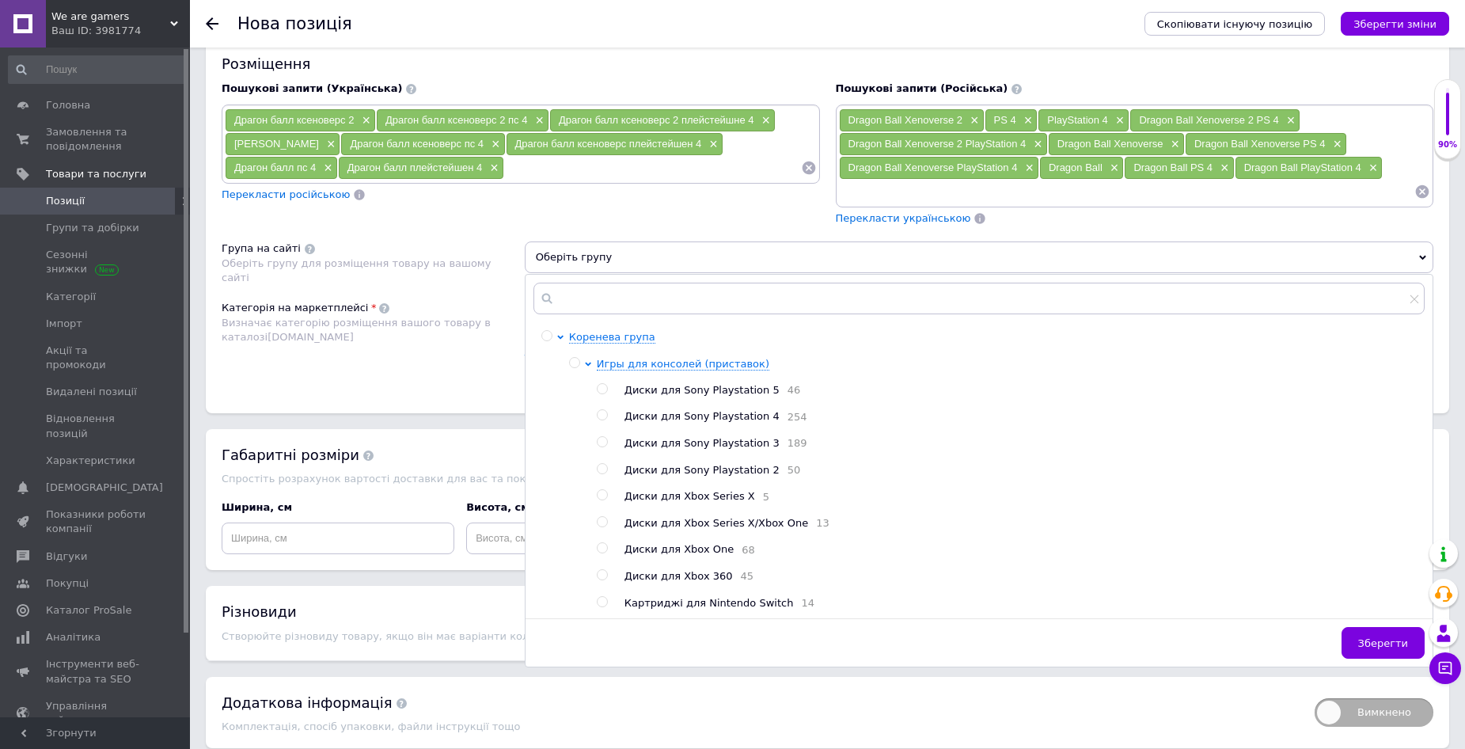
scroll to position [1029, 0]
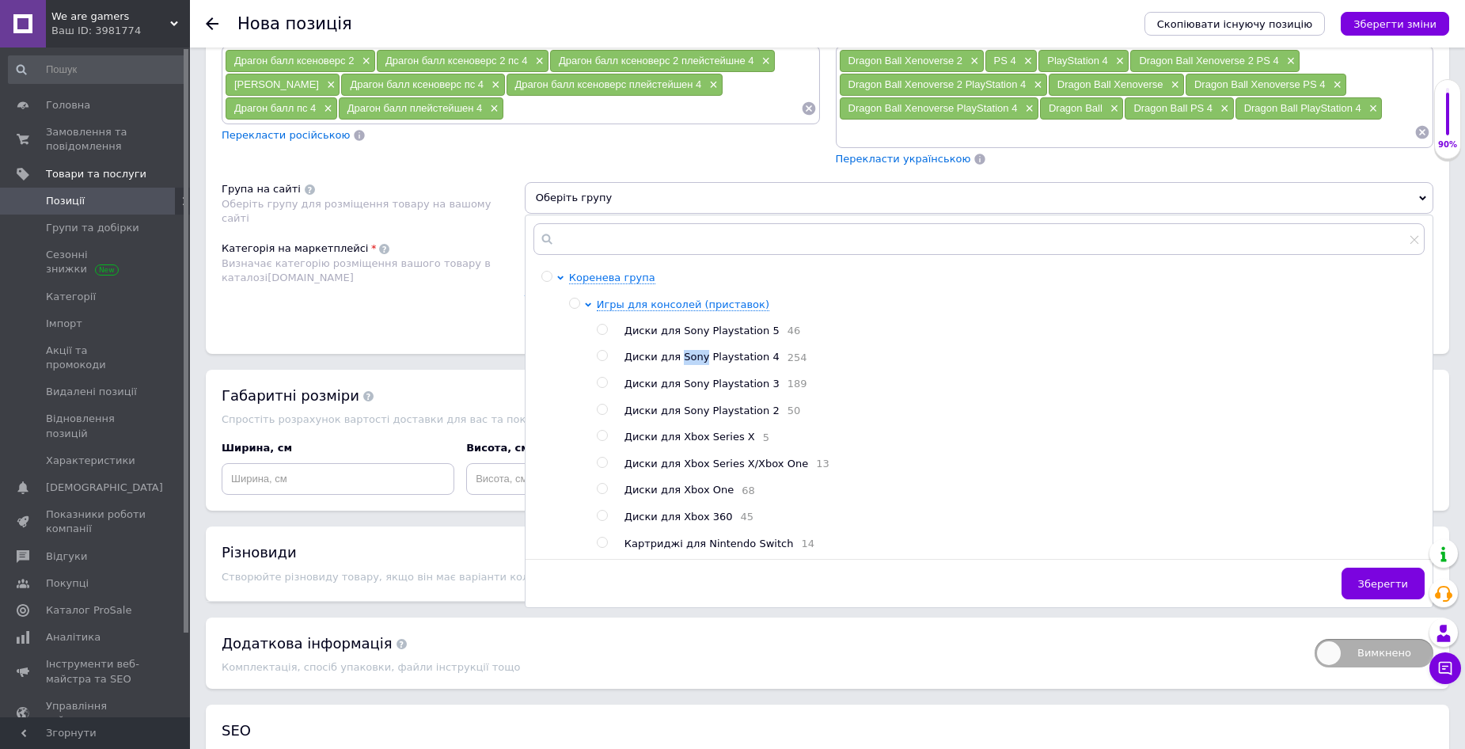
drag, startPoint x: 675, startPoint y: 358, endPoint x: 696, endPoint y: 359, distance: 20.6
click at [696, 359] on span "Диски для Sony Playstation 4" at bounding box center [702, 357] width 155 height 12
radio input "true"
click at [1366, 584] on button "Зберегти" at bounding box center [1383, 584] width 83 height 32
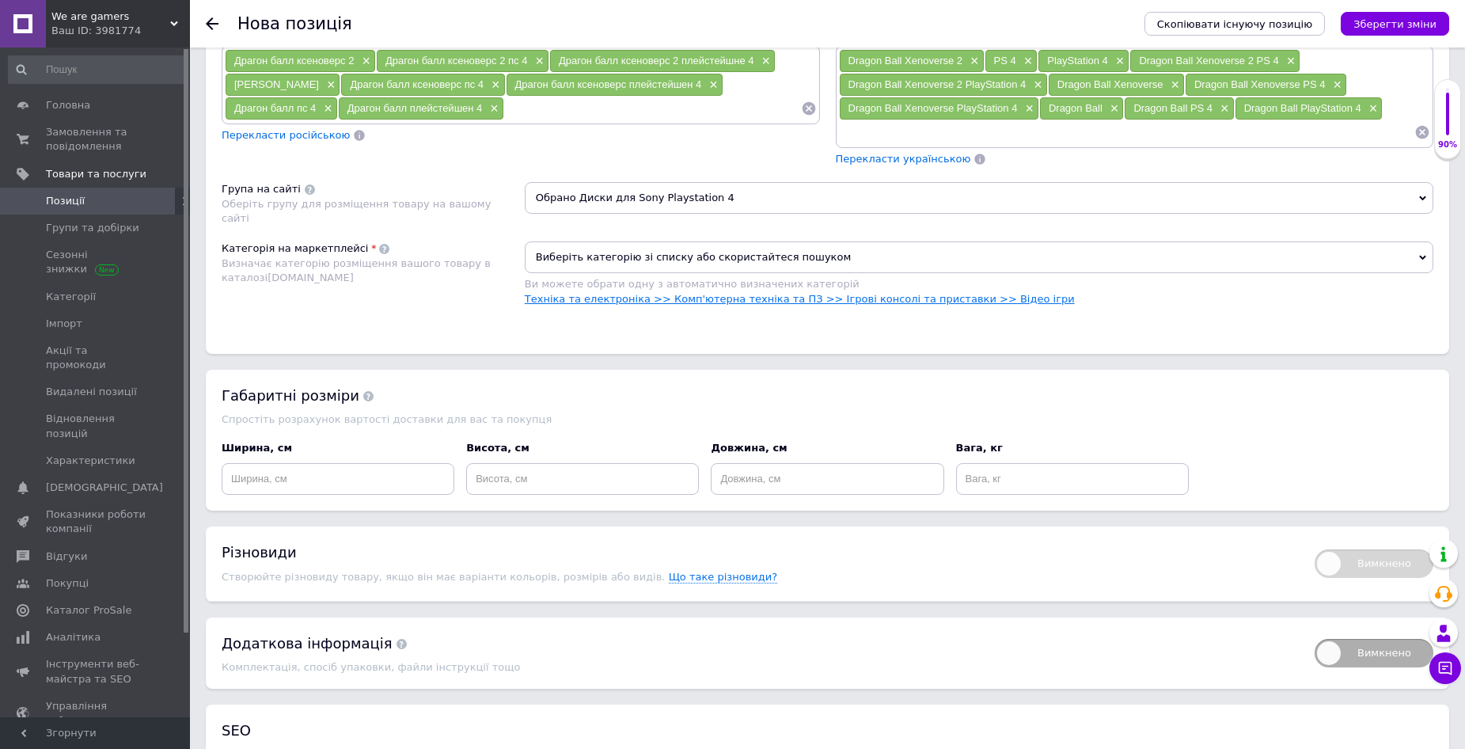
click at [779, 294] on link "Техніка та електроніка >> Комп'ютерна техніка та ПЗ >> Ігрові консолі та приста…" at bounding box center [800, 299] width 550 height 12
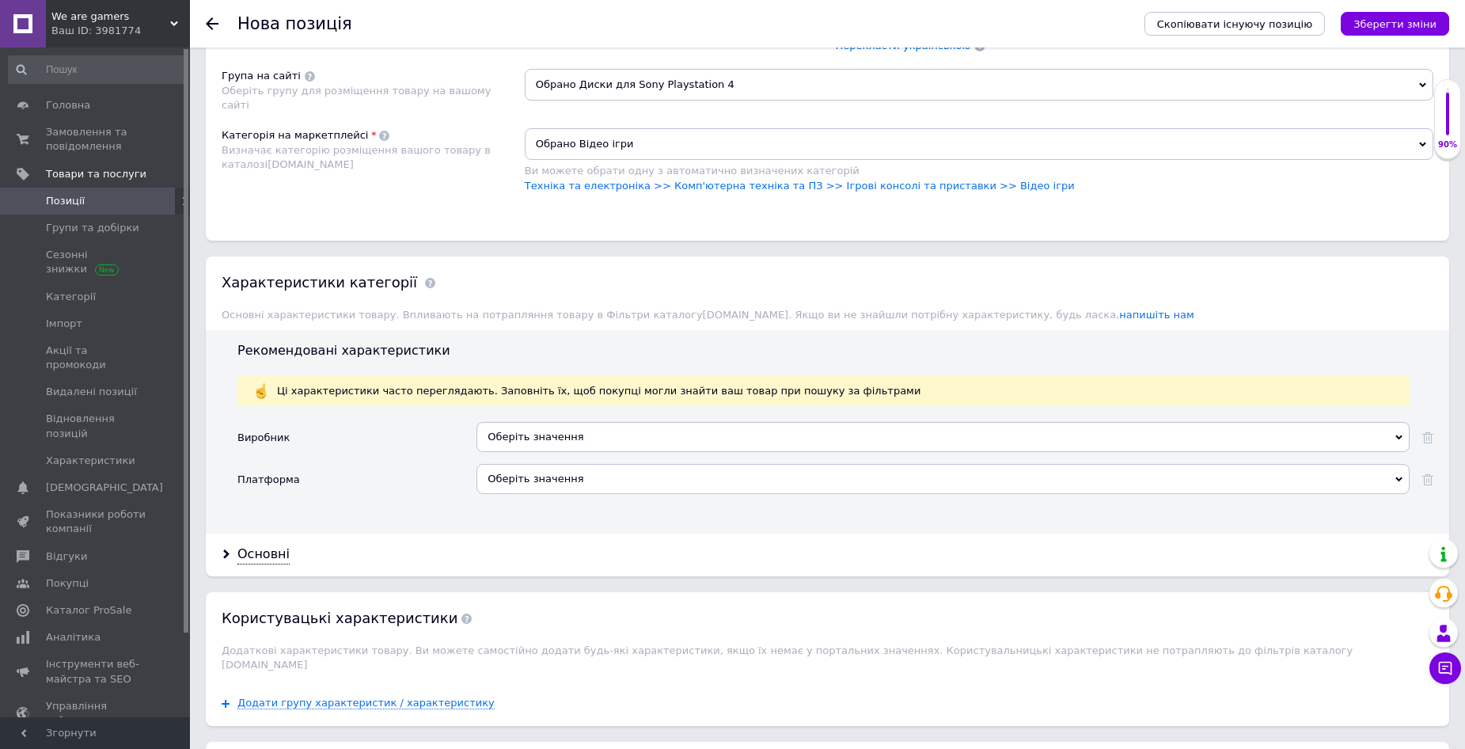
scroll to position [1188, 0]
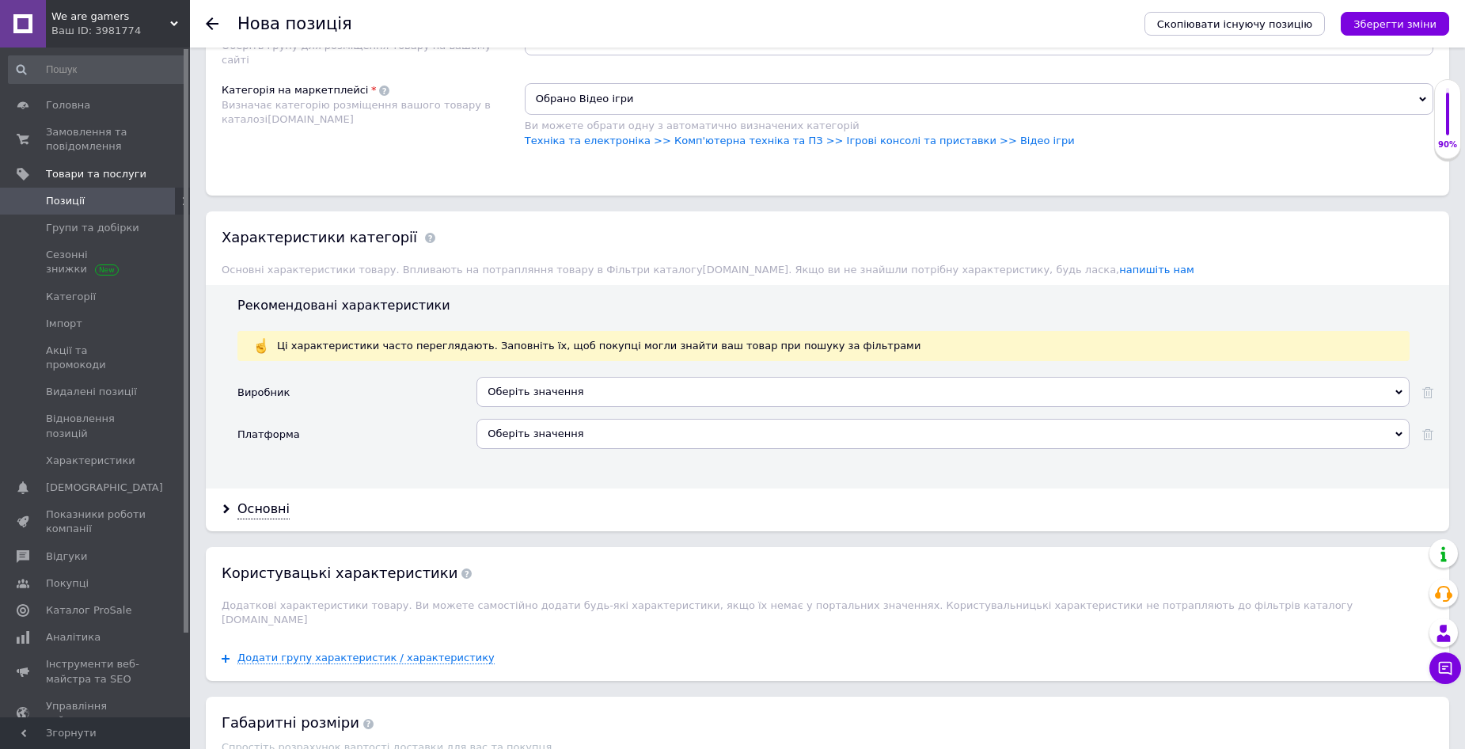
click at [586, 391] on div "Оберіть значення" at bounding box center [943, 392] width 933 height 30
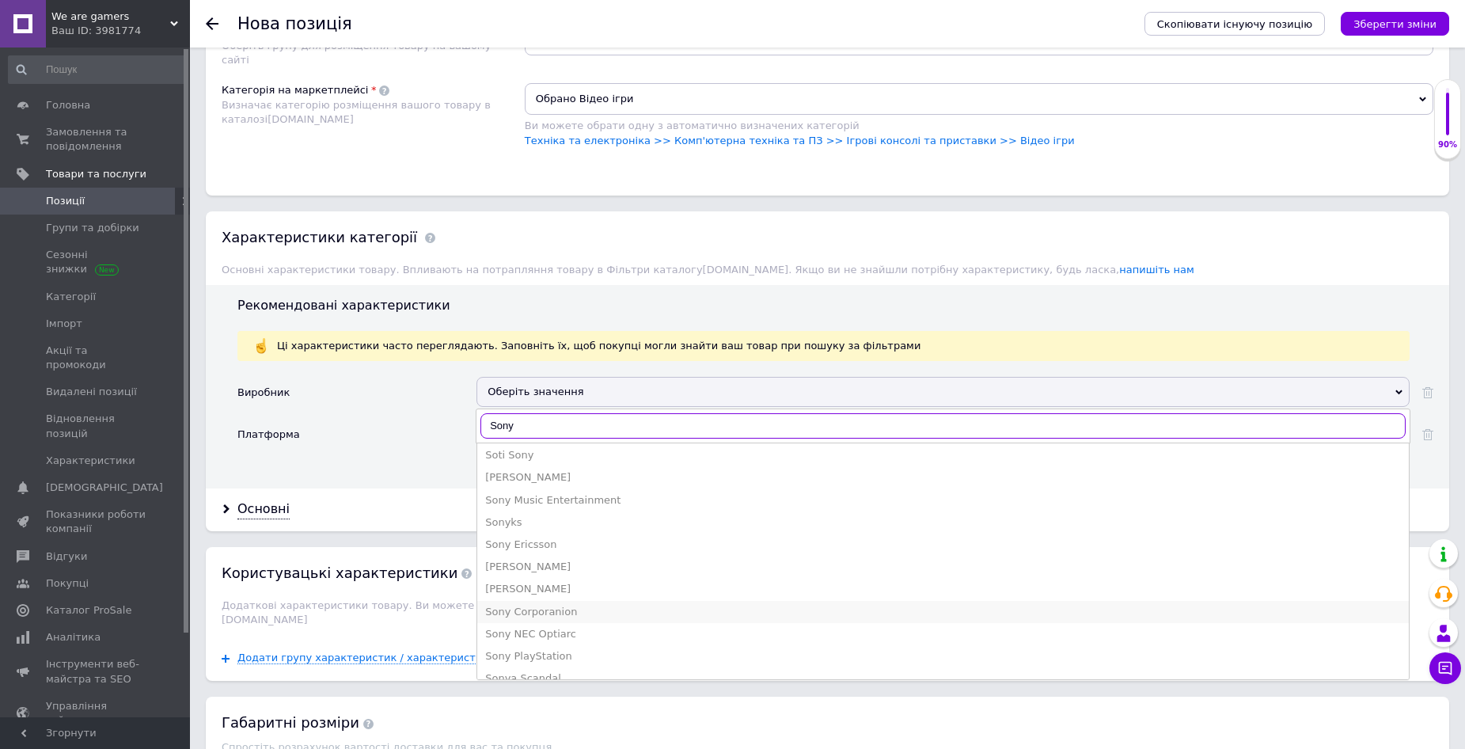
scroll to position [85, 0]
type input "Sony"
click at [582, 637] on div "Sony Computer Entertainment" at bounding box center [943, 641] width 916 height 14
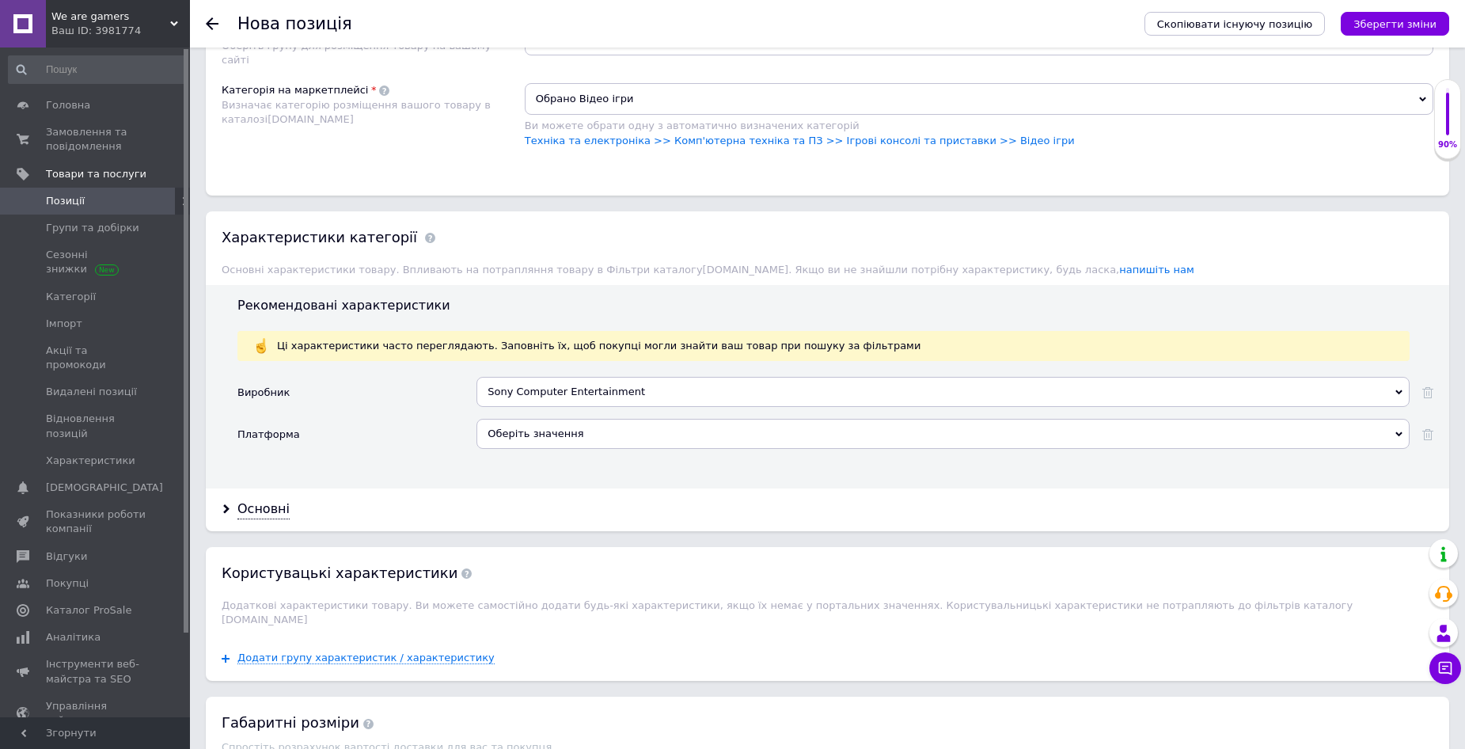
click at [515, 428] on div "Оберіть значення" at bounding box center [943, 434] width 933 height 30
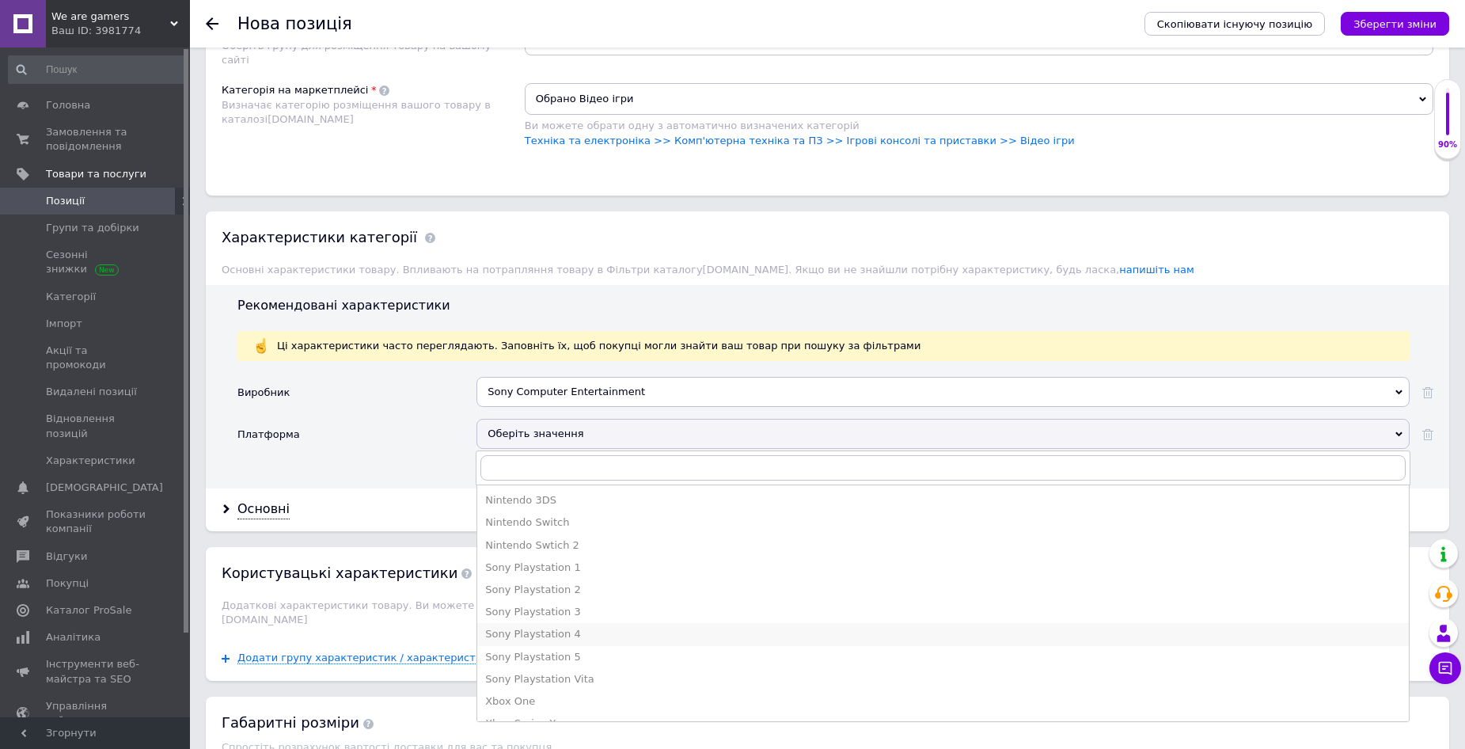
click at [553, 637] on div "Sony Playstation 4" at bounding box center [943, 634] width 916 height 14
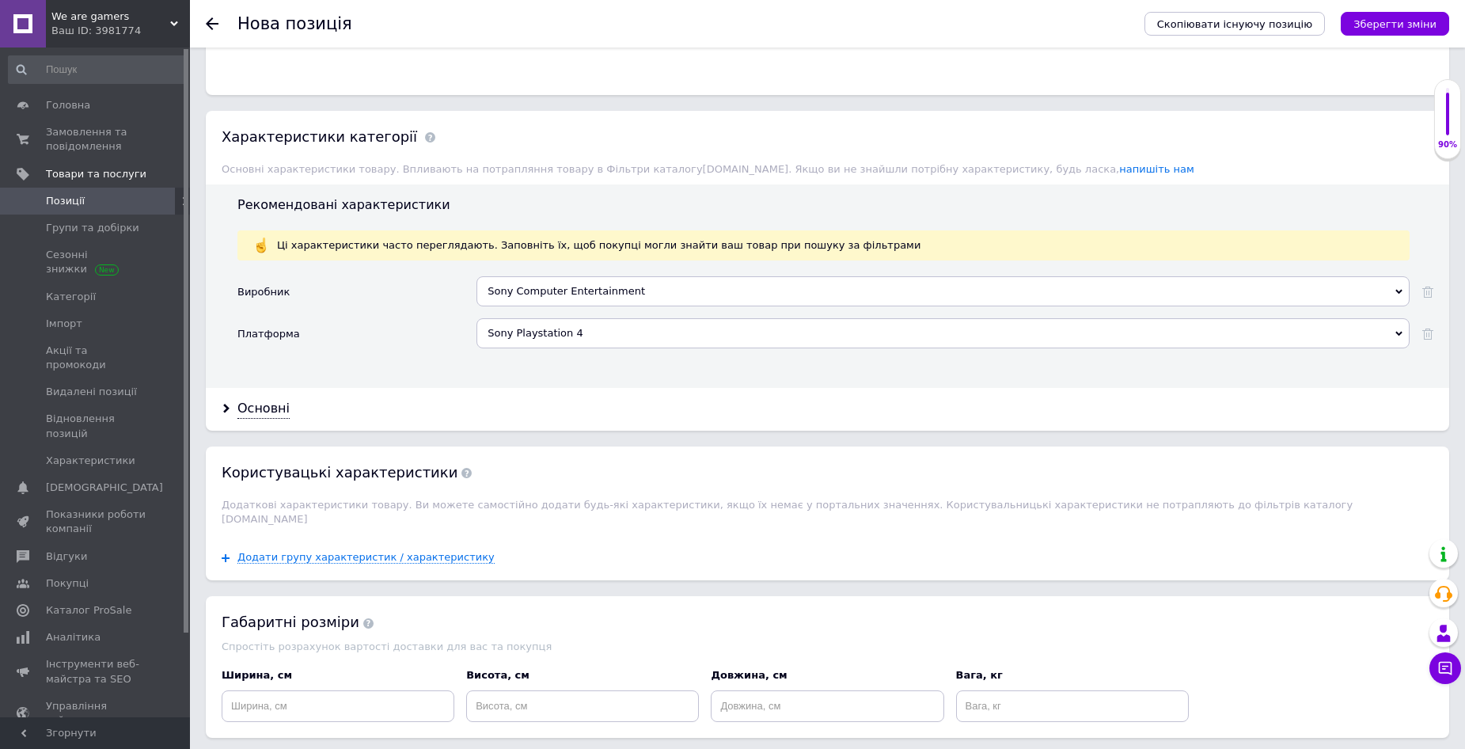
scroll to position [1346, 0]
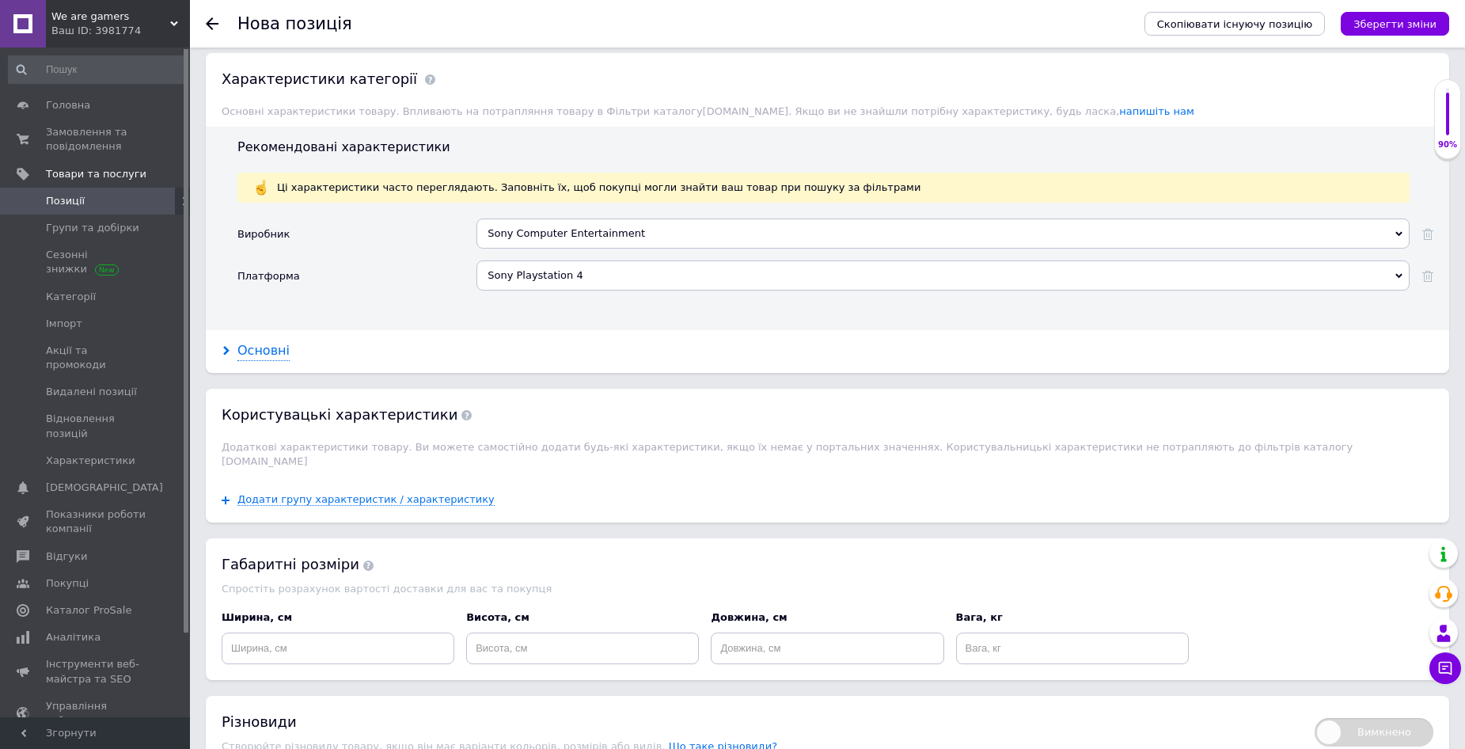
click at [266, 350] on div "Основні" at bounding box center [264, 351] width 52 height 18
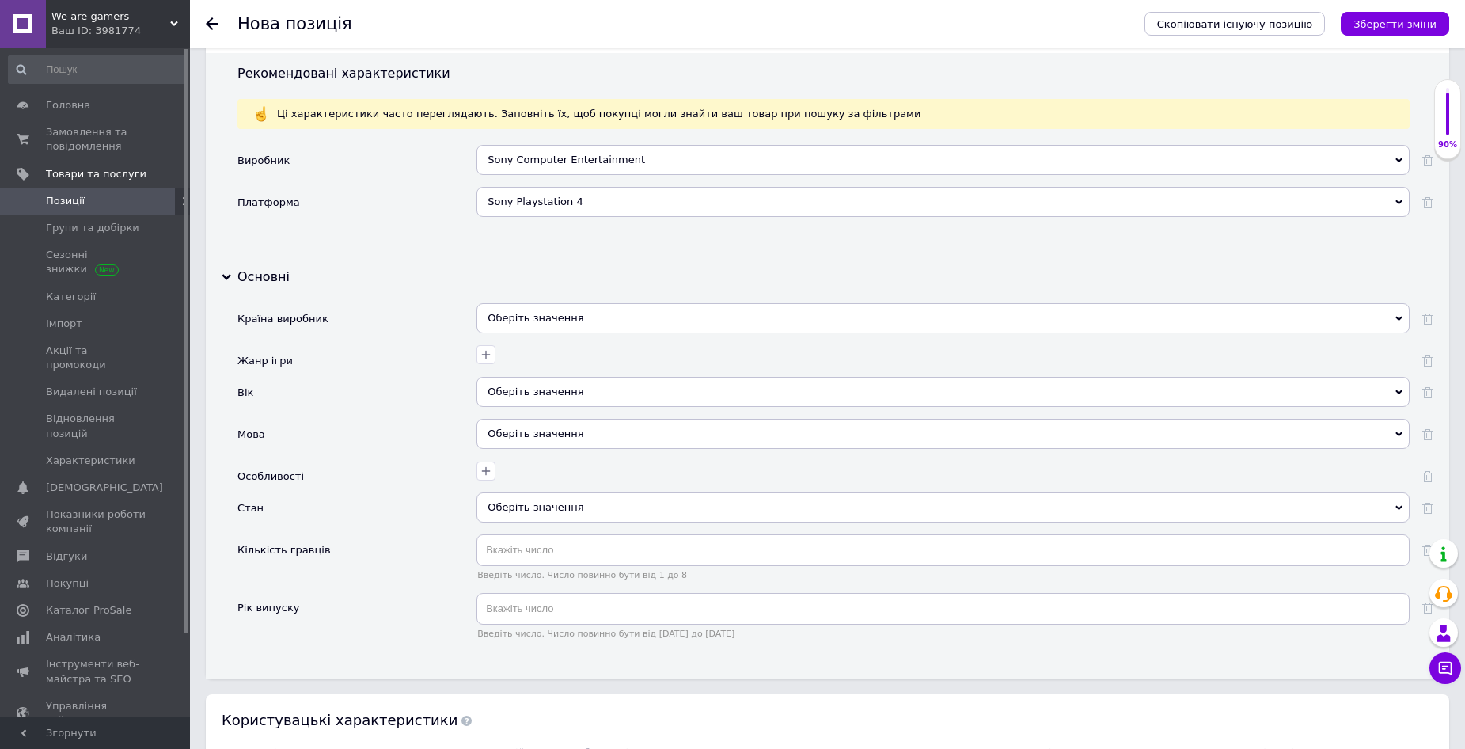
scroll to position [1425, 0]
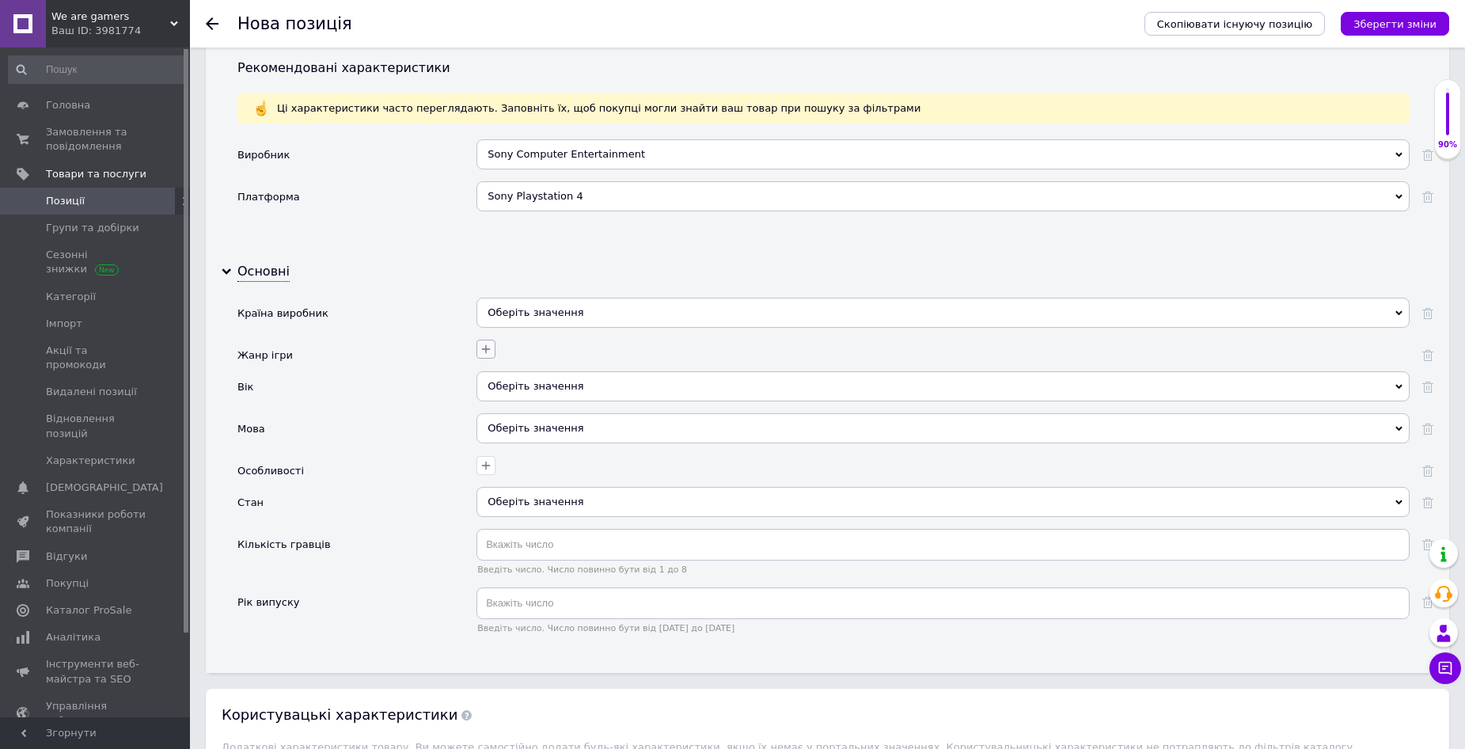
click at [485, 348] on icon "button" at bounding box center [486, 349] width 13 height 13
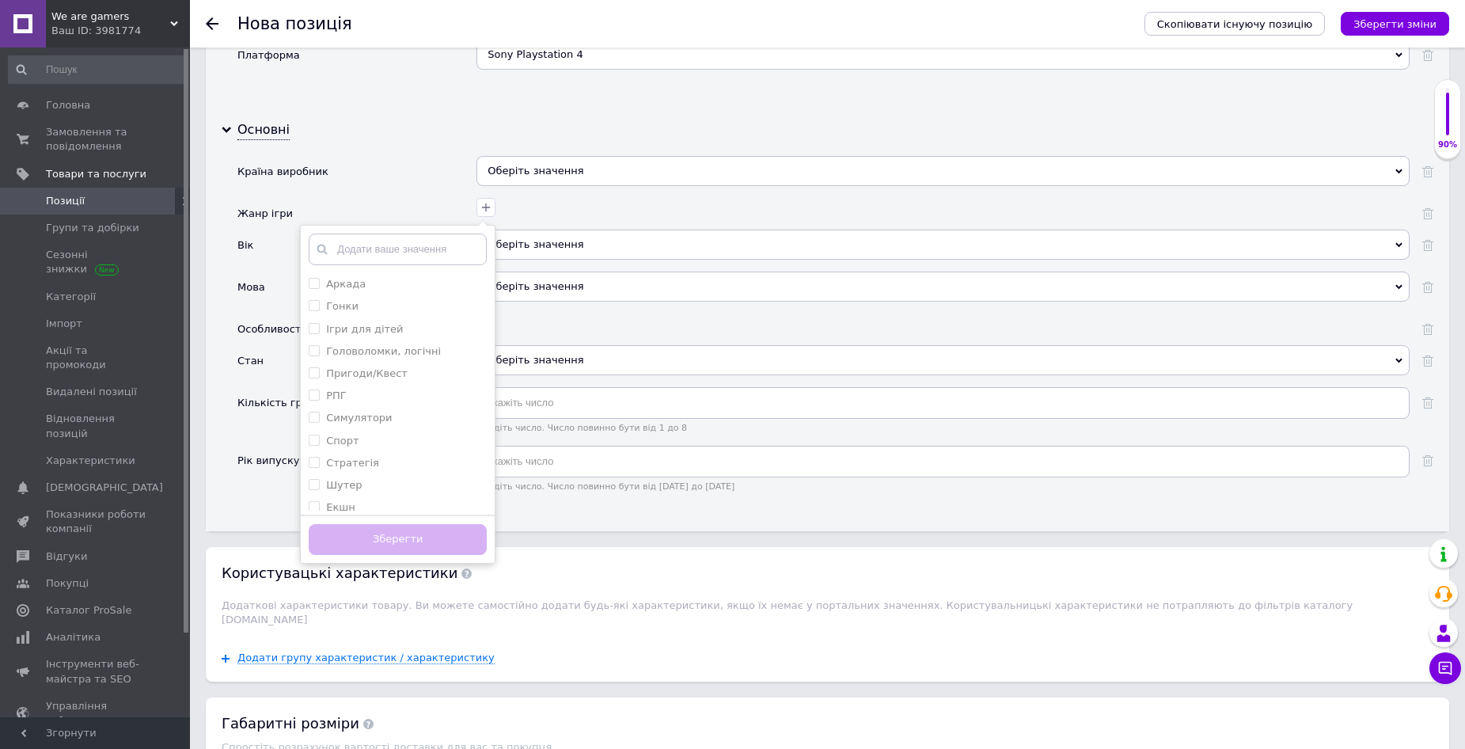
scroll to position [1583, 0]
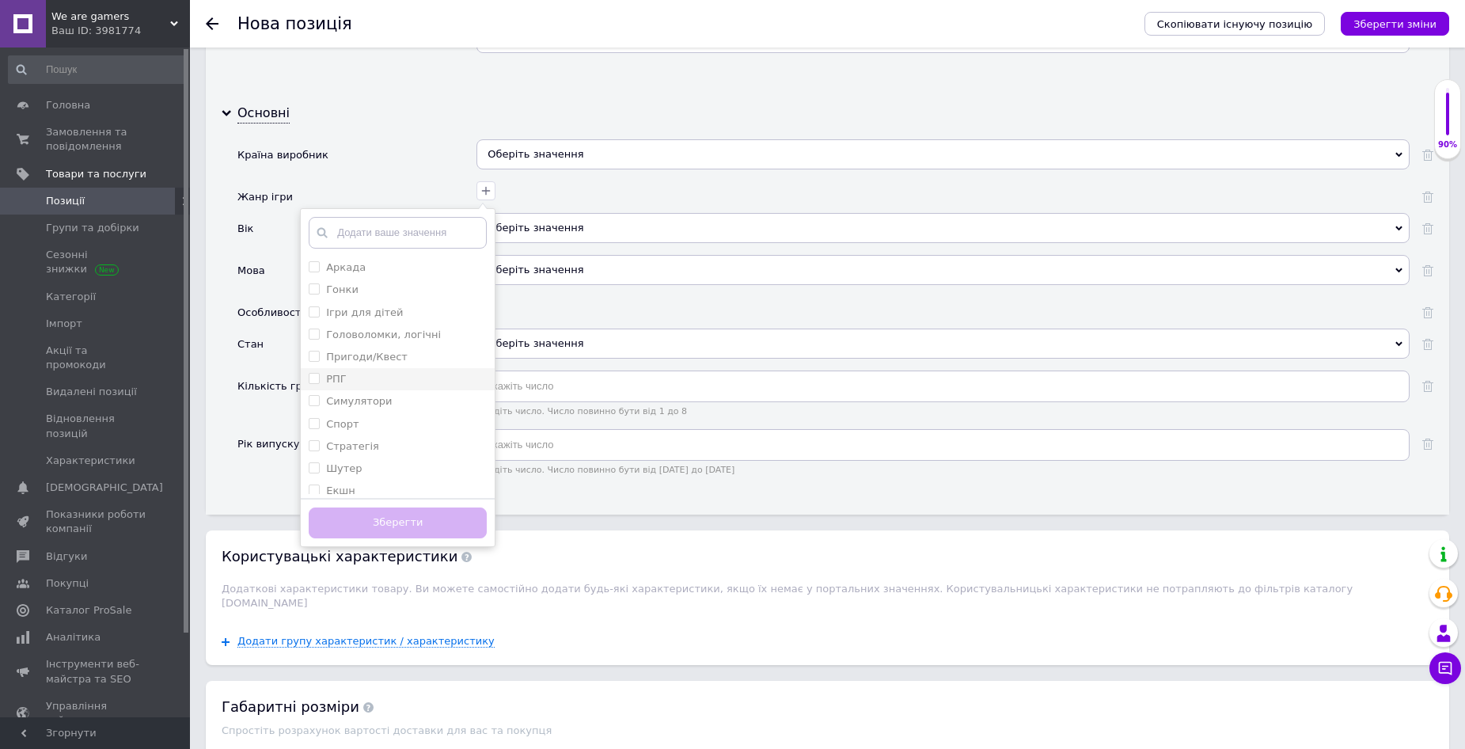
click at [364, 379] on div "РПГ" at bounding box center [398, 379] width 178 height 14
checkbox input "true"
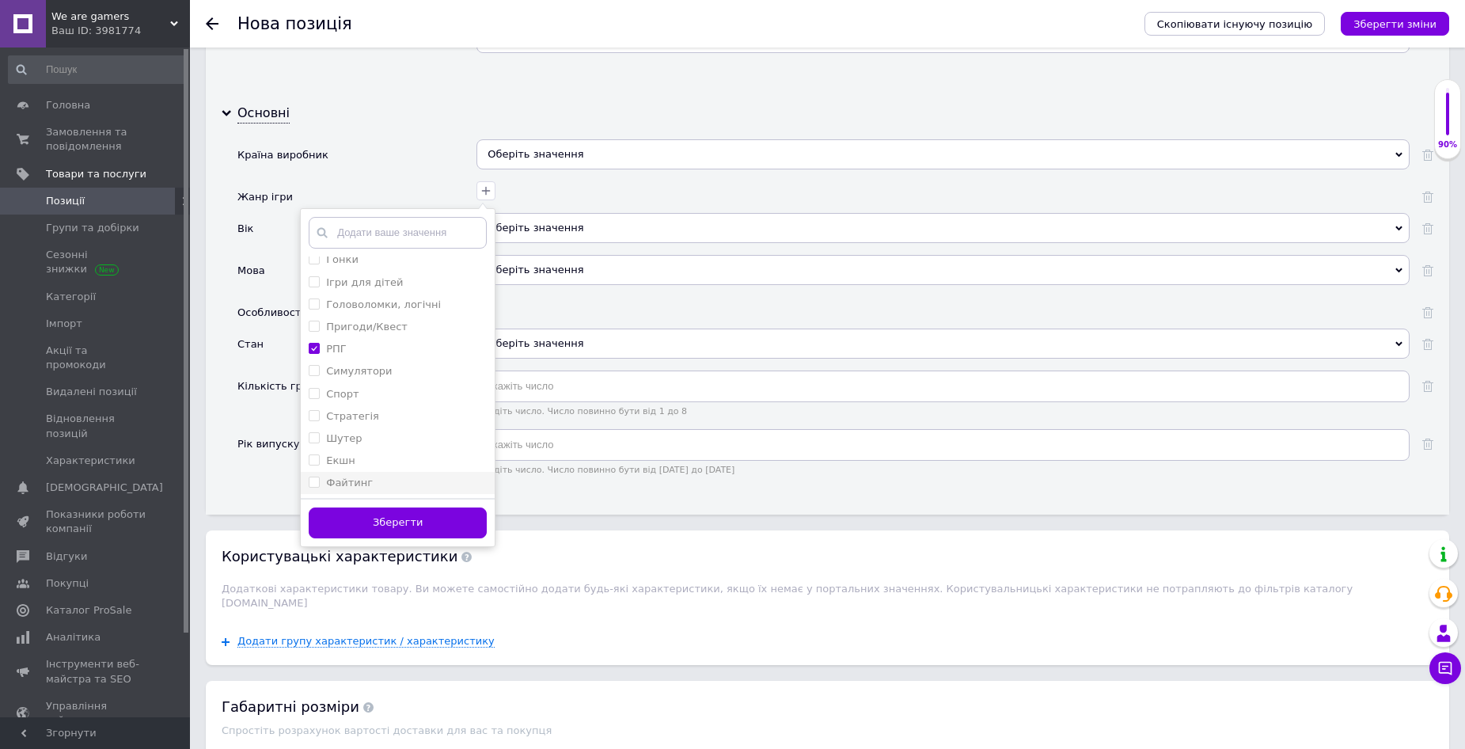
click at [370, 481] on div "Файтинг" at bounding box center [398, 483] width 178 height 14
checkbox input "true"
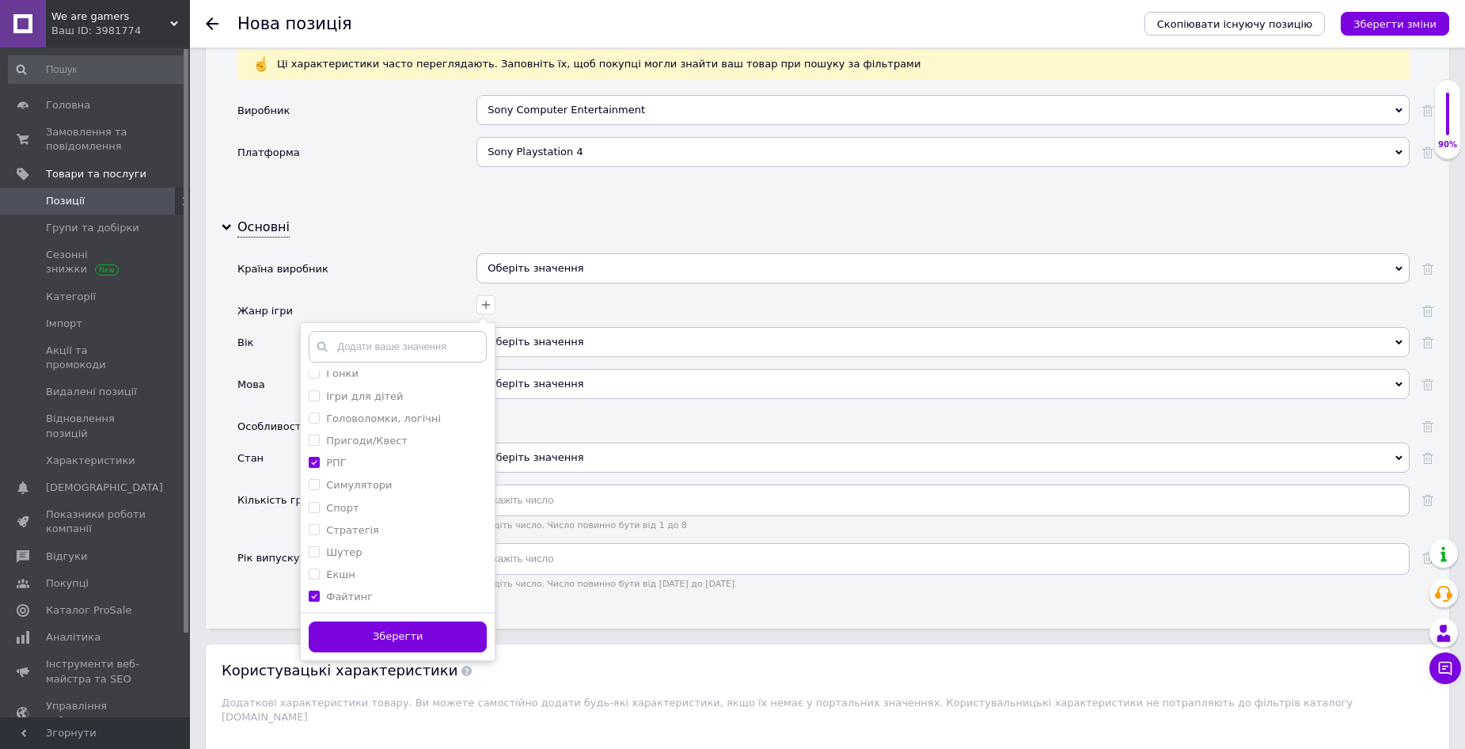
scroll to position [1504, 0]
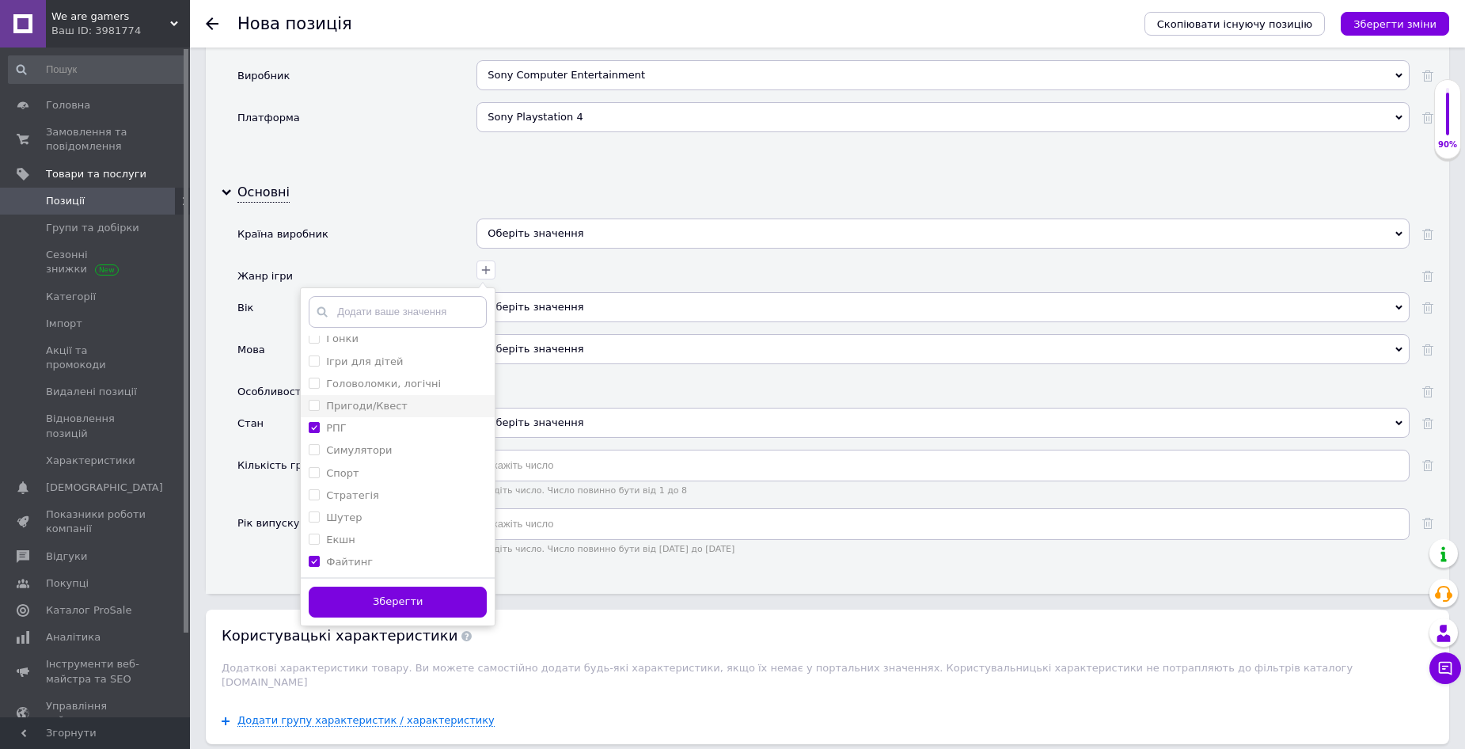
click at [393, 401] on label "Пригоди/Квест" at bounding box center [367, 406] width 82 height 12
checkbox input "true"
click at [406, 610] on button "Зберегти" at bounding box center [398, 602] width 178 height 31
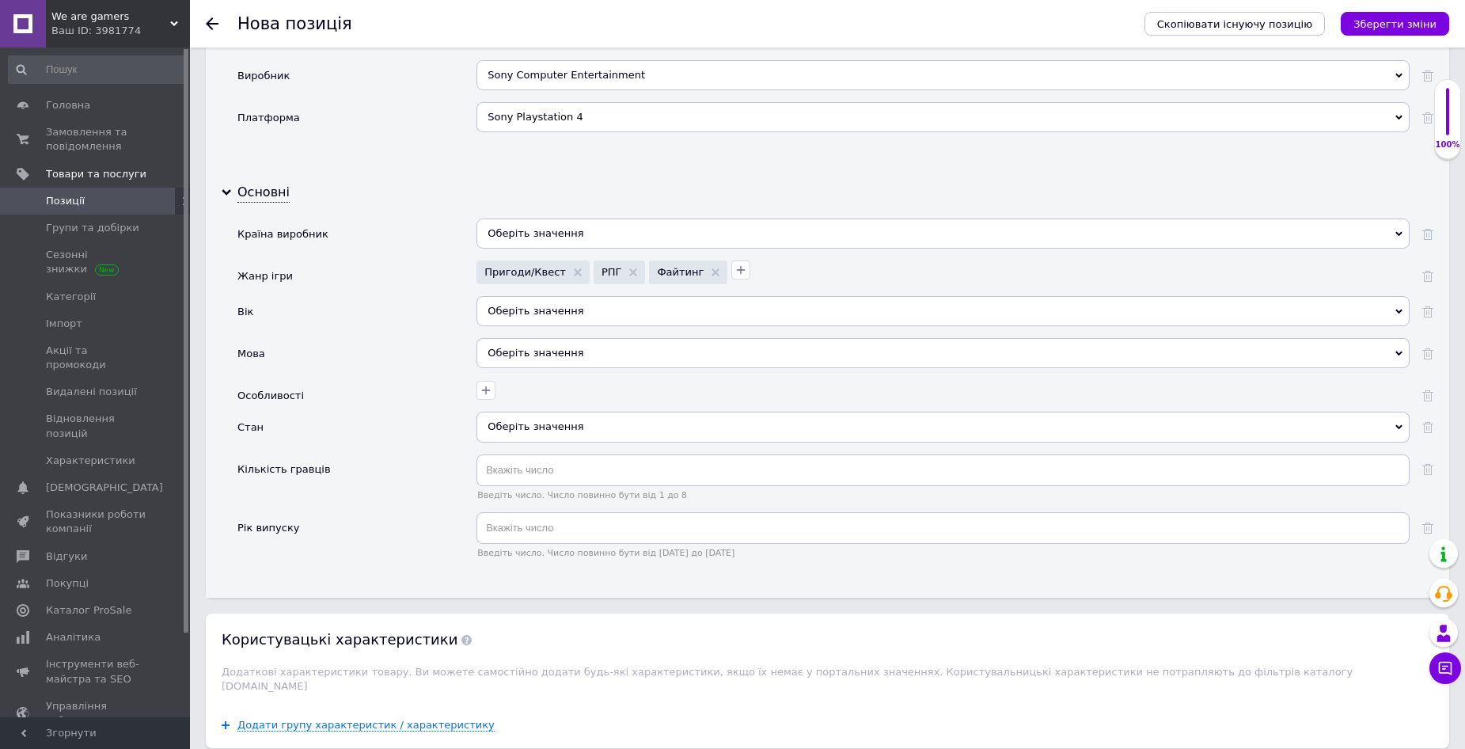
click at [558, 315] on div "Оберіть значення" at bounding box center [943, 311] width 933 height 30
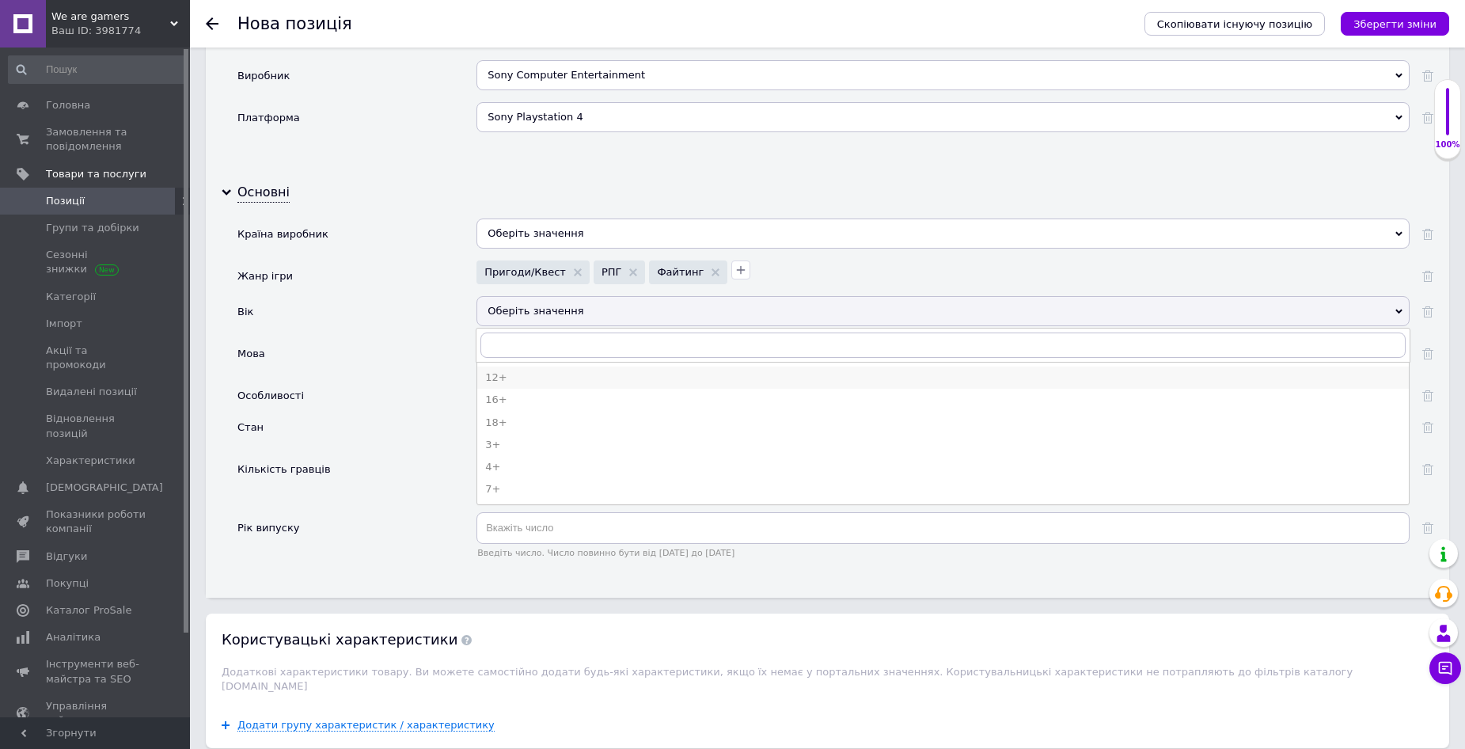
click at [526, 377] on div "12+" at bounding box center [943, 378] width 916 height 14
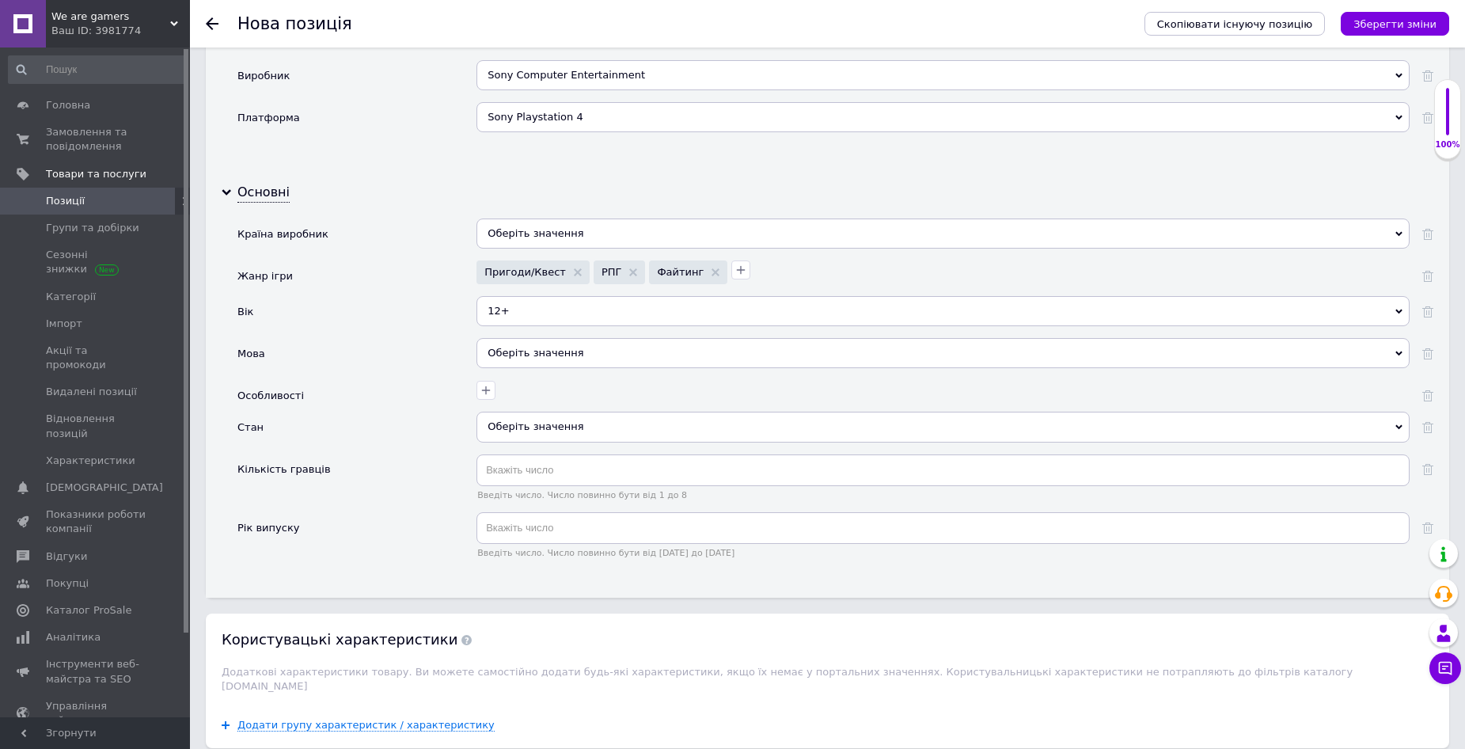
click at [542, 353] on div "Оберіть значення" at bounding box center [943, 353] width 933 height 30
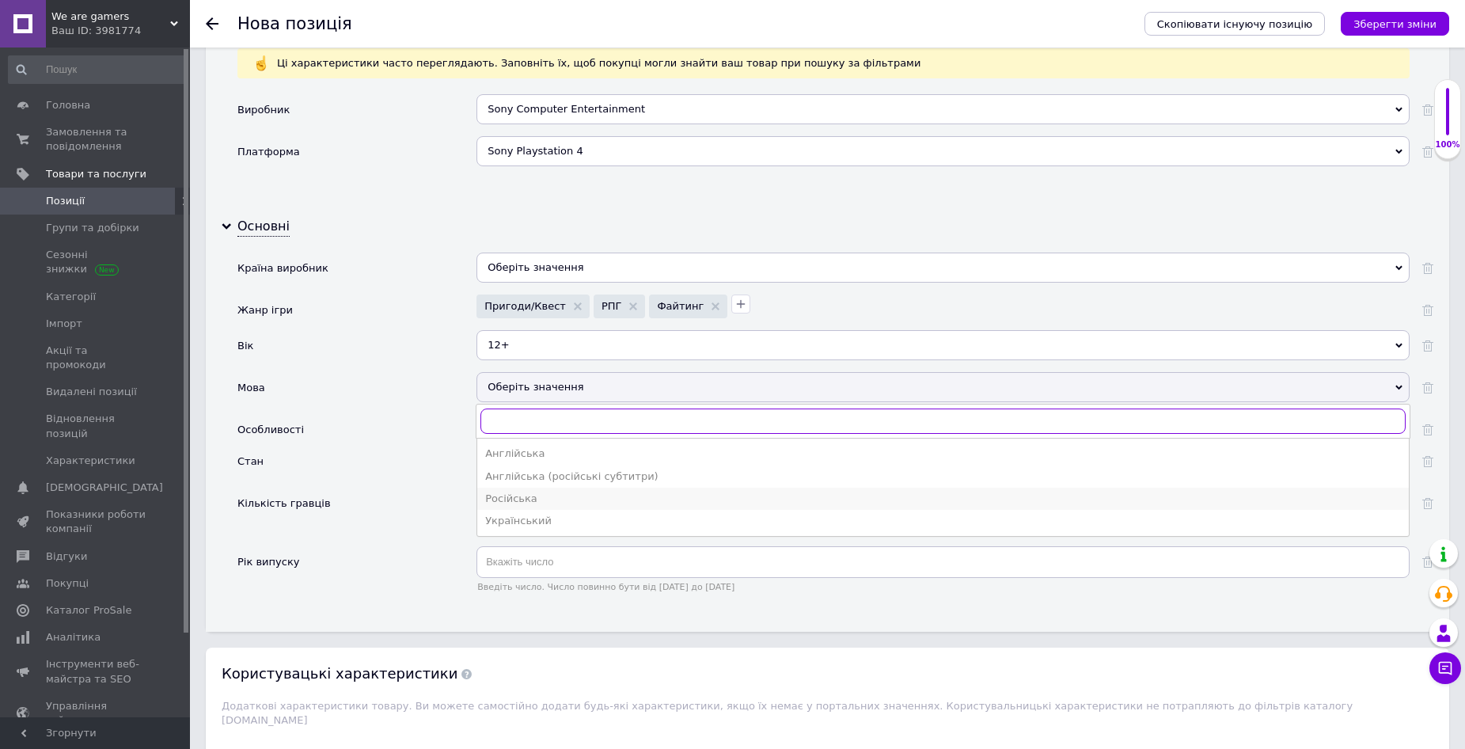
scroll to position [1504, 0]
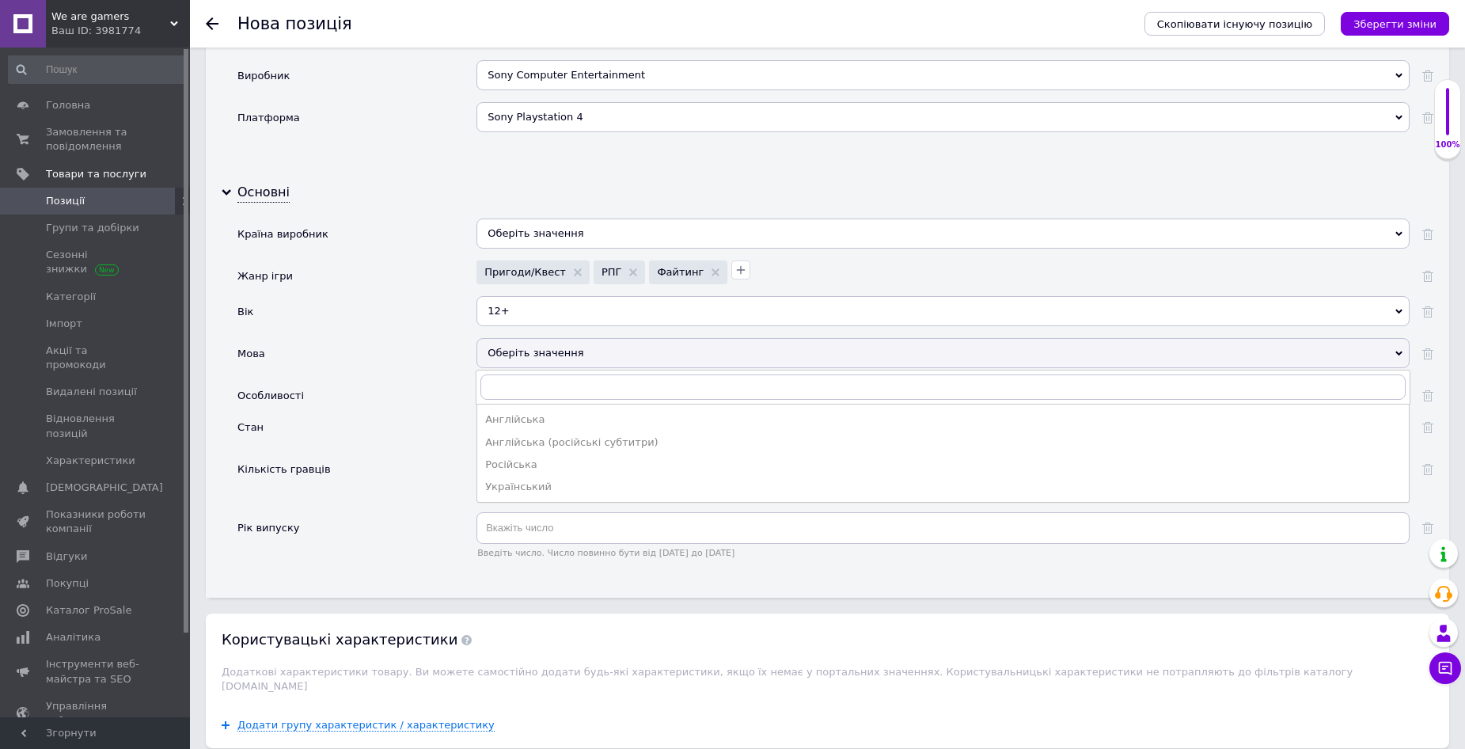
click at [544, 421] on div "Англійська" at bounding box center [943, 419] width 916 height 14
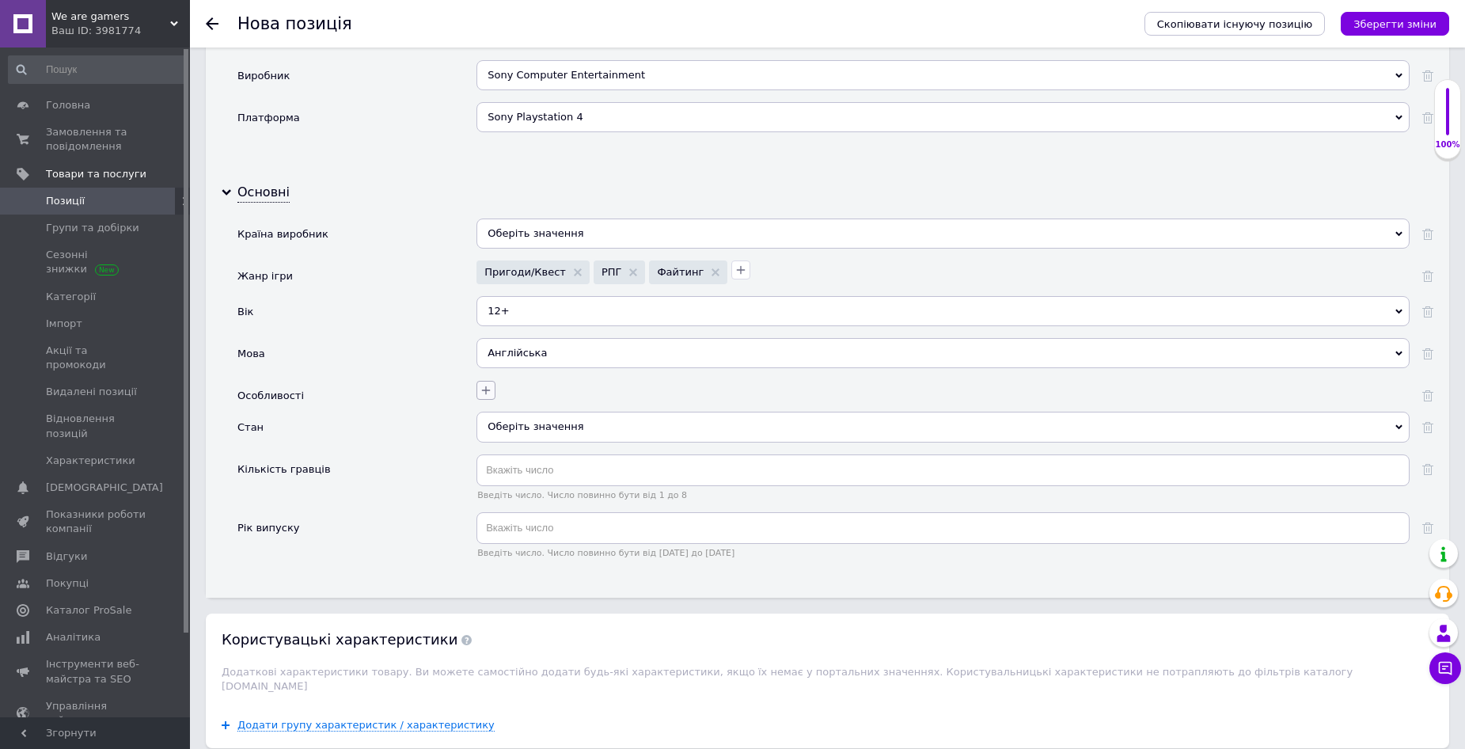
click at [481, 387] on icon "button" at bounding box center [486, 390] width 13 height 13
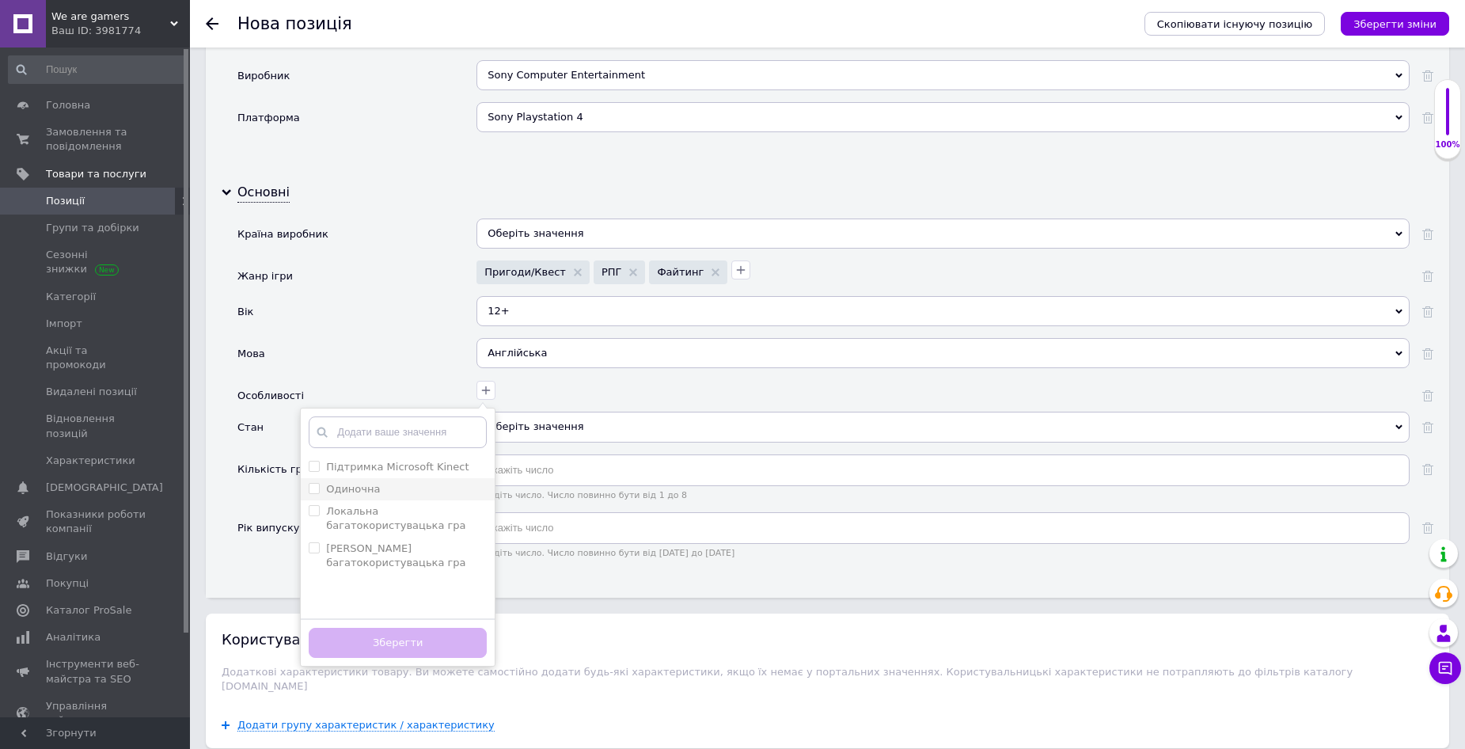
click at [398, 482] on div "Одиночна" at bounding box center [398, 489] width 178 height 14
checkbox input "true"
click at [311, 511] on гра "Локальна багатокористувацька гра" at bounding box center [314, 510] width 10 height 10
checkbox гра "true"
drag, startPoint x: 314, startPoint y: 546, endPoint x: 317, endPoint y: 558, distance: 12.5
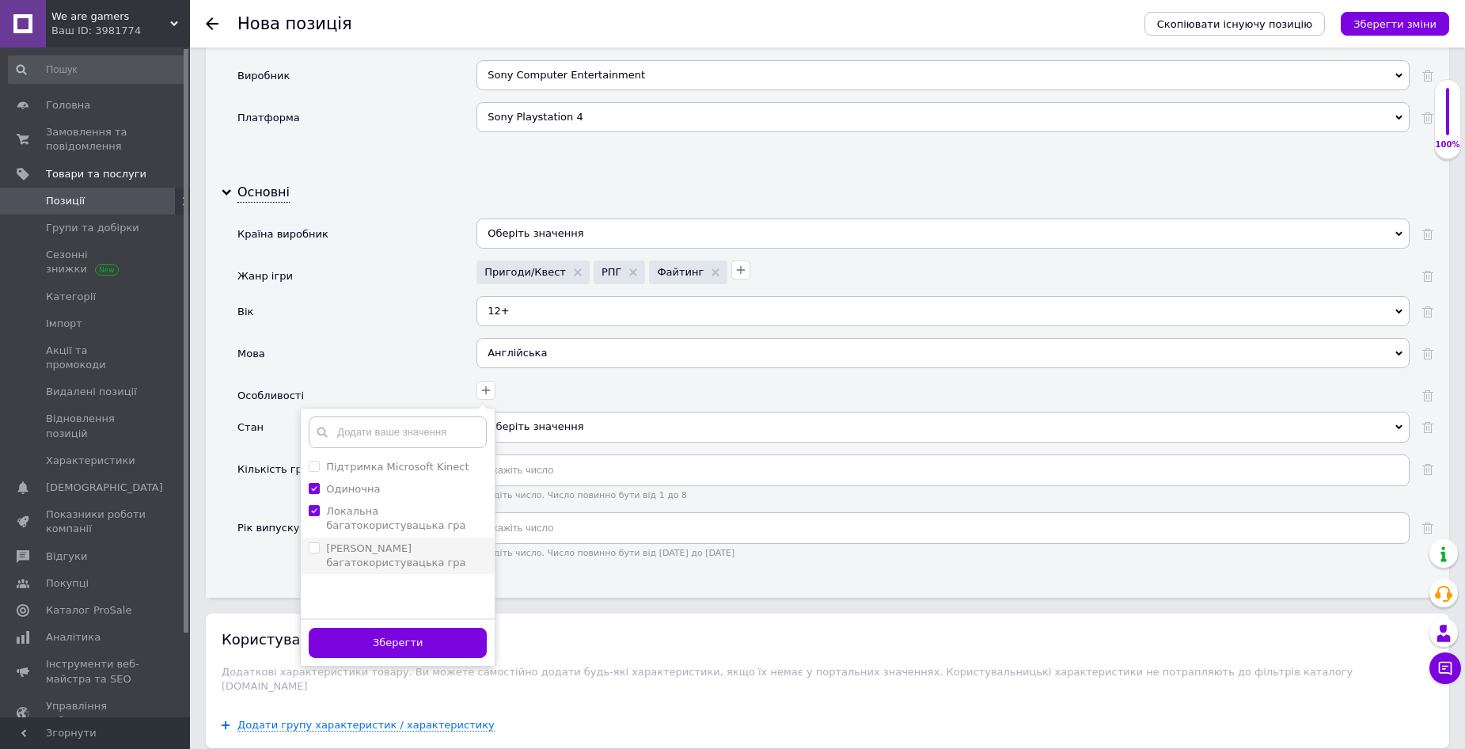
click at [315, 548] on гра "[PERSON_NAME] багатокористувацька гра" at bounding box center [314, 547] width 10 height 10
checkbox гра "true"
click at [369, 646] on button "Зберегти" at bounding box center [398, 643] width 178 height 31
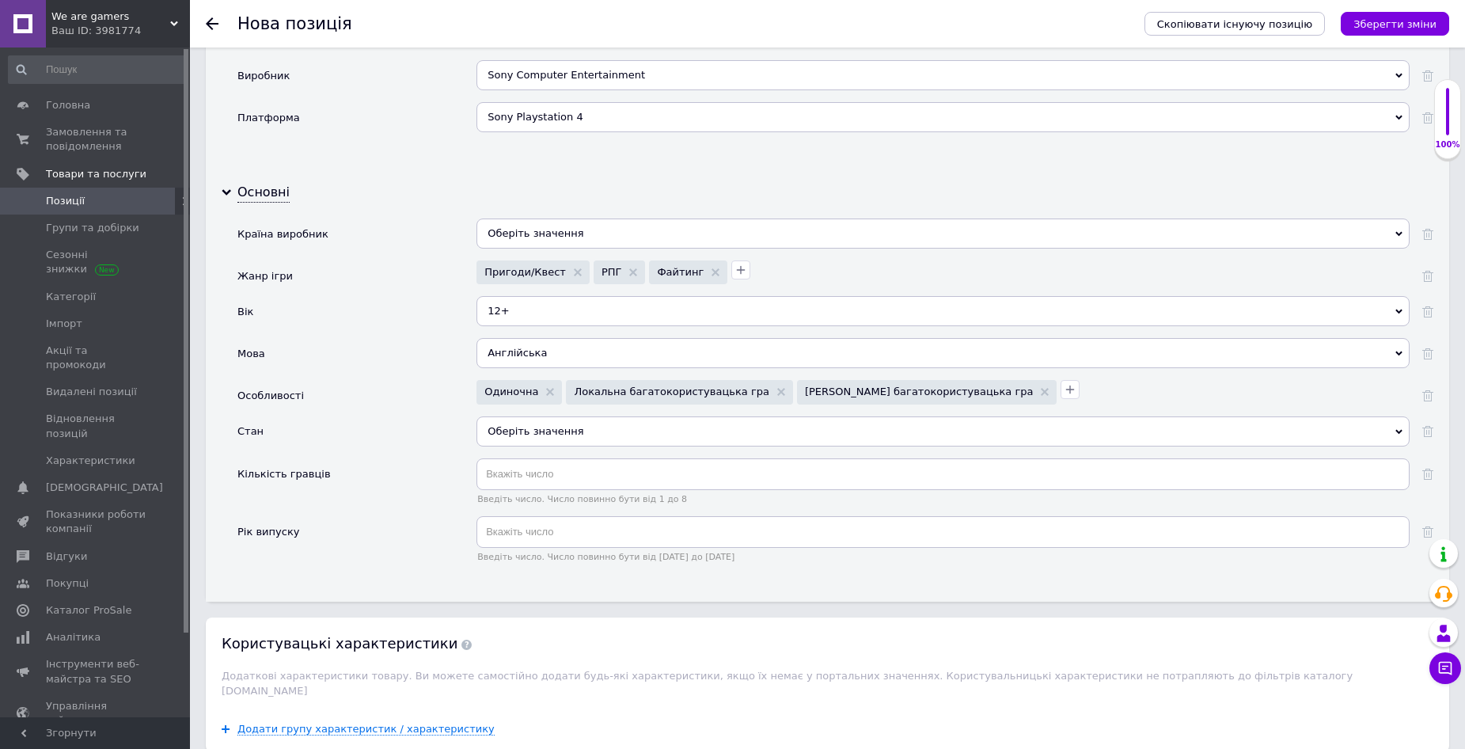
click at [549, 428] on div "Оберіть значення" at bounding box center [943, 431] width 933 height 30
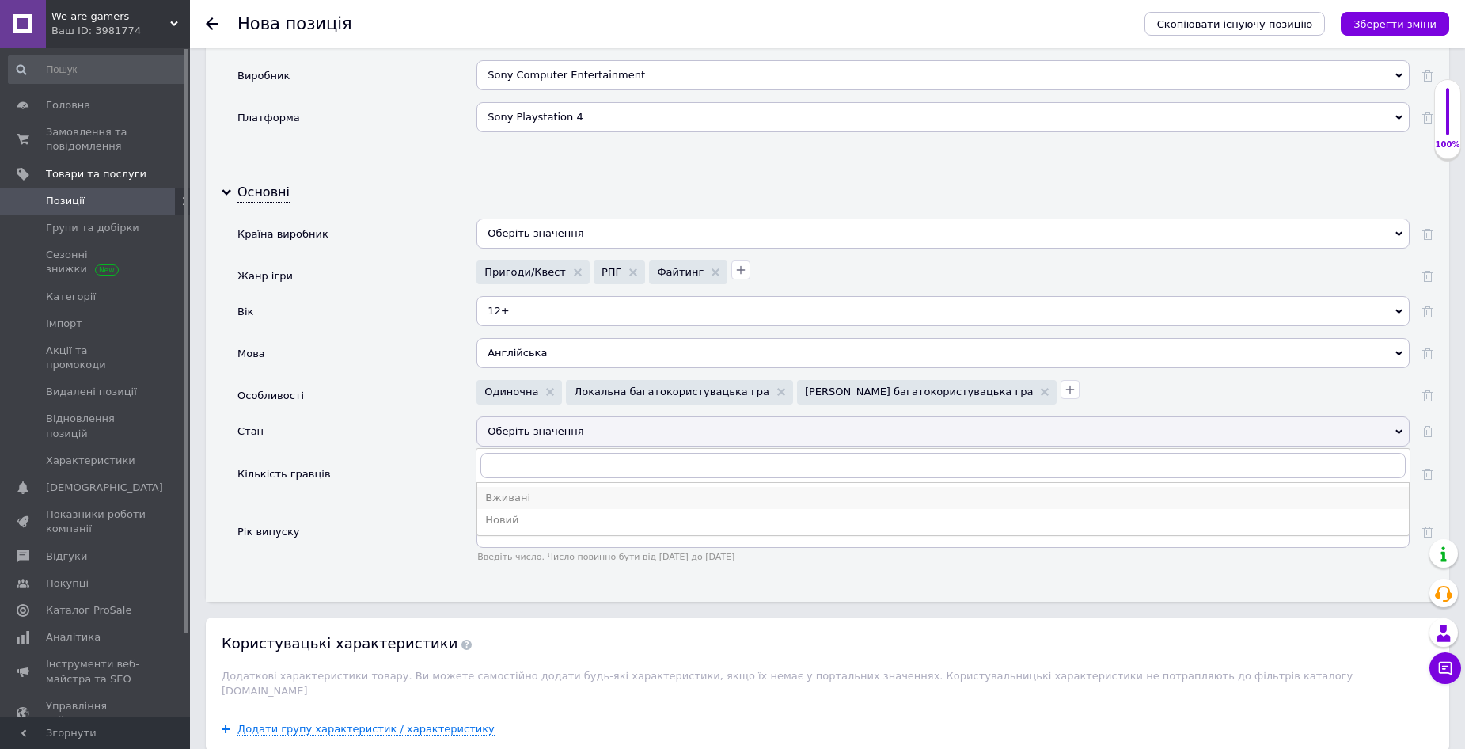
click at [525, 497] on div "Вживані" at bounding box center [943, 498] width 916 height 14
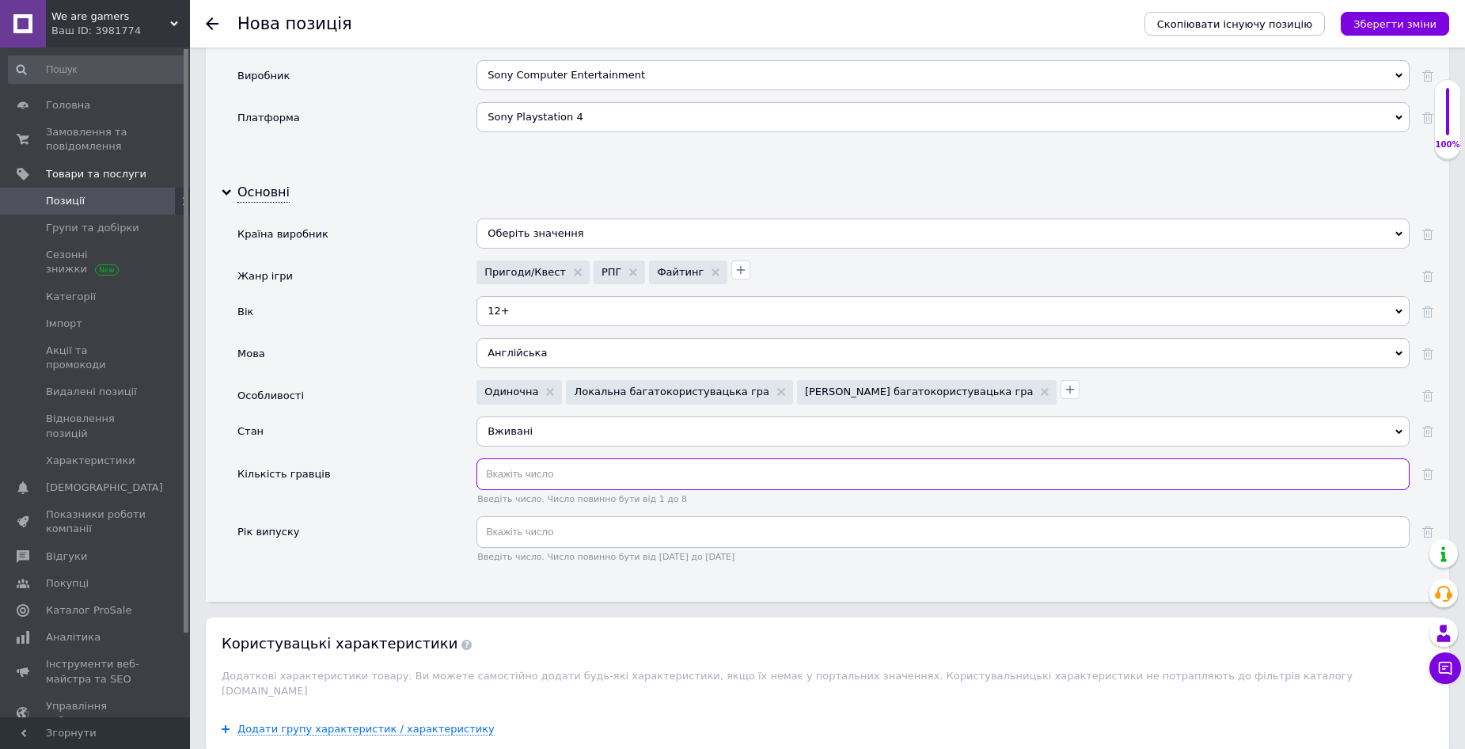
click at [499, 476] on input "text" at bounding box center [943, 474] width 933 height 32
type input "2"
click at [494, 538] on input "text" at bounding box center [943, 532] width 933 height 32
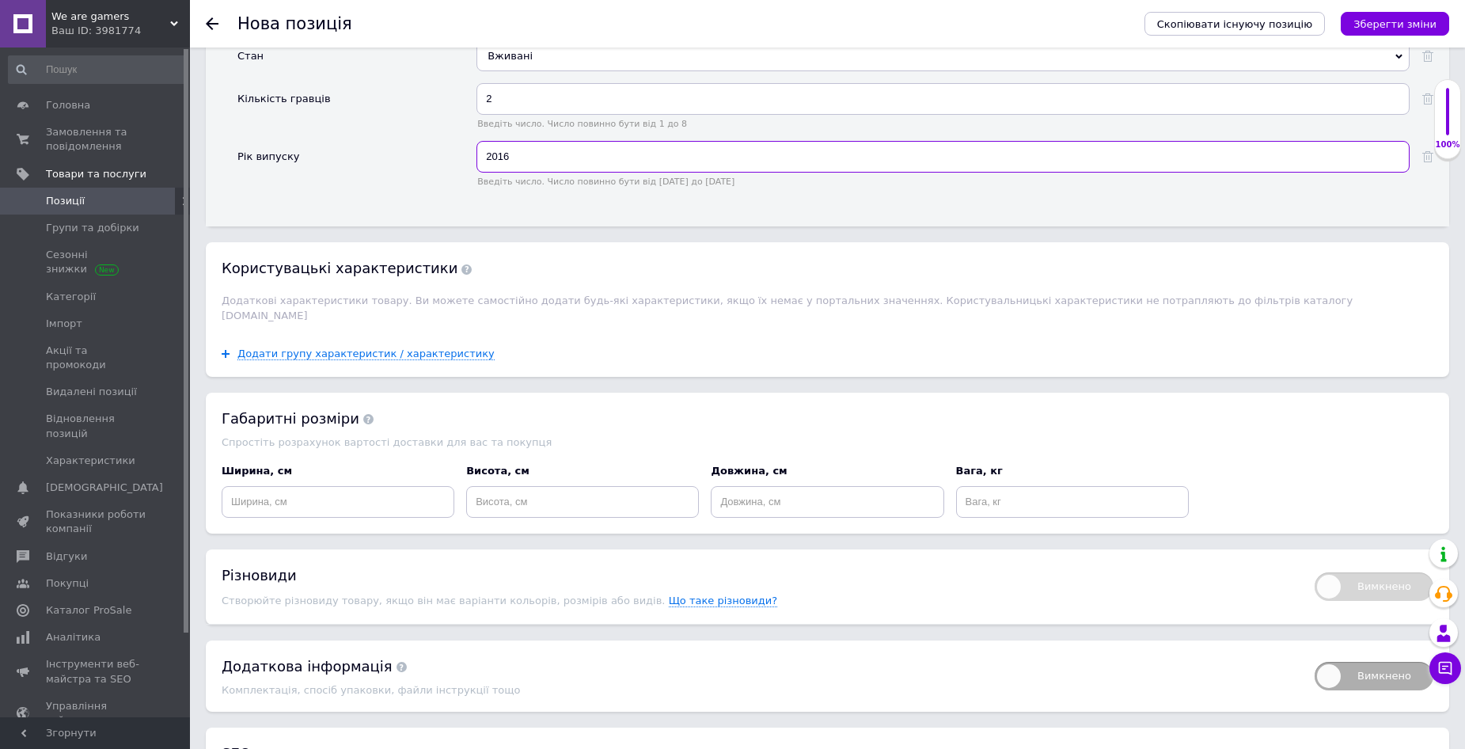
scroll to position [1900, 0]
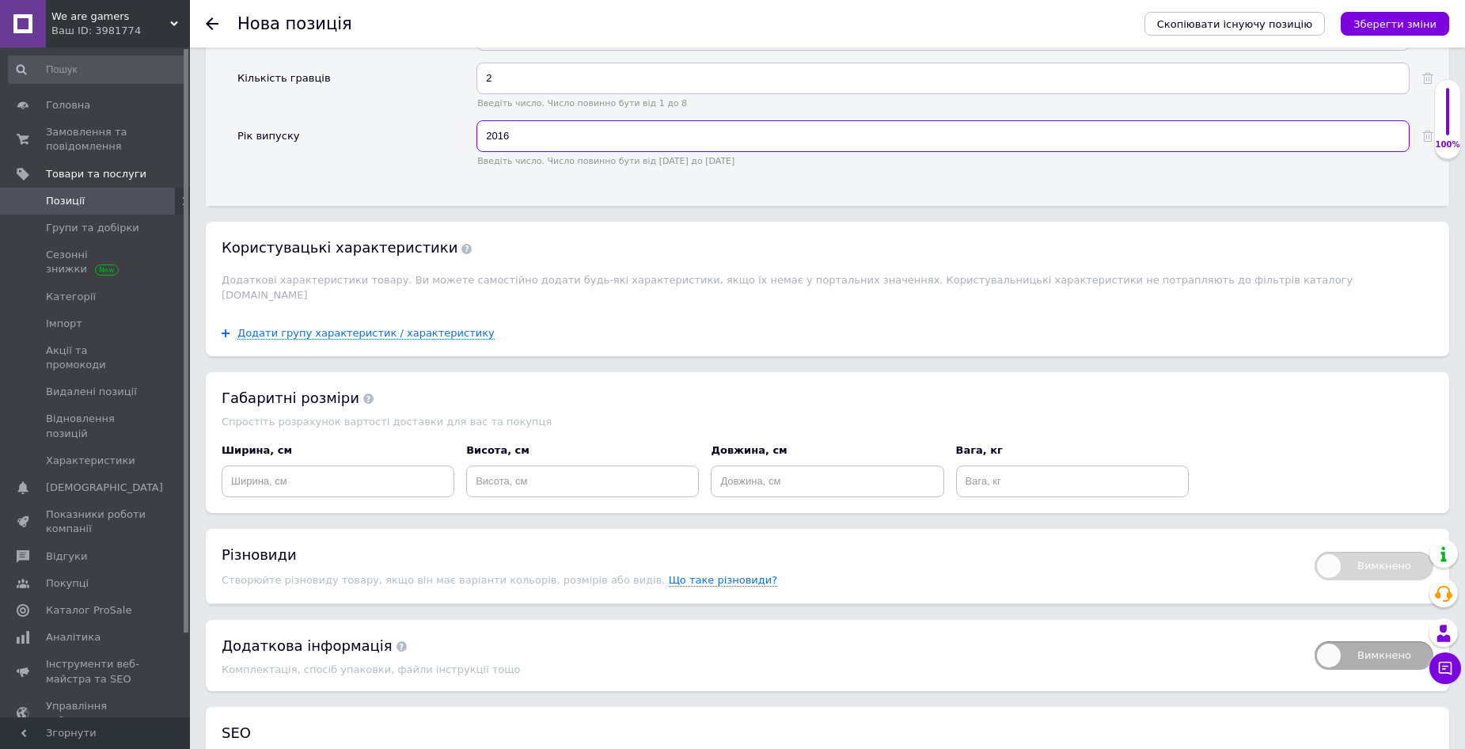
type input "2016"
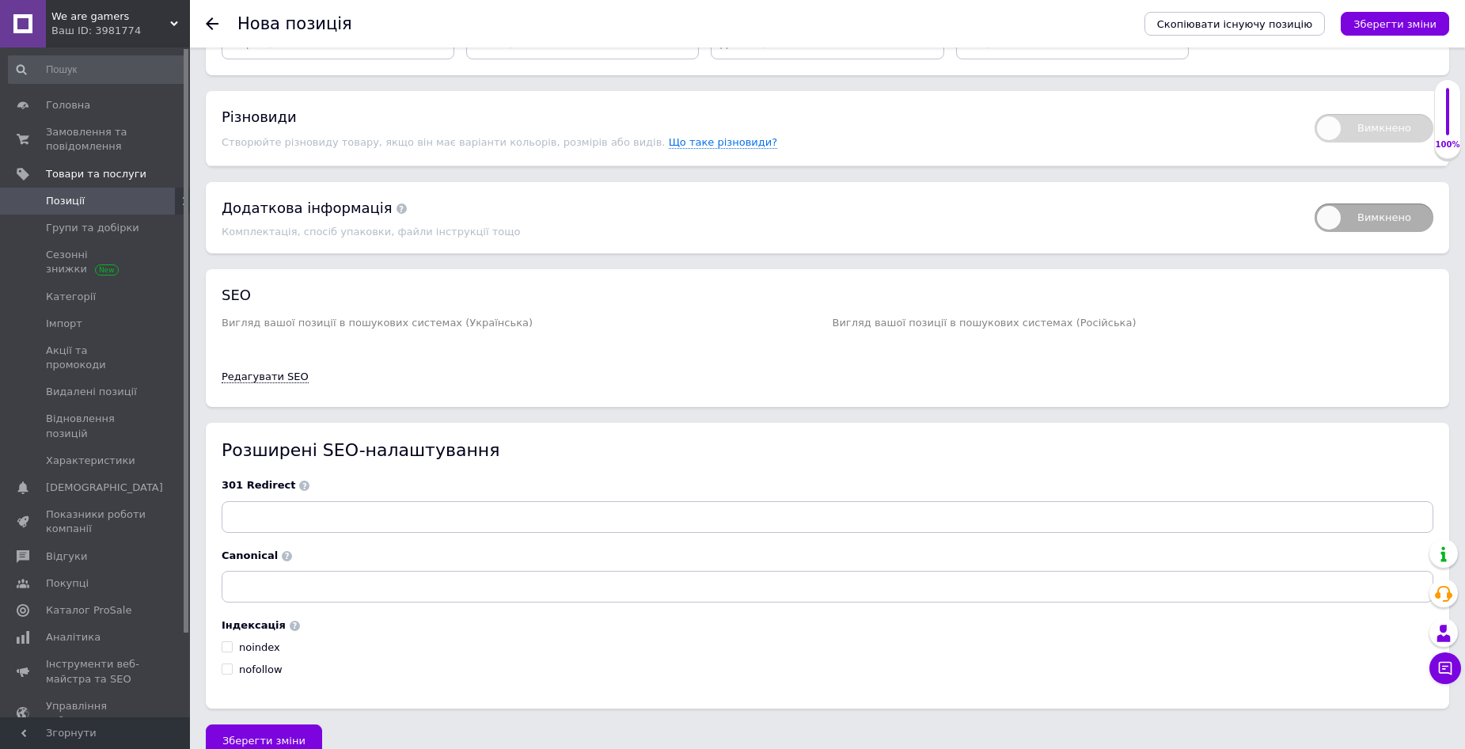
scroll to position [2351, 0]
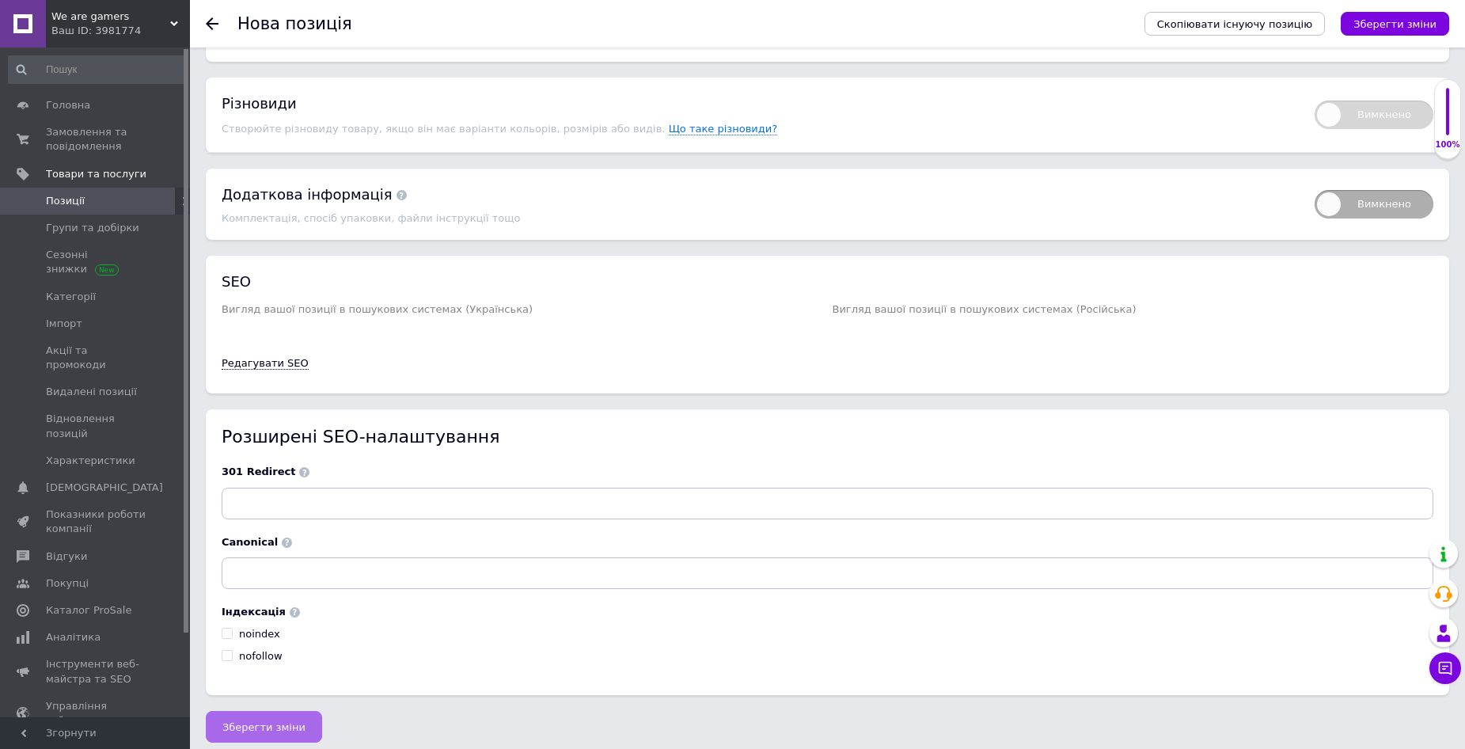
click at [263, 731] on button "Зберегти зміни" at bounding box center [264, 727] width 116 height 32
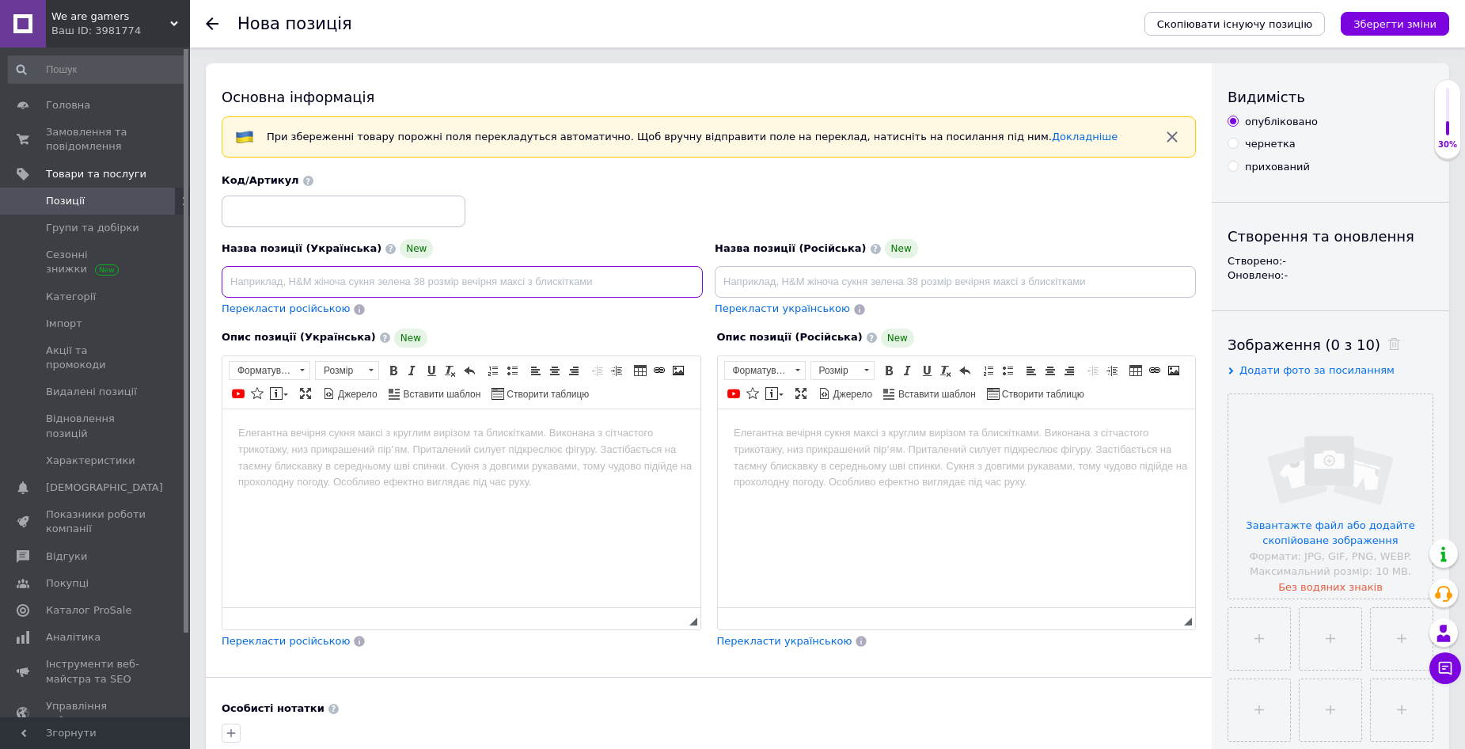
click at [269, 281] on input at bounding box center [462, 282] width 481 height 32
type input "Far Cry 5"
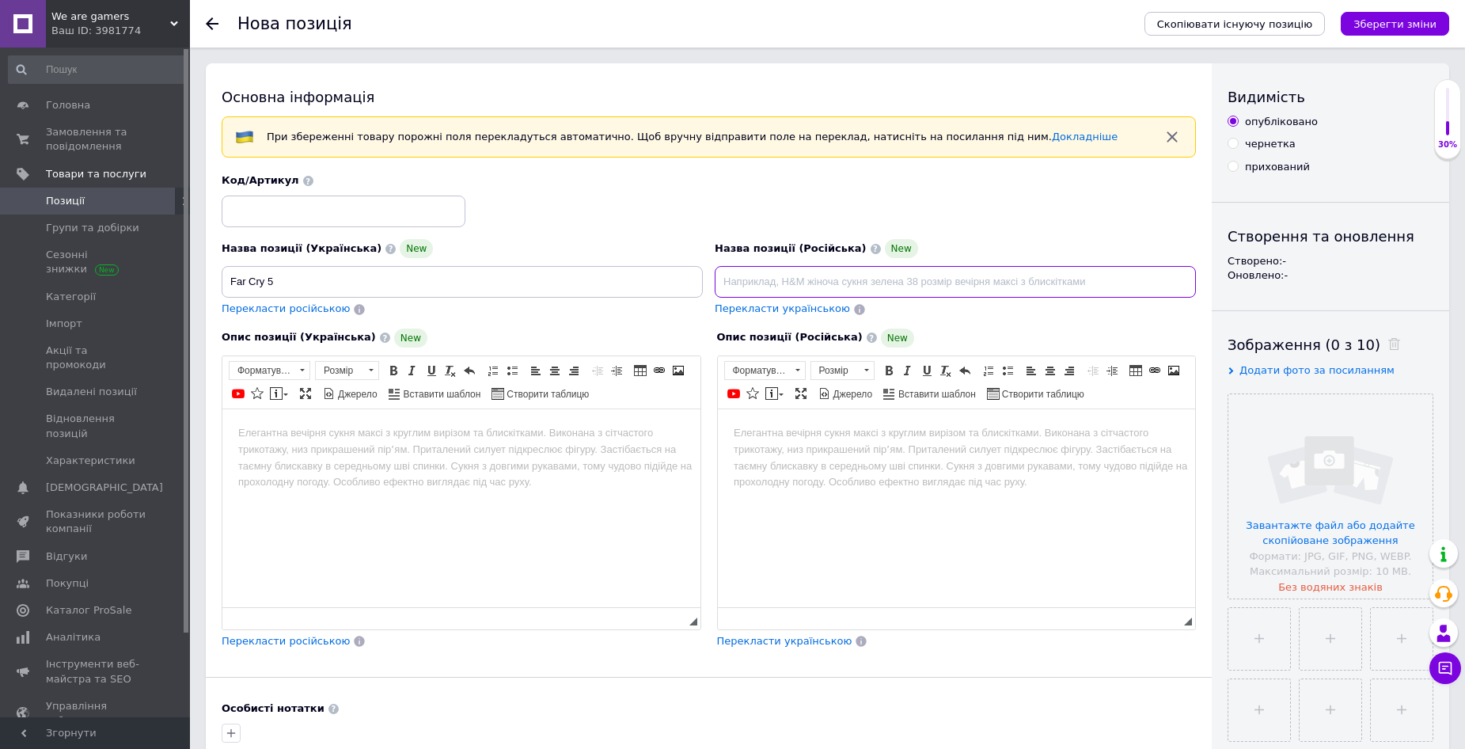
click at [774, 284] on input at bounding box center [955, 282] width 481 height 32
type input "Far Cry 5"
click at [281, 424] on body "Редактор, 1E8A4C14-FD98-4108-A2E7-733BADEFBC84" at bounding box center [461, 432] width 447 height 17
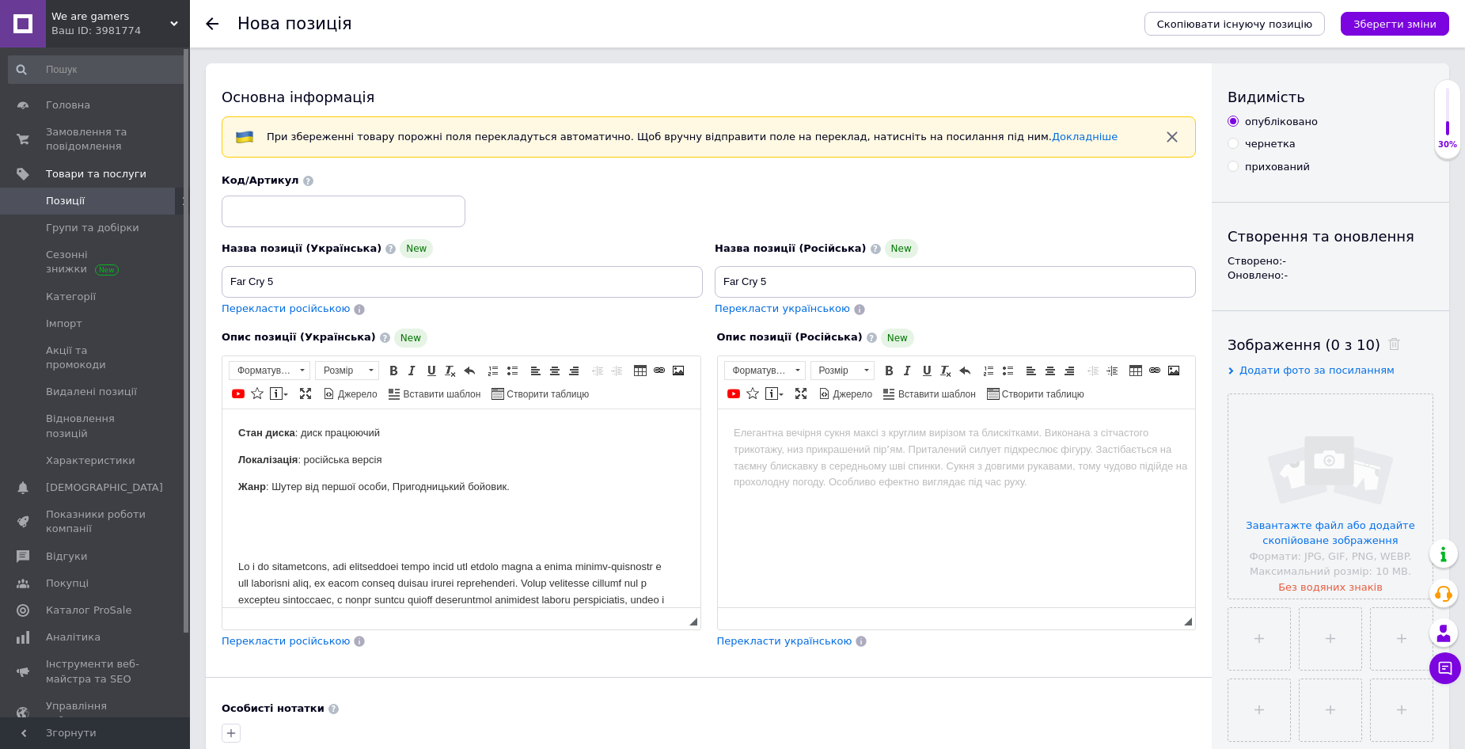
scroll to position [146, 0]
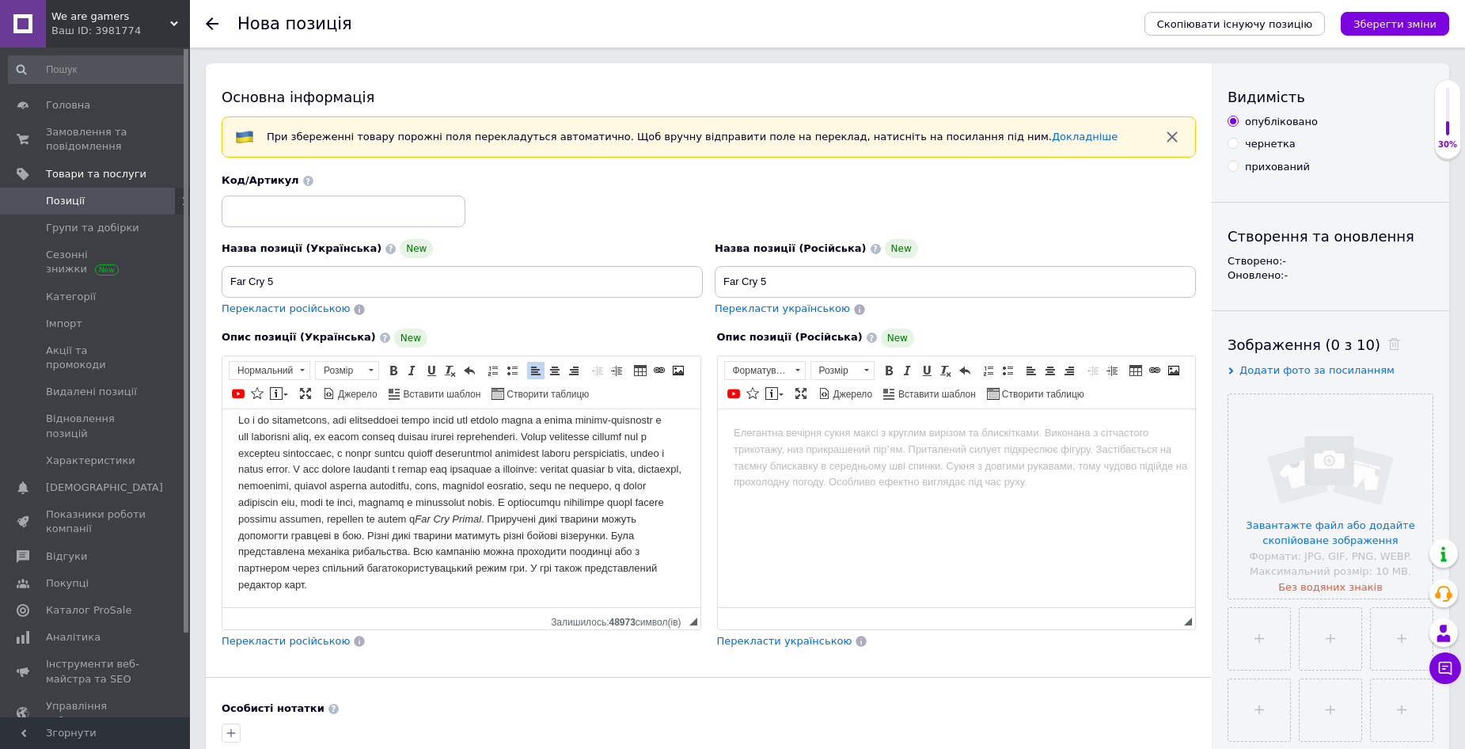
drag, startPoint x: 748, startPoint y: 438, endPoint x: 776, endPoint y: 458, distance: 34.5
click at [749, 438] on body "Редактор, 9DDA14F3-973B-49AB-B6B4-C8935CC9FBE0" at bounding box center [956, 432] width 447 height 17
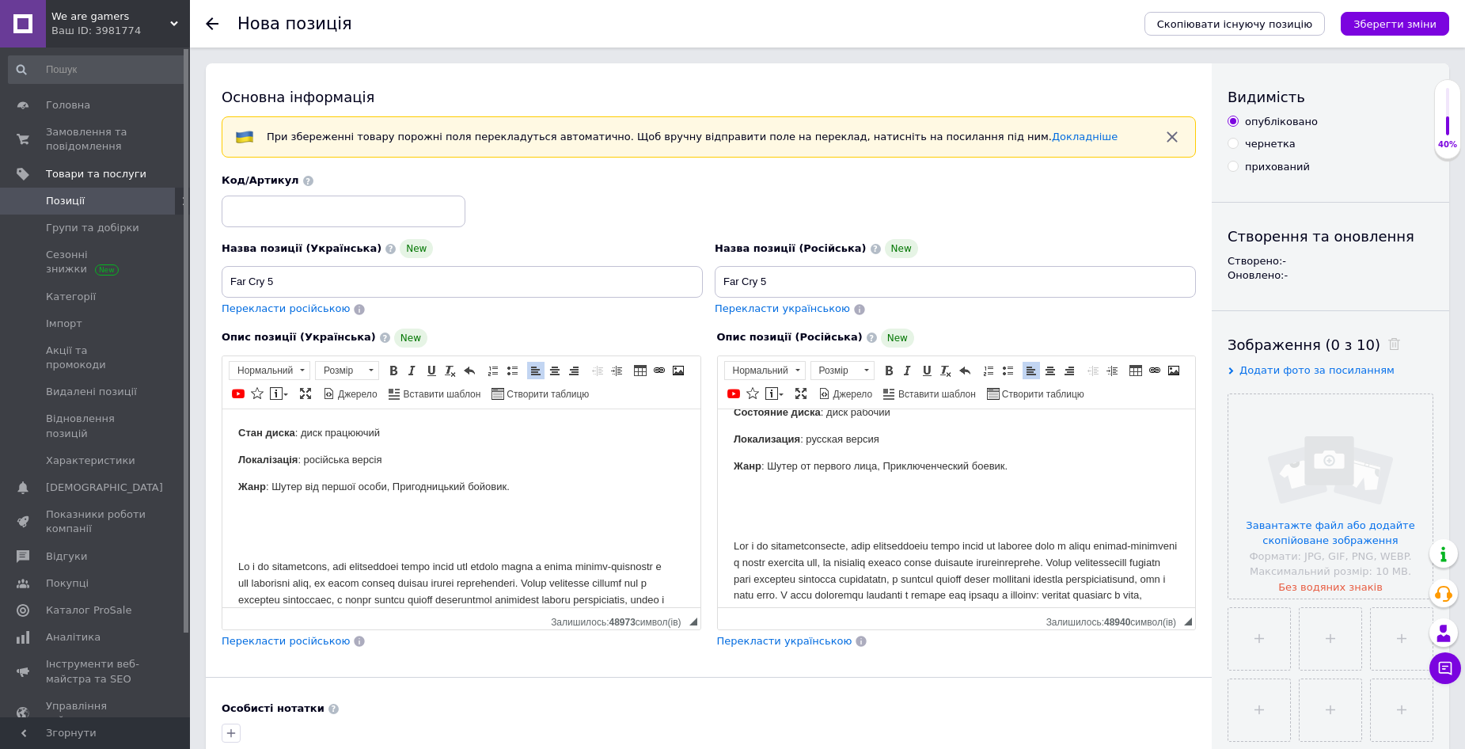
scroll to position [0, 0]
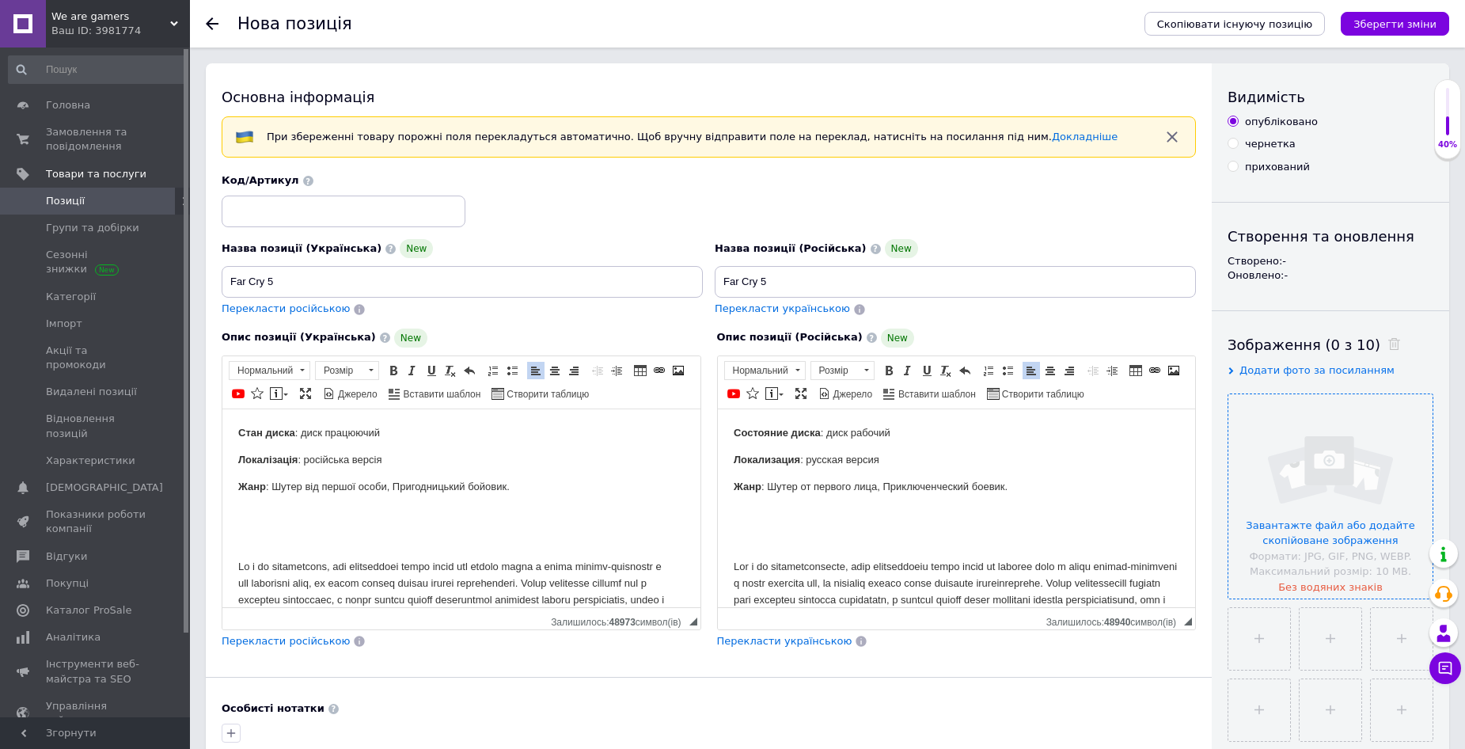
click at [1321, 496] on input "file" at bounding box center [1331, 496] width 204 height 204
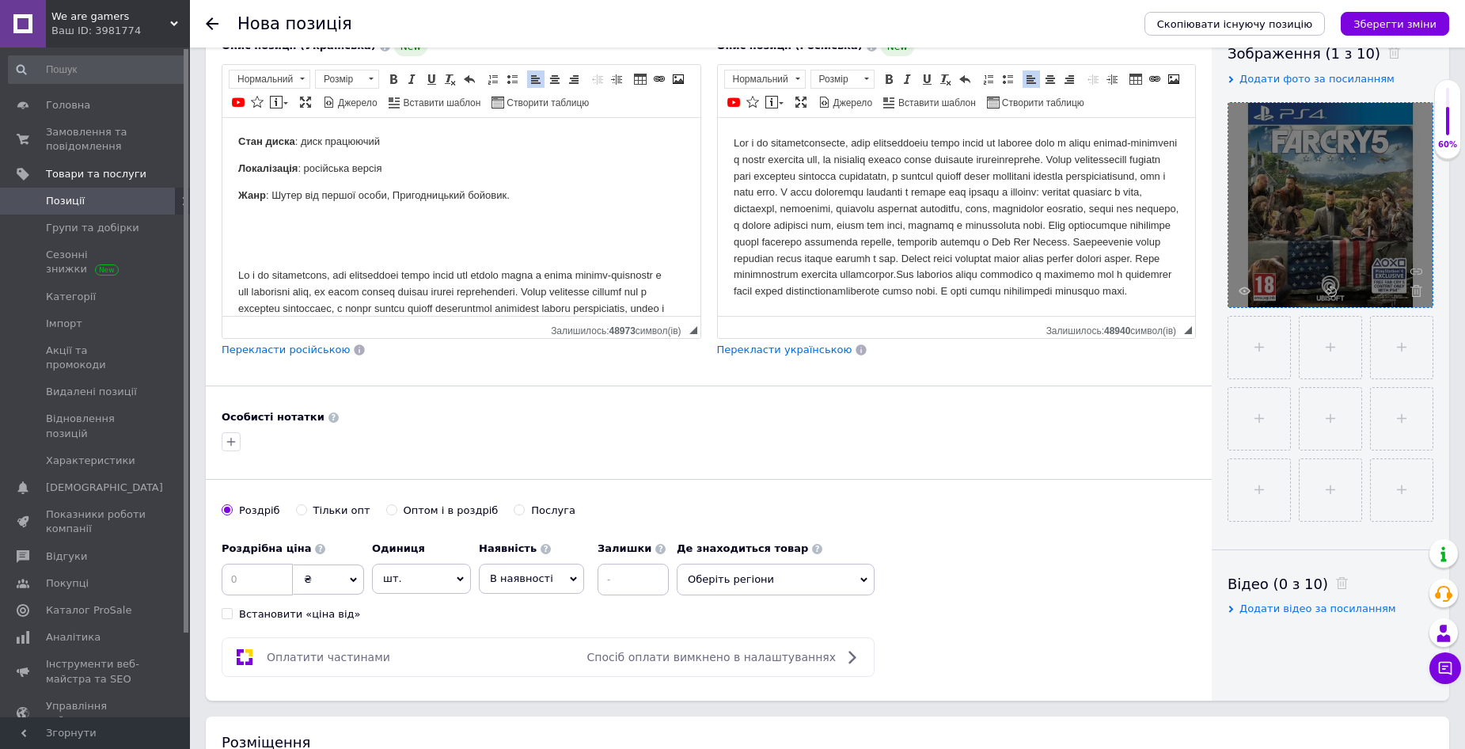
scroll to position [475, 0]
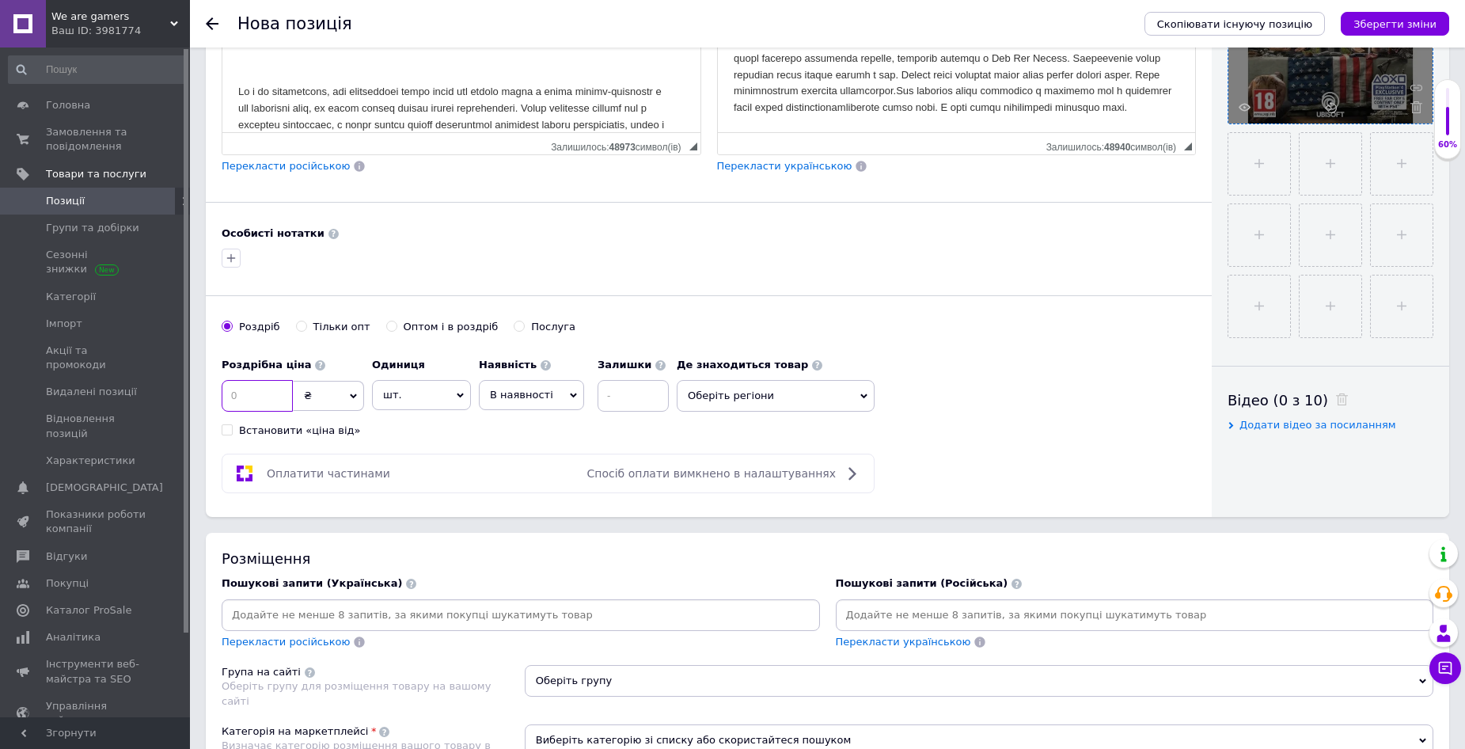
click at [268, 401] on input at bounding box center [257, 396] width 71 height 32
type input "640"
click at [561, 392] on div "В наявності Немає в наявності Під замовлення Готово до відправки" at bounding box center [531, 395] width 105 height 30
click at [528, 495] on li "Готово до відправки" at bounding box center [532, 494] width 104 height 36
click at [651, 394] on input at bounding box center [675, 396] width 71 height 32
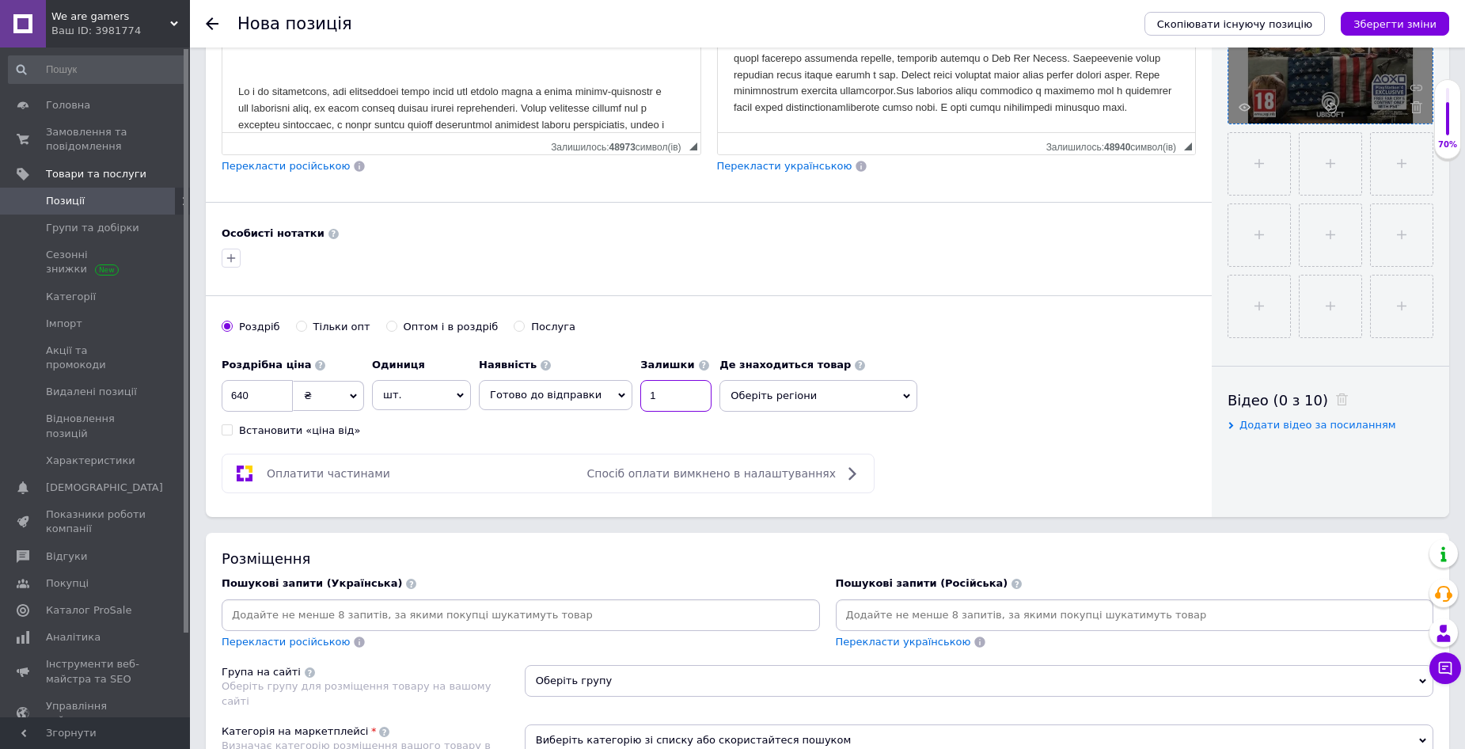
type input "1"
click at [903, 393] on icon at bounding box center [906, 396] width 7 height 7
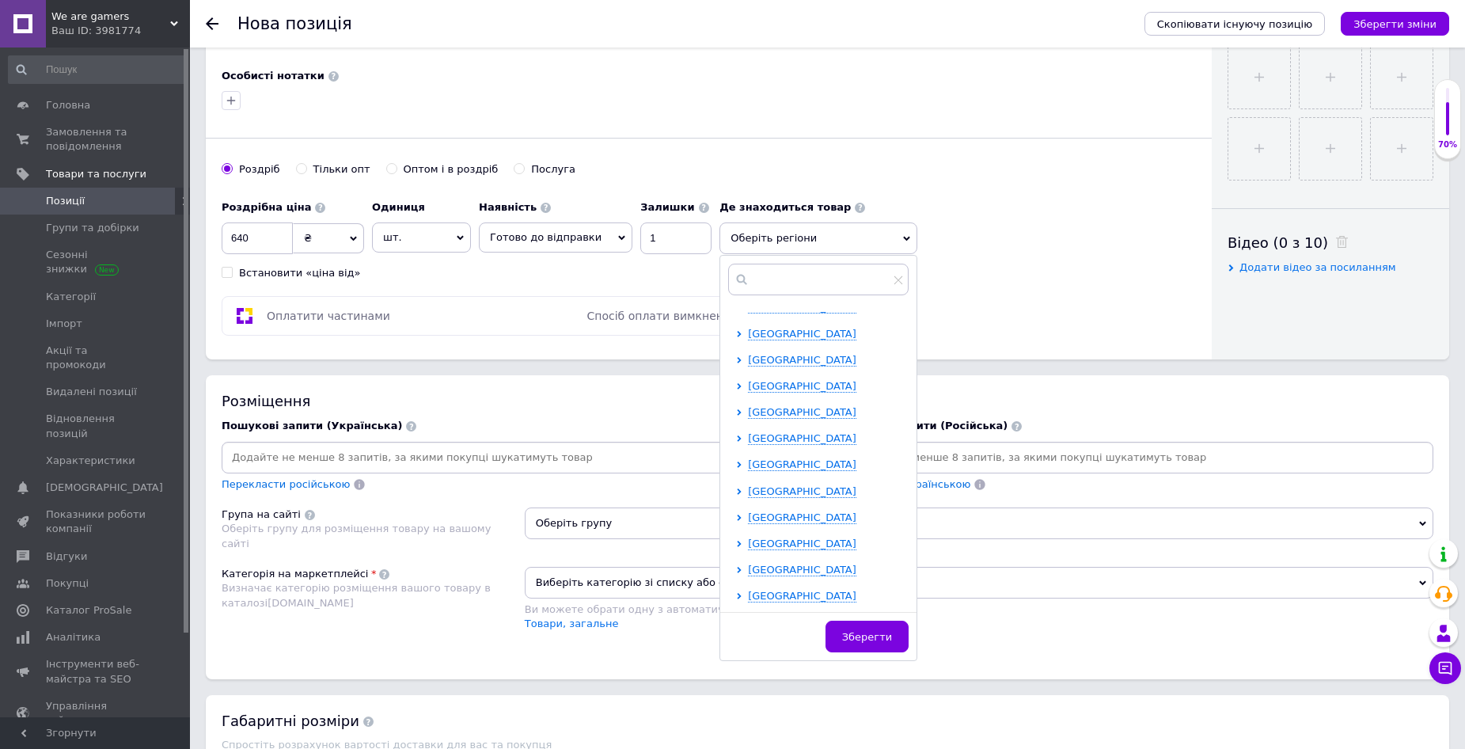
scroll to position [633, 0]
click at [768, 465] on span "[GEOGRAPHIC_DATA]" at bounding box center [802, 464] width 108 height 12
click at [748, 564] on input "checkbox" at bounding box center [753, 568] width 10 height 10
checkbox input "true"
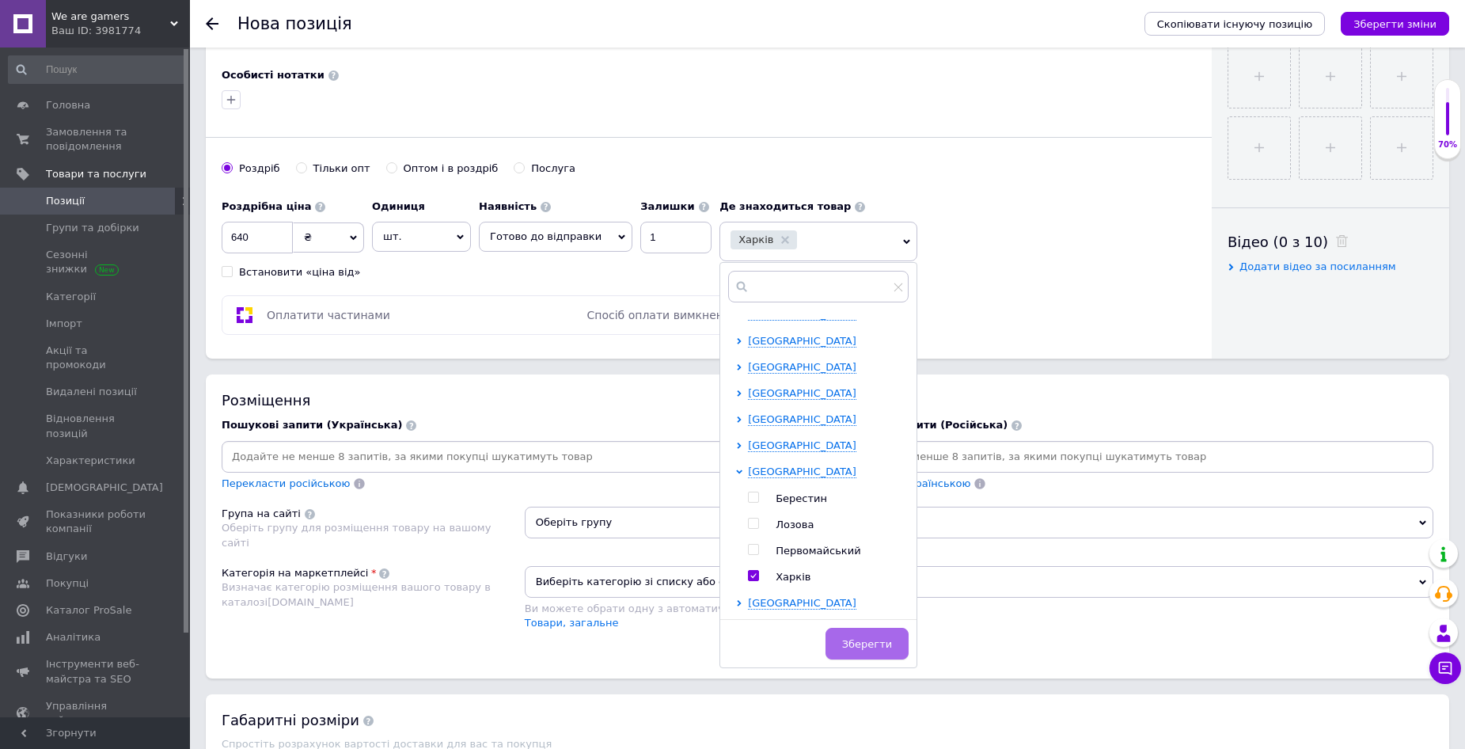
click at [864, 648] on span "Зберегти" at bounding box center [867, 644] width 50 height 12
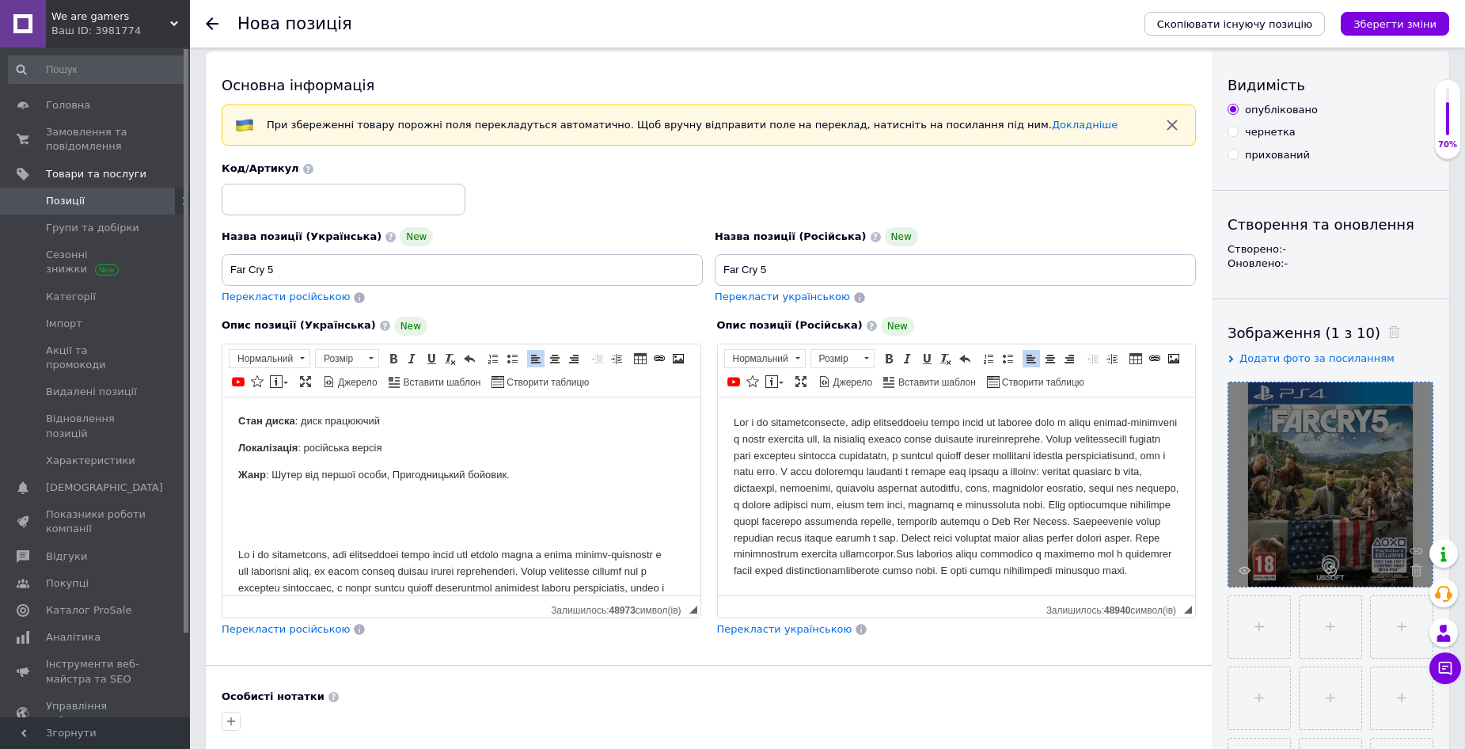
scroll to position [0, 0]
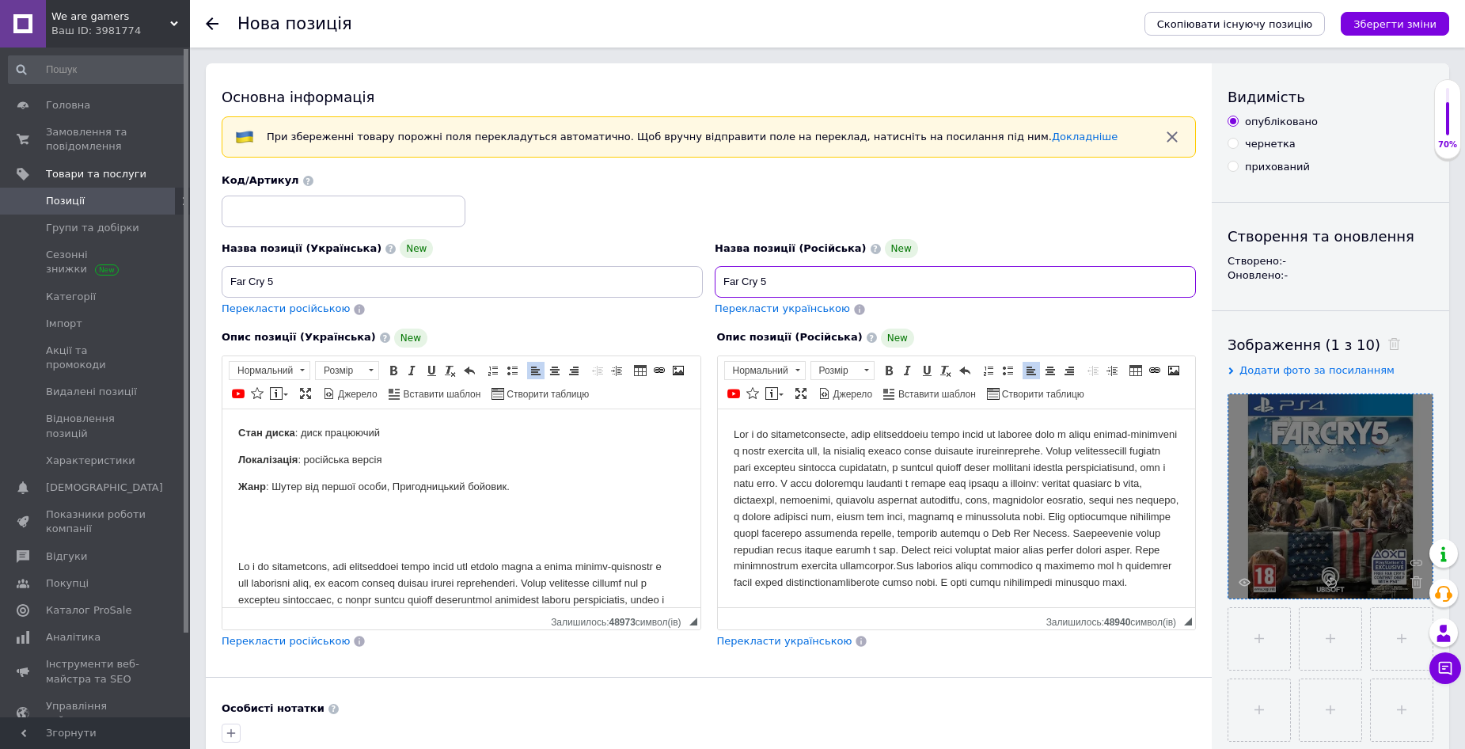
drag, startPoint x: 776, startPoint y: 281, endPoint x: 724, endPoint y: 282, distance: 52.3
click at [724, 282] on input "Far Cry 5" at bounding box center [955, 282] width 481 height 32
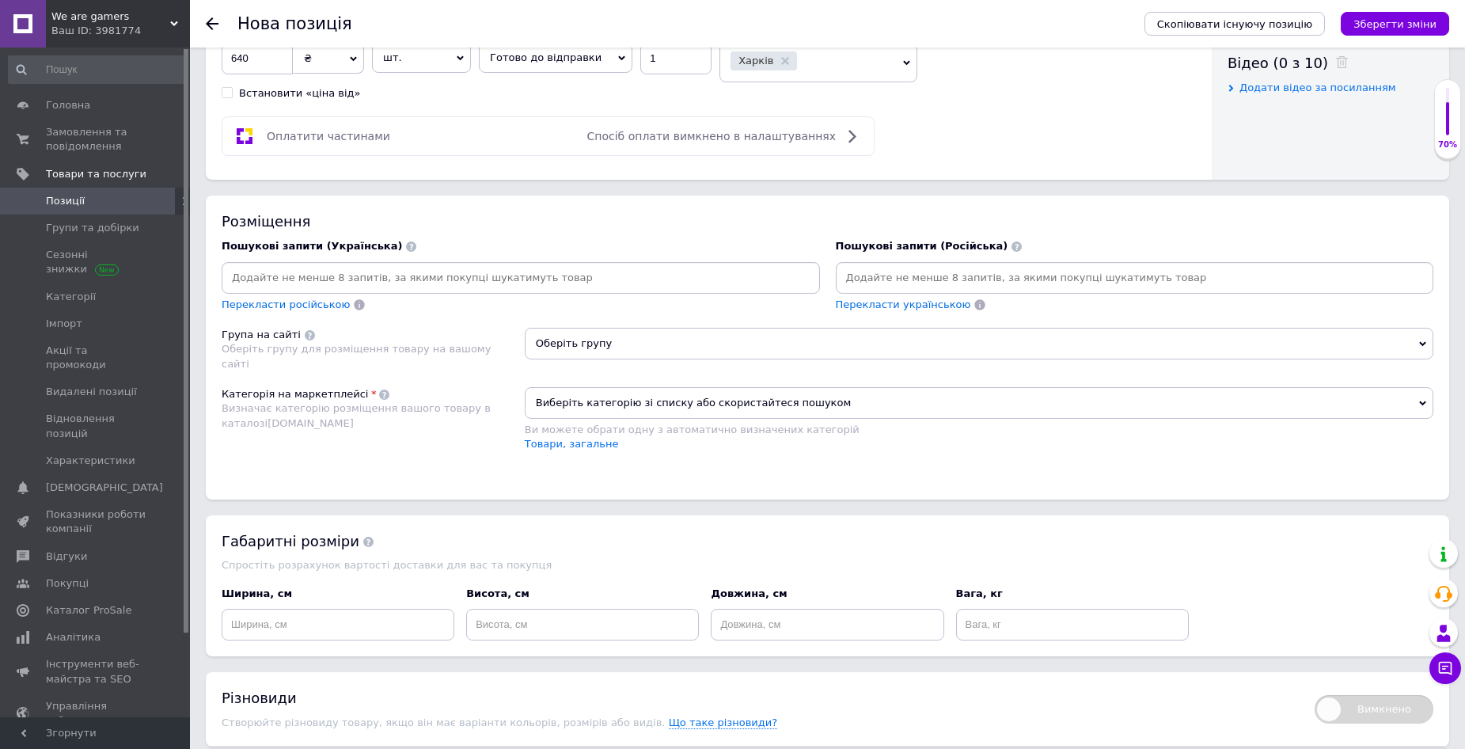
scroll to position [792, 0]
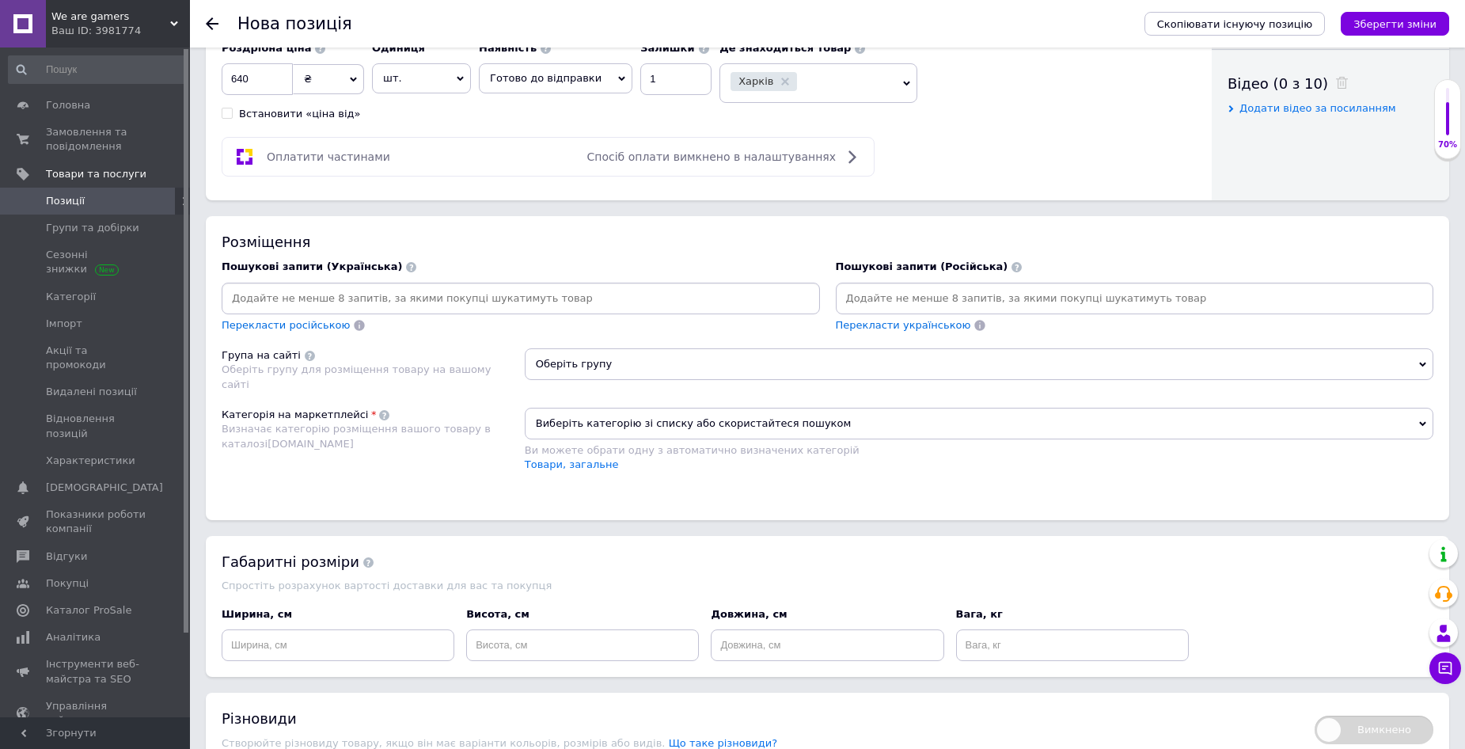
click at [918, 300] on input at bounding box center [1135, 299] width 592 height 24
type input "Far Cry 5"
click at [669, 467] on link "Товари для дітей >> Іграшки >> Ігрові фігурки, роботи трансформери" at bounding box center [719, 465] width 389 height 12
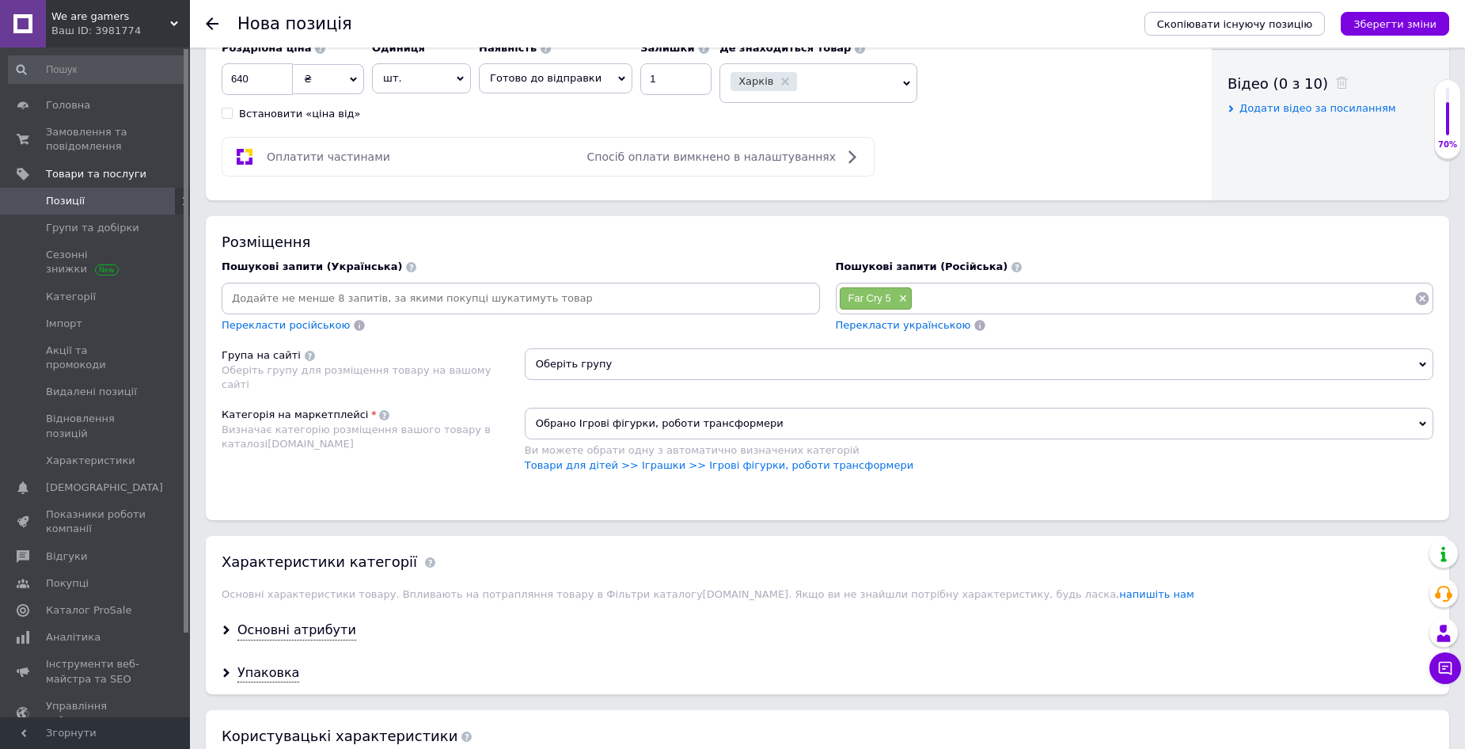
click at [603, 363] on span "Оберіть групу" at bounding box center [979, 364] width 909 height 32
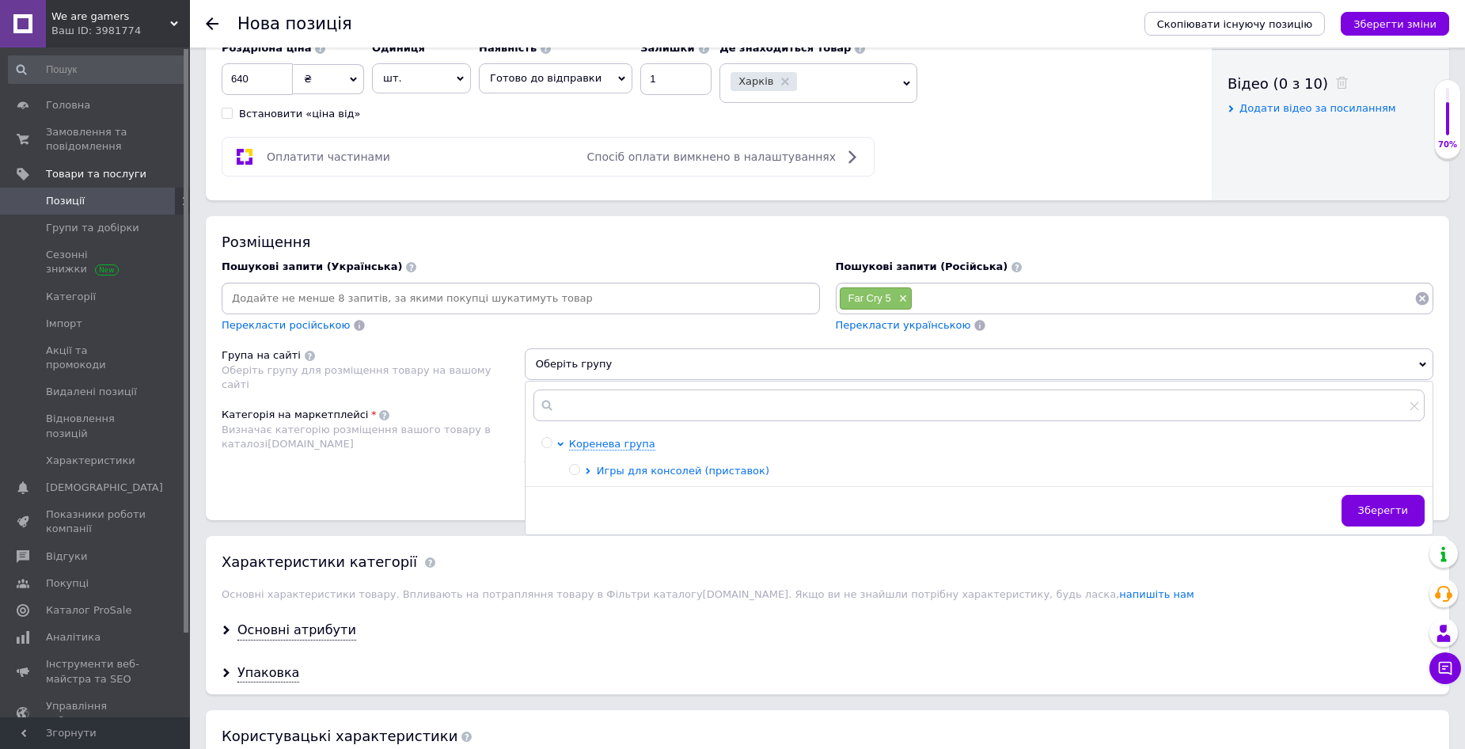
click at [647, 469] on span "Игры для консолей (приставок)" at bounding box center [683, 471] width 173 height 12
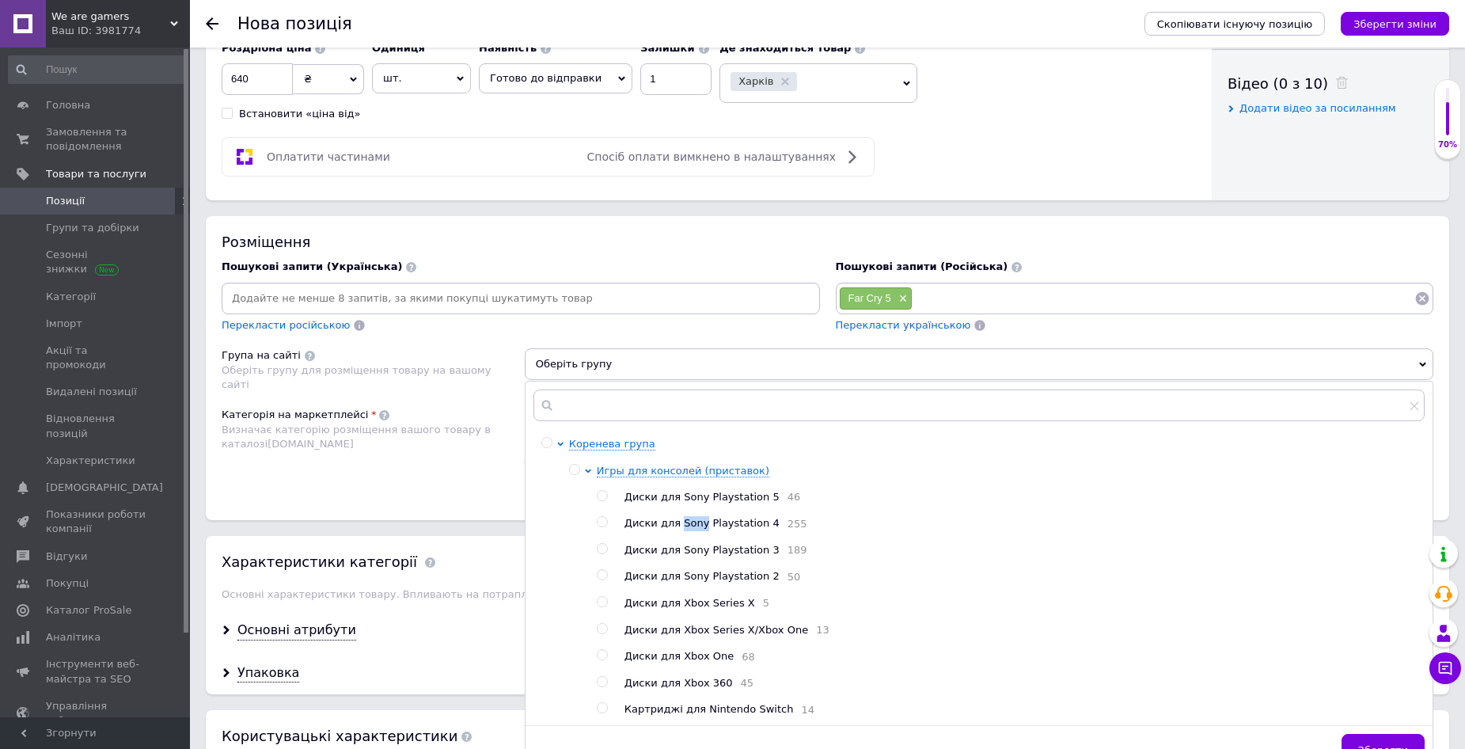
drag, startPoint x: 676, startPoint y: 523, endPoint x: 696, endPoint y: 526, distance: 20.0
click at [696, 526] on span "Диски для Sony Playstation 4" at bounding box center [702, 523] width 155 height 12
radio input "true"
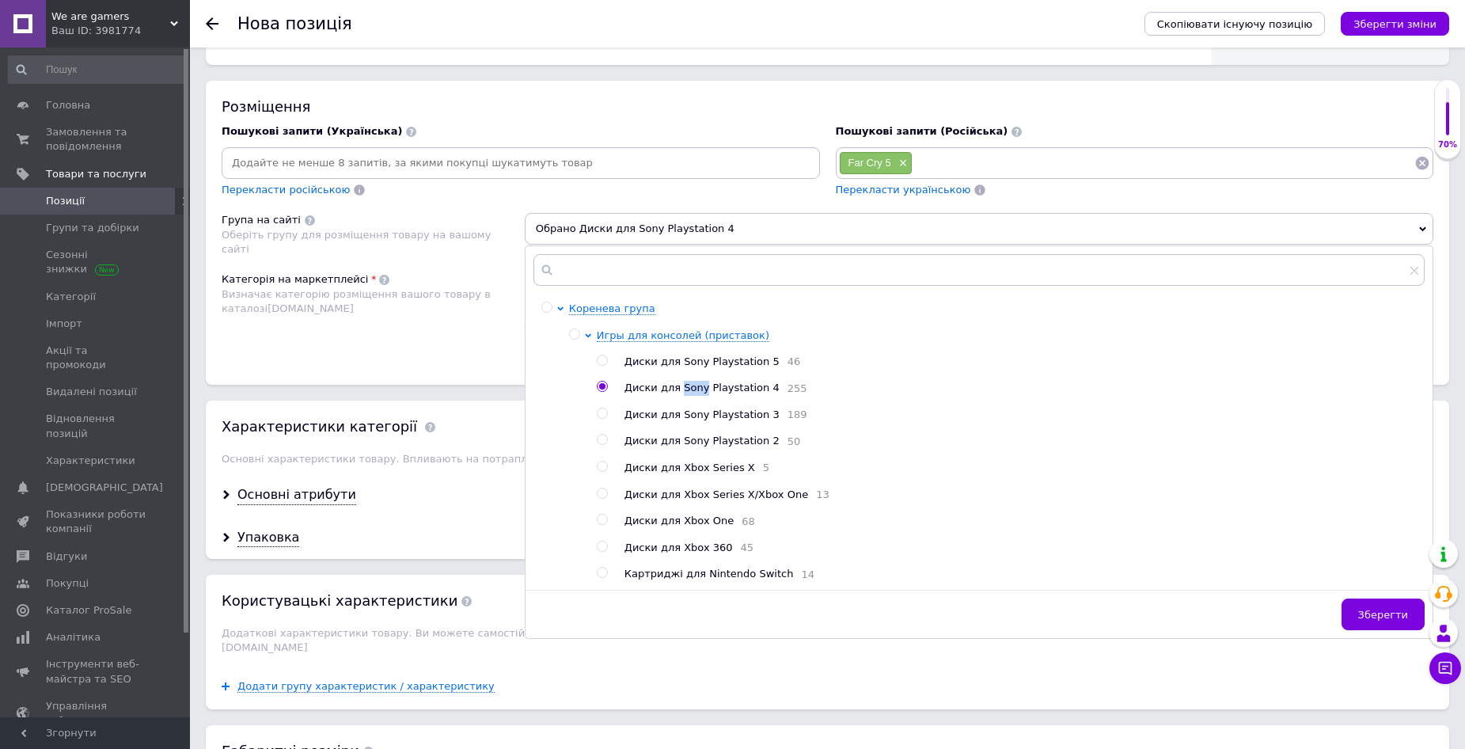
scroll to position [950, 0]
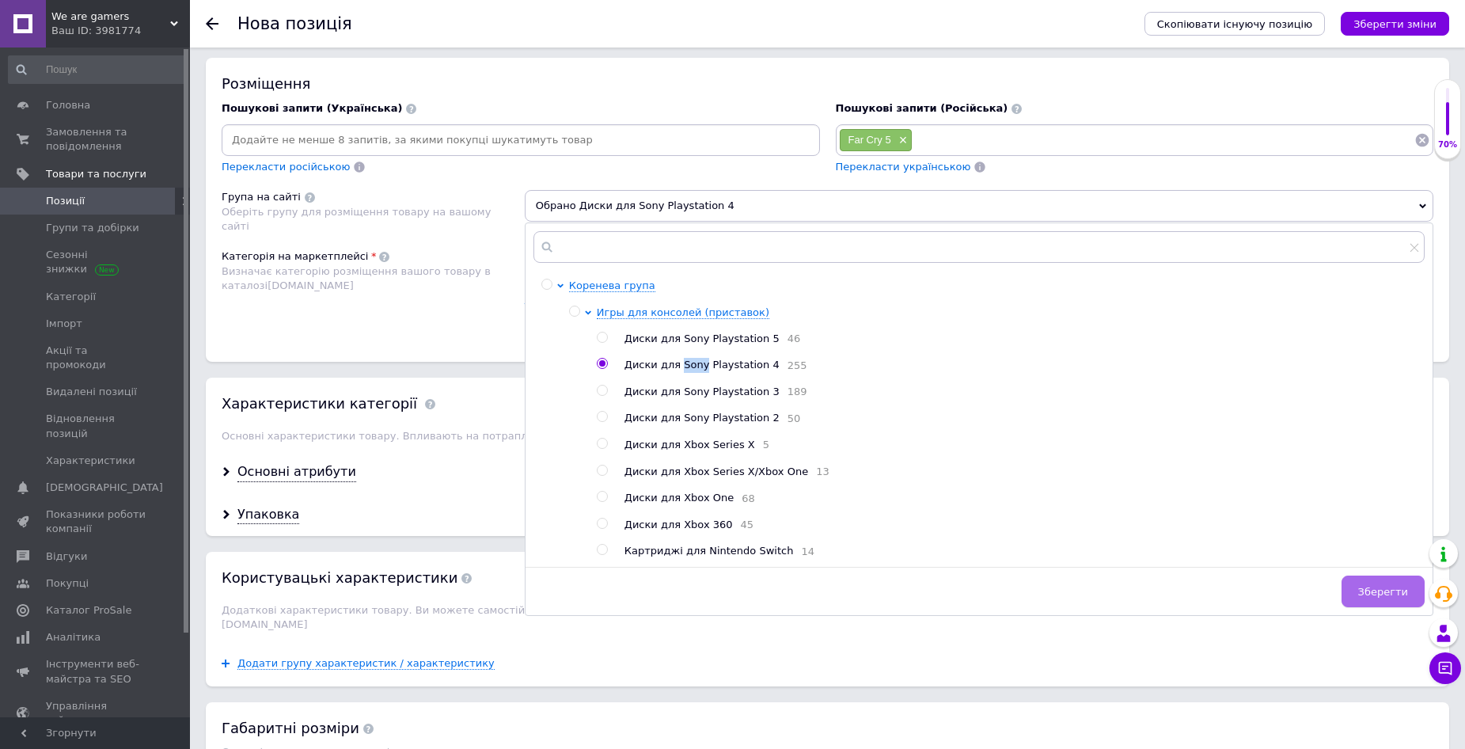
click at [1366, 607] on button "Зберегти" at bounding box center [1383, 592] width 83 height 32
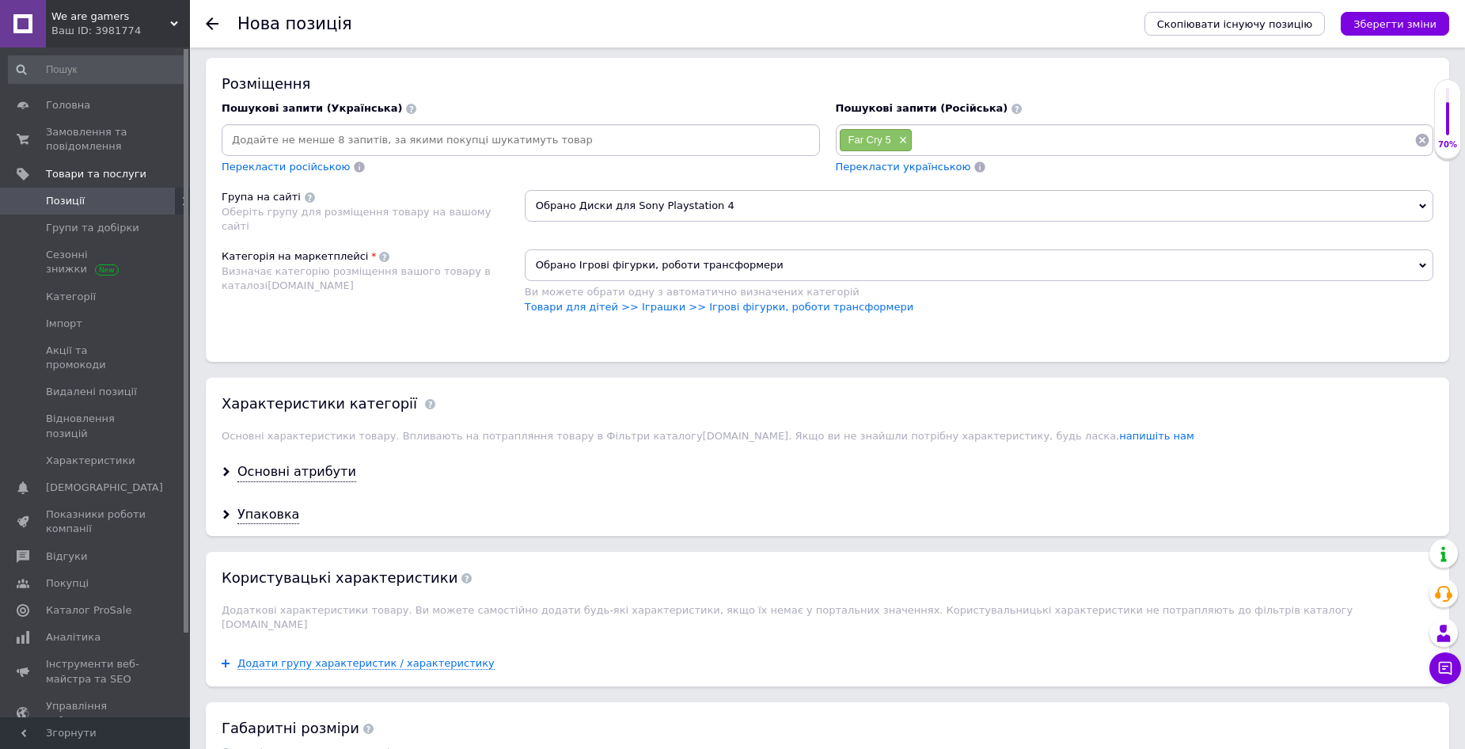
click at [926, 135] on input at bounding box center [1164, 140] width 502 height 24
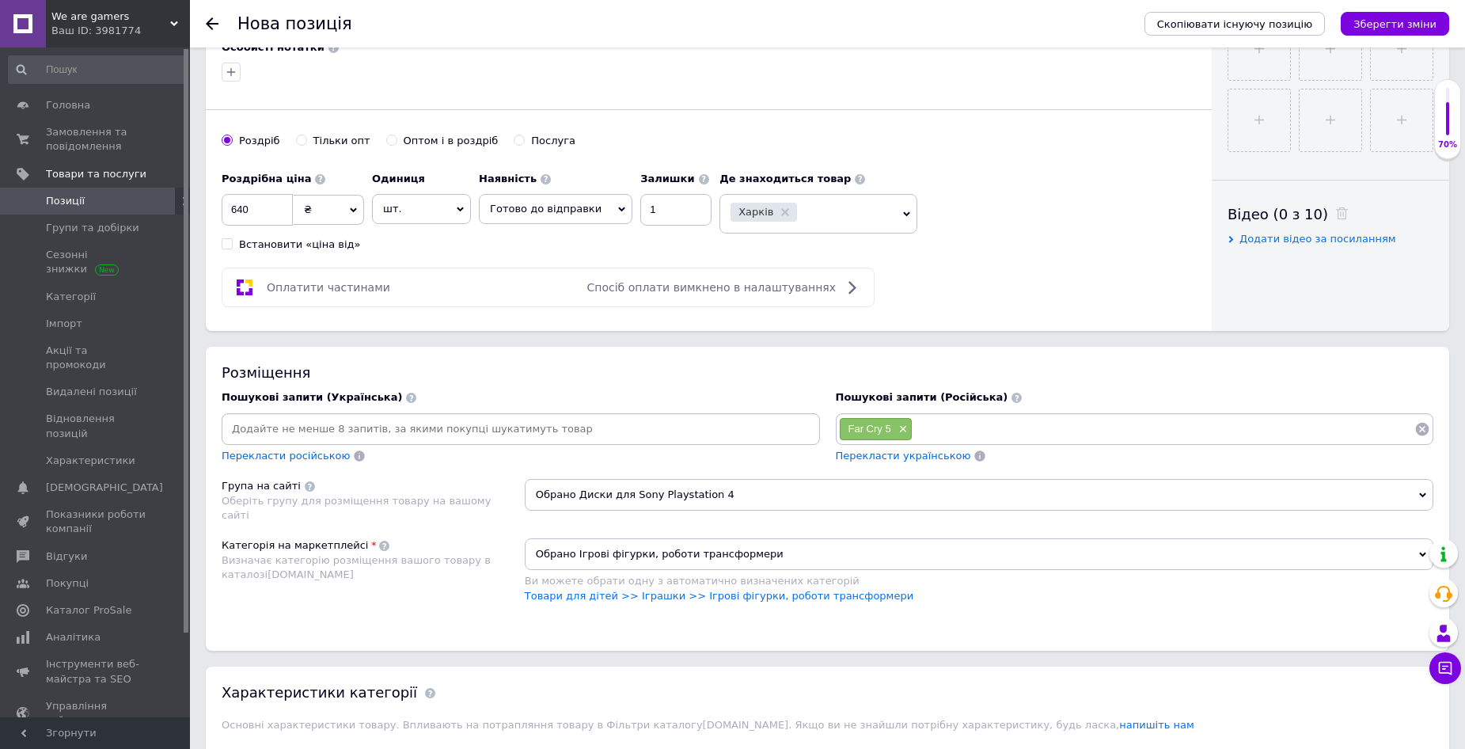
scroll to position [713, 0]
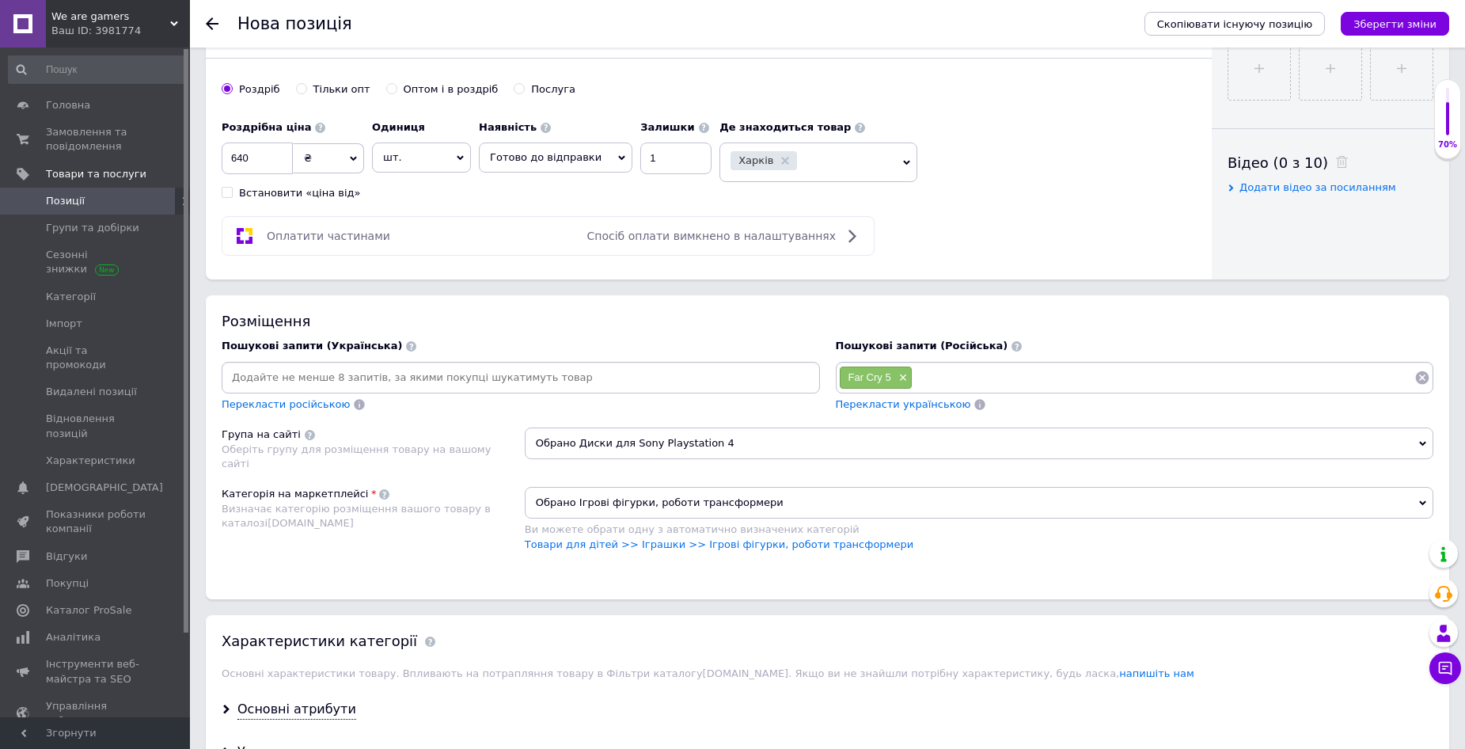
type input "PS4"
click at [1416, 504] on span "Обрано Ігрові фігурки, роботи трансформери" at bounding box center [979, 503] width 909 height 32
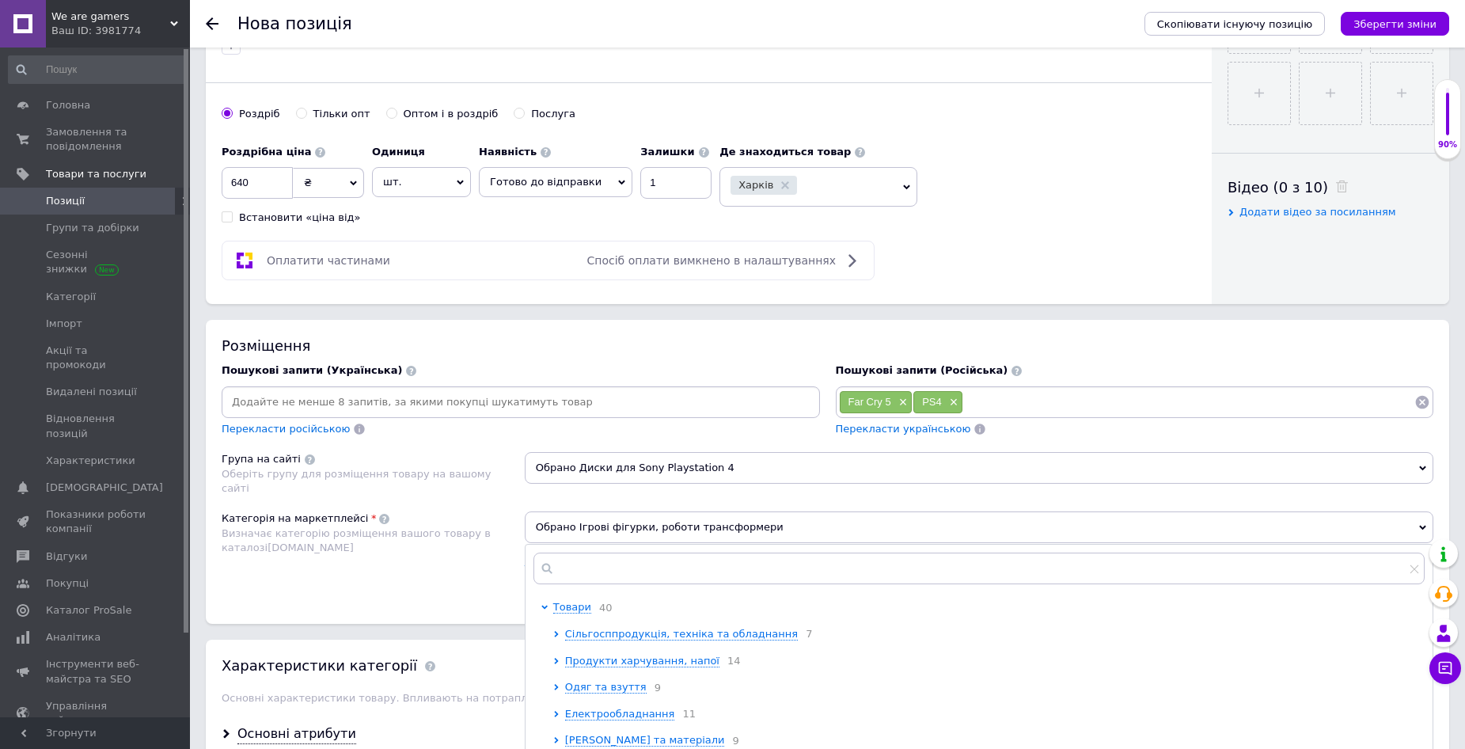
scroll to position [633, 0]
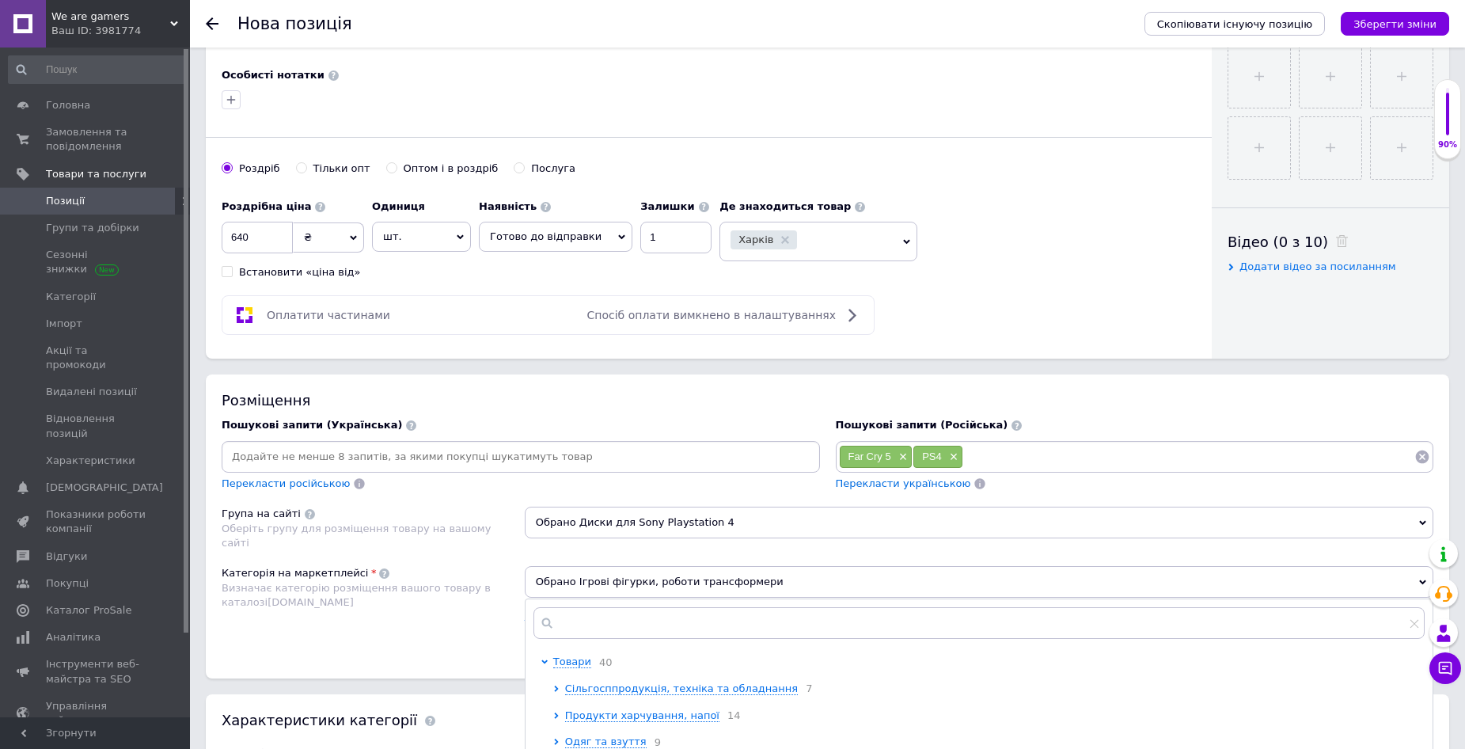
drag, startPoint x: 780, startPoint y: 576, endPoint x: 724, endPoint y: 580, distance: 55.5
click at [724, 580] on span "Обрано Ігрові фігурки, роботи трансформери" at bounding box center [979, 582] width 909 height 32
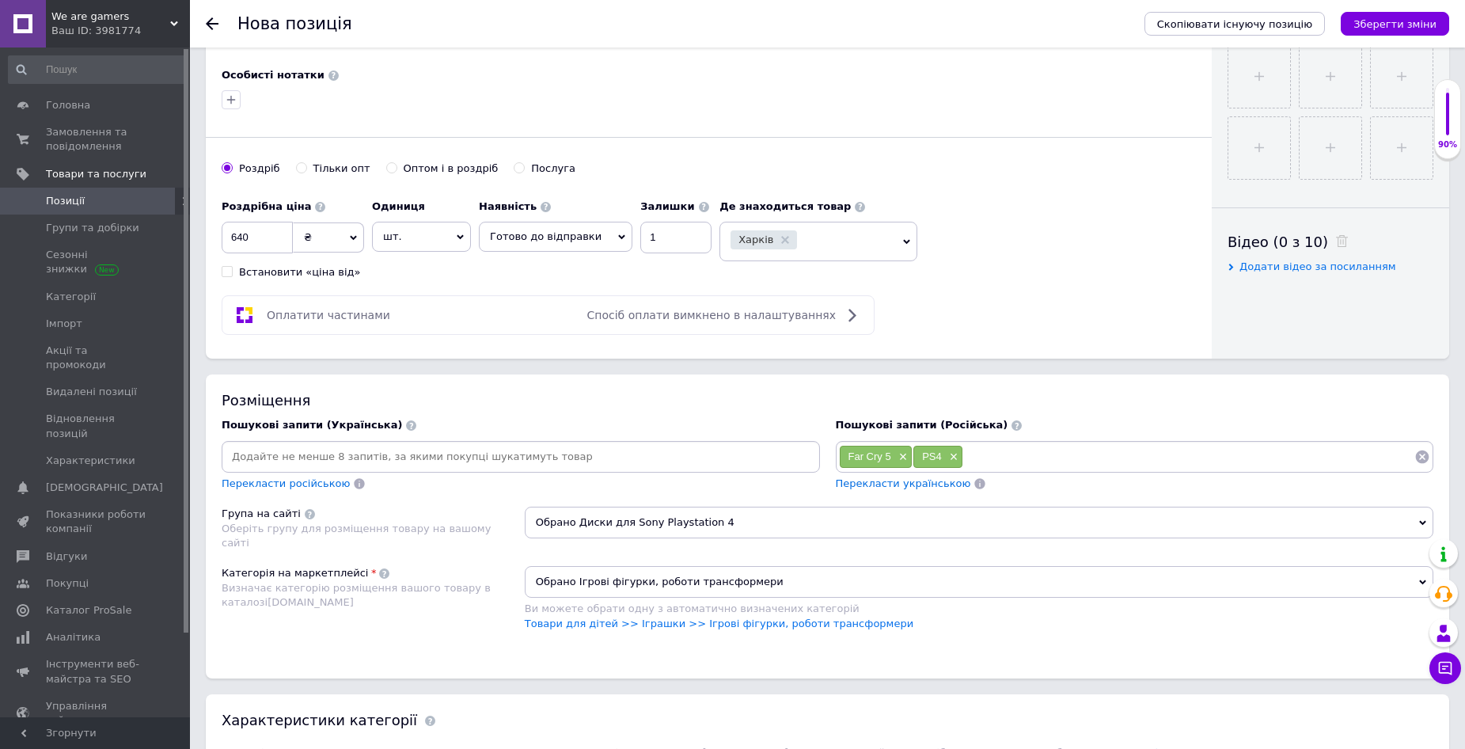
click at [777, 580] on span "Обрано Ігрові фігурки, роботи трансформери" at bounding box center [979, 582] width 909 height 32
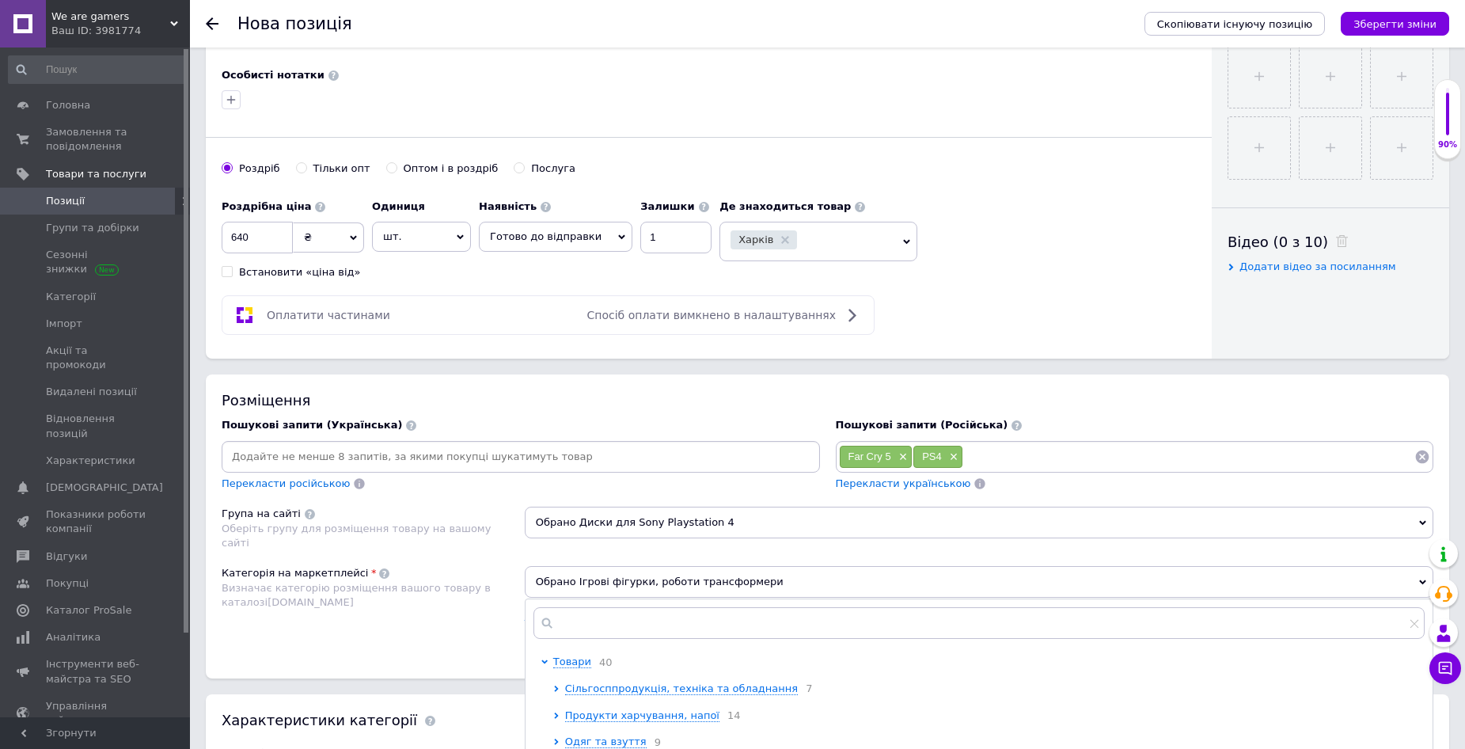
click at [758, 583] on span "Обрано Ігрові фігурки, роботи трансформери" at bounding box center [979, 582] width 909 height 32
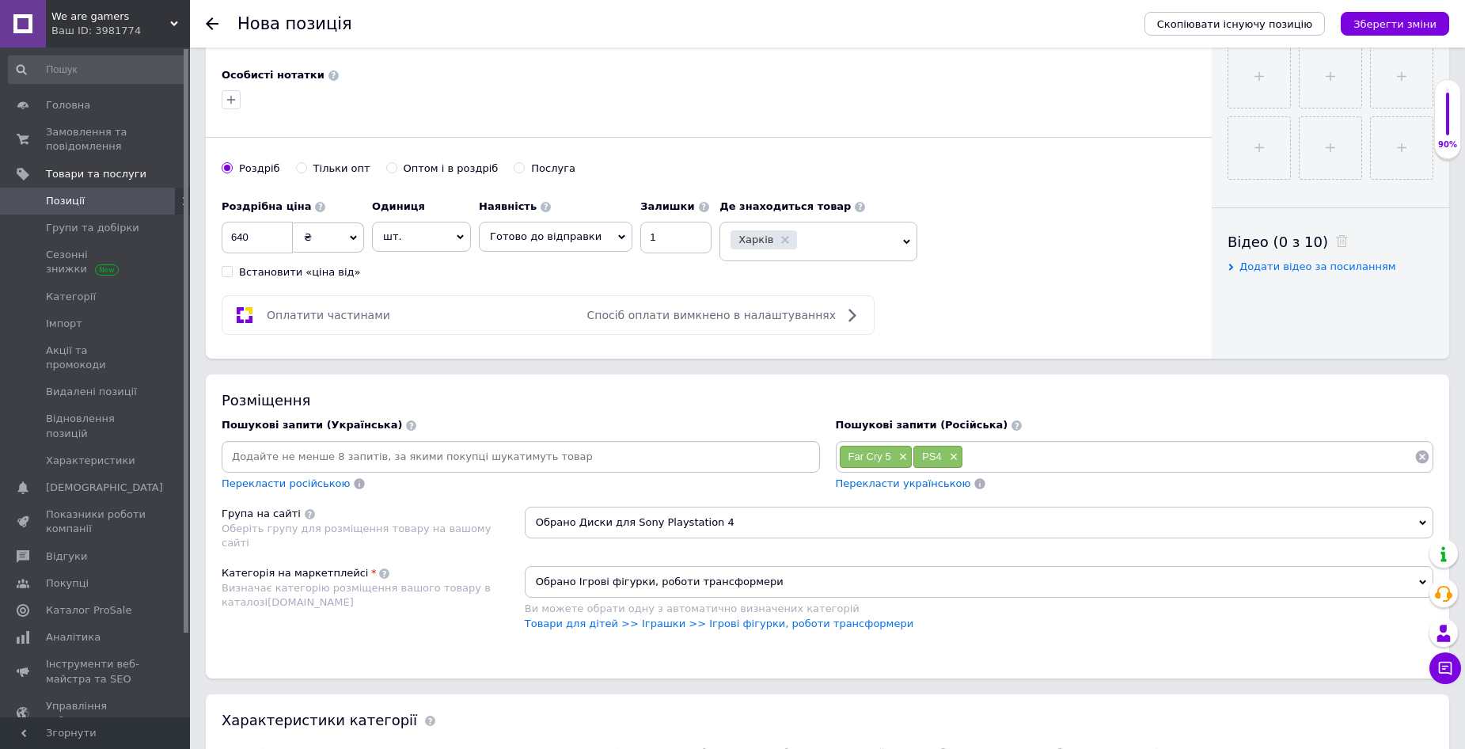
click at [760, 583] on span "Обрано Ігрові фігурки, роботи трансформери" at bounding box center [979, 582] width 909 height 32
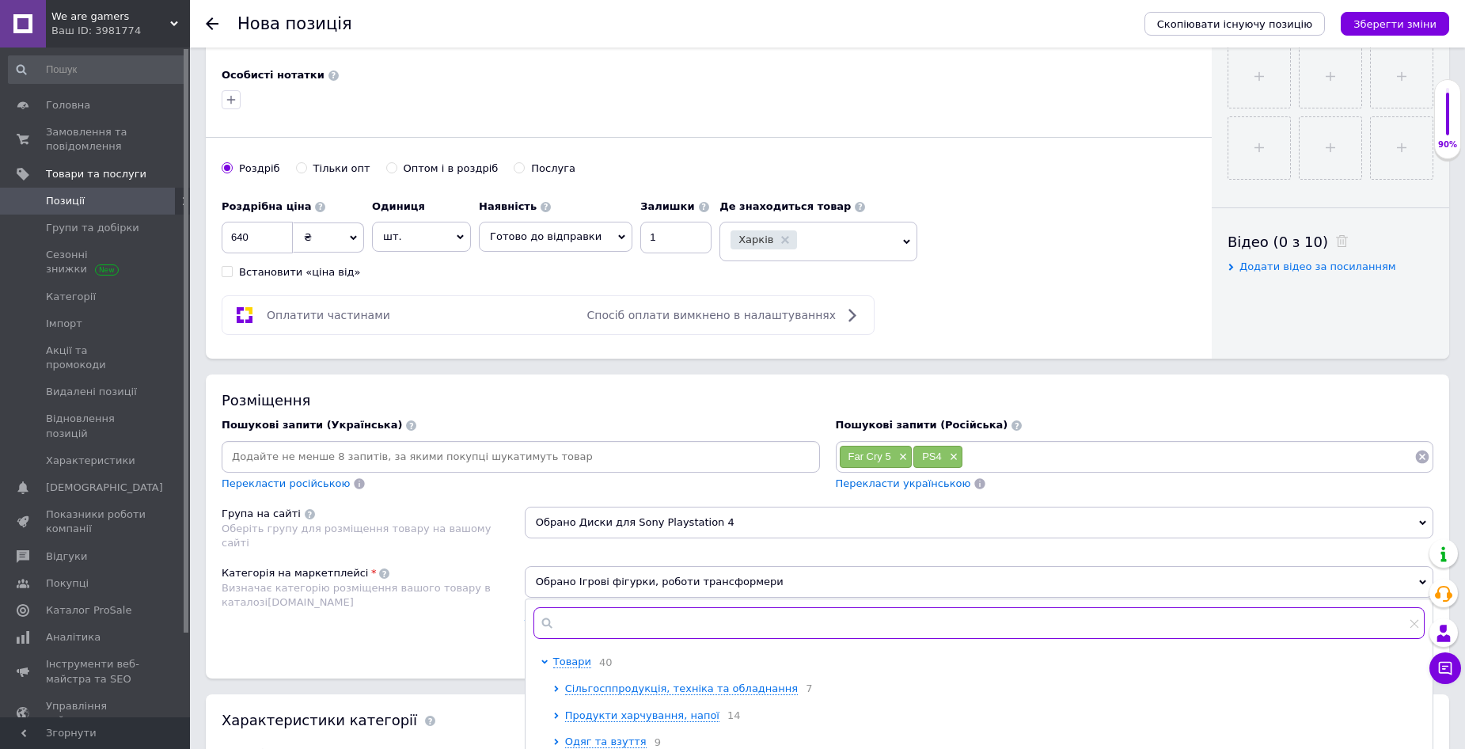
click at [654, 627] on input "text" at bounding box center [979, 623] width 891 height 32
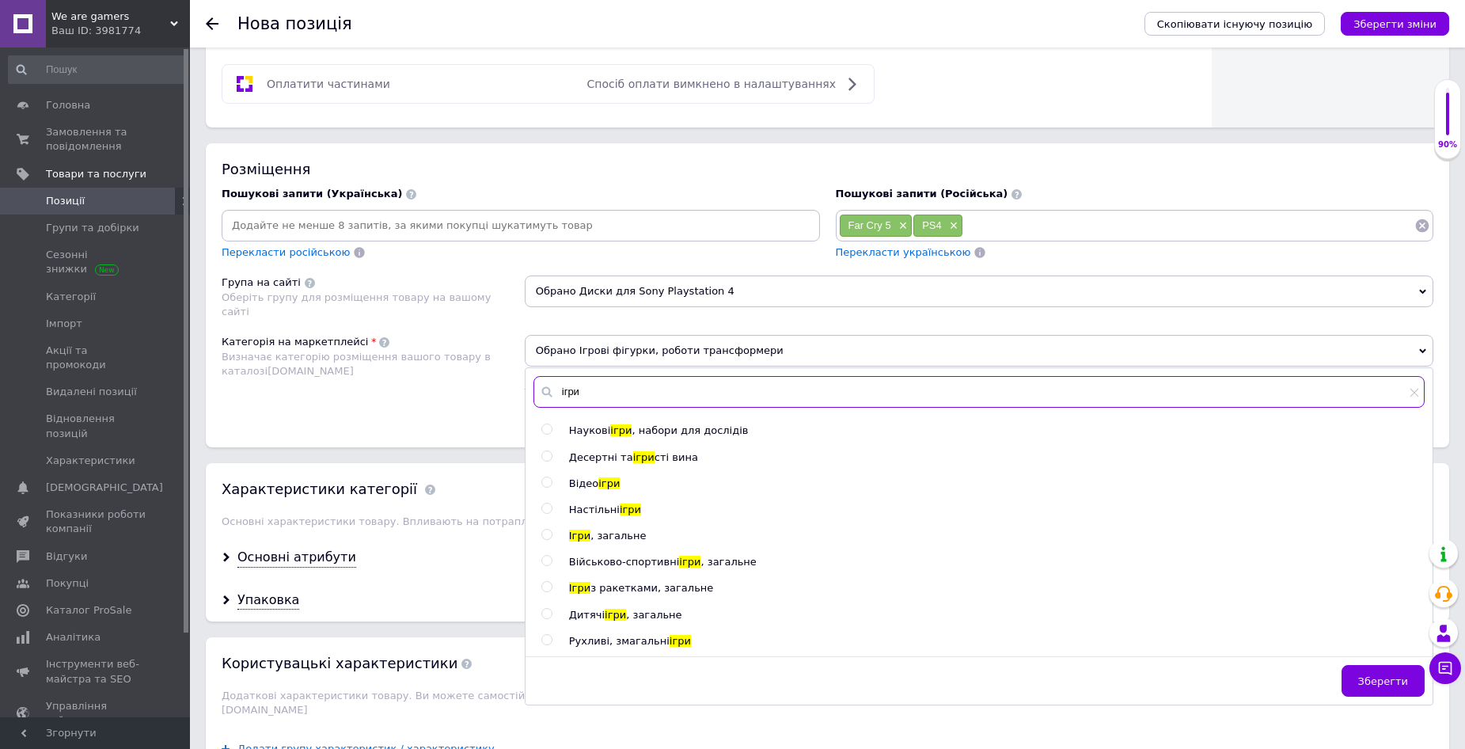
scroll to position [871, 0]
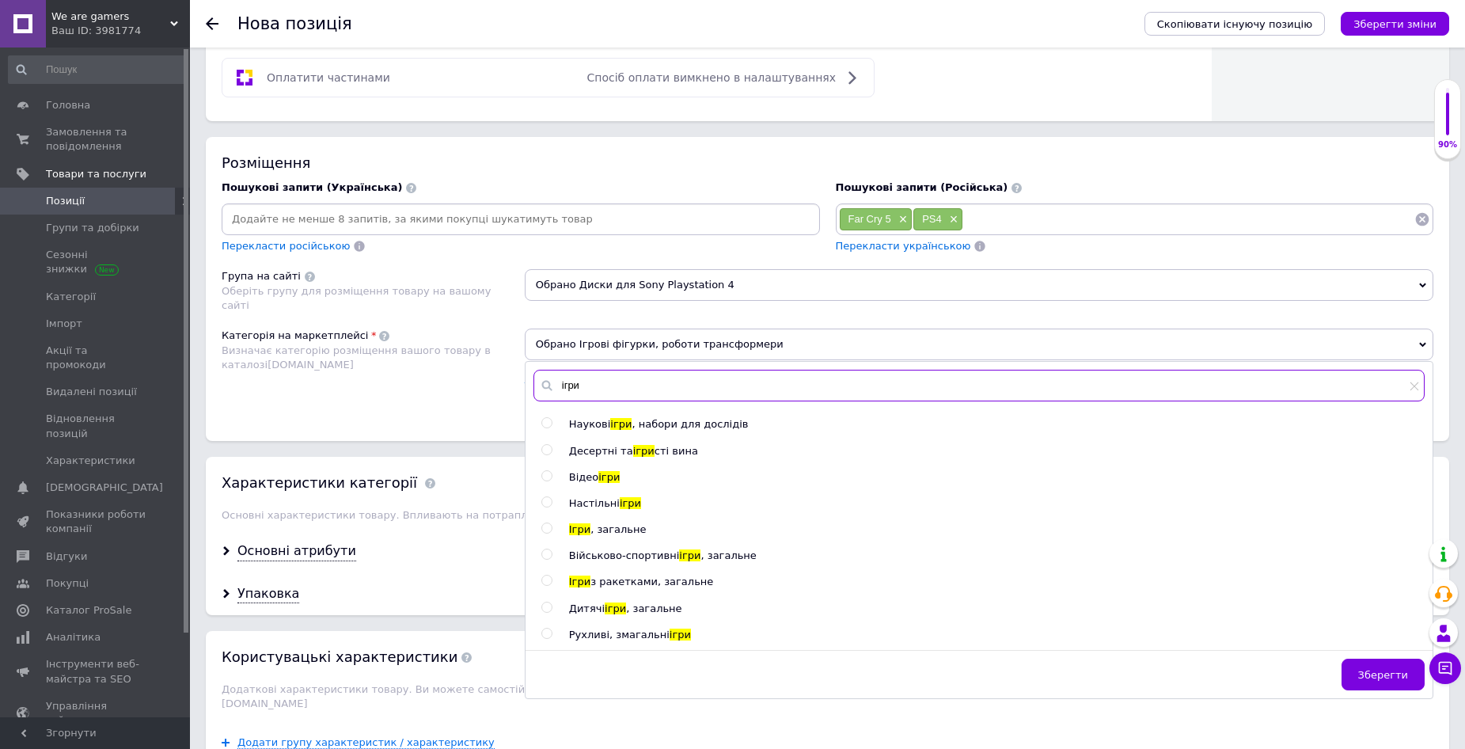
type input "ігри"
click at [548, 477] on input "radio" at bounding box center [547, 476] width 10 height 10
radio input "true"
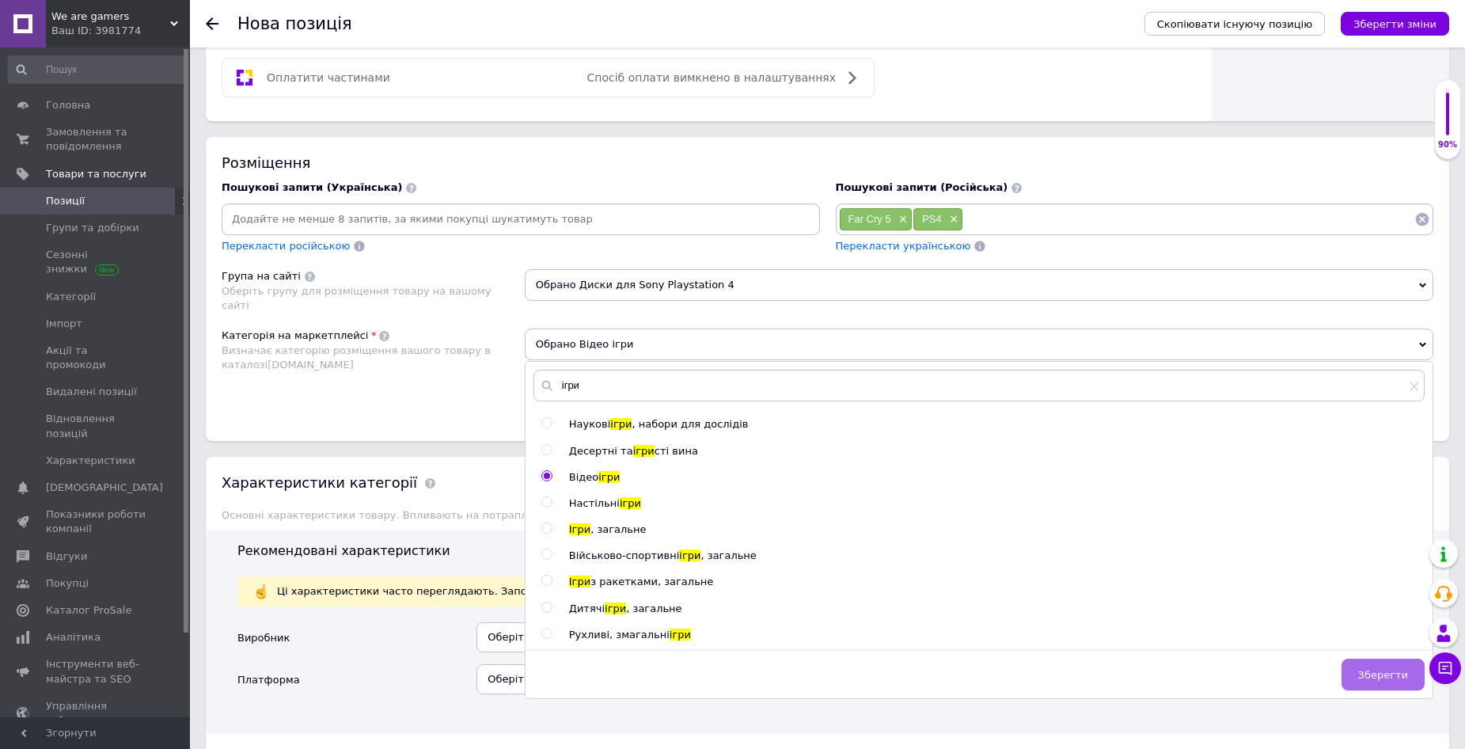
click at [1389, 678] on span "Зберегти" at bounding box center [1384, 675] width 50 height 12
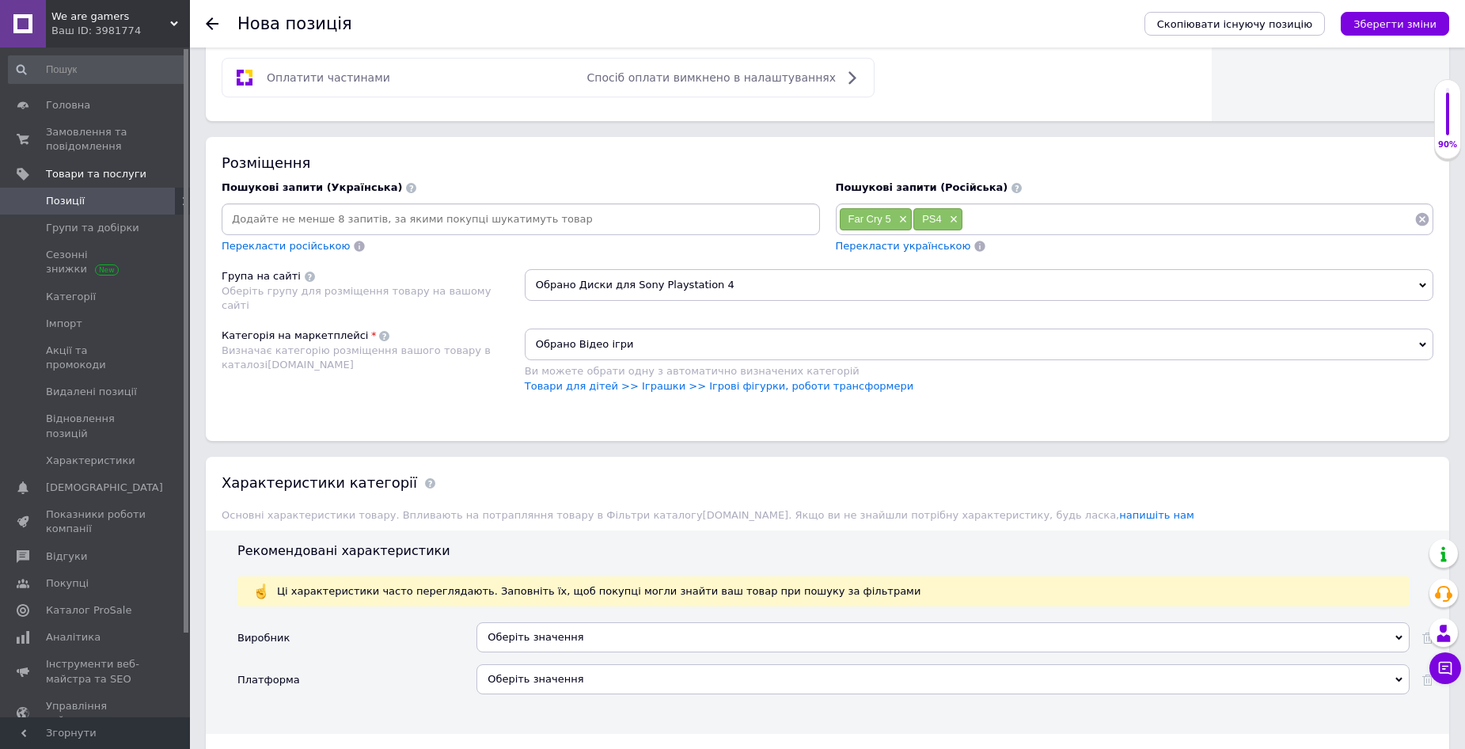
click at [643, 343] on span "Обрано Відео ігри" at bounding box center [979, 345] width 909 height 32
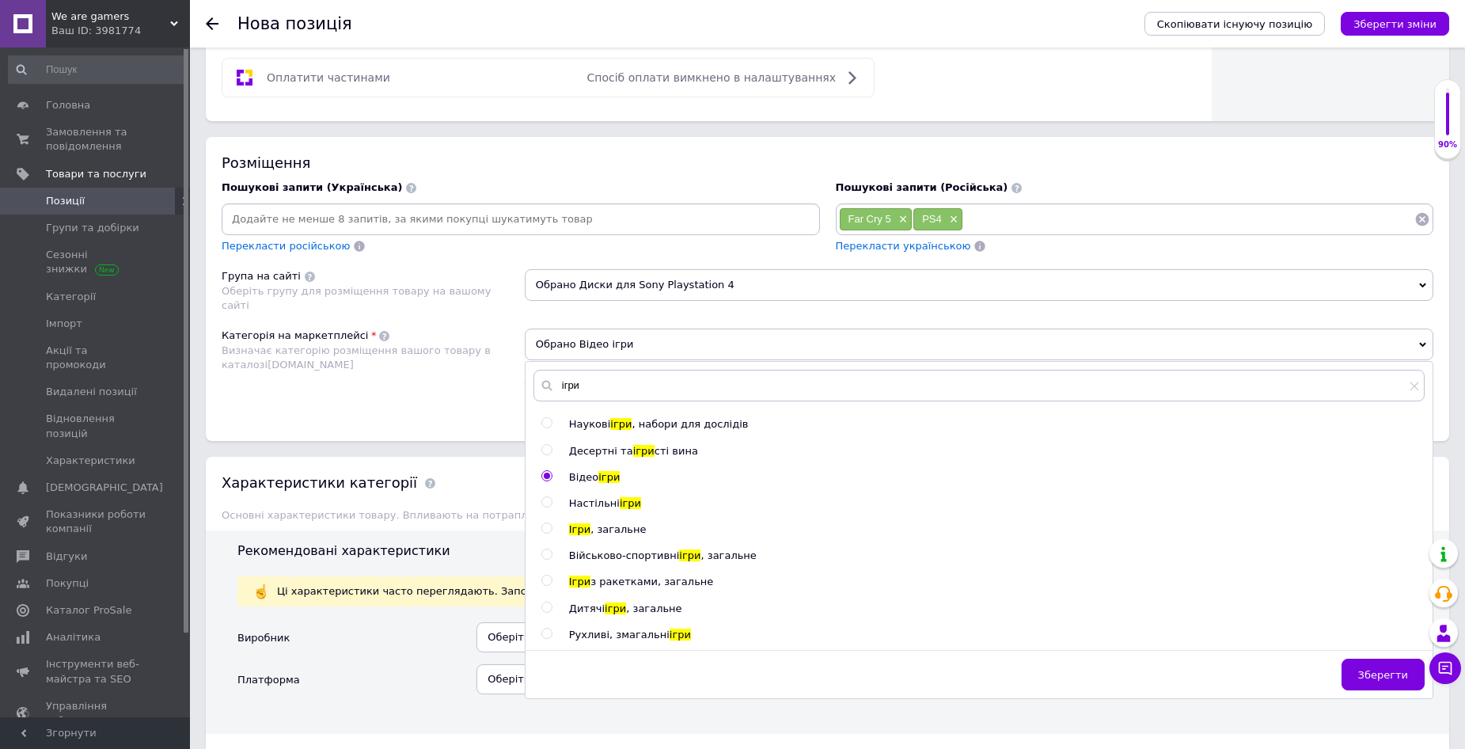
drag, startPoint x: 1380, startPoint y: 677, endPoint x: 1062, endPoint y: 492, distance: 367.6
click at [1379, 676] on span "Зберегти" at bounding box center [1384, 675] width 50 height 12
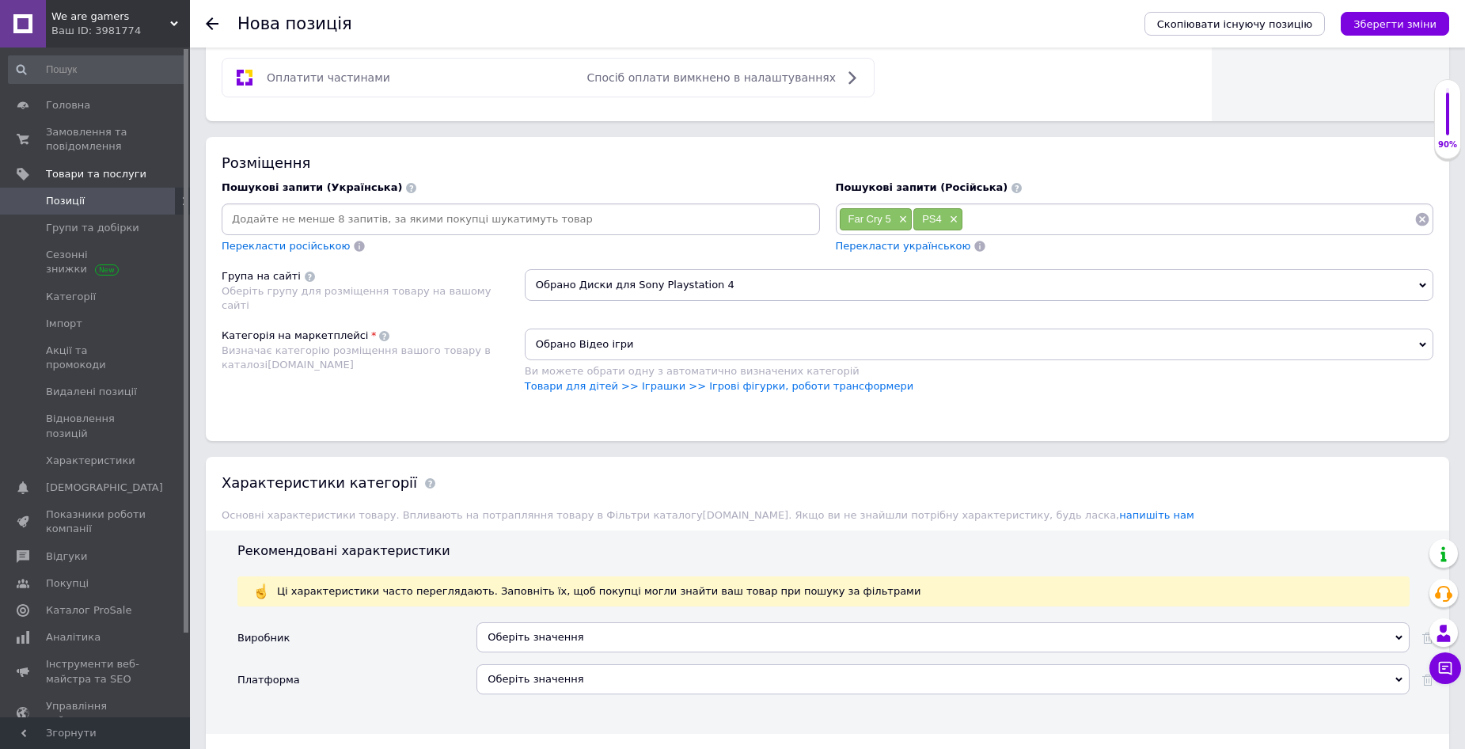
click at [994, 216] on input at bounding box center [1189, 219] width 451 height 24
click at [1002, 217] on input at bounding box center [1189, 219] width 451 height 24
type input "PlayStation 4"
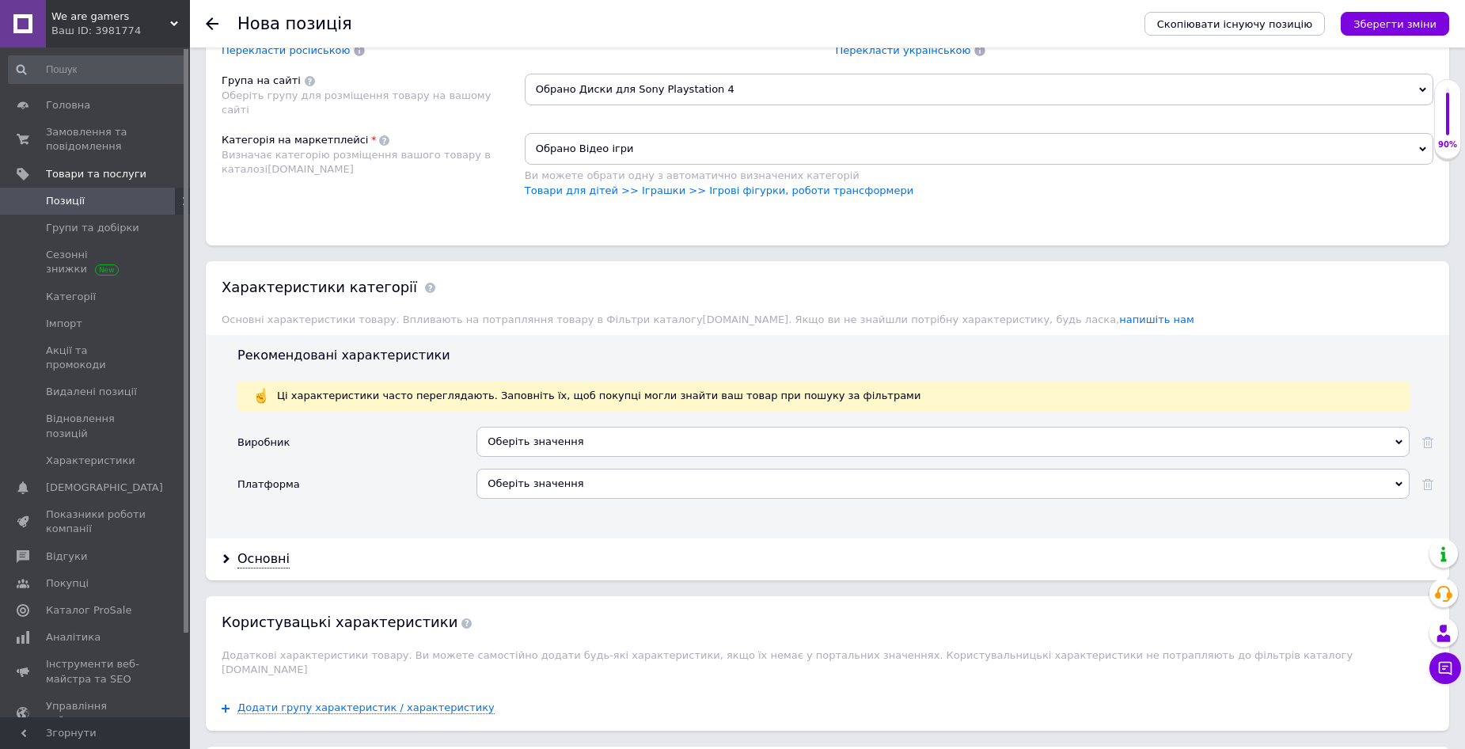
scroll to position [1108, 0]
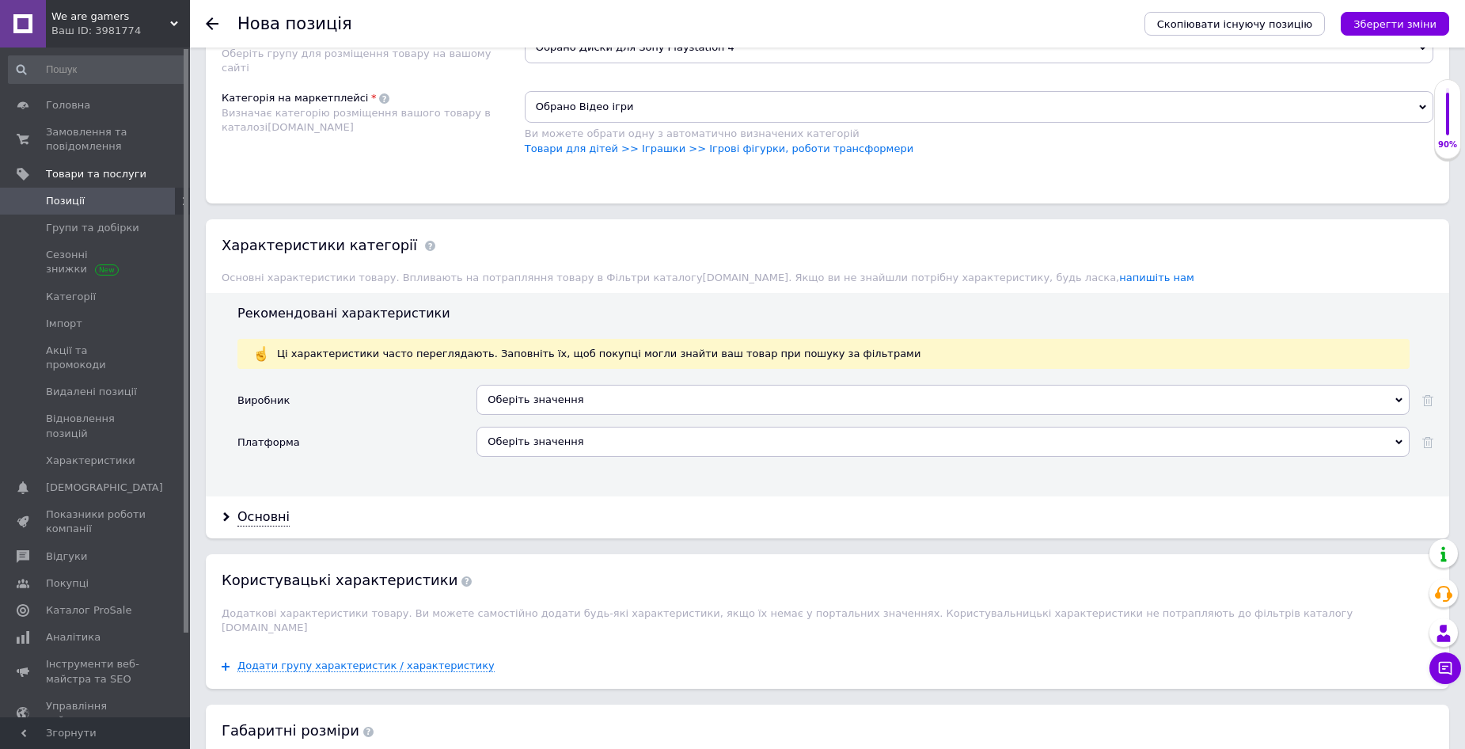
click at [591, 397] on div "Оберіть значення" at bounding box center [943, 400] width 933 height 30
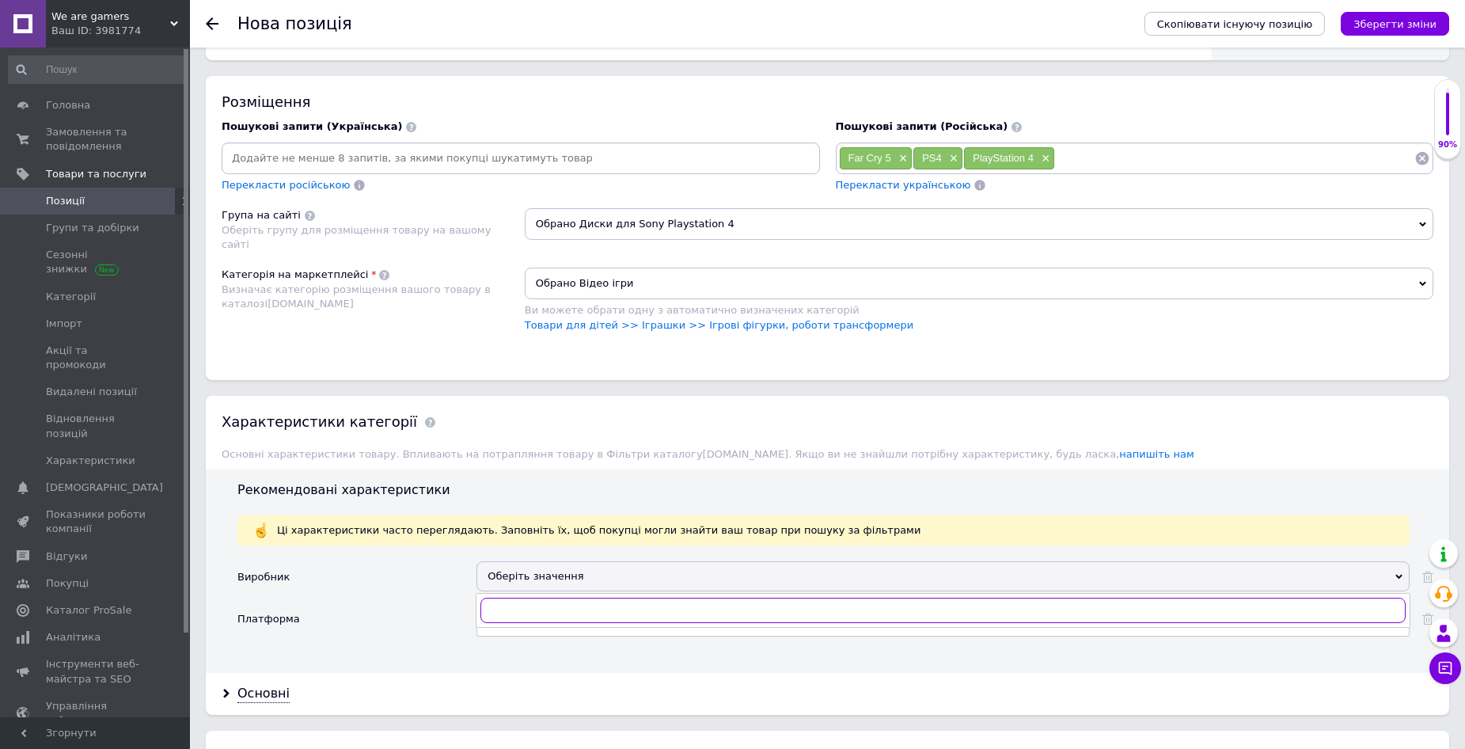
scroll to position [871, 0]
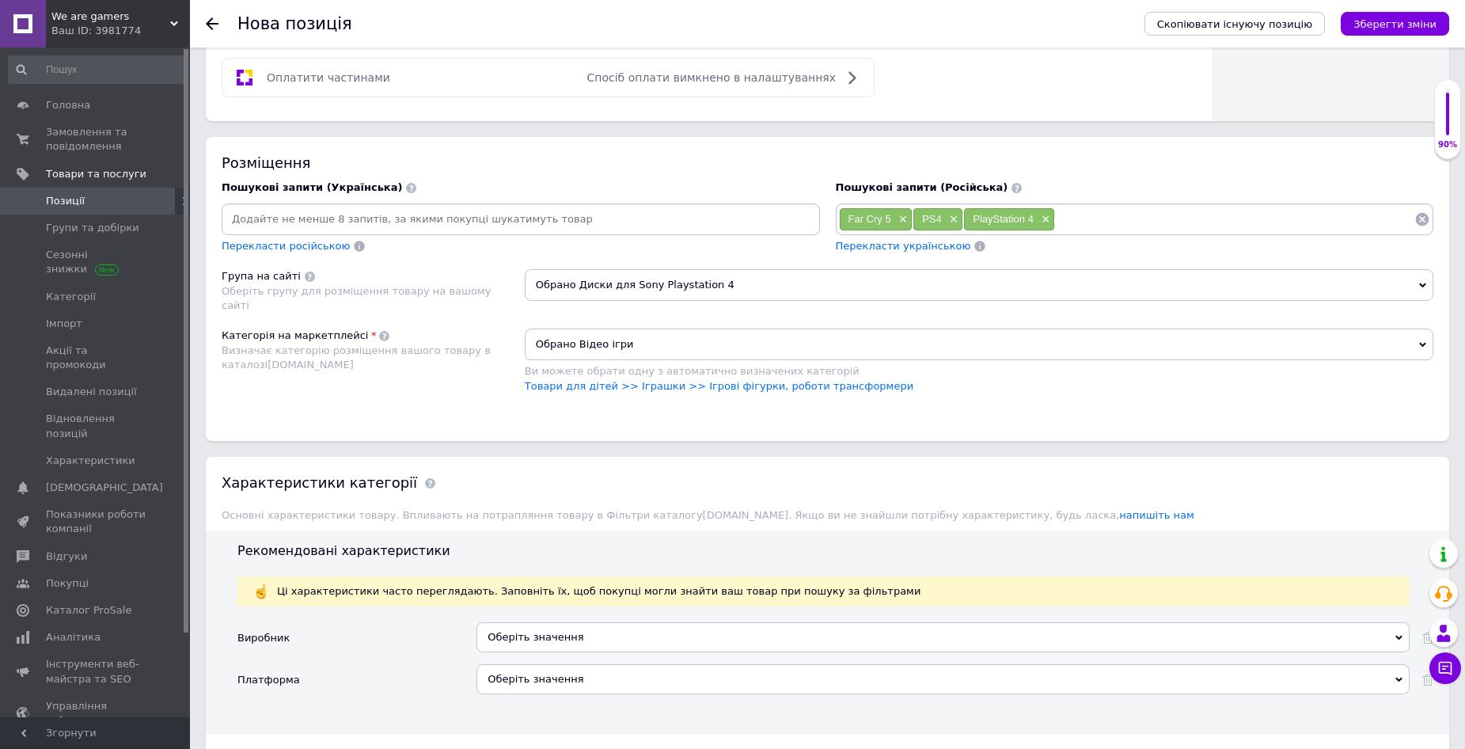
drag, startPoint x: 627, startPoint y: 286, endPoint x: 638, endPoint y: 287, distance: 11.1
click at [638, 287] on span "Обрано Диски для Sony Playstation 4" at bounding box center [979, 285] width 909 height 32
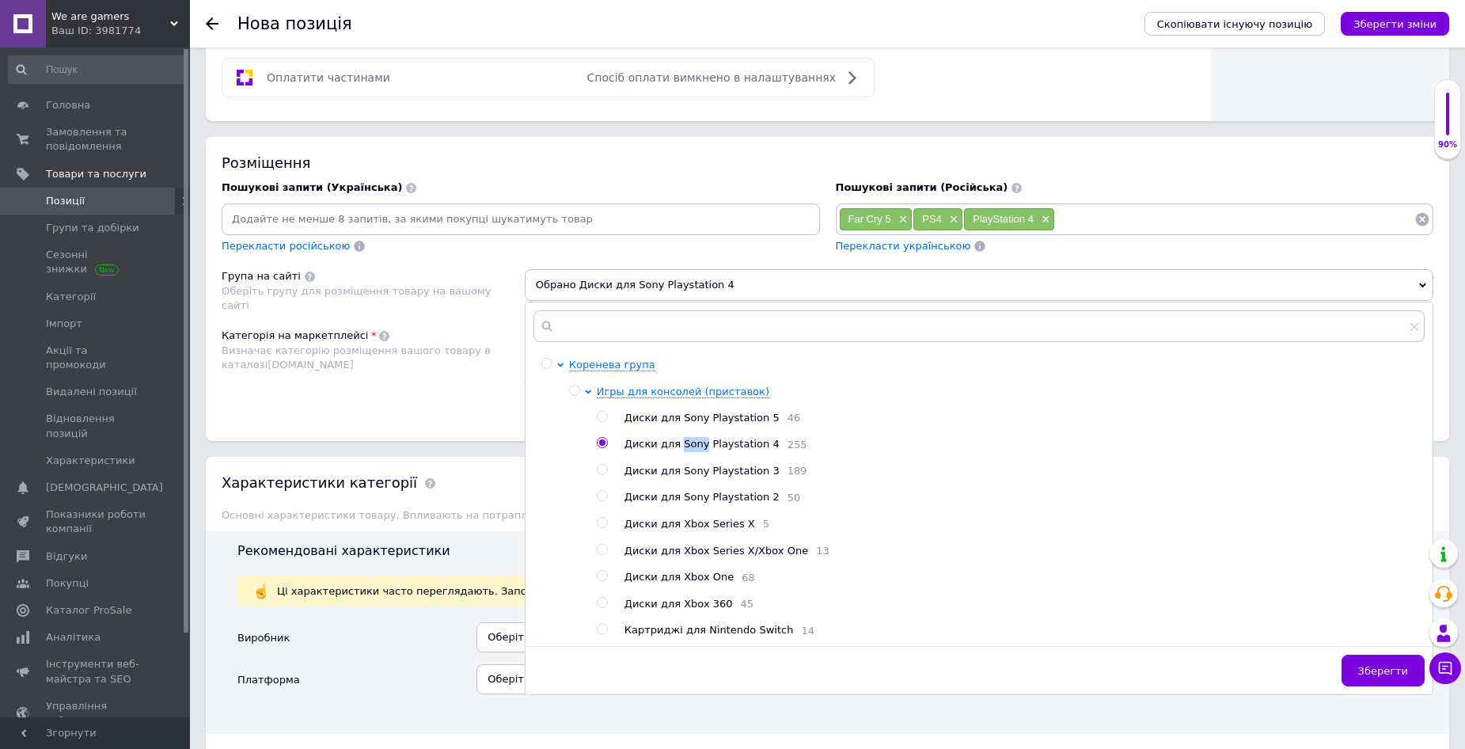
drag, startPoint x: 676, startPoint y: 447, endPoint x: 695, endPoint y: 447, distance: 19.0
click at [695, 447] on span "Диски для Sony Playstation 4" at bounding box center [702, 444] width 155 height 12
click at [603, 443] on input "radio" at bounding box center [602, 443] width 10 height 10
radio input "true"
drag, startPoint x: 1395, startPoint y: 674, endPoint x: 1265, endPoint y: 614, distance: 142.8
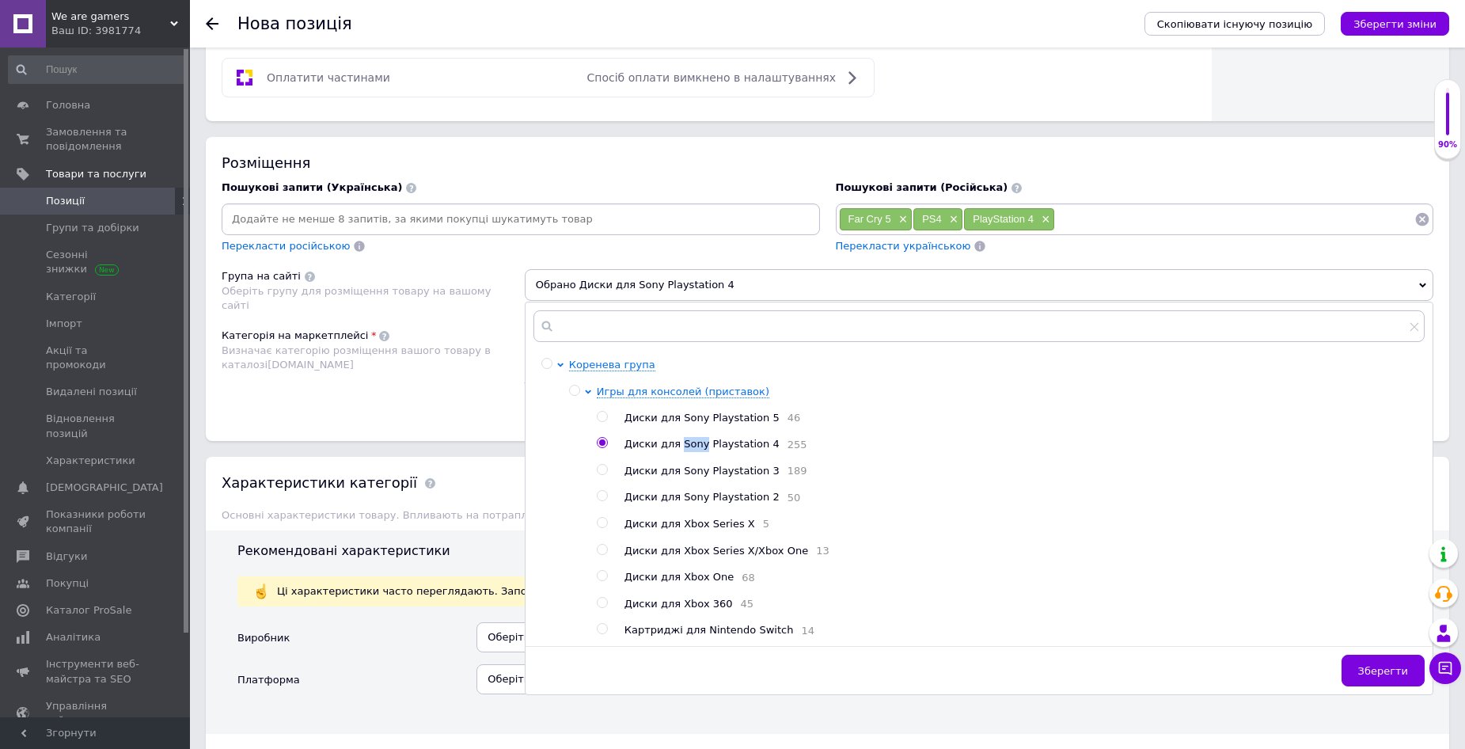
click at [1393, 672] on span "Зберегти" at bounding box center [1384, 671] width 50 height 12
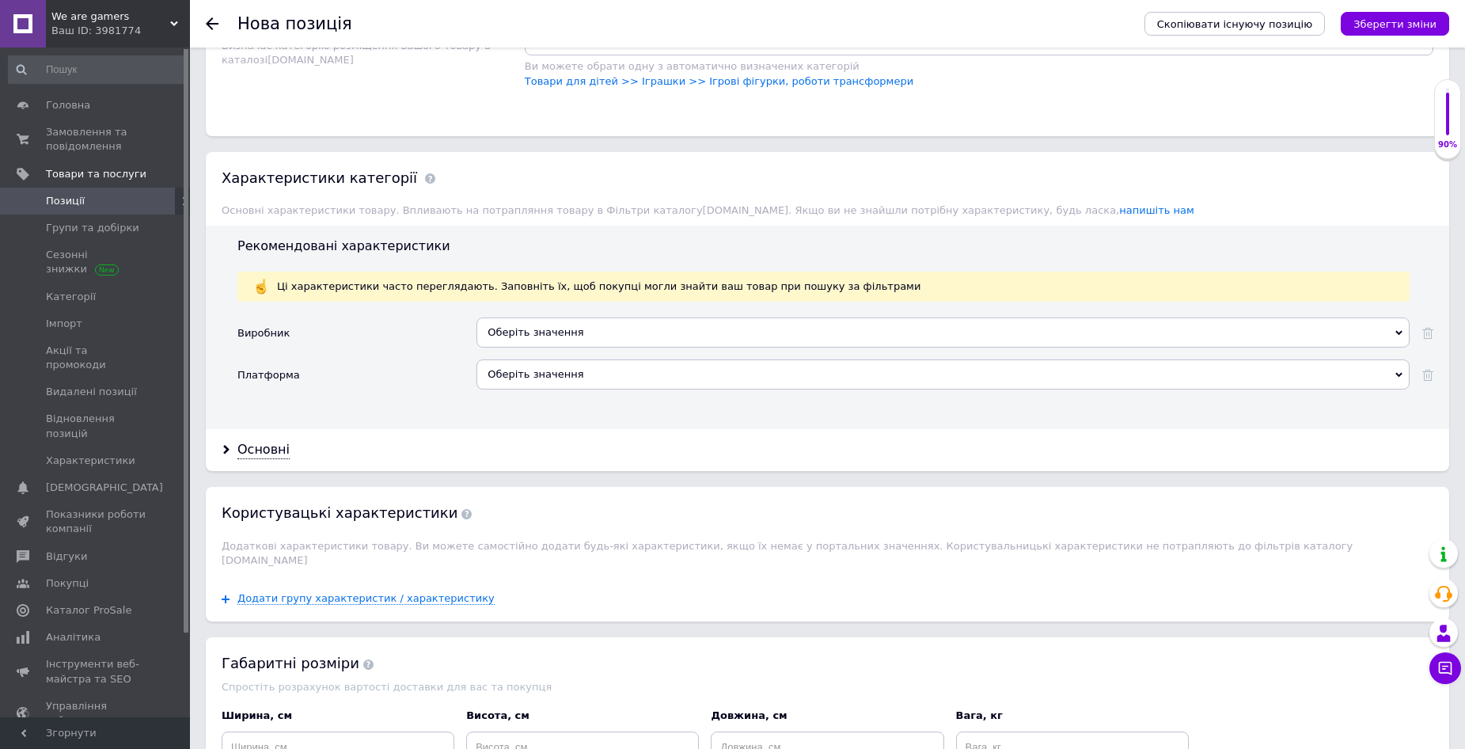
scroll to position [1188, 0]
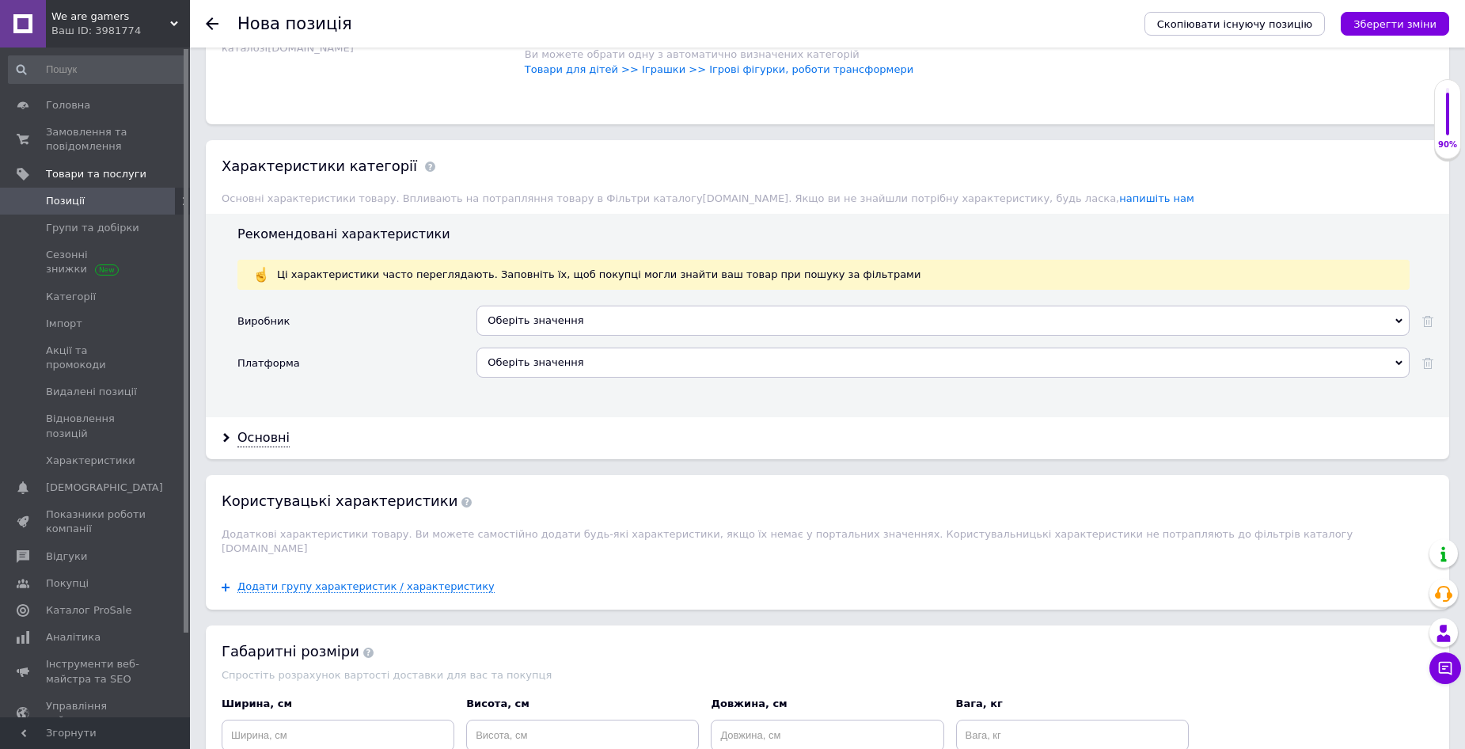
click at [556, 319] on div "Оберіть значення" at bounding box center [943, 321] width 933 height 30
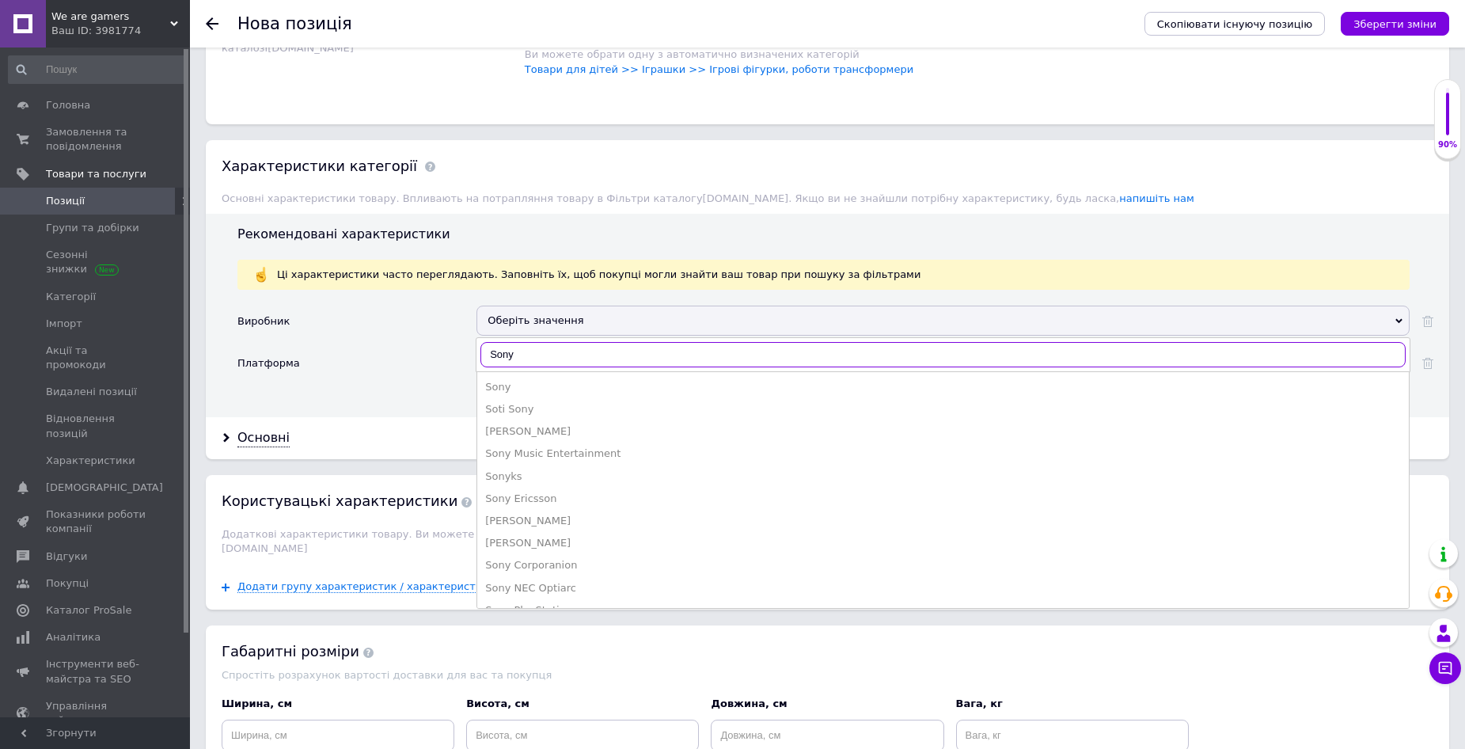
type input "Sony"
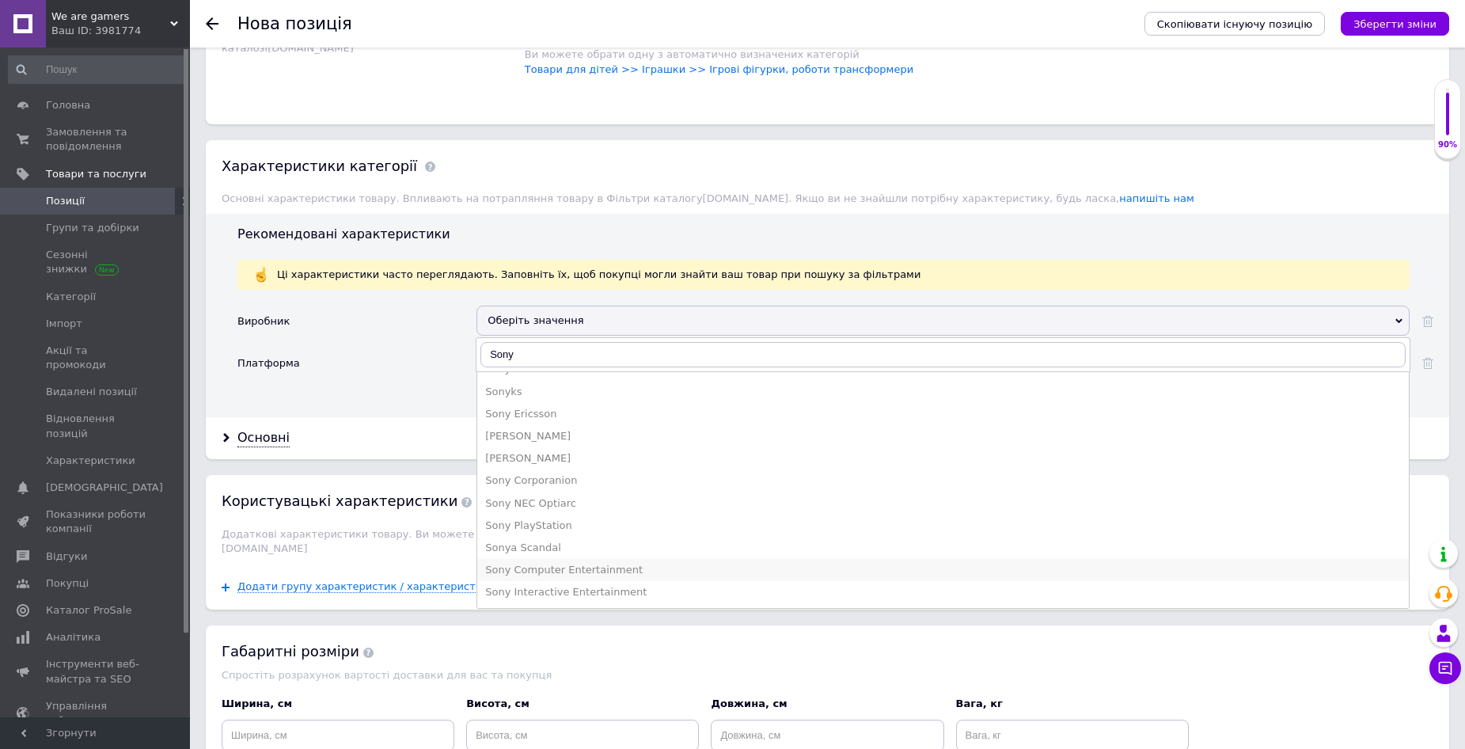
click at [595, 567] on div "Sony Computer Entertainment" at bounding box center [943, 570] width 916 height 14
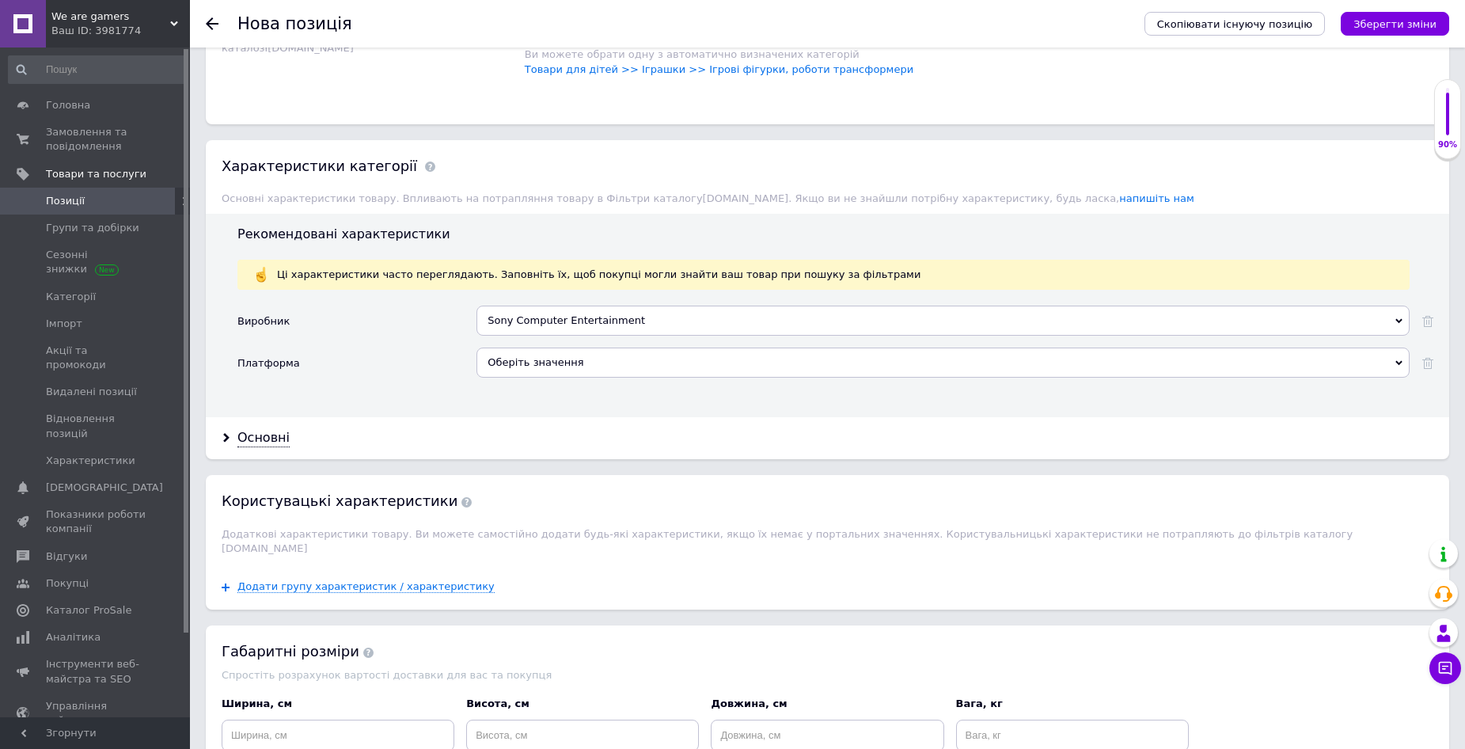
click at [560, 363] on div "Оберіть значення" at bounding box center [943, 363] width 933 height 30
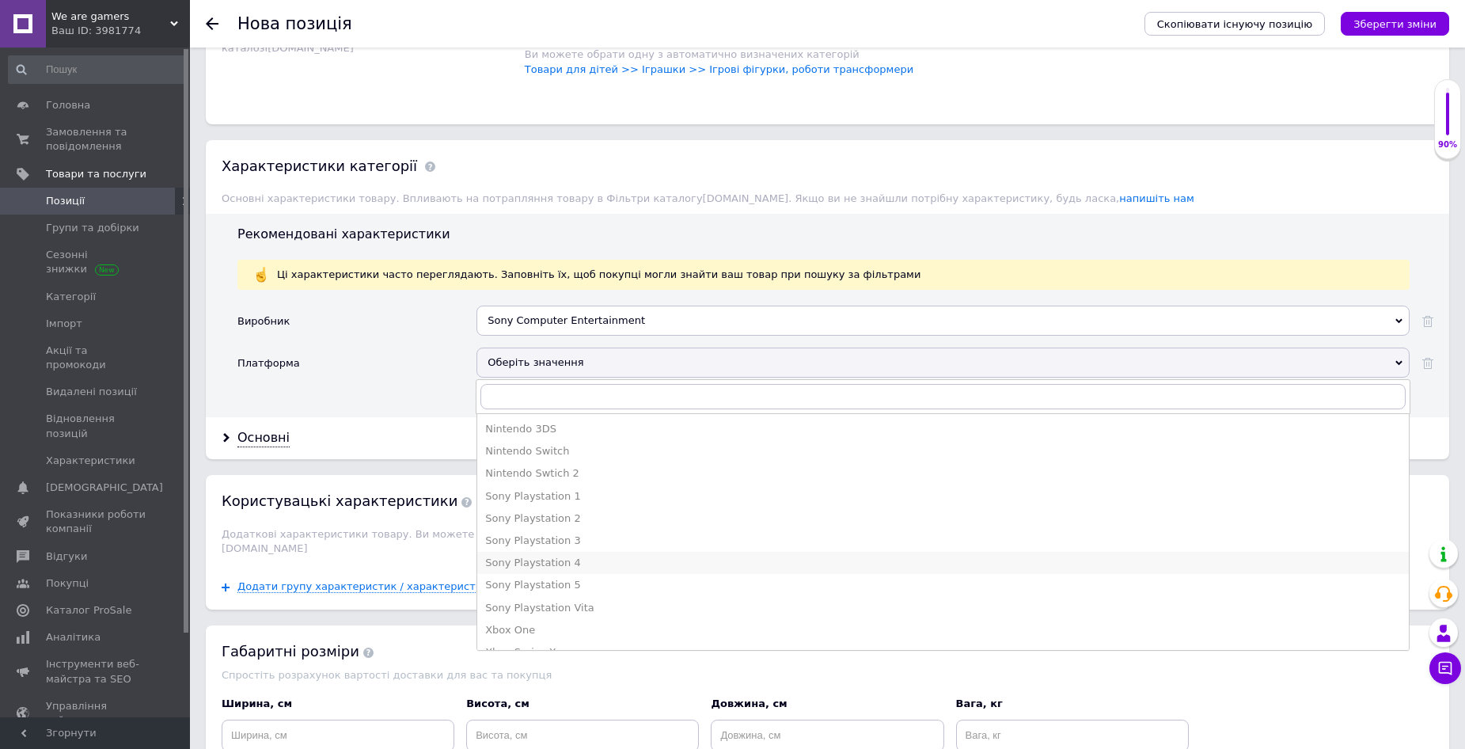
click at [576, 557] on div "Sony Playstation 4" at bounding box center [943, 563] width 916 height 14
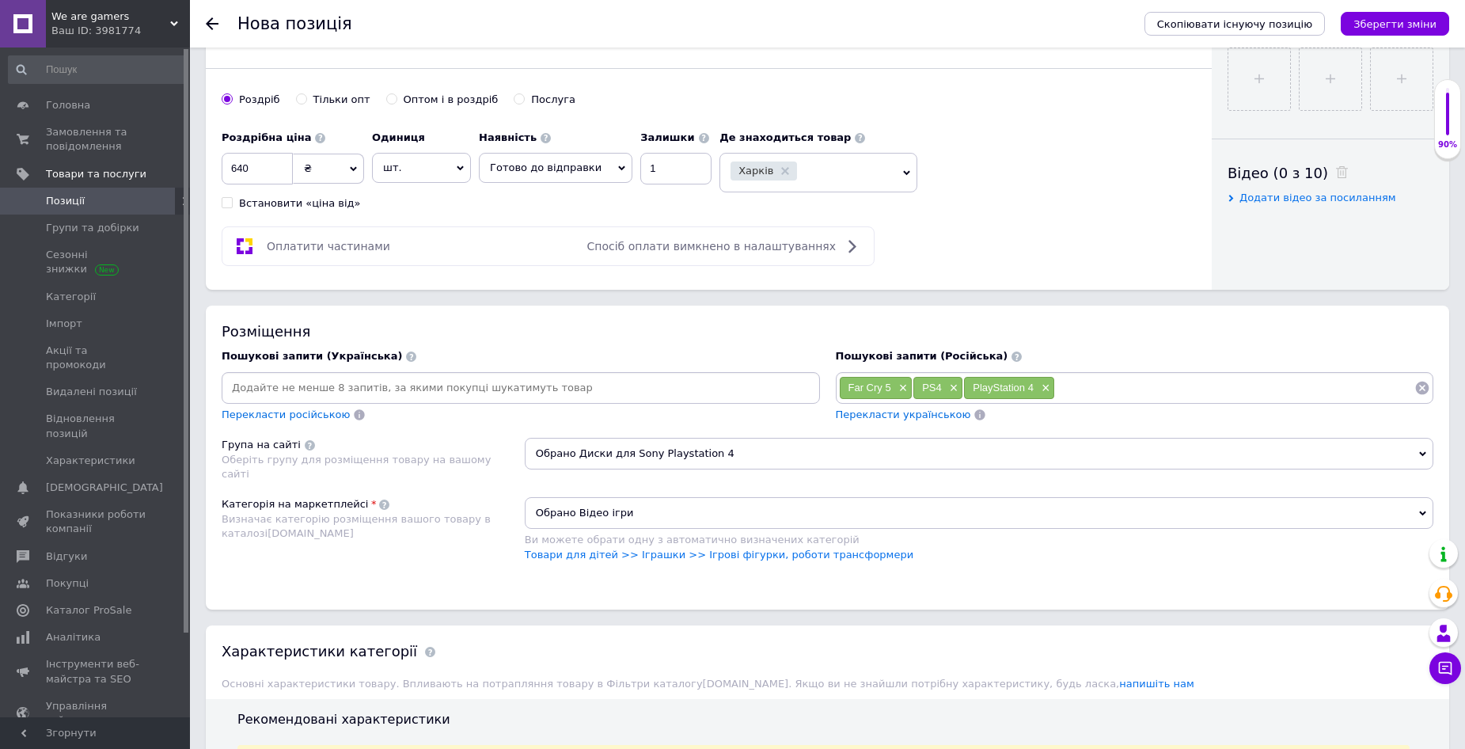
scroll to position [633, 0]
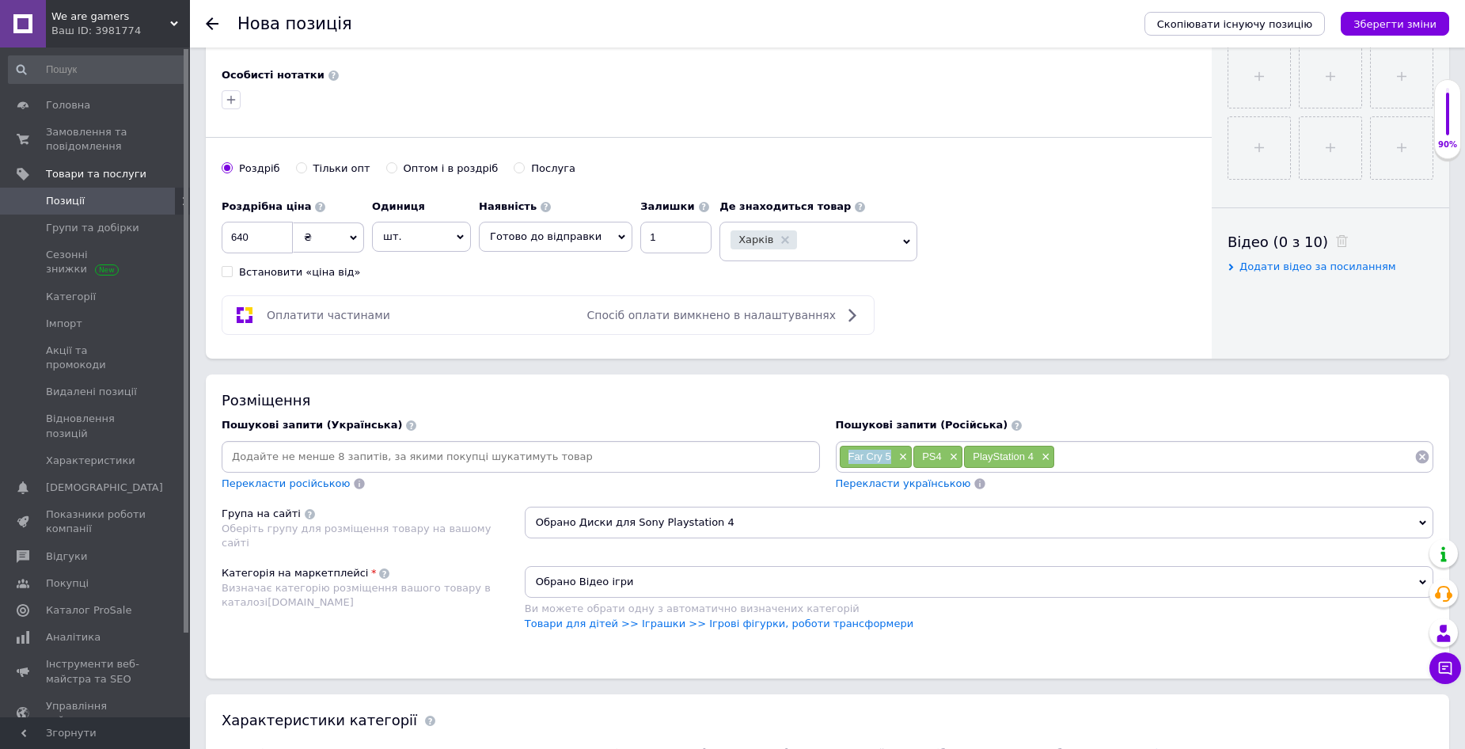
drag, startPoint x: 851, startPoint y: 454, endPoint x: 888, endPoint y: 456, distance: 36.5
click at [890, 458] on div "Far Cry 5 ×" at bounding box center [876, 457] width 73 height 22
click at [1098, 458] on input at bounding box center [1234, 457] width 359 height 24
drag, startPoint x: 926, startPoint y: 454, endPoint x: 941, endPoint y: 457, distance: 14.4
click at [941, 457] on span "PS4" at bounding box center [932, 456] width 20 height 12
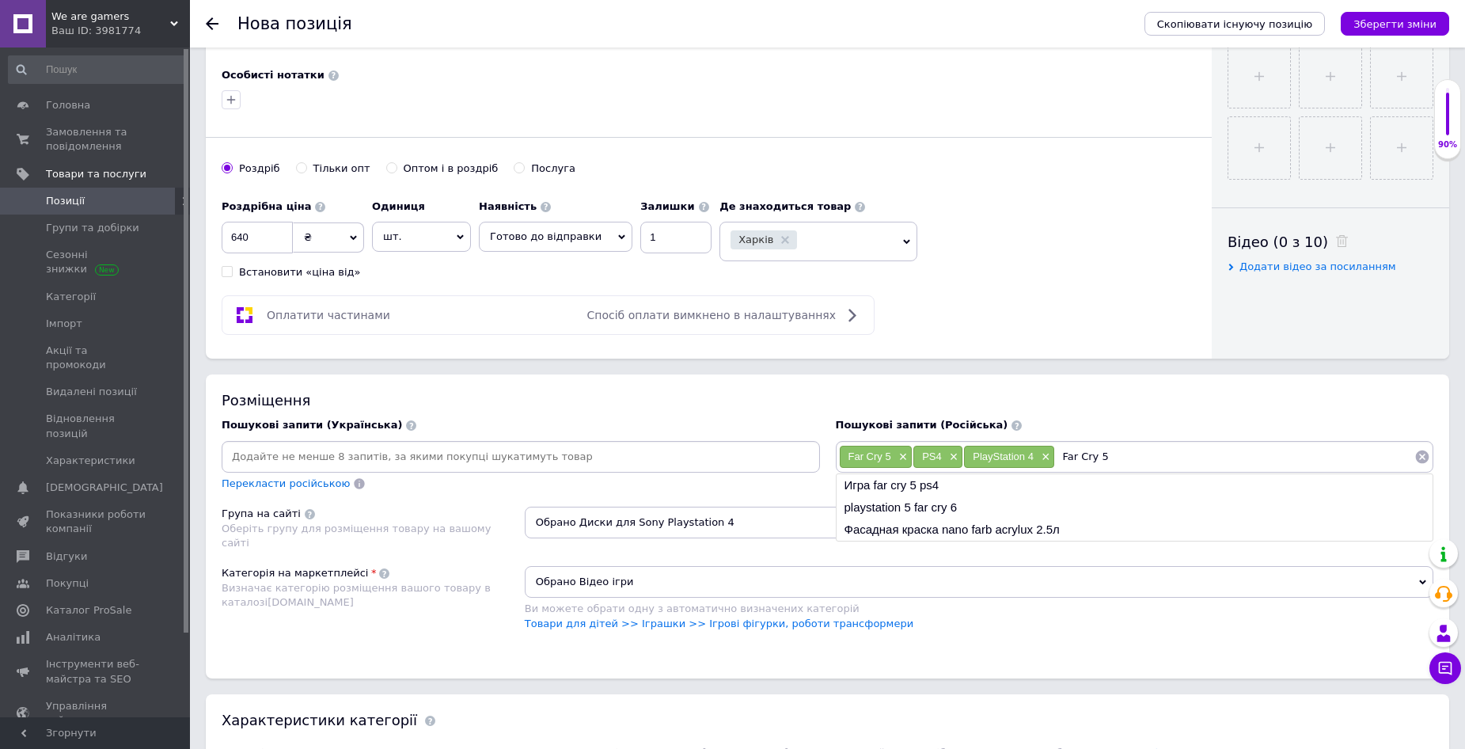
click at [1114, 453] on input "Far Cry 5" at bounding box center [1234, 457] width 359 height 24
type input "Far Cry 5 PS4"
drag, startPoint x: 1066, startPoint y: 453, endPoint x: 1109, endPoint y: 458, distance: 43.1
click at [1109, 458] on span "Far Cry 5 PS4" at bounding box center [1097, 456] width 65 height 12
click at [1180, 455] on input at bounding box center [1283, 457] width 263 height 24
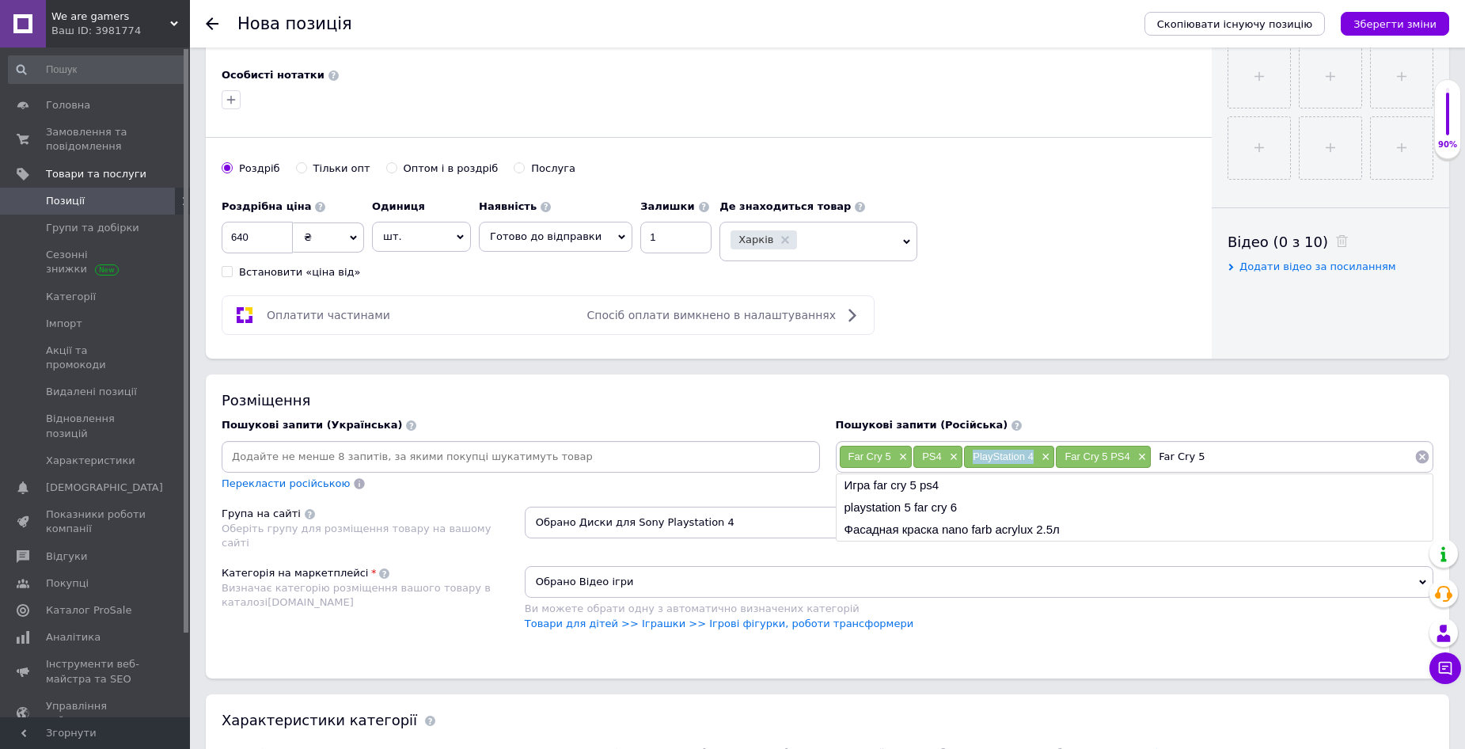
drag, startPoint x: 974, startPoint y: 454, endPoint x: 1034, endPoint y: 454, distance: 60.2
click at [1034, 454] on div "PlayStation 4 ×" at bounding box center [1009, 457] width 90 height 22
click at [1229, 458] on input "Far Cry 5" at bounding box center [1283, 457] width 263 height 24
type input "Far Cry 5 PlayStation 4"
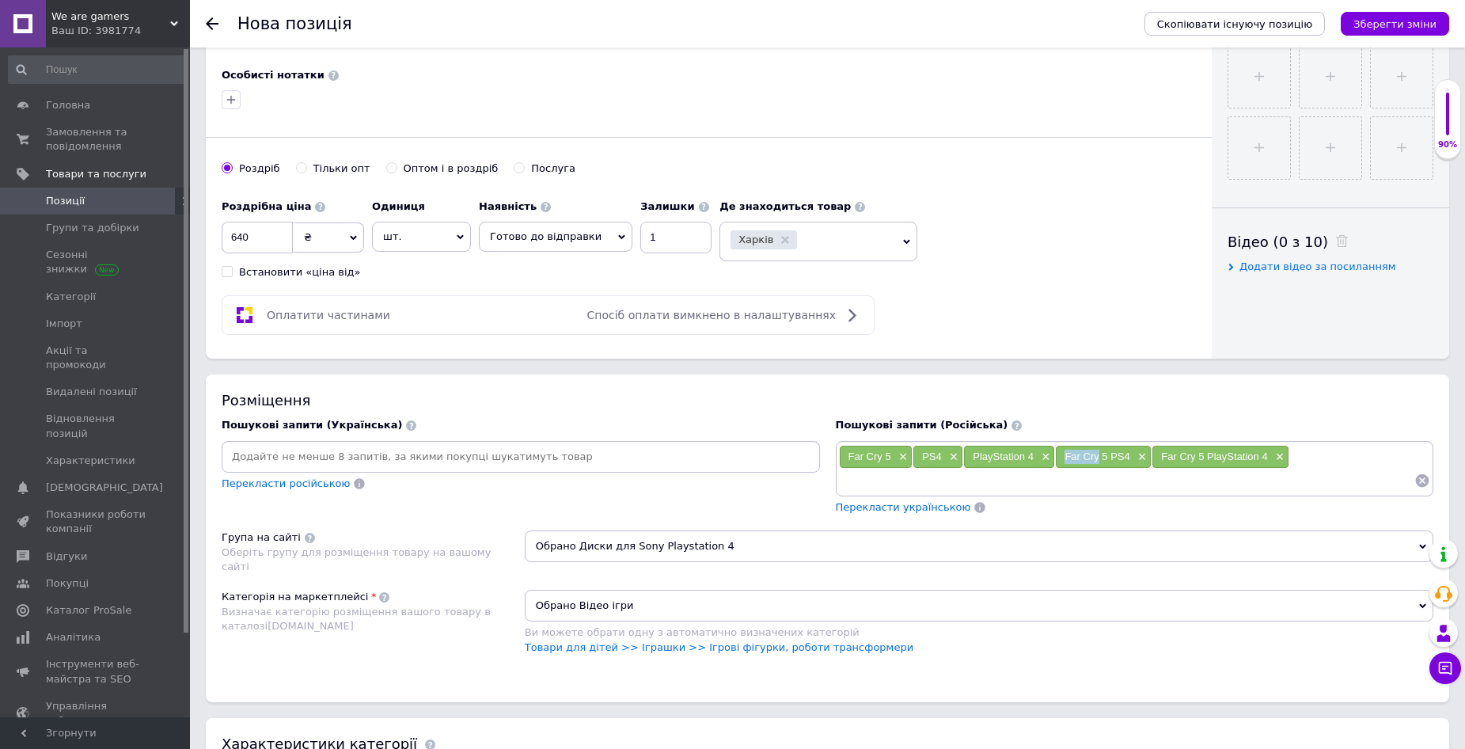
drag, startPoint x: 1066, startPoint y: 455, endPoint x: 1100, endPoint y: 461, distance: 34.5
click at [1100, 461] on span "Far Cry 5 PS4" at bounding box center [1097, 456] width 65 height 12
click at [880, 475] on input at bounding box center [1127, 481] width 576 height 24
type input "Far Cry"
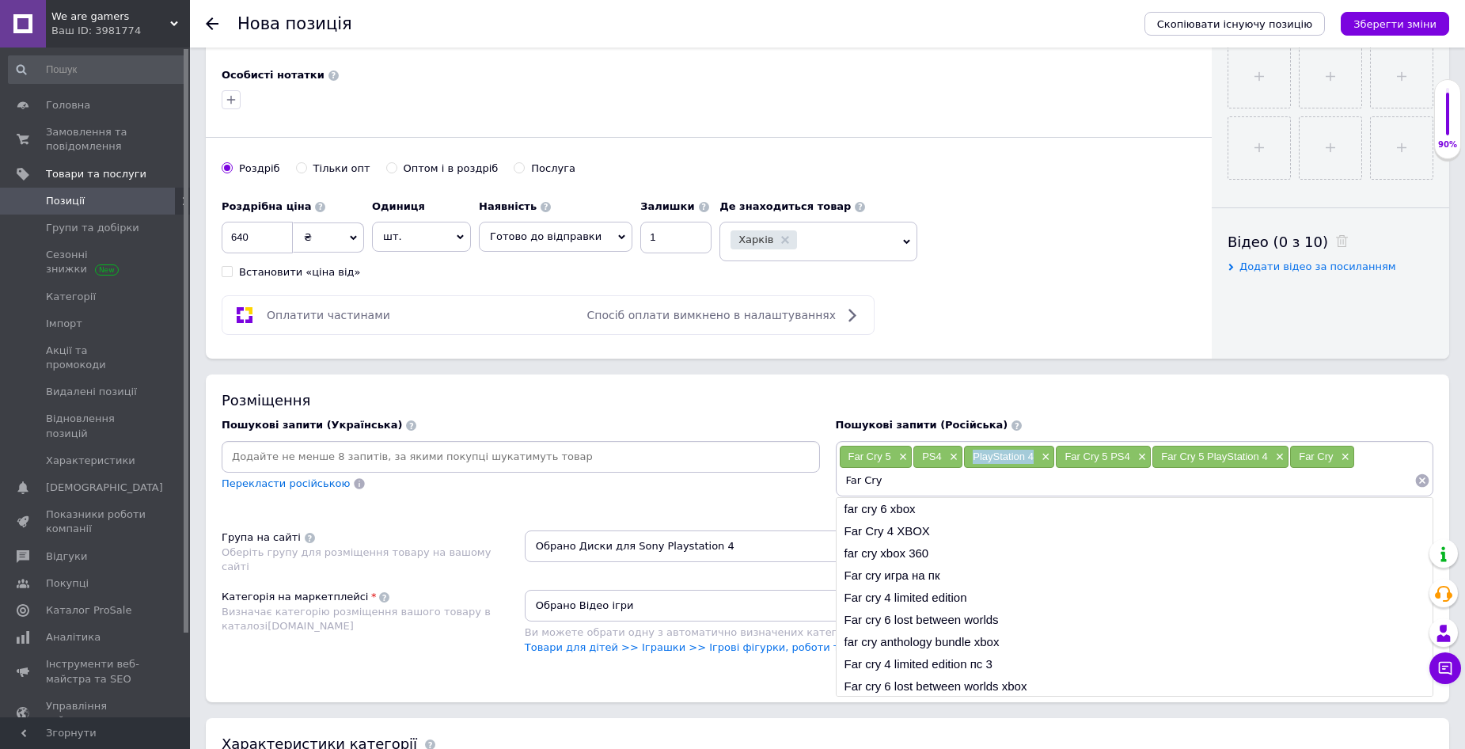
drag, startPoint x: 973, startPoint y: 456, endPoint x: 1035, endPoint y: 459, distance: 61.8
click at [1035, 459] on div "PlayStation 4 ×" at bounding box center [1009, 457] width 90 height 22
click at [909, 479] on input "Far Cry" at bounding box center [1127, 481] width 576 height 24
type input "Far Cry PlayStation 4"
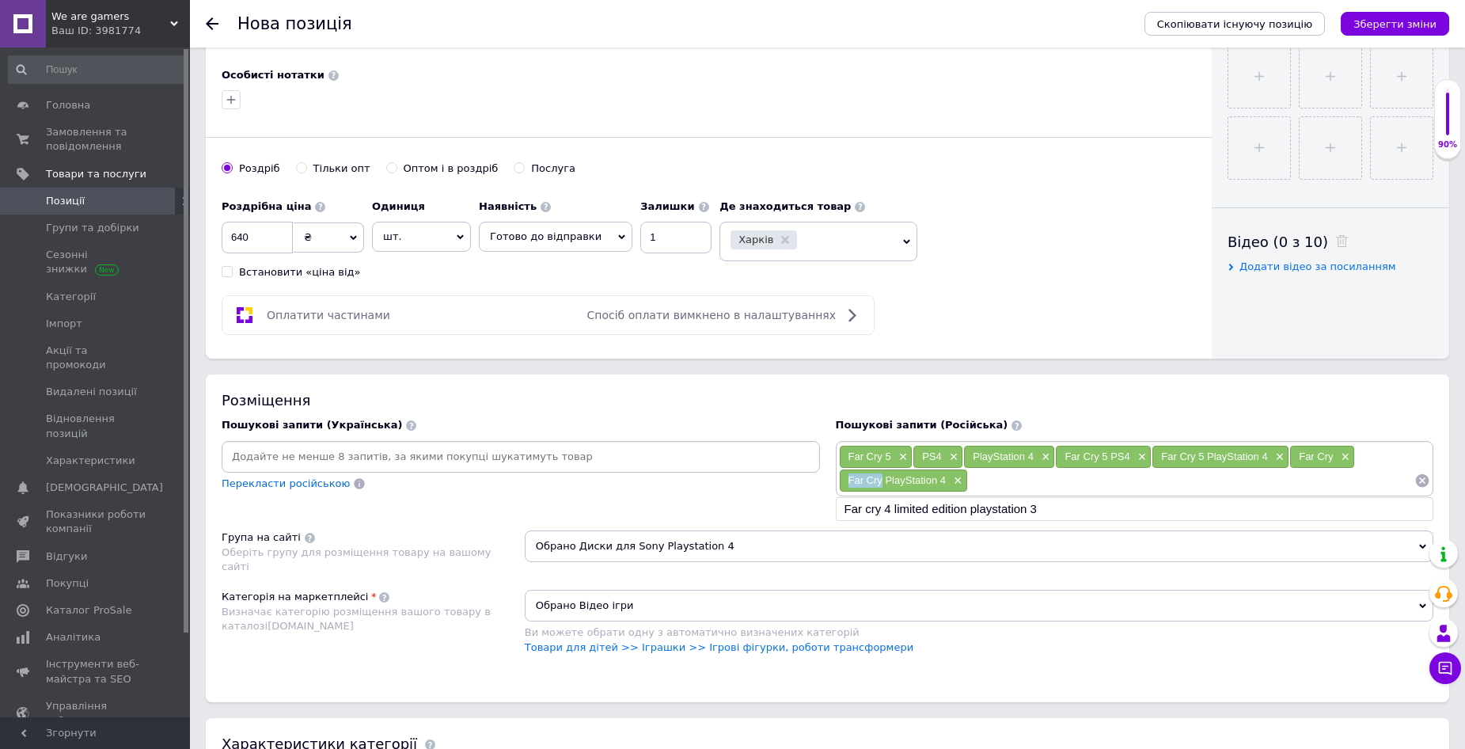
drag, startPoint x: 861, startPoint y: 479, endPoint x: 884, endPoint y: 484, distance: 22.7
click at [884, 484] on div "Far Cry PlayStation 4 ×" at bounding box center [903, 480] width 127 height 22
click at [994, 480] on input at bounding box center [1191, 481] width 447 height 24
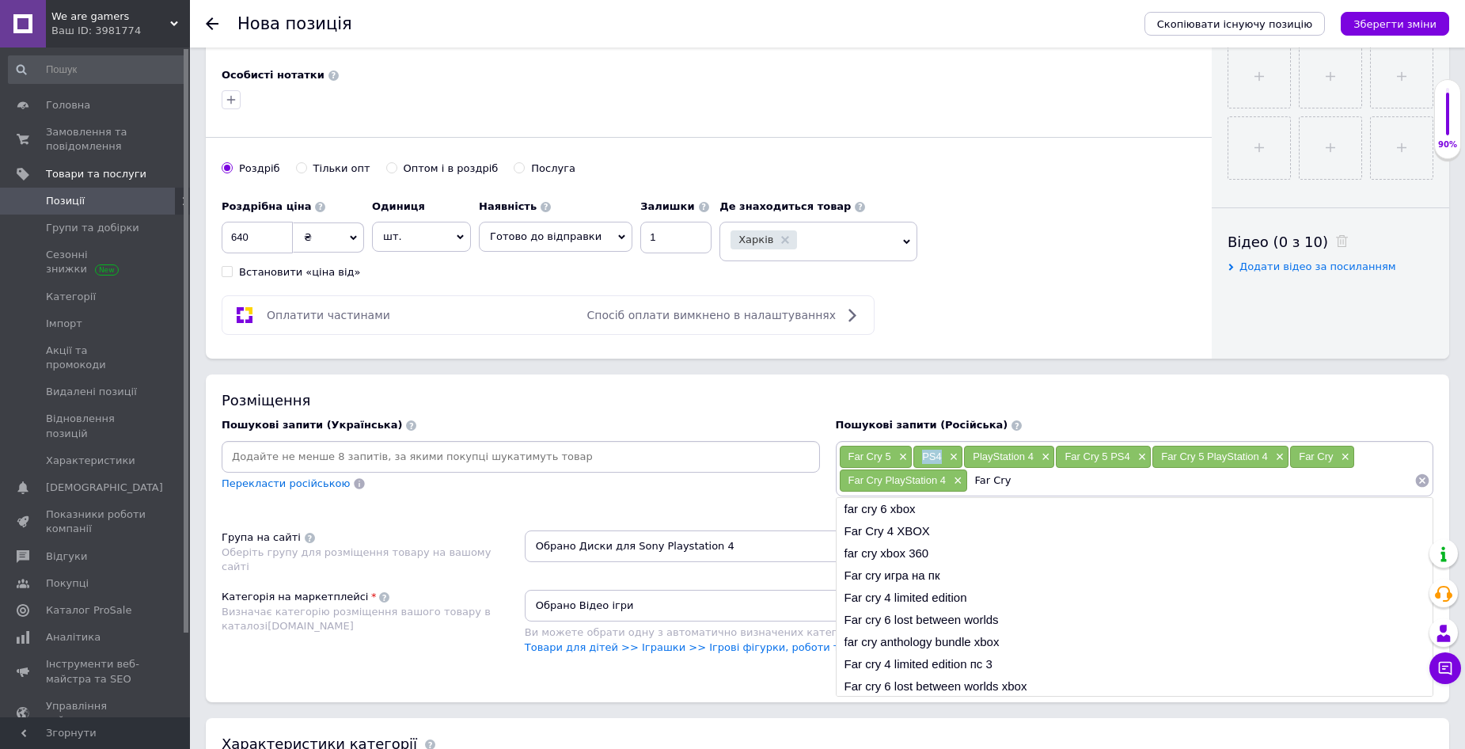
drag, startPoint x: 929, startPoint y: 458, endPoint x: 941, endPoint y: 458, distance: 12.7
click at [941, 458] on span "PS4" at bounding box center [932, 456] width 20 height 12
click at [1026, 479] on input "Far Cry" at bounding box center [1191, 481] width 447 height 24
type input "Far Cry PS4"
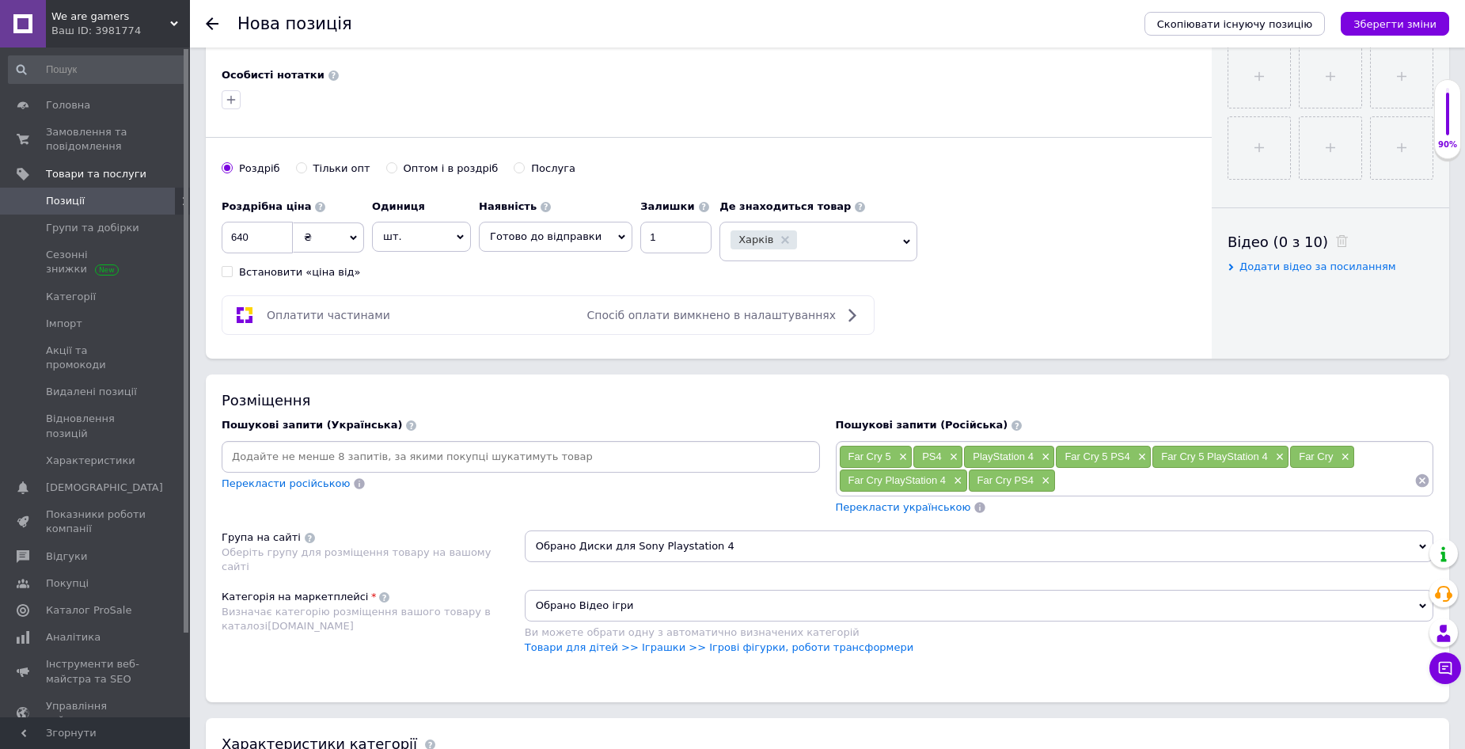
click at [434, 461] on input at bounding box center [521, 457] width 592 height 24
type input "Фар край 5"
drag, startPoint x: 231, startPoint y: 459, endPoint x: 287, endPoint y: 462, distance: 55.5
click at [287, 462] on div "Фар край 5 ×" at bounding box center [267, 457] width 82 height 22
click at [389, 457] on input at bounding box center [555, 457] width 492 height 24
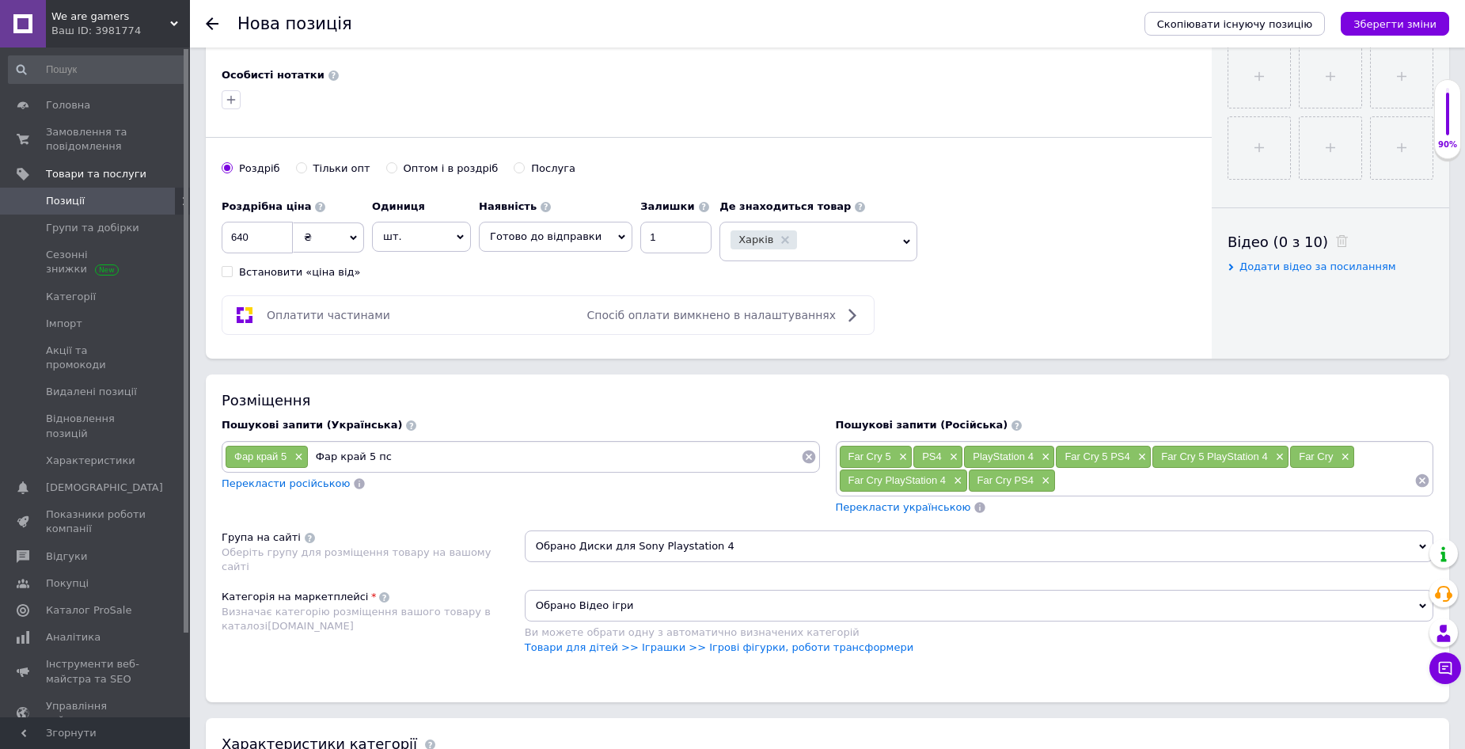
type input "Фар край 5 пс 4"
type input "Фар край 5 плейстейшен 4"
click at [606, 458] on input at bounding box center [686, 457] width 227 height 24
type input "Фар край"
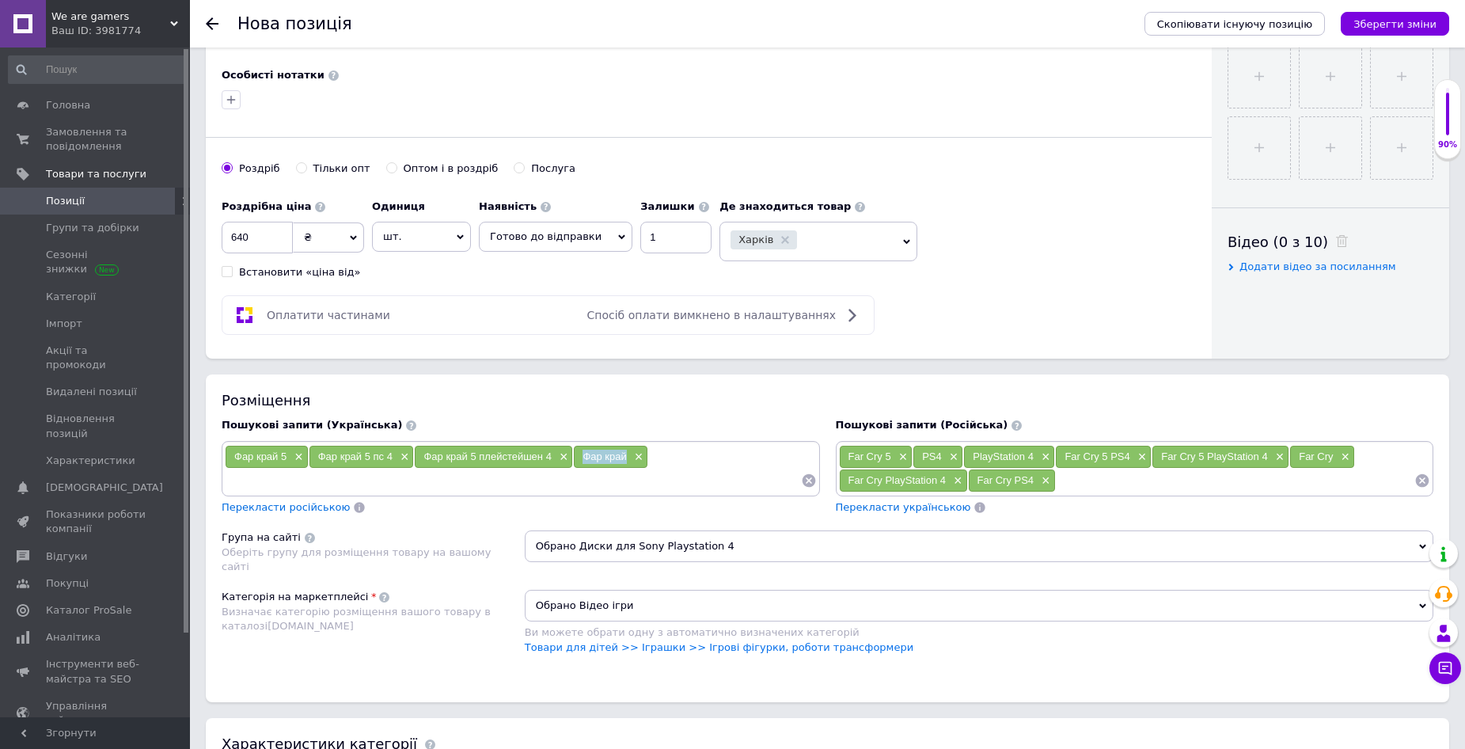
drag, startPoint x: 591, startPoint y: 456, endPoint x: 627, endPoint y: 458, distance: 36.5
click at [627, 458] on div "Фар край ×" at bounding box center [611, 457] width 74 height 22
click at [490, 485] on input at bounding box center [513, 481] width 576 height 24
type input "Фар край пс 4"
type input "Фар край плейстейшен 4"
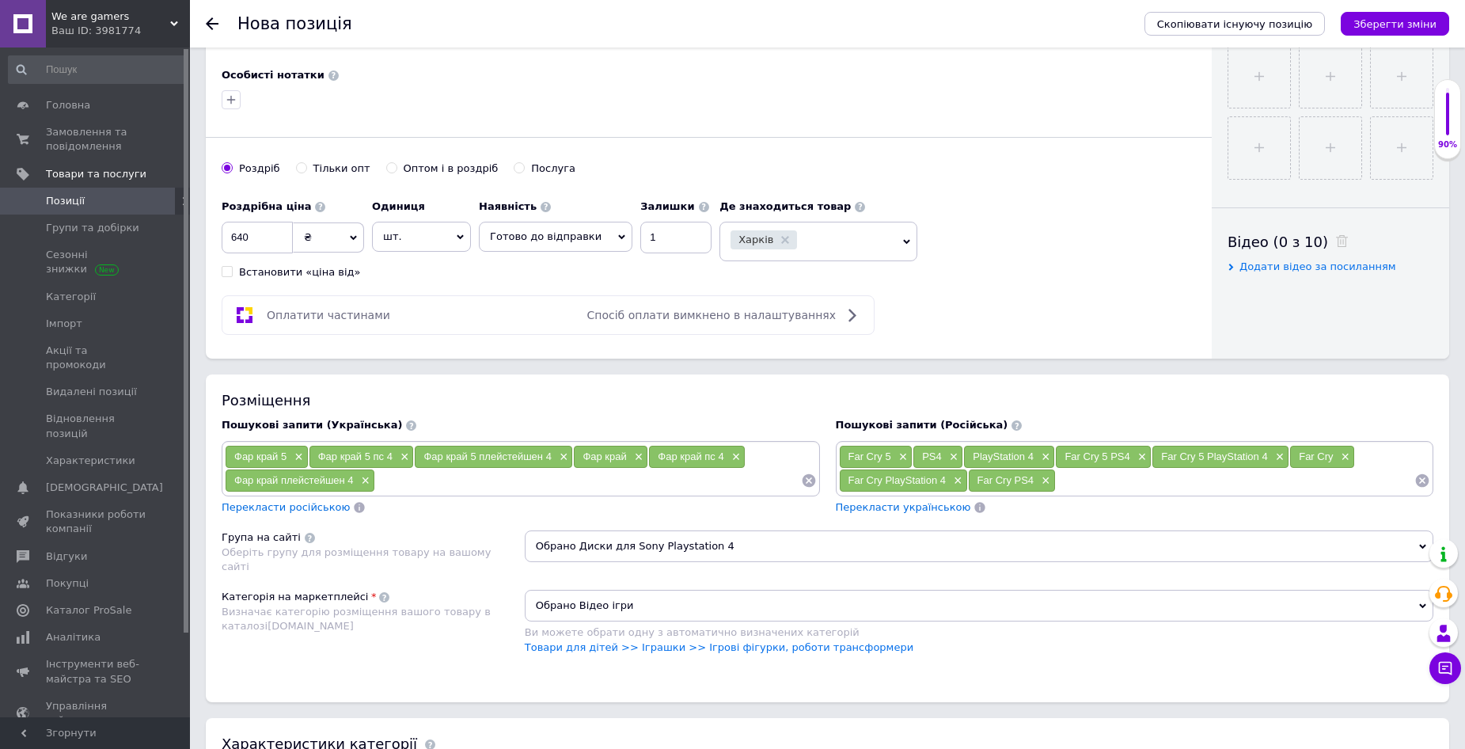
click at [550, 578] on div "Розміщення Пошукові запити (Українська) Фар край 5 × Фар край 5 пс 4 × Фар край…" at bounding box center [828, 537] width 1244 height 327
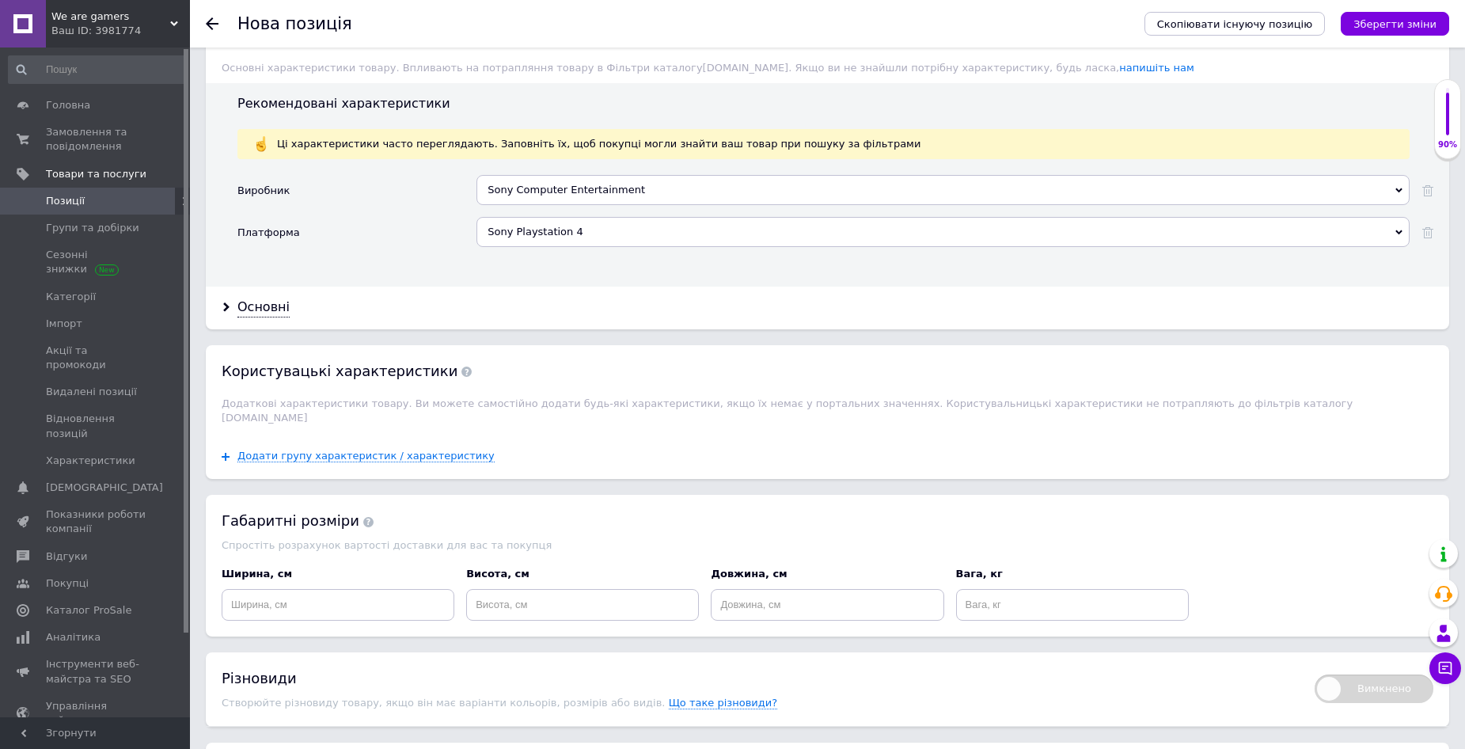
scroll to position [1267, 0]
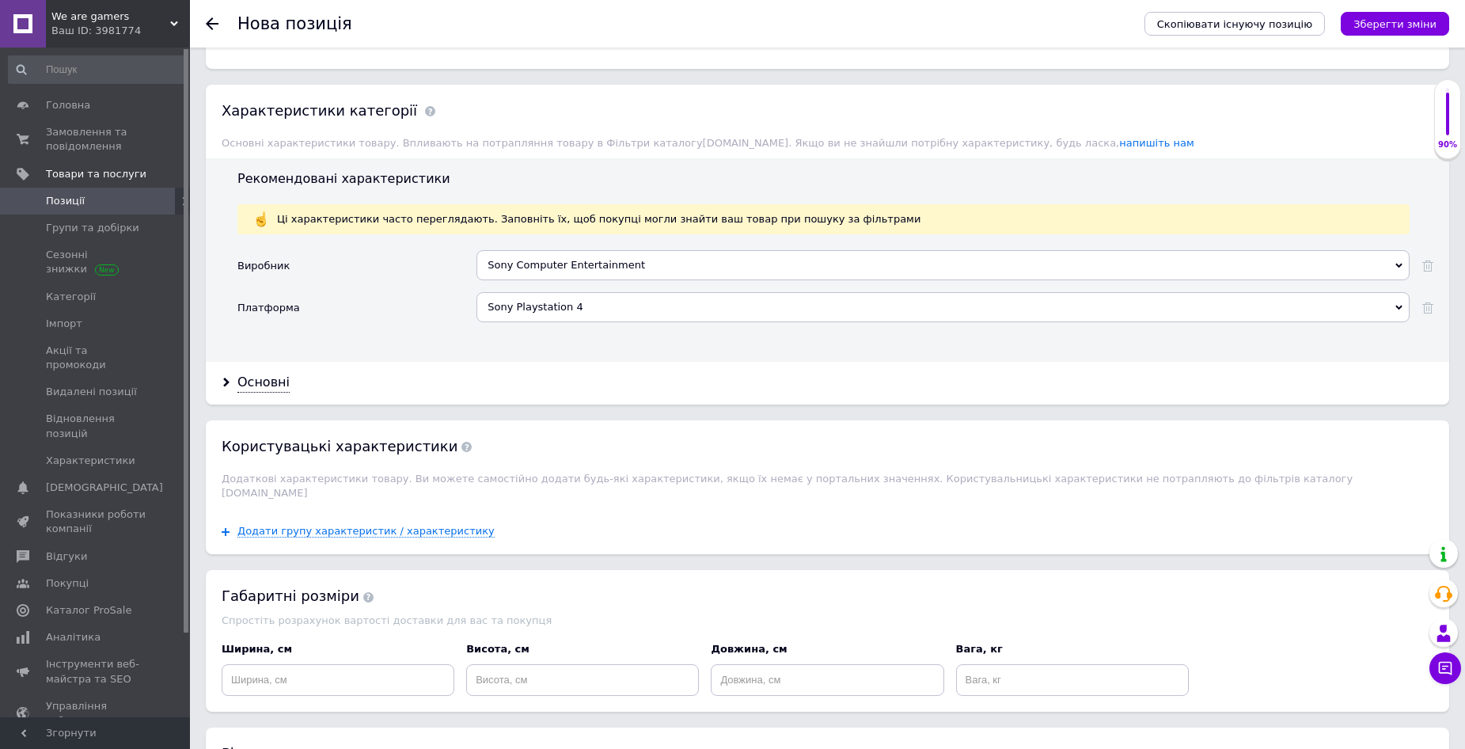
drag, startPoint x: 255, startPoint y: 382, endPoint x: 329, endPoint y: 380, distance: 74.5
click at [254, 382] on div "Основні" at bounding box center [264, 383] width 52 height 18
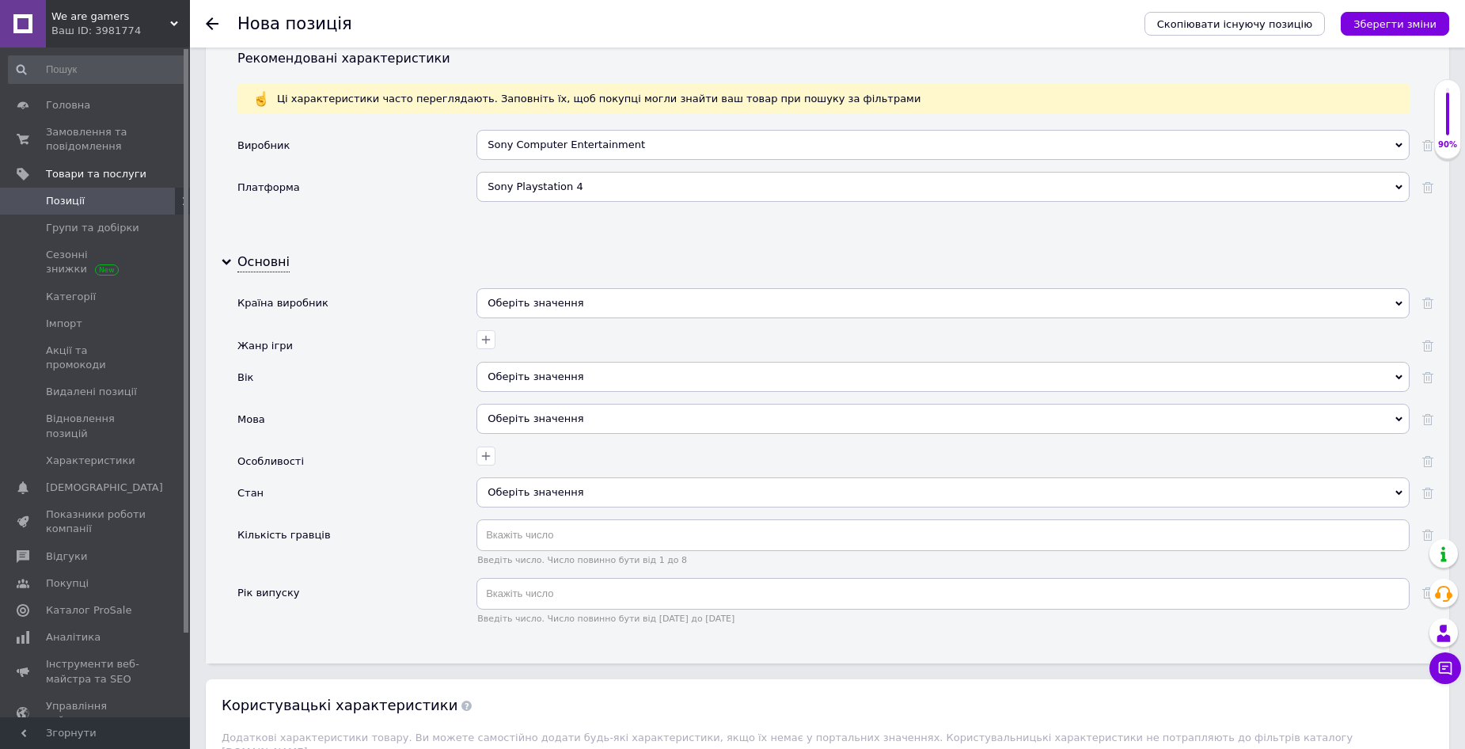
scroll to position [1425, 0]
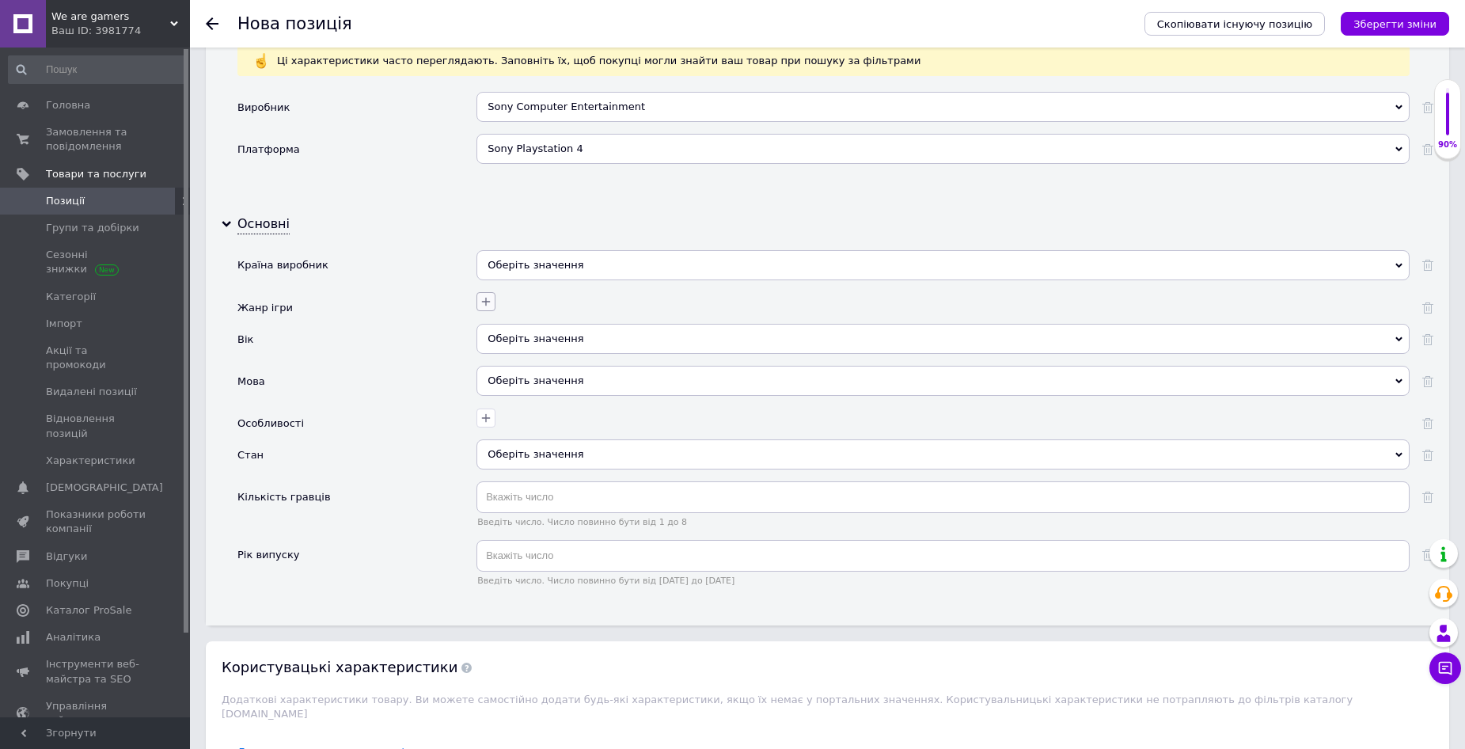
click at [491, 306] on icon "button" at bounding box center [486, 301] width 13 height 13
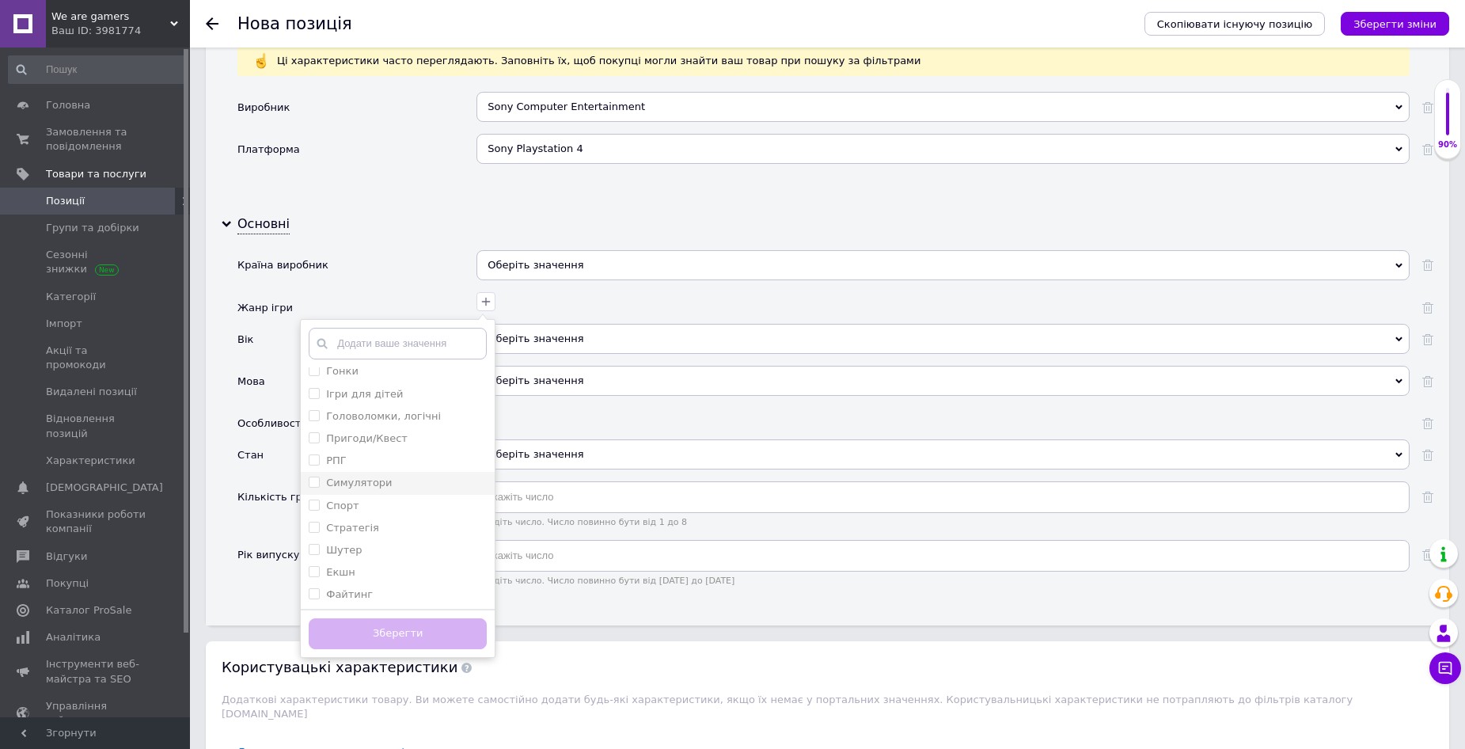
scroll to position [30, 0]
click at [380, 540] on li "Шутер" at bounding box center [398, 549] width 194 height 22
checkbox input "true"
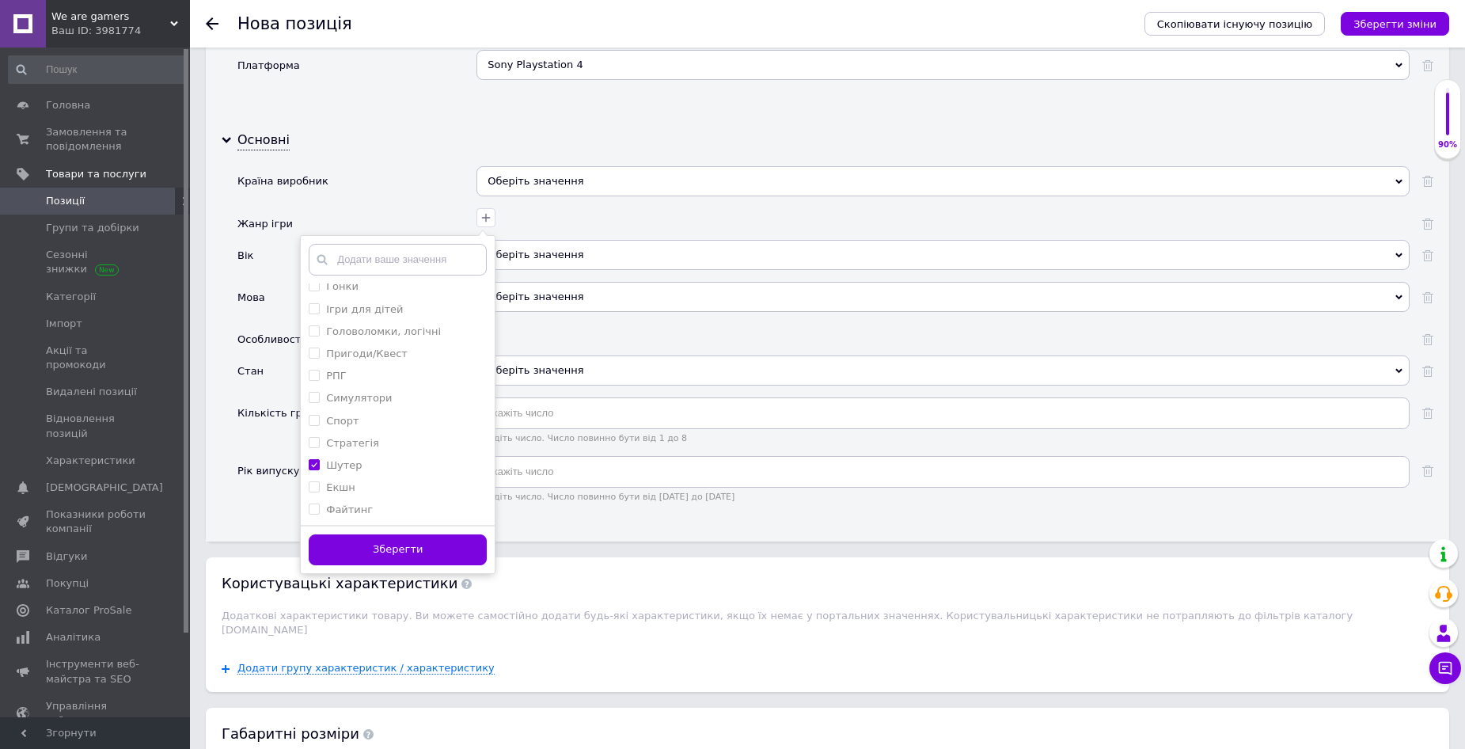
scroll to position [1583, 0]
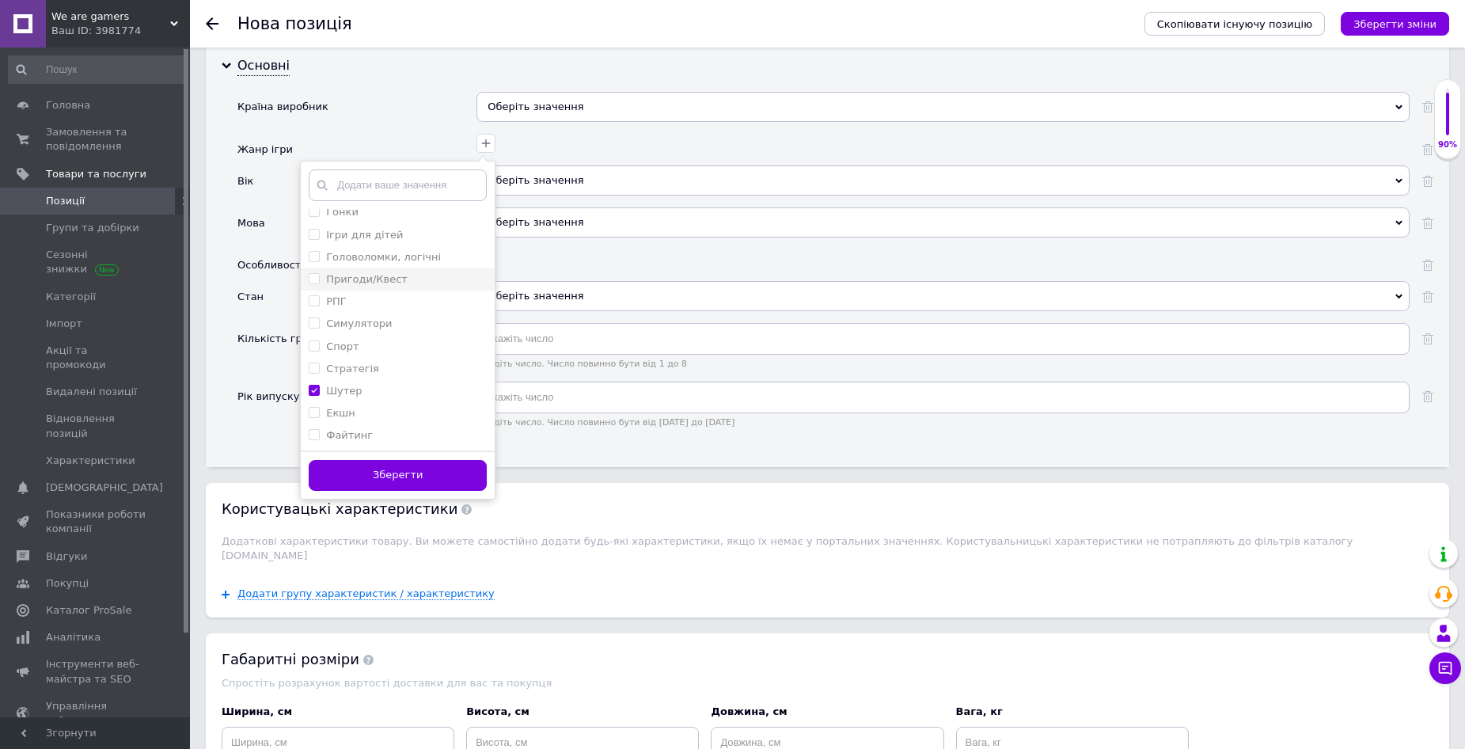
click at [385, 278] on label "Пригоди/Квест" at bounding box center [367, 279] width 82 height 12
checkbox input "true"
drag, startPoint x: 400, startPoint y: 475, endPoint x: 409, endPoint y: 468, distance: 11.3
click at [401, 475] on button "Зберегти" at bounding box center [398, 475] width 178 height 31
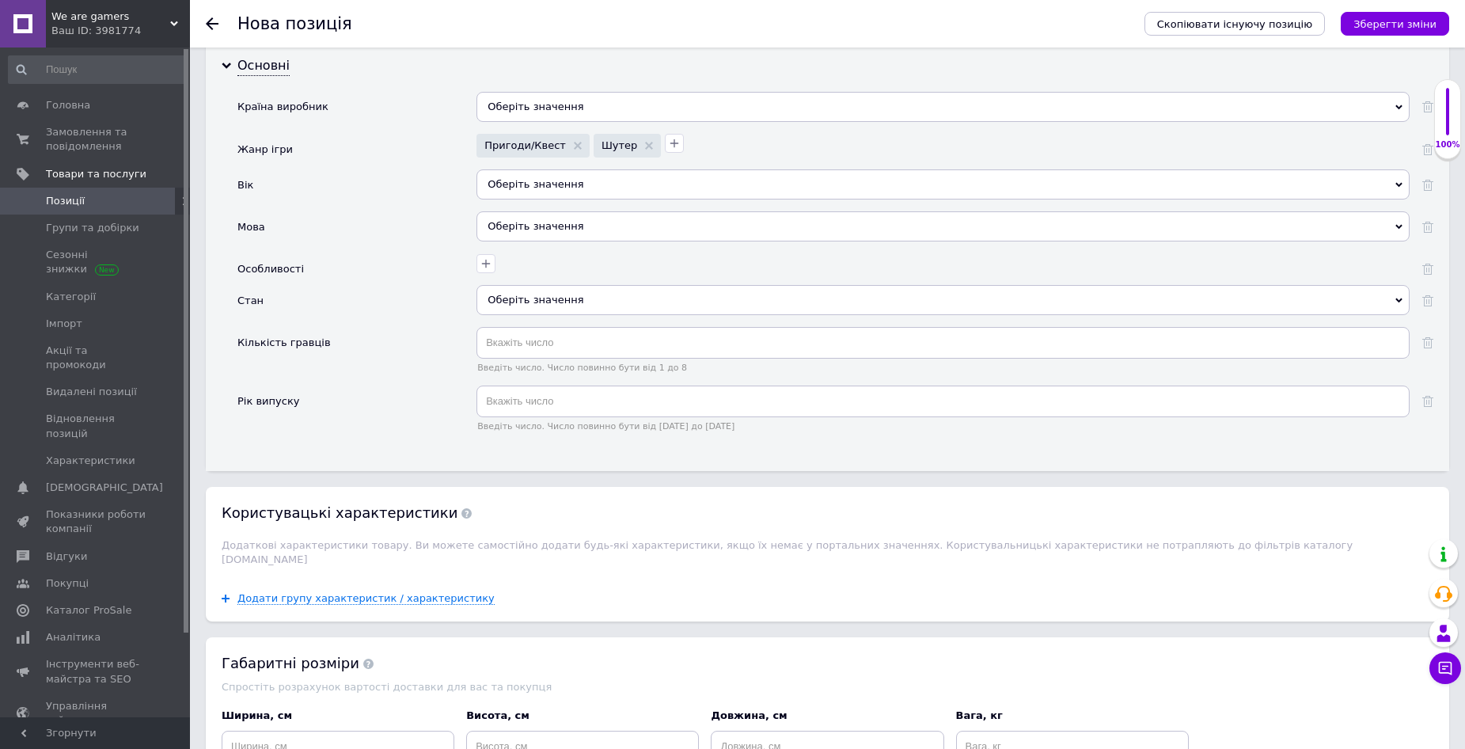
click at [592, 181] on div "Оберіть значення" at bounding box center [943, 184] width 933 height 30
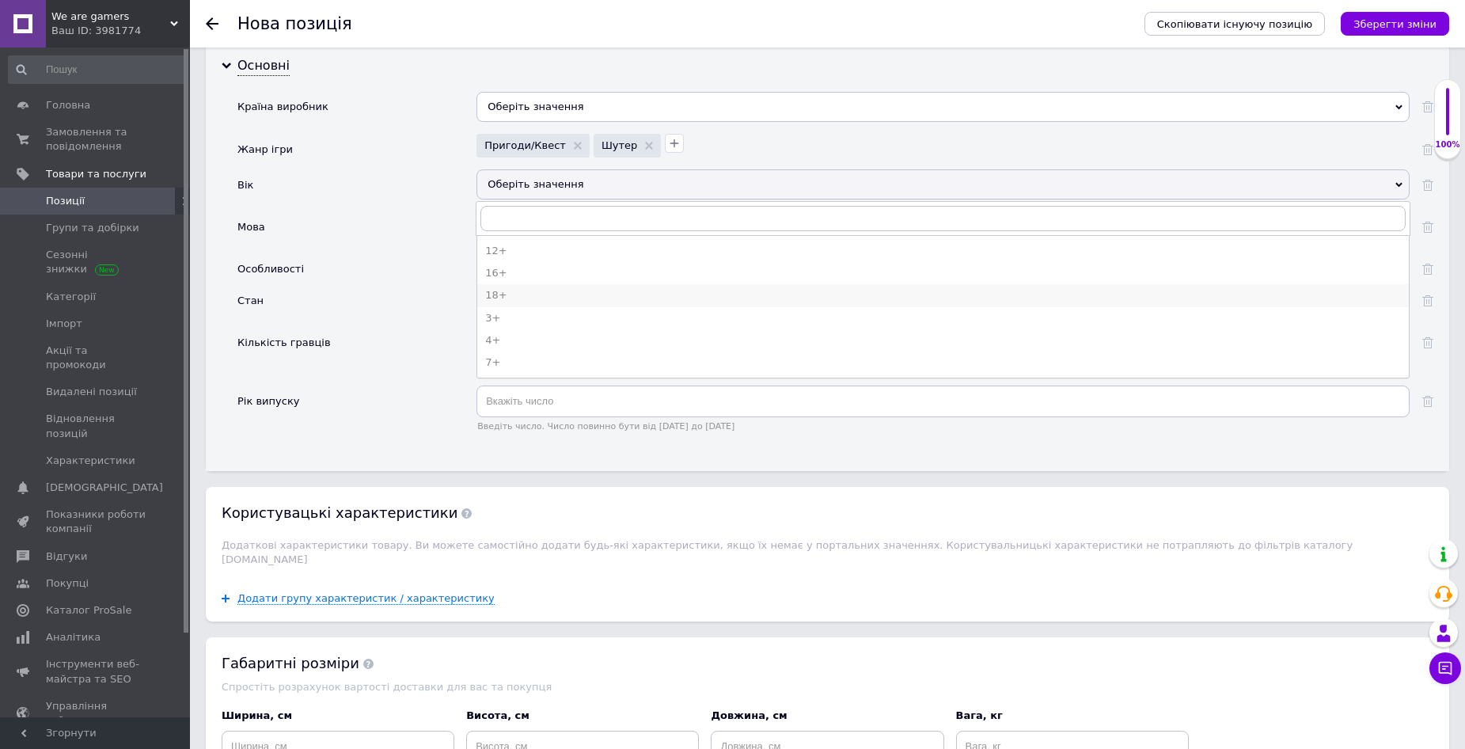
click at [575, 297] on div "18+" at bounding box center [943, 295] width 916 height 14
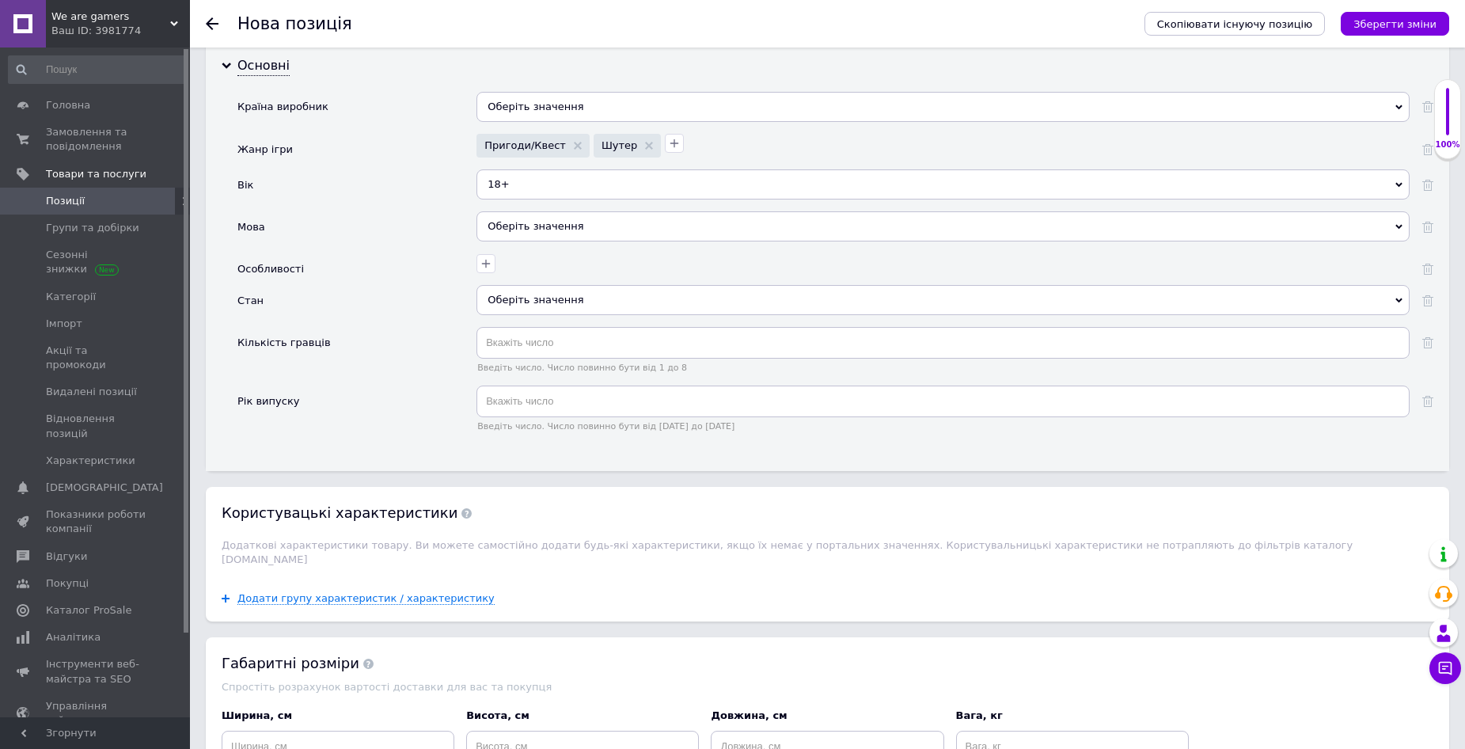
click at [538, 230] on div "Оберіть значення" at bounding box center [943, 226] width 933 height 30
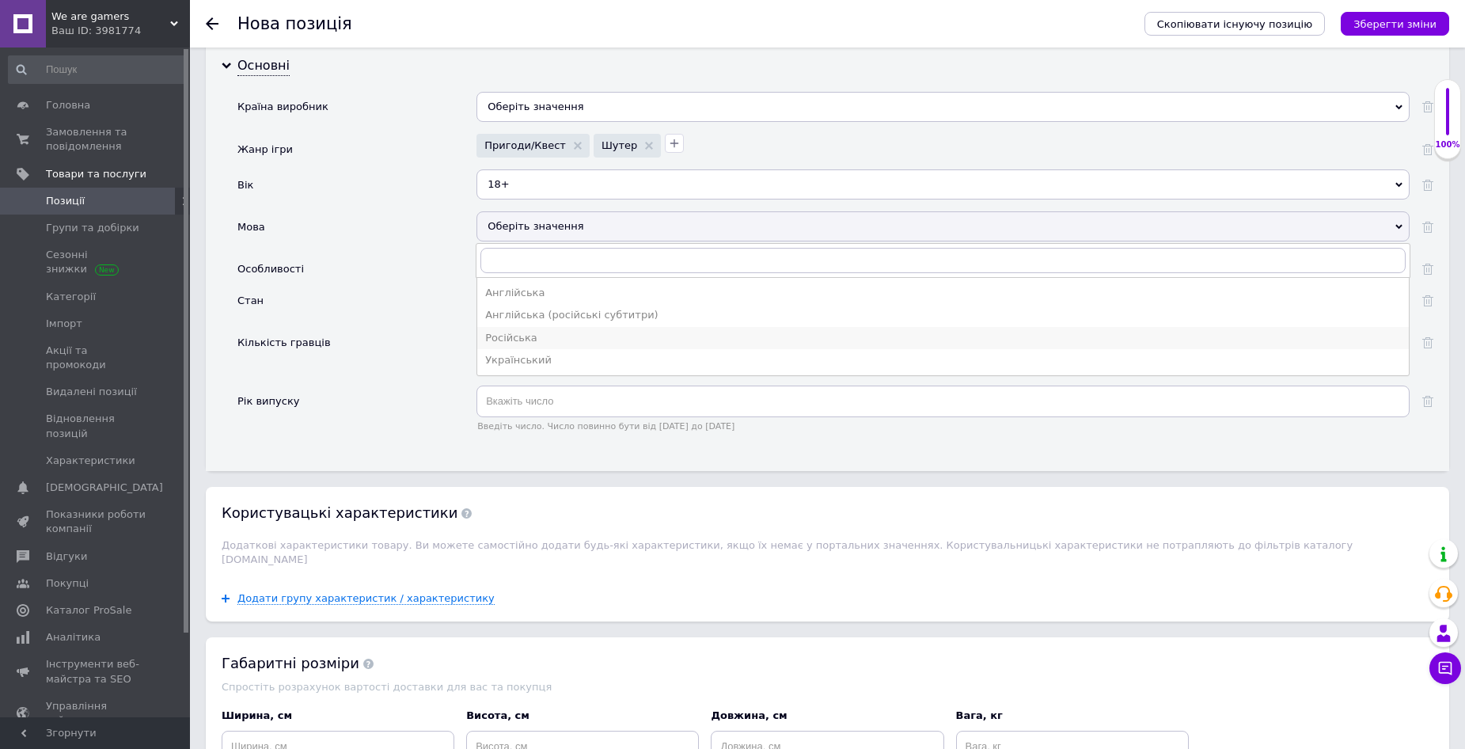
click at [538, 333] on div "Російська" at bounding box center [943, 338] width 916 height 14
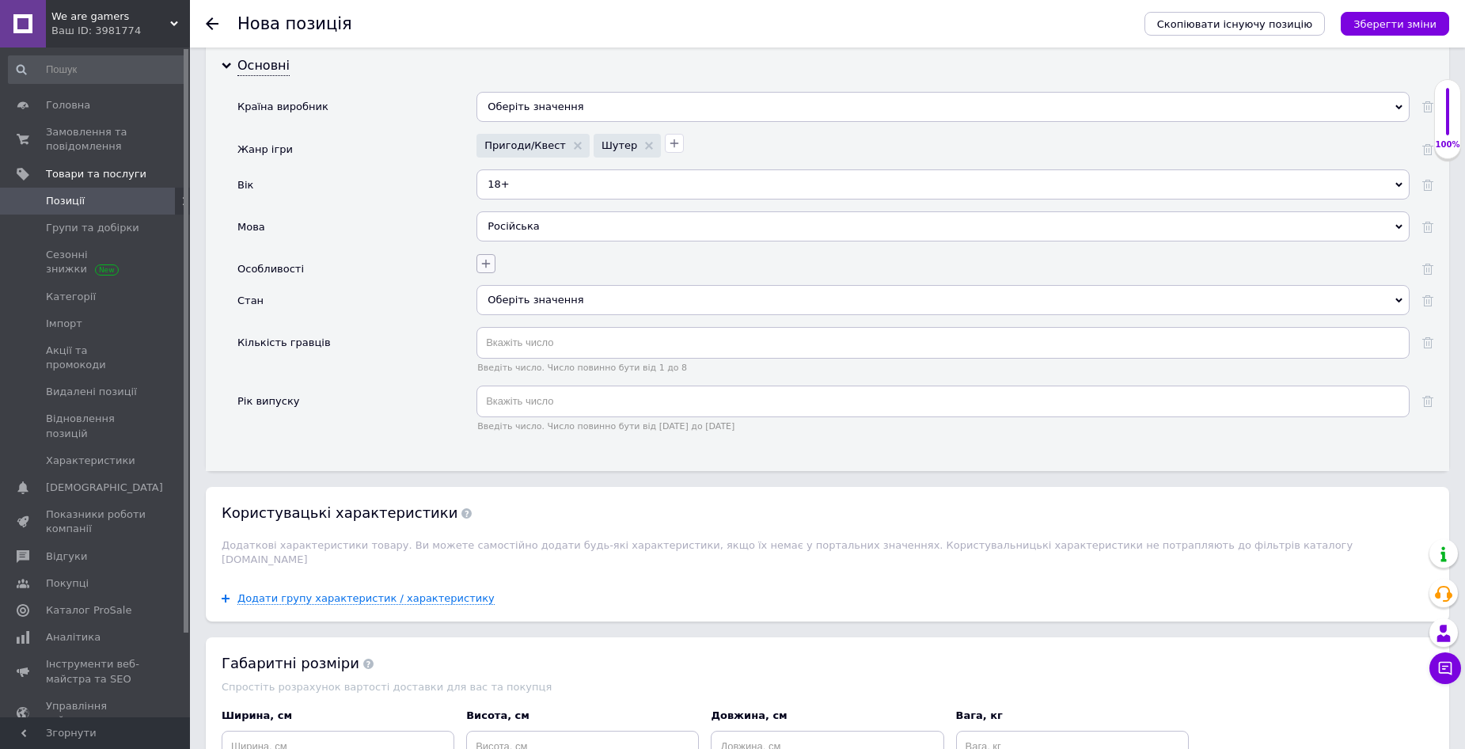
click at [486, 261] on icon "button" at bounding box center [486, 263] width 9 height 9
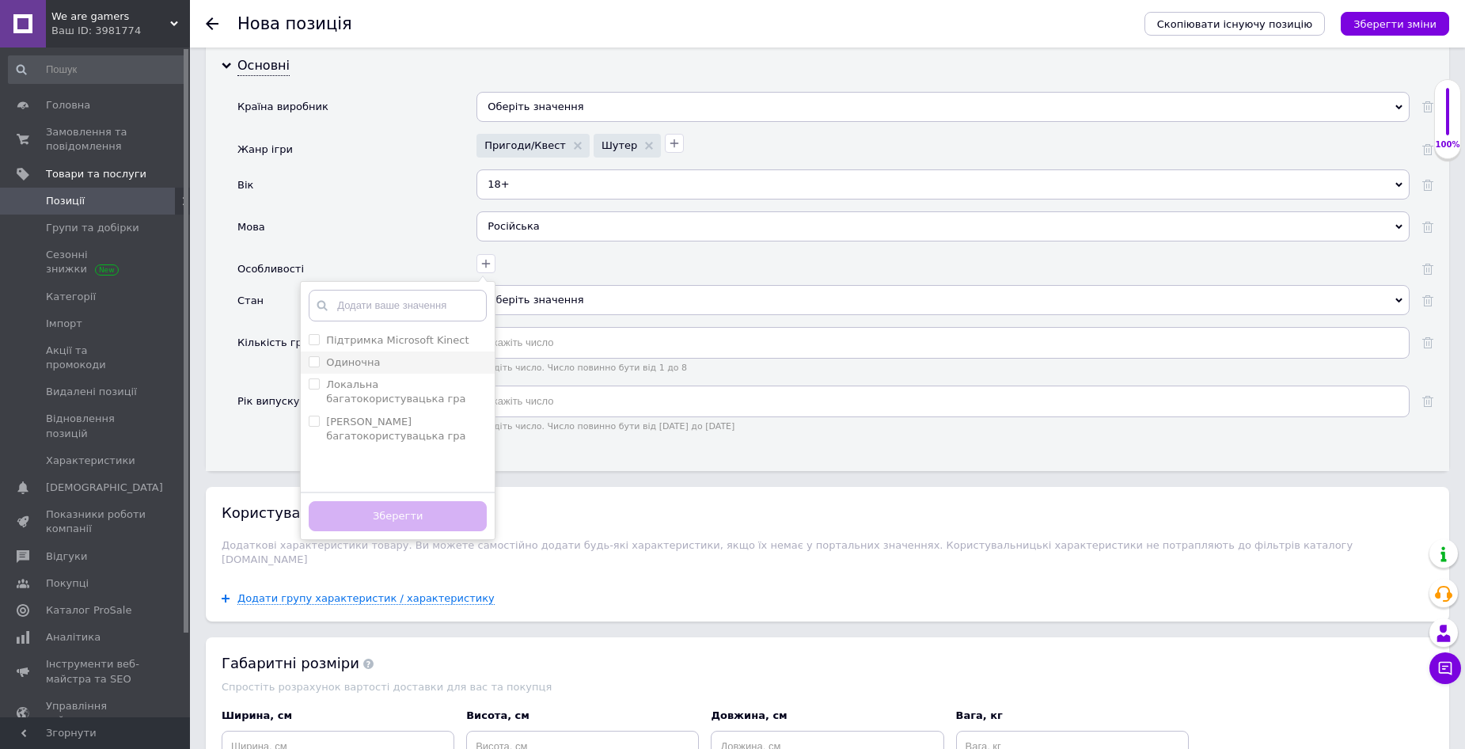
click at [375, 361] on div "Одиночна" at bounding box center [398, 362] width 178 height 14
checkbox input "true"
click at [308, 422] on li "[PERSON_NAME] багатокористувацька гра" at bounding box center [398, 429] width 194 height 36
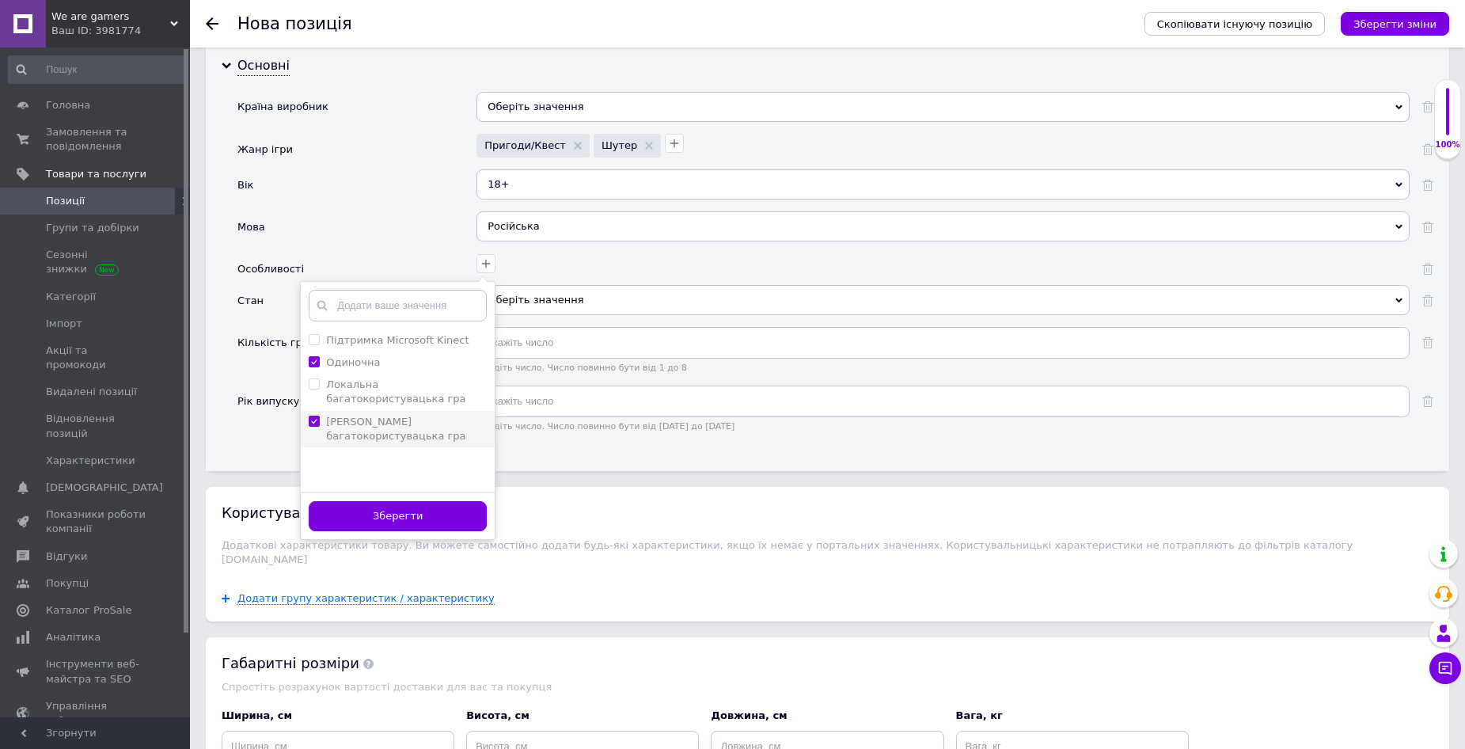
checkbox гра "true"
click at [386, 522] on button "Зберегти" at bounding box center [398, 516] width 178 height 31
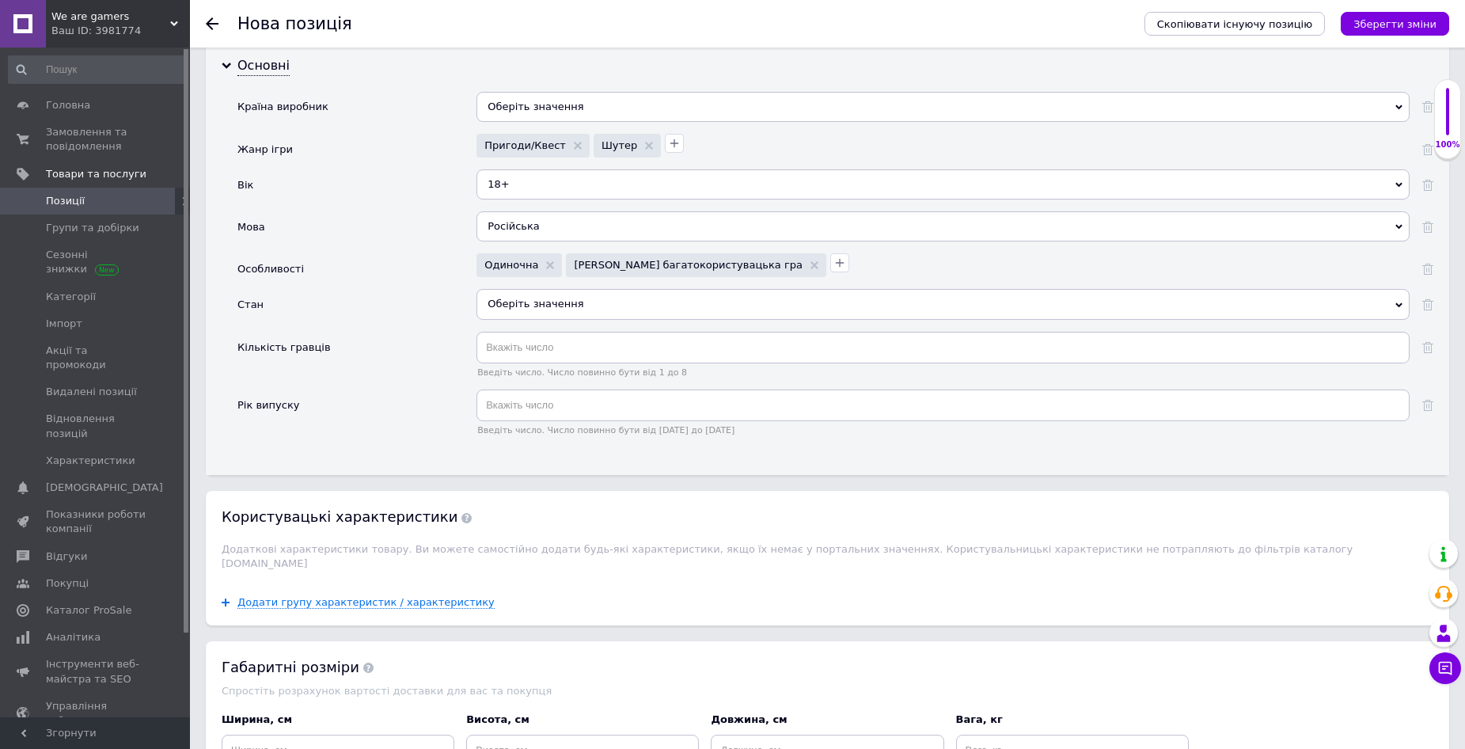
click at [537, 300] on div "Оберіть значення" at bounding box center [943, 304] width 933 height 30
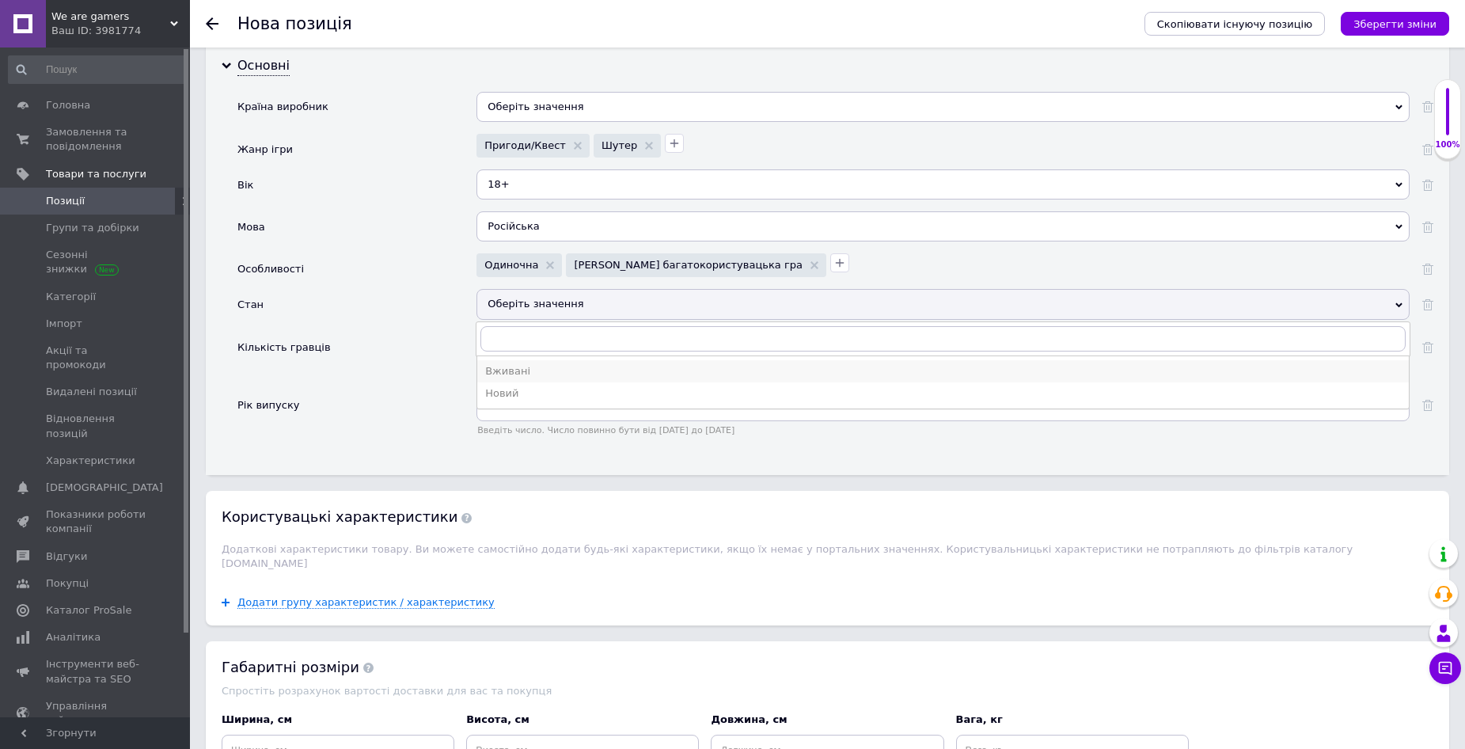
click at [542, 370] on div "Вживані" at bounding box center [943, 371] width 916 height 14
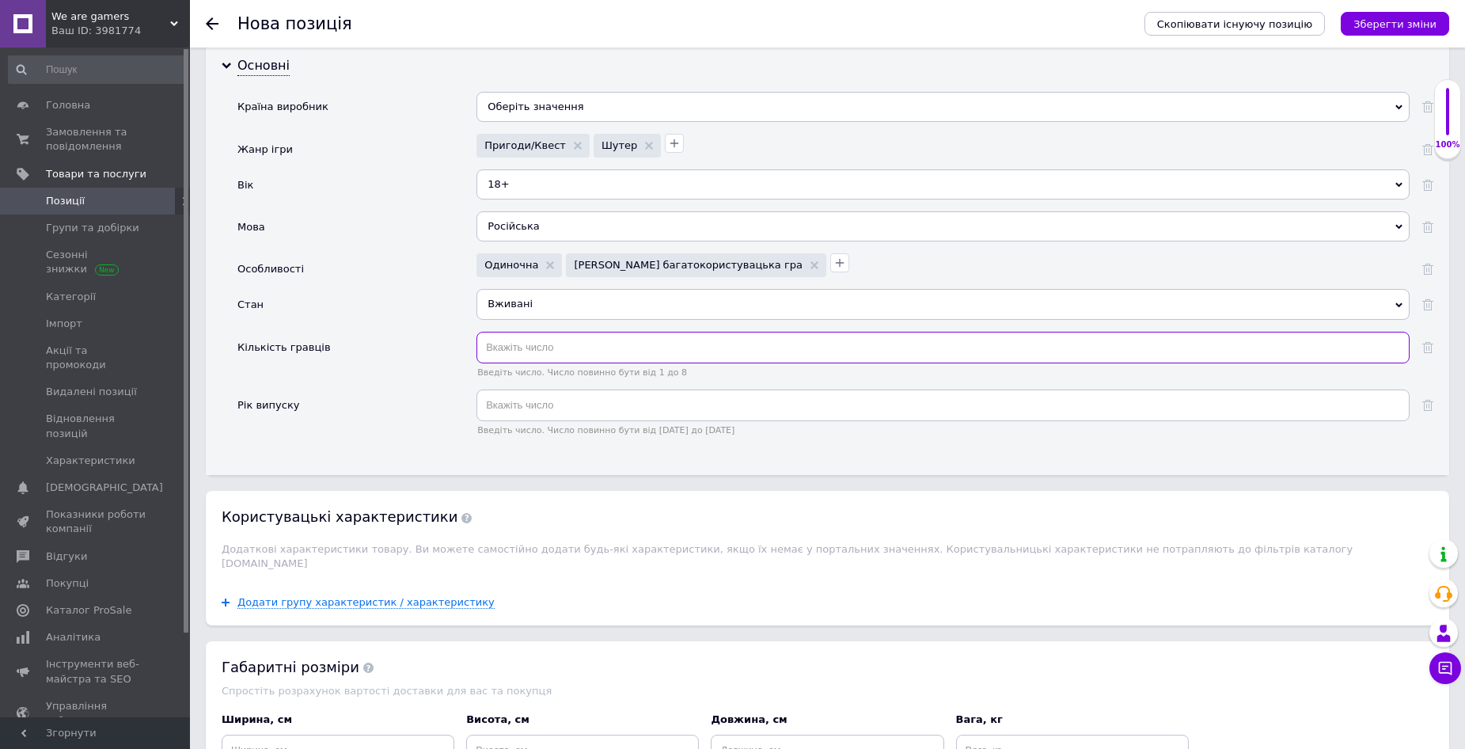
click at [518, 348] on input "text" at bounding box center [943, 348] width 933 height 32
type input "1"
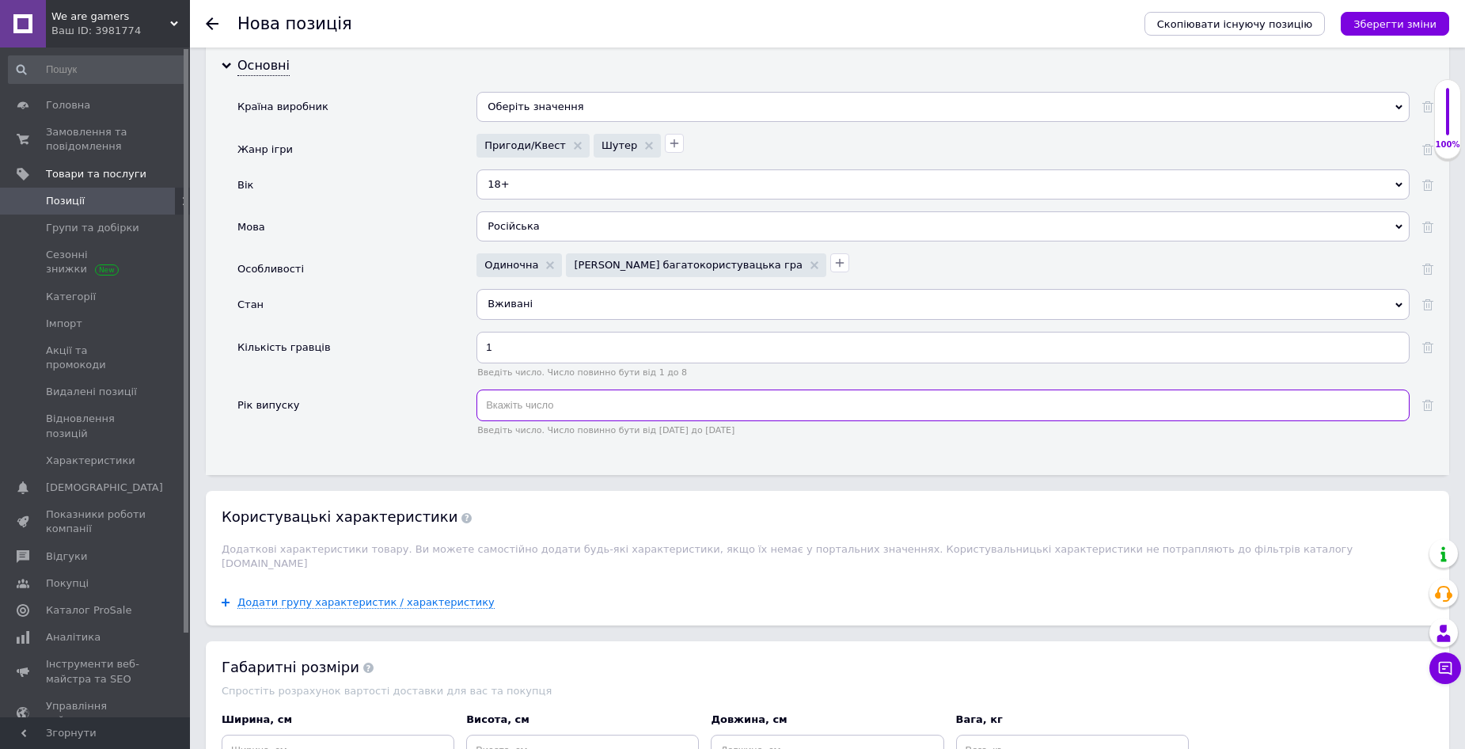
click at [552, 397] on input "text" at bounding box center [943, 406] width 933 height 32
type input "2018"
click at [453, 354] on div "Кількість гравців" at bounding box center [357, 361] width 239 height 58
click at [424, 349] on div "Кількість гравців" at bounding box center [357, 361] width 239 height 58
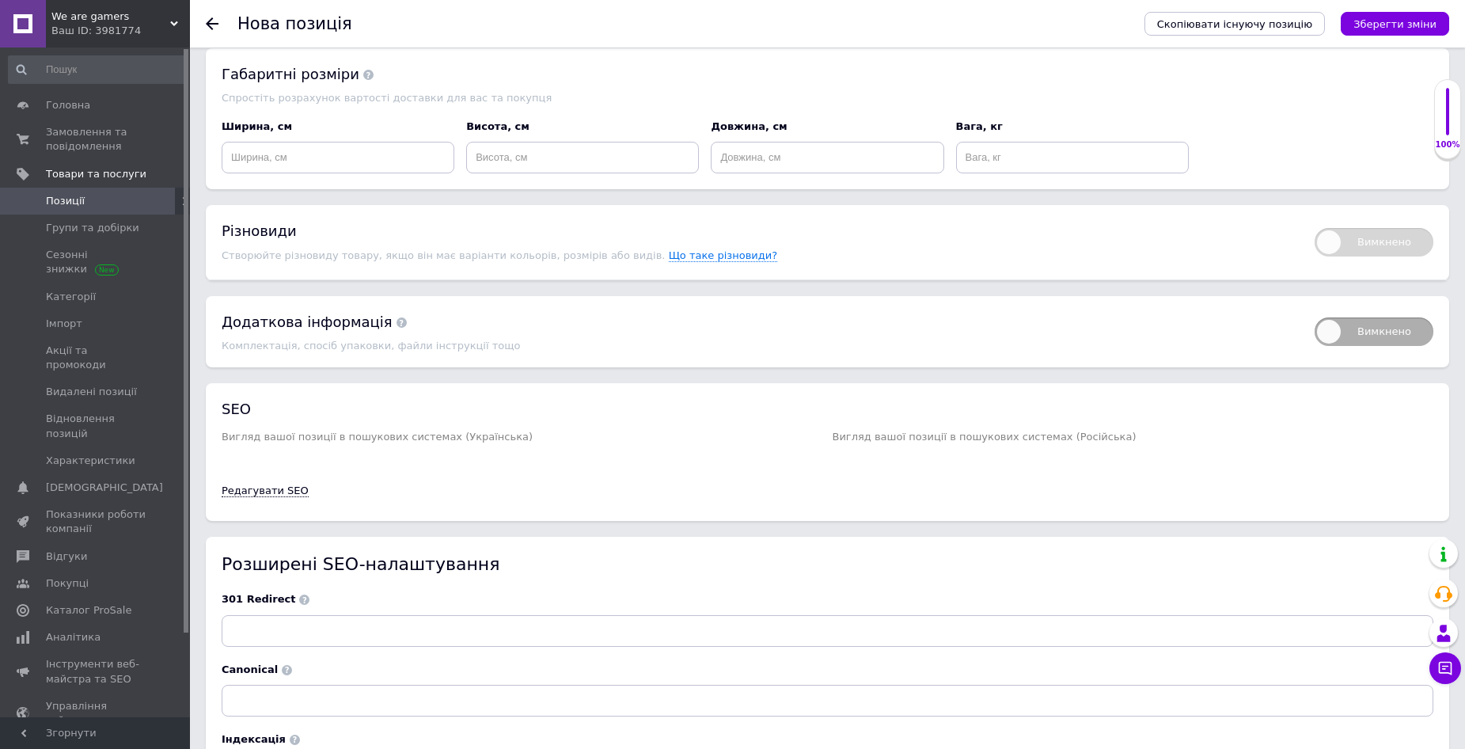
scroll to position [2304, 0]
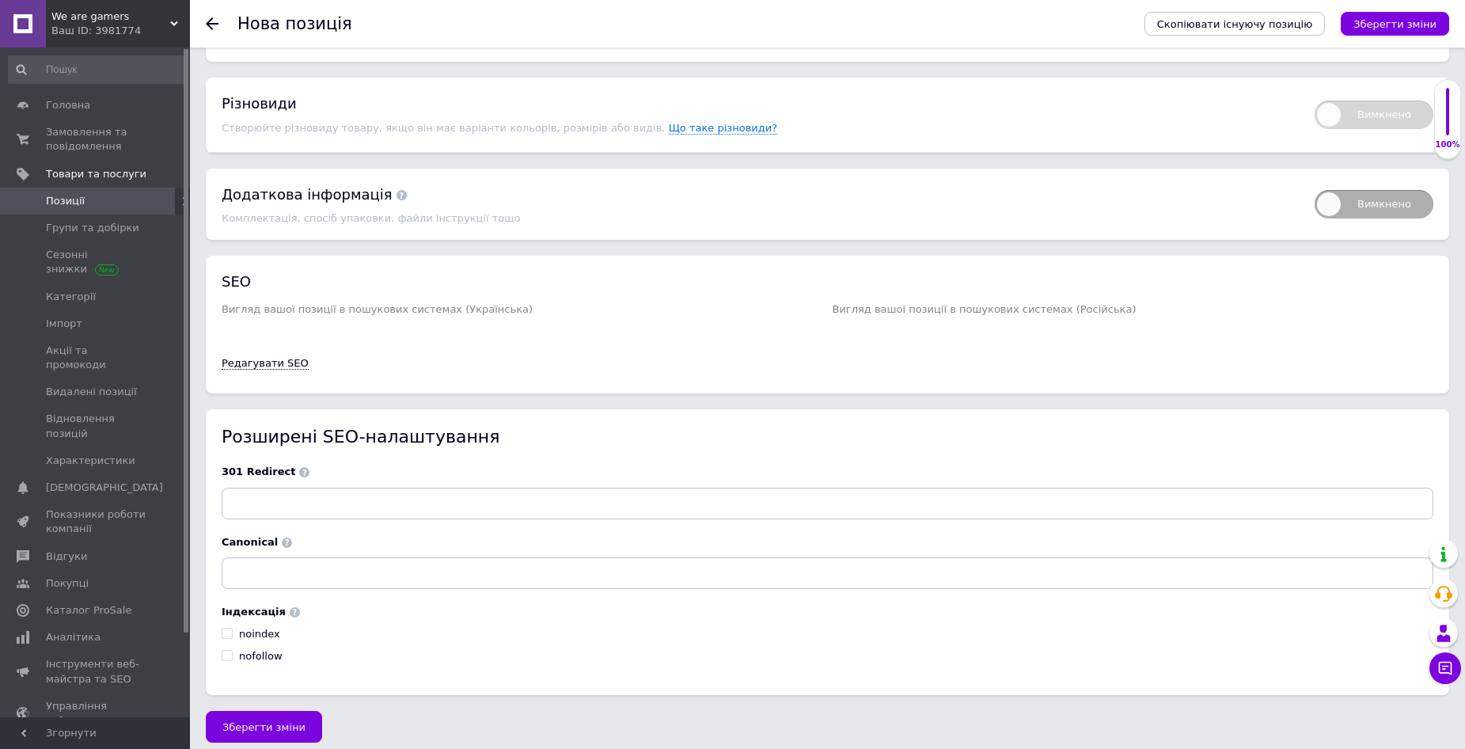
click at [274, 721] on span "Зберегти зміни" at bounding box center [263, 727] width 83 height 12
